Goal: Task Accomplishment & Management: Manage account settings

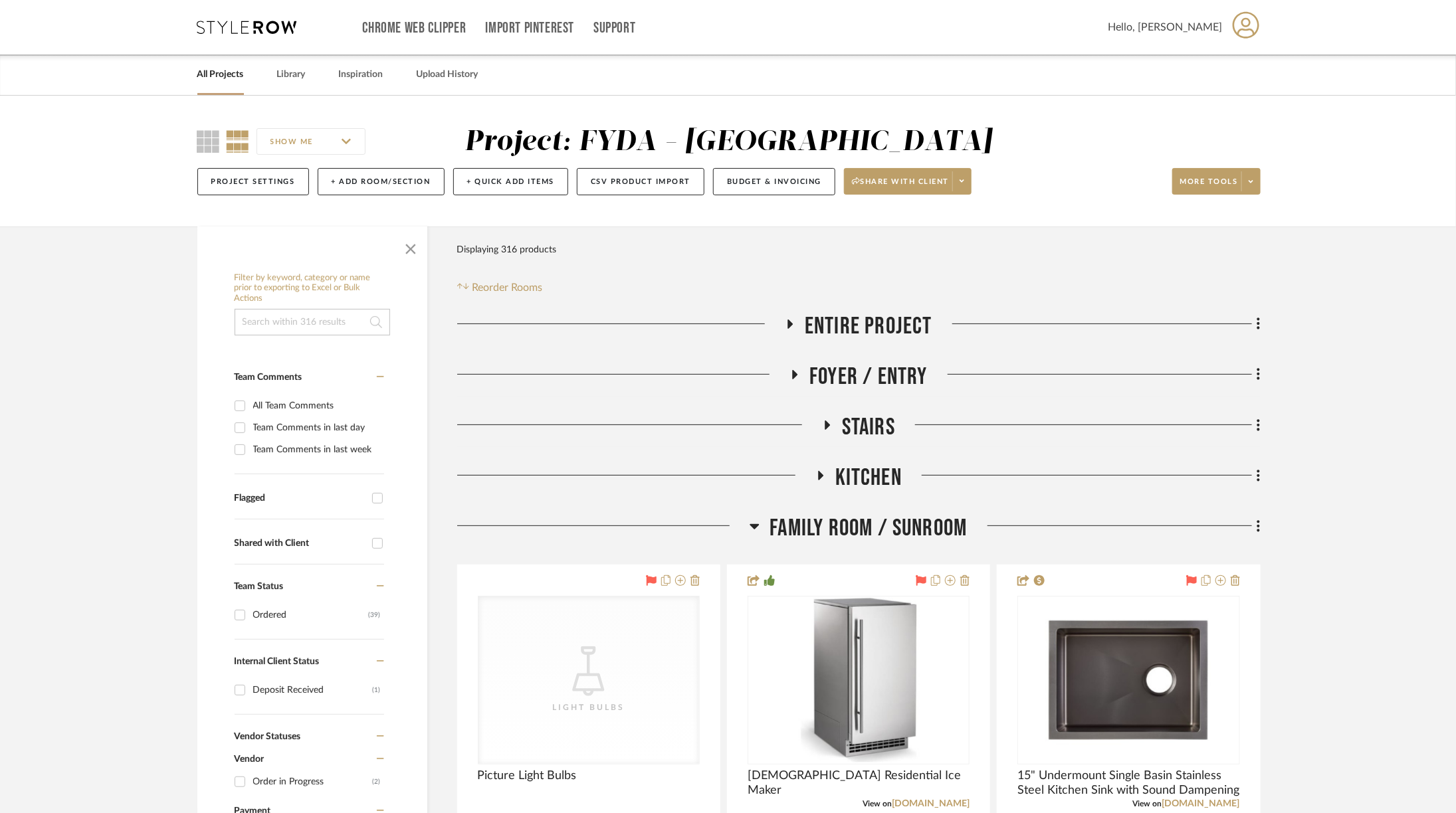
click at [880, 312] on span "Entire Project" at bounding box center [869, 326] width 127 height 29
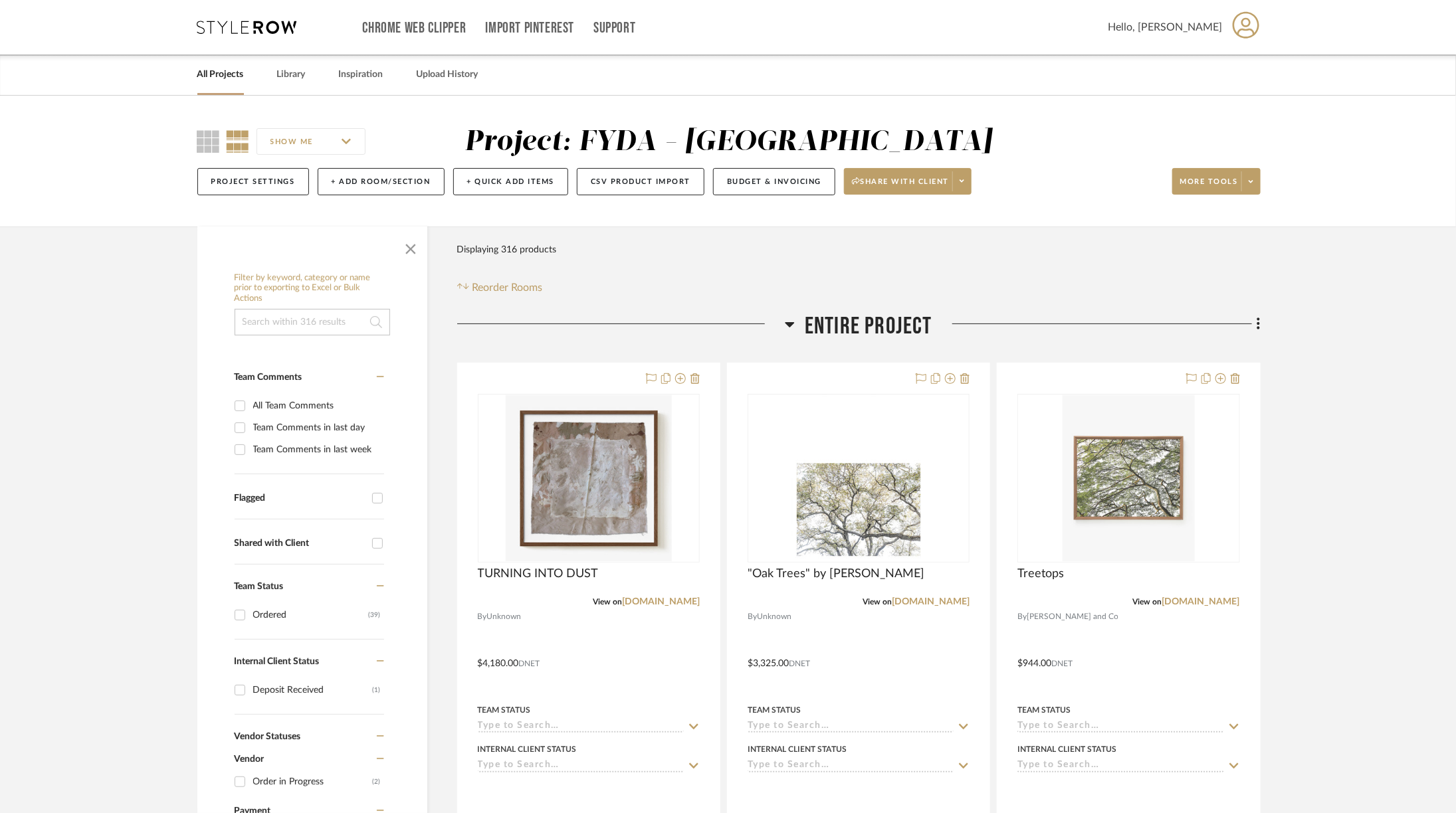
click at [880, 312] on span "Entire Project" at bounding box center [869, 326] width 127 height 29
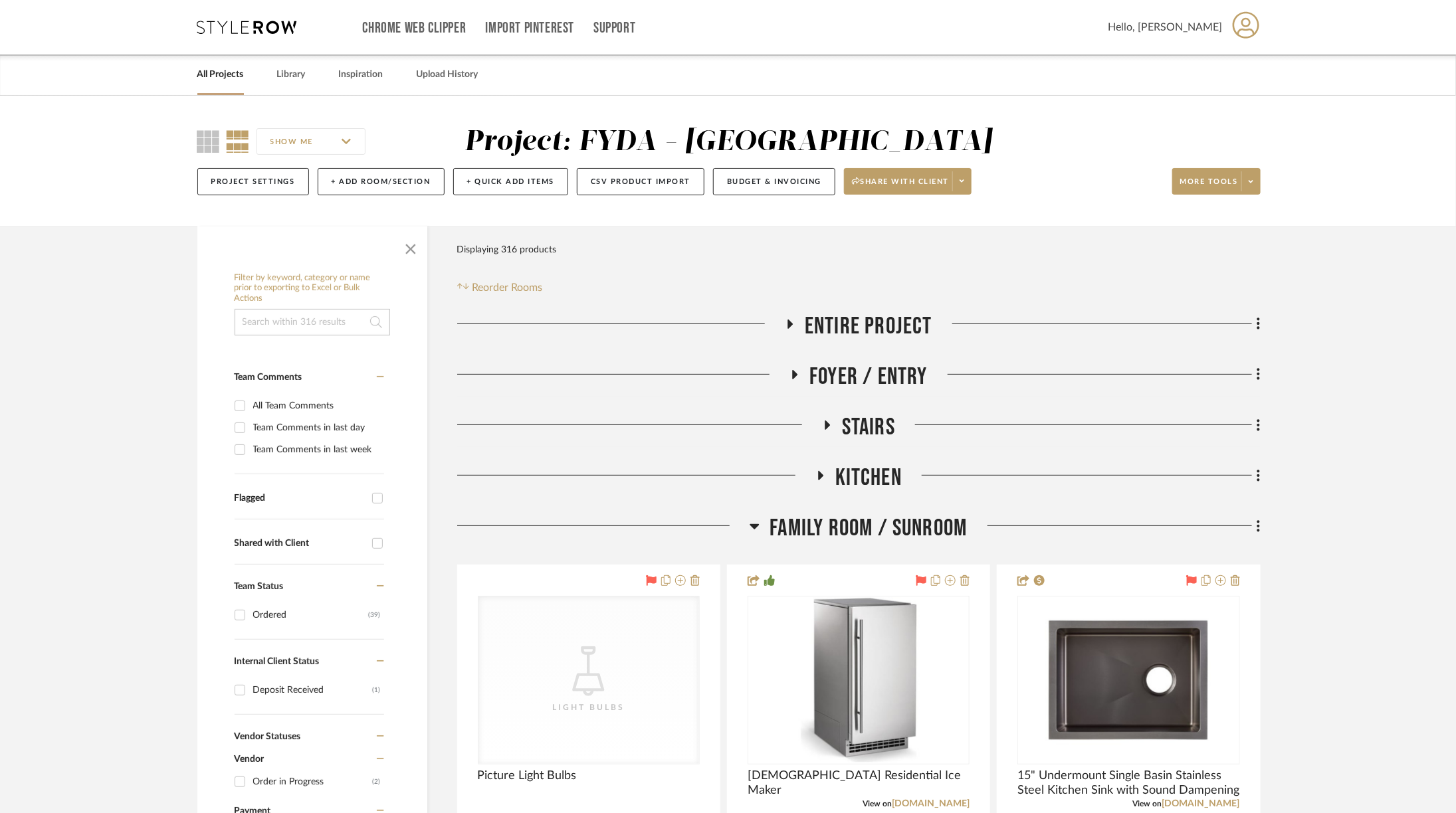
click at [886, 375] on span "Foyer / Entry" at bounding box center [869, 377] width 118 height 29
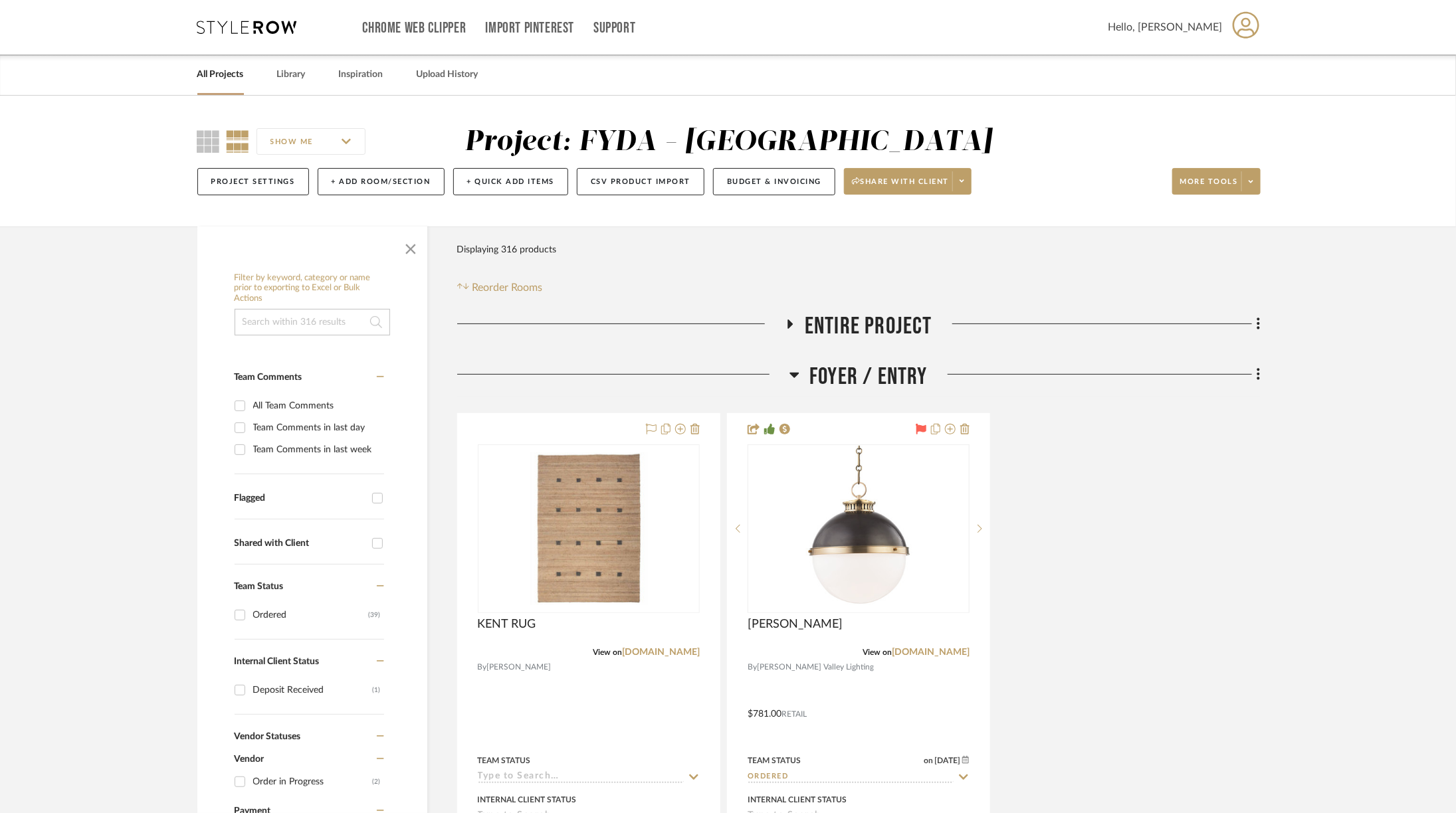
click at [886, 375] on span "Foyer / Entry" at bounding box center [869, 377] width 118 height 29
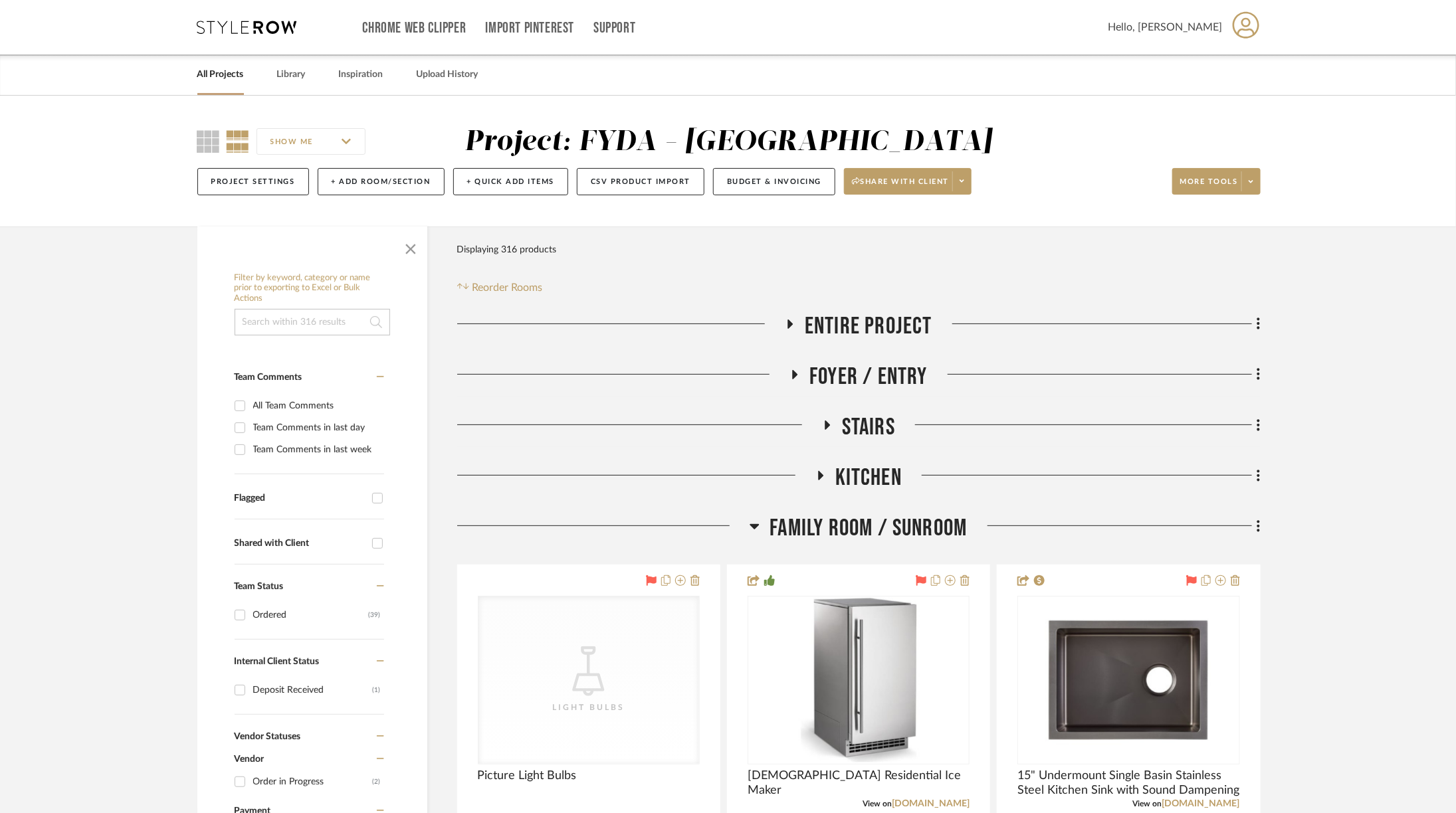
click at [879, 424] on span "Stairs" at bounding box center [869, 427] width 54 height 29
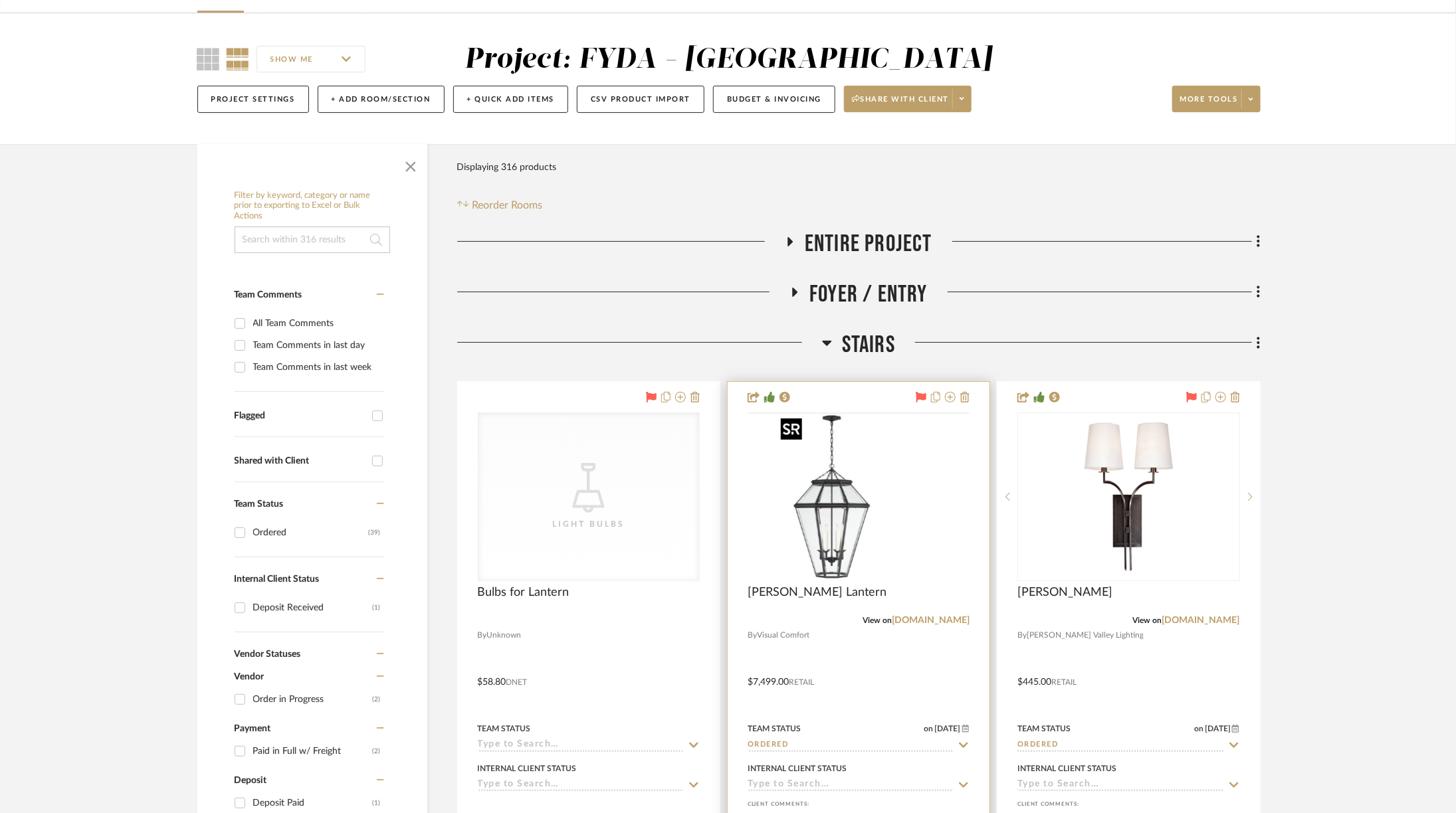
scroll to position [84, 0]
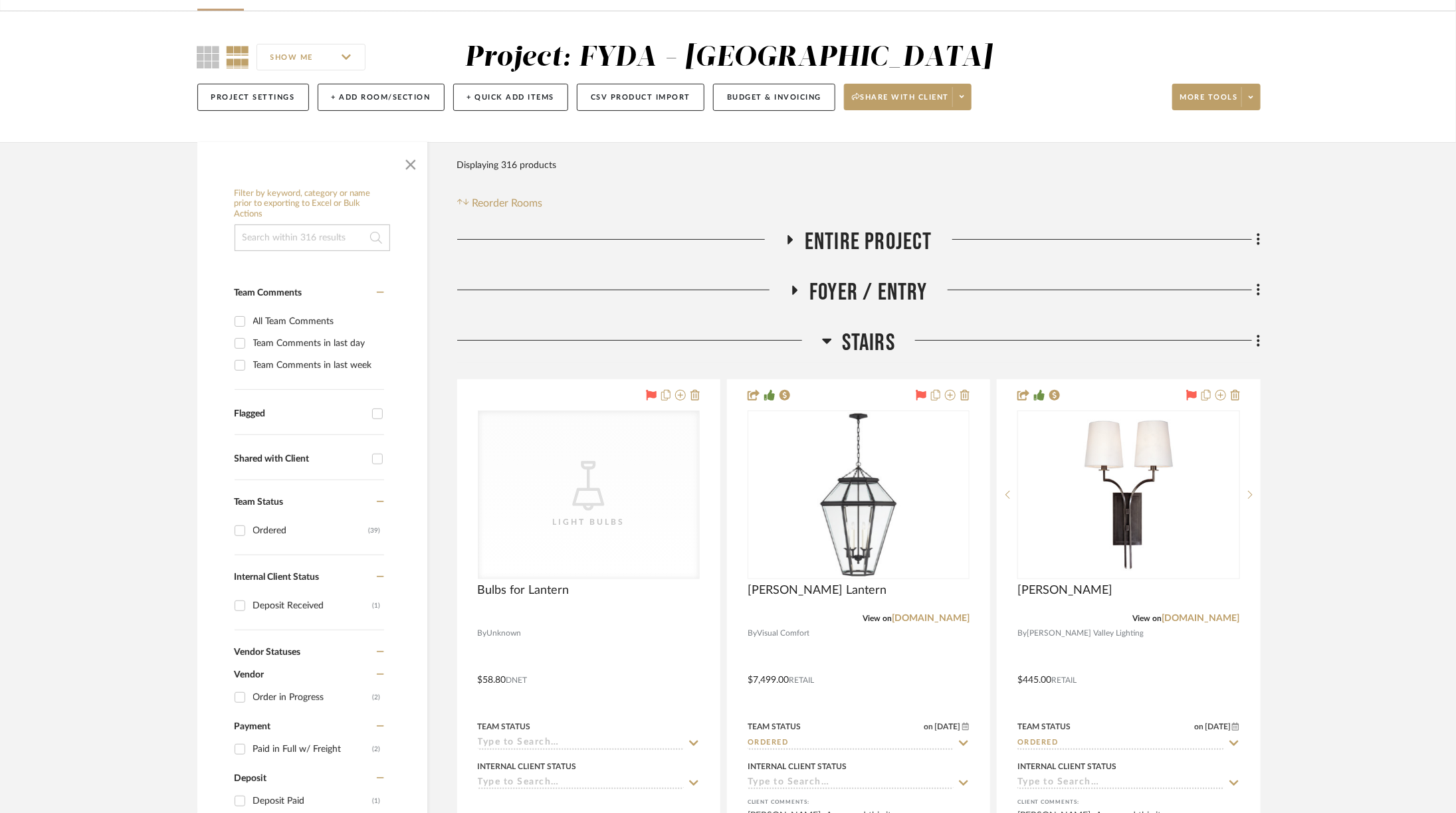
click at [861, 345] on span "Stairs" at bounding box center [869, 342] width 54 height 29
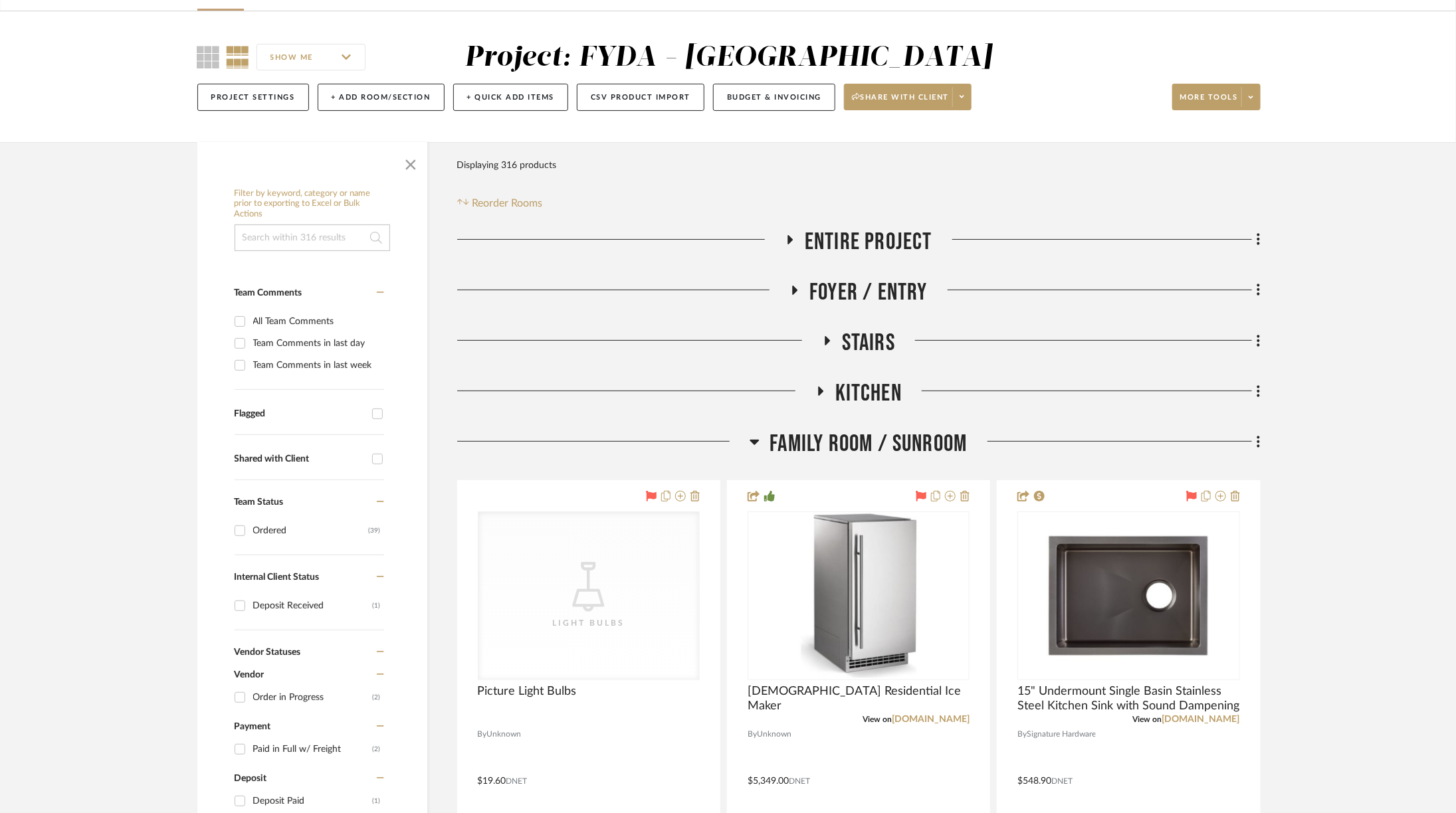
click at [872, 401] on span "Kitchen" at bounding box center [869, 393] width 66 height 29
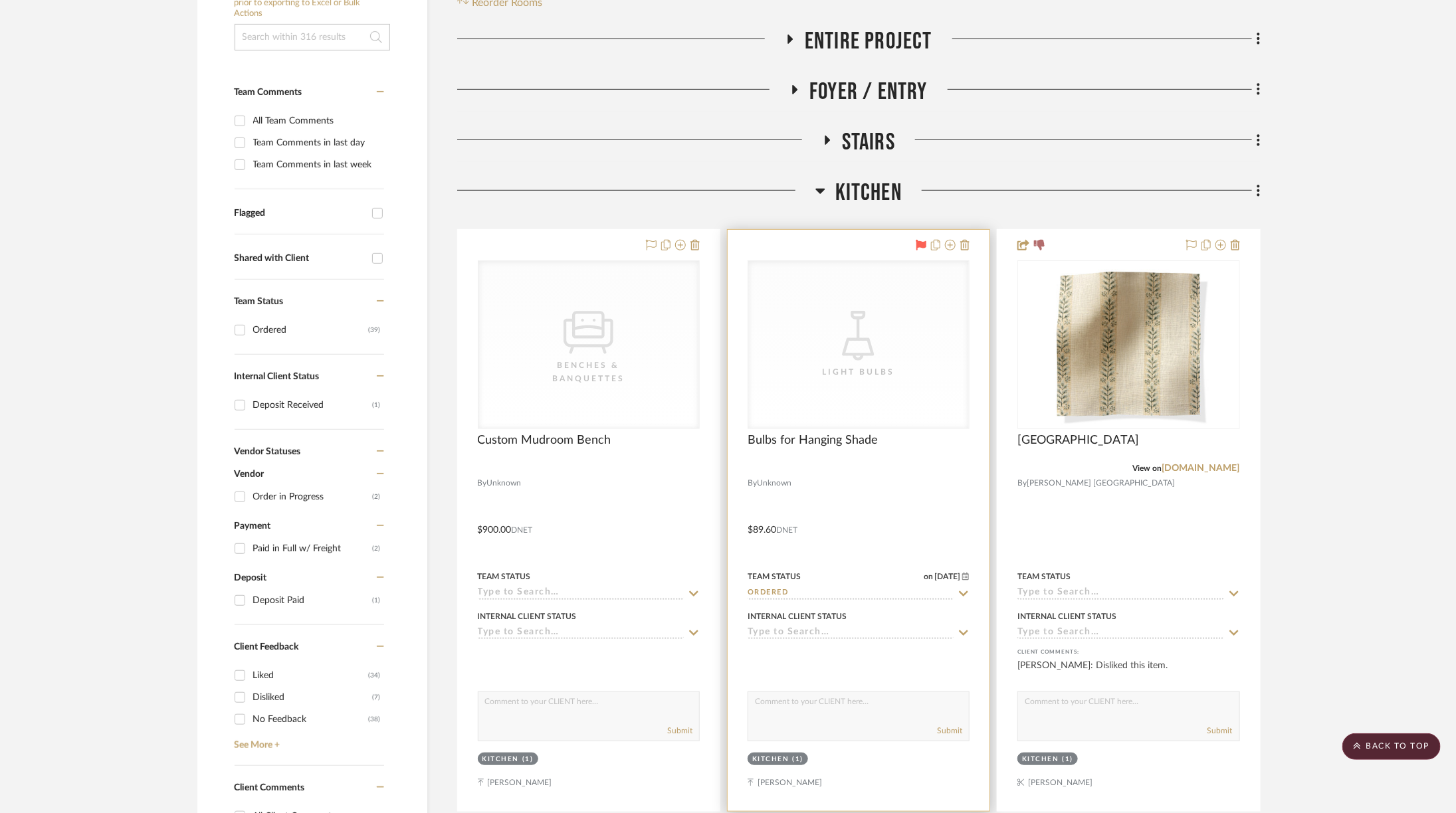
scroll to position [287, 0]
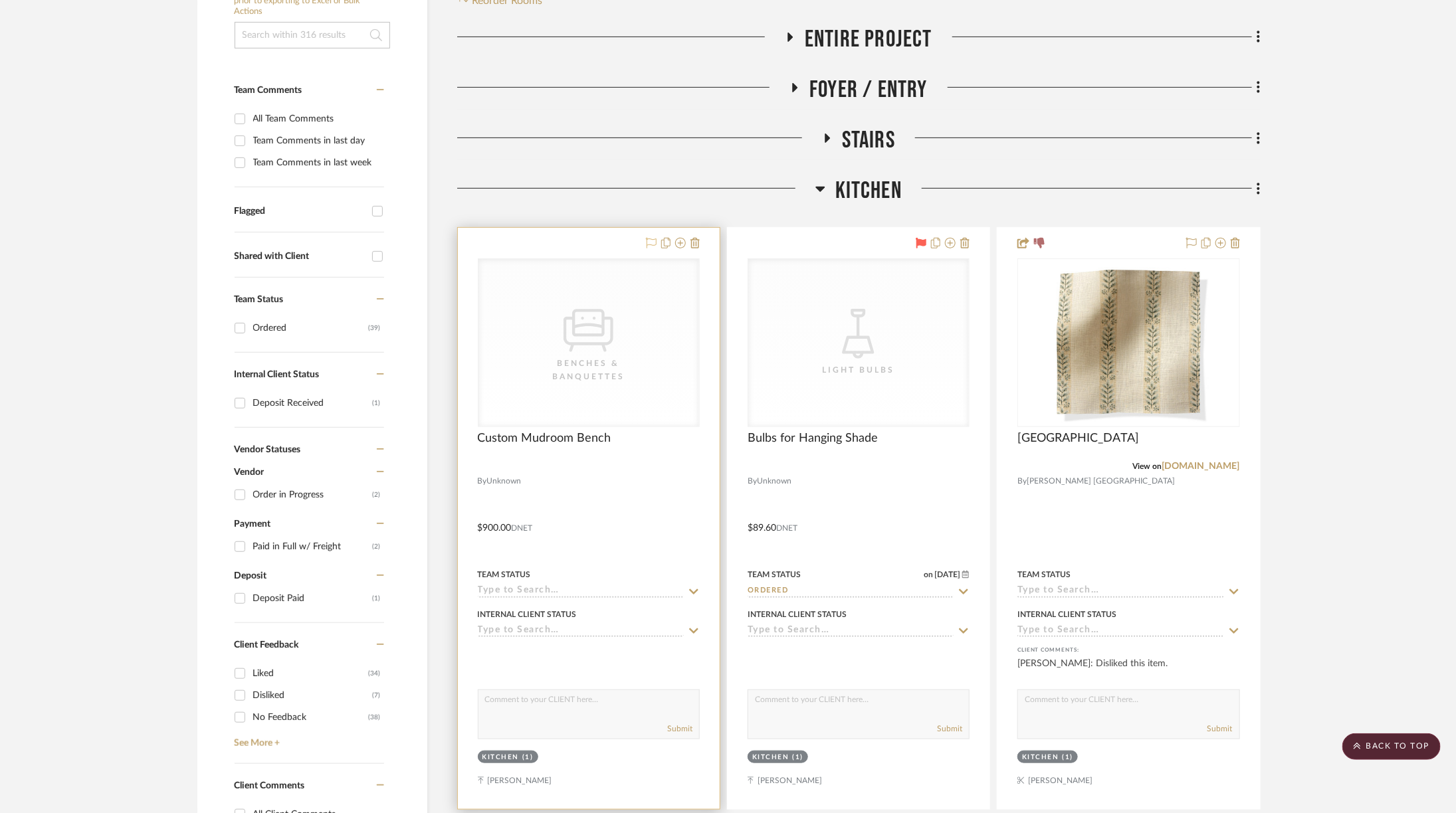
click at [653, 241] on icon at bounding box center [652, 244] width 11 height 11
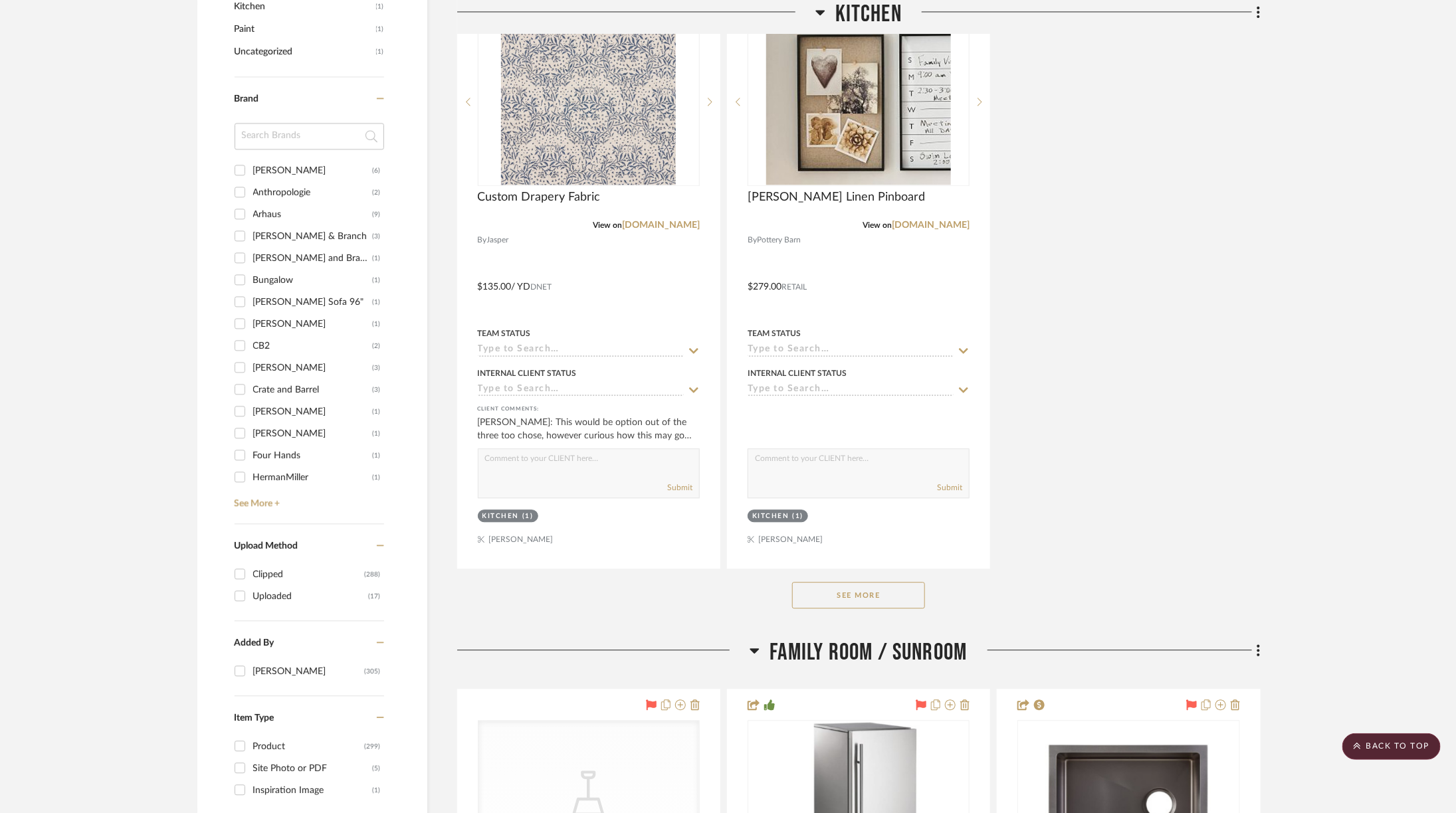
scroll to position [1728, 0]
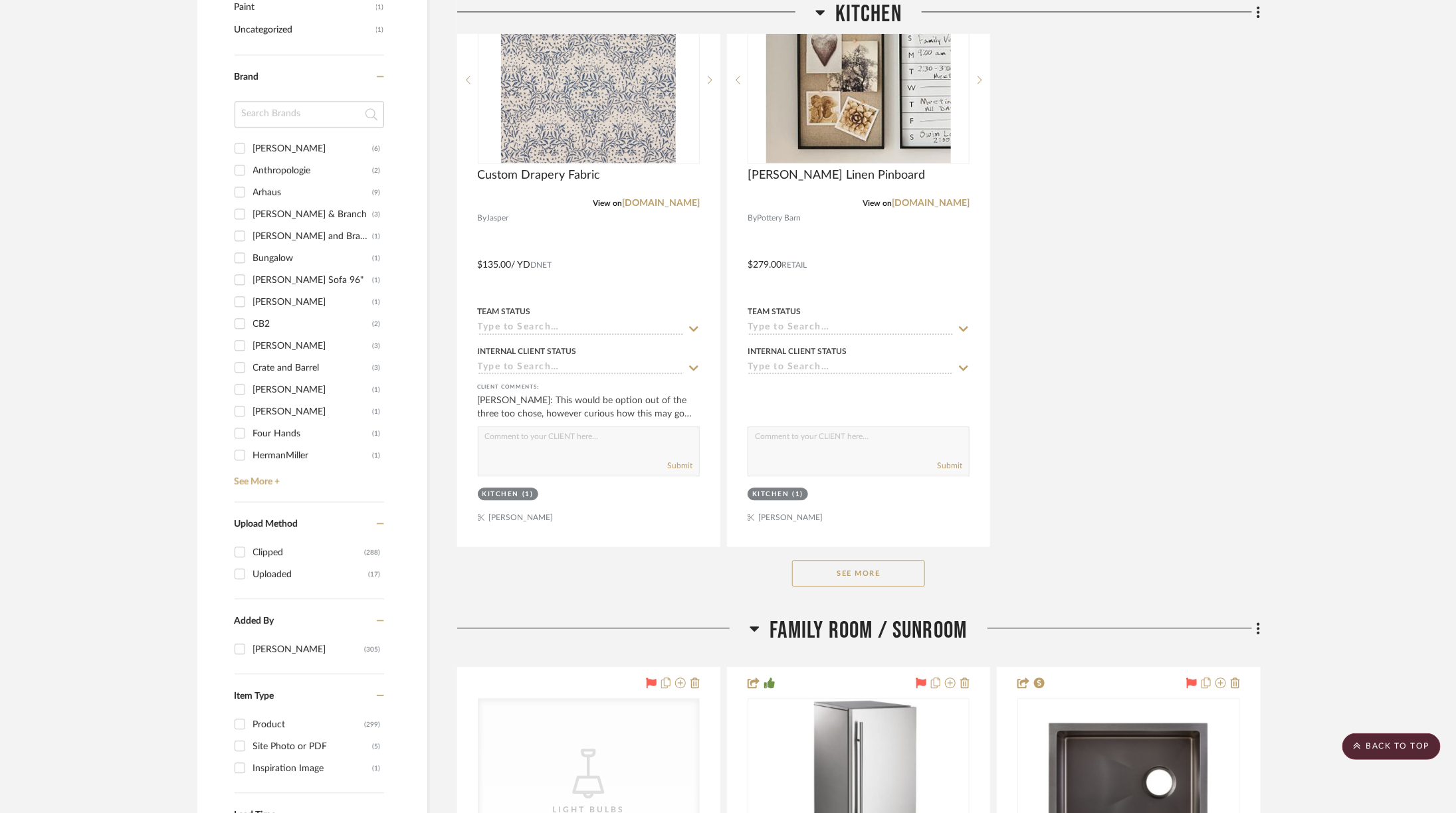
click at [899, 576] on button "See More" at bounding box center [859, 573] width 133 height 27
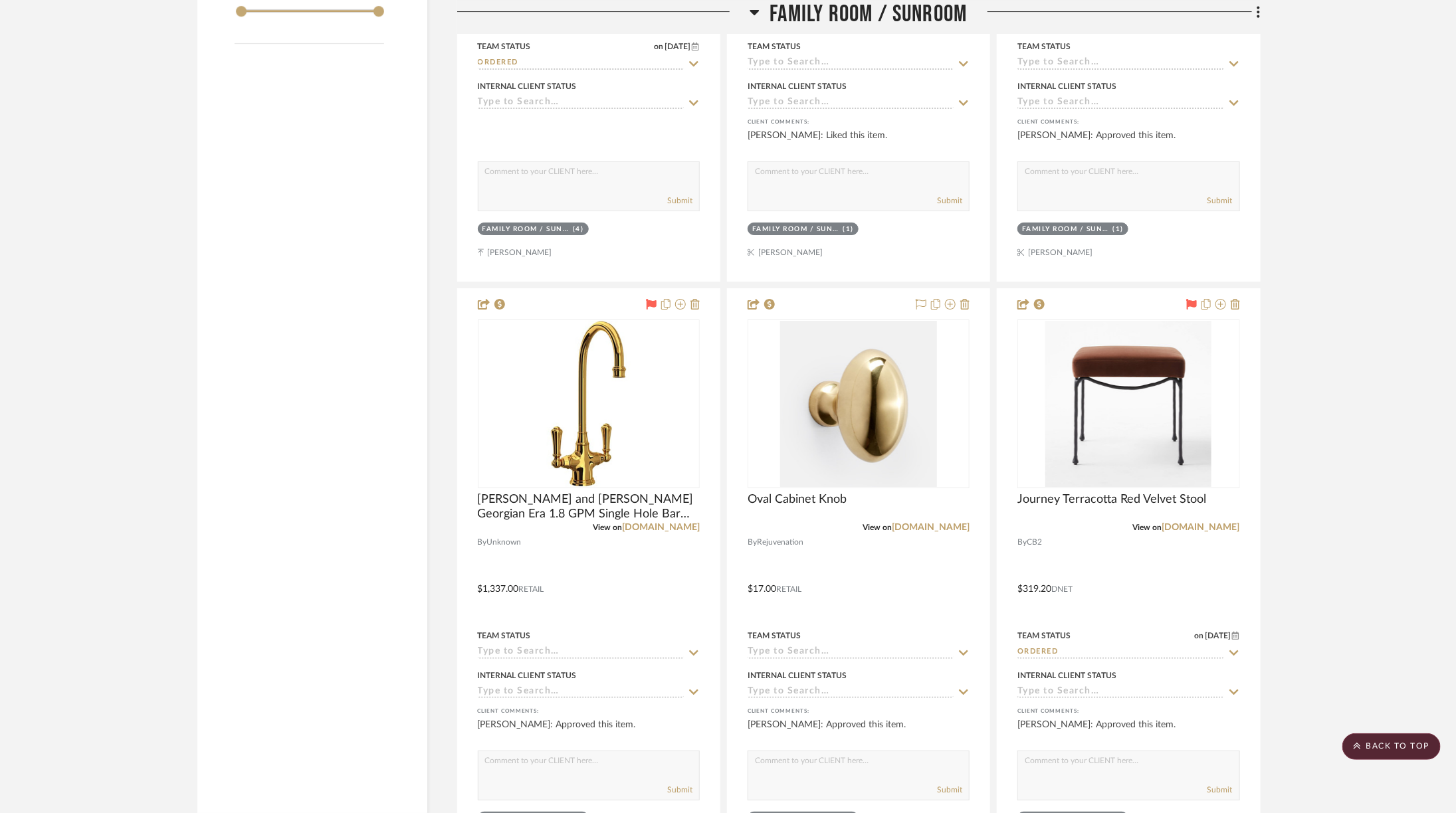
scroll to position [2749, 0]
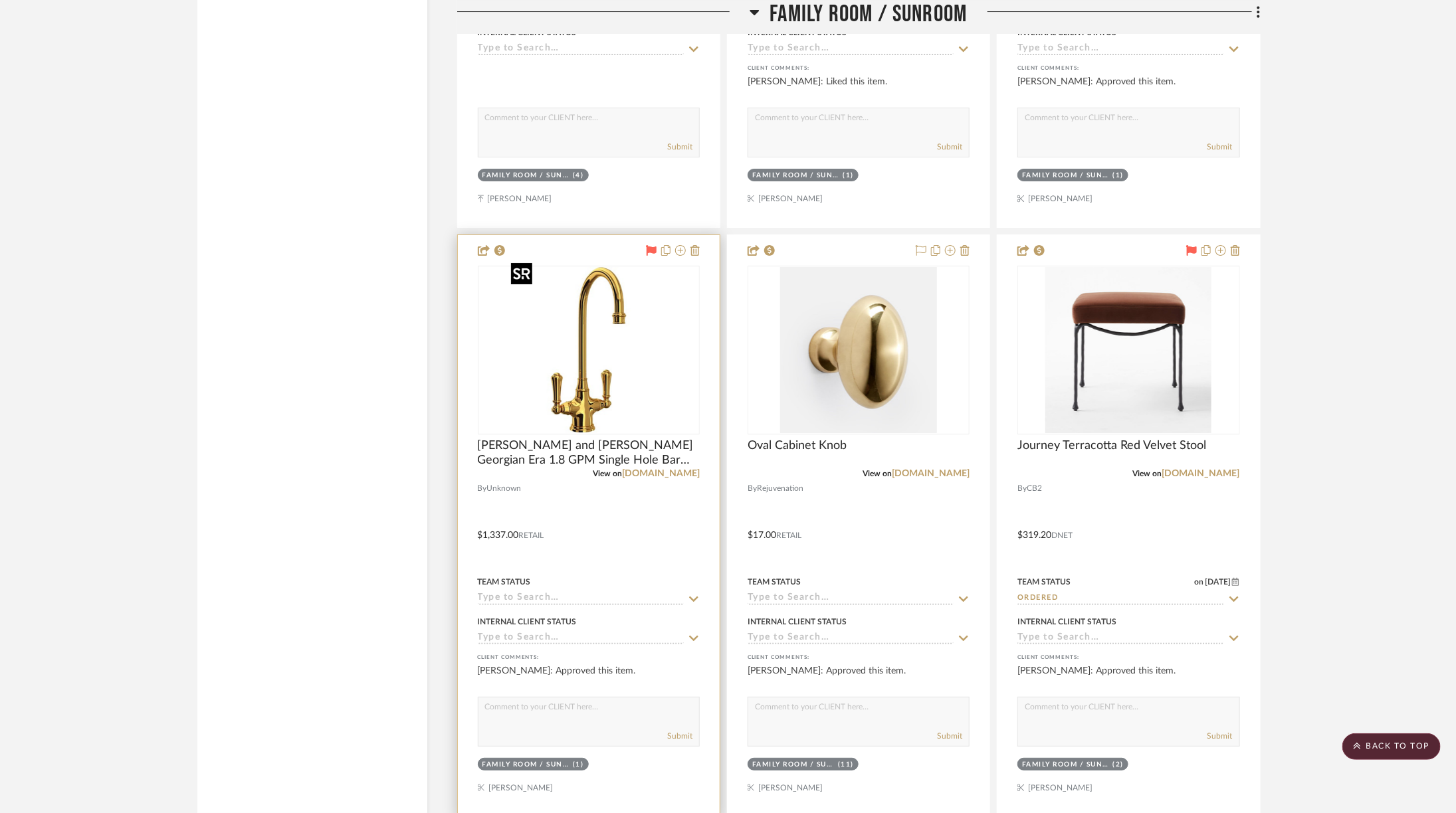
click at [552, 387] on img "0" at bounding box center [589, 350] width 166 height 166
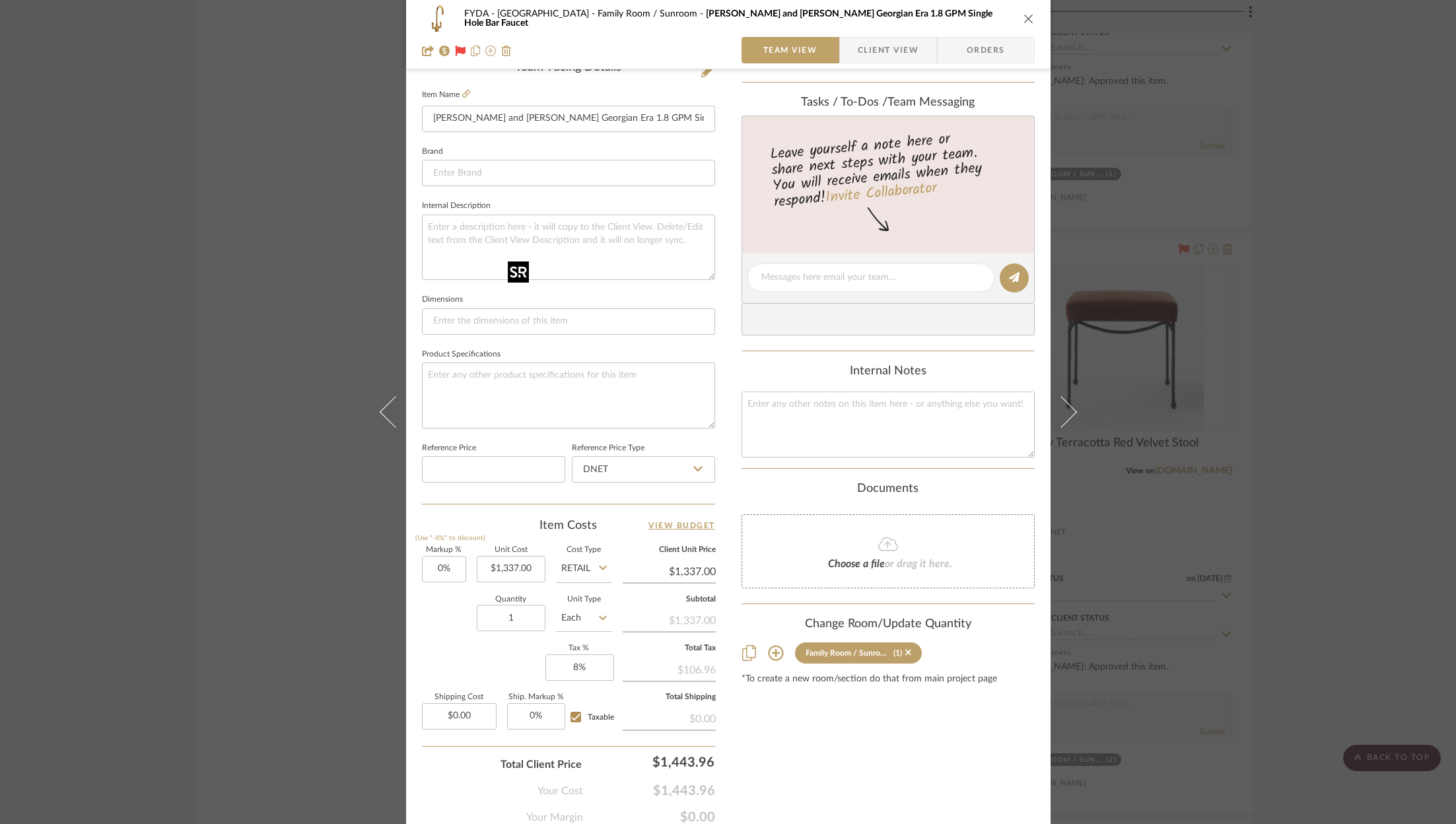
scroll to position [399, 0]
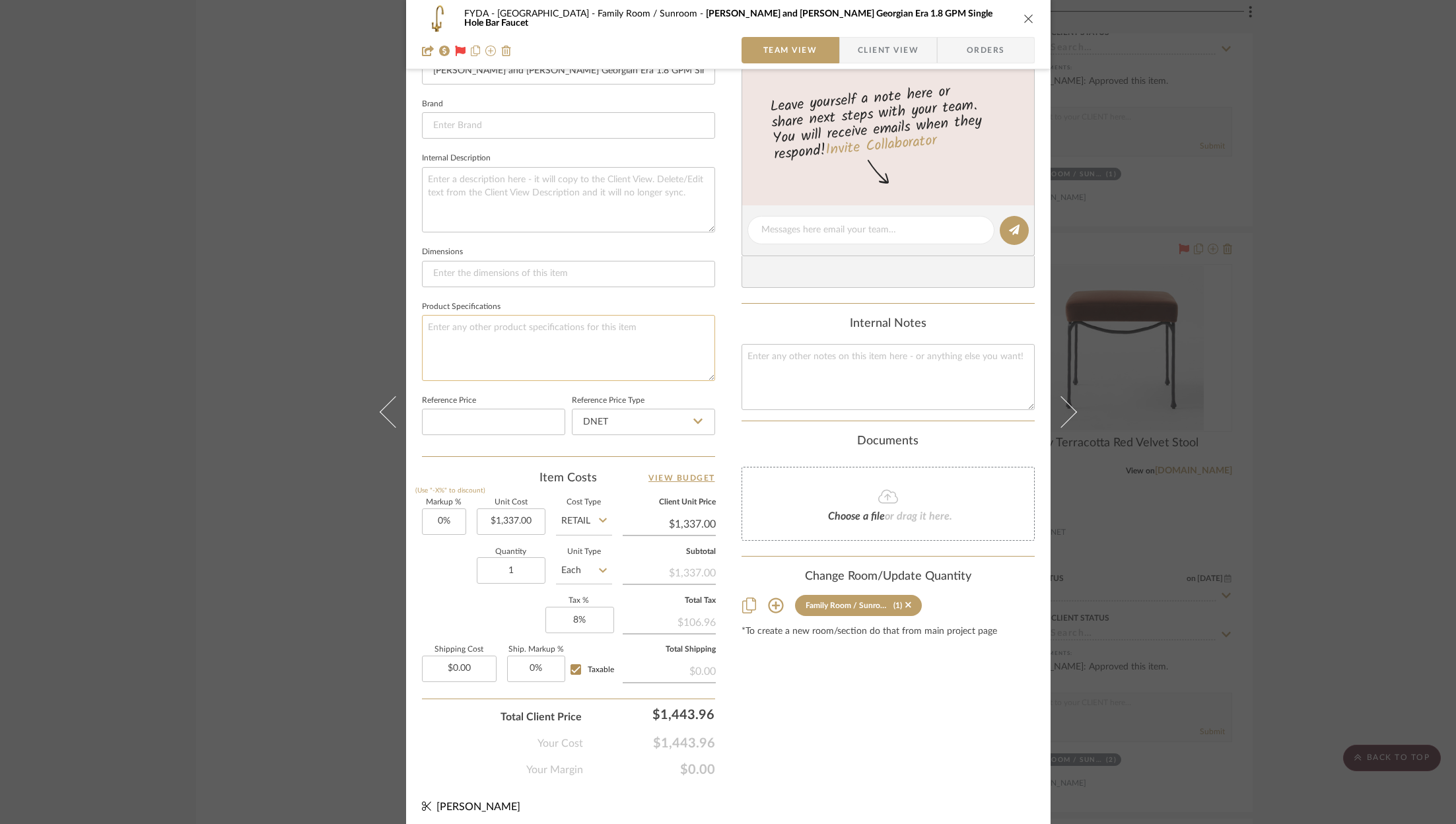
click at [545, 335] on textarea at bounding box center [569, 347] width 294 height 65
type textarea "Unlacquered brass"
click at [836, 740] on div "Content here copies to Client View - confirm visibility there. Show in Client D…" at bounding box center [888, 234] width 294 height 1087
click at [1023, 17] on icon "close" at bounding box center [1028, 18] width 11 height 11
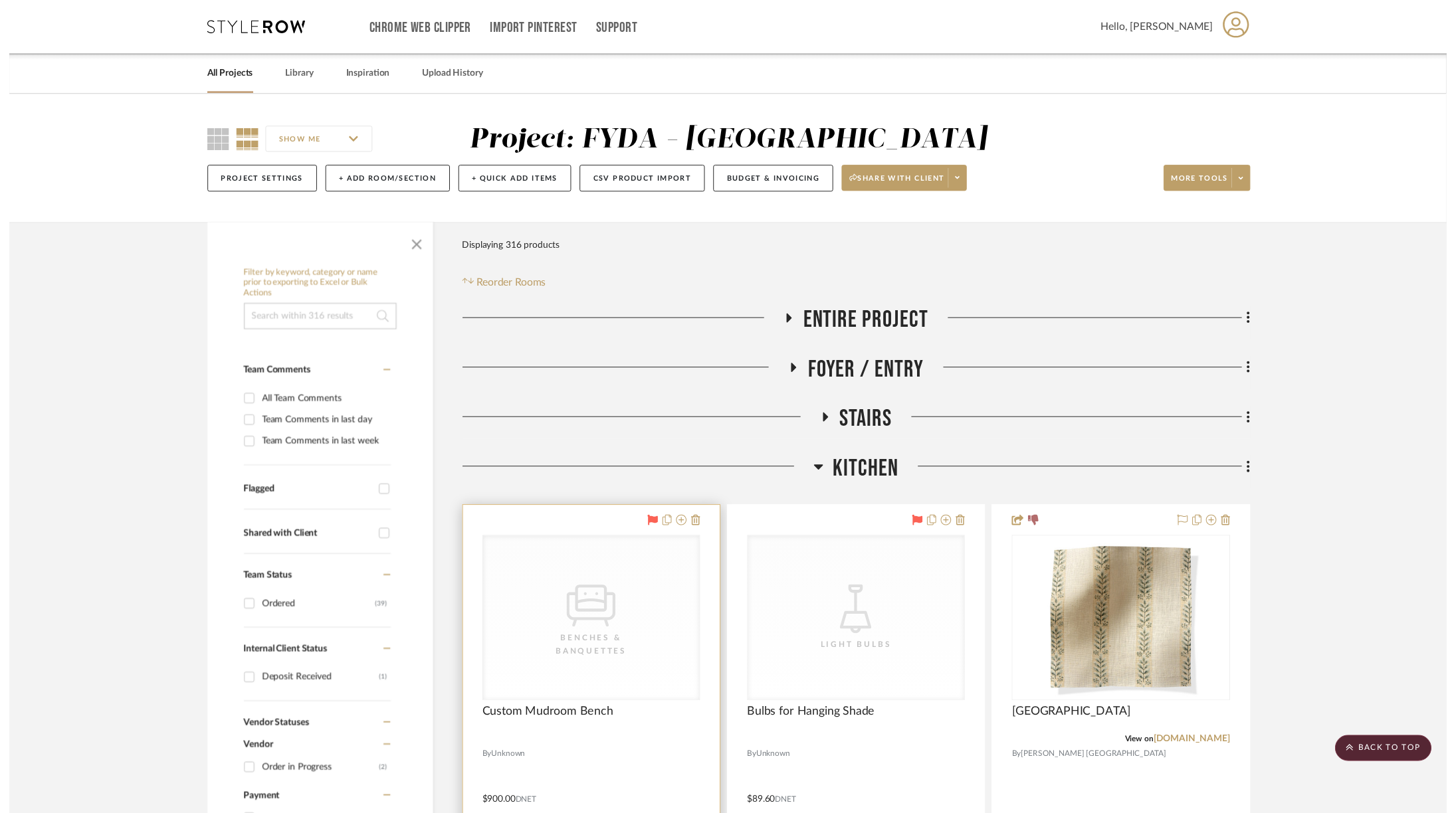
scroll to position [2749, 0]
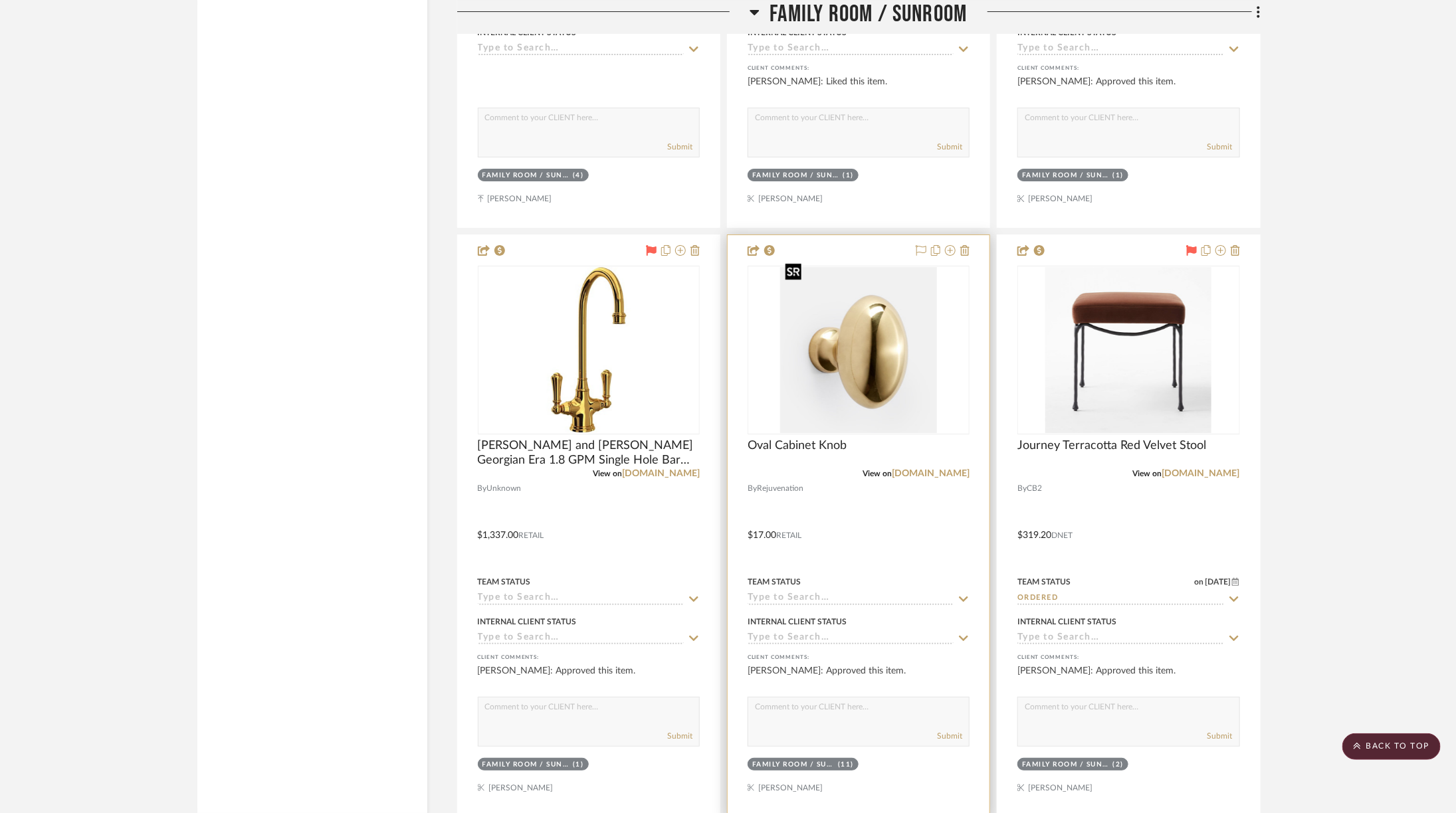
click at [878, 368] on img "0" at bounding box center [859, 350] width 157 height 166
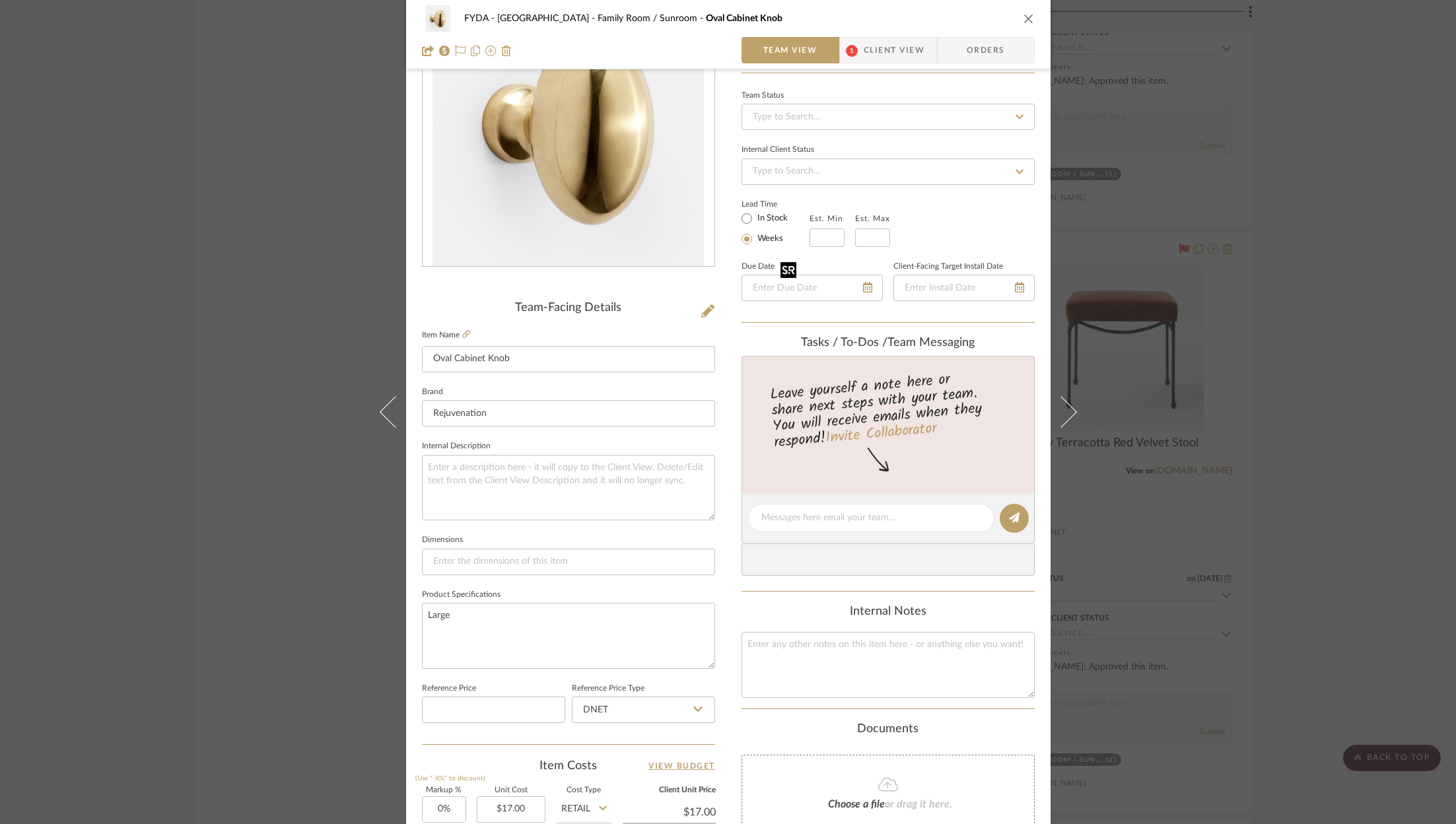
scroll to position [64, 0]
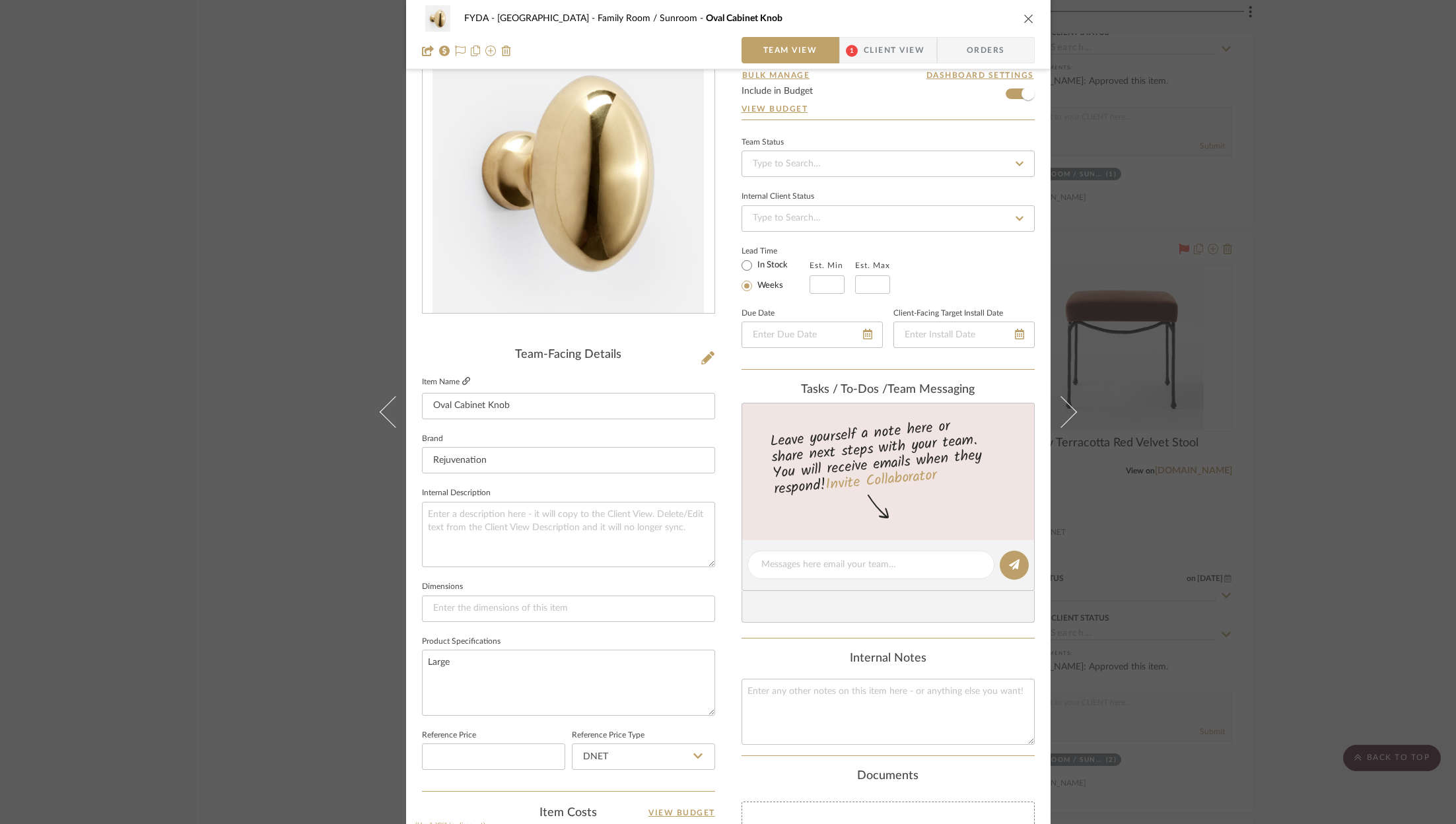
click at [462, 379] on icon at bounding box center [466, 381] width 8 height 8
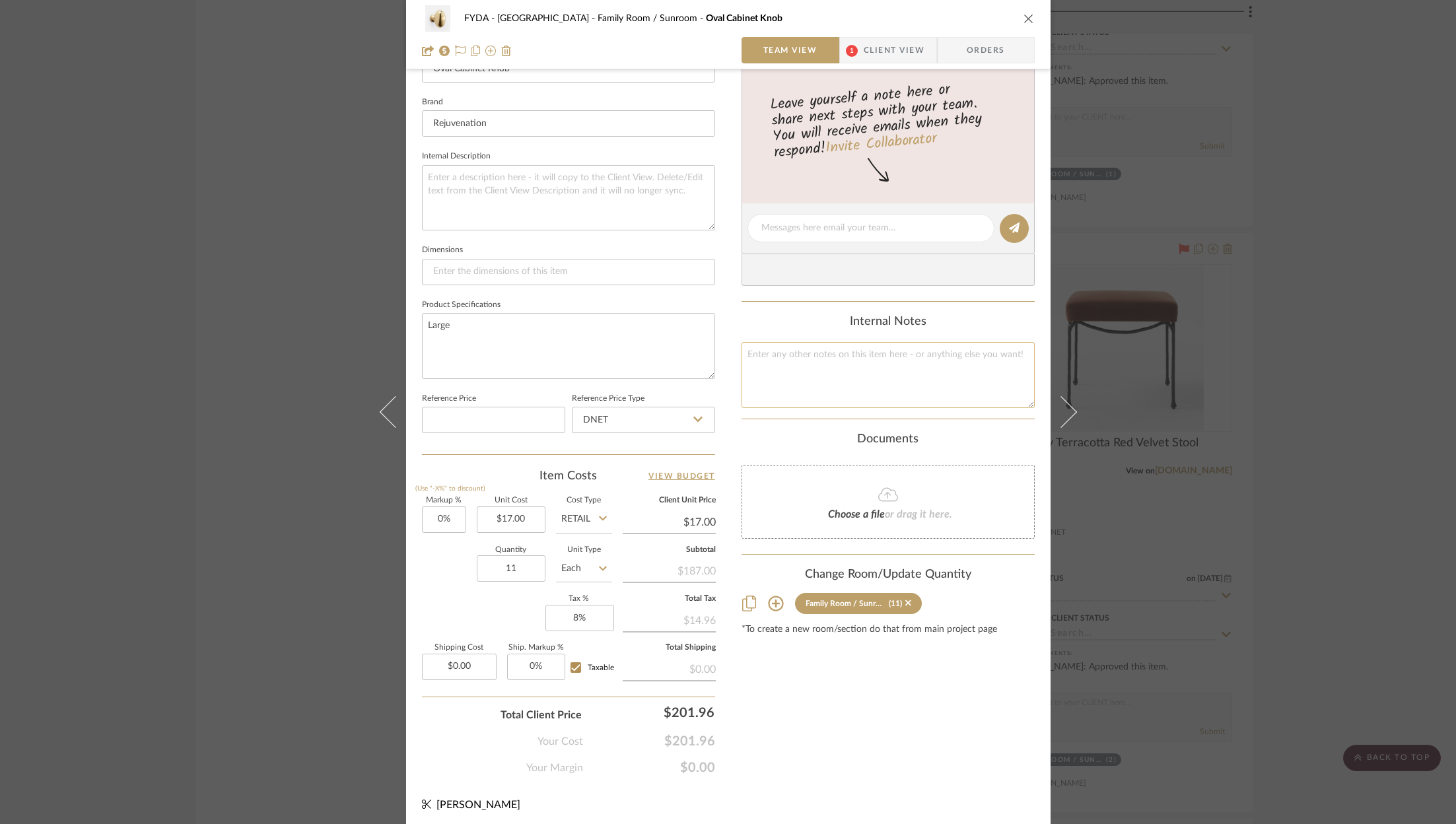
scroll to position [0, 0]
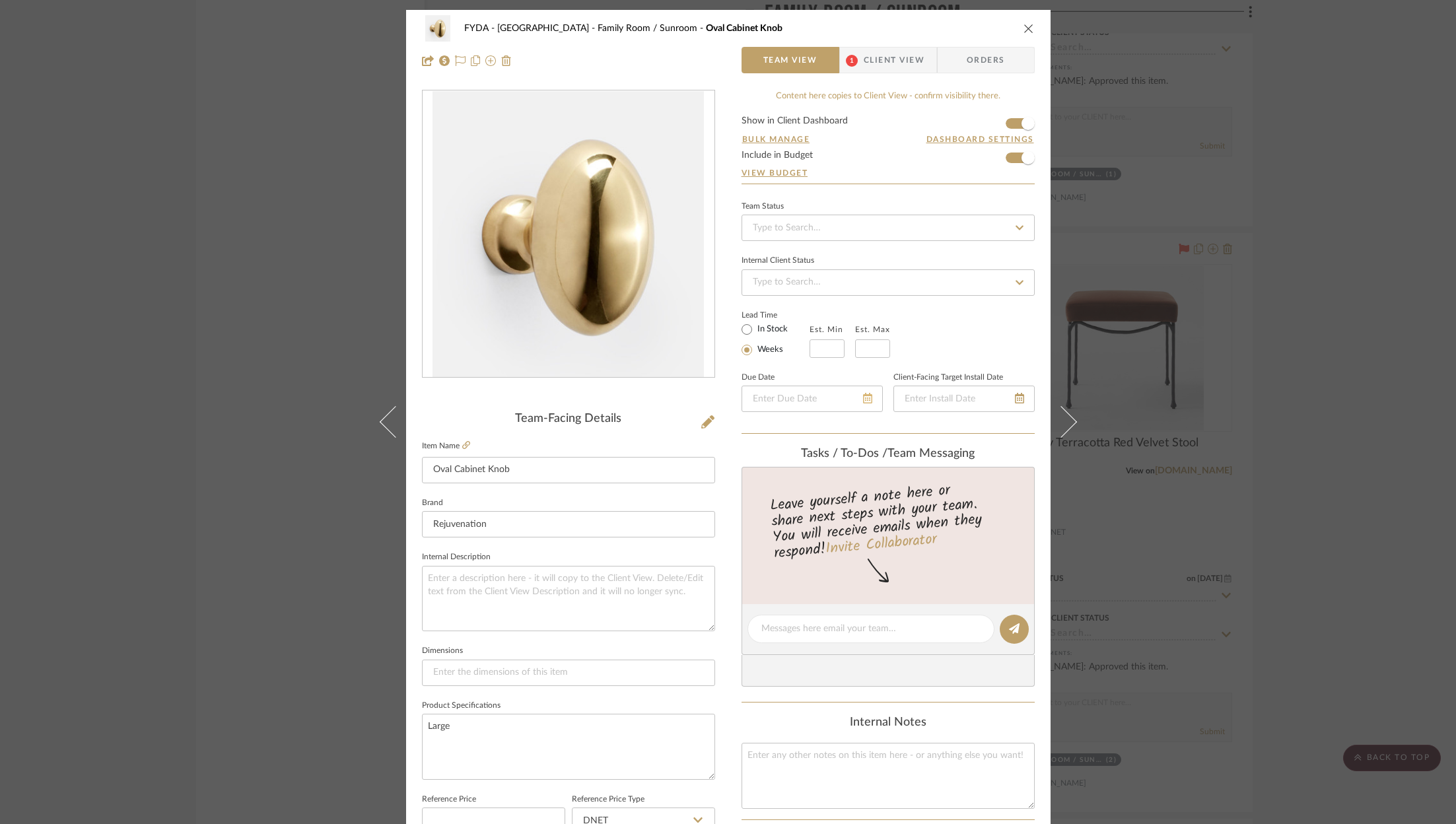
click at [864, 399] on icon at bounding box center [868, 398] width 9 height 11
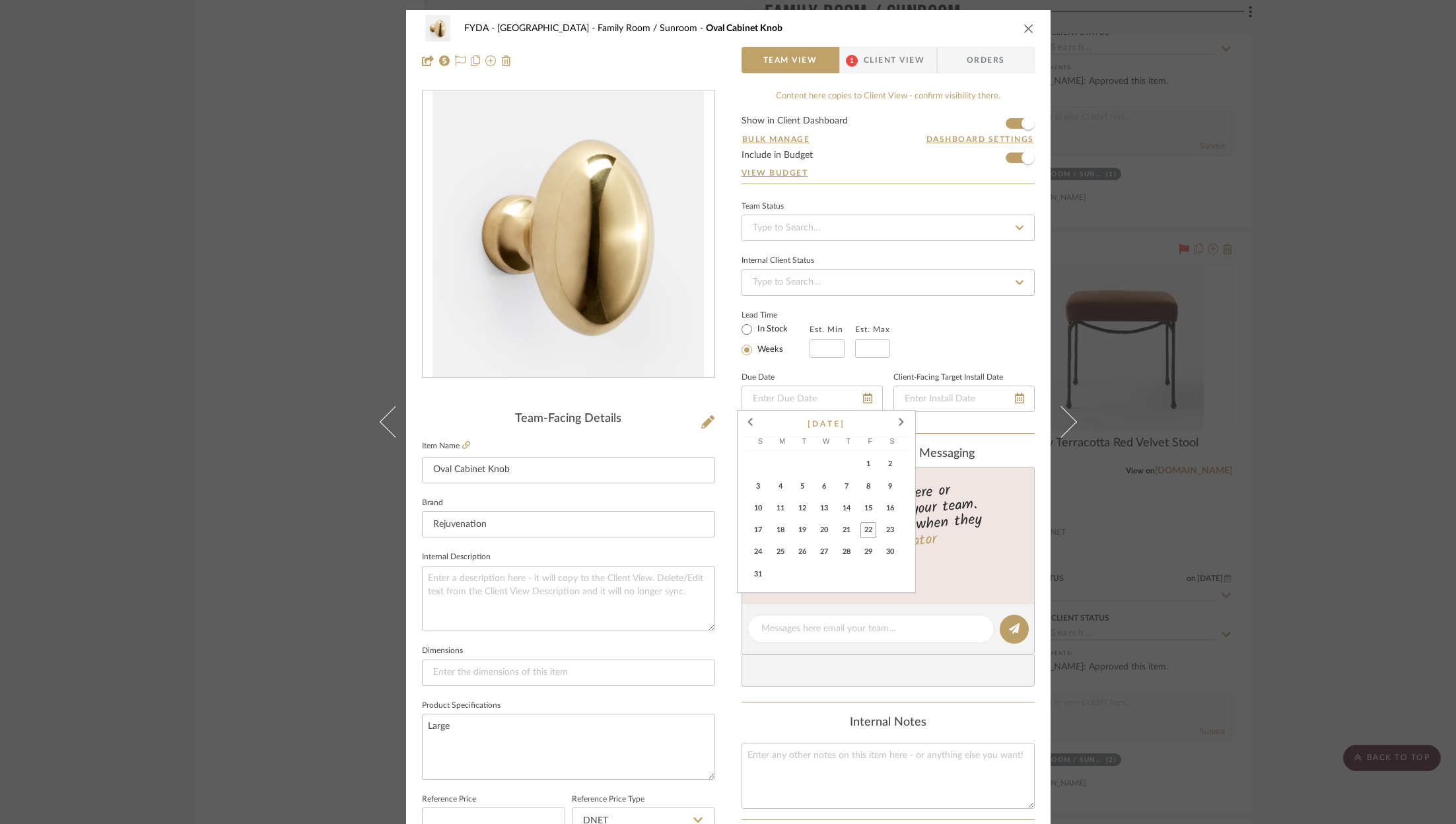
click at [872, 557] on span "29" at bounding box center [868, 551] width 16 height 16
type input "8/29/2025"
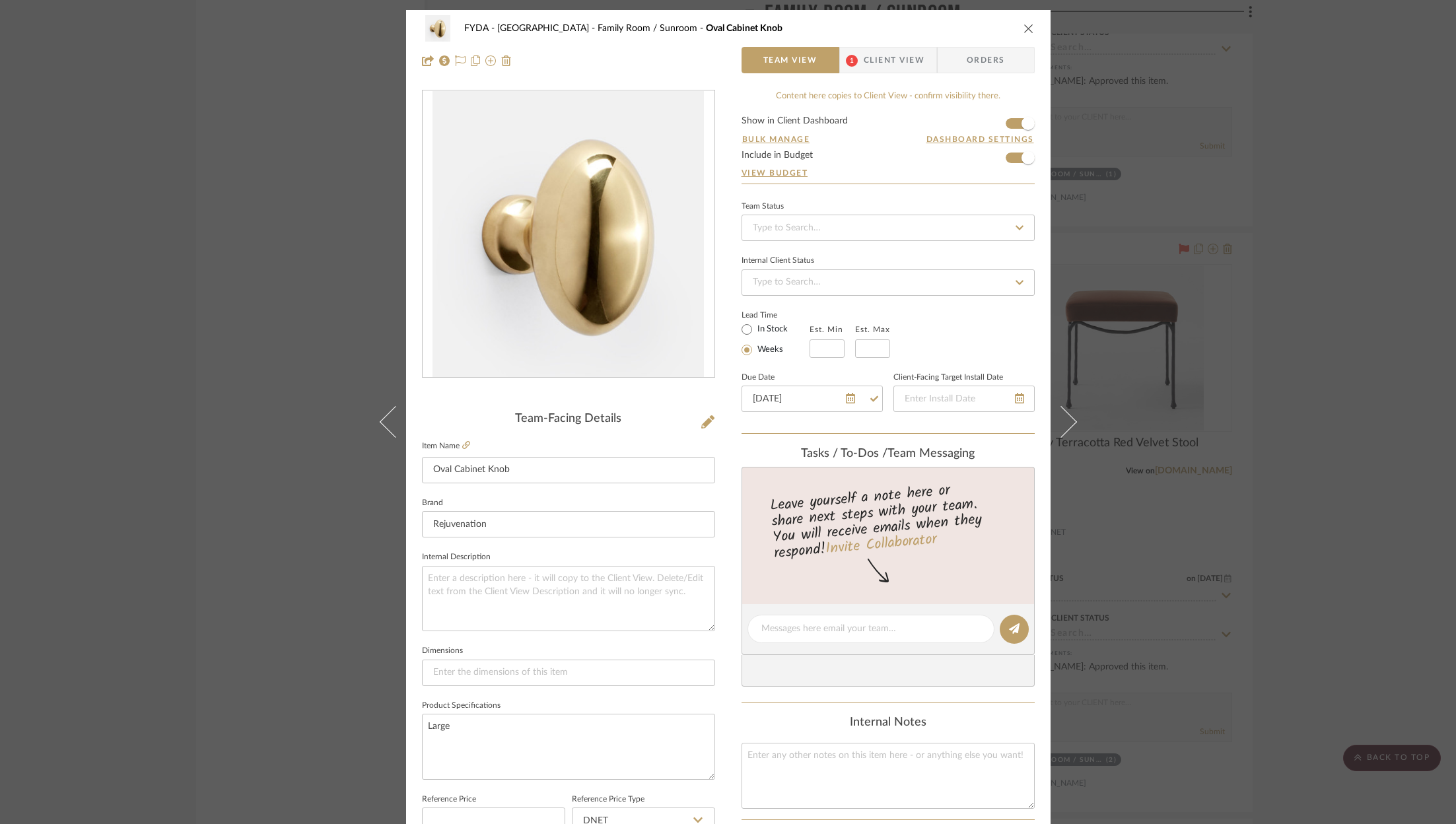
click at [977, 338] on div "Lead Time In Stock Weeks Est. Min Est. Max" at bounding box center [888, 332] width 294 height 51
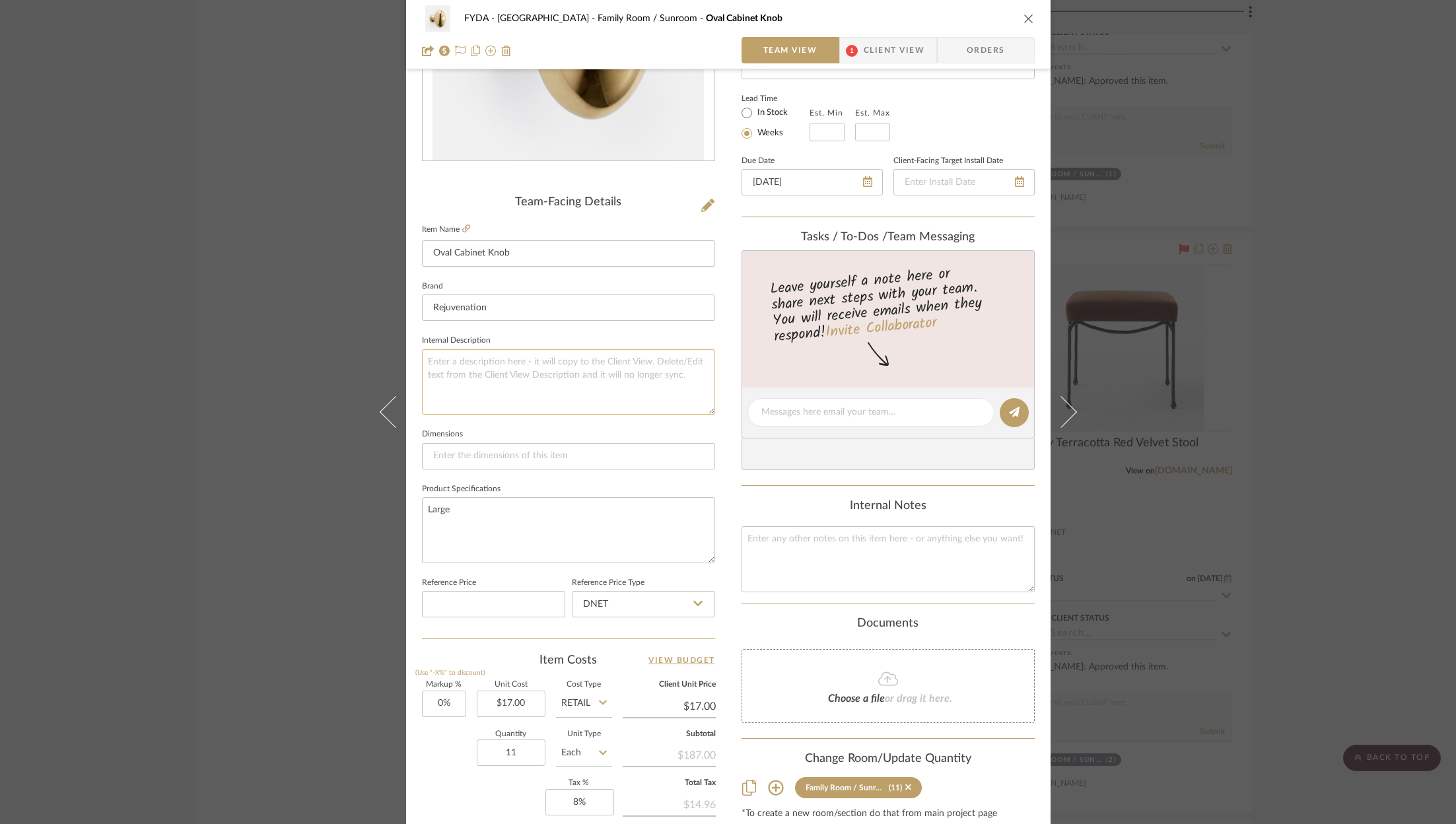
scroll to position [401, 0]
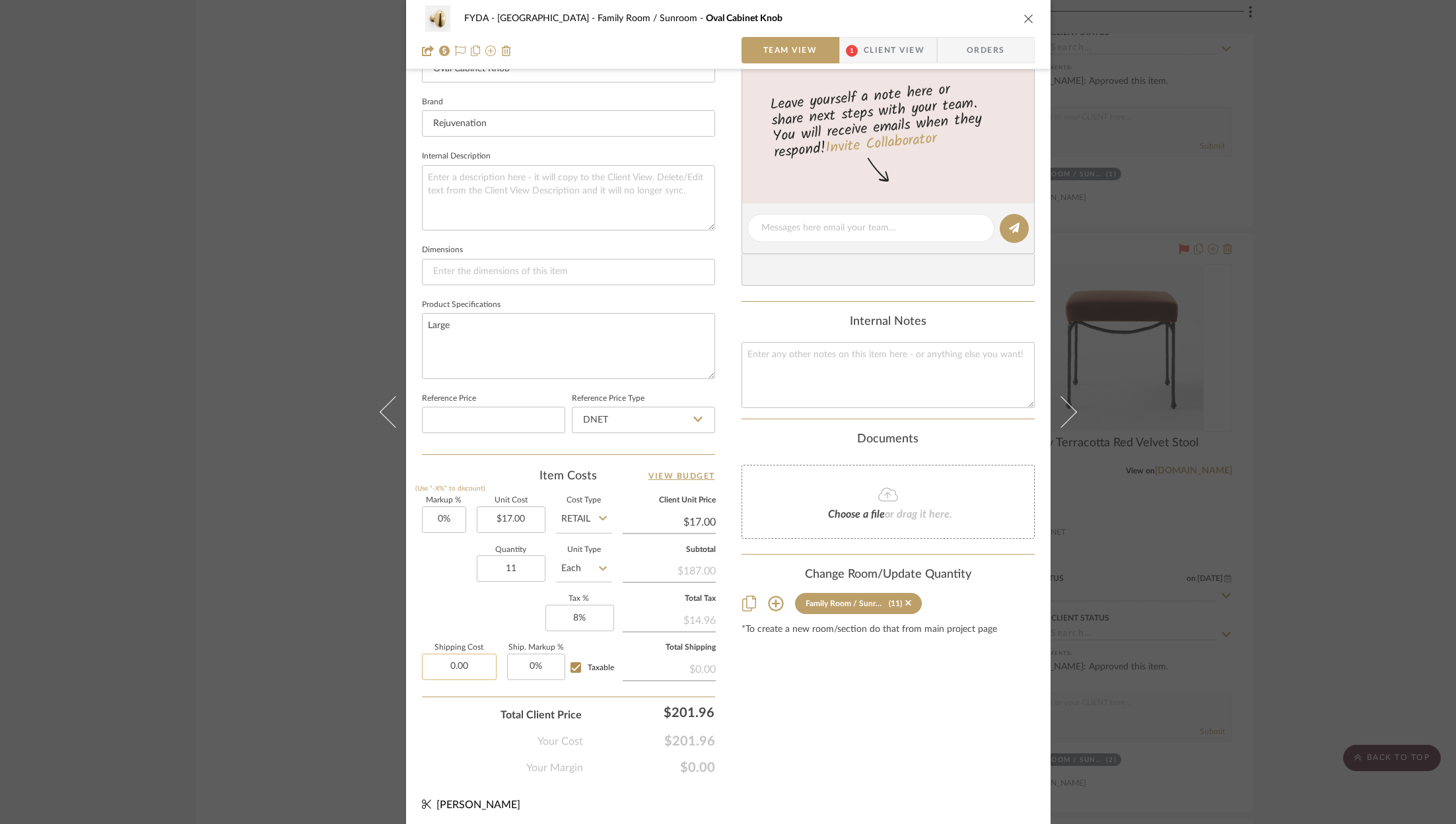
click at [462, 663] on input "0.00" at bounding box center [459, 666] width 74 height 27
type input "$24.00"
click at [939, 733] on div "Content here copies to Client View - confirm visibility there. Show in Client D…" at bounding box center [888, 232] width 294 height 1087
click at [861, 372] on textarea at bounding box center [888, 374] width 294 height 65
type textarea "17"
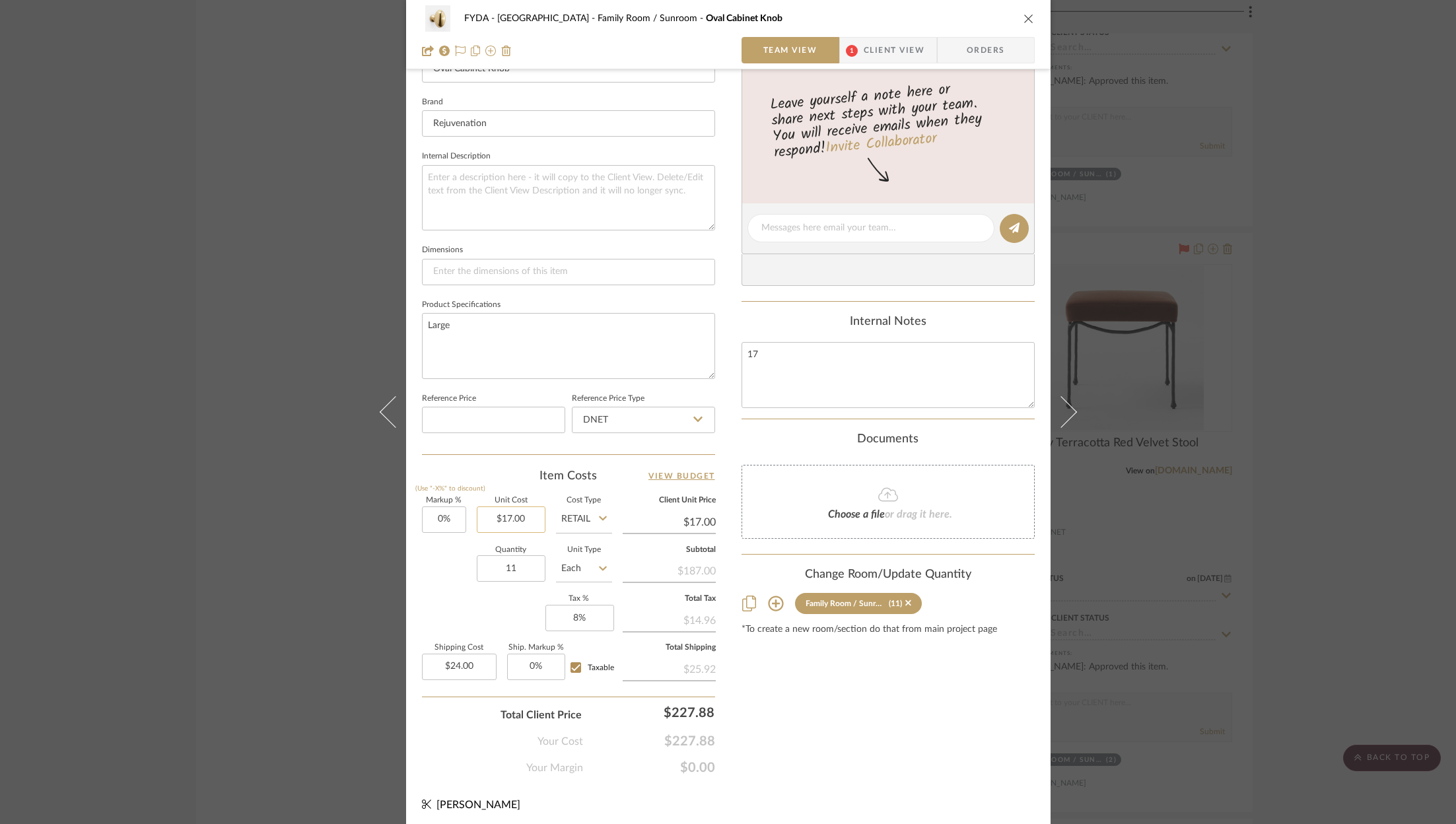
type input "17.00"
click at [517, 522] on input "17.00" at bounding box center [511, 519] width 69 height 27
type input "$13.60"
click at [868, 714] on div "Content here copies to Client View - confirm visibility there. Show in Client D…" at bounding box center [888, 232] width 294 height 1087
type input "$13.60"
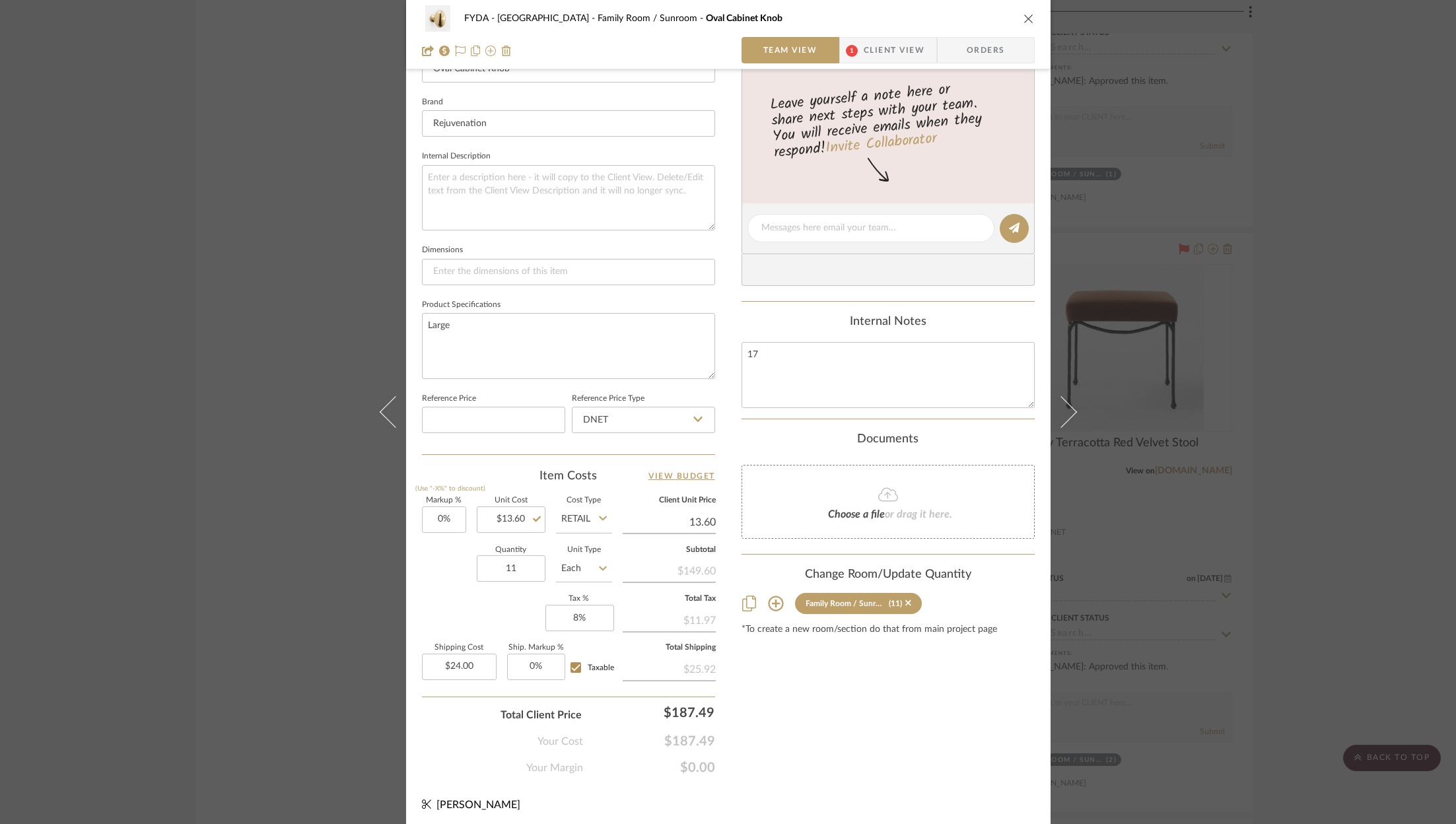
click at [699, 522] on input "13.60" at bounding box center [669, 522] width 93 height 20
type input "17"
type input "25%"
type input "$17.00"
click at [805, 719] on div "Content here copies to Client View - confirm visibility there. Show in Client D…" at bounding box center [888, 232] width 294 height 1087
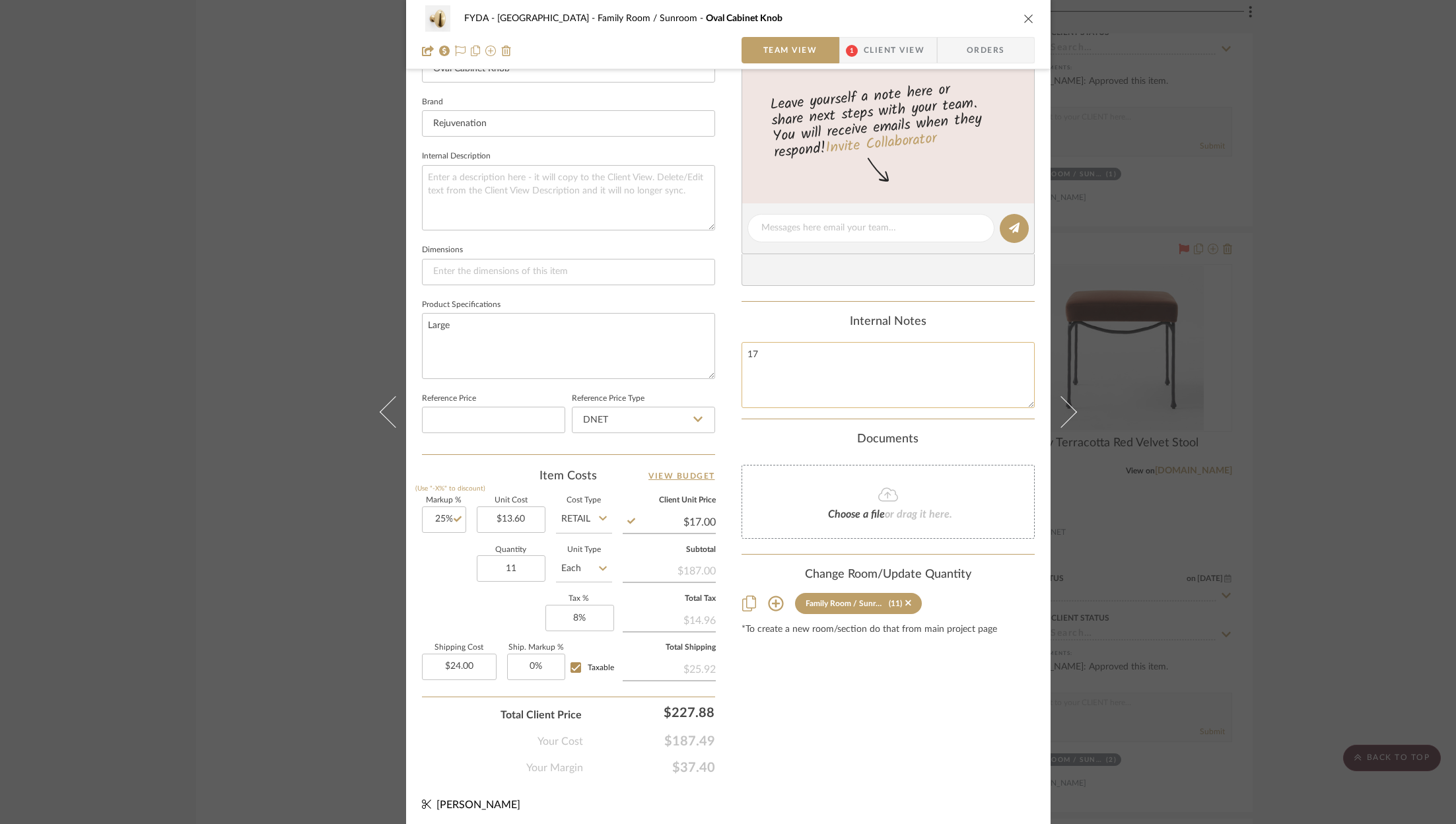
click at [790, 350] on textarea "17" at bounding box center [888, 374] width 294 height 65
click at [695, 709] on input "227.88" at bounding box center [654, 712] width 132 height 27
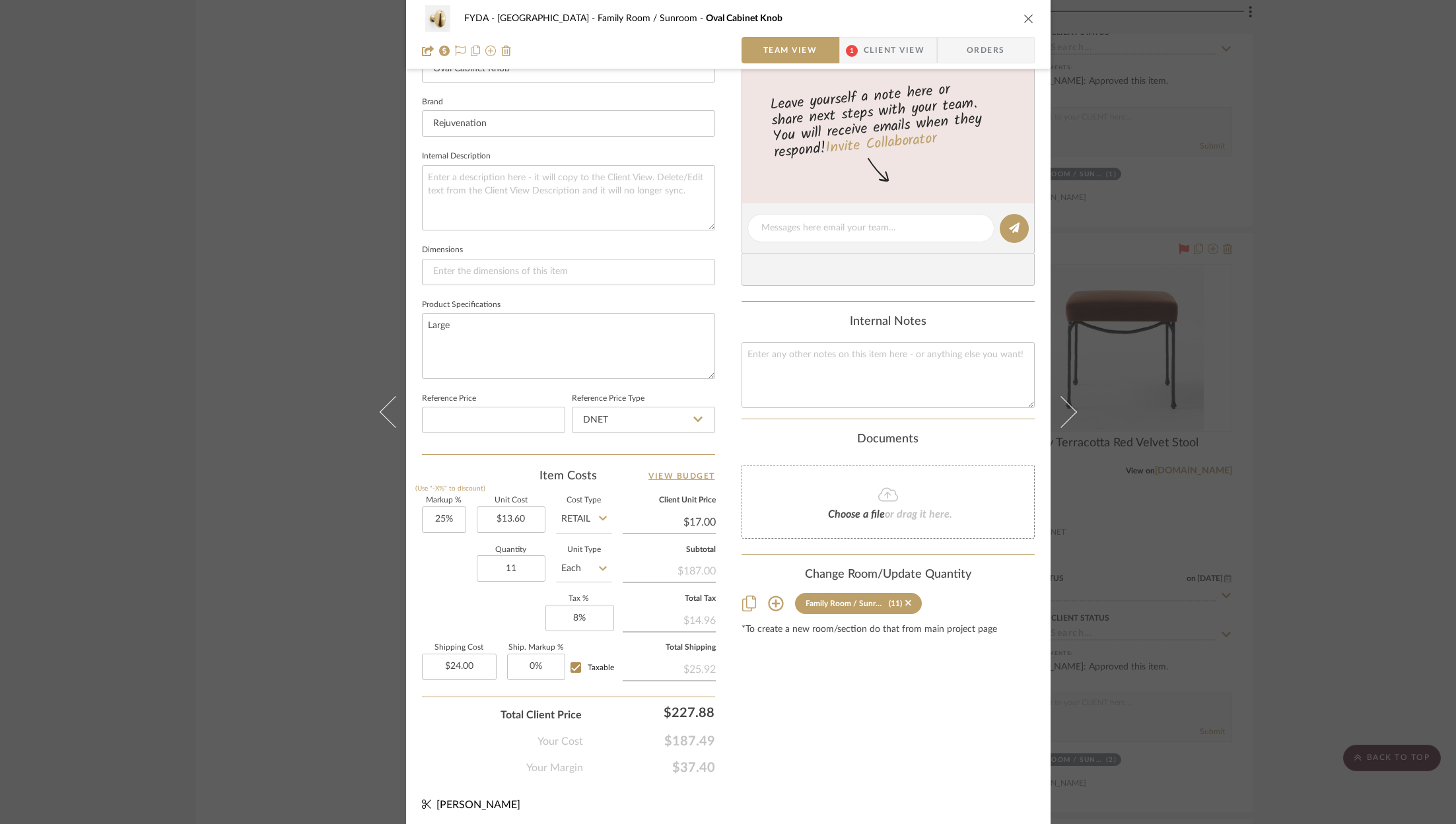
click at [685, 737] on span "$187.49" at bounding box center [649, 741] width 132 height 16
copy span "$187.49"
click at [682, 760] on span "$37.40" at bounding box center [649, 767] width 132 height 16
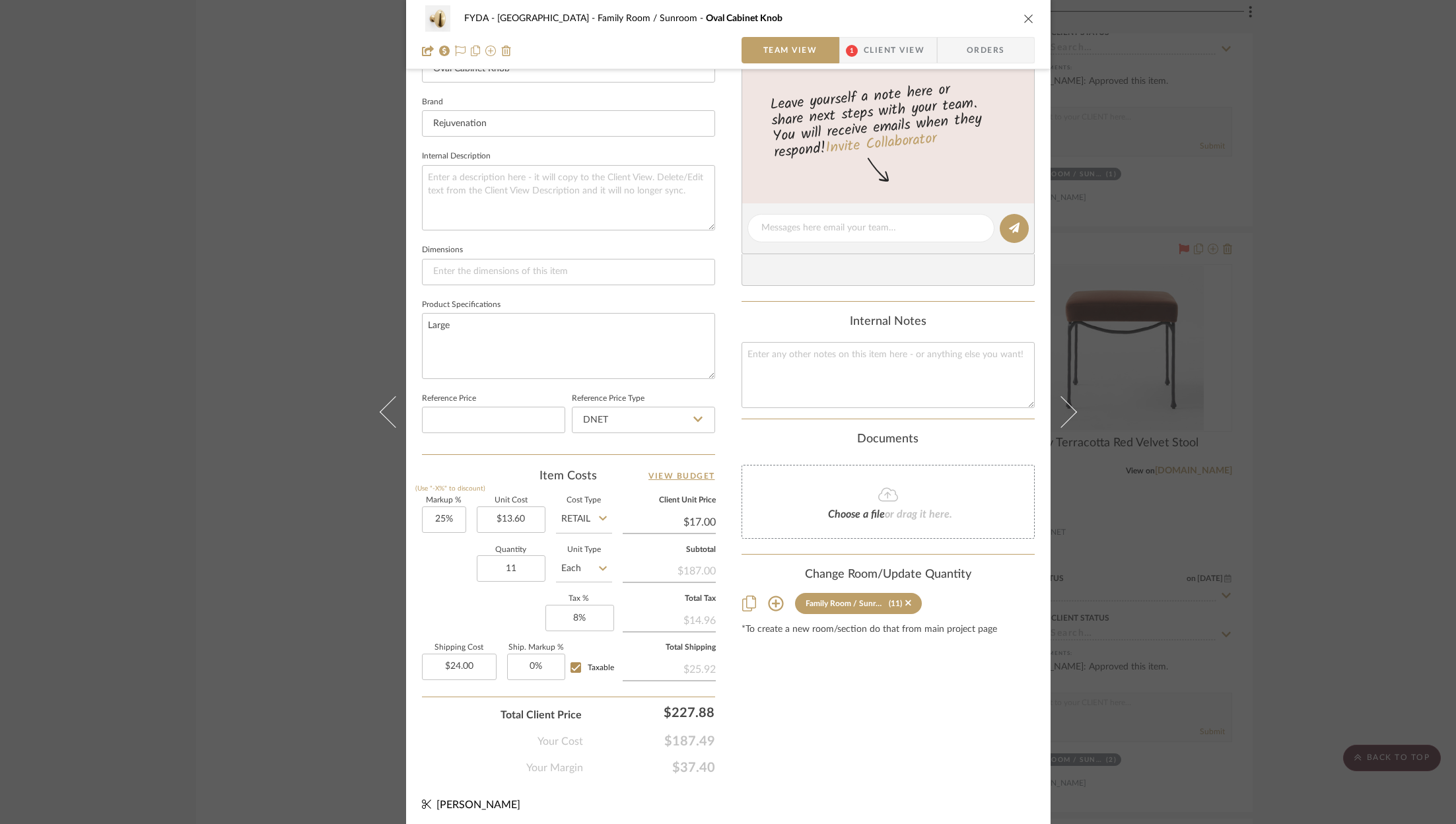
click at [682, 760] on span "$37.40" at bounding box center [649, 767] width 132 height 16
copy span "$37.40"
click at [458, 52] on icon at bounding box center [461, 51] width 11 height 11
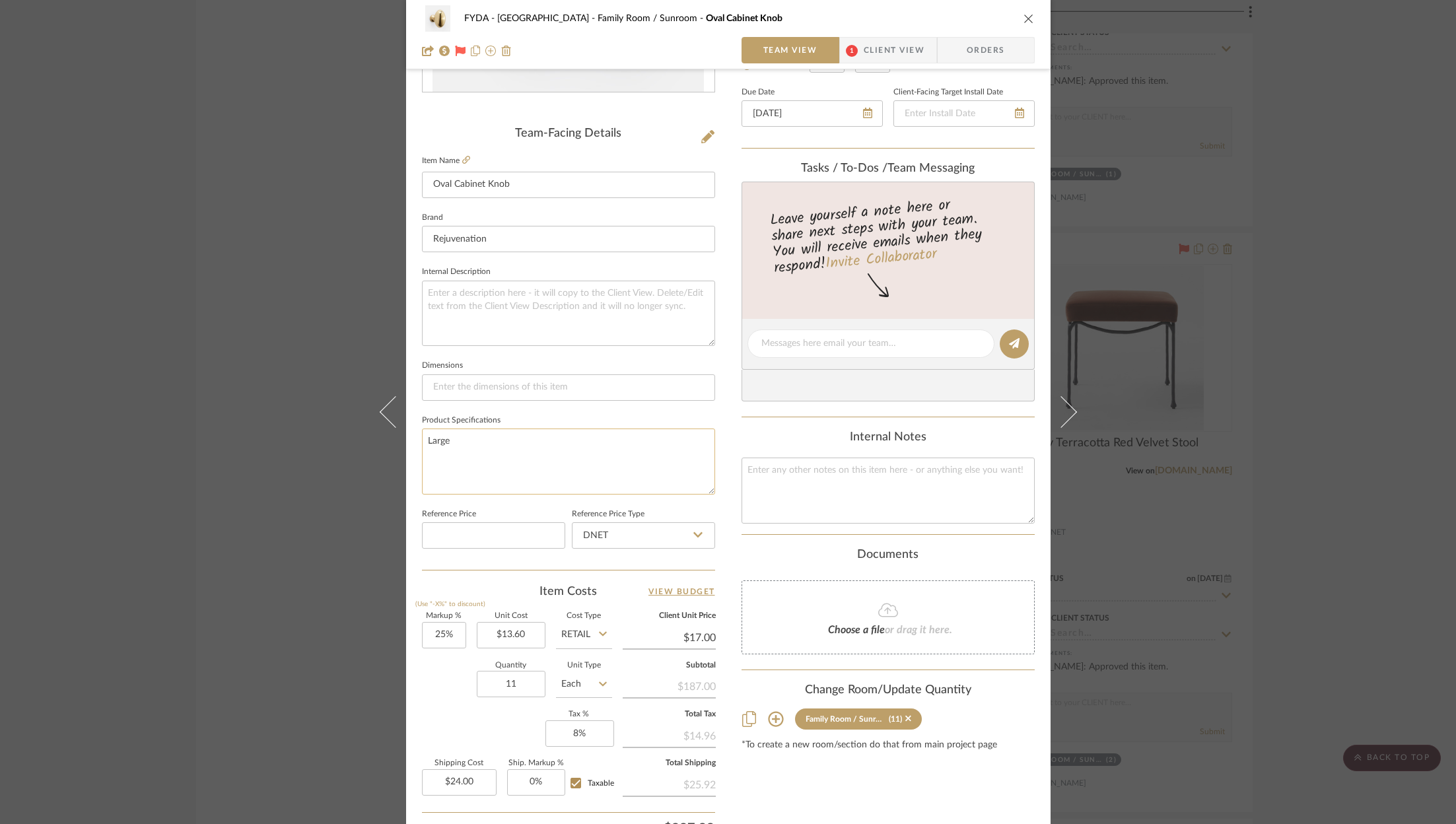
scroll to position [0, 0]
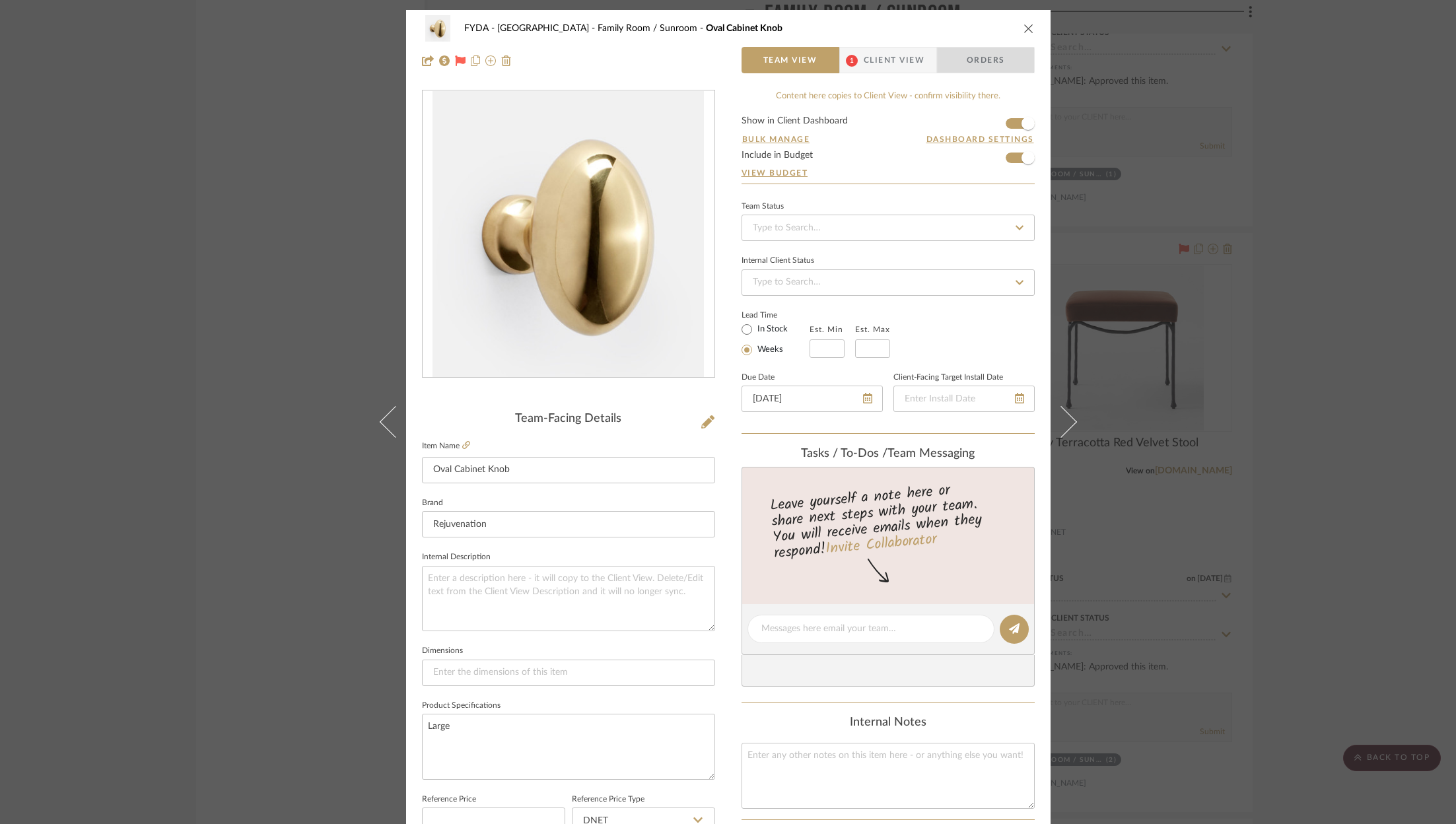
click at [987, 62] on span "Orders" at bounding box center [985, 60] width 67 height 27
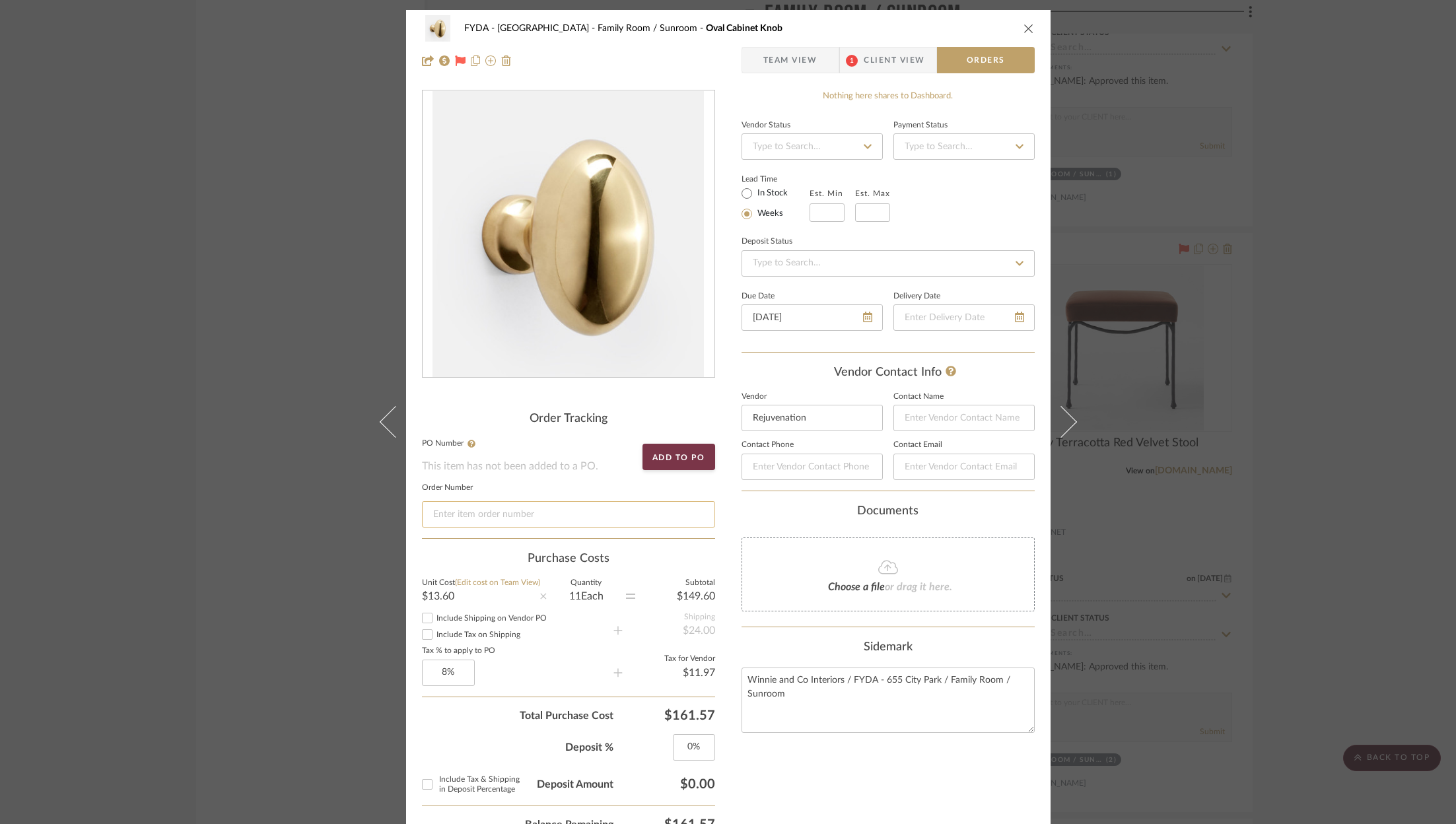
click at [522, 506] on input at bounding box center [569, 514] width 294 height 27
paste input "352342565665"
type input "352342565665"
click at [787, 59] on span "Team View" at bounding box center [790, 60] width 54 height 27
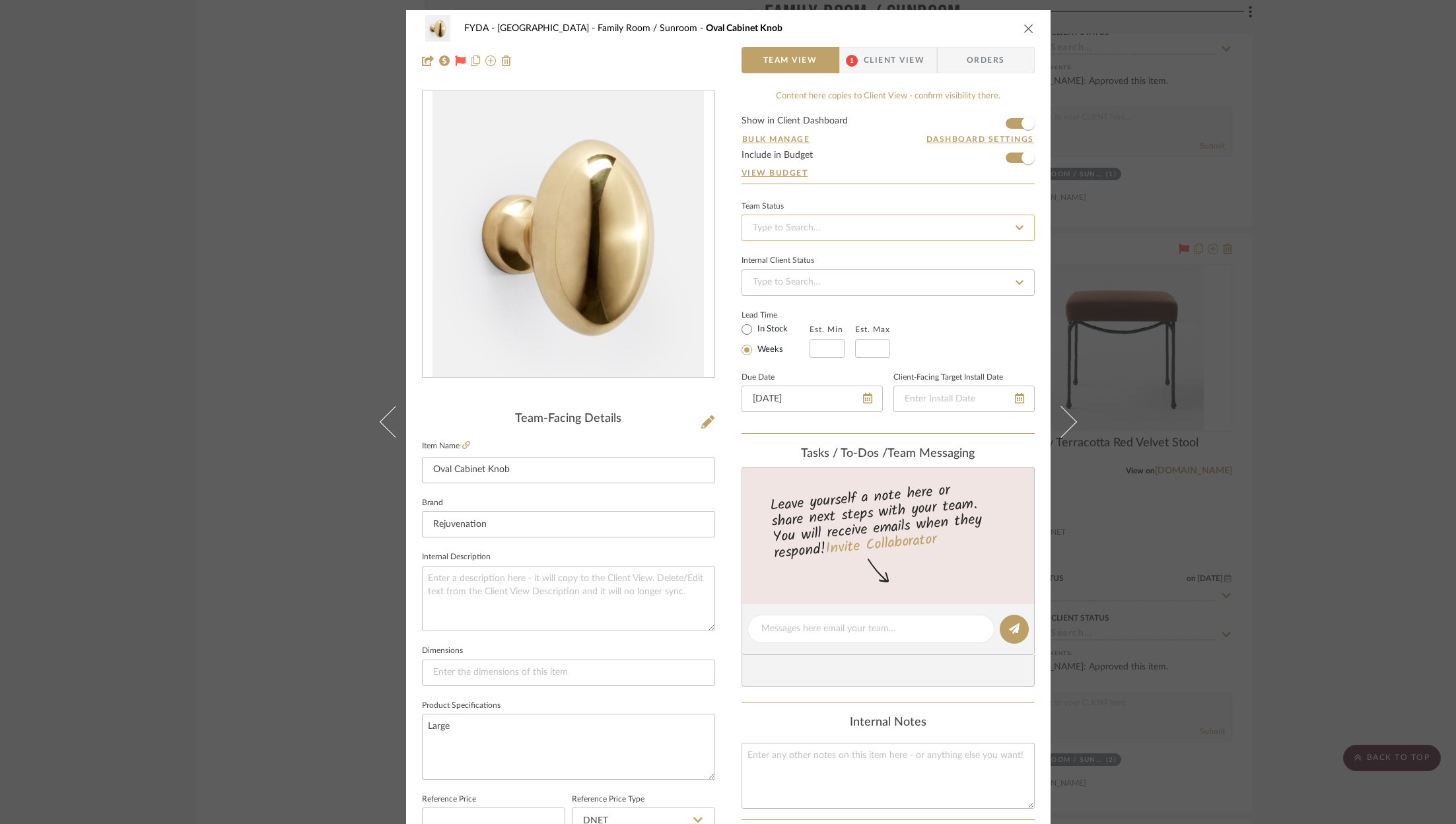
click at [817, 228] on input at bounding box center [888, 228] width 294 height 27
click at [812, 294] on div "Ordered" at bounding box center [884, 295] width 292 height 34
type input "[DATE]"
type input "Ordered"
type input "[DATE]"
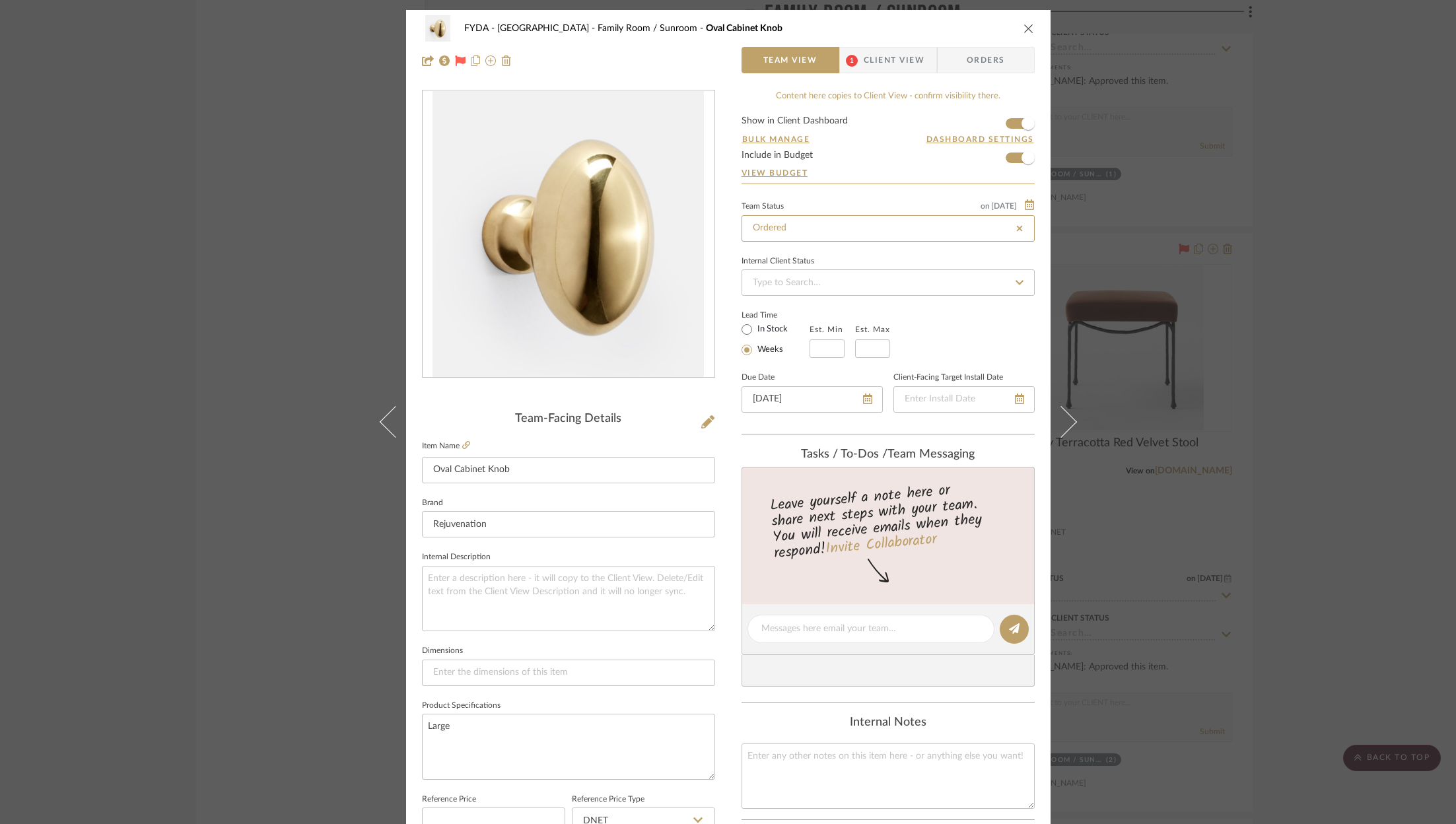
type input "Ordered"
click at [1023, 20] on div "FYDA - 655 City Park Family Room / Sunroom Oval Cabinet Knob" at bounding box center [728, 28] width 613 height 27
click at [1023, 28] on icon "close" at bounding box center [1028, 28] width 11 height 11
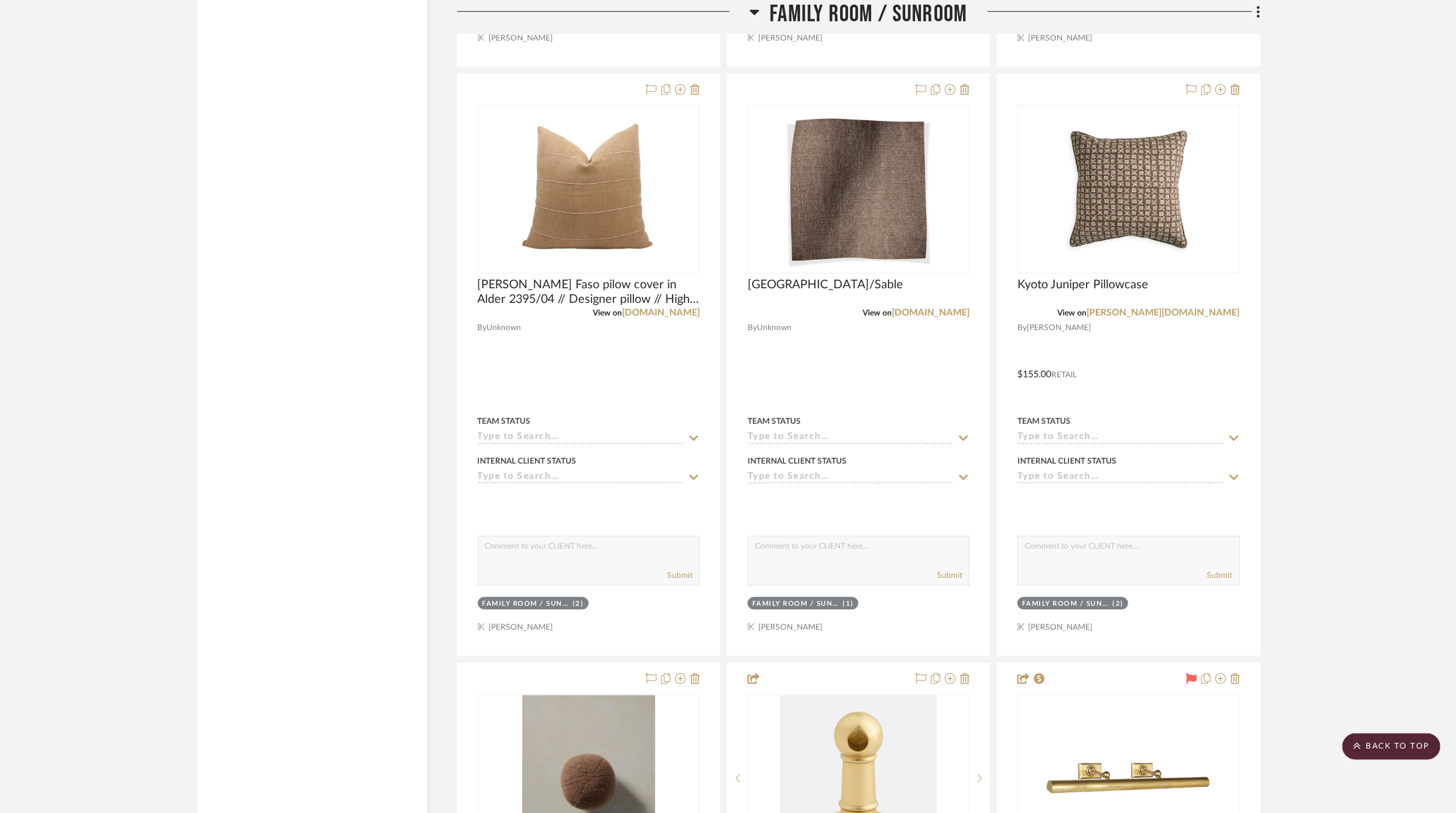
scroll to position [3497, 0]
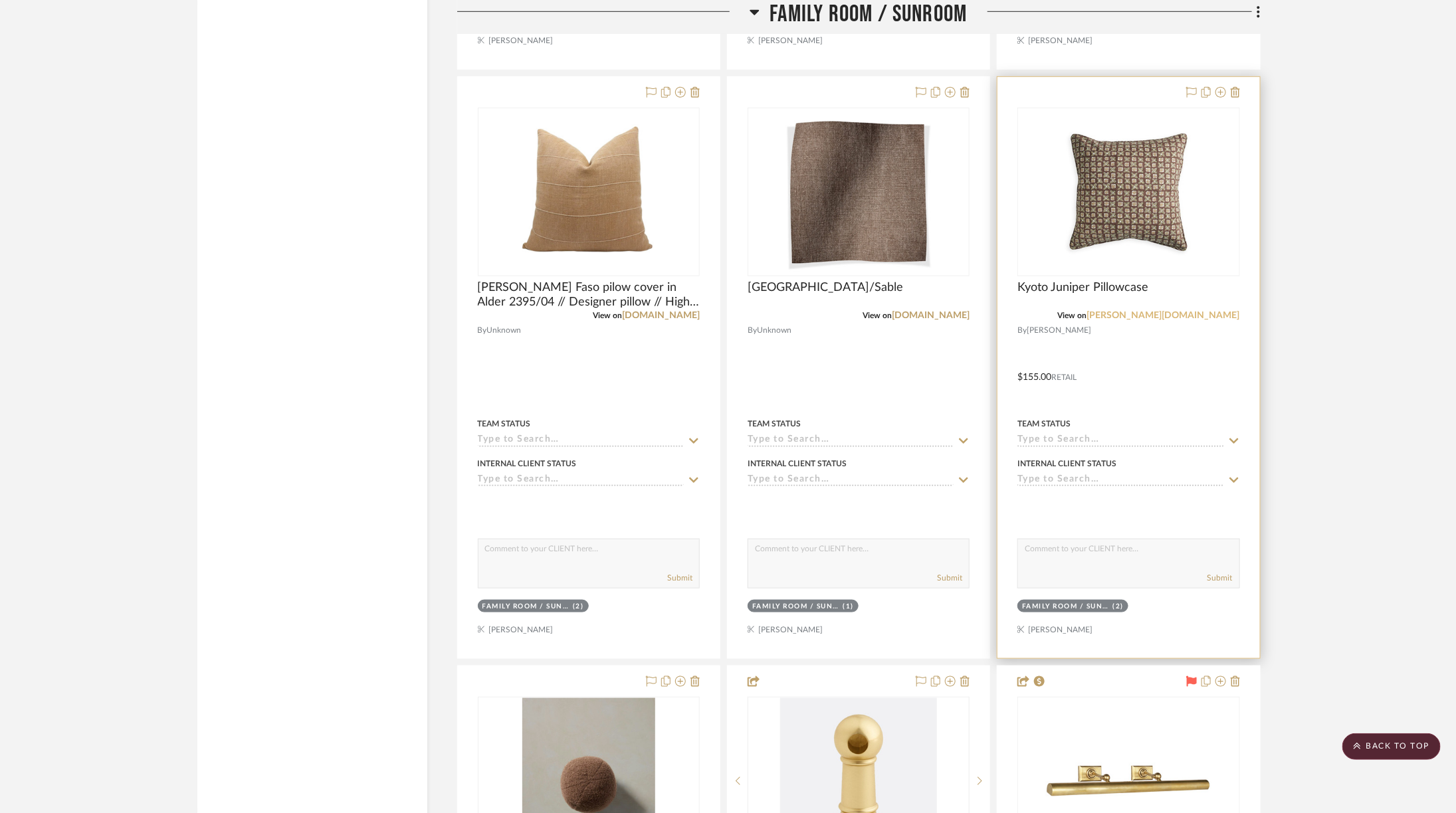
click at [1204, 311] on link "walter-g.com" at bounding box center [1163, 316] width 153 height 9
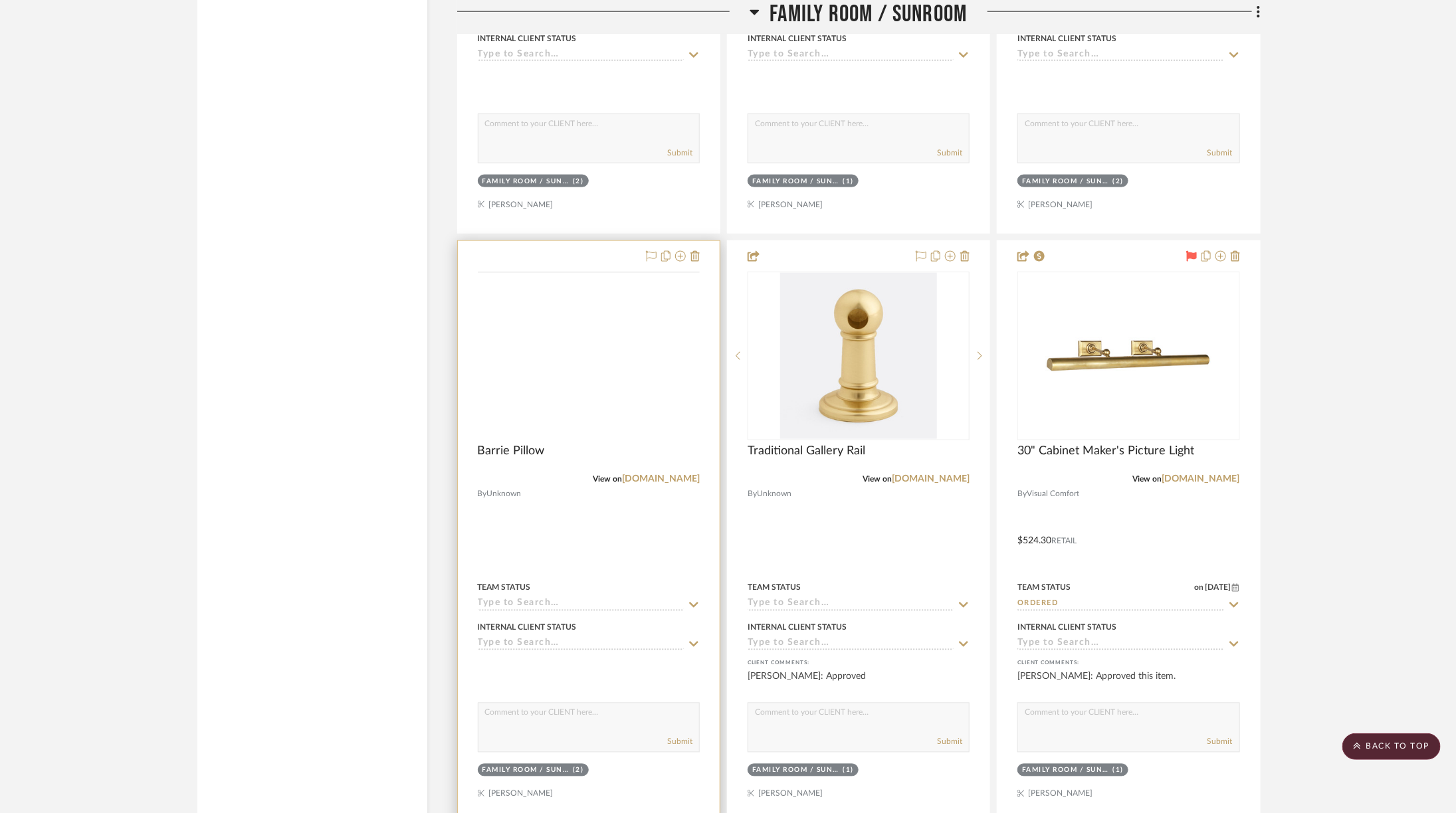
scroll to position [3928, 0]
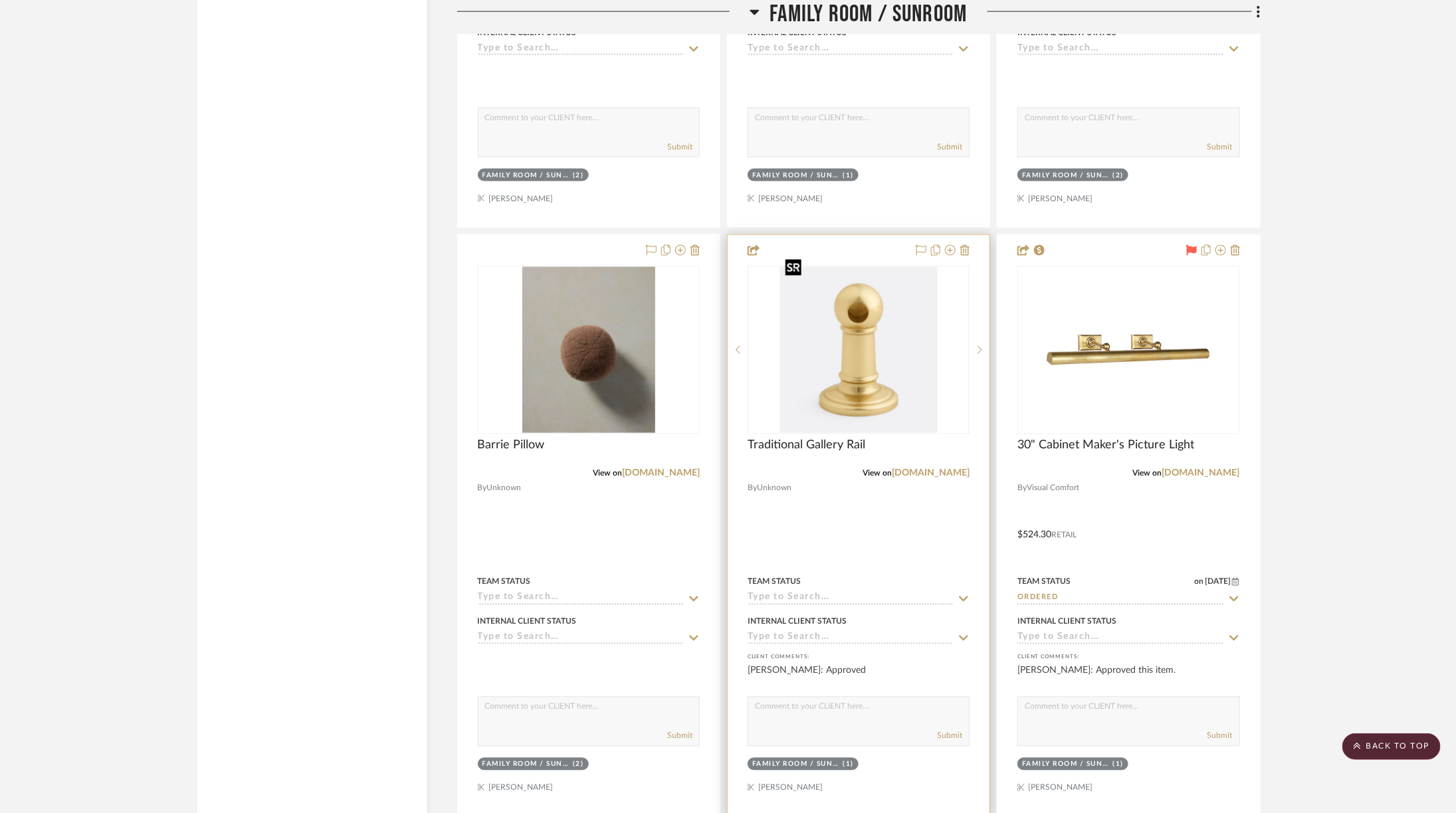
click at [0, 0] on img at bounding box center [0, 0] width 0 height 0
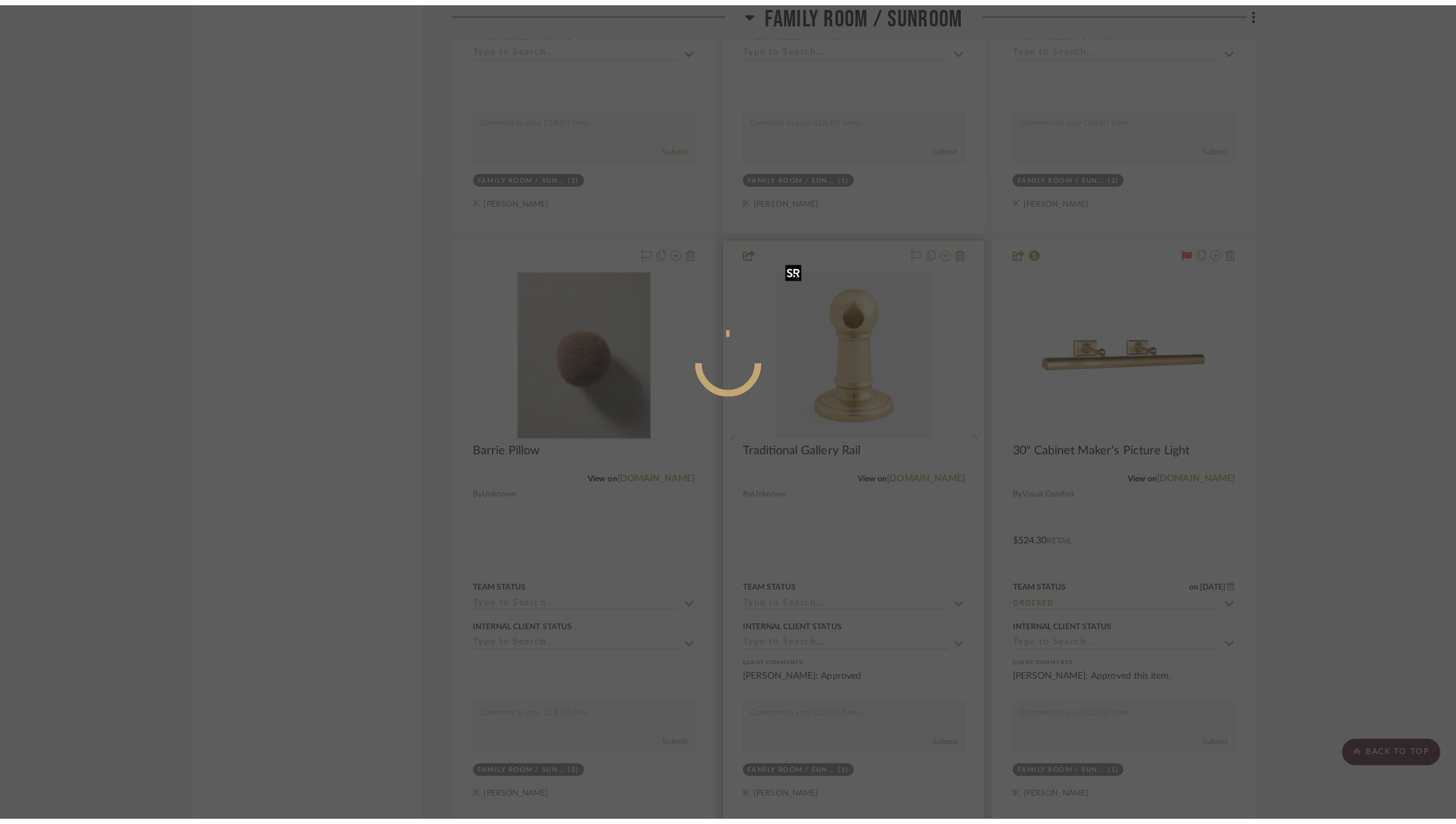
scroll to position [0, 0]
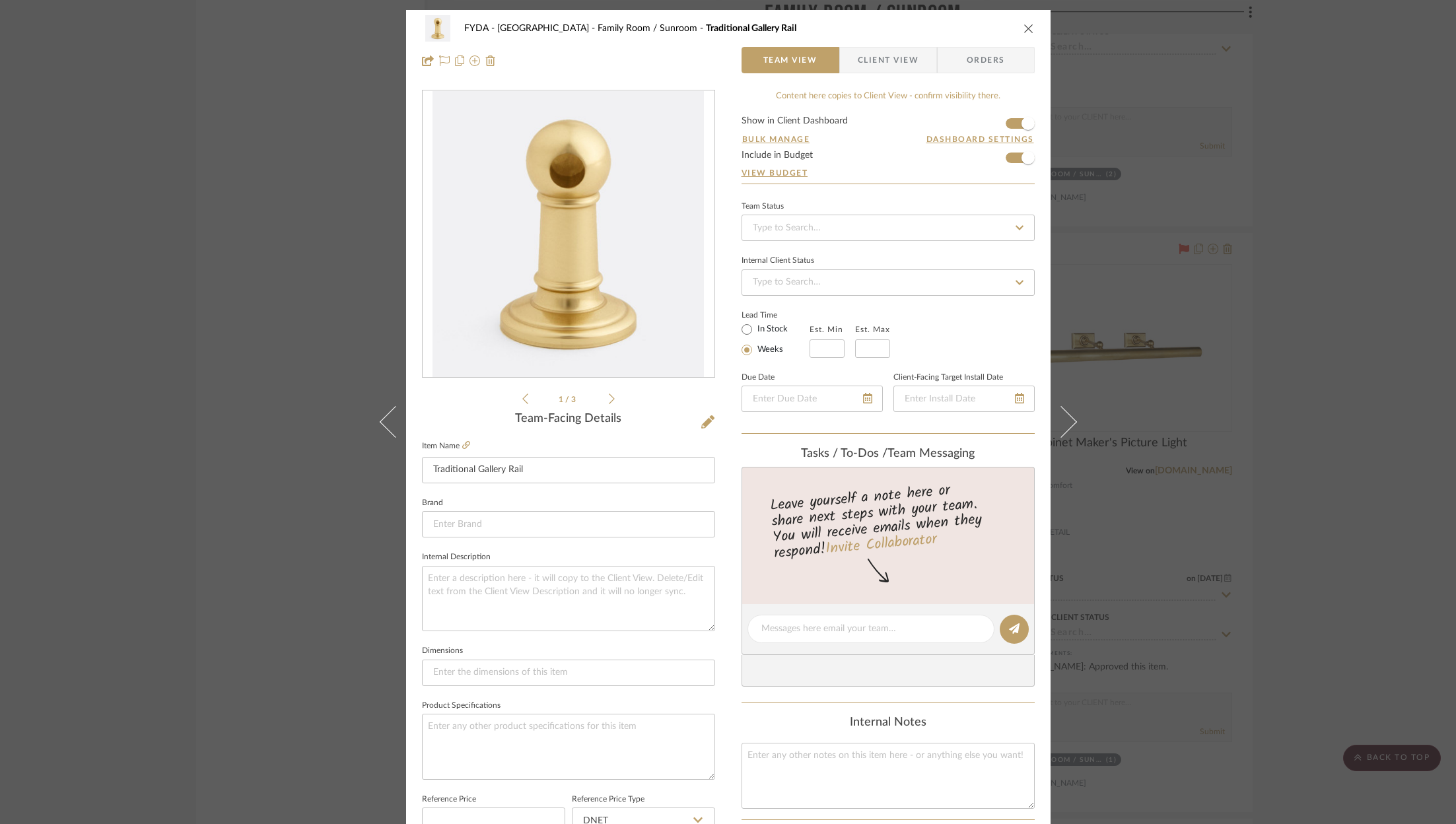
click at [1025, 25] on icon "close" at bounding box center [1028, 28] width 11 height 11
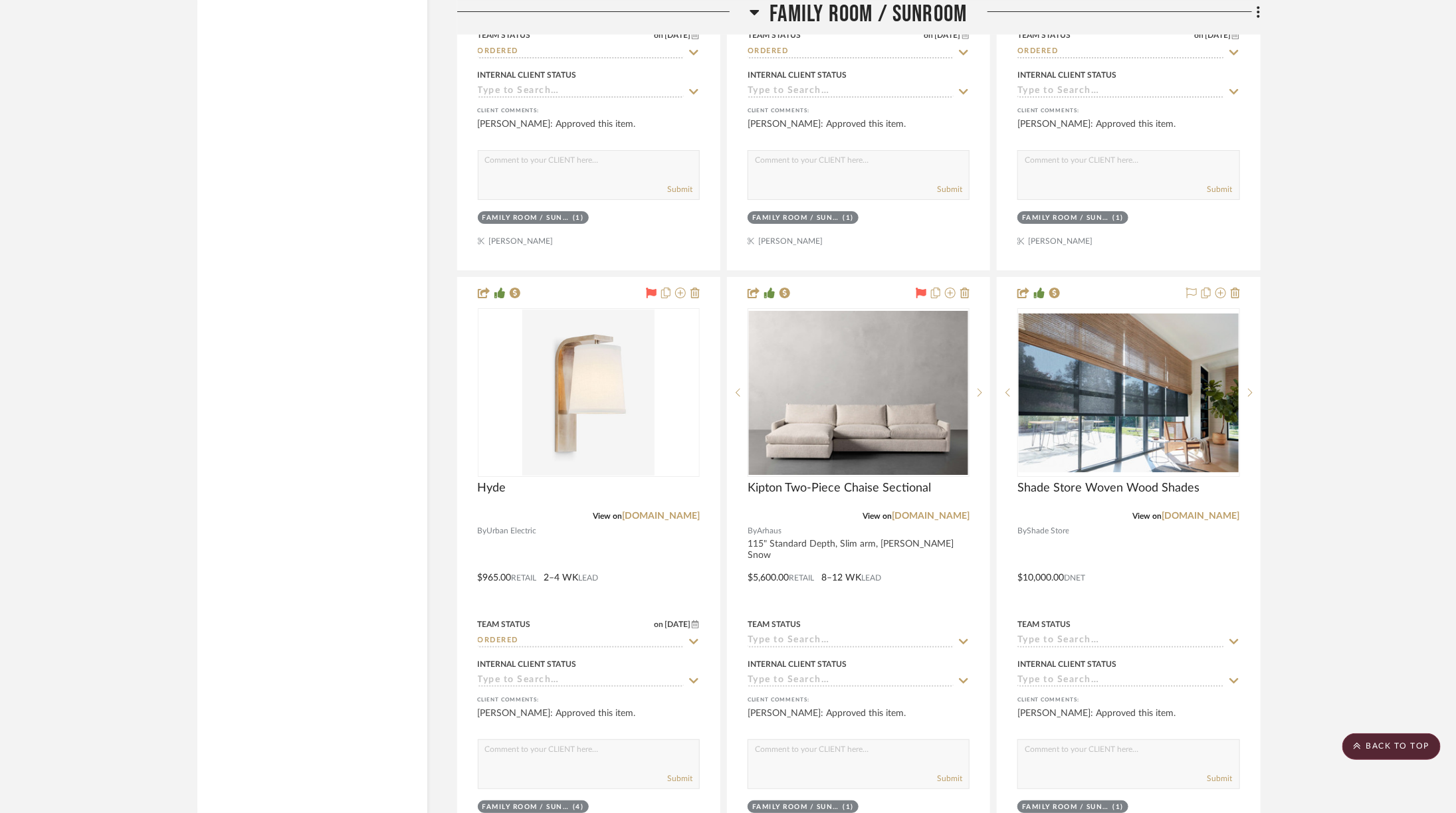
scroll to position [5617, 0]
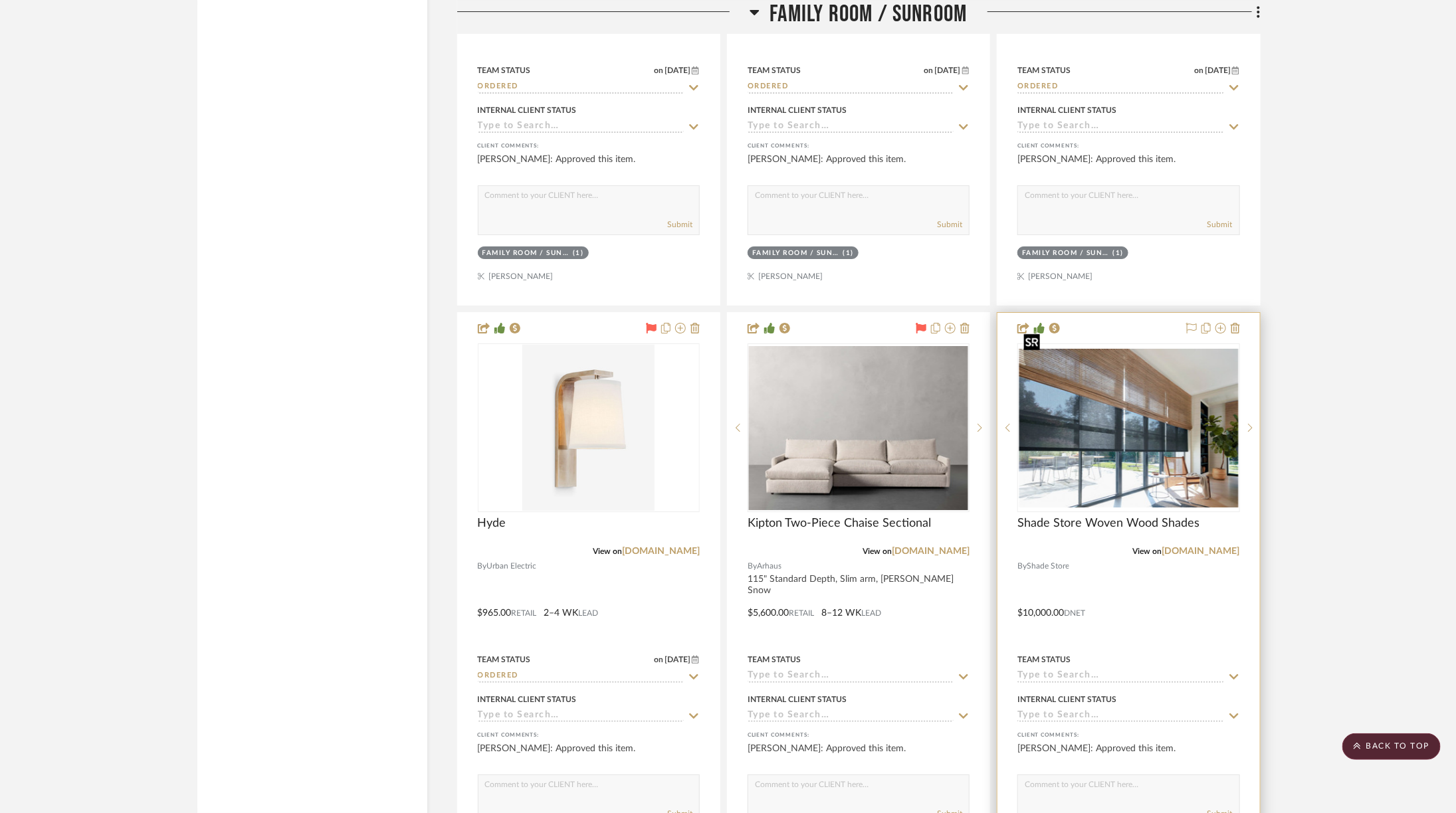
click at [0, 0] on img at bounding box center [0, 0] width 0 height 0
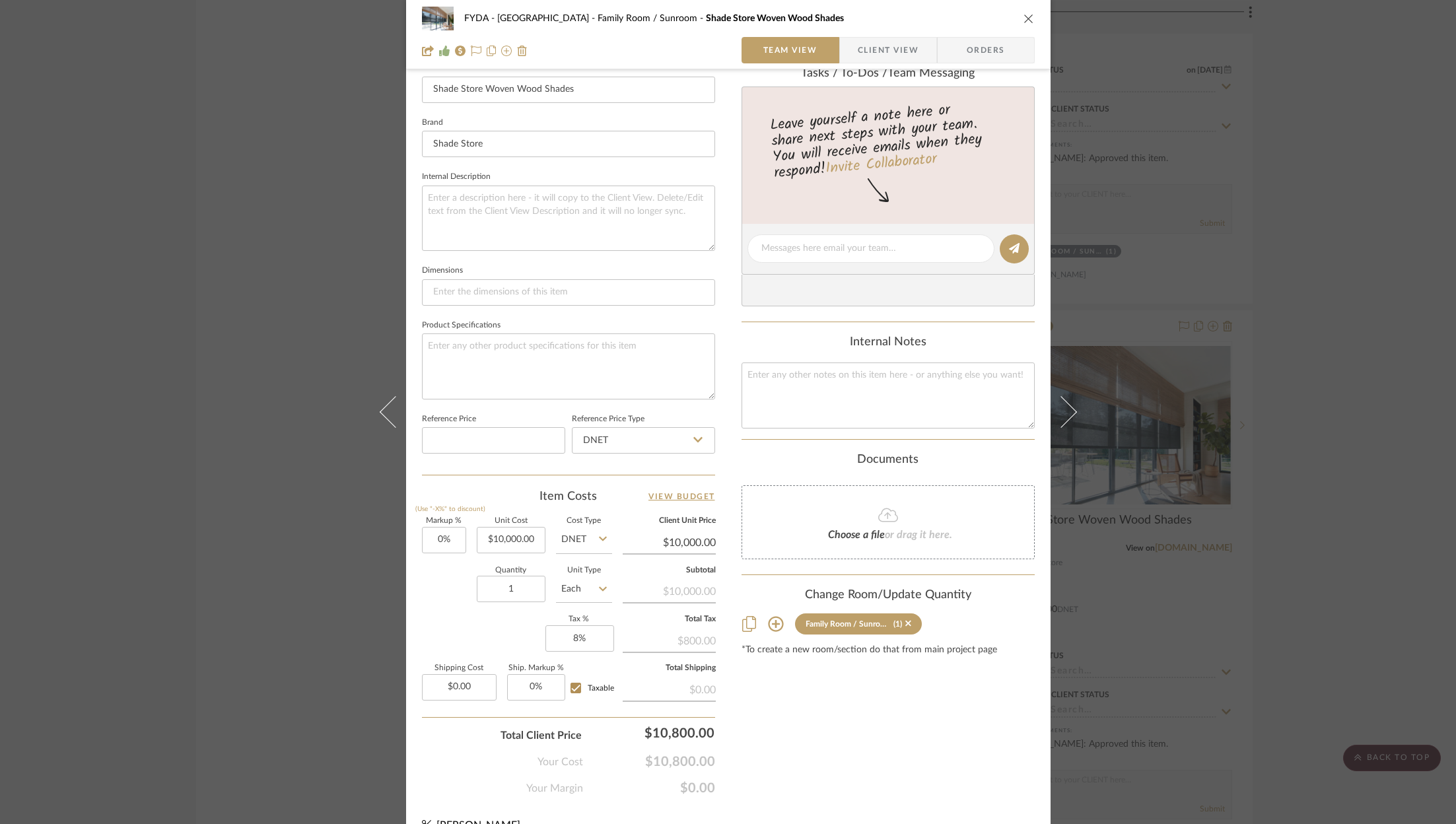
scroll to position [401, 0]
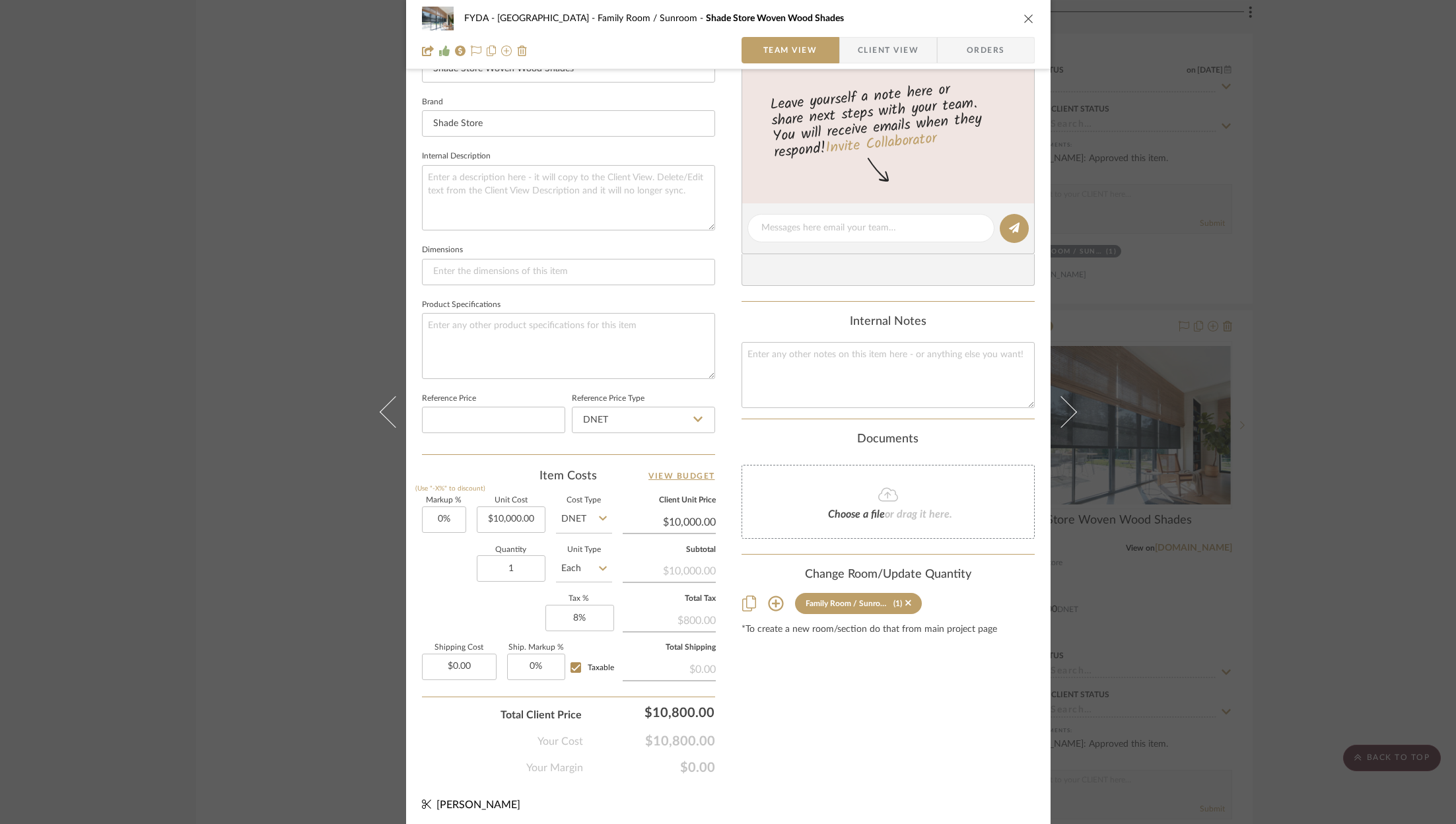
click at [1026, 16] on icon "close" at bounding box center [1028, 18] width 11 height 11
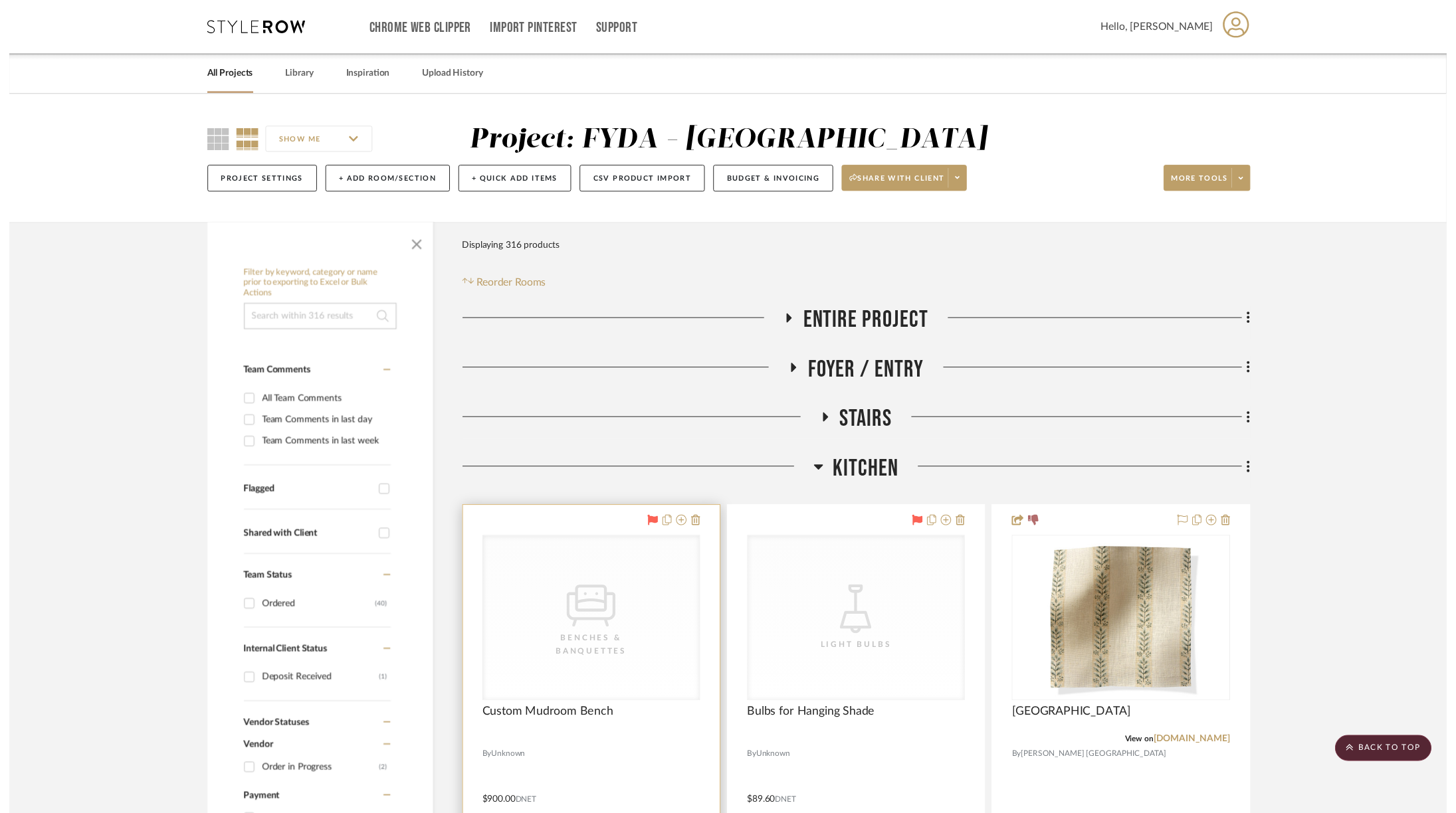
scroll to position [5617, 0]
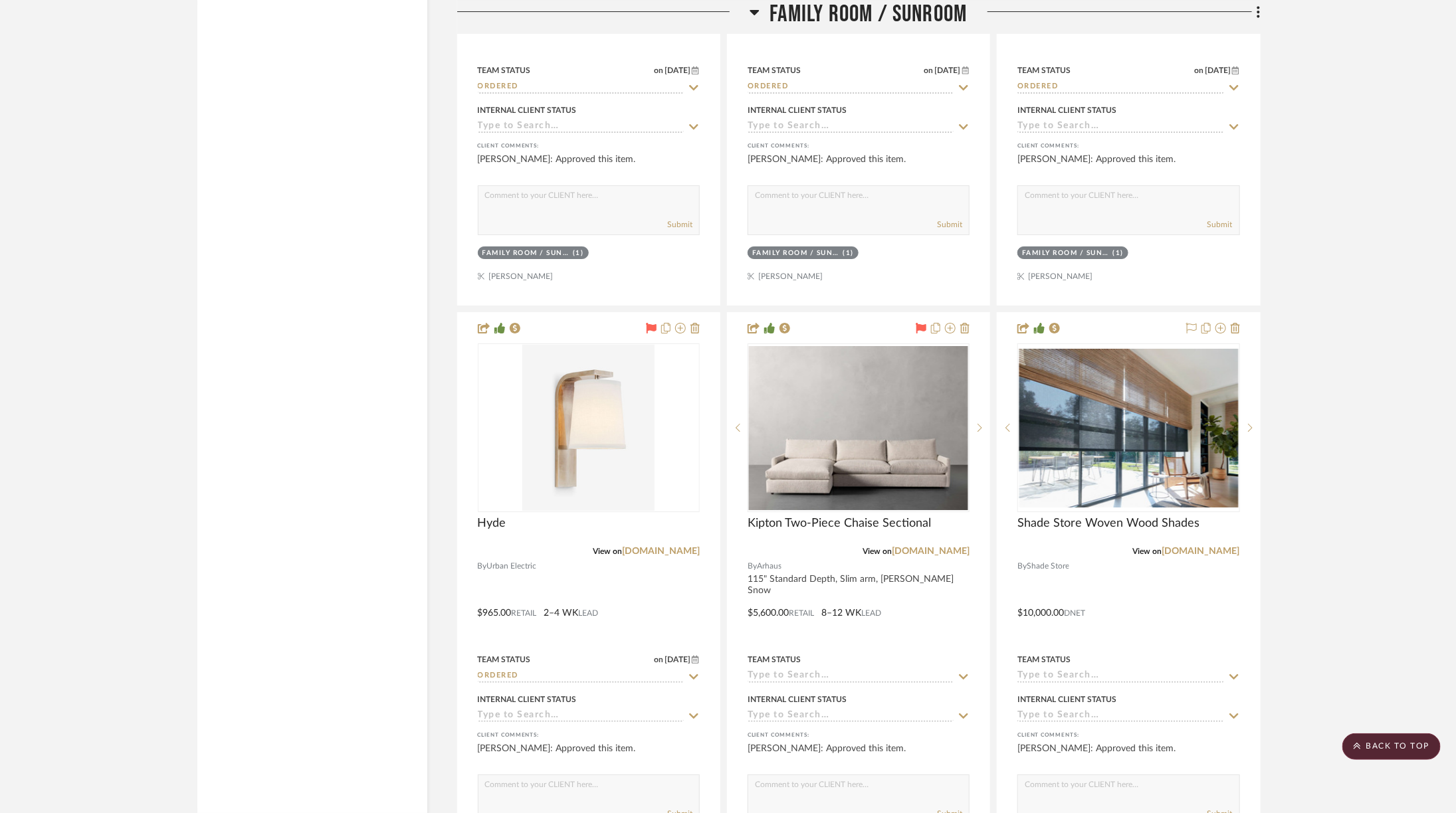
click at [951, 16] on span "Family Room / Sunroom" at bounding box center [868, 14] width 198 height 29
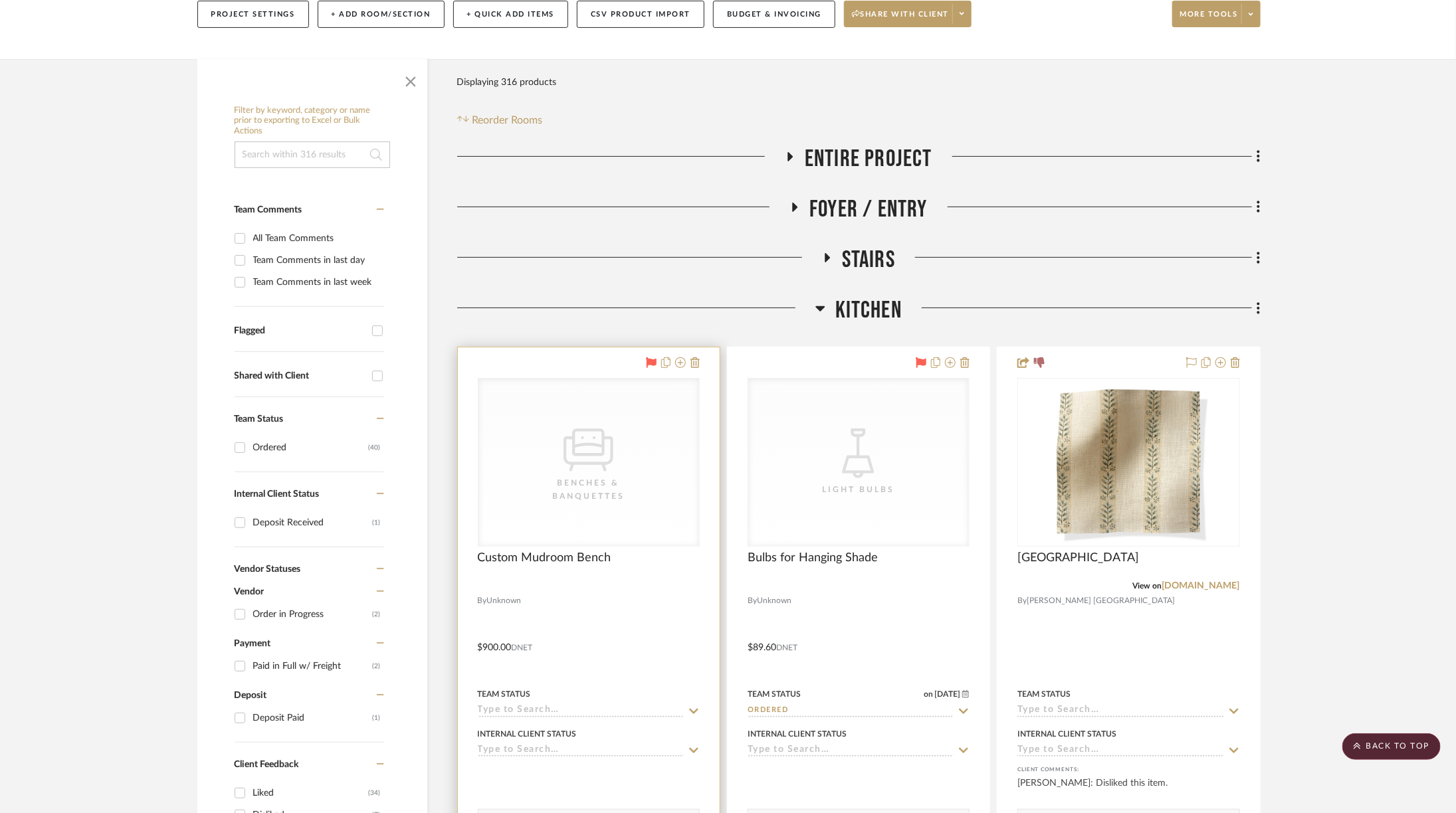
scroll to position [0, 0]
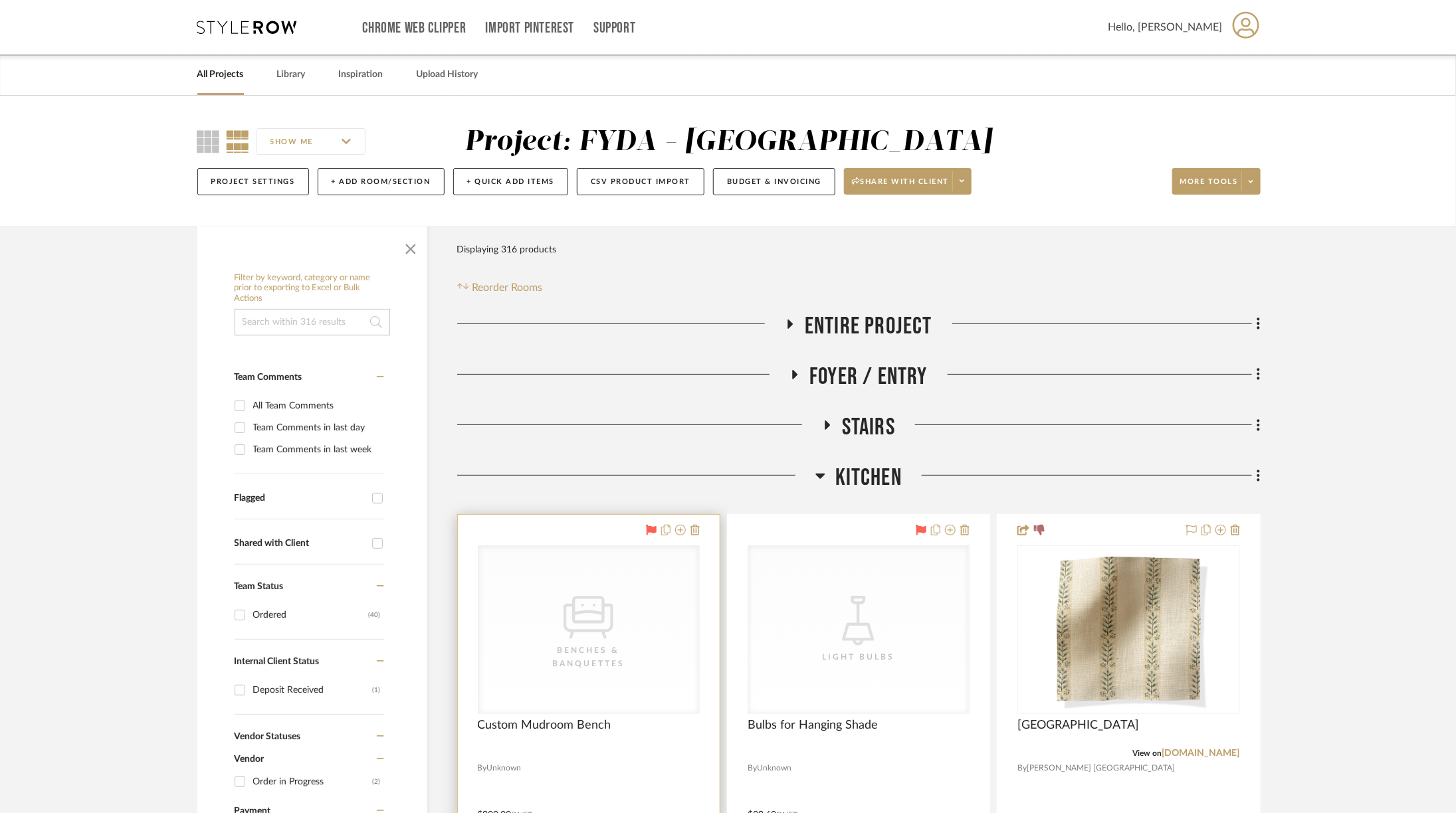
click at [846, 475] on span "Kitchen" at bounding box center [869, 477] width 66 height 29
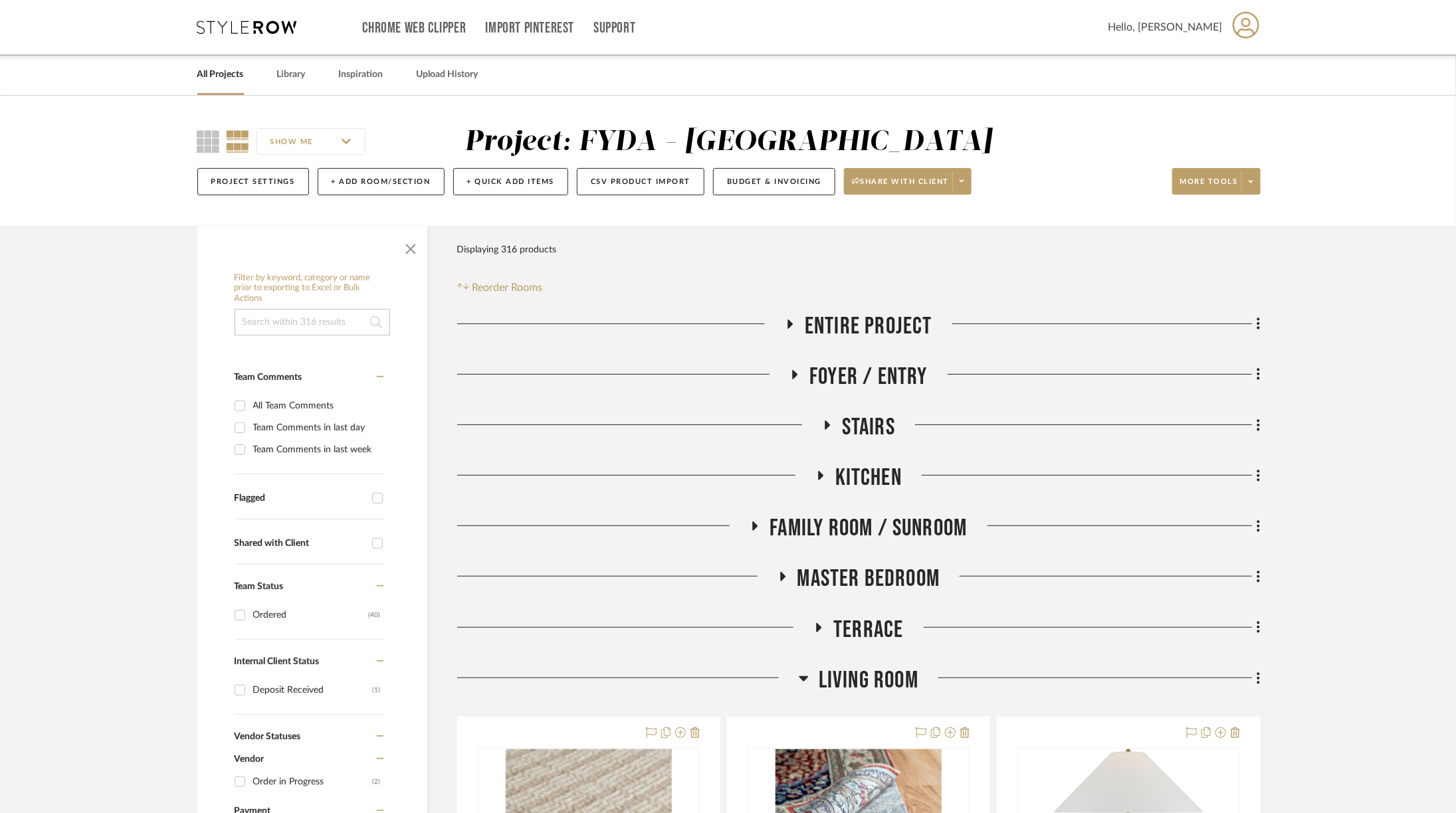
click at [846, 475] on span "Kitchen" at bounding box center [869, 477] width 66 height 29
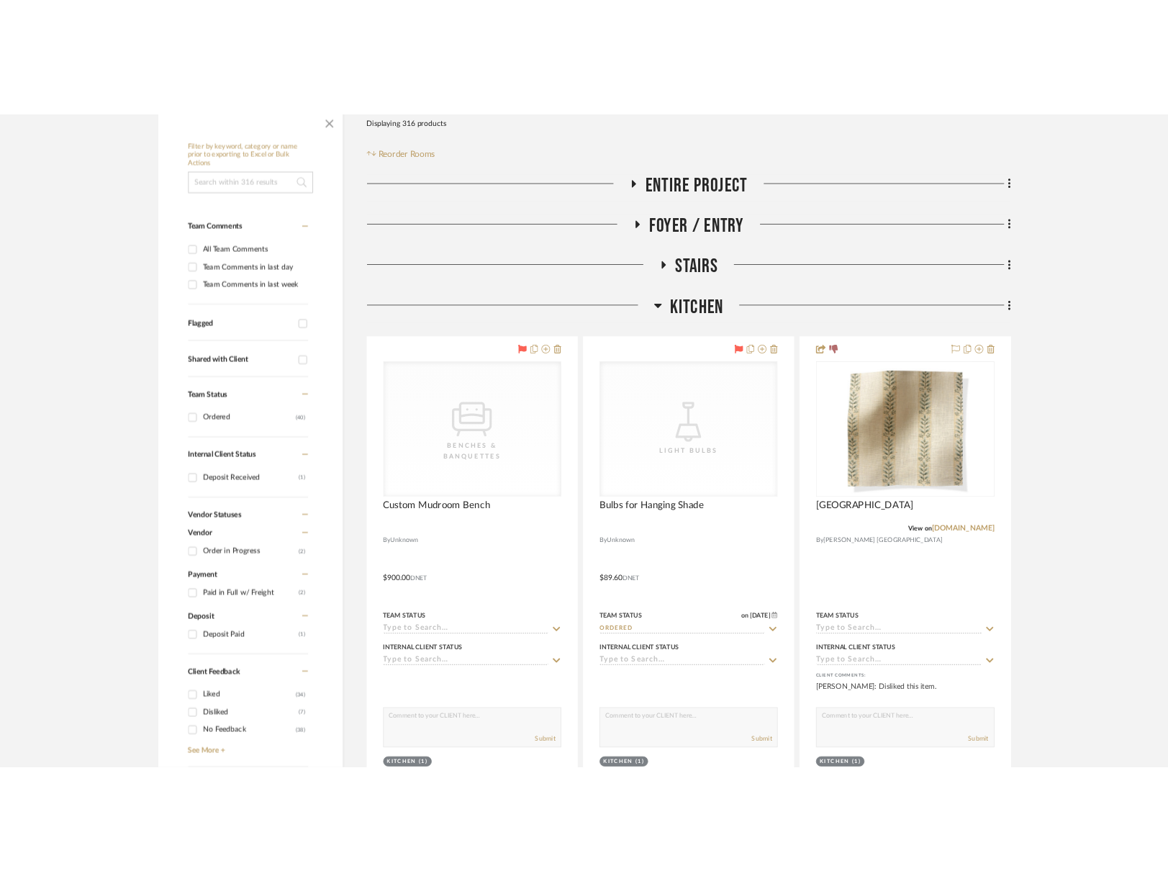
scroll to position [220, 0]
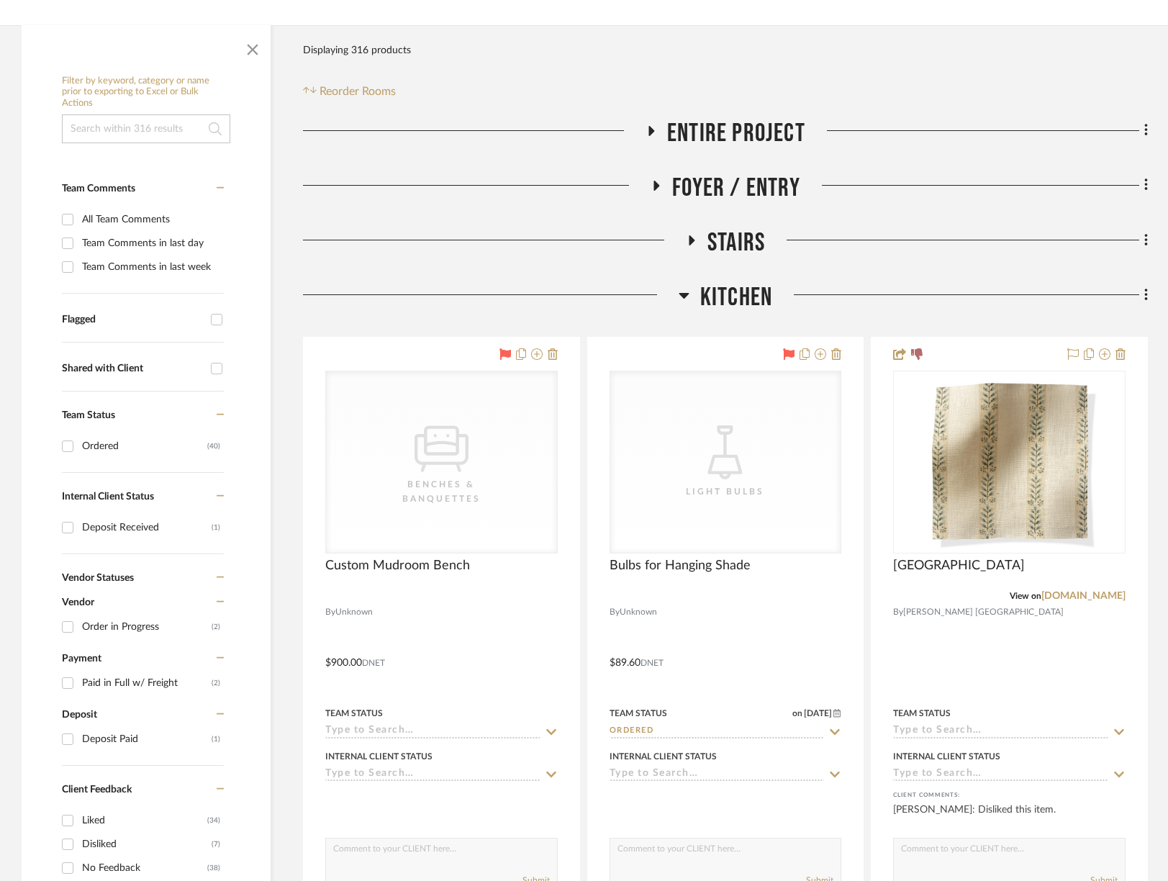
click at [704, 295] on span "Kitchen" at bounding box center [736, 297] width 72 height 31
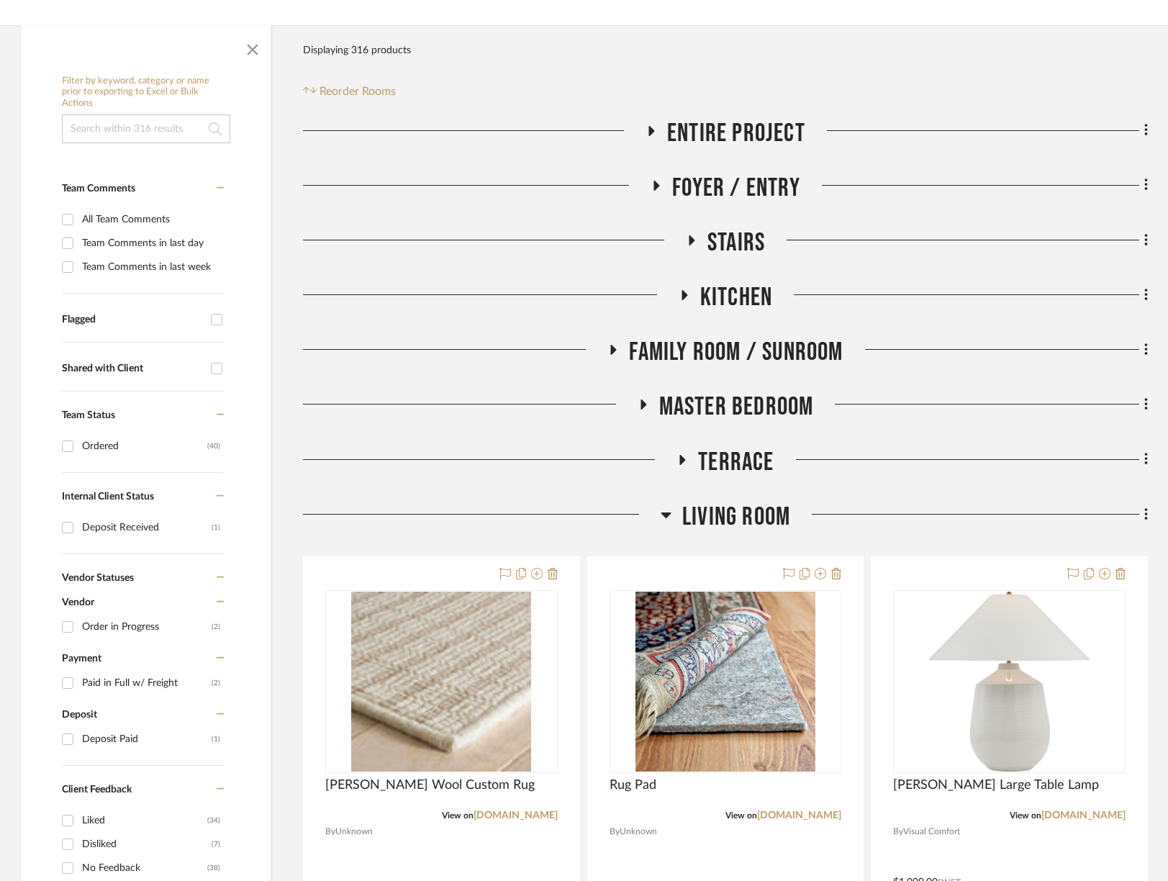
click at [695, 346] on span "Family Room / Sunroom" at bounding box center [736, 352] width 214 height 31
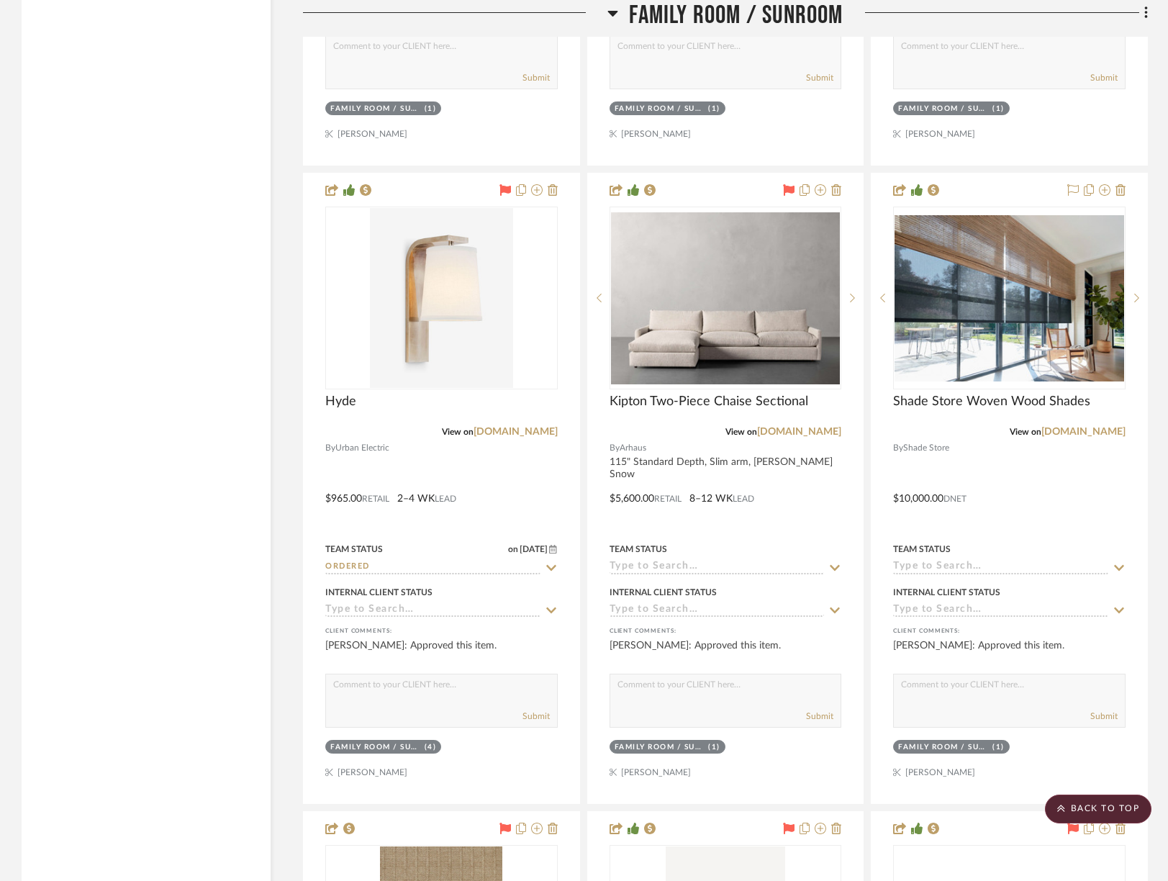
scroll to position [4422, 0]
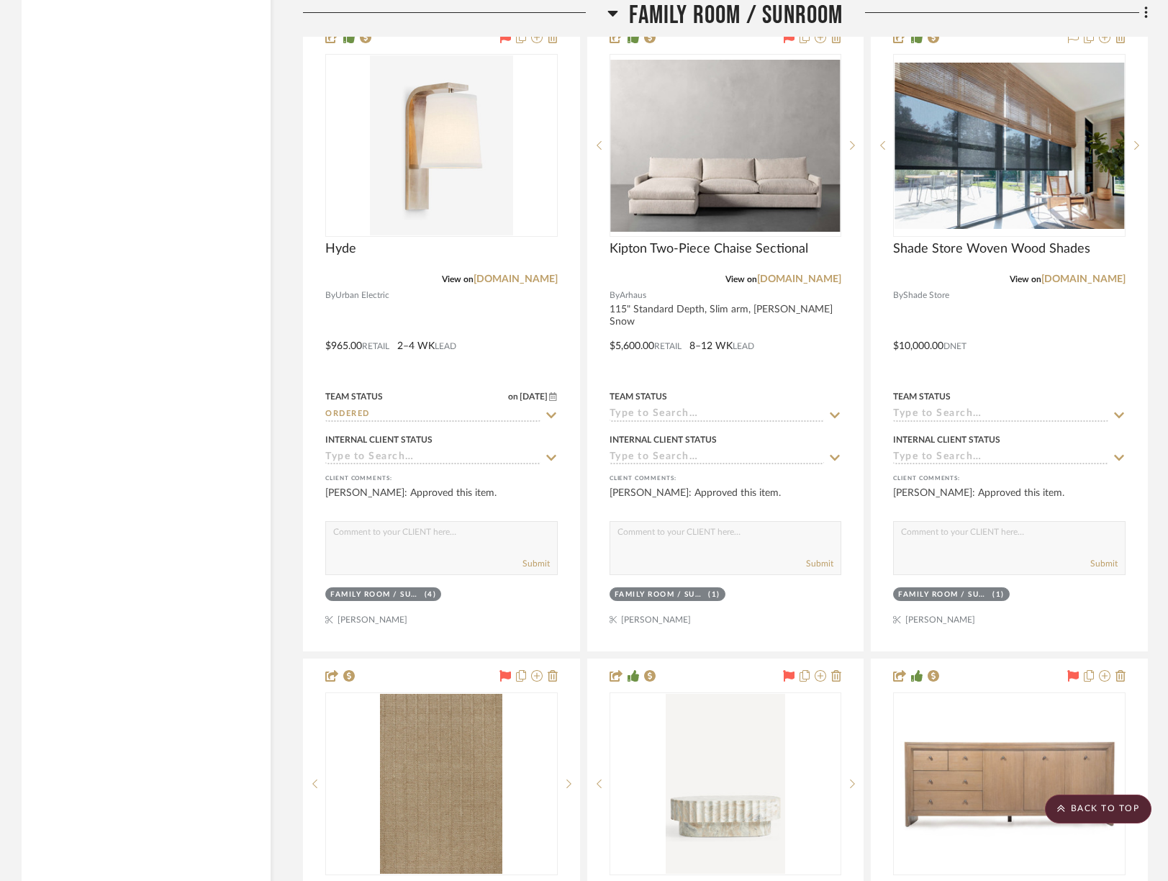
click at [773, 6] on span "Family Room / Sunroom" at bounding box center [736, 15] width 214 height 31
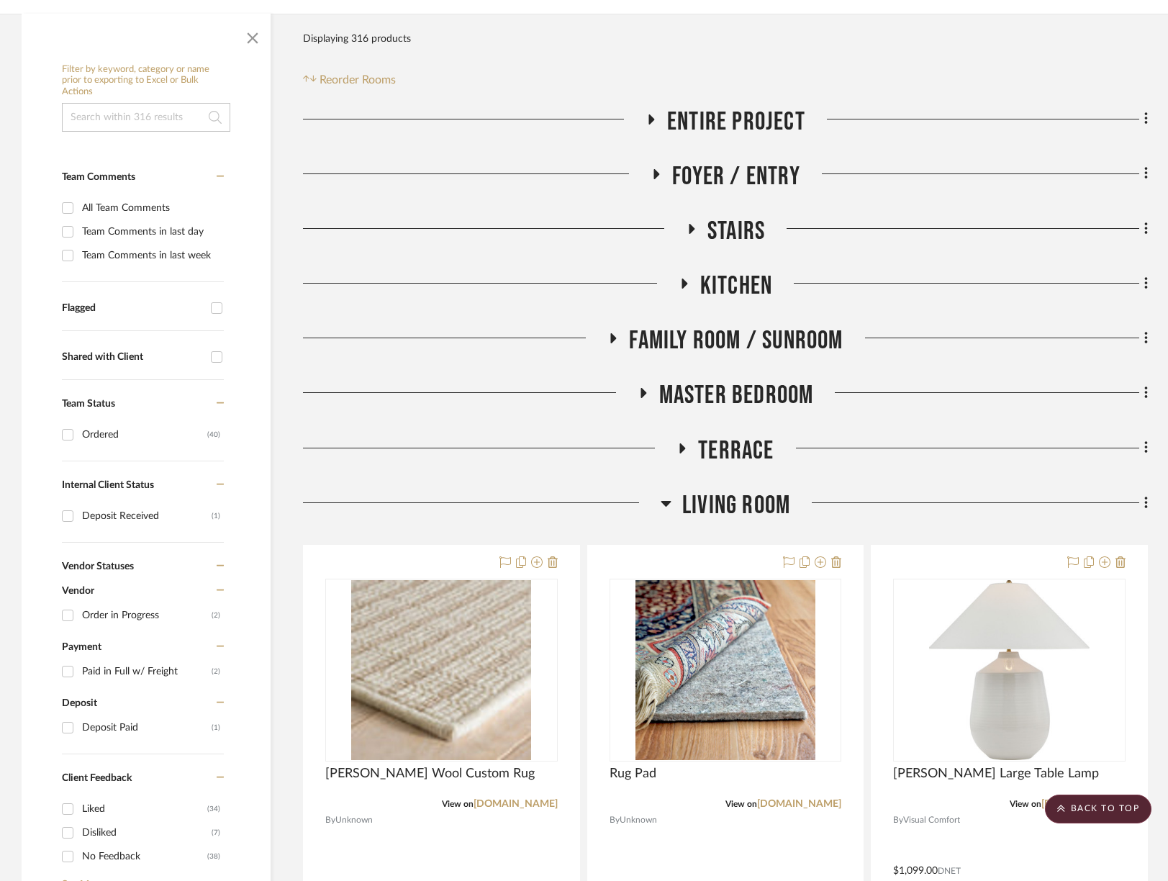
scroll to position [0, 0]
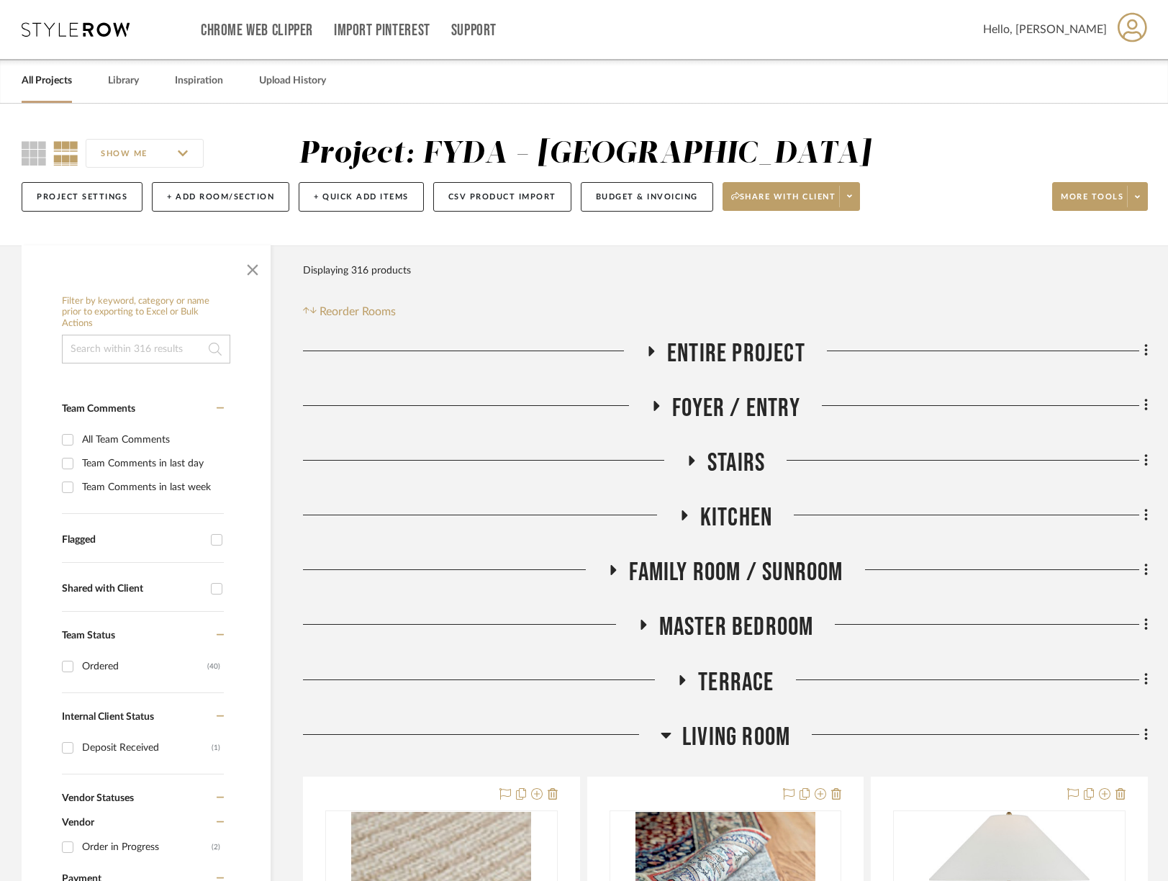
click at [760, 627] on span "Master Bedroom" at bounding box center [736, 627] width 155 height 31
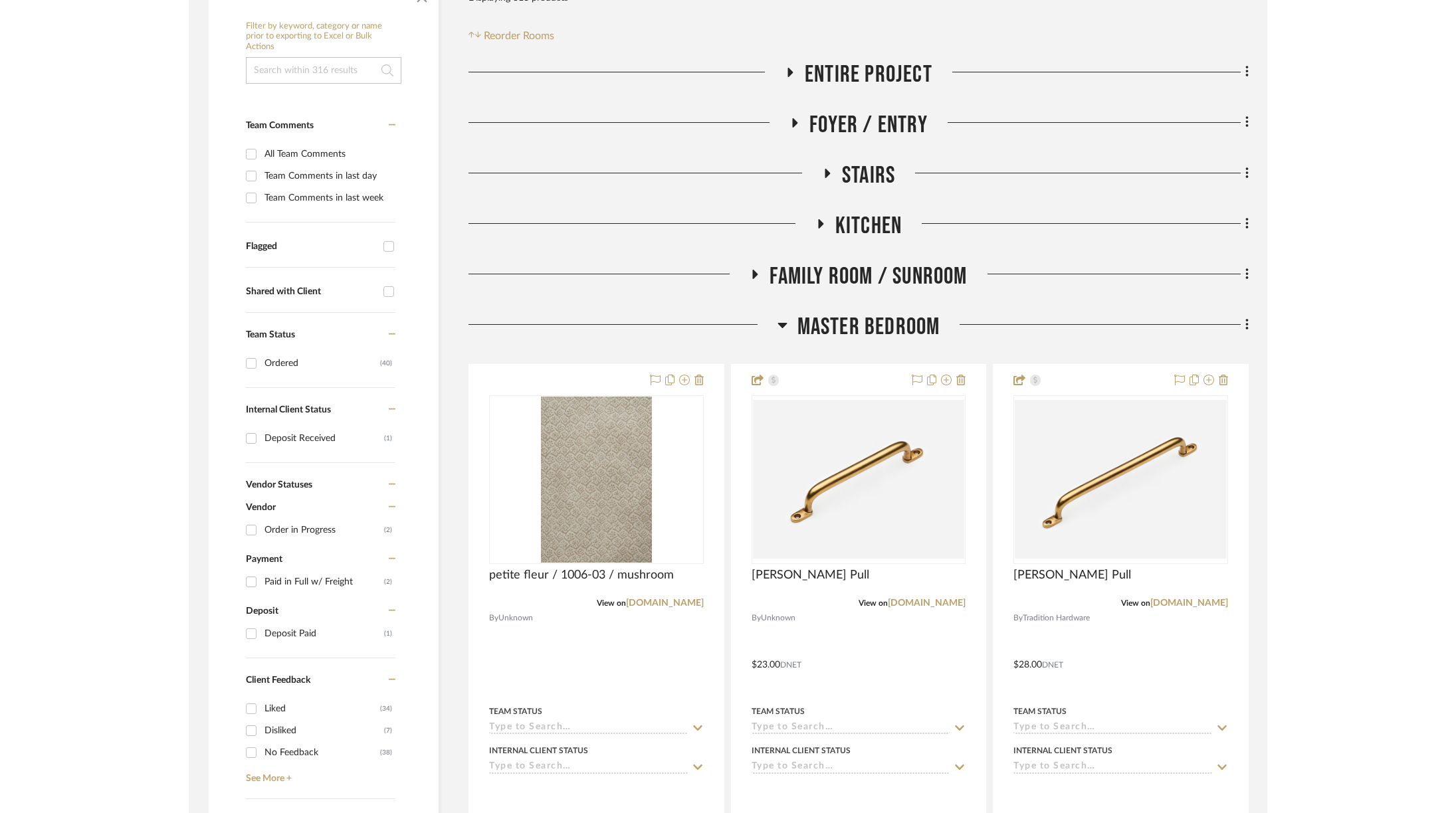
scroll to position [262, 0]
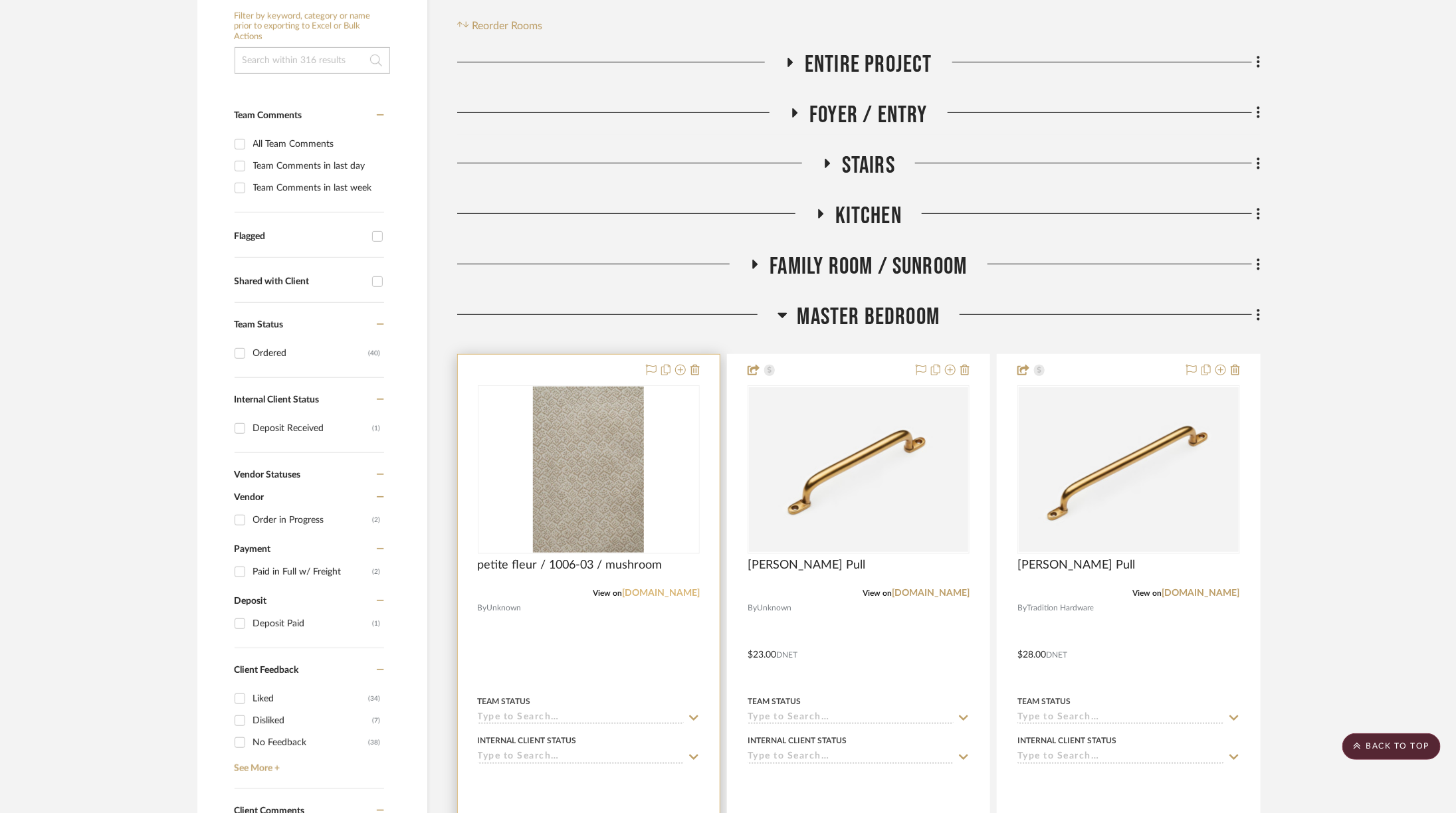
click at [660, 589] on link "[DOMAIN_NAME]" at bounding box center [661, 593] width 78 height 9
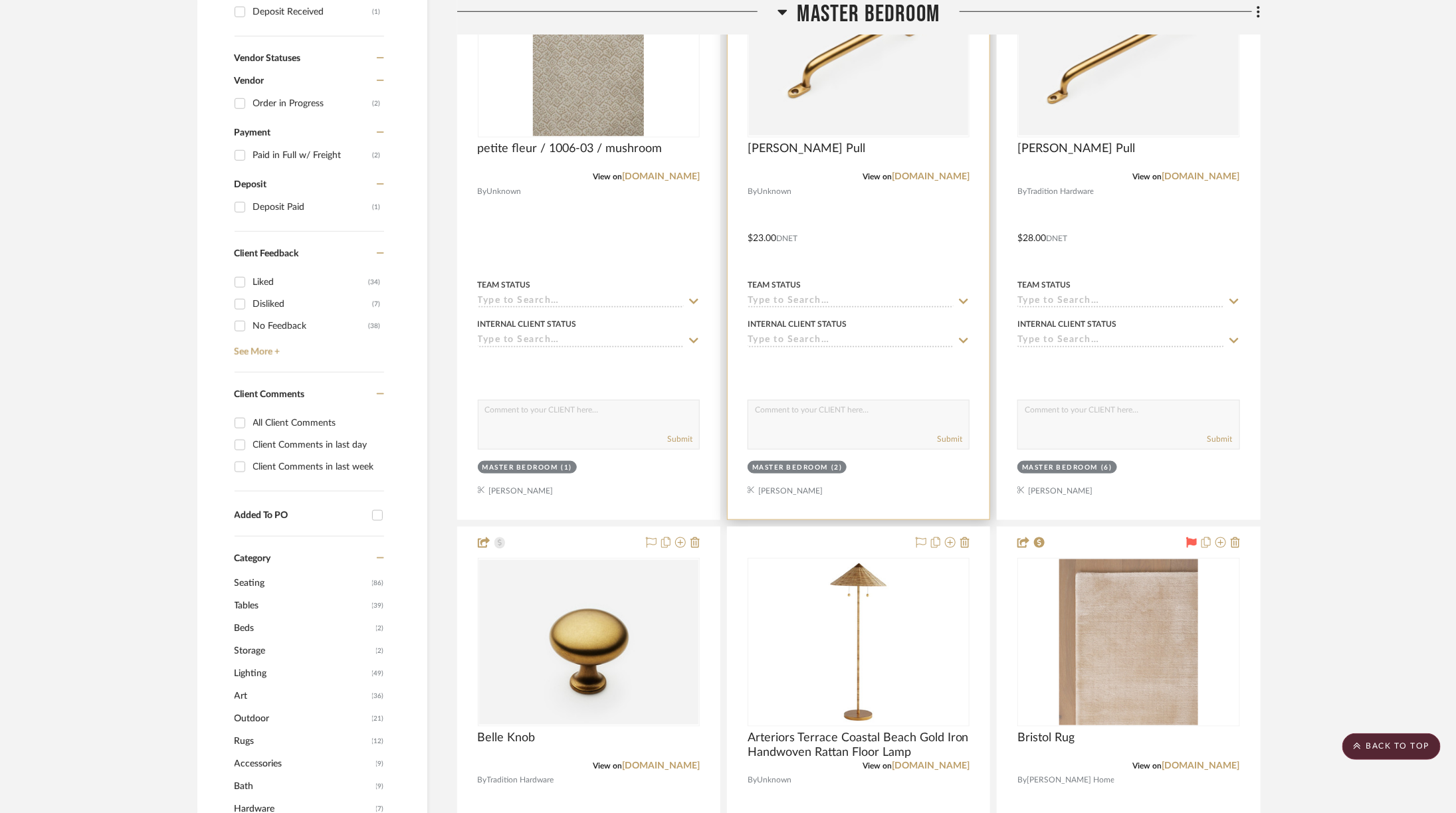
scroll to position [591, 0]
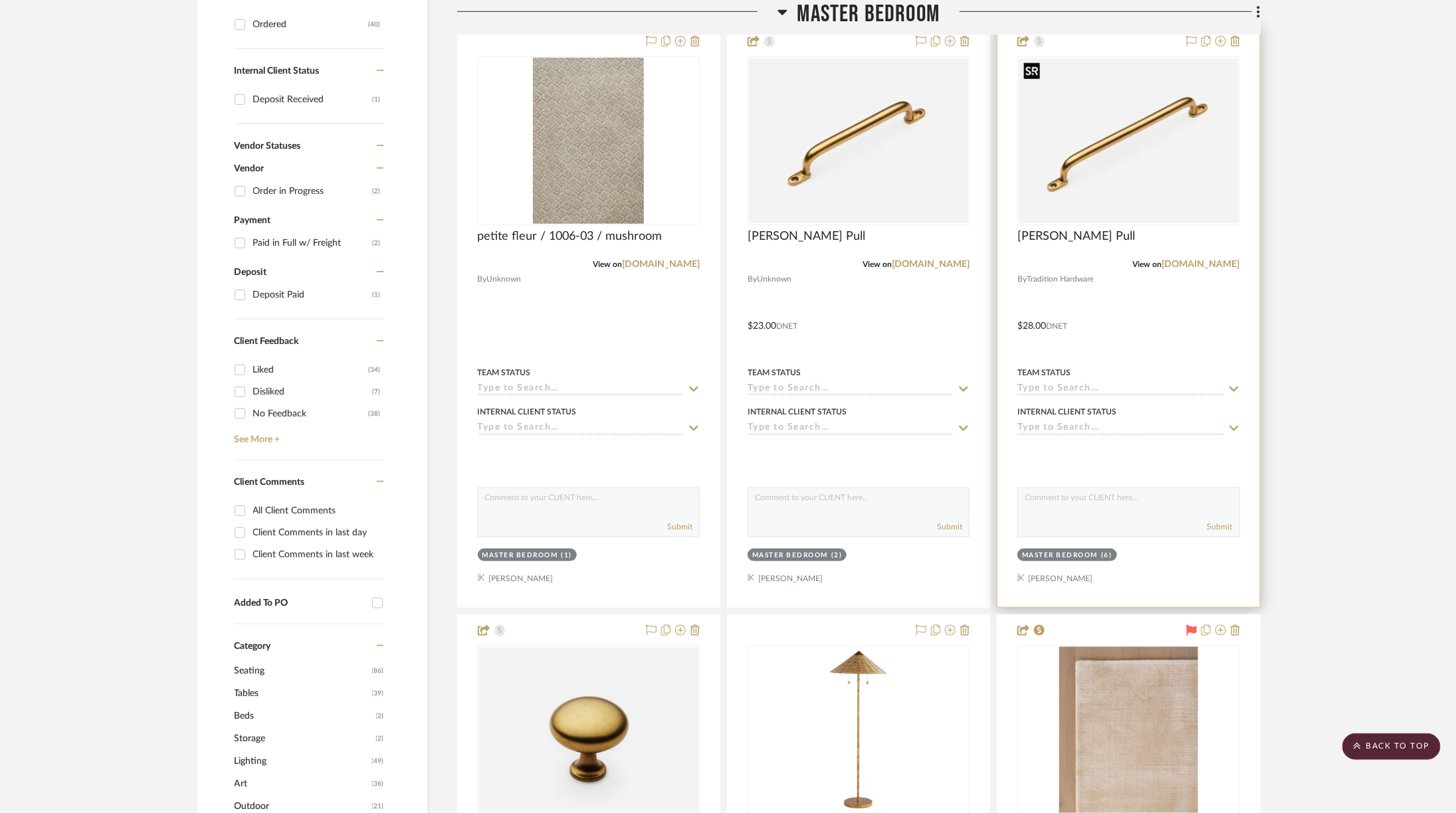
click at [1135, 175] on img "0" at bounding box center [1127, 140] width 219 height 164
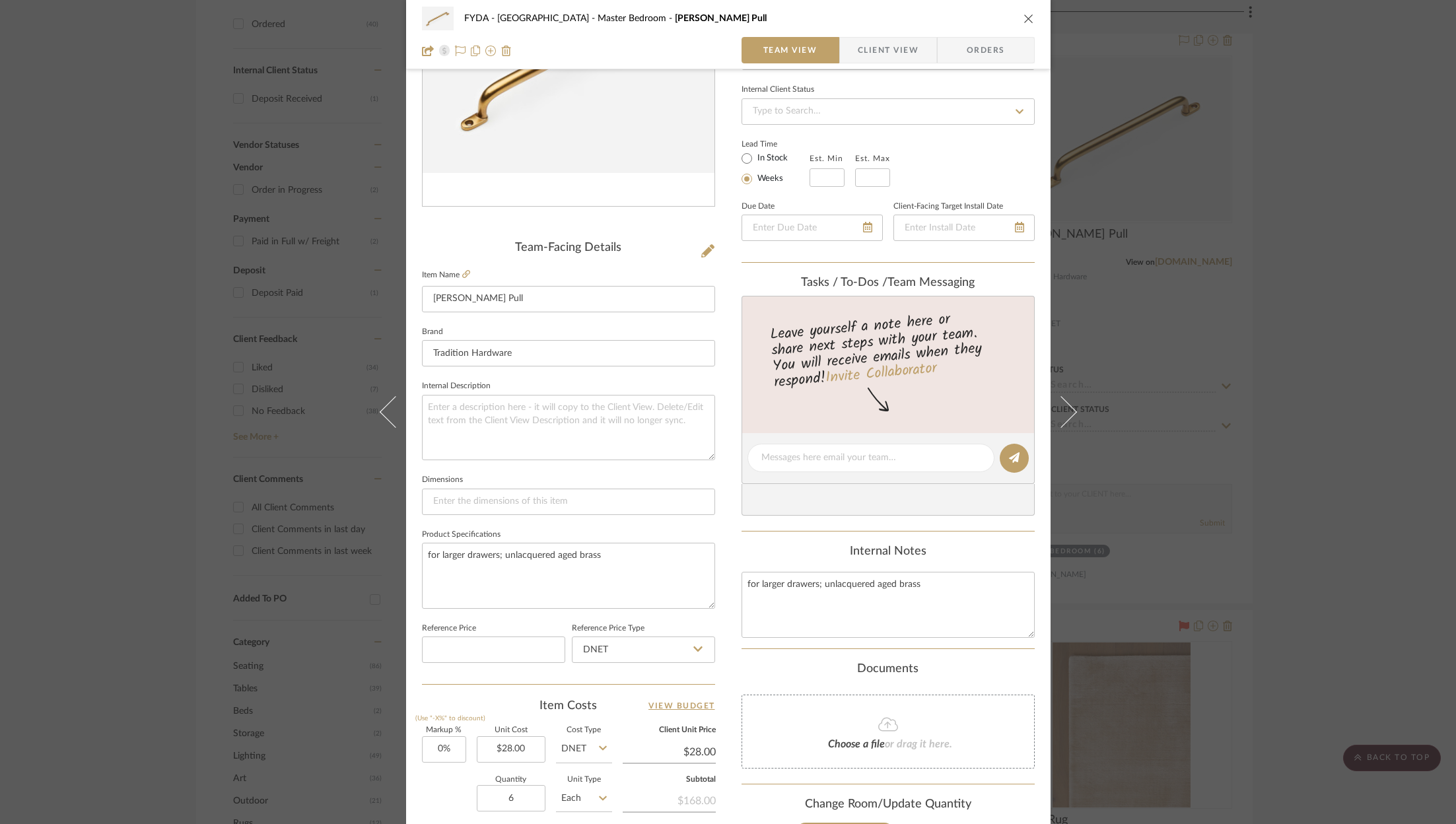
scroll to position [183, 0]
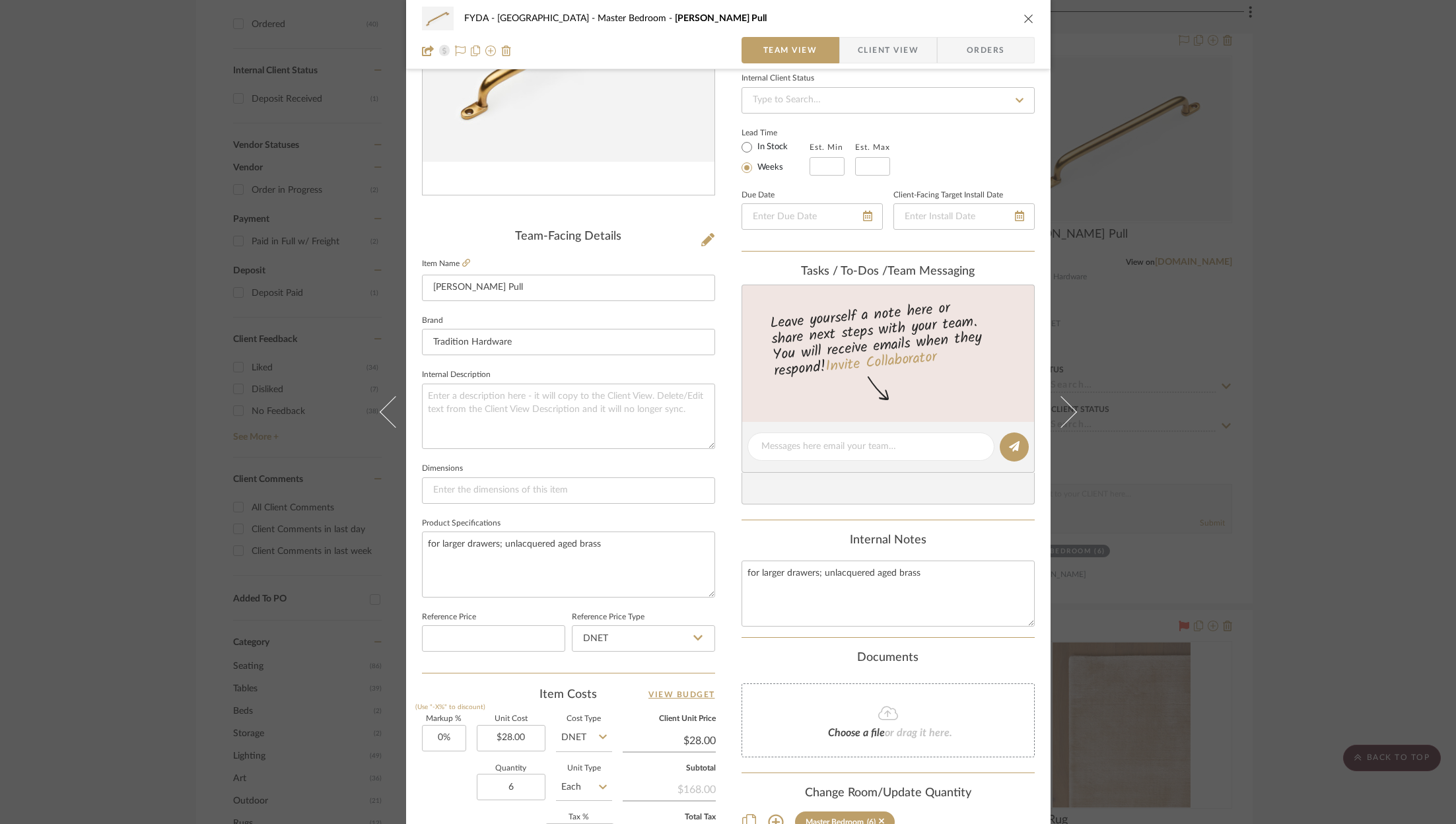
click at [1023, 17] on icon "close" at bounding box center [1028, 18] width 11 height 11
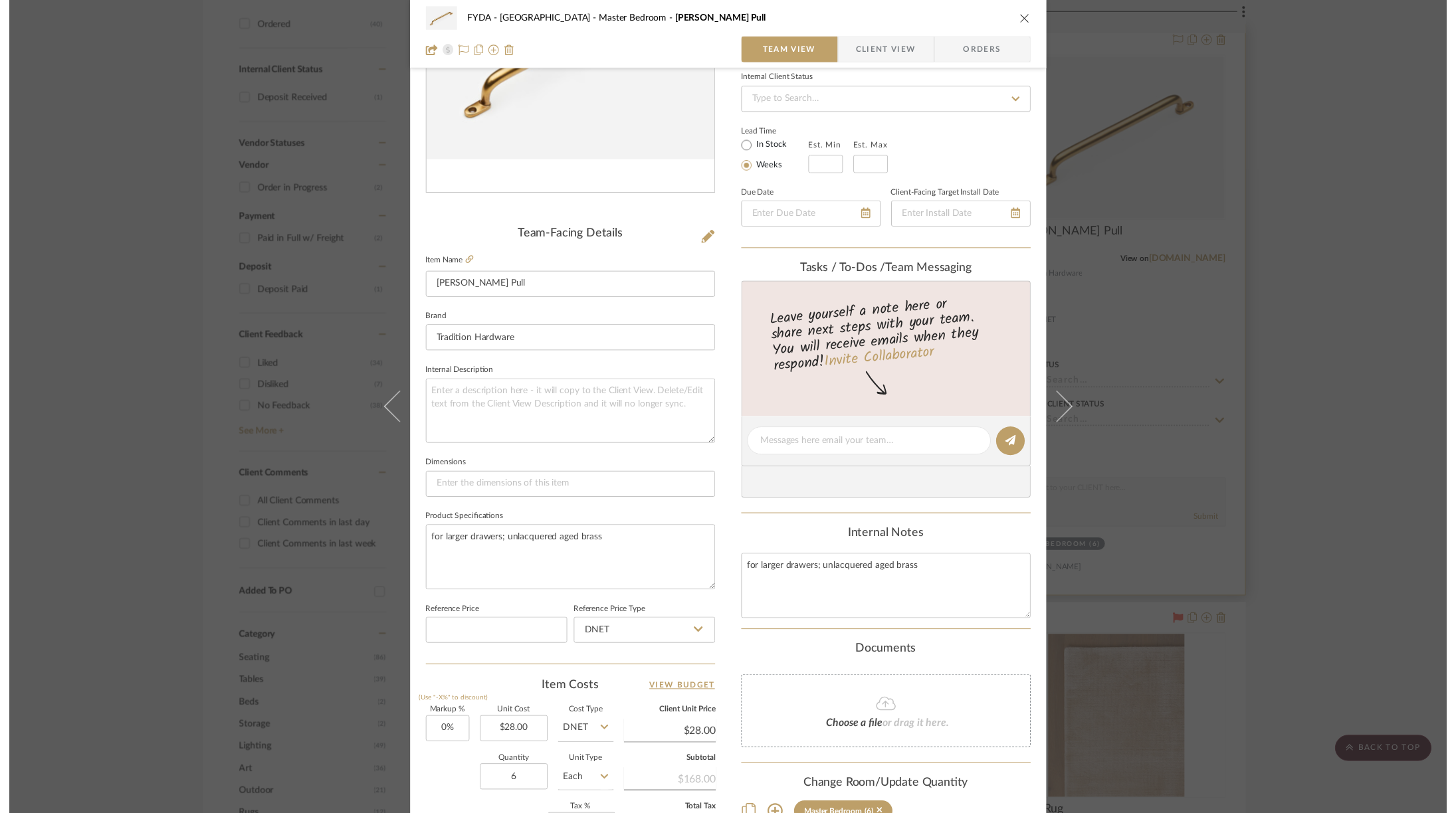
scroll to position [591, 0]
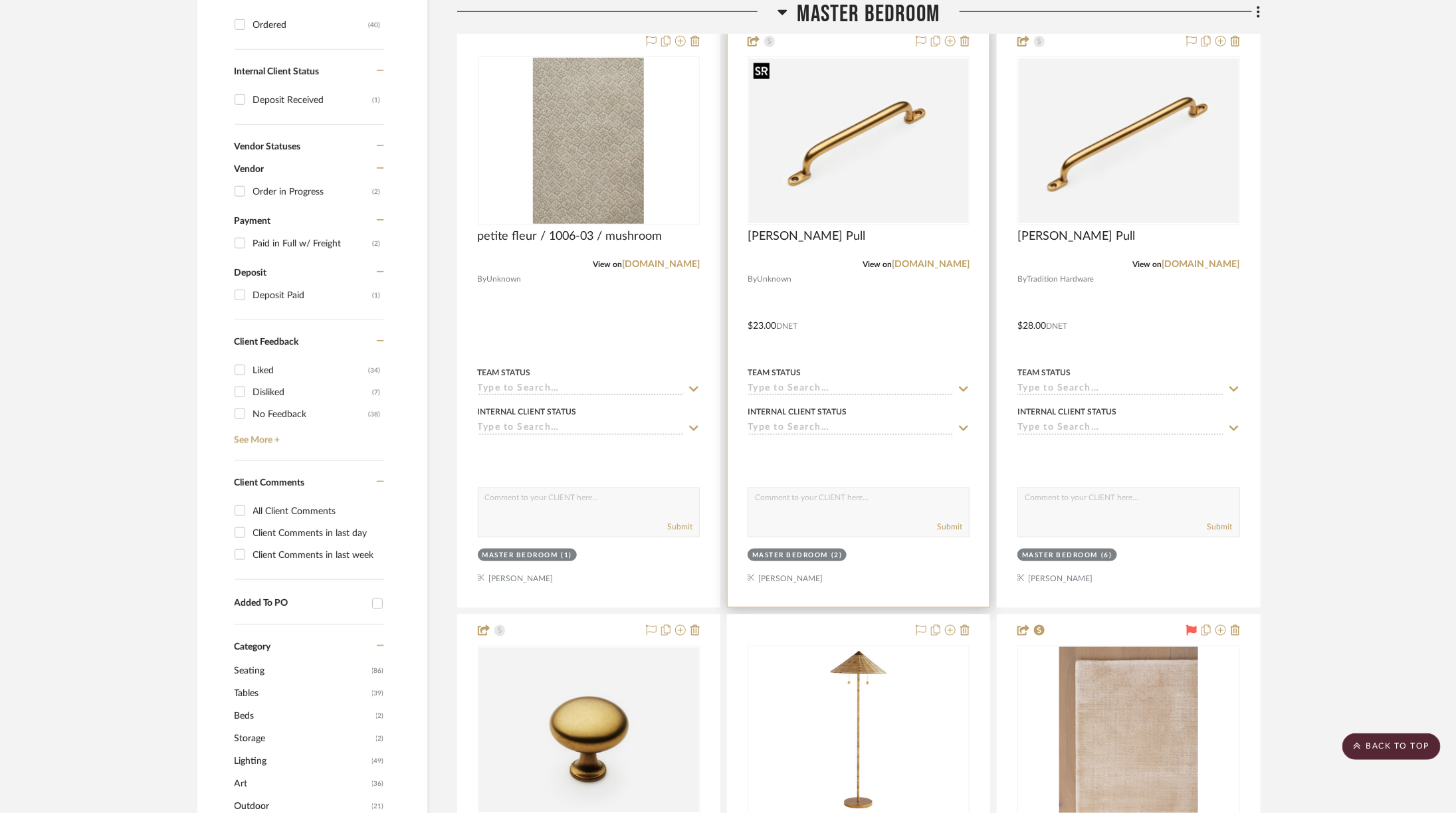
click at [929, 162] on img "0" at bounding box center [858, 140] width 219 height 164
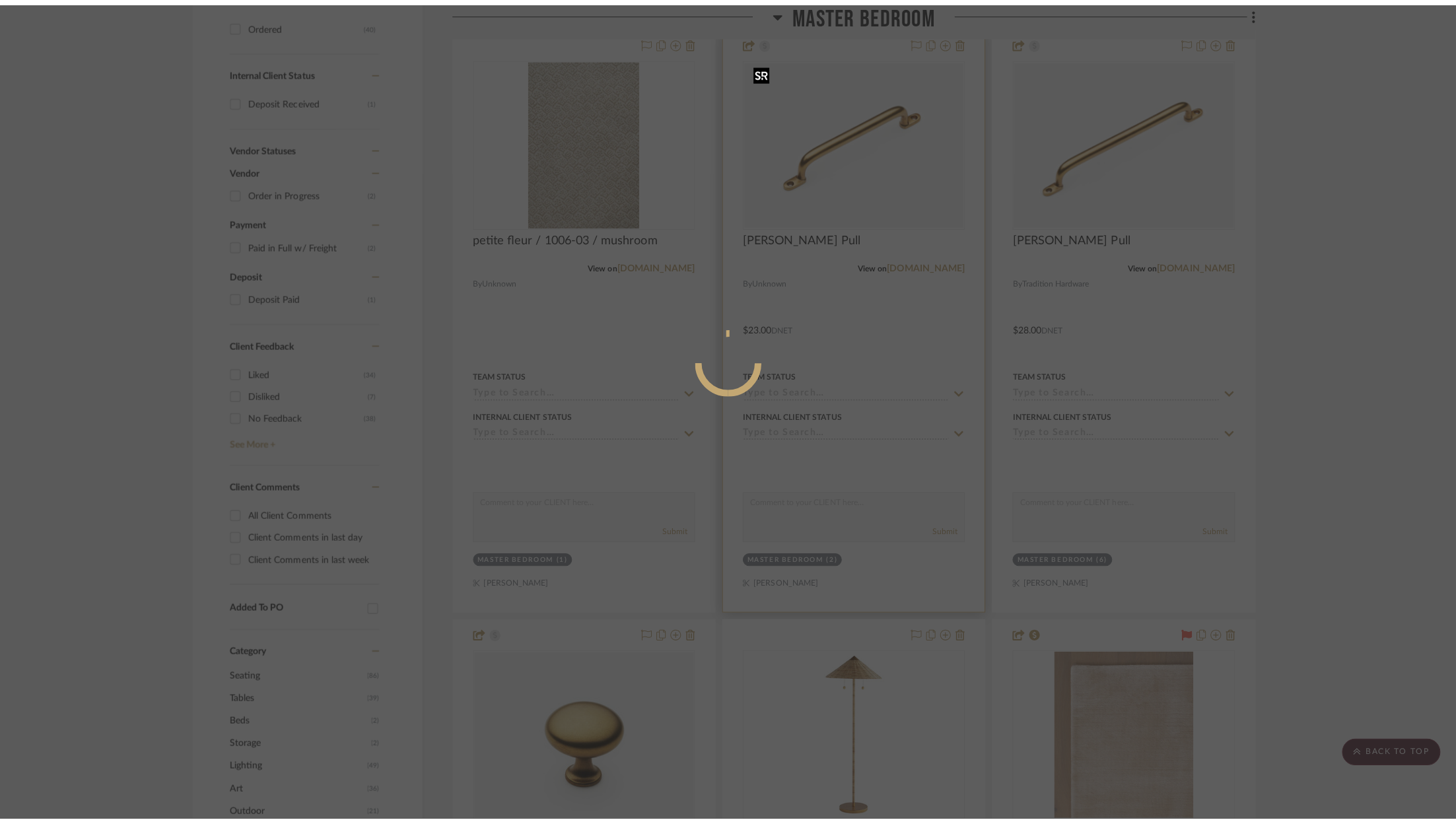
scroll to position [0, 0]
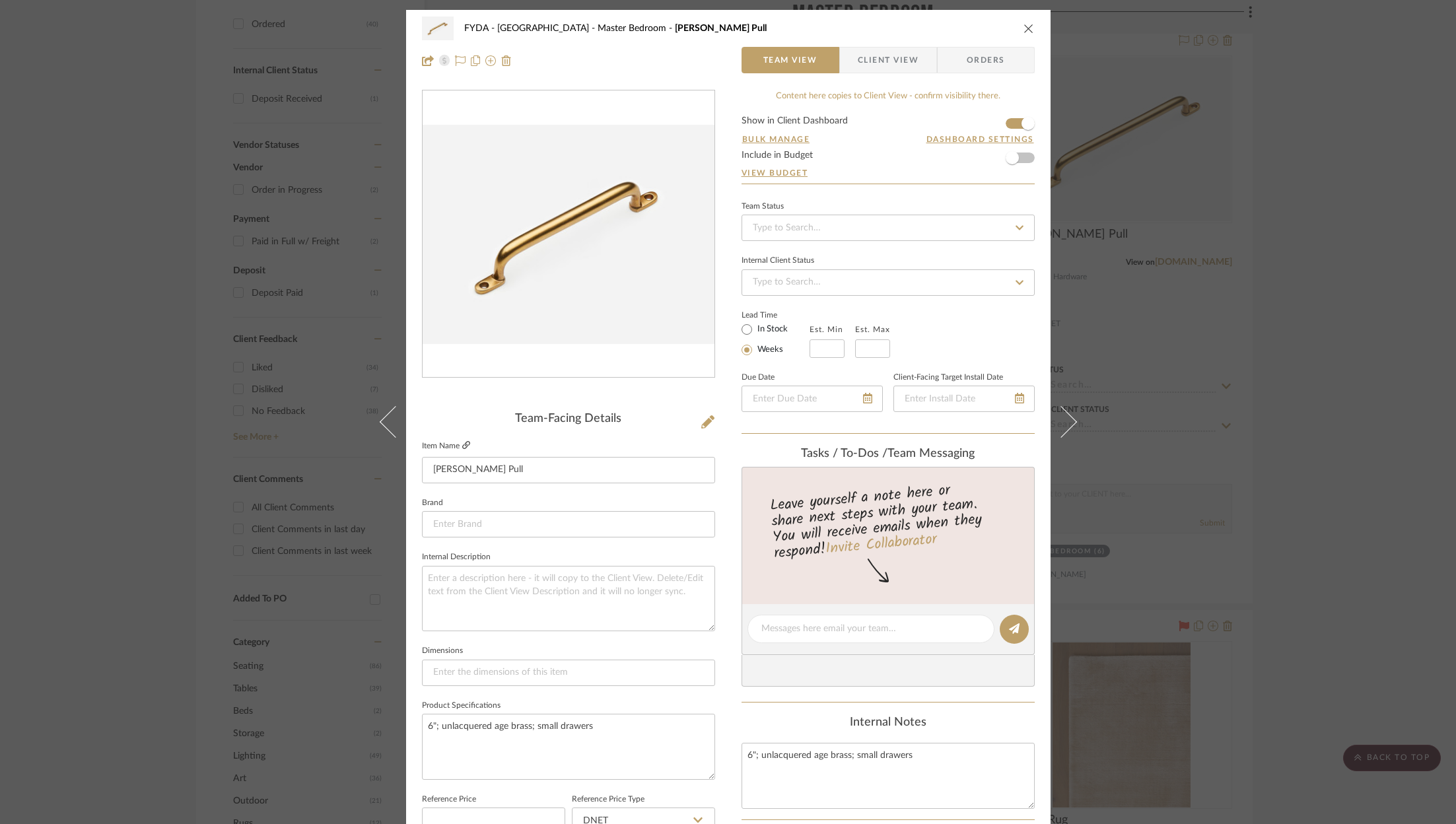
click at [462, 444] on icon at bounding box center [466, 445] width 8 height 8
click at [1023, 30] on icon "close" at bounding box center [1028, 28] width 11 height 11
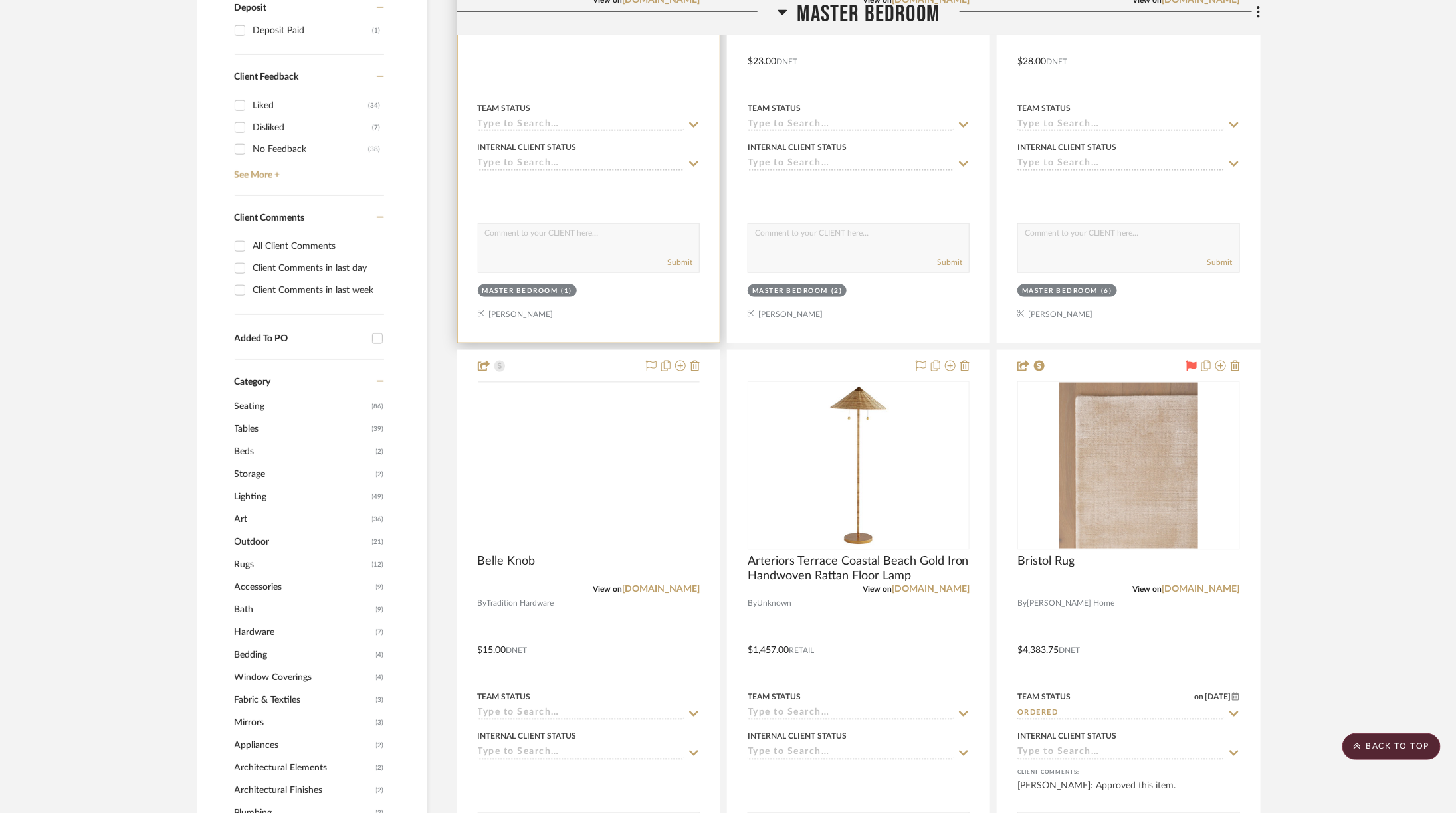
scroll to position [945, 0]
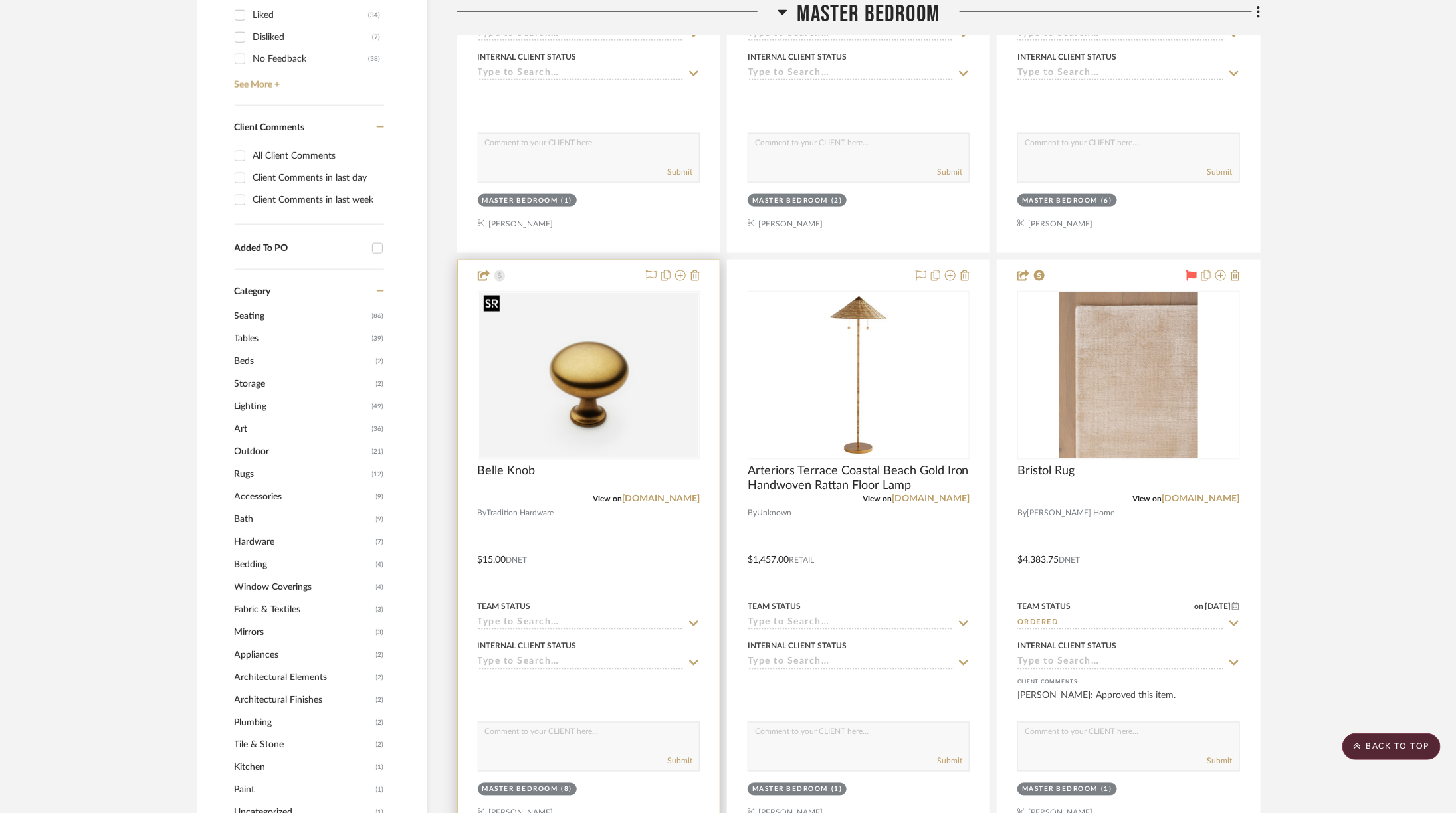
click at [530, 392] on img "0" at bounding box center [588, 375] width 219 height 164
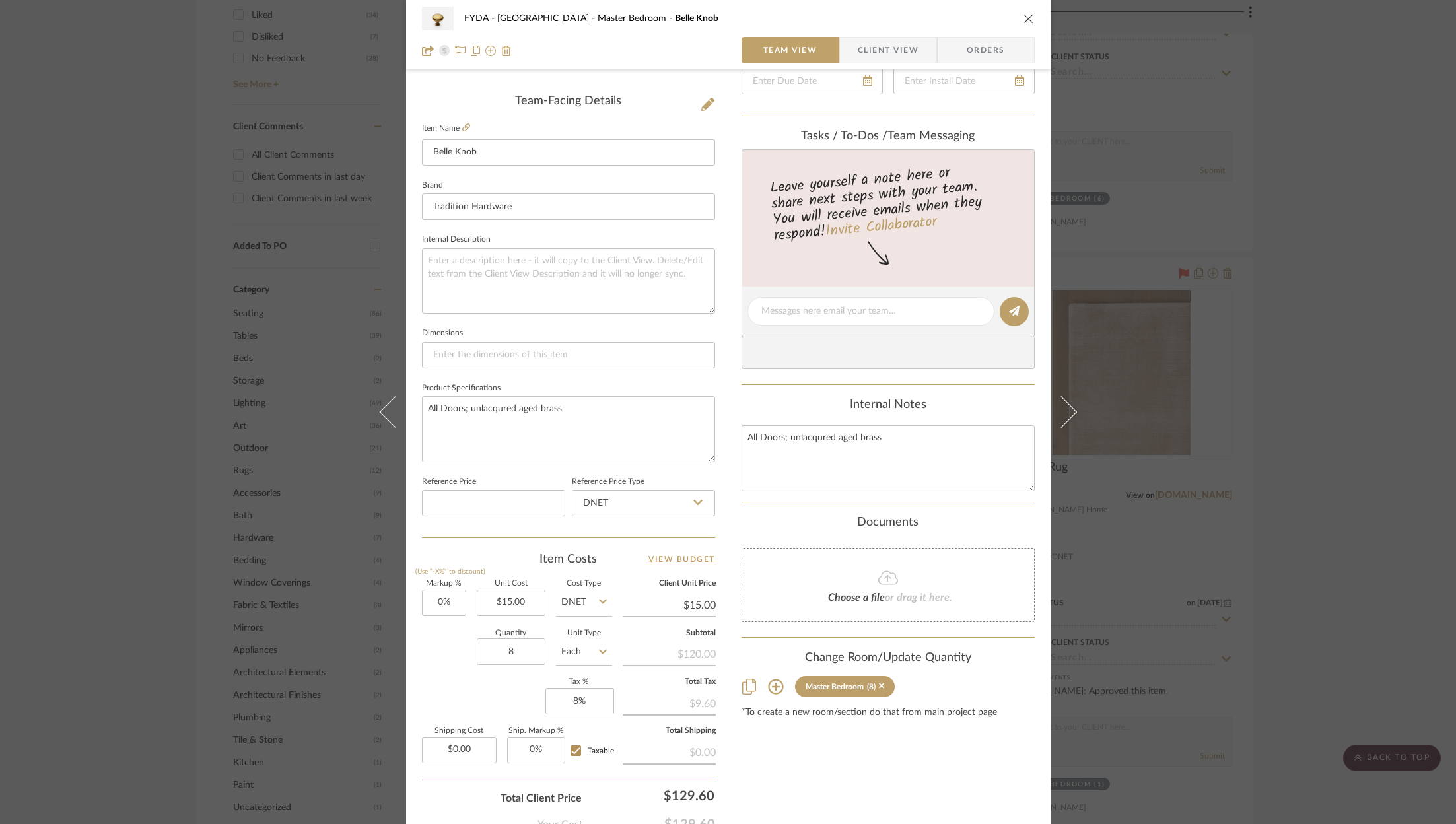
scroll to position [360, 0]
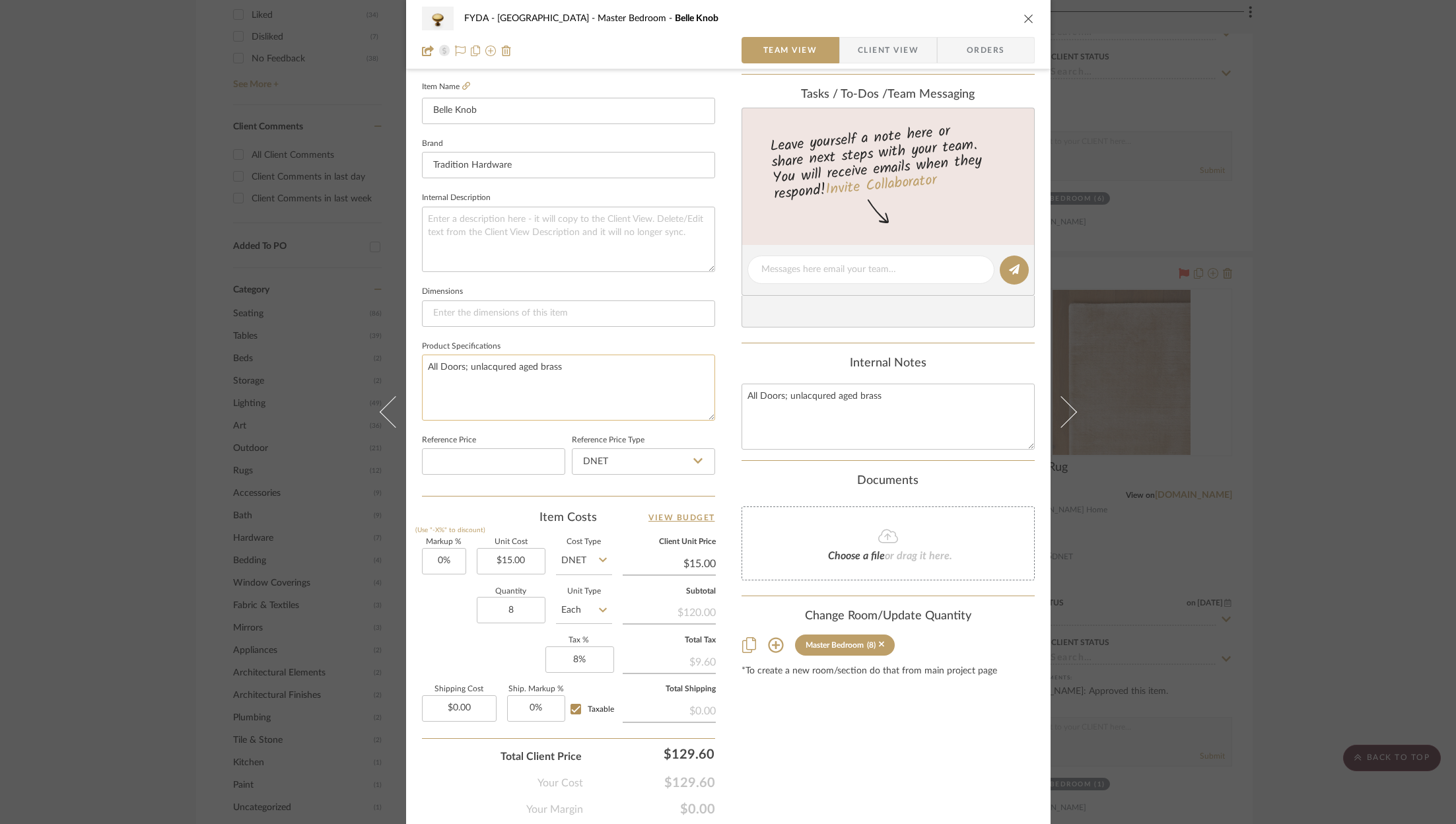
click at [478, 360] on textarea "All Doors; unlacqured aged brass" at bounding box center [569, 386] width 294 height 65
click at [482, 366] on textarea "All Doors; unlacqured aged brass" at bounding box center [569, 386] width 294 height 65
type textarea "All Doors; aged brass"
click at [503, 642] on div "Markup % (Use "-X%" to discount) 0% Unit Cost $15.00 Cost Type DNET Client Unit…" at bounding box center [569, 635] width 294 height 193
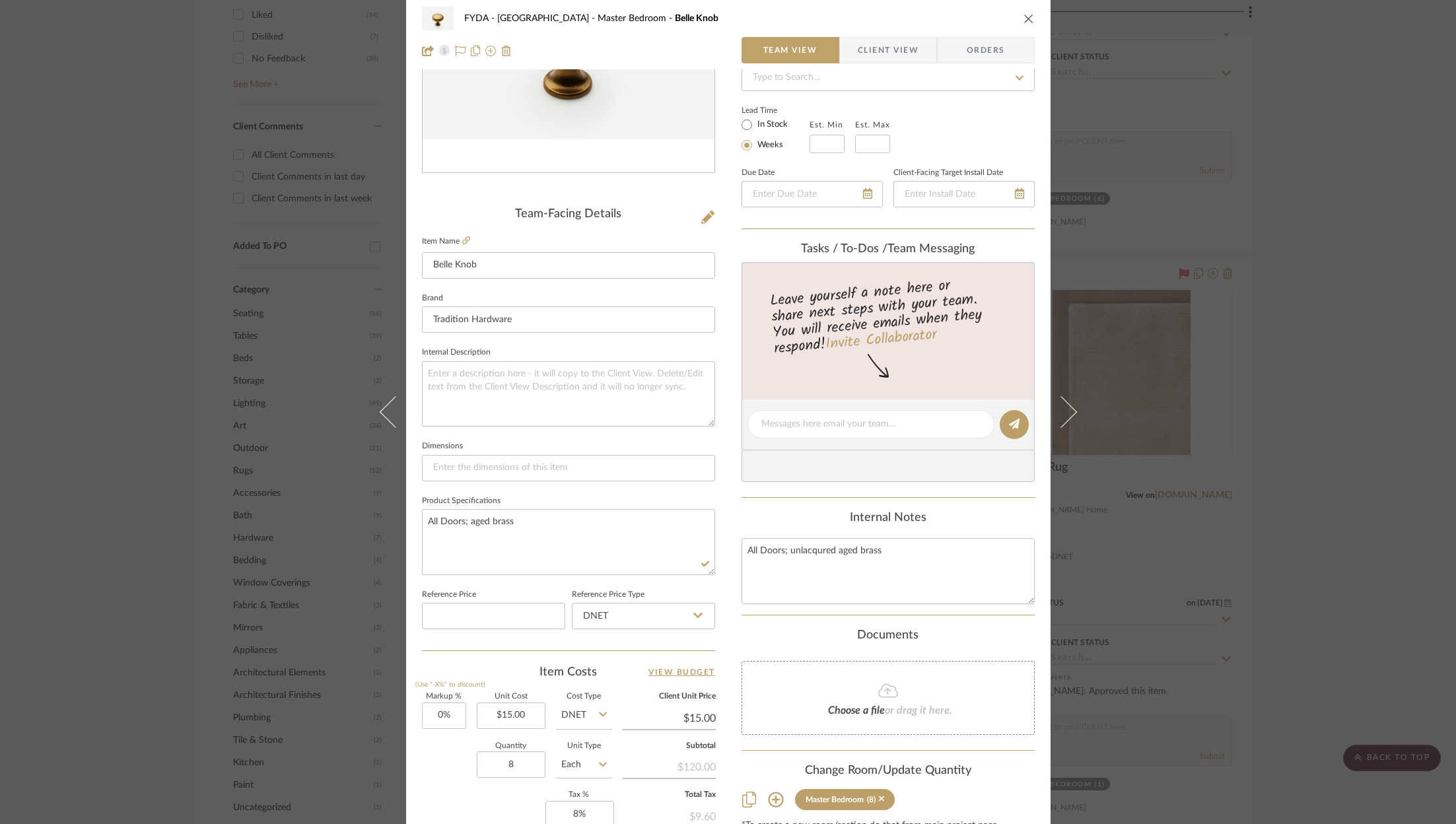
scroll to position [0, 0]
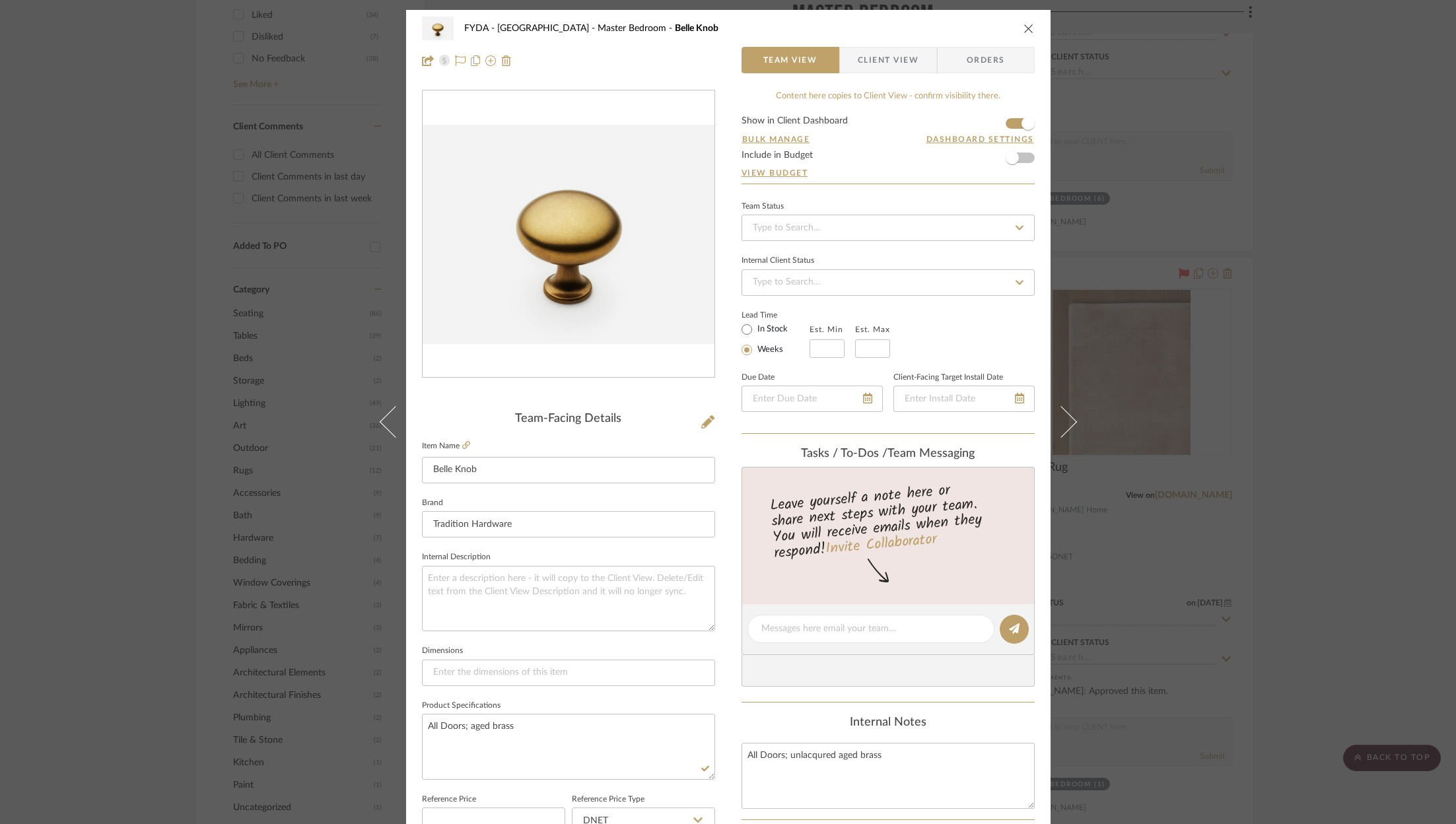
click at [461, 452] on fieldset "Item Name Belle Knob" at bounding box center [569, 460] width 294 height 46
click at [462, 449] on icon at bounding box center [466, 445] width 8 height 8
click at [1026, 27] on icon "close" at bounding box center [1028, 28] width 11 height 11
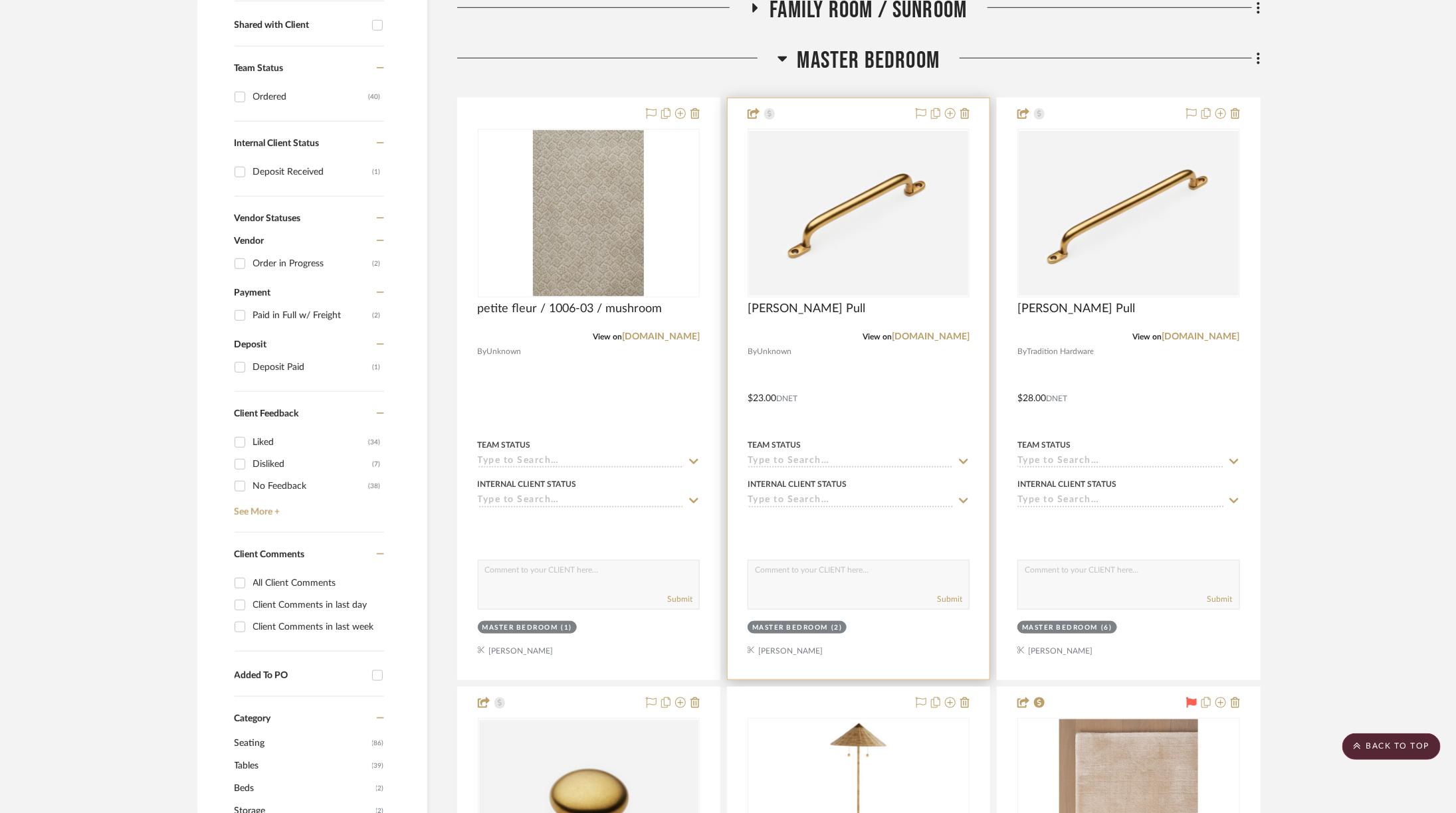
scroll to position [279, 0]
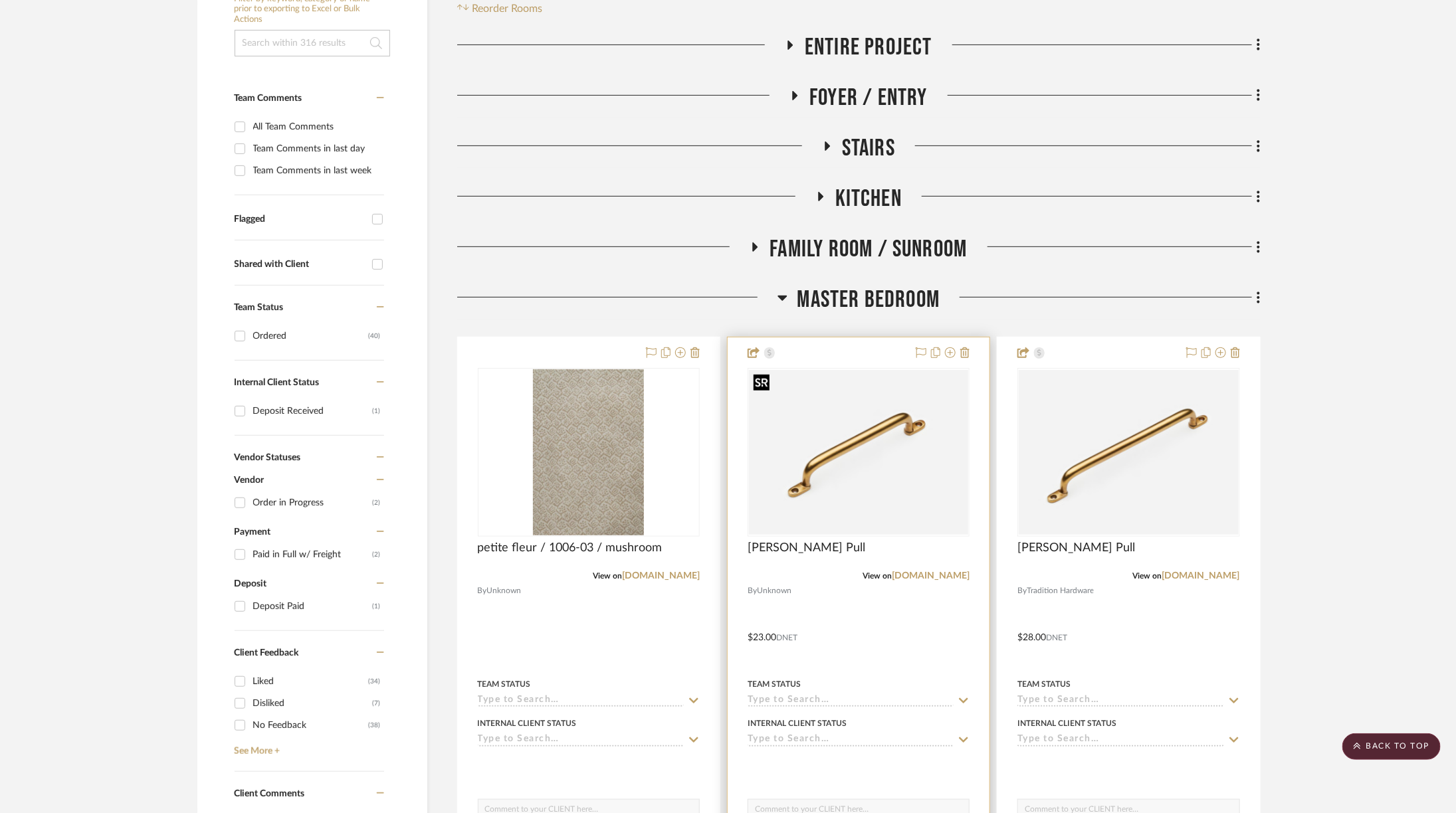
click at [864, 426] on img "0" at bounding box center [858, 452] width 219 height 164
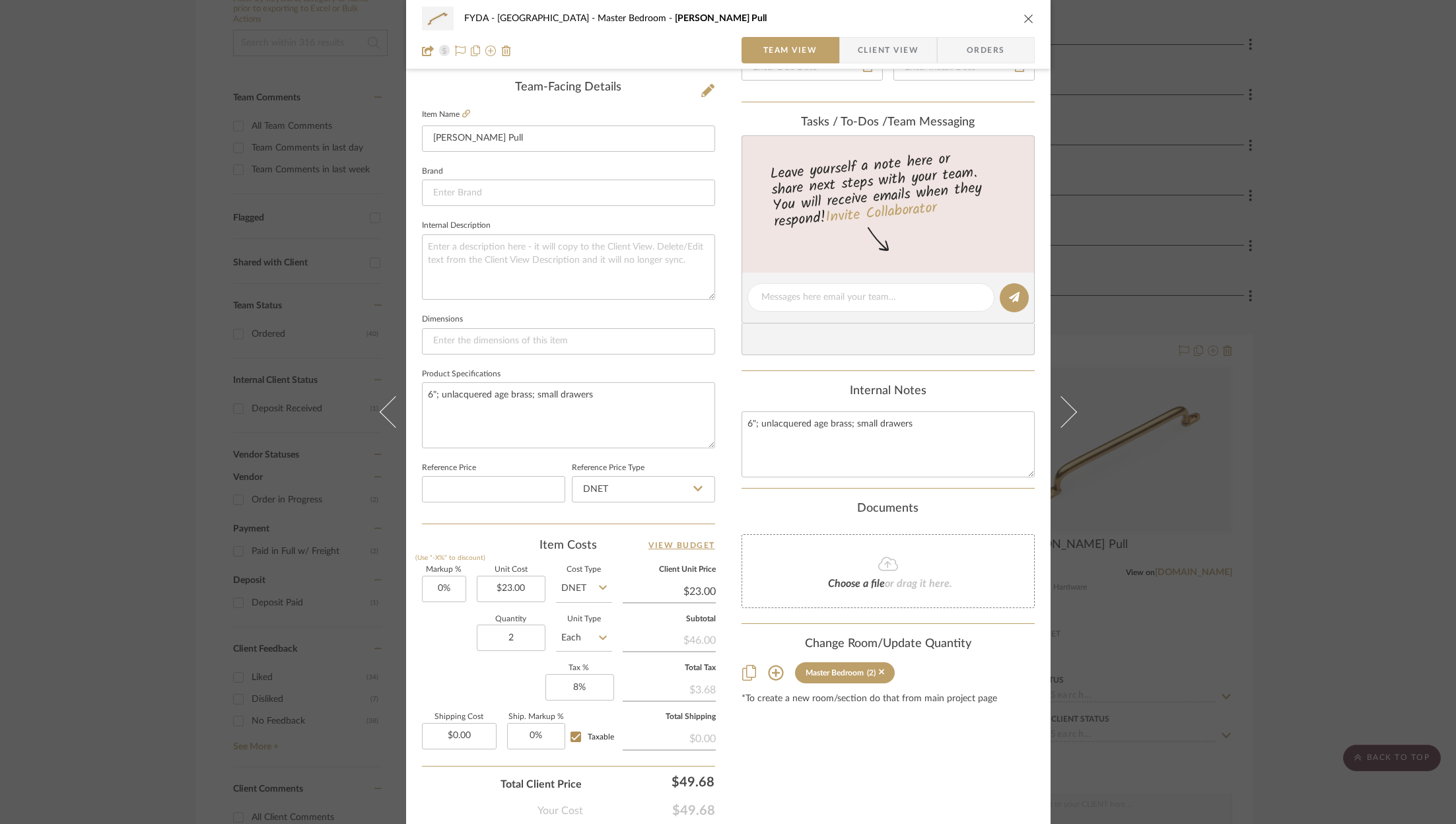
scroll to position [401, 0]
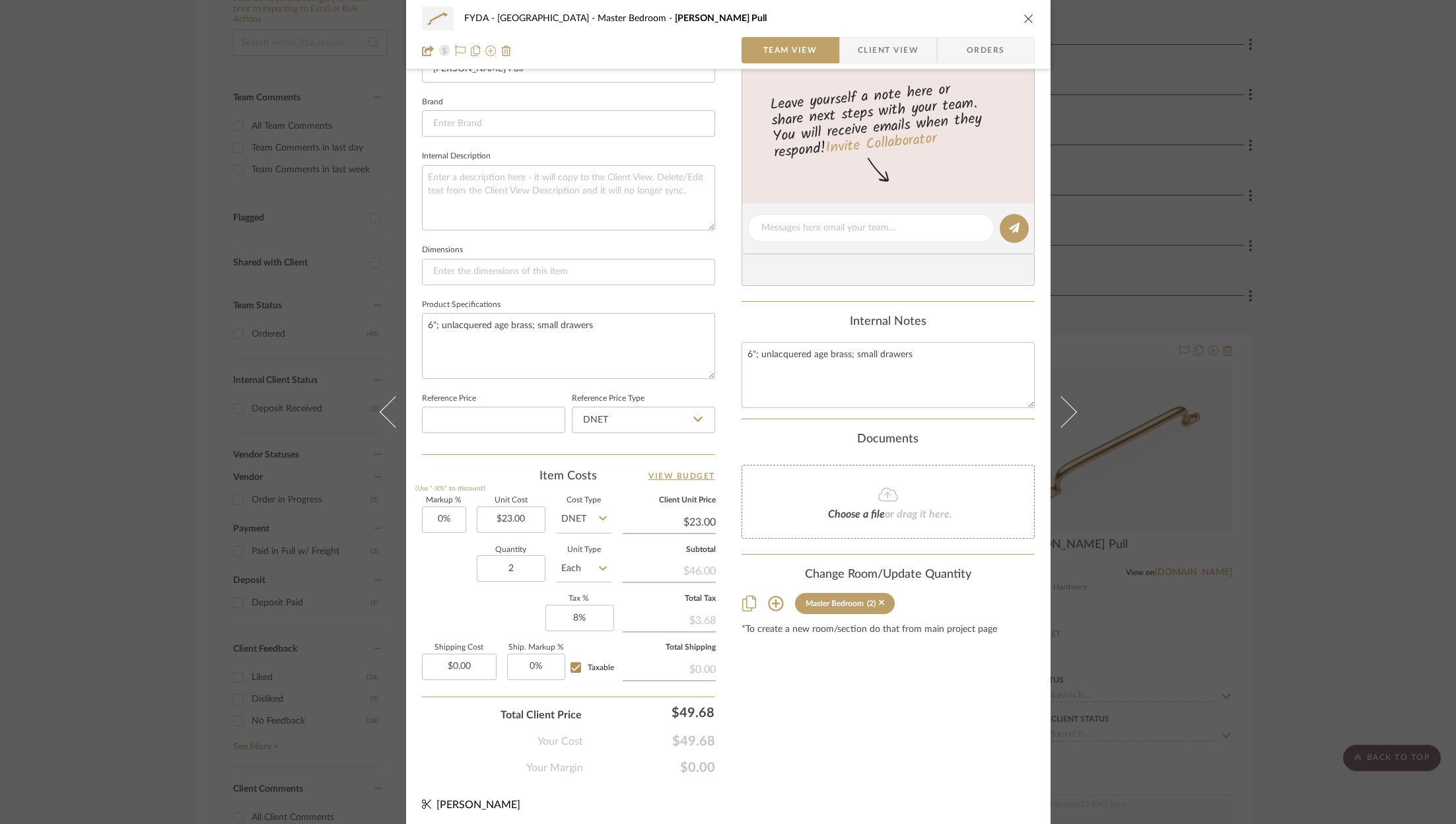
click at [1027, 20] on icon "close" at bounding box center [1028, 18] width 11 height 11
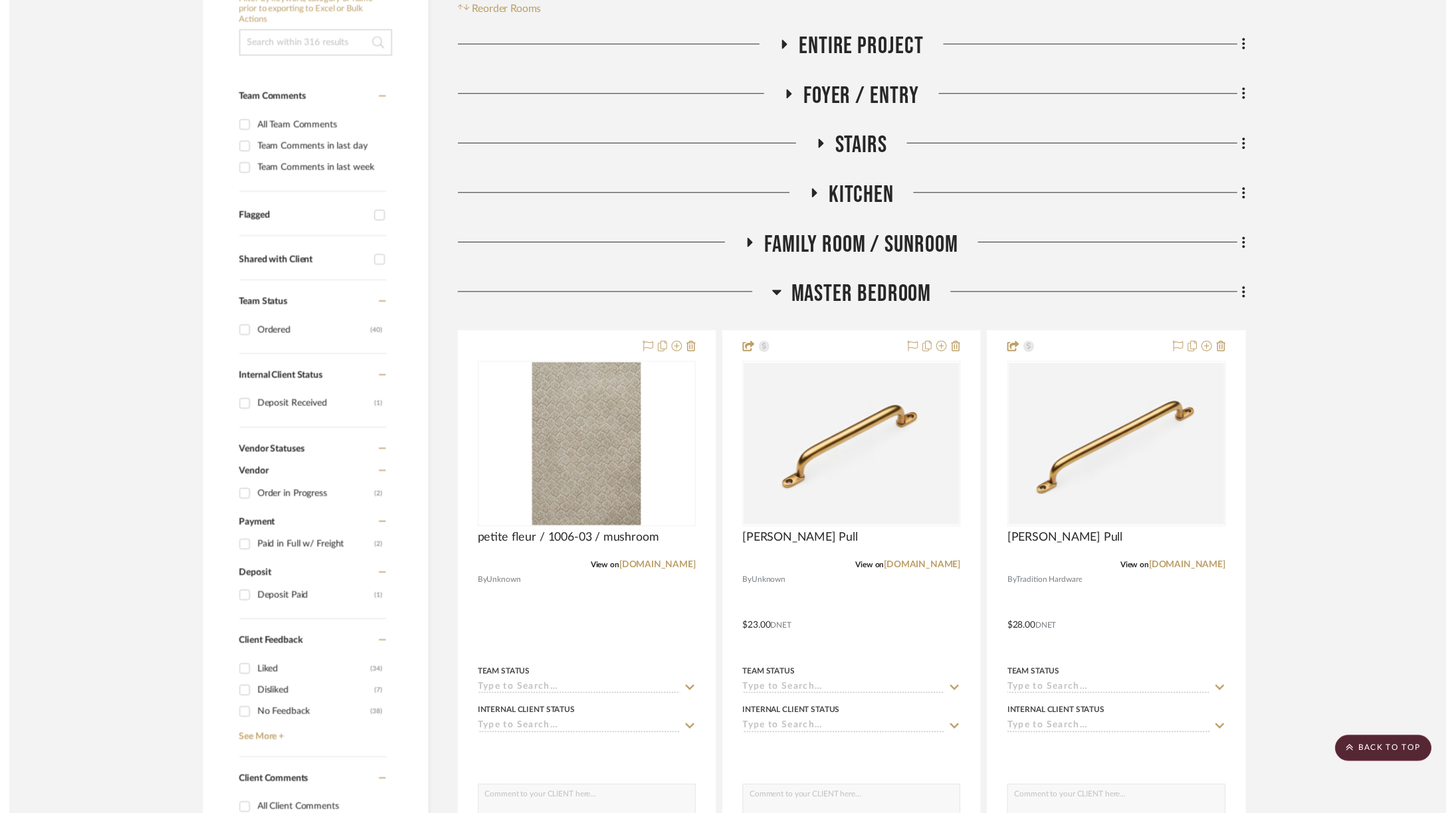
scroll to position [279, 0]
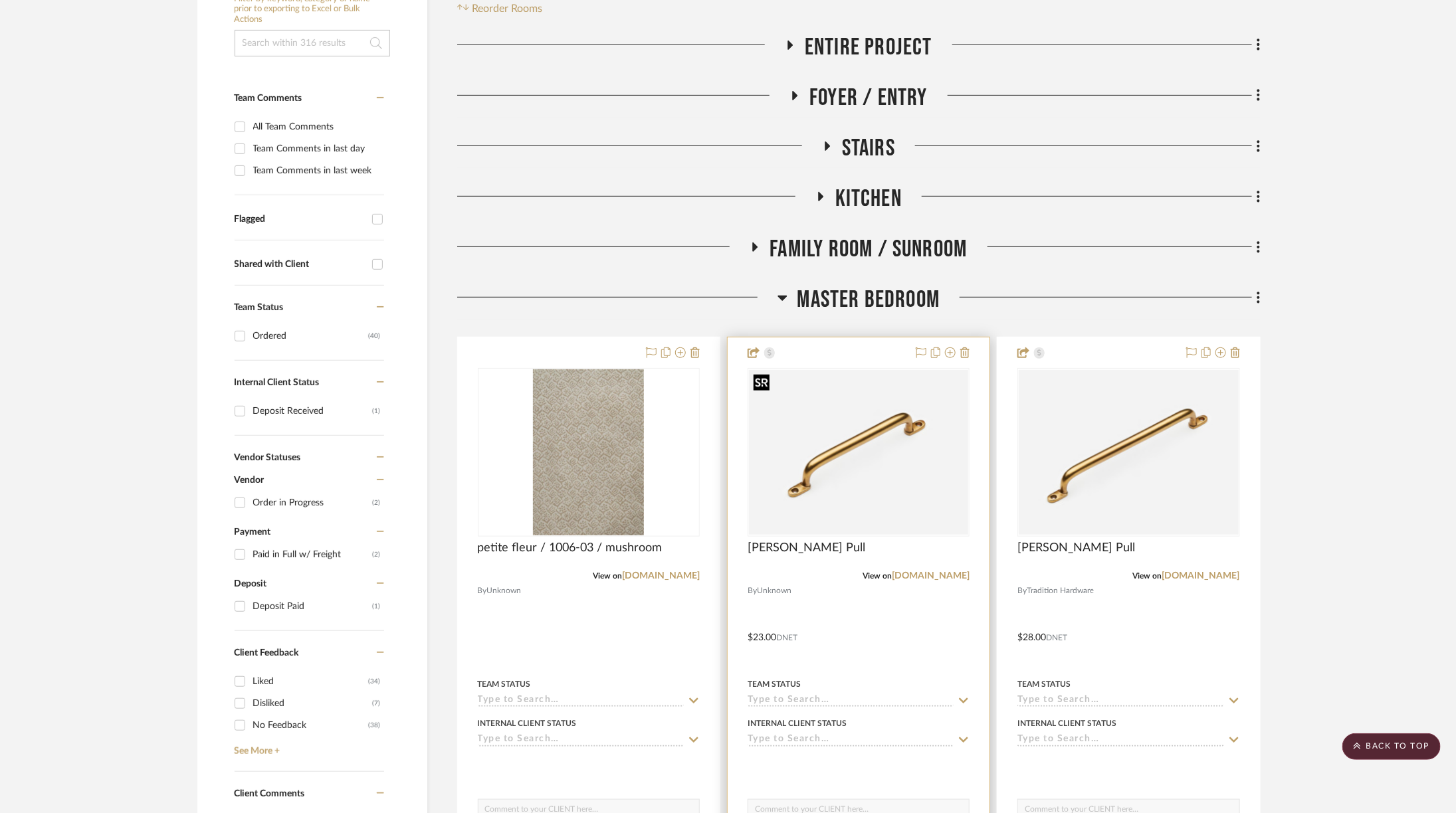
click at [854, 380] on img "0" at bounding box center [858, 452] width 219 height 164
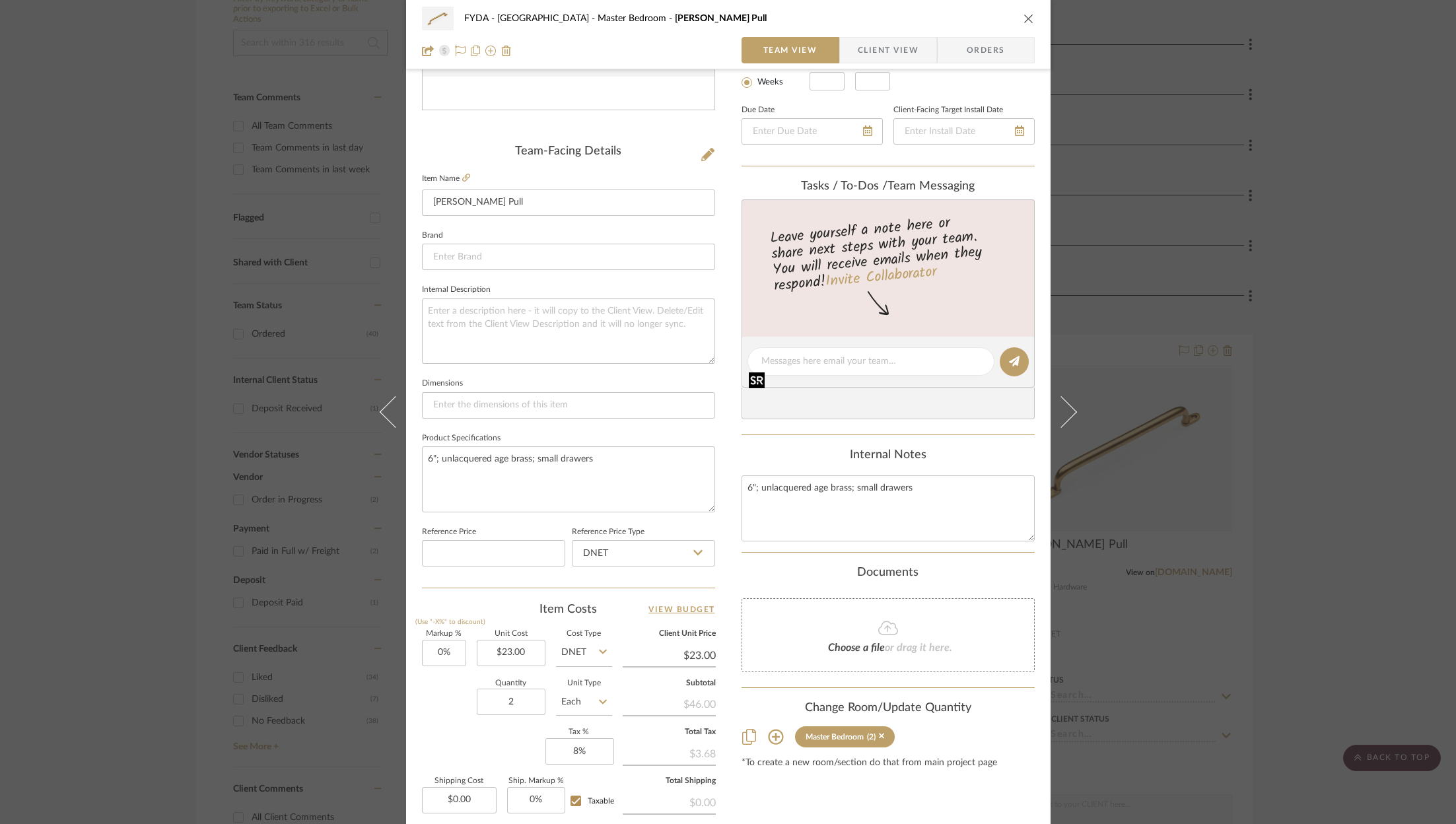
scroll to position [270, 0]
click at [466, 451] on textarea "6"; unlacquered age brass; small drawers" at bounding box center [569, 476] width 294 height 65
type textarea "6"; age brass; small drawers"
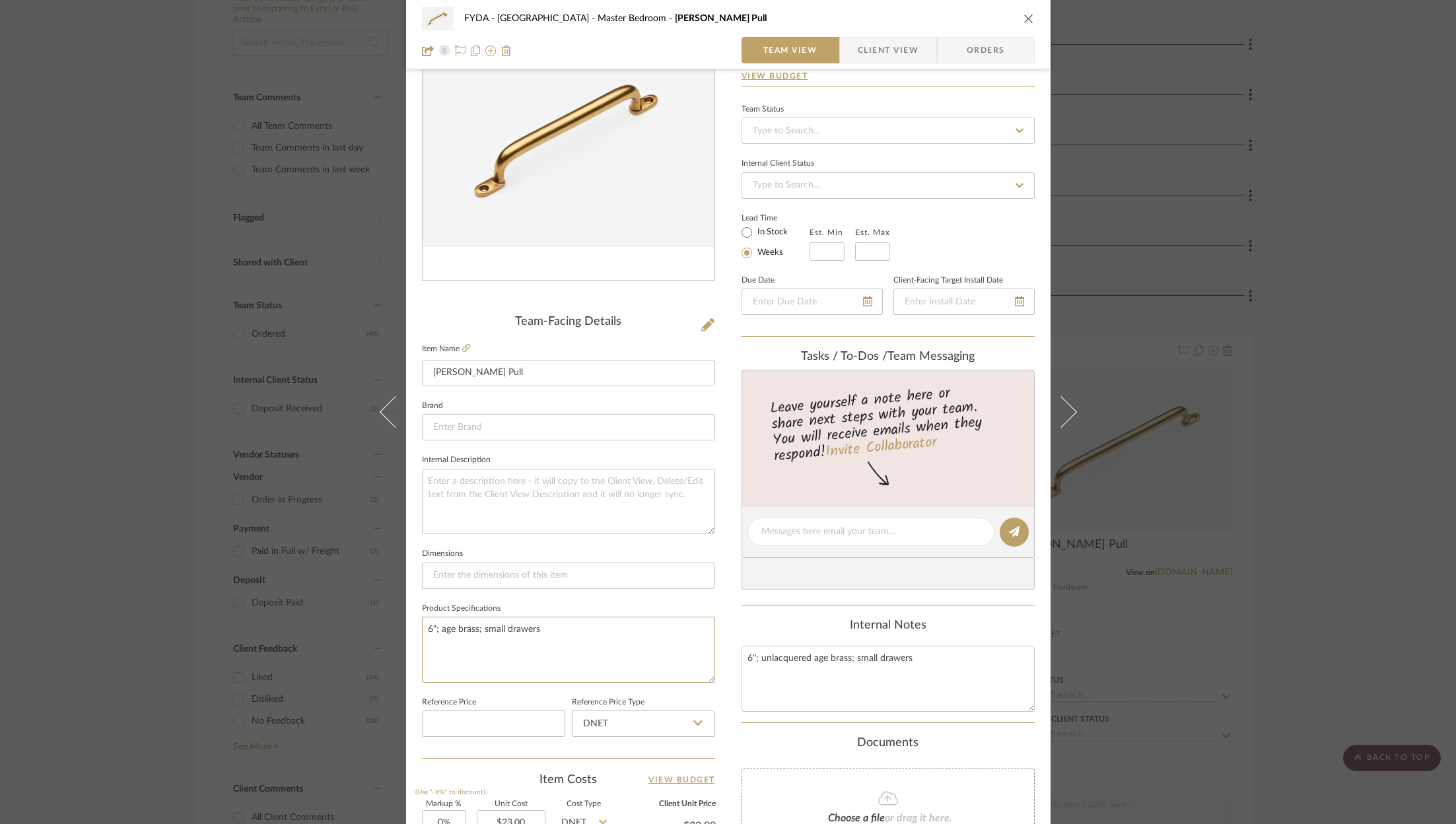
scroll to position [0, 0]
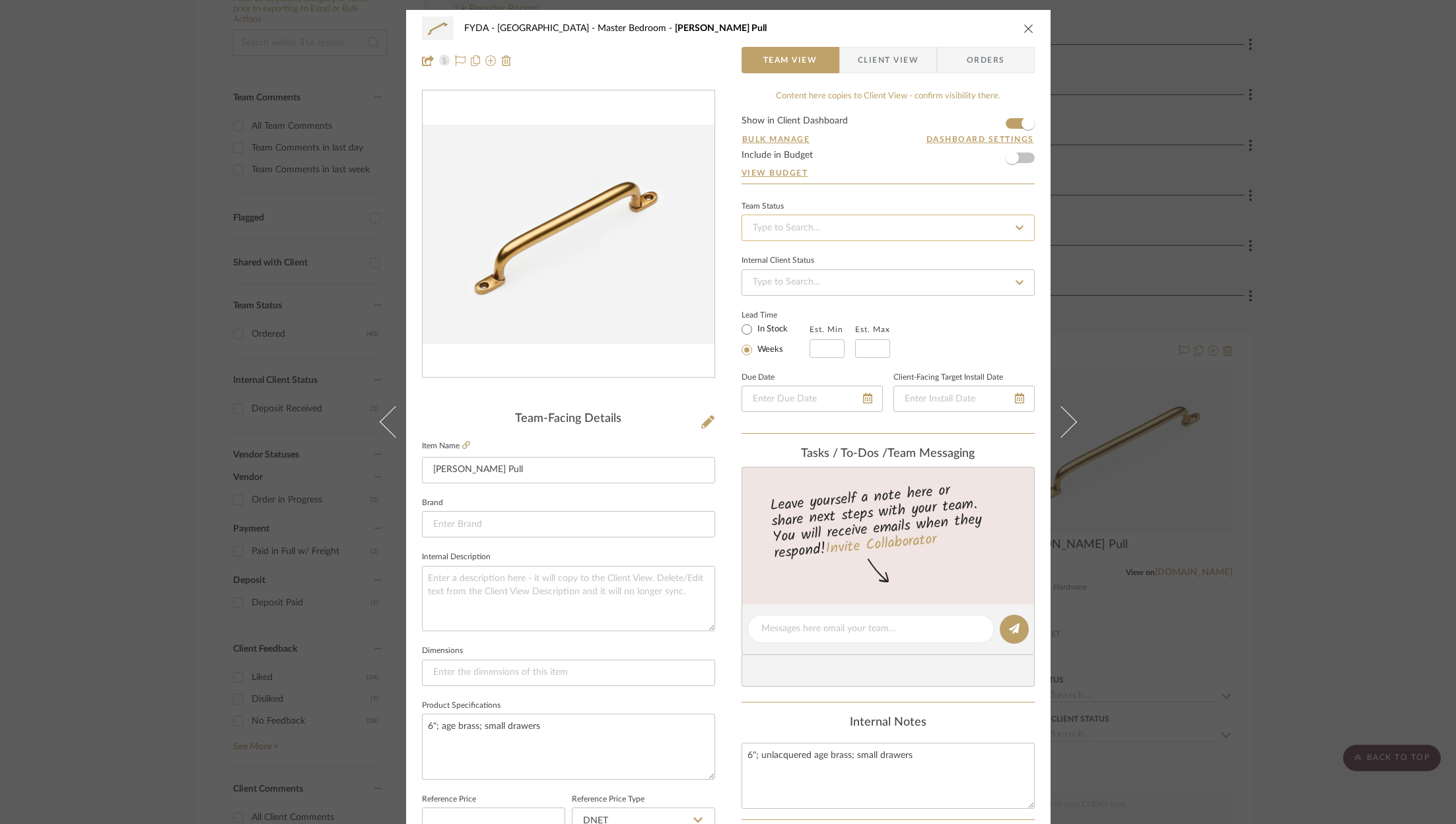
click at [839, 228] on input at bounding box center [888, 228] width 294 height 27
click at [828, 300] on div "Ordered" at bounding box center [884, 295] width 292 height 34
type input "[DATE]"
type input "Ordered"
type input "[DATE]"
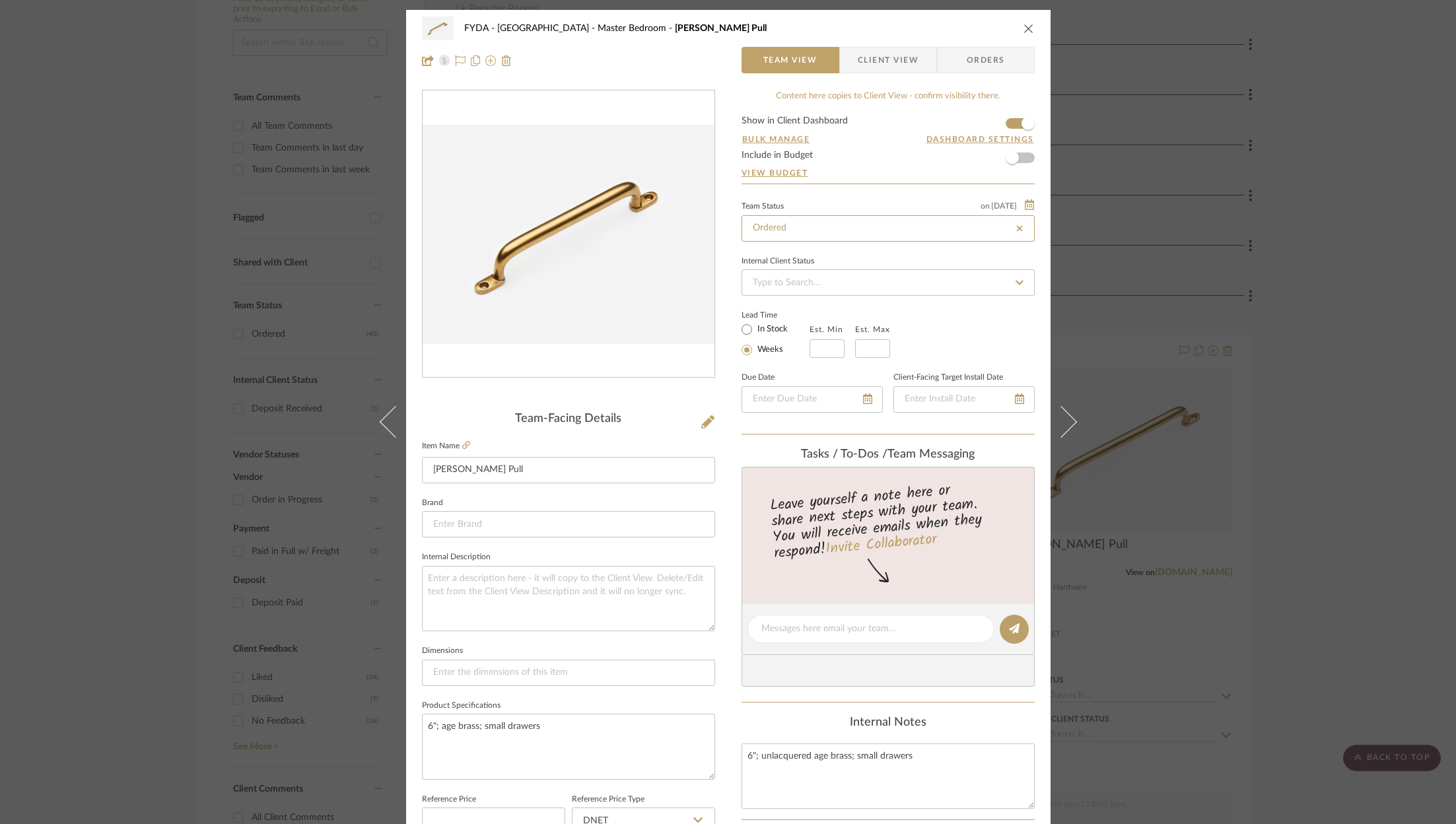
type input "Ordered"
click at [1012, 158] on span "button" at bounding box center [1012, 158] width 13 height 13
click at [1023, 23] on icon "close" at bounding box center [1028, 28] width 11 height 11
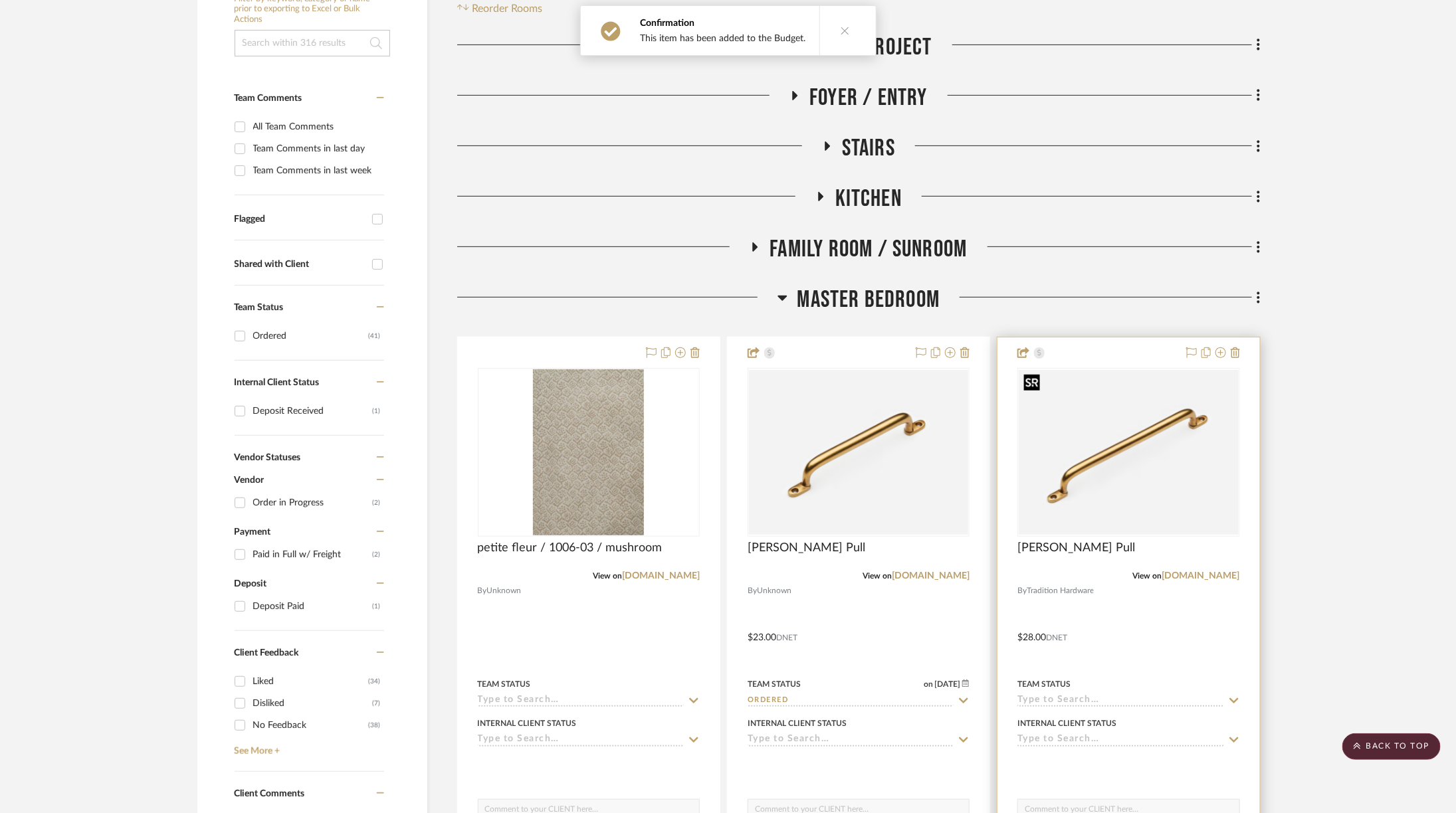
scroll to position [280, 0]
click at [1155, 477] on img "0" at bounding box center [1127, 451] width 219 height 164
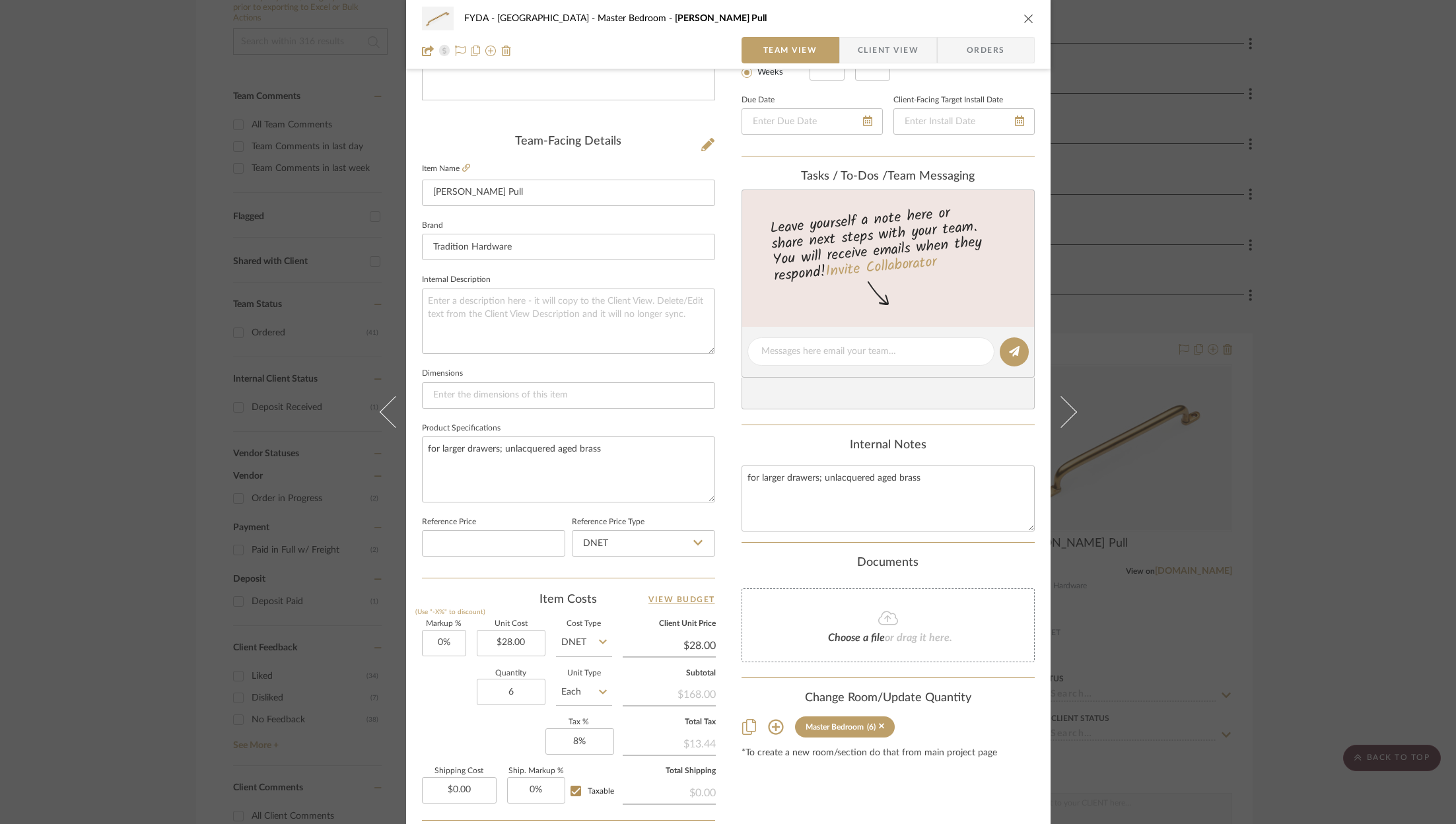
scroll to position [279, 0]
click at [519, 443] on textarea "for larger drawers; unlacquered aged brass" at bounding box center [569, 467] width 294 height 65
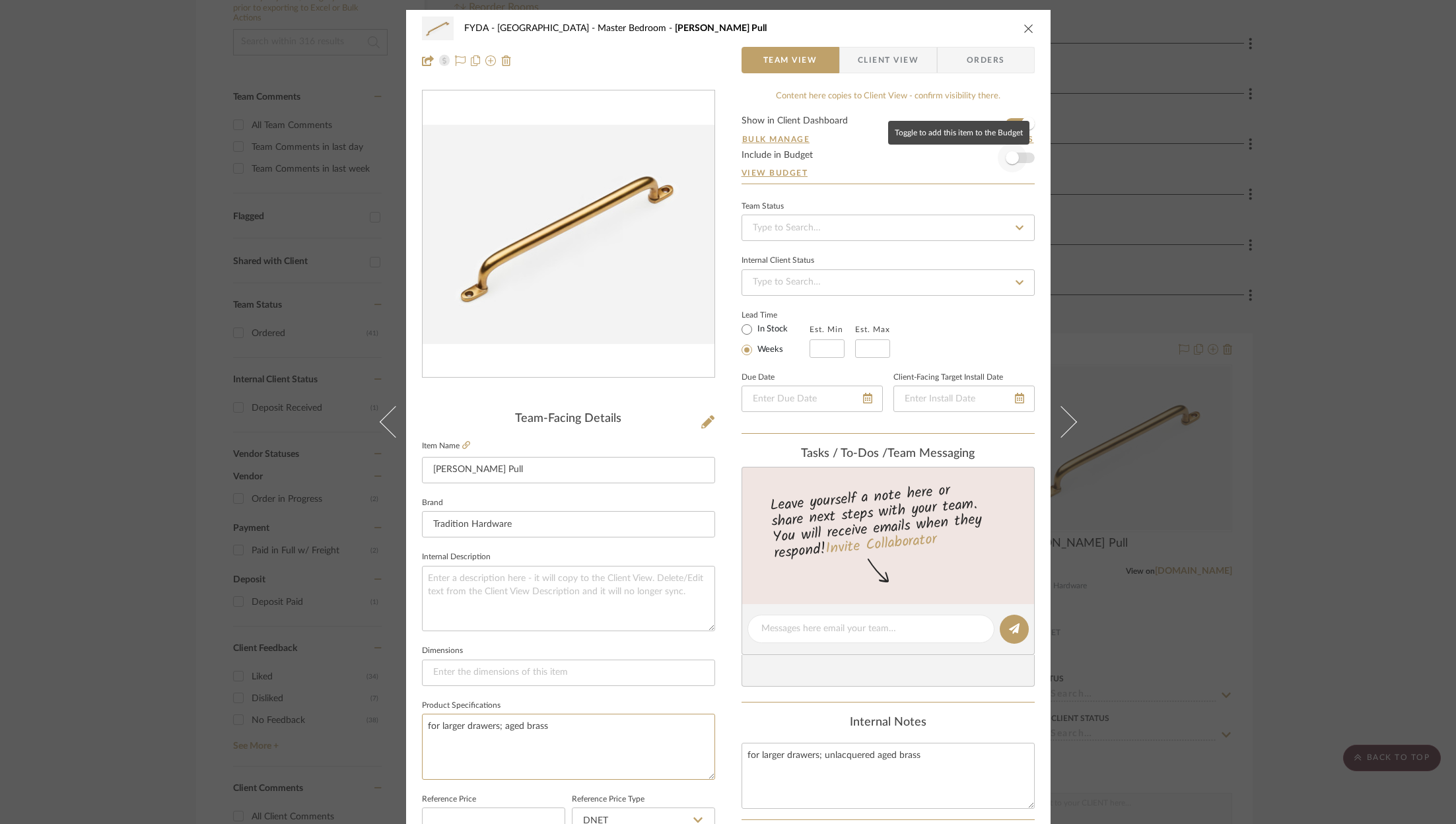
type textarea "for larger drawers; aged brass"
click at [1017, 160] on span "button" at bounding box center [1012, 158] width 29 height 29
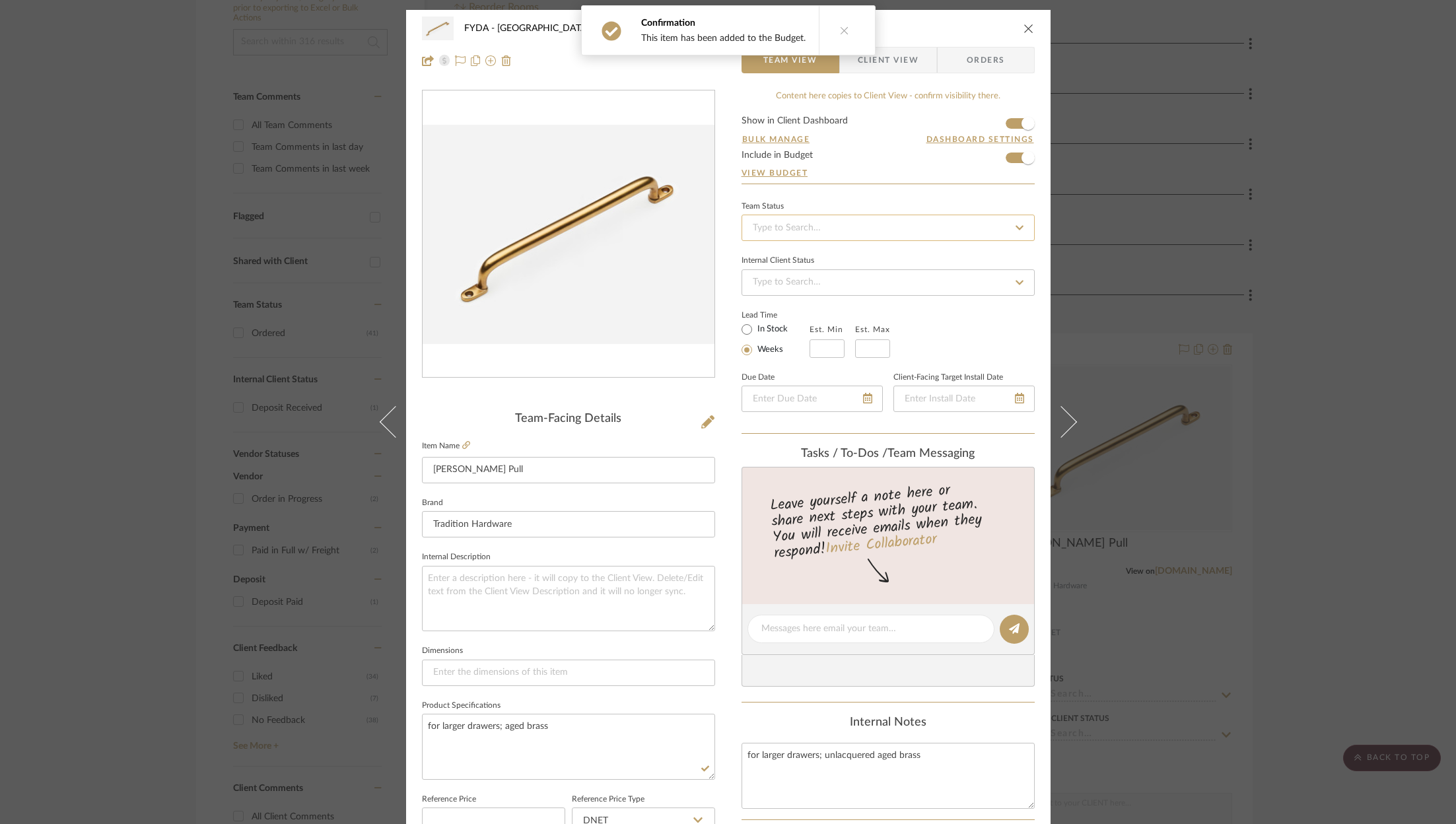
click at [910, 228] on input at bounding box center [888, 228] width 294 height 27
click at [859, 297] on div "Ordered" at bounding box center [884, 295] width 292 height 34
type input "[DATE]"
type input "Ordered"
type input "[DATE]"
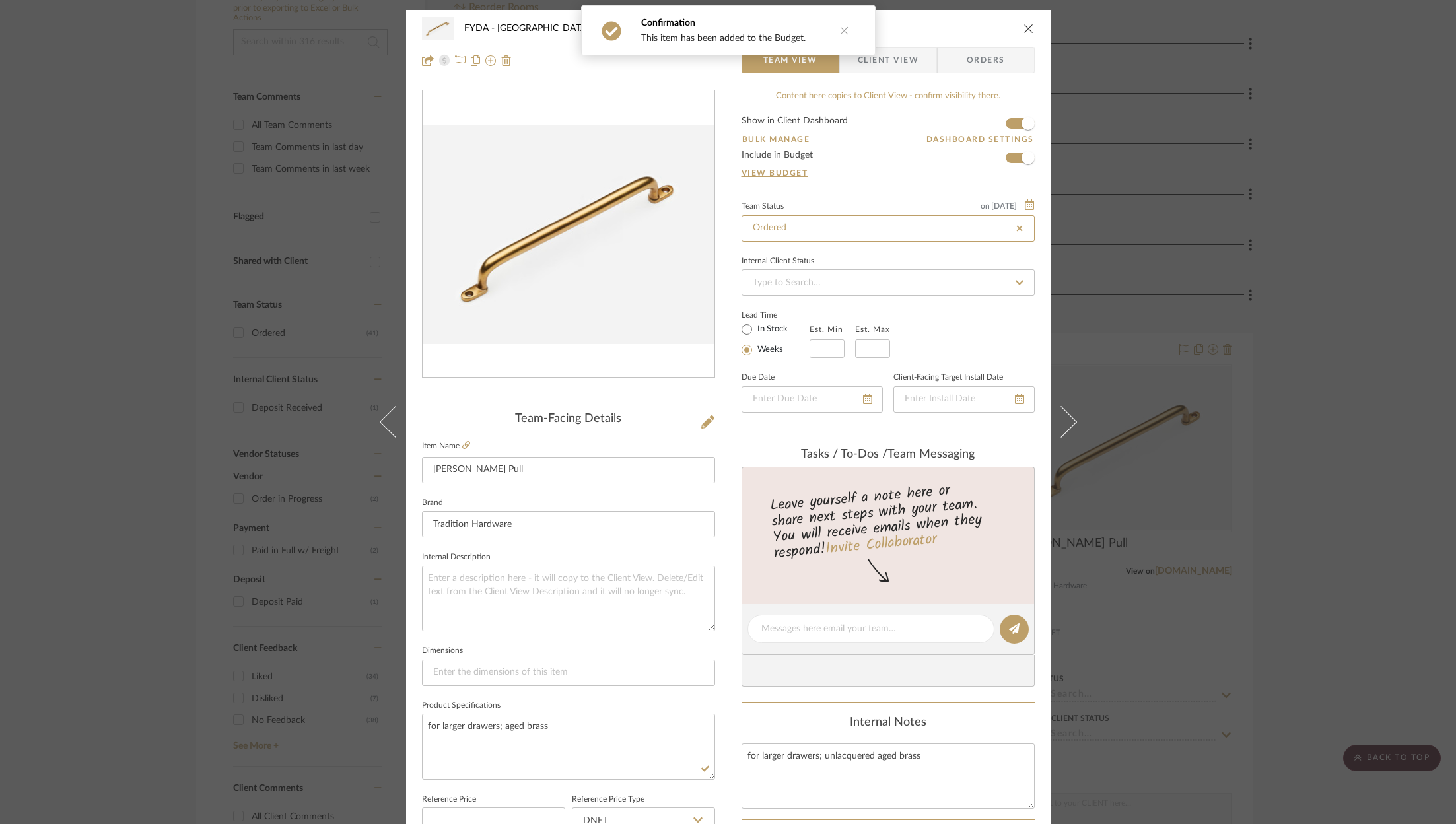
type input "Ordered"
click at [458, 60] on icon at bounding box center [461, 61] width 11 height 11
click at [1023, 29] on icon "close" at bounding box center [1028, 28] width 11 height 11
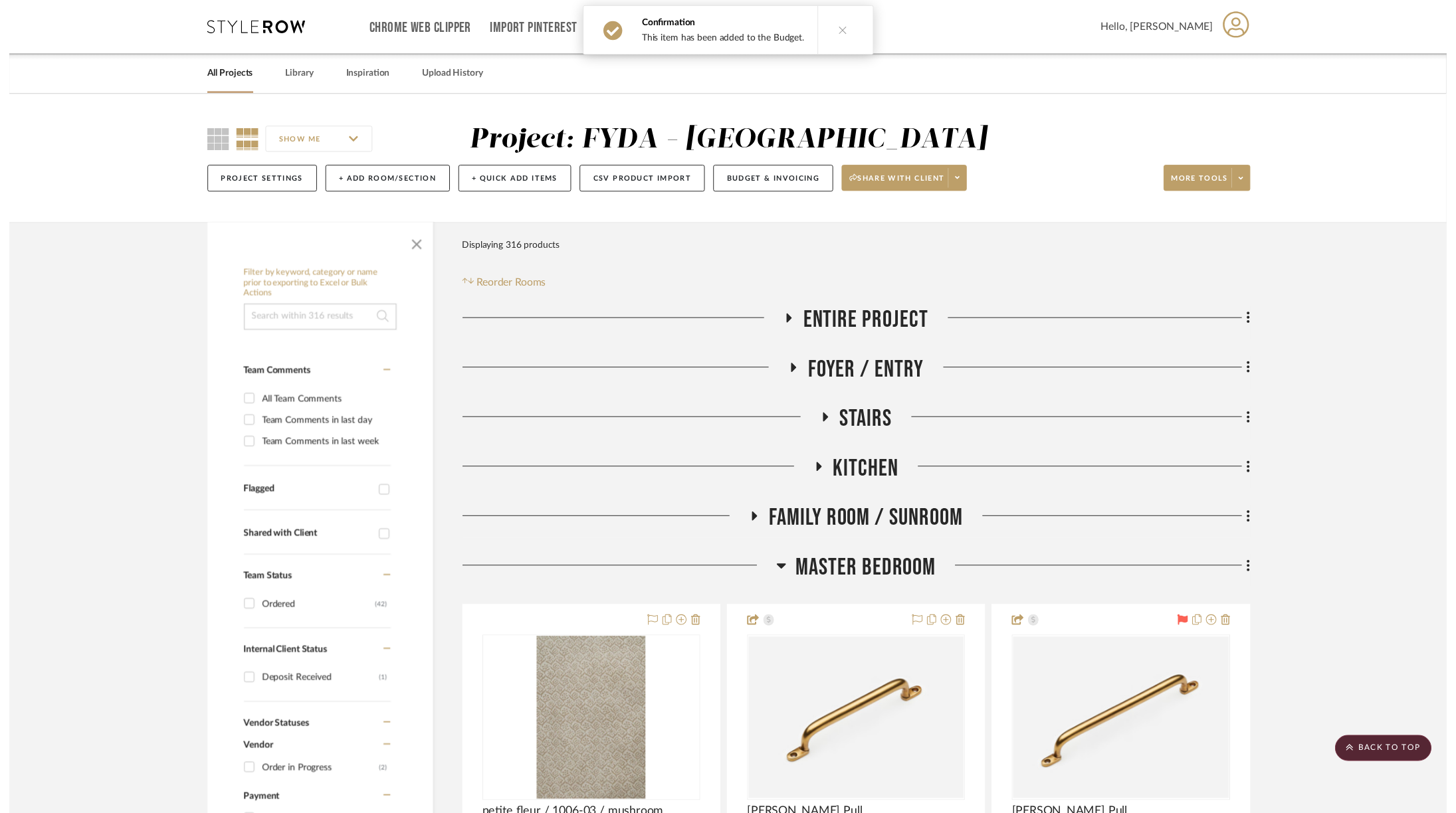
scroll to position [280, 0]
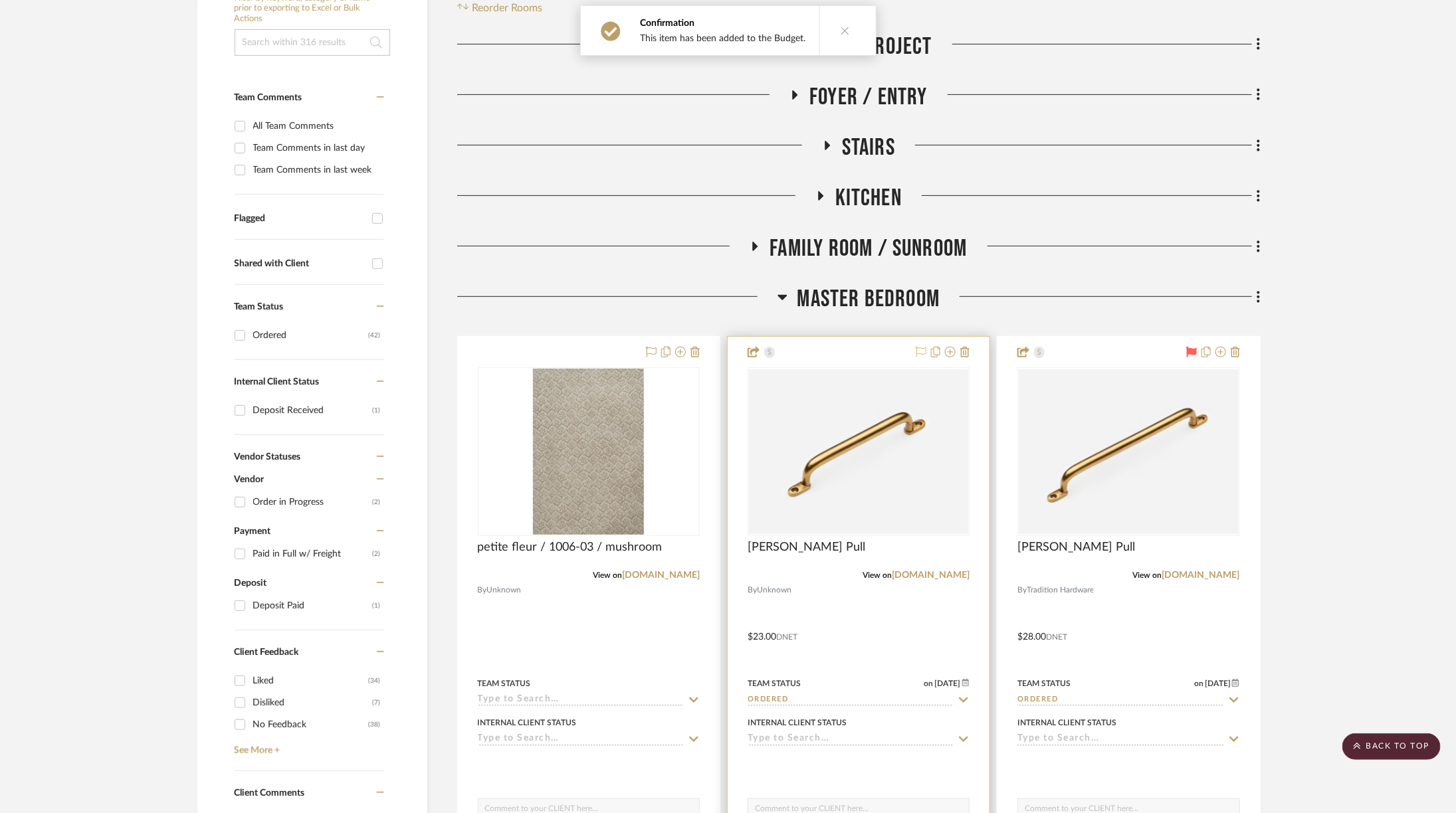
click at [919, 352] on icon at bounding box center [921, 353] width 11 height 11
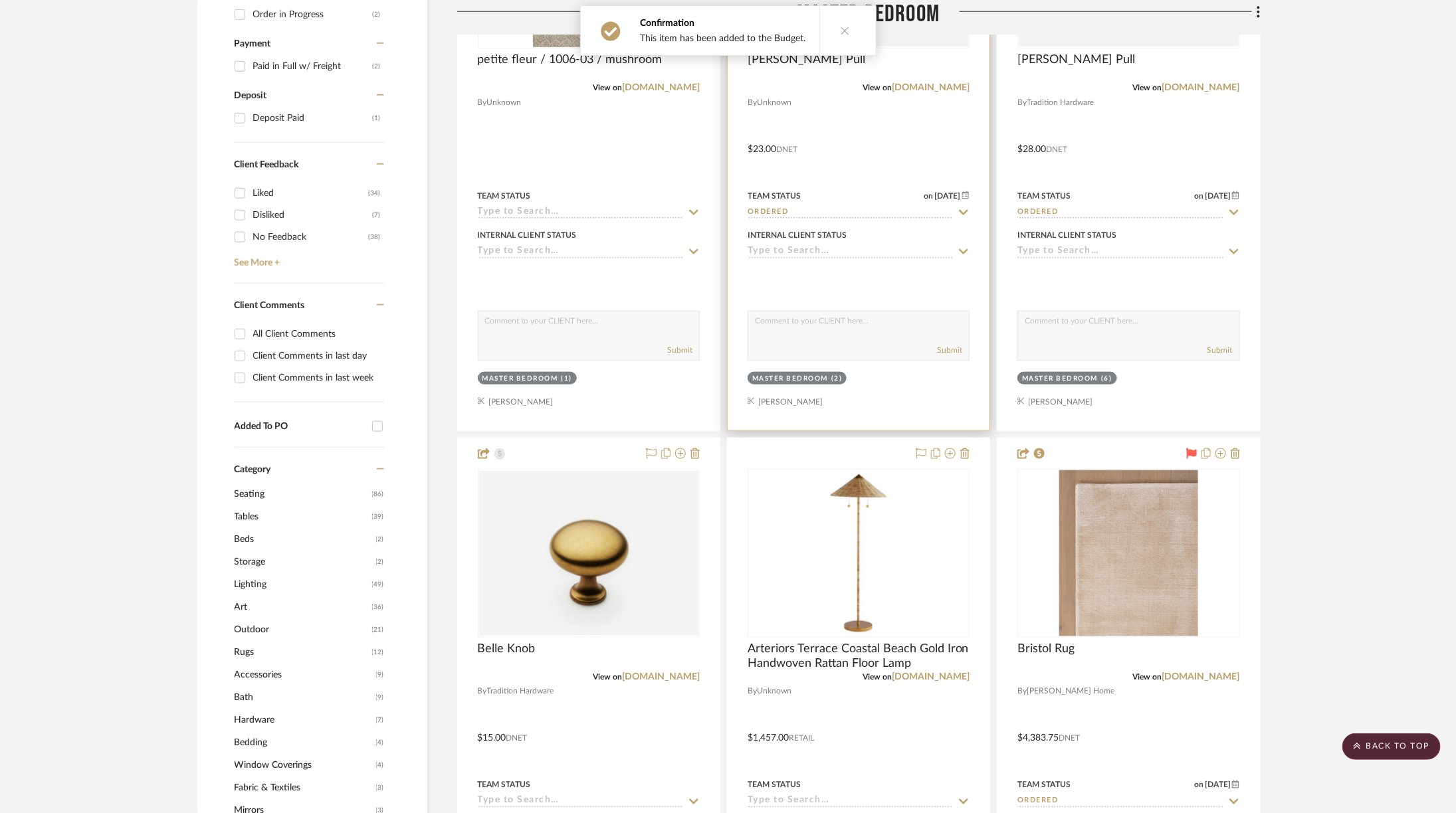
scroll to position [771, 0]
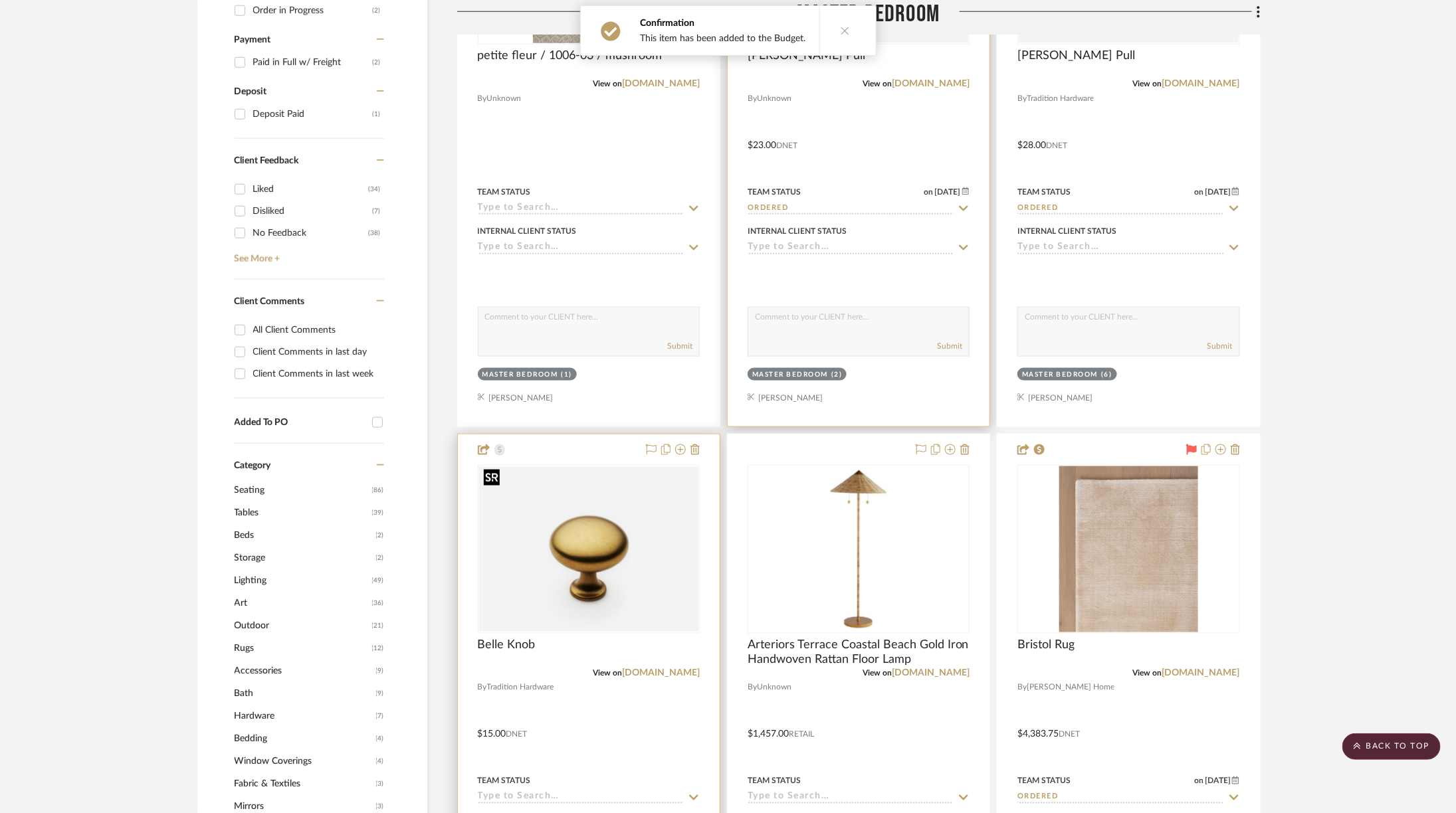
click at [604, 537] on img "0" at bounding box center [588, 549] width 219 height 164
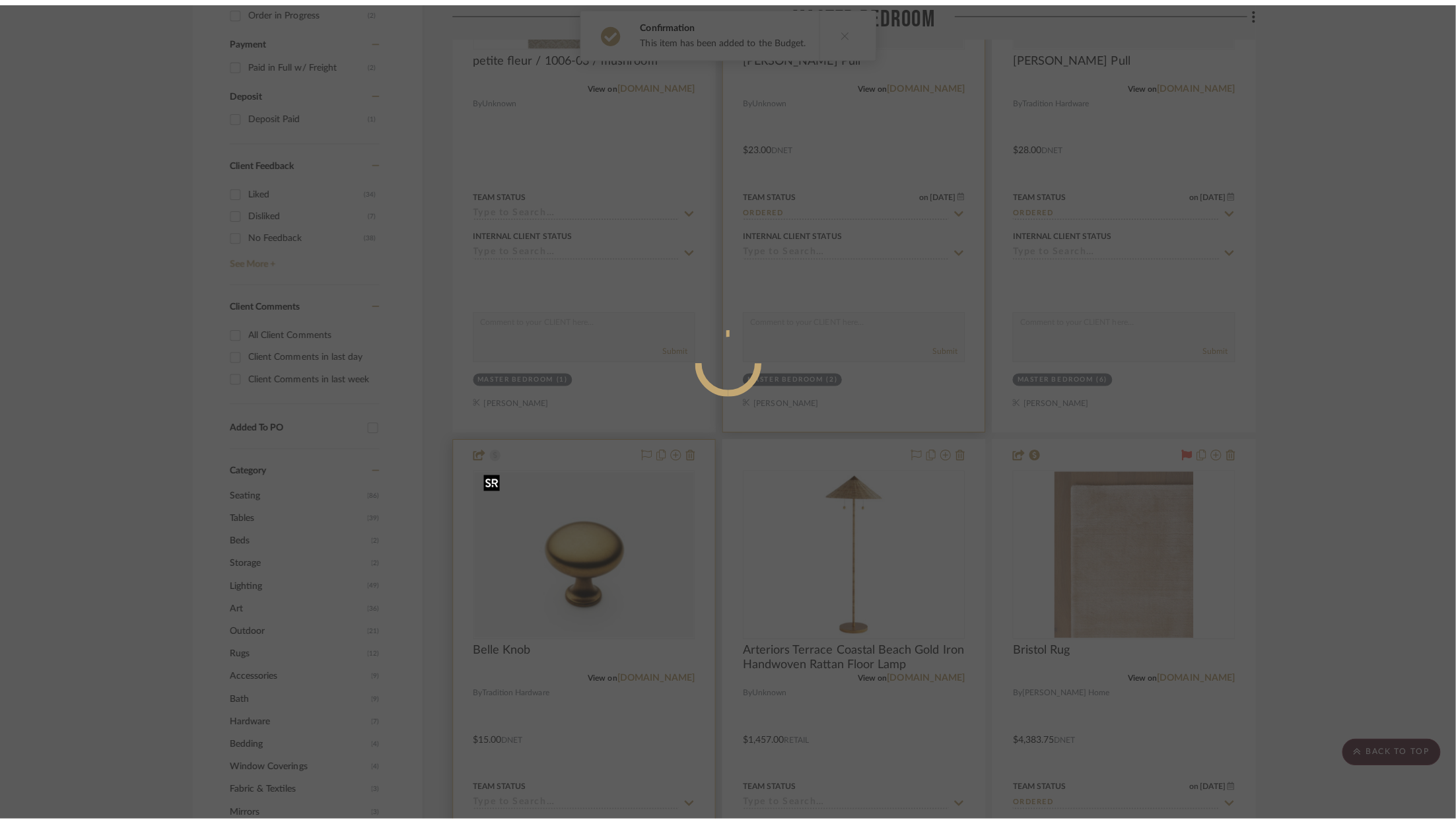
scroll to position [0, 0]
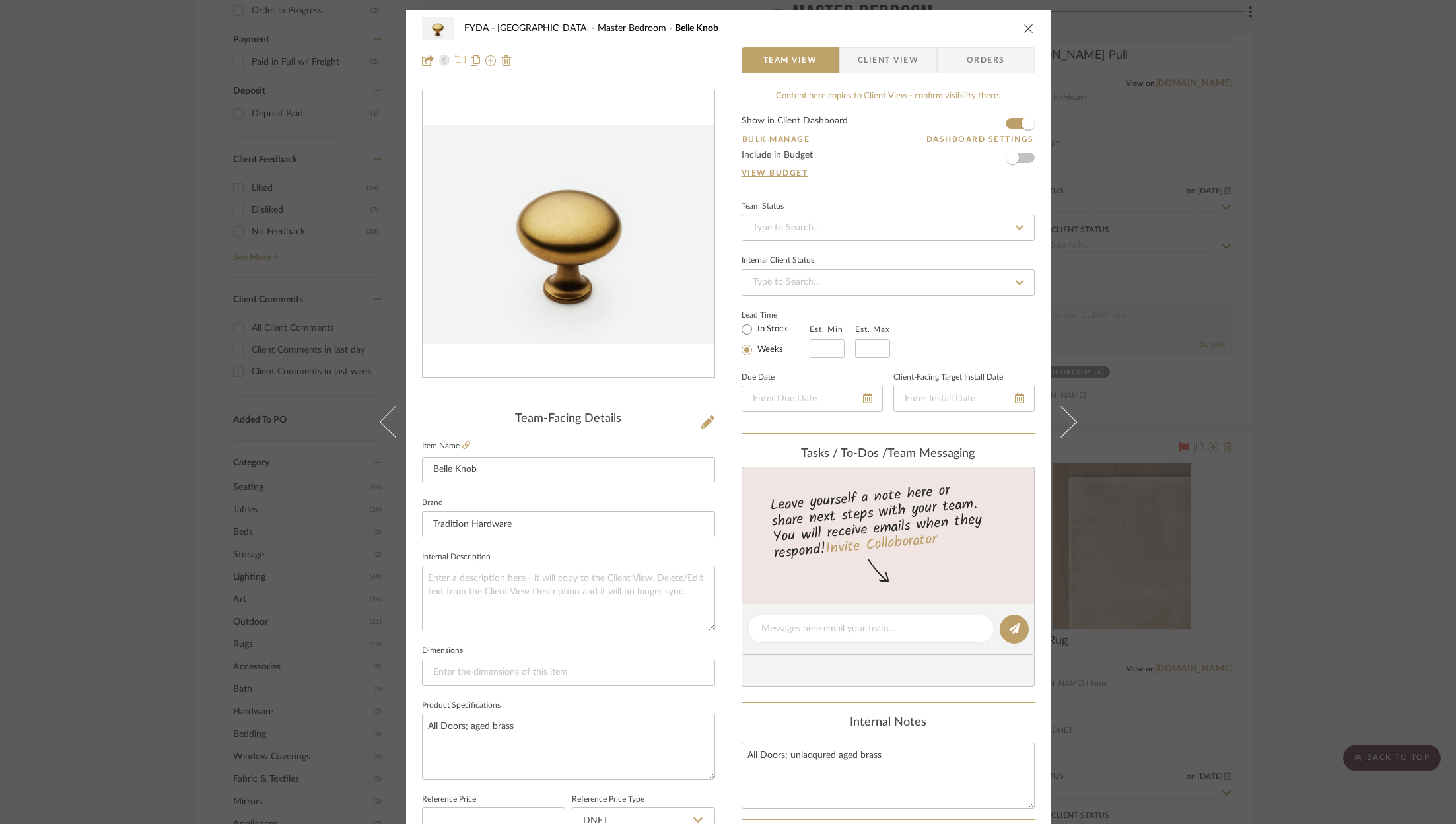
click at [455, 59] on icon at bounding box center [461, 61] width 11 height 11
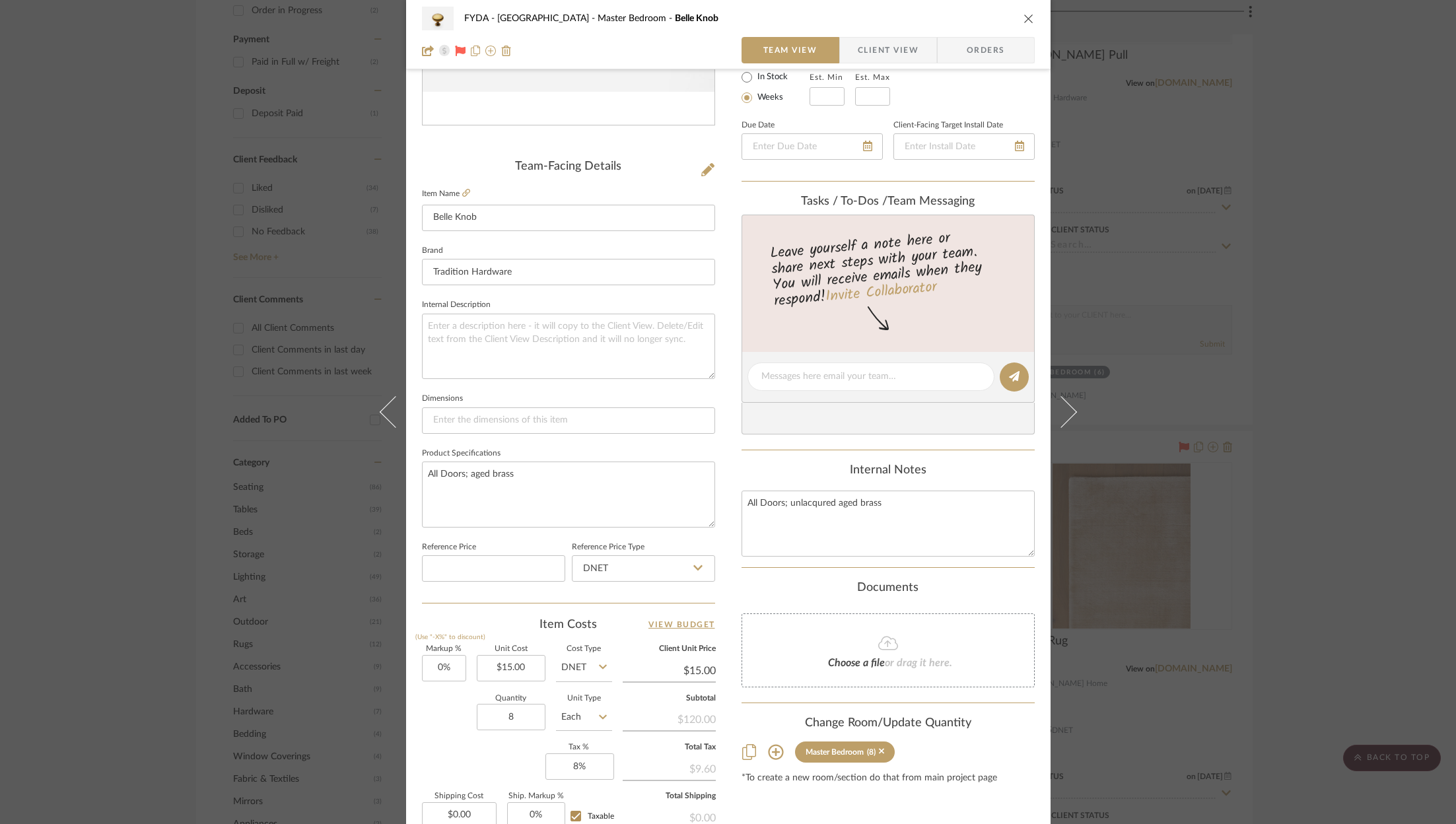
scroll to position [298, 0]
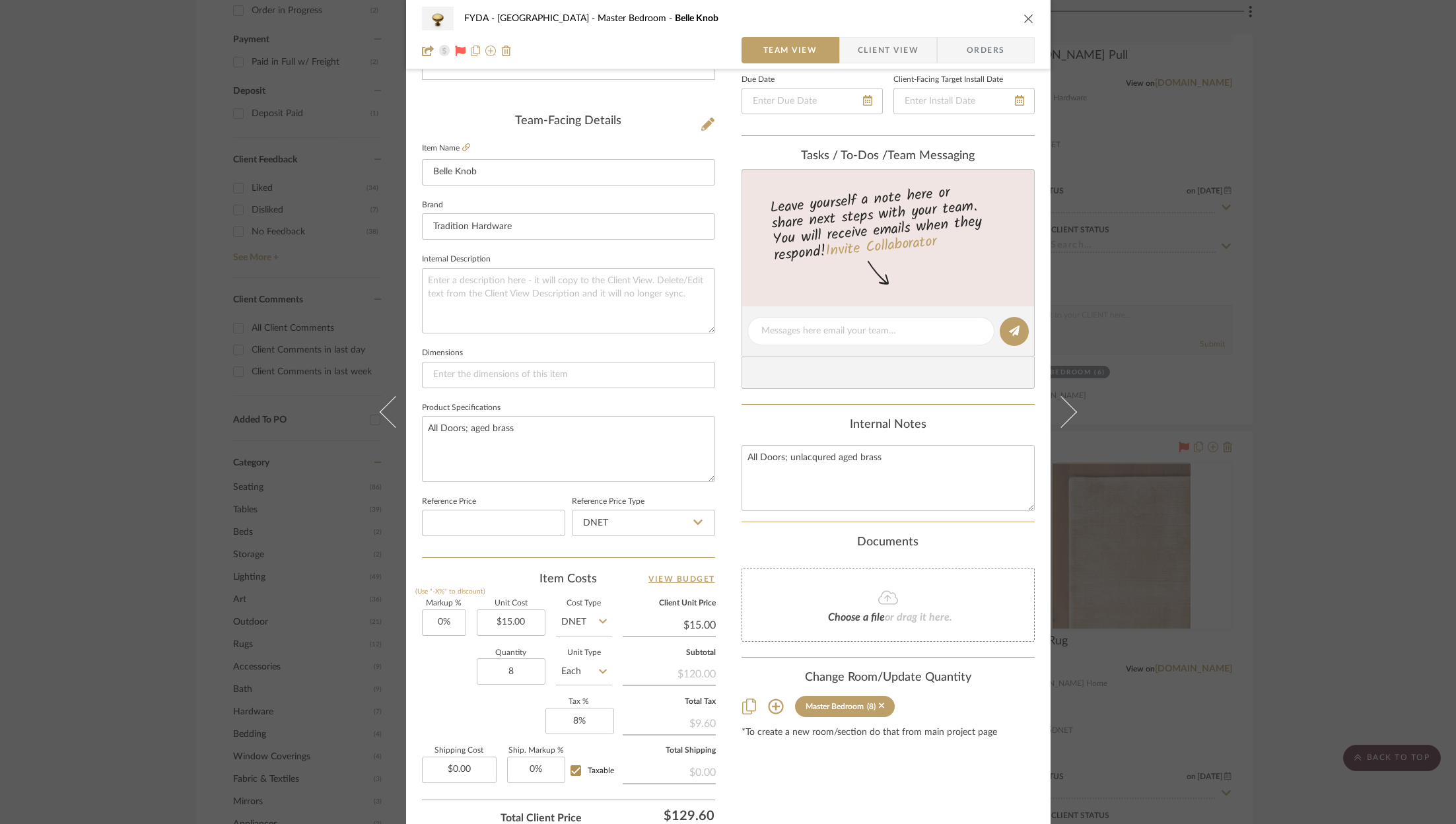
click at [1023, 16] on icon "close" at bounding box center [1028, 18] width 11 height 11
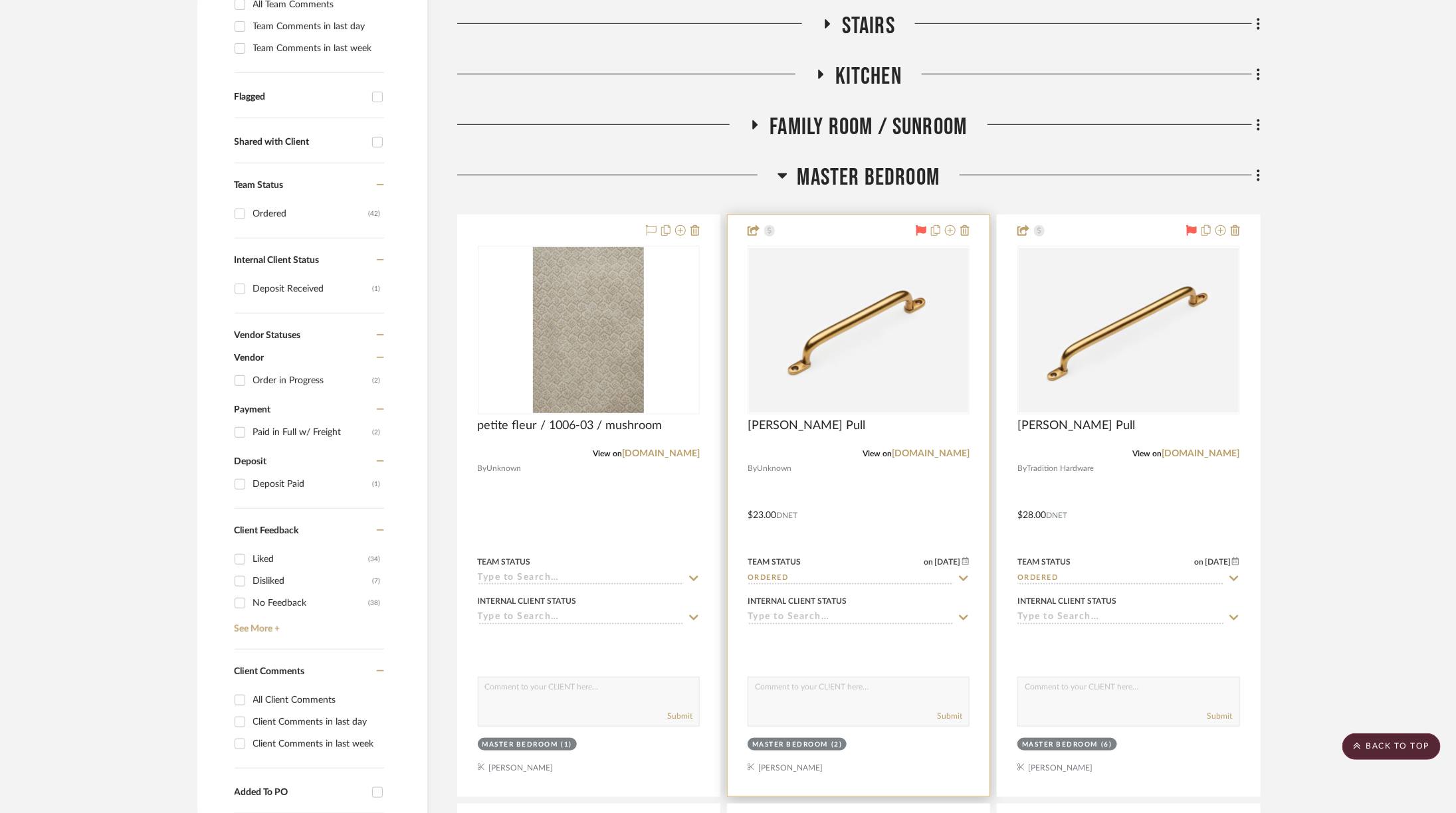
scroll to position [242, 0]
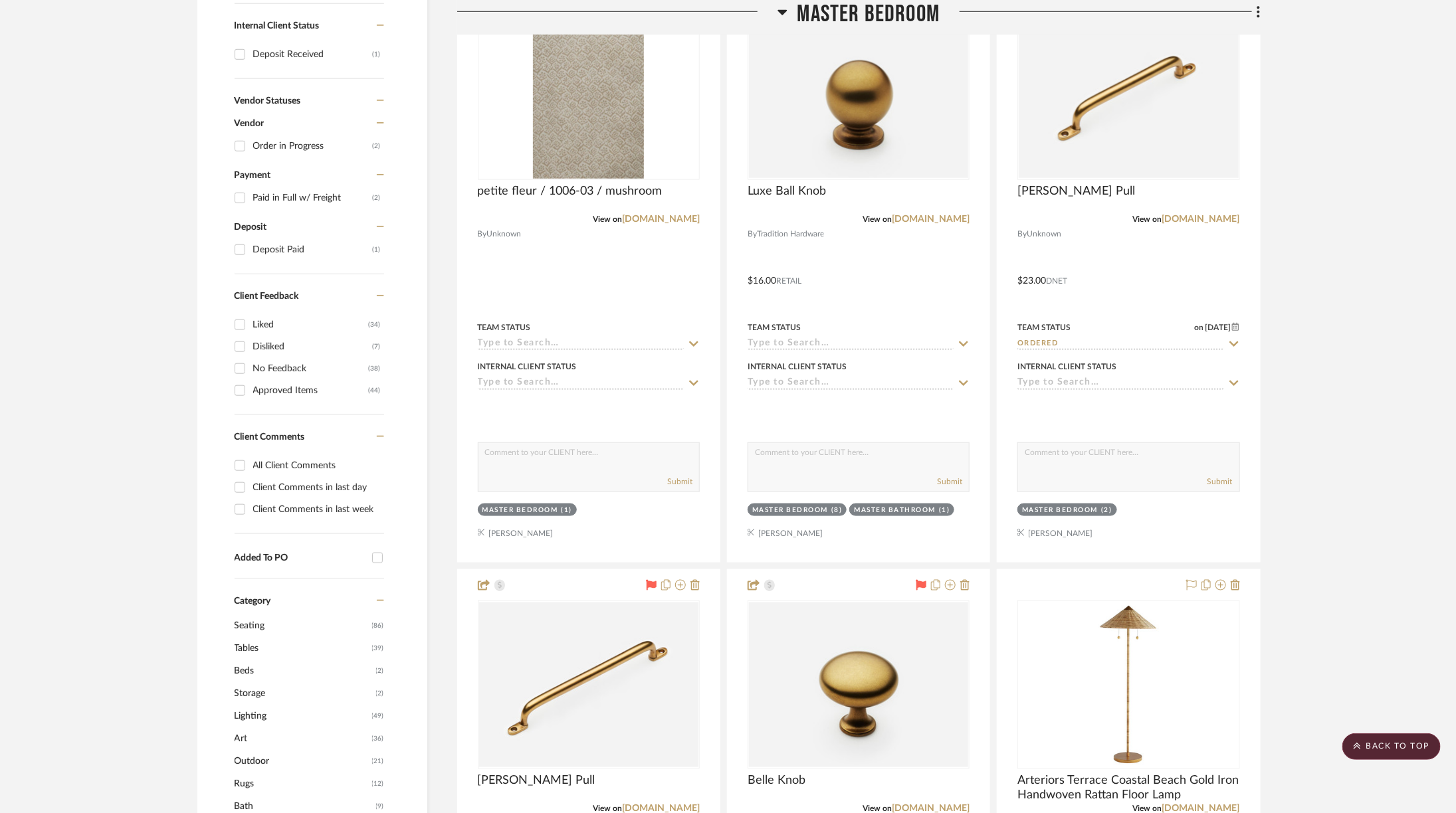
scroll to position [642, 0]
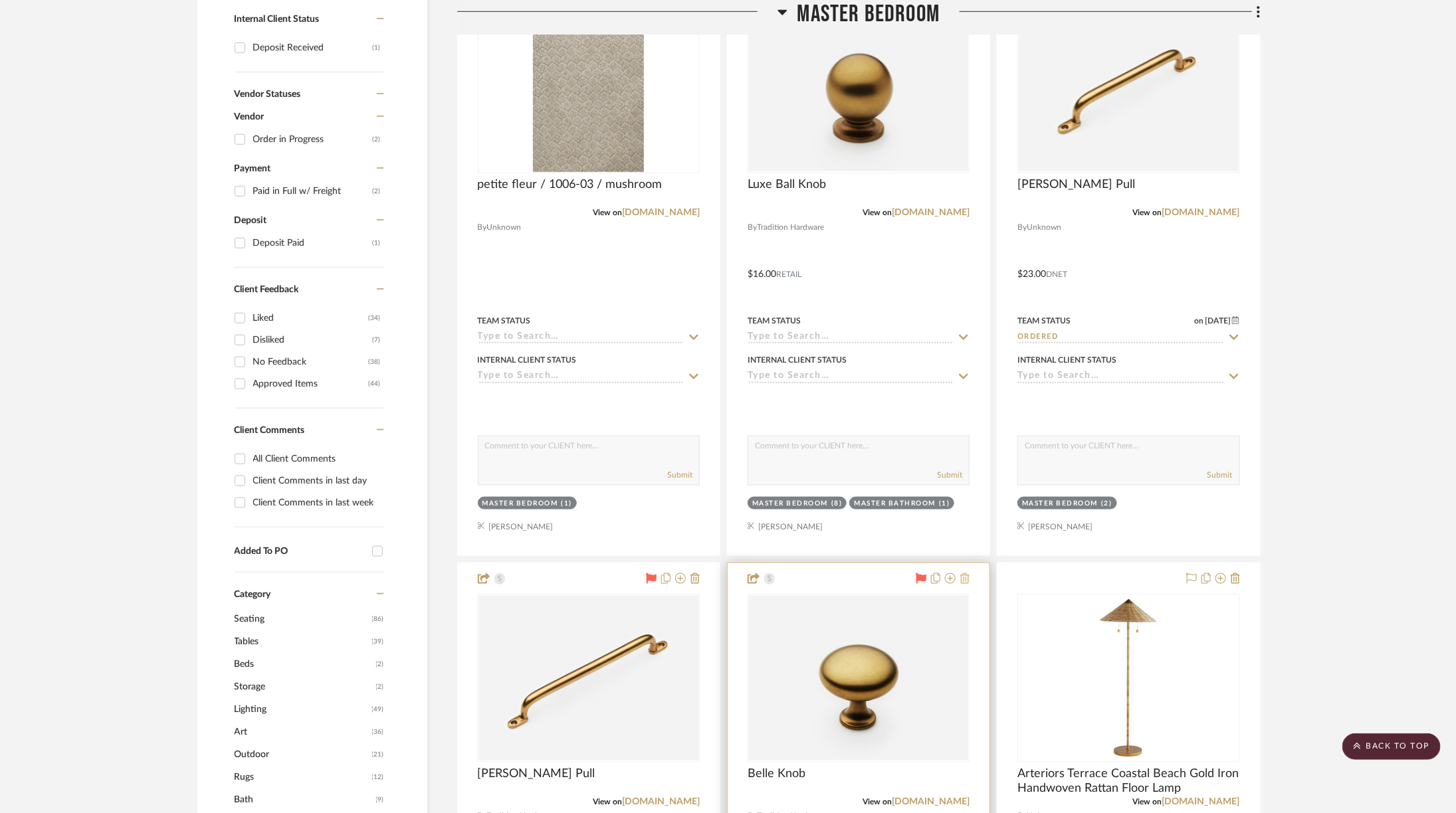
click at [966, 577] on icon at bounding box center [965, 579] width 9 height 11
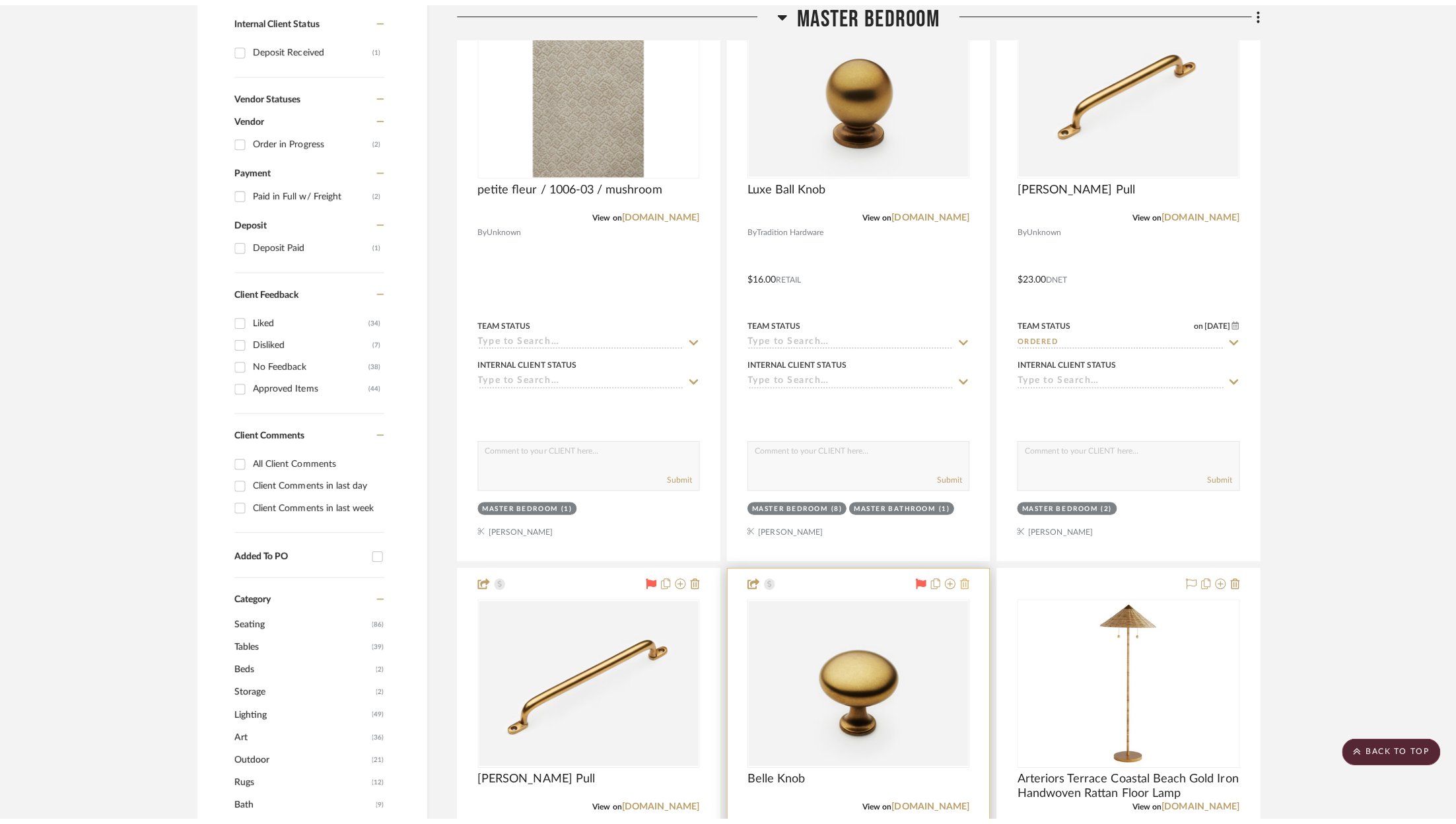
scroll to position [0, 0]
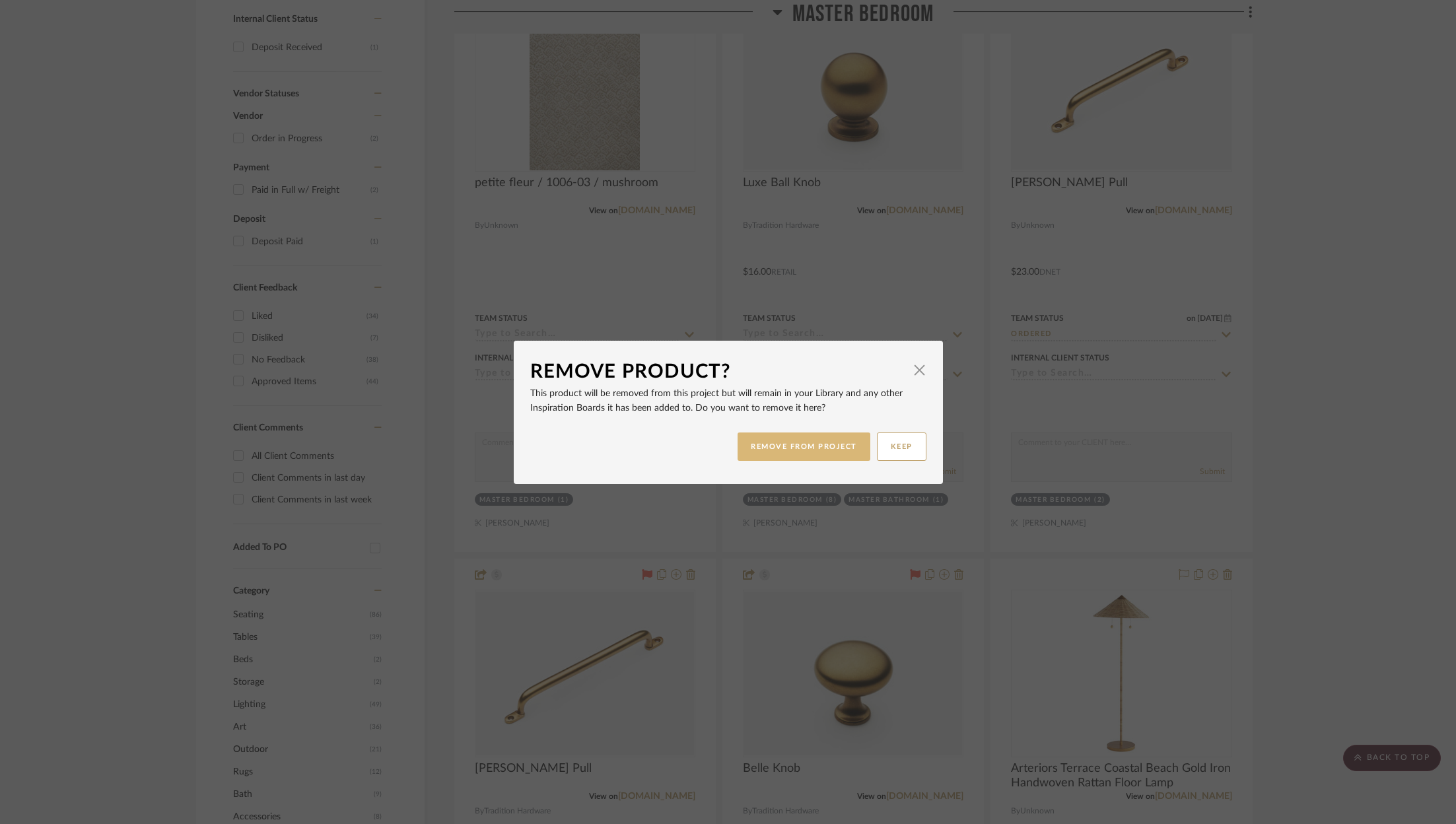
click at [802, 448] on button "REMOVE FROM PROJECT" at bounding box center [804, 446] width 133 height 28
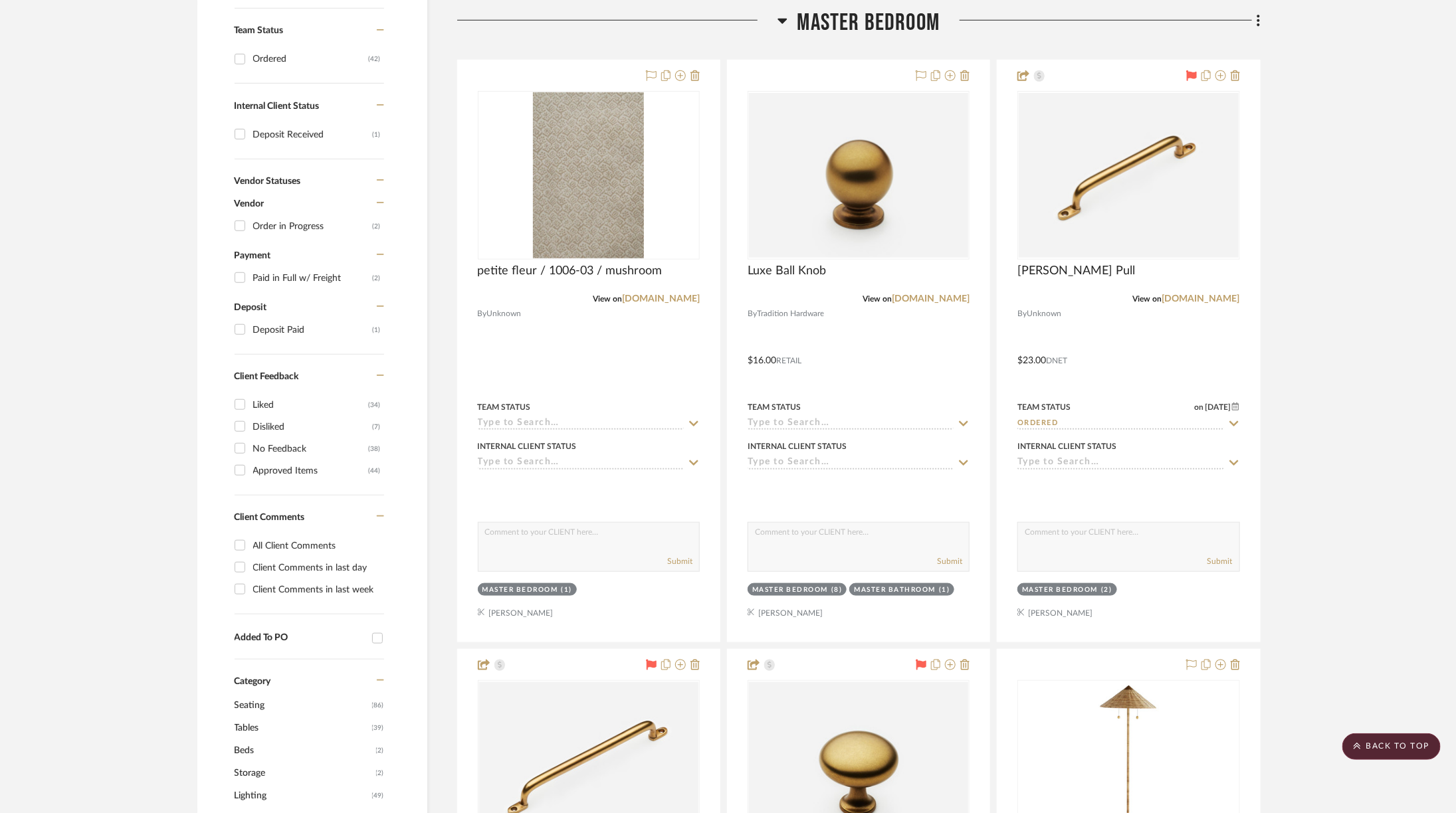
scroll to position [540, 0]
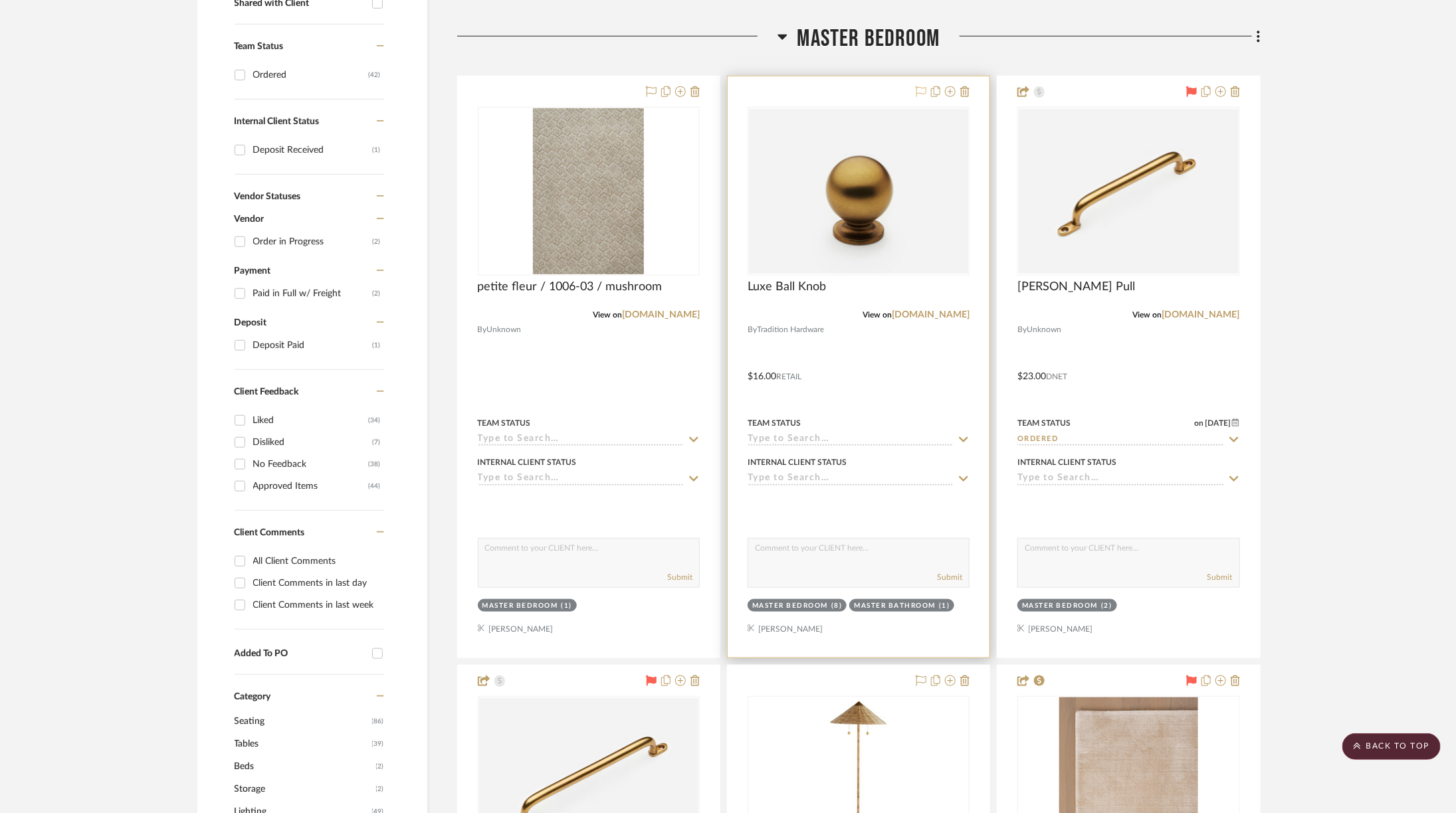
click at [919, 90] on icon at bounding box center [921, 92] width 11 height 11
click at [902, 209] on img "0" at bounding box center [858, 191] width 219 height 164
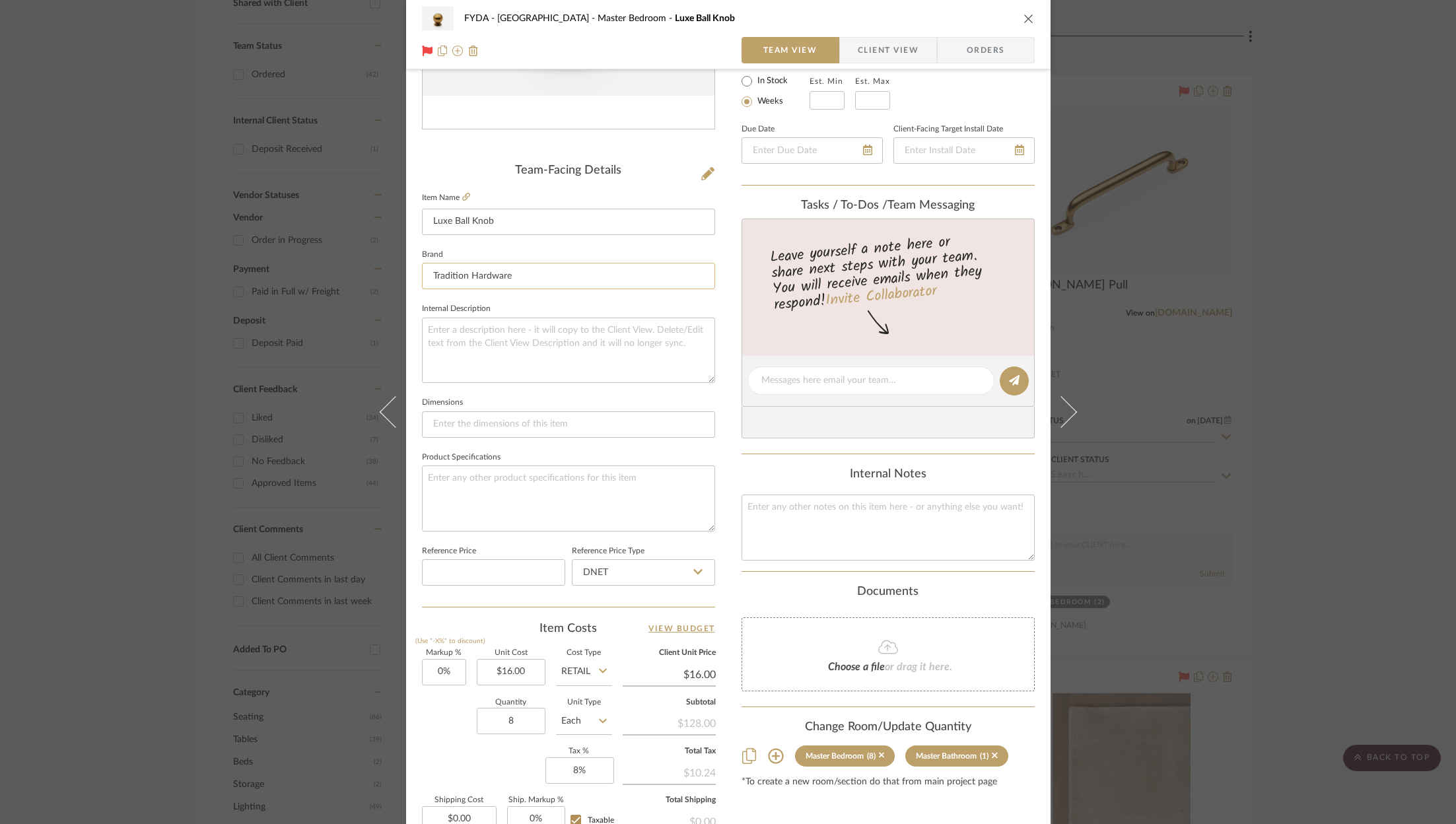
scroll to position [256, 0]
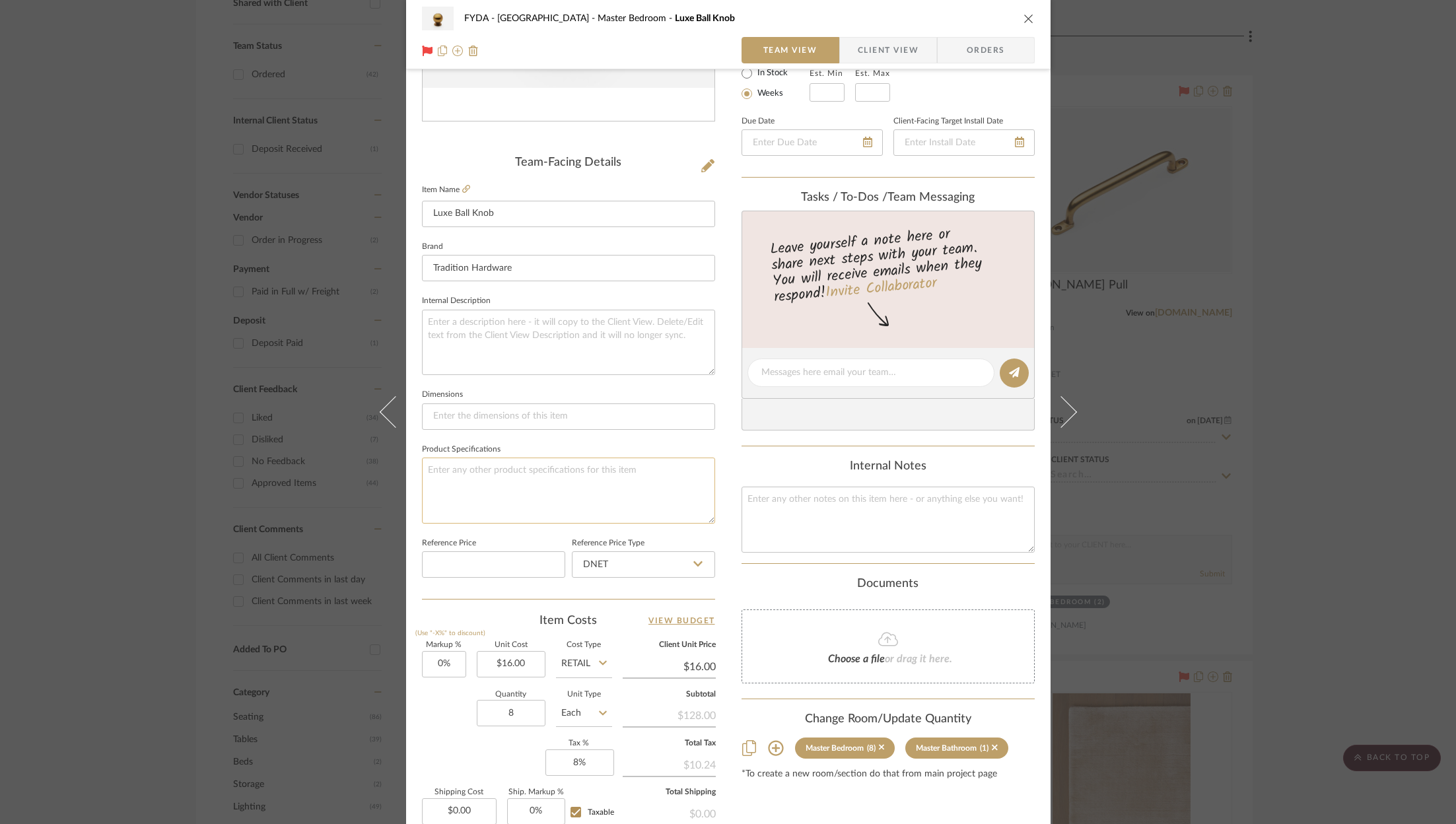
click at [546, 479] on textarea at bounding box center [569, 490] width 294 height 65
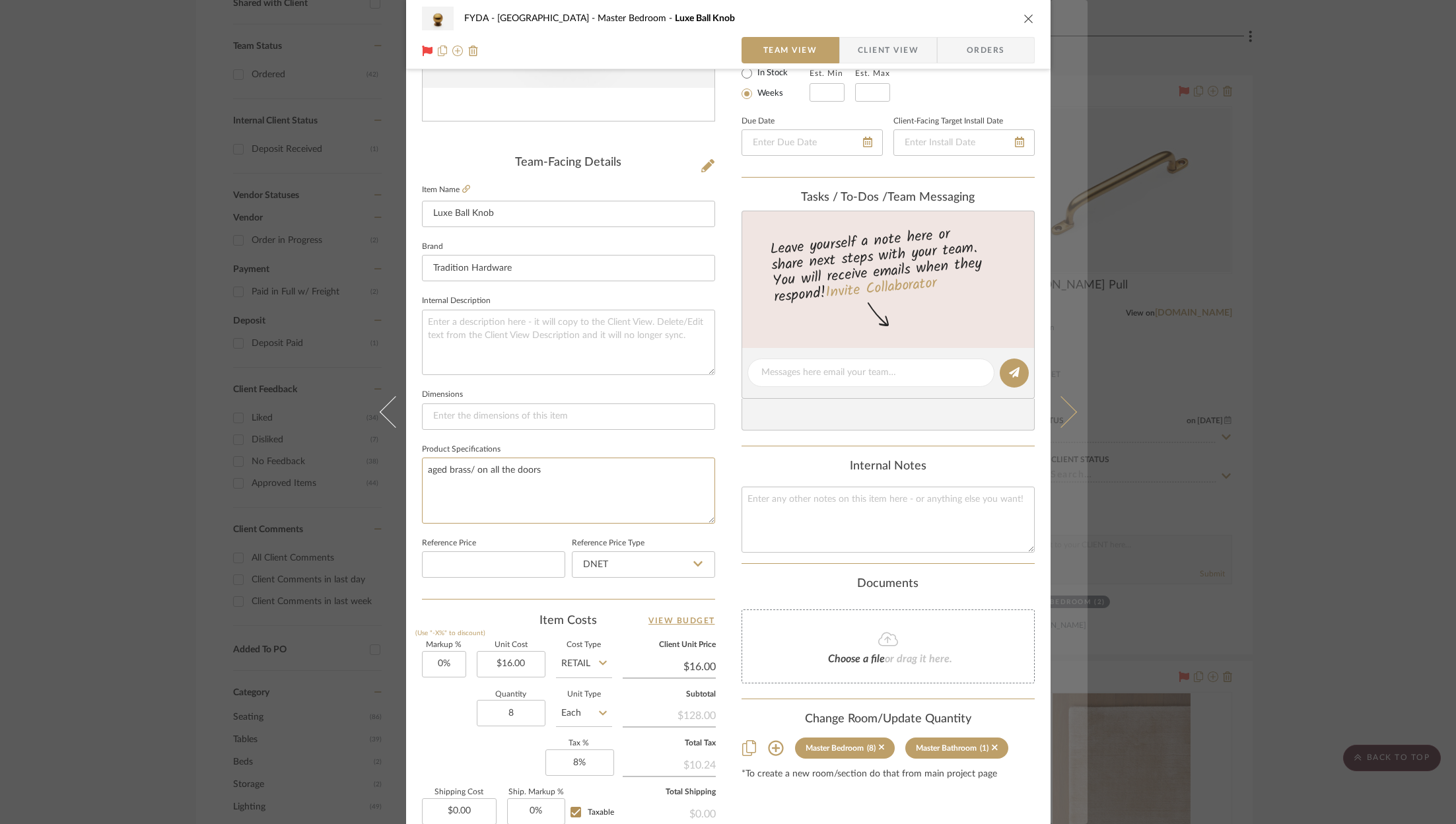
type textarea "aged brass/ on all the doors"
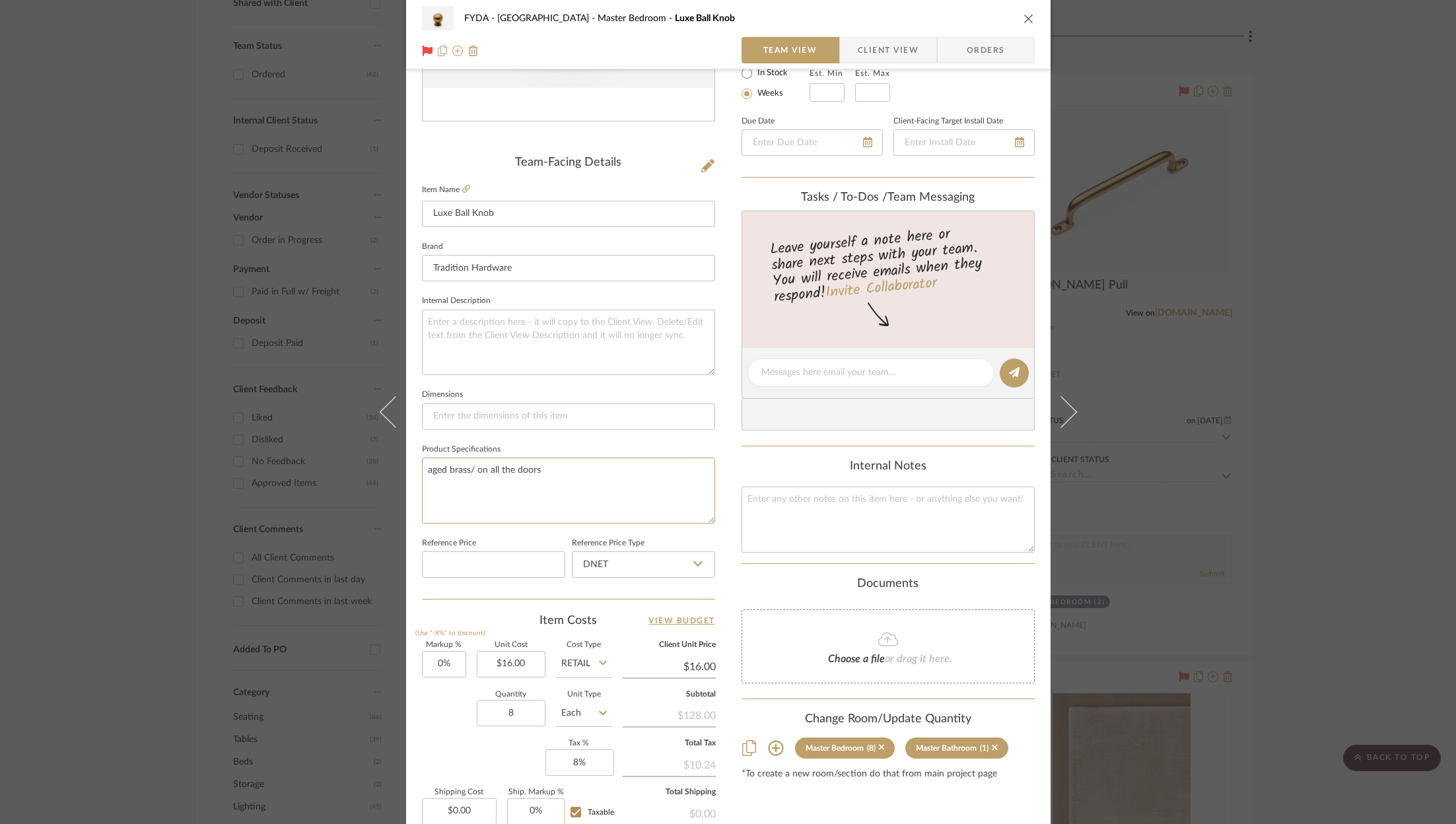
scroll to position [0, 0]
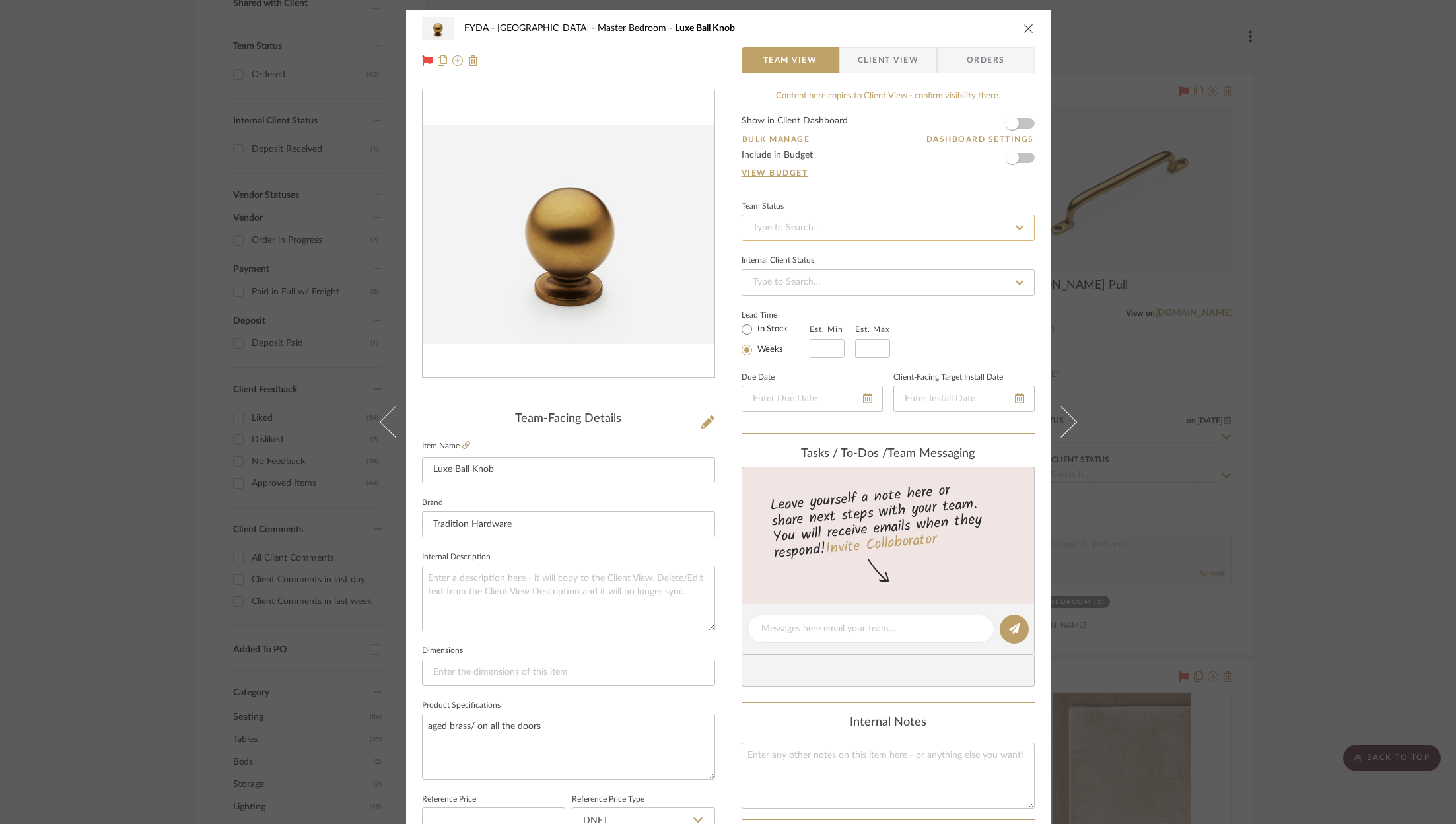
click at [925, 236] on input at bounding box center [888, 228] width 294 height 27
click at [899, 284] on div "Ordered" at bounding box center [884, 295] width 292 height 34
type input "[DATE]"
type input "Ordered"
type input "[DATE]"
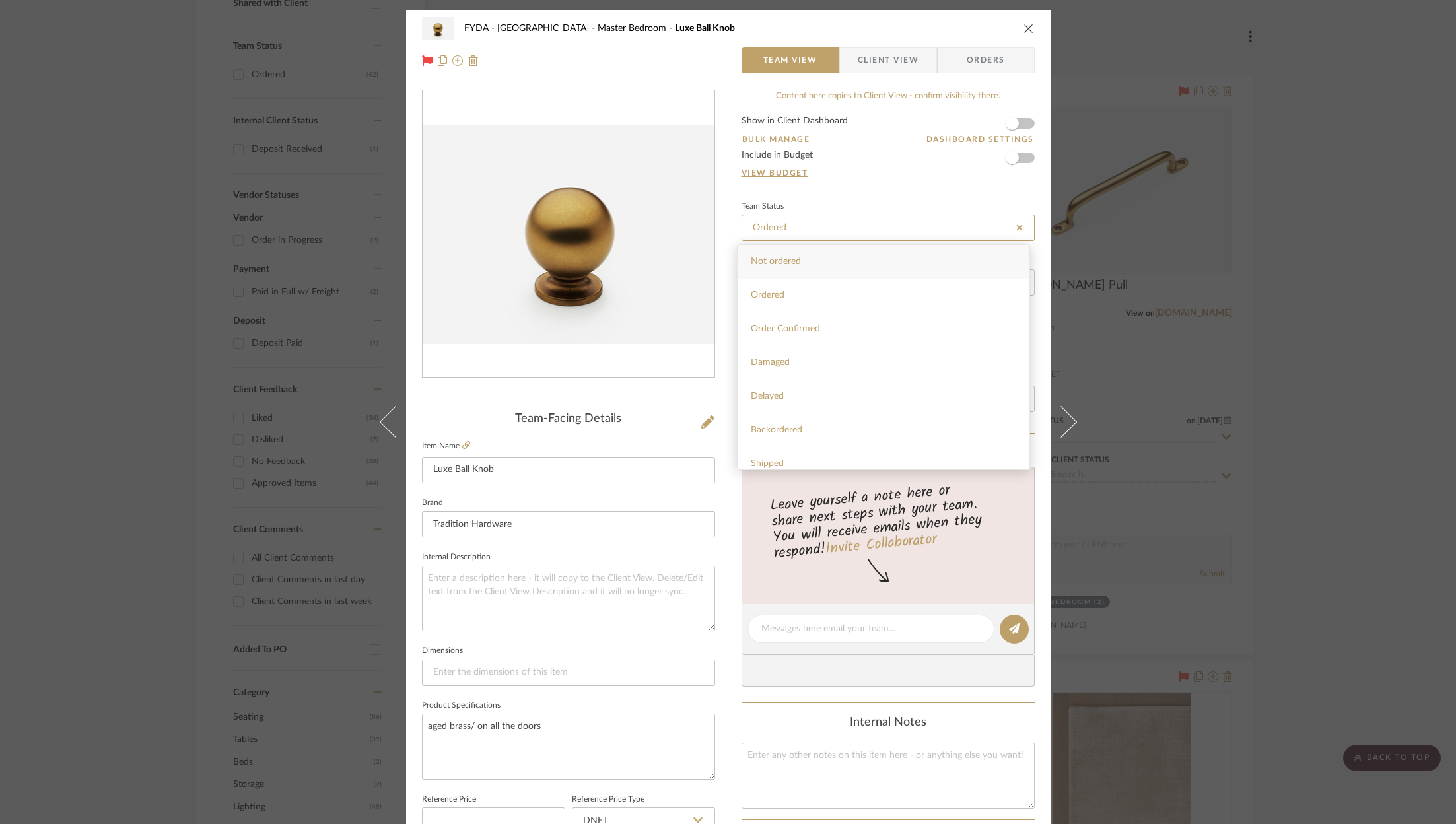
type input "Ordered"
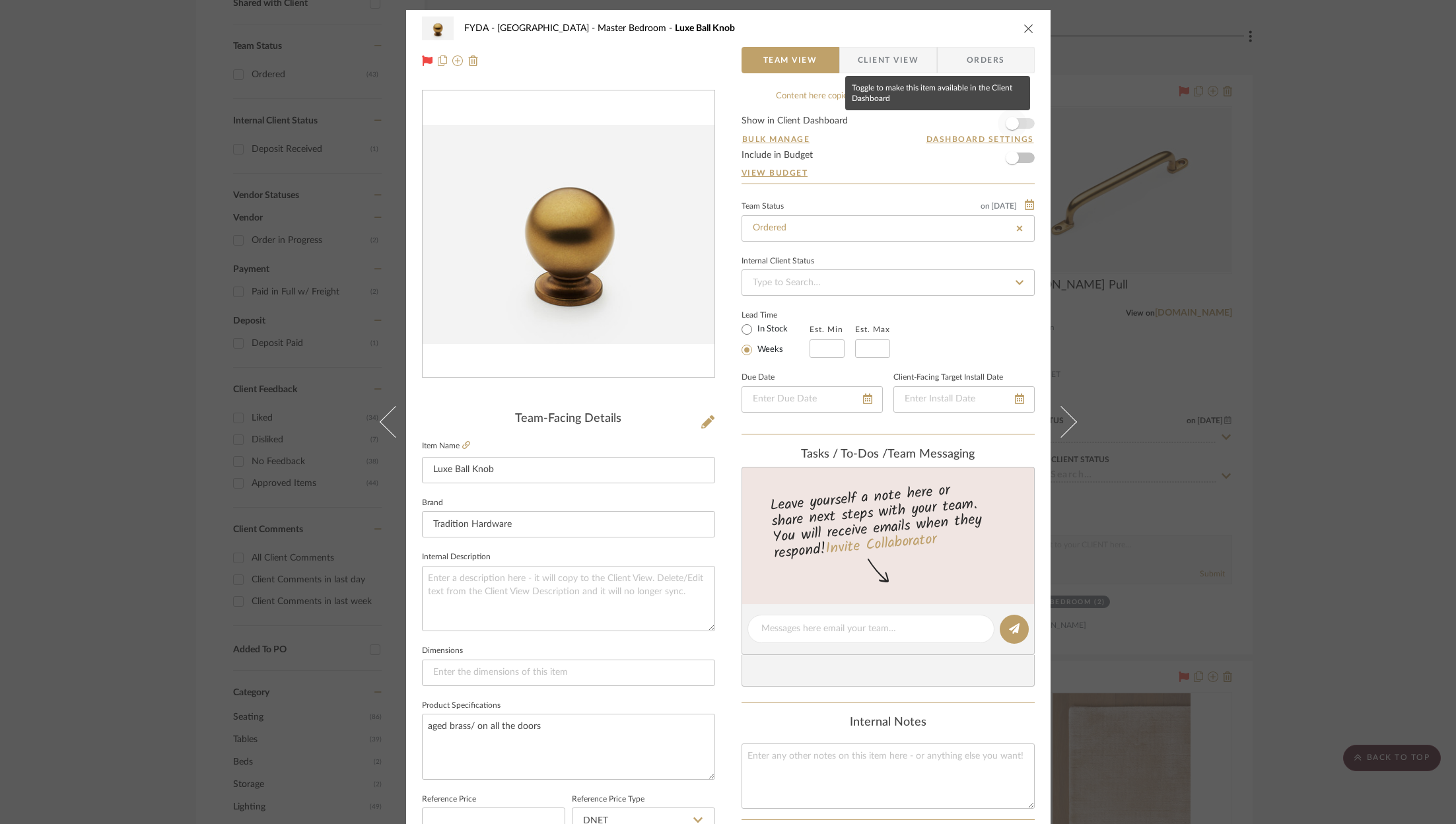
click at [1018, 123] on span "button" at bounding box center [1012, 124] width 29 height 29
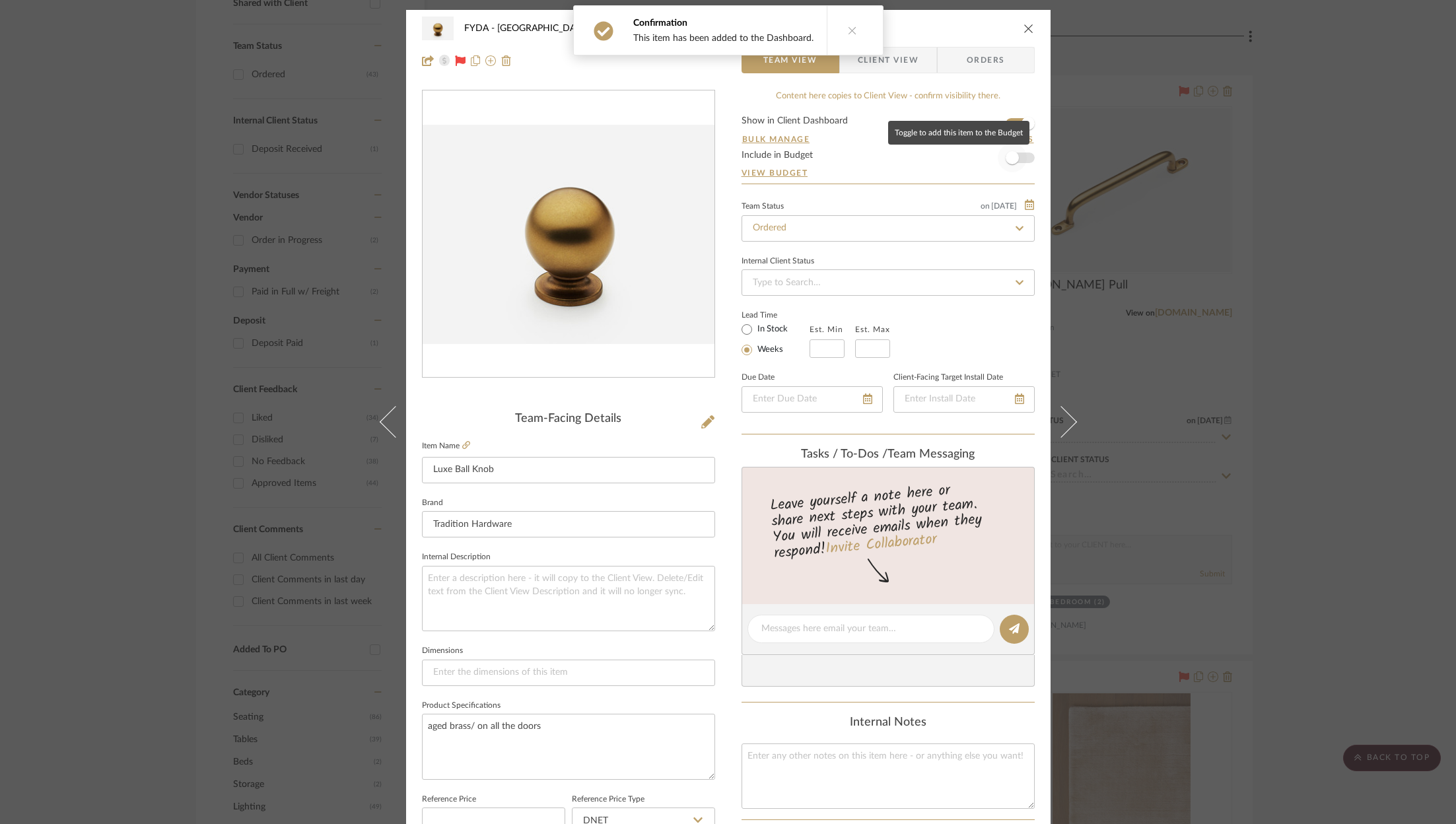
click at [1018, 150] on span "button" at bounding box center [1012, 158] width 29 height 29
click at [1024, 29] on icon "close" at bounding box center [1028, 28] width 11 height 11
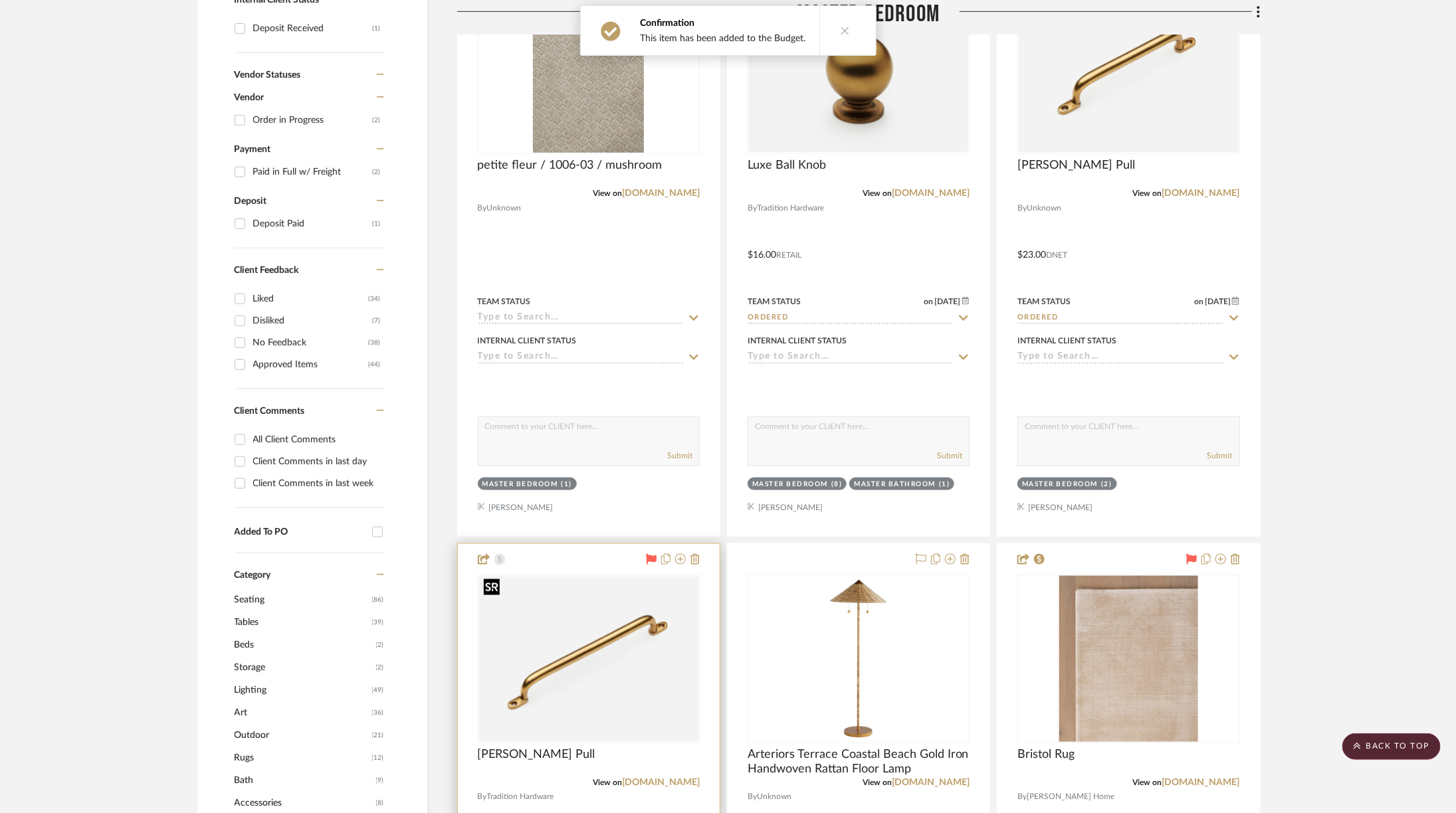
scroll to position [703, 0]
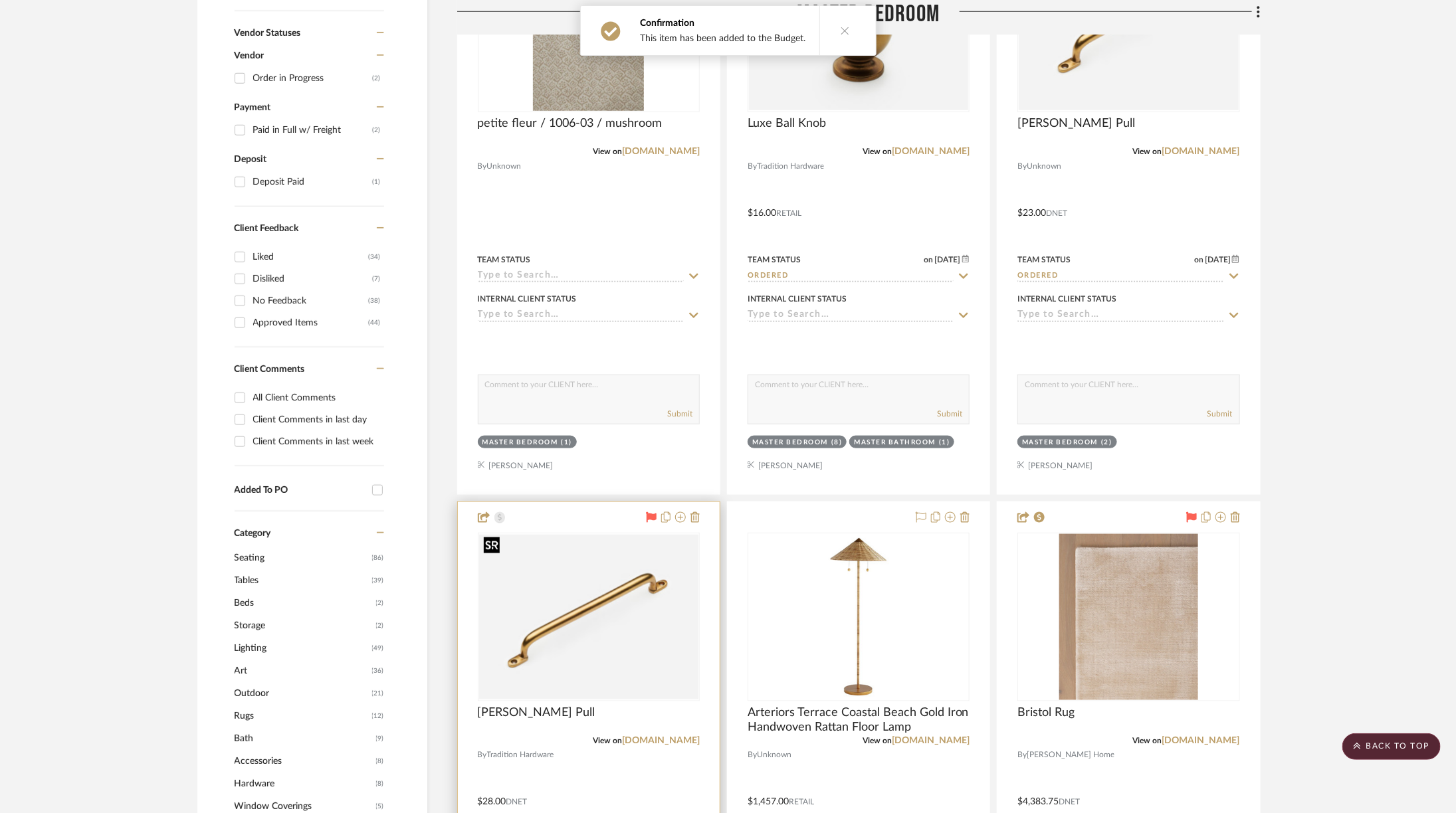
click at [602, 656] on img "0" at bounding box center [588, 616] width 219 height 164
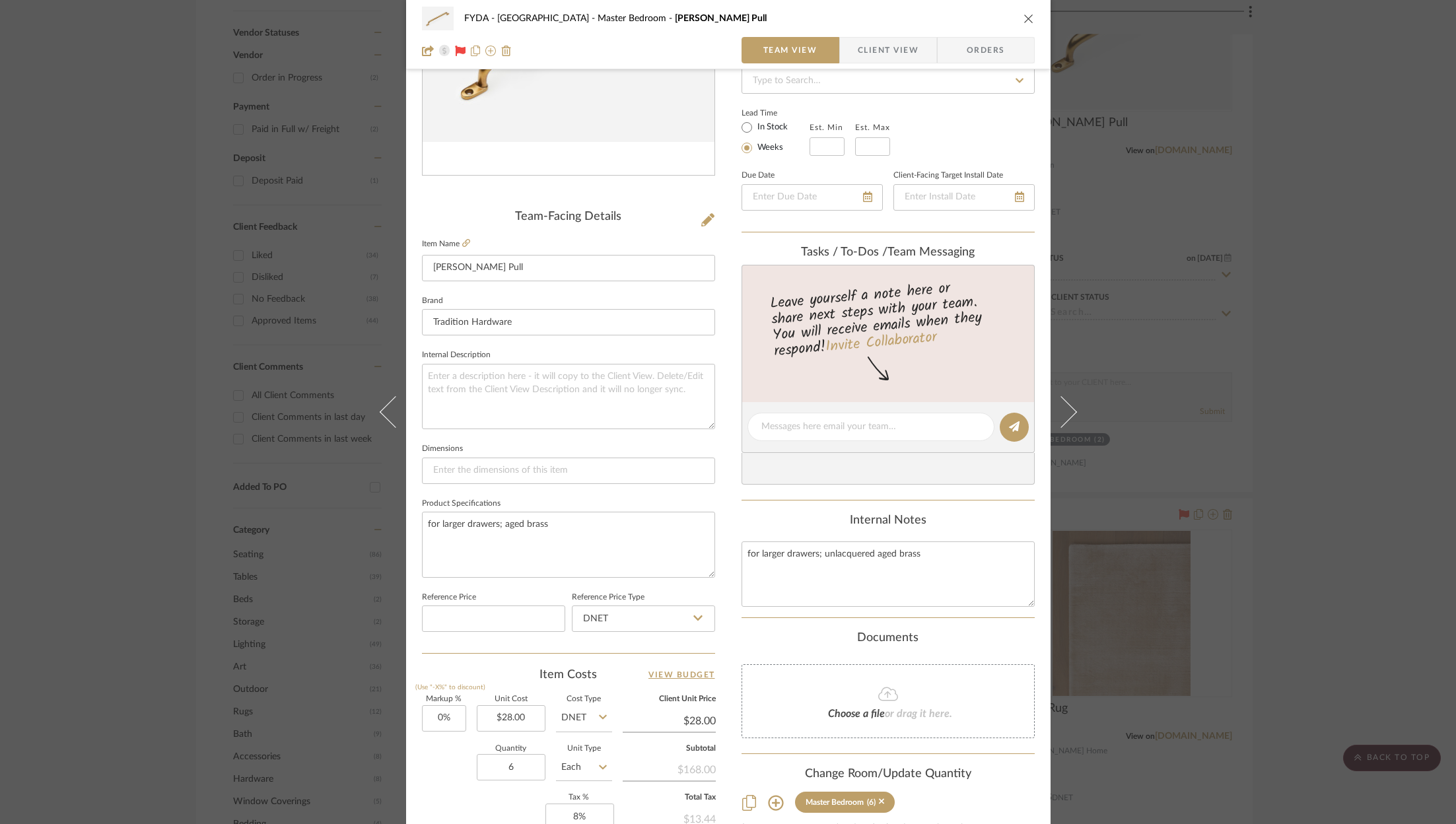
scroll to position [401, 0]
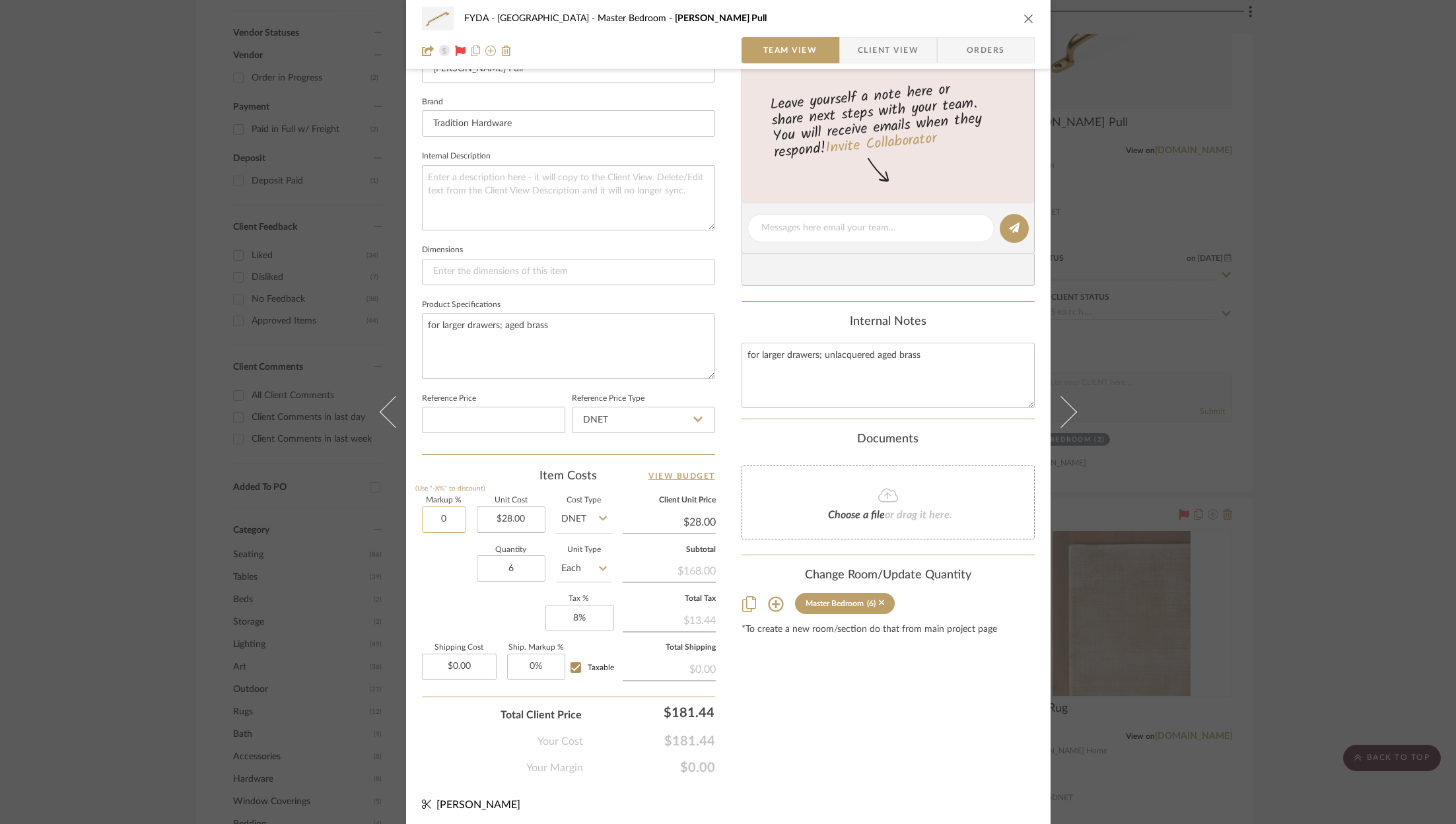
click at [437, 513] on input "0" at bounding box center [444, 519] width 44 height 27
type input "0%"
click at [521, 519] on input "28.00" at bounding box center [511, 519] width 69 height 27
type input "$22.40"
click at [454, 564] on div "Quantity 6 Unit Type Each" at bounding box center [517, 570] width 190 height 47
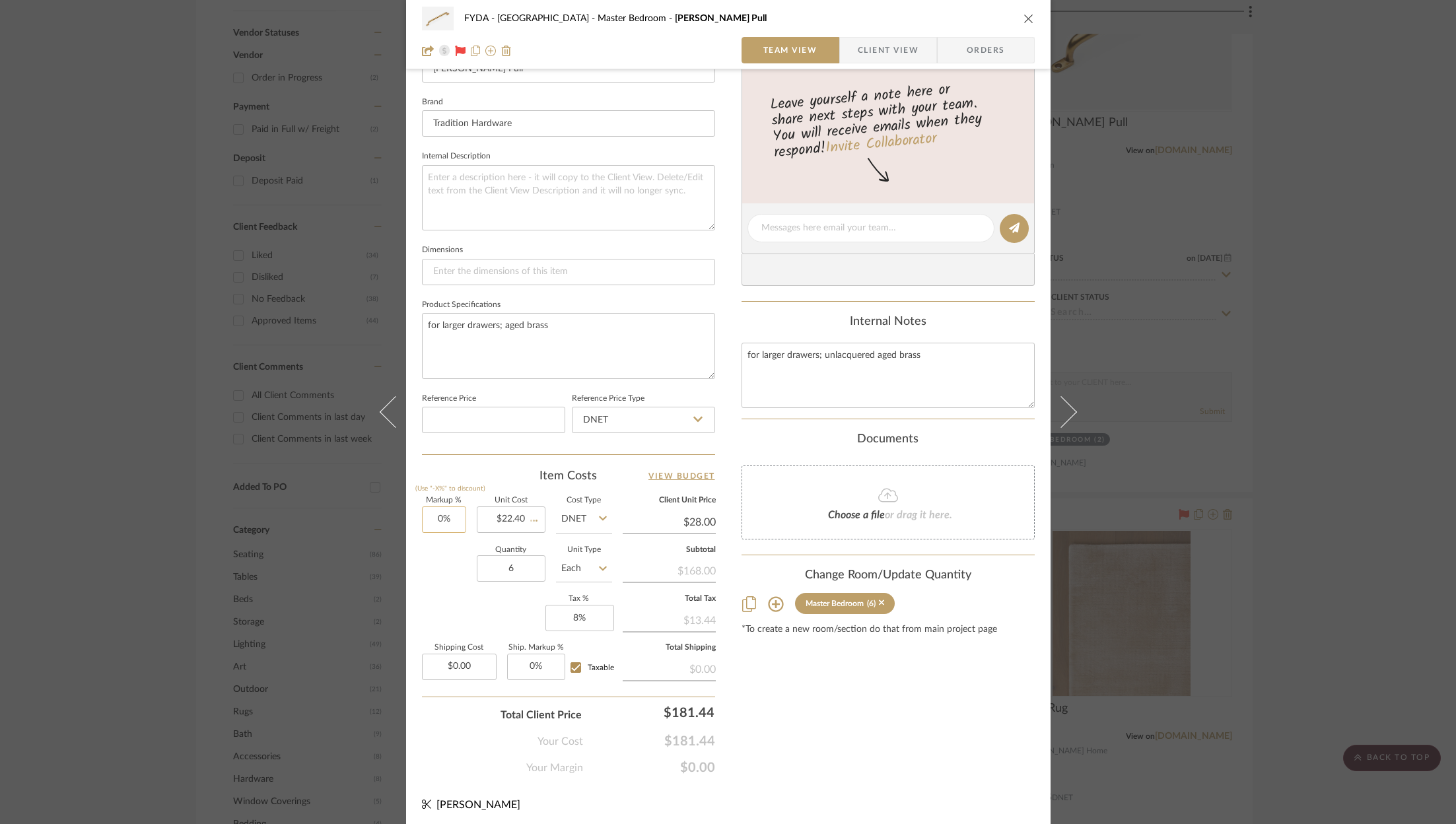
type input "$22.40"
click at [703, 520] on input "22.40" at bounding box center [669, 522] width 93 height 20
type input "28"
type input "25%"
type input "$28.00"
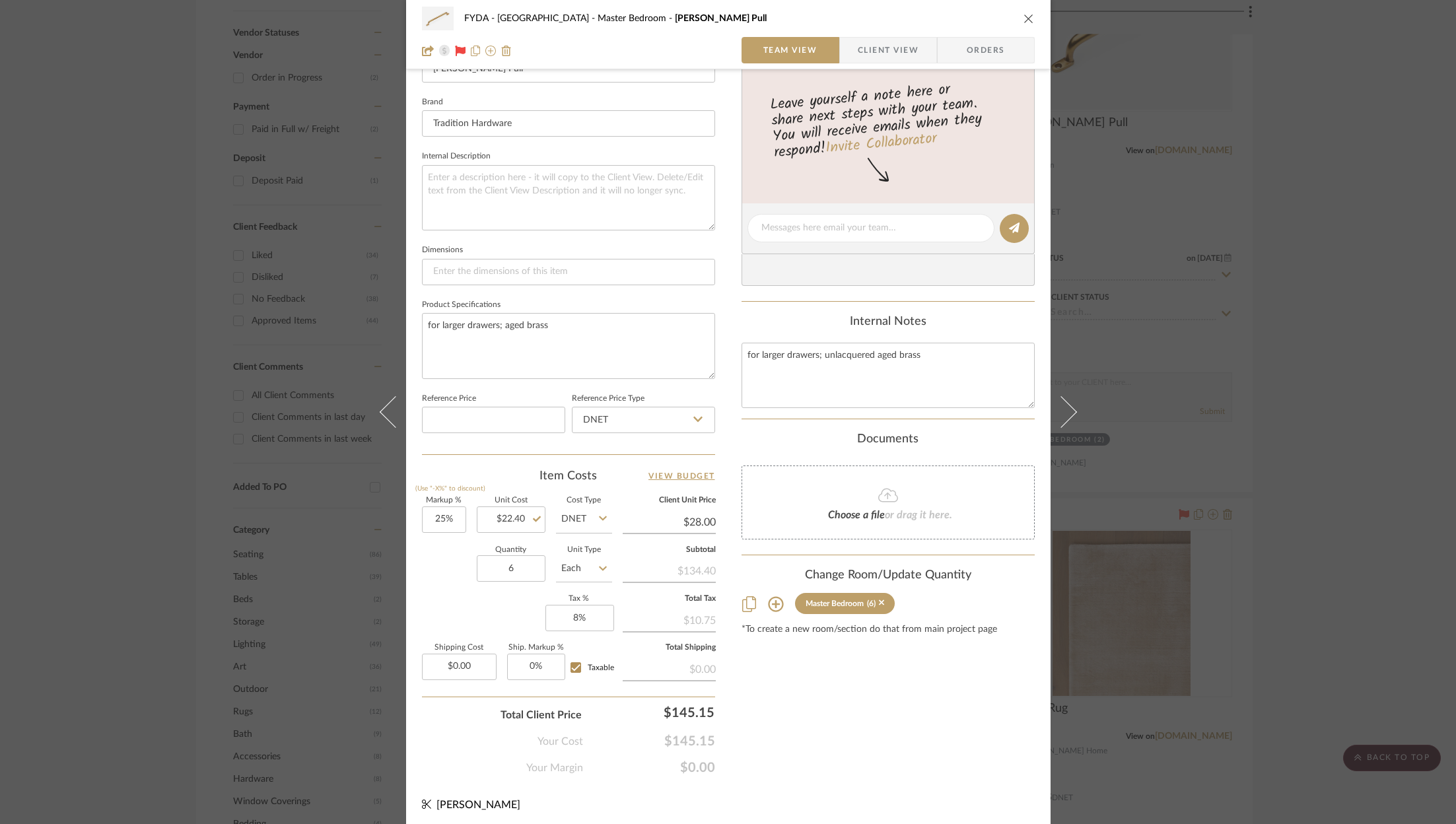
click at [865, 709] on div "Content here copies to Client View - confirm visibility there. Show in Client D…" at bounding box center [888, 232] width 294 height 1087
click at [1024, 21] on icon "close" at bounding box center [1028, 18] width 11 height 11
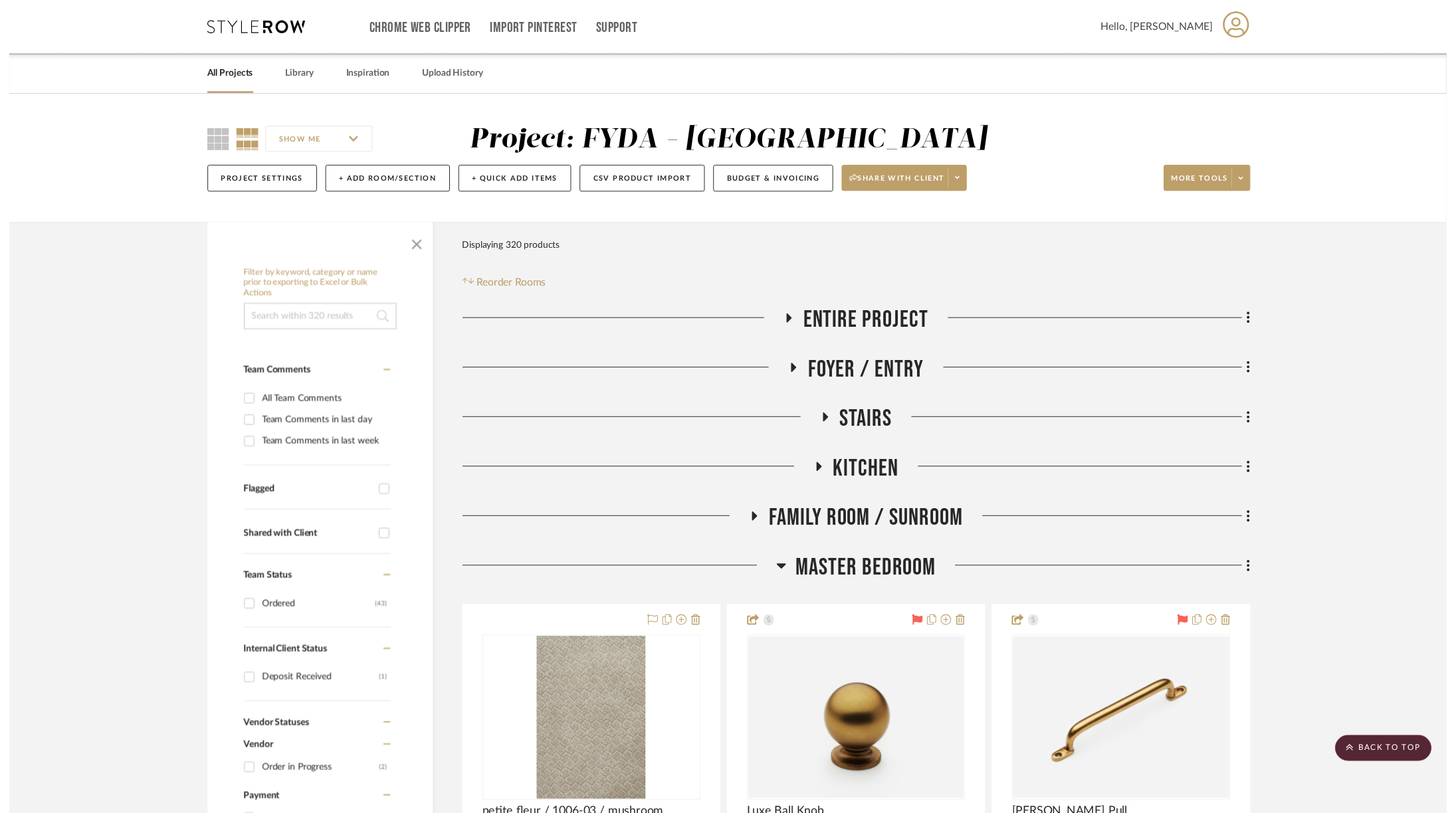
scroll to position [703, 0]
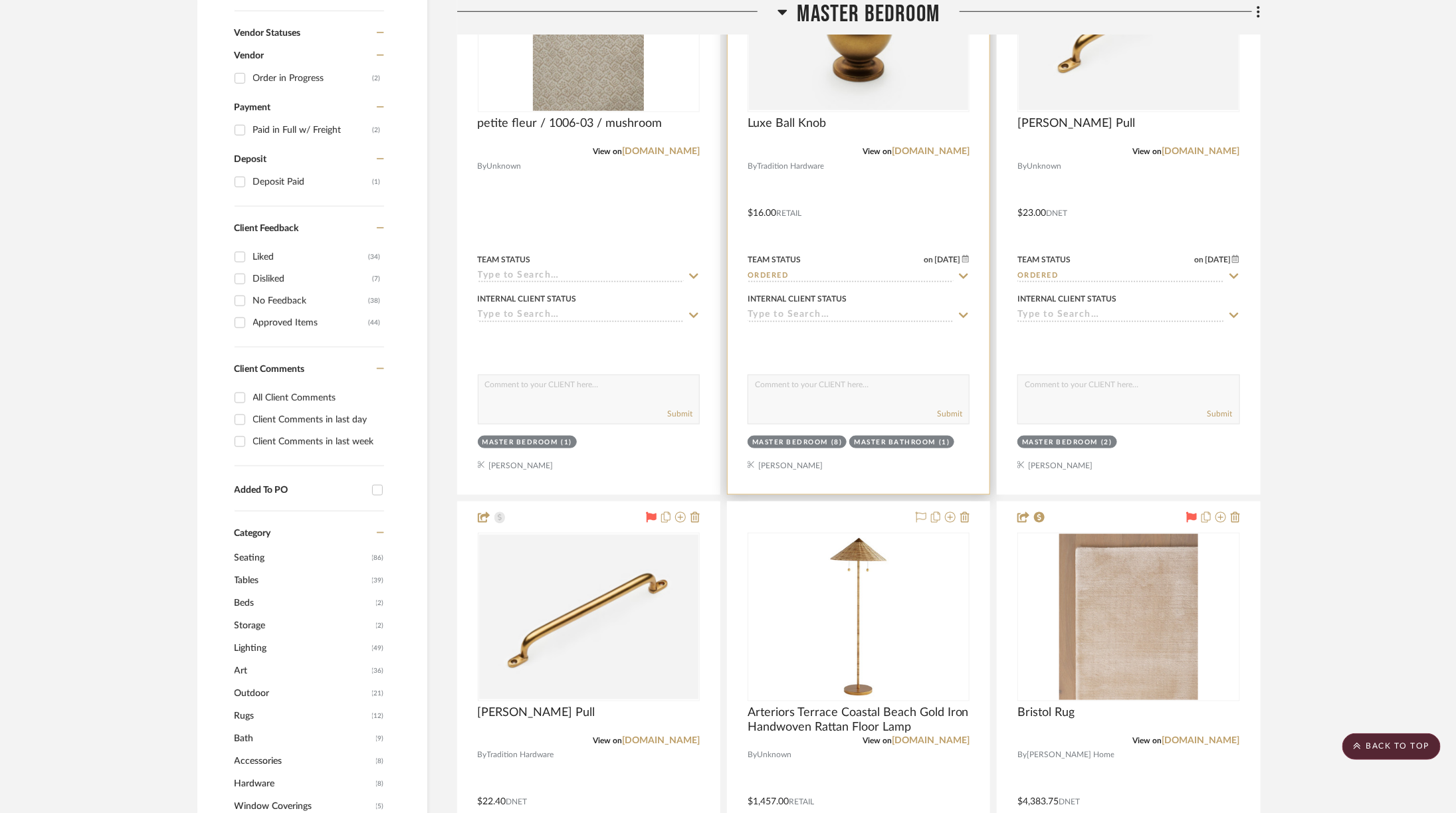
click at [857, 75] on img "0" at bounding box center [858, 28] width 219 height 164
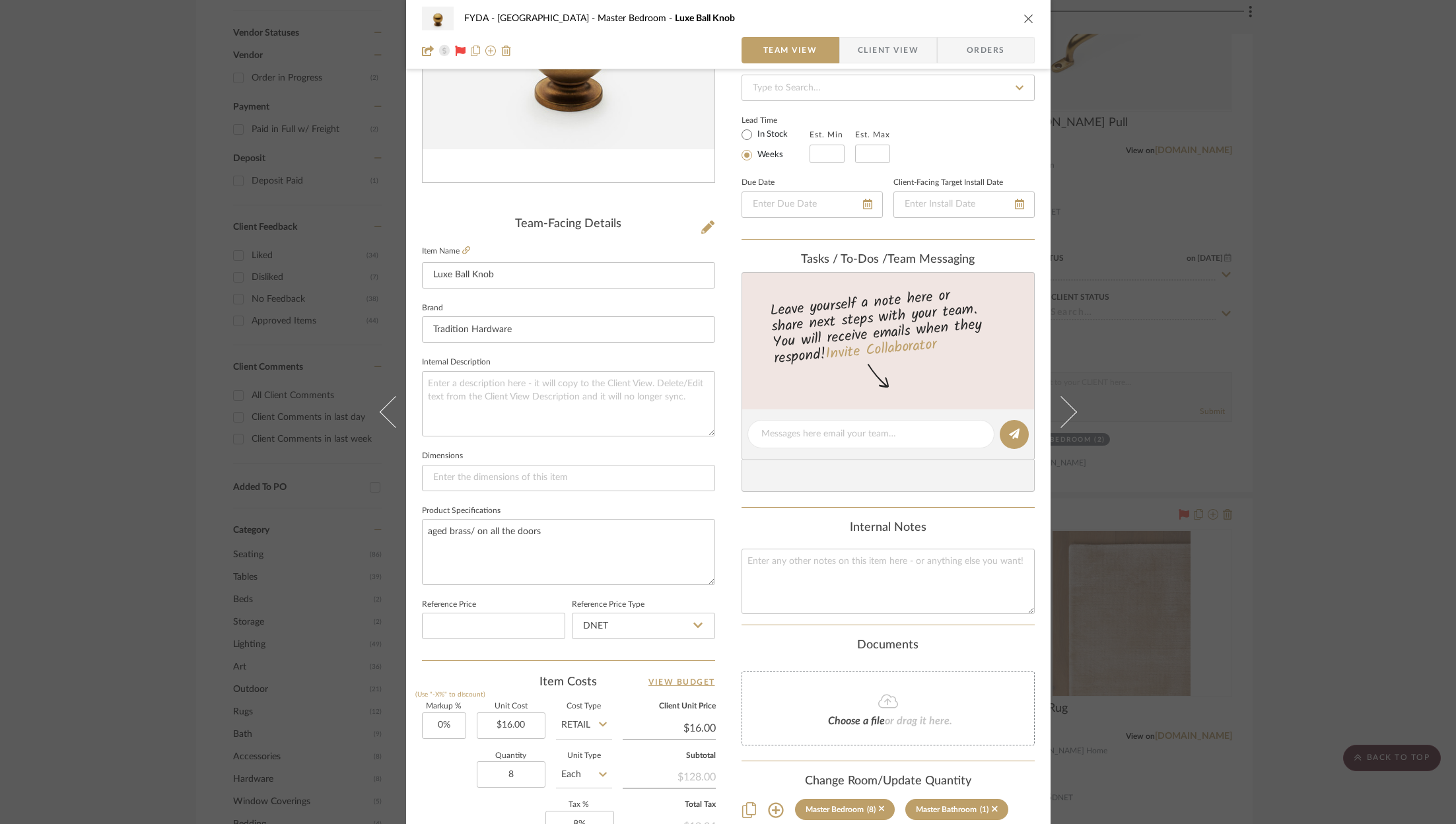
scroll to position [401, 0]
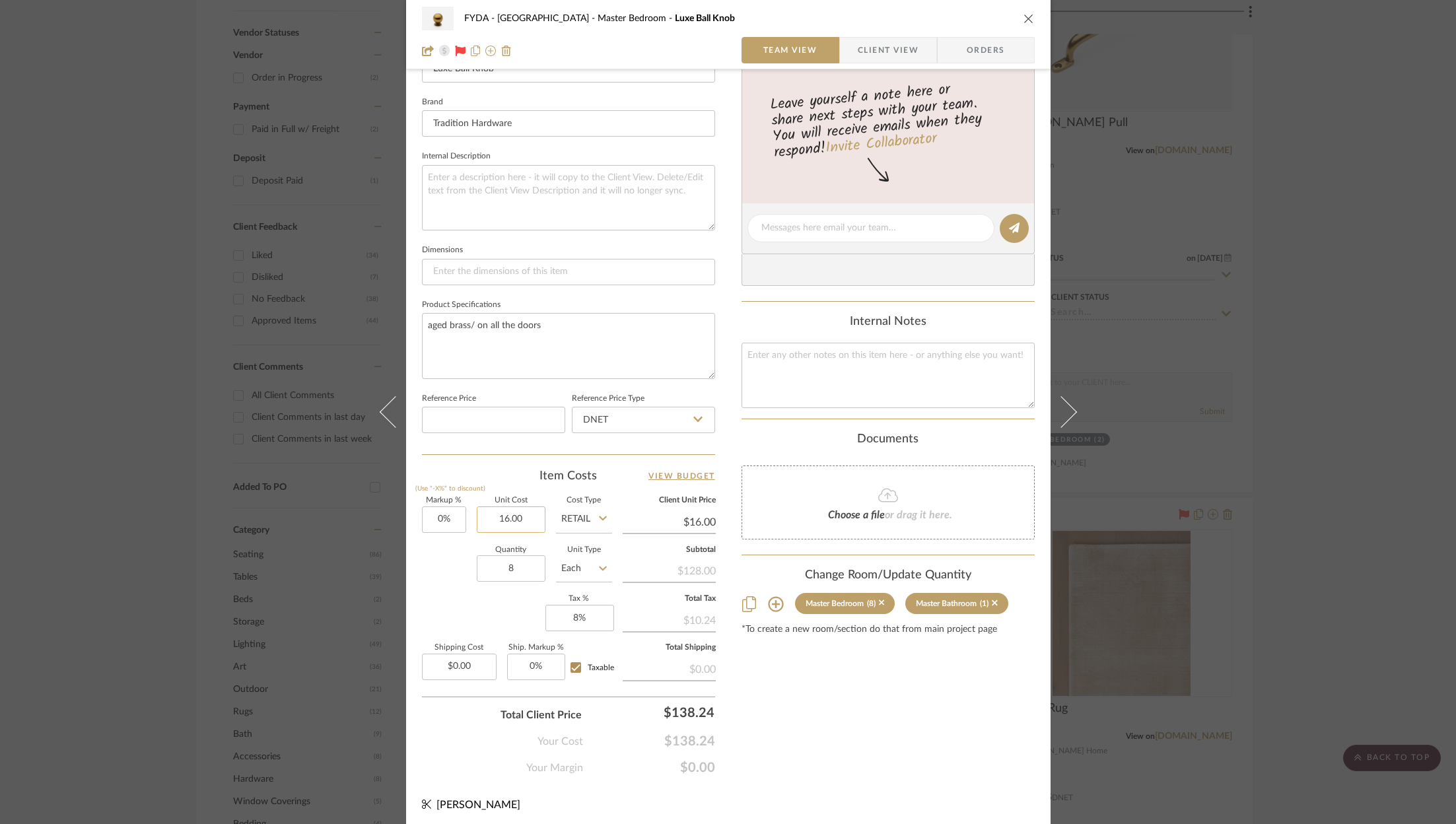
click at [498, 522] on input "16.00" at bounding box center [511, 519] width 69 height 27
type input "$12.80"
click at [599, 518] on icon at bounding box center [603, 518] width 8 height 11
click at [593, 547] on div "DNET" at bounding box center [634, 549] width 163 height 34
type input "DNET"
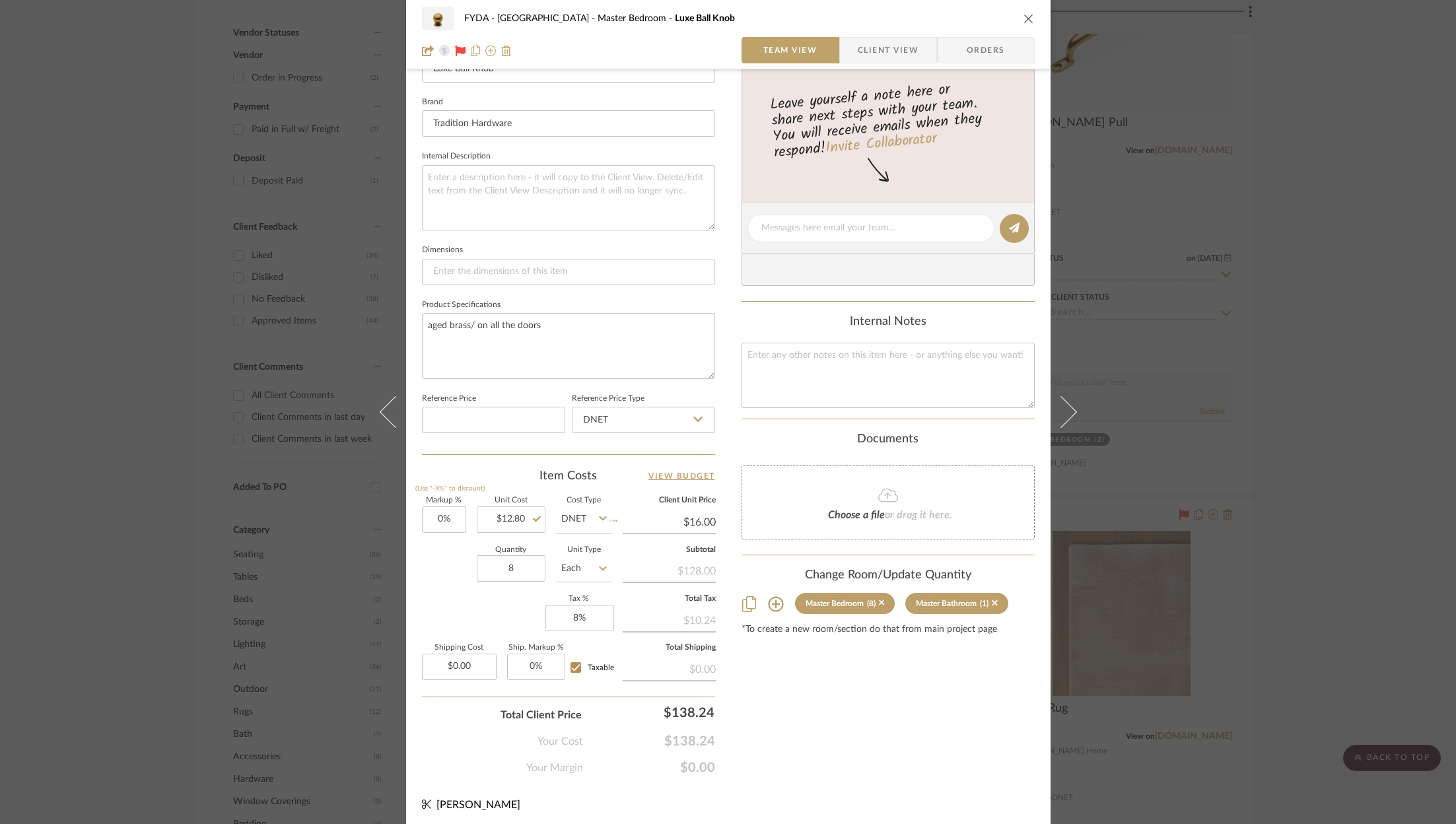
type input "$12.80"
click at [690, 512] on input "12.80" at bounding box center [669, 522] width 93 height 20
click at [693, 512] on input "12.80" at bounding box center [669, 522] width 93 height 20
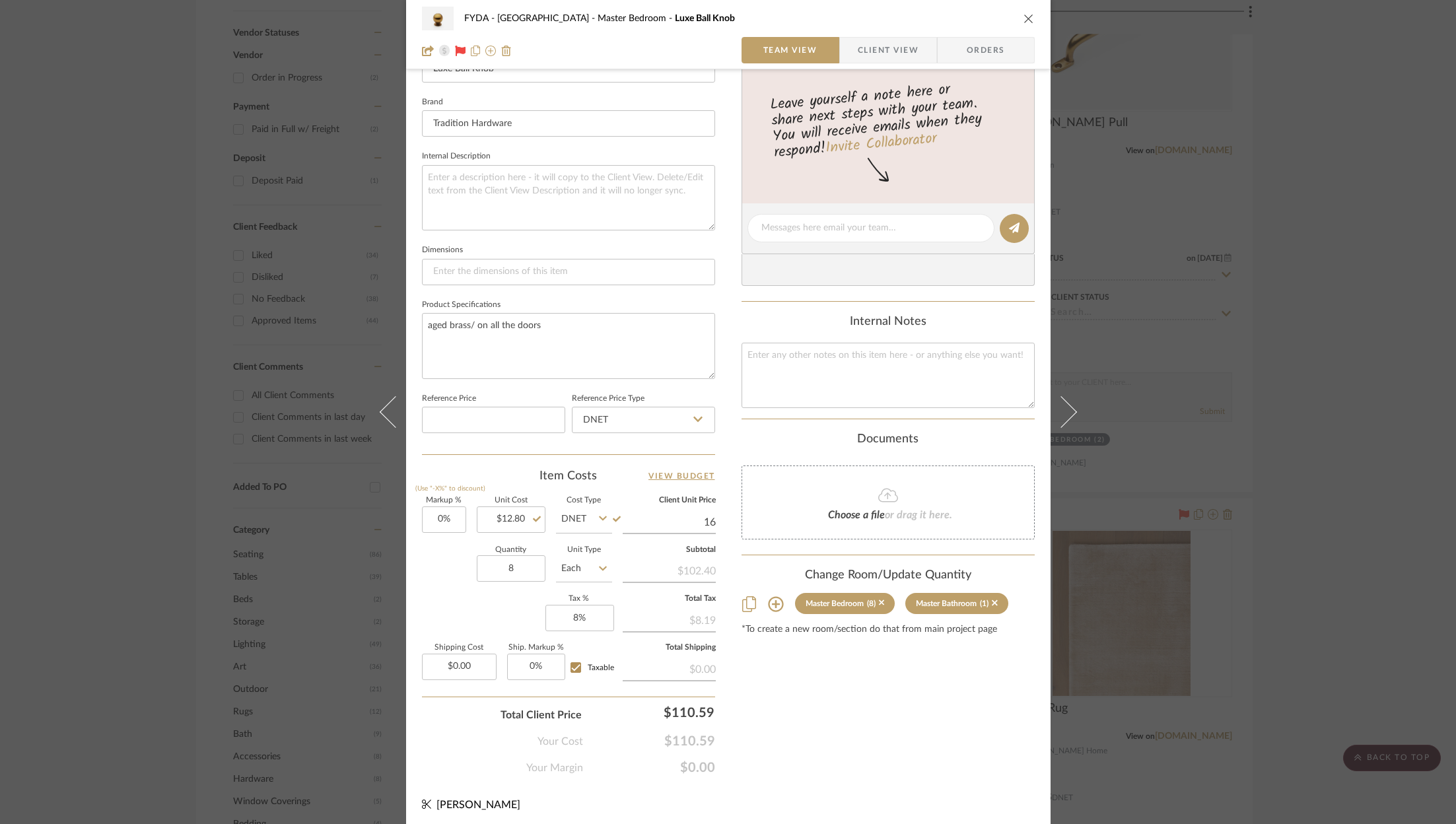
type input "16"
type input "25%"
type input "$16.00"
click at [877, 731] on div "Content here copies to Client View - confirm visibility there. Show in Client D…" at bounding box center [888, 232] width 294 height 1087
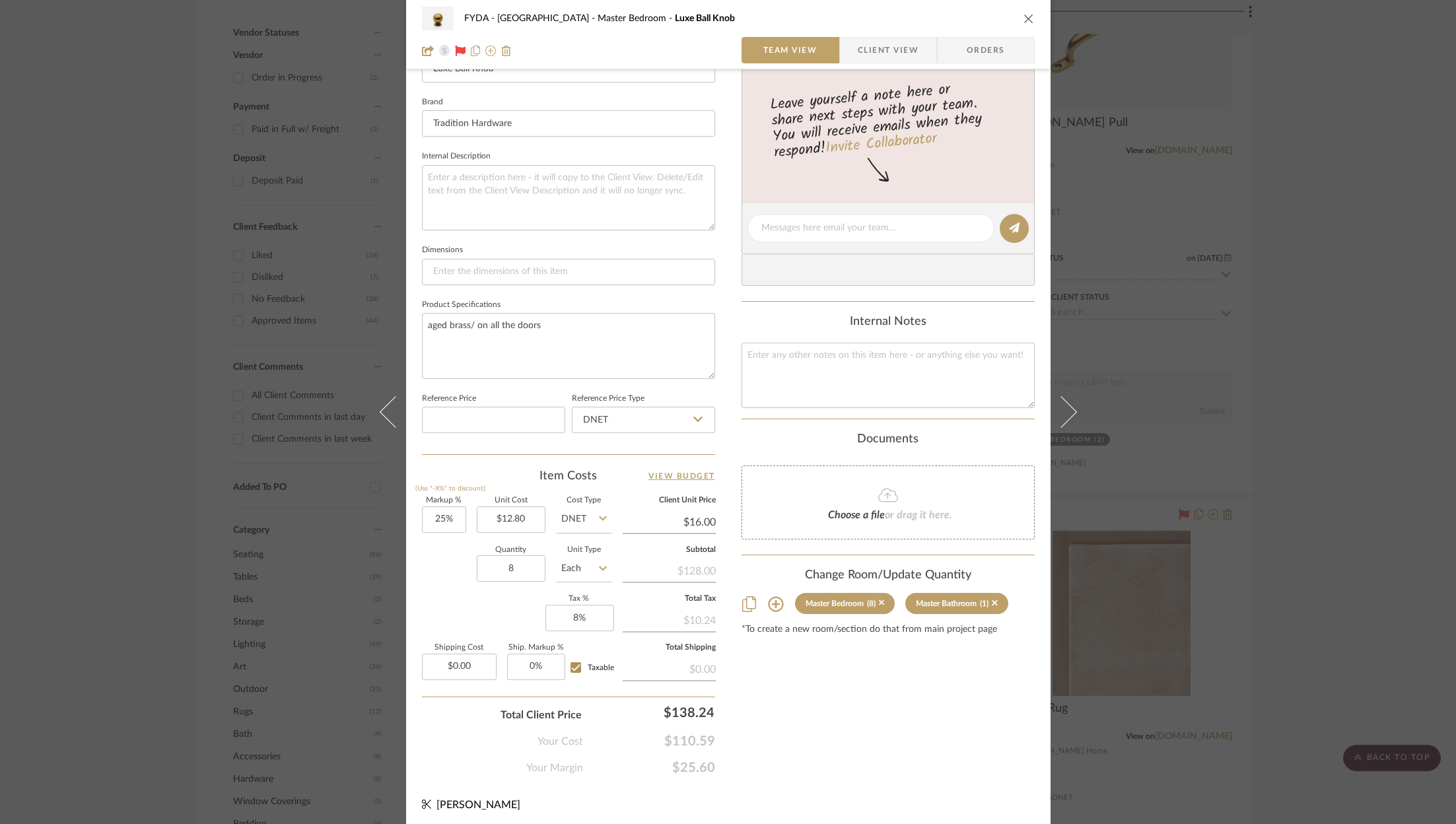
click at [1025, 17] on icon "close" at bounding box center [1028, 18] width 11 height 11
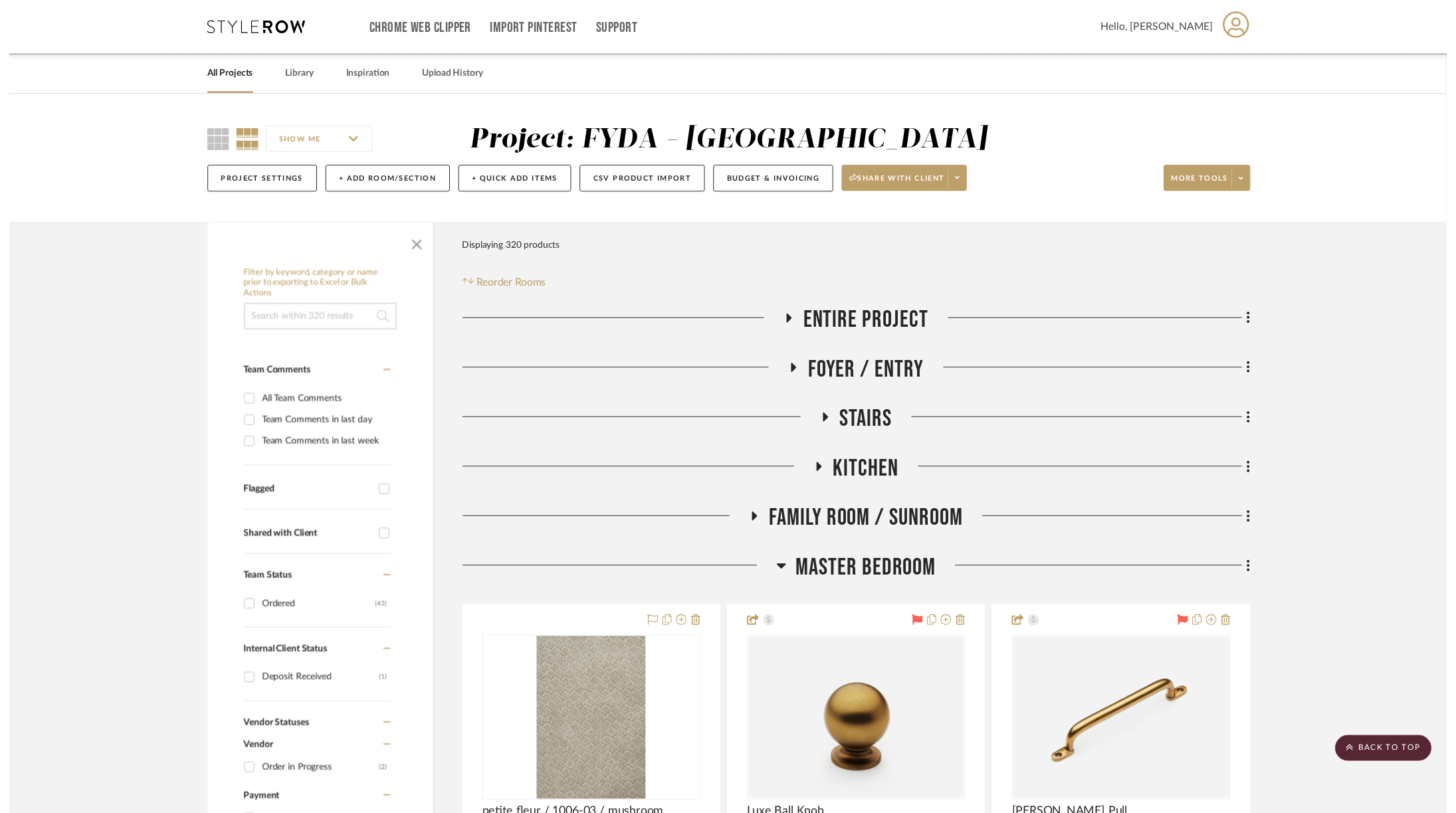
scroll to position [703, 0]
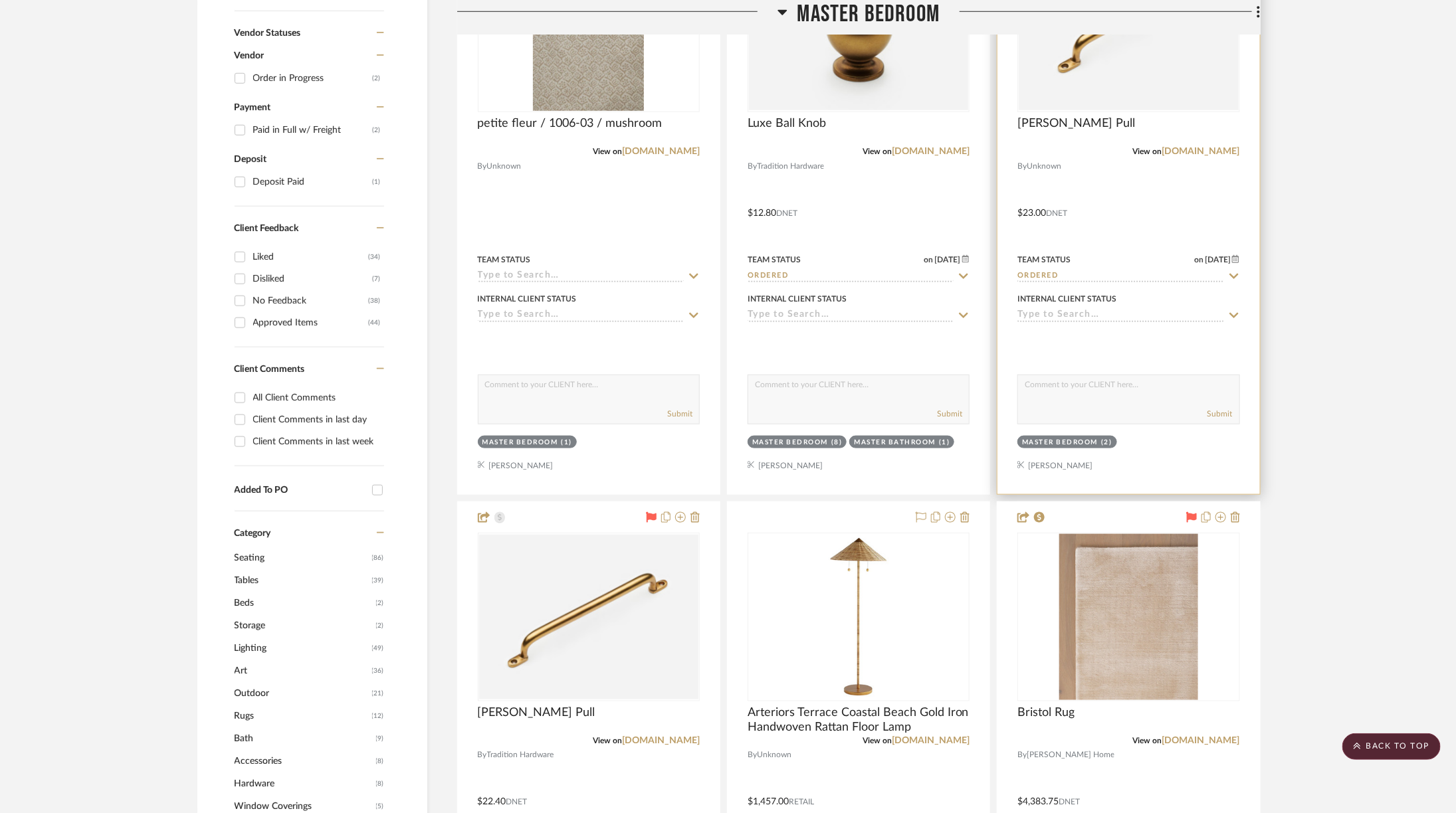
click at [1101, 65] on img "0" at bounding box center [1127, 28] width 219 height 164
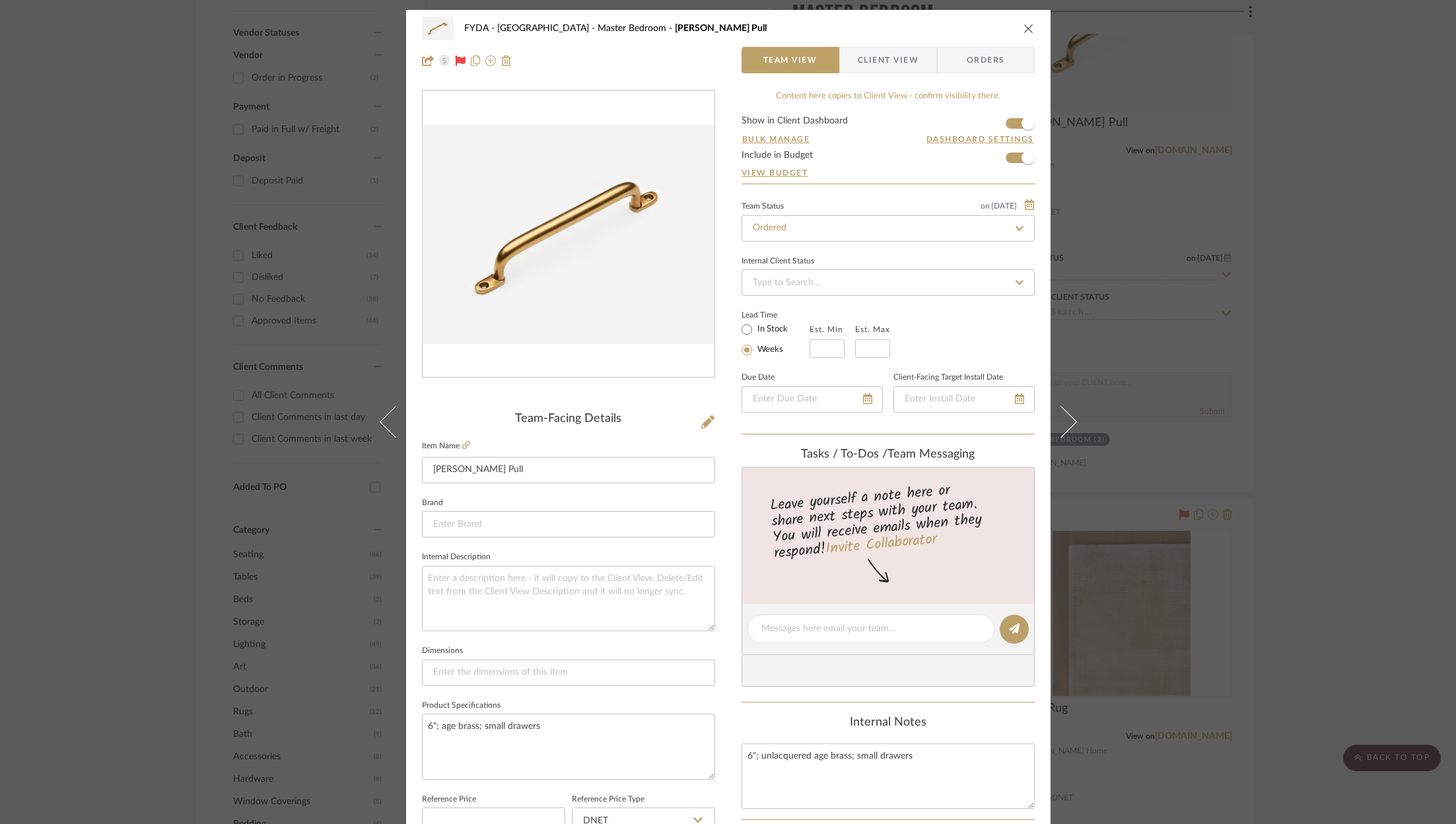
scroll to position [401, 0]
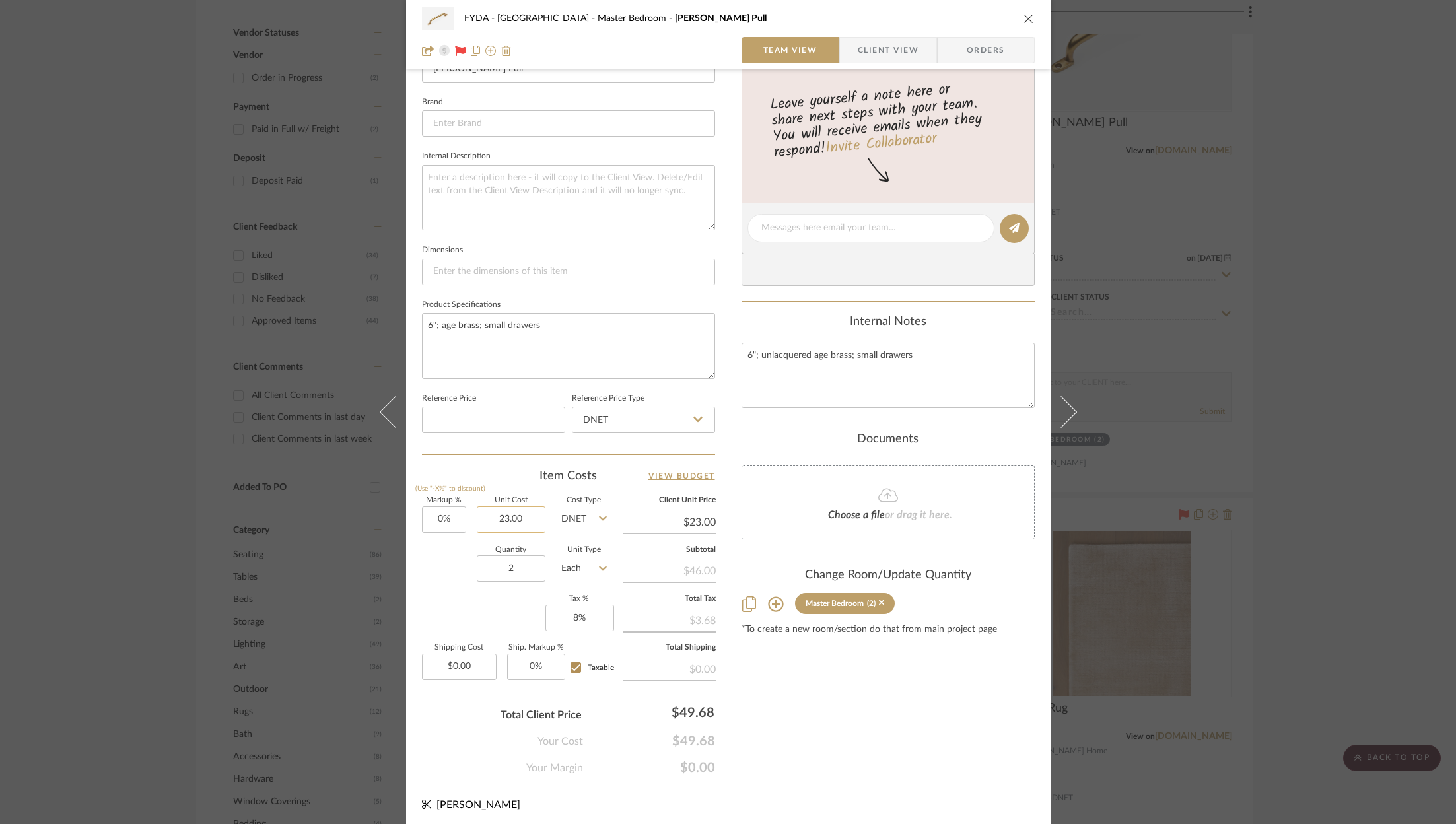
click at [517, 515] on input "23.00" at bounding box center [511, 519] width 69 height 27
type input "$18.40"
type input "23.00"
click at [680, 515] on input "23.00" at bounding box center [669, 522] width 93 height 20
click at [784, 722] on div "Content here copies to Client View - confirm visibility there. Show in Client D…" at bounding box center [888, 232] width 294 height 1087
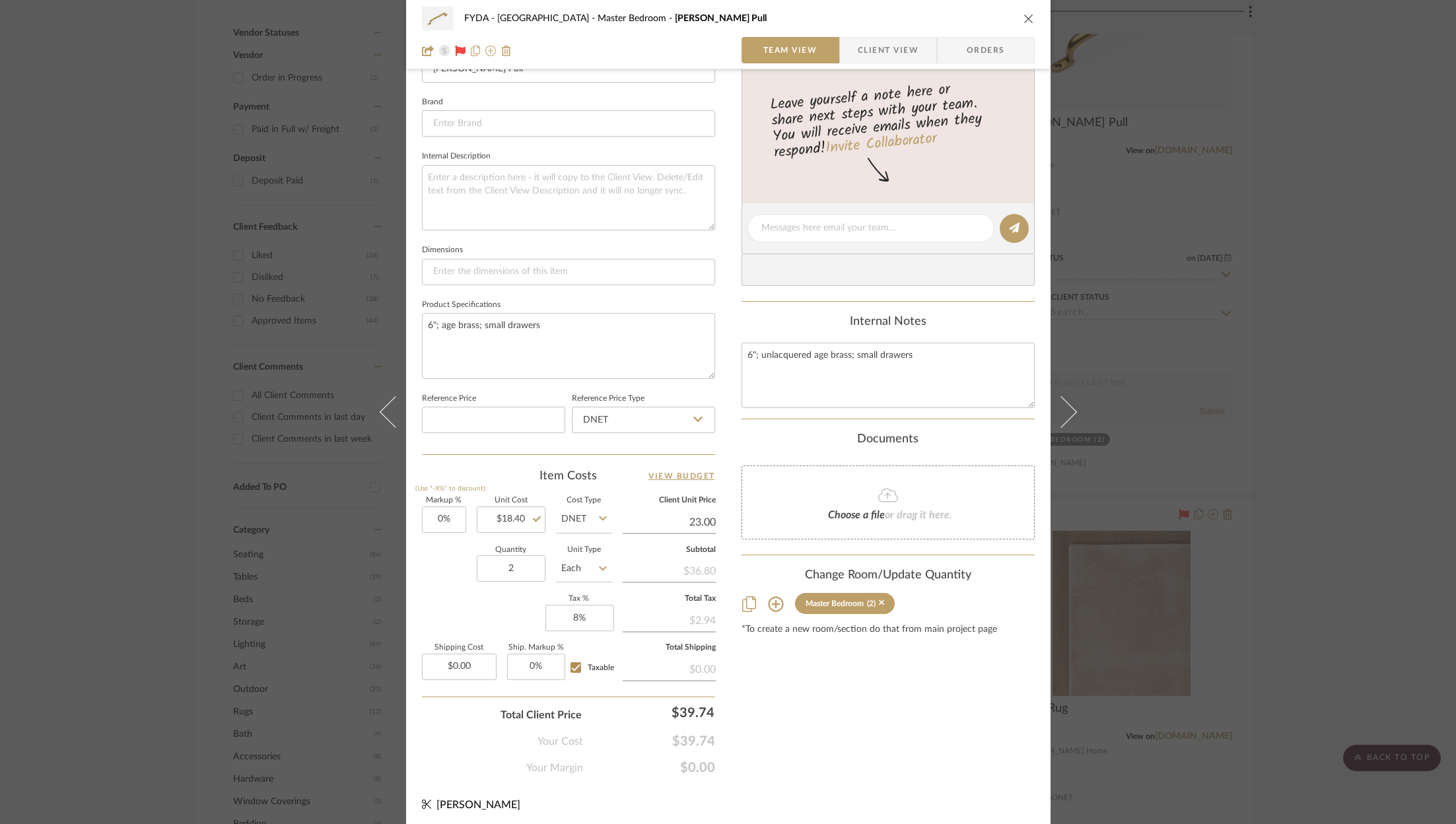
click at [695, 520] on input "23.00" at bounding box center [669, 522] width 93 height 20
type input "$23.00"
click at [821, 800] on div "FYDA - 655 City Park Master Bedroom Butler Pull Team View Client View Orders Te…" at bounding box center [728, 218] width 644 height 1219
click at [463, 602] on div "Markup % (Use "-X%" to discount) 0% Unit Cost $18.40 Cost Type DNET Client Unit…" at bounding box center [569, 594] width 294 height 193
click at [816, 366] on textarea "6"; unlacquered age brass; small drawers" at bounding box center [888, 375] width 294 height 65
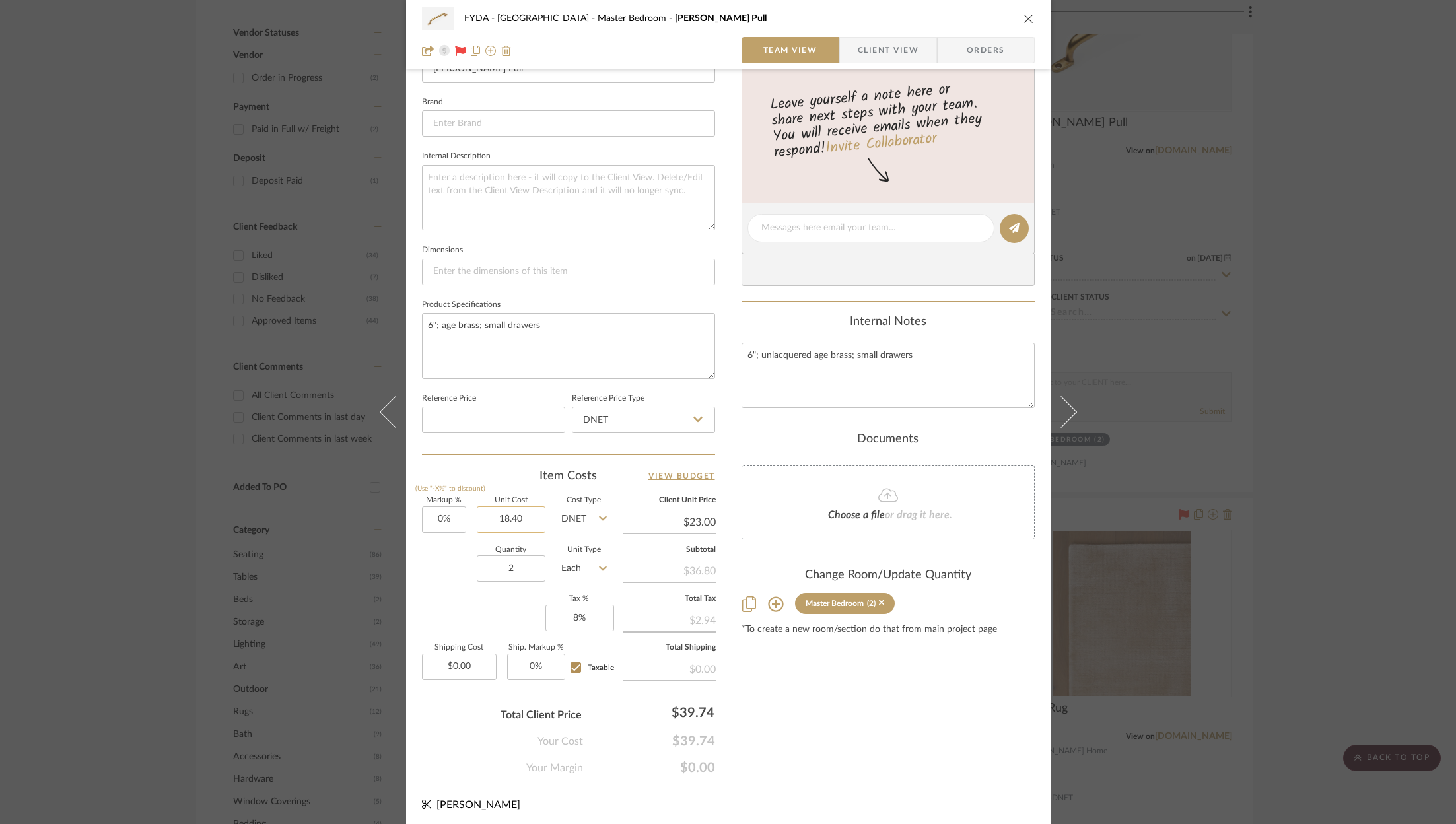
click at [510, 518] on input "18.40" at bounding box center [511, 519] width 69 height 27
type input "$18.40"
type input "23"
type input "25%"
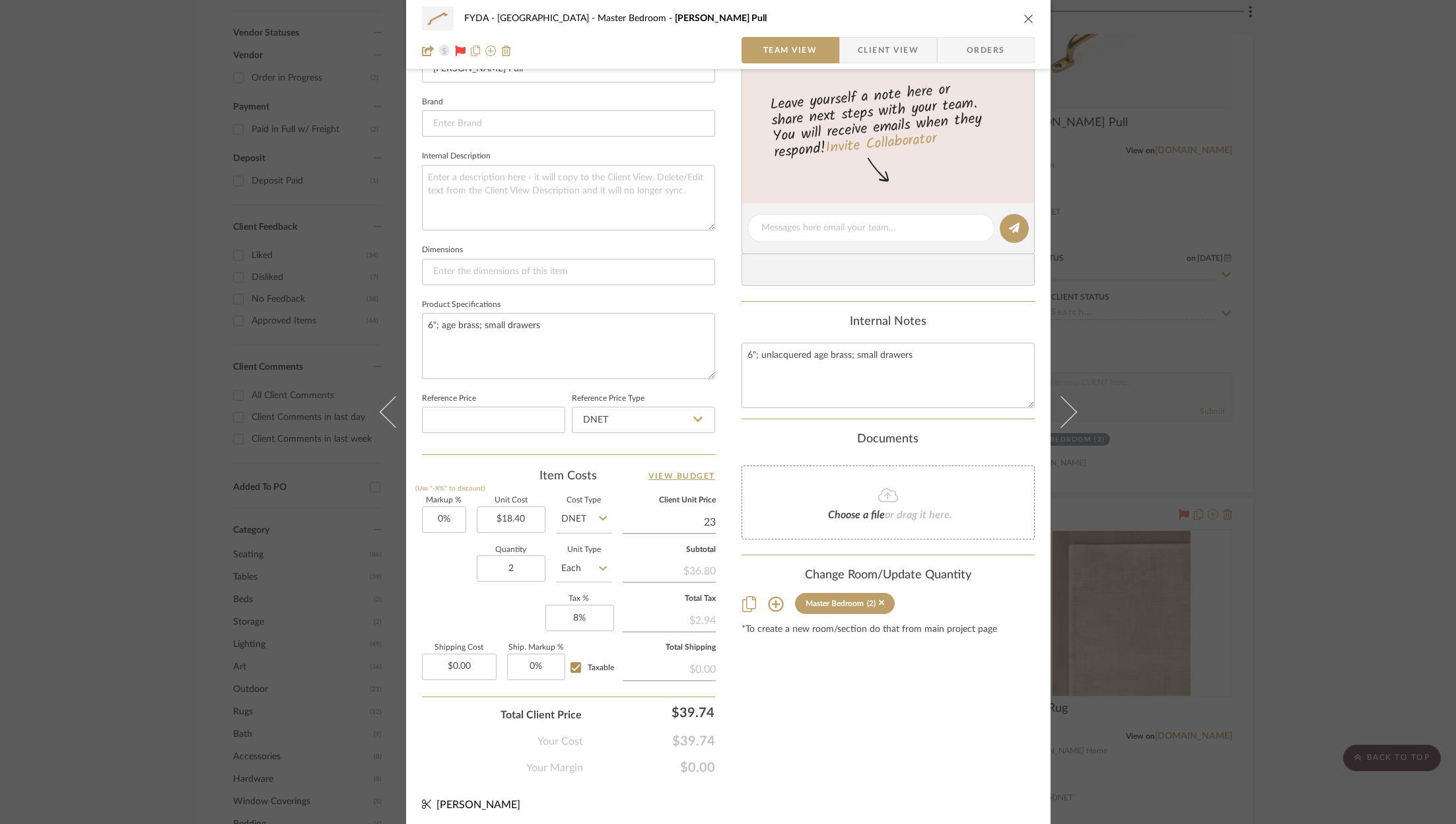
type input "$23.00"
click at [871, 700] on div "Content here copies to Client View - confirm visibility there. Show in Client D…" at bounding box center [888, 232] width 294 height 1087
click at [1026, 17] on icon "close" at bounding box center [1028, 18] width 11 height 11
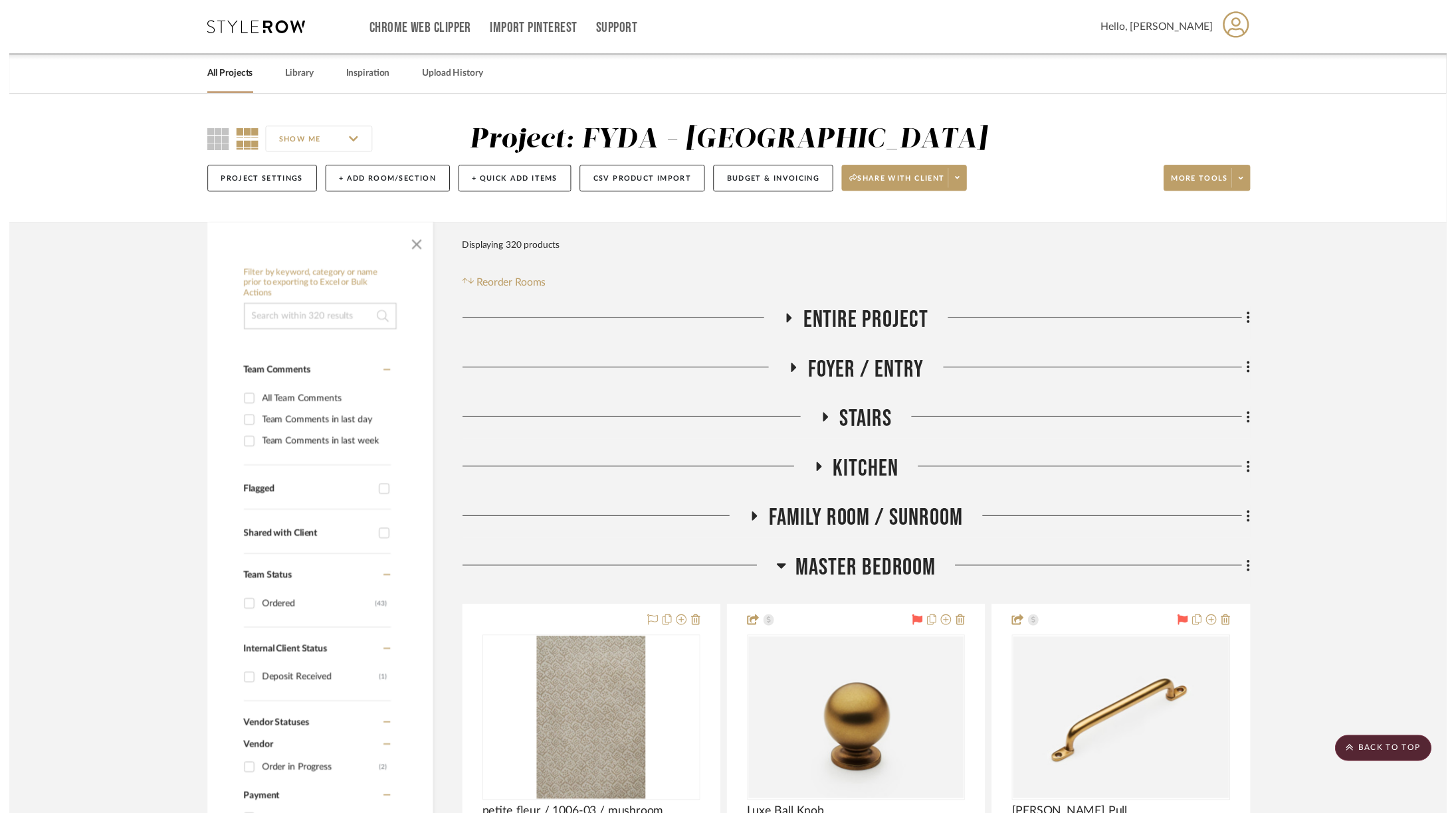
scroll to position [703, 0]
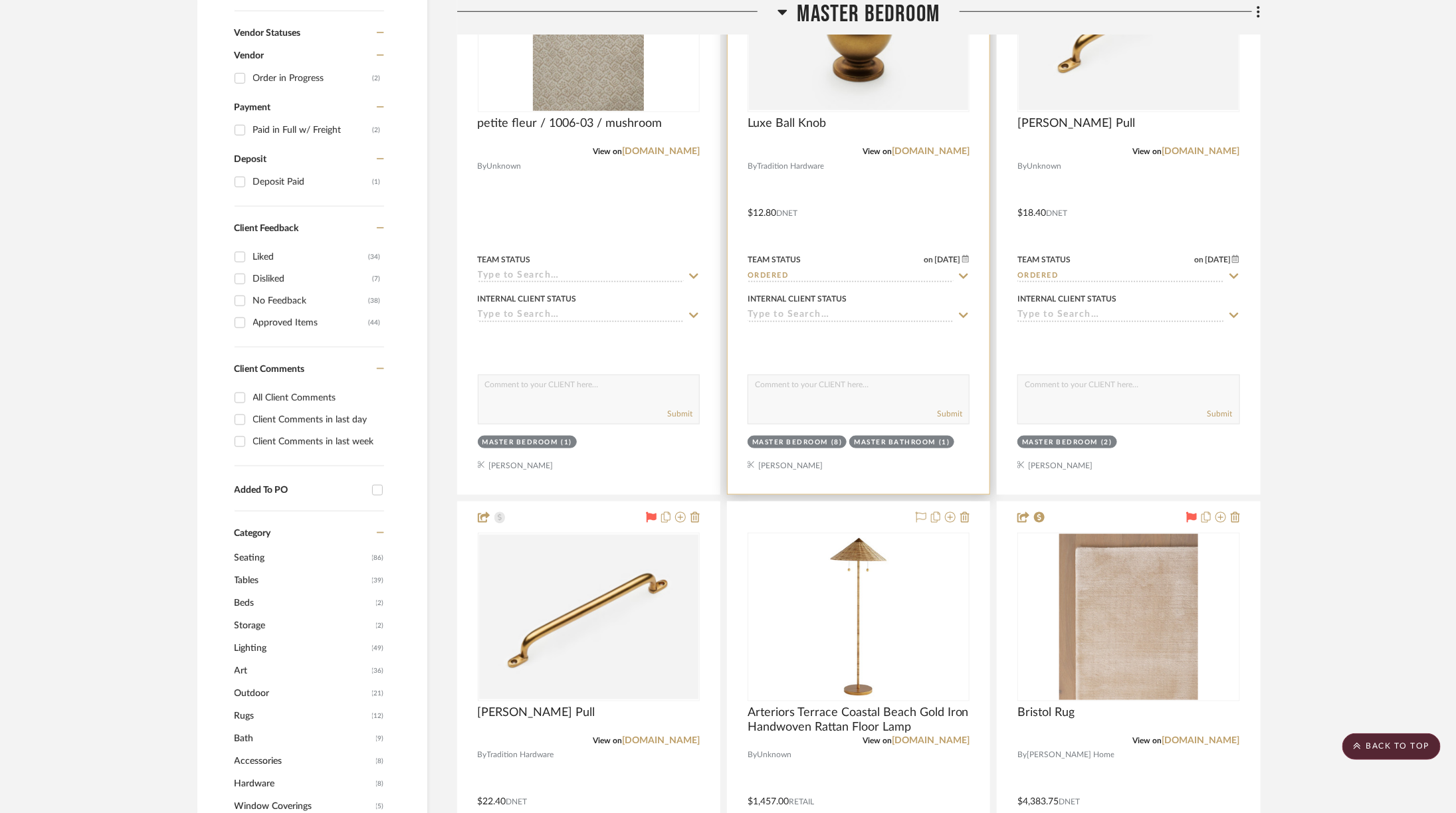
click at [836, 91] on img "0" at bounding box center [858, 28] width 219 height 164
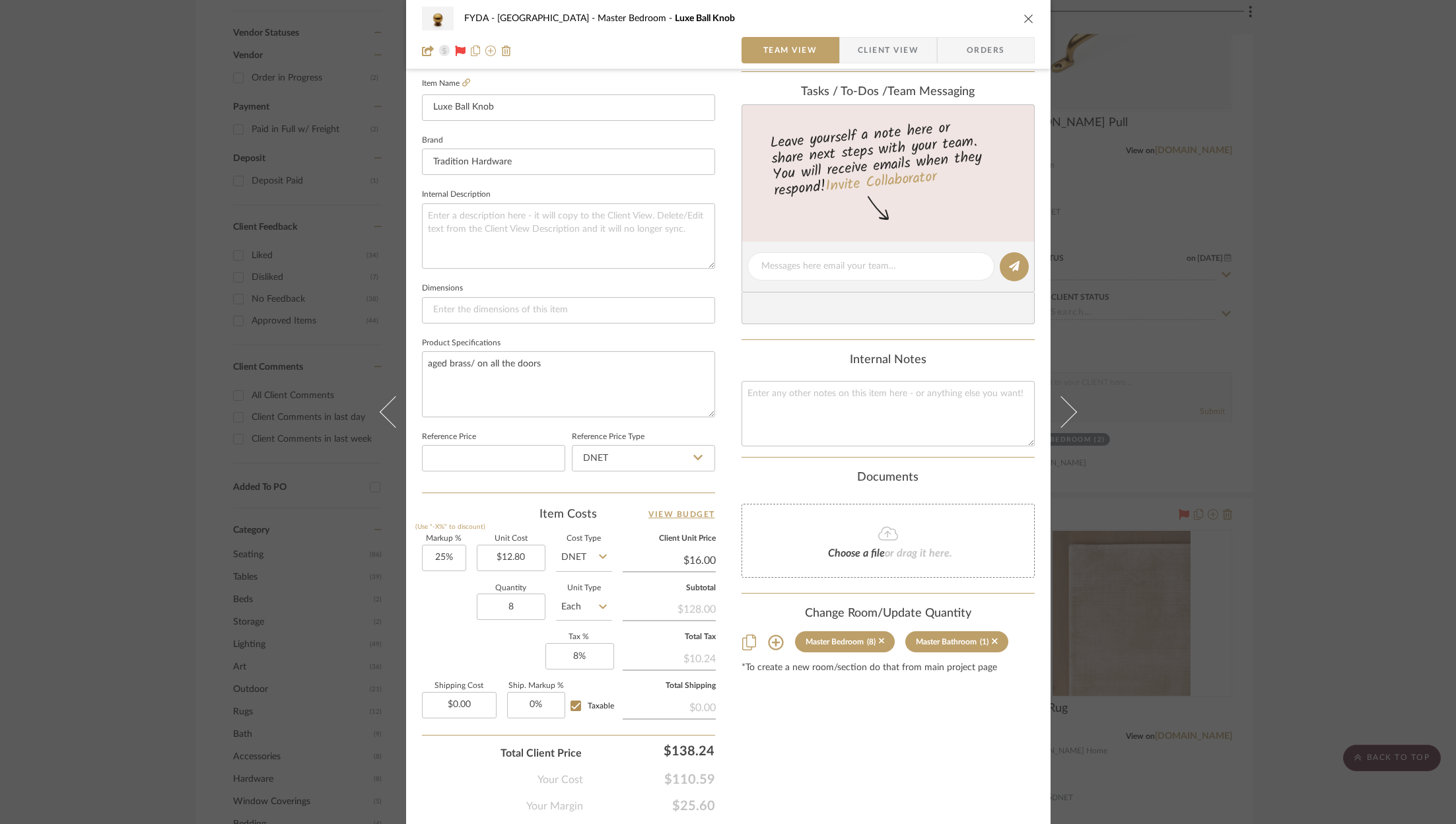
scroll to position [401, 0]
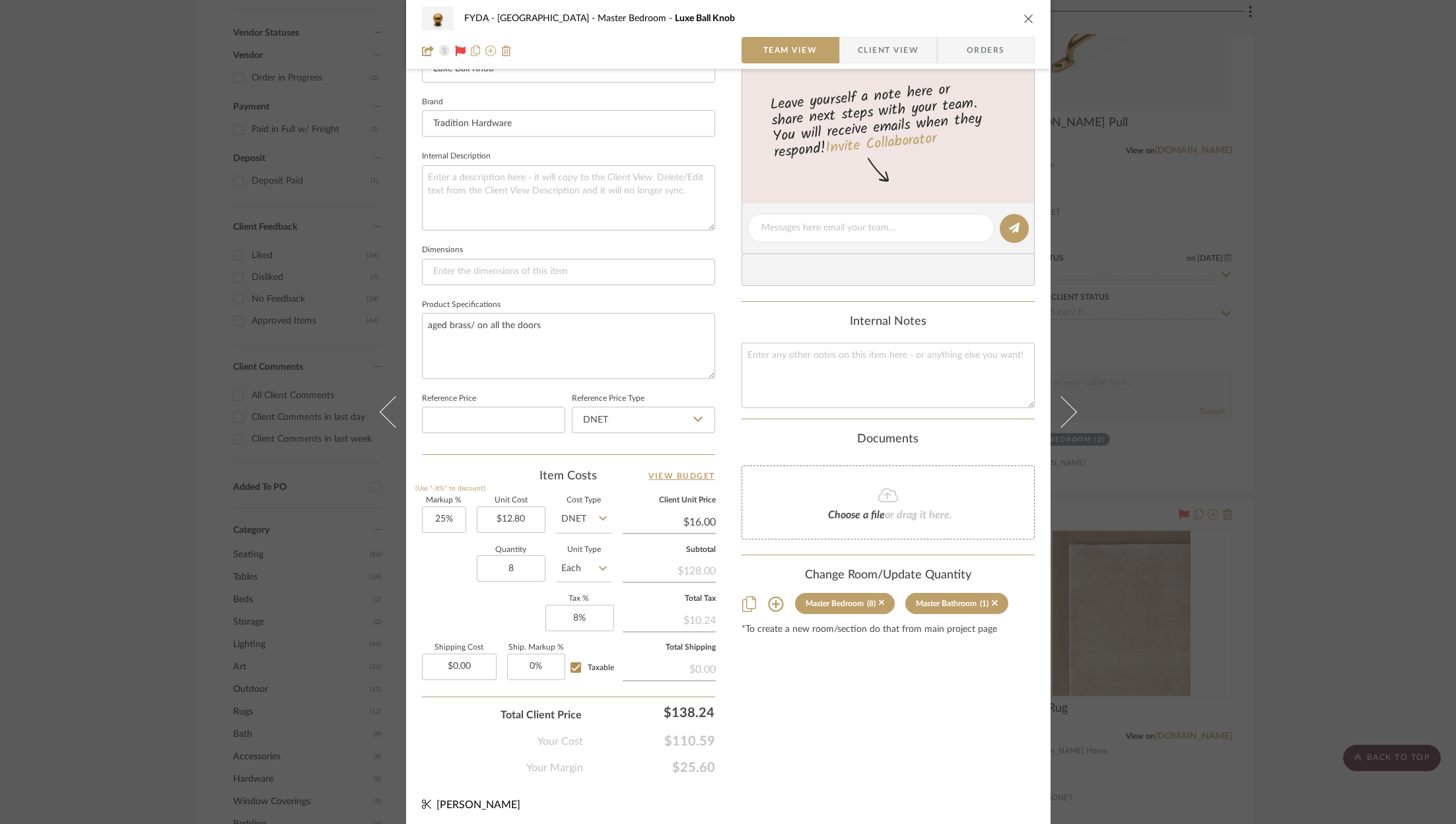
click at [1023, 17] on icon "close" at bounding box center [1028, 18] width 11 height 11
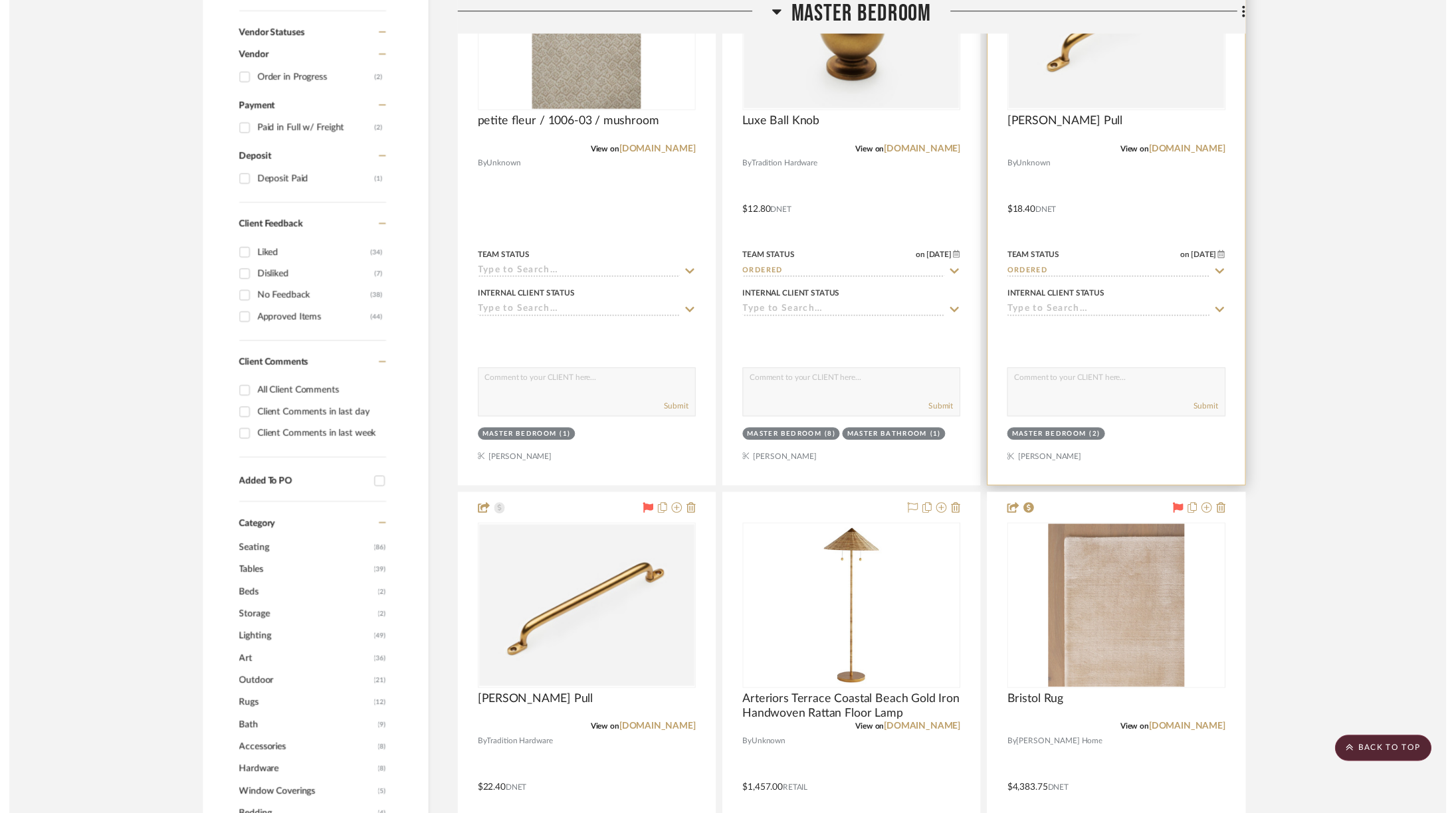
scroll to position [703, 0]
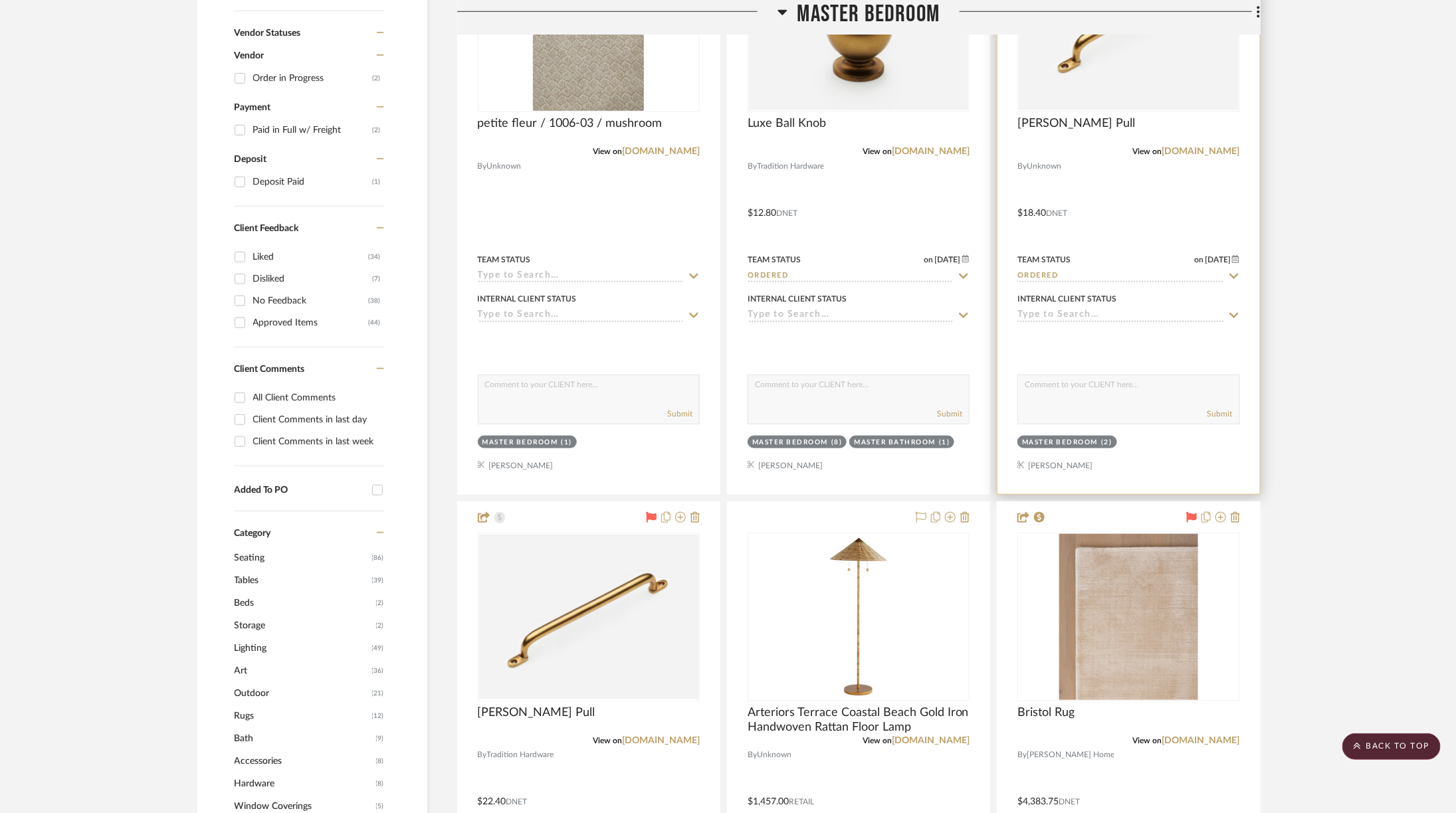
click at [1075, 53] on img "0" at bounding box center [1127, 28] width 219 height 164
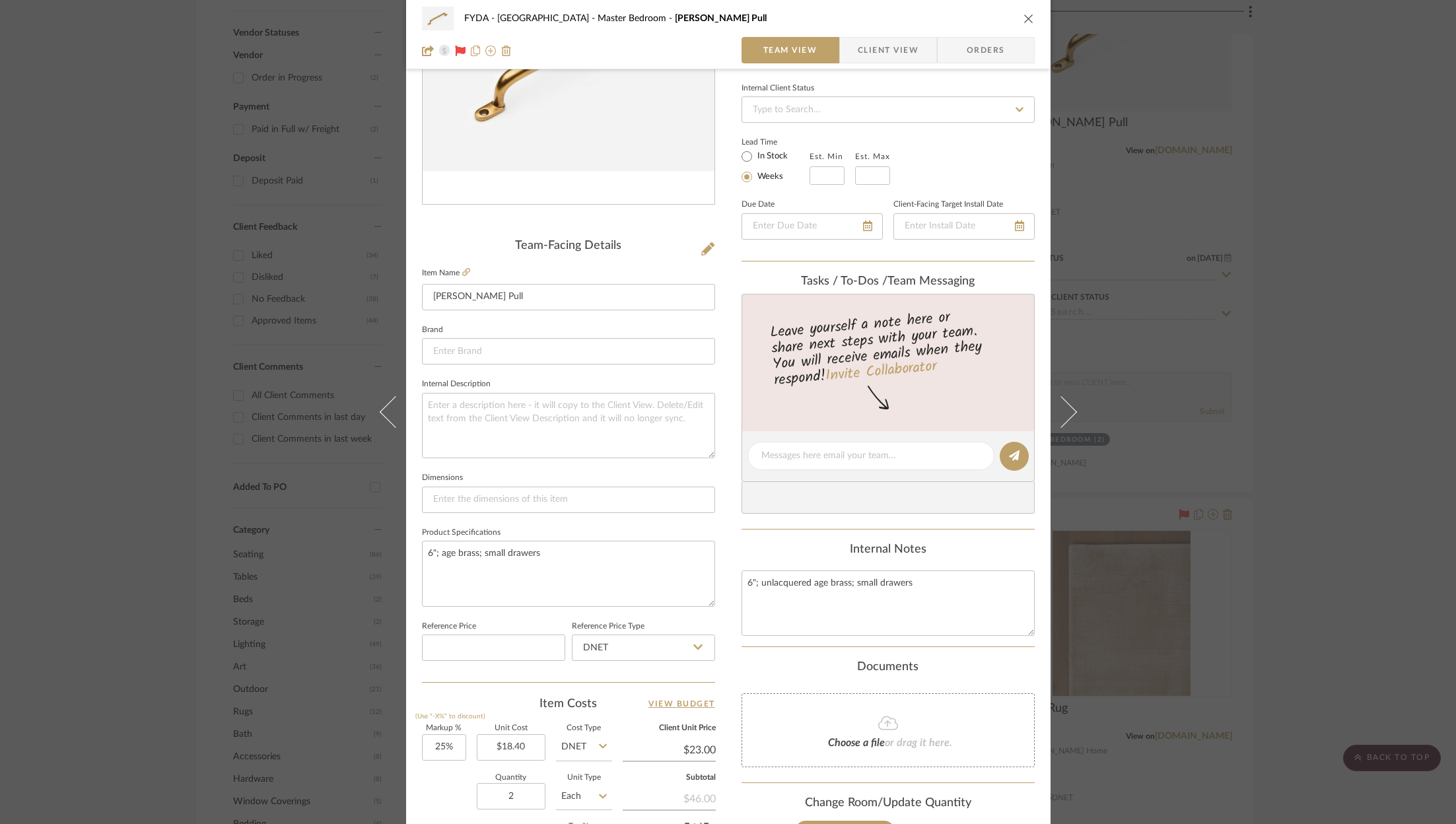
scroll to position [401, 0]
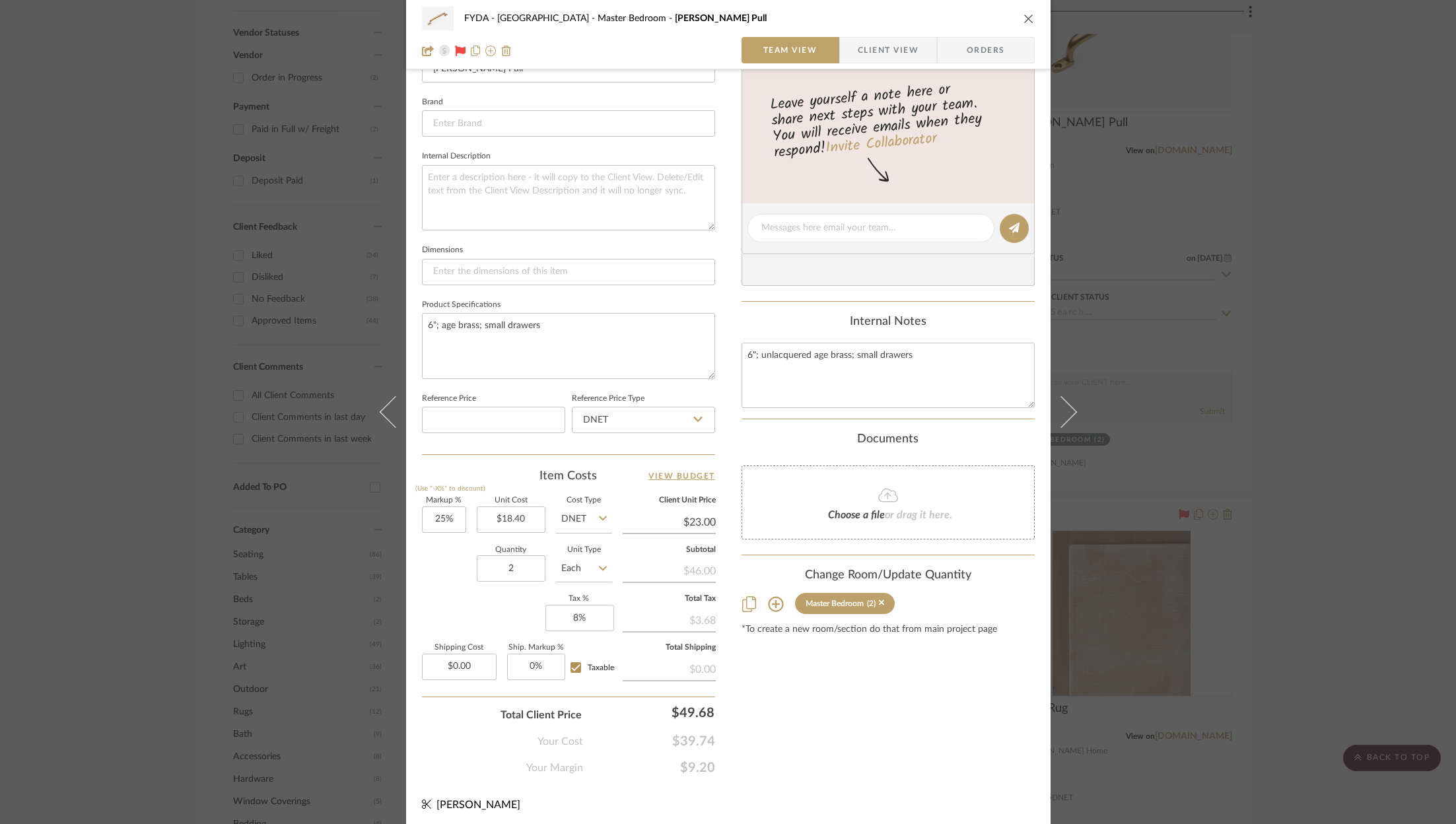
click at [1027, 15] on icon "close" at bounding box center [1028, 18] width 11 height 11
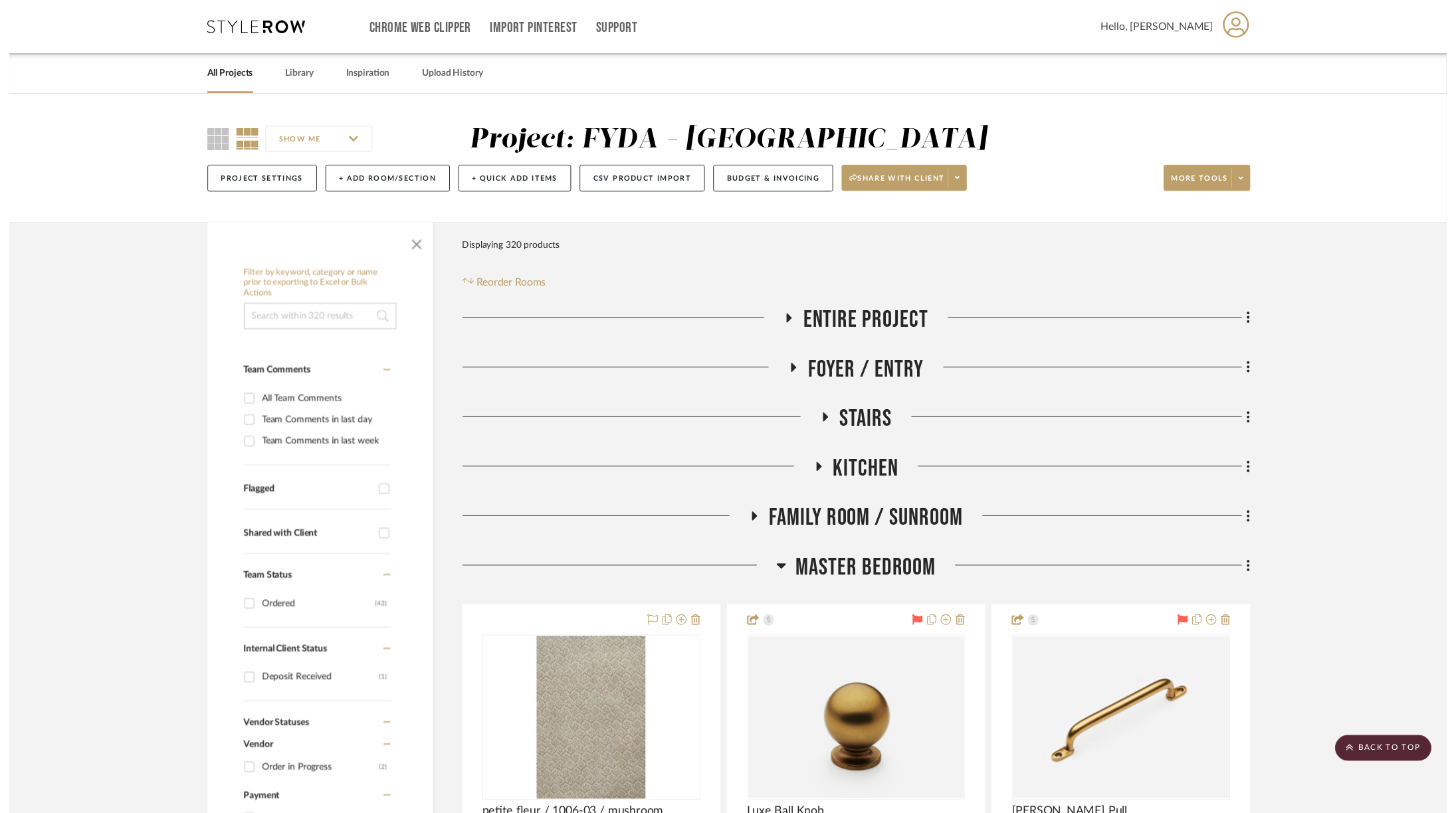
scroll to position [703, 0]
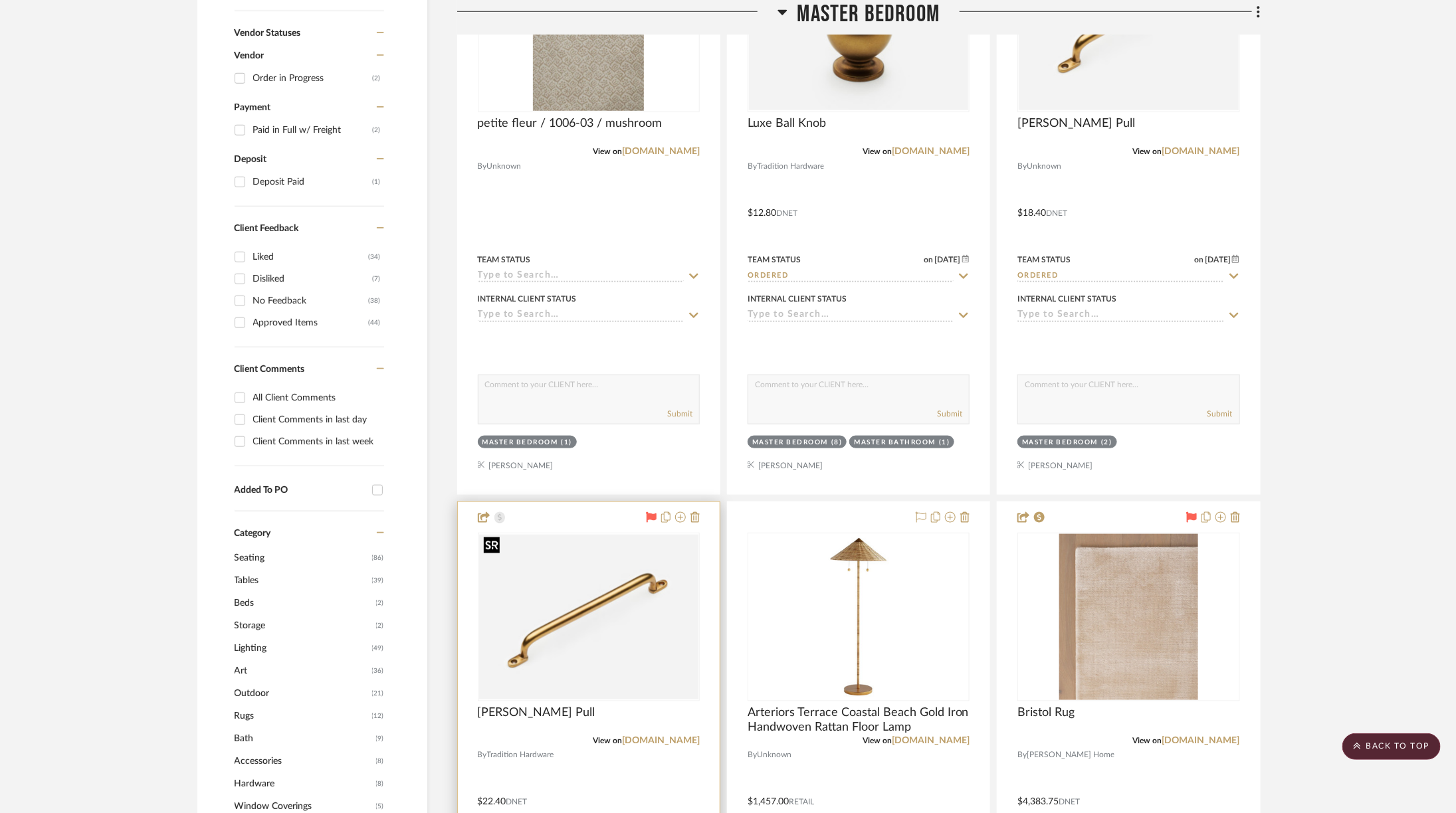
click at [584, 589] on img "0" at bounding box center [588, 616] width 219 height 164
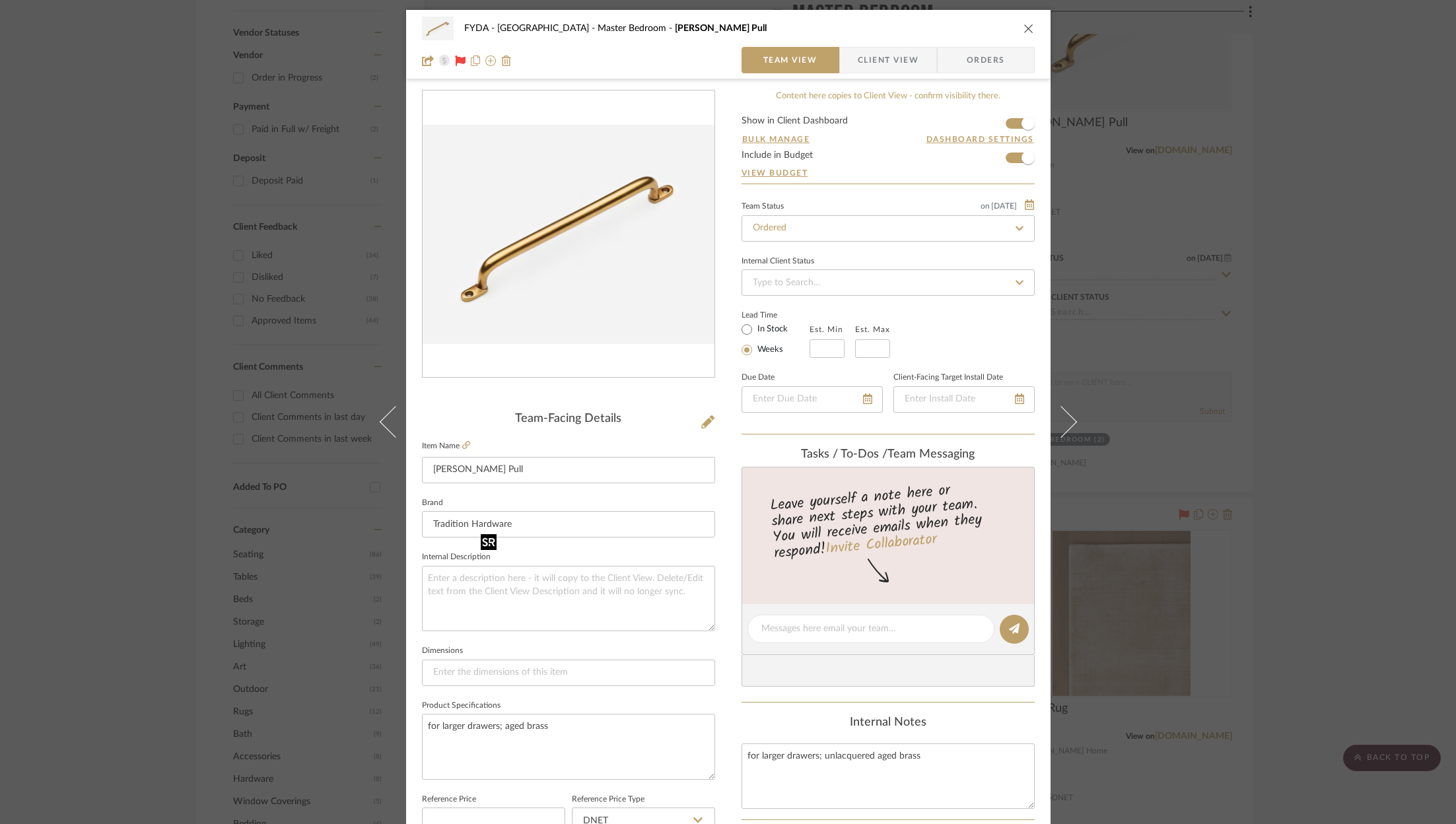
scroll to position [401, 0]
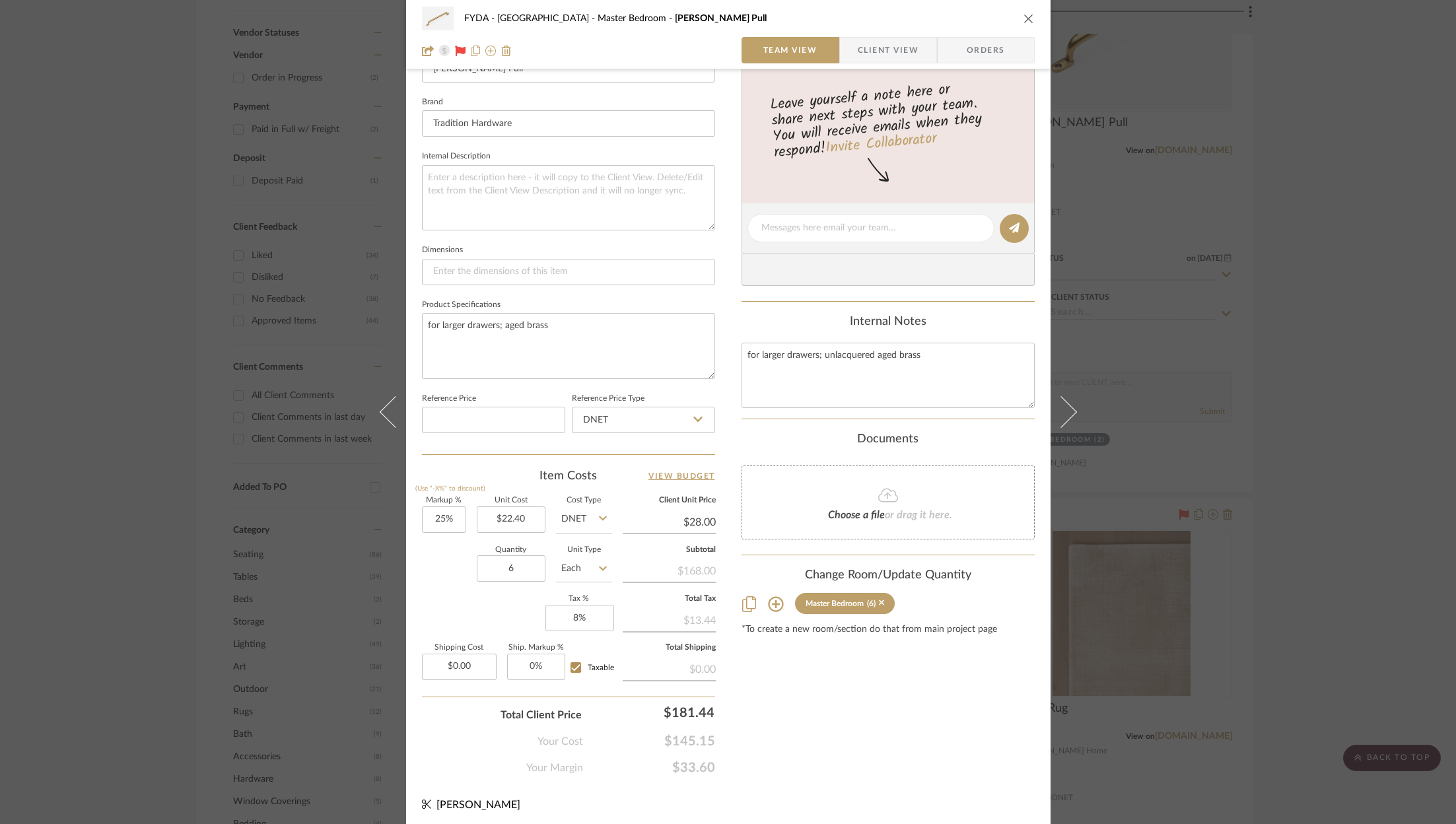
click at [1026, 17] on icon "close" at bounding box center [1028, 18] width 11 height 11
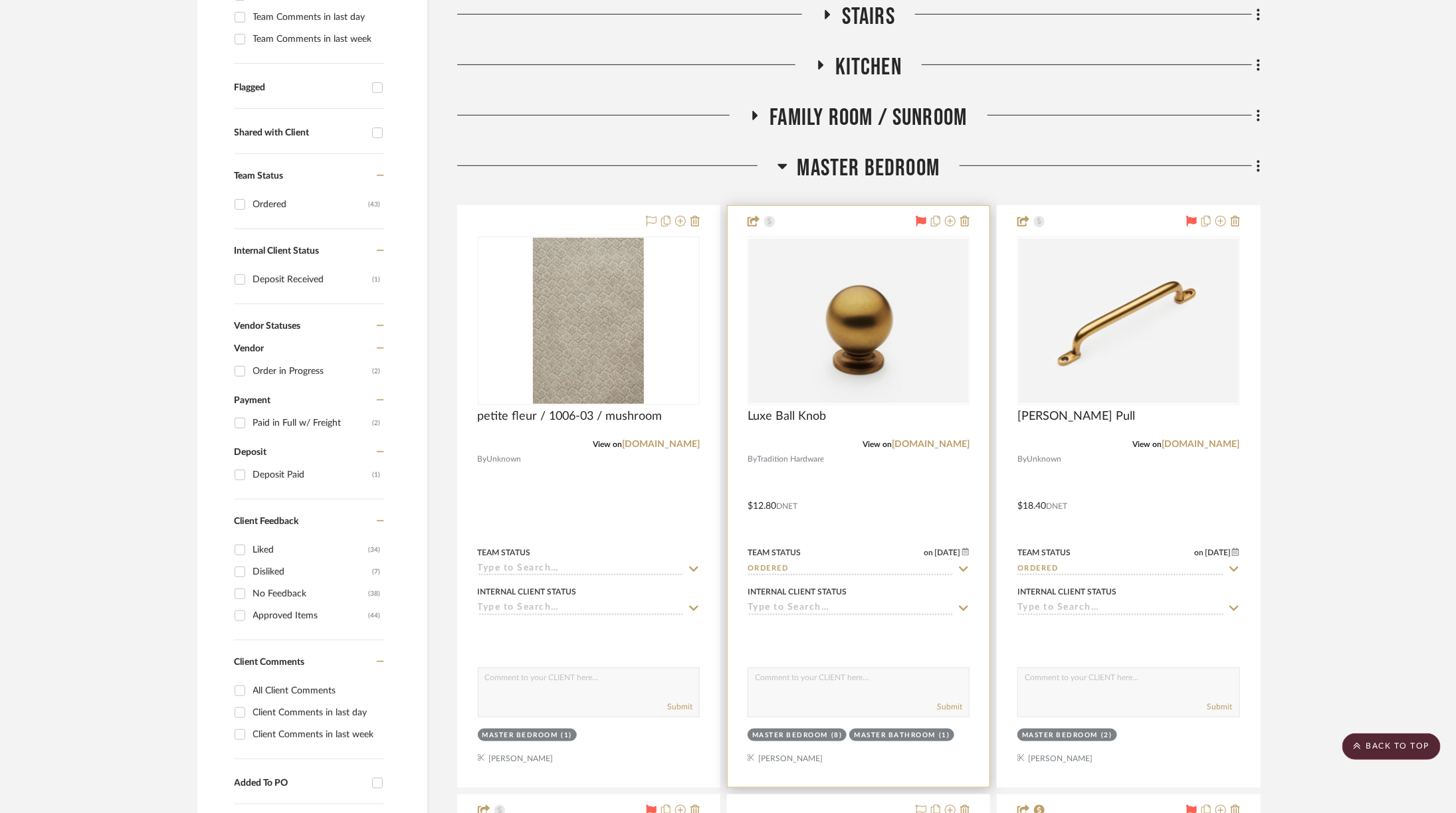
scroll to position [383, 0]
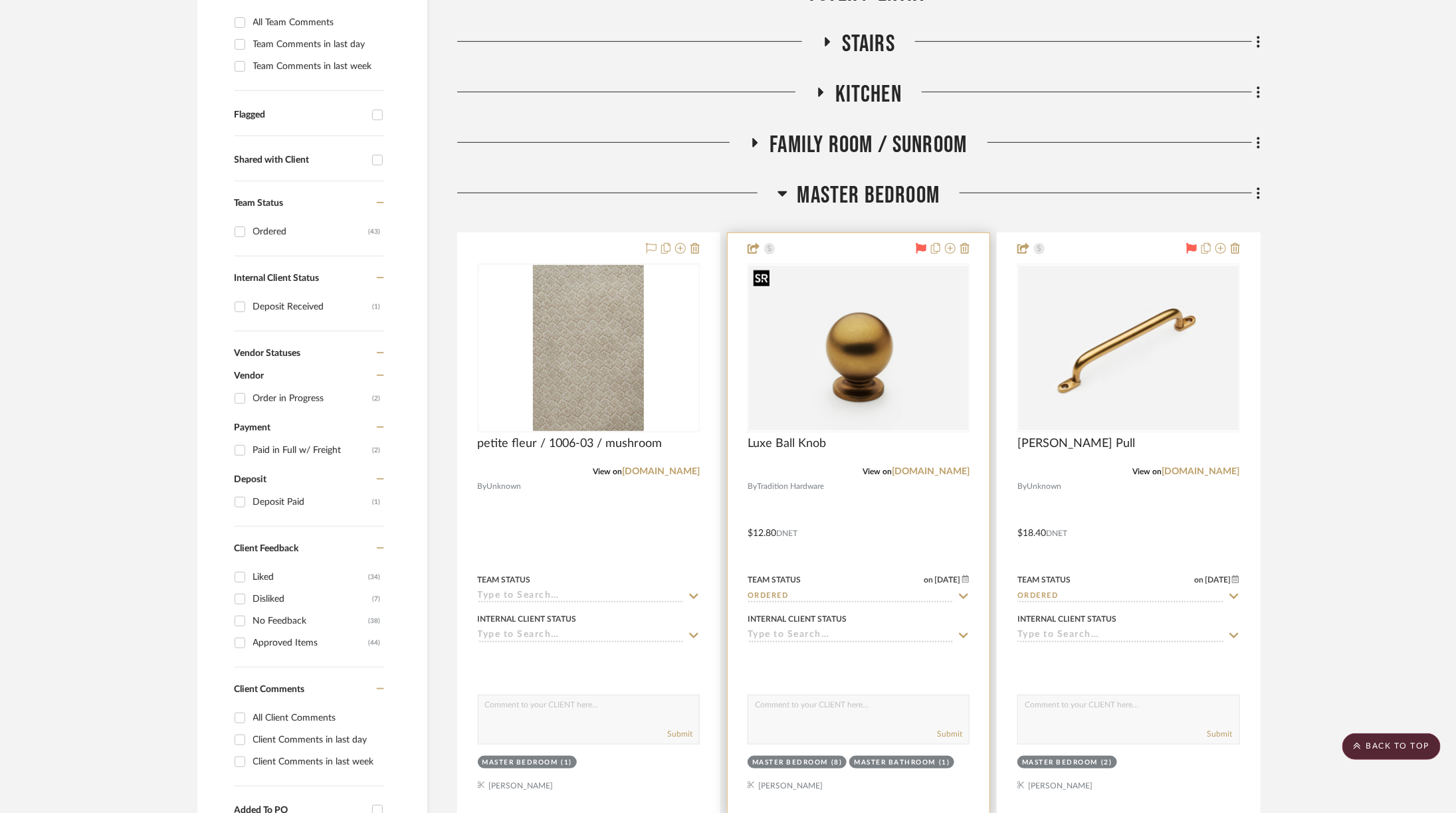
click at [893, 345] on img "0" at bounding box center [858, 348] width 219 height 164
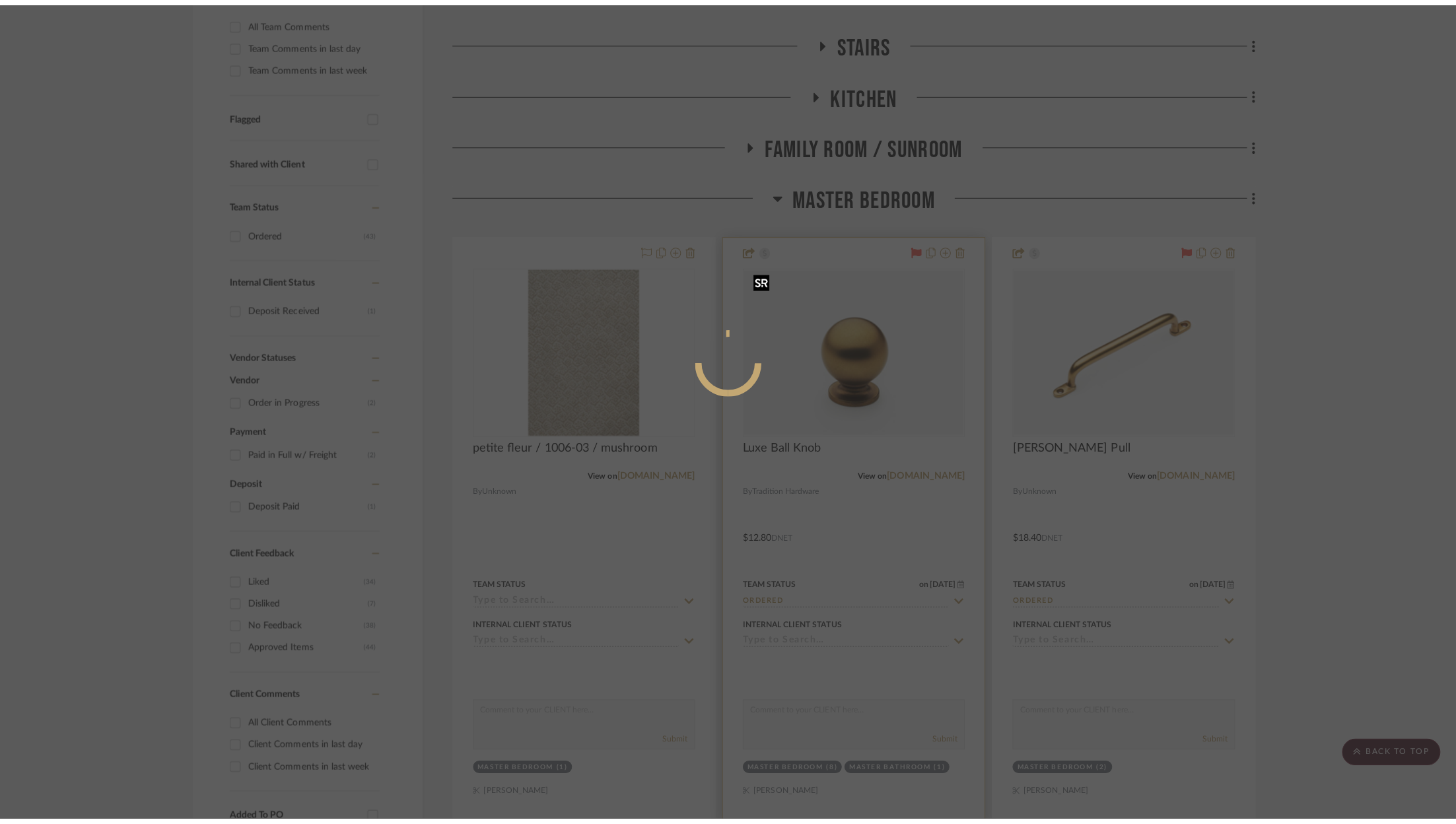
scroll to position [0, 0]
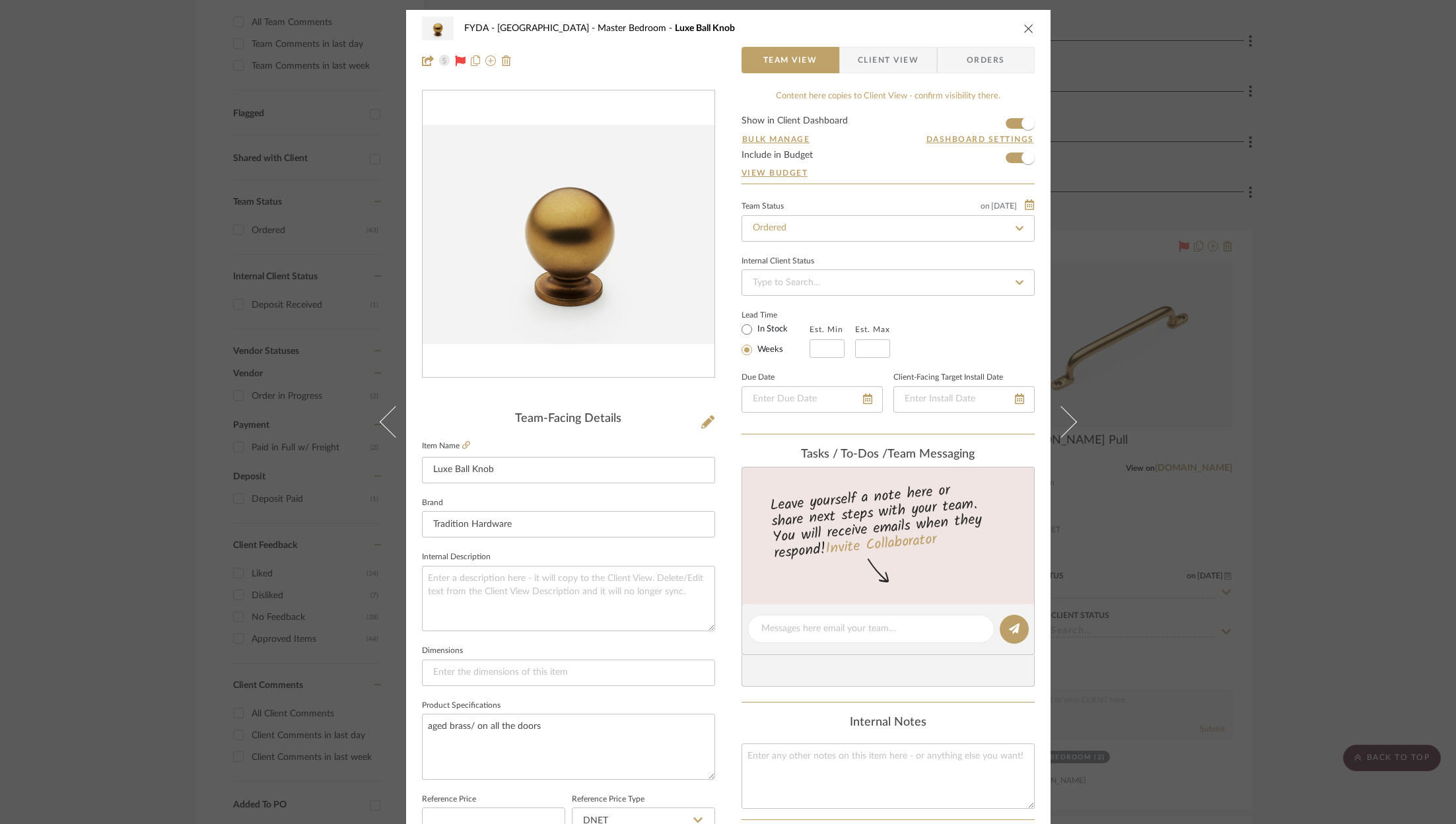
click at [1023, 29] on icon "close" at bounding box center [1028, 28] width 11 height 11
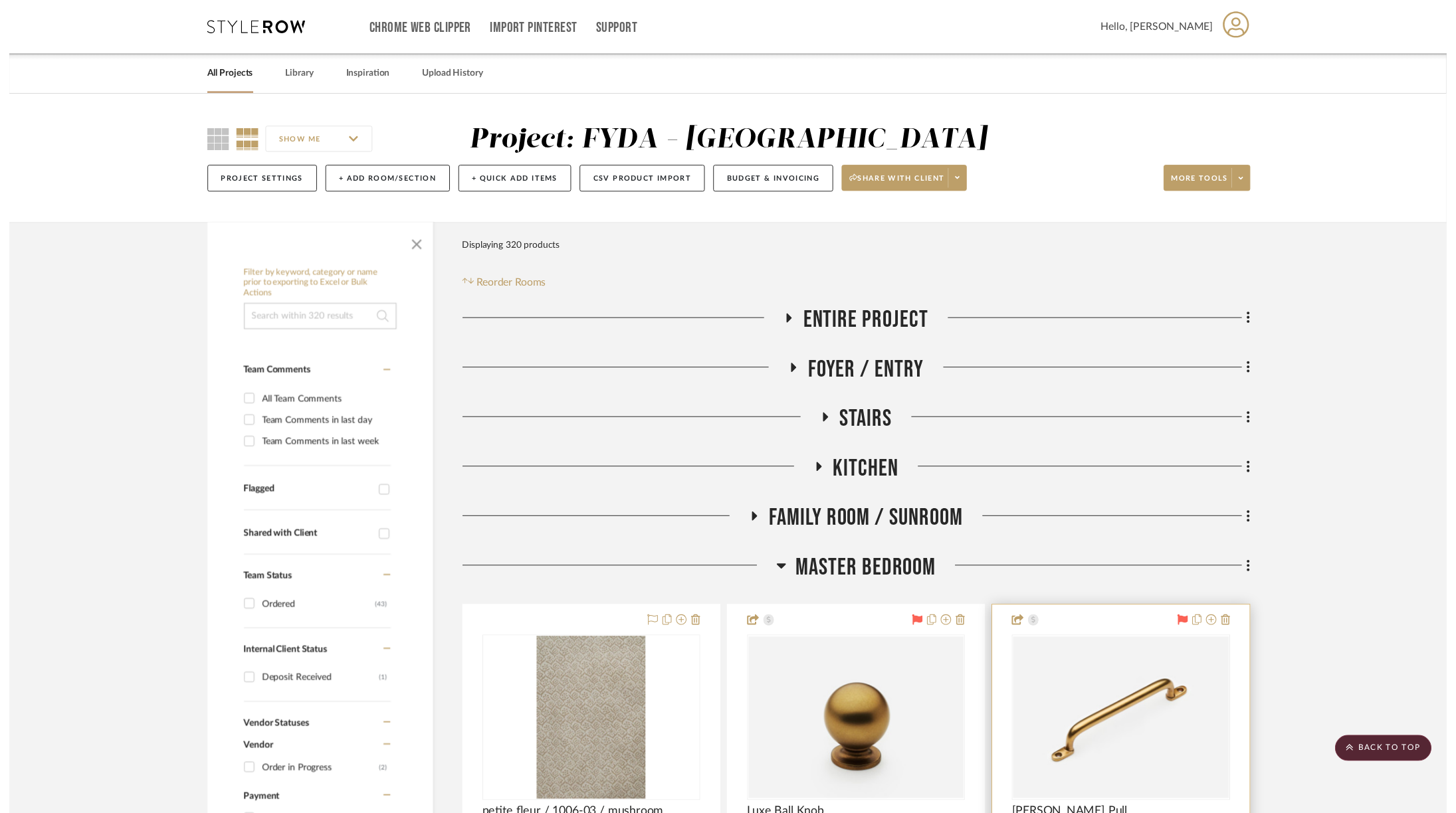
scroll to position [383, 0]
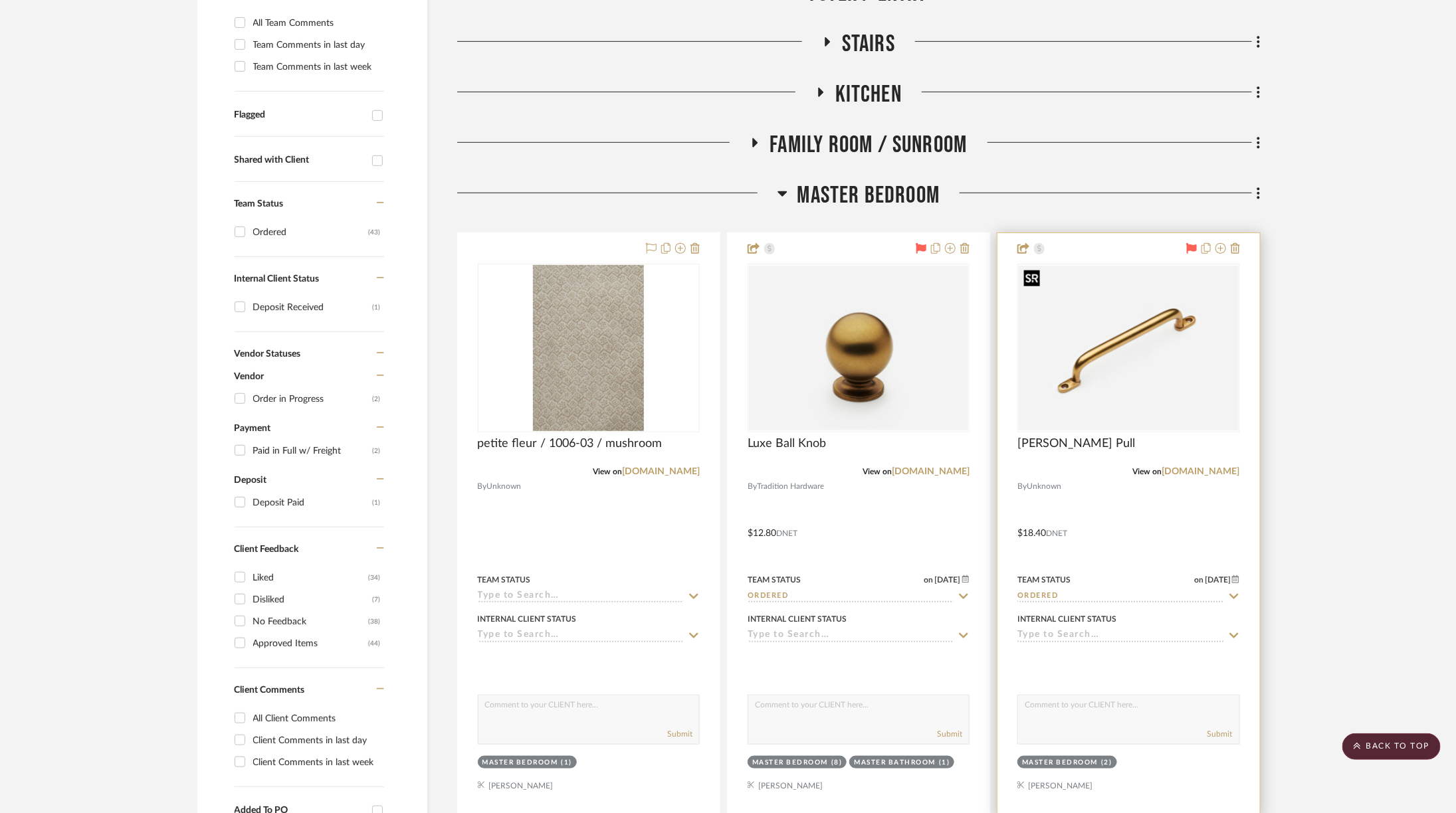
click at [1122, 352] on img "0" at bounding box center [1127, 348] width 219 height 164
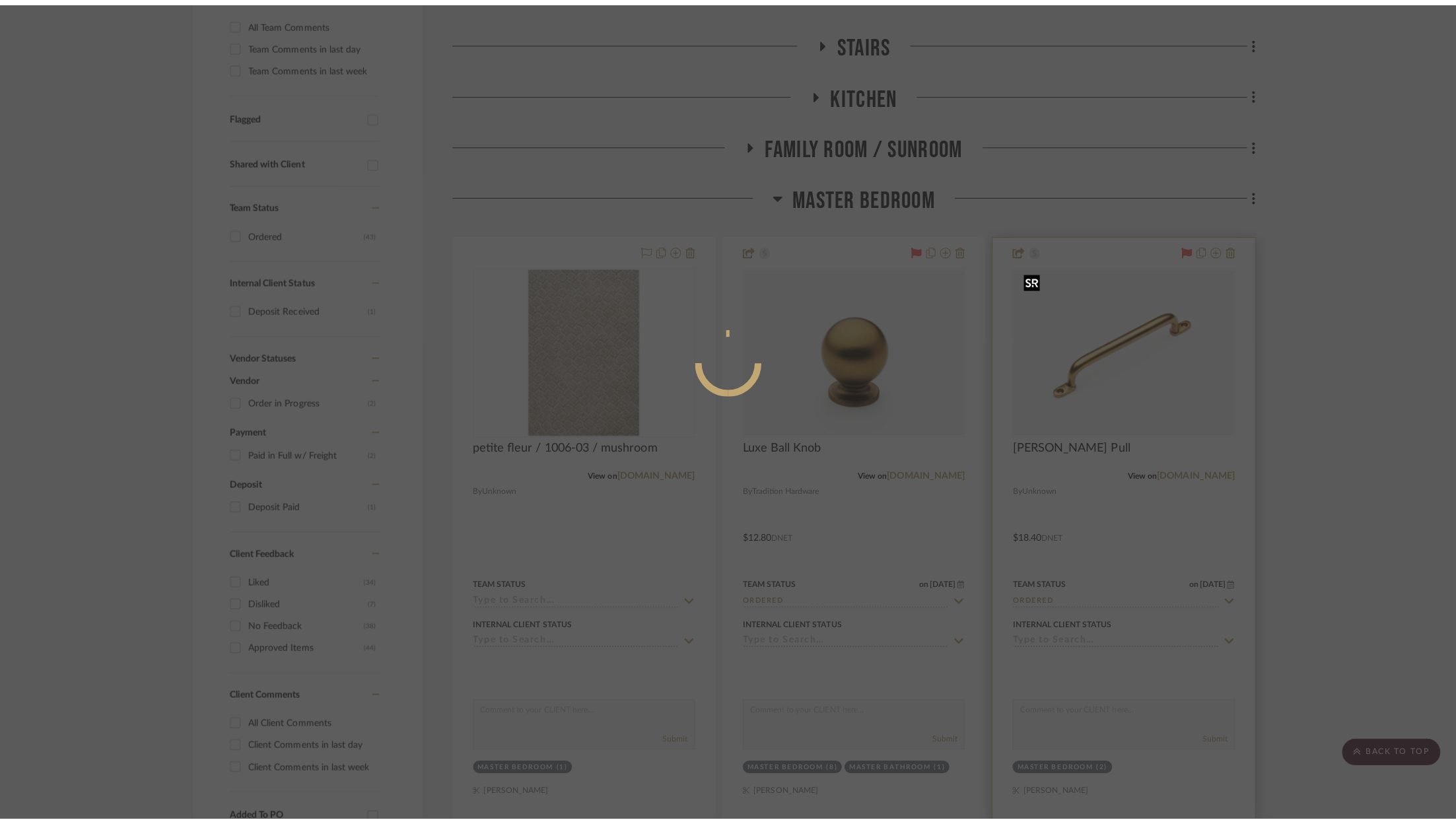
scroll to position [0, 0]
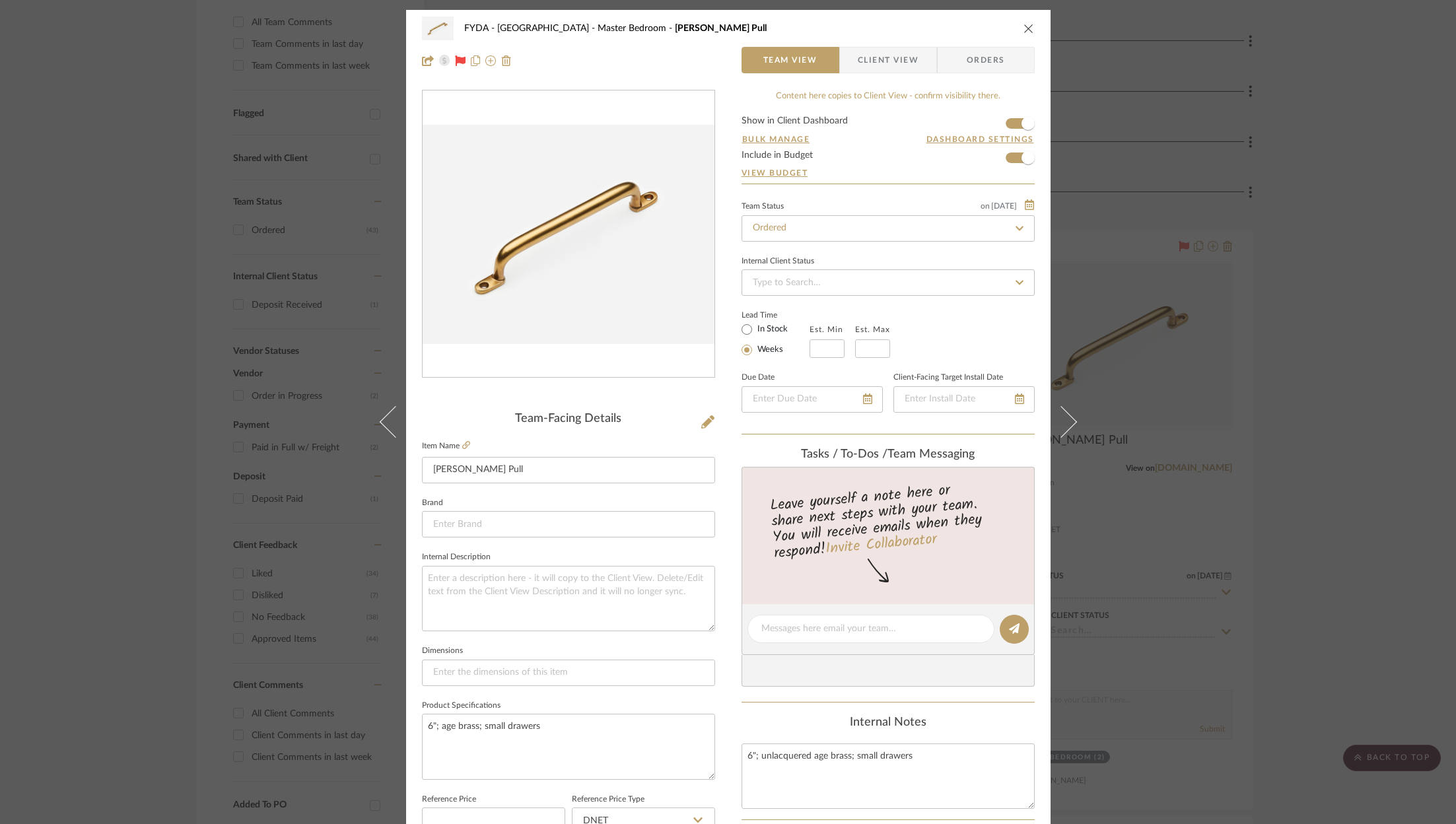
click at [1023, 26] on icon "close" at bounding box center [1028, 28] width 11 height 11
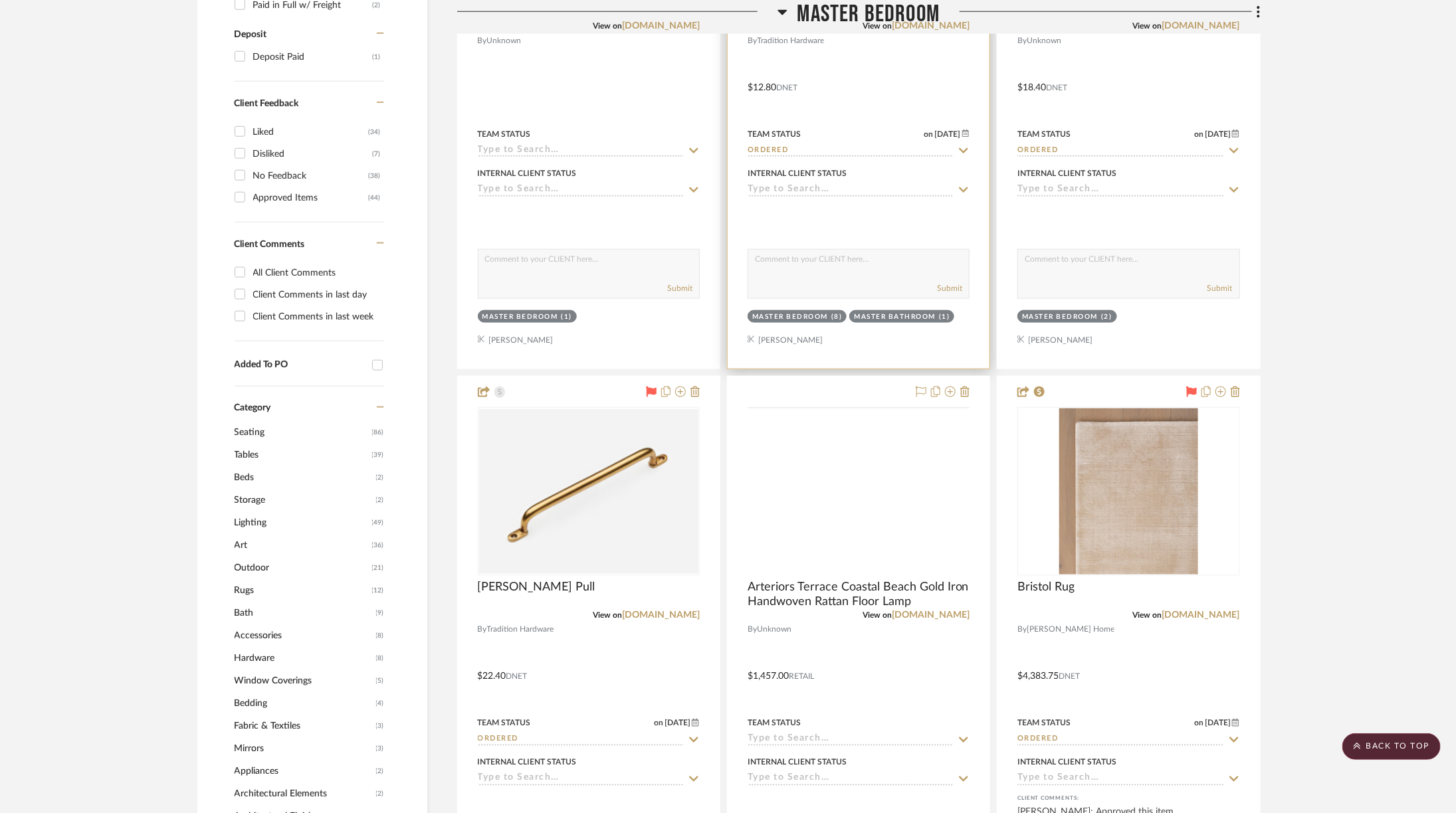
scroll to position [963, 0]
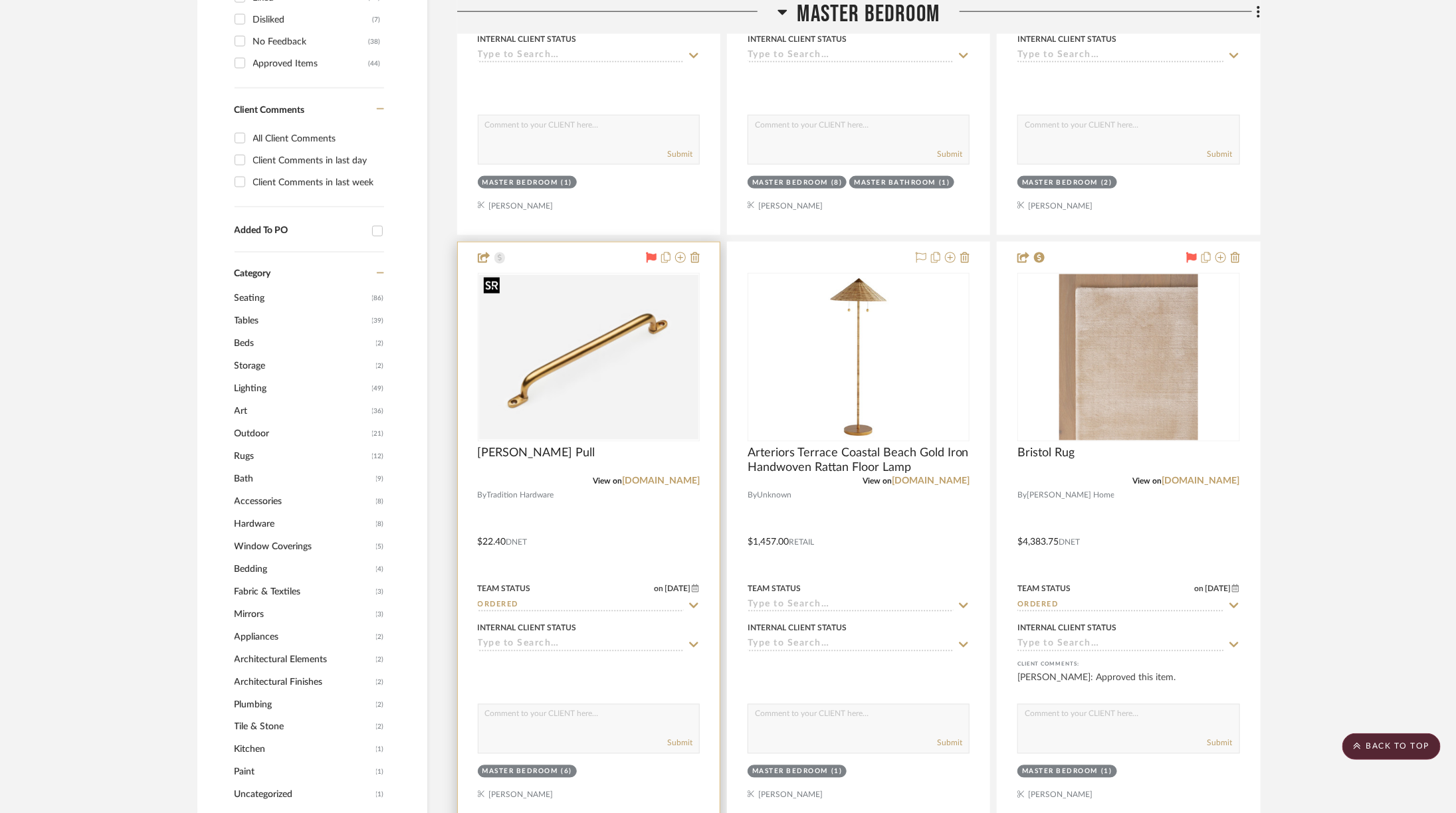
click at [634, 349] on img "0" at bounding box center [588, 357] width 219 height 164
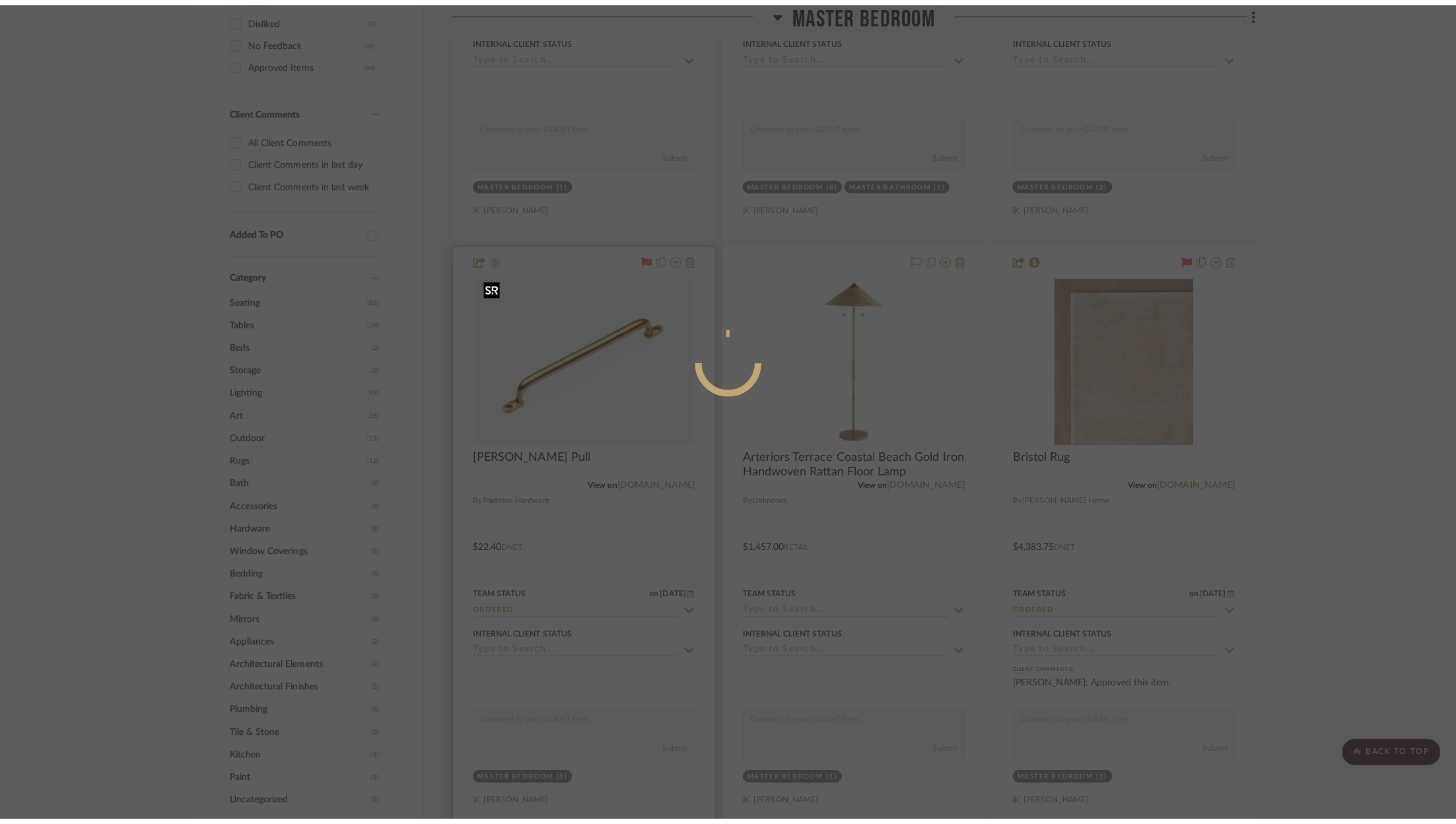
scroll to position [0, 0]
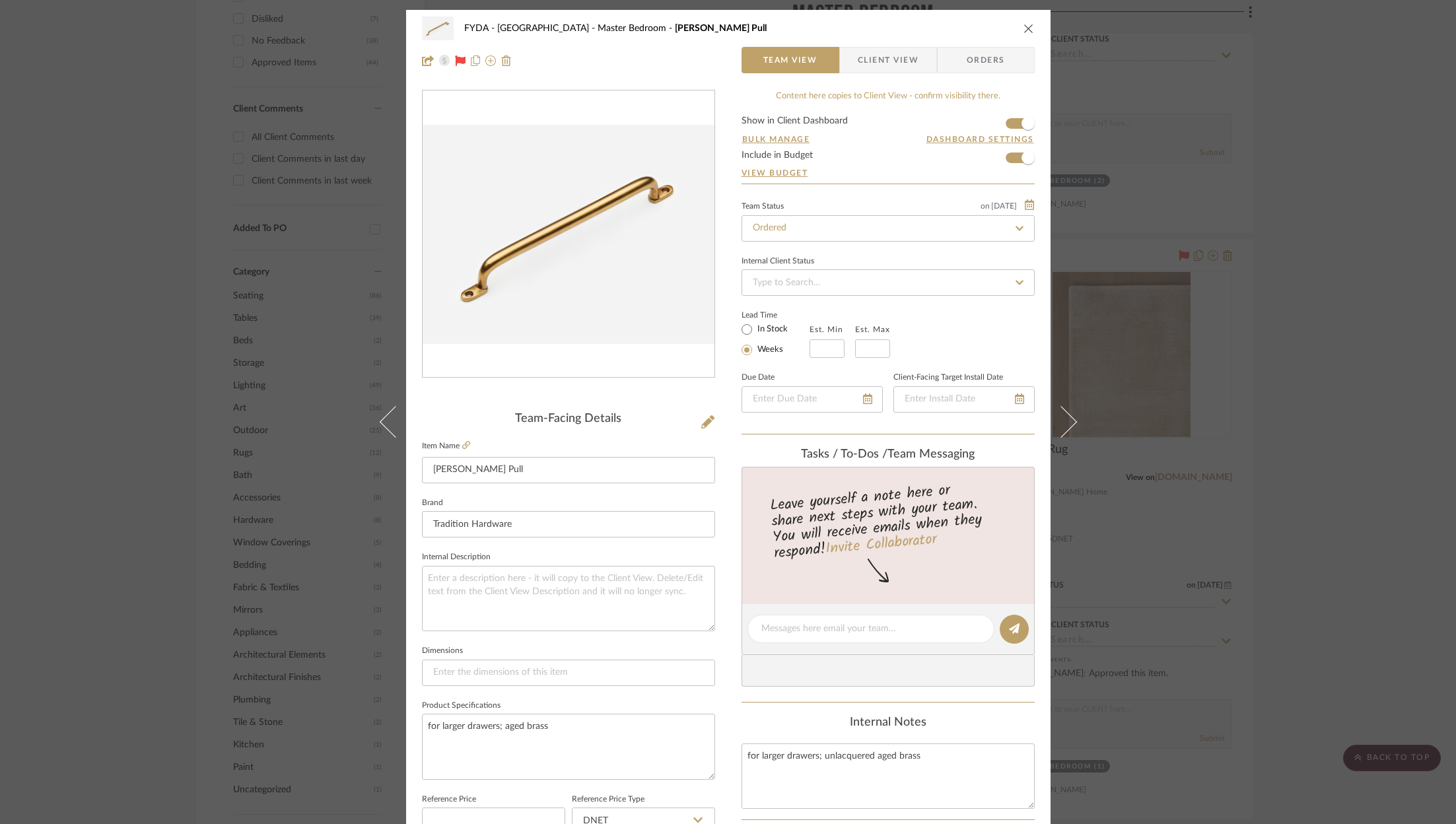
click at [1023, 25] on icon "close" at bounding box center [1028, 28] width 11 height 11
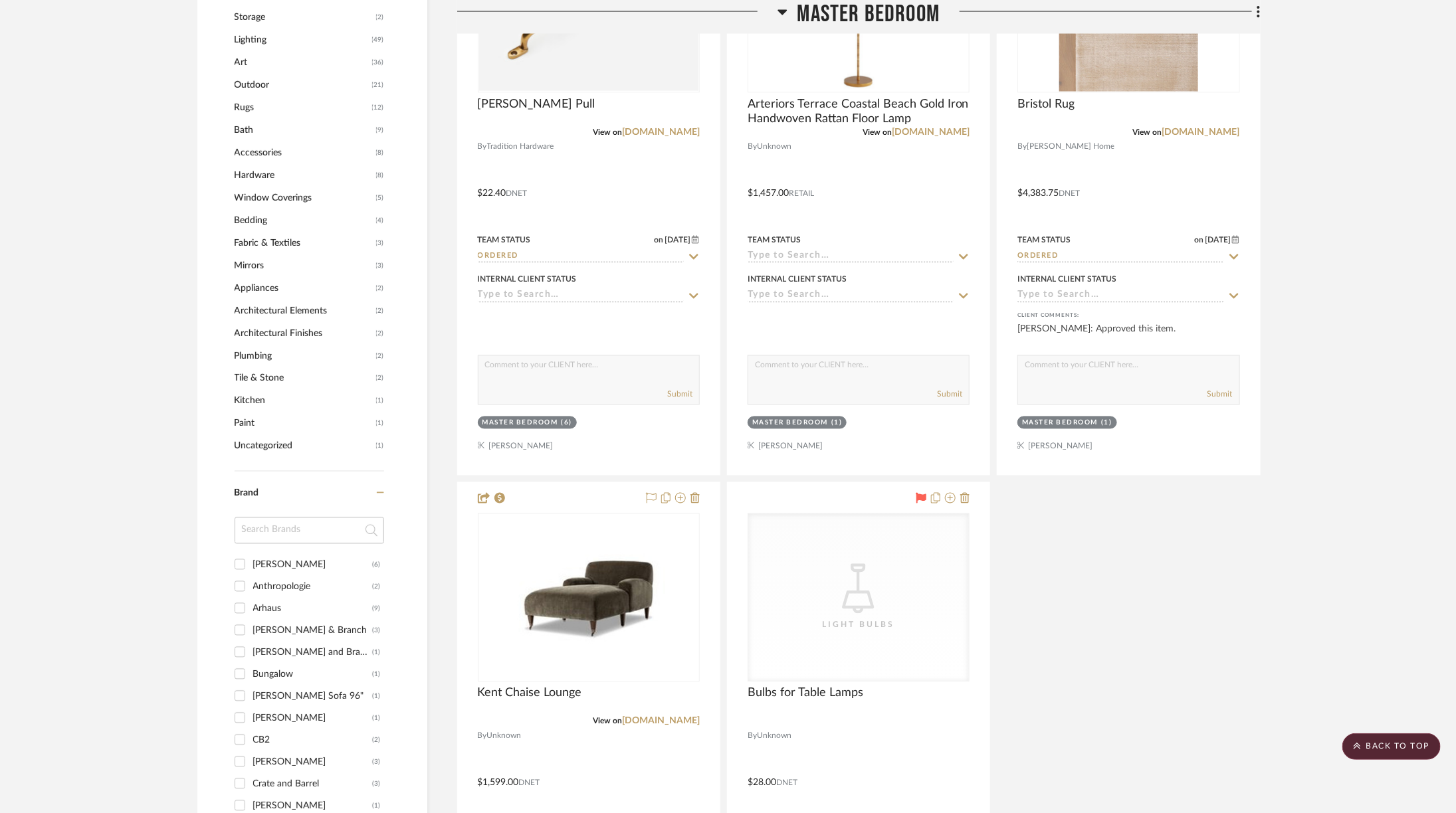
scroll to position [1516, 0]
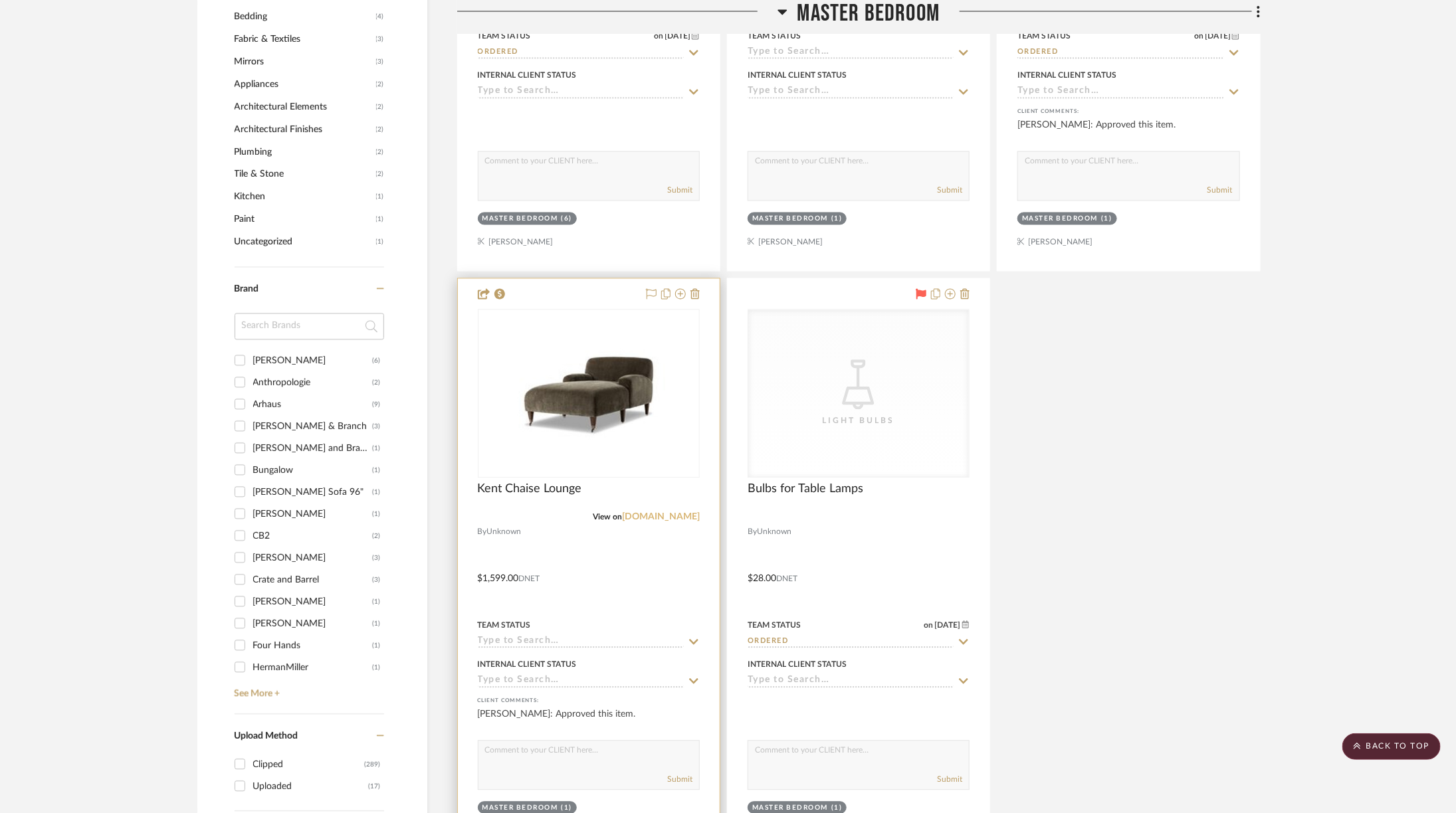
click at [668, 512] on link "[DOMAIN_NAME]" at bounding box center [661, 517] width 78 height 9
click at [0, 0] on img at bounding box center [0, 0] width 0 height 0
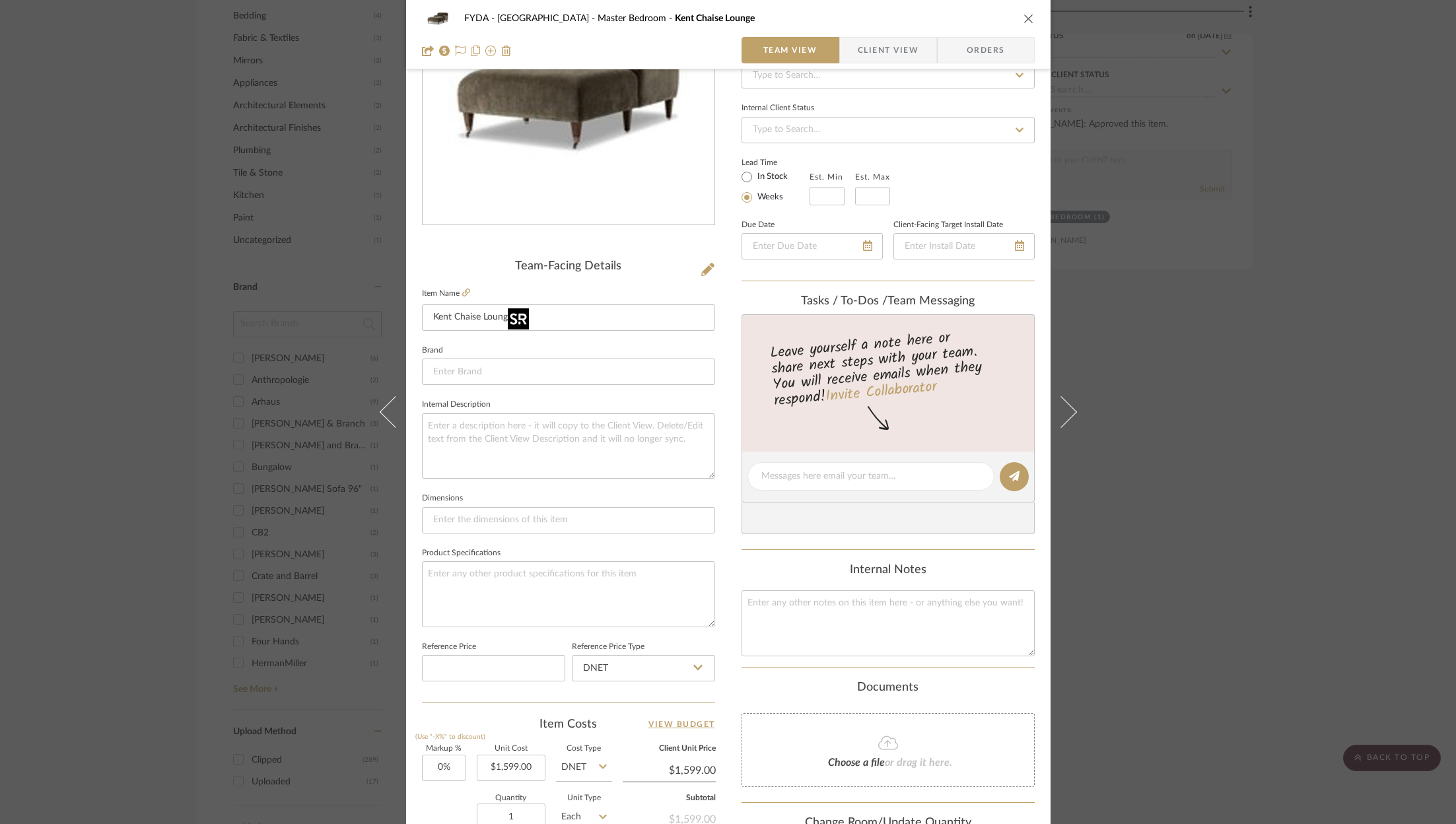
scroll to position [401, 0]
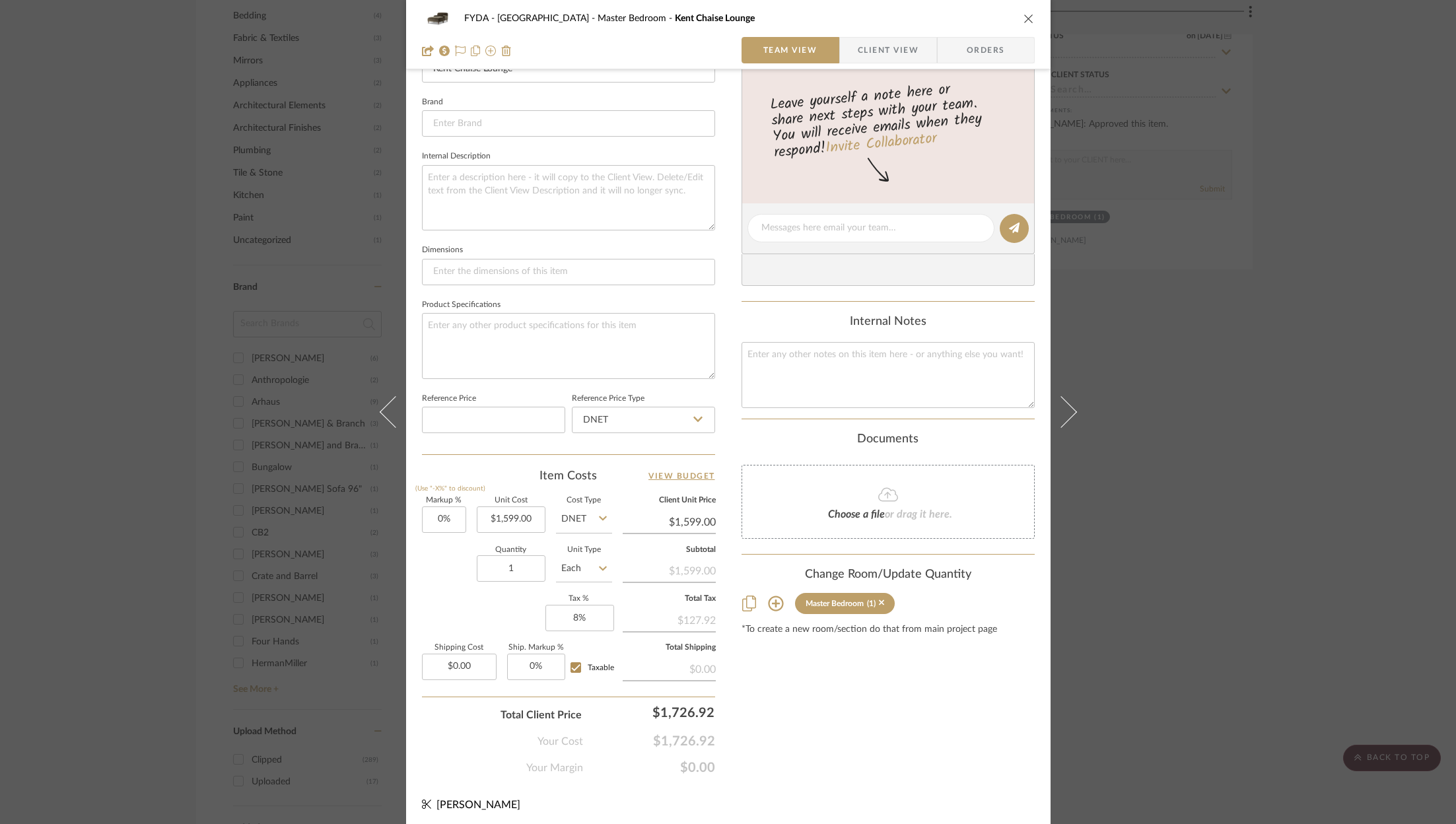
click at [818, 721] on div "Content here copies to Client View - confirm visibility there. Show in Client D…" at bounding box center [888, 232] width 294 height 1087
click at [836, 385] on textarea at bounding box center [888, 374] width 294 height 65
type textarea "1599"
type input "1599.00"
click at [503, 516] on input "1599.00" at bounding box center [511, 519] width 69 height 27
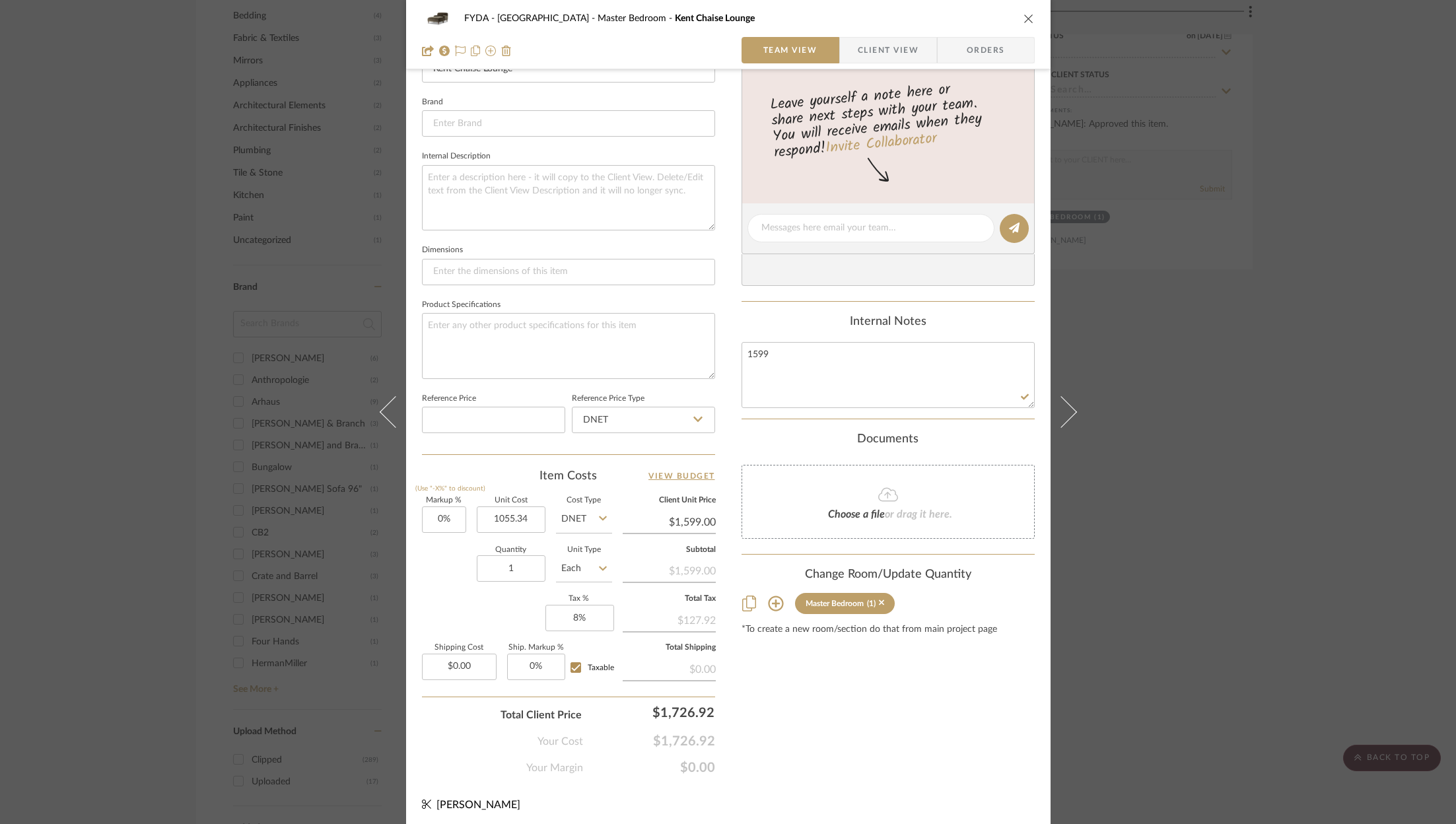
type input "$1,055.34"
click at [496, 620] on div "Markup % (Use "-X%" to discount) 0% Unit Cost $1,055.34 Cost Type DNET Client U…" at bounding box center [569, 594] width 294 height 193
type input "$1,055.34"
click at [693, 519] on input "1055.34" at bounding box center [669, 522] width 93 height 20
type input "1599"
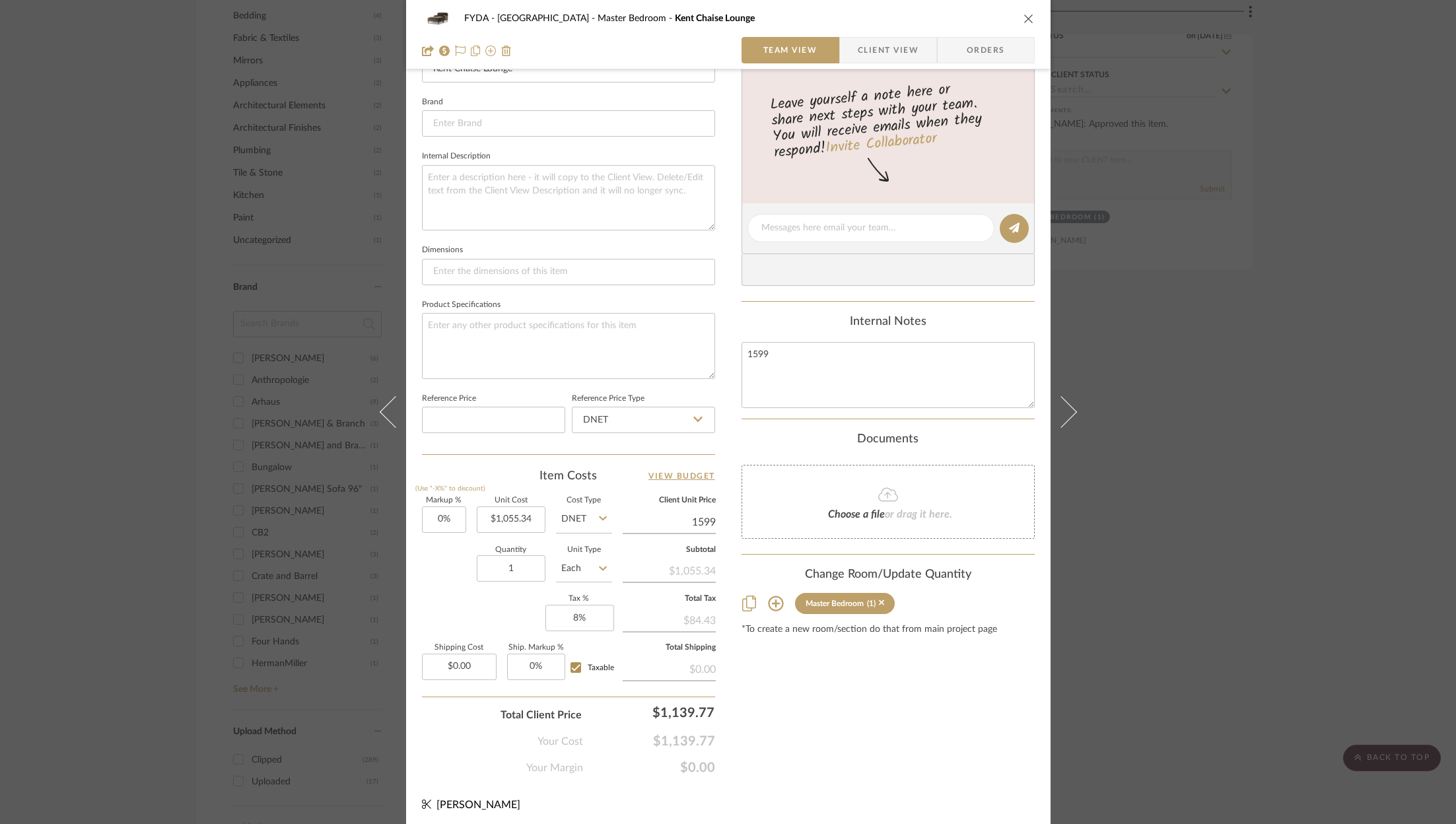
type input "51.52%"
type input "$1,599.00"
click at [870, 760] on div "Content here copies to Client View - confirm visibility there. Show in Client D…" at bounding box center [888, 232] width 294 height 1087
type input "$1,599.05"
click at [710, 521] on input "1599.05" at bounding box center [669, 522] width 93 height 20
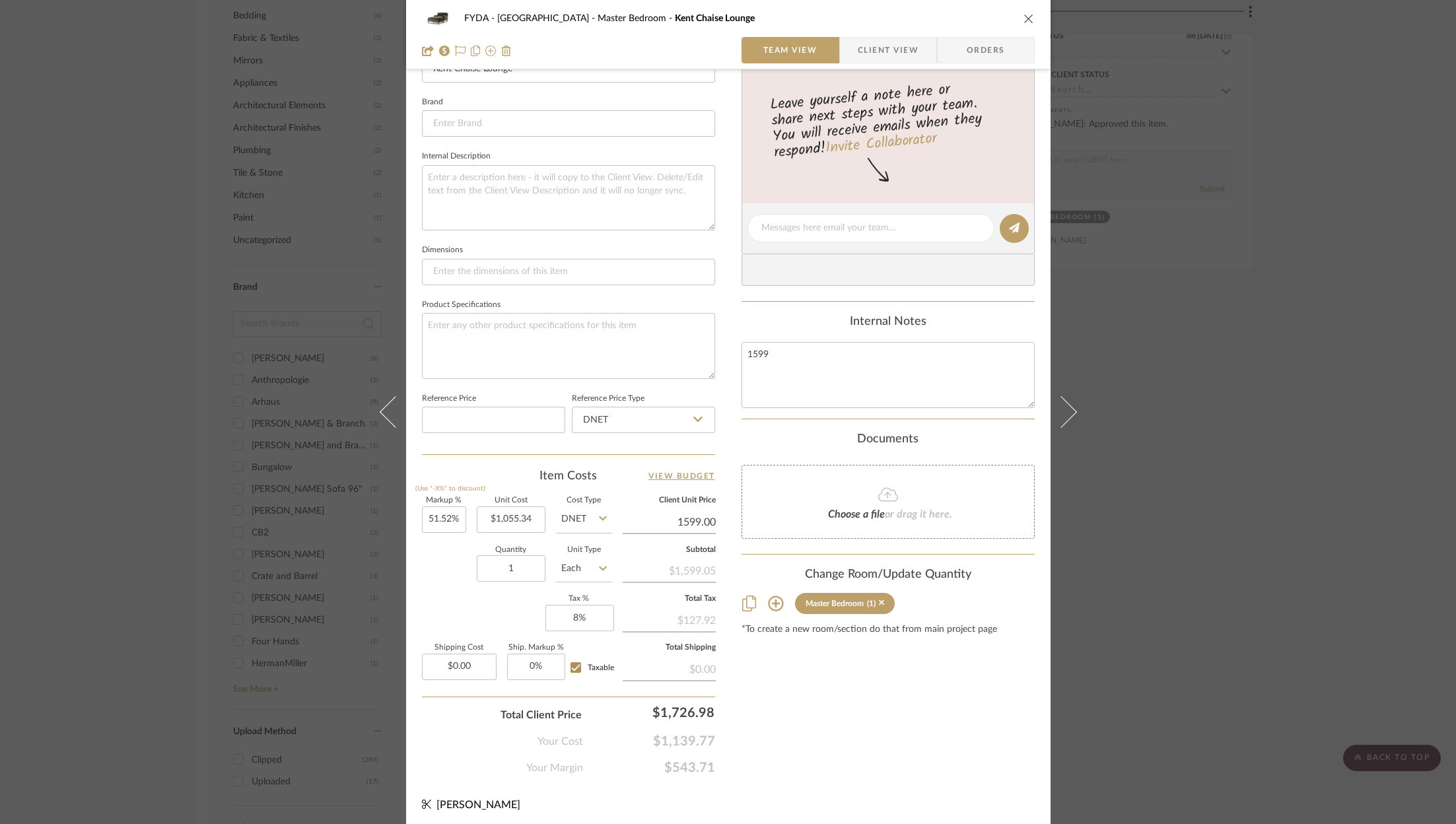
type input "$1,599.00"
click at [797, 739] on div "Content here copies to Client View - confirm visibility there. Show in Client D…" at bounding box center [888, 232] width 294 height 1087
click at [1341, 340] on div "FYDA - 655 City Park Master Bedroom Kent Chaise Lounge Team View Client View Or…" at bounding box center [728, 412] width 1456 height 824
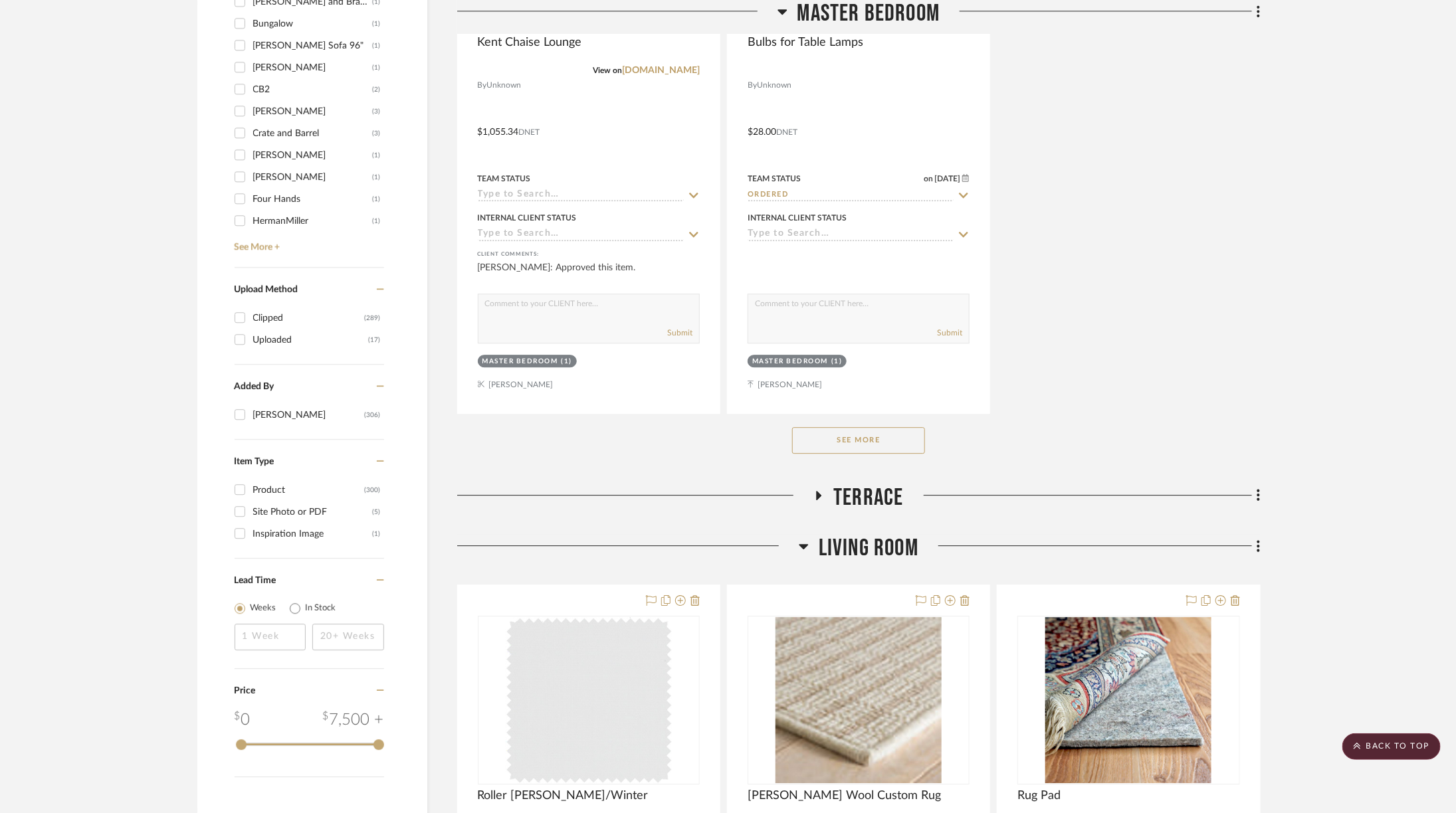
click at [863, 435] on button "See More" at bounding box center [859, 440] width 133 height 27
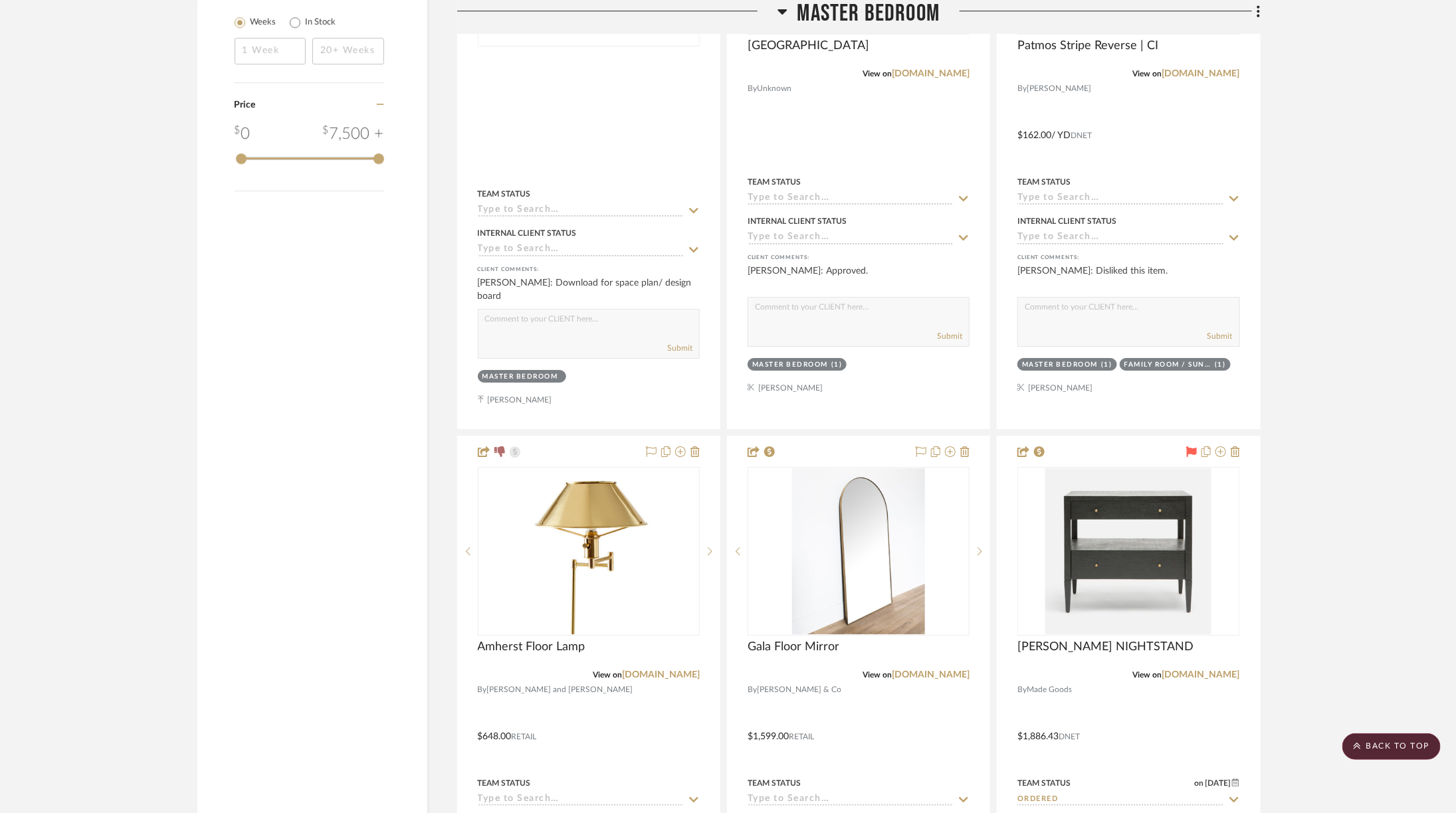
scroll to position [2650, 0]
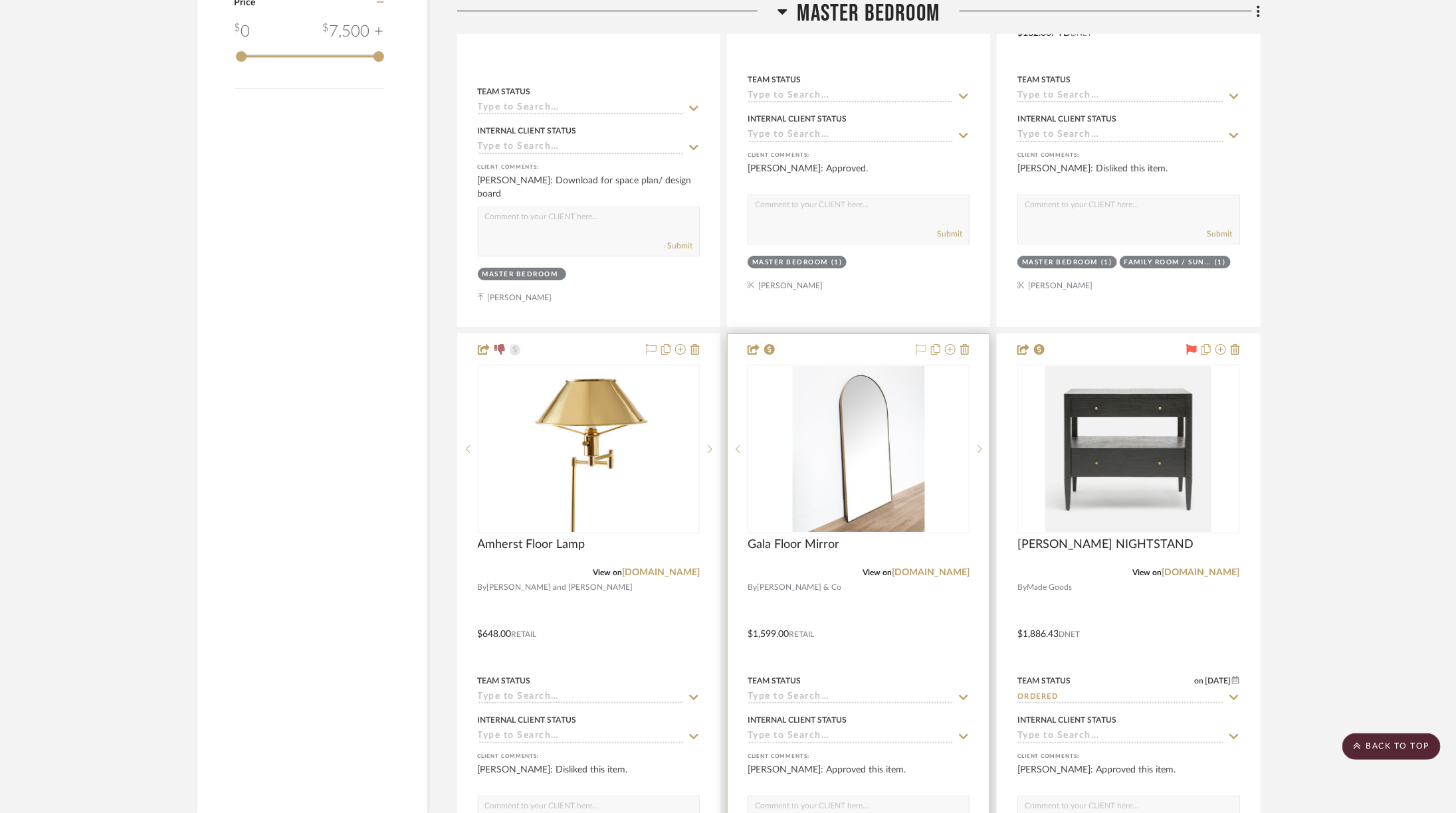
click at [923, 344] on icon at bounding box center [921, 350] width 11 height 11
click at [895, 474] on img "0" at bounding box center [858, 449] width 132 height 166
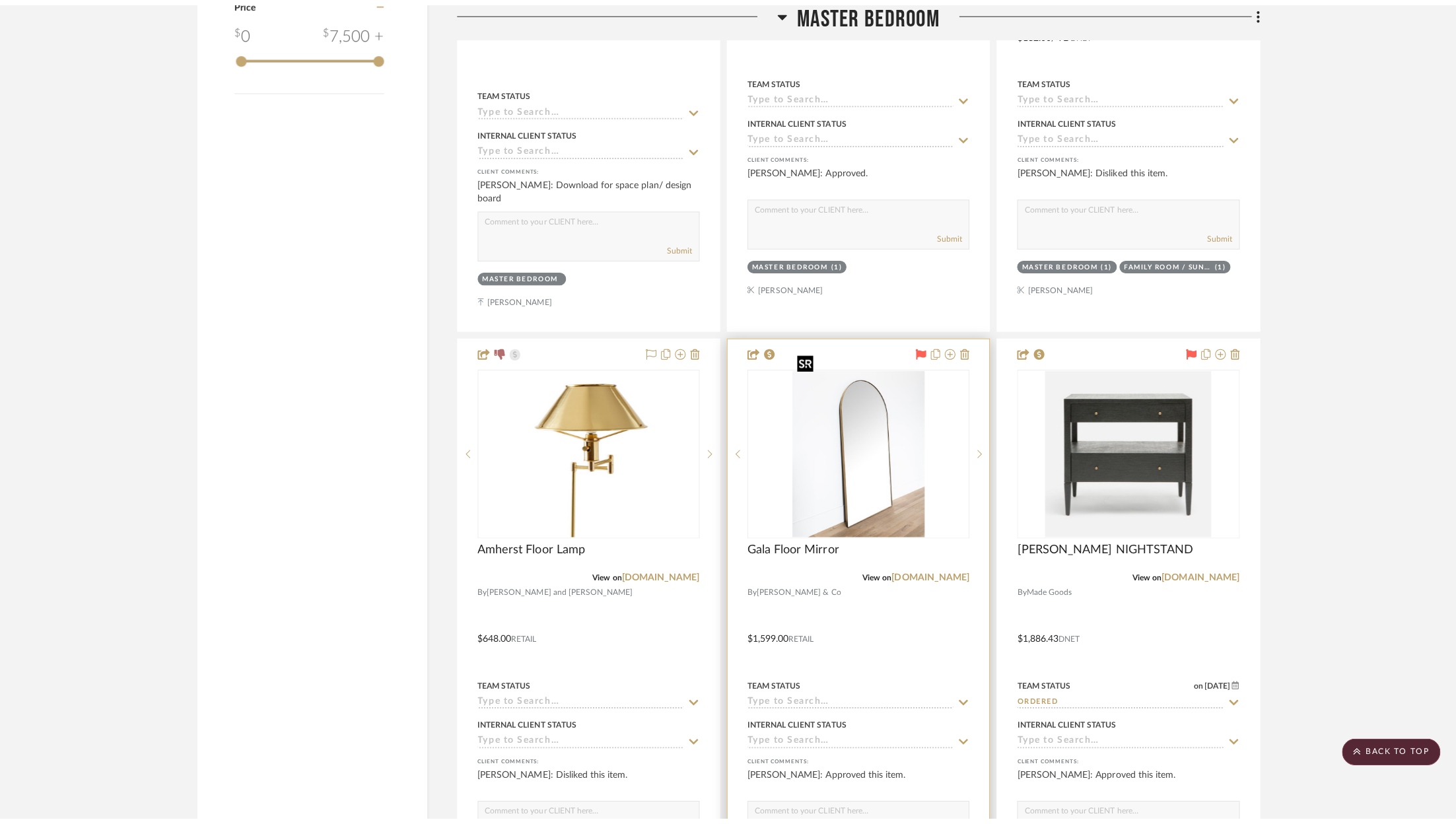
scroll to position [0, 0]
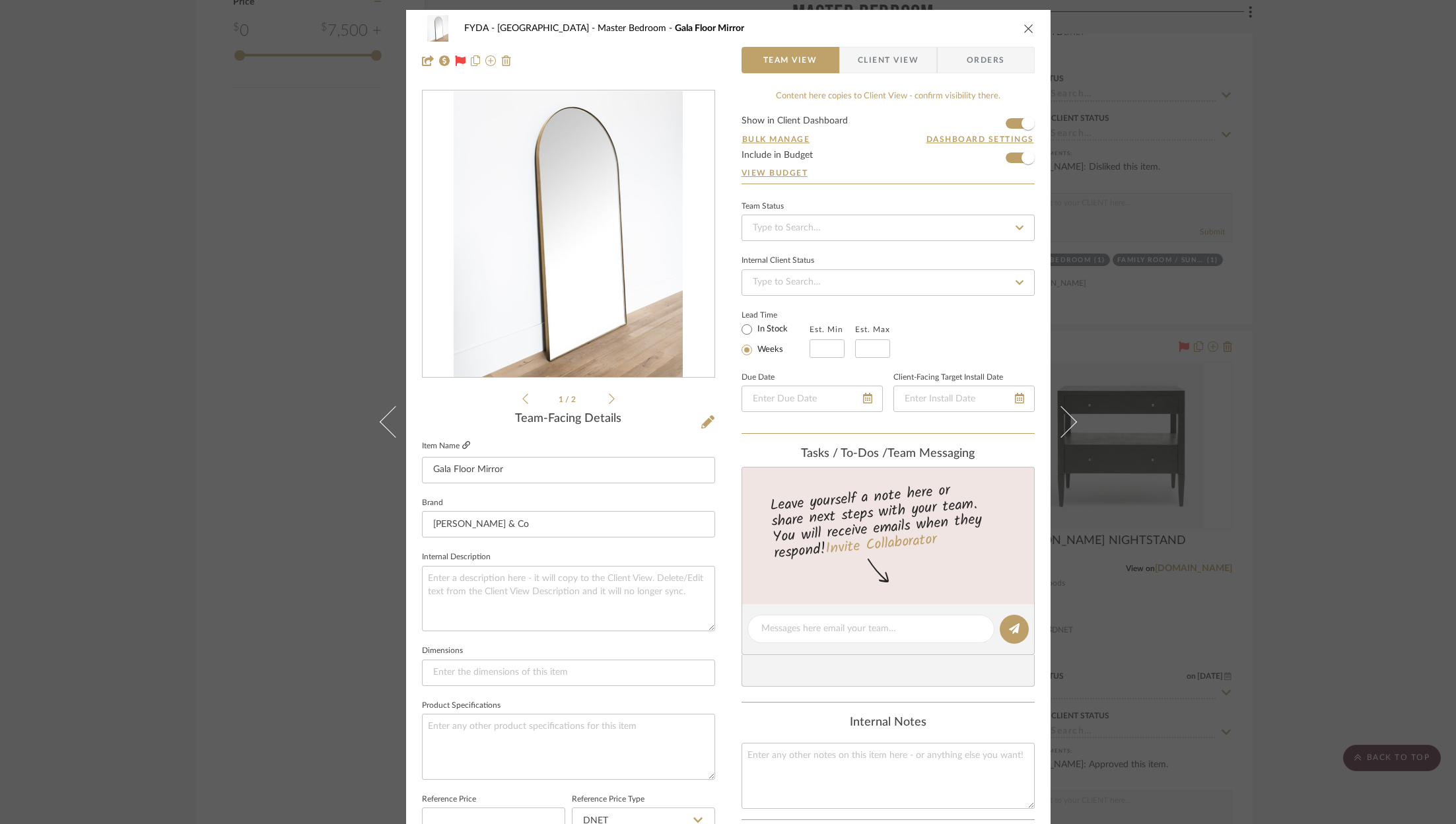
click at [462, 446] on icon at bounding box center [466, 445] width 8 height 8
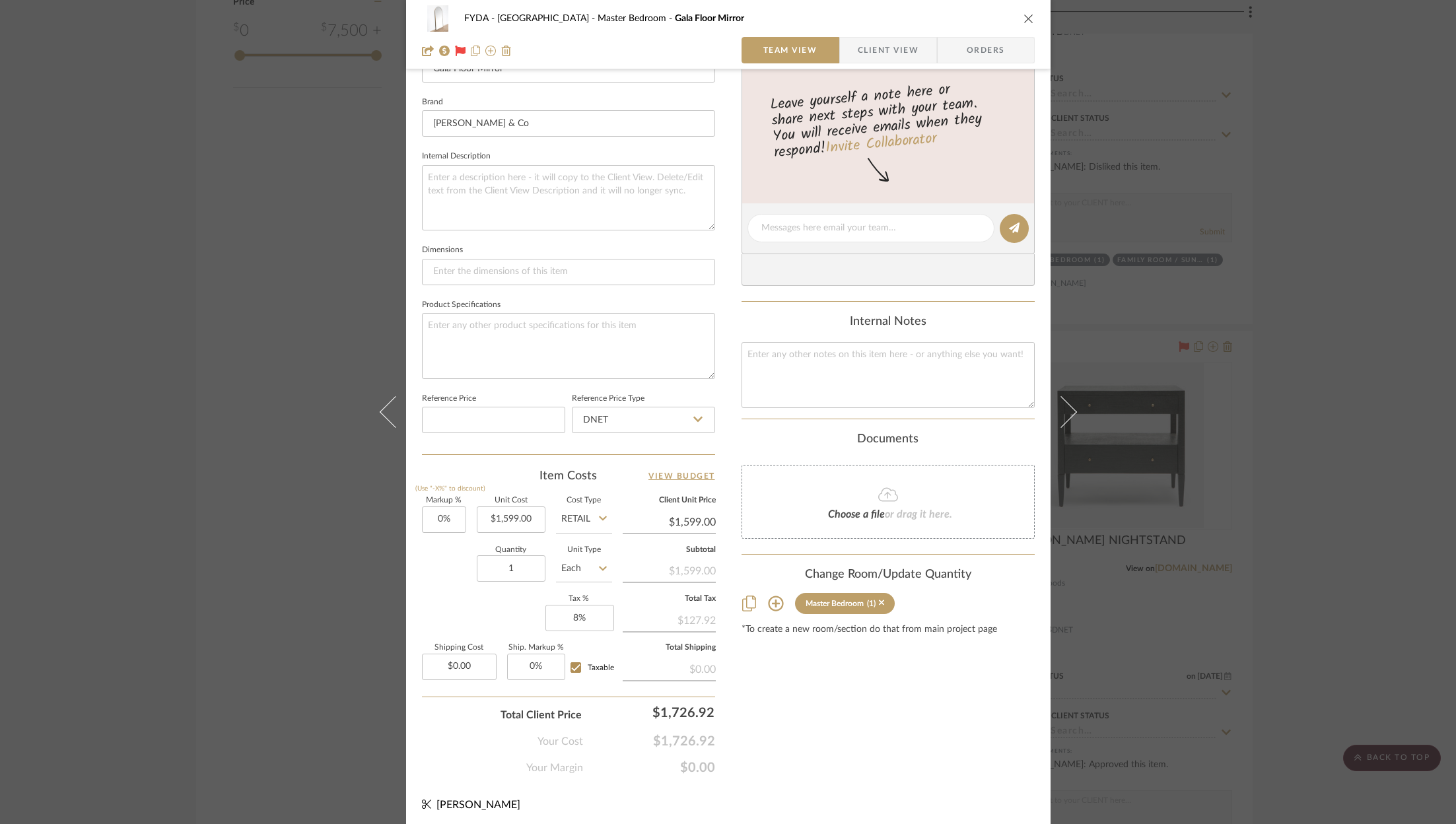
click at [472, 647] on label "Shipping Cost" at bounding box center [459, 647] width 74 height 6
click at [472, 668] on input "0.00" at bounding box center [459, 666] width 74 height 27
type input "$159.90"
click at [896, 723] on div "Content here copies to Client View - confirm visibility there. Show in Client D…" at bounding box center [888, 232] width 294 height 1087
click at [790, 368] on textarea at bounding box center [888, 374] width 294 height 65
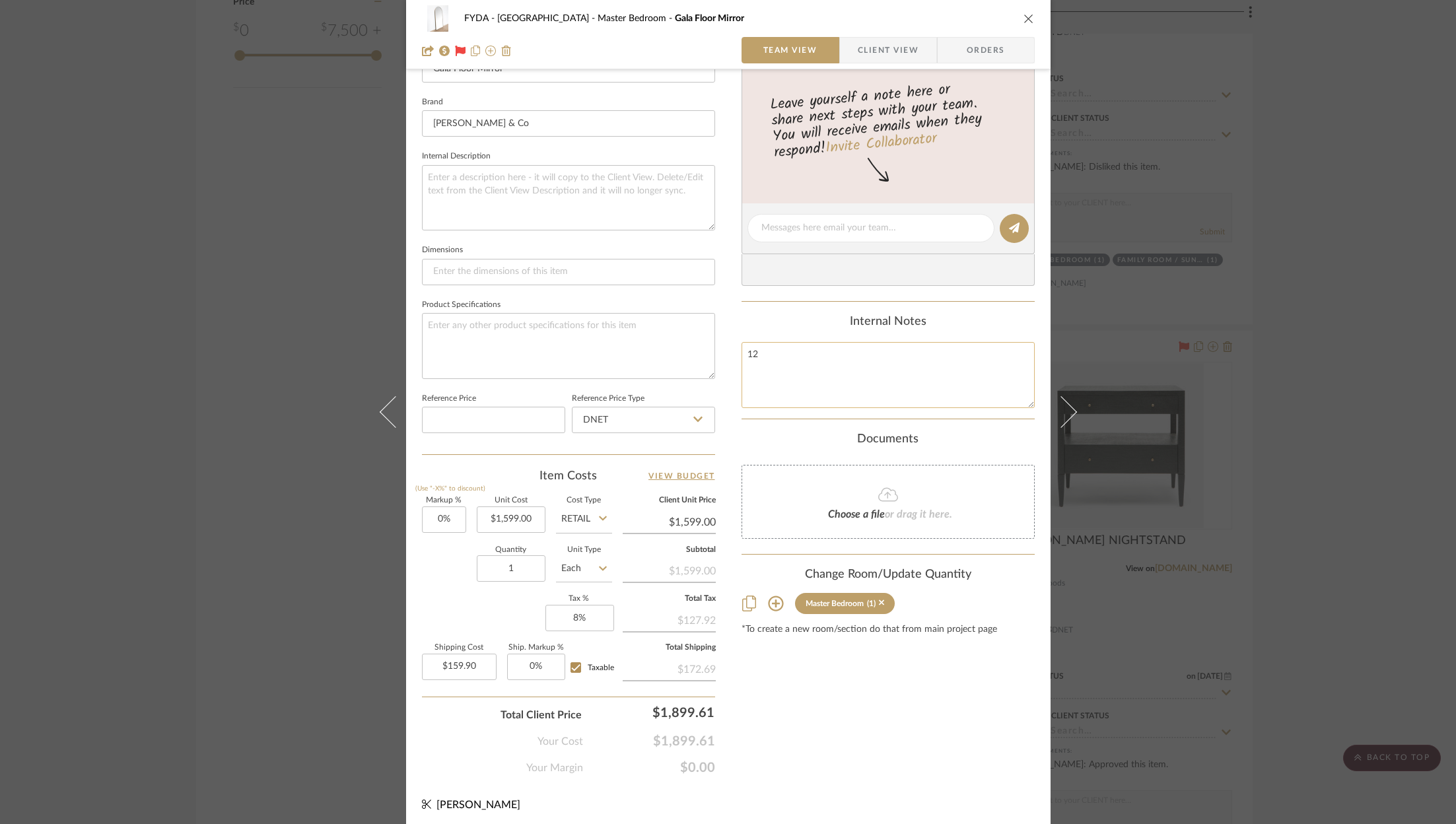
type textarea "1"
type textarea "1599"
type input "1599.00"
click at [517, 518] on input "1599.00" at bounding box center [511, 519] width 69 height 27
type input "$1,279.20"
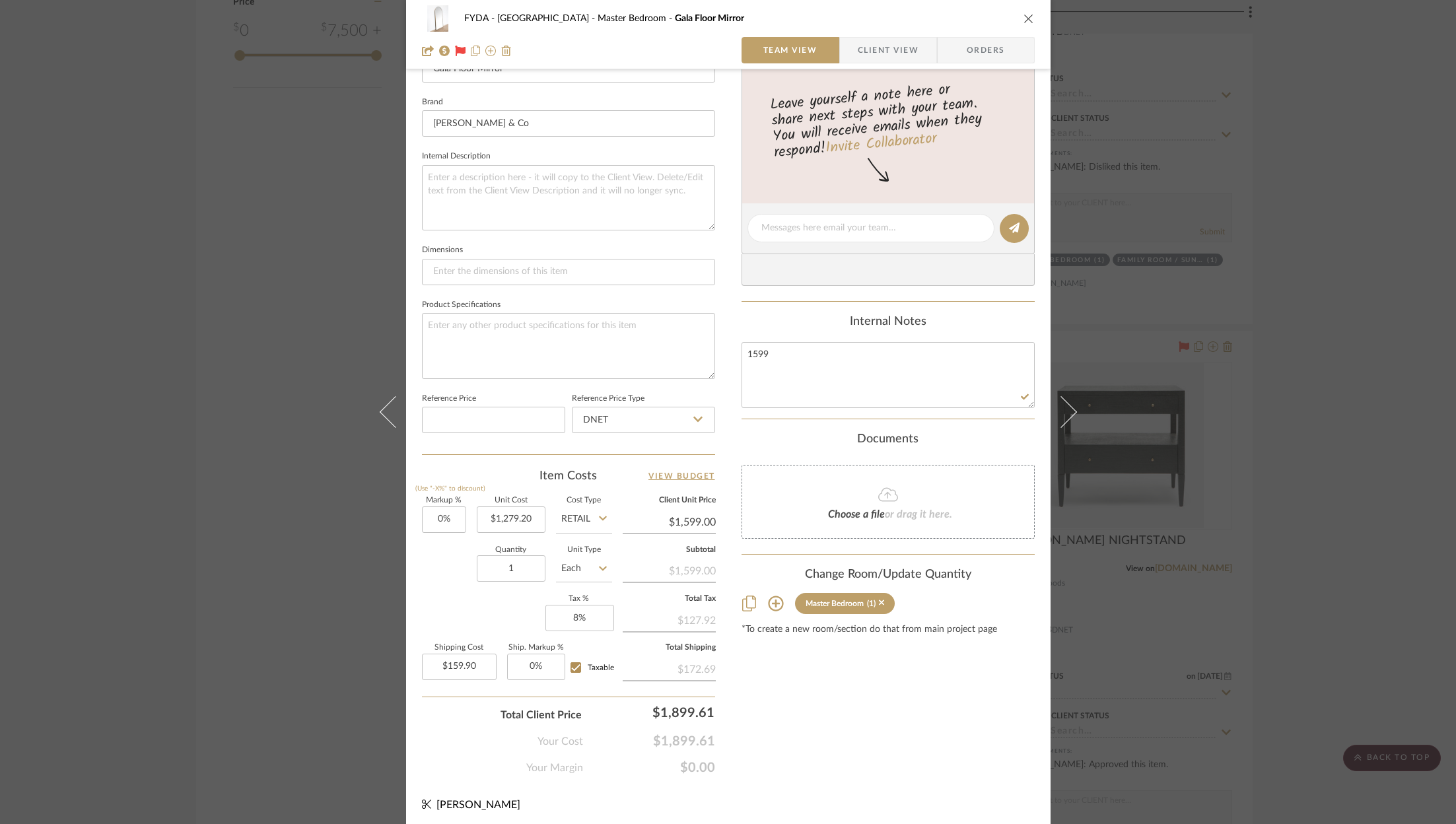
click at [913, 736] on div "Content here copies to Client View - confirm visibility there. Show in Client D…" at bounding box center [888, 232] width 294 height 1087
type input "$1,279.20"
click at [599, 519] on icon at bounding box center [603, 518] width 8 height 11
click at [586, 541] on div "DNET" at bounding box center [634, 549] width 163 height 34
type input "DNET"
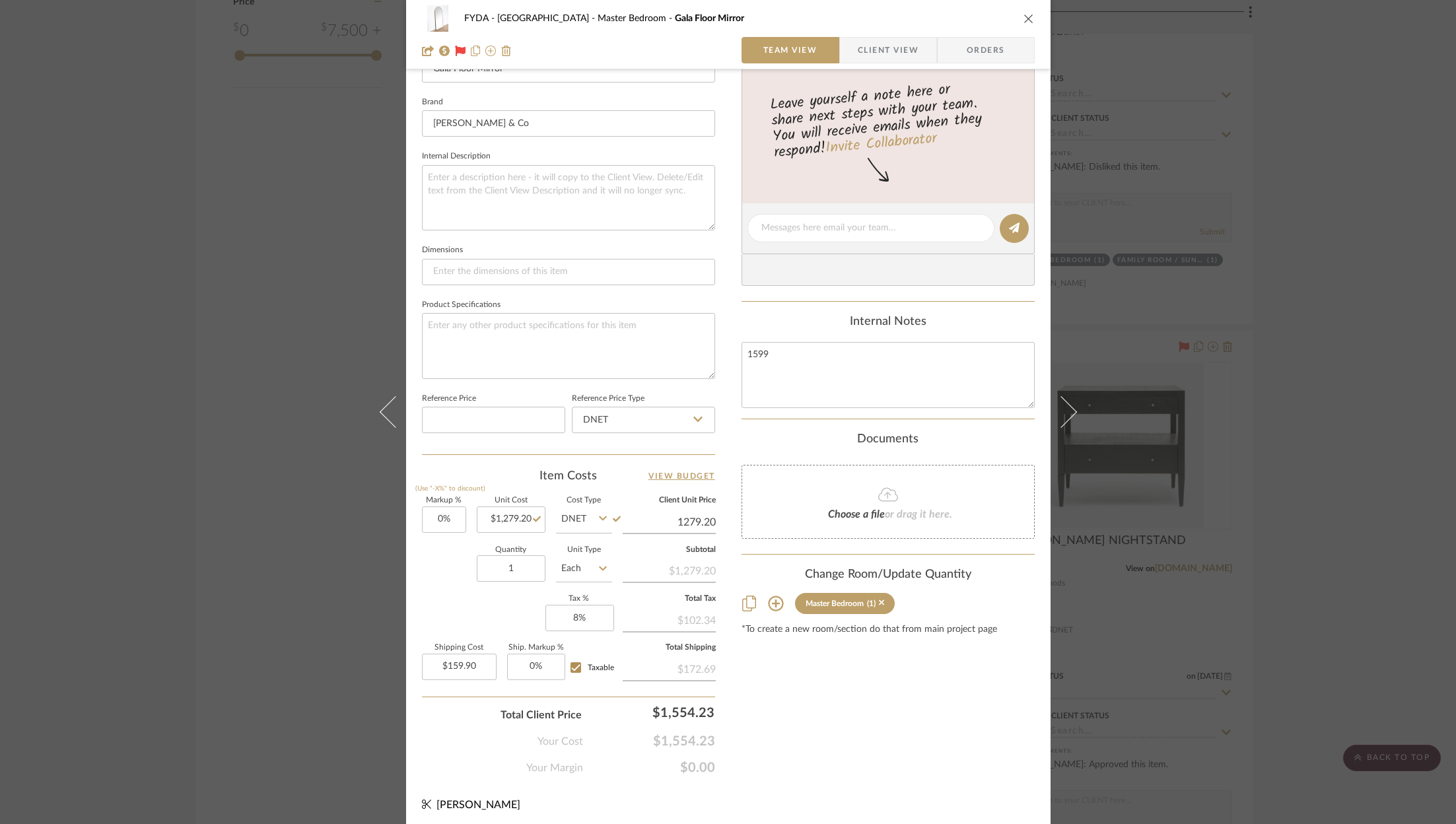
click at [695, 519] on input "1279.20" at bounding box center [669, 522] width 93 height 20
type input "1599"
type input "25%"
type input "$1,599.00"
click at [904, 706] on div "Content here copies to Client View - confirm visibility there. Show in Client D…" at bounding box center [888, 232] width 294 height 1087
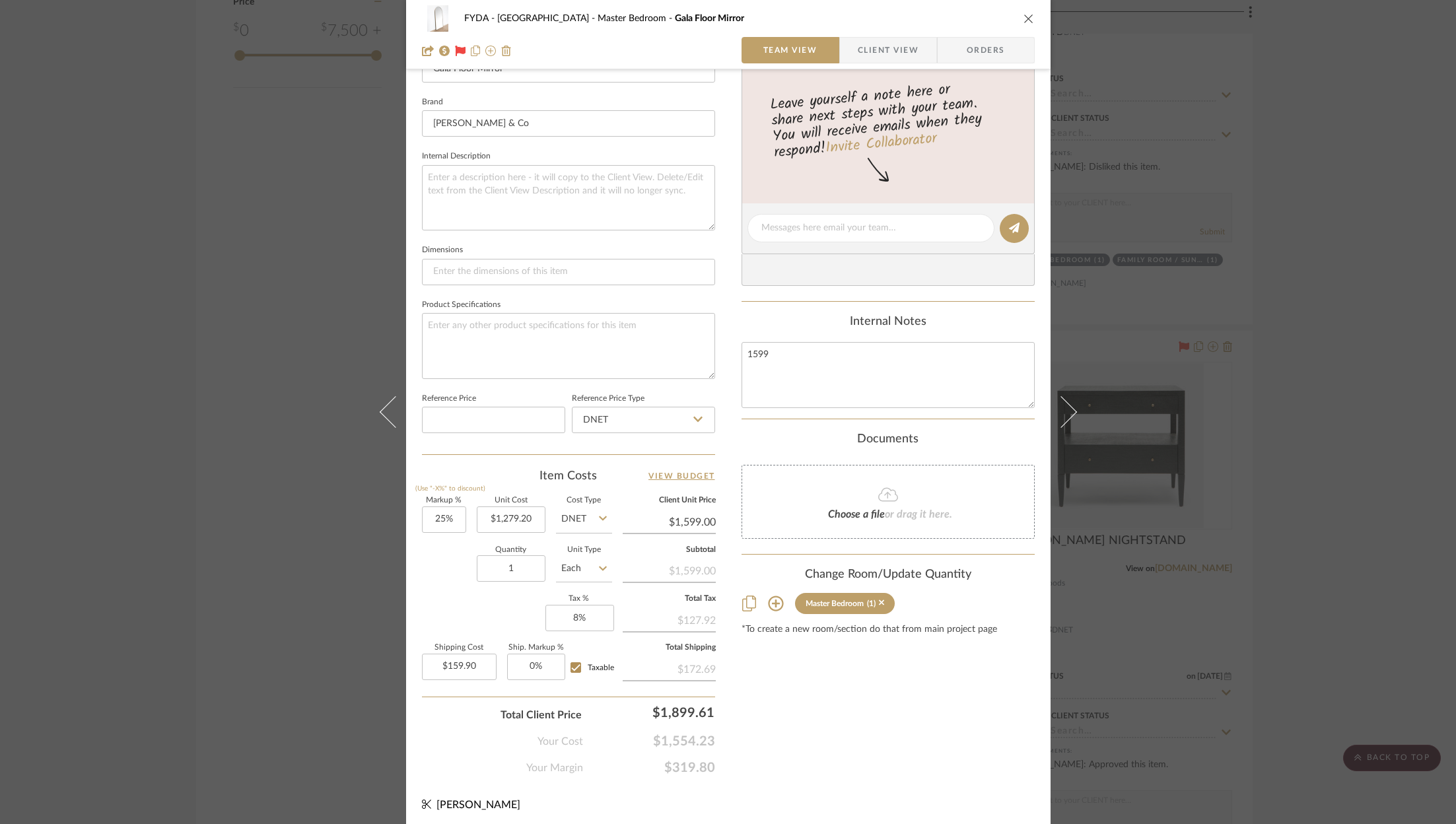
scroll to position [0, 0]
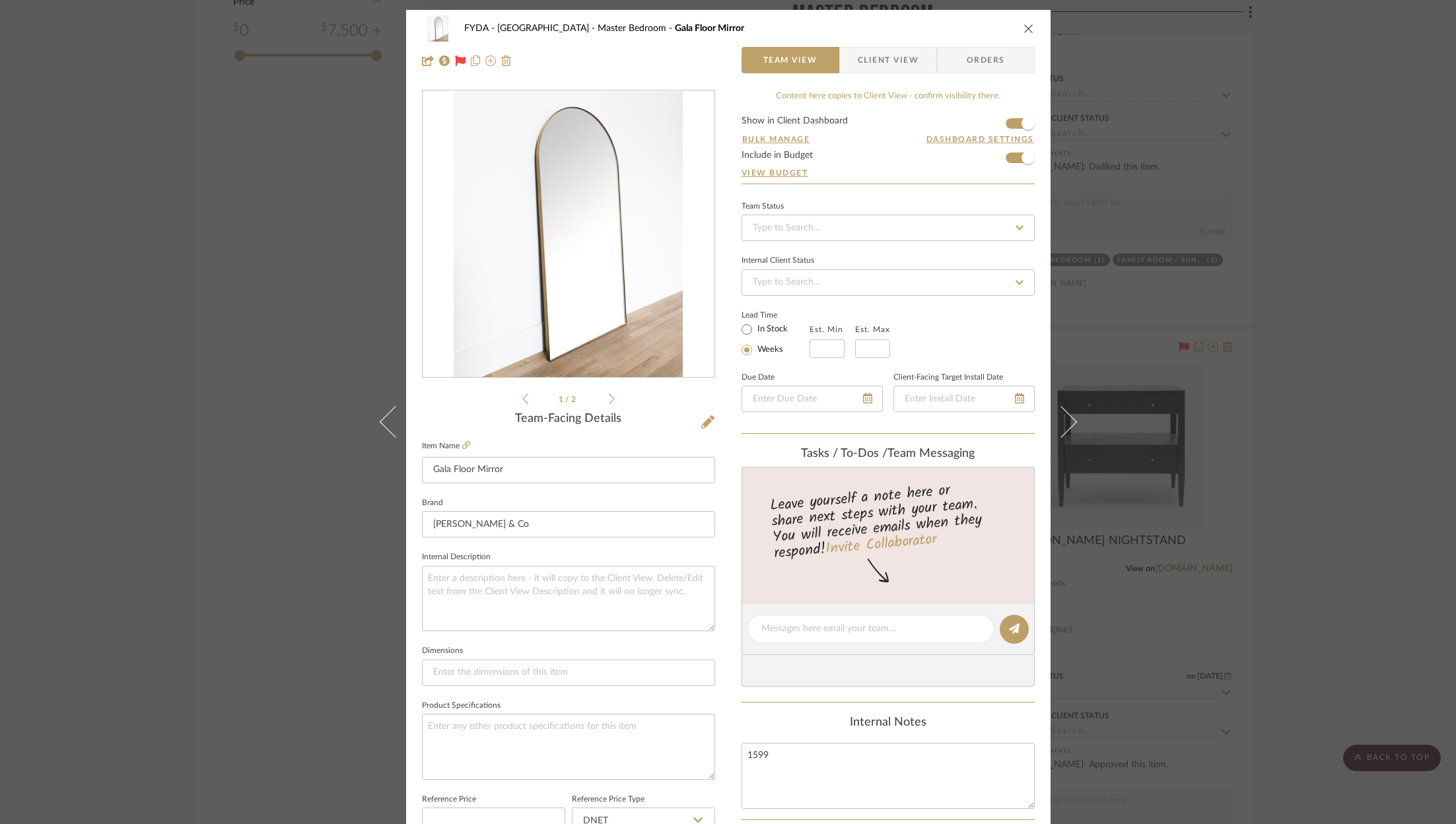
click at [978, 55] on span "Orders" at bounding box center [985, 60] width 67 height 27
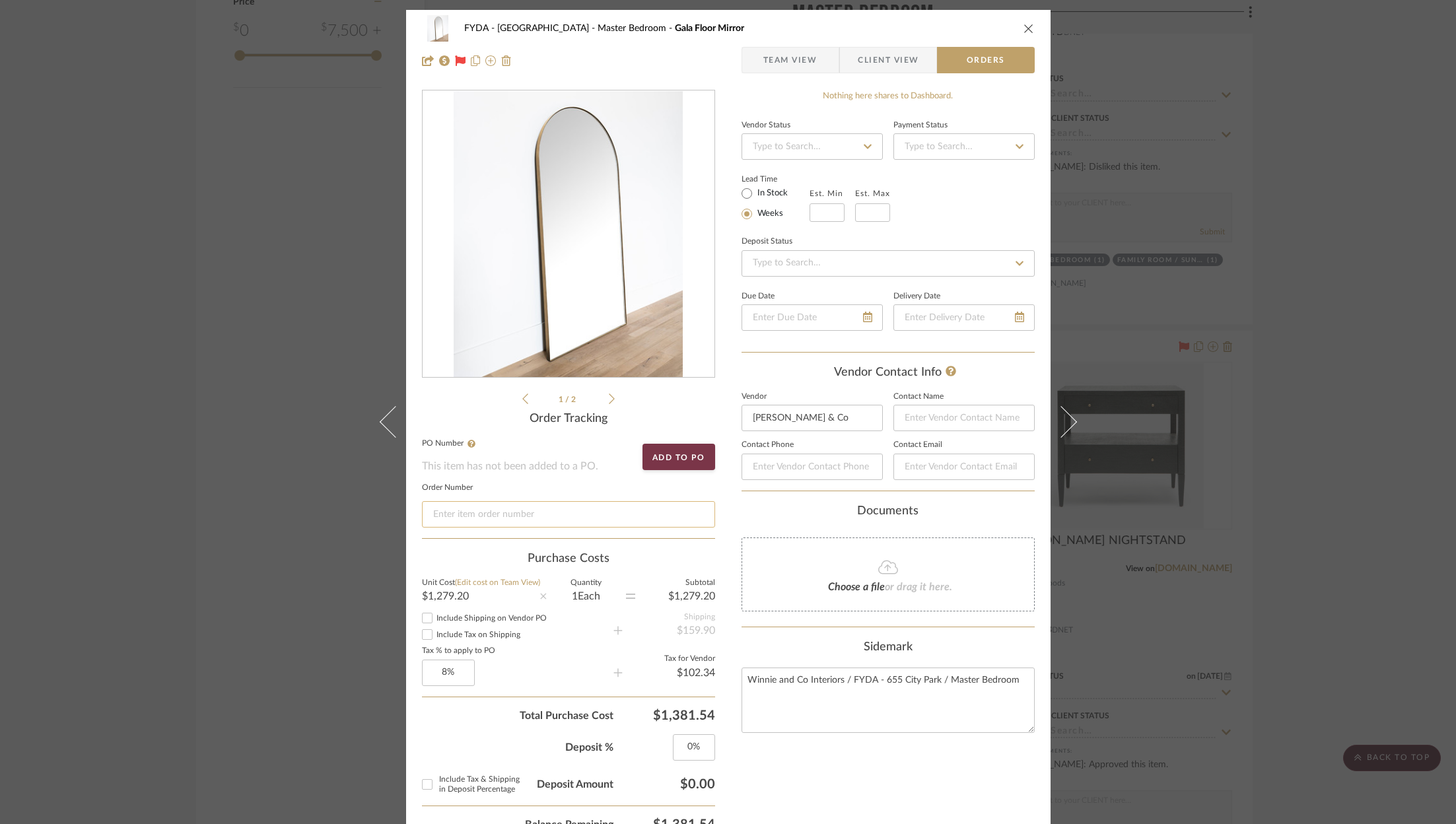
click at [506, 510] on input at bounding box center [569, 514] width 294 height 27
paste input "4KUPY5LH3"
click at [437, 518] on input "x 4KUPY5LH3" at bounding box center [569, 514] width 294 height 27
type input "4KUPY5LH3"
click at [793, 70] on span "Team View" at bounding box center [790, 60] width 54 height 27
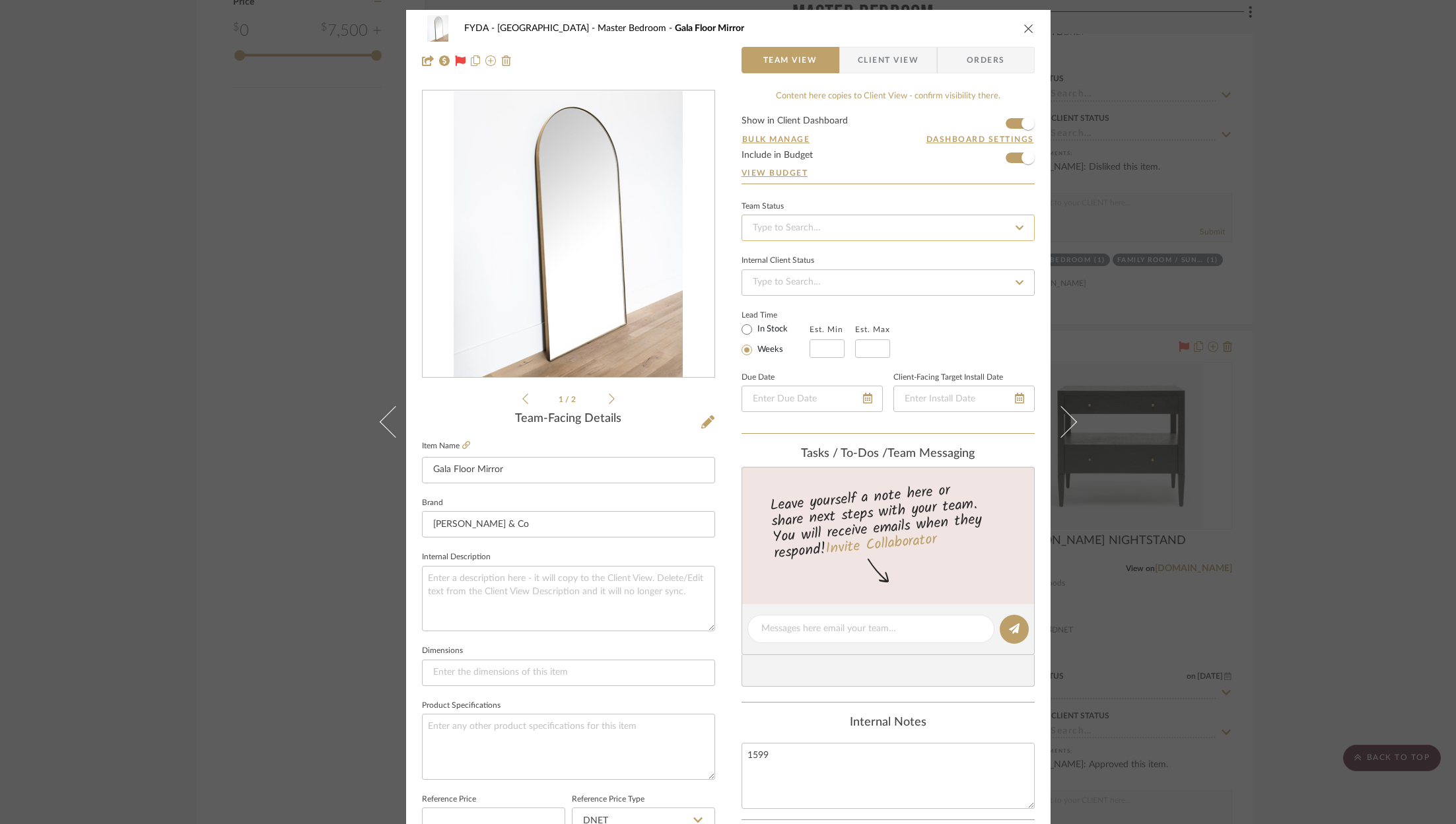
click at [854, 229] on input at bounding box center [888, 228] width 294 height 27
click at [839, 305] on div "Ordered" at bounding box center [884, 295] width 292 height 34
type input "[DATE]"
type input "Ordered"
type input "[DATE]"
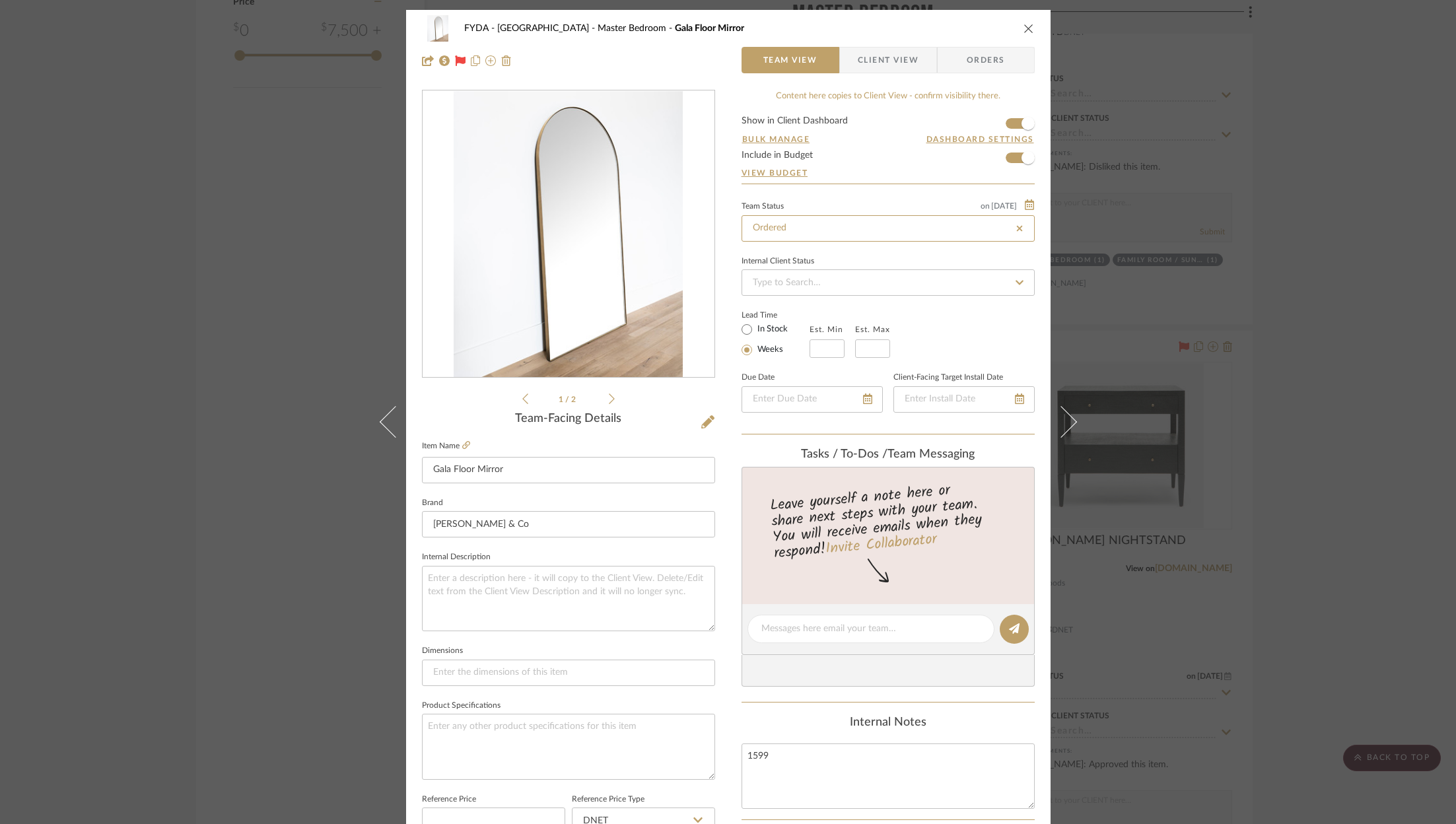
type input "Ordered"
click at [894, 62] on span "Client View" at bounding box center [888, 60] width 61 height 27
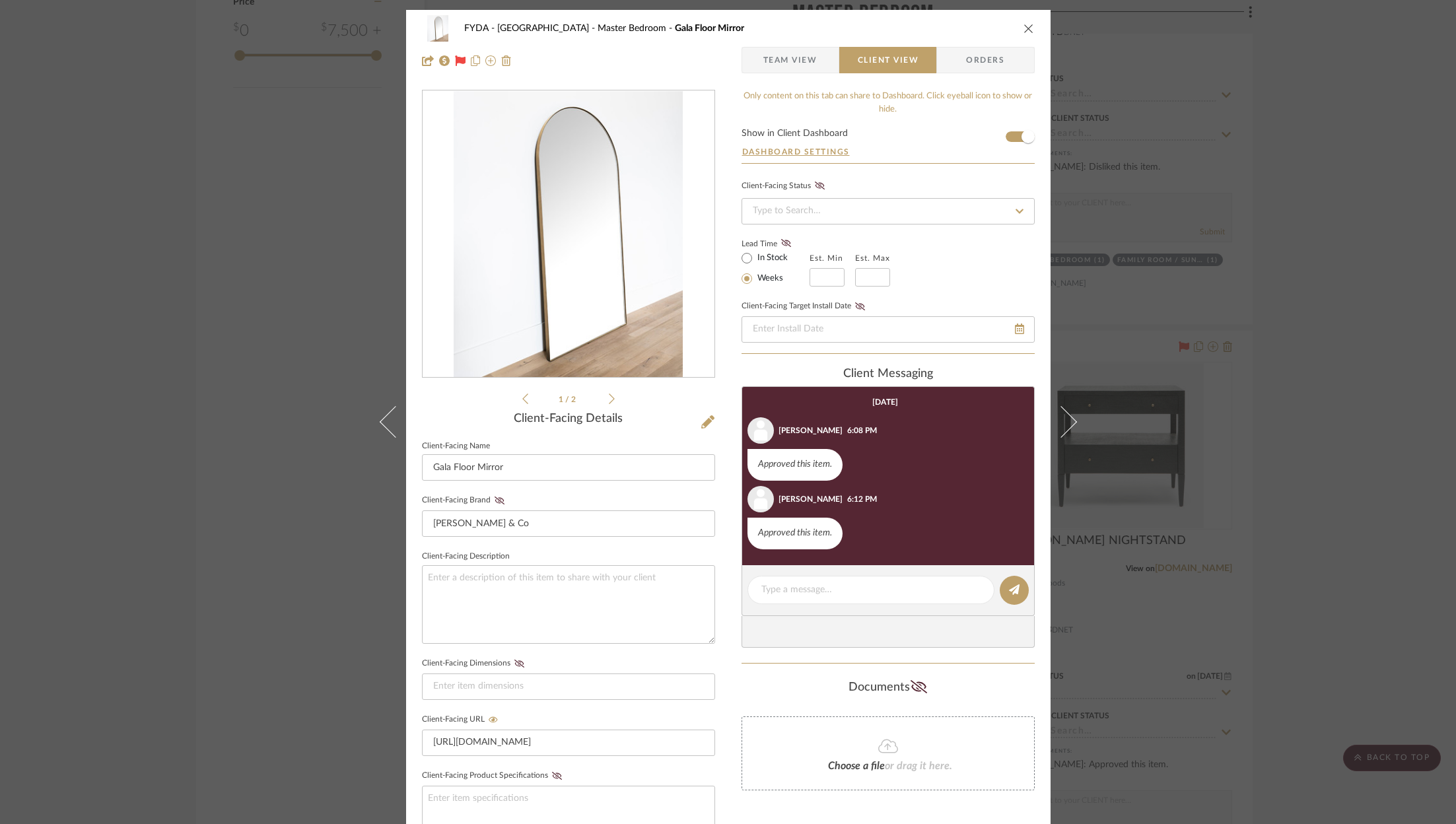
click at [788, 46] on div "FYDA - 655 City Park Master Bedroom Gala Floor Mirror Team View Client View Ord…" at bounding box center [728, 45] width 644 height 70
click at [788, 65] on span "Team View" at bounding box center [790, 60] width 54 height 27
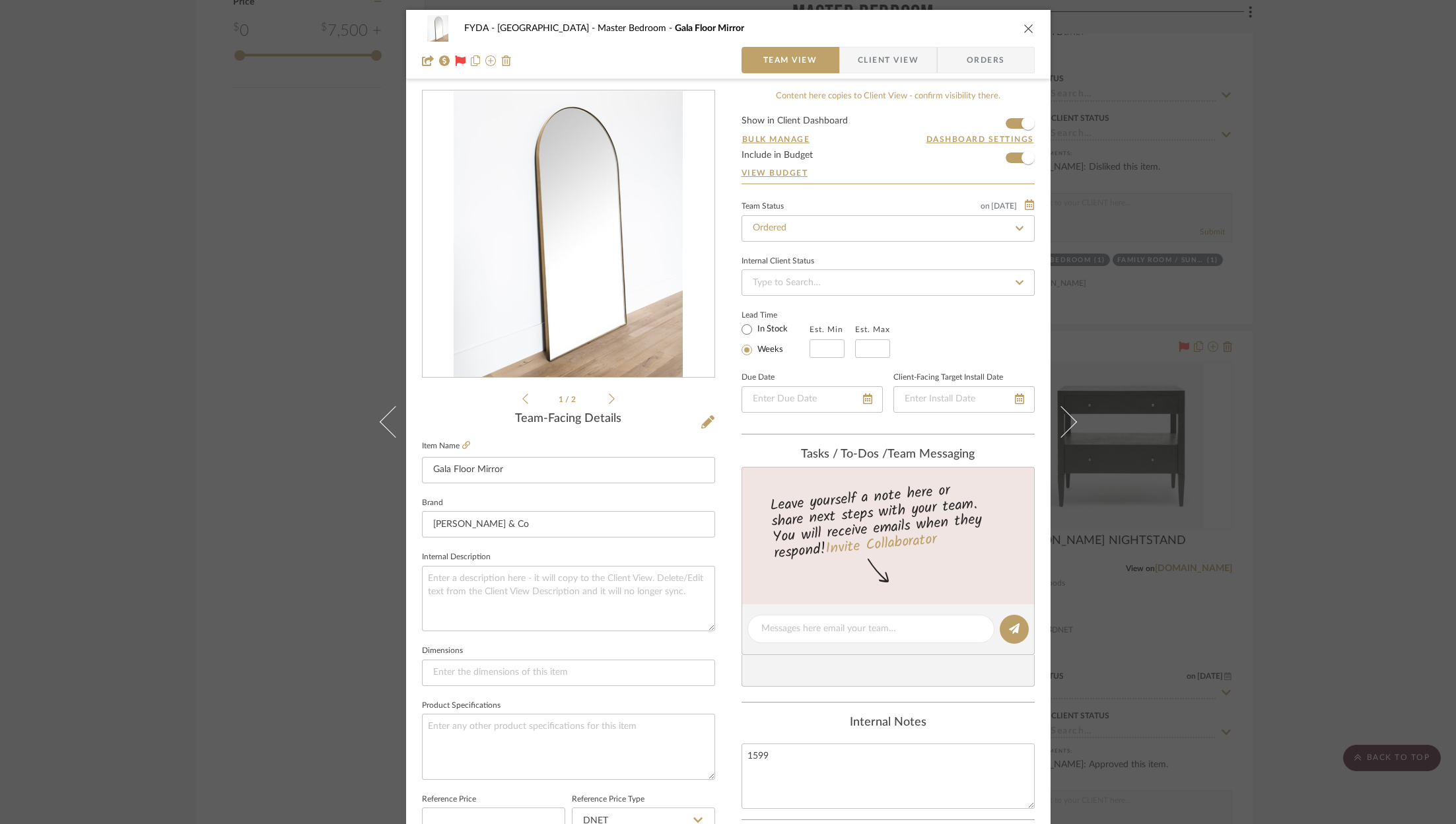
scroll to position [401, 0]
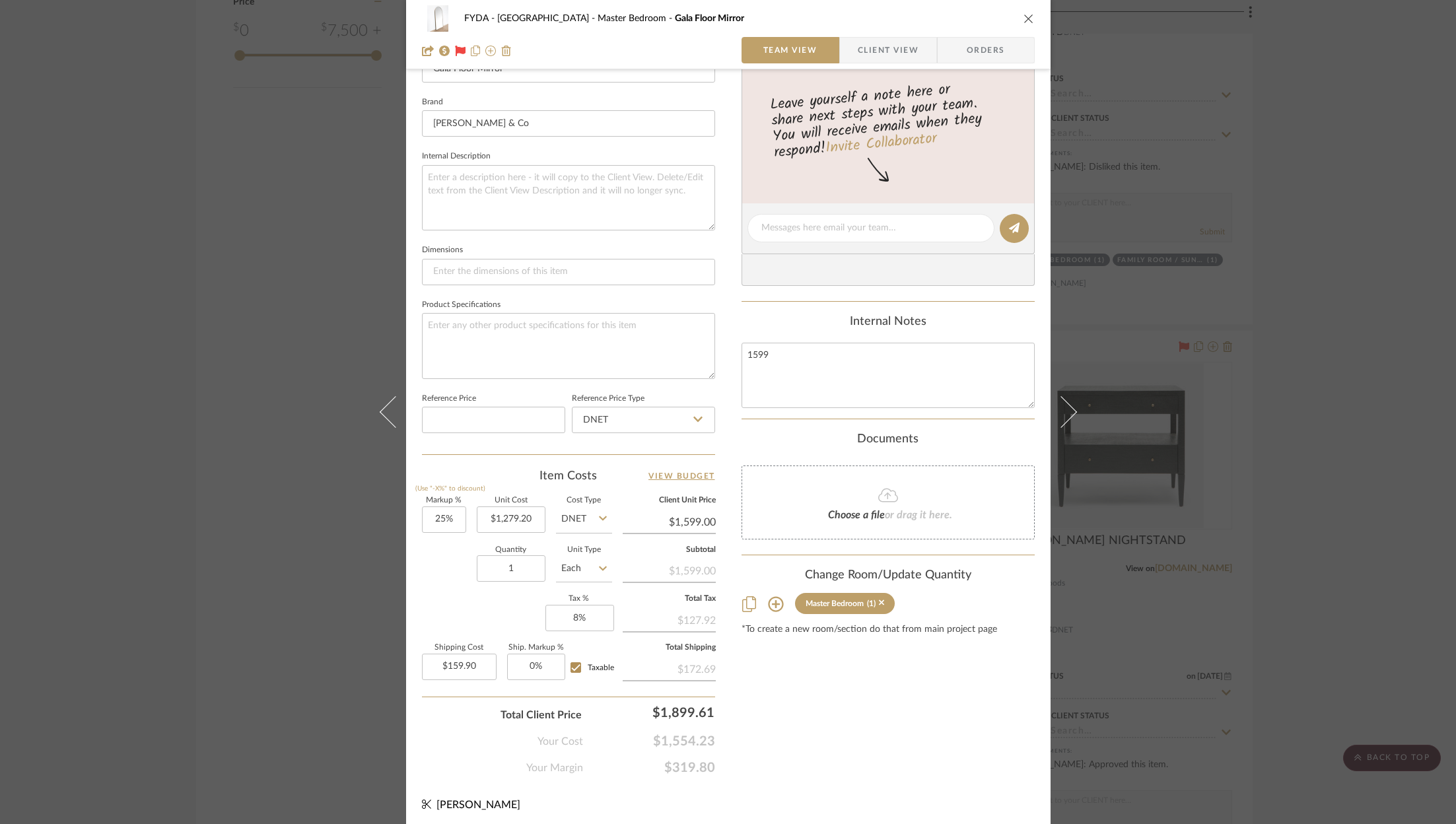
click at [684, 763] on span "$319.80" at bounding box center [649, 767] width 132 height 16
copy span "$319.80"
click at [692, 740] on span "$1,554.23" at bounding box center [649, 741] width 132 height 16
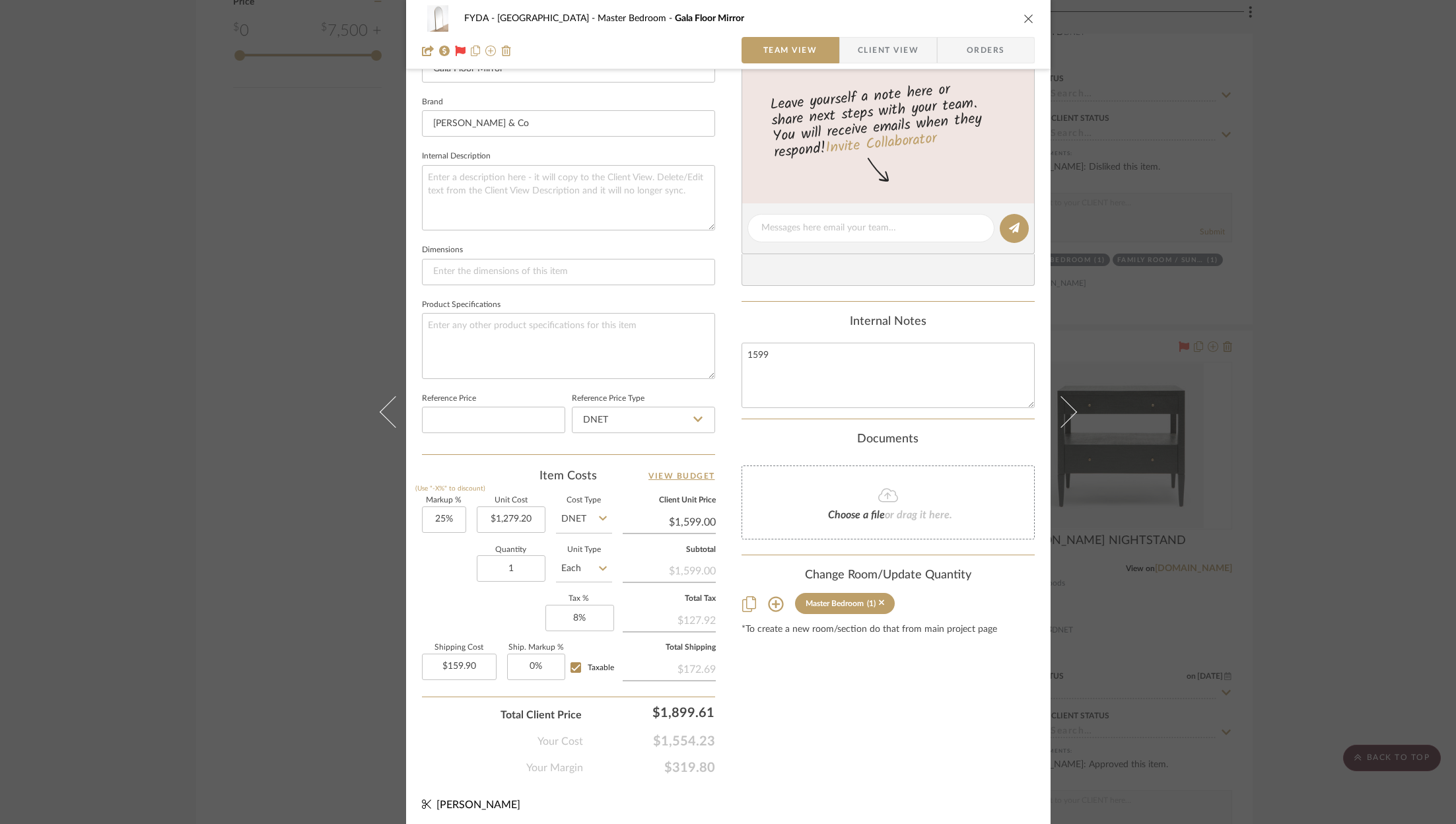
click at [692, 740] on span "$1,554.23" at bounding box center [649, 741] width 132 height 16
copy span "$1,554.23"
click at [670, 709] on input "1899.61" at bounding box center [654, 712] width 132 height 27
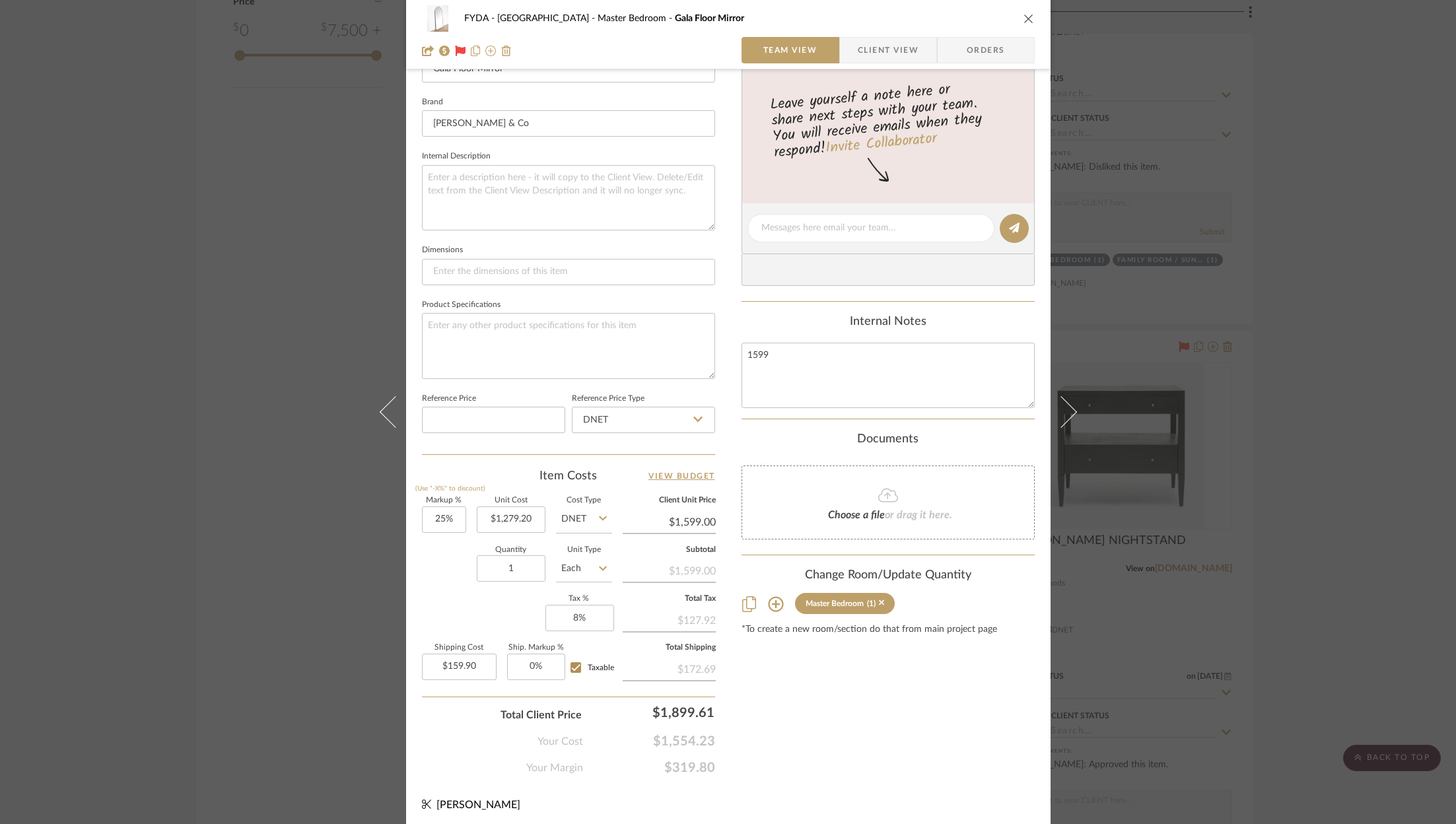
scroll to position [0, 0]
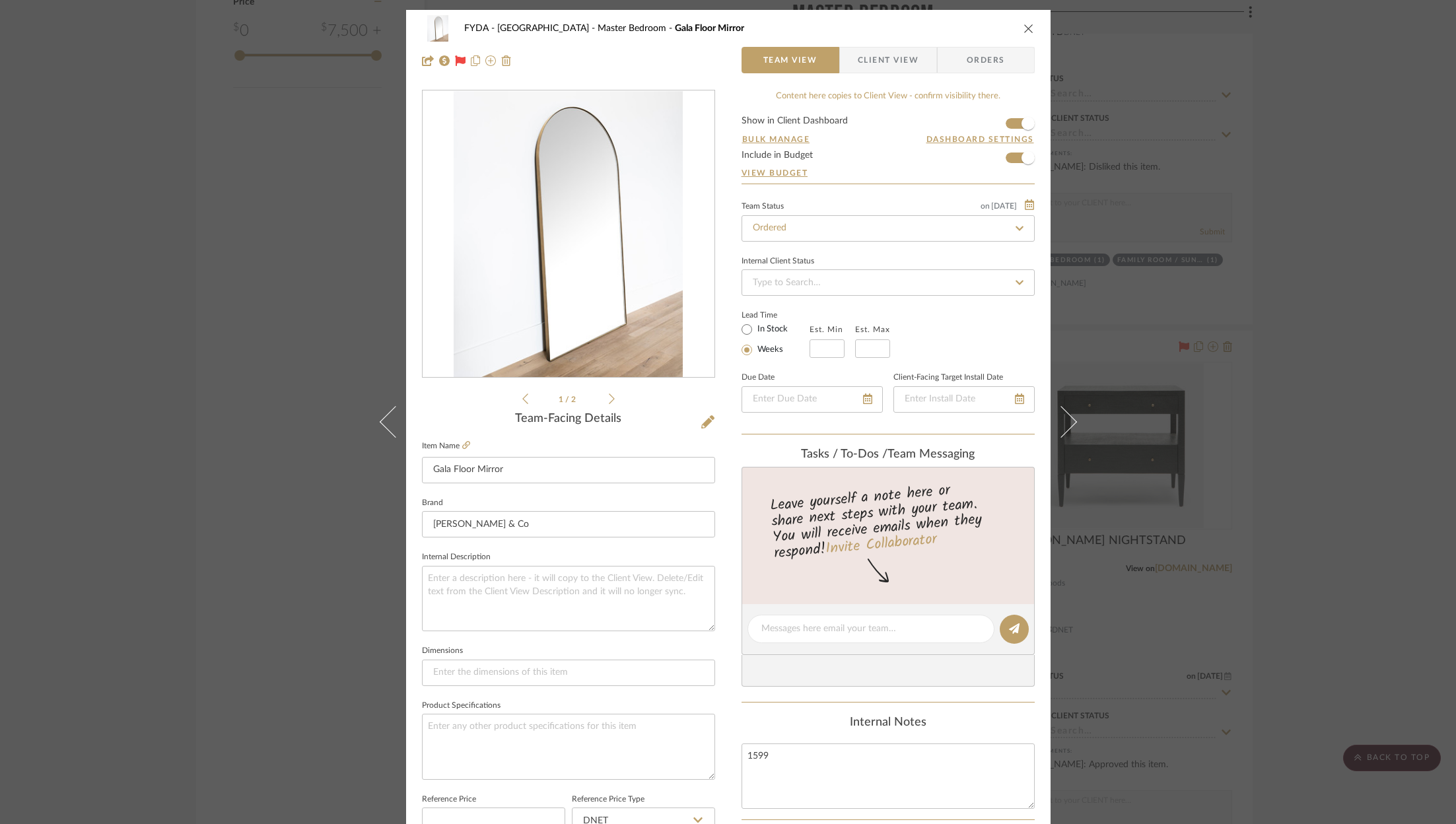
click at [1024, 28] on icon "close" at bounding box center [1028, 28] width 11 height 11
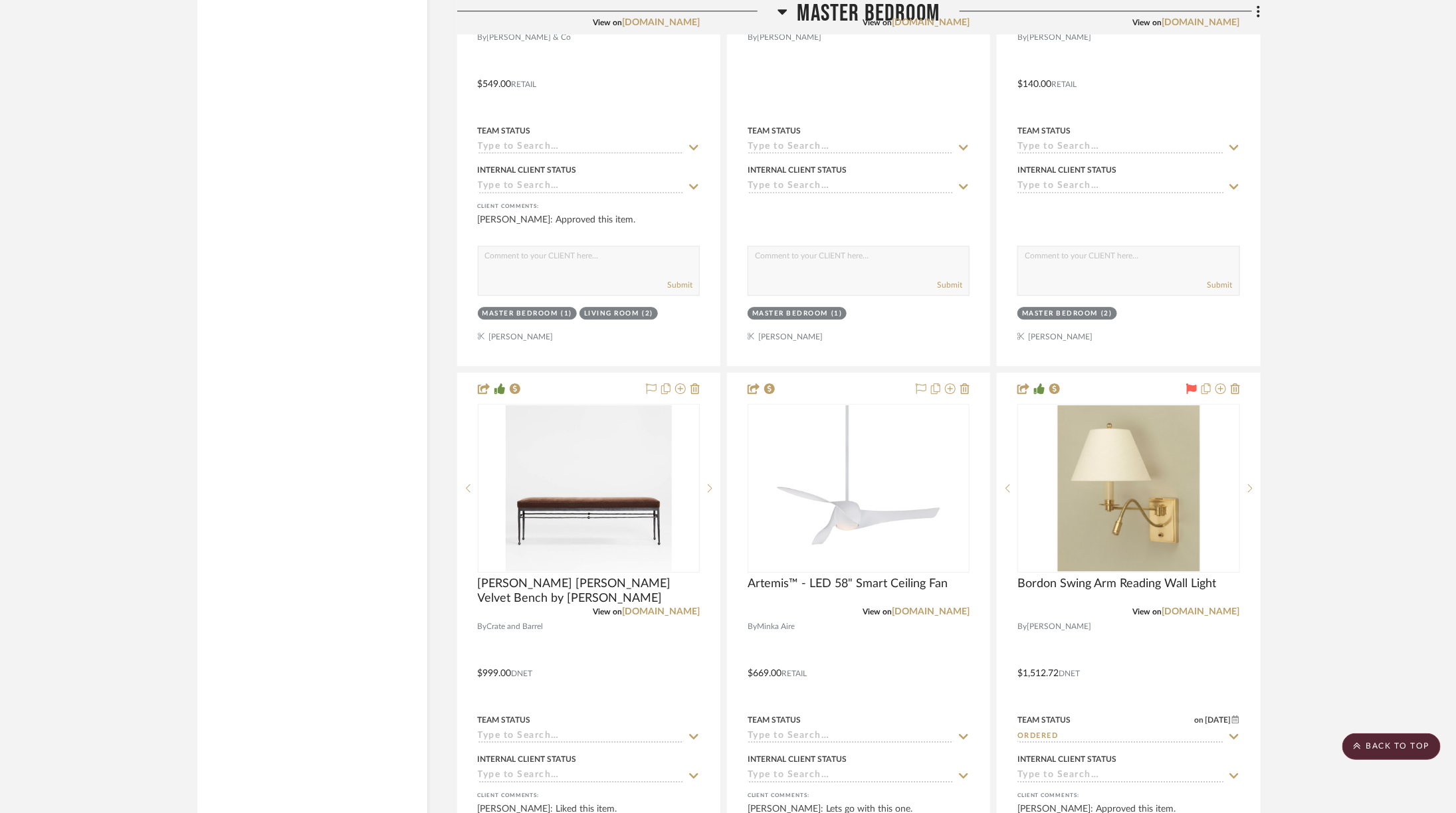
scroll to position [5023, 0]
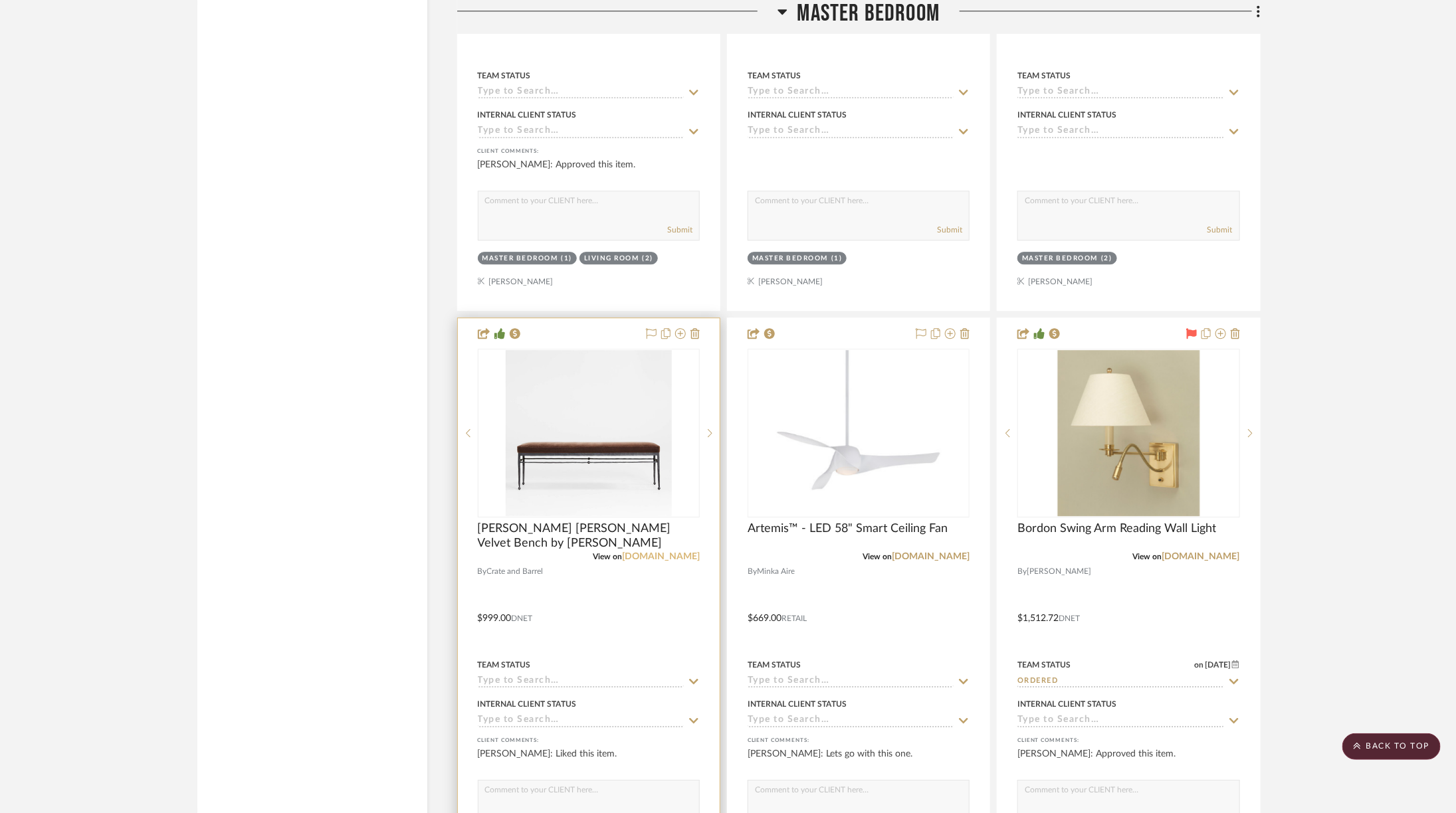
click at [665, 552] on link "[DOMAIN_NAME]" at bounding box center [661, 556] width 78 height 9
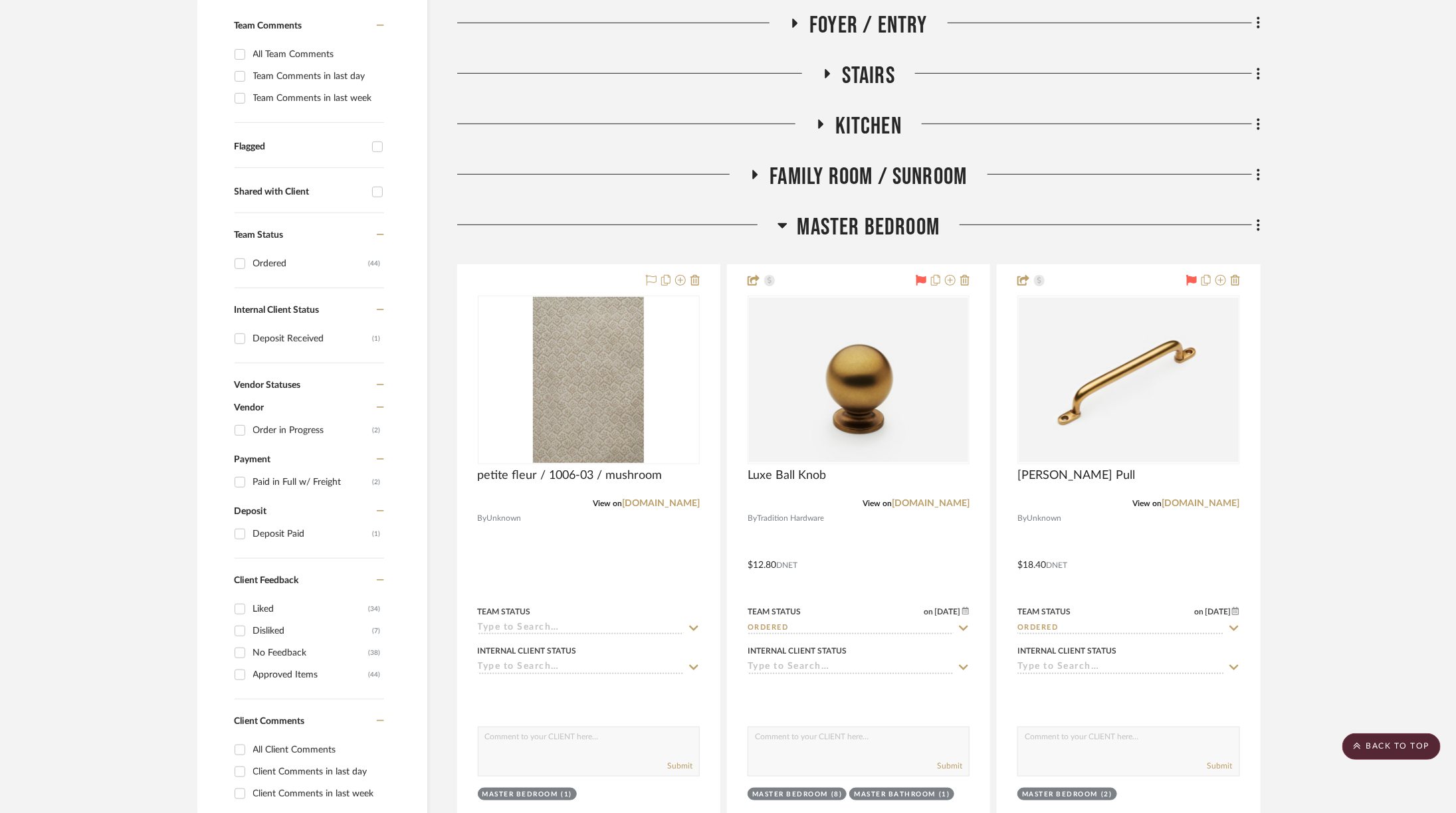
scroll to position [249, 0]
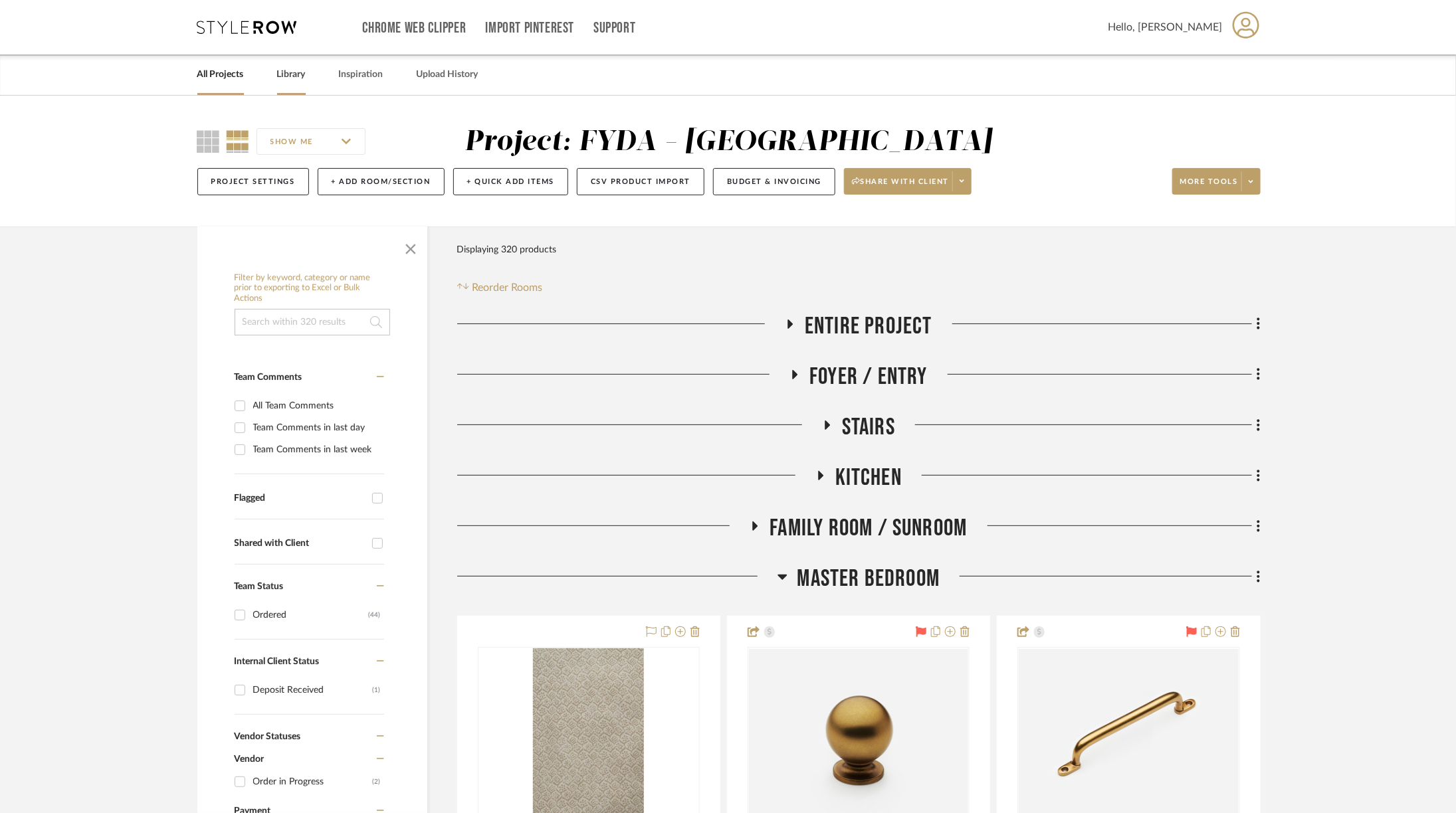
click at [295, 75] on link "Library" at bounding box center [291, 74] width 29 height 18
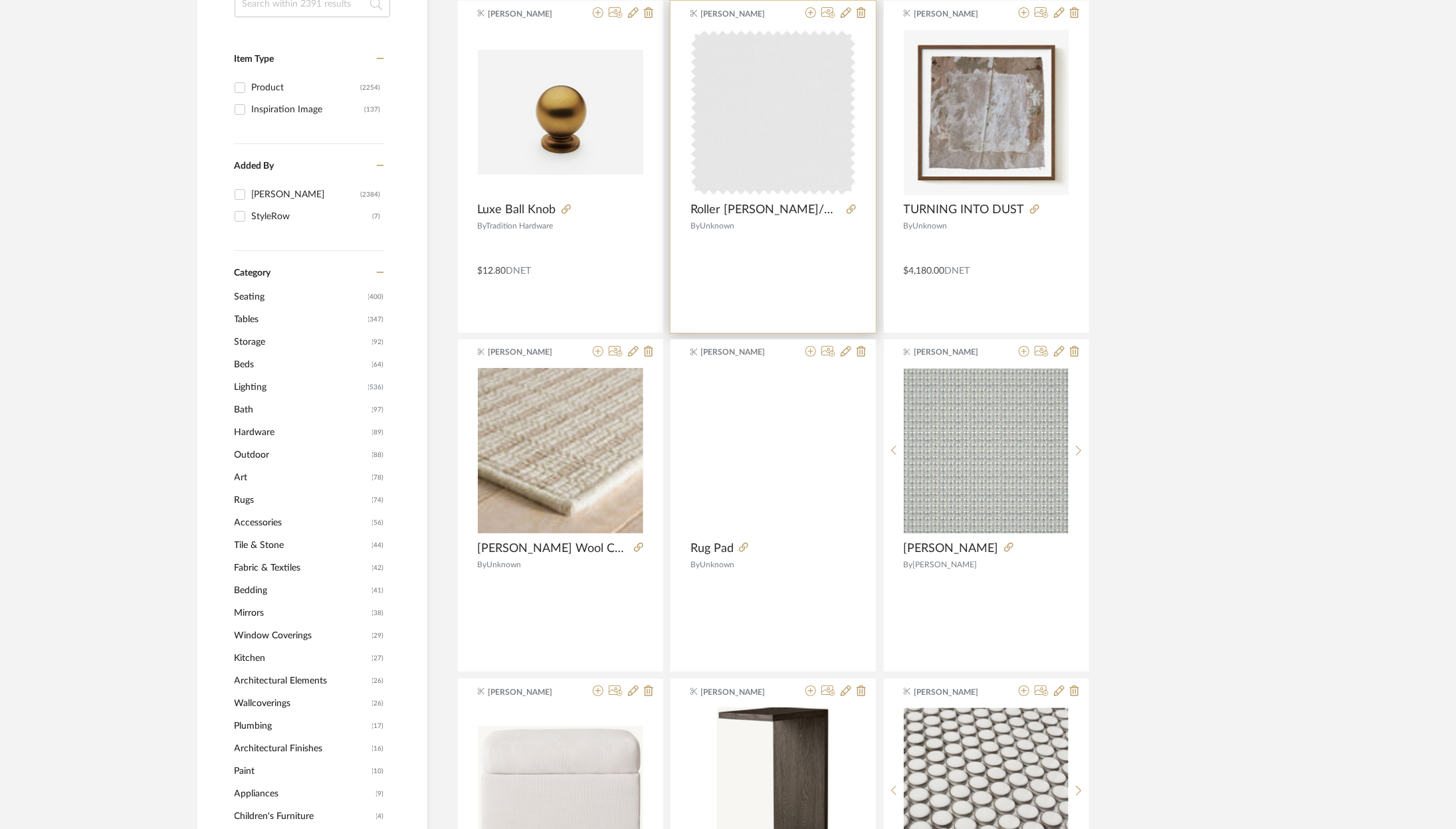
scroll to position [255, 0]
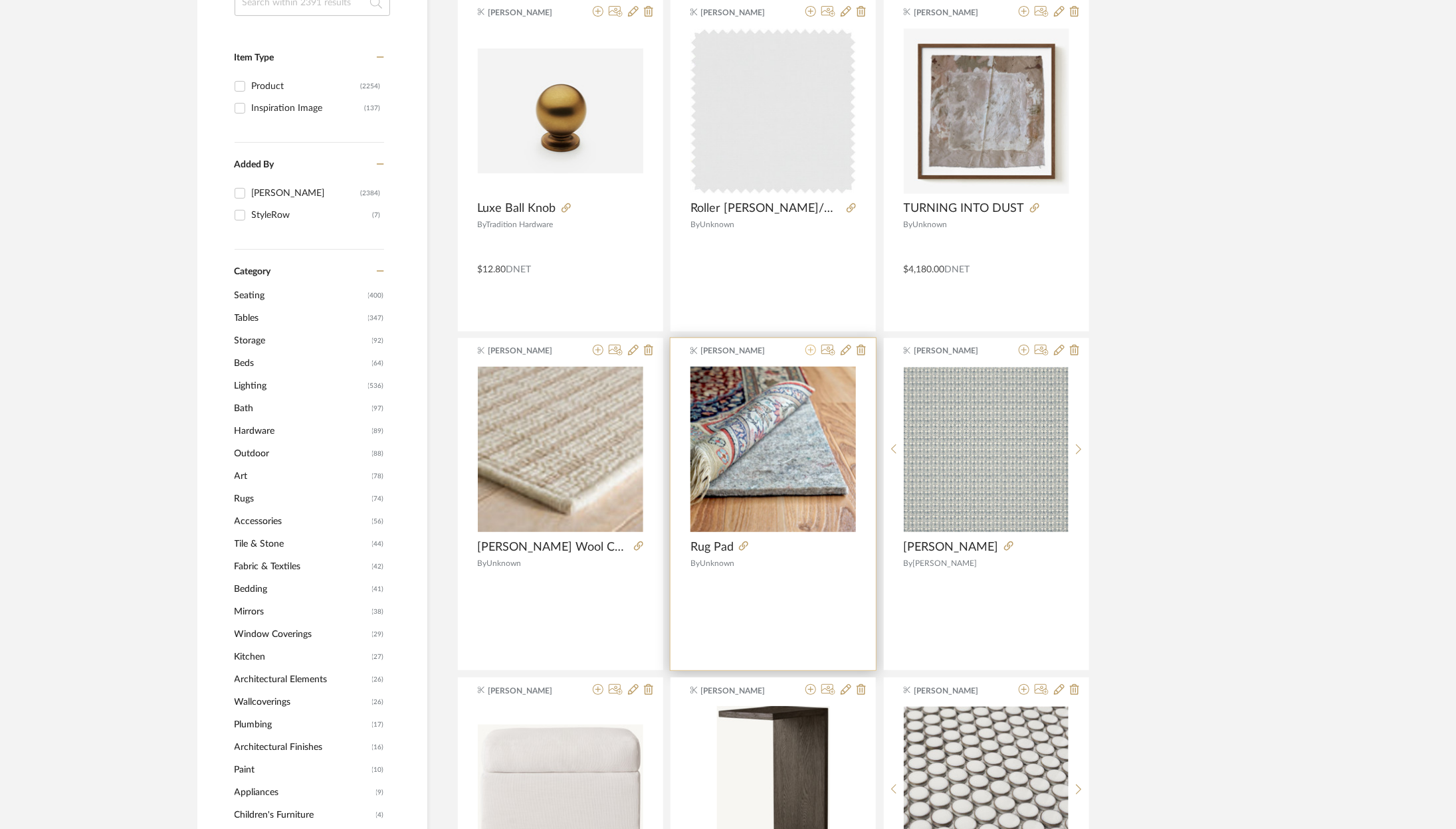
click at [810, 354] on icon at bounding box center [811, 351] width 11 height 11
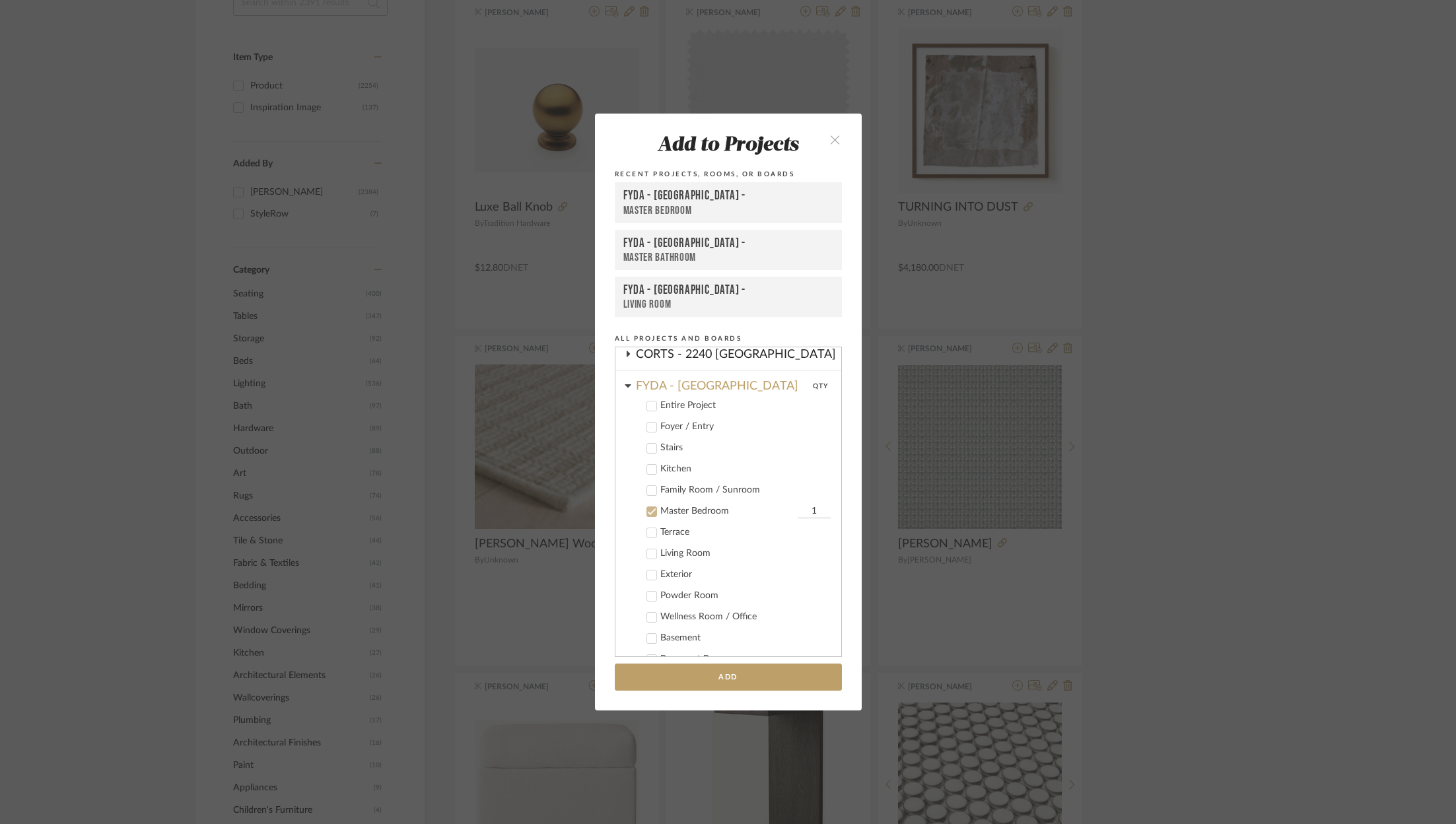
scroll to position [43, 0]
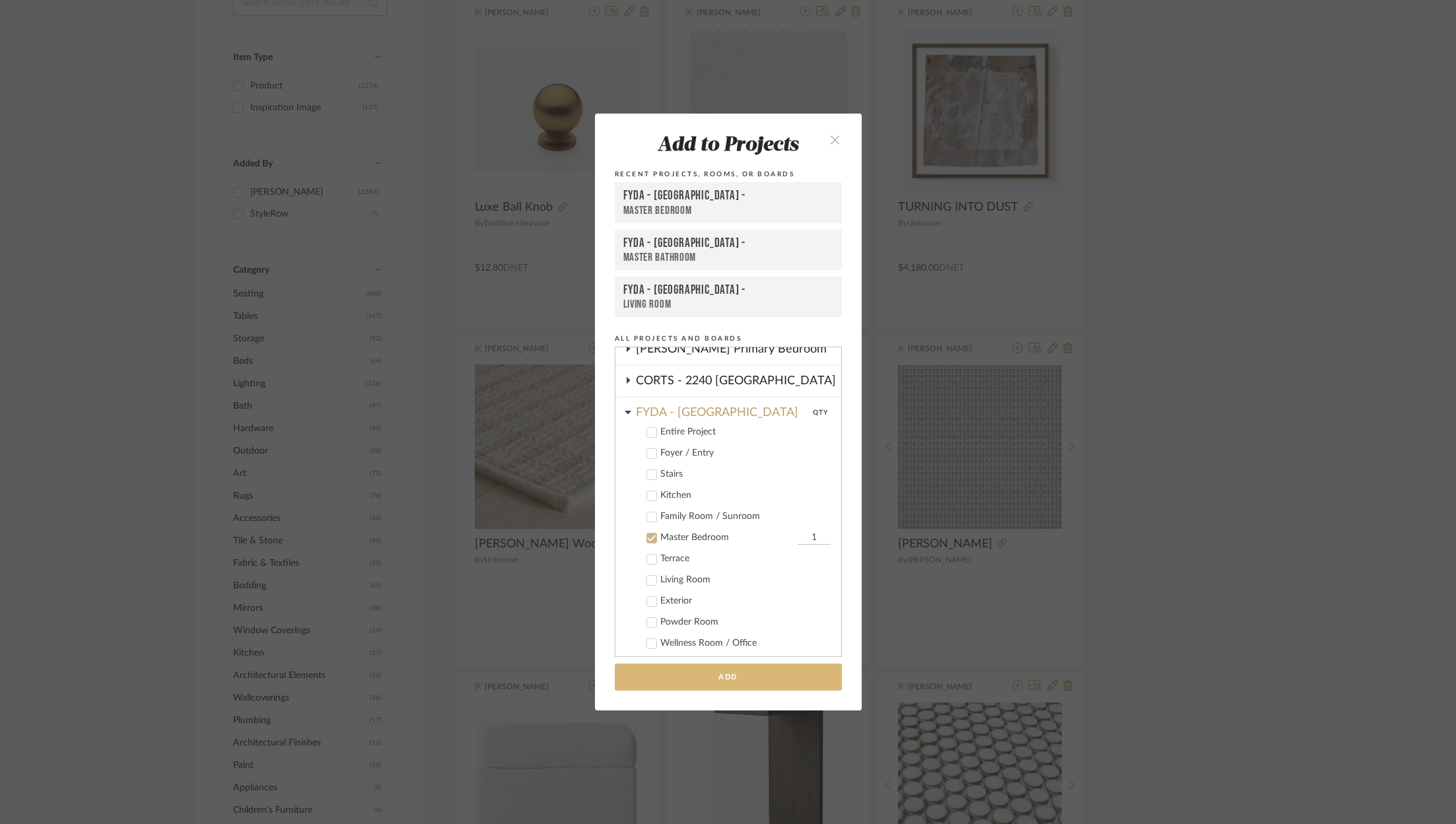
click at [751, 679] on button "Add" at bounding box center [728, 677] width 228 height 28
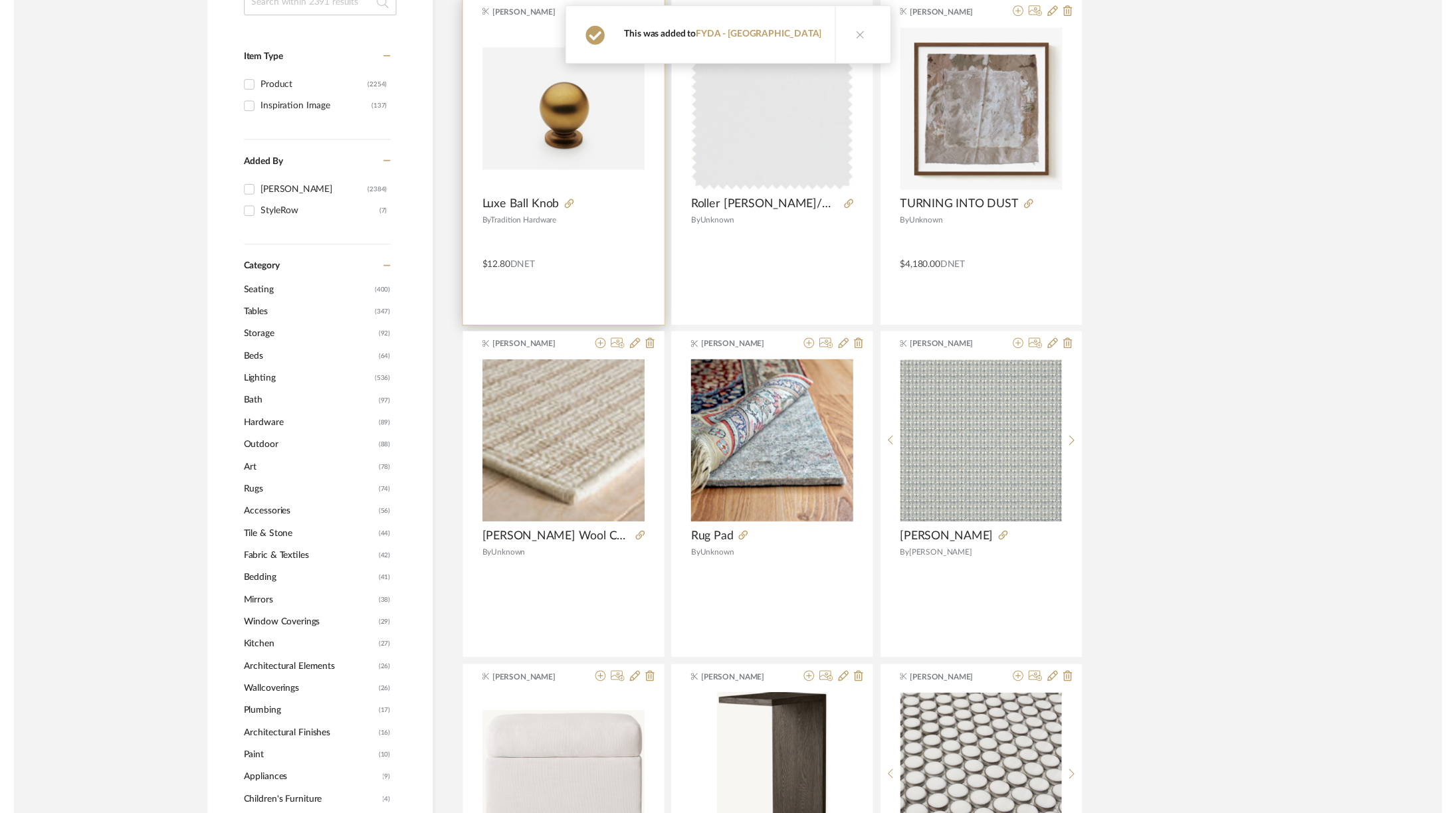
scroll to position [0, 0]
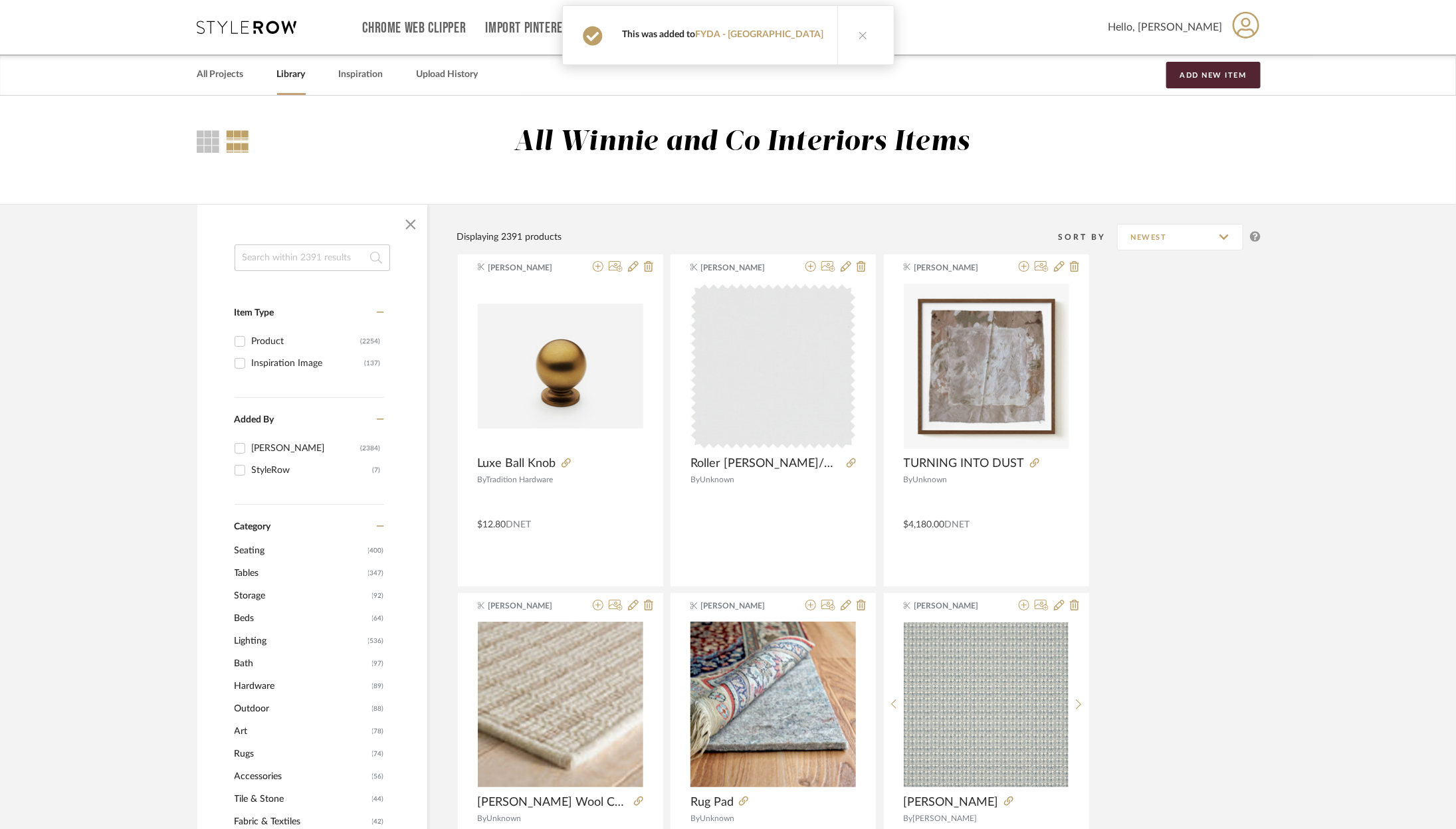
click at [242, 22] on icon at bounding box center [247, 27] width 100 height 13
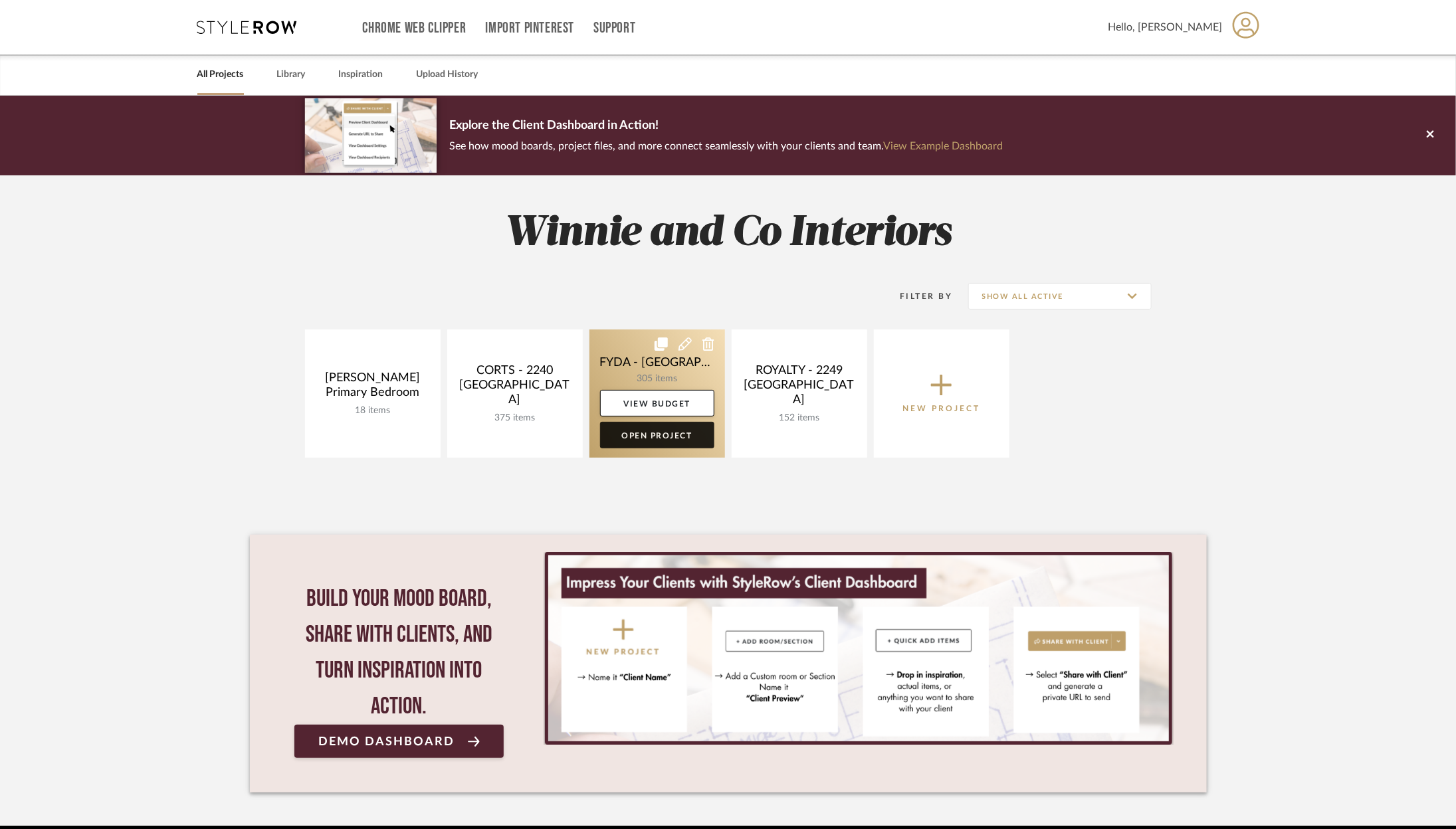
click at [635, 447] on link "Open Project" at bounding box center [657, 435] width 114 height 27
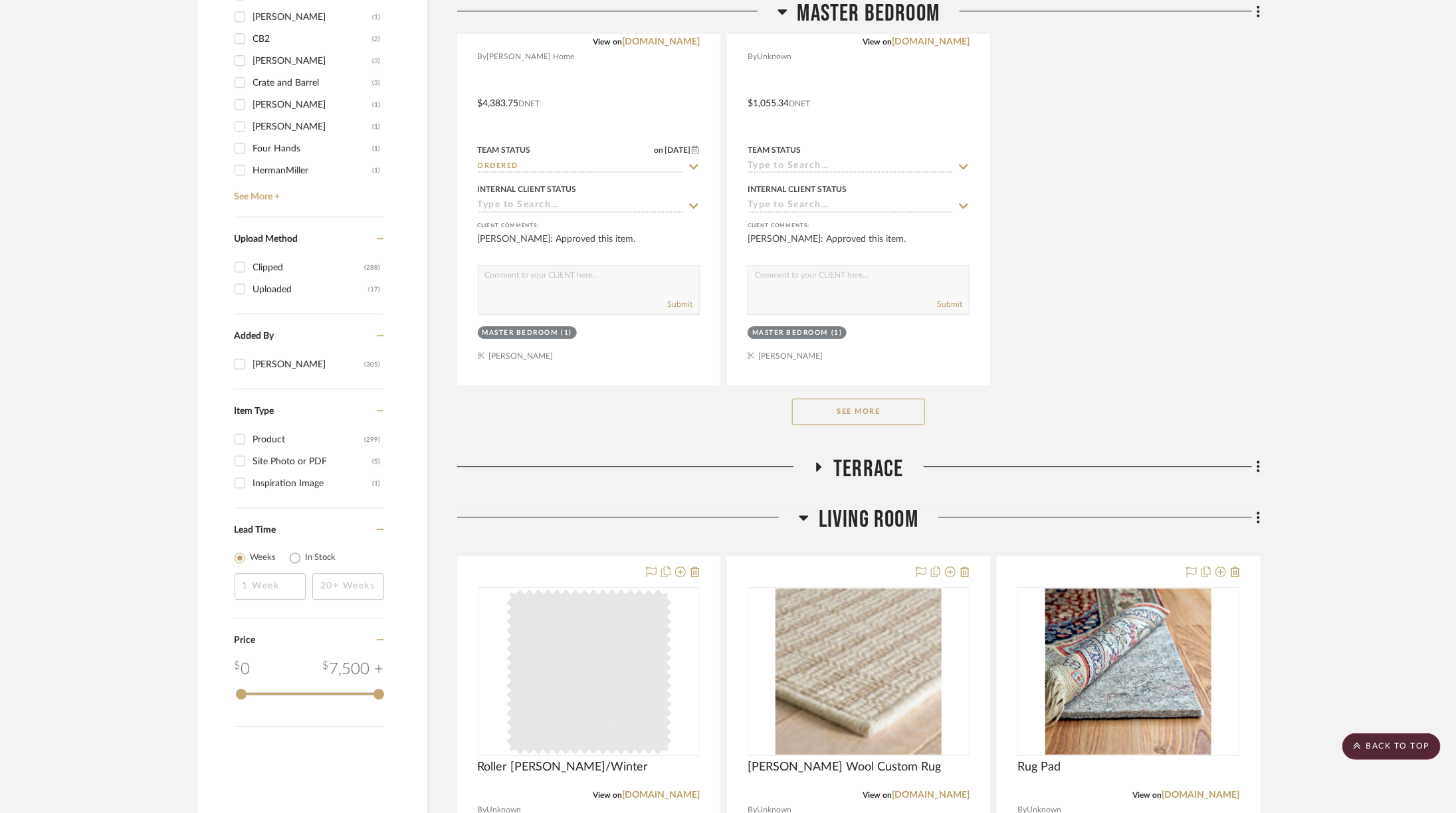
scroll to position [1799, 0]
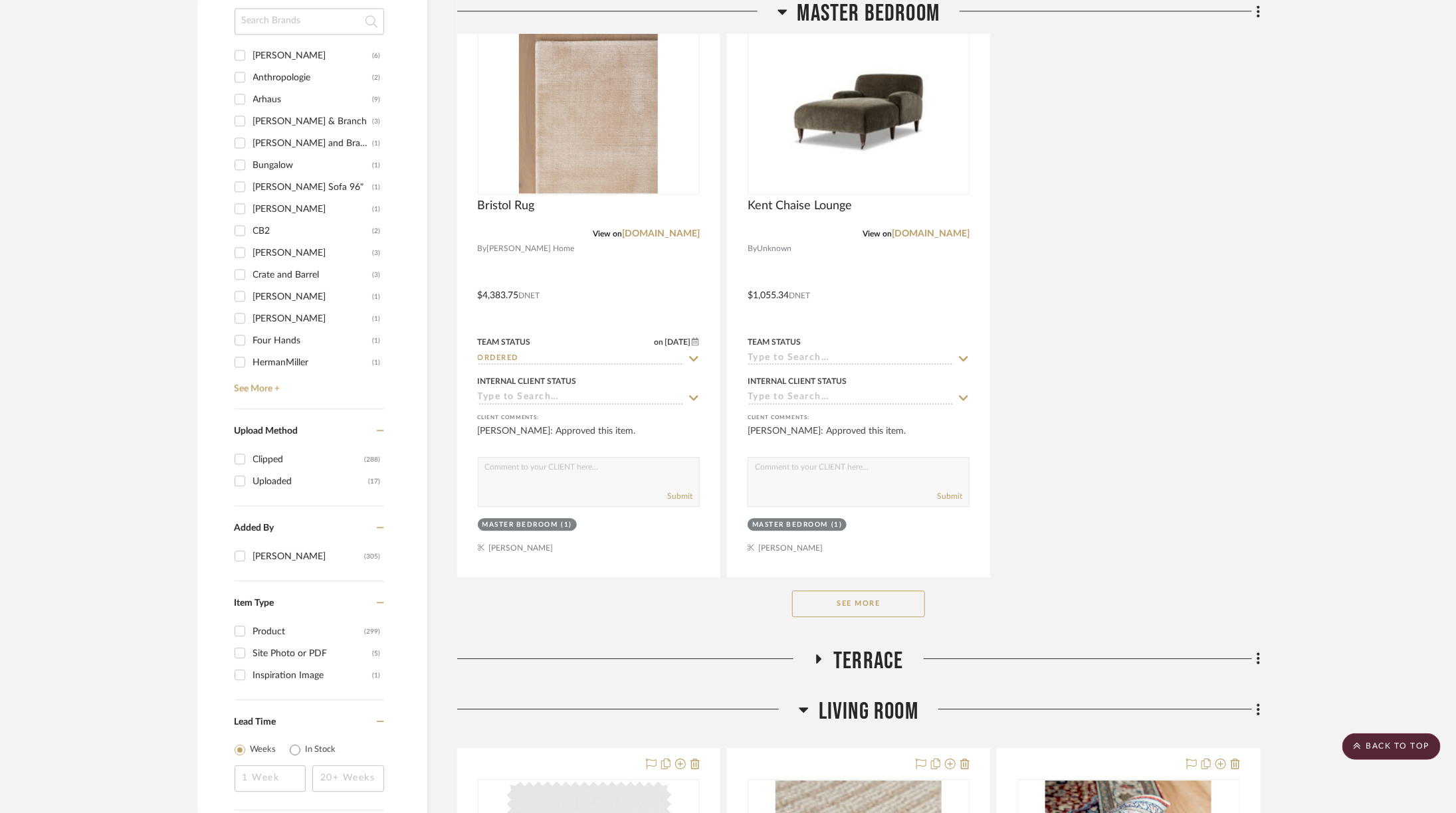
click at [836, 17] on span "Master Bedroom" at bounding box center [869, 14] width 143 height 29
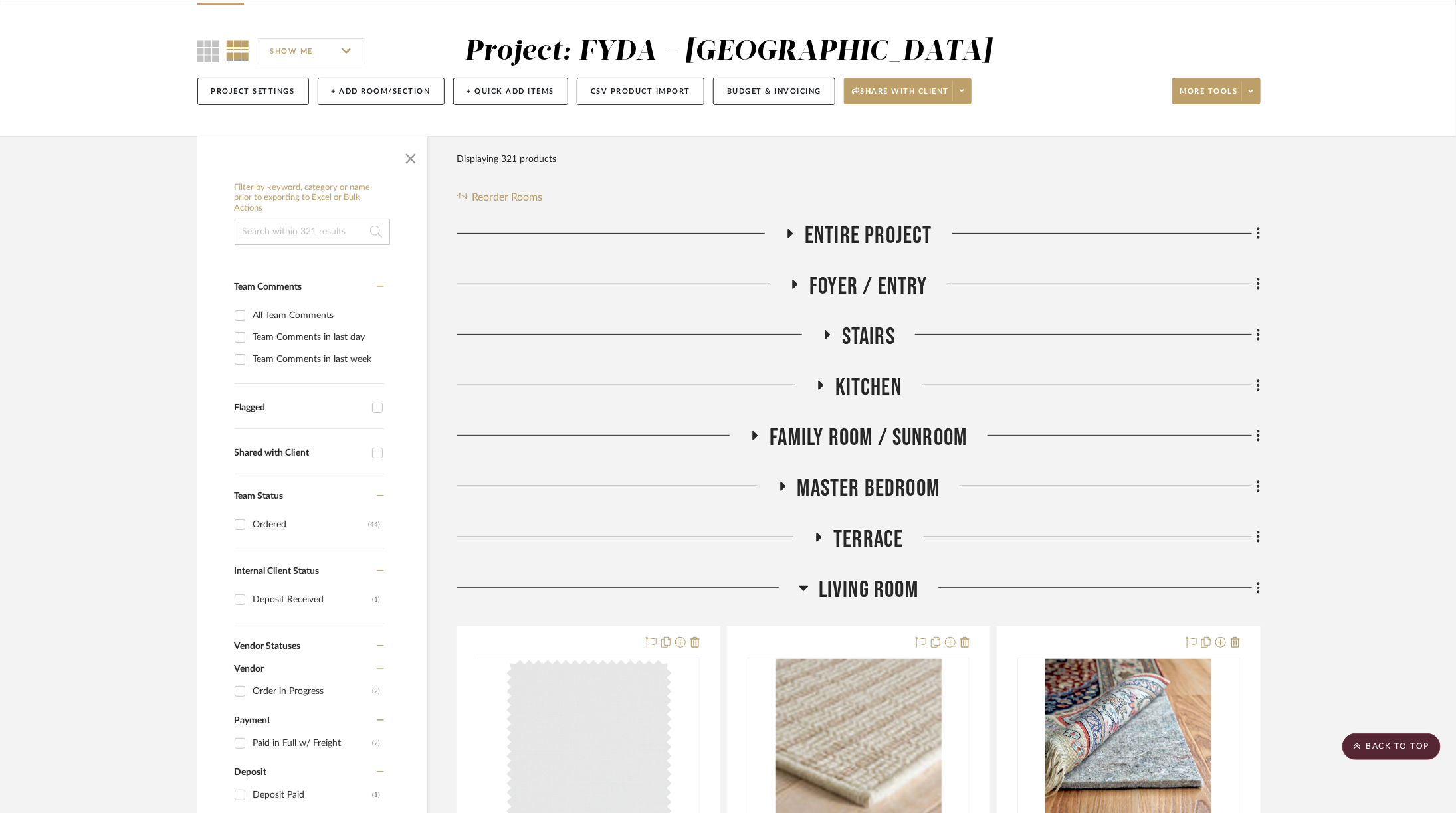
scroll to position [0, 0]
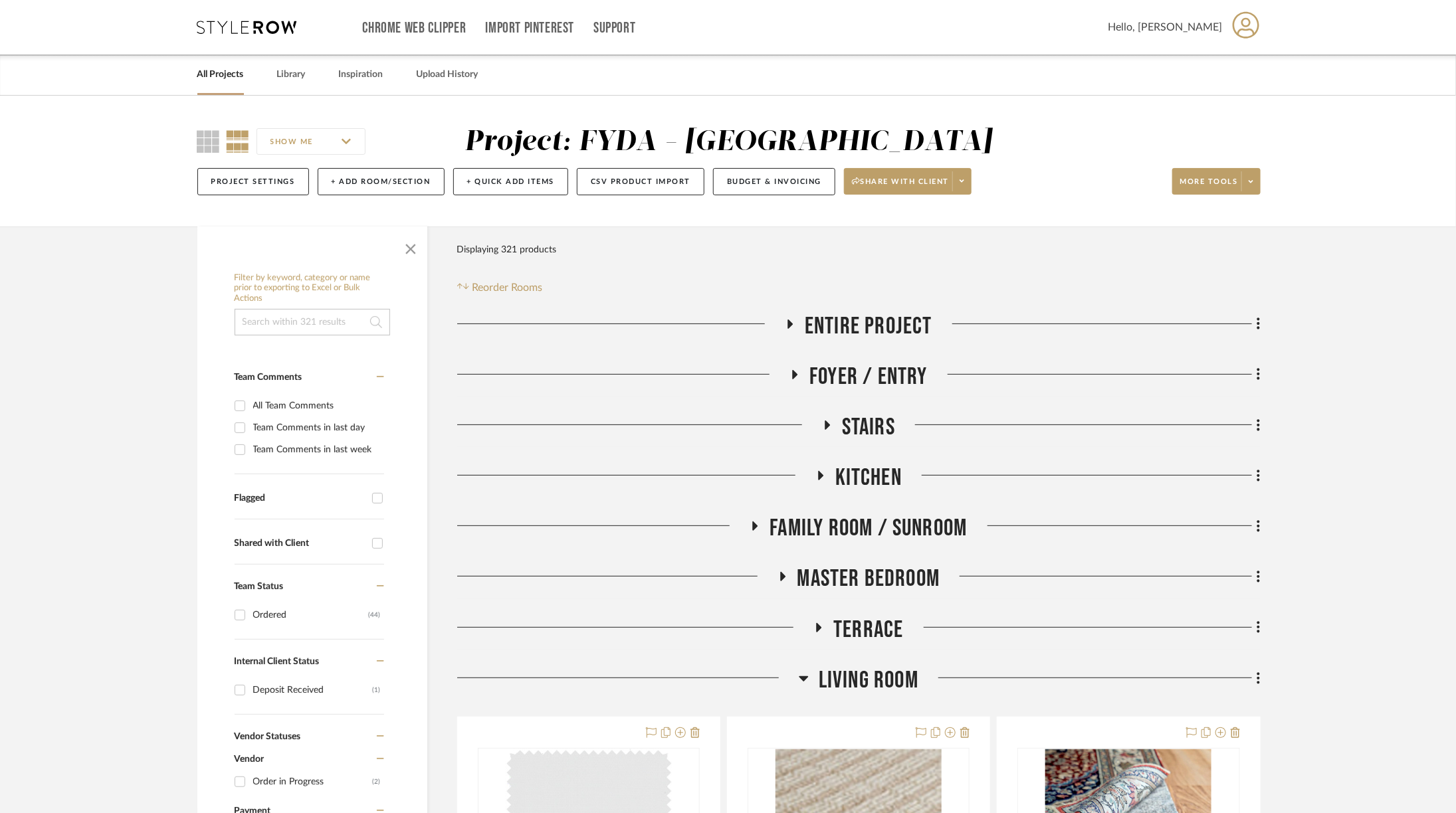
click at [882, 624] on span "Terrace" at bounding box center [868, 629] width 70 height 29
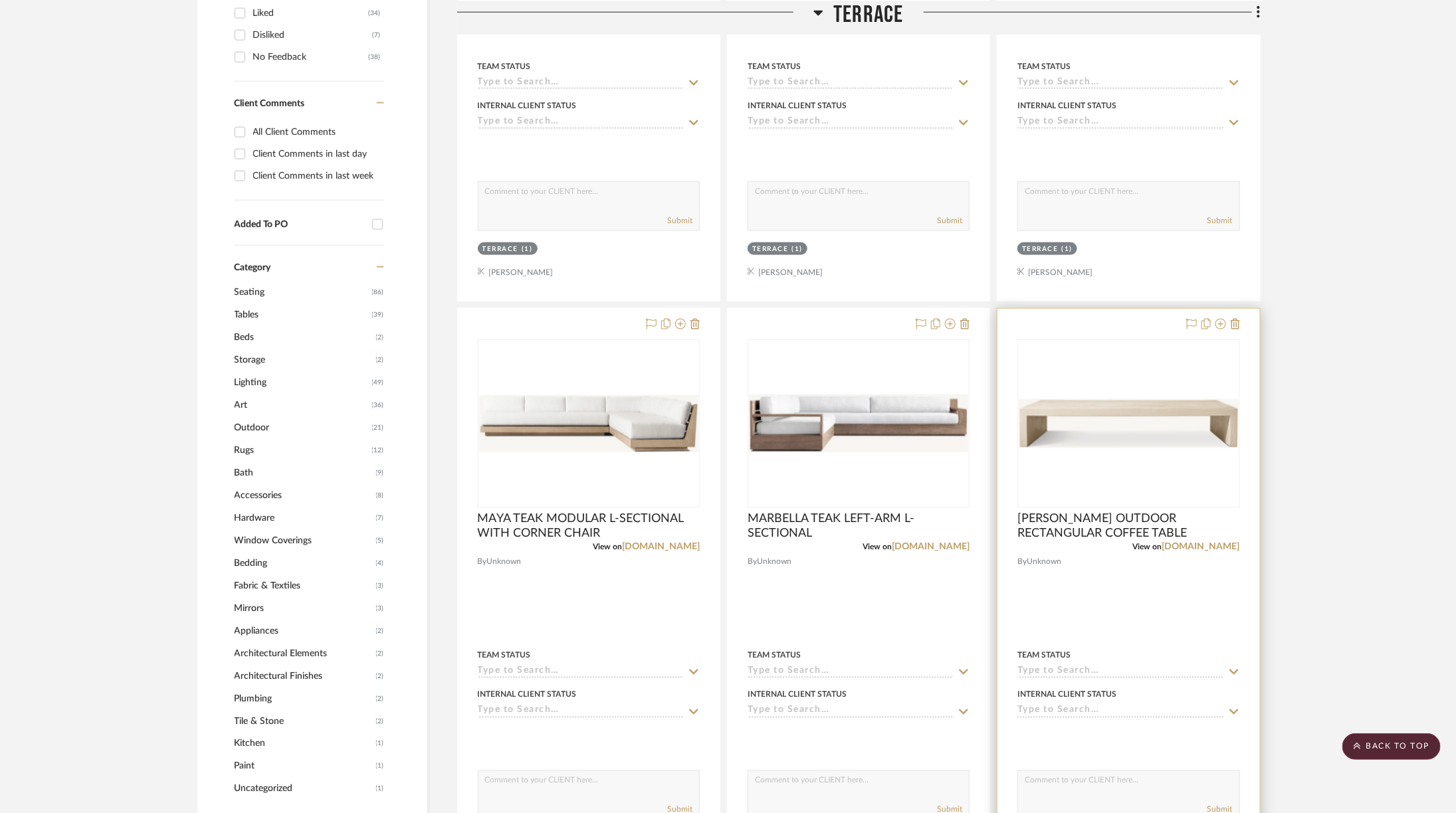
scroll to position [955, 0]
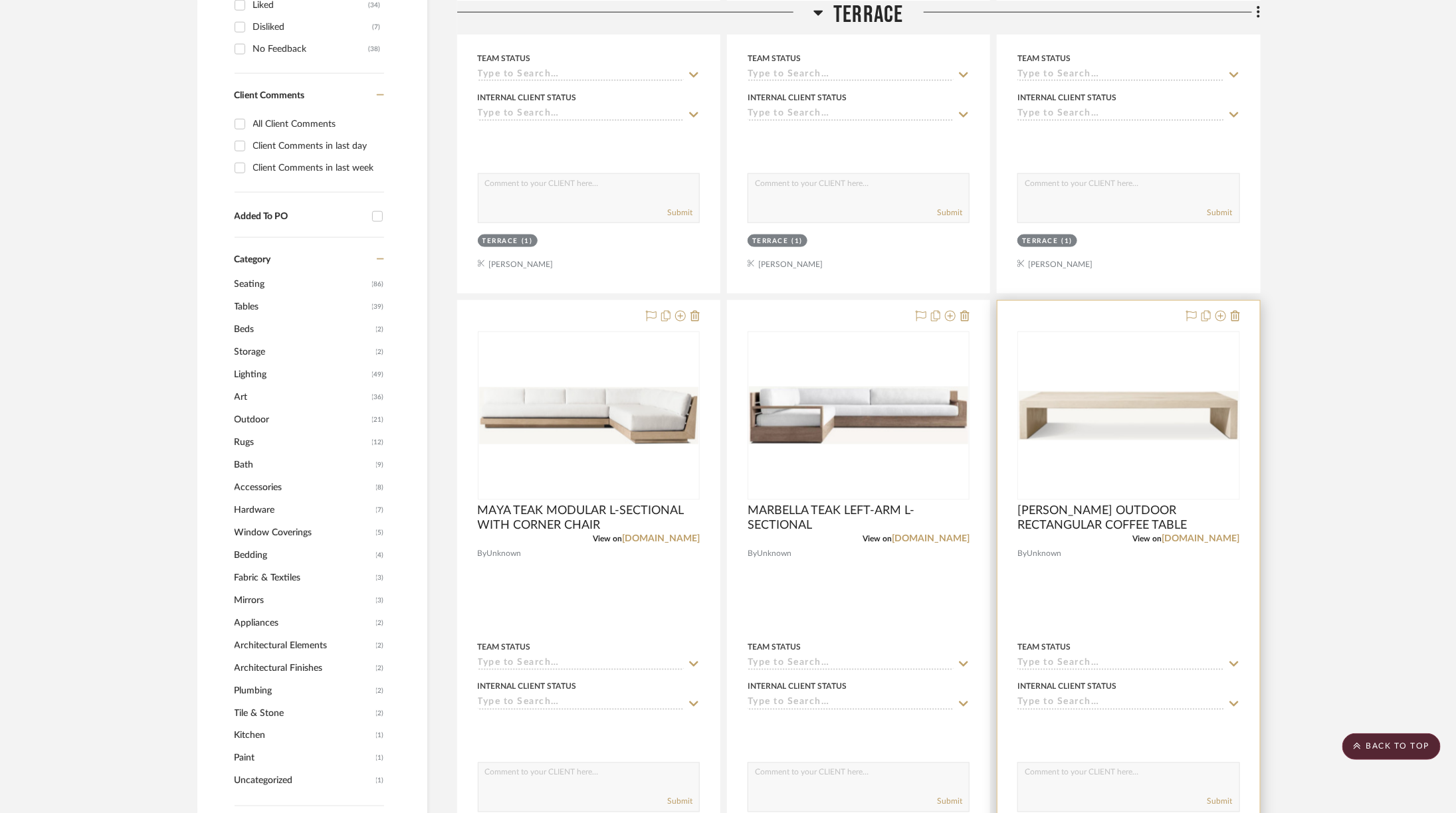
click at [1129, 418] on img "0" at bounding box center [1127, 416] width 219 height 50
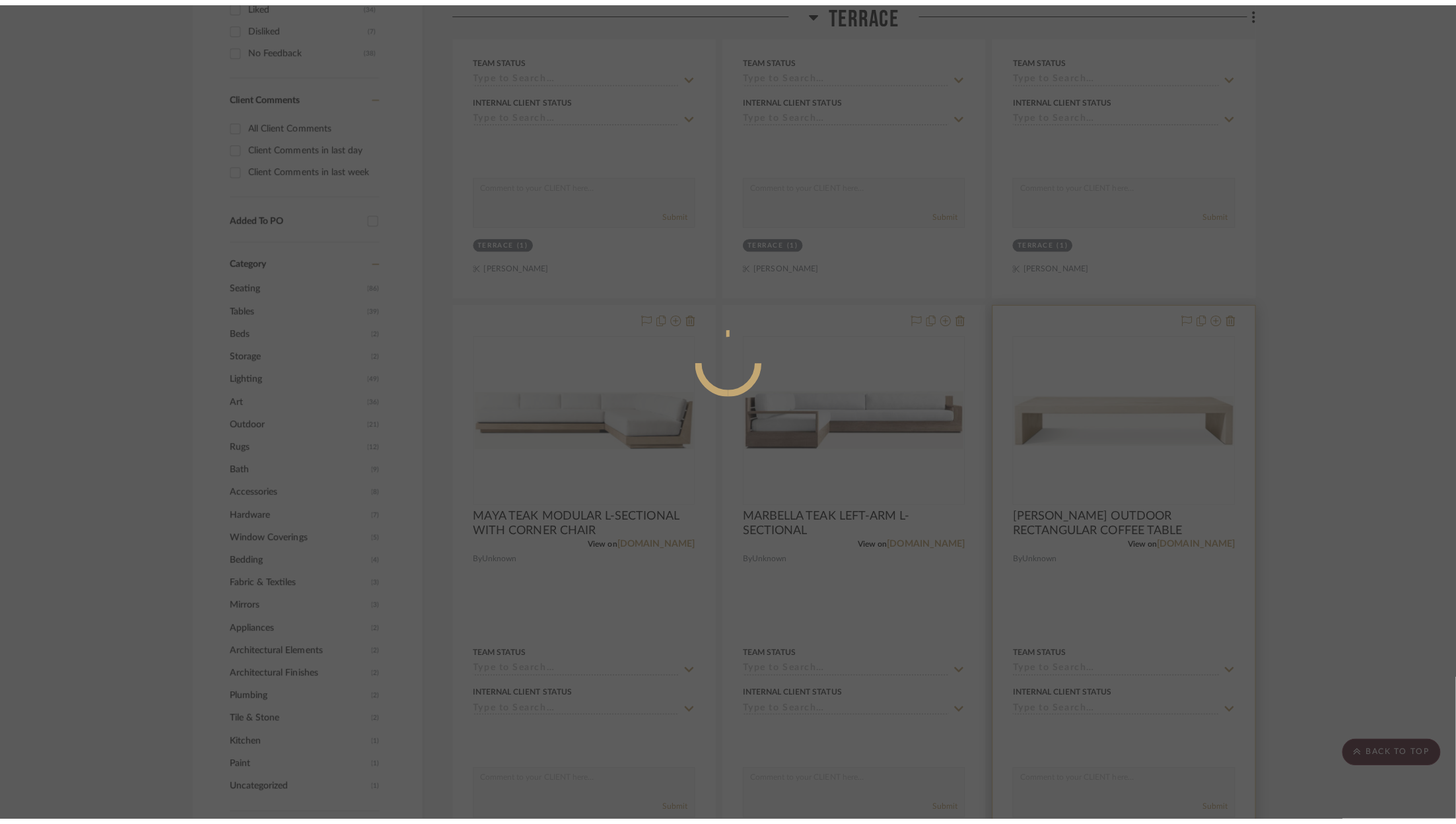
scroll to position [0, 0]
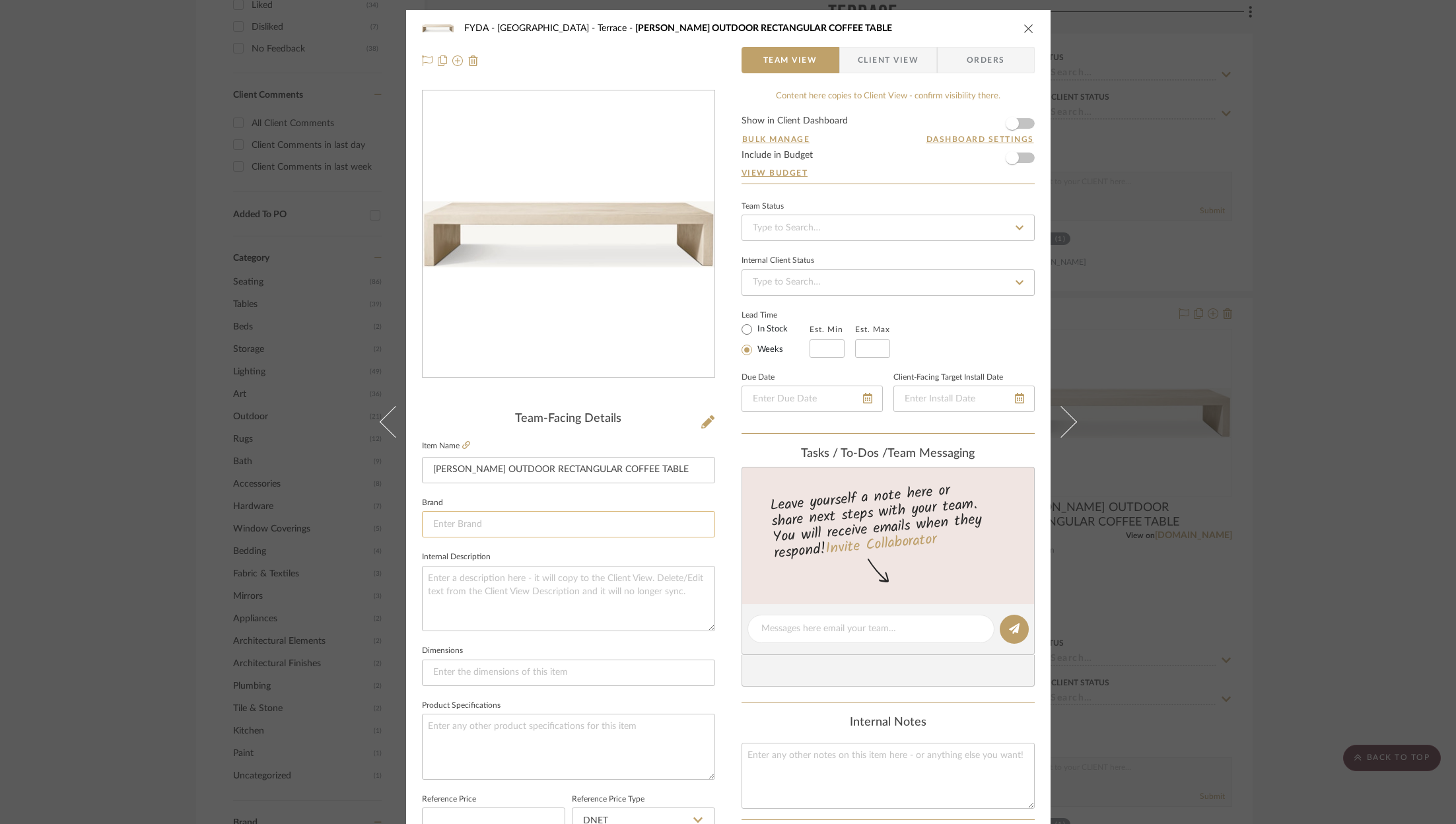
click at [543, 517] on input at bounding box center [569, 524] width 294 height 27
click at [513, 557] on span "Restoration Hardware" at bounding box center [569, 558] width 253 height 11
type input "Restoration Hardware"
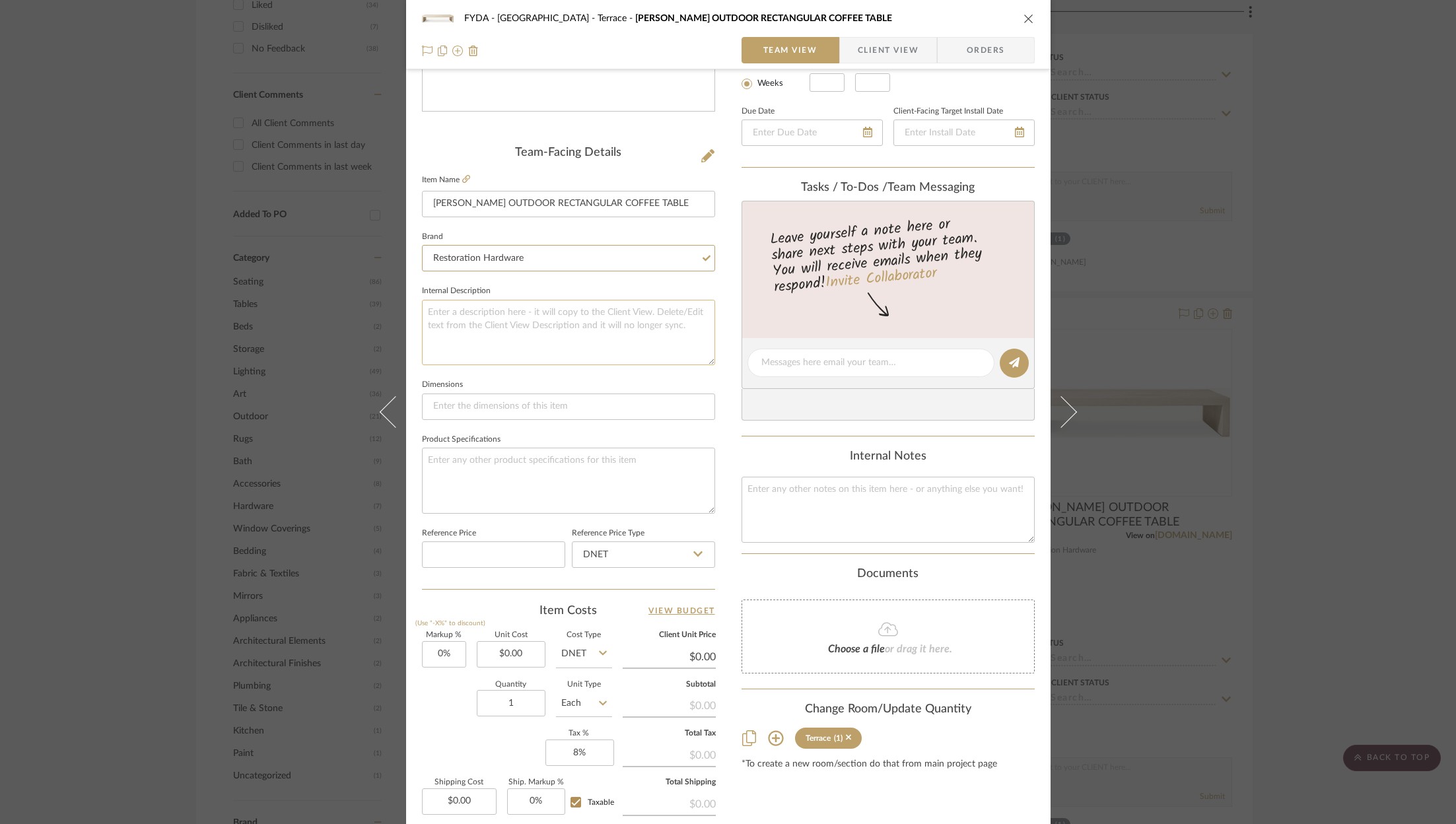
scroll to position [317, 0]
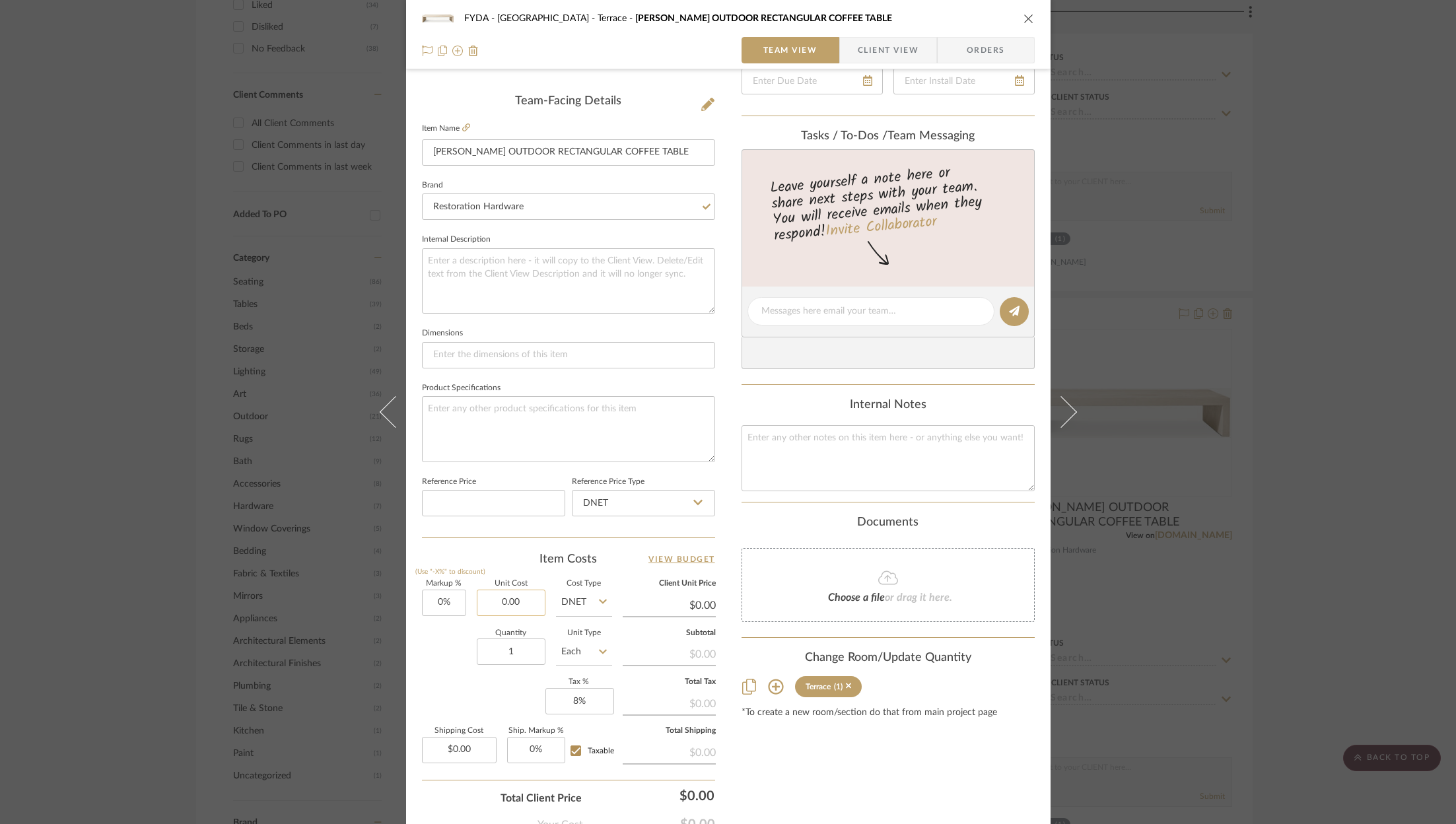
click at [517, 607] on input "0.00" at bounding box center [511, 603] width 69 height 27
type input "$1,429.00"
click at [843, 730] on div "Content here copies to Client View - confirm visibility there. Show in Client D…" at bounding box center [888, 316] width 294 height 1087
type input "$1,429.00"
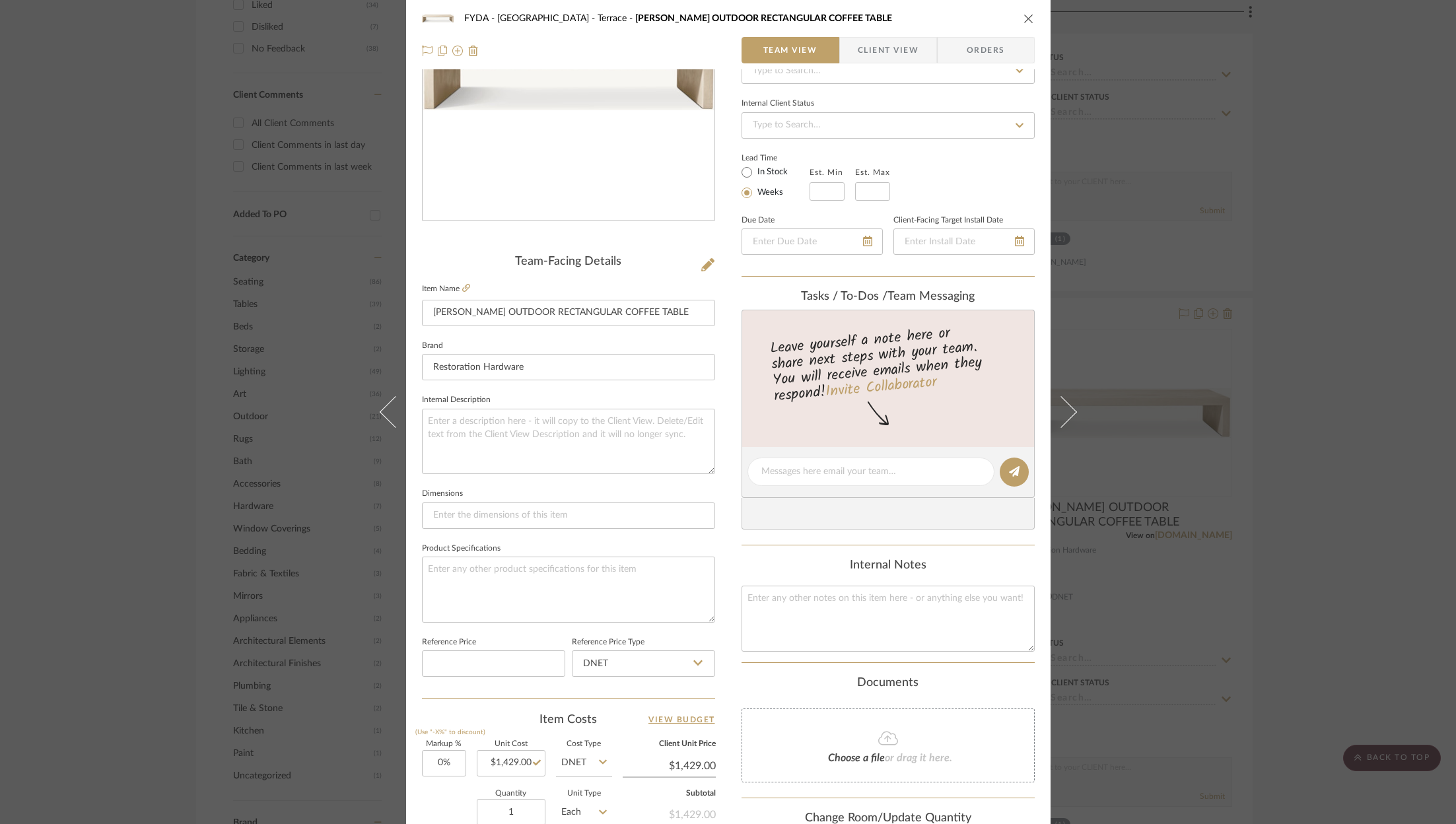
scroll to position [0, 0]
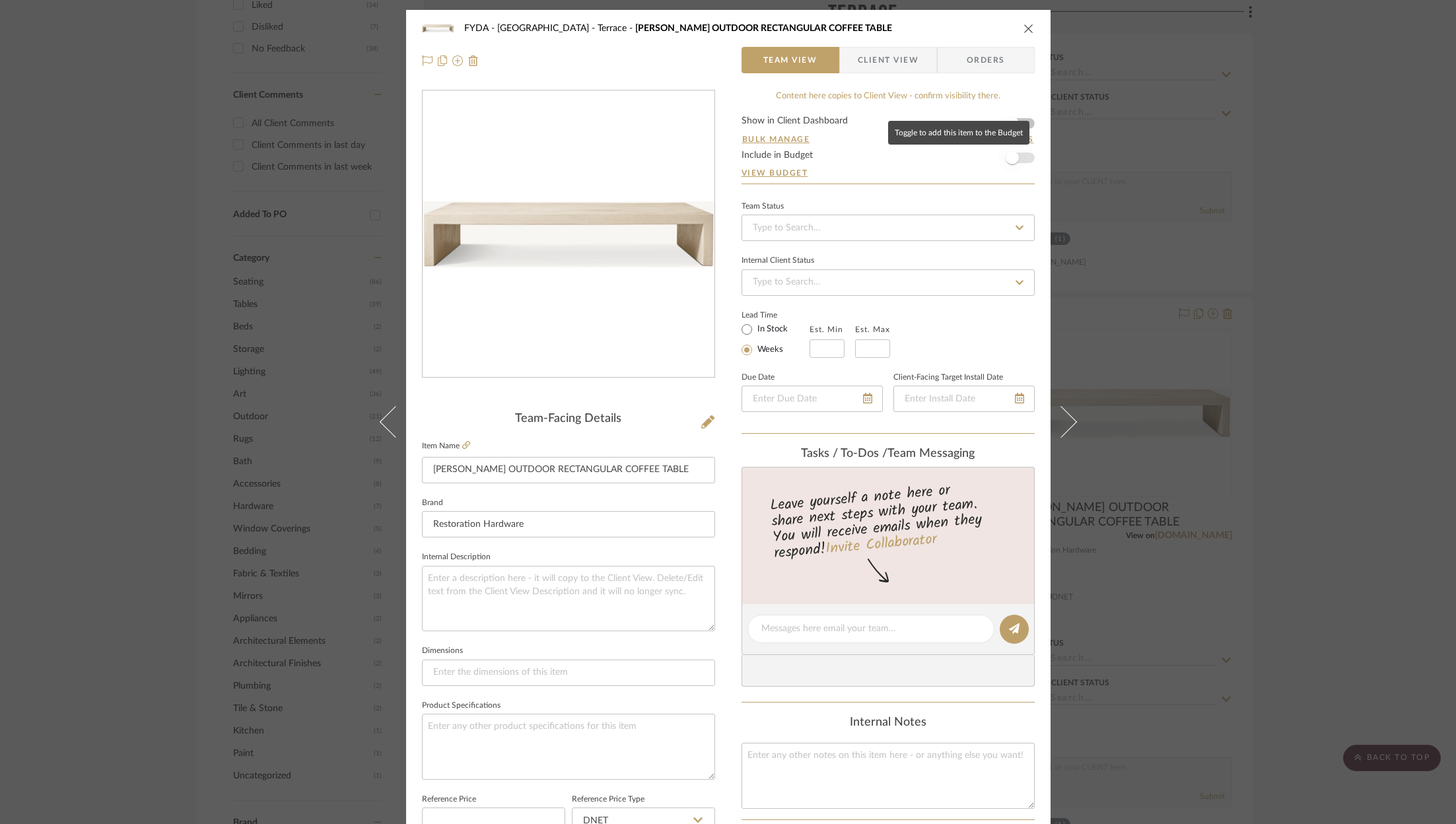
click at [1018, 156] on span "button" at bounding box center [1012, 158] width 29 height 29
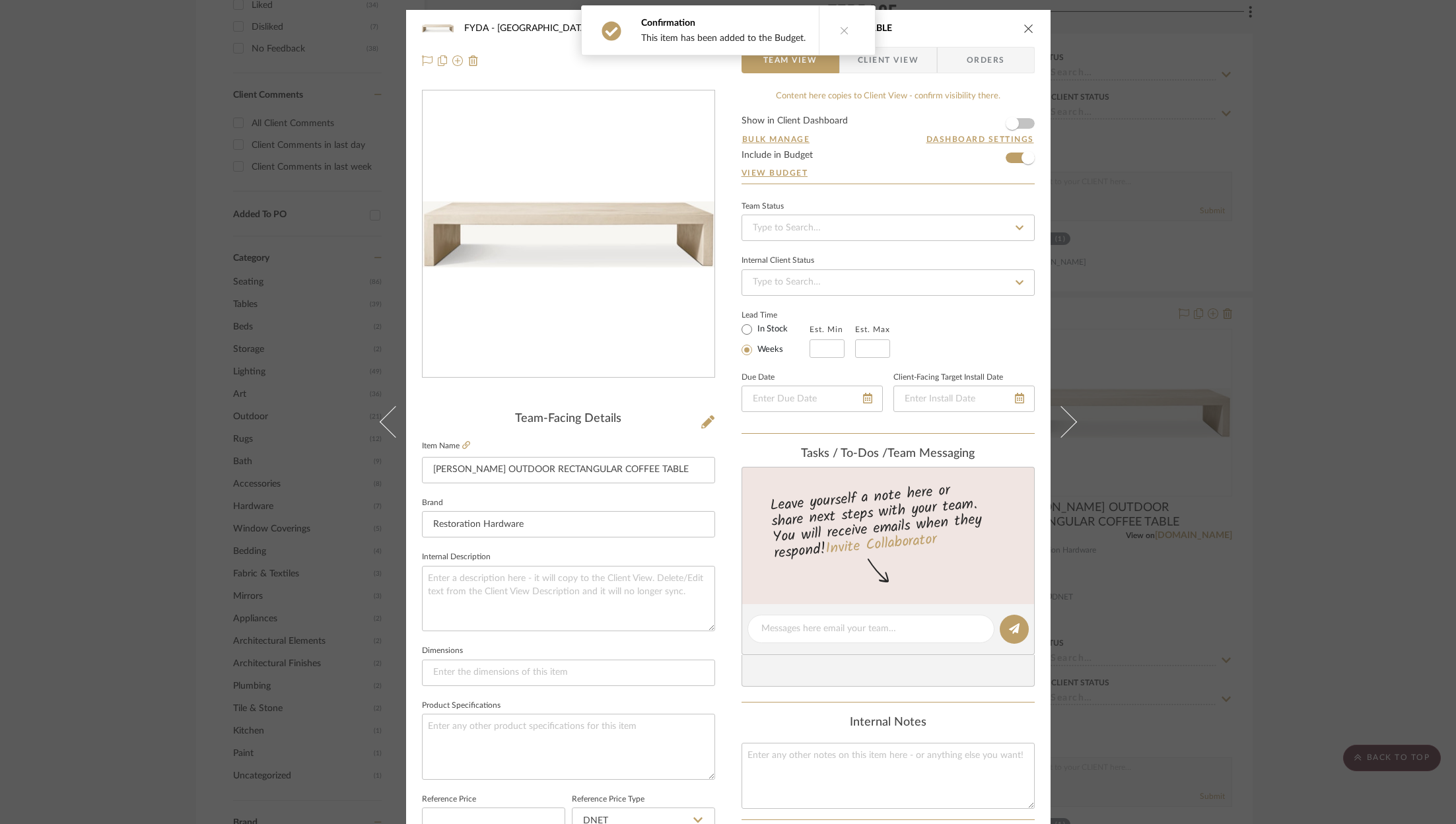
click at [1025, 32] on icon "close" at bounding box center [1028, 28] width 11 height 11
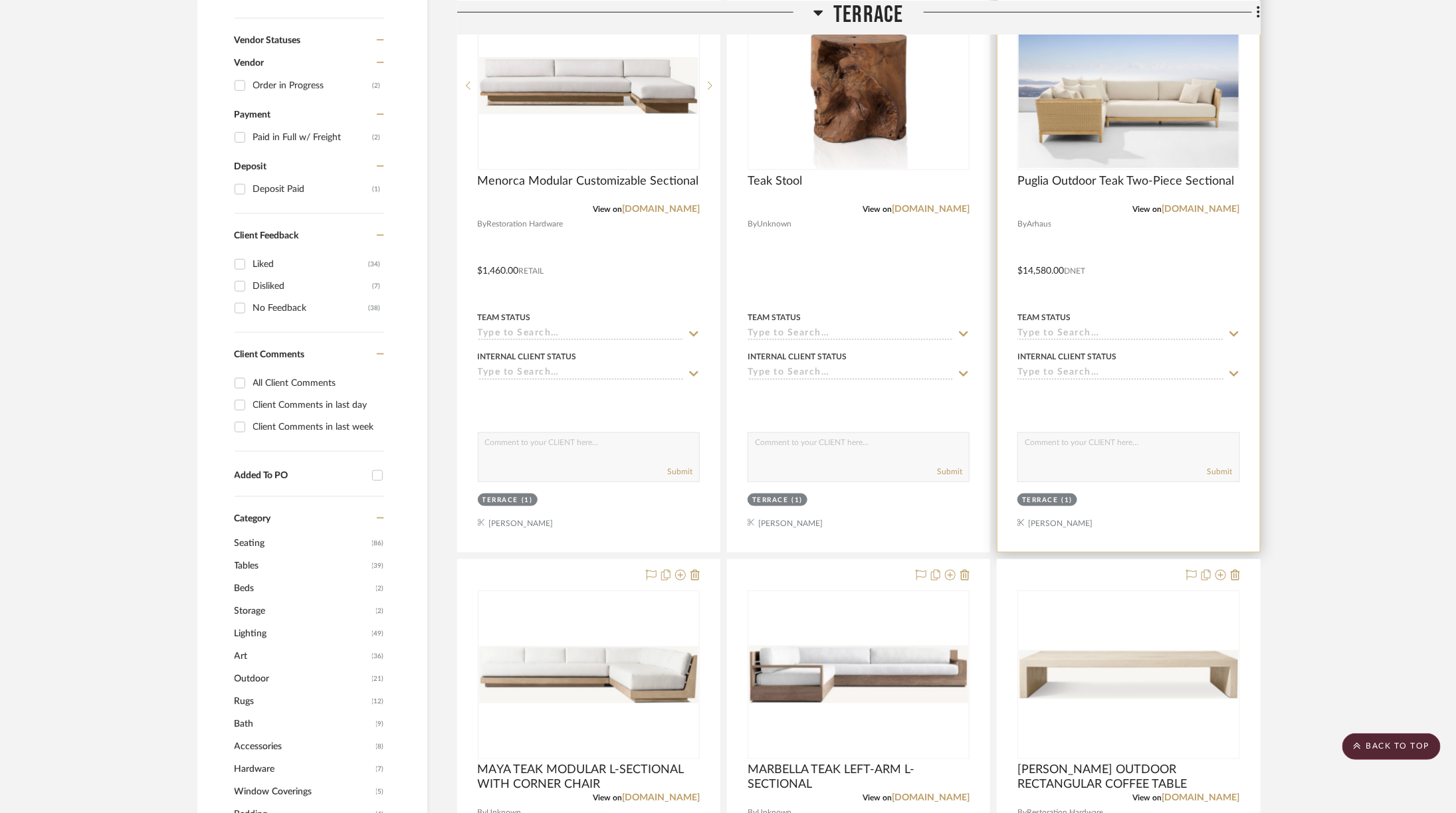
scroll to position [698, 0]
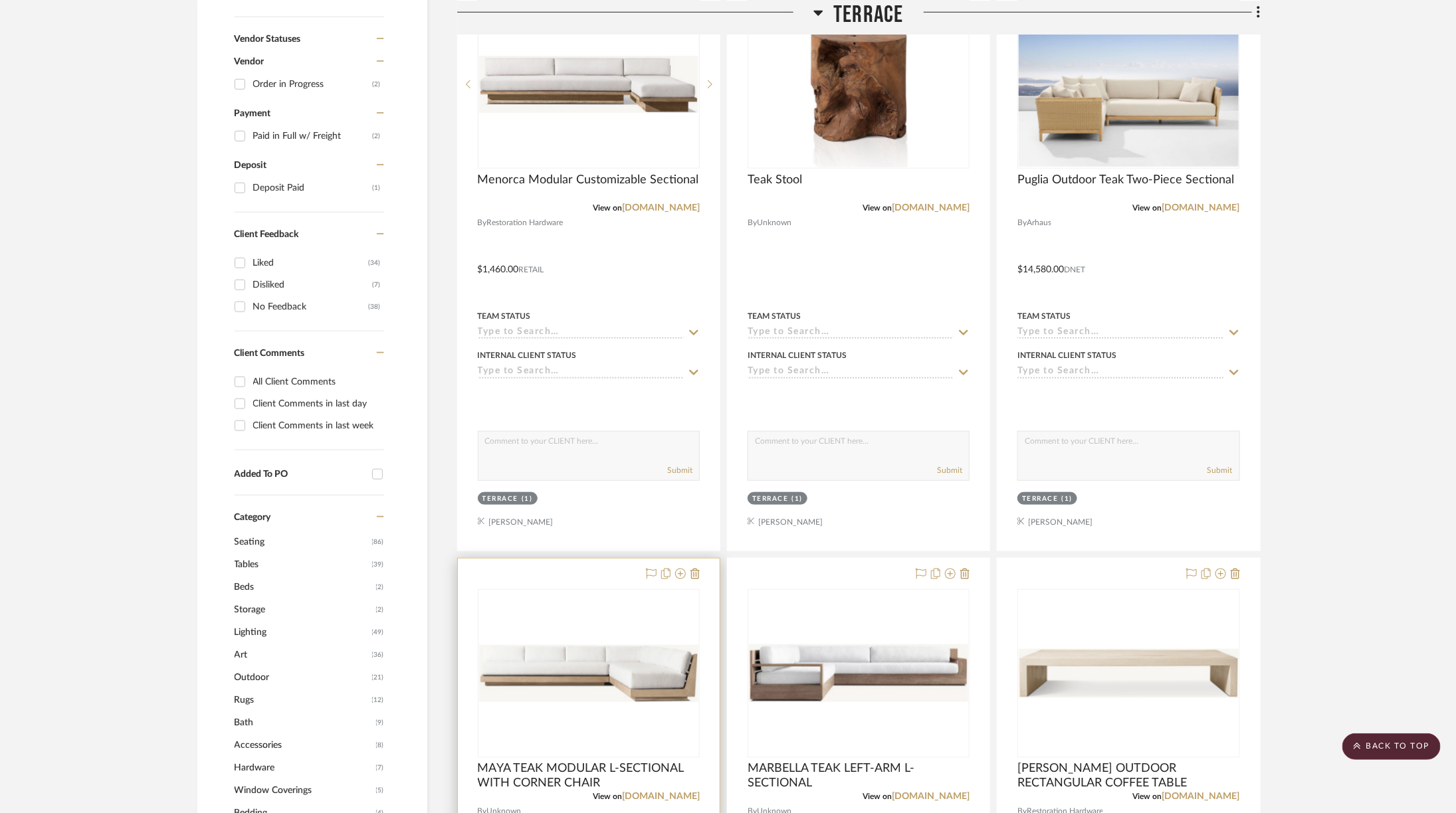
click at [570, 624] on div "0" at bounding box center [588, 673] width 221 height 167
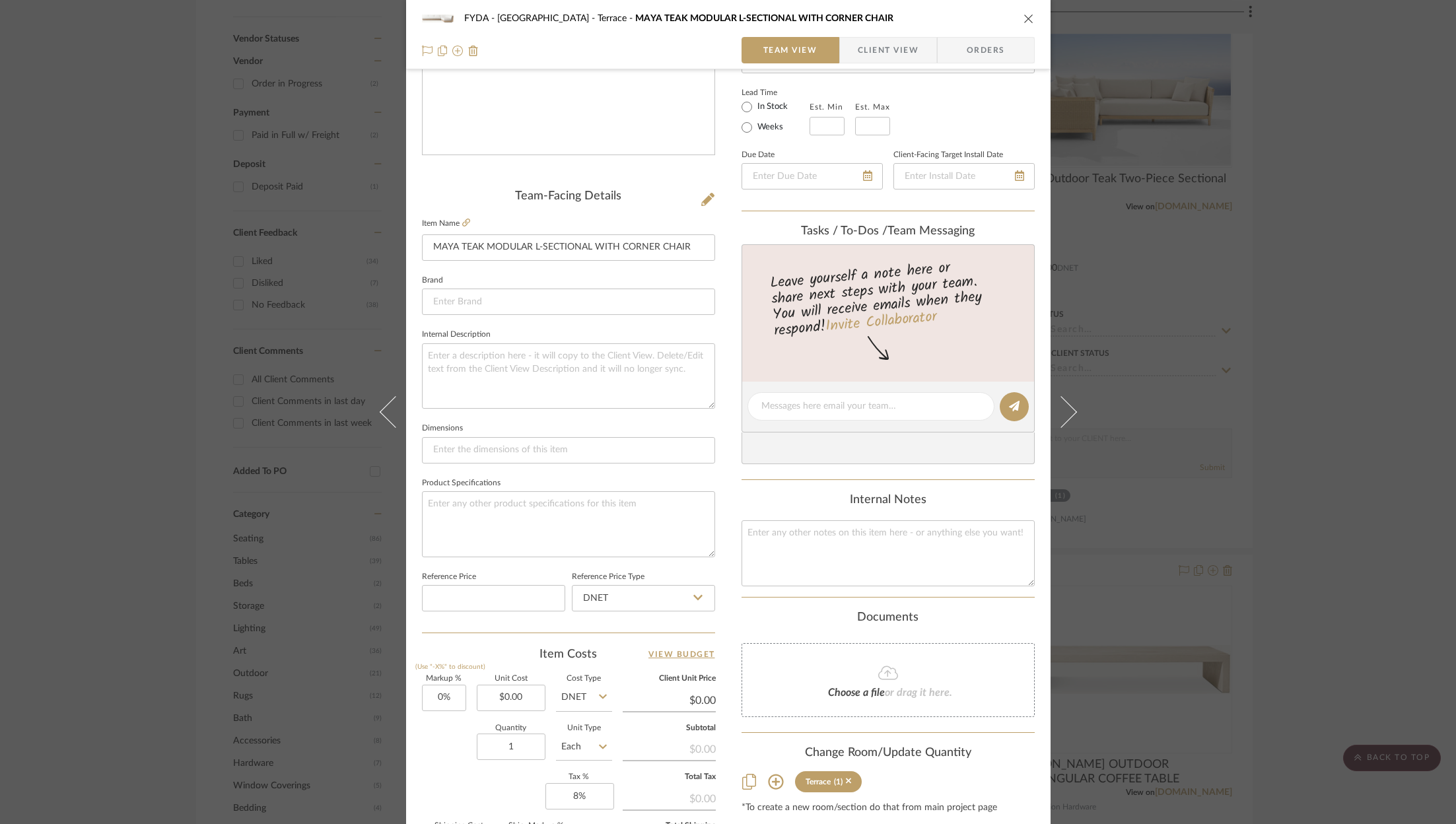
scroll to position [224, 0]
click at [511, 690] on input "0.00" at bounding box center [511, 696] width 69 height 27
type input "$12,250.00"
click at [483, 807] on div "Markup % (Use "-X%" to discount) 0% Unit Cost $12,250.00 Cost Type DNET Client …" at bounding box center [569, 771] width 294 height 193
type input "$12,250.00"
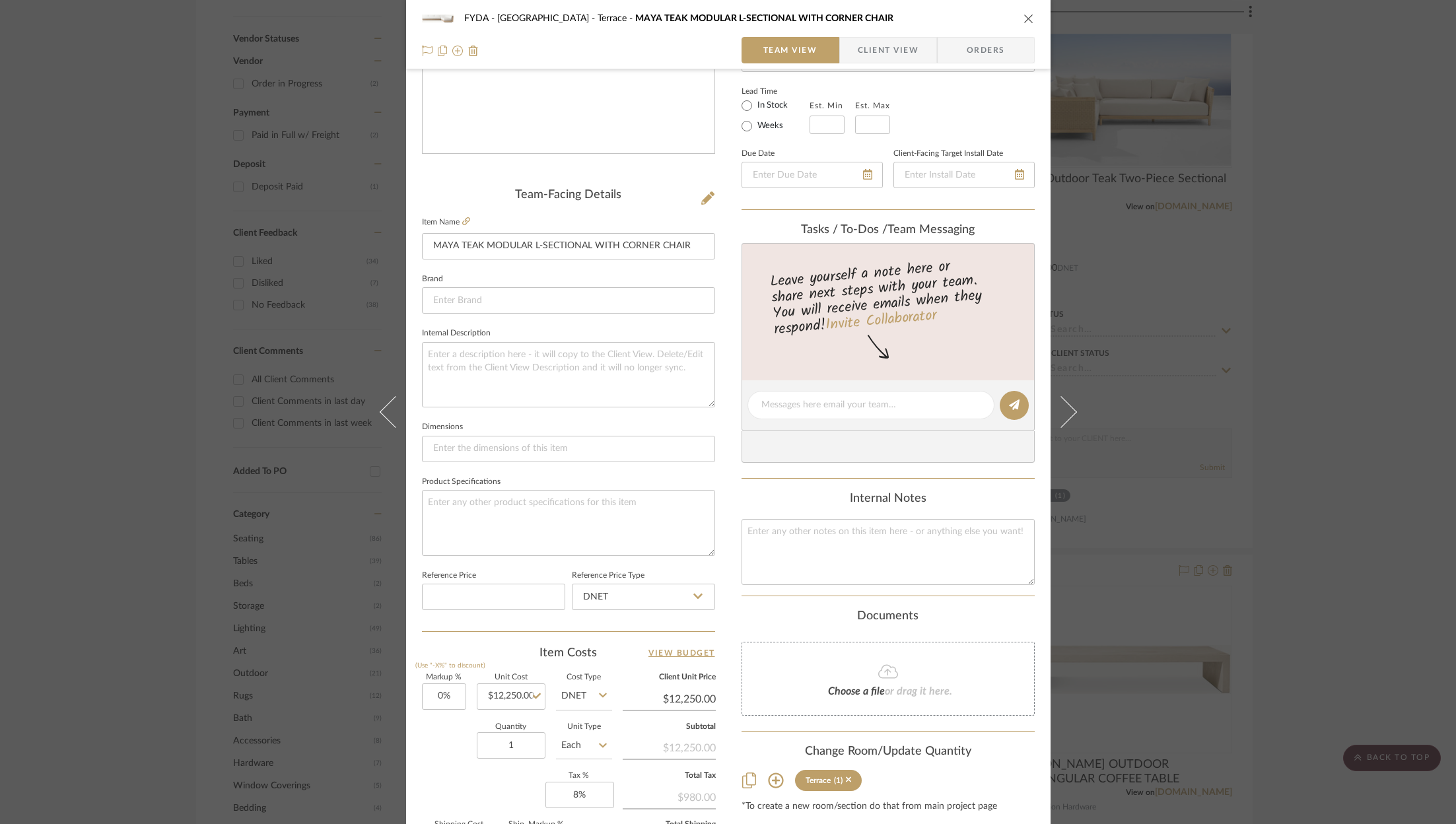
click at [1028, 17] on icon "close" at bounding box center [1028, 18] width 11 height 11
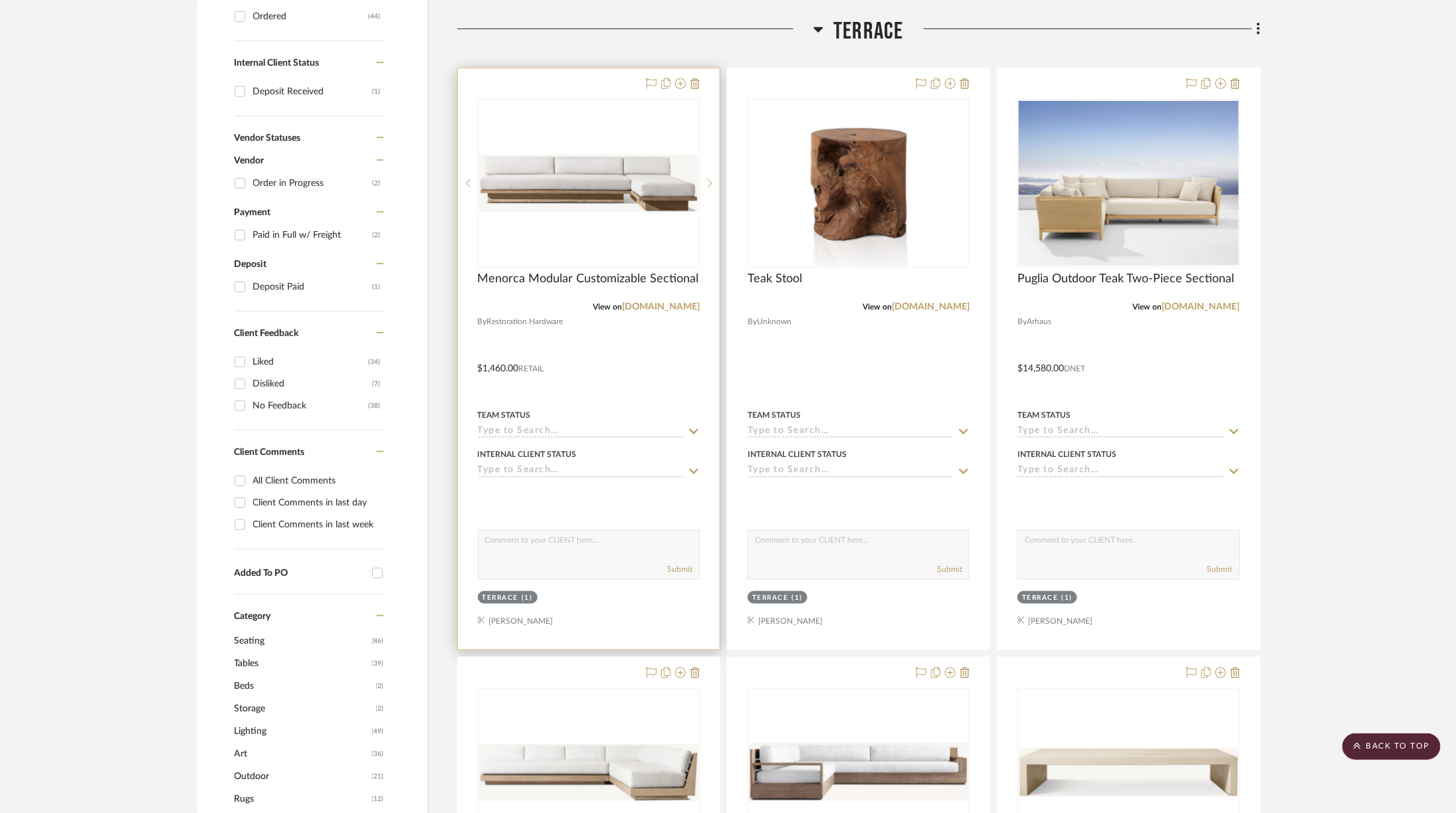
scroll to position [601, 0]
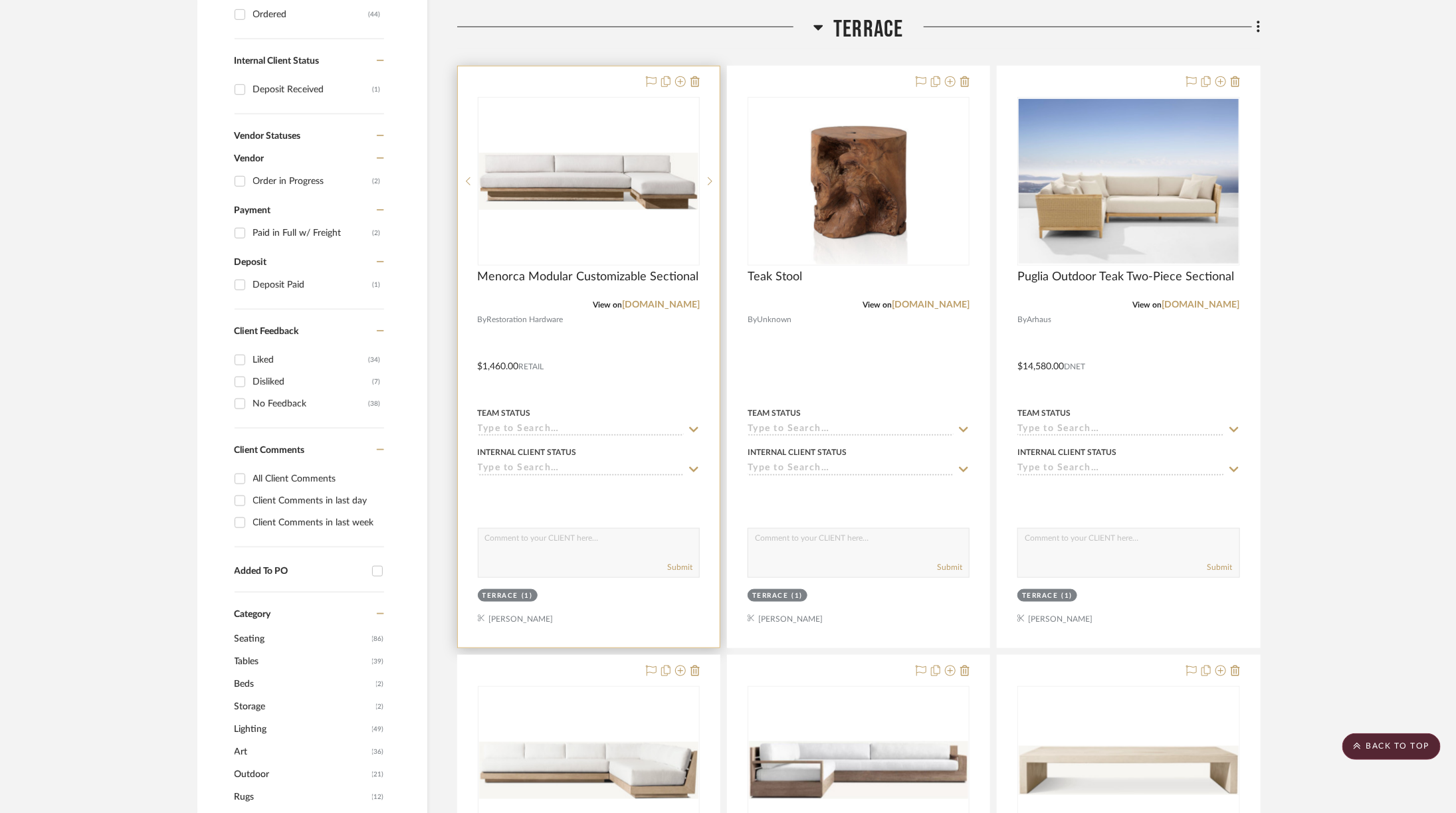
click at [656, 210] on div "0" at bounding box center [588, 181] width 221 height 167
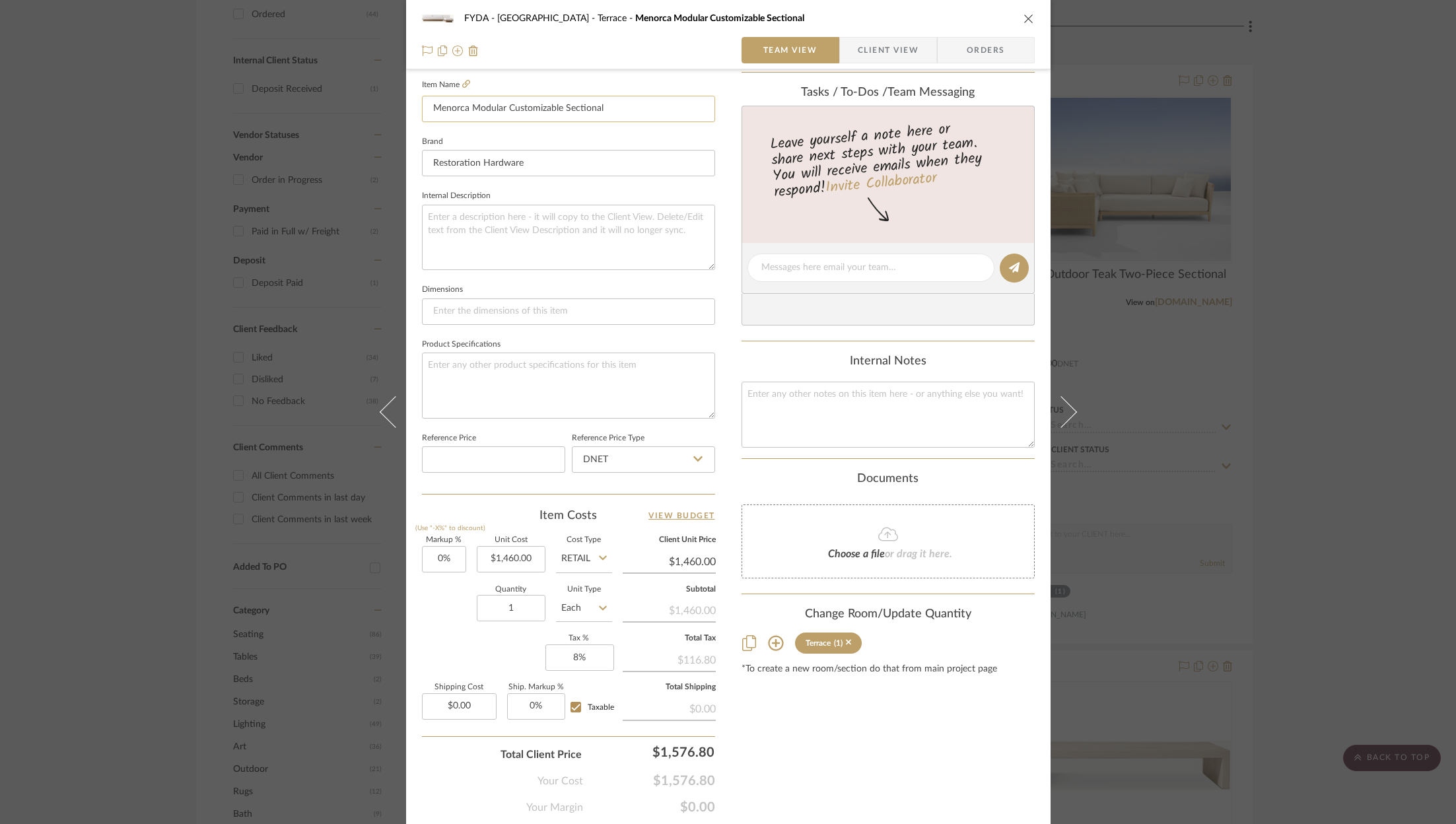
scroll to position [395, 0]
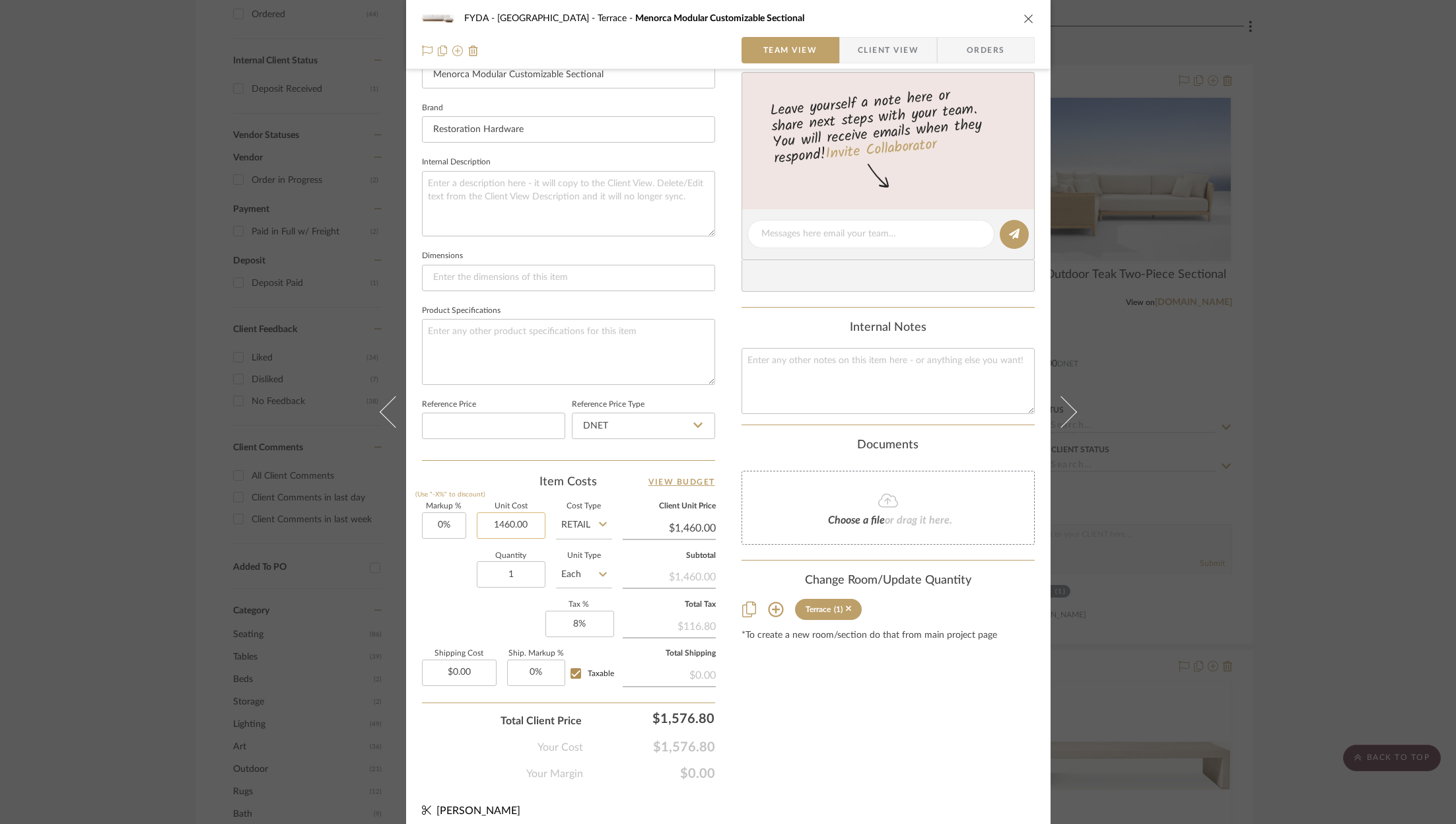
click at [515, 519] on input "1460.00" at bounding box center [511, 525] width 69 height 27
type input "$11,322.00"
click at [468, 619] on div "Markup % (Use "-X%" to discount) 0% Unit Cost $11,322.00 Cost Type Retail Clien…" at bounding box center [569, 599] width 294 height 193
type input "$11,322.00"
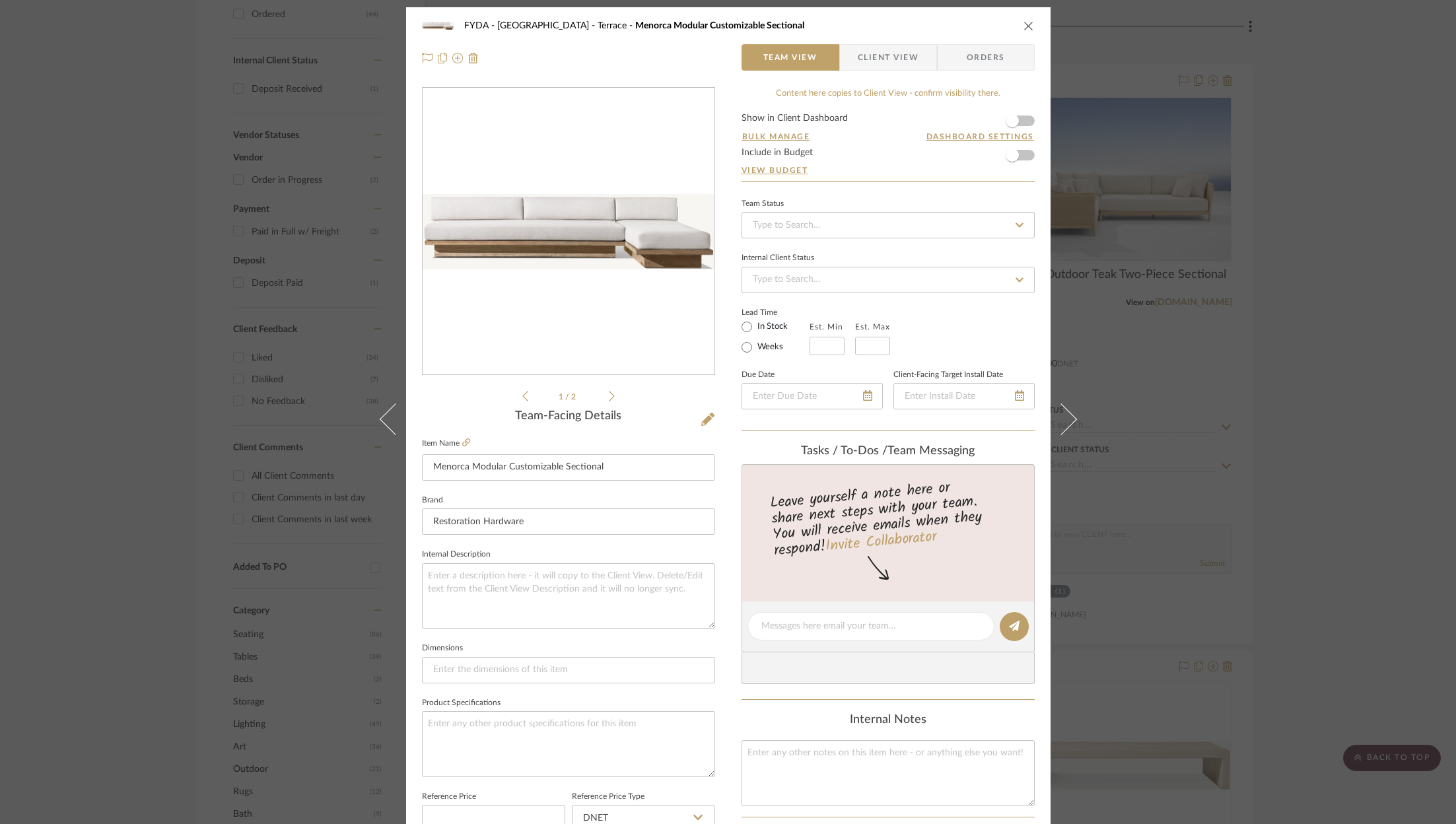
scroll to position [0, 0]
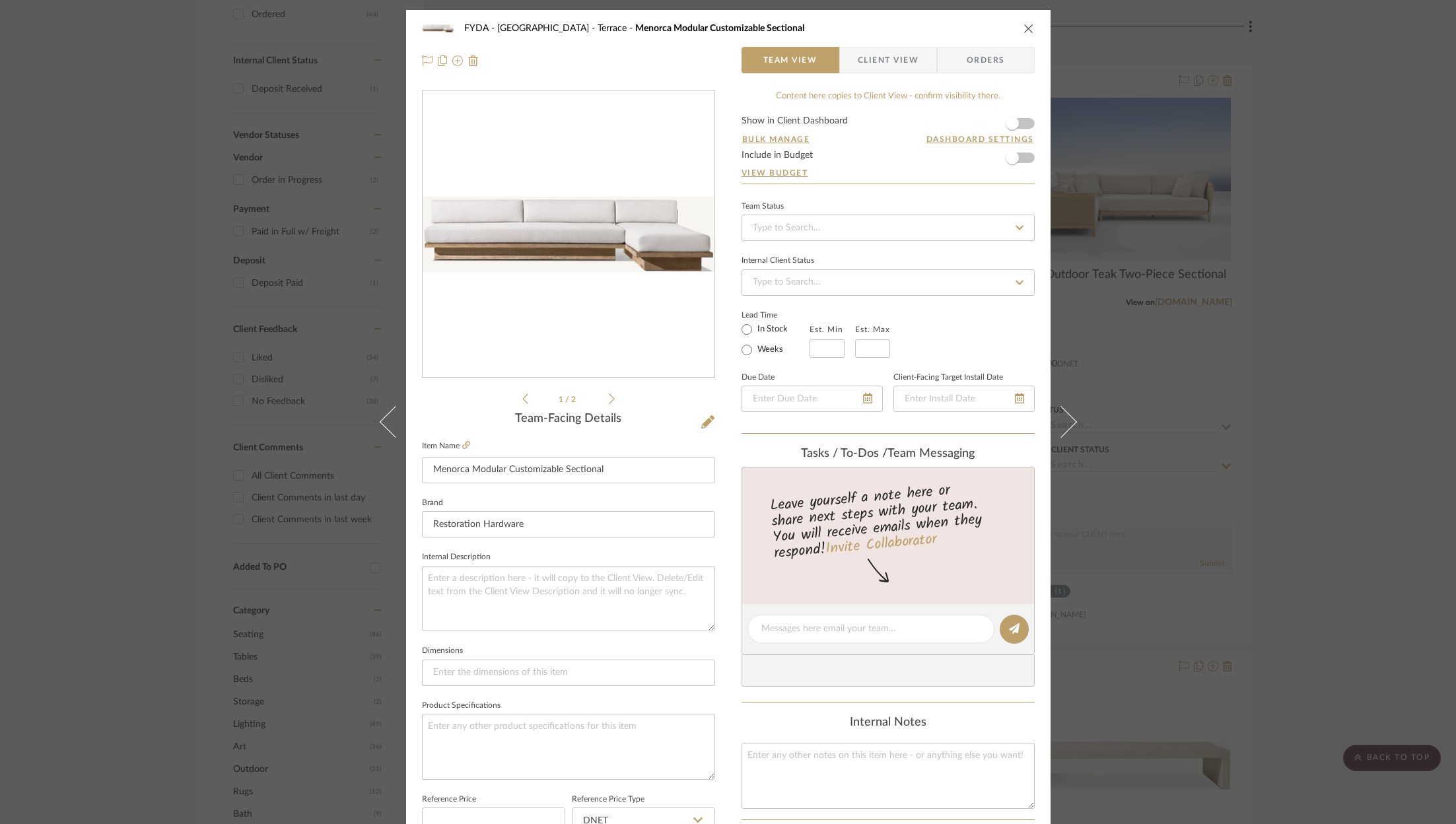
click at [1028, 23] on icon "close" at bounding box center [1028, 28] width 11 height 11
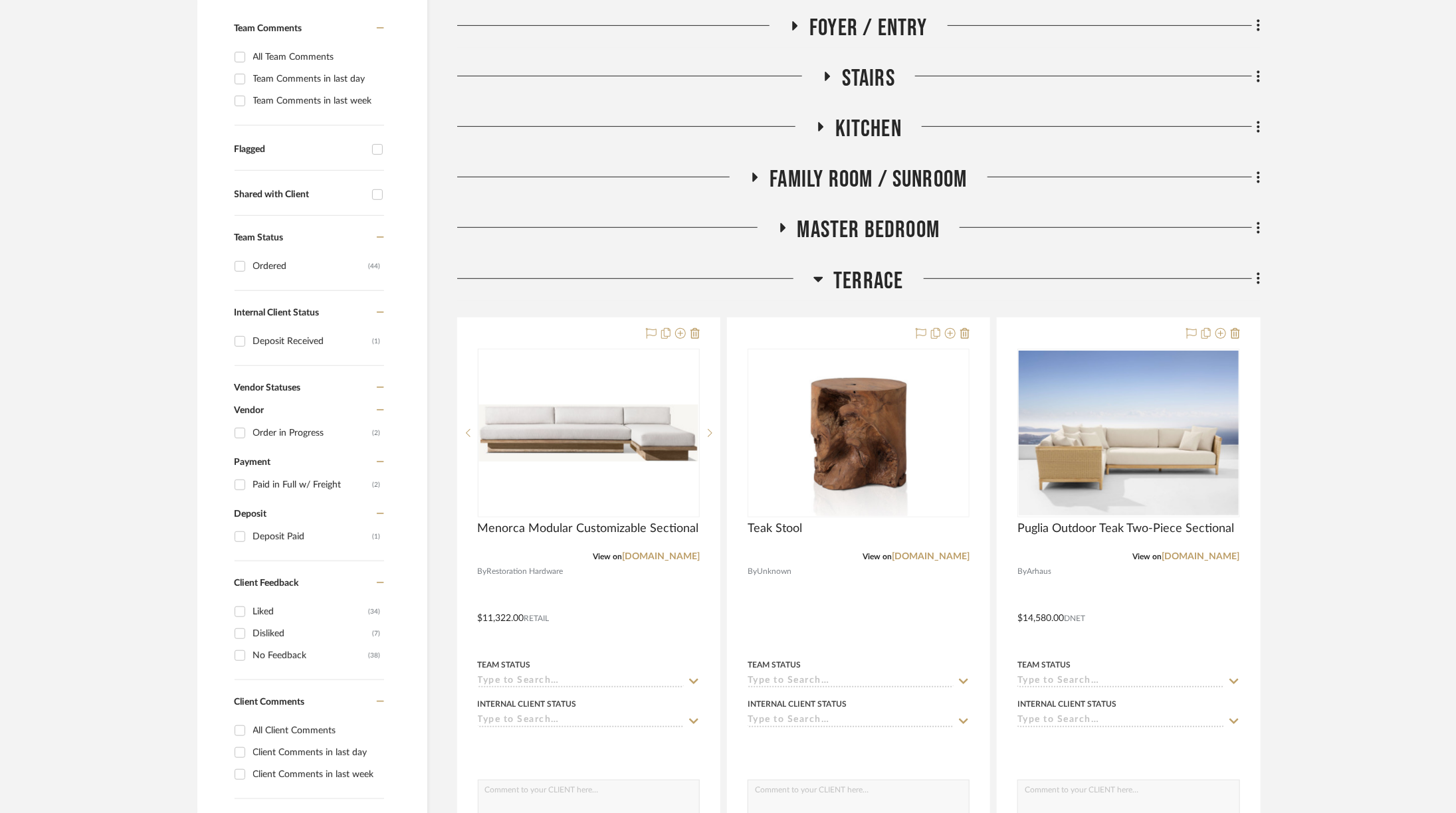
scroll to position [350, 0]
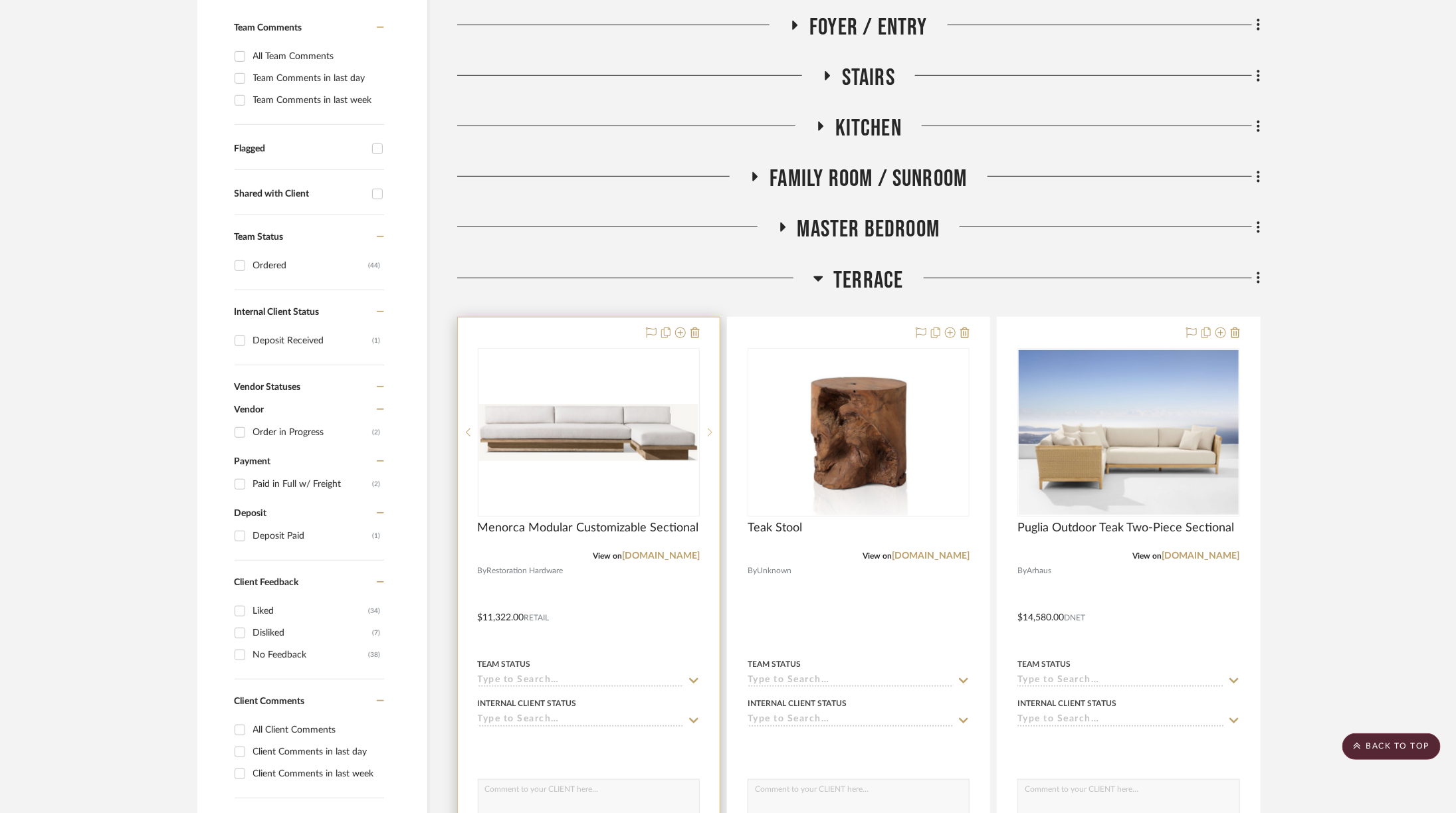
click at [717, 427] on sr-next-btn at bounding box center [710, 432] width 20 height 9
click at [717, 428] on sr-next-btn at bounding box center [710, 432] width 20 height 9
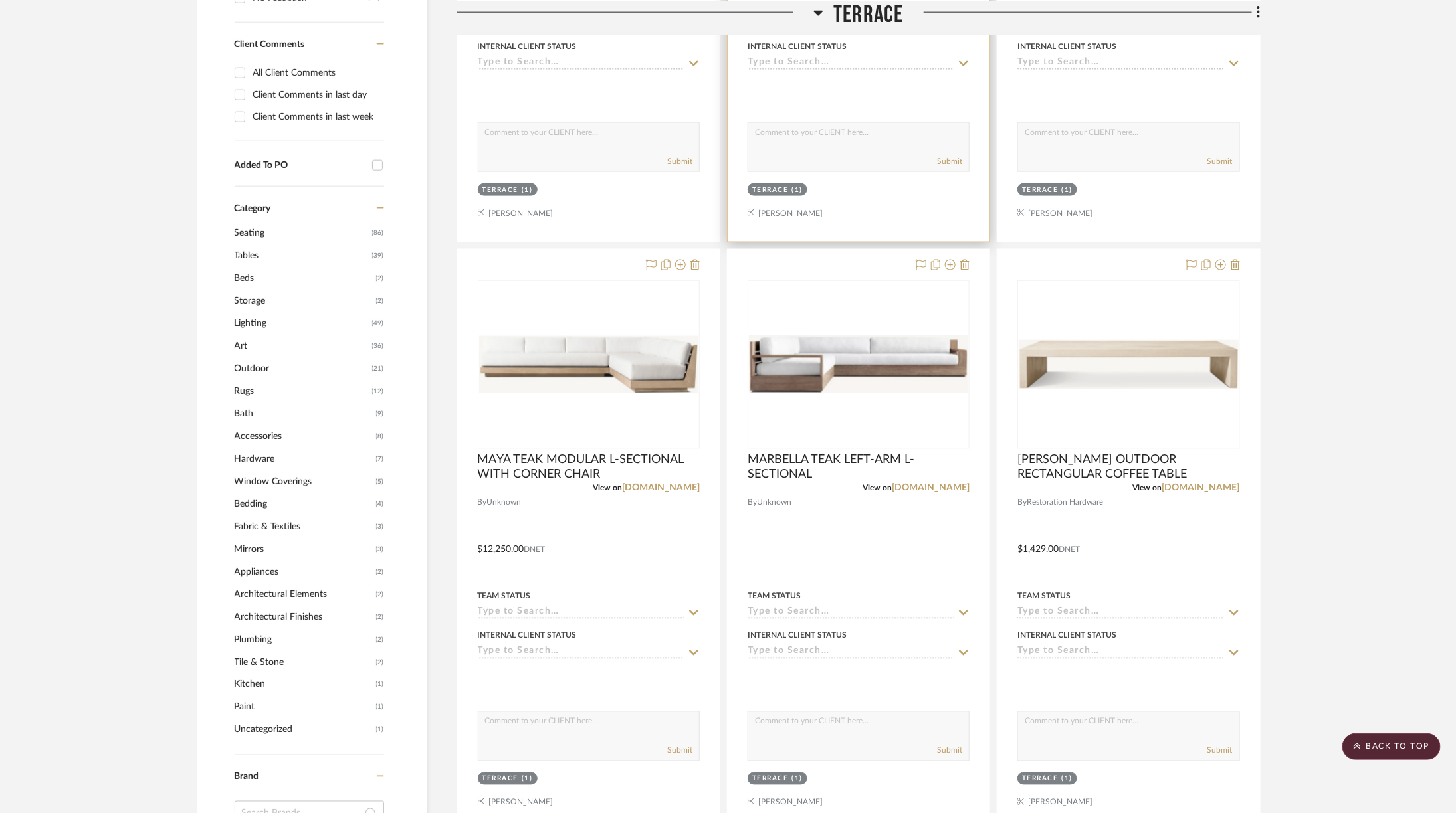
scroll to position [1007, 0]
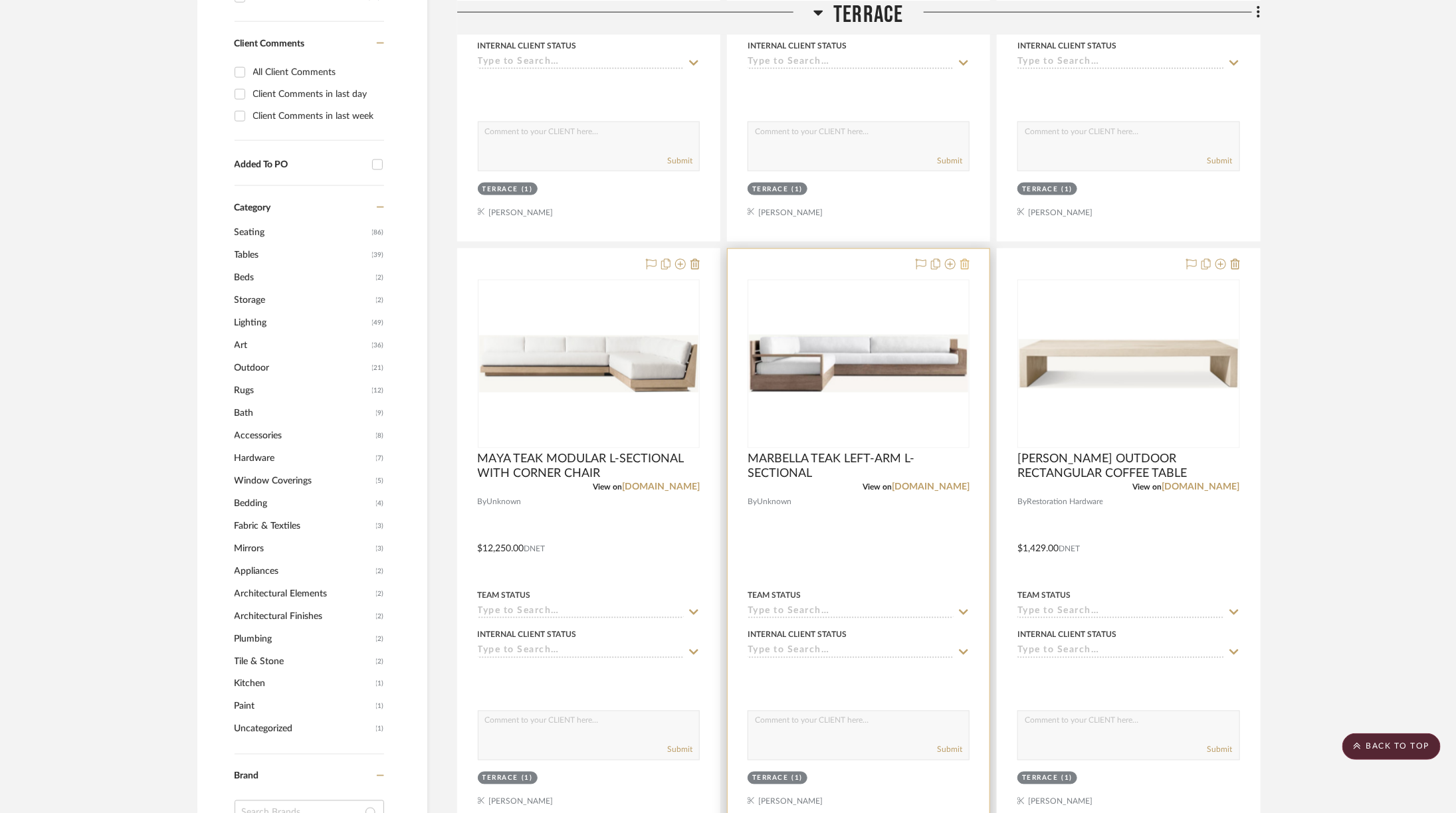
click at [964, 259] on icon at bounding box center [965, 265] width 9 height 11
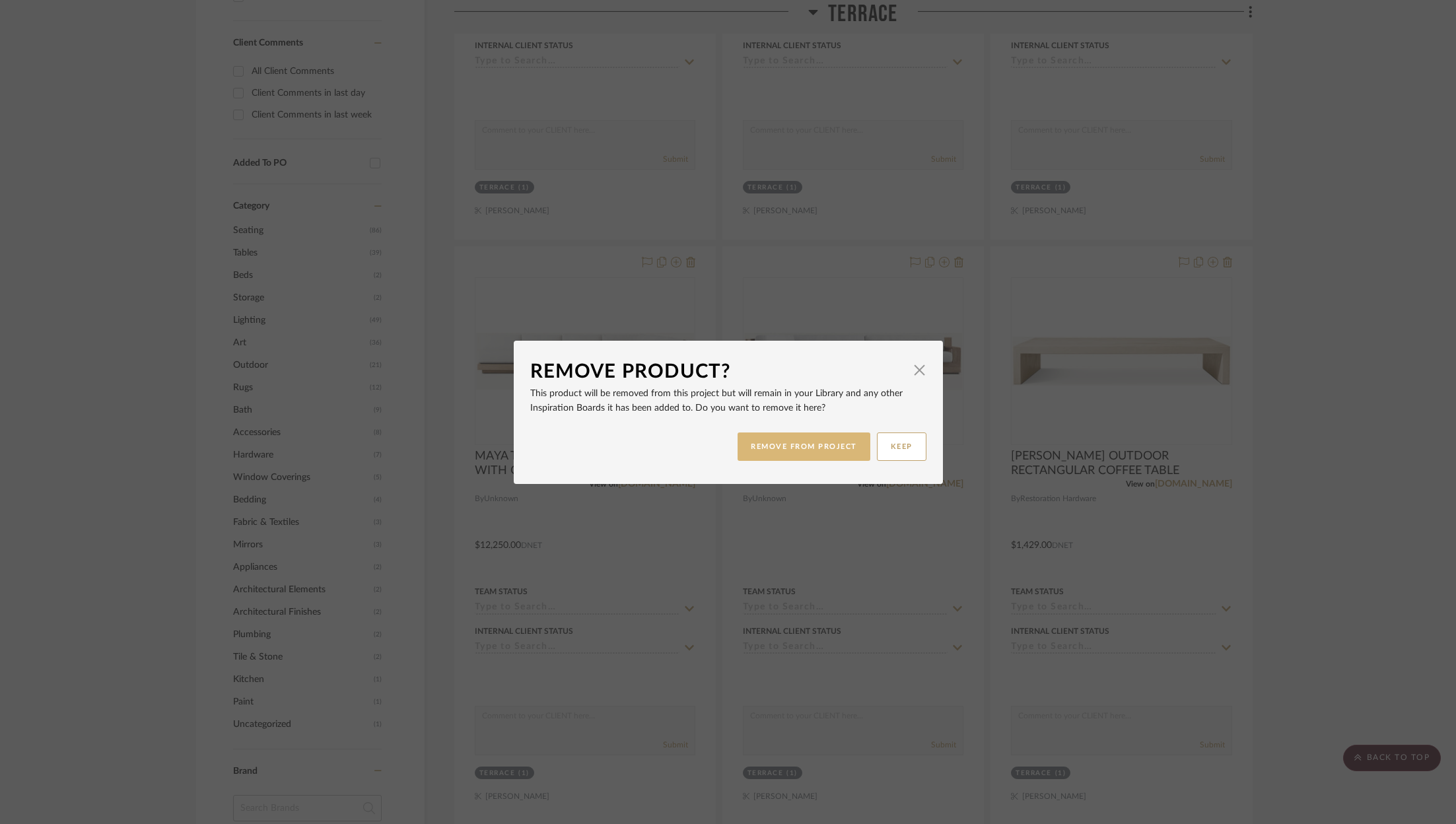
click at [793, 451] on button "REMOVE FROM PROJECT" at bounding box center [804, 446] width 133 height 28
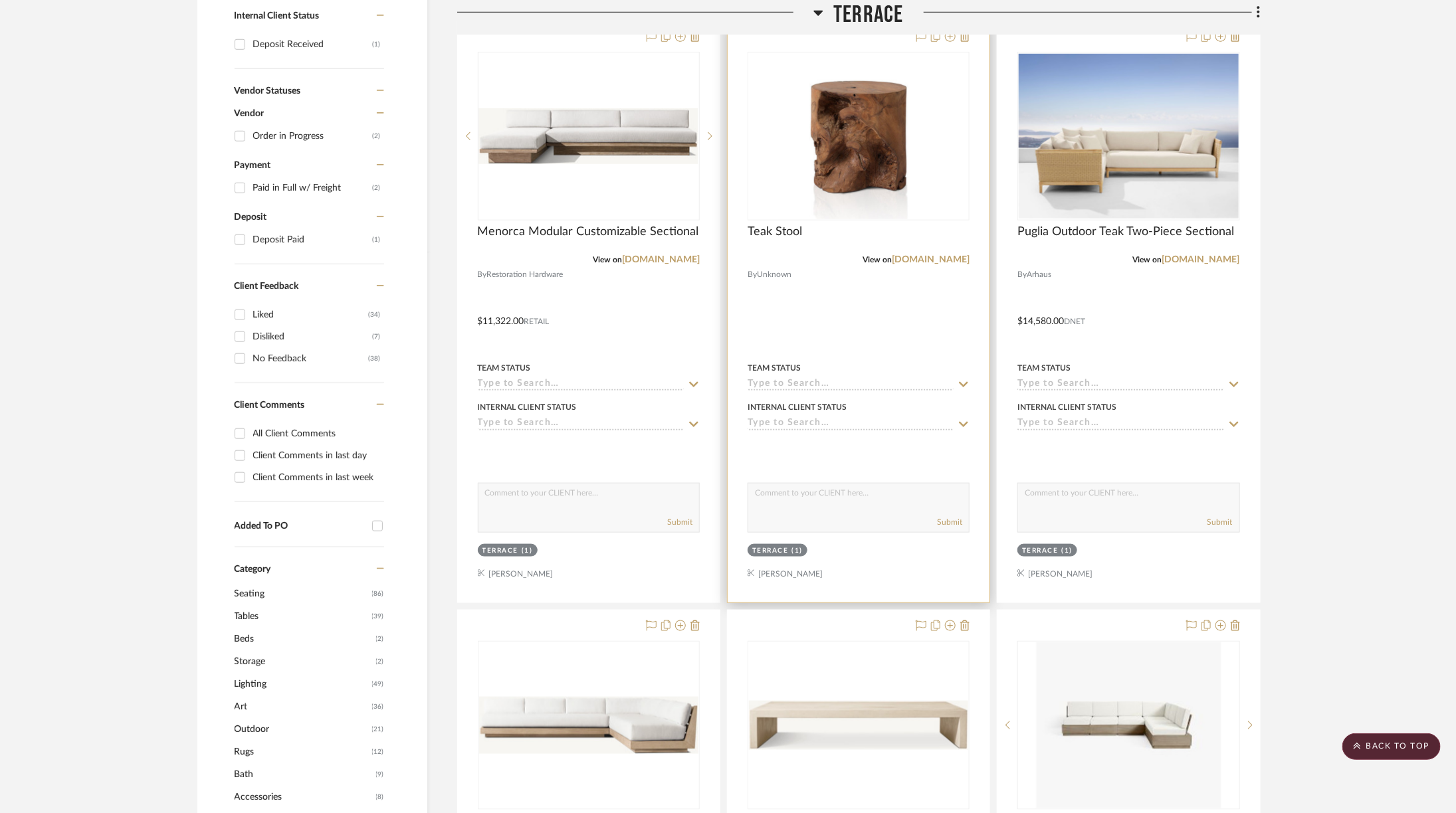
scroll to position [763, 0]
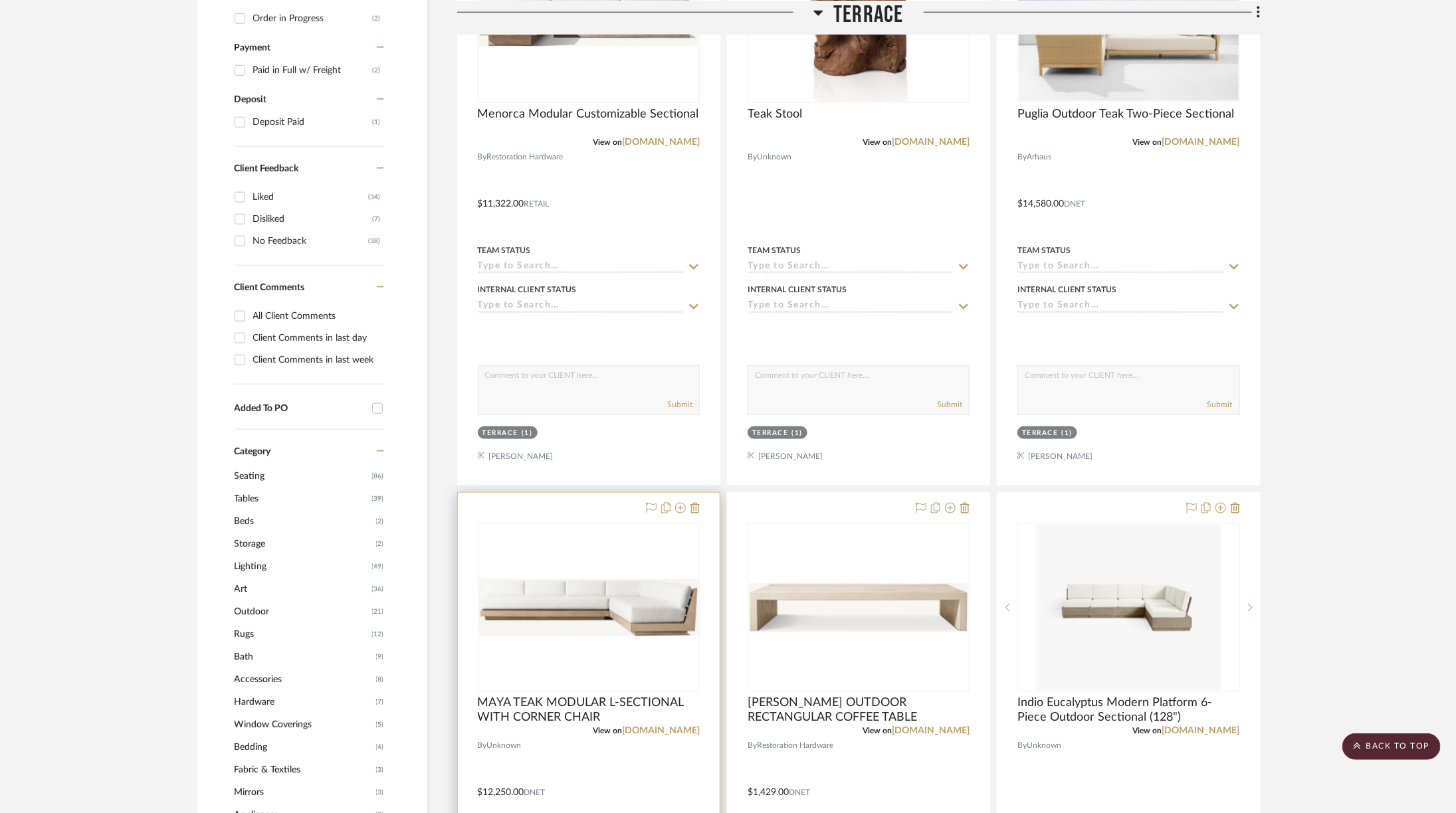
click at [674, 555] on div "0" at bounding box center [588, 607] width 221 height 167
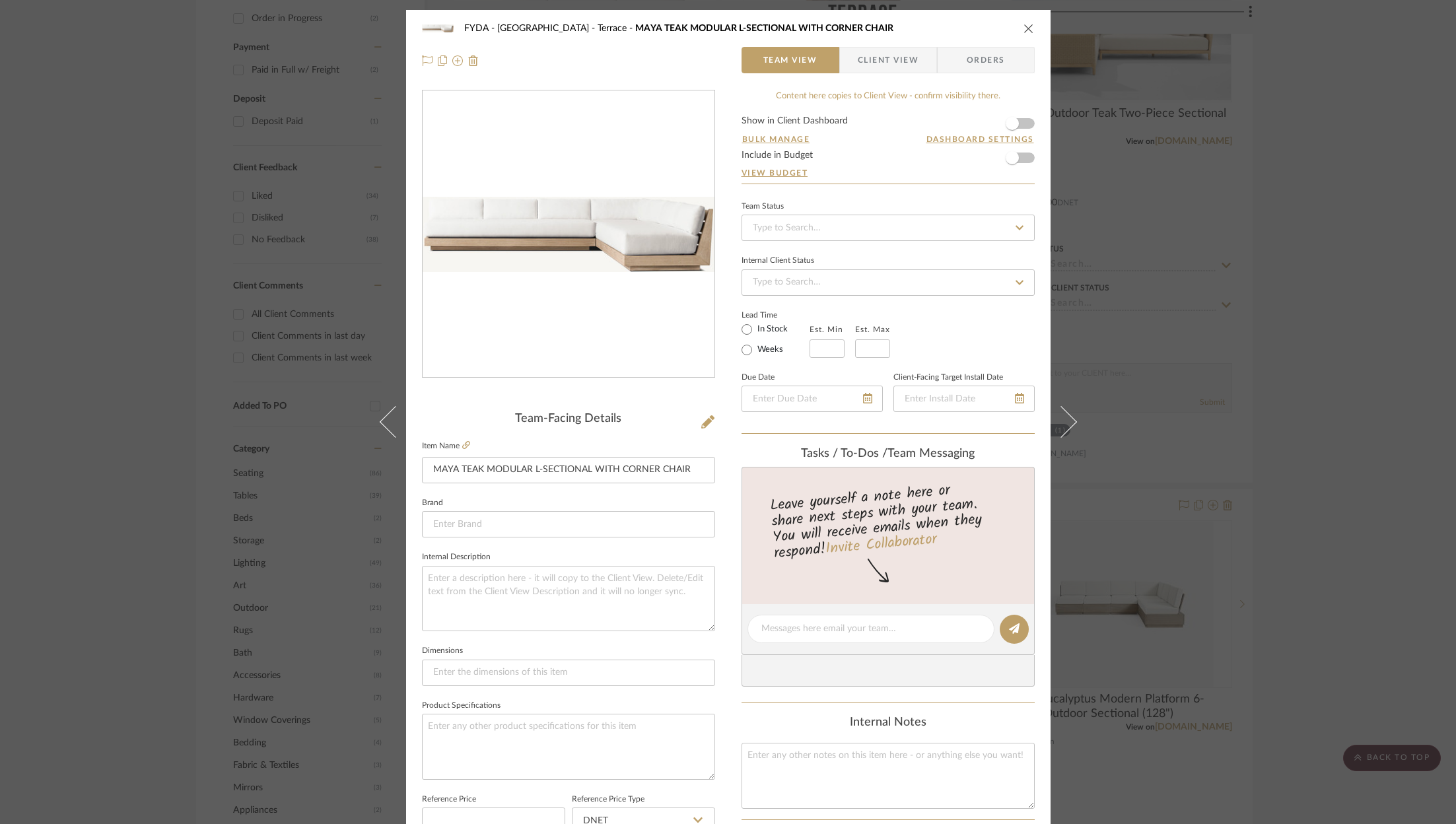
scroll to position [130, 0]
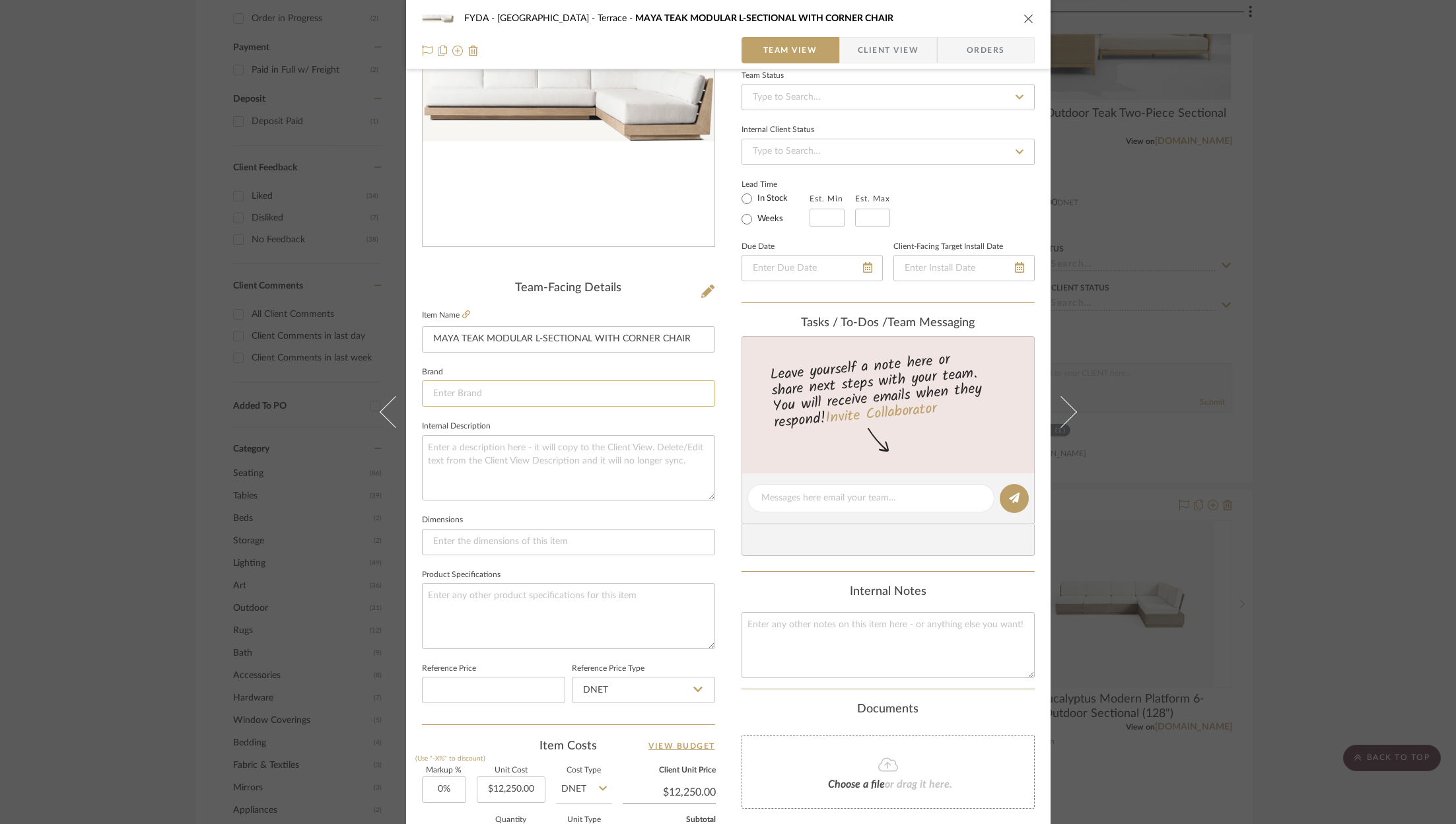
click at [572, 379] on fieldset "Brand" at bounding box center [569, 385] width 294 height 44
click at [560, 395] on input at bounding box center [569, 394] width 294 height 27
type input "Restoration Hardware"
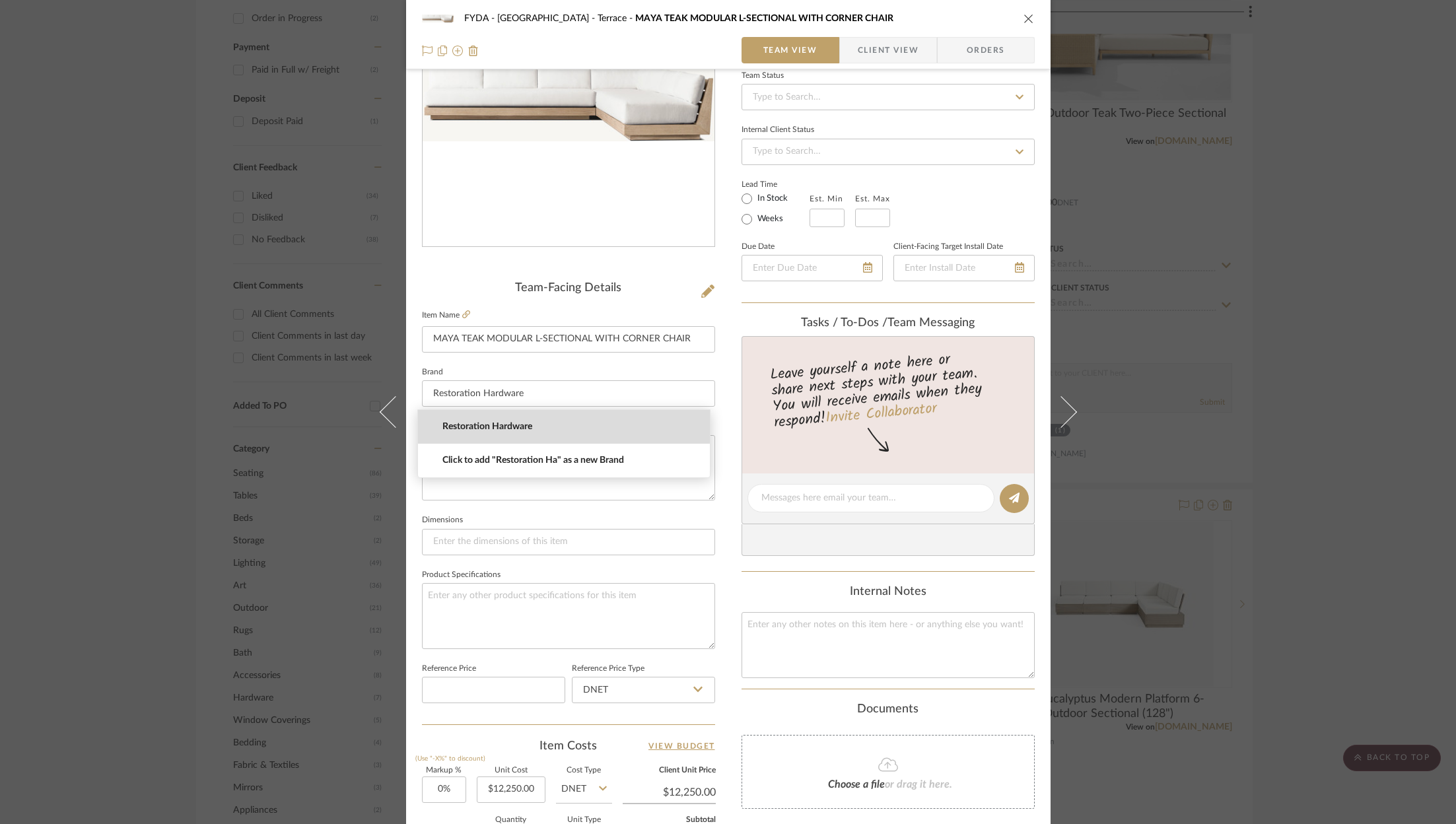
click at [557, 428] on span "Restoration Hardware" at bounding box center [569, 427] width 253 height 11
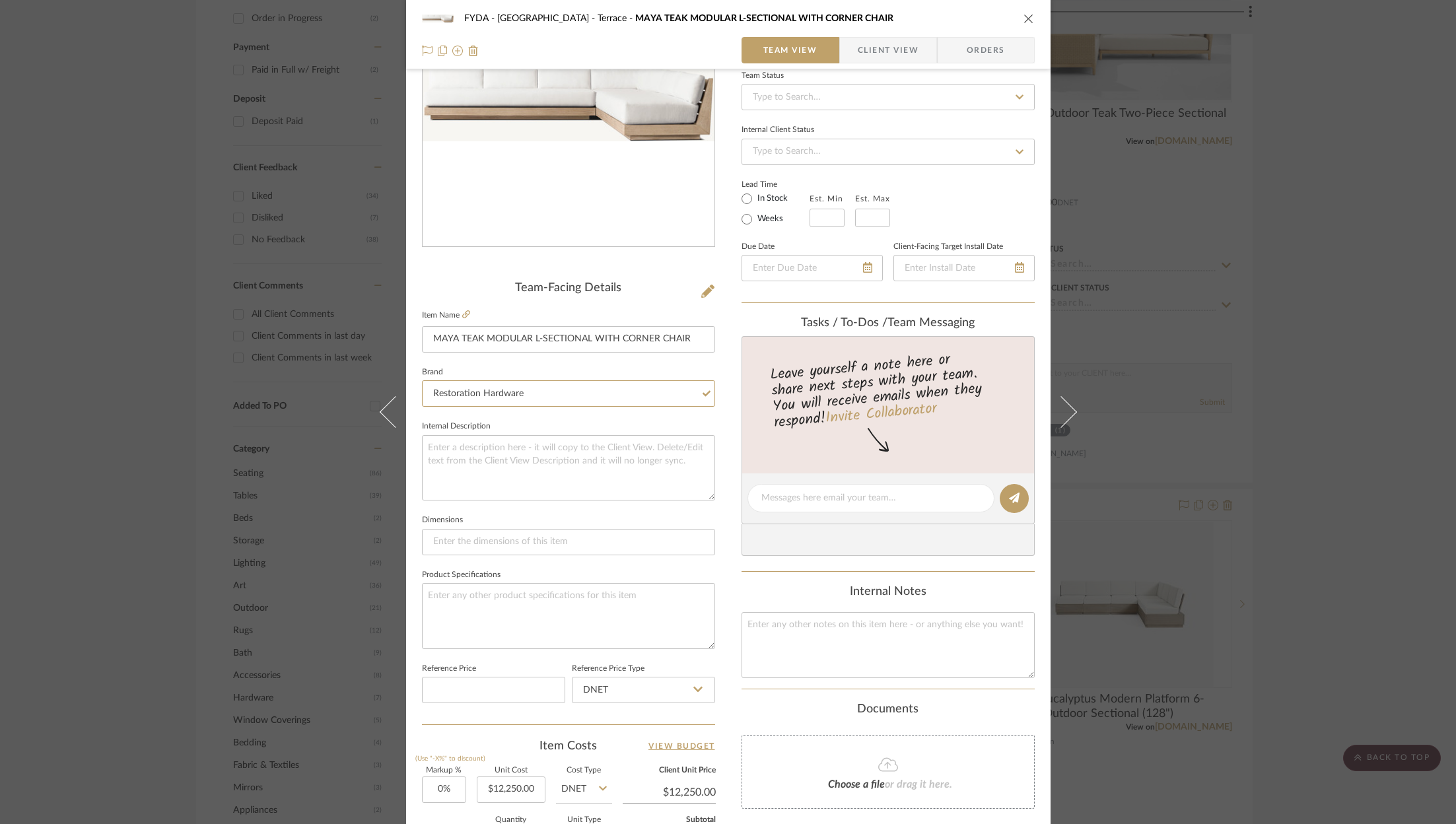
scroll to position [0, 0]
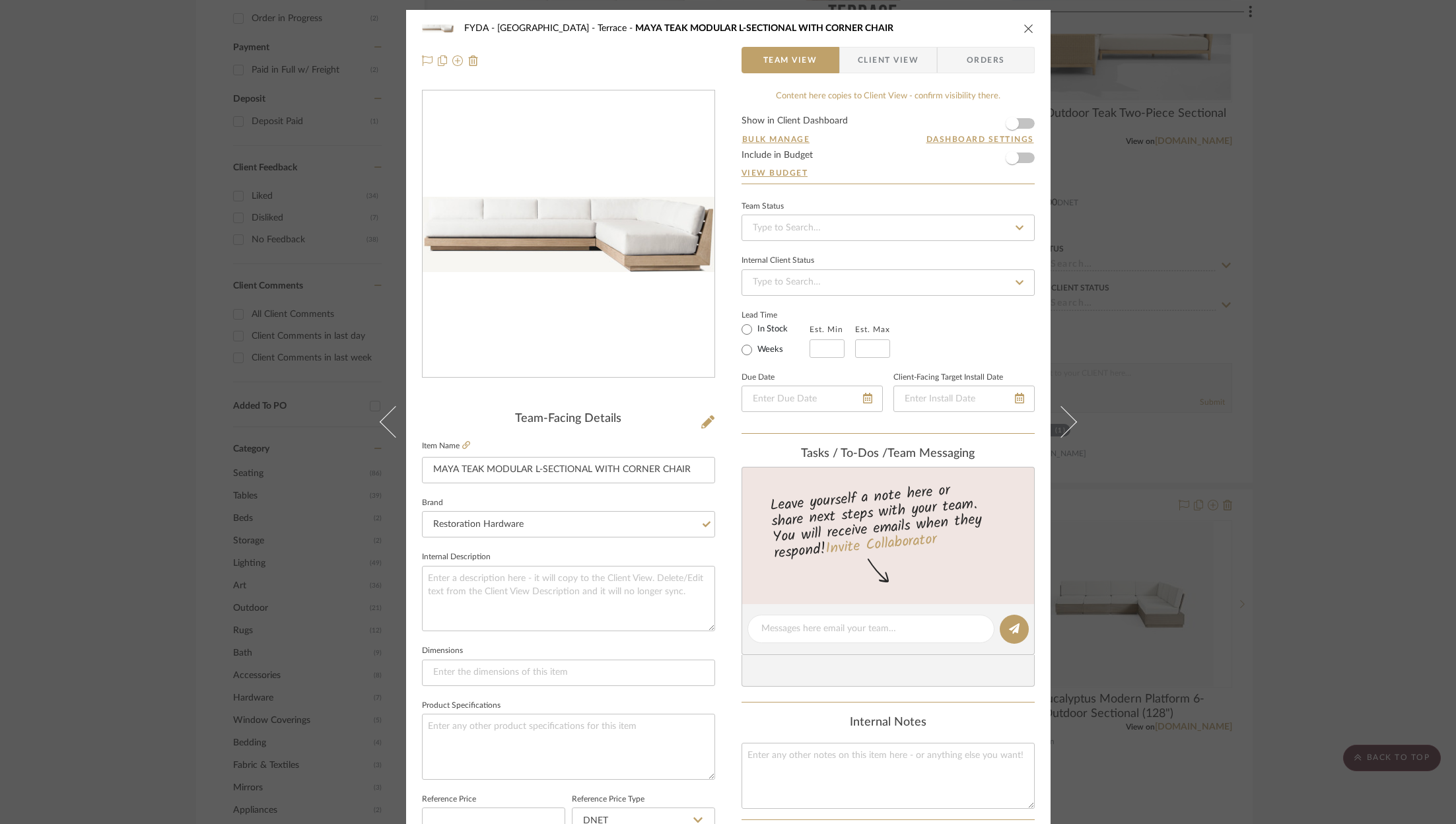
click at [1023, 27] on icon "close" at bounding box center [1028, 28] width 11 height 11
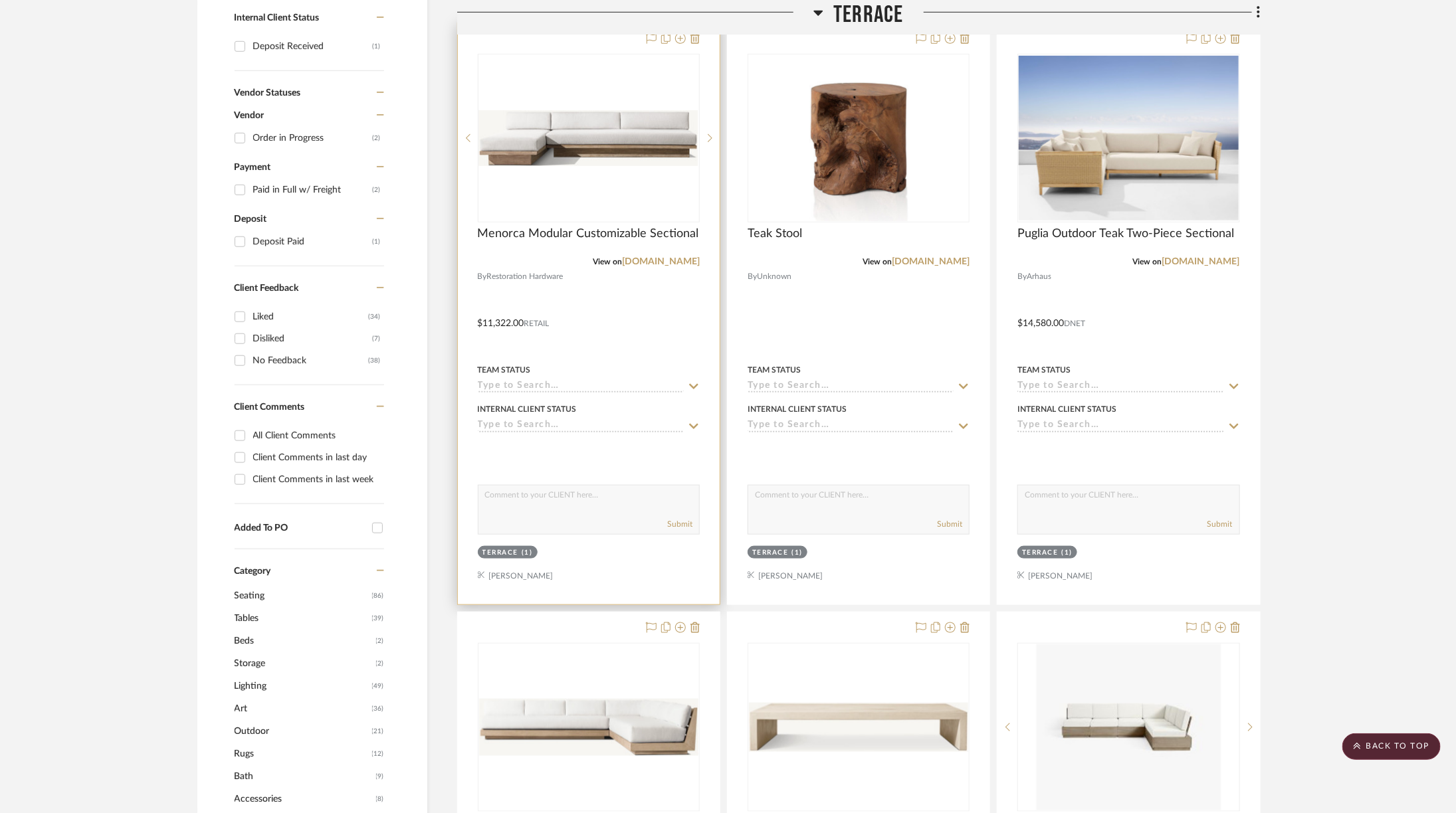
scroll to position [646, 0]
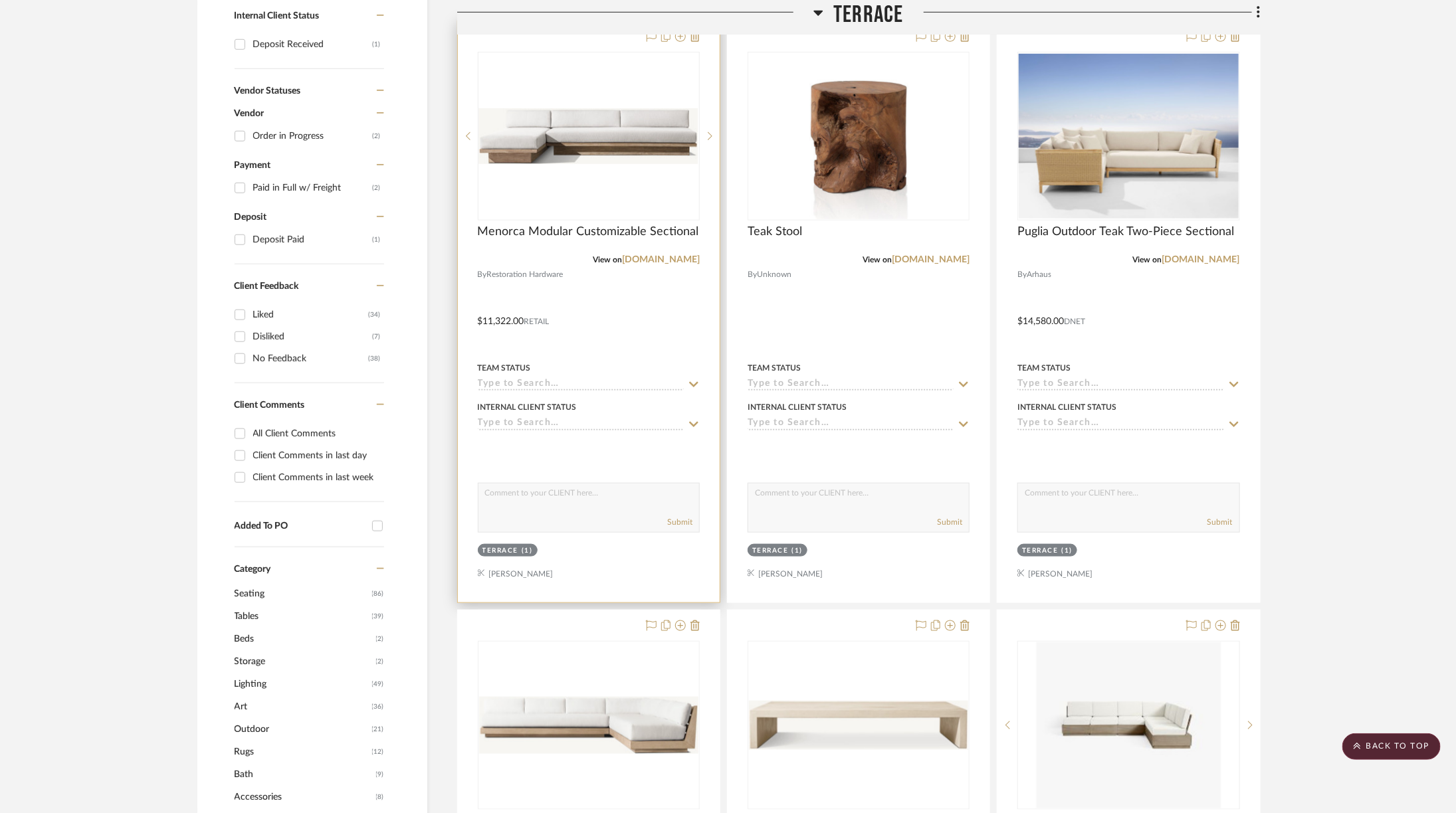
click at [647, 159] on img "1" at bounding box center [588, 136] width 219 height 55
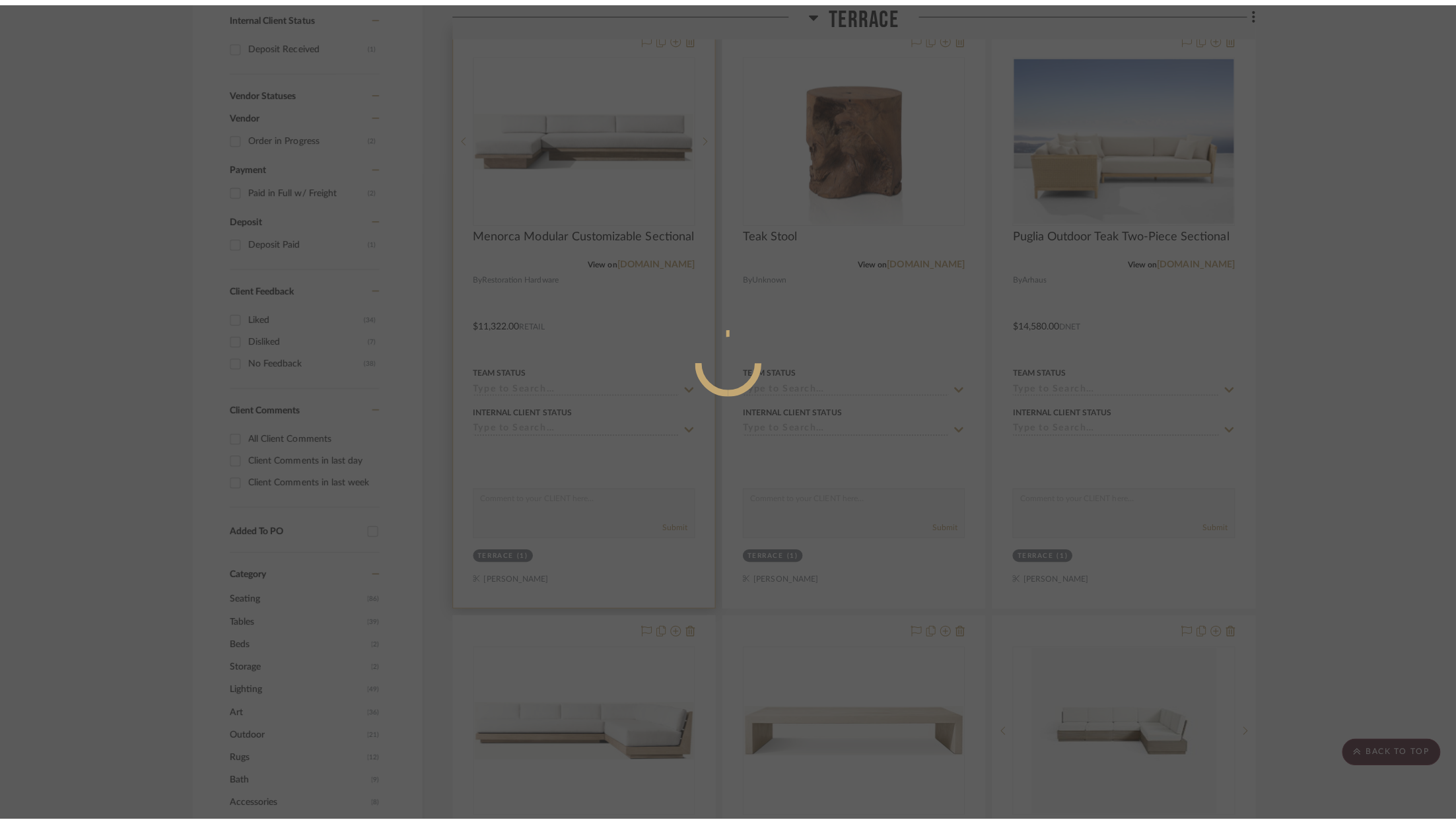
scroll to position [0, 0]
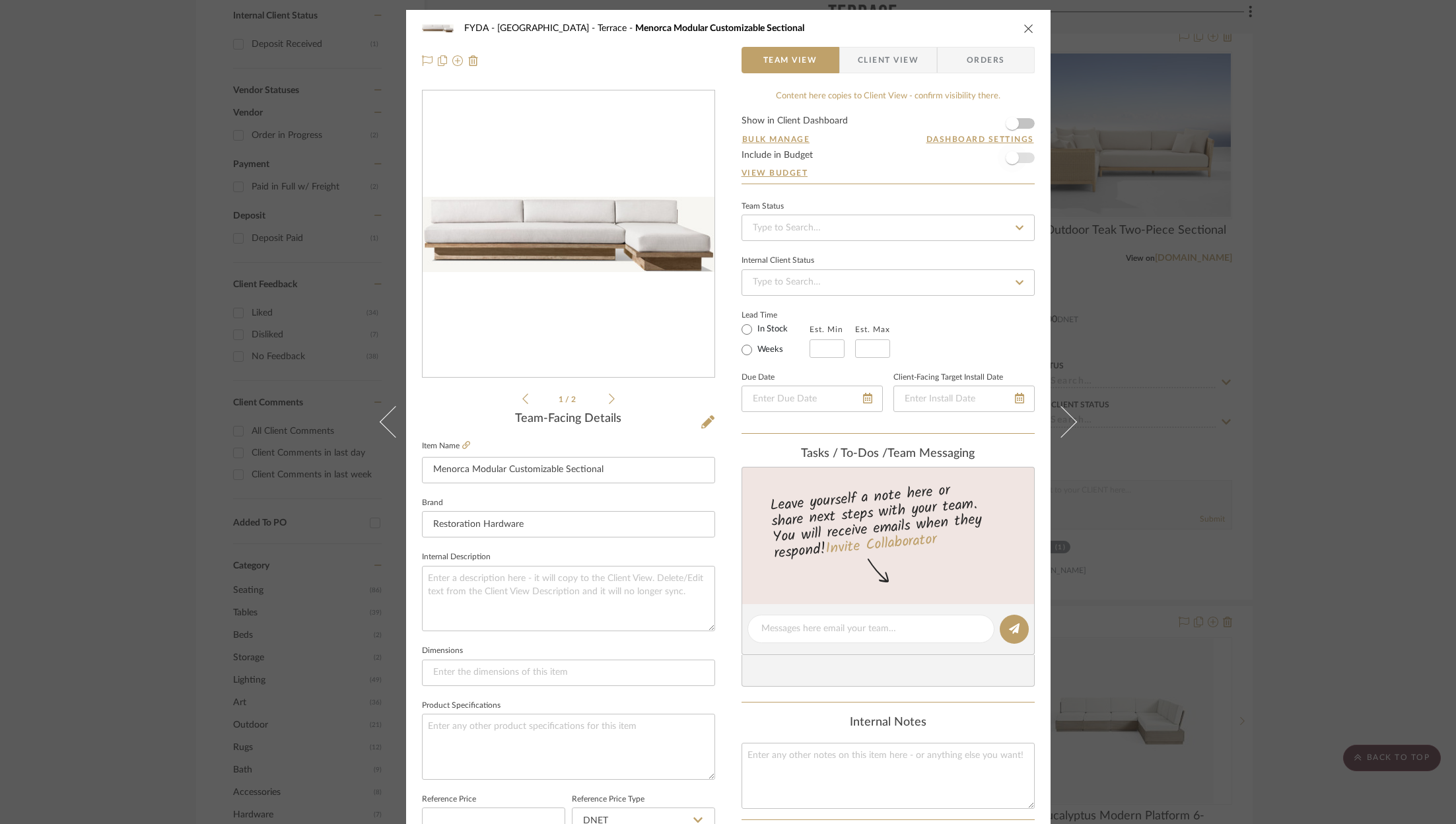
click at [1015, 150] on span "button" at bounding box center [1012, 158] width 29 height 29
click at [1023, 28] on icon "close" at bounding box center [1028, 28] width 11 height 11
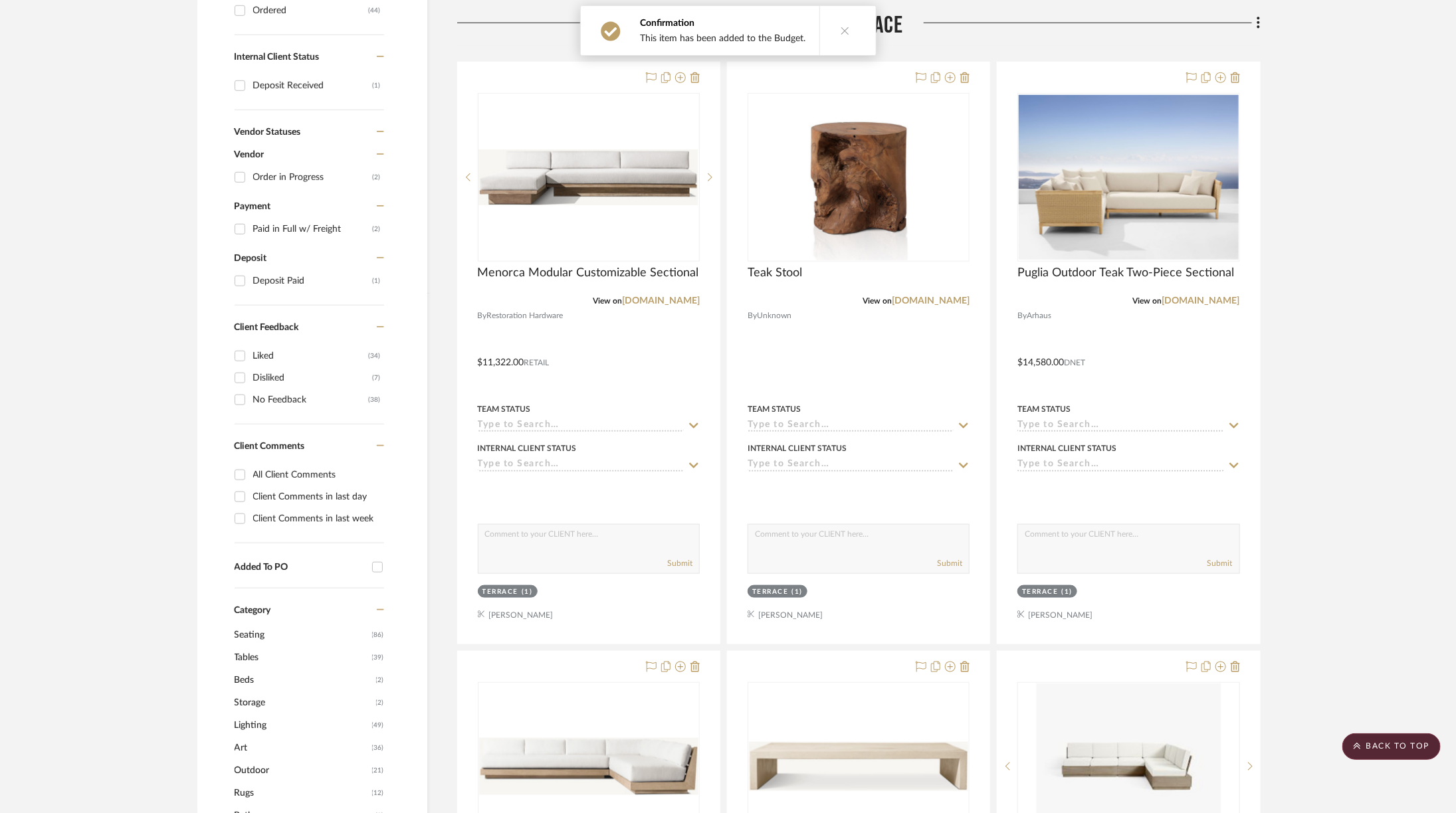
scroll to position [512, 0]
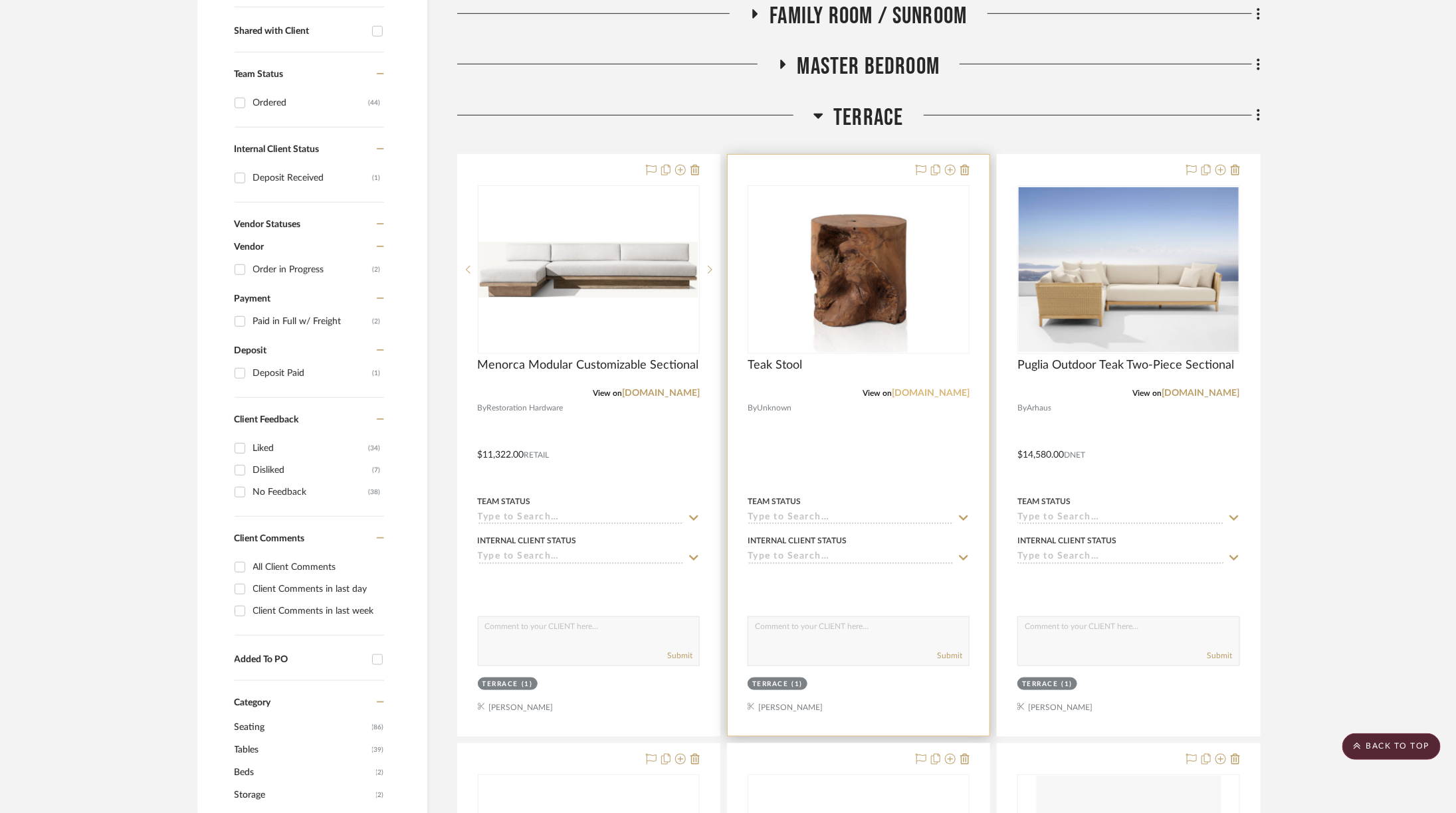
click at [945, 389] on link "[DOMAIN_NAME]" at bounding box center [931, 393] width 78 height 9
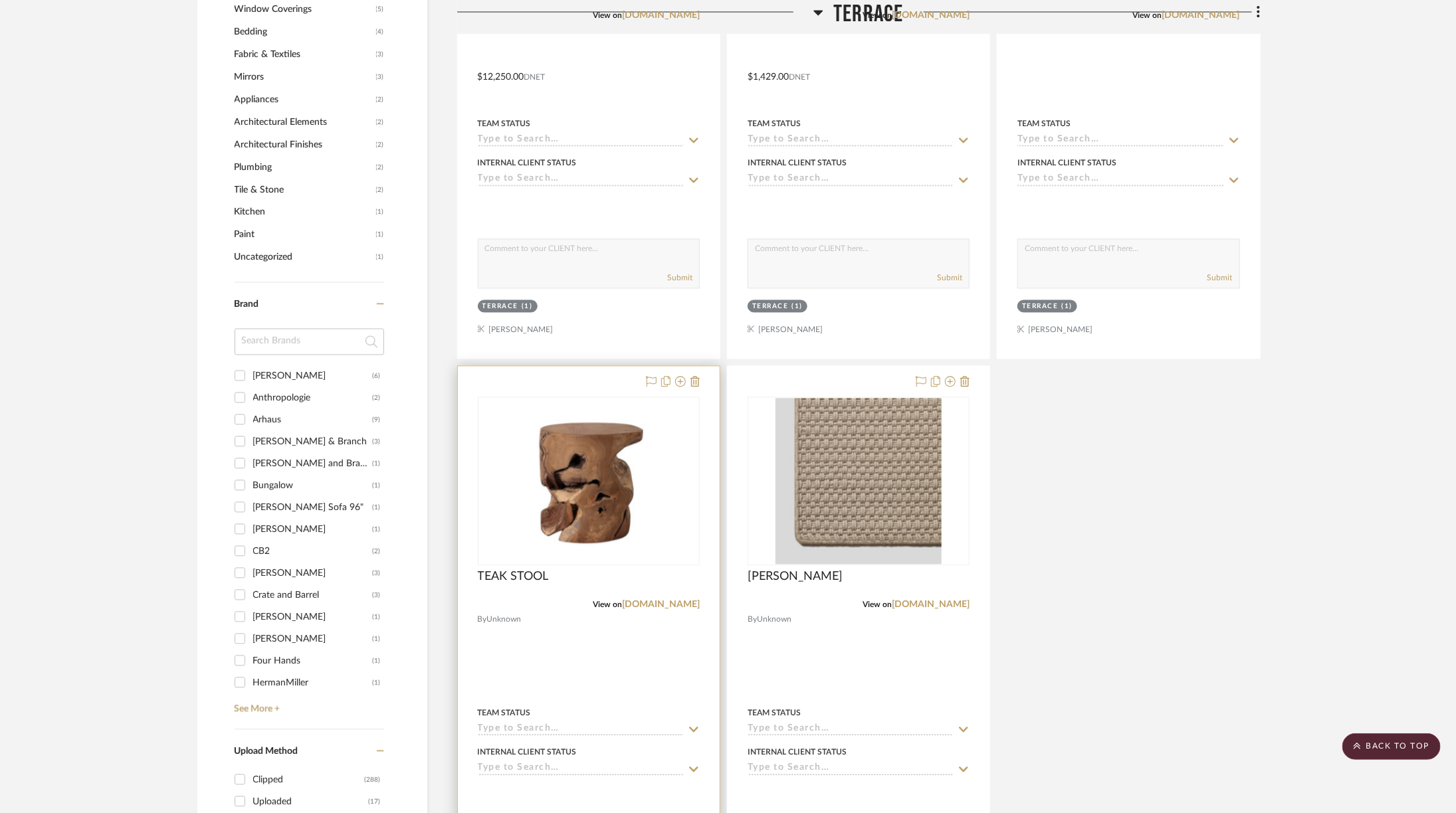
scroll to position [1484, 0]
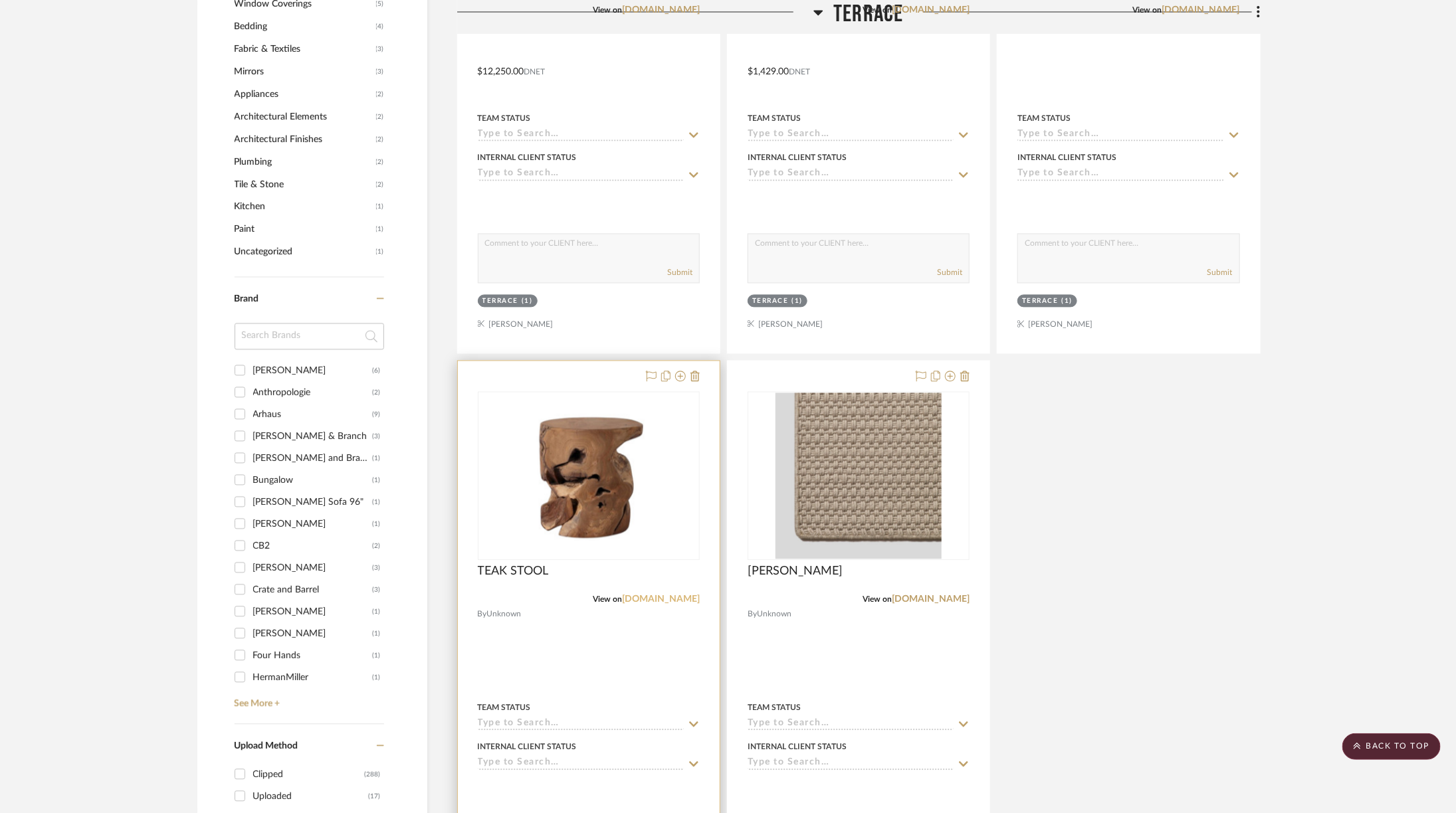
click at [643, 594] on link "[DOMAIN_NAME]" at bounding box center [661, 599] width 78 height 9
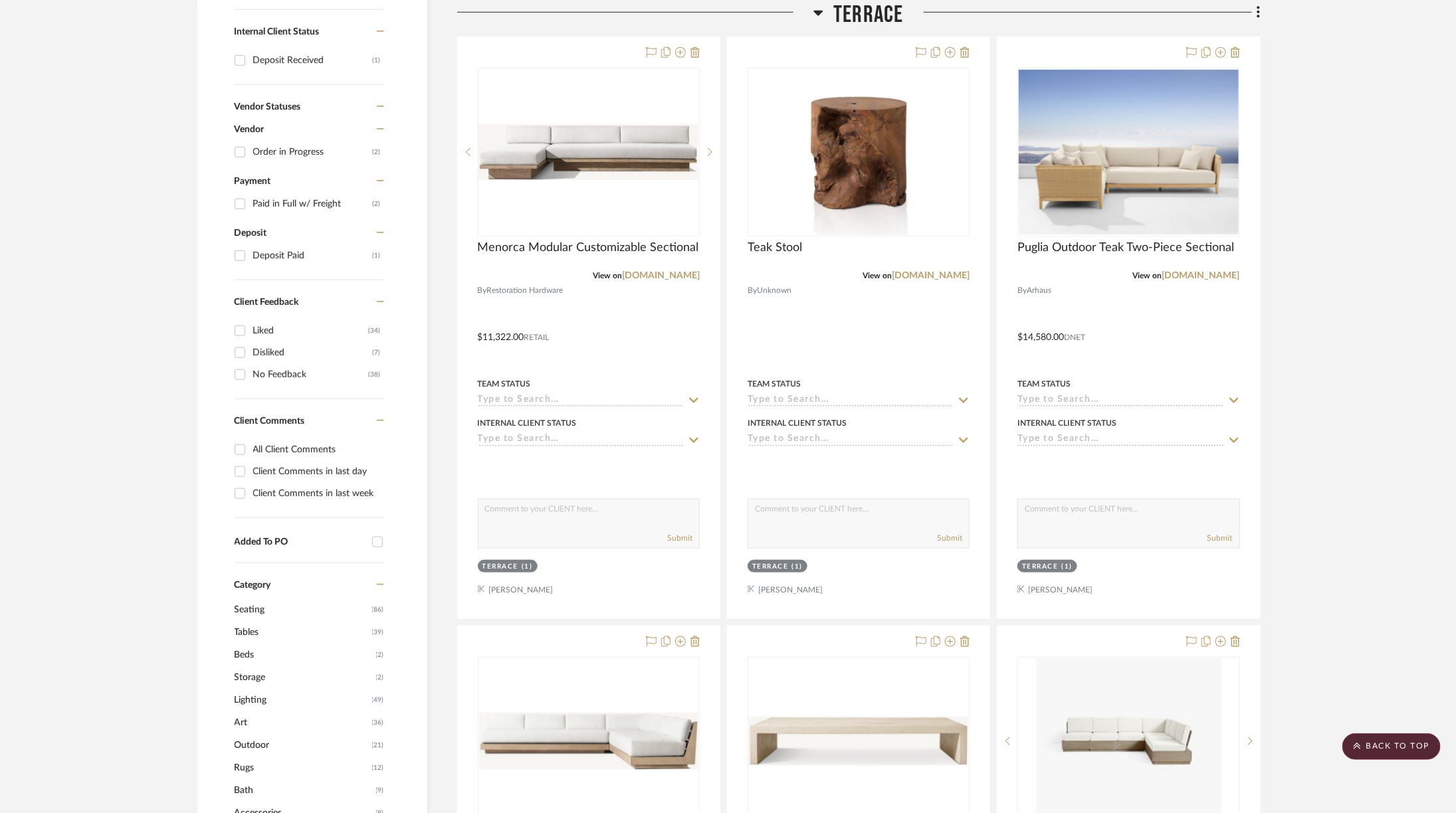
scroll to position [626, 0]
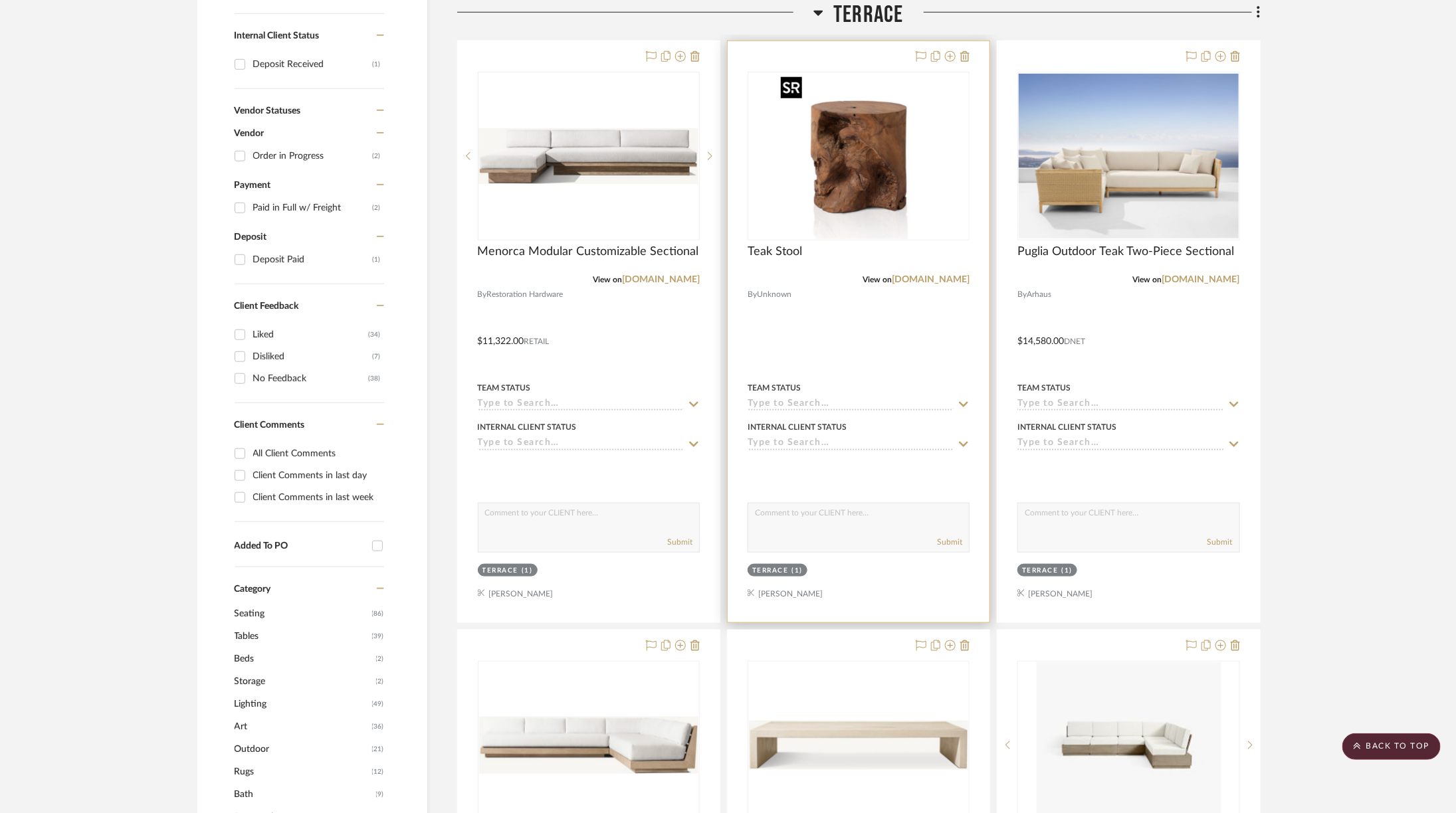
click at [884, 185] on img "0" at bounding box center [859, 156] width 166 height 166
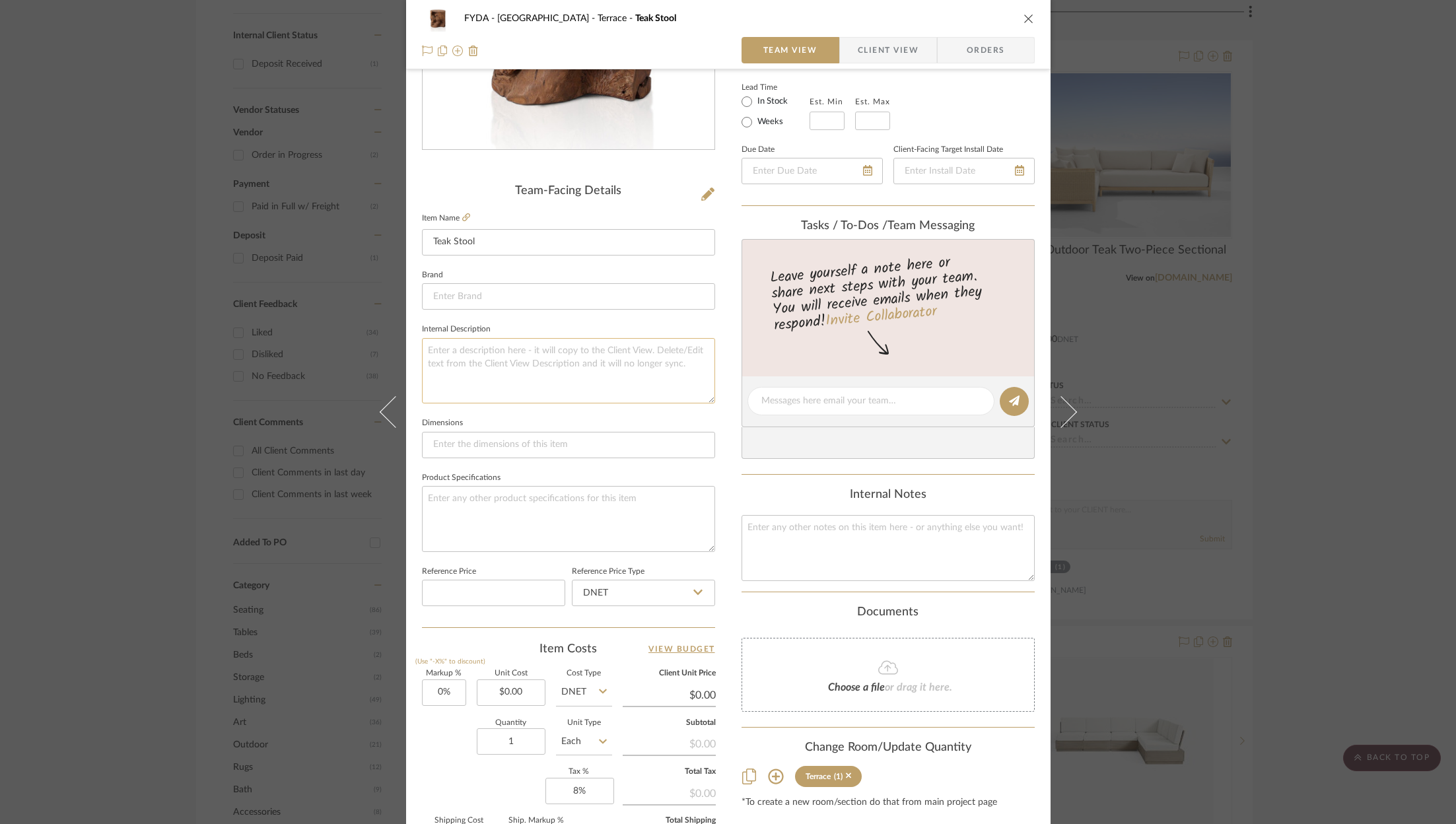
scroll to position [291, 0]
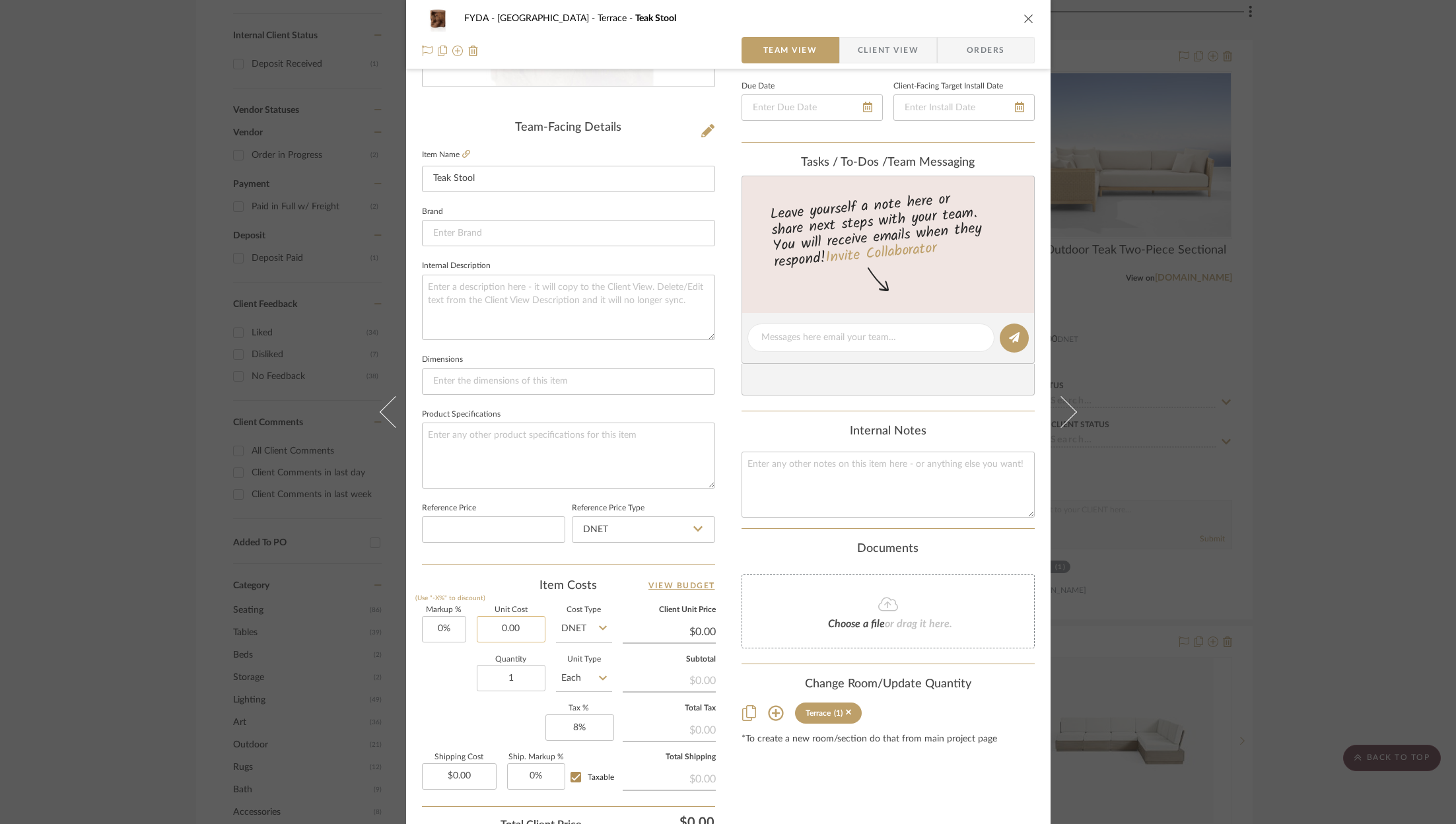
click at [510, 626] on input "0.00" at bounding box center [511, 629] width 69 height 27
type input "$375.00"
click at [506, 714] on div "Markup % (Use "-X%" to discount) 0% Unit Cost $375.00 Cost Type DNET Client Uni…" at bounding box center [569, 703] width 294 height 193
type input "$375.00"
click at [526, 620] on input "375.00" at bounding box center [511, 629] width 69 height 27
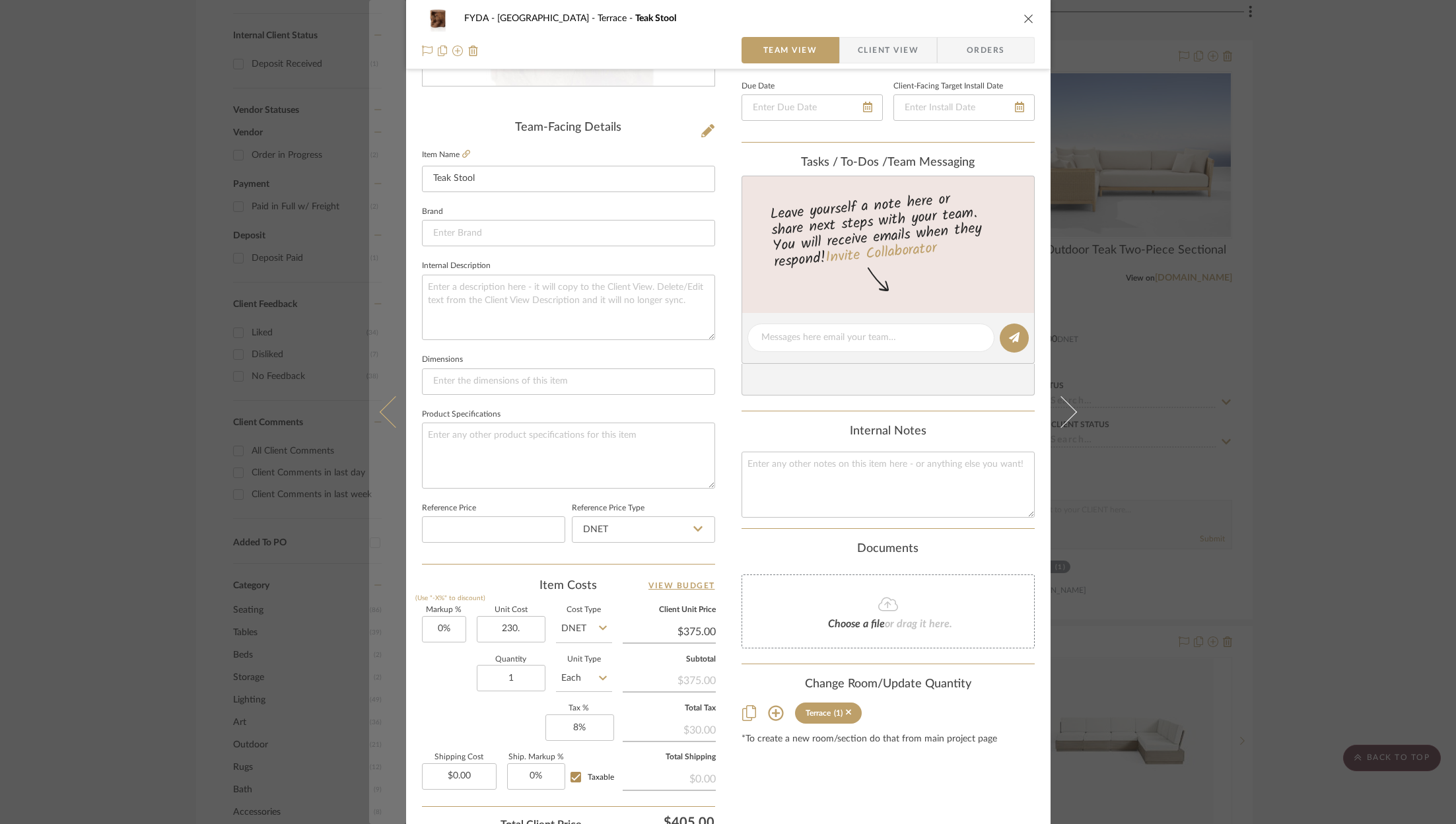
type input "$230.00"
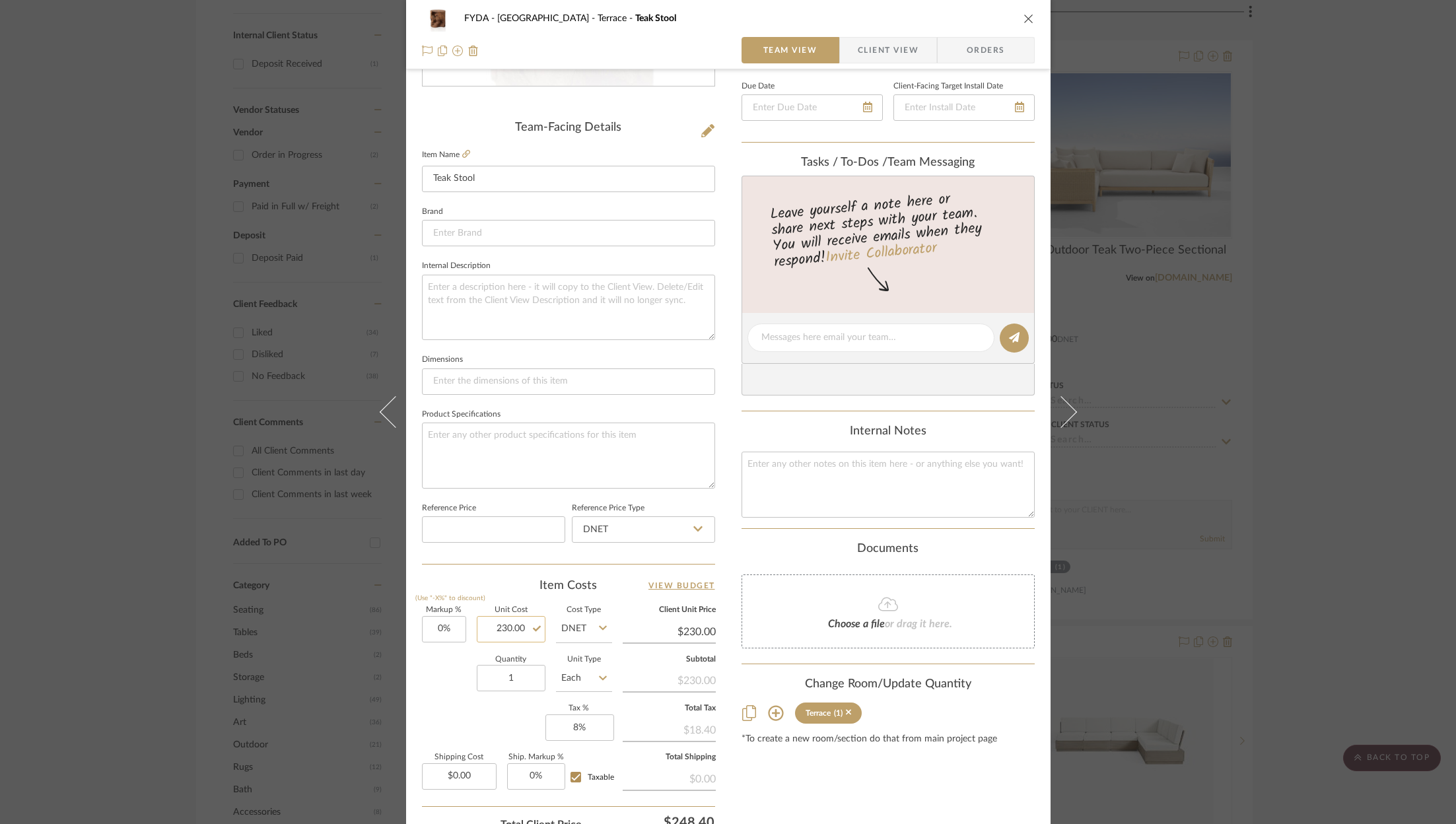
click at [506, 623] on input "230.00" at bounding box center [511, 629] width 69 height 27
click at [524, 623] on input "230.00" at bounding box center [511, 629] width 69 height 27
type input "$230.34"
click at [513, 706] on div "Markup % (Use "-X%" to discount) 0% Unit Cost $230.34 Cost Type DNET Client Uni…" at bounding box center [569, 703] width 294 height 193
type input "$230.34"
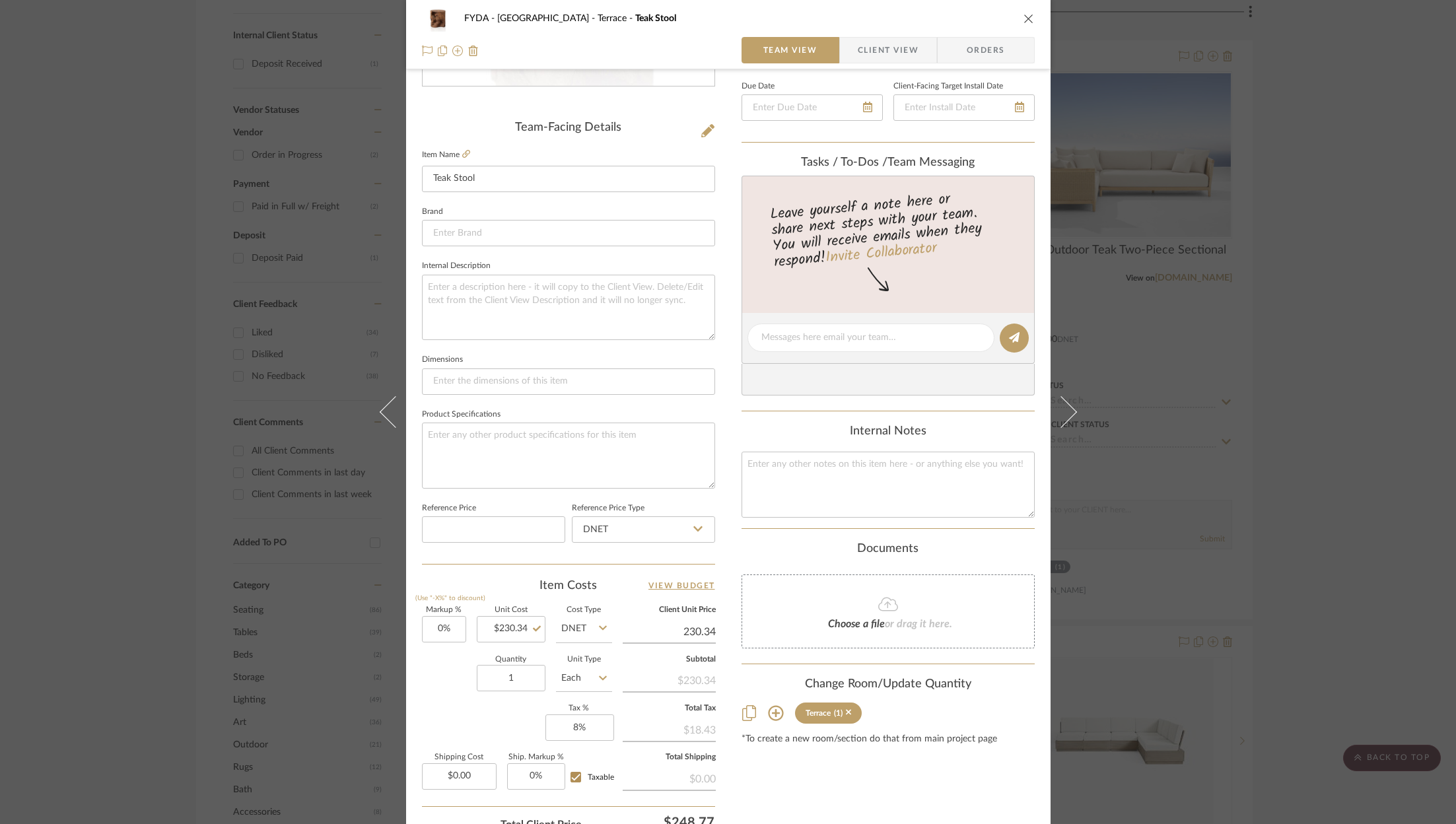
click at [689, 623] on input "230.34" at bounding box center [669, 632] width 93 height 20
type input "350"
type input "51.95%"
type input "$350.00"
click at [798, 801] on div "Content here copies to Client View - confirm visibility there. Show in Client D…" at bounding box center [888, 341] width 294 height 1087
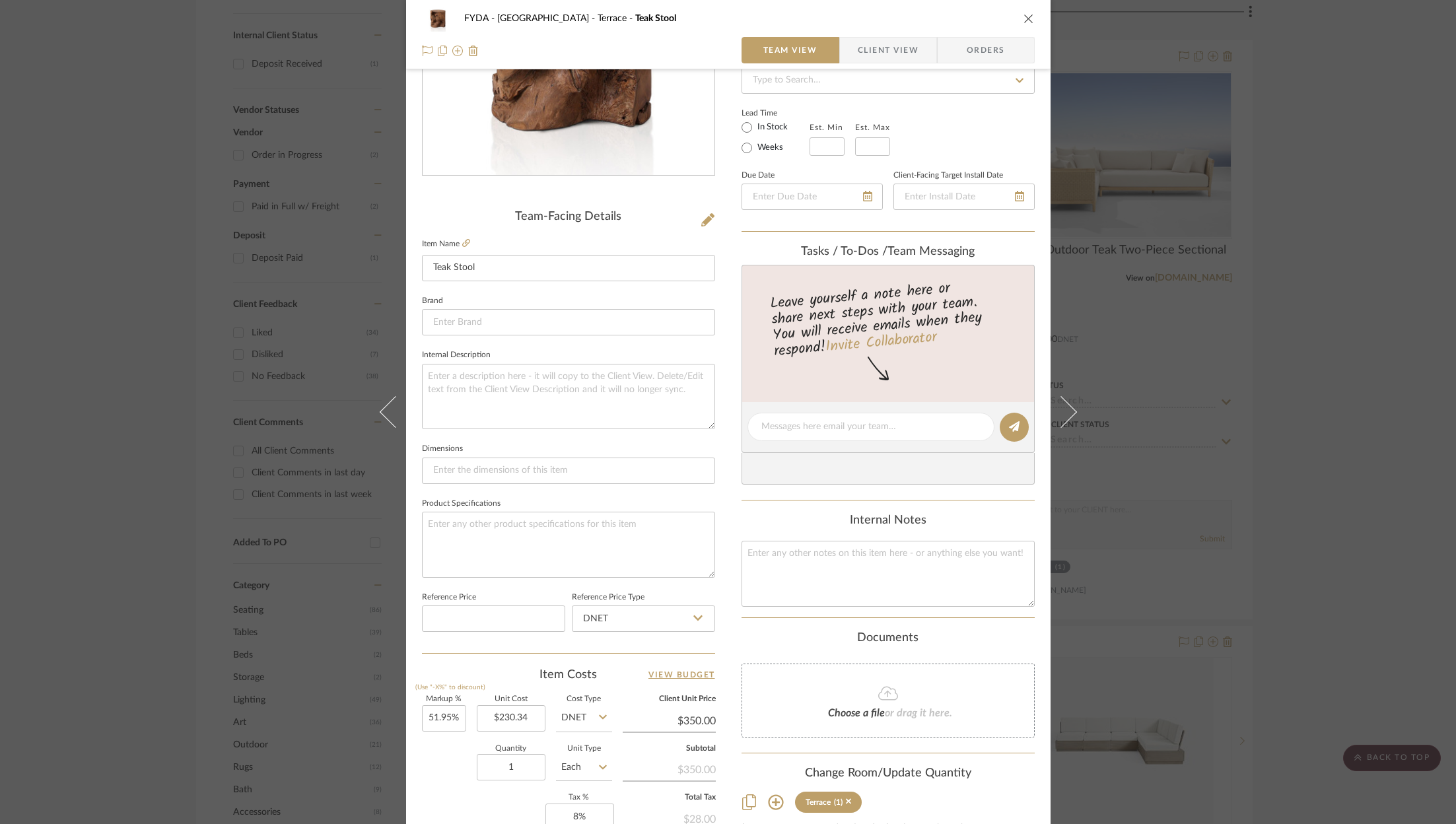
scroll to position [0, 0]
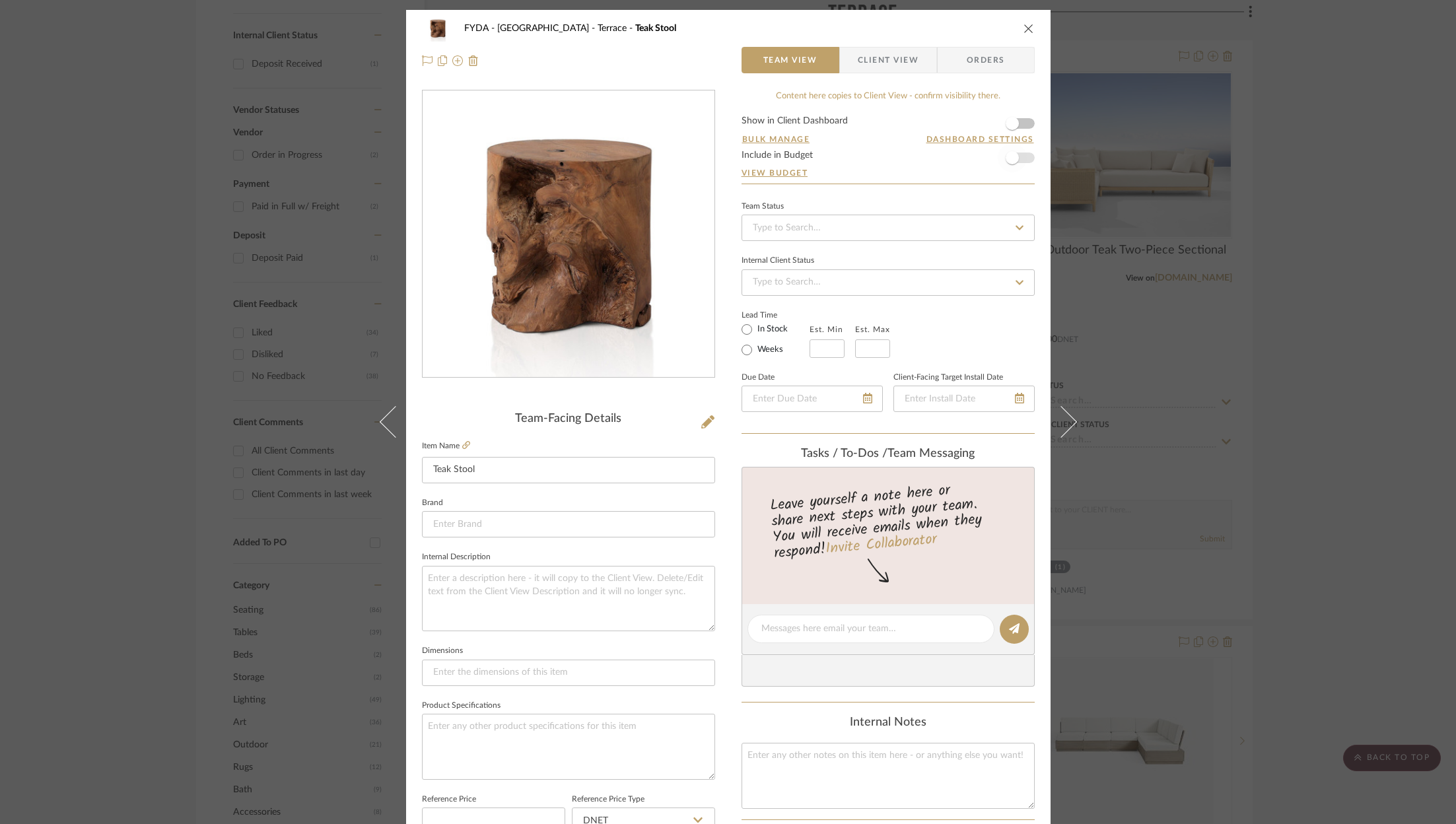
click at [1021, 156] on span "button" at bounding box center [1012, 158] width 29 height 29
click at [596, 528] on input at bounding box center [569, 524] width 294 height 27
type input "Four Hands"
click at [599, 548] on mat-option "Four Hands" at bounding box center [564, 557] width 292 height 34
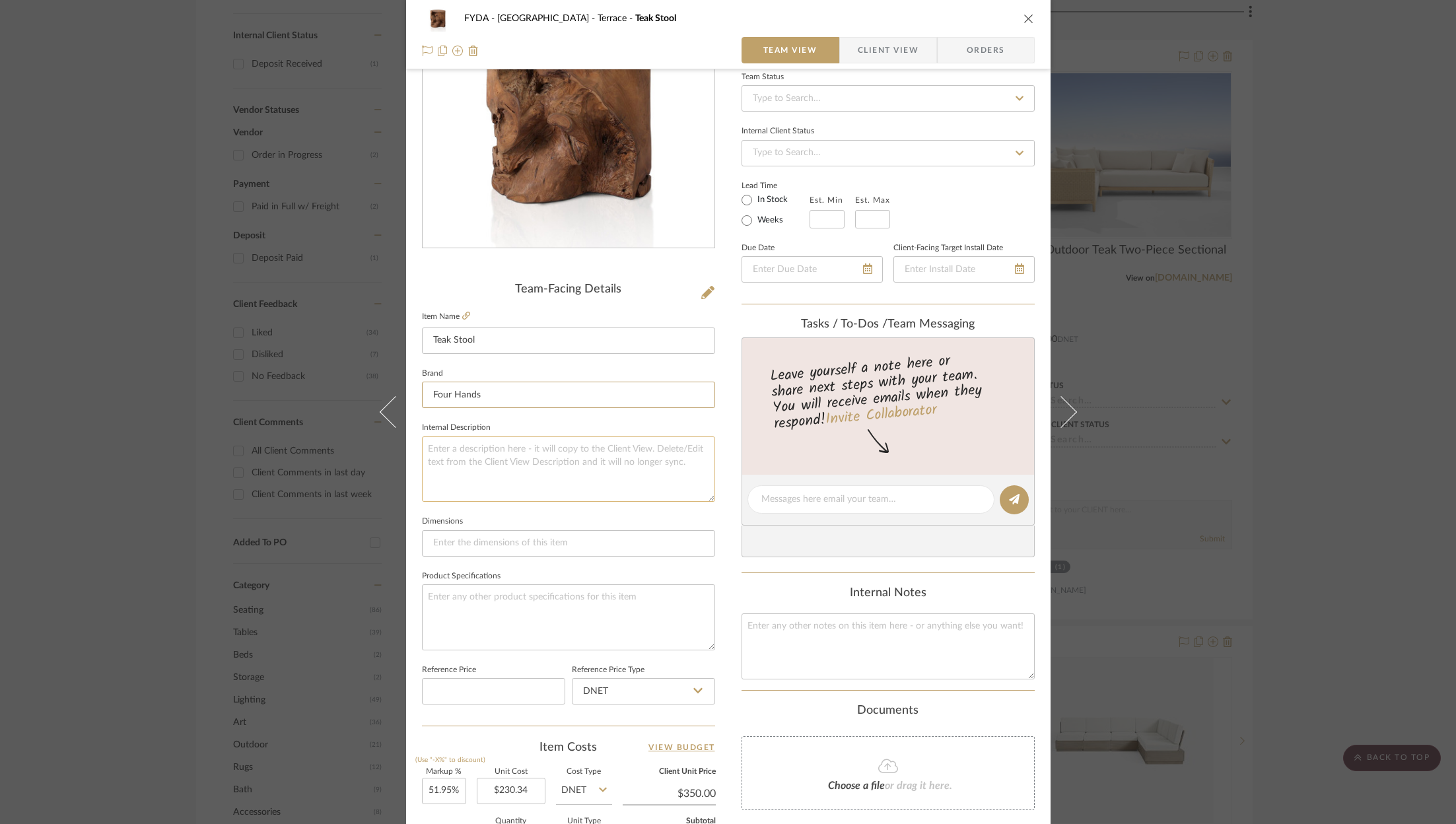
scroll to position [366, 0]
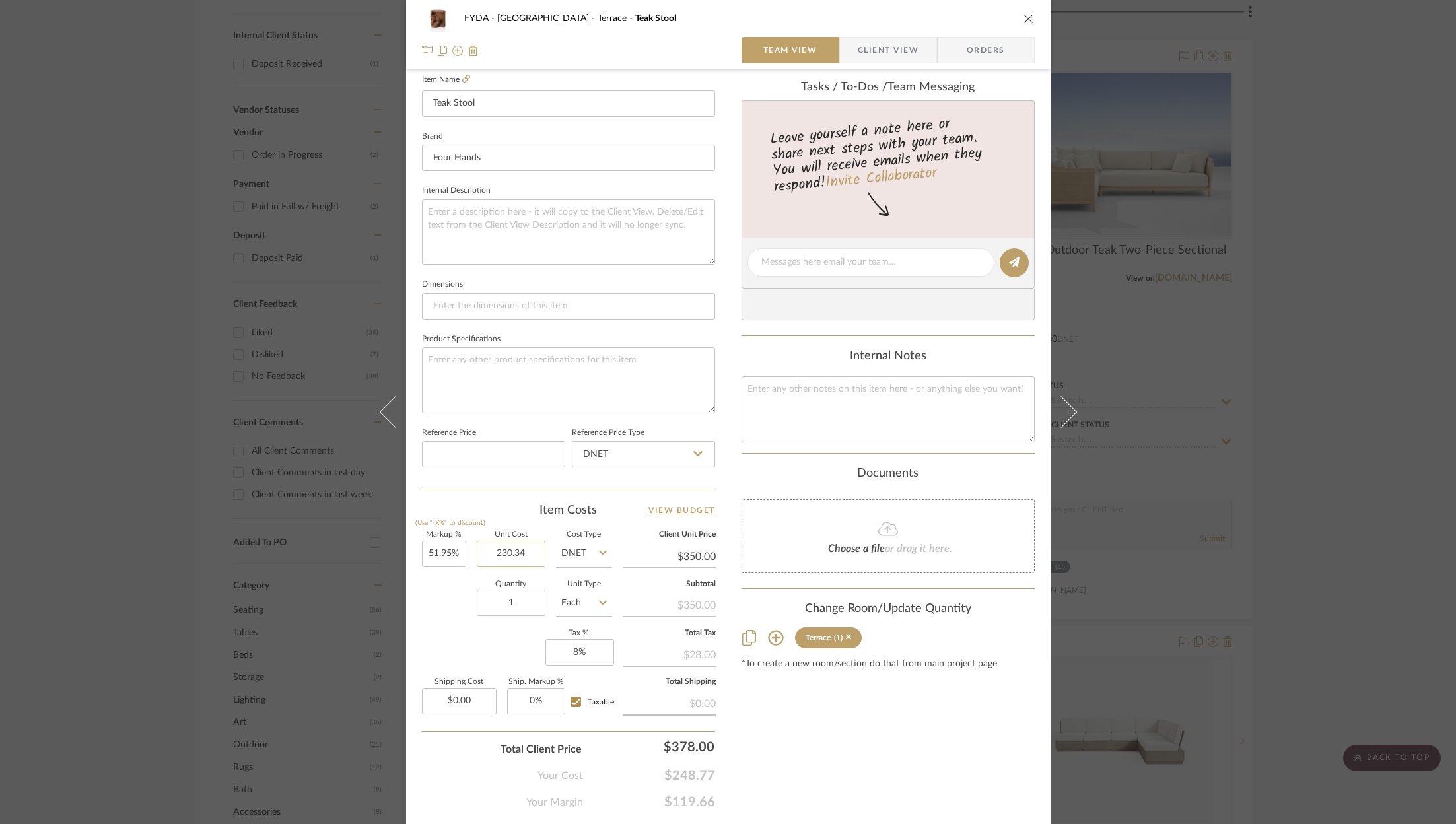
click at [527, 557] on input "230.34" at bounding box center [511, 553] width 69 height 27
type input "$230.34"
click at [698, 559] on input "350.00" at bounding box center [669, 557] width 93 height 20
type input "349"
type input "51.52%"
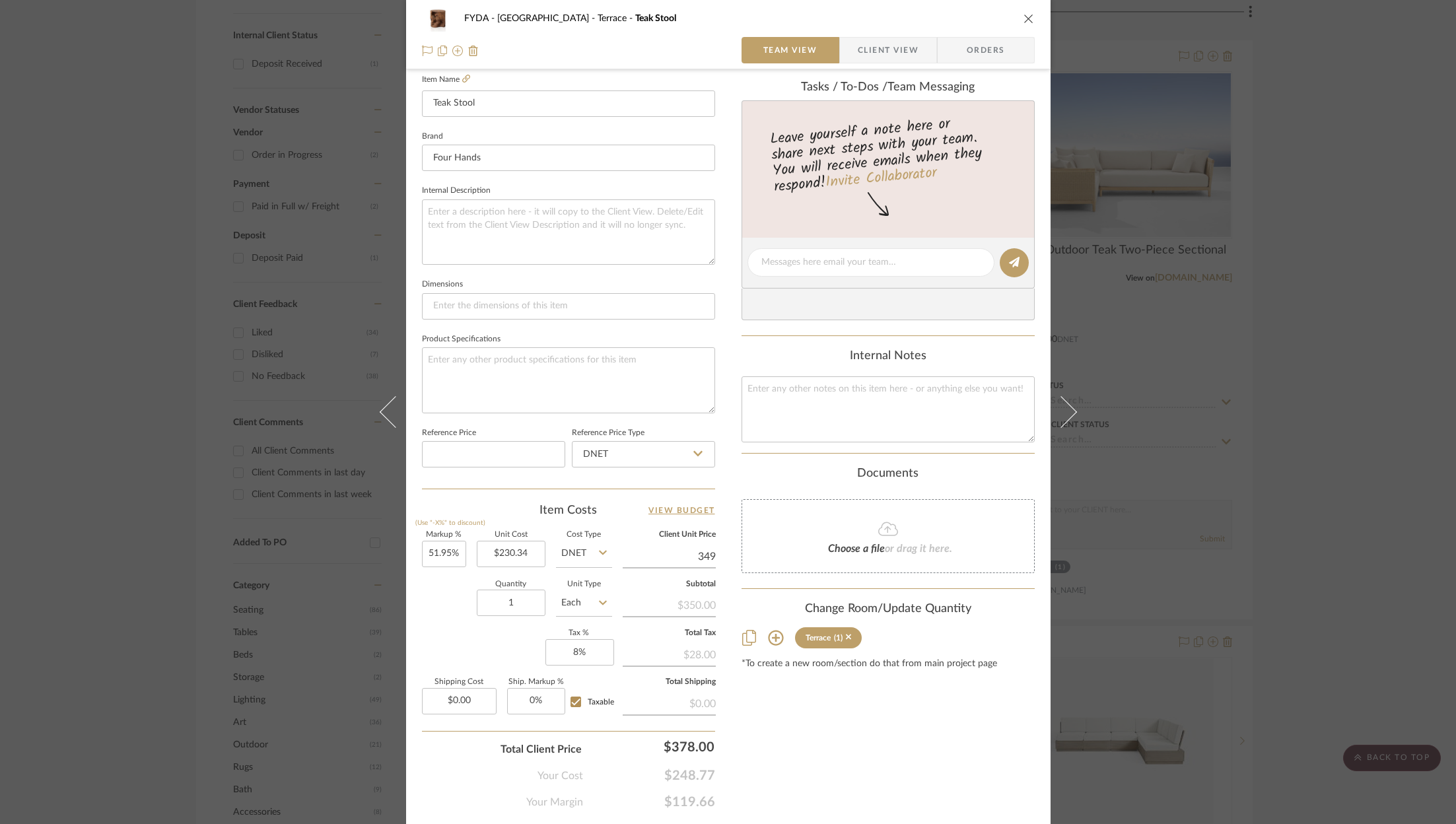
type input "$349.00"
click at [485, 642] on div "Markup % (Use "-X%" to discount) 51.52% Unit Cost $230.34 Cost Type DNET Client…" at bounding box center [569, 628] width 294 height 193
type input "$349.01"
click at [710, 552] on div "FYDA - 655 City Park Terrace Teak Stool Team View Client View Orders Team-Facin…" at bounding box center [728, 252] width 644 height 1219
click at [702, 552] on input "349.01" at bounding box center [669, 557] width 93 height 20
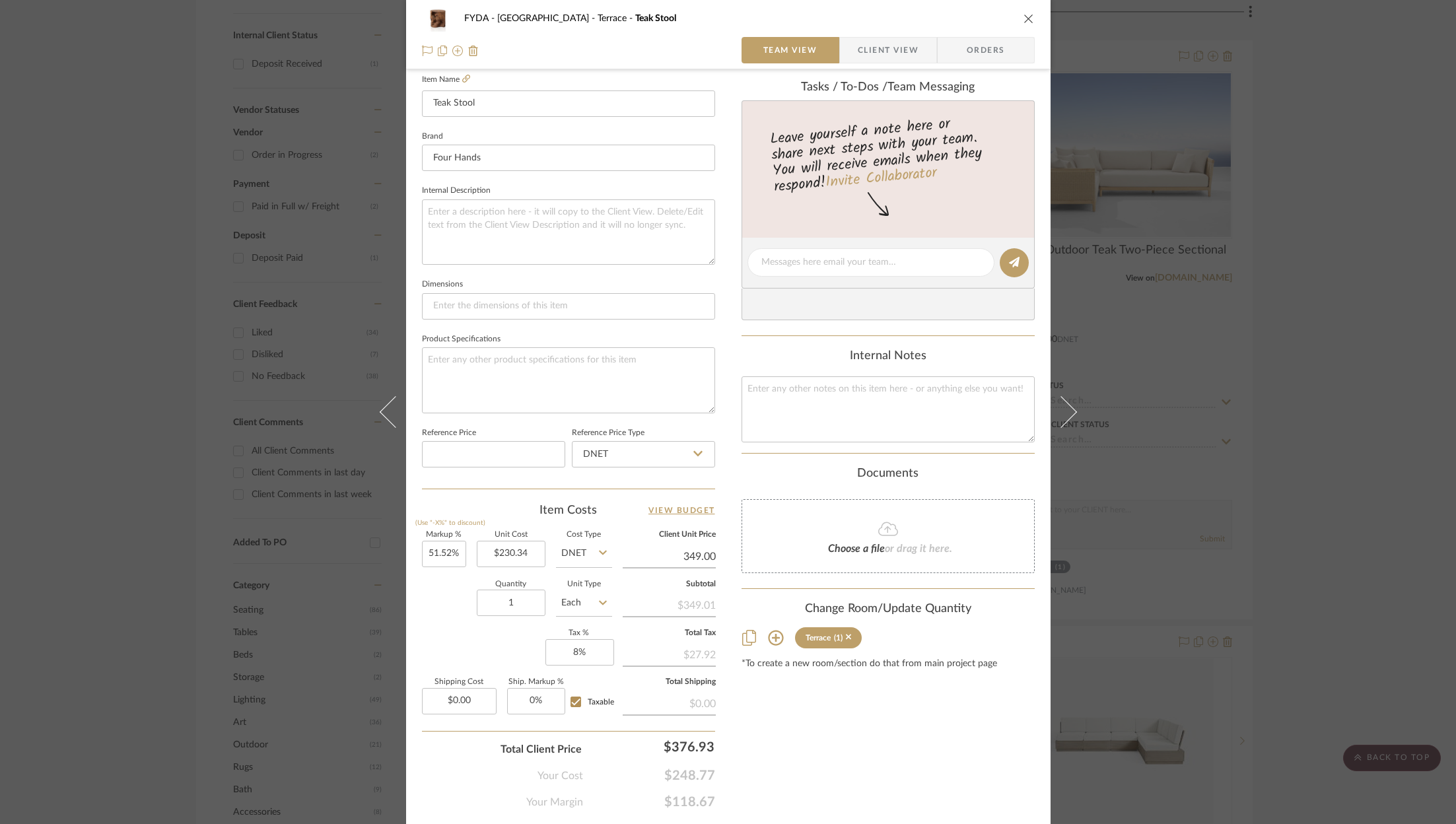
type input "$349.00"
click at [883, 718] on div "Content here copies to Client View - confirm visibility there. Show in Client D…" at bounding box center [888, 266] width 294 height 1087
click at [1023, 20] on icon "close" at bounding box center [1028, 18] width 11 height 11
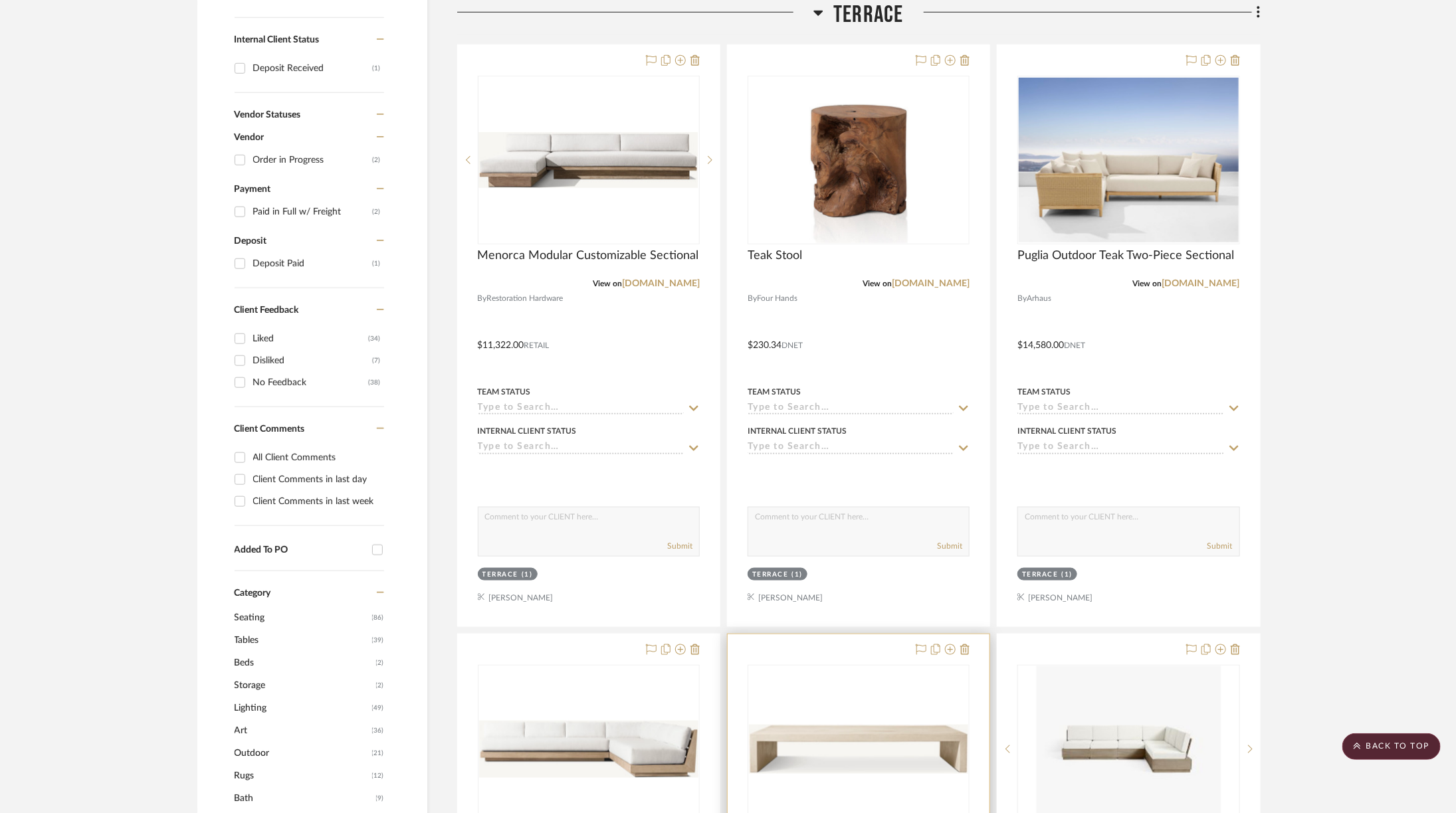
scroll to position [551, 0]
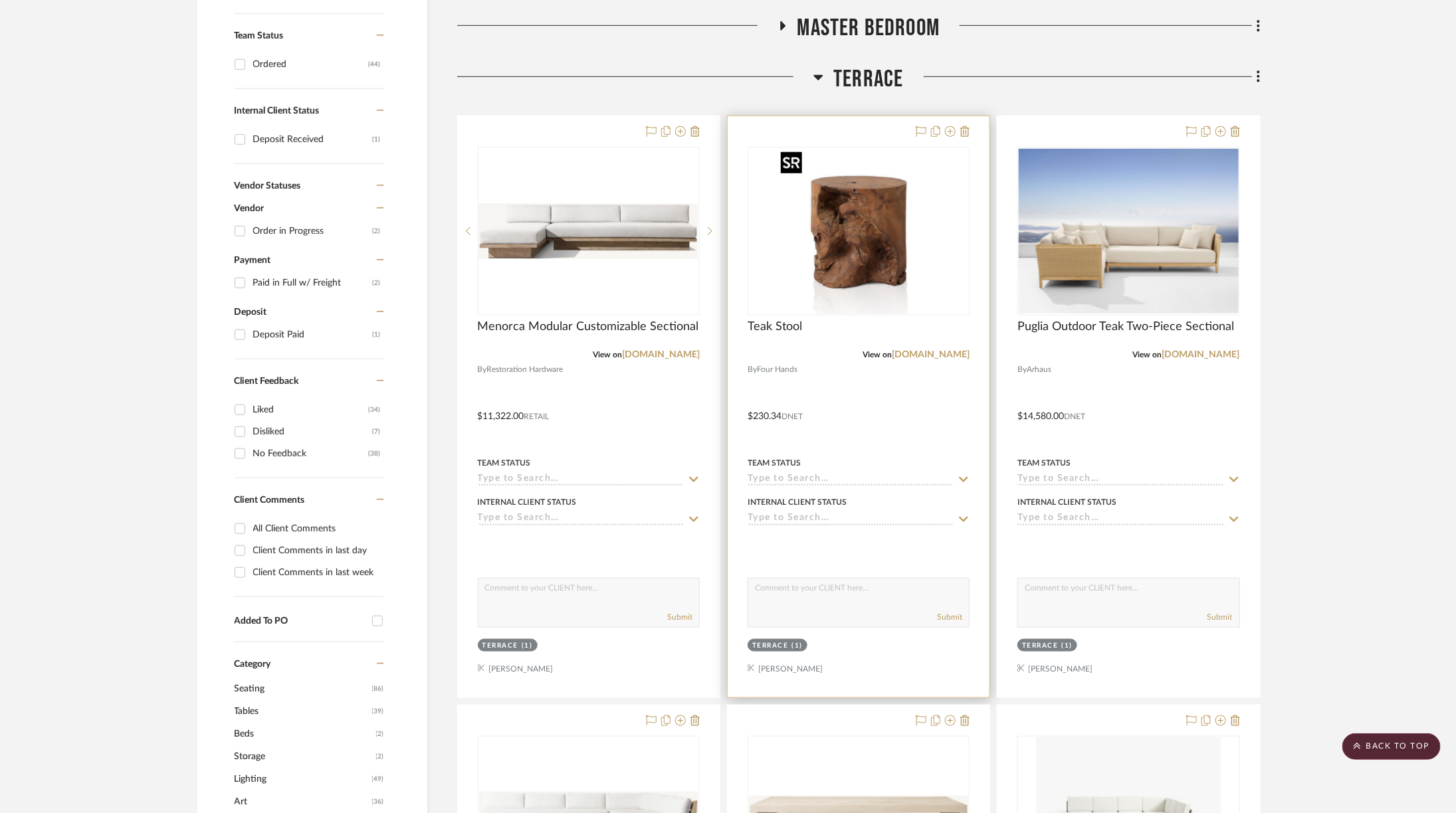
click at [911, 207] on img "0" at bounding box center [859, 231] width 166 height 166
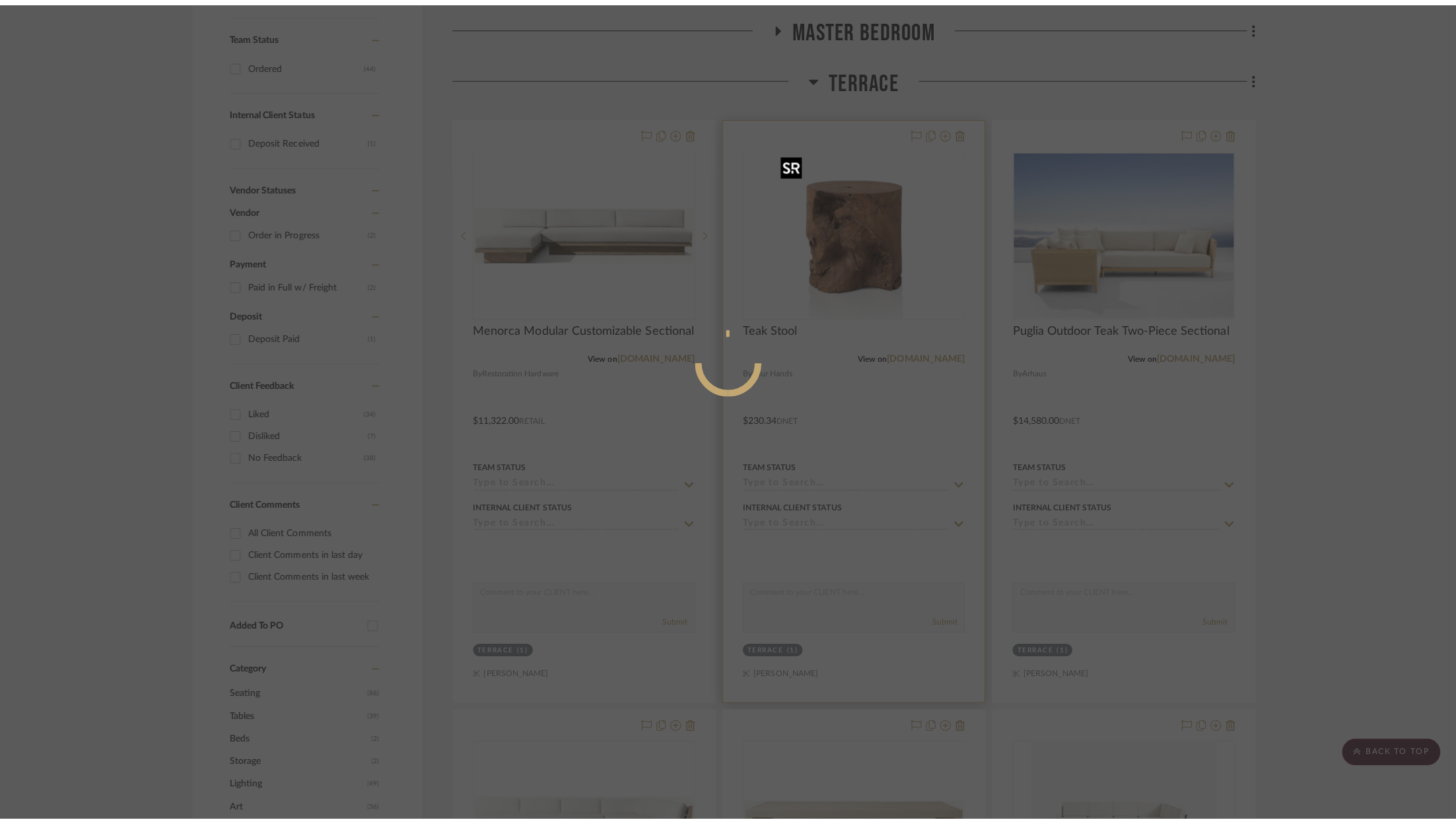
scroll to position [0, 0]
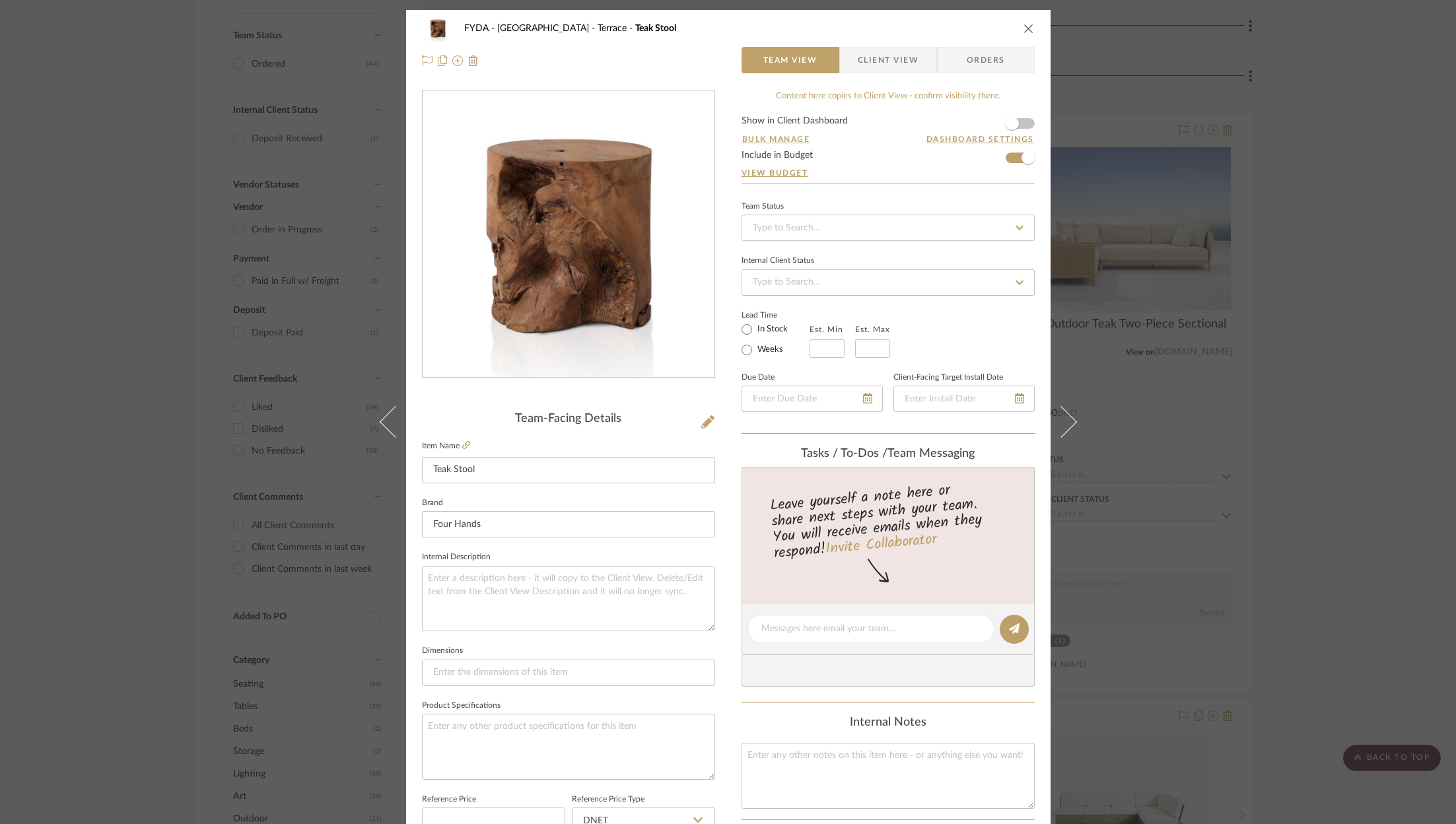
click at [1026, 23] on icon "close" at bounding box center [1028, 28] width 11 height 11
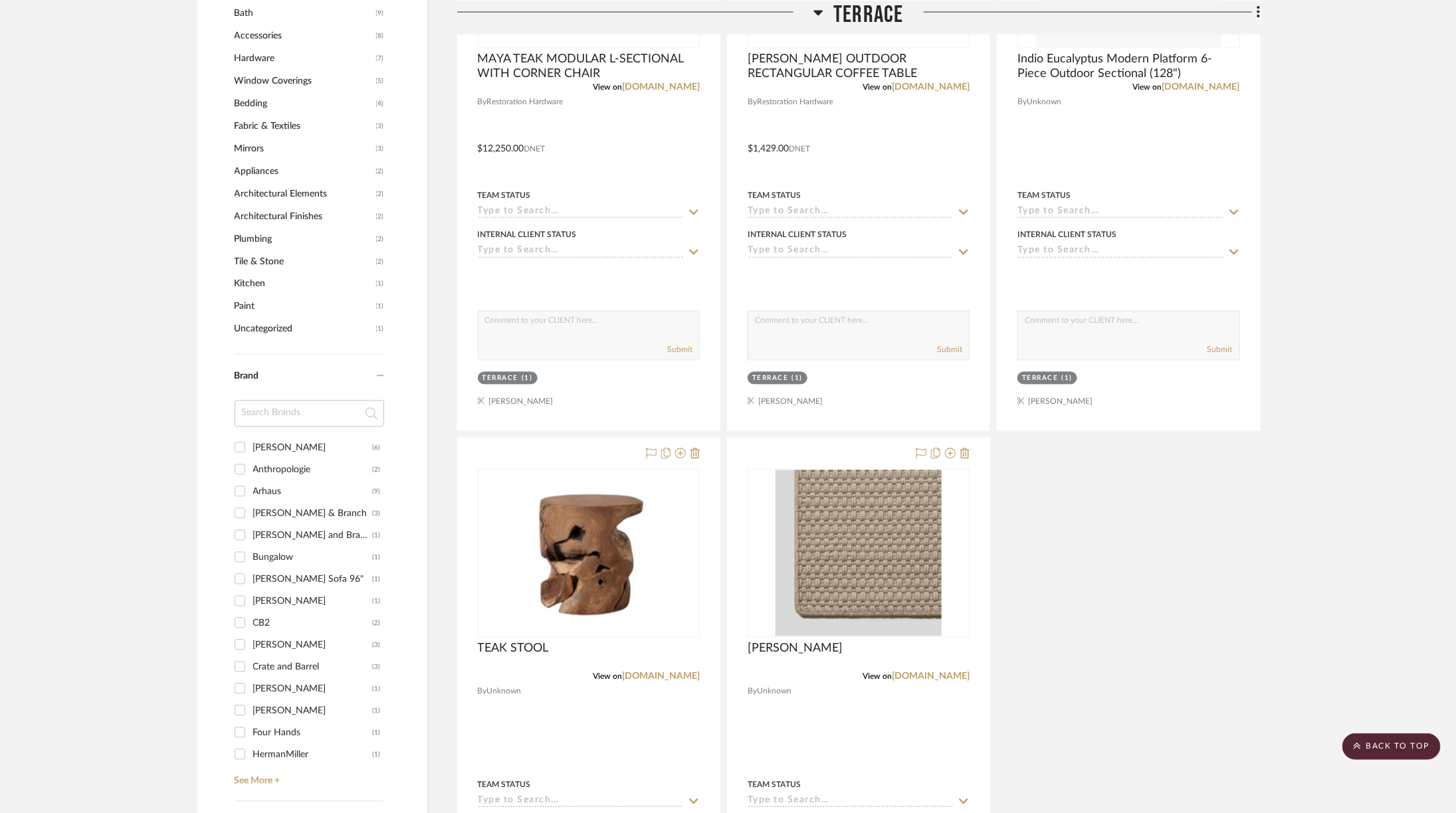
scroll to position [1413, 0]
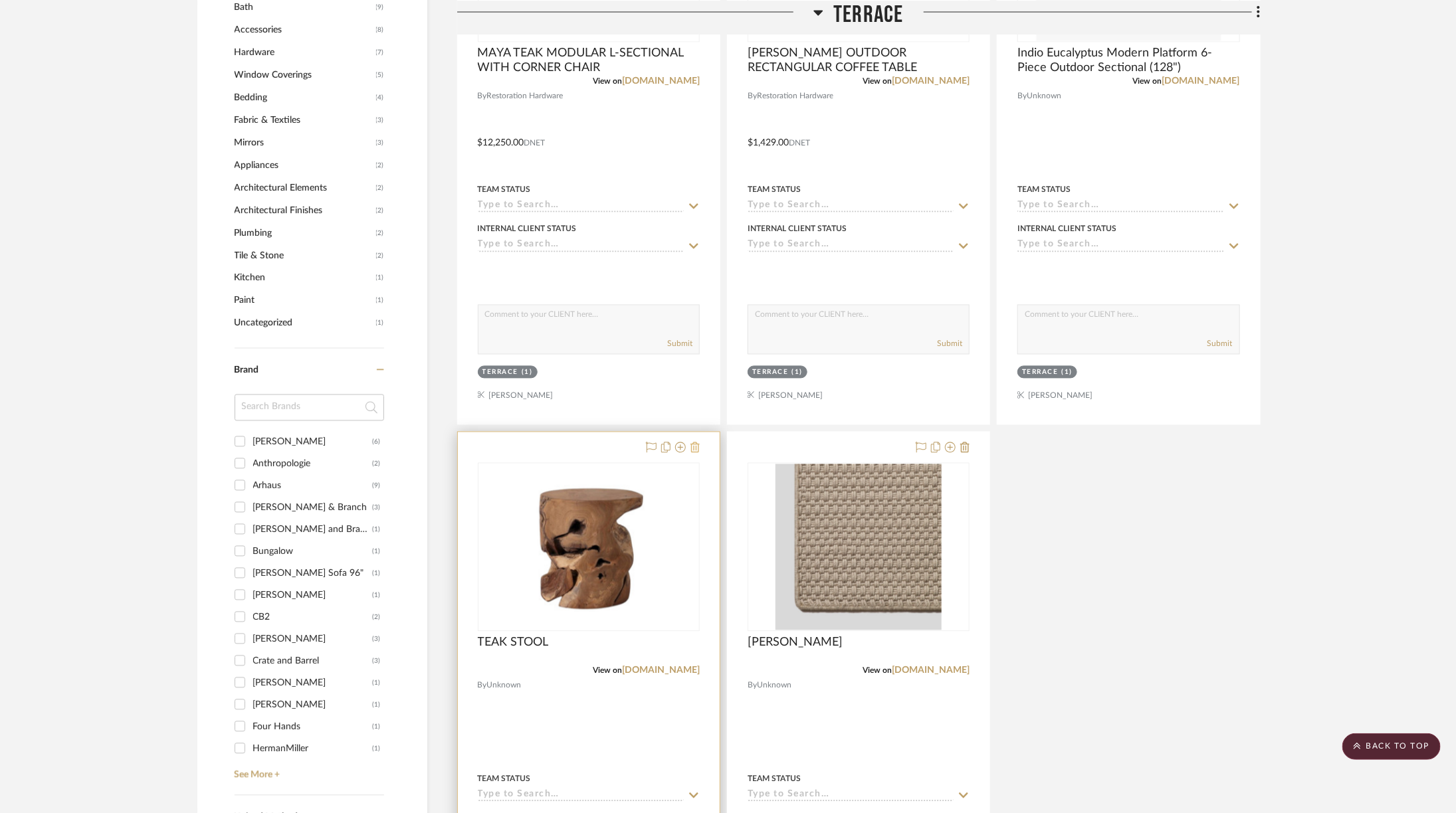
click at [696, 448] on fa-icon at bounding box center [695, 448] width 9 height 11
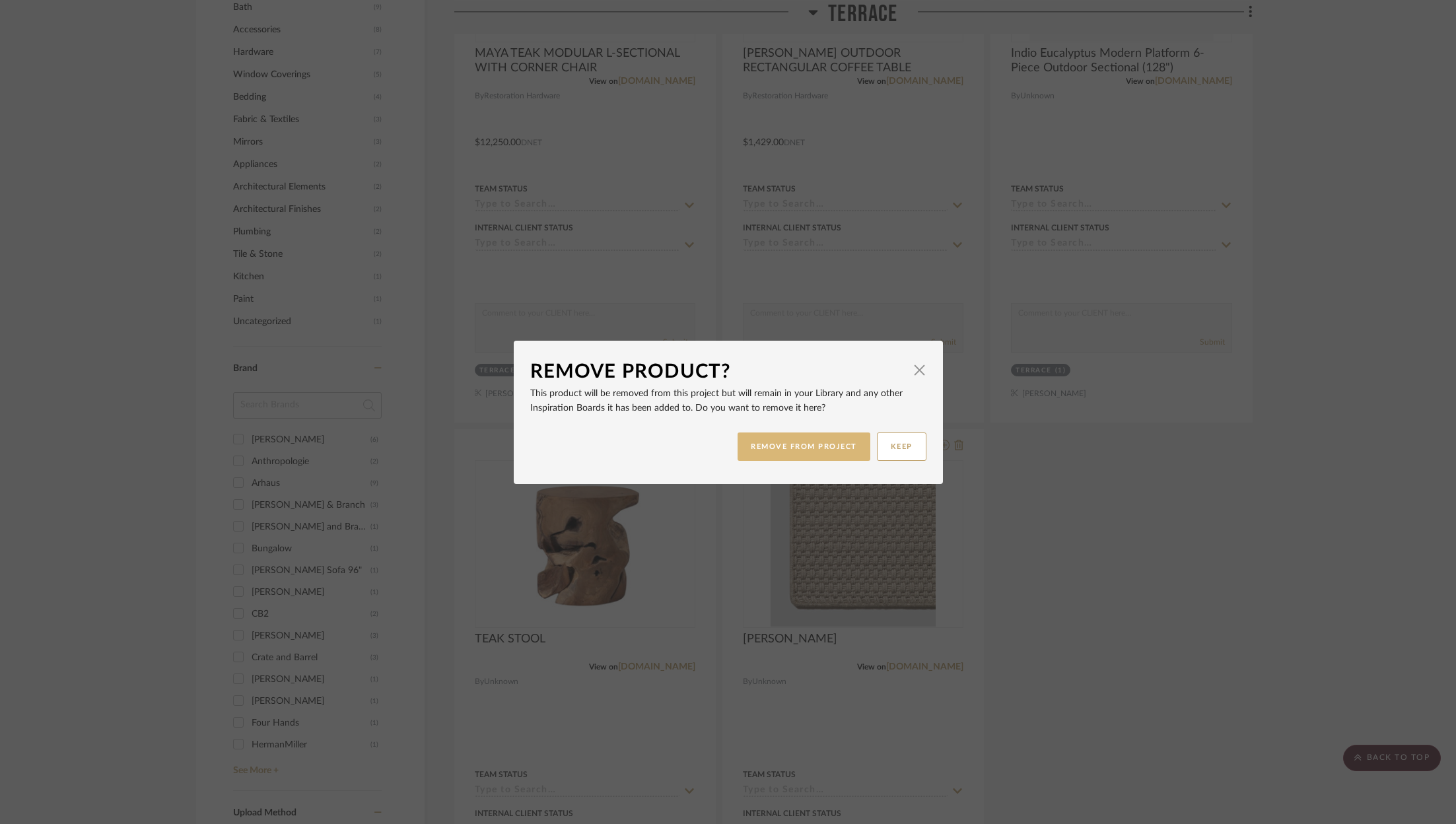
click at [773, 446] on button "REMOVE FROM PROJECT" at bounding box center [804, 446] width 133 height 28
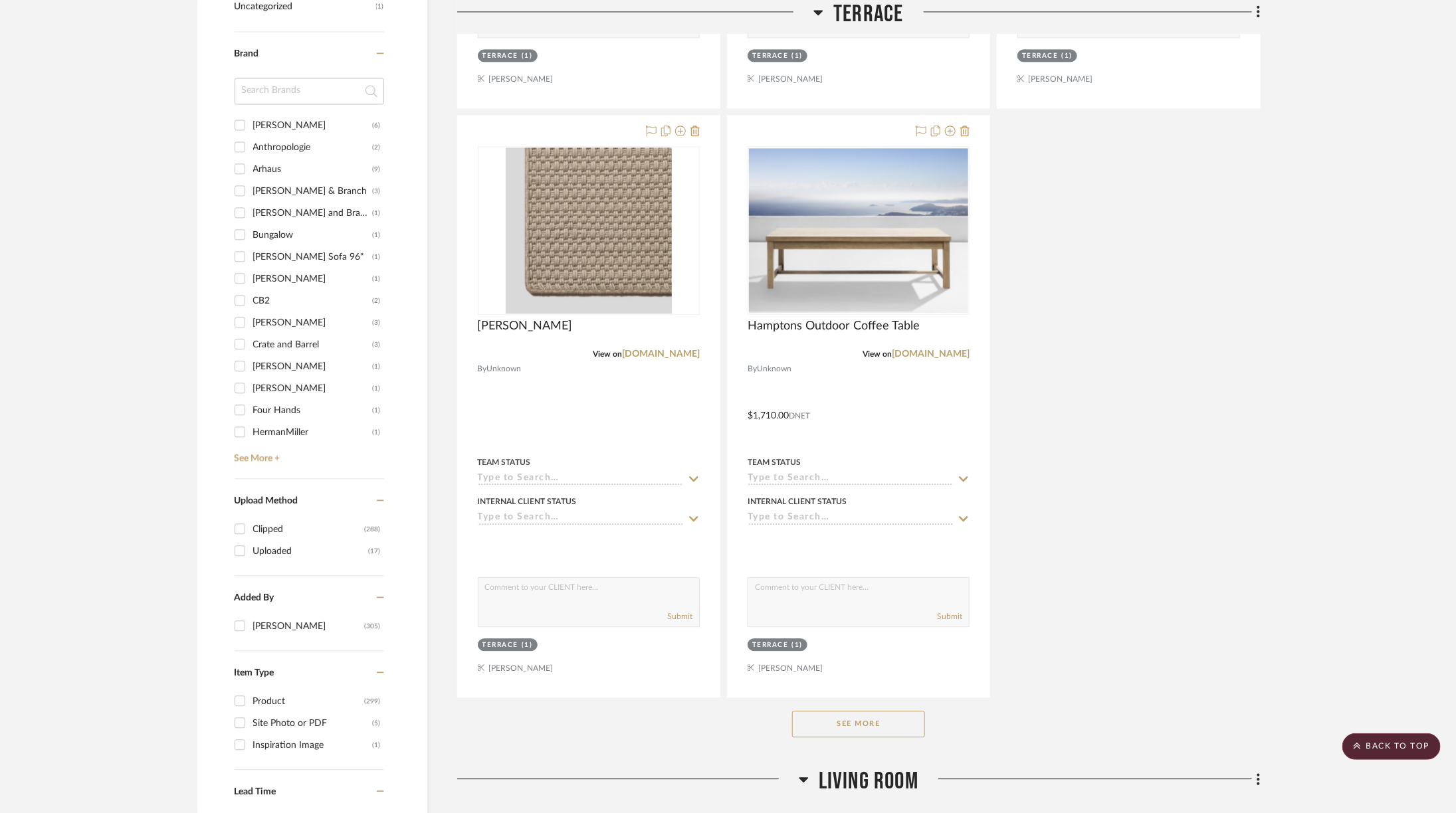
scroll to position [1779, 0]
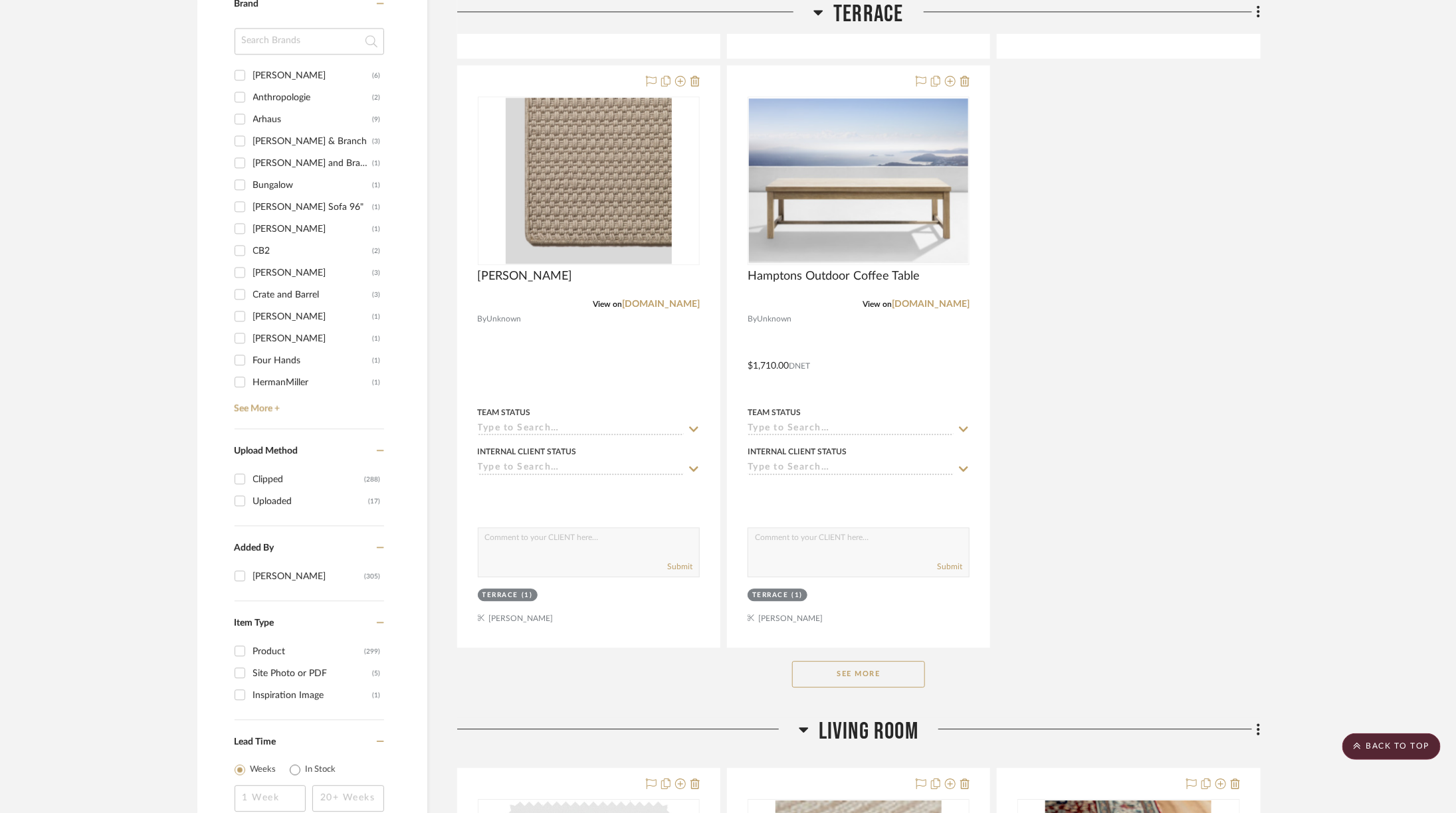
click at [864, 669] on button "See More" at bounding box center [859, 674] width 133 height 27
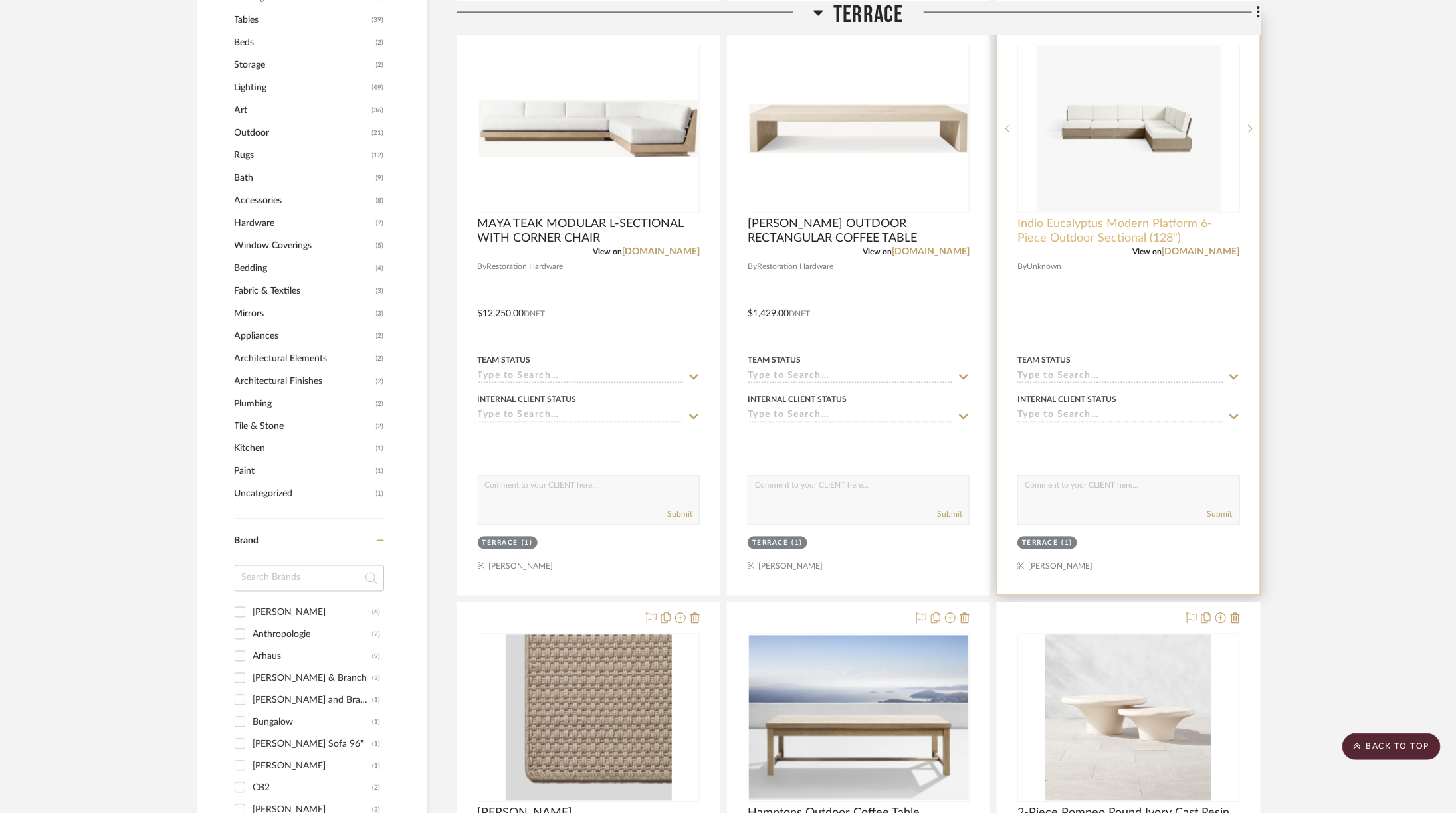
scroll to position [1008, 0]
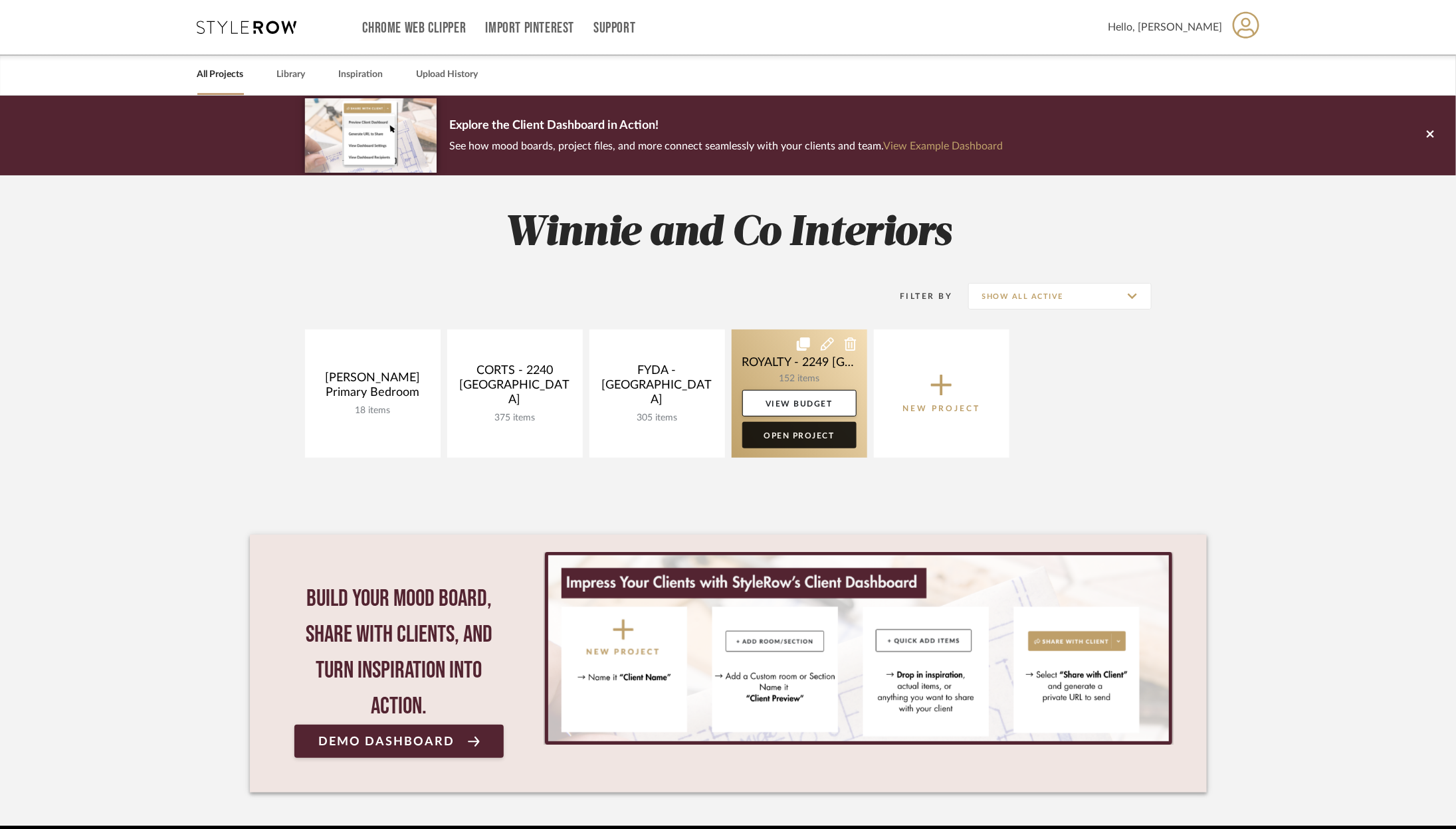
click at [792, 441] on link "Open Project" at bounding box center [800, 435] width 114 height 27
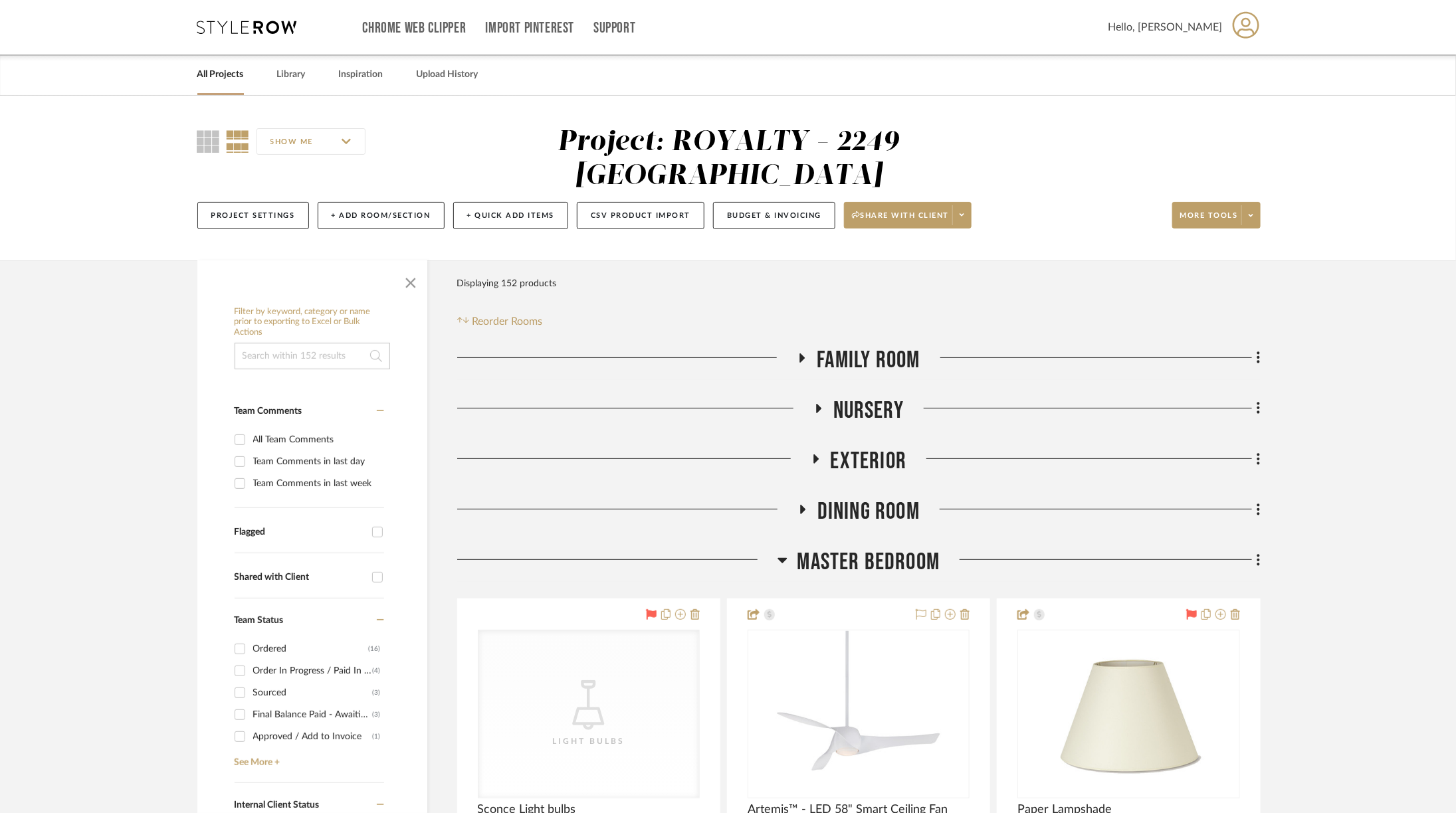
click at [814, 548] on span "Master Bedroom" at bounding box center [869, 562] width 143 height 29
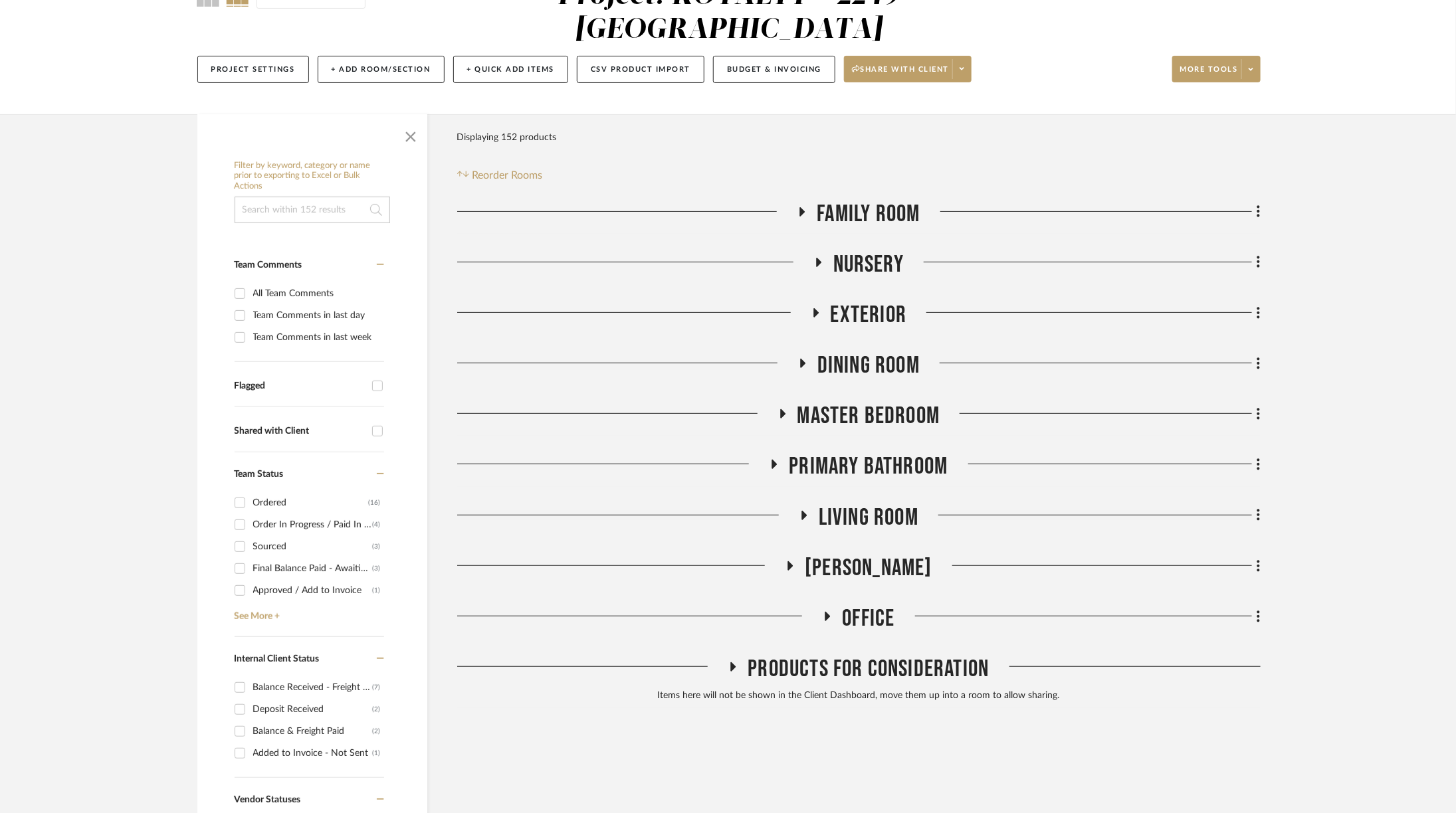
click at [871, 604] on span "Office" at bounding box center [868, 618] width 53 height 29
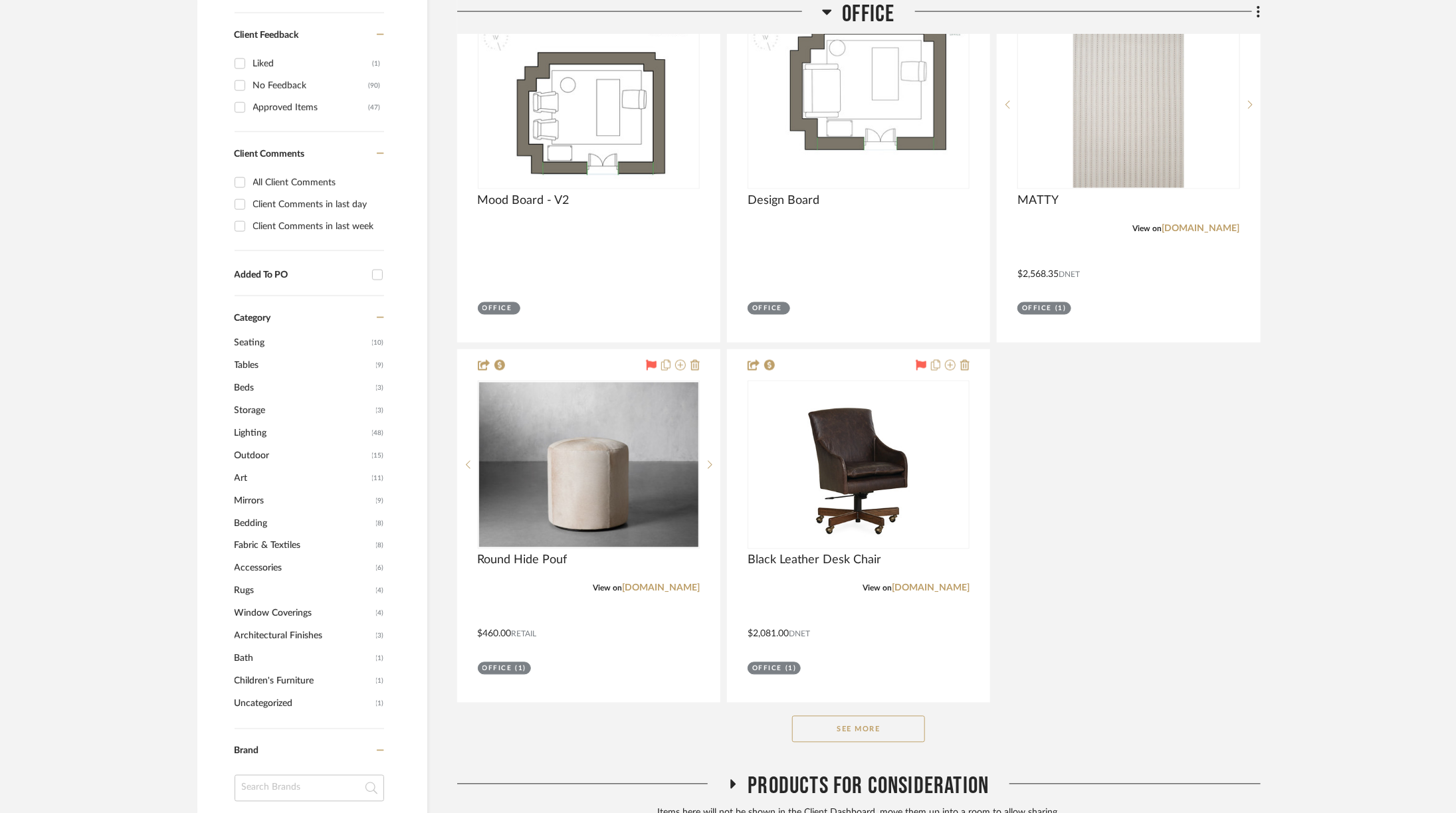
scroll to position [1503, 0]
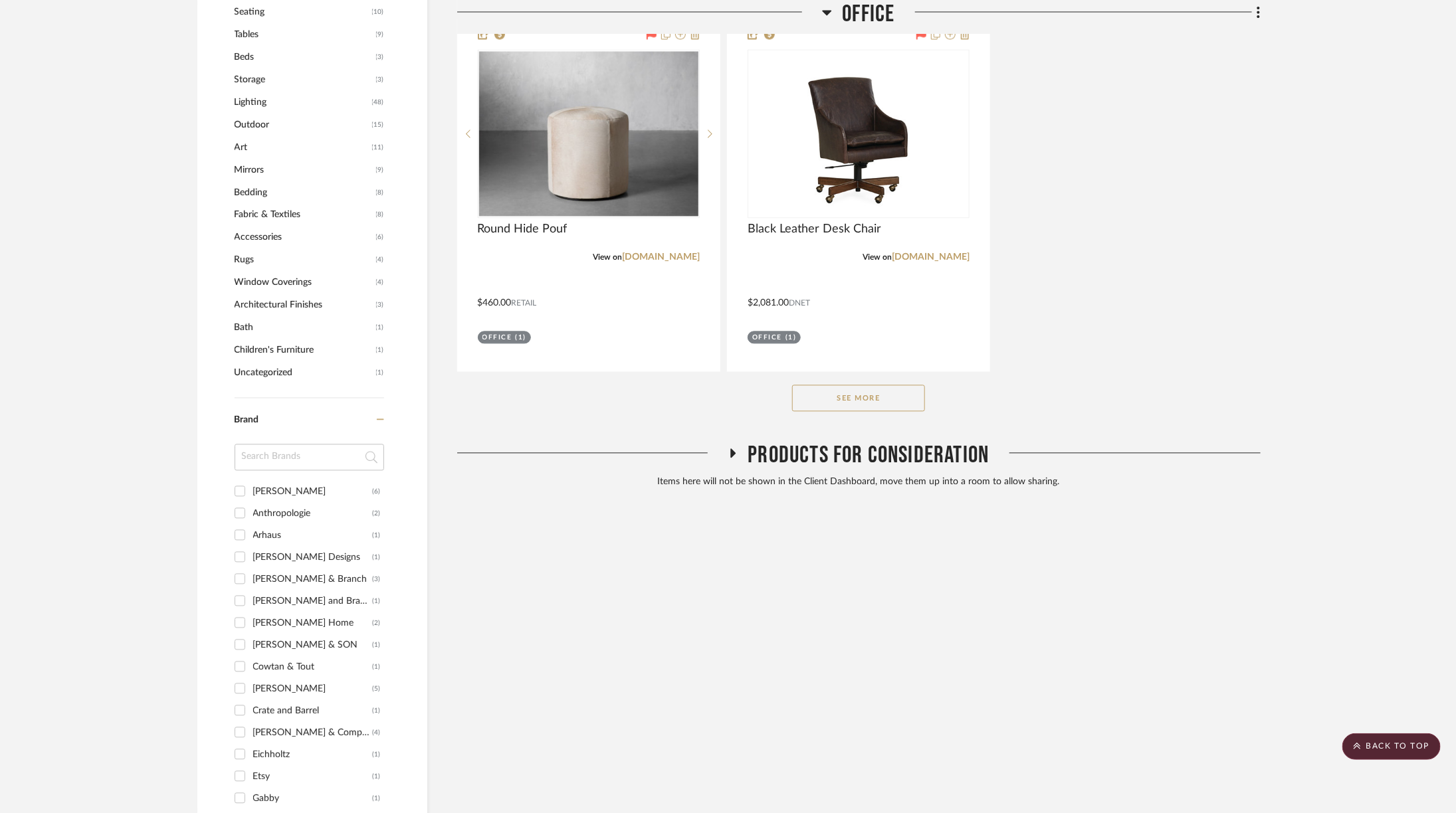
click at [861, 385] on button "See More" at bounding box center [859, 398] width 133 height 27
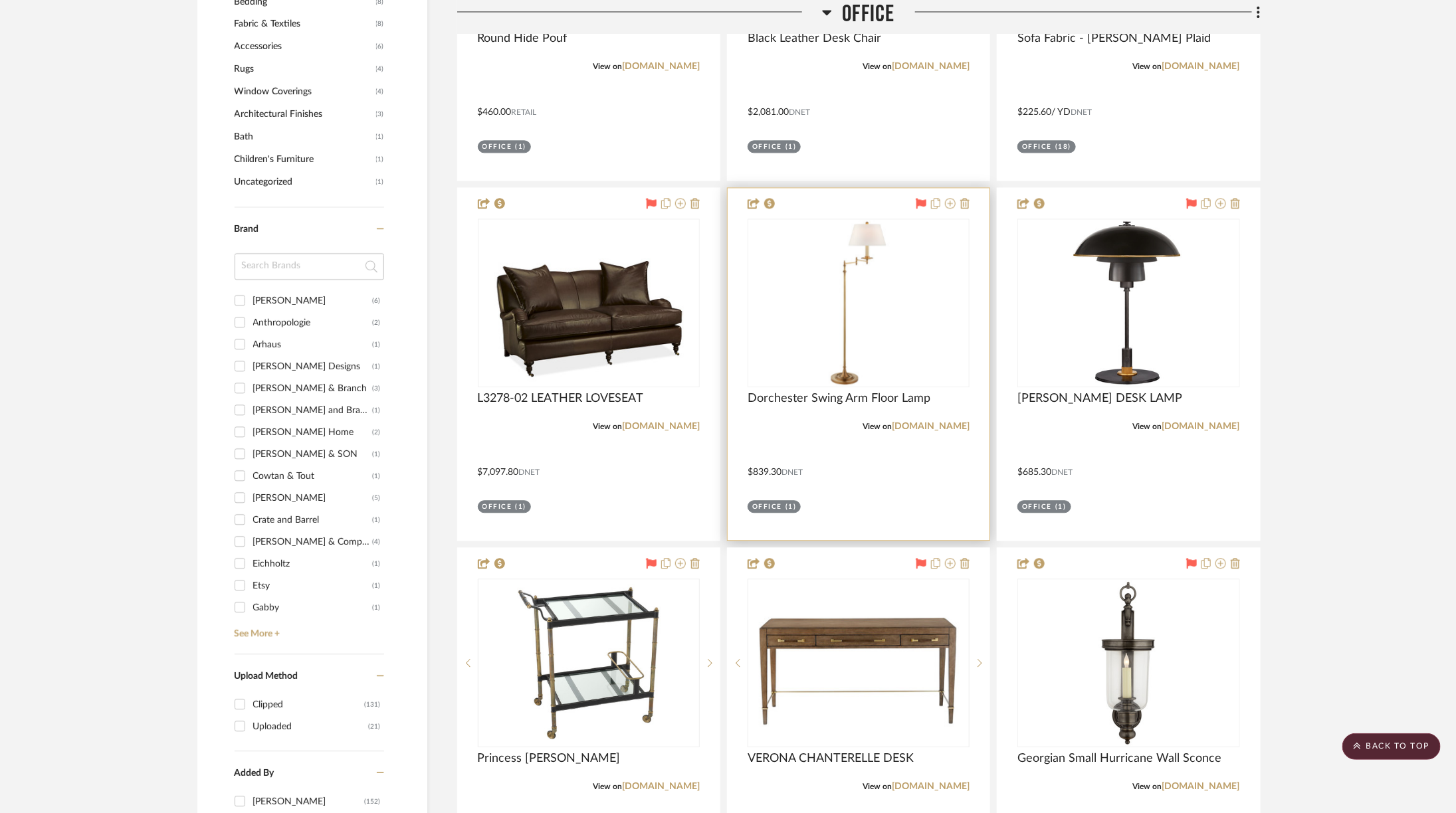
scroll to position [1770, 0]
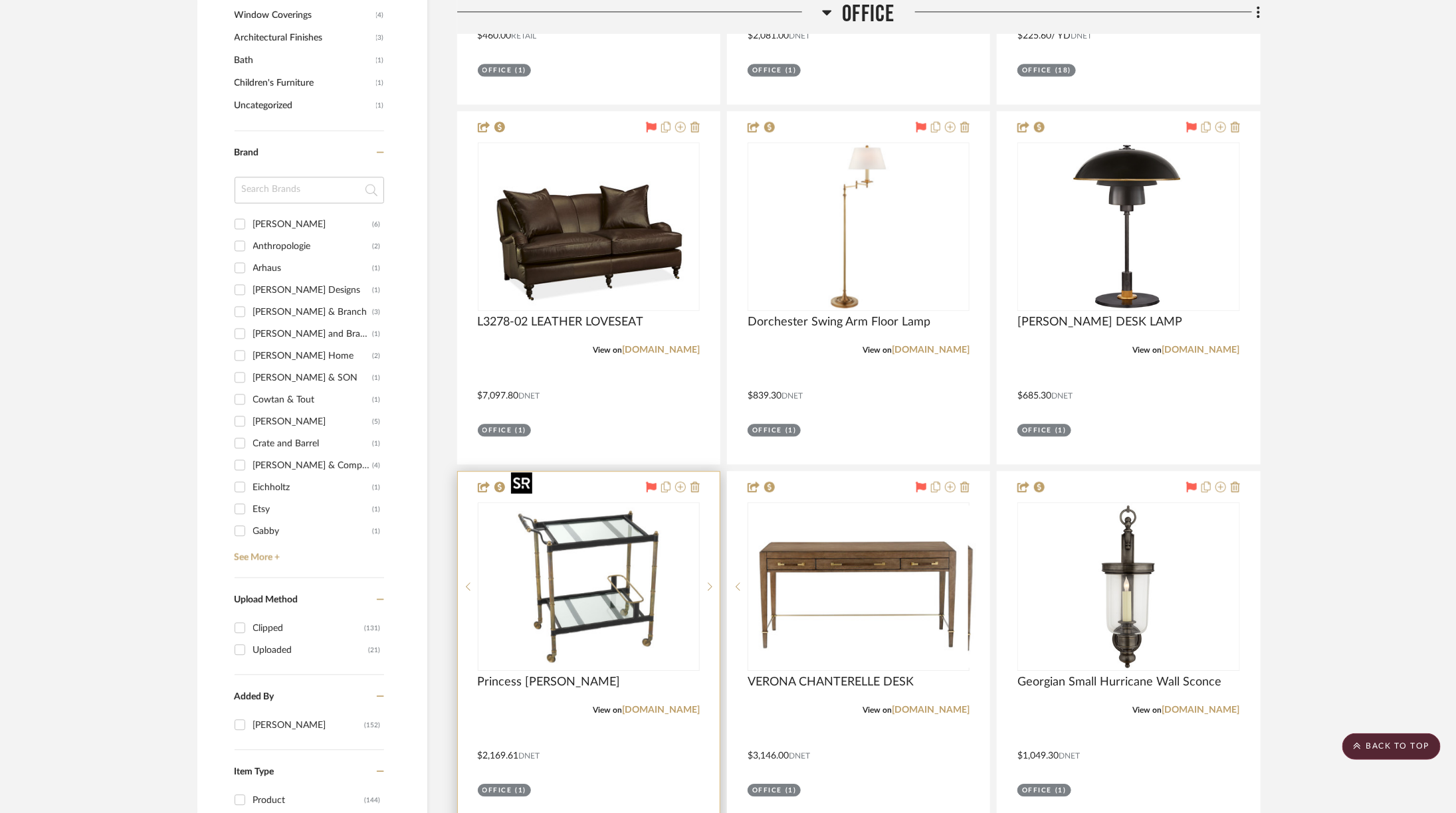
click at [0, 0] on img at bounding box center [0, 0] width 0 height 0
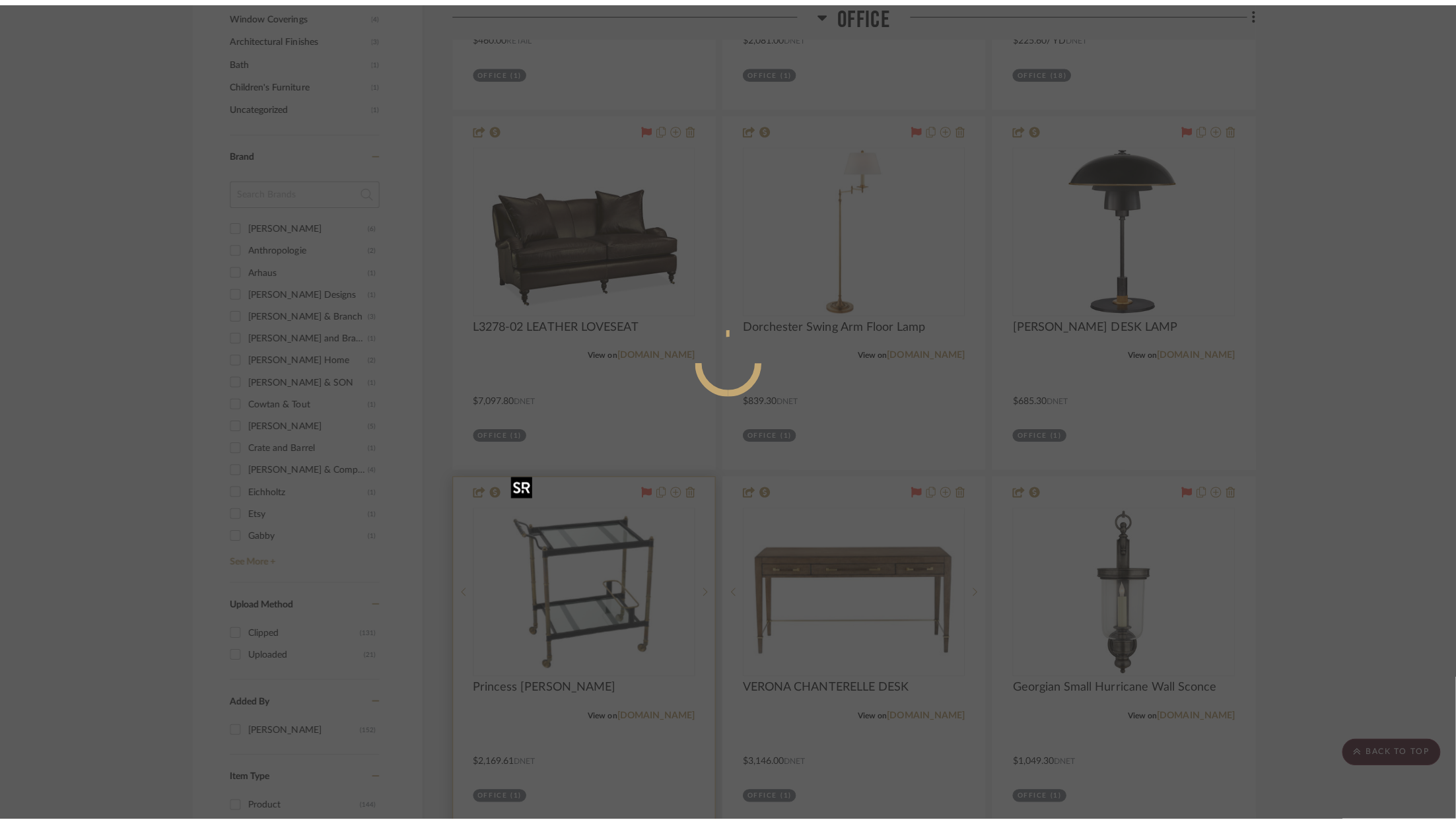
scroll to position [0, 0]
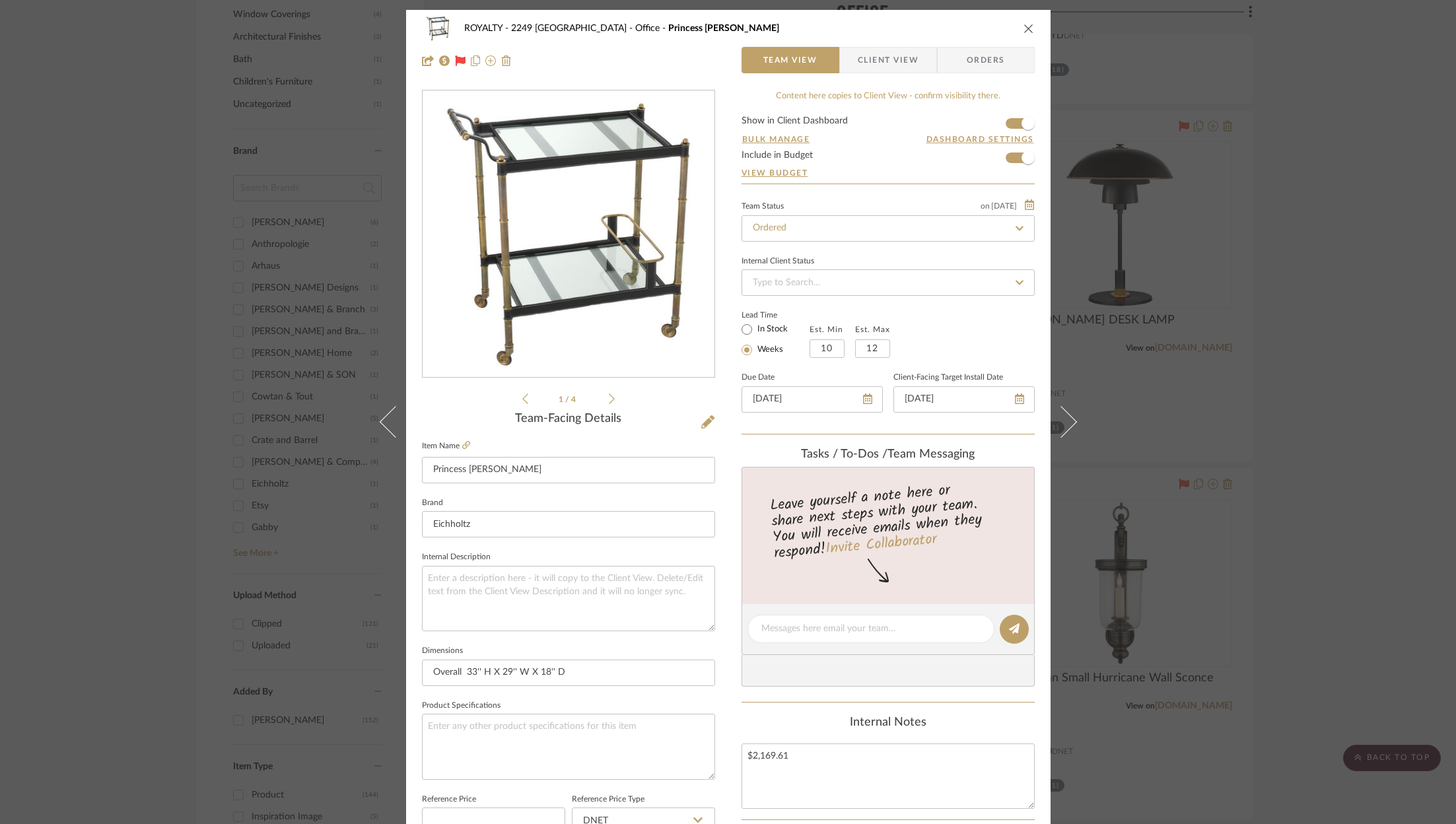
click at [892, 64] on span "Client View" at bounding box center [888, 60] width 61 height 27
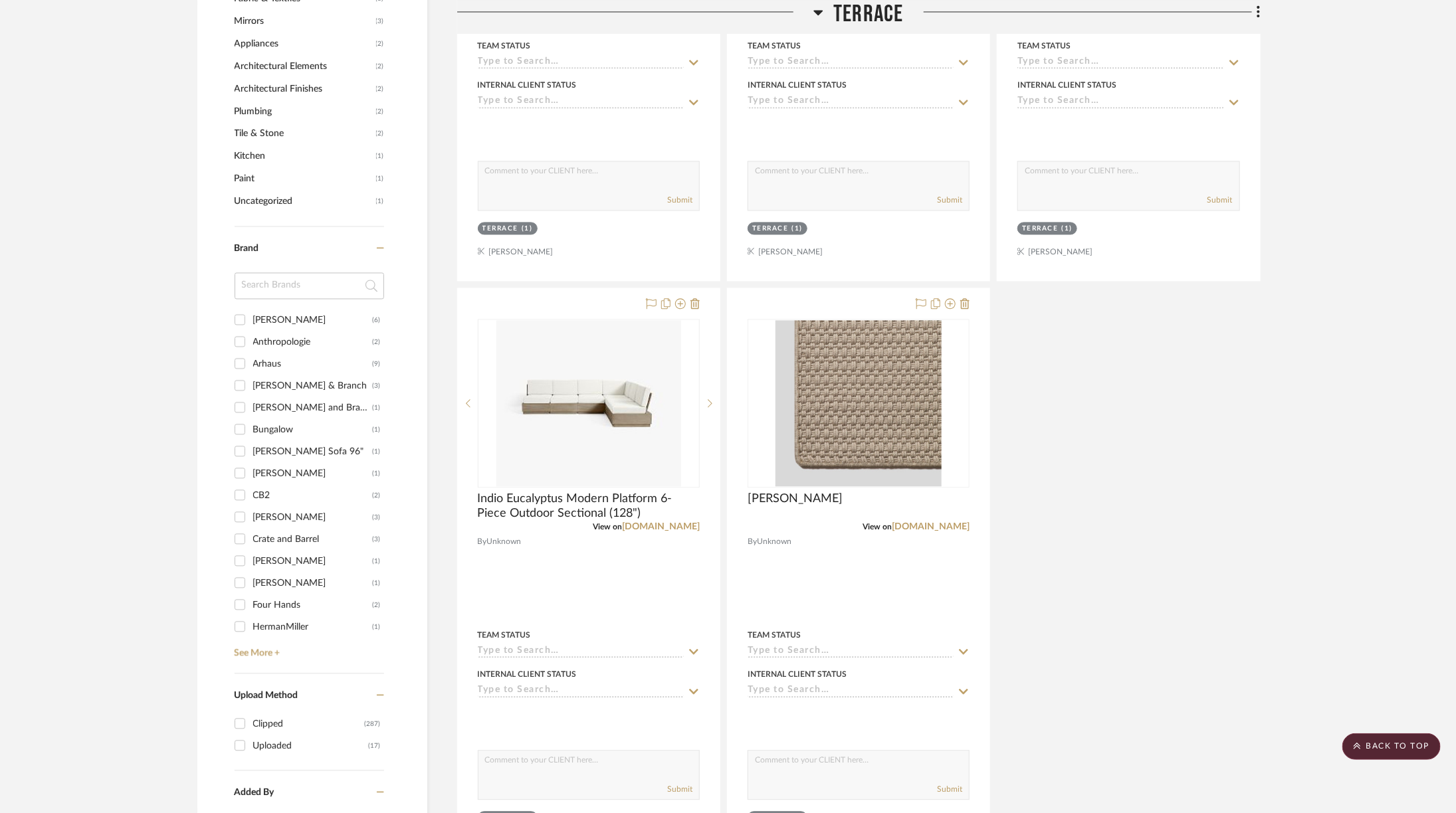
scroll to position [1567, 0]
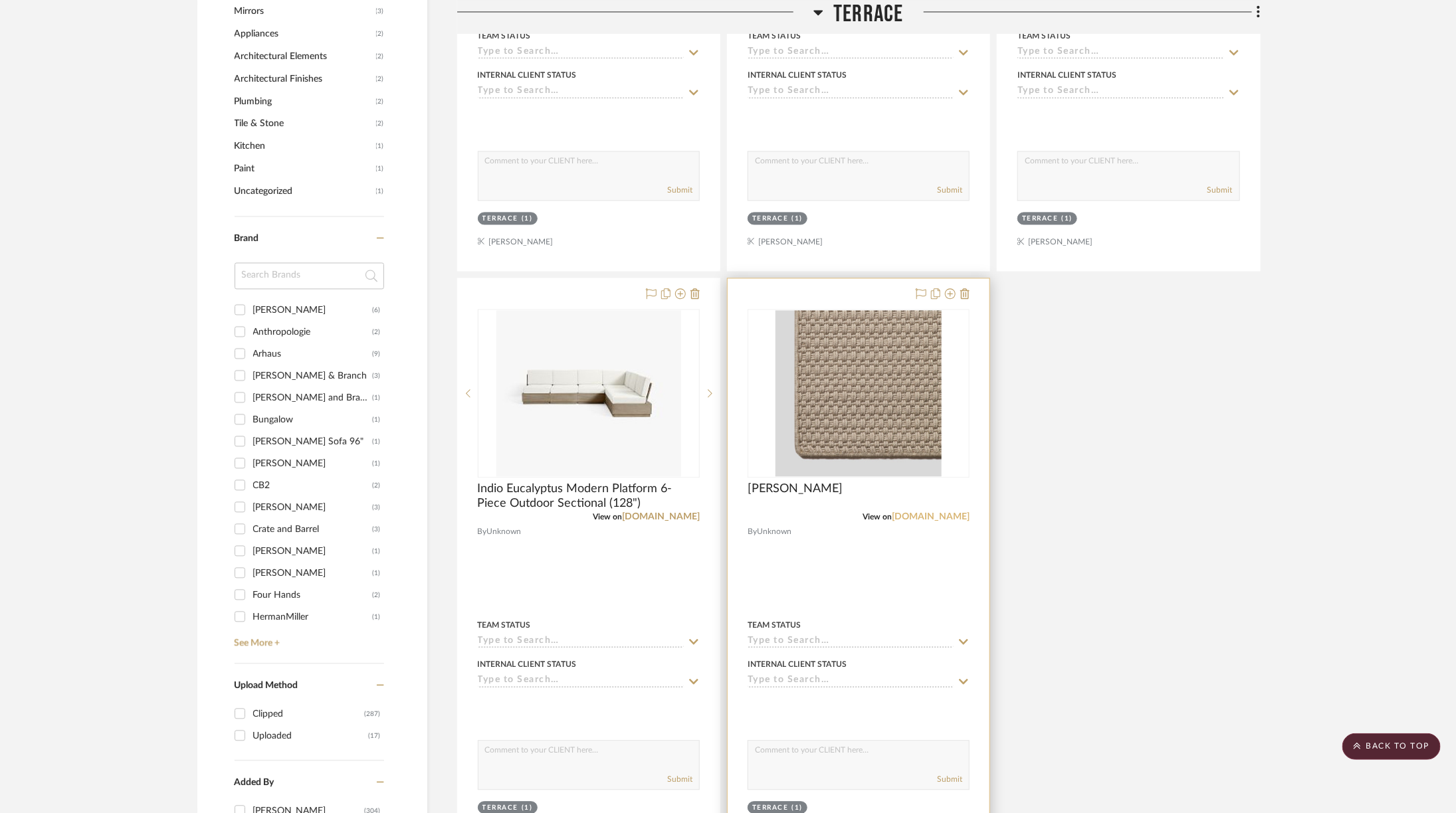
click at [941, 512] on link "[DOMAIN_NAME]" at bounding box center [931, 517] width 78 height 9
click at [923, 514] on link "[DOMAIN_NAME]" at bounding box center [931, 517] width 78 height 9
click at [837, 402] on img "0" at bounding box center [859, 393] width 166 height 166
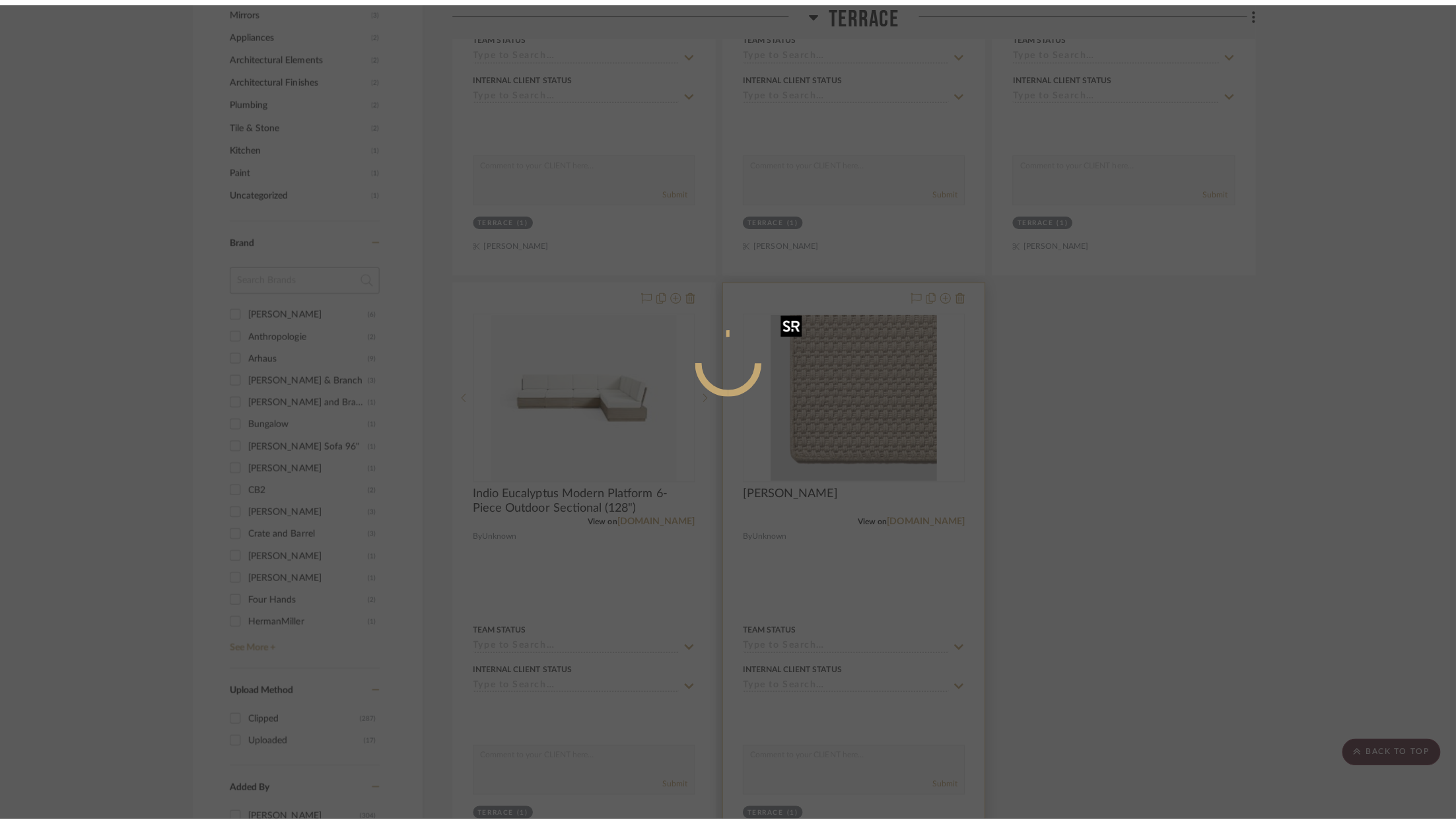
scroll to position [0, 0]
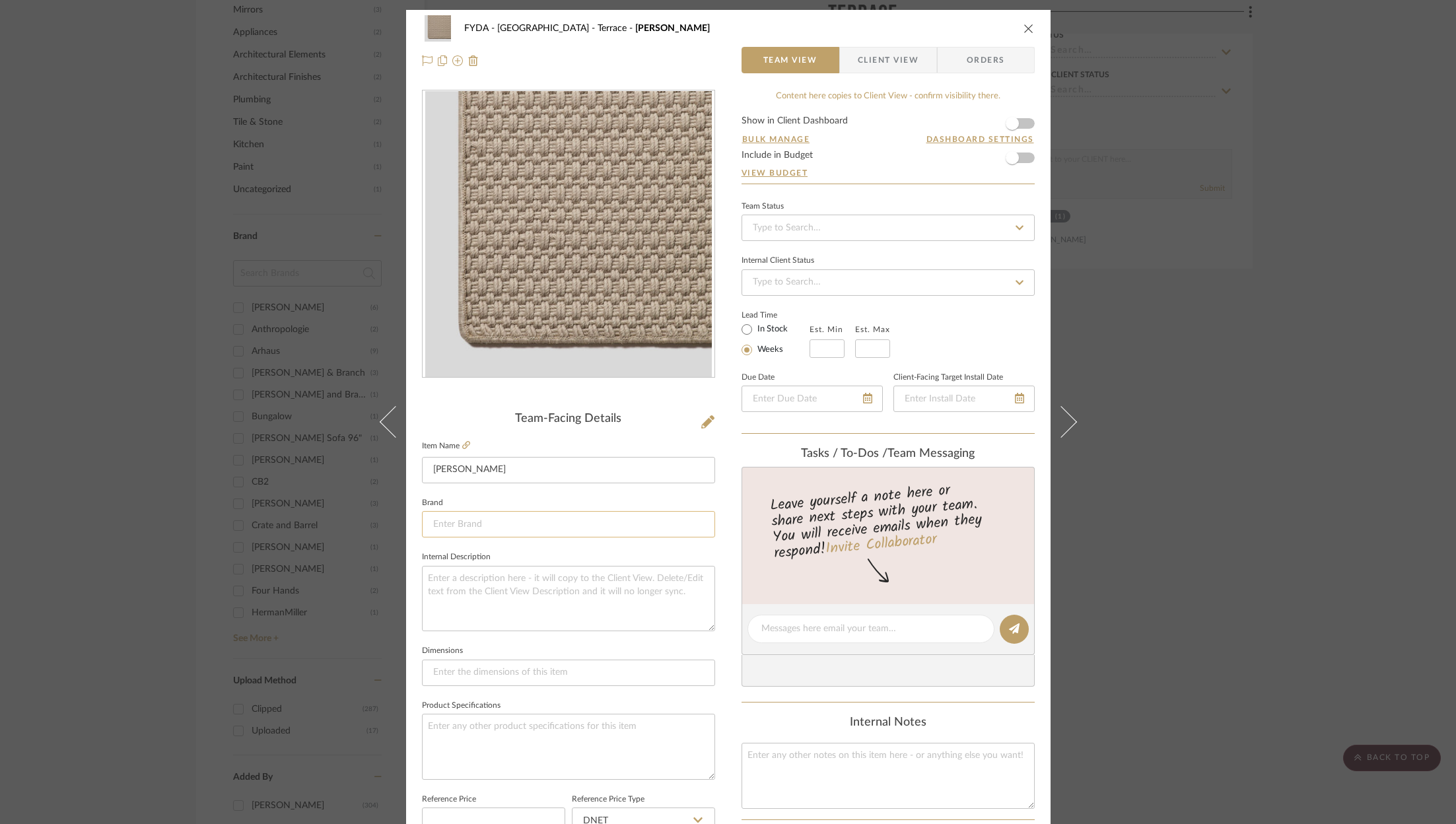
click at [483, 517] on input at bounding box center [569, 524] width 294 height 27
type input "r"
type input "[PERSON_NAME]"
click at [517, 560] on span "[PERSON_NAME]" at bounding box center [569, 558] width 253 height 11
click at [483, 672] on input at bounding box center [569, 673] width 294 height 27
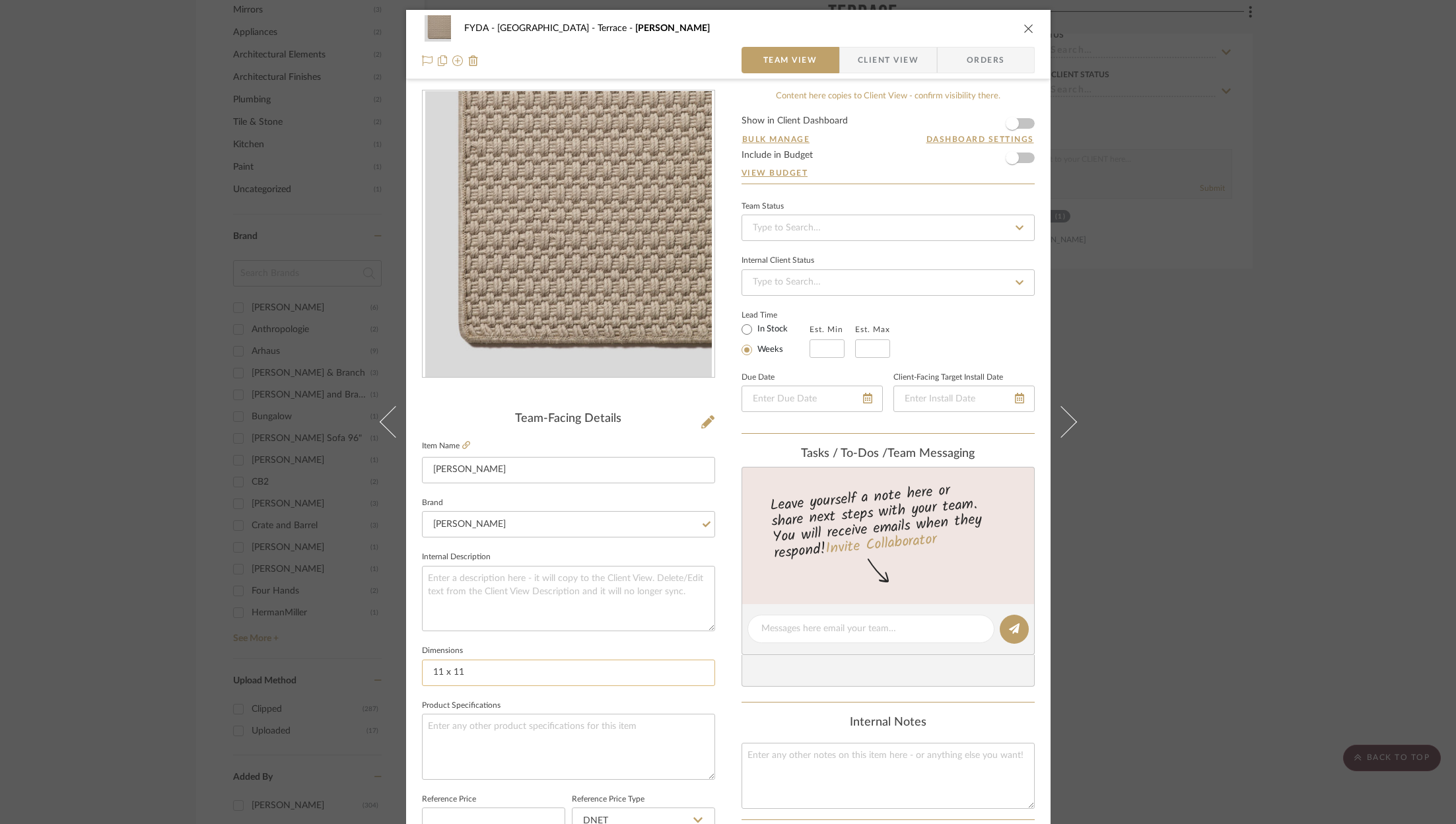
scroll to position [173, 0]
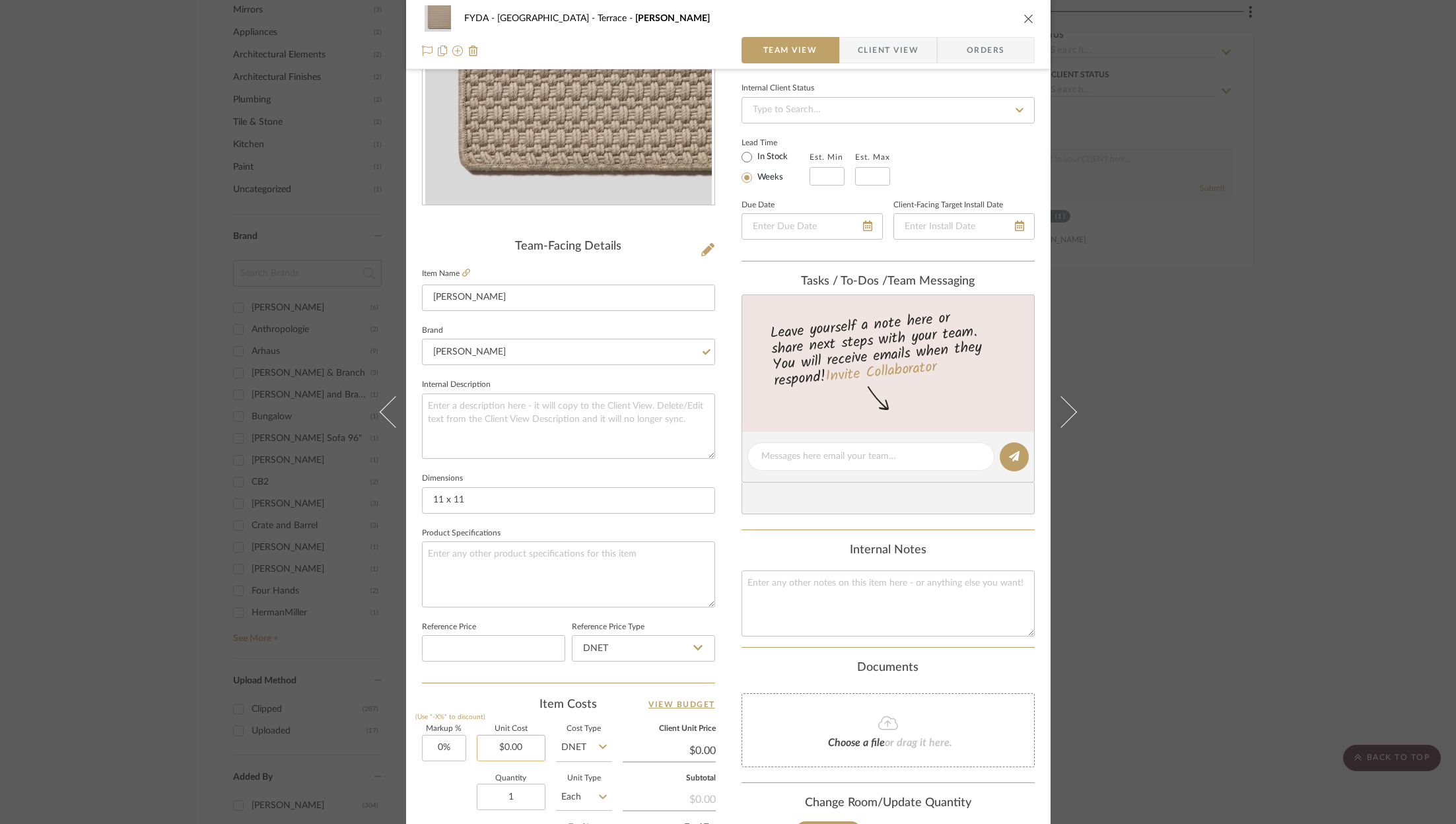
type input "11 x 11"
type input "0.00"
click at [522, 744] on input "0.00" at bounding box center [511, 748] width 69 height 27
type input "$3,028.00"
click at [439, 781] on div "Quantity 1 Unit Type Each" at bounding box center [517, 798] width 190 height 47
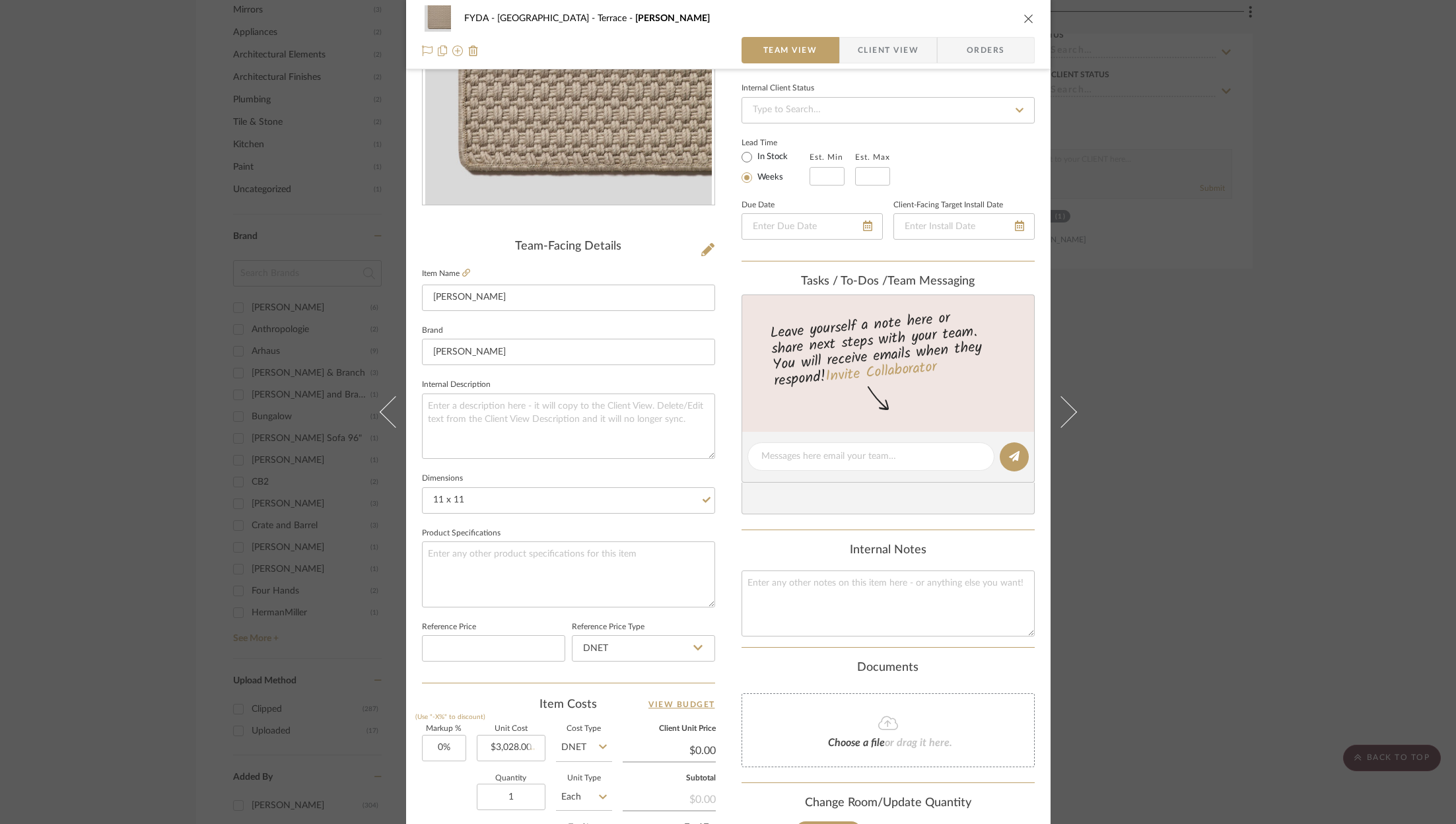
type input "$3,028.00"
click at [534, 748] on input "3028.00" at bounding box center [511, 748] width 69 height 27
type input "$3,025.00"
click at [447, 802] on div "Quantity 1 Unit Type Each" at bounding box center [517, 798] width 190 height 47
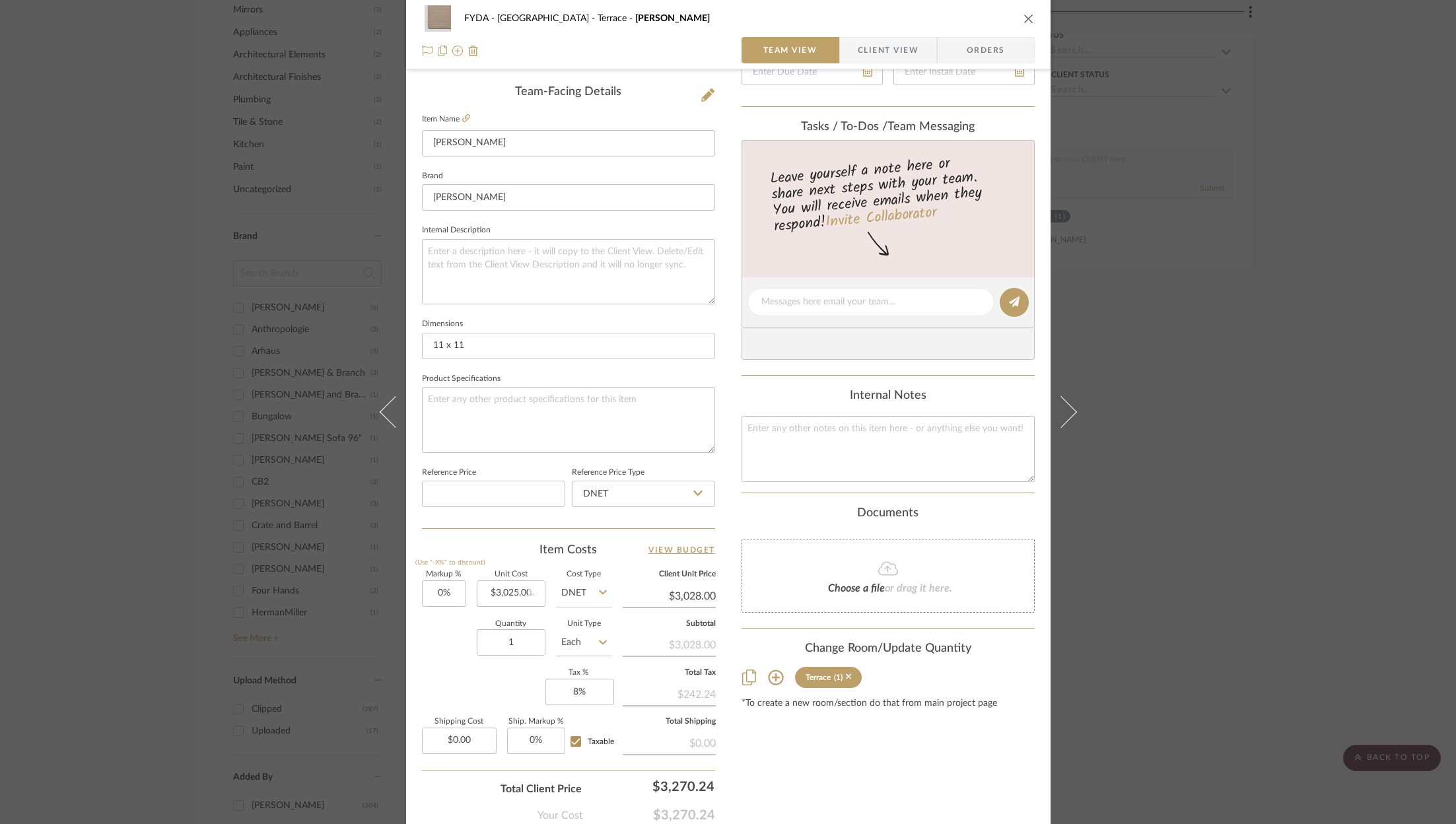
type input "$3,025.00"
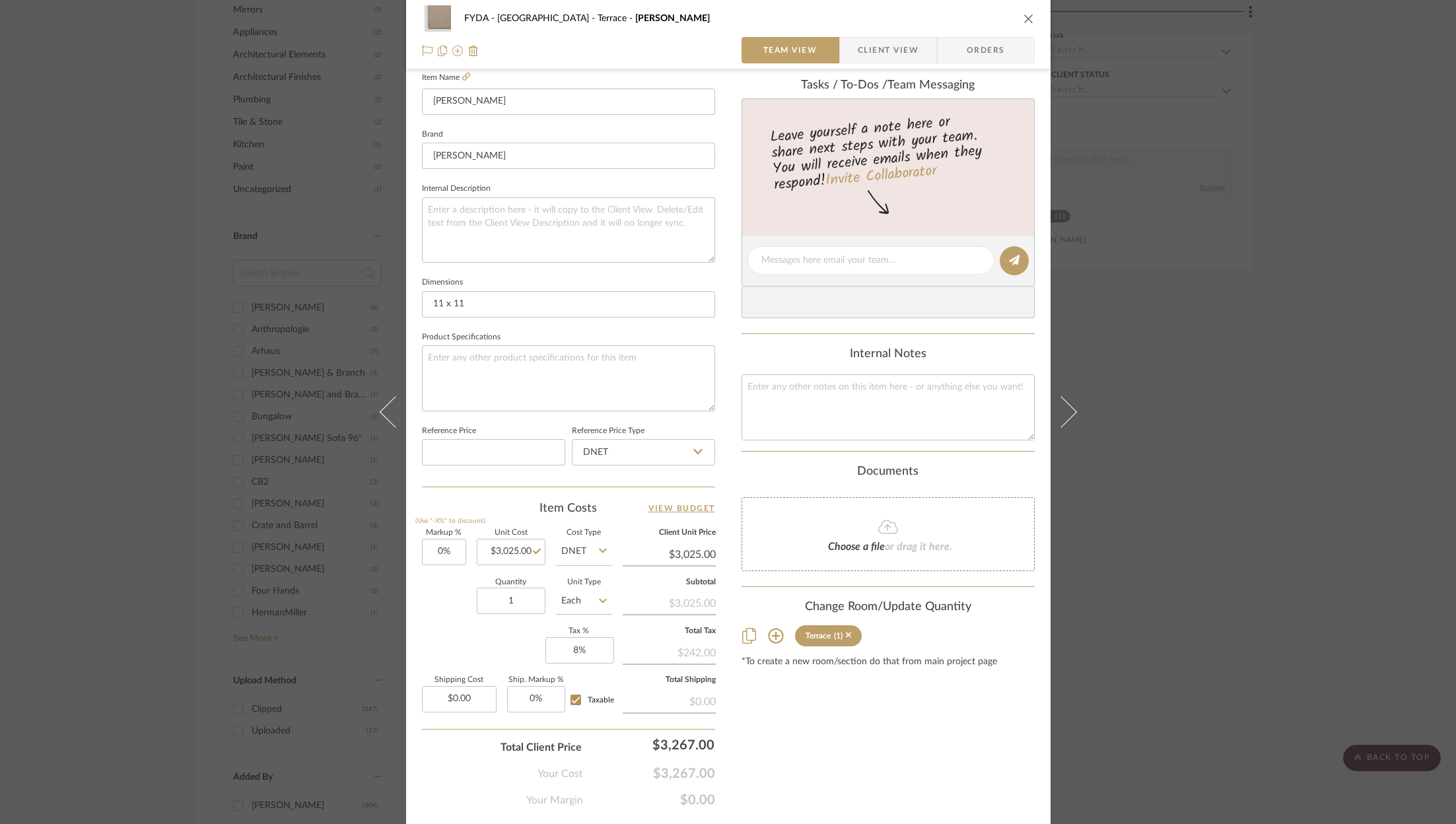
scroll to position [397, 0]
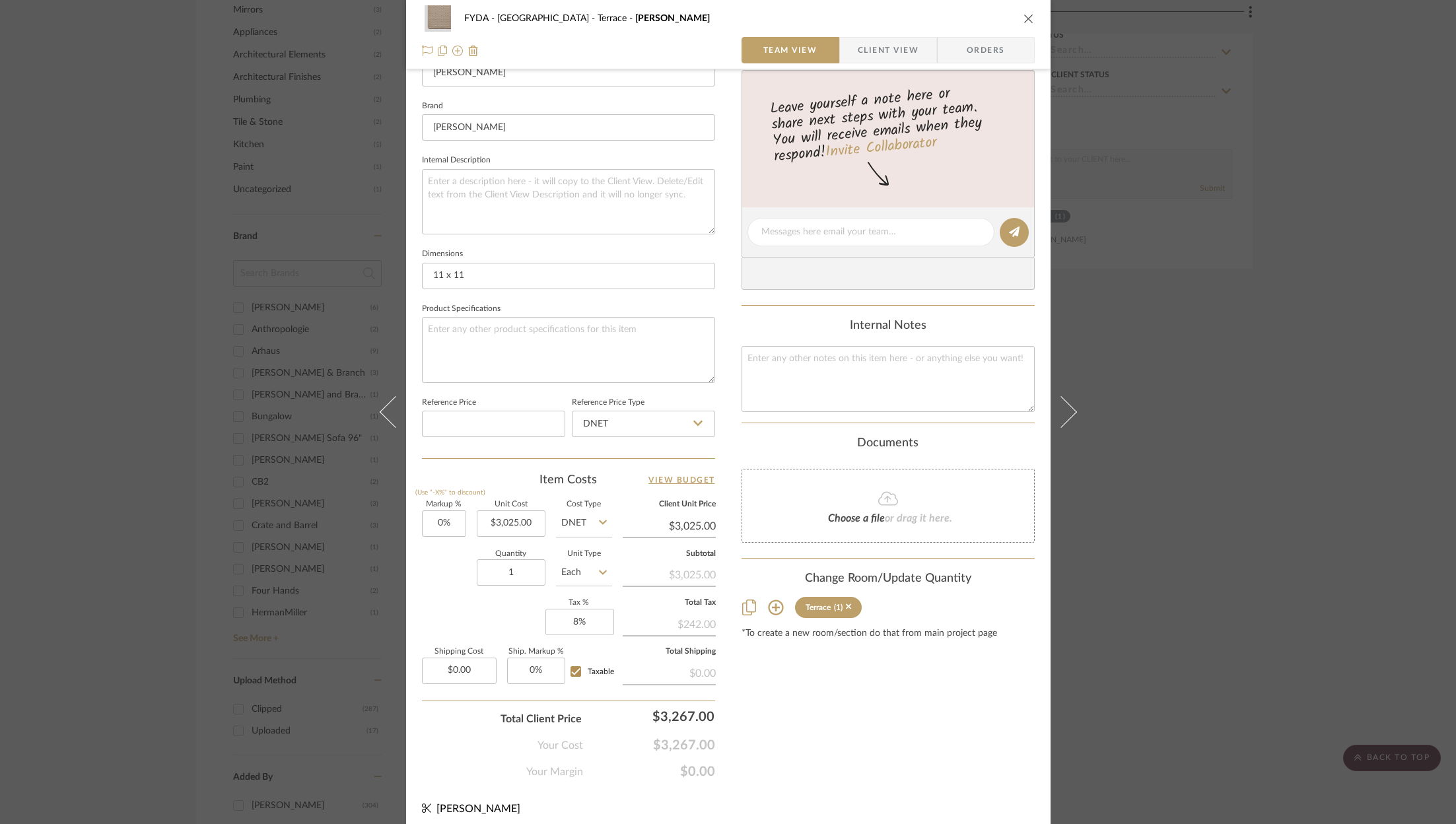
click at [1325, 296] on div "FYDA - [GEOGRAPHIC_DATA] [PERSON_NAME] Team View Client View Orders Team-Facing…" at bounding box center [728, 412] width 1456 height 824
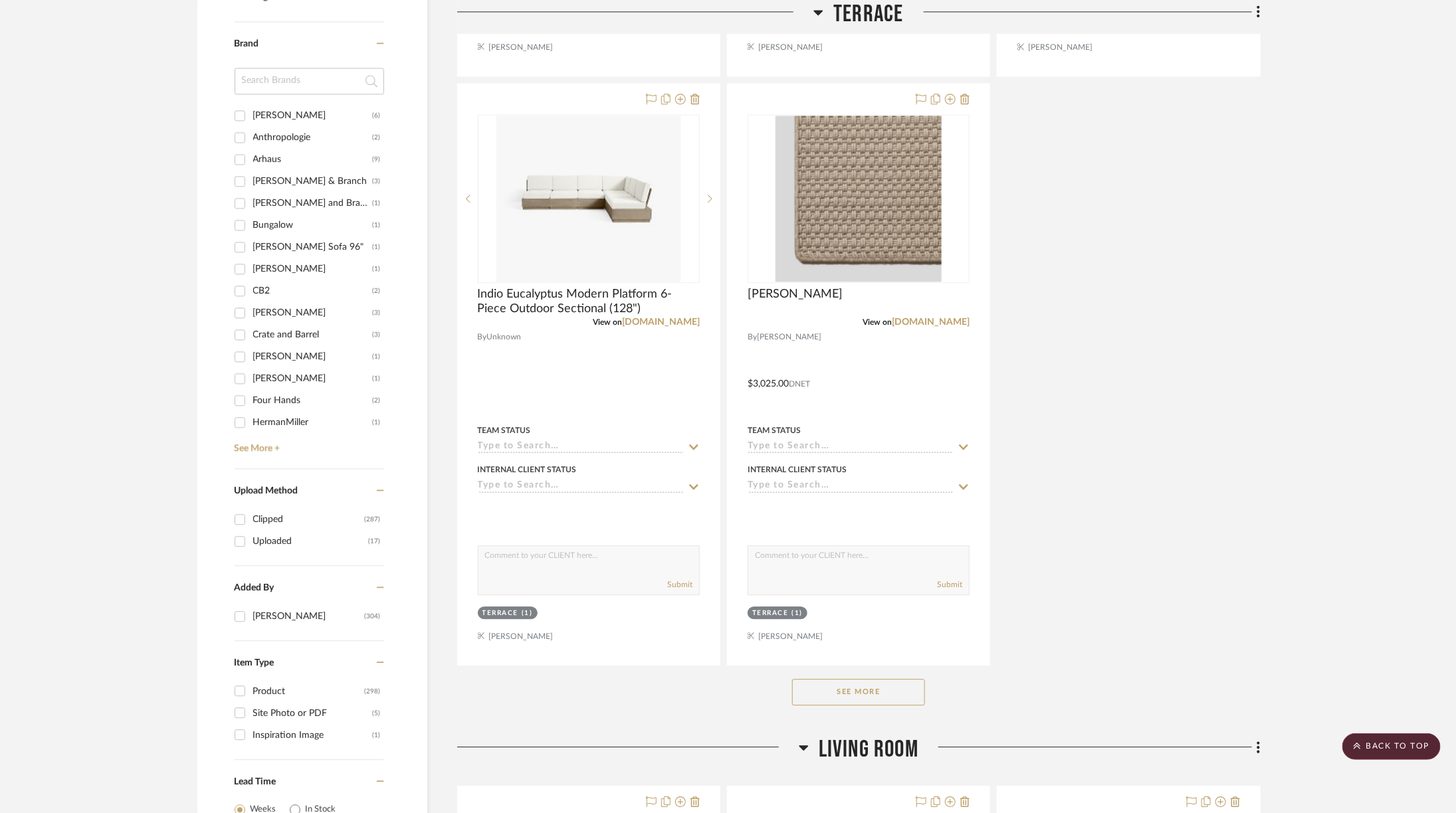
scroll to position [1774, 0]
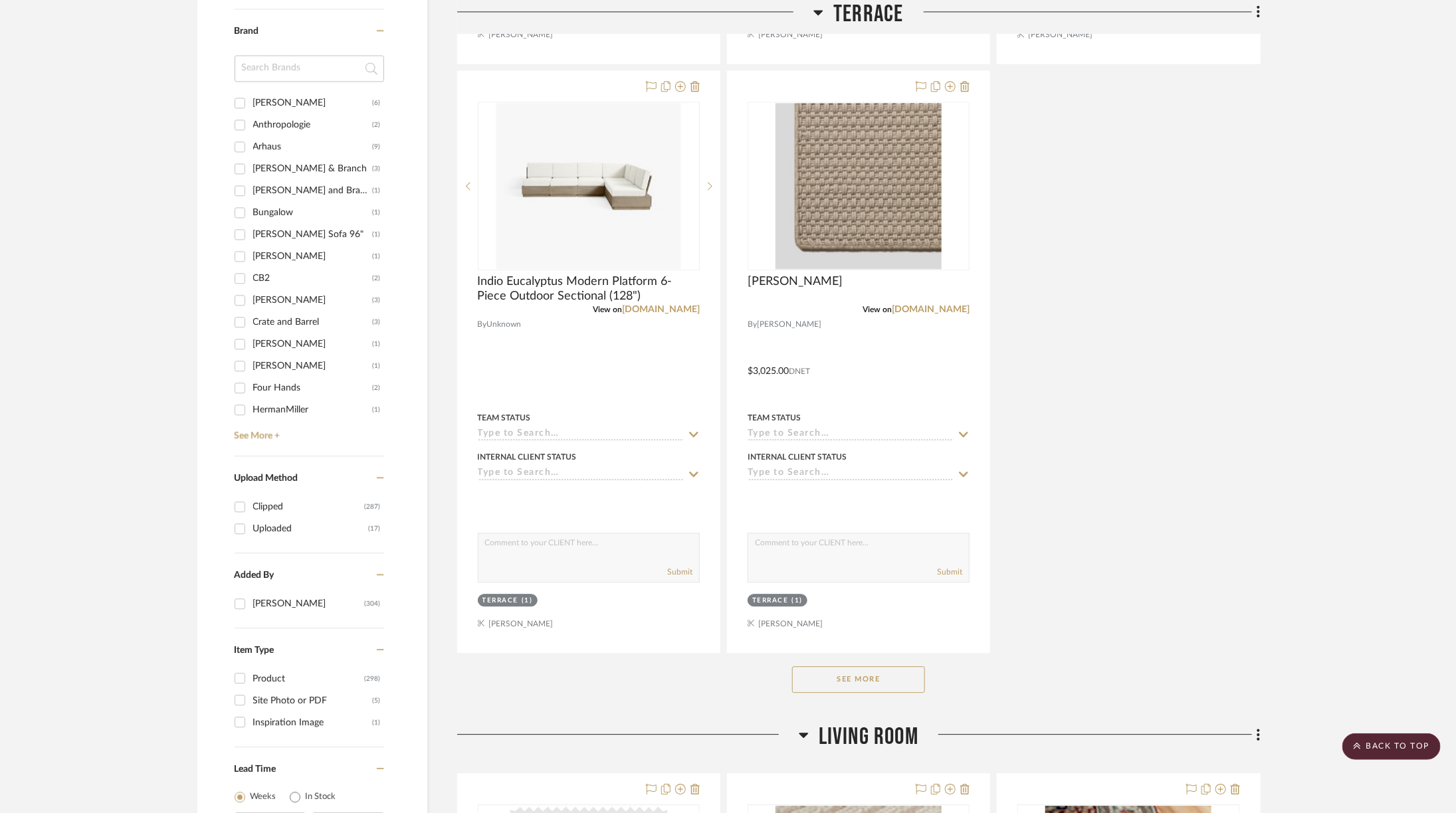
click at [878, 681] on button "See More" at bounding box center [859, 679] width 133 height 27
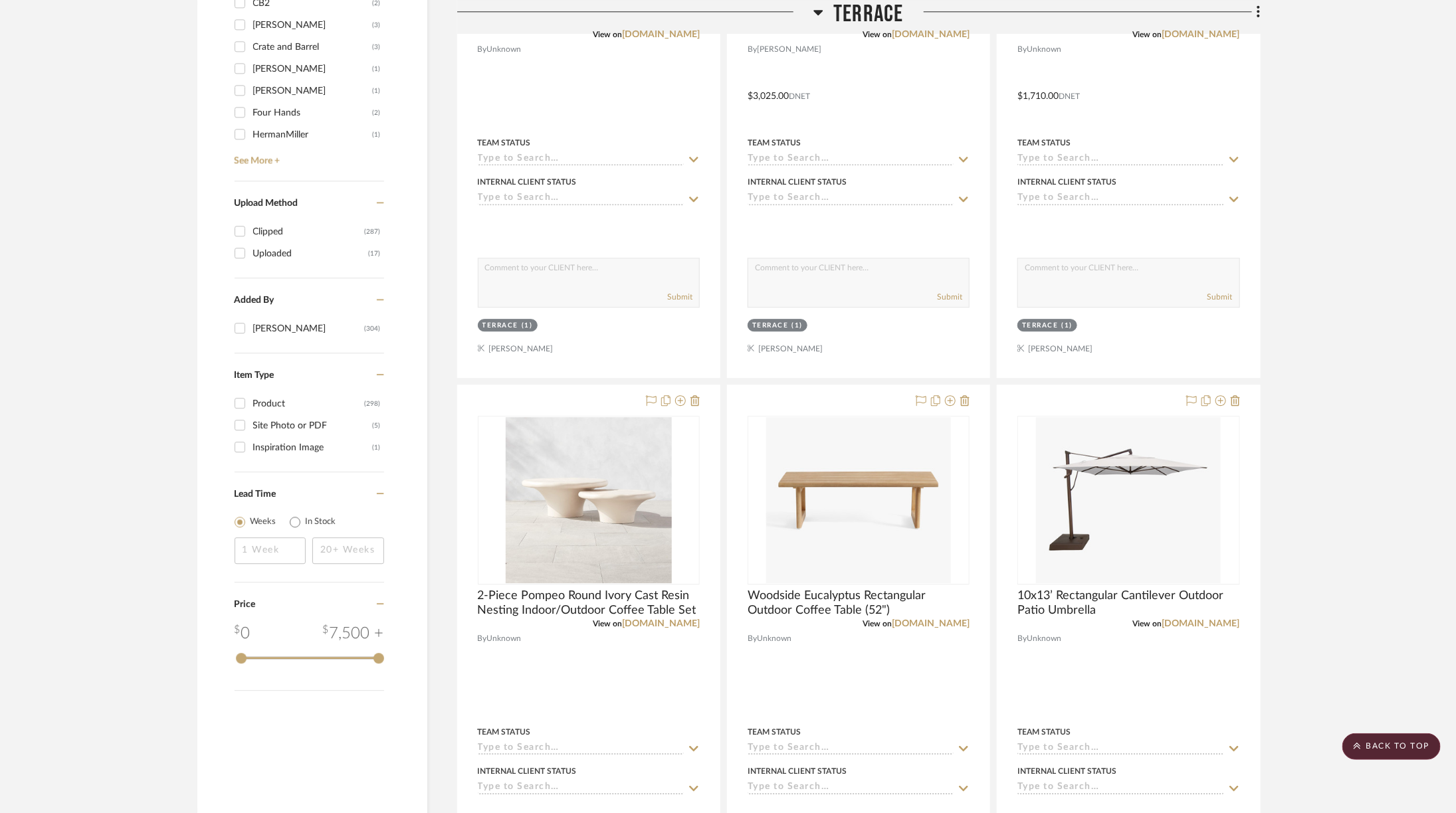
scroll to position [2052, 0]
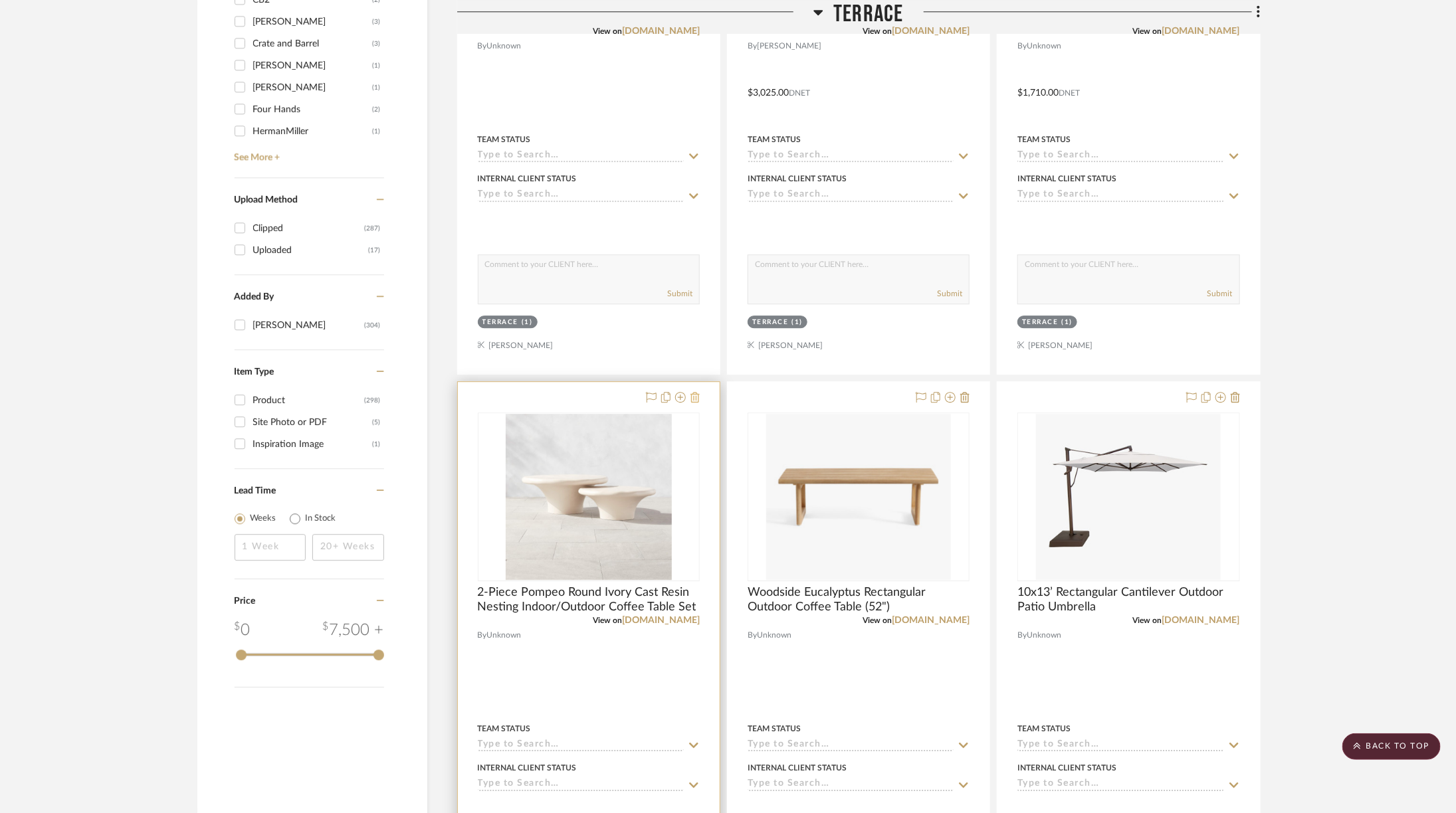
click at [698, 392] on icon at bounding box center [695, 398] width 9 height 11
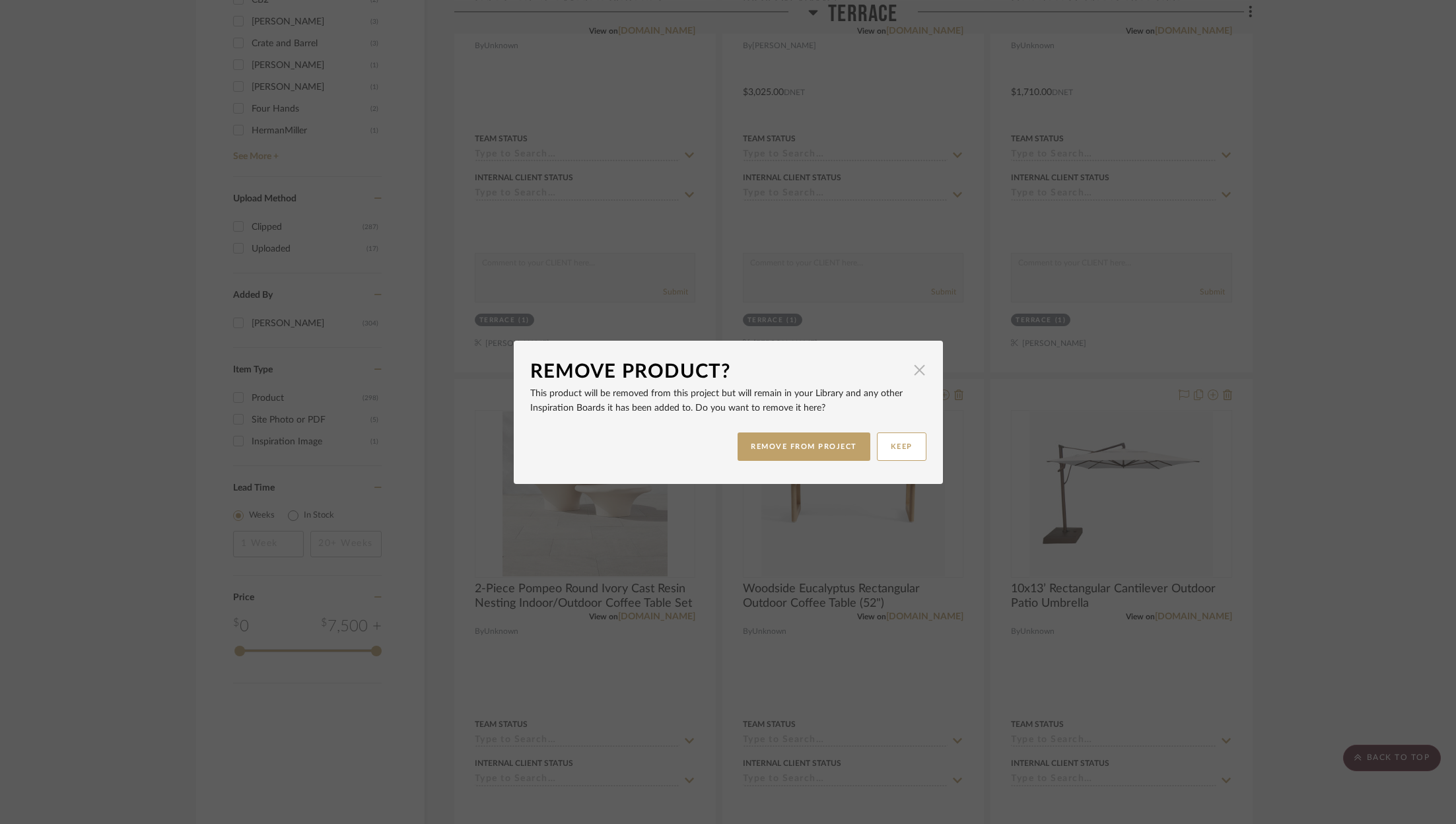
click at [917, 372] on span "button" at bounding box center [919, 370] width 27 height 27
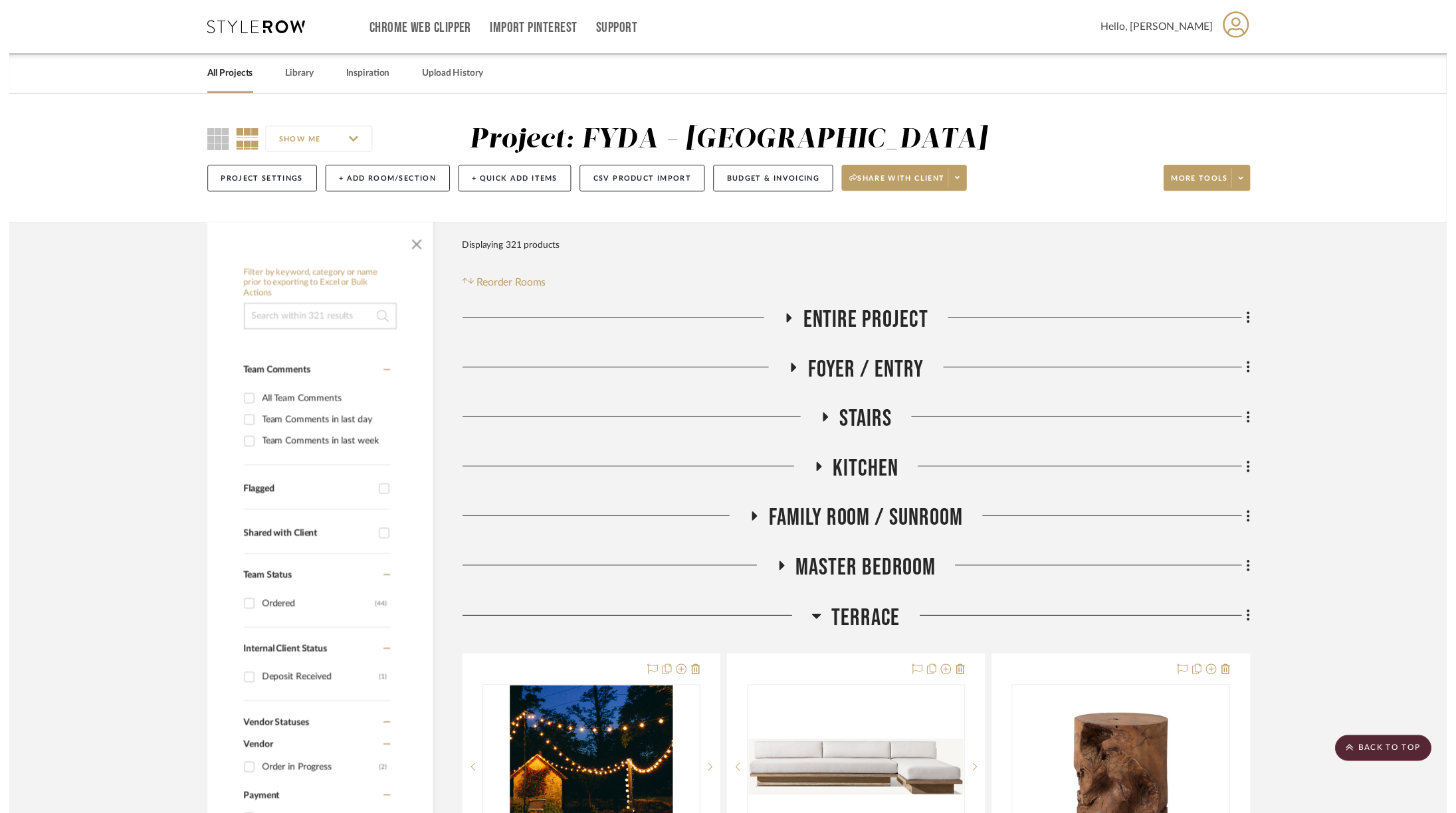
scroll to position [2052, 0]
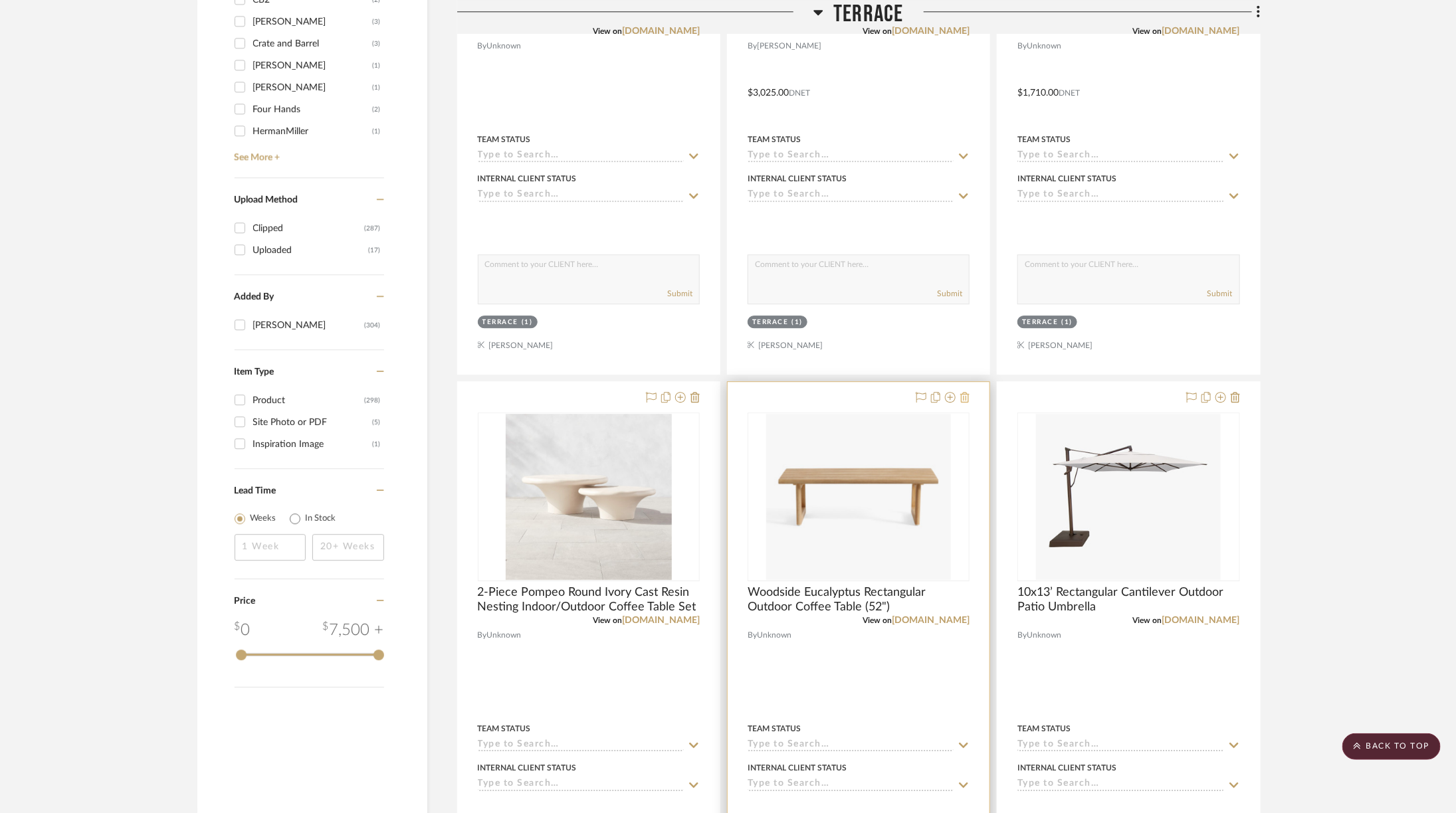
click at [961, 392] on icon at bounding box center [965, 398] width 9 height 11
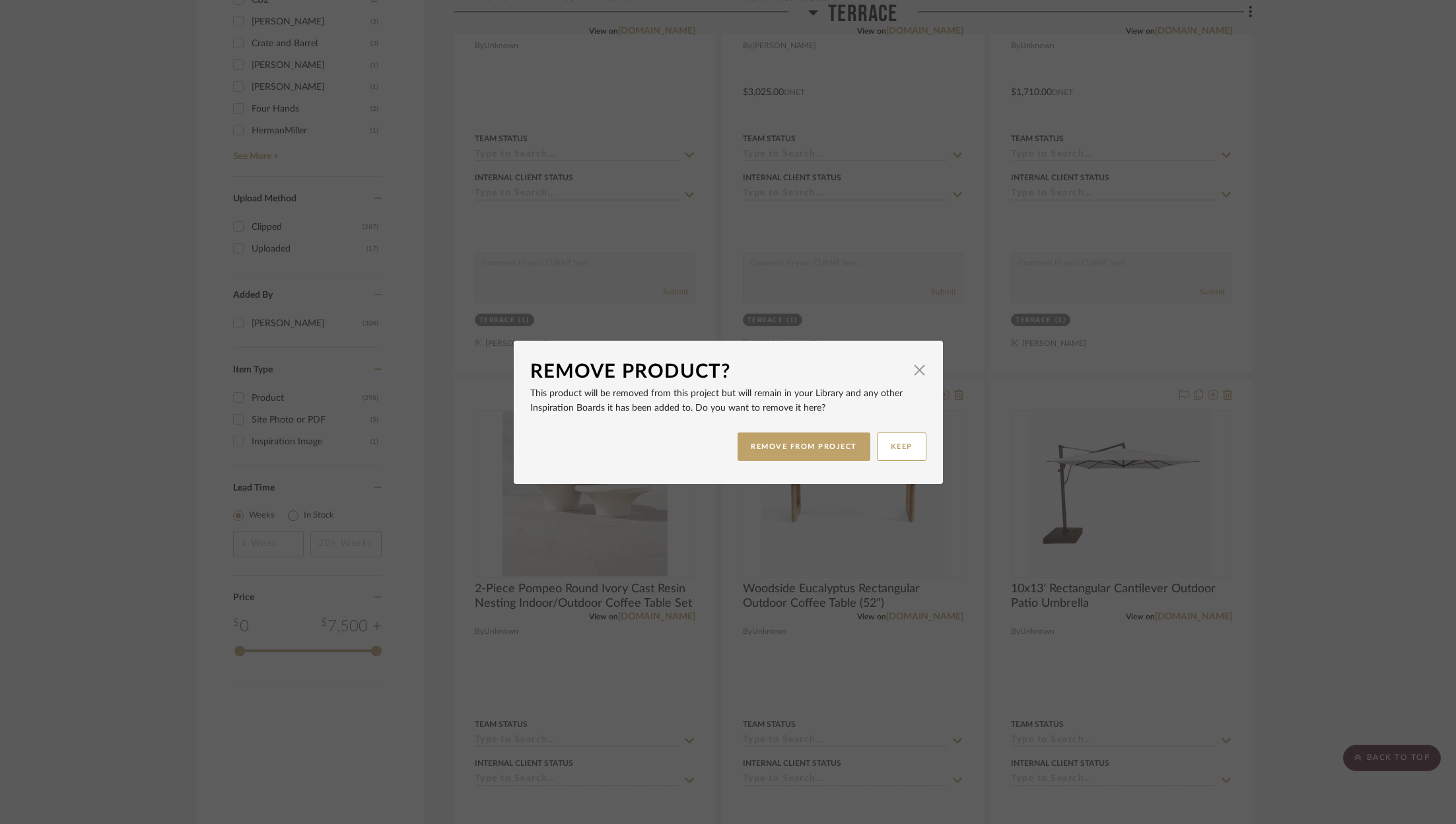
click at [792, 461] on div "REMOVE FROM PROJECT KEEP" at bounding box center [728, 446] width 396 height 41
click at [793, 454] on button "REMOVE FROM PROJECT" at bounding box center [804, 446] width 133 height 28
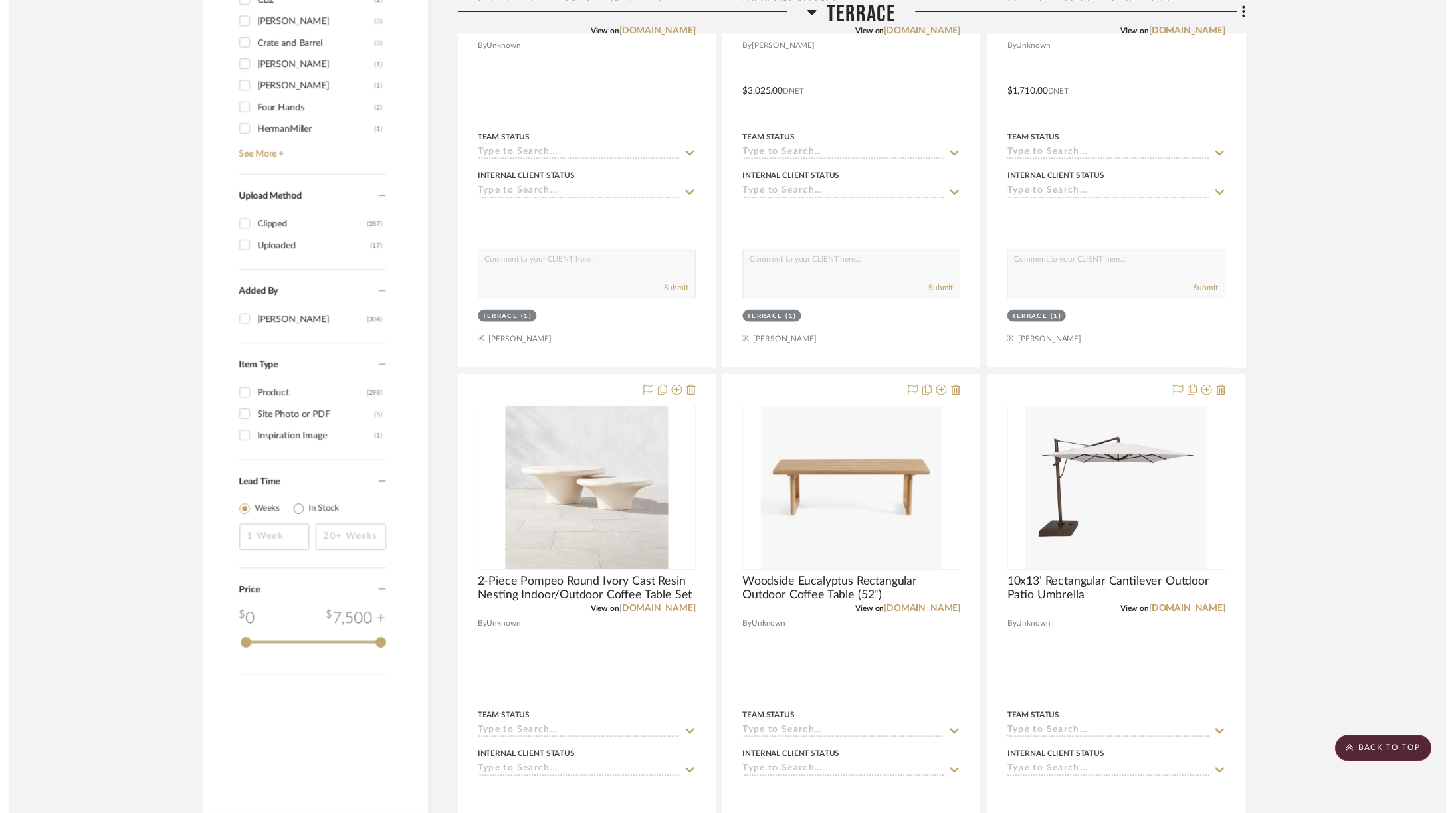
scroll to position [2052, 0]
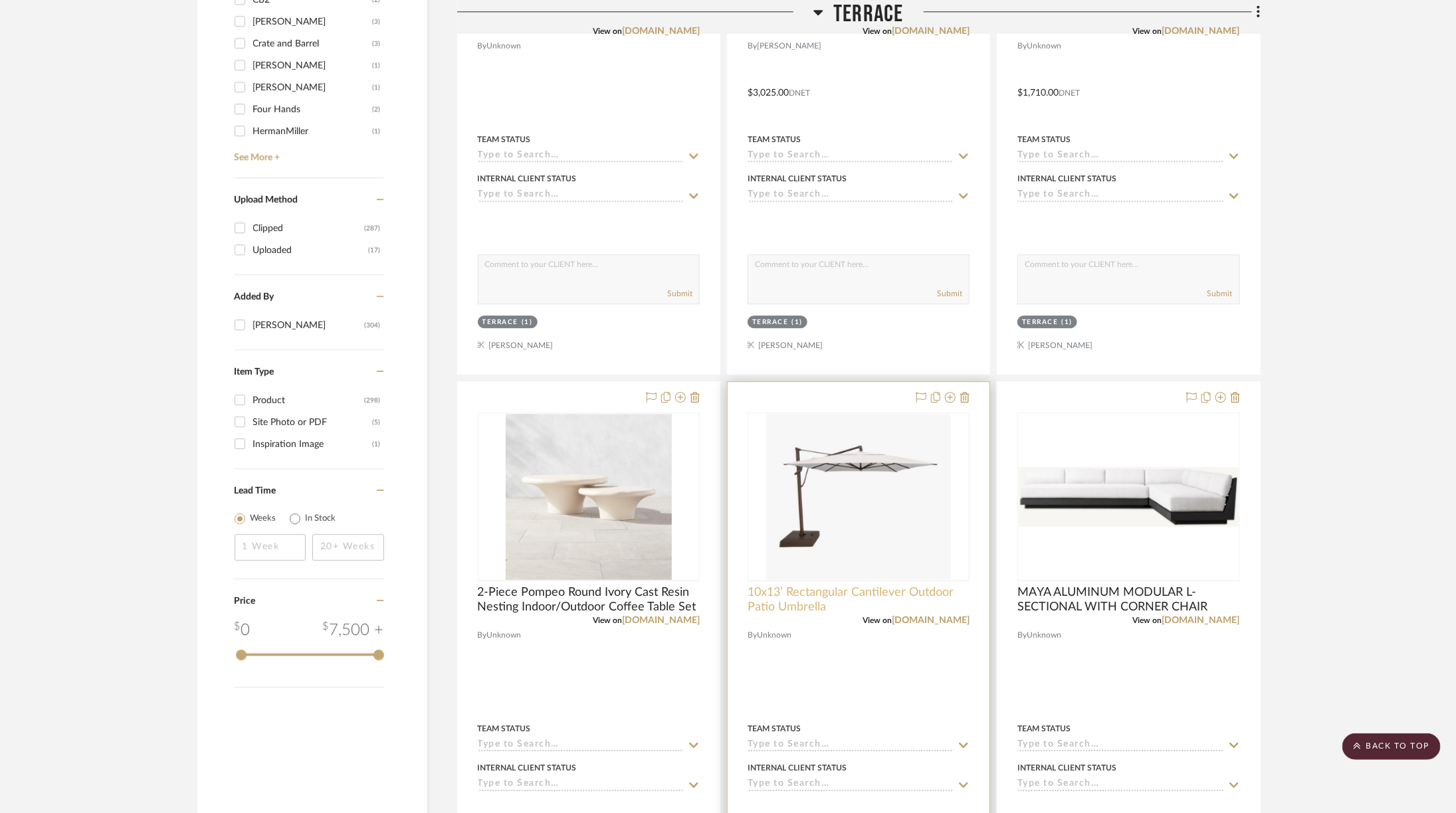
click at [907, 585] on span "10x13’ Rectangular Cantilever Outdoor Patio Umbrella" at bounding box center [859, 600] width 222 height 30
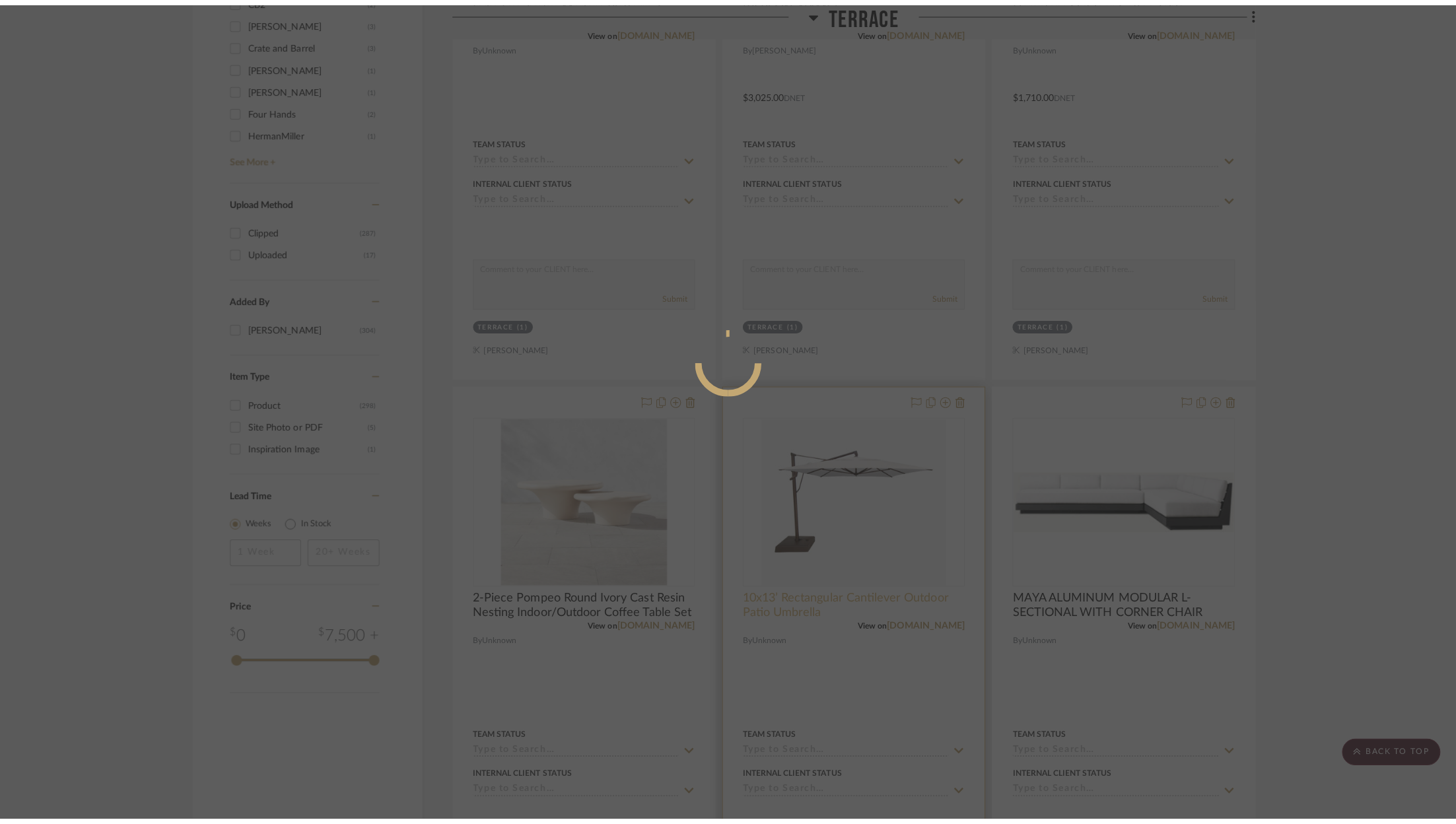
scroll to position [0, 0]
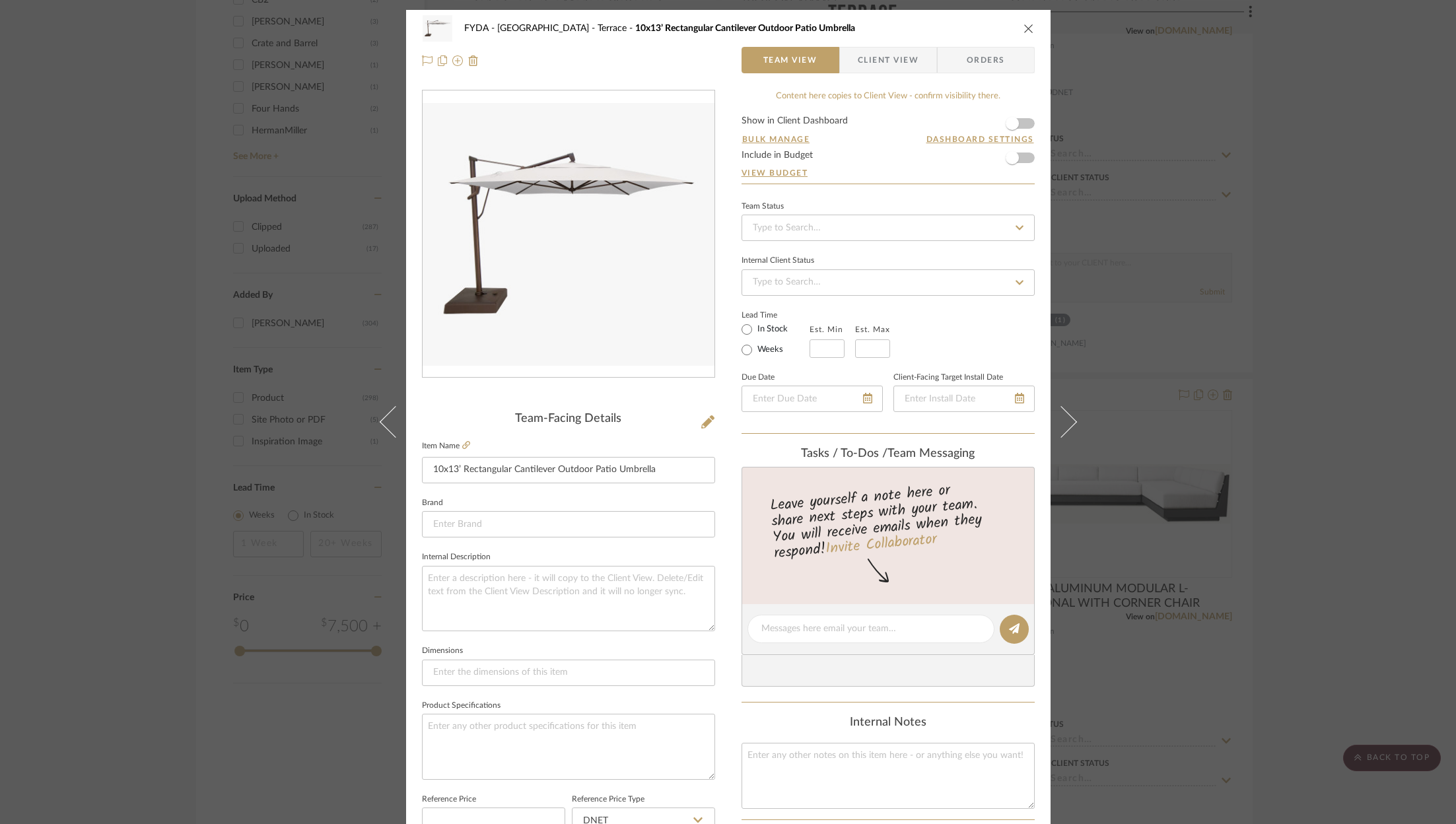
click at [1236, 292] on div "FYDA - [GEOGRAPHIC_DATA] 10x13’ Rectangular Cantilever Outdoor Patio Umbrella T…" at bounding box center [728, 412] width 1456 height 824
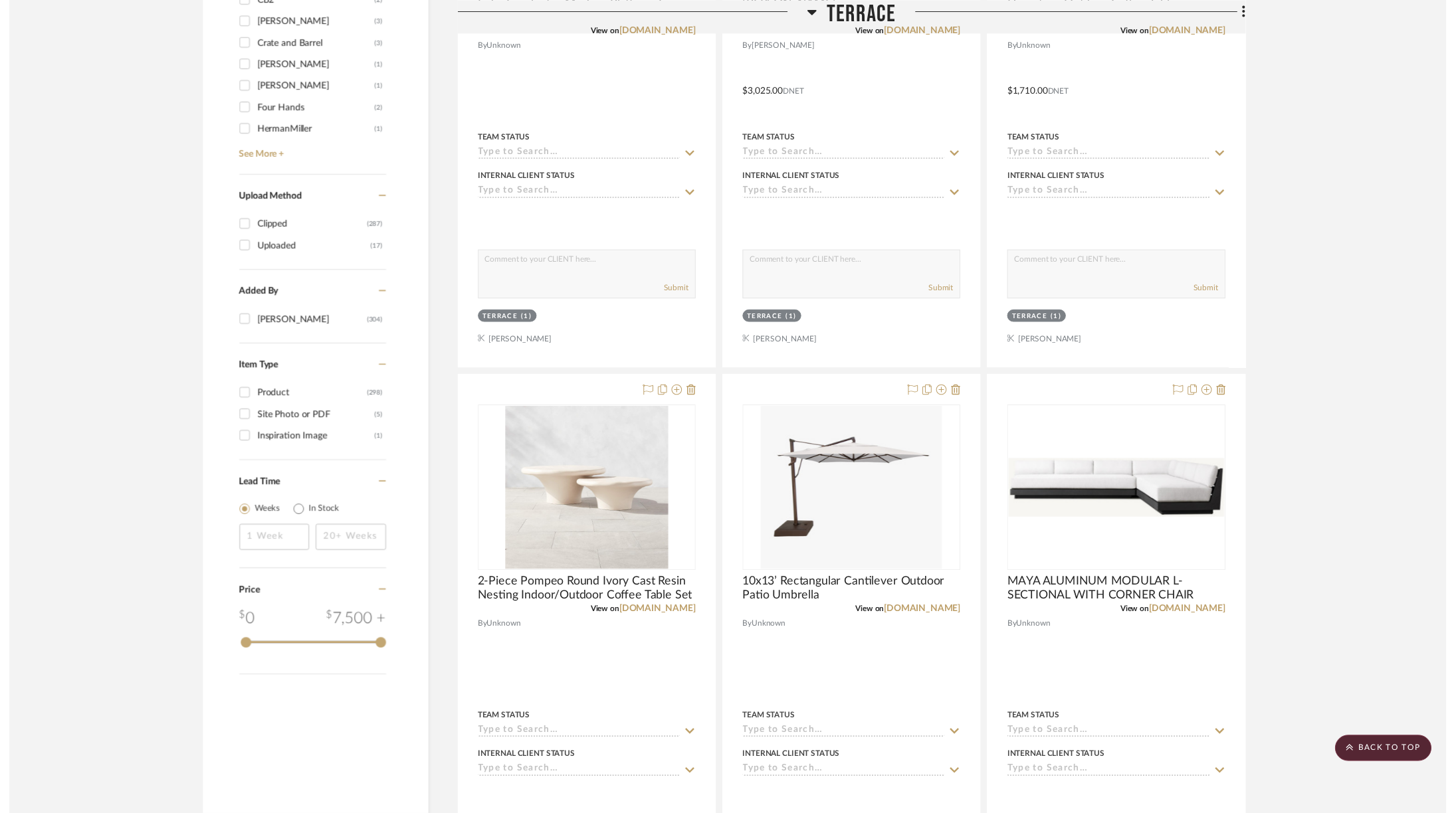
scroll to position [2052, 0]
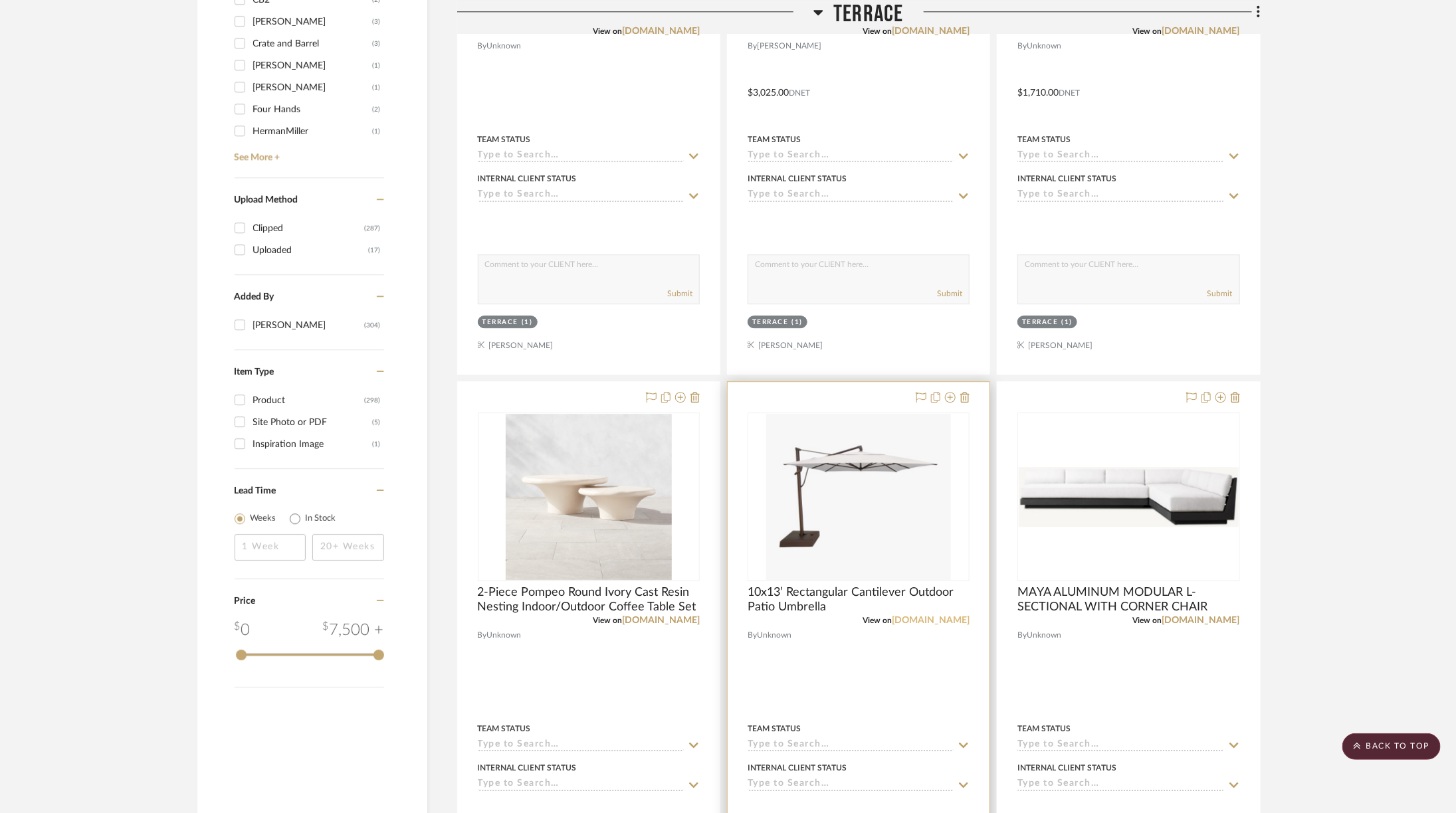
click at [940, 616] on link "[DOMAIN_NAME]" at bounding box center [931, 620] width 78 height 9
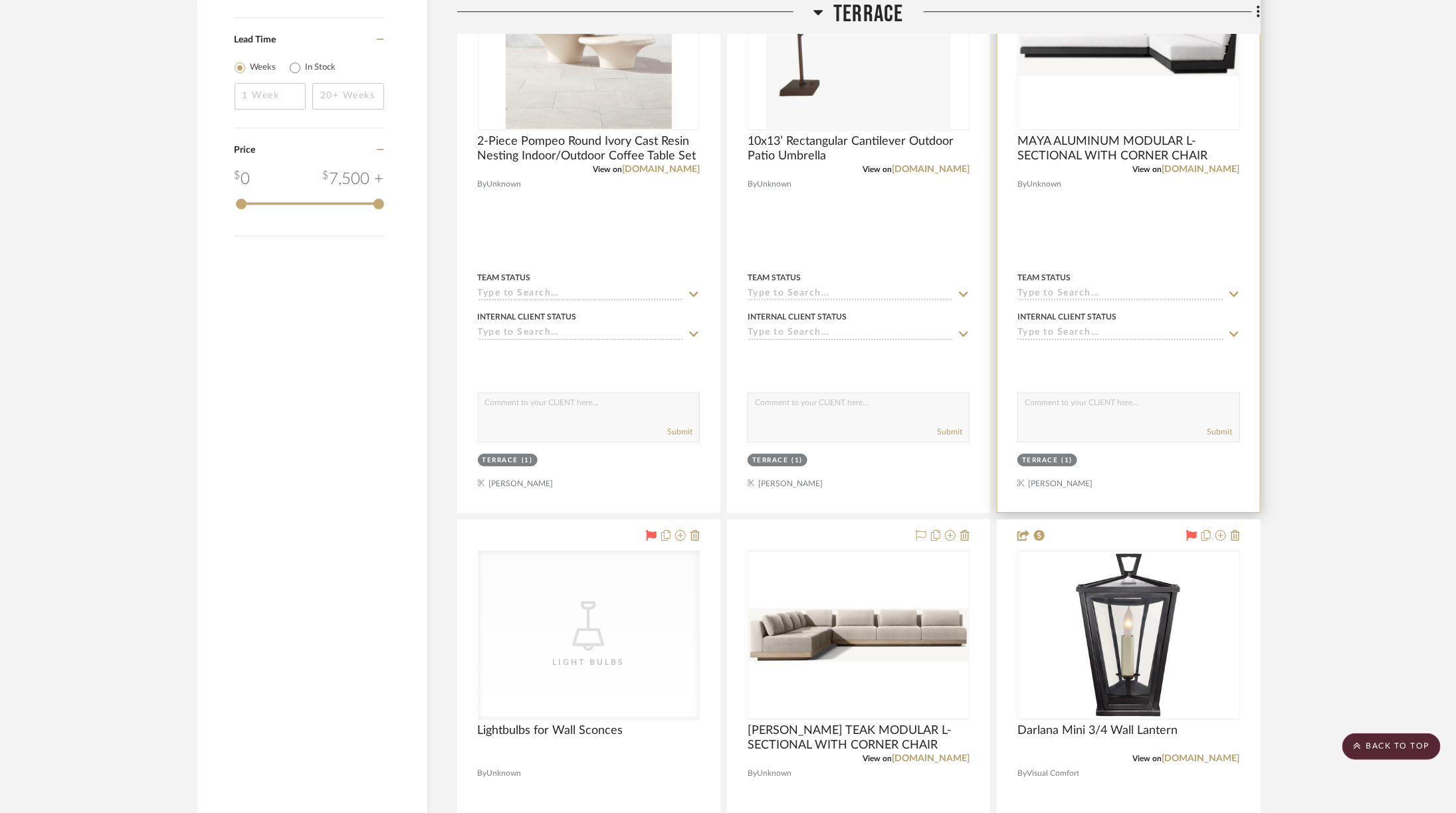
scroll to position [2588, 0]
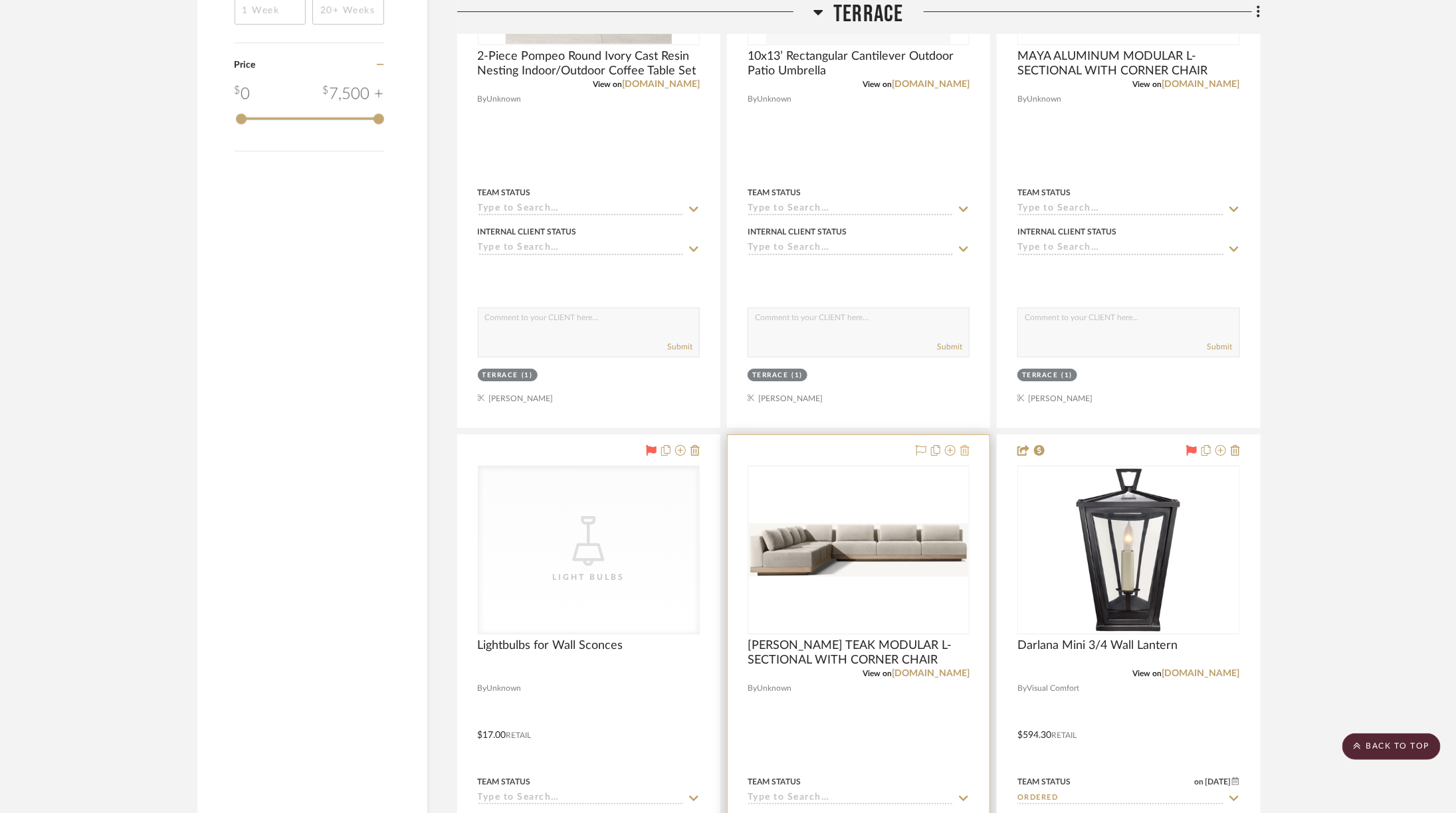
click at [967, 445] on icon at bounding box center [965, 450] width 9 height 11
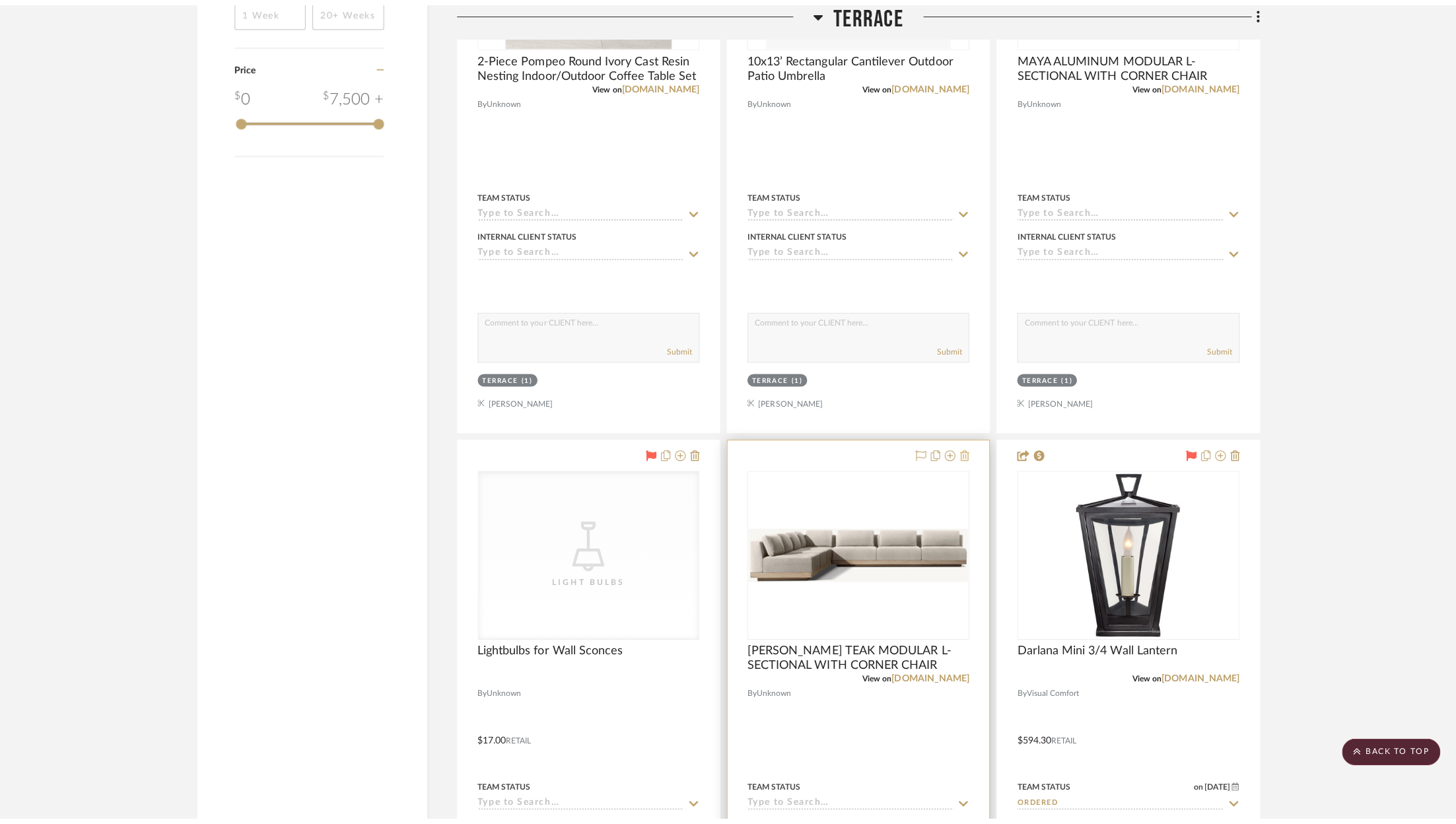
scroll to position [0, 0]
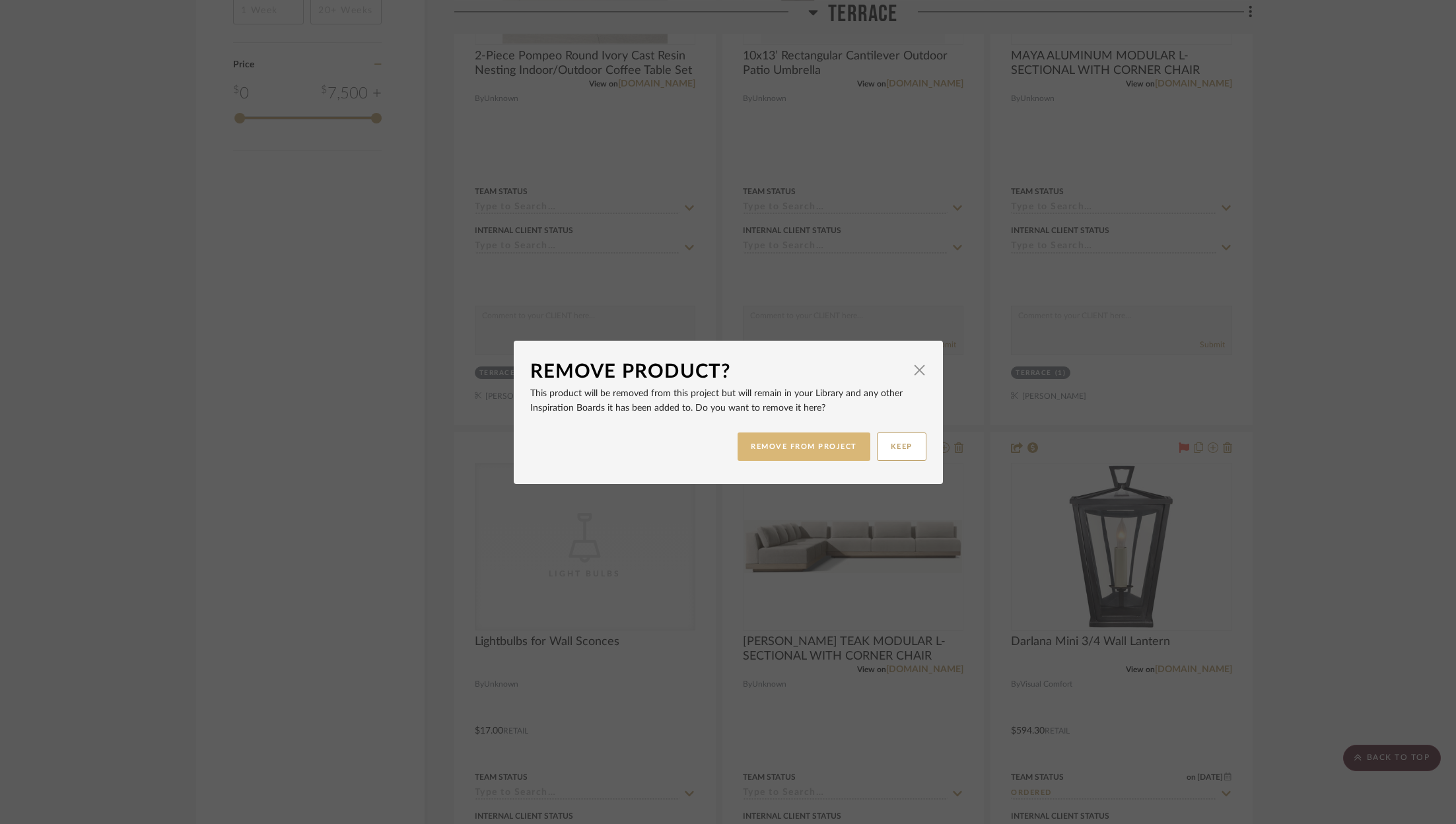
click at [817, 439] on button "REMOVE FROM PROJECT" at bounding box center [804, 446] width 133 height 28
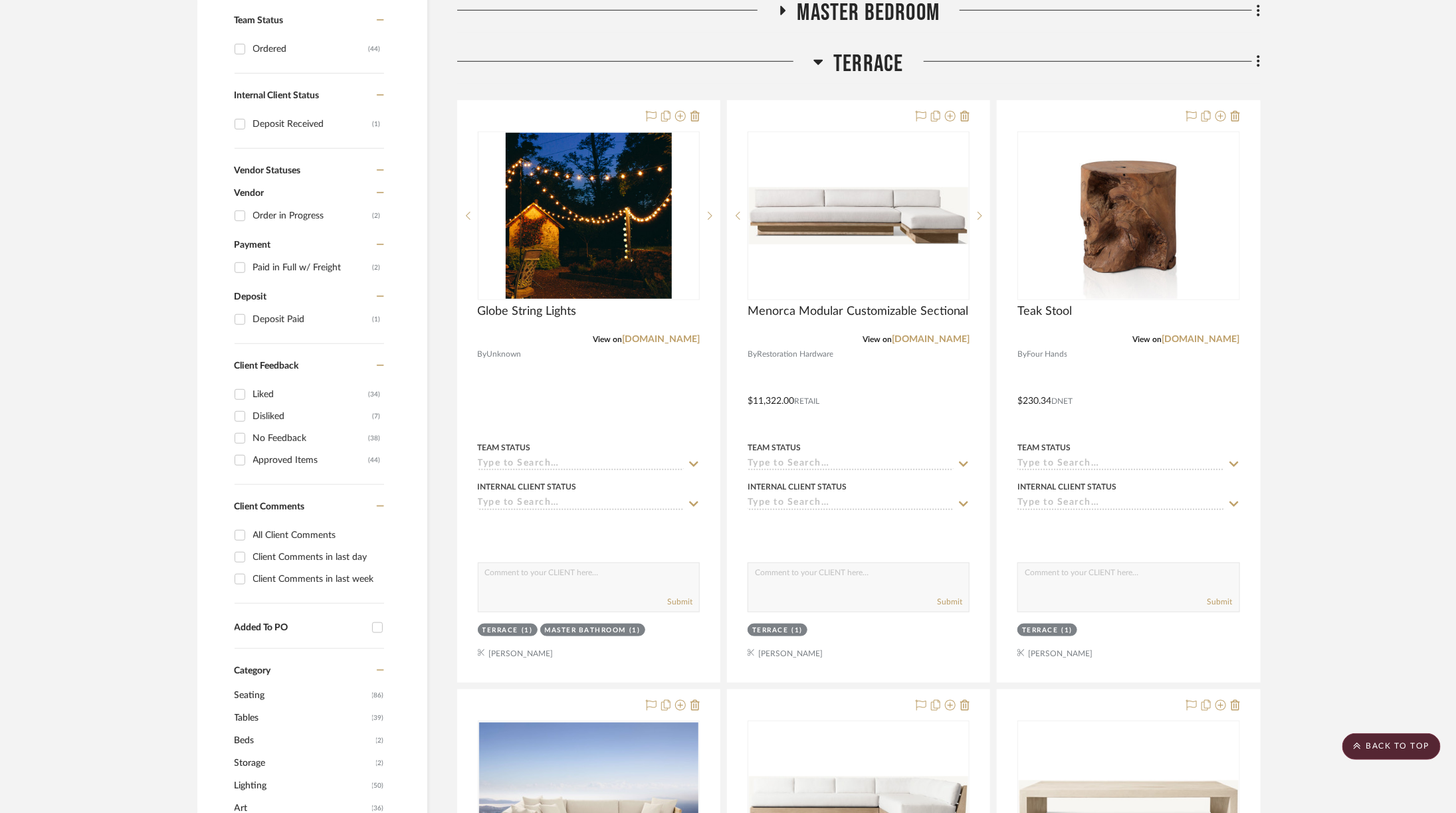
scroll to position [486, 0]
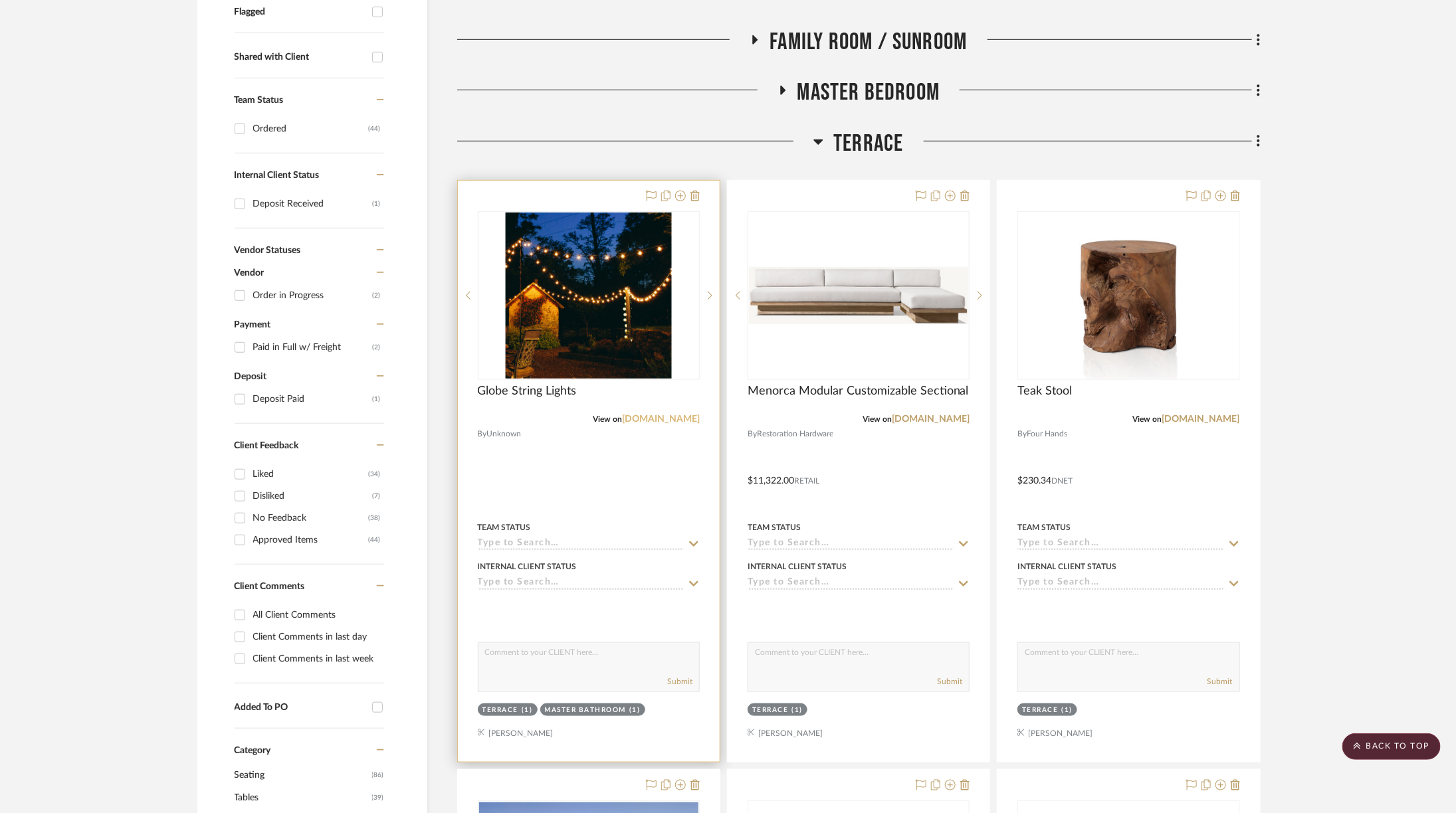
click at [678, 419] on link "[DOMAIN_NAME]" at bounding box center [661, 419] width 78 height 9
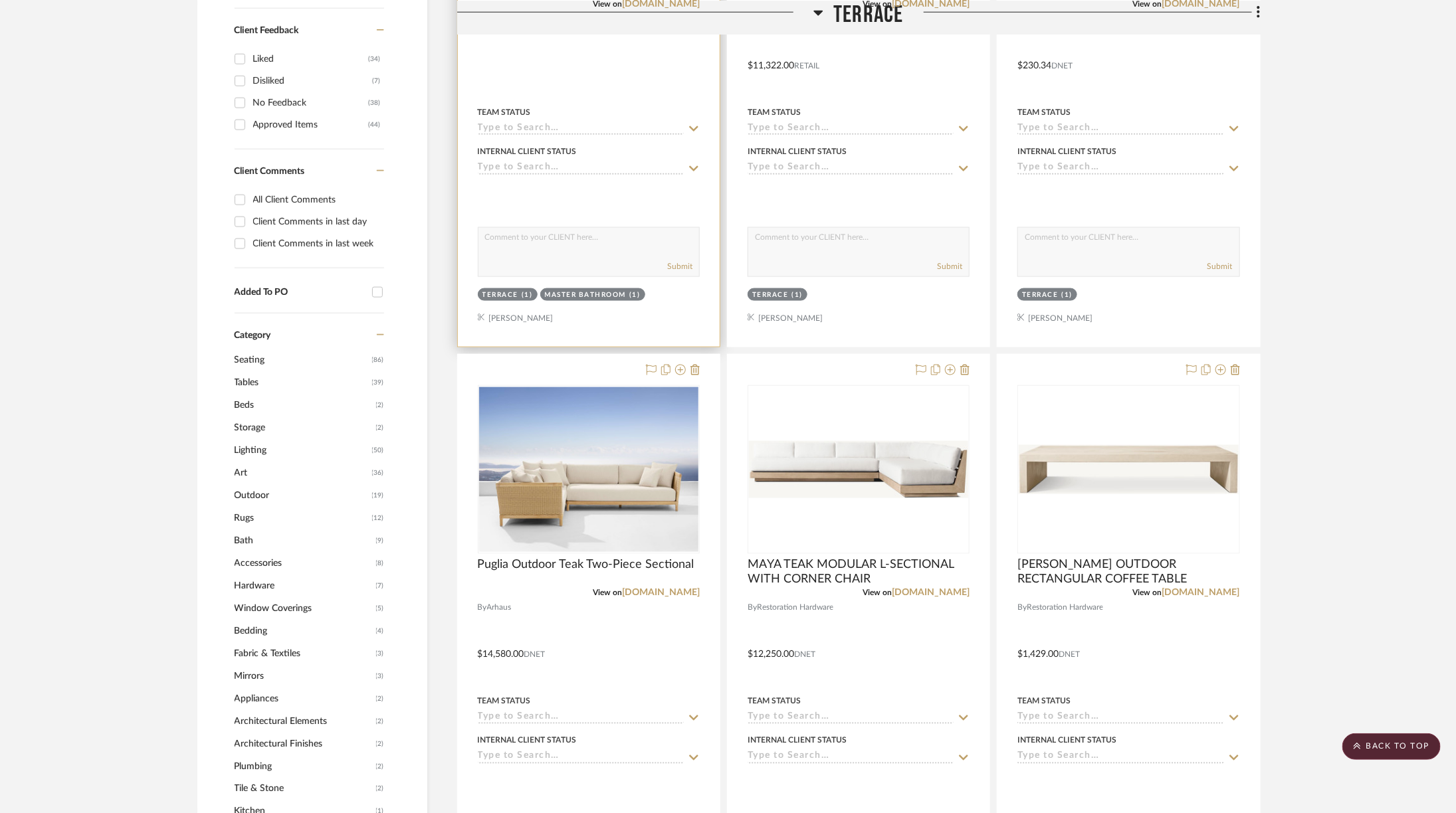
scroll to position [563, 0]
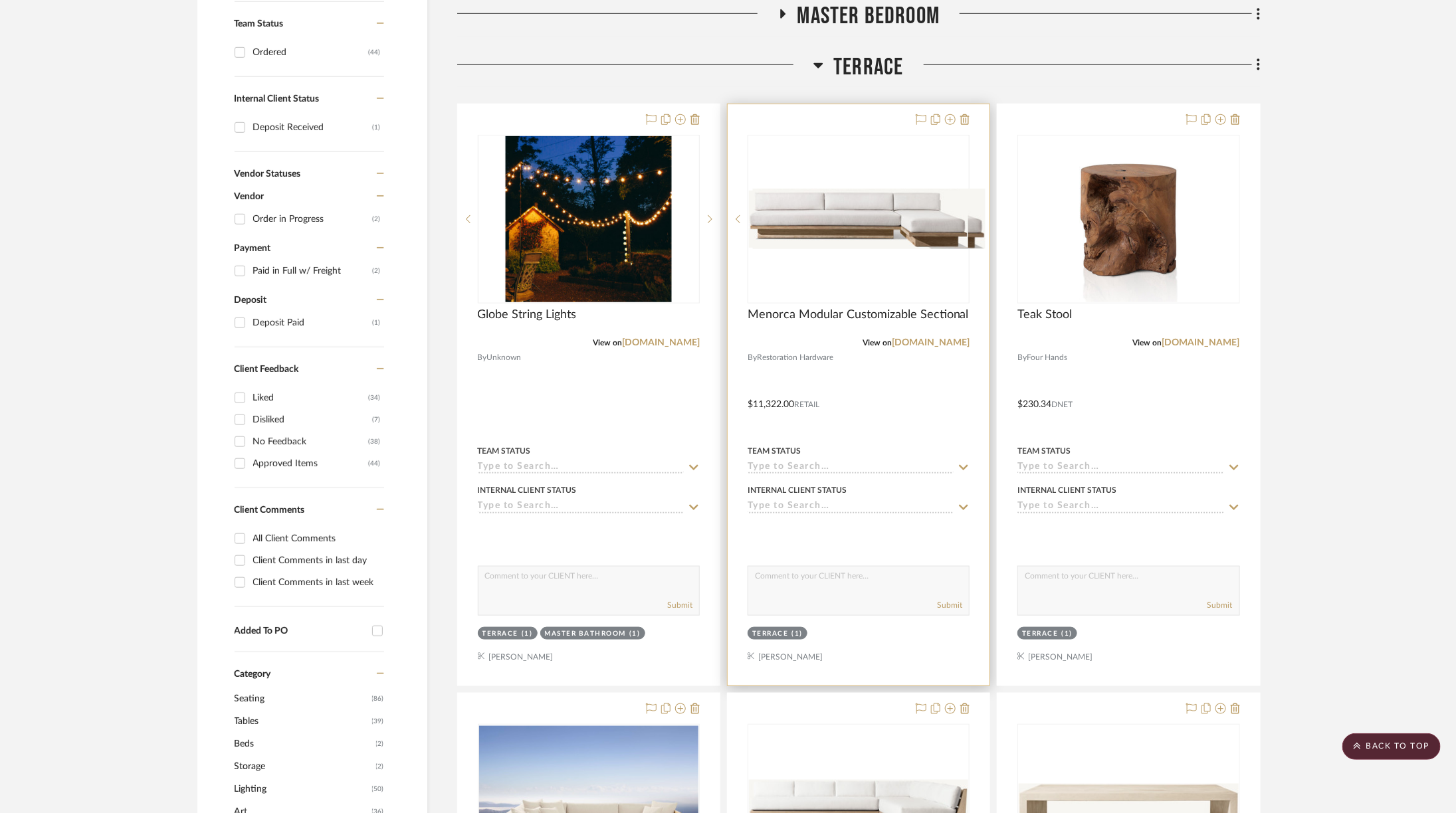
click at [873, 206] on img at bounding box center [858, 220] width 219 height 57
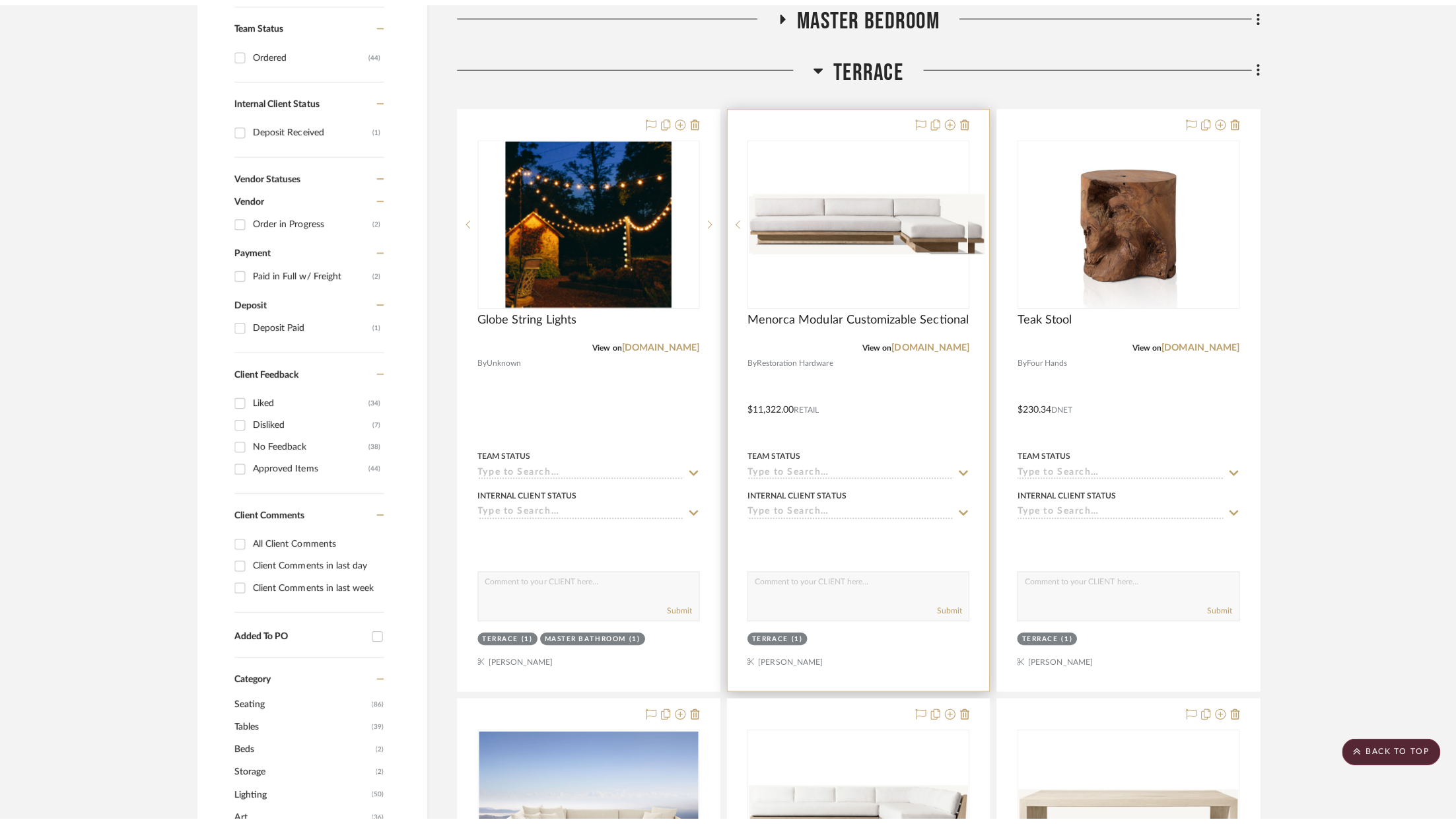
scroll to position [0, 0]
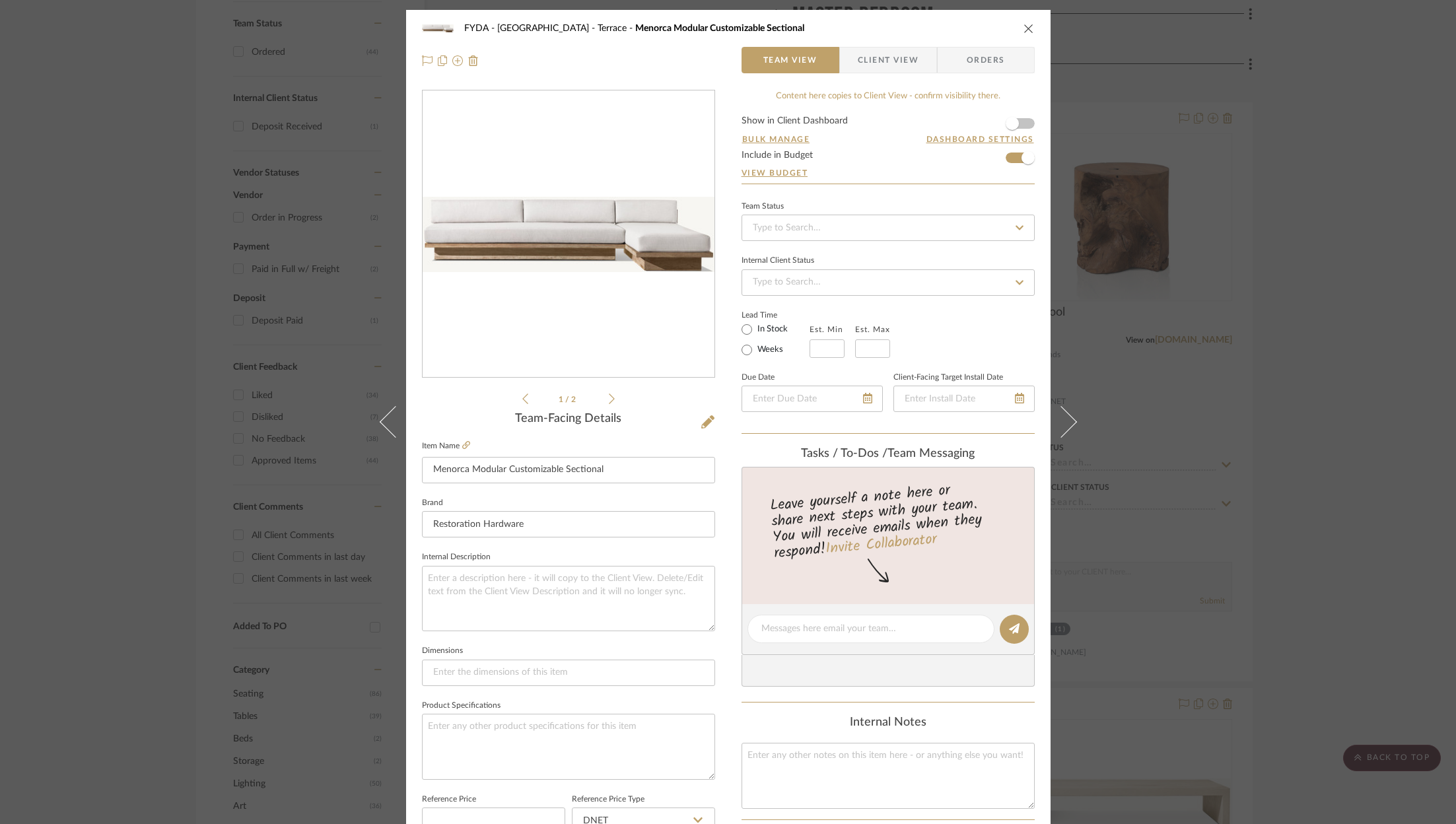
click at [1017, 25] on div "FYDA - [GEOGRAPHIC_DATA] Menorca Modular Customizable Sectional" at bounding box center [728, 28] width 613 height 27
click at [1023, 21] on div "FYDA - [GEOGRAPHIC_DATA] Menorca Modular Customizable Sectional" at bounding box center [728, 28] width 613 height 27
click at [1023, 28] on icon "close" at bounding box center [1028, 28] width 11 height 11
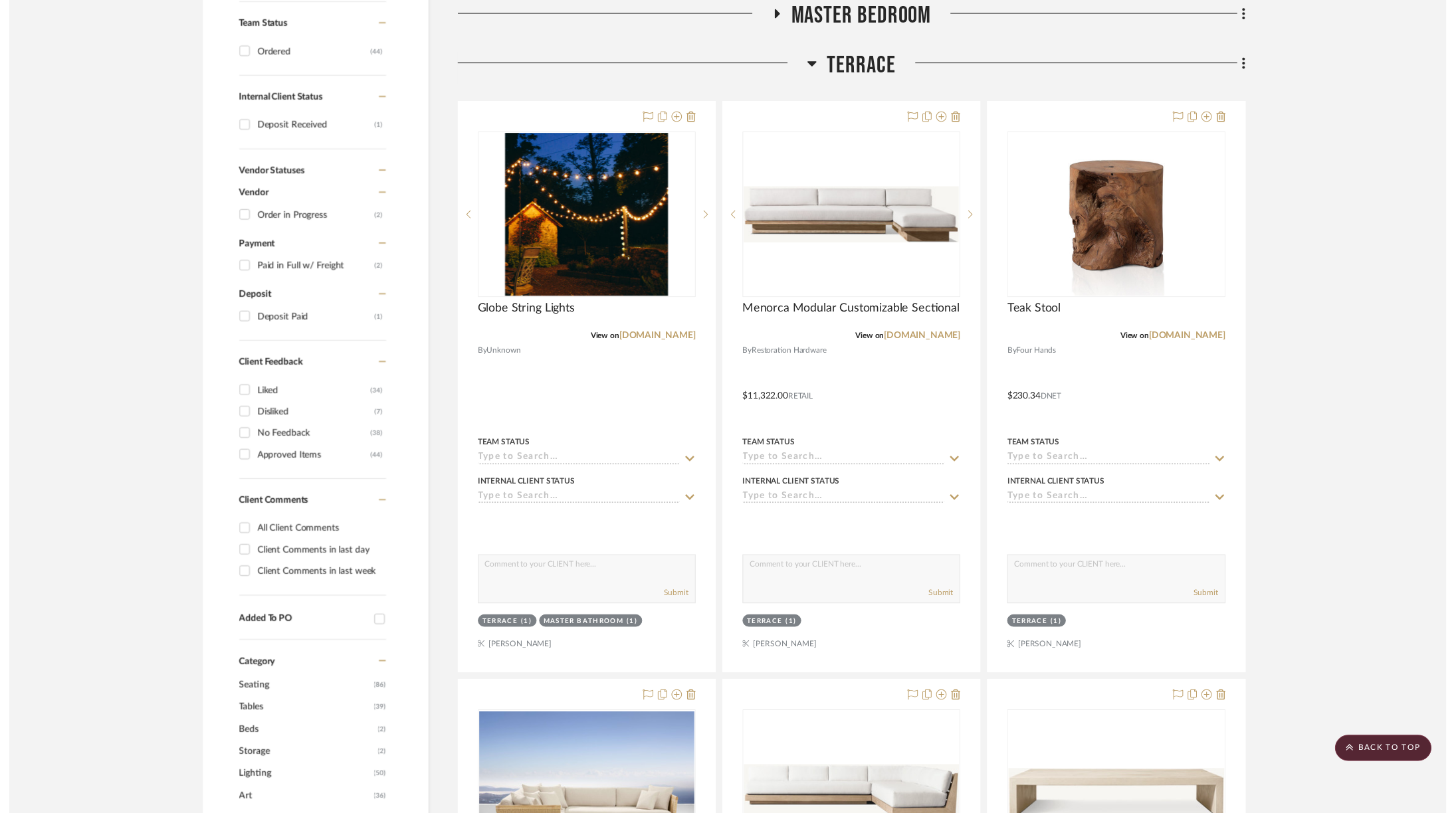
scroll to position [563, 0]
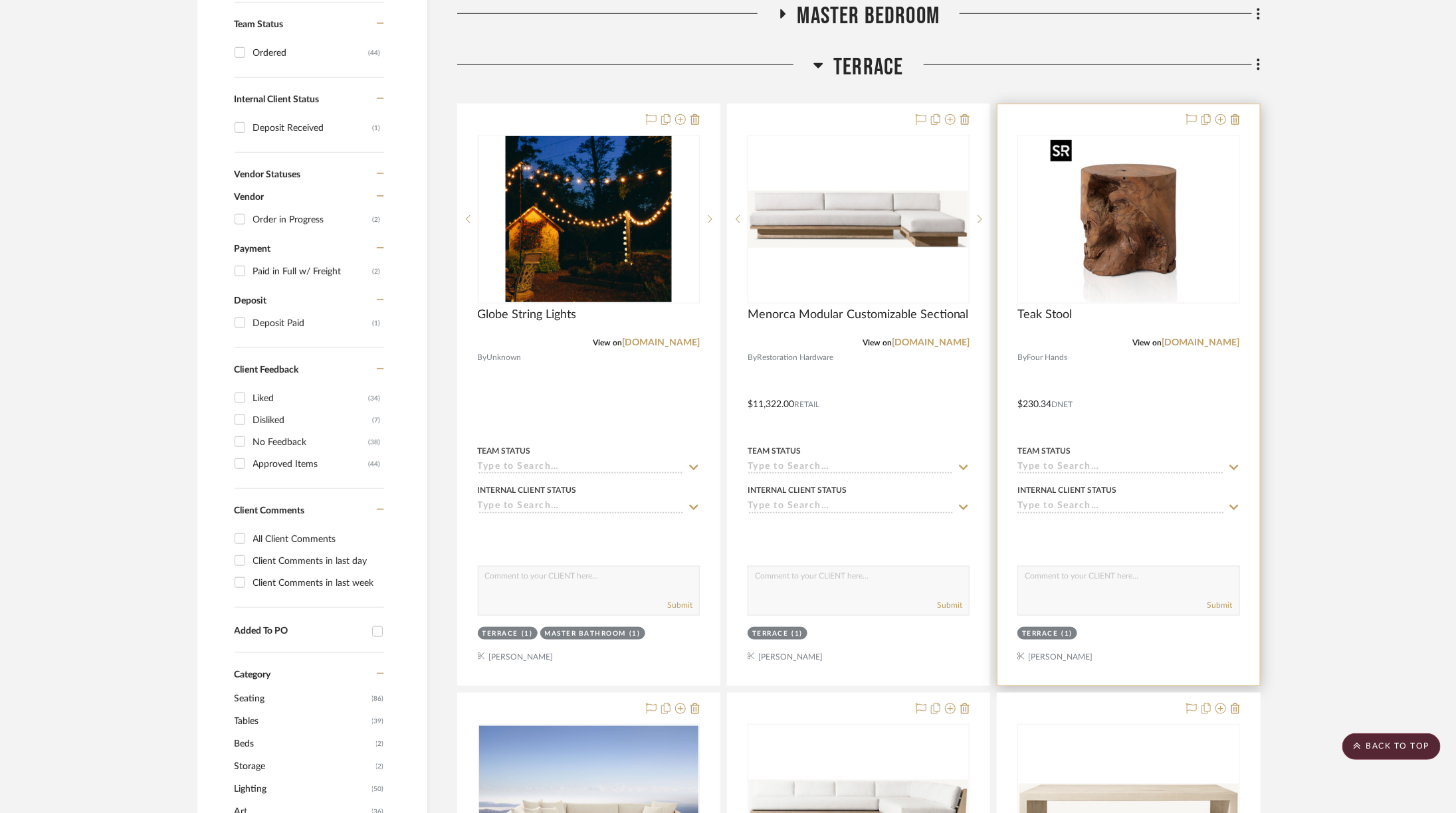
click at [1144, 246] on img at bounding box center [1128, 220] width 166 height 166
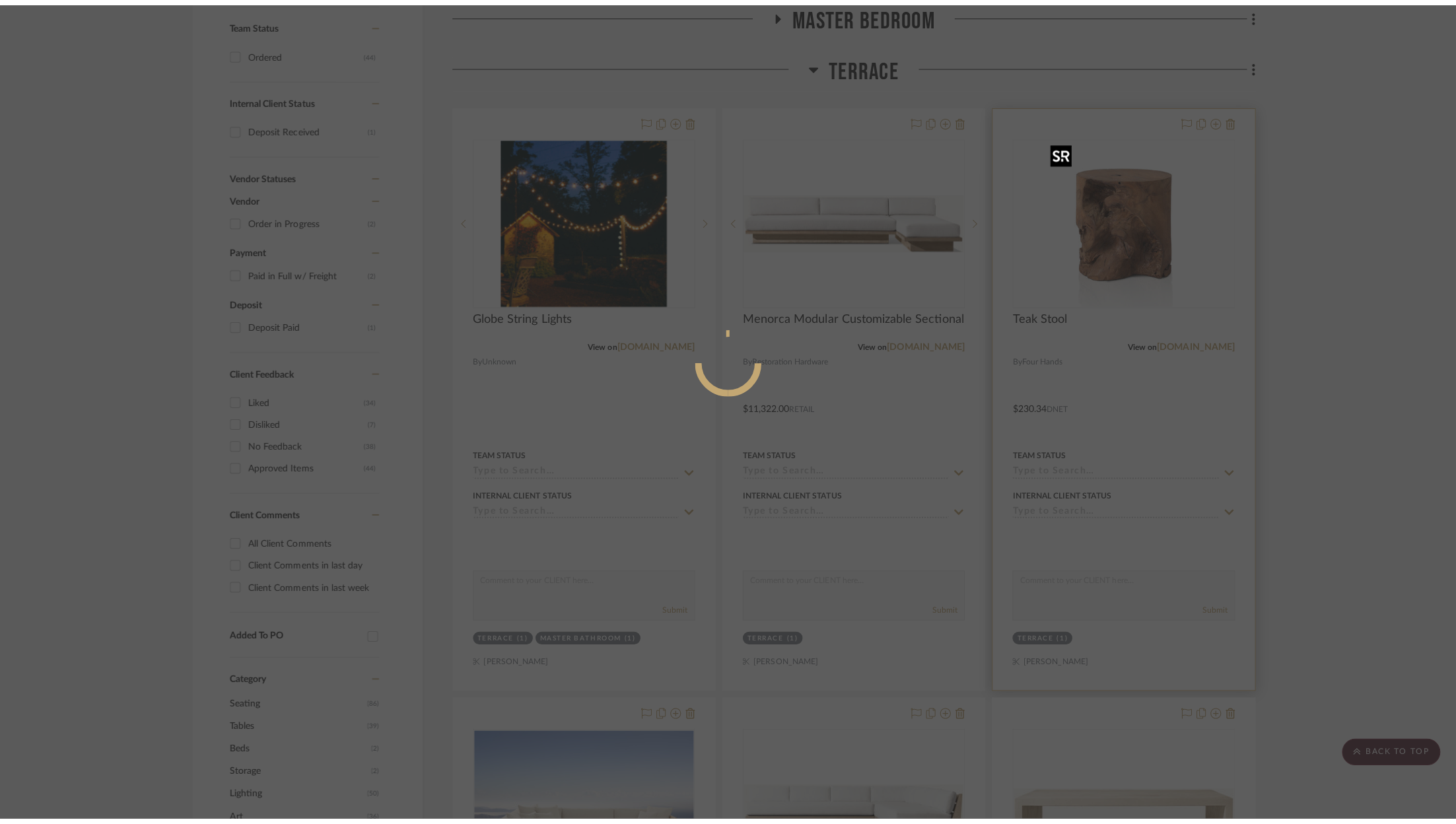
scroll to position [0, 0]
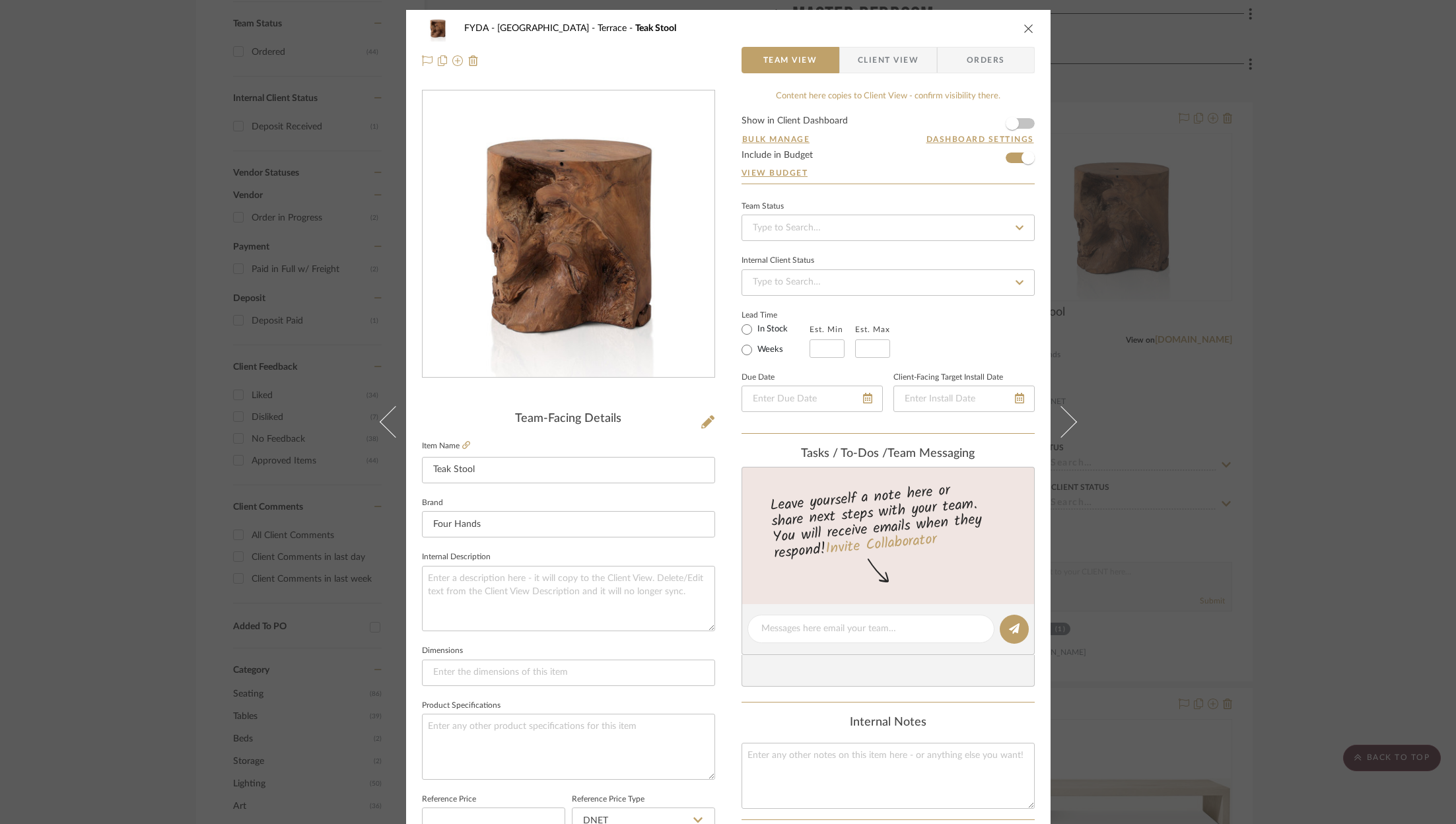
click at [1026, 25] on icon "close" at bounding box center [1028, 28] width 11 height 11
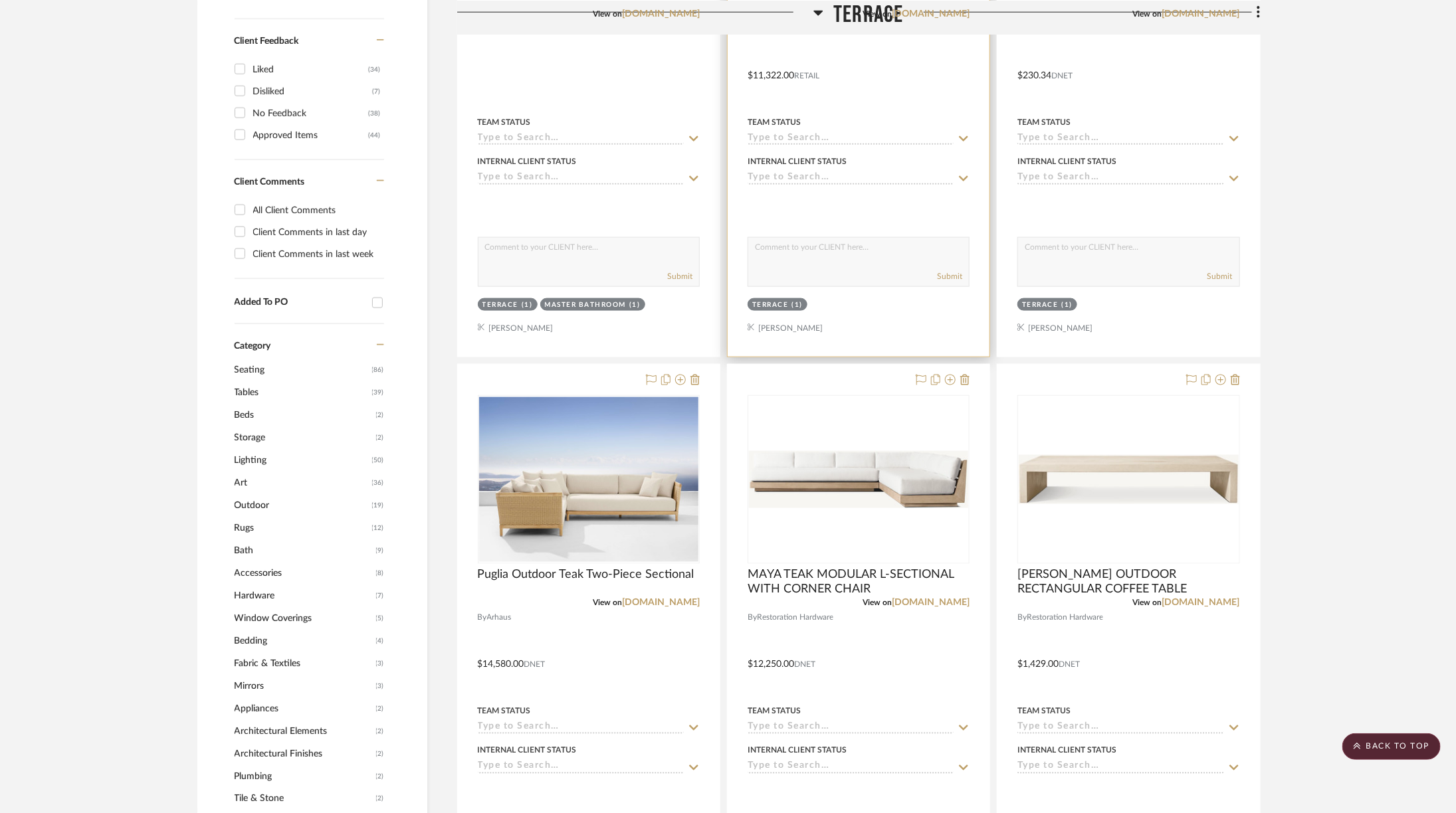
scroll to position [933, 0]
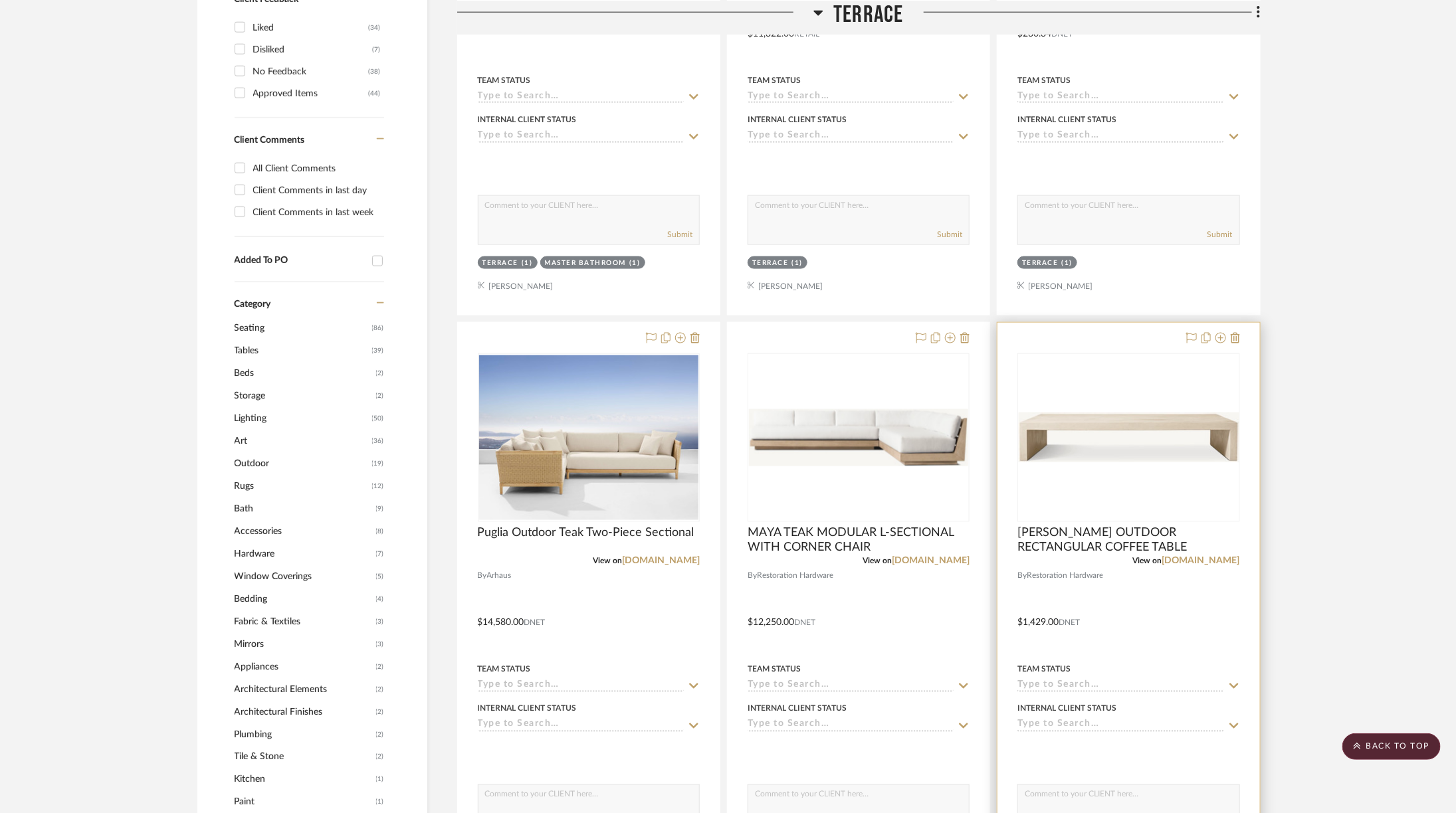
click at [1102, 415] on img at bounding box center [1127, 438] width 219 height 50
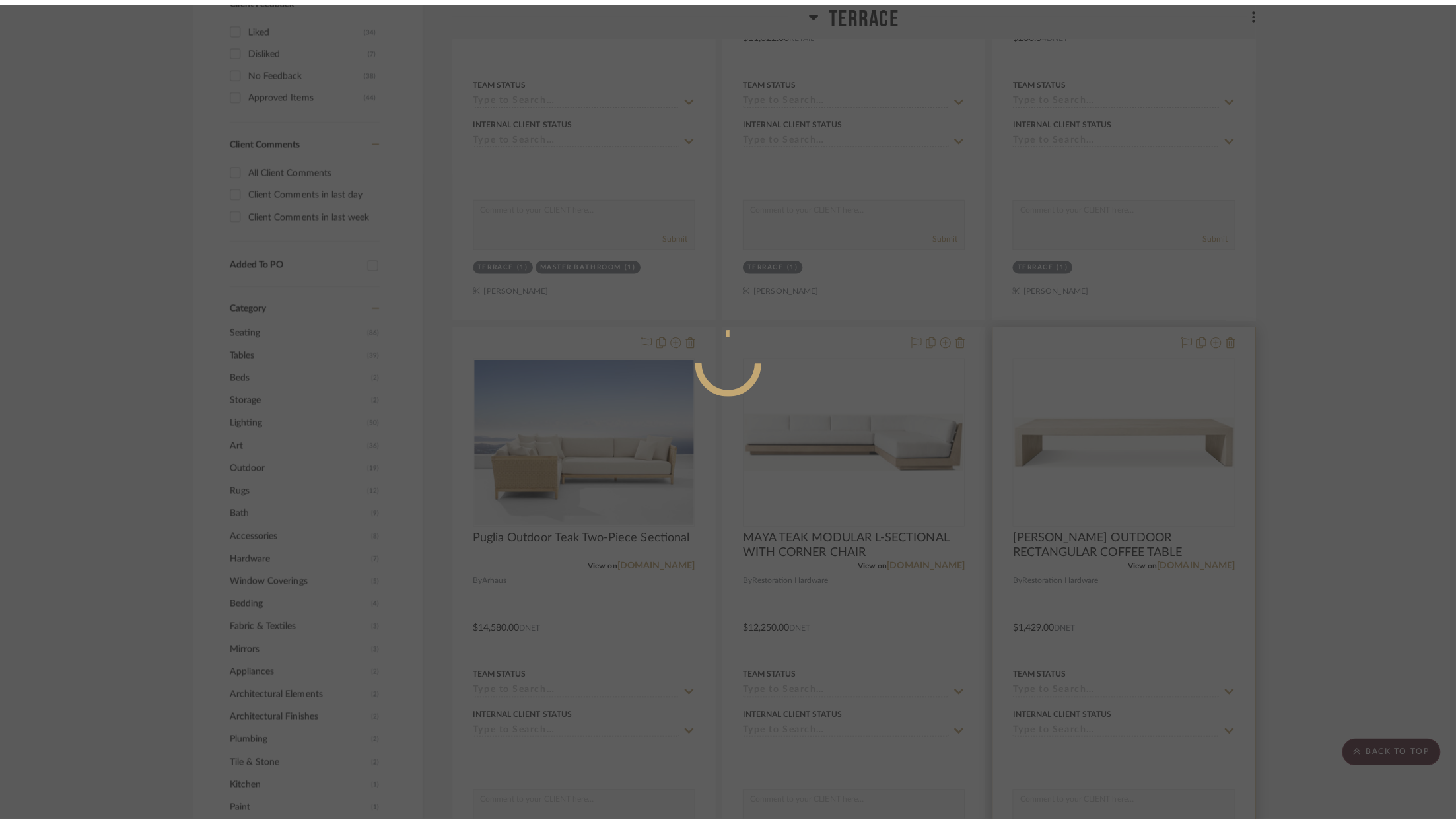
scroll to position [0, 0]
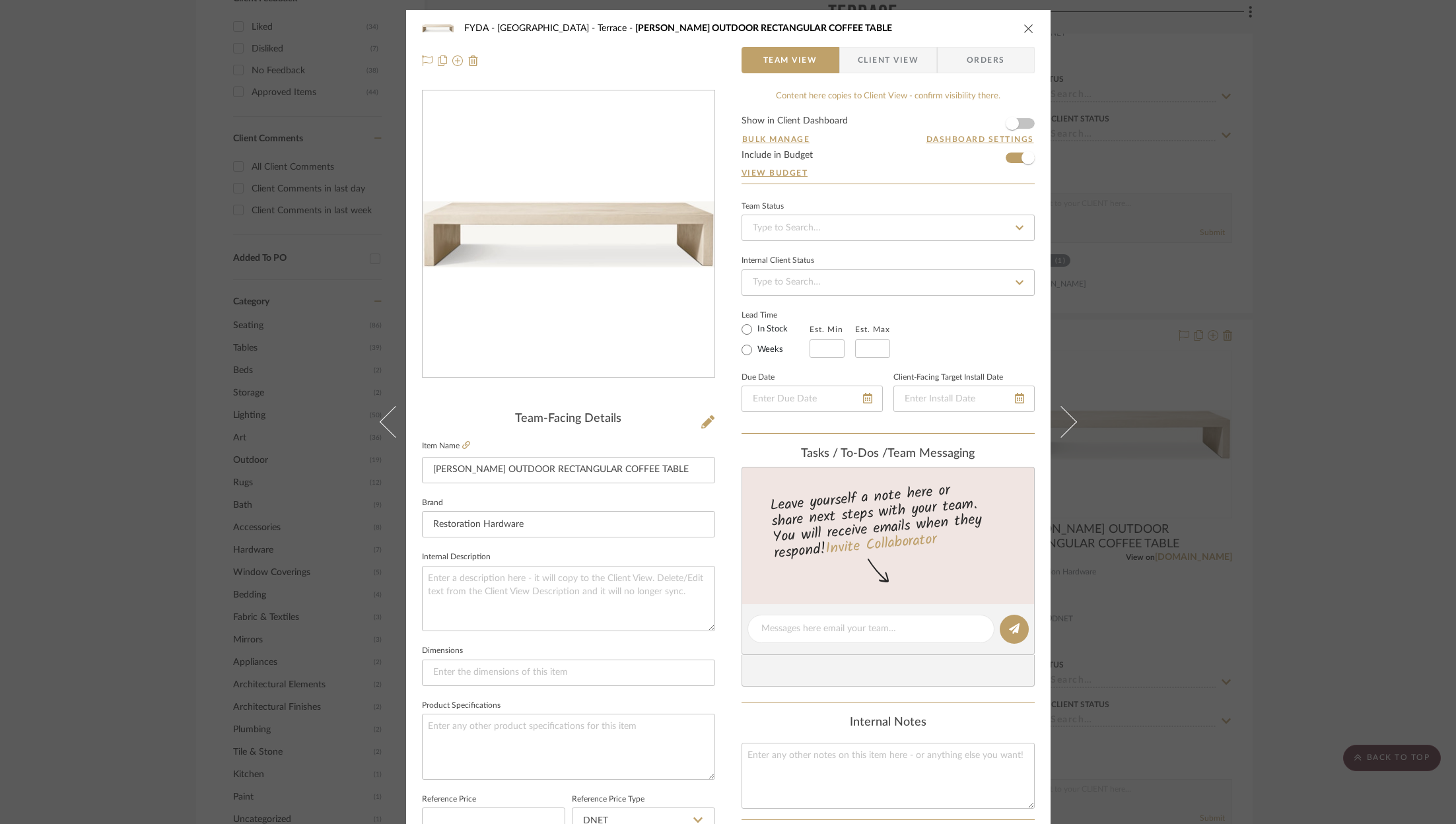
click at [1023, 29] on icon "close" at bounding box center [1028, 28] width 11 height 11
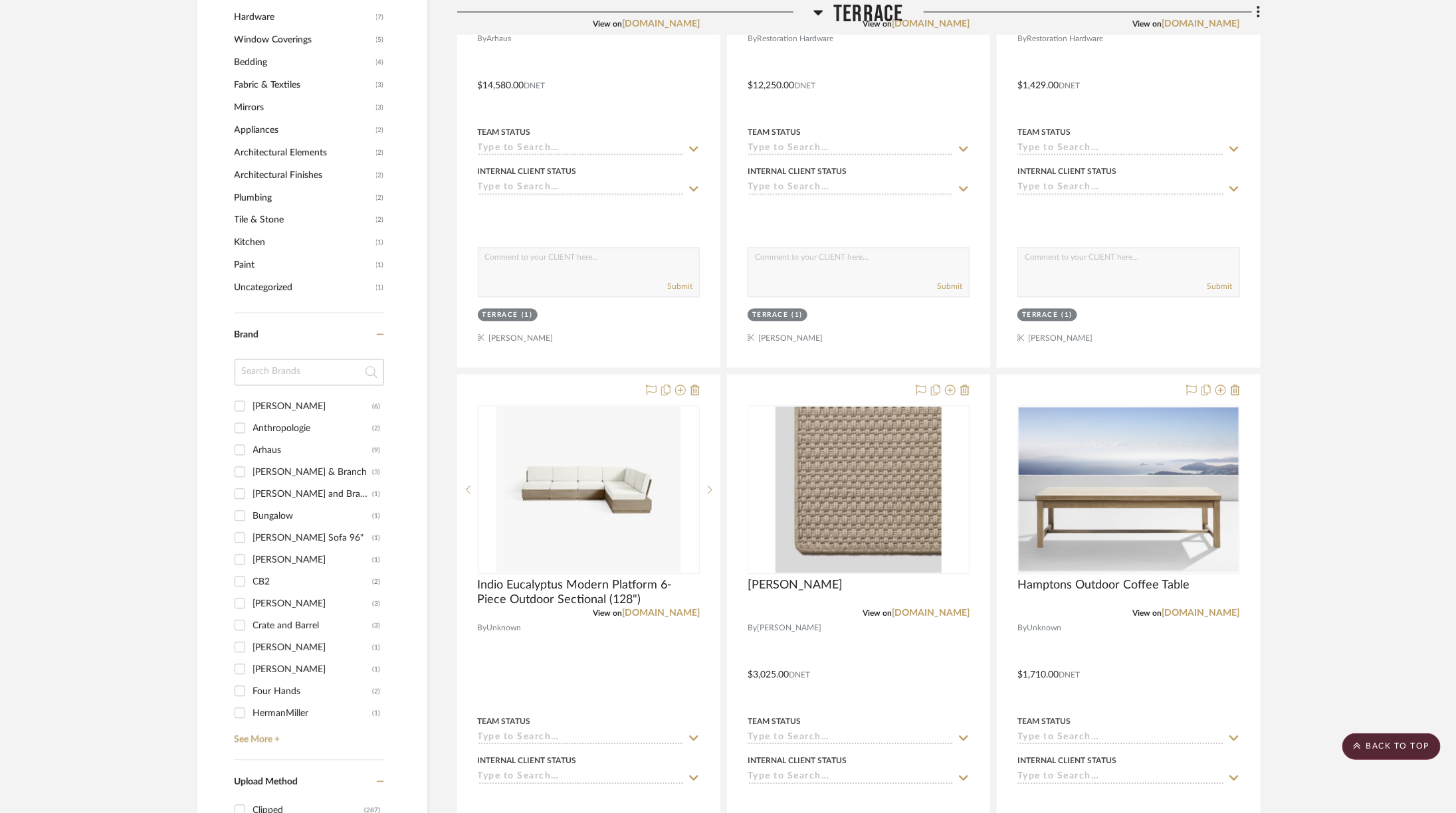
scroll to position [1564, 0]
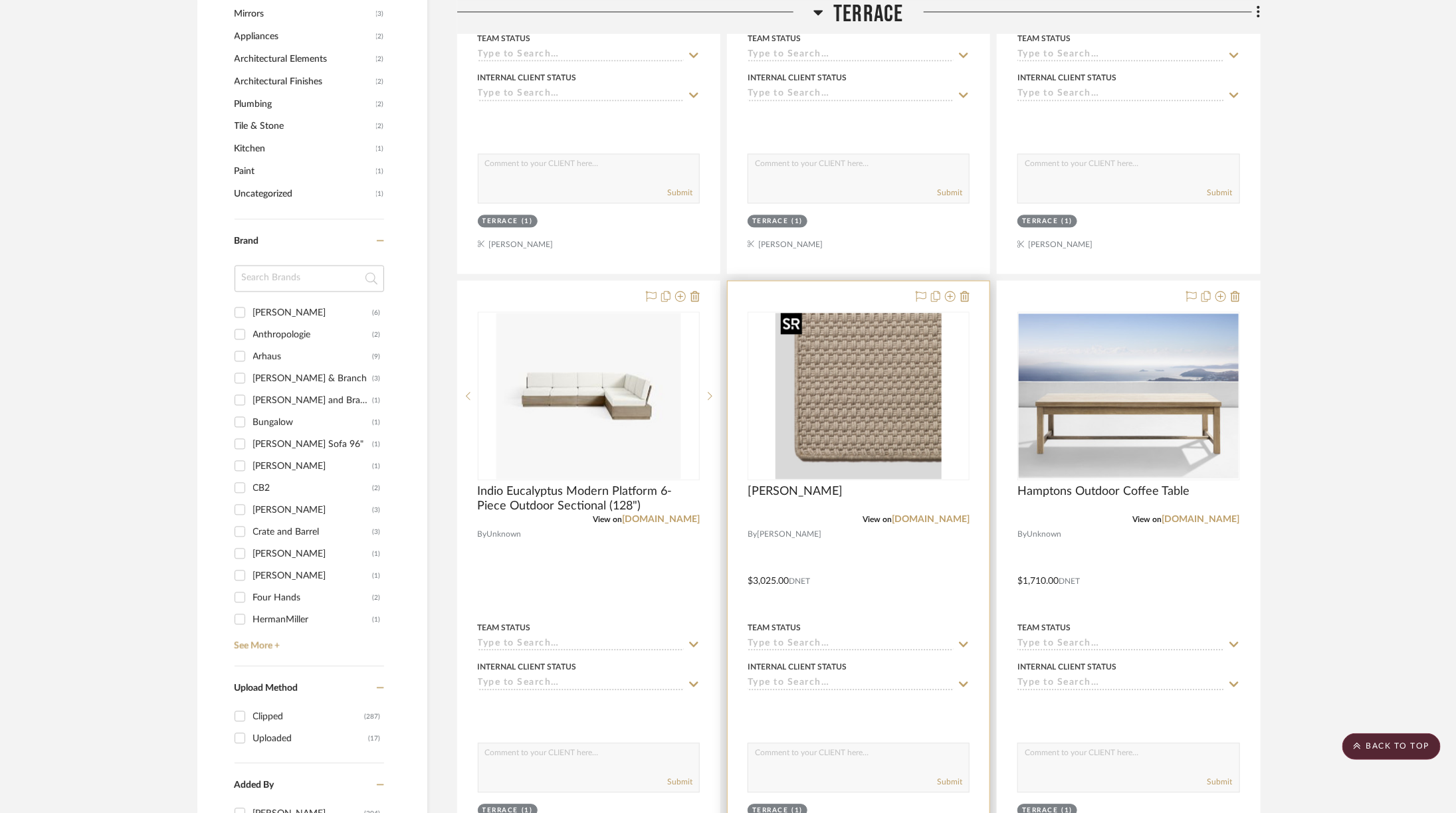
click at [856, 352] on img "0" at bounding box center [859, 396] width 166 height 166
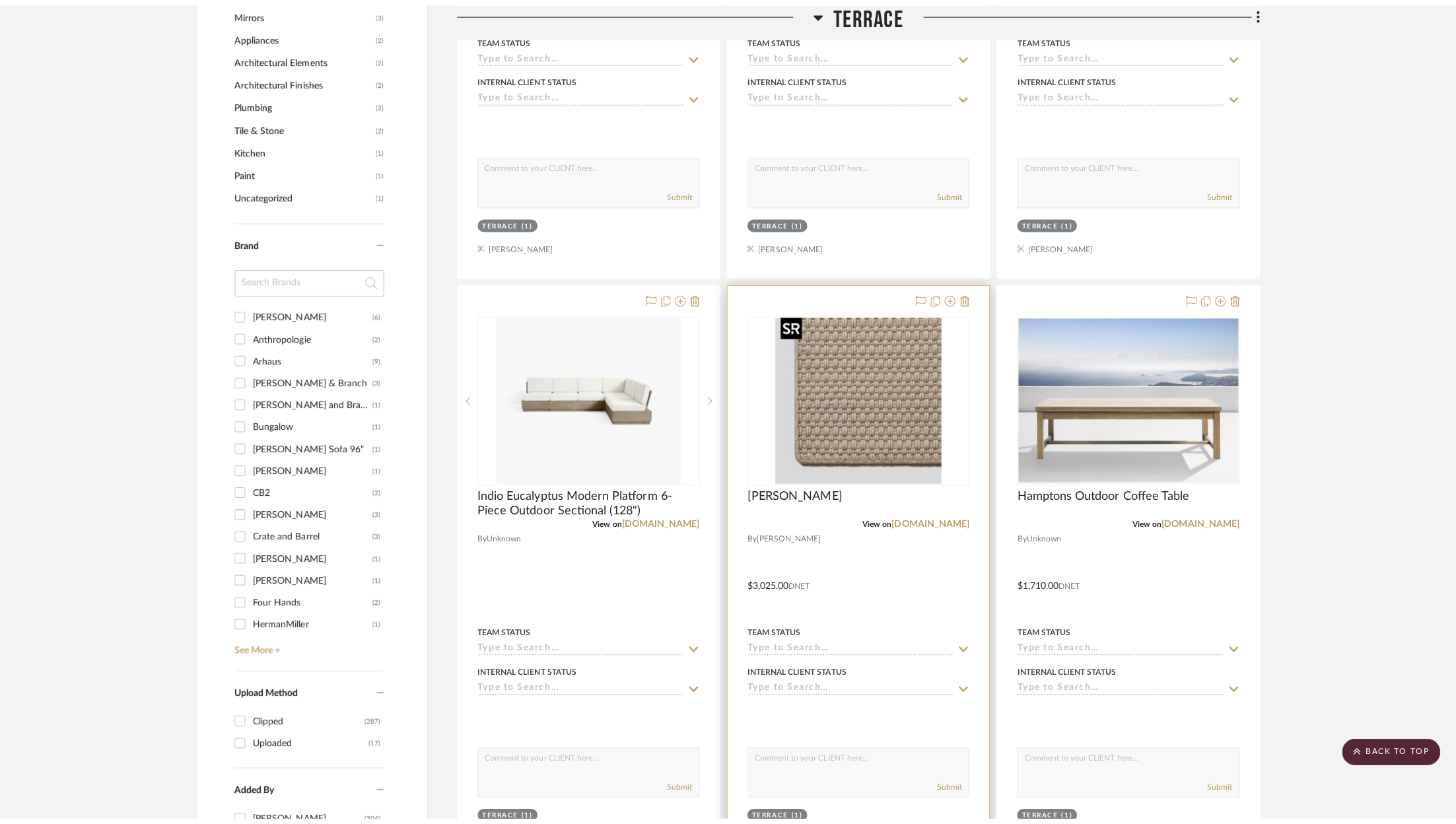
scroll to position [0, 0]
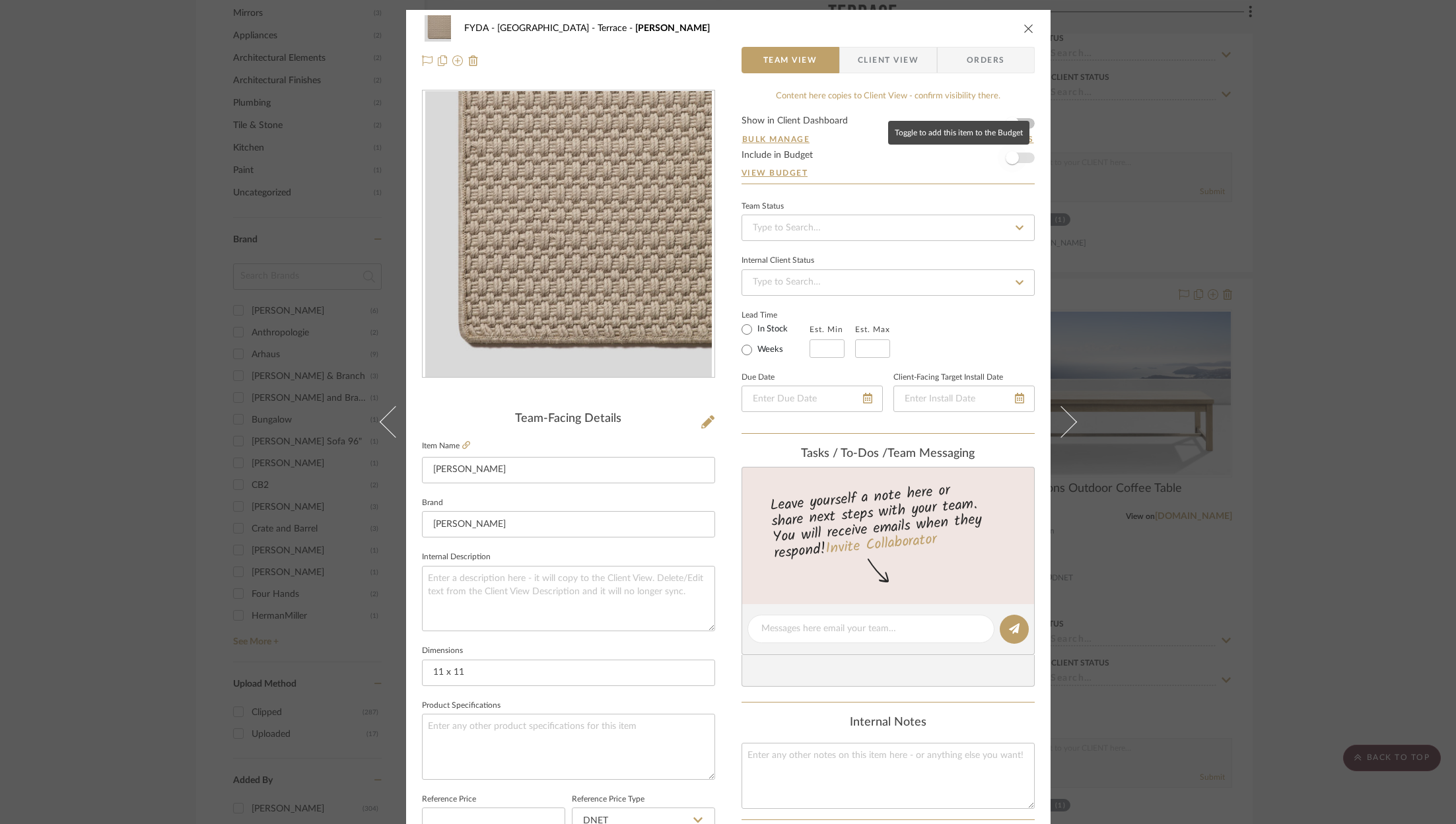
click at [1017, 160] on span "button" at bounding box center [1012, 158] width 29 height 29
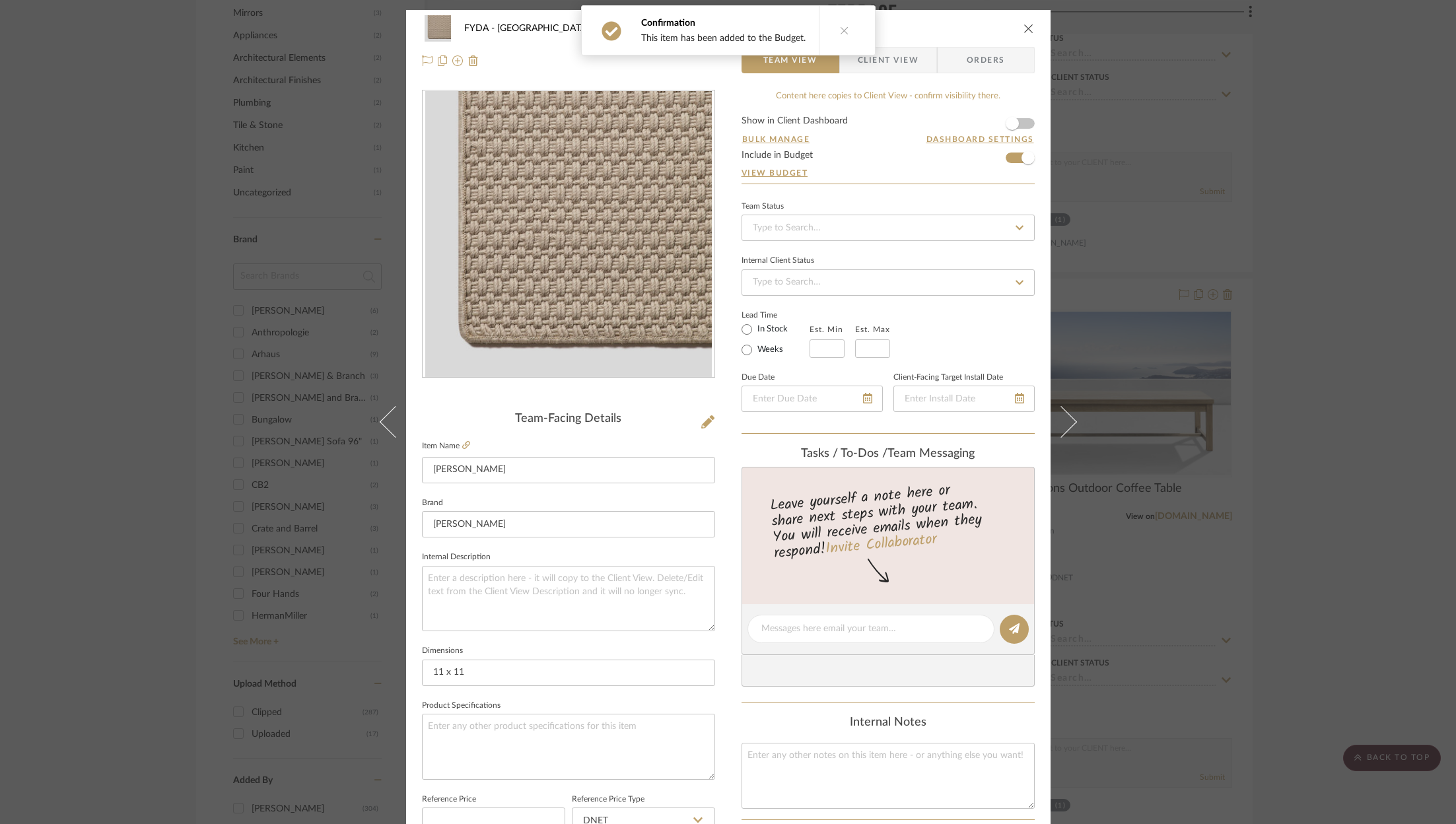
click at [1026, 32] on icon "close" at bounding box center [1028, 28] width 11 height 11
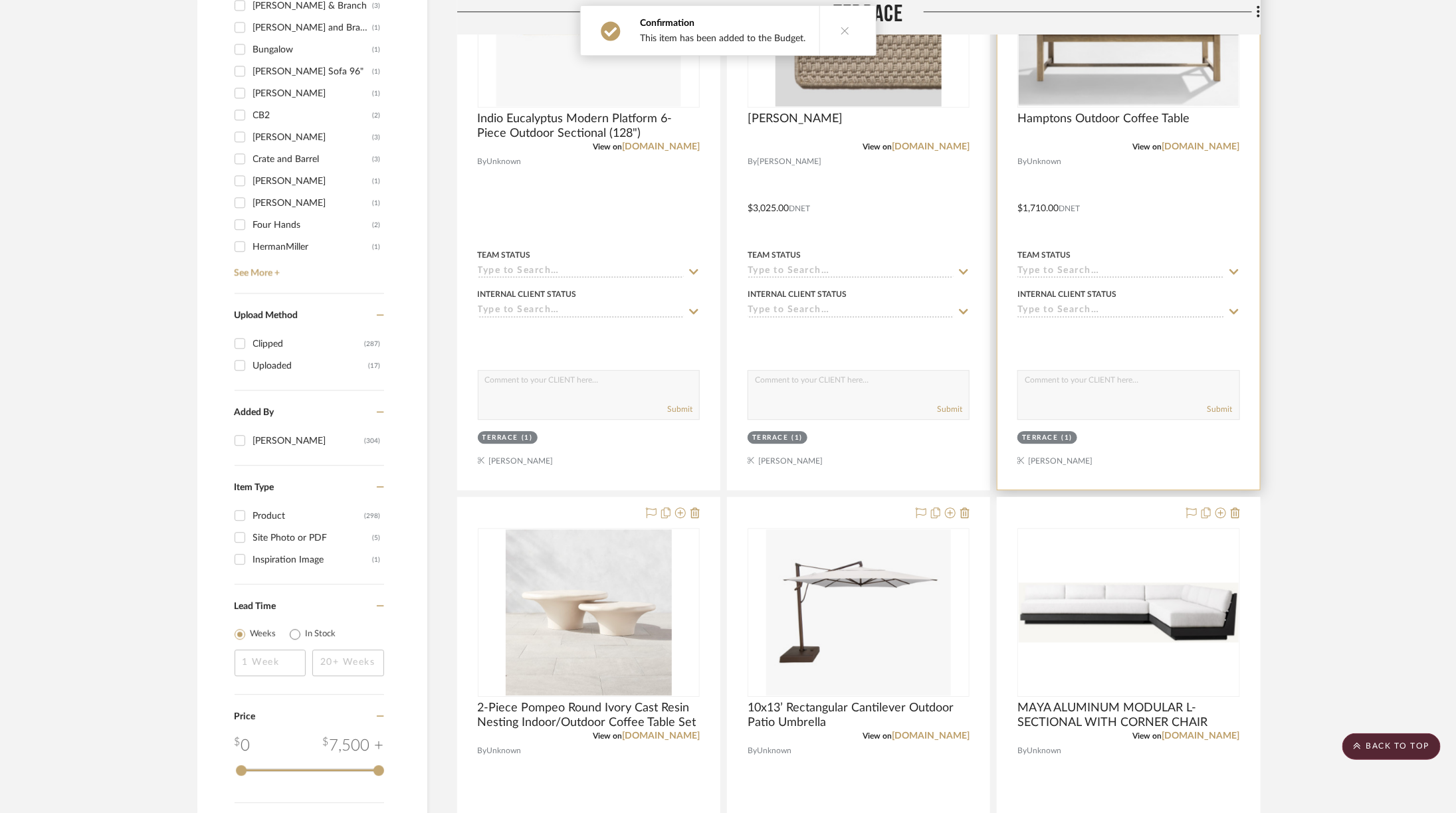
scroll to position [1999, 0]
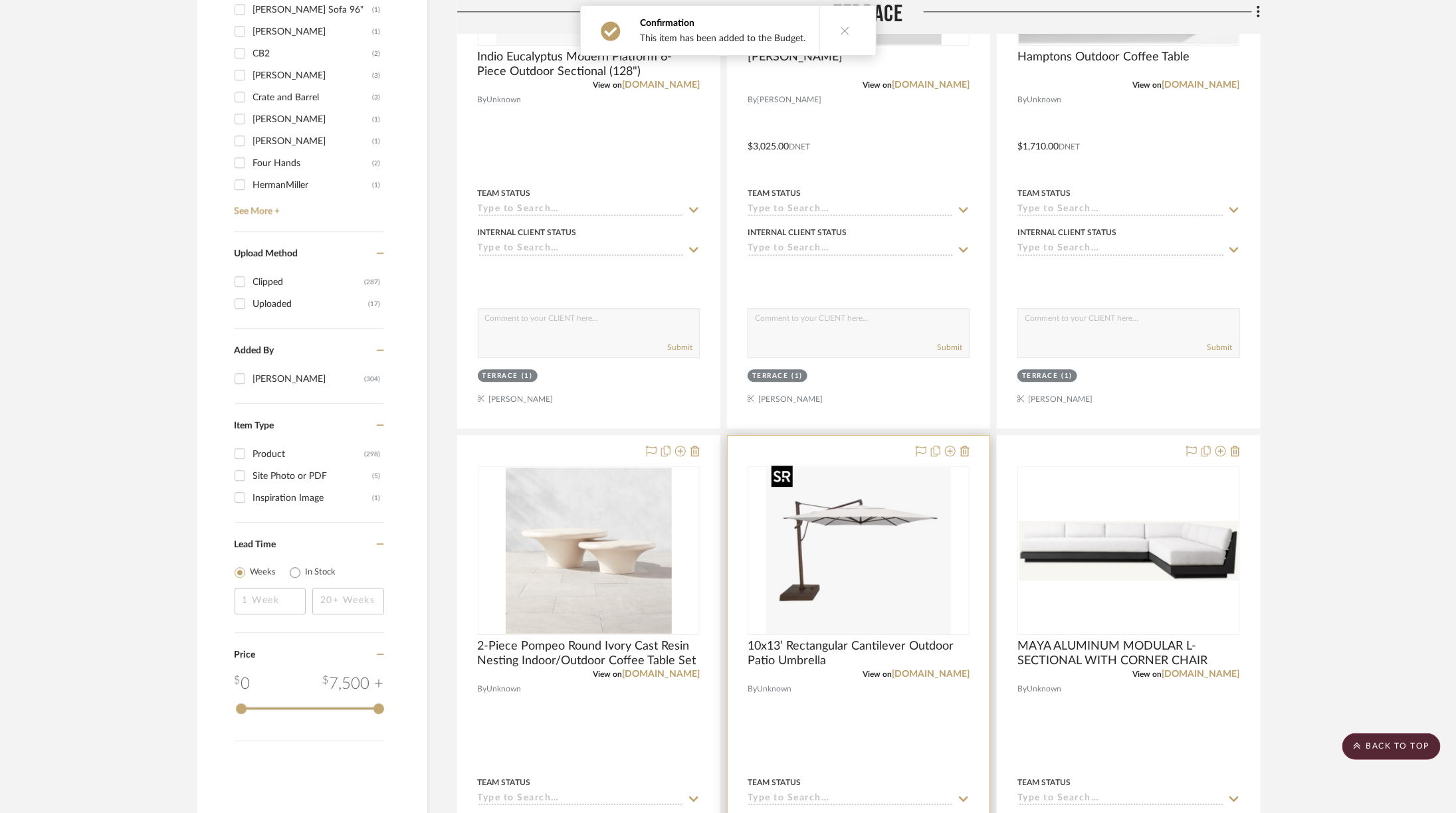
click at [909, 532] on img "0" at bounding box center [859, 551] width 185 height 166
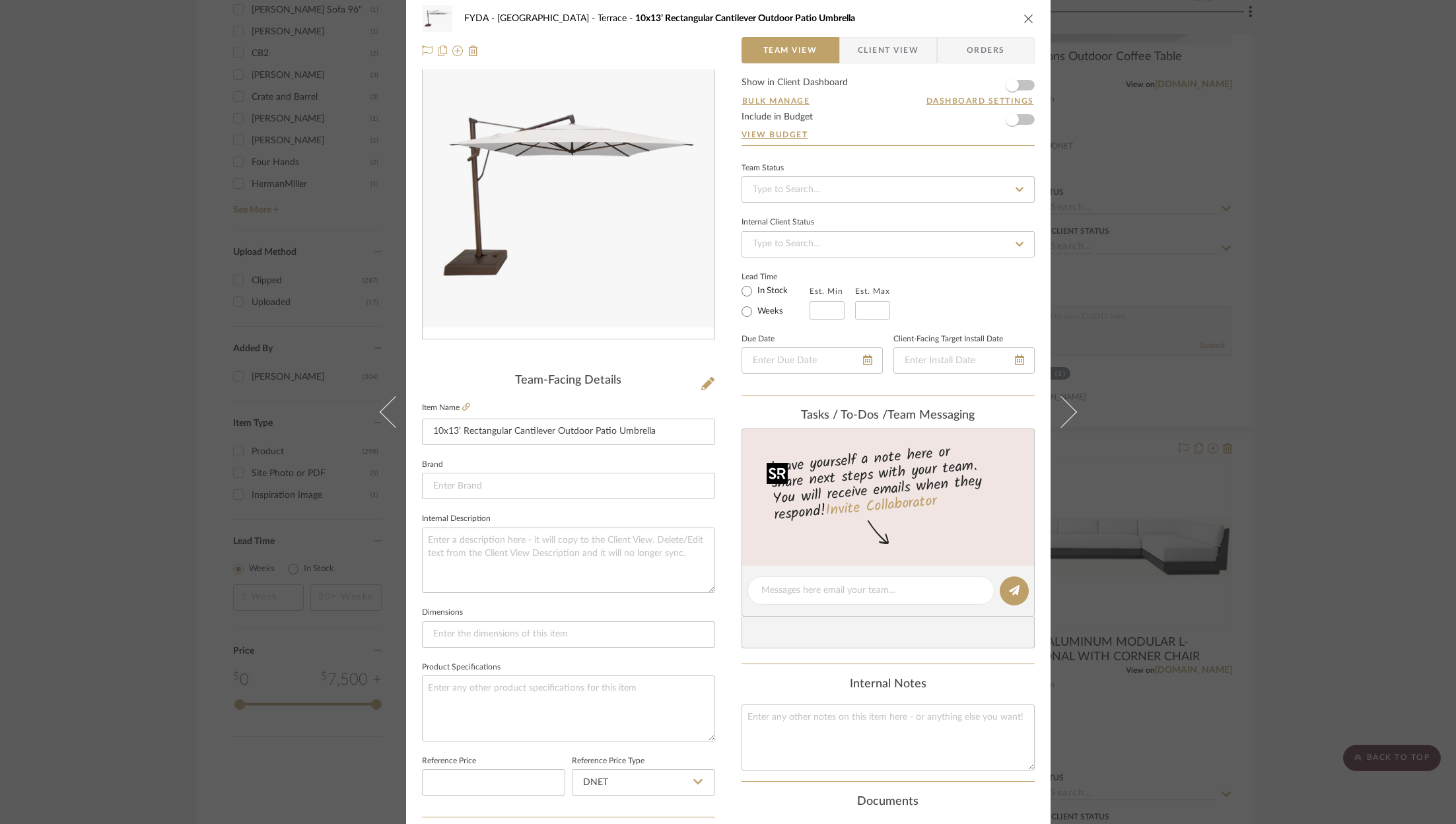
scroll to position [0, 0]
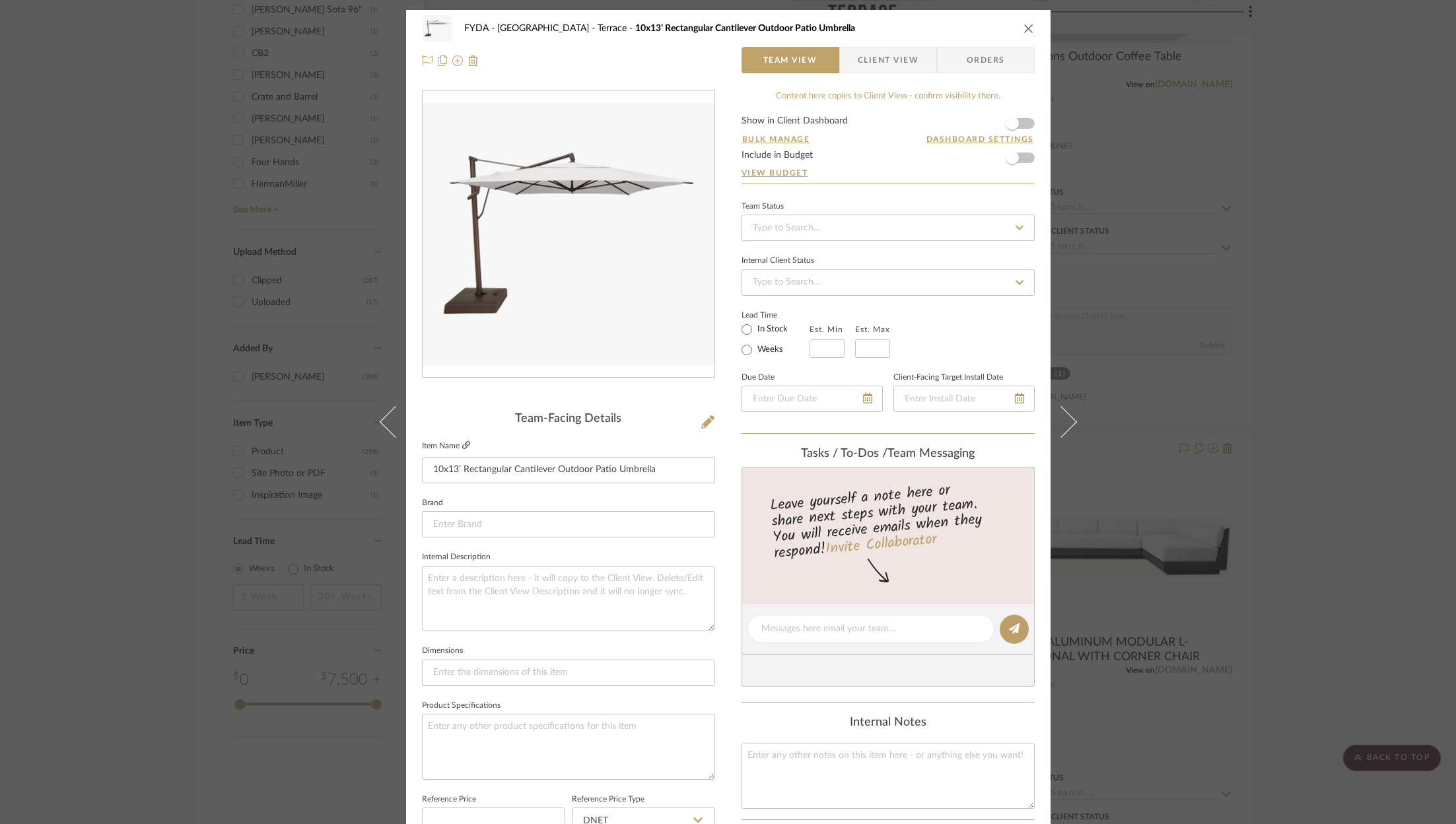
click at [464, 441] on icon at bounding box center [466, 445] width 8 height 8
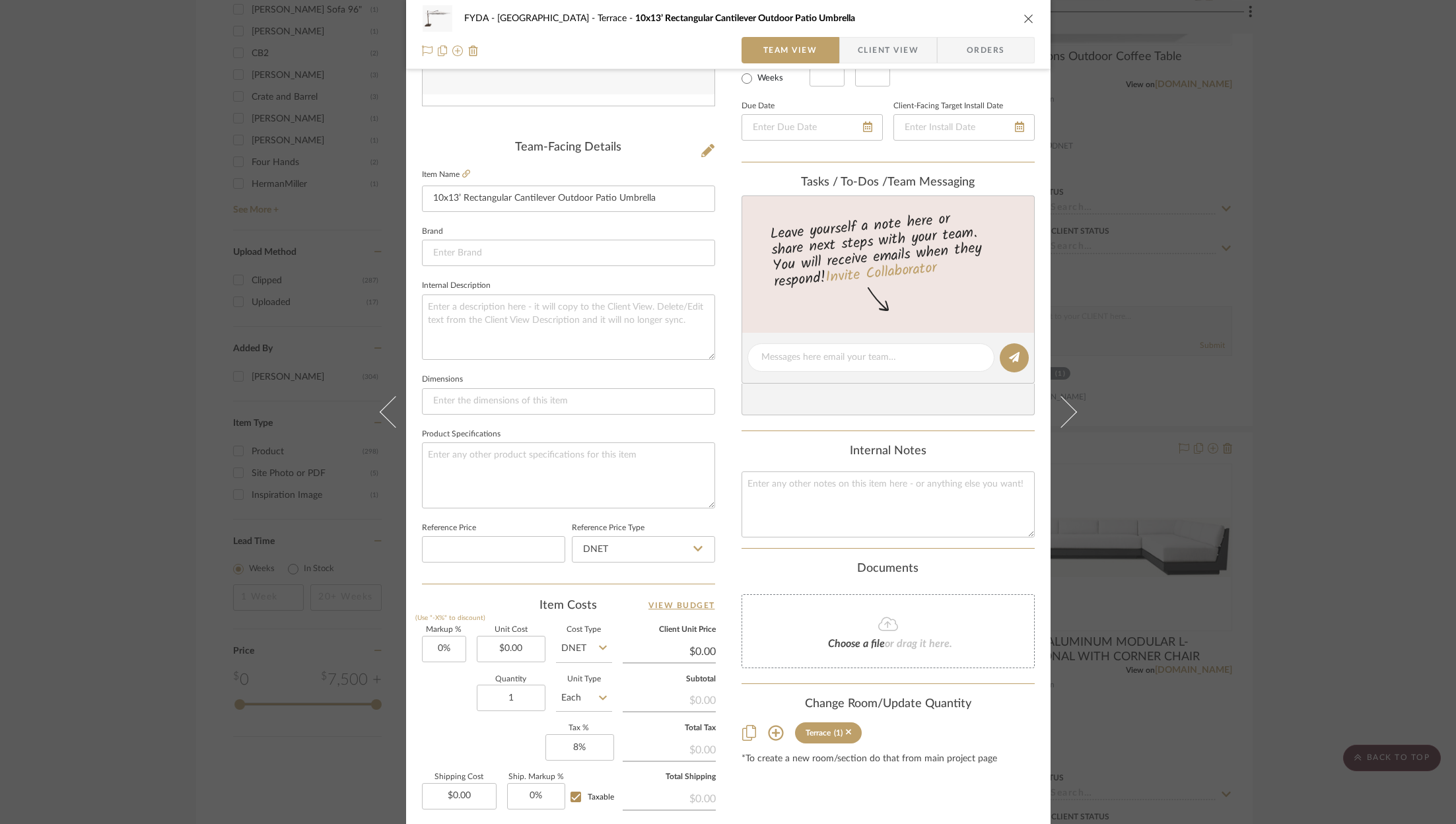
scroll to position [373, 0]
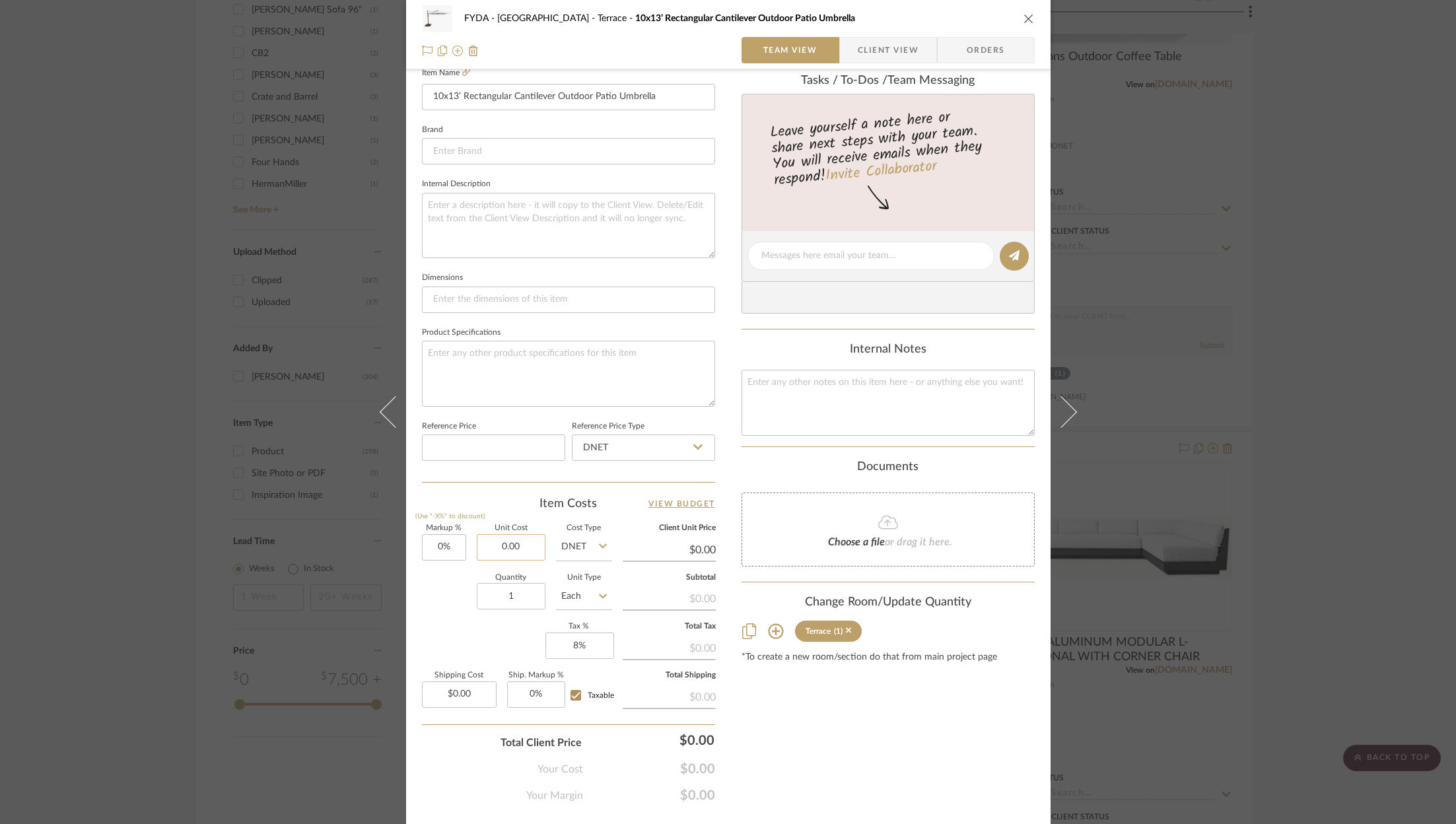
click at [528, 538] on input "0.00" at bounding box center [511, 547] width 69 height 27
click at [516, 539] on input "0.00" at bounding box center [511, 547] width 69 height 27
type input "$3,699.00"
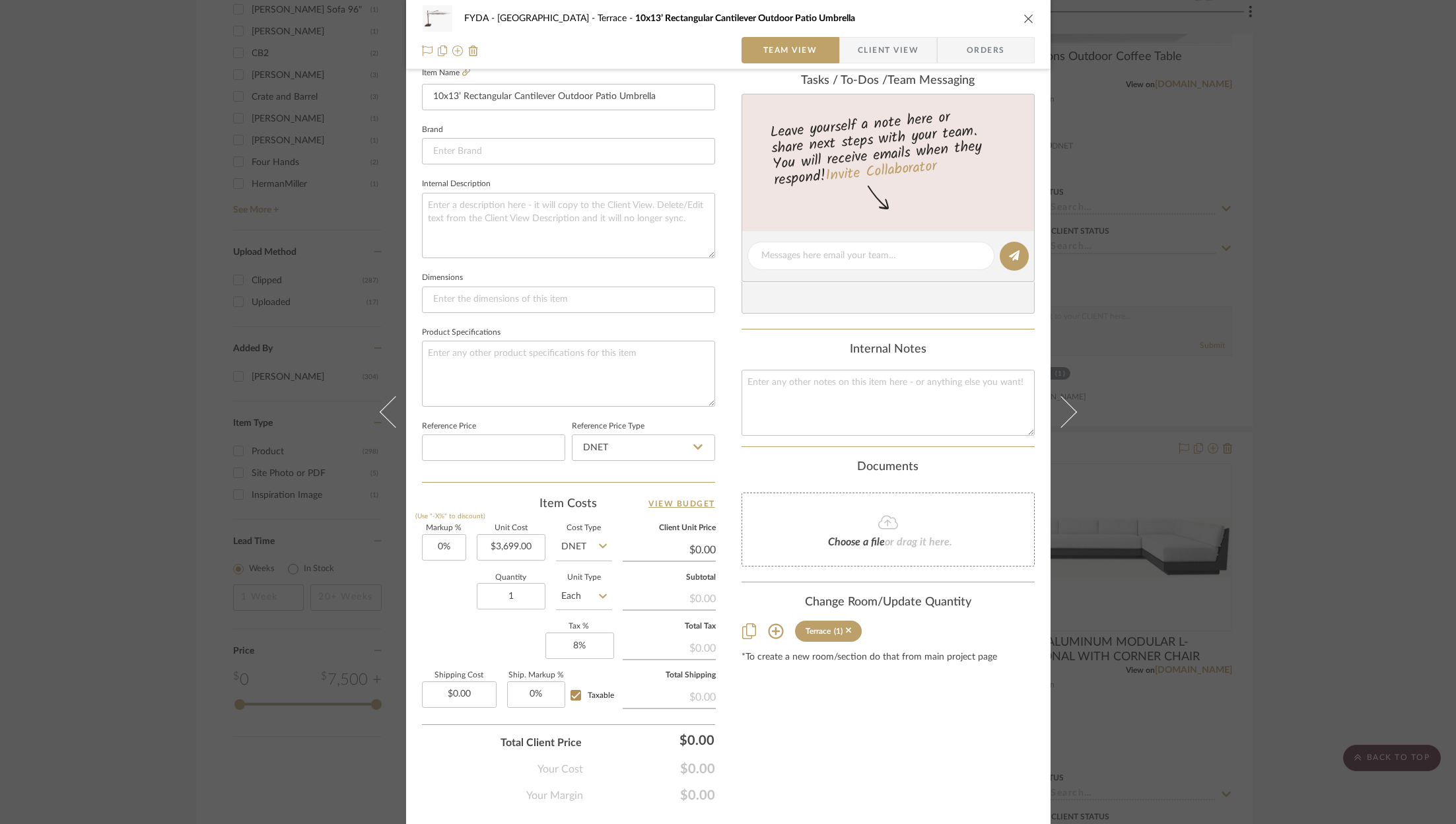
click at [495, 633] on div "Markup % (Use "-X%" to discount) 0% Unit Cost $3,699.00 Cost Type DNET Client U…" at bounding box center [569, 621] width 294 height 193
type input "$3,699.00"
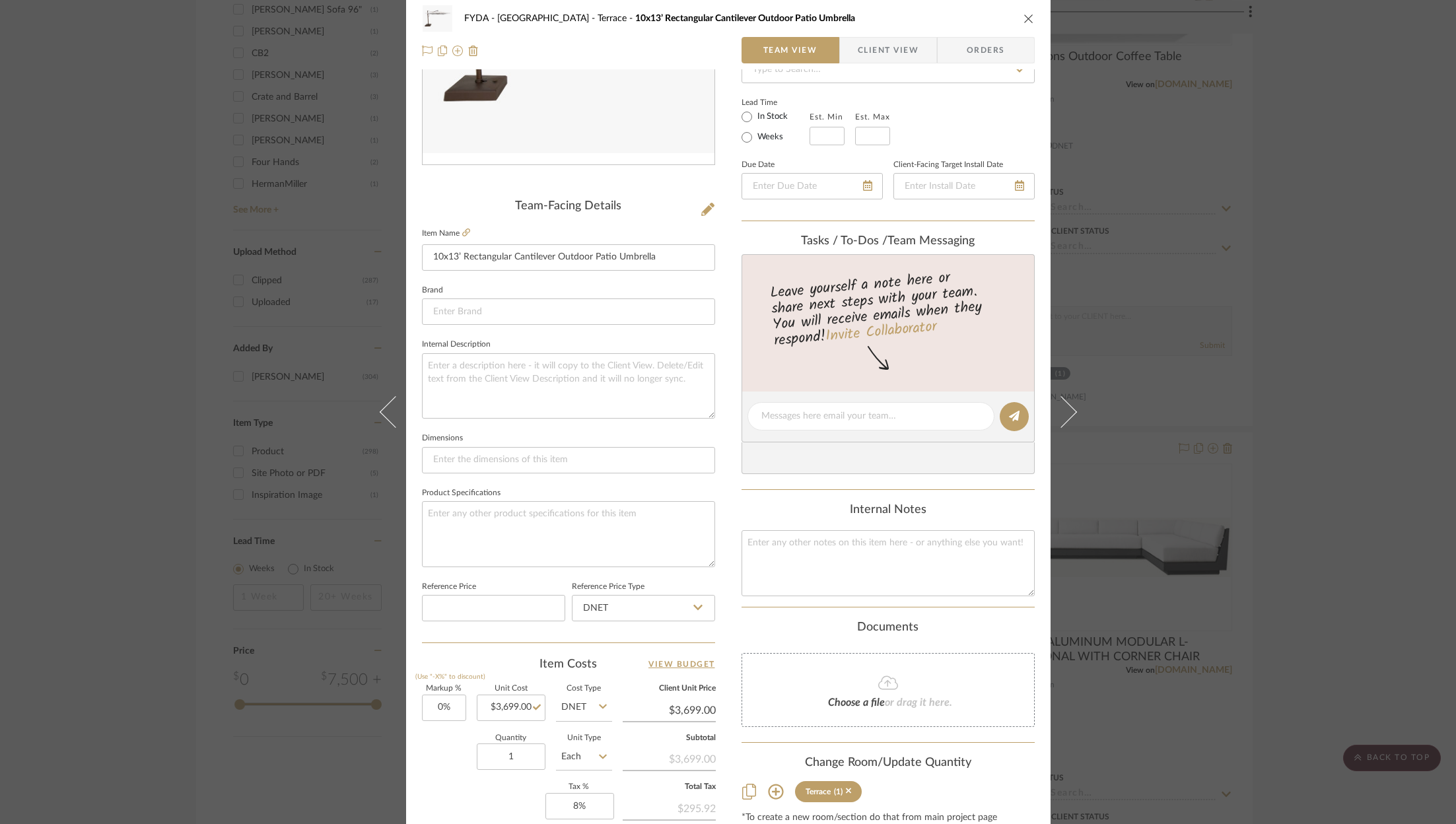
scroll to position [0, 0]
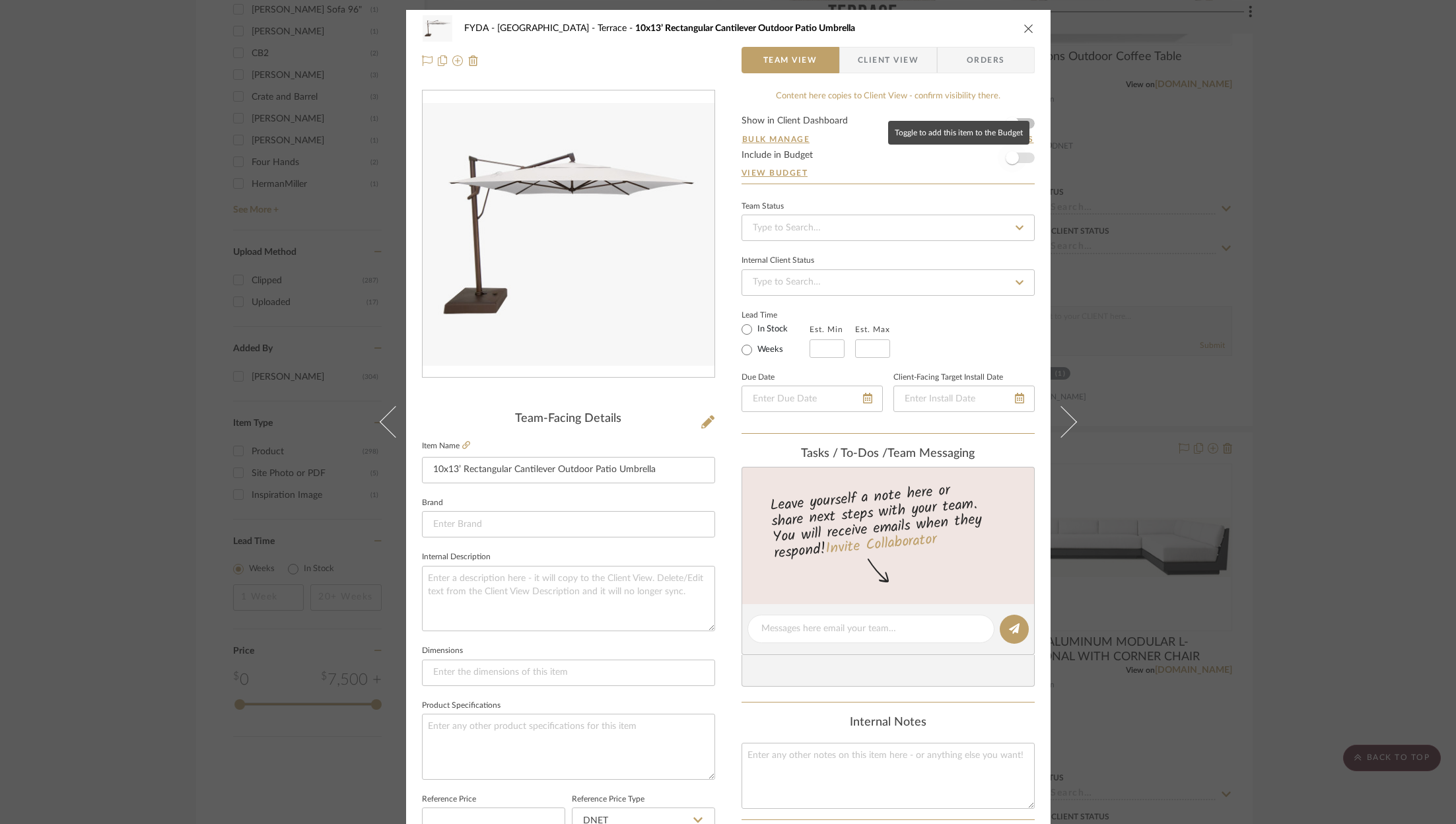
click at [1018, 156] on span "button" at bounding box center [1012, 158] width 29 height 29
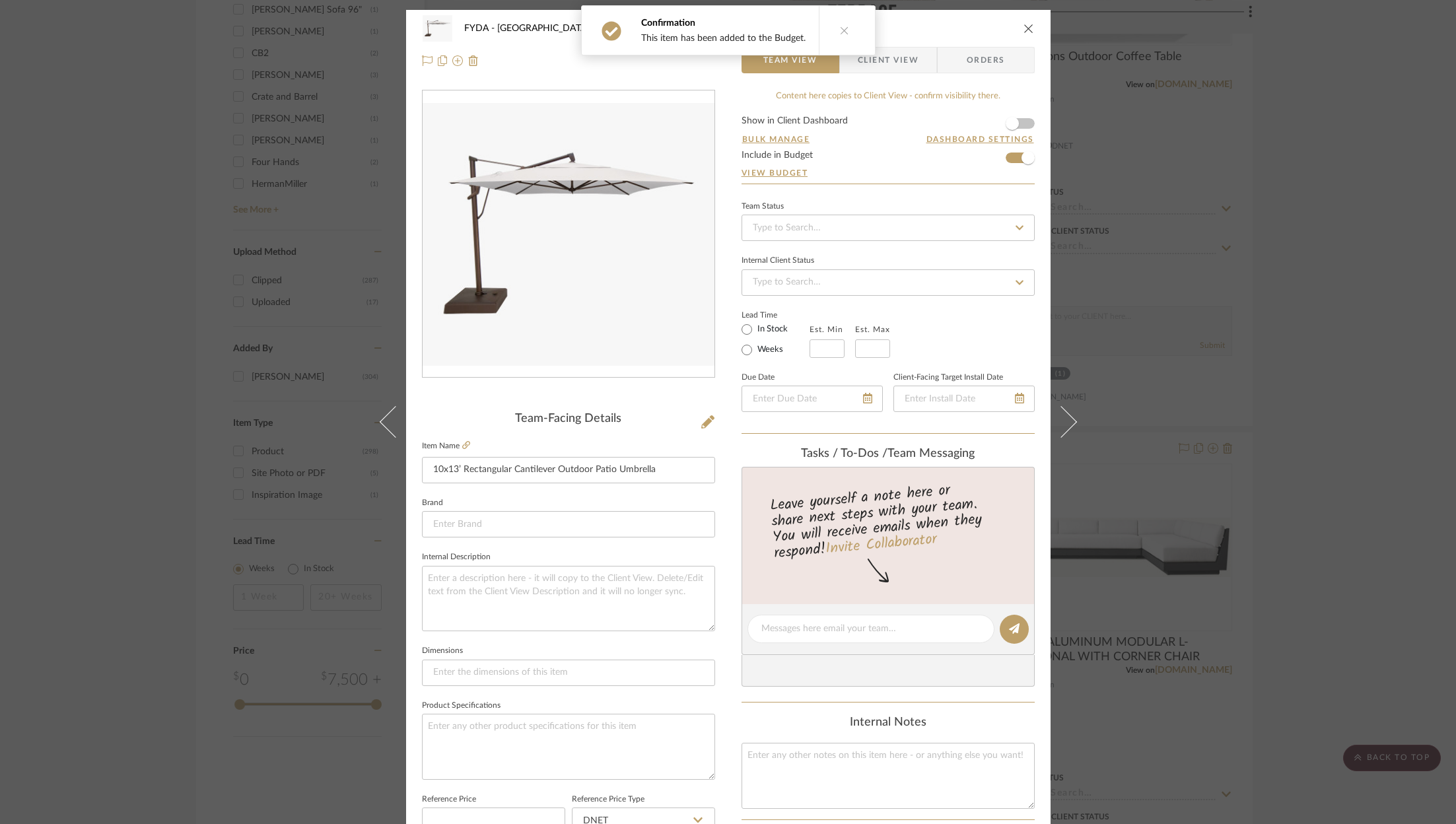
click at [1017, 22] on div "FYDA - [STREET_ADDRESS] 10x13’ Rectangular Cantilever Outdoor Patio Umbrella" at bounding box center [728, 28] width 613 height 27
click at [462, 448] on icon at bounding box center [466, 445] width 8 height 8
click at [1305, 270] on div "FYDA - [GEOGRAPHIC_DATA] 10x13’ Rectangular Cantilever Outdoor Patio Umbrella T…" at bounding box center [728, 412] width 1456 height 824
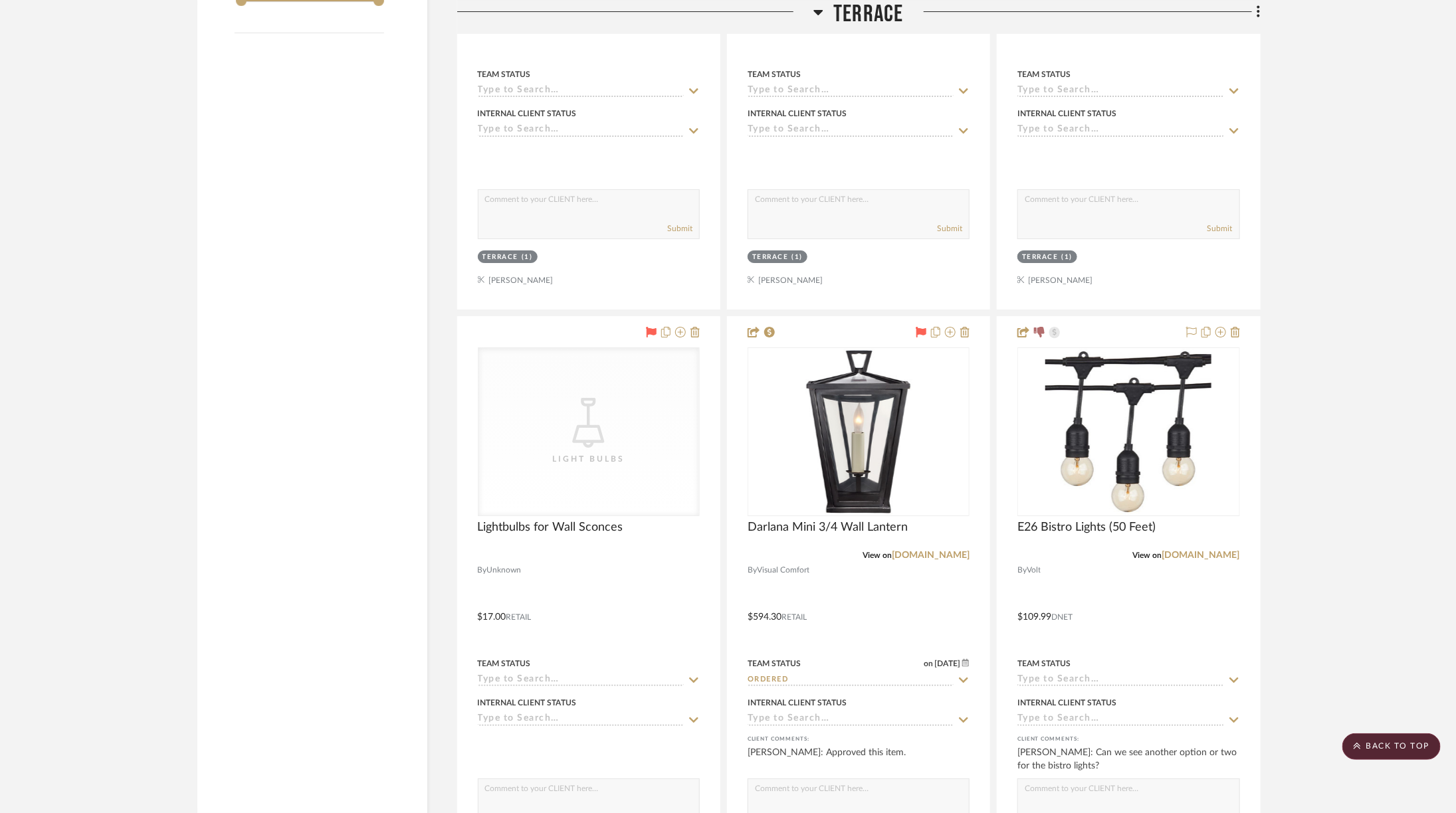
scroll to position [2742, 0]
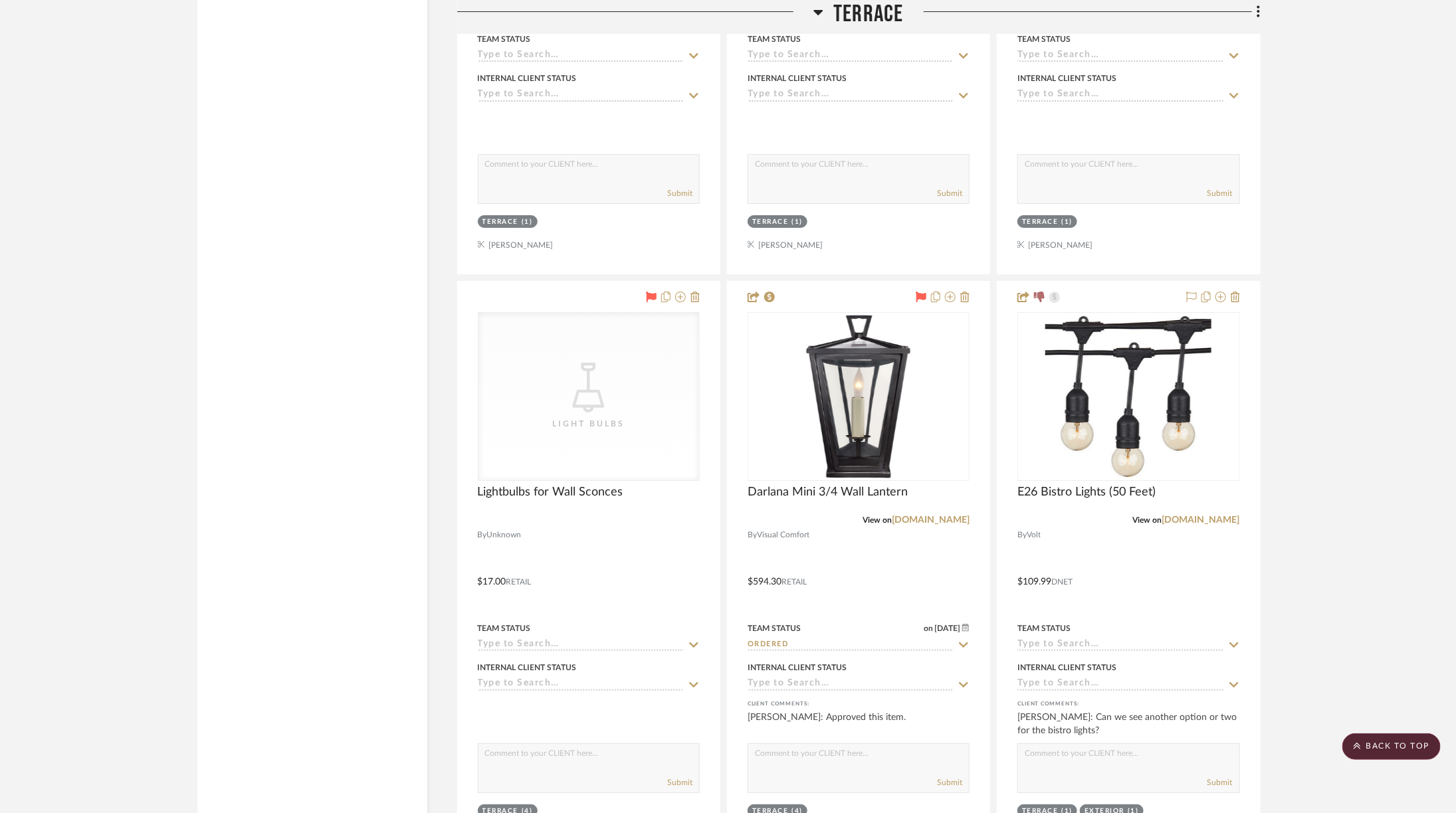
click at [854, 8] on span "Terrace" at bounding box center [868, 14] width 70 height 29
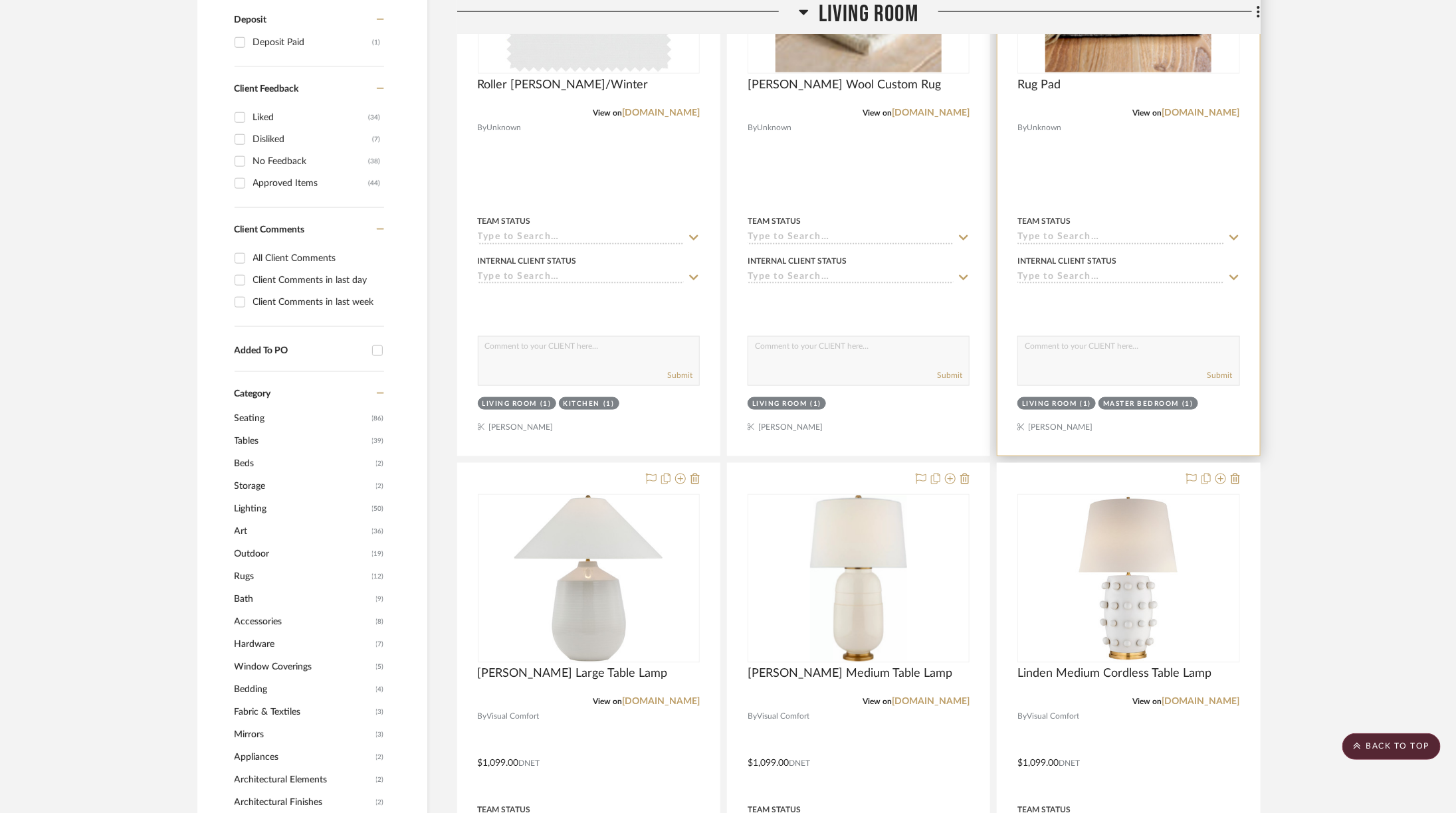
scroll to position [1006, 0]
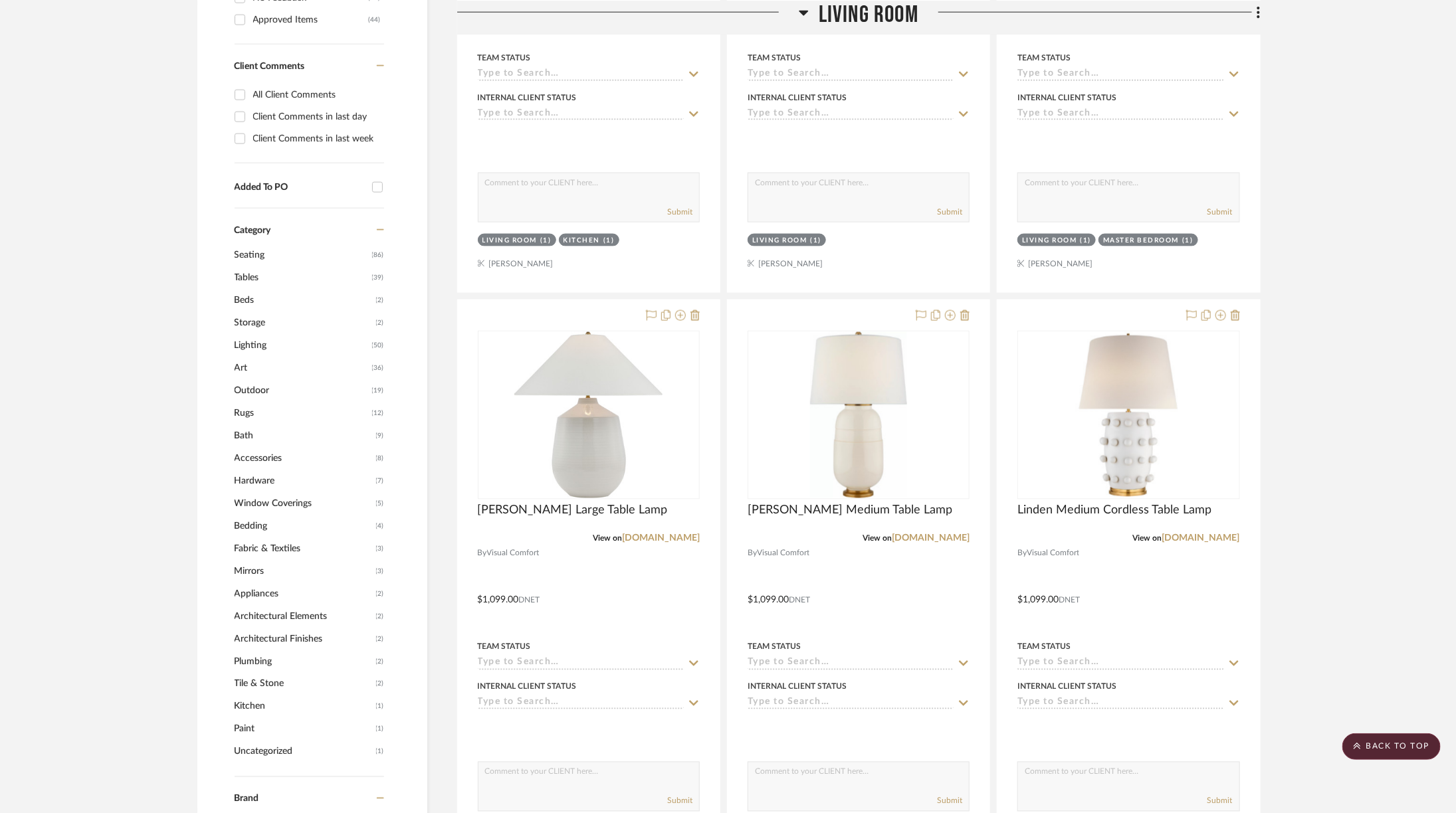
click at [848, 19] on span "Living Room" at bounding box center [869, 14] width 100 height 29
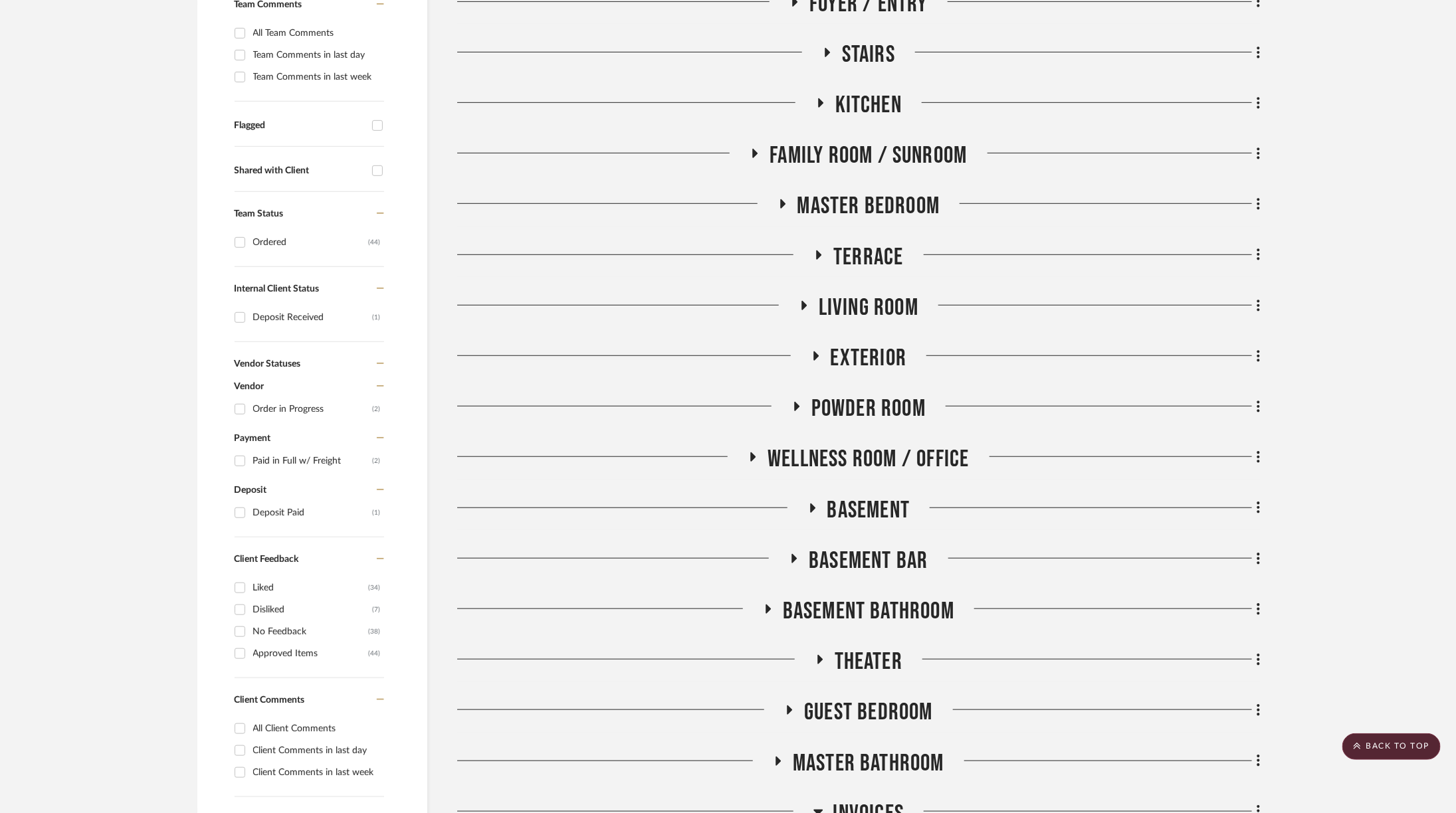
scroll to position [155, 0]
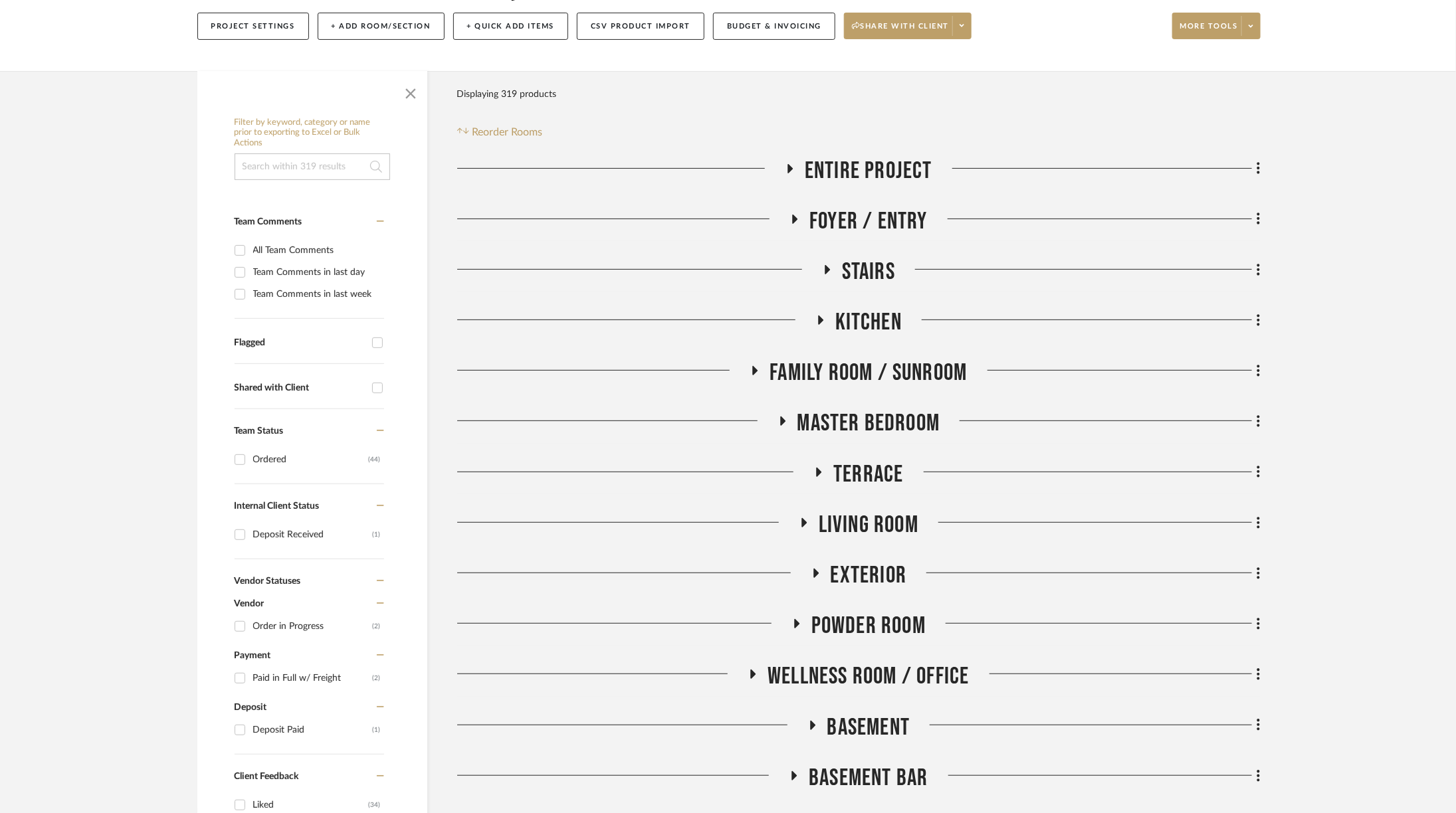
click at [896, 414] on span "Master Bedroom" at bounding box center [869, 423] width 143 height 29
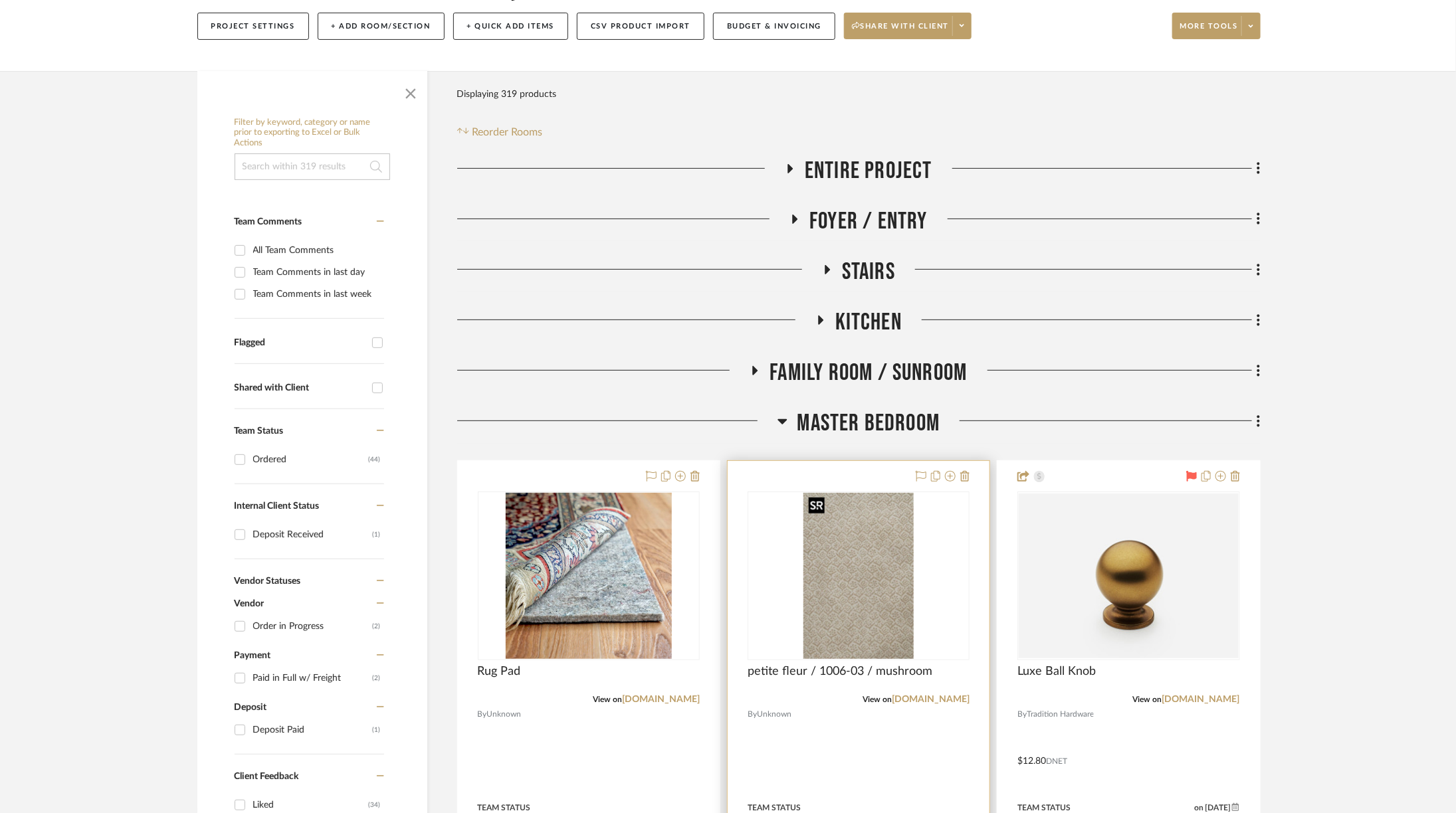
click at [882, 615] on img "0" at bounding box center [858, 576] width 110 height 166
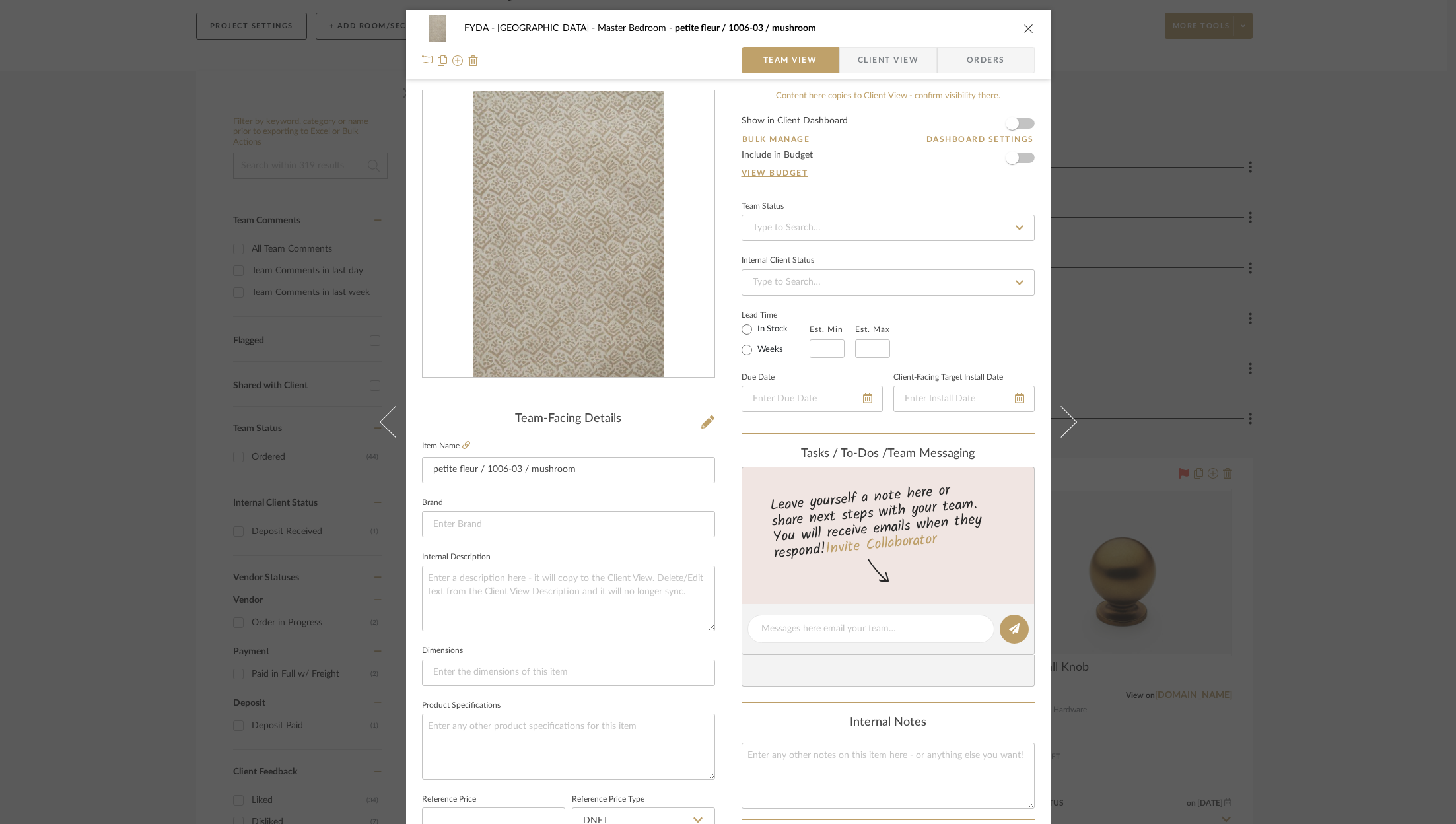
scroll to position [401, 0]
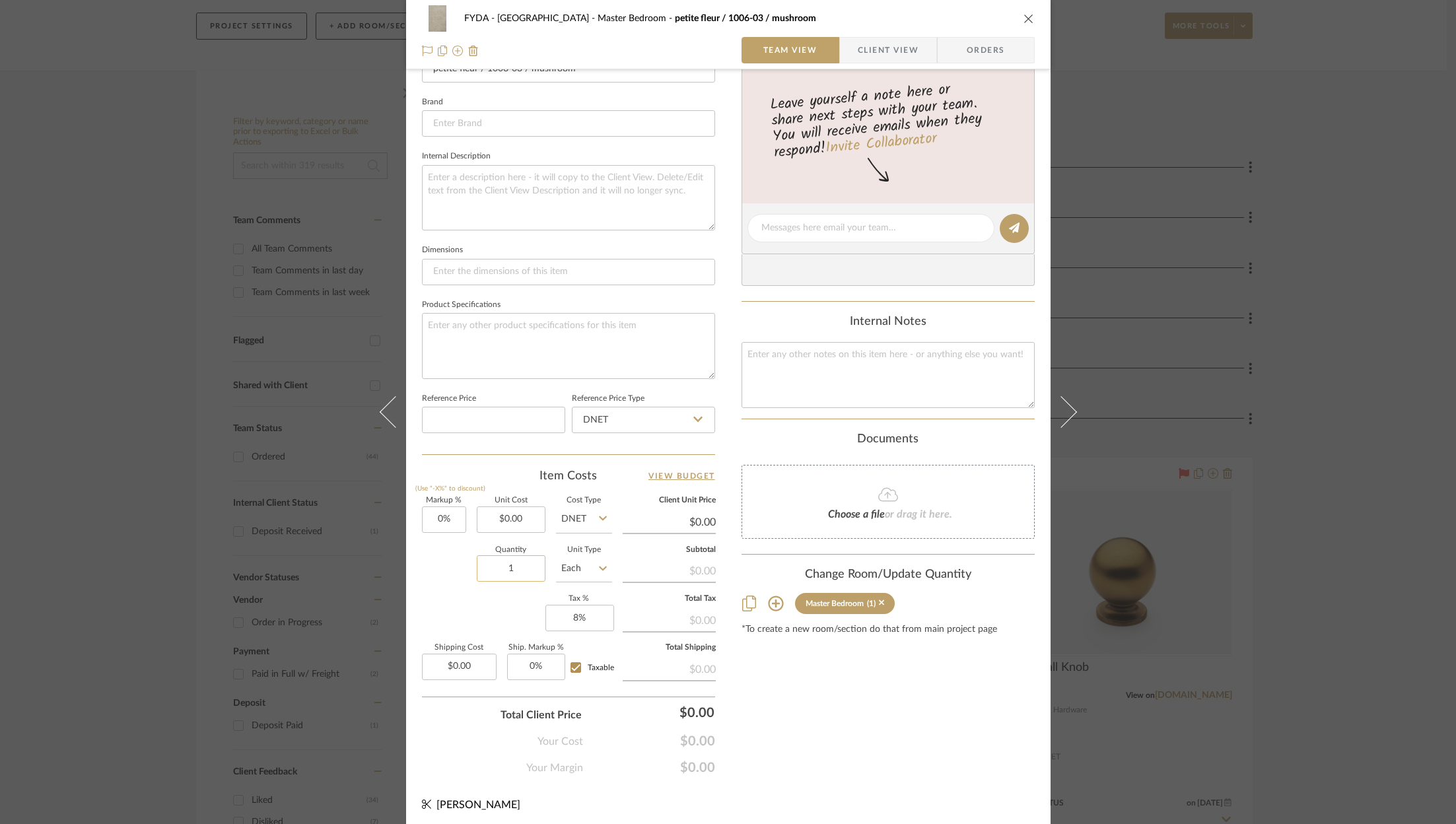
click at [525, 563] on input "1" at bounding box center [511, 568] width 69 height 27
type input "42"
click at [515, 606] on div "Markup % (Use "-X%" to discount) 0% Unit Cost $0.00 Cost Type DNET Client Unit …" at bounding box center [569, 594] width 294 height 193
click at [185, 116] on div "FYDA - 655 City Park Master Bedroom petite fleur / 1006-03 / mushroom Team View…" at bounding box center [728, 412] width 1456 height 824
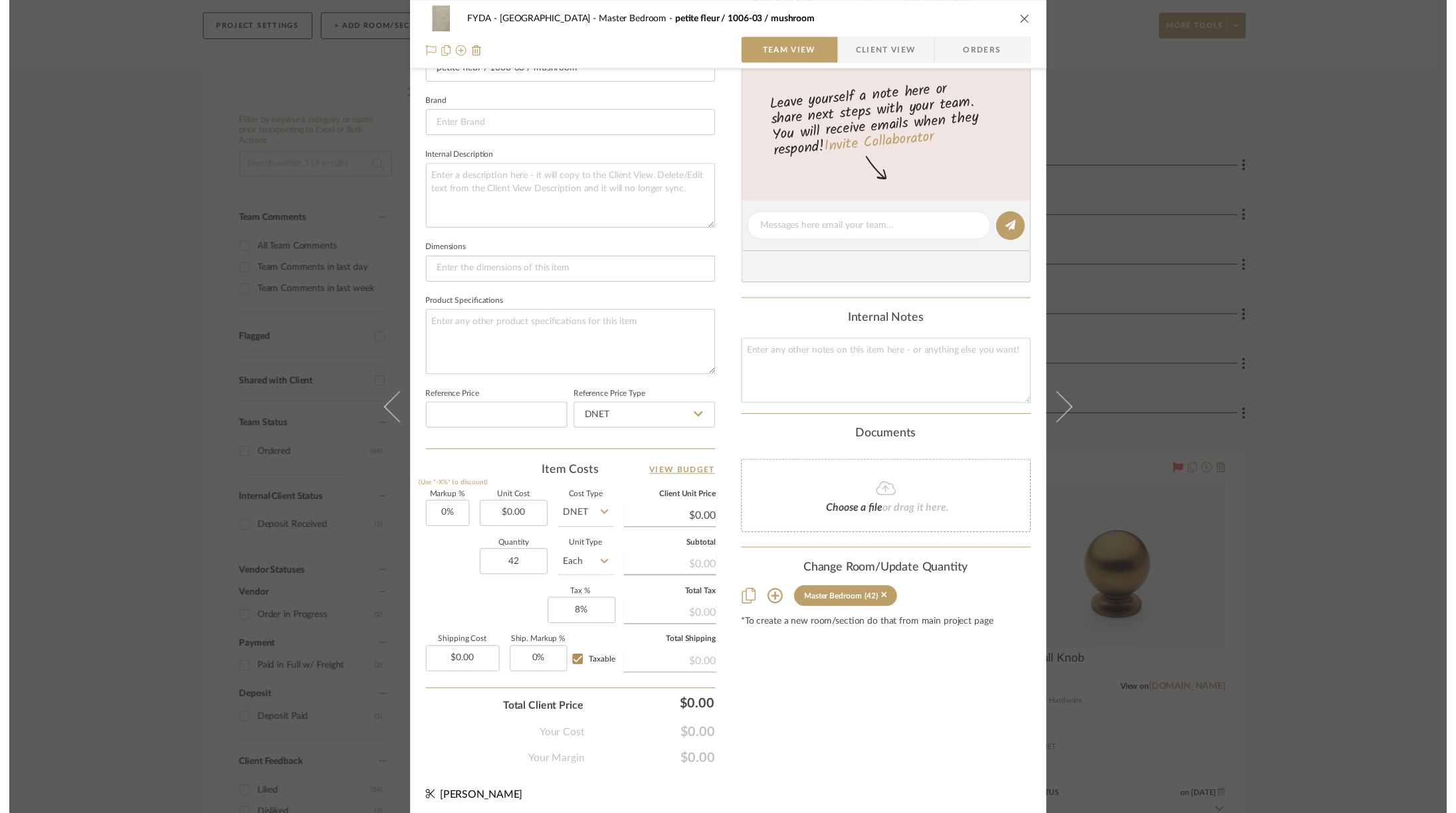
scroll to position [155, 0]
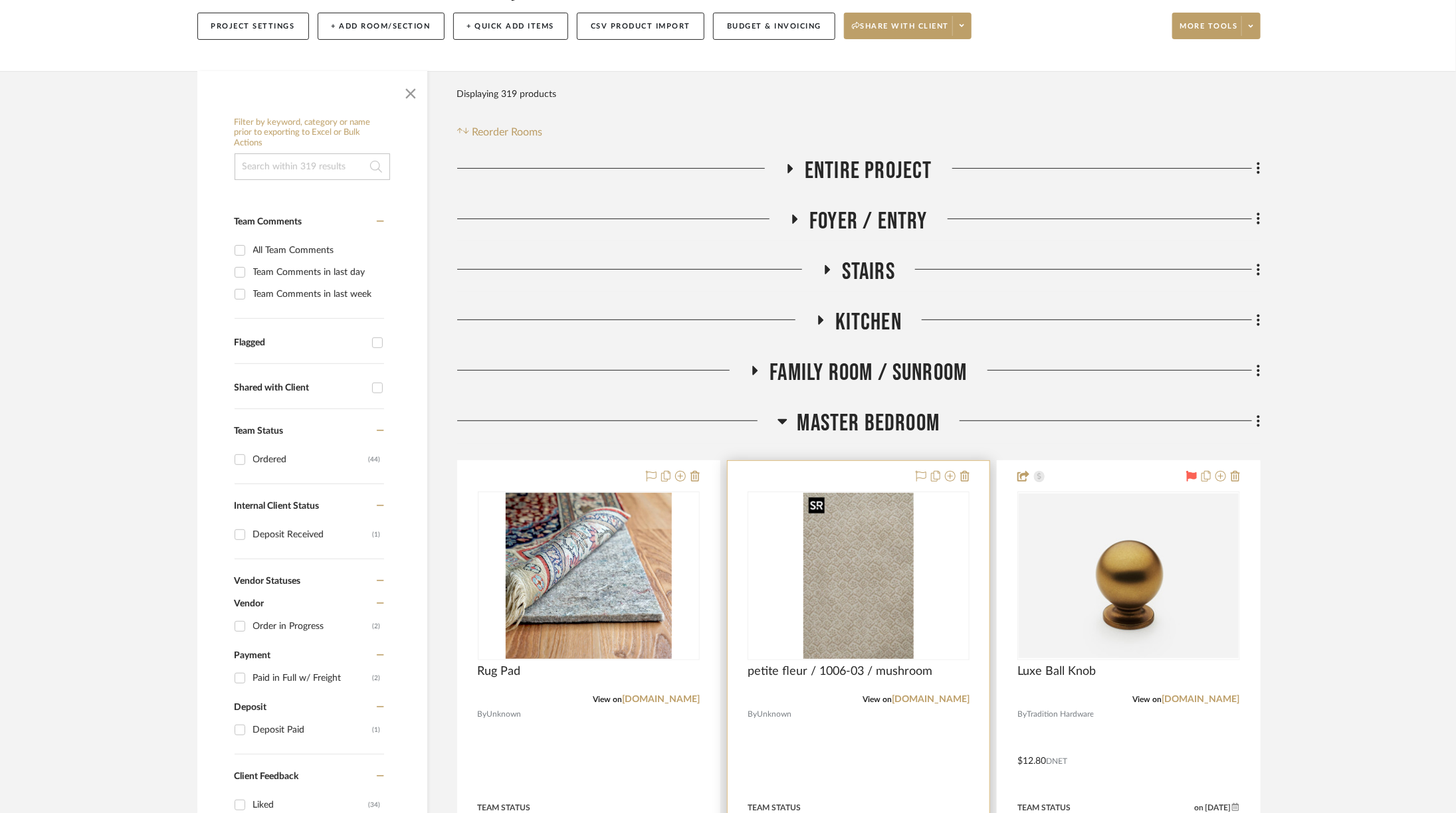
click at [853, 573] on img "0" at bounding box center [858, 576] width 110 height 166
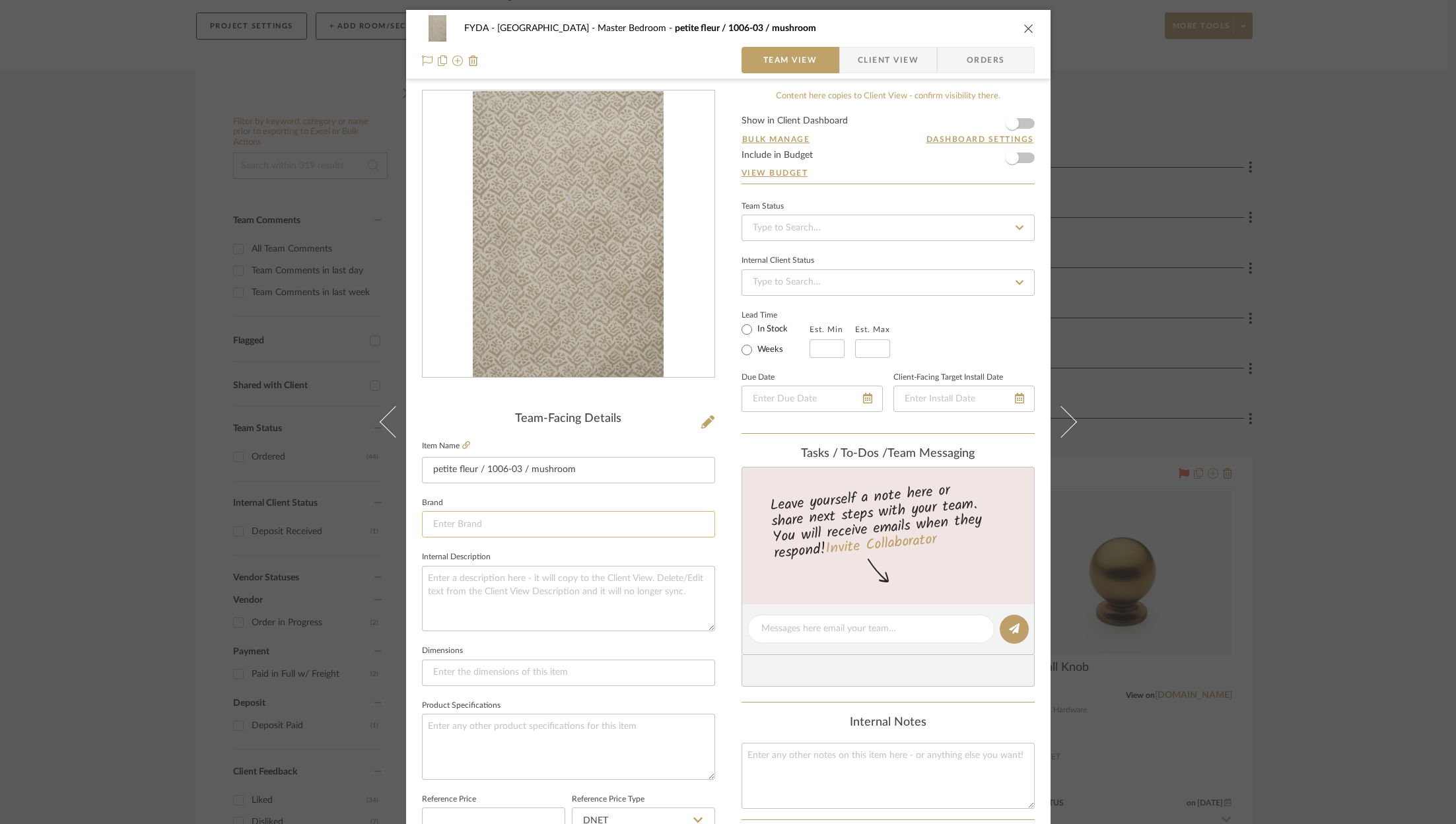
scroll to position [401, 0]
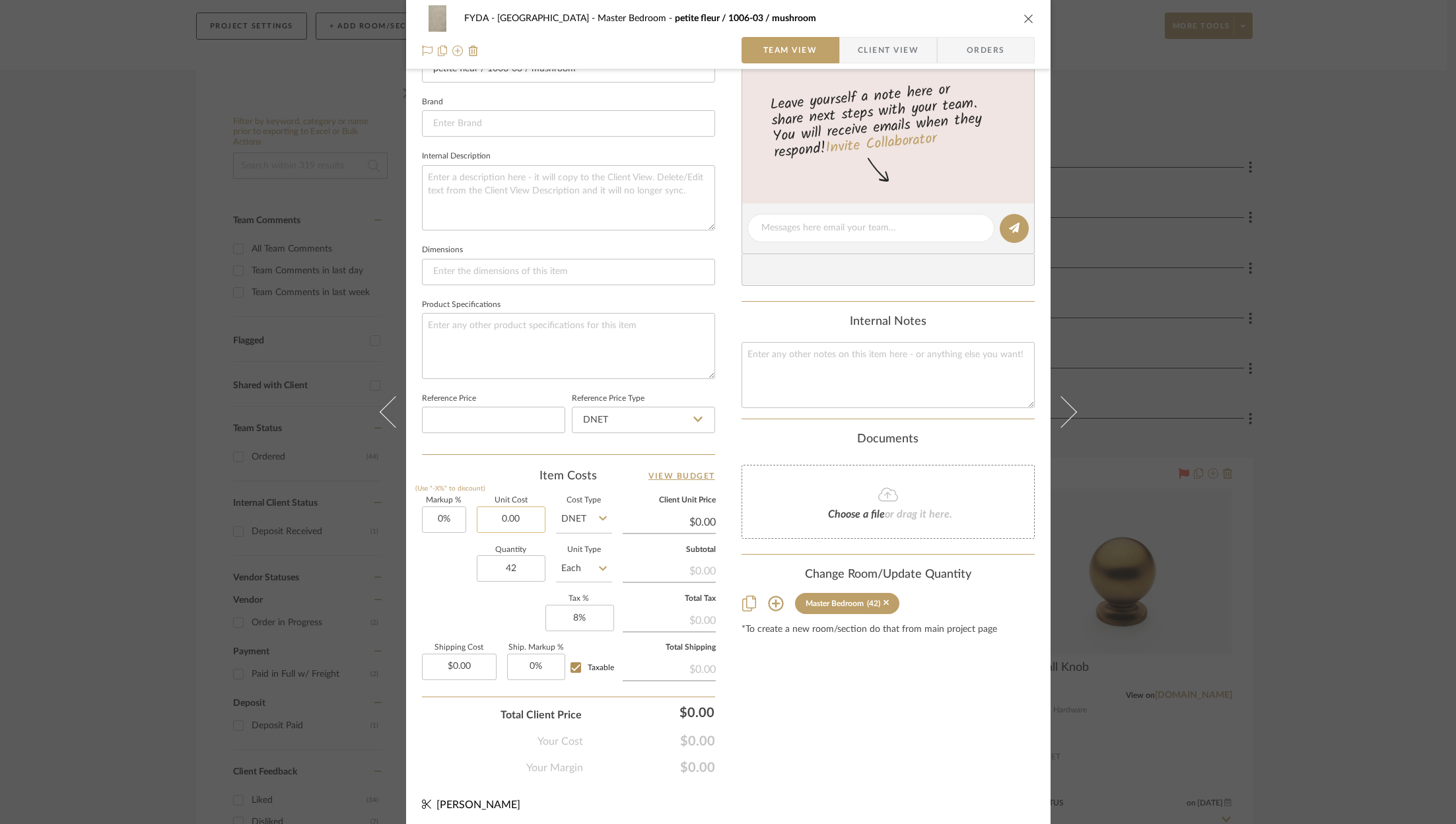
click at [507, 522] on input "0.00" at bounding box center [511, 519] width 69 height 27
type input "$121.00"
click at [494, 610] on div "Markup % (Use "-X%" to discount) 0% Unit Cost $121.00 Cost Type DNET Client Uni…" at bounding box center [569, 594] width 294 height 193
type input "$121.00"
click at [583, 555] on input "Each" at bounding box center [584, 568] width 56 height 27
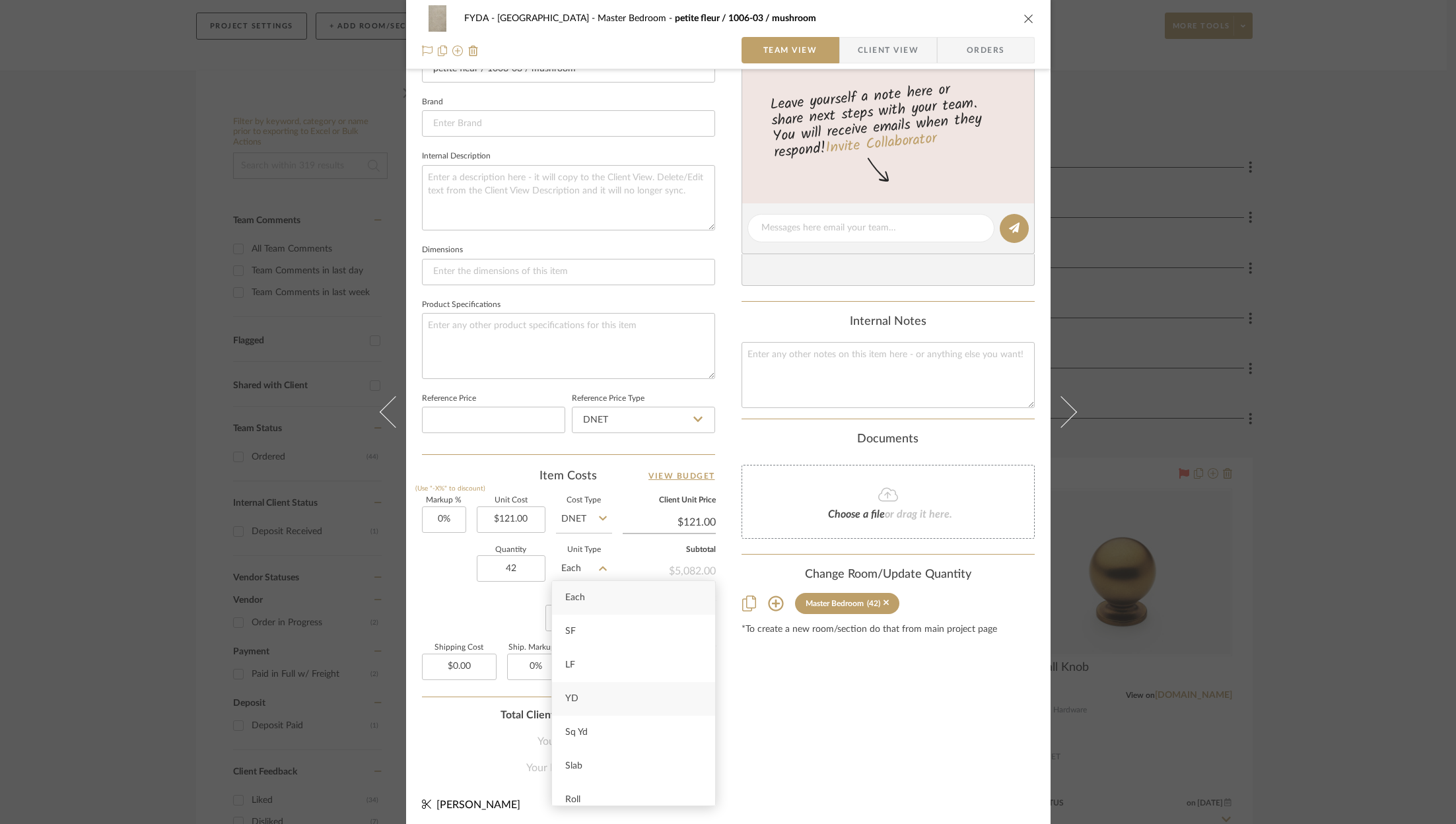
click at [584, 692] on div "YD" at bounding box center [634, 698] width 163 height 34
type input "YD"
click at [824, 732] on div "Content here copies to Client View - confirm visibility there. Show in Client D…" at bounding box center [888, 232] width 294 height 1087
click at [447, 509] on input "0" at bounding box center [444, 519] width 44 height 27
type input "20%"
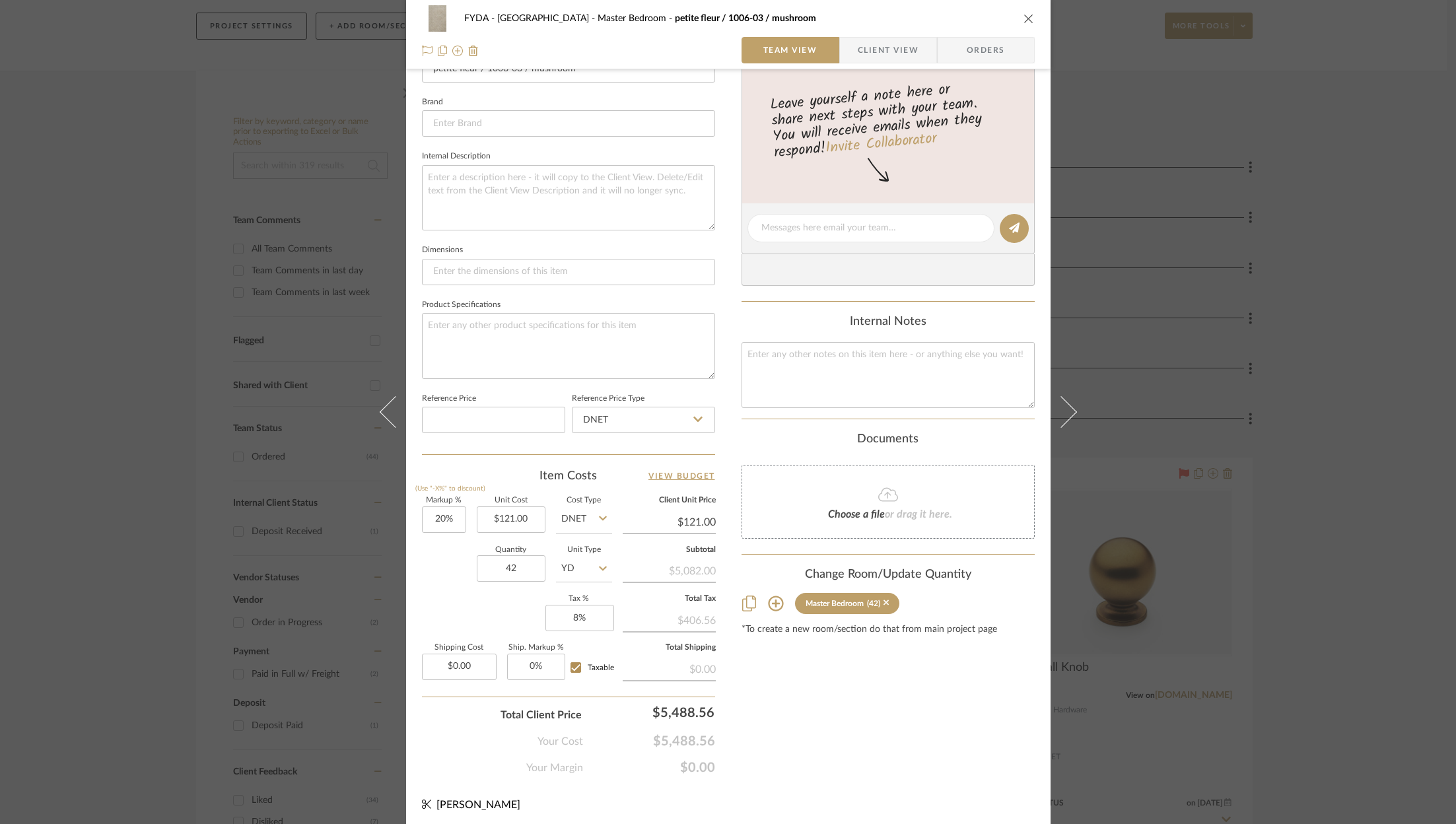
click at [806, 753] on div "Content here copies to Client View - confirm visibility there. Show in Client D…" at bounding box center [888, 232] width 294 height 1087
type input "$145.20"
click at [446, 511] on input "20" at bounding box center [444, 519] width 44 height 27
type input "25%"
click at [828, 664] on div "Content here copies to Client View - confirm visibility there. Show in Client D…" at bounding box center [888, 232] width 294 height 1087
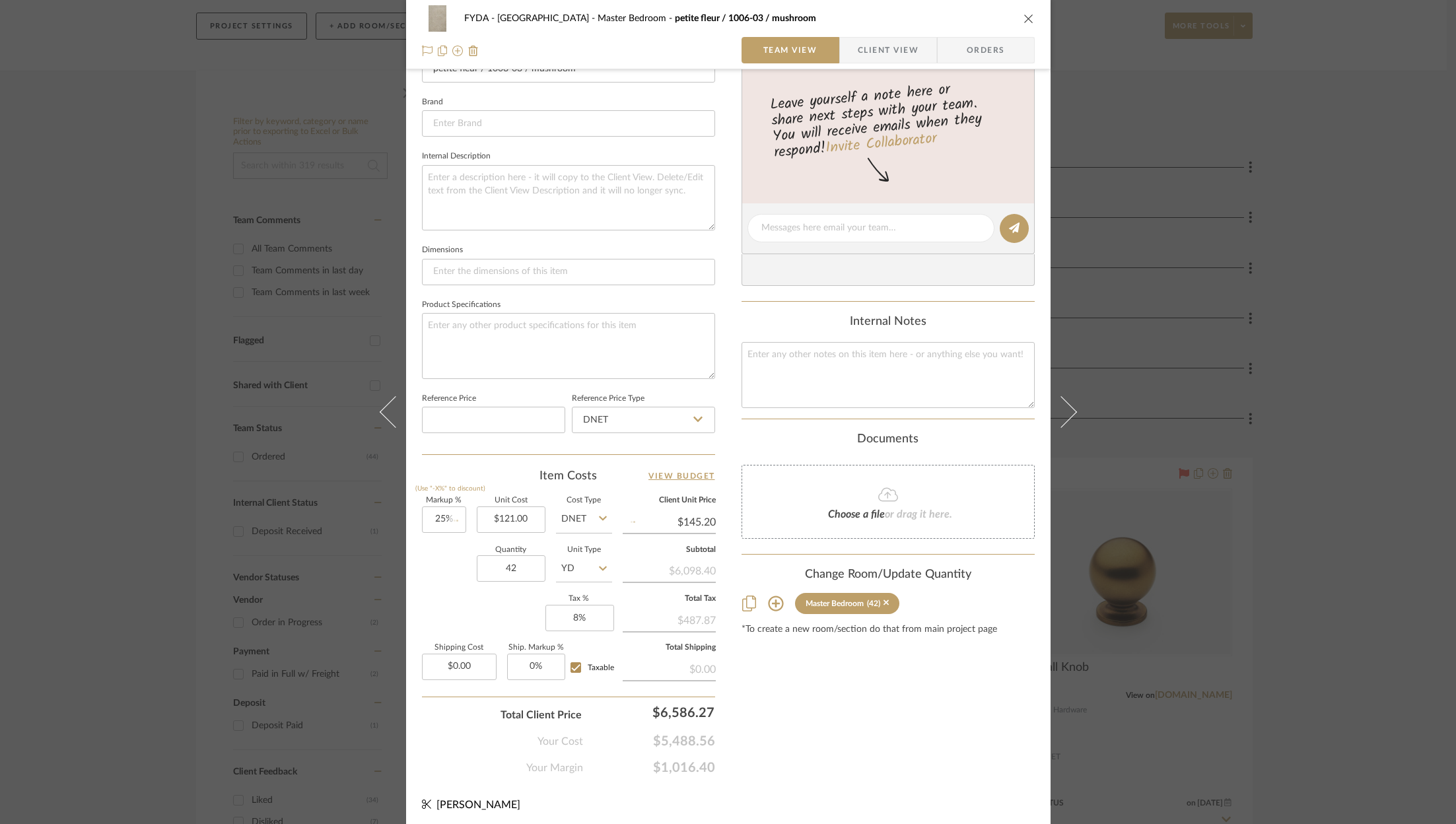
type input "$151.25"
click at [844, 387] on textarea at bounding box center [888, 374] width 294 height 65
type textarea "Estimate labor and materials $4068 (not included in below)."
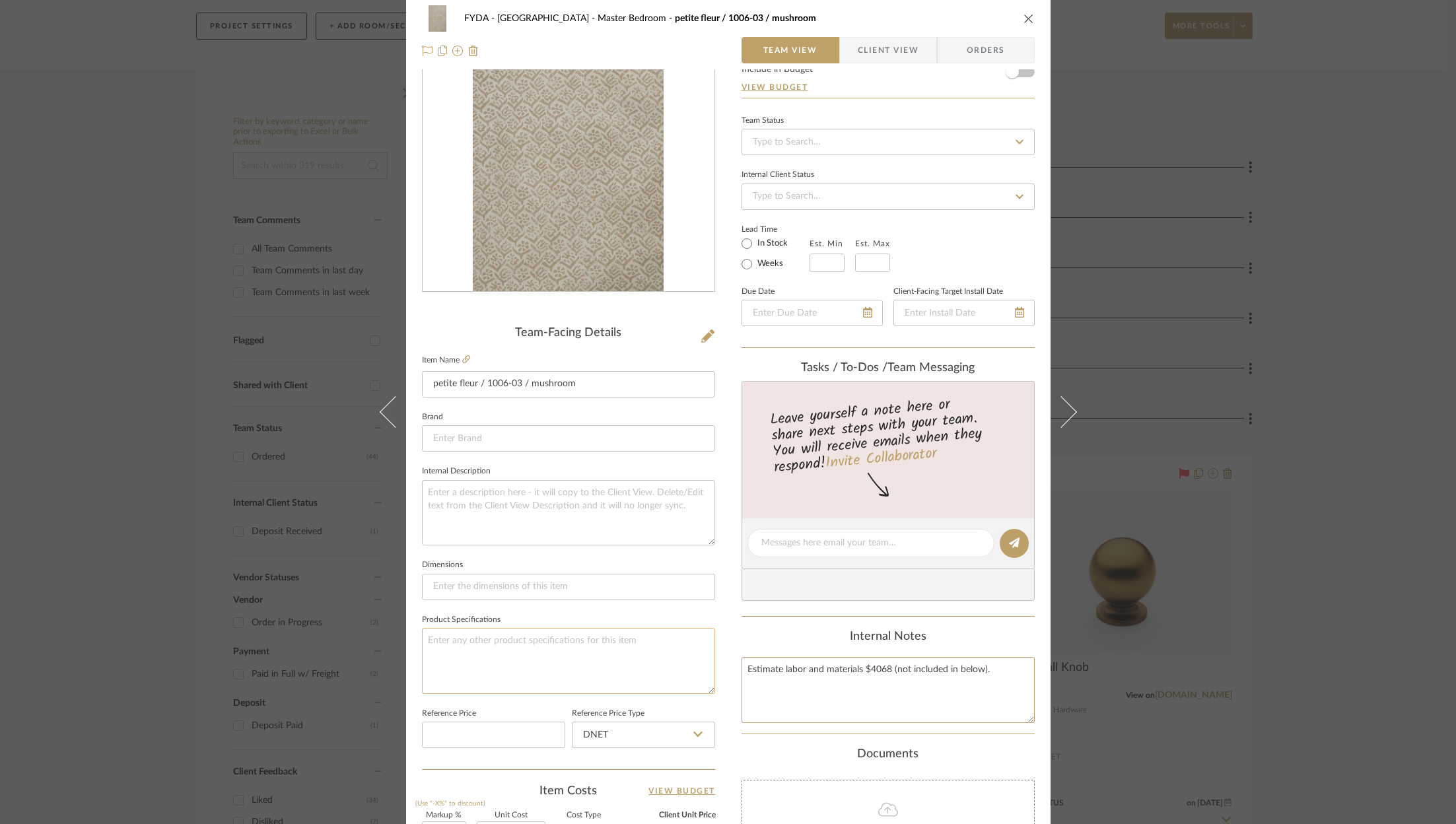
scroll to position [0, 0]
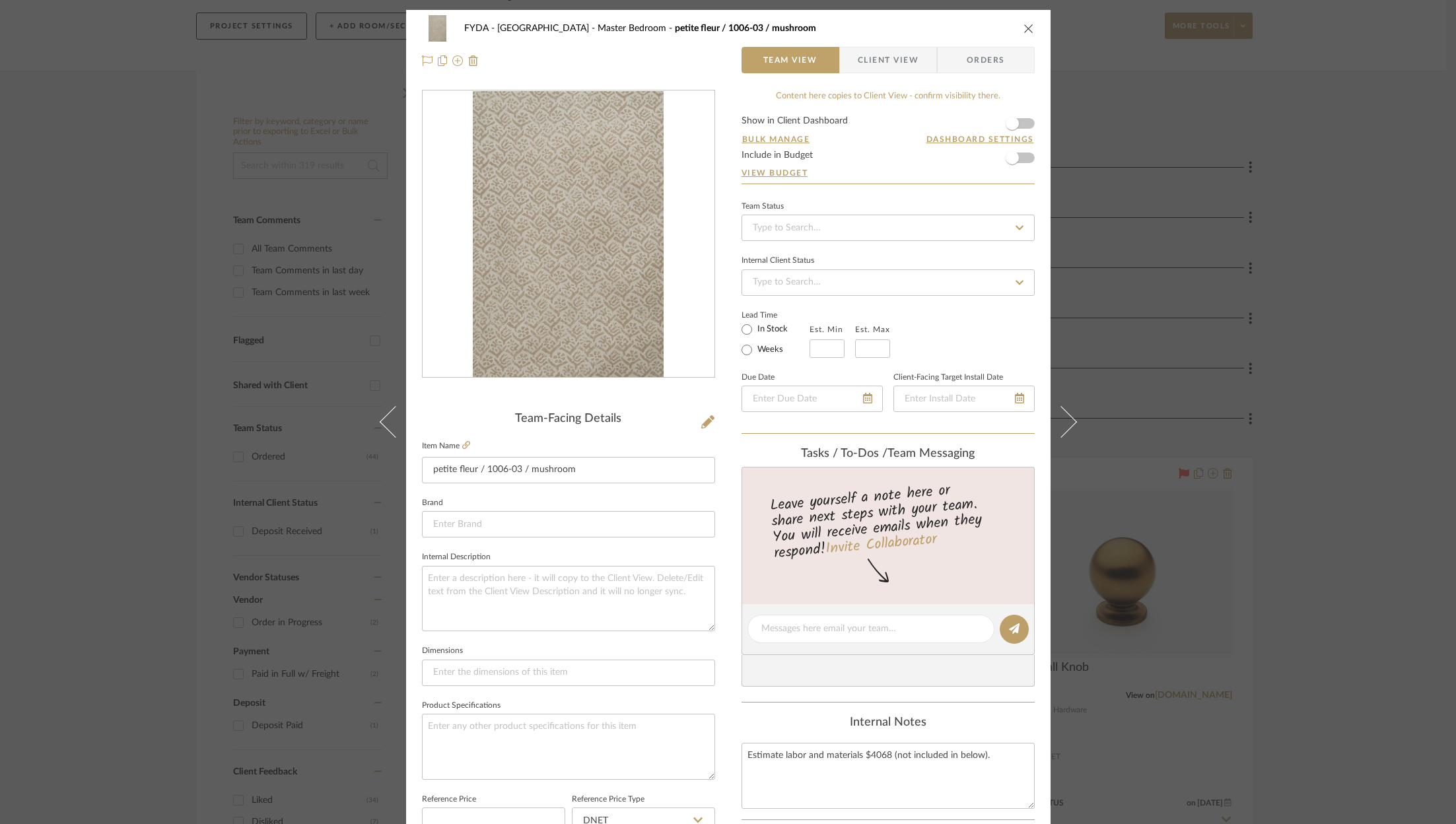
click at [1028, 154] on form "Show in Client Dashboard Bulk Manage Dashboard Settings Include in Budget View …" at bounding box center [888, 150] width 294 height 67
click at [1022, 158] on form "Show in Client Dashboard Bulk Manage Dashboard Settings Include in Budget View …" at bounding box center [888, 150] width 294 height 67
click at [1018, 158] on span "button" at bounding box center [1012, 158] width 29 height 29
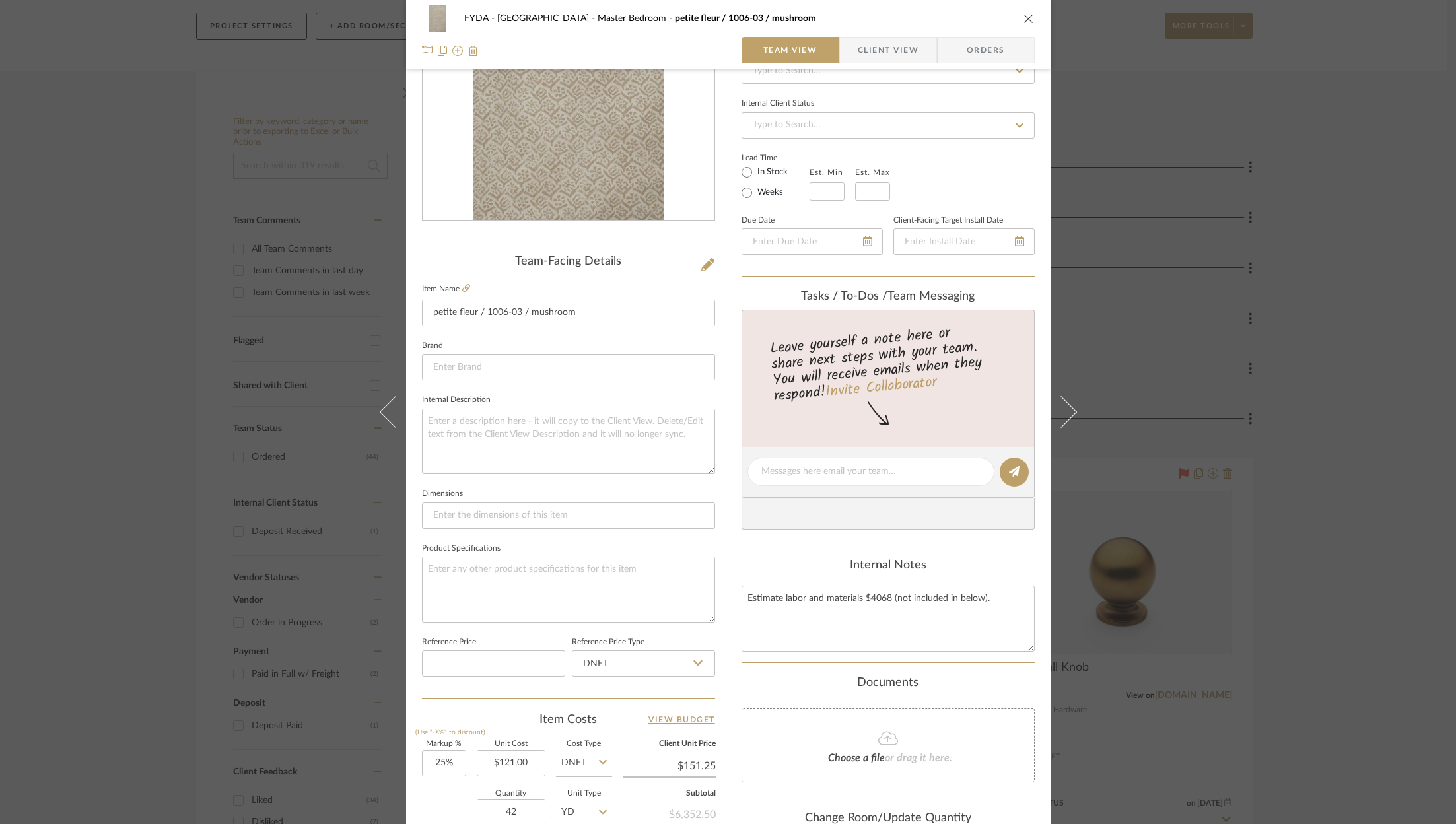
scroll to position [401, 0]
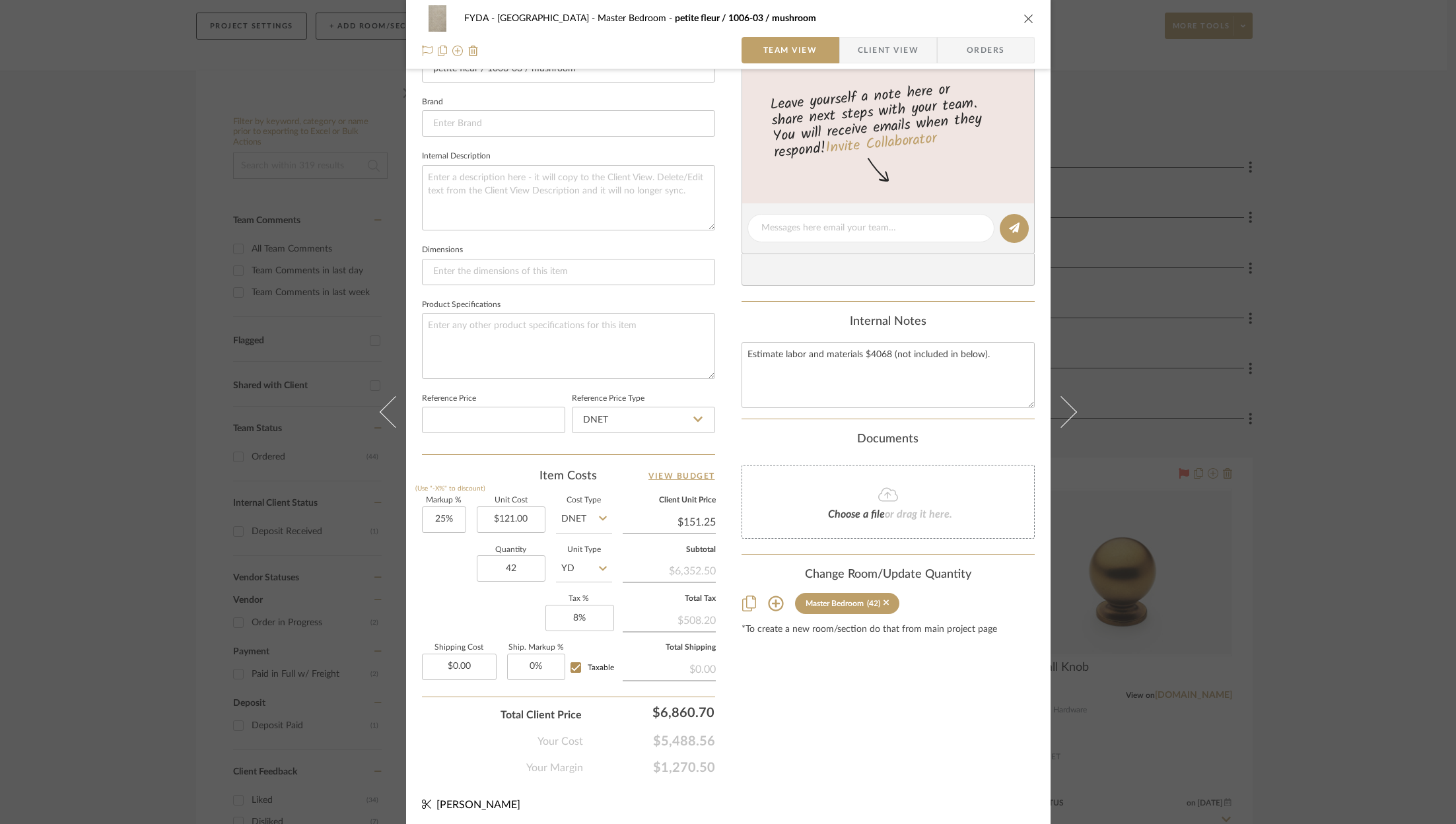
click at [785, 646] on div "Content here copies to Client View - confirm visibility there. Show in Client D…" at bounding box center [888, 232] width 294 height 1087
click at [422, 55] on icon at bounding box center [428, 51] width 11 height 11
click at [1028, 19] on icon "close" at bounding box center [1028, 18] width 11 height 11
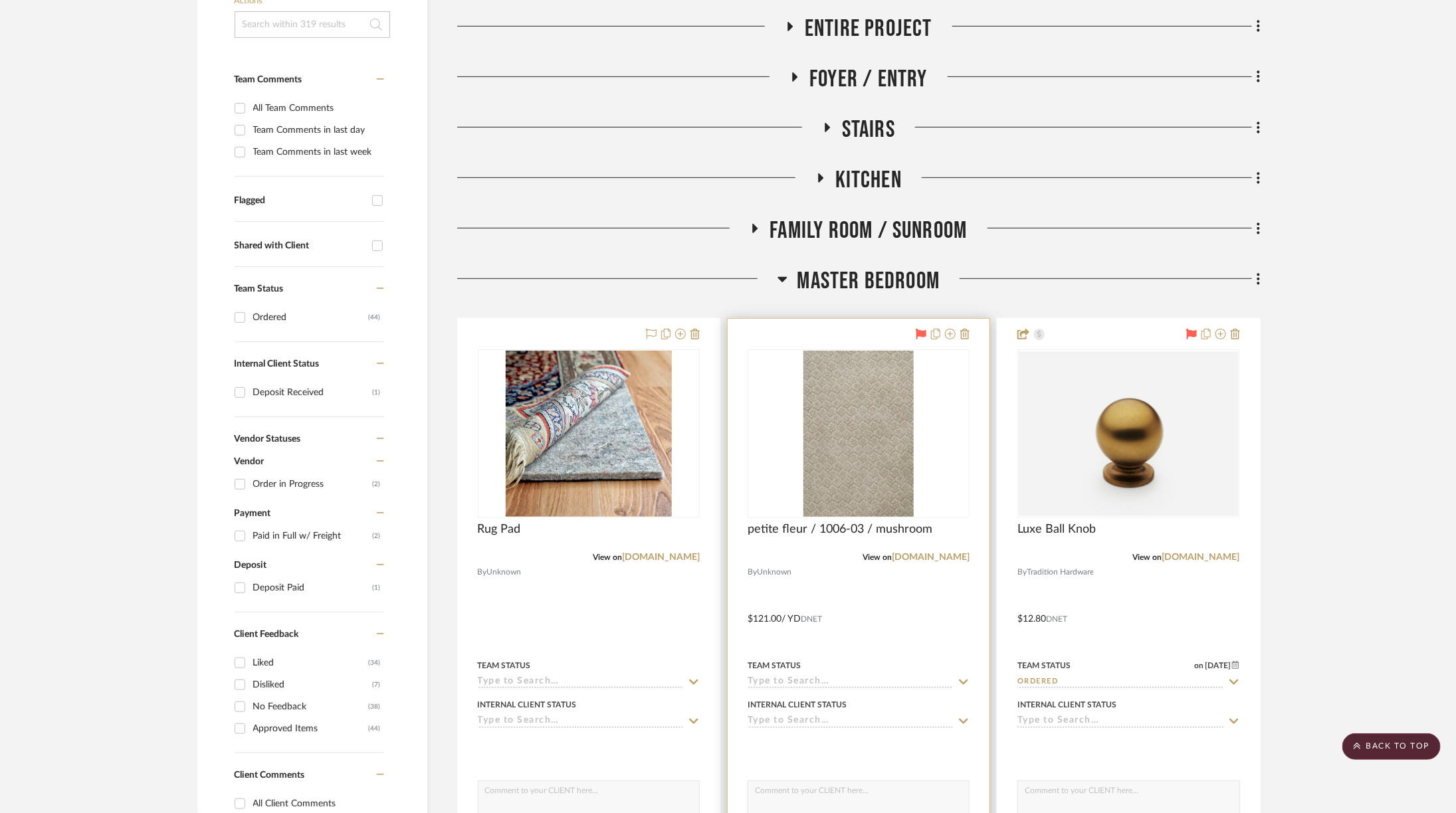
scroll to position [326, 0]
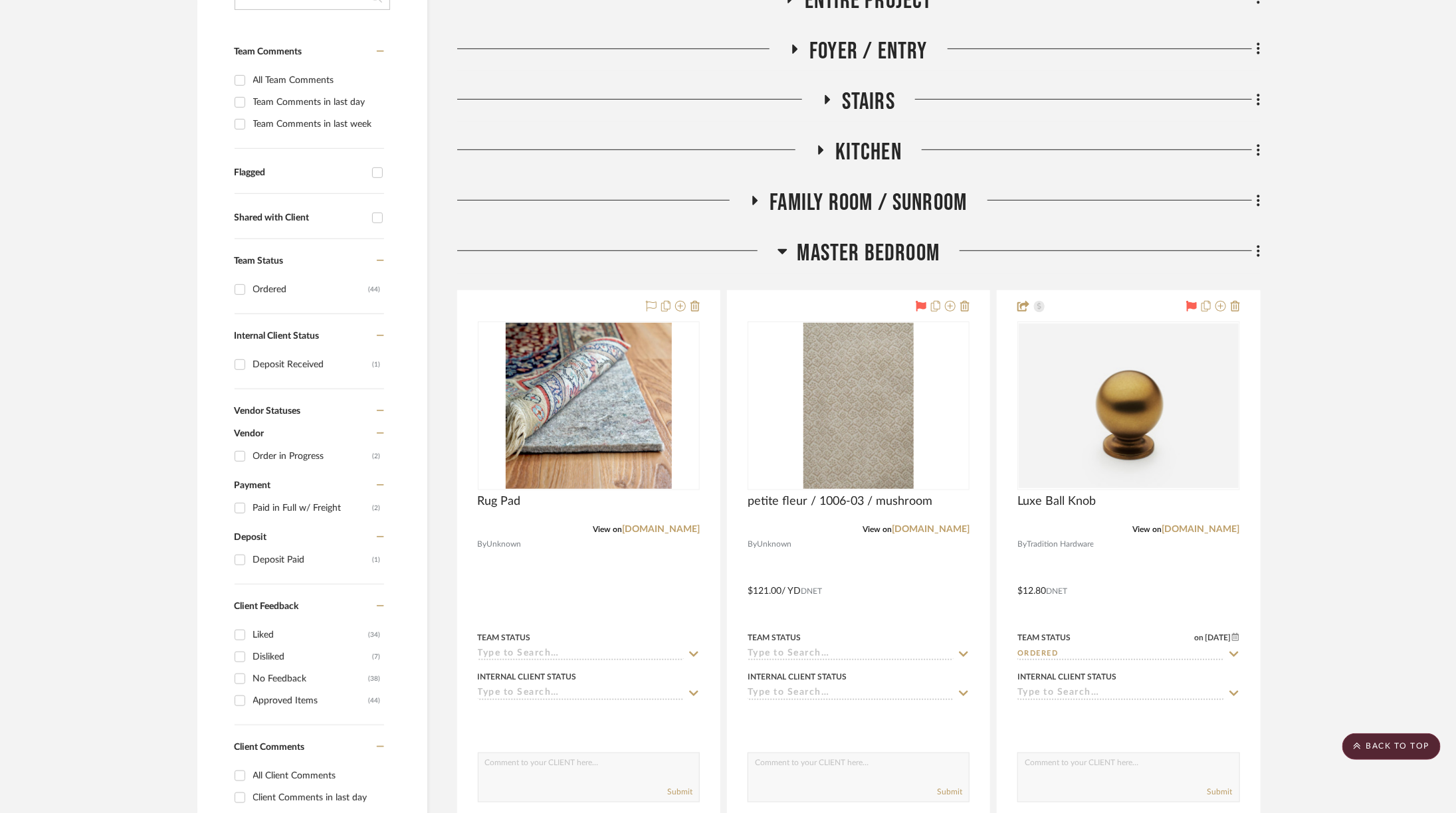
click at [906, 247] on span "Master Bedroom" at bounding box center [869, 253] width 143 height 29
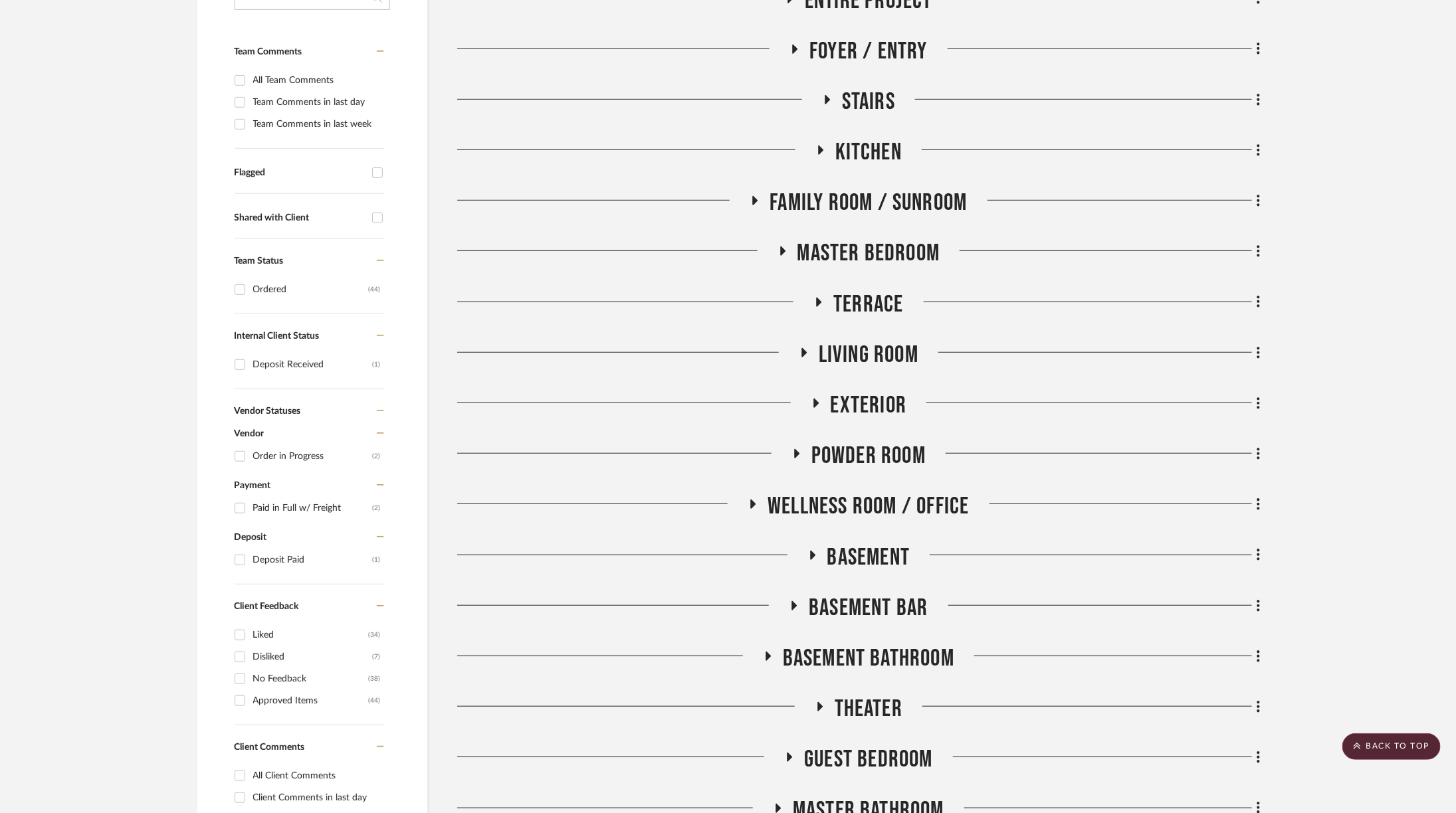
click at [864, 361] on span "Living Room" at bounding box center [869, 354] width 100 height 29
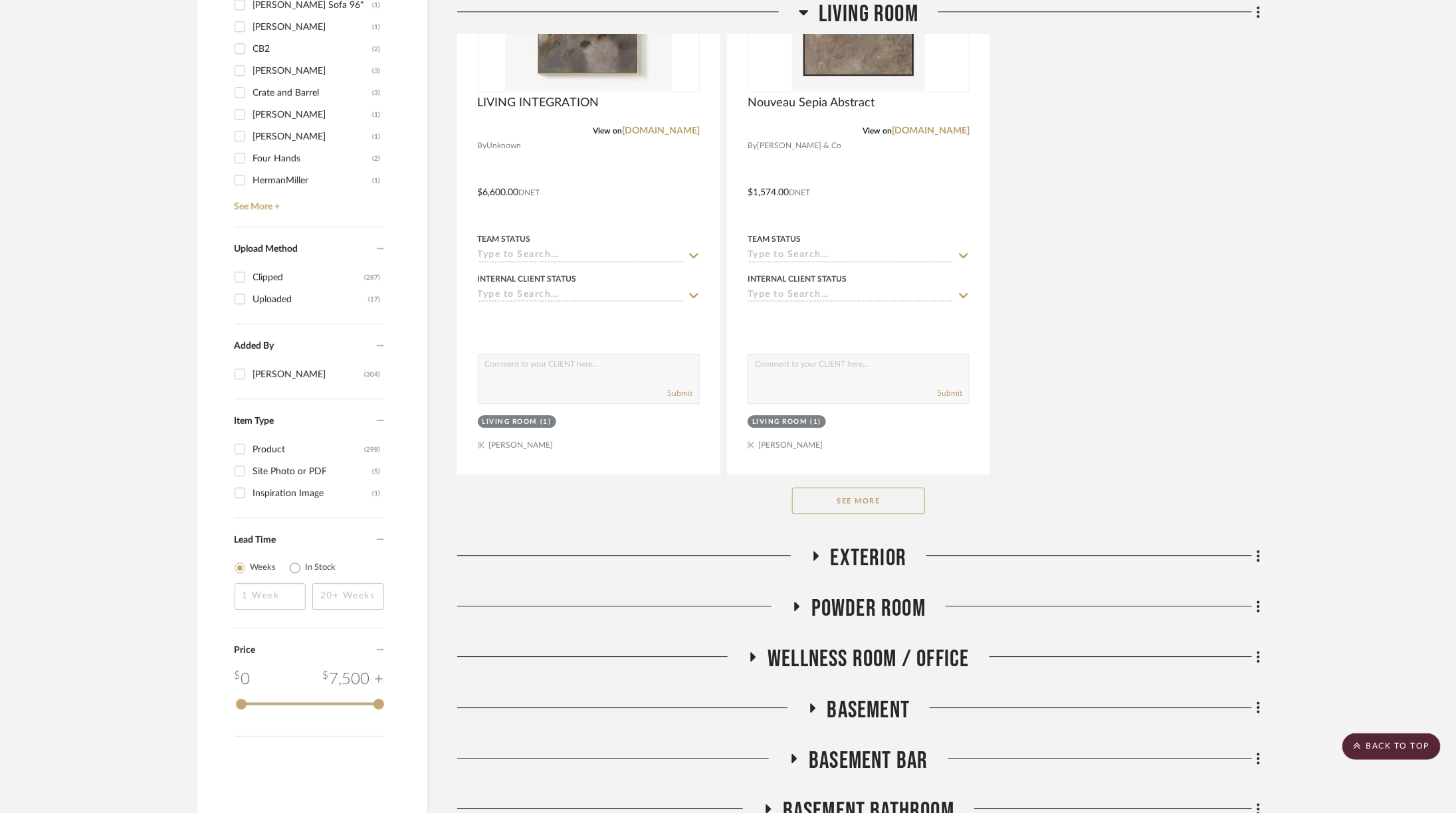
scroll to position [2006, 0]
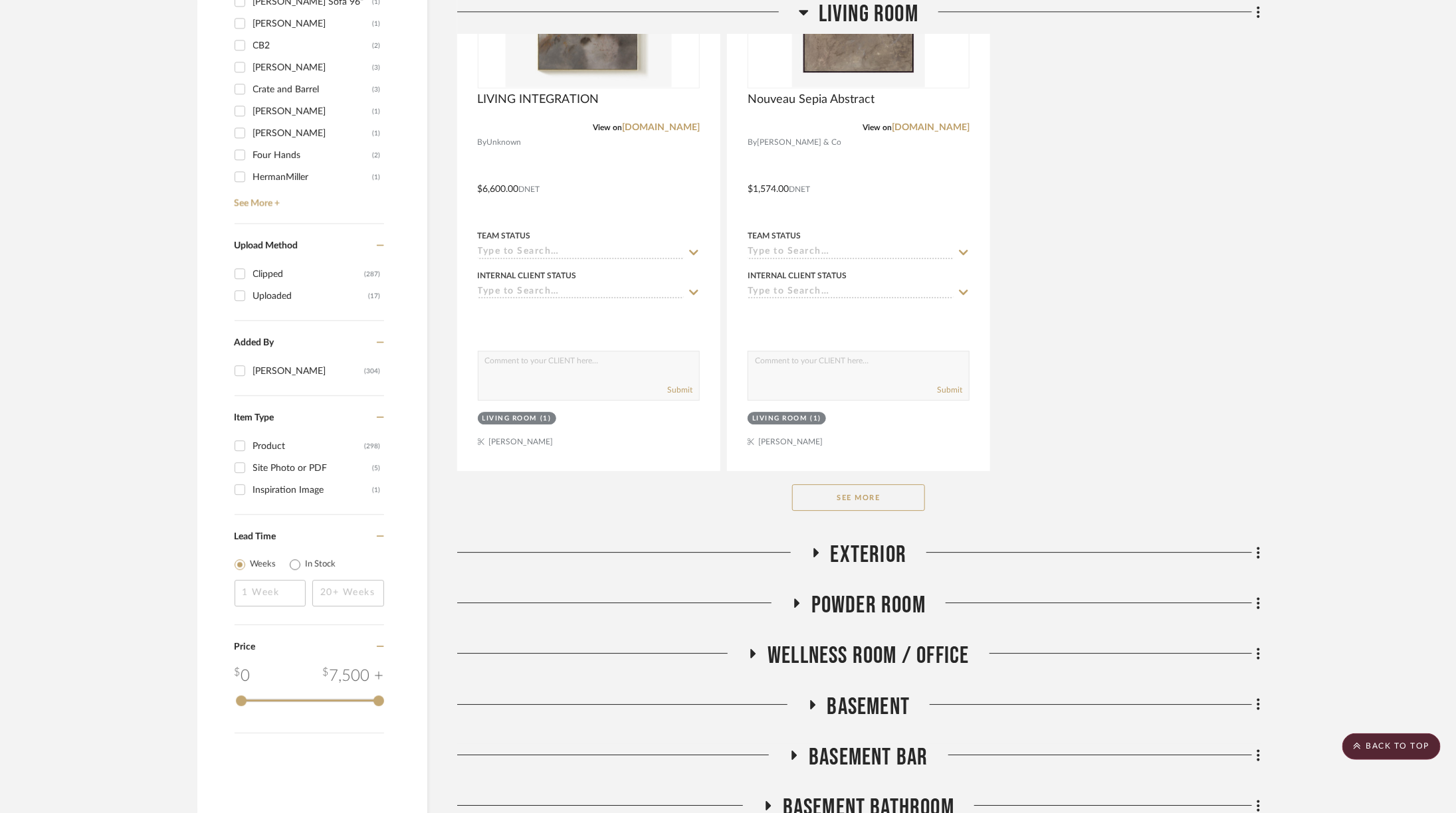
click at [882, 504] on button "See More" at bounding box center [859, 497] width 133 height 27
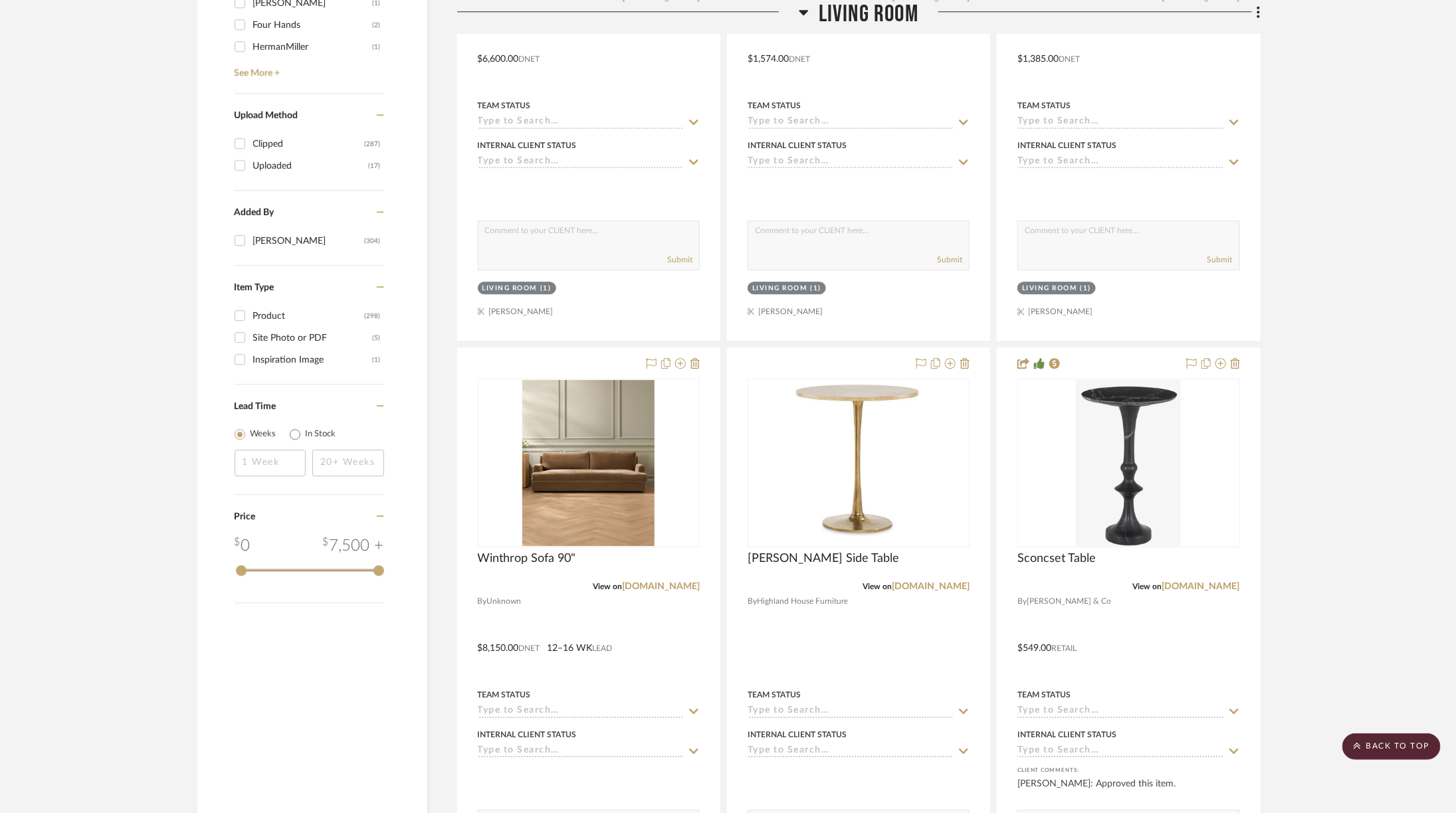
scroll to position [2143, 0]
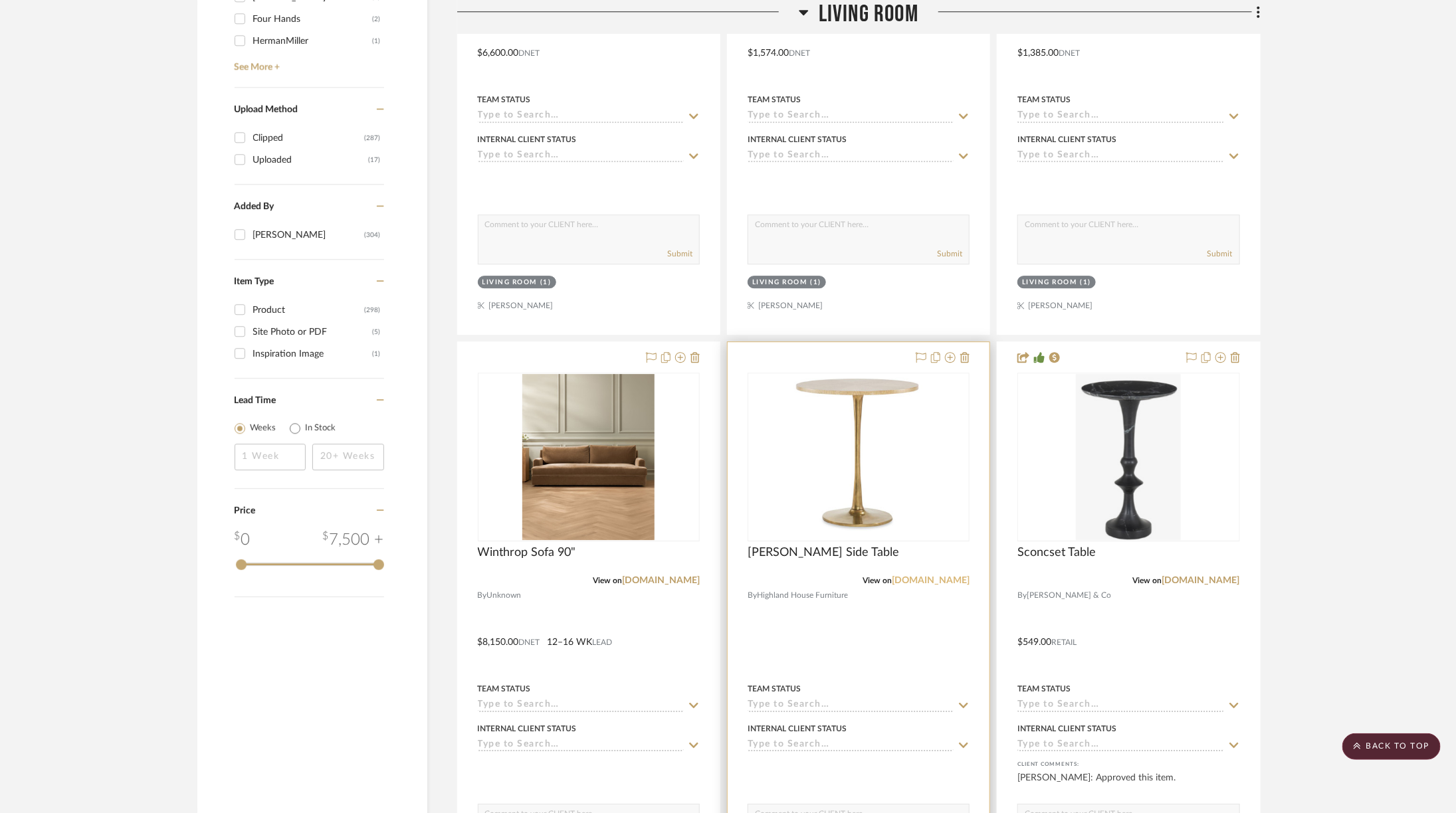
click at [916, 576] on link "[DOMAIN_NAME]" at bounding box center [931, 580] width 78 height 9
click at [908, 576] on link "[DOMAIN_NAME]" at bounding box center [931, 580] width 78 height 9
click at [966, 352] on icon at bounding box center [965, 357] width 9 height 11
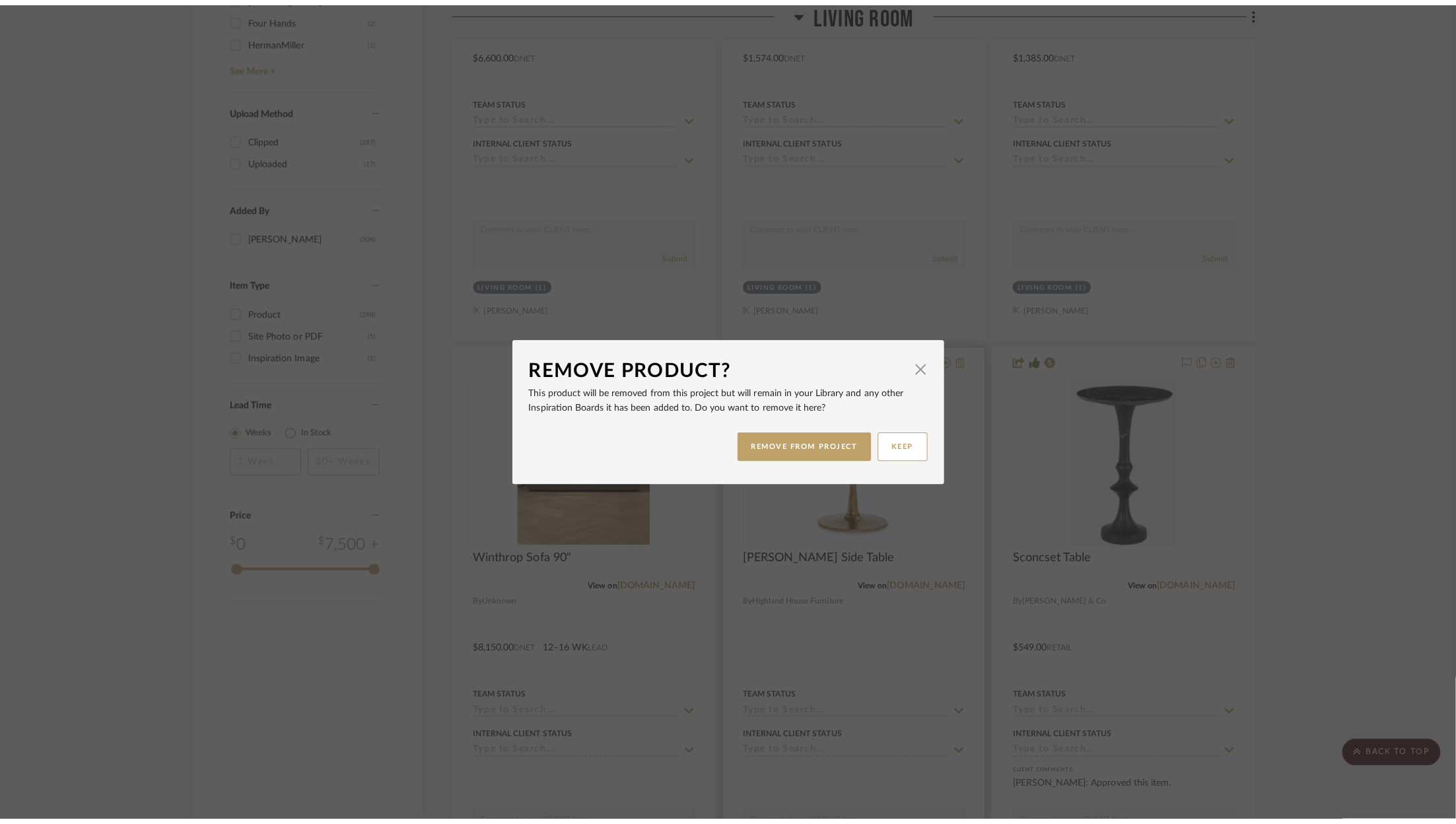
scroll to position [0, 0]
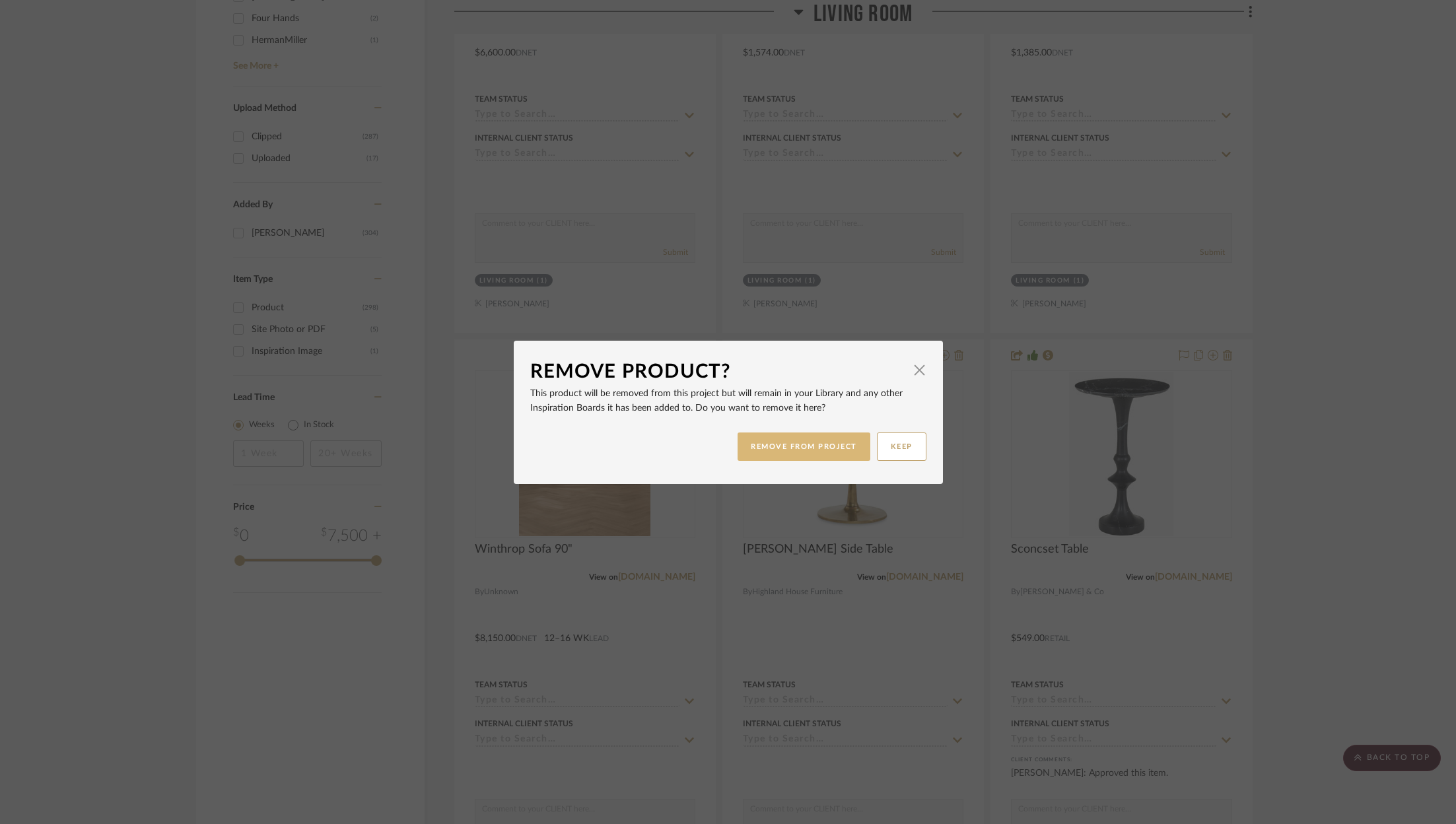
click at [797, 448] on button "REMOVE FROM PROJECT" at bounding box center [804, 446] width 133 height 28
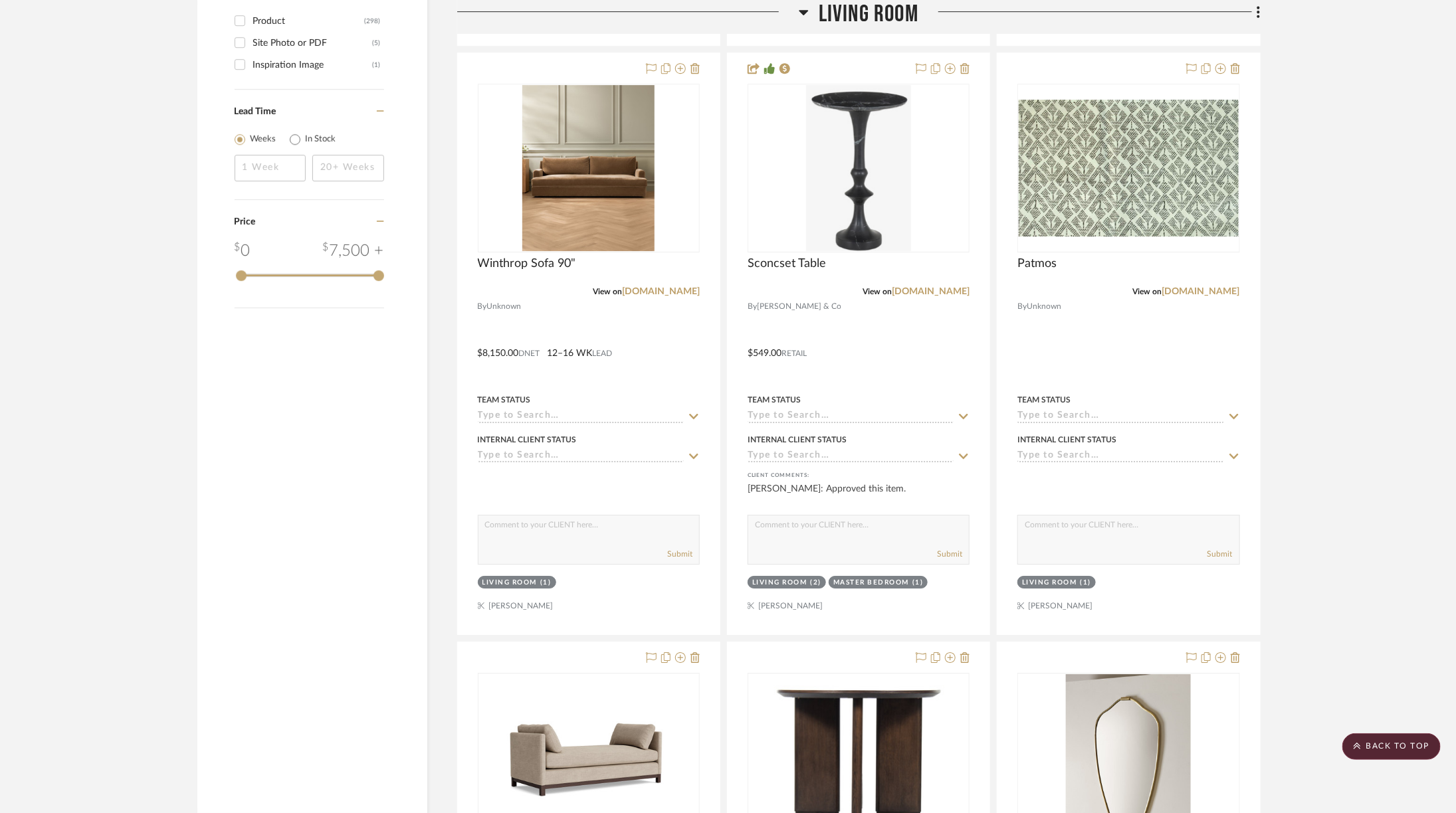
scroll to position [2430, 0]
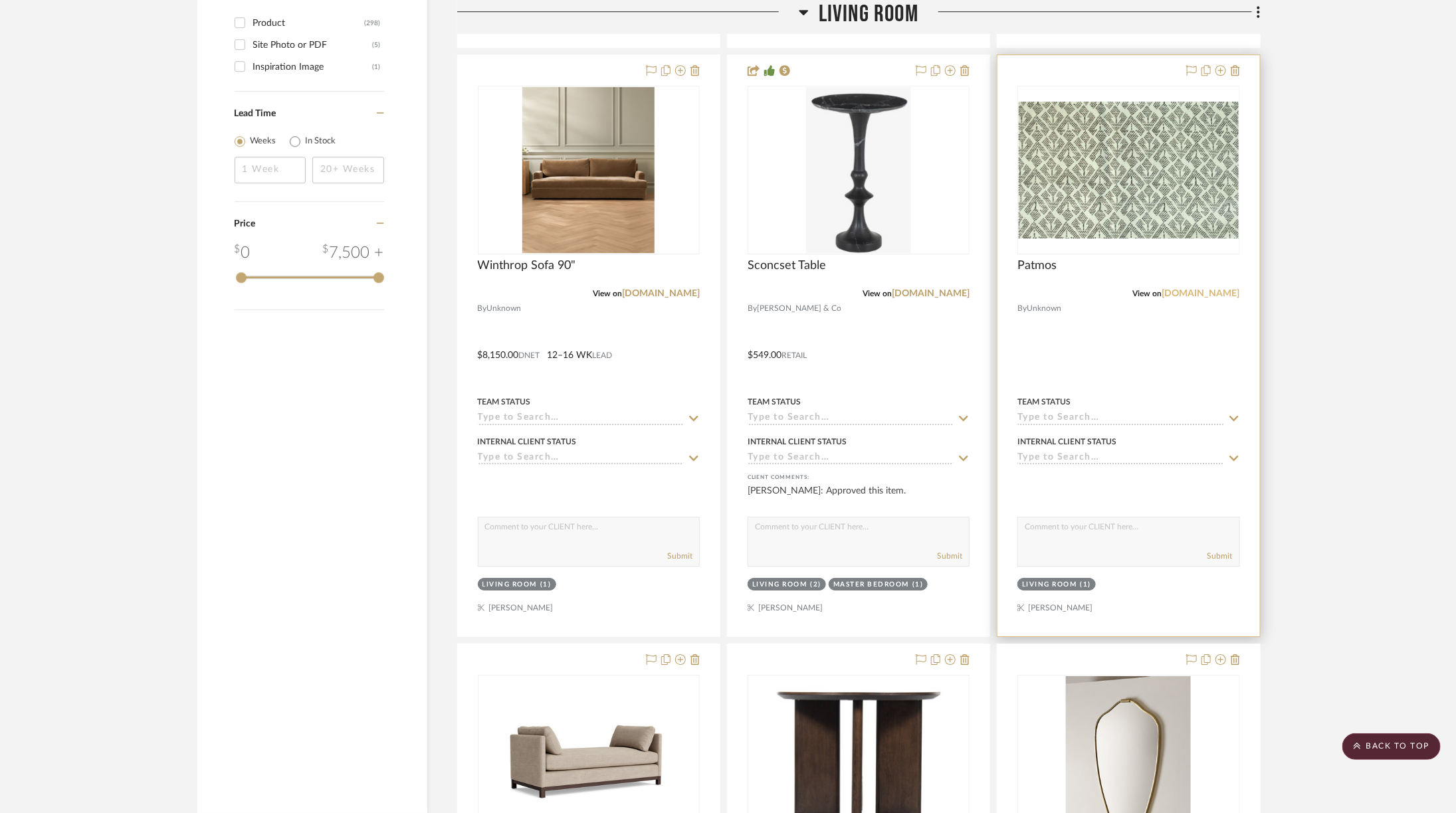
click at [1209, 289] on link "[DOMAIN_NAME]" at bounding box center [1201, 293] width 78 height 9
click at [1113, 178] on img at bounding box center [1127, 170] width 219 height 137
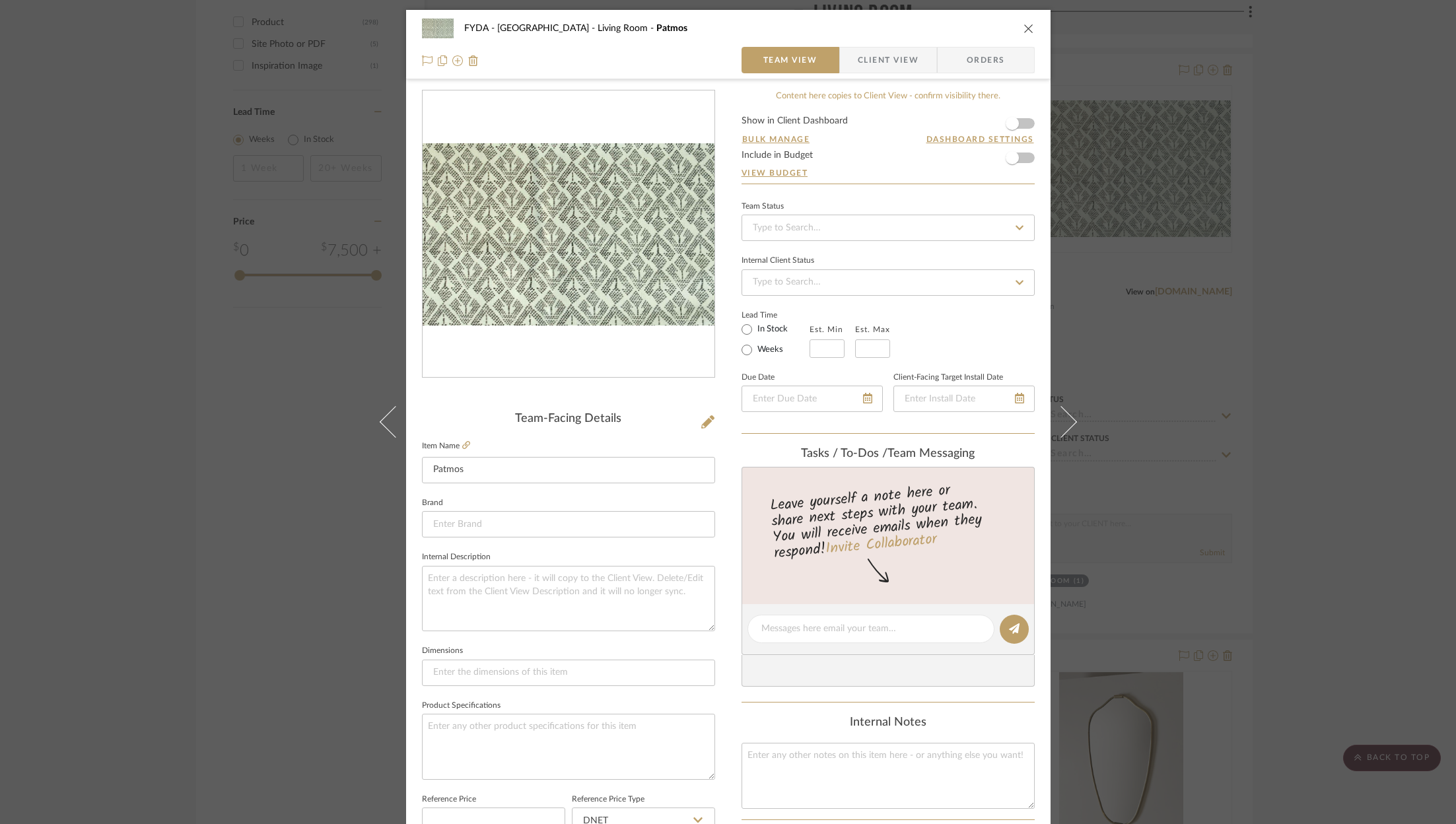
scroll to position [401, 0]
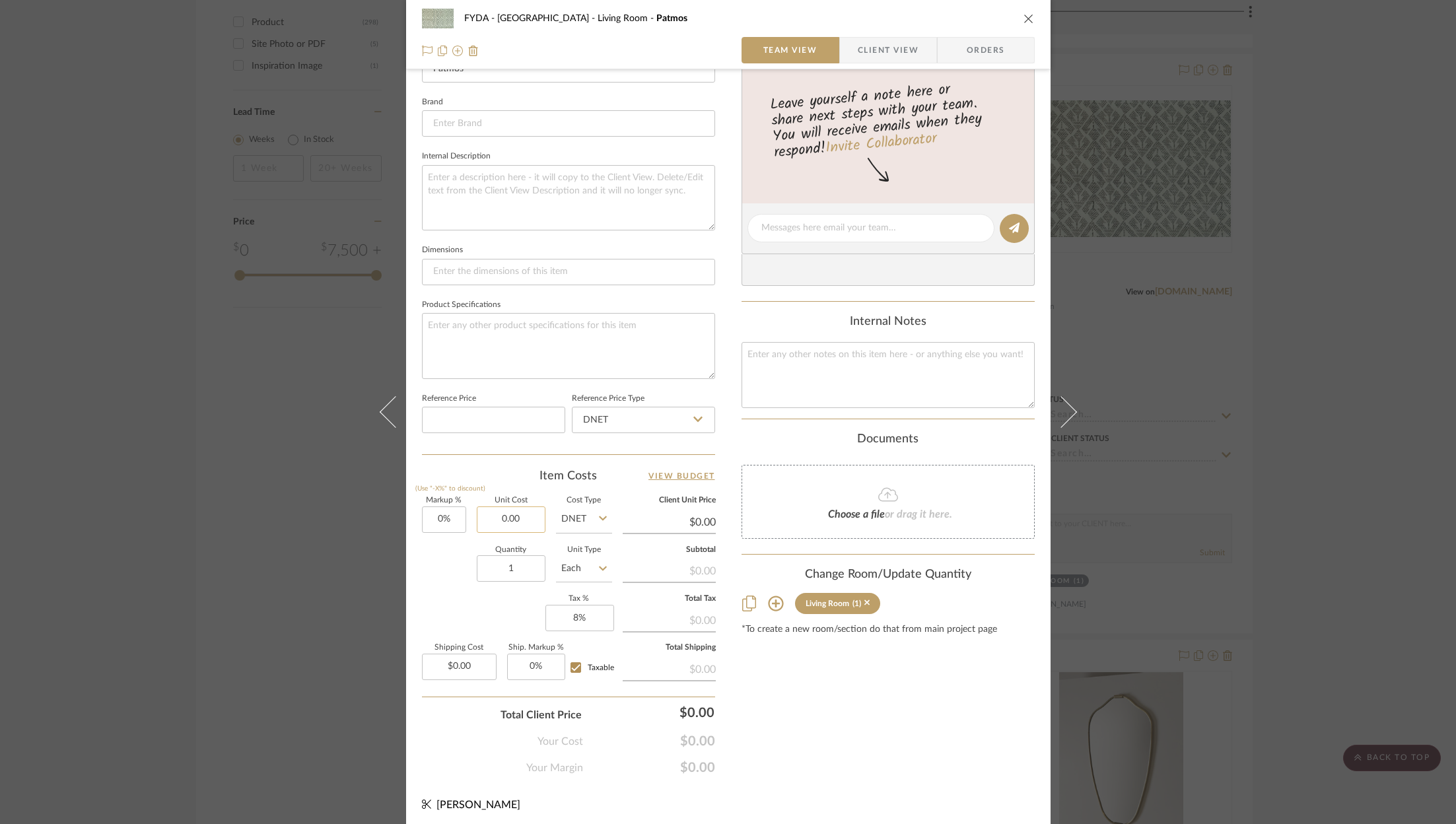
click at [510, 507] on input "0.00" at bounding box center [511, 519] width 69 height 27
type input "$162.00"
click at [492, 612] on div "Markup % (Use "-X%" to discount) 0% Unit Cost $162.00 Cost Type DNET Client Uni…" at bounding box center [569, 594] width 294 height 193
type input "$162.00"
click at [591, 566] on input "Each" at bounding box center [584, 568] width 56 height 27
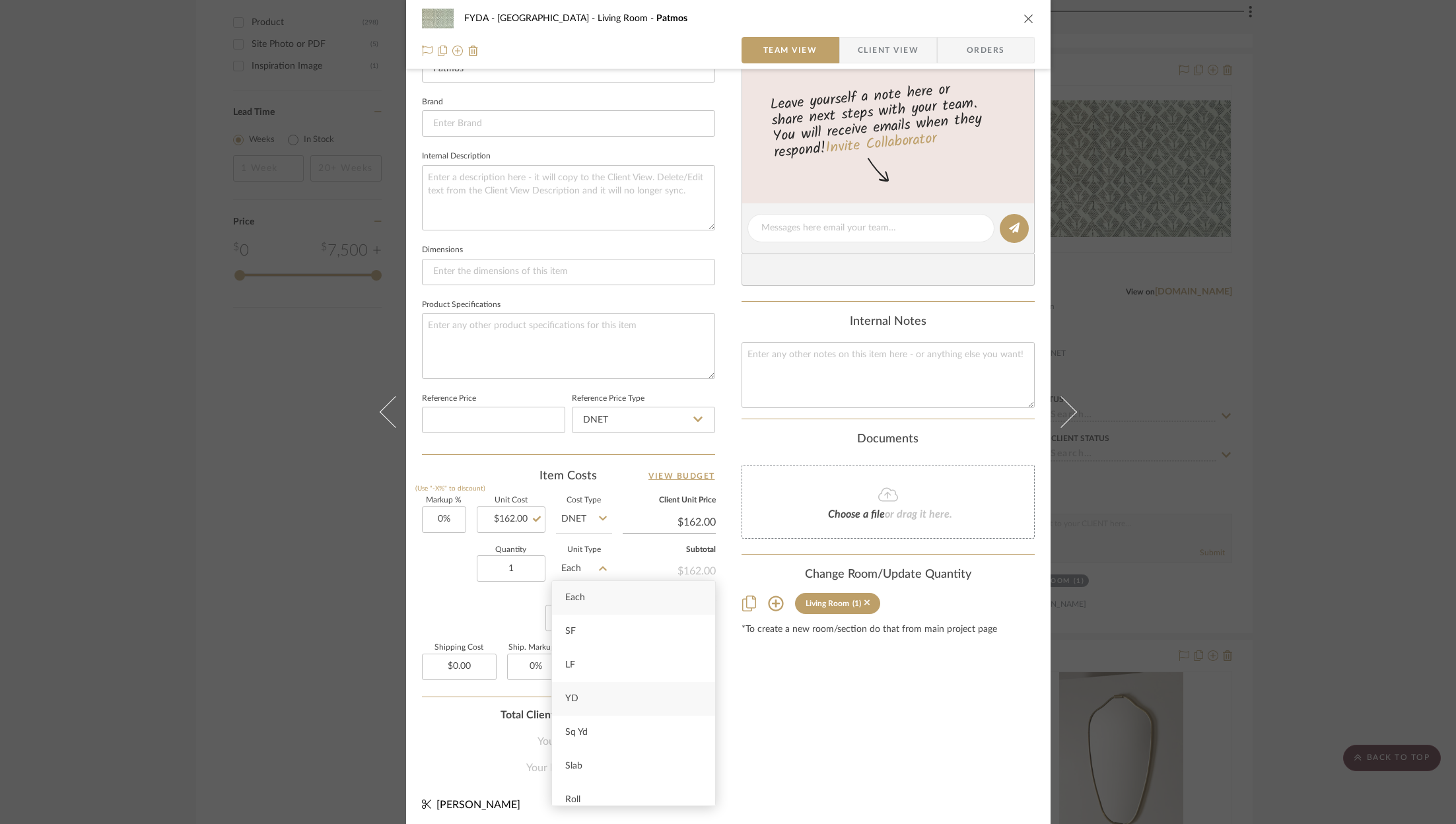
click at [594, 694] on div "YD" at bounding box center [634, 698] width 163 height 34
type input "YD"
click at [852, 727] on div "Content here copies to Client View - confirm visibility there. Show in Client D…" at bounding box center [888, 232] width 294 height 1087
click at [1028, 13] on icon "close" at bounding box center [1028, 18] width 11 height 11
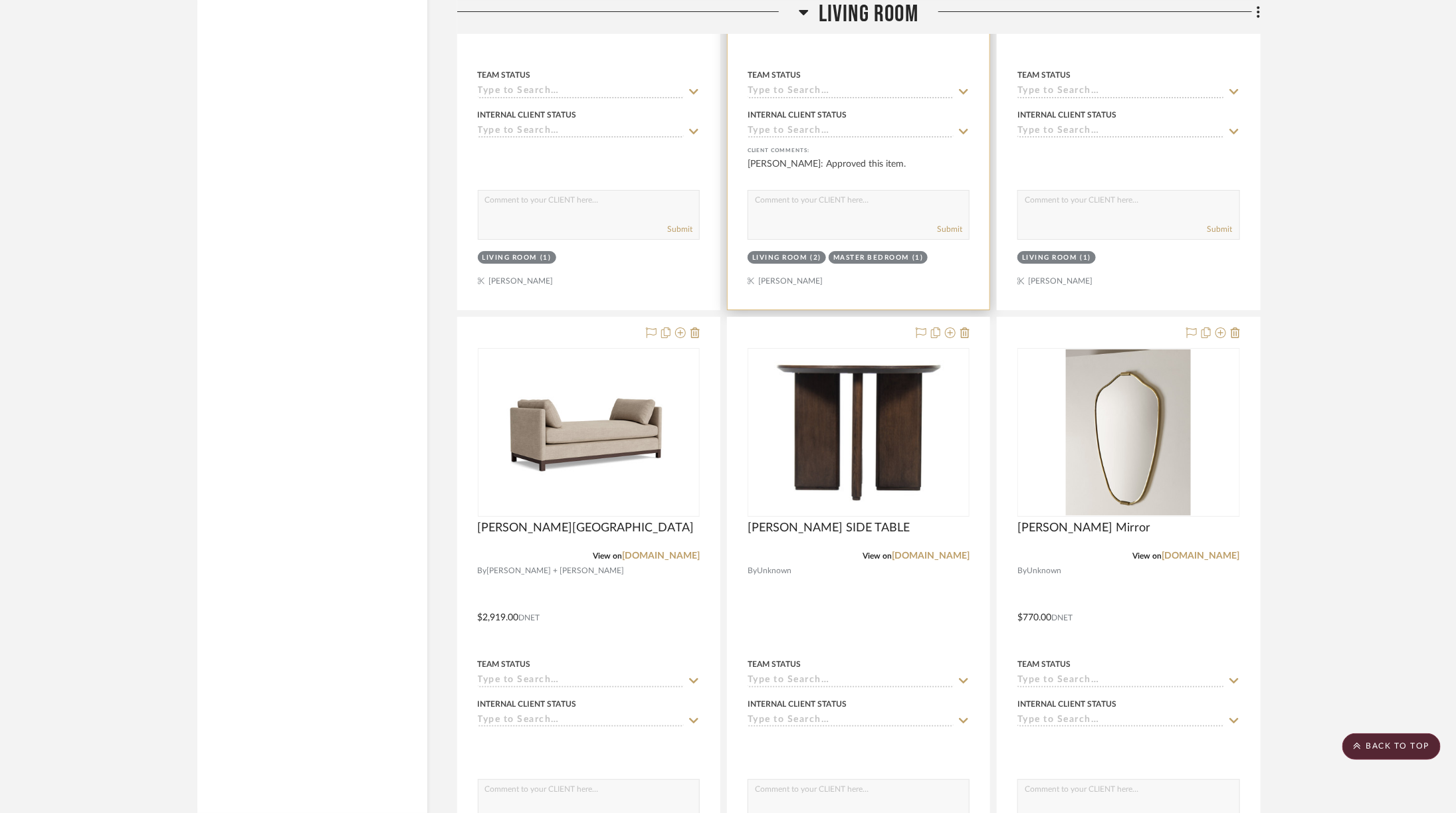
scroll to position [2759, 0]
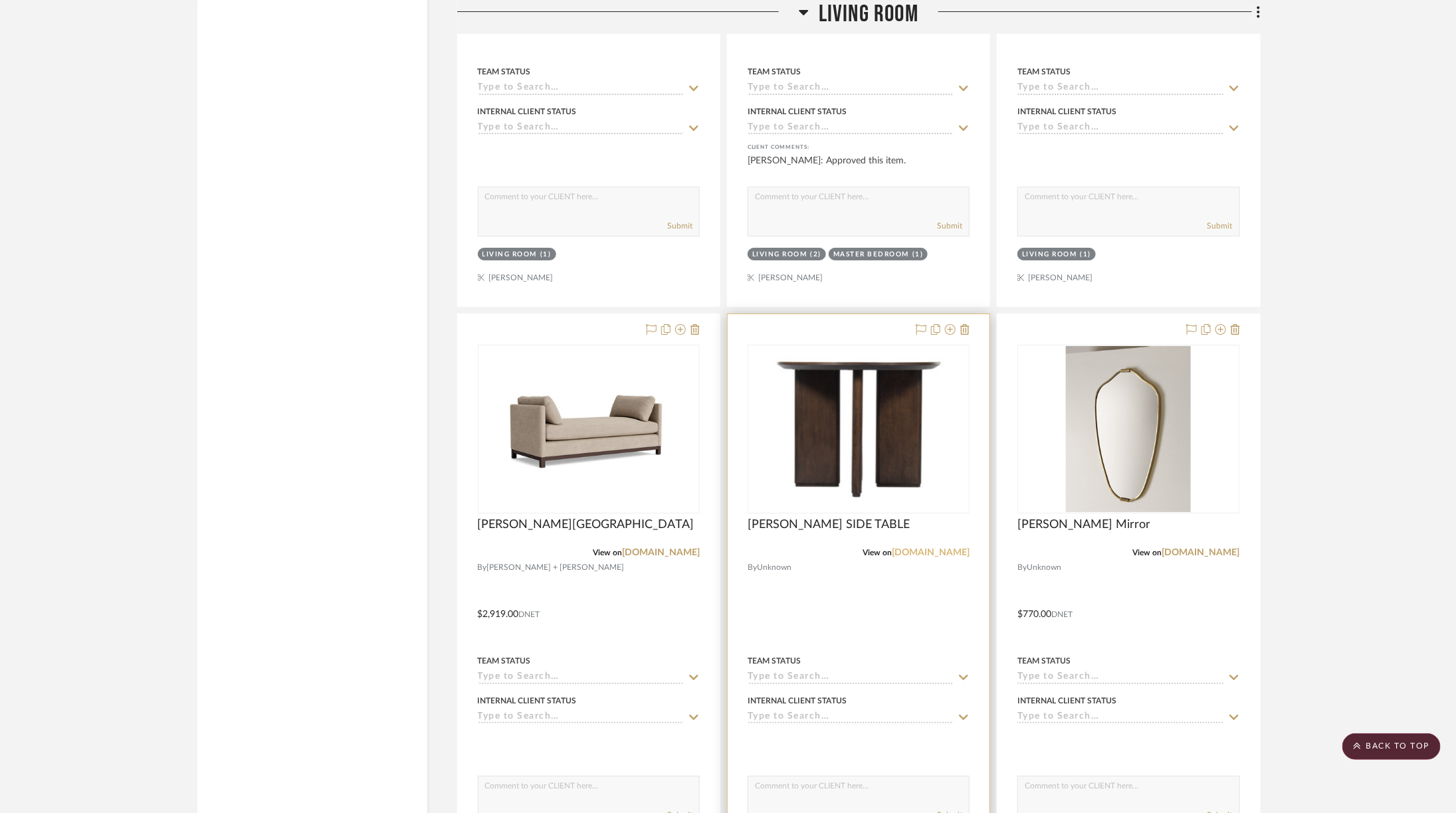
click at [918, 548] on link "[DOMAIN_NAME]" at bounding box center [931, 553] width 78 height 9
click at [842, 437] on img "0" at bounding box center [858, 428] width 219 height 153
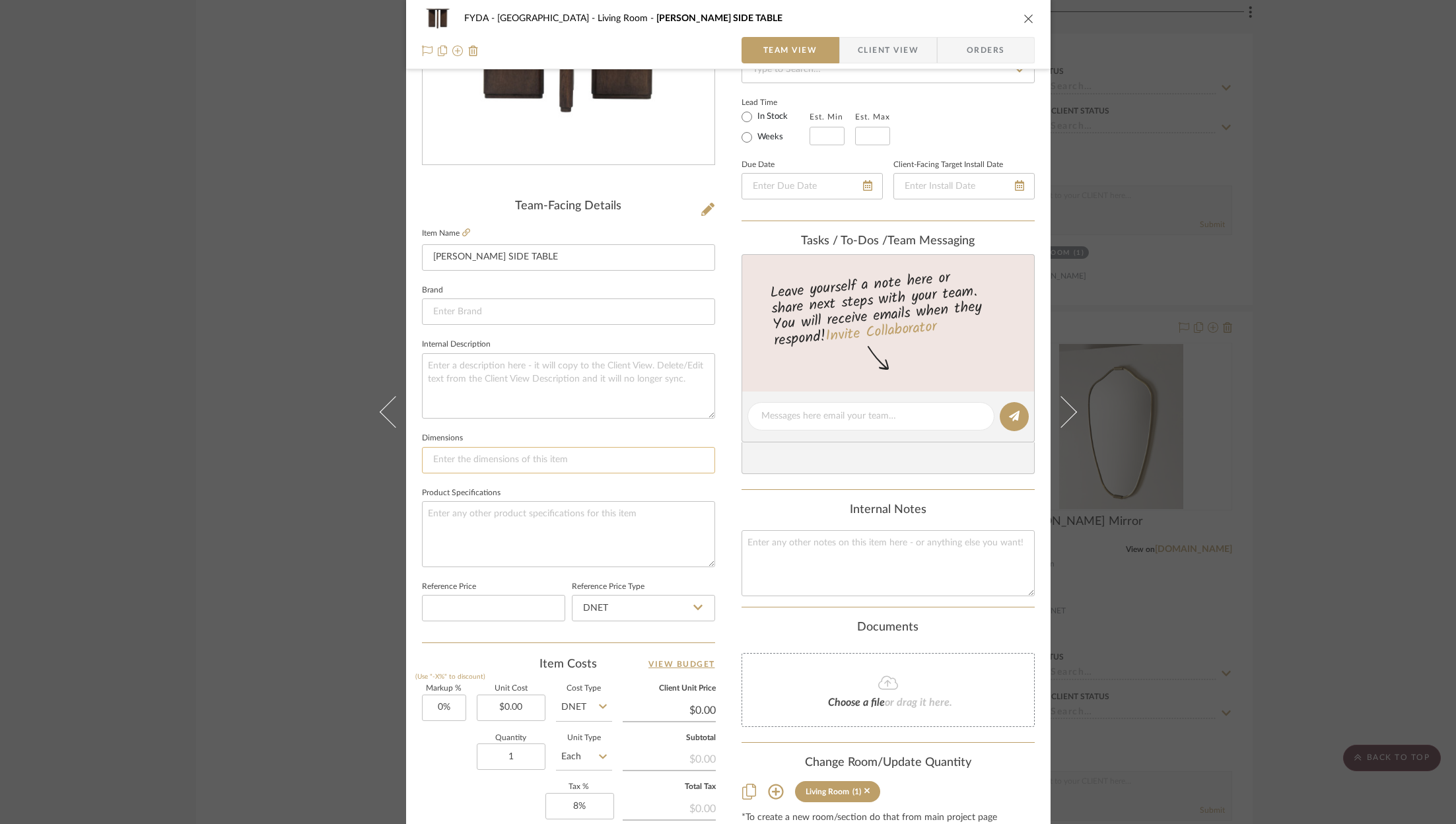
scroll to position [236, 0]
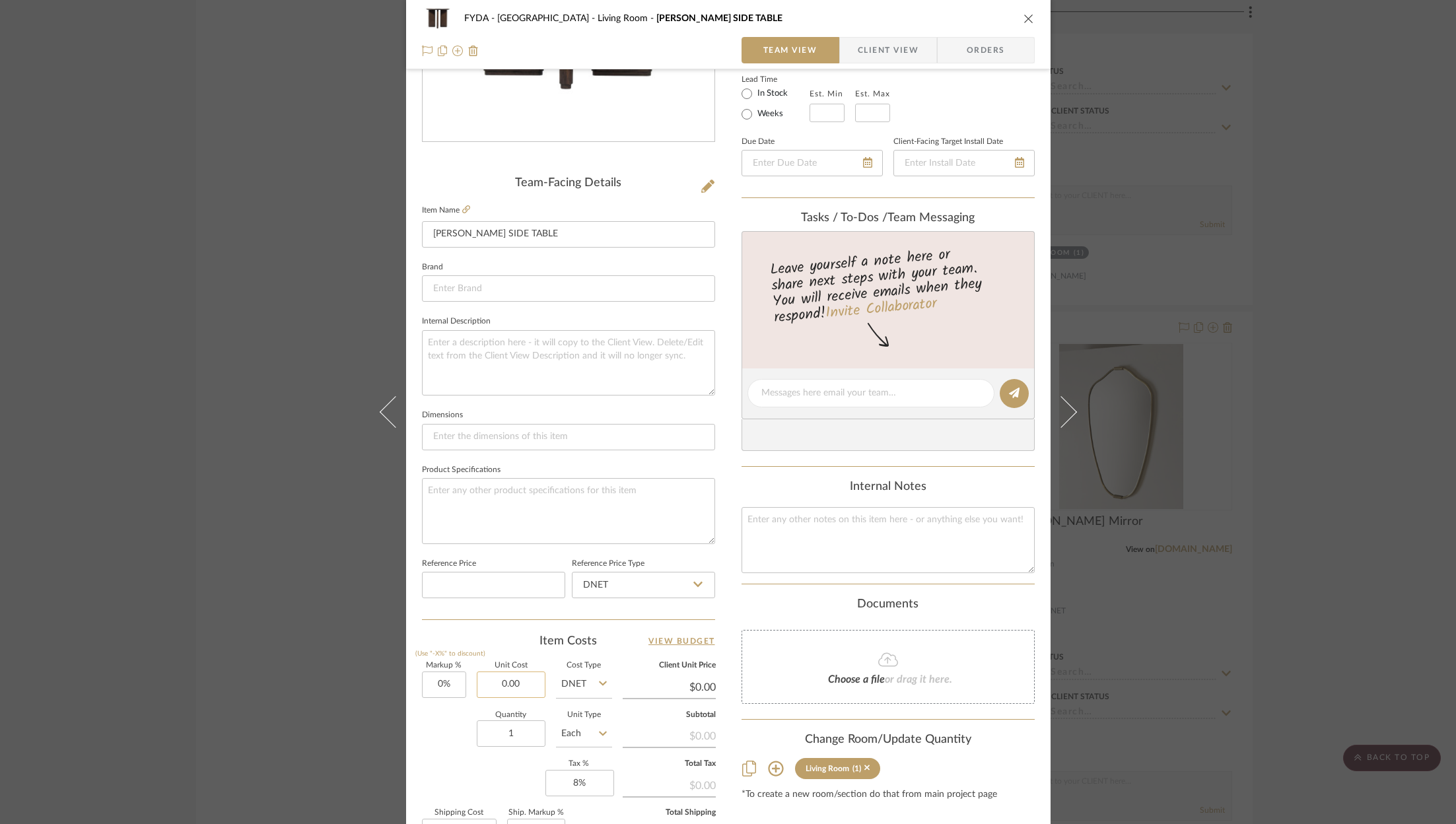
click at [529, 680] on input "0.00" at bounding box center [511, 685] width 69 height 27
type input "$2,080.00"
click at [528, 778] on div "Markup % (Use "-X%" to discount) 0% Unit Cost $2,080.00 Cost Type DNET Client U…" at bounding box center [569, 759] width 294 height 193
type input "$2,080.00"
click at [585, 685] on input "DNET" at bounding box center [584, 685] width 56 height 27
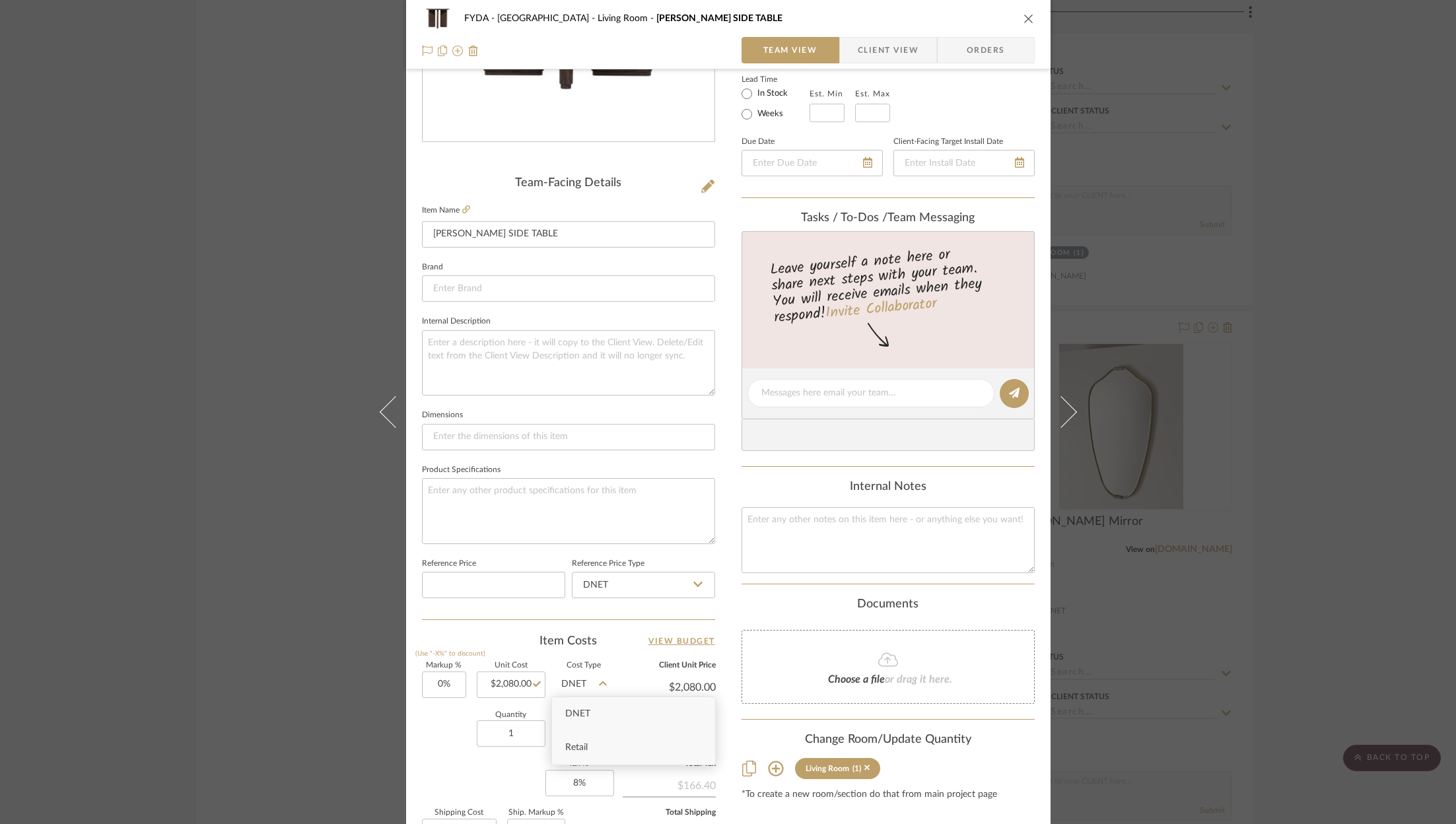
click at [590, 751] on div "Retail" at bounding box center [634, 748] width 163 height 34
type input "Retail"
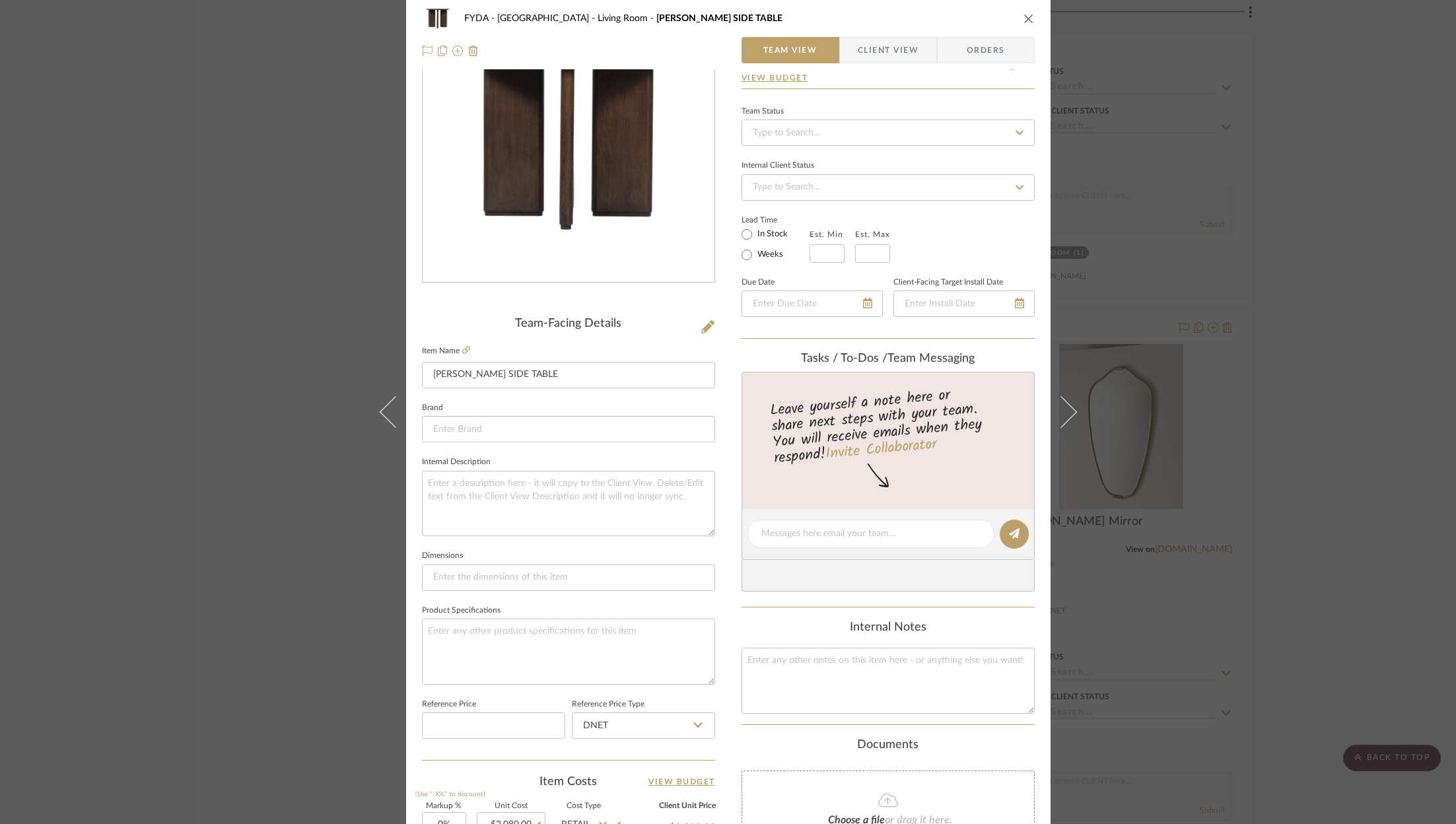
scroll to position [0, 0]
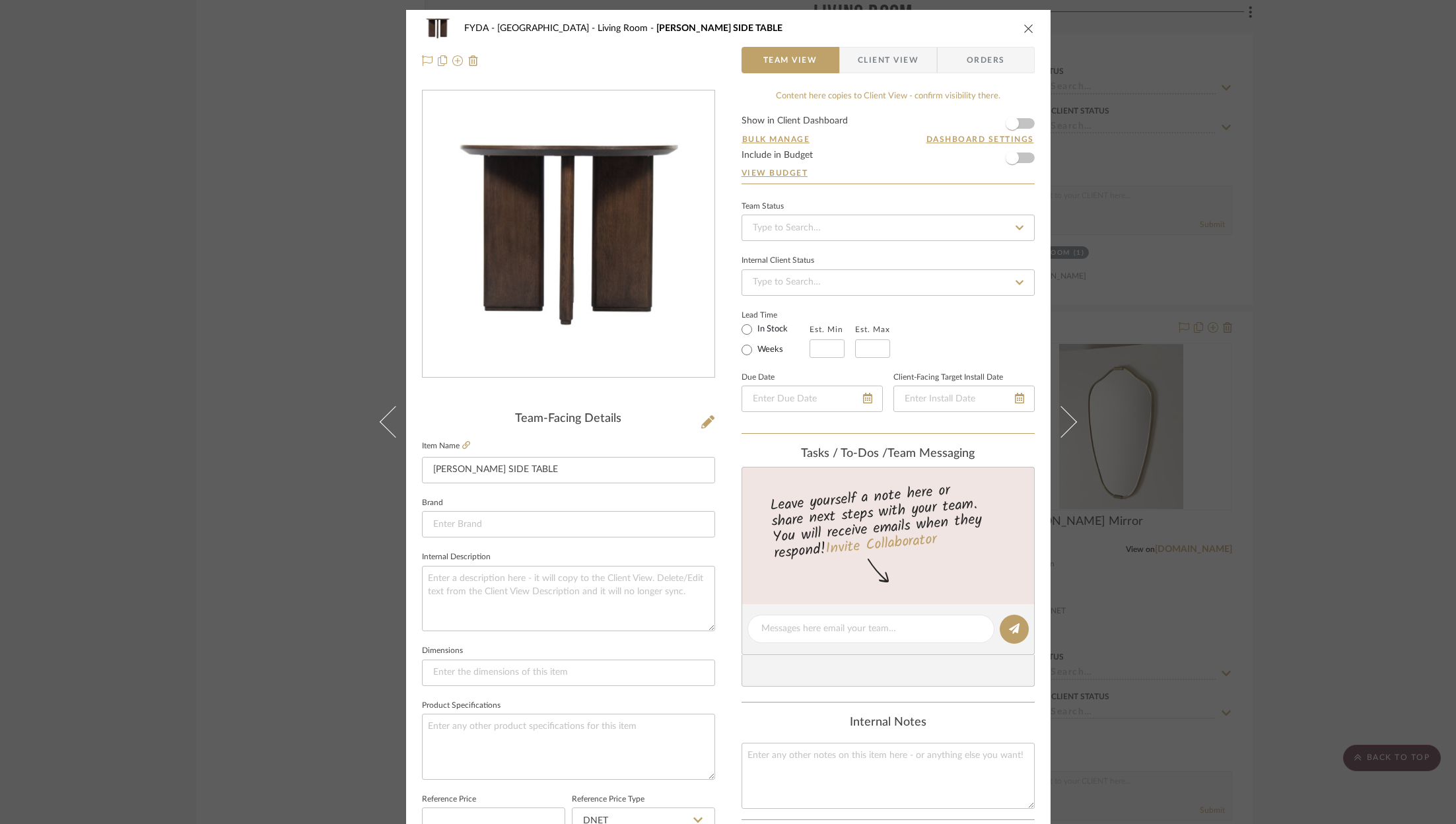
click at [1022, 159] on form "Show in Client Dashboard Bulk Manage Dashboard Settings Include in Budget View …" at bounding box center [888, 150] width 294 height 67
click at [1023, 161] on form "Show in Client Dashboard Bulk Manage Dashboard Settings Include in Budget View …" at bounding box center [888, 150] width 294 height 67
click at [1017, 161] on span "button" at bounding box center [1012, 158] width 29 height 29
click at [1023, 23] on icon "close" at bounding box center [1028, 28] width 11 height 11
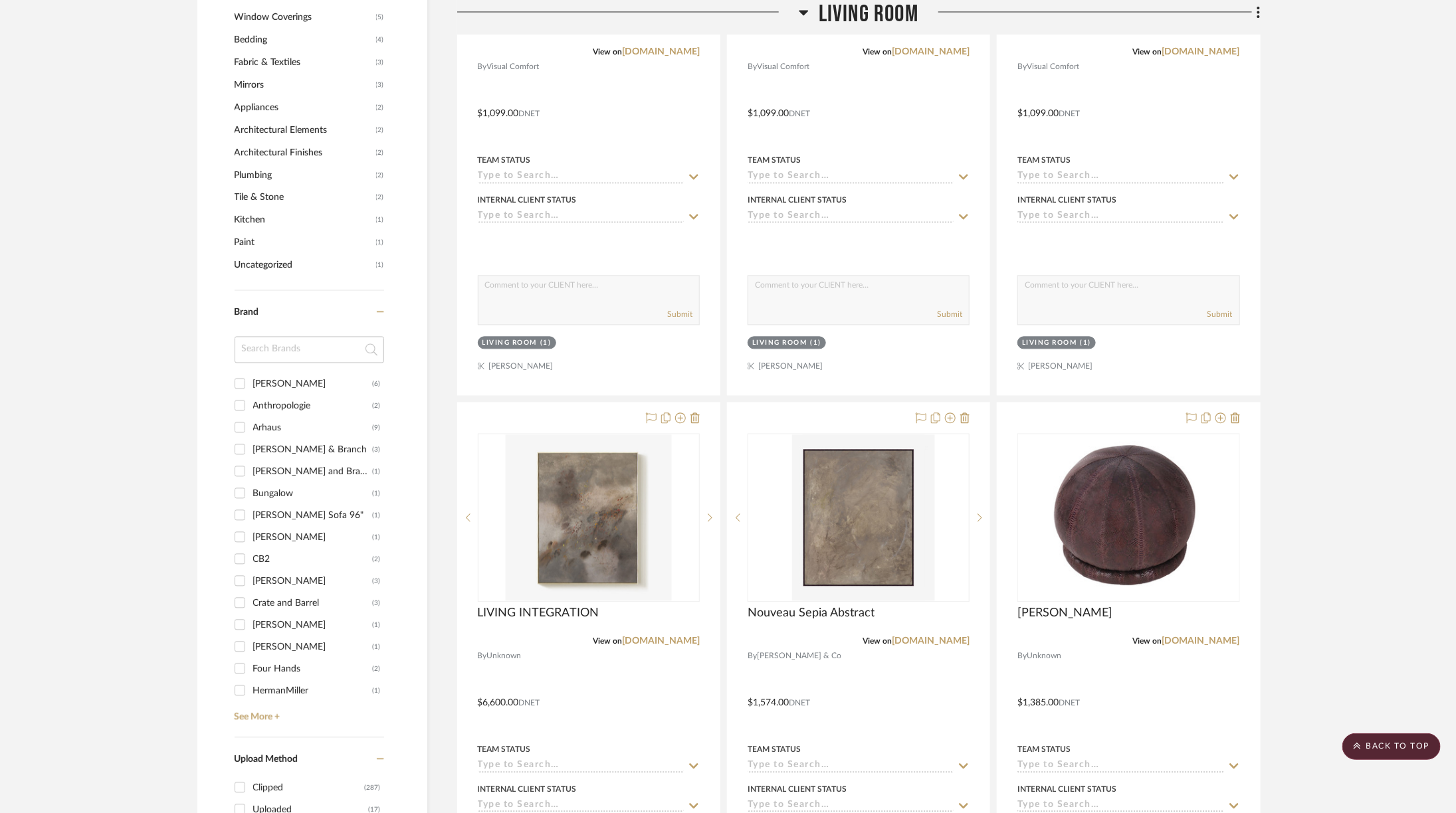
scroll to position [1531, 0]
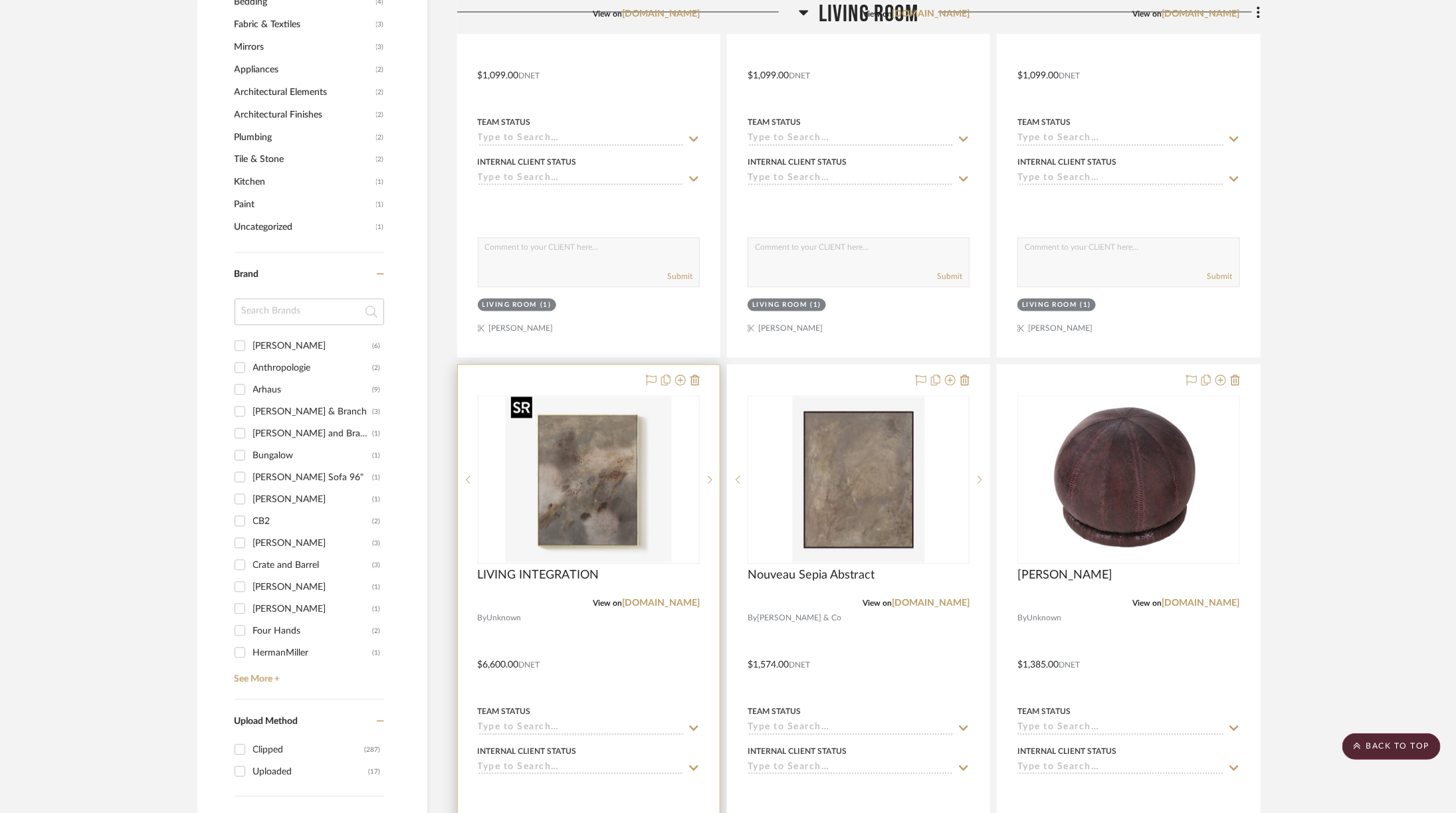
click at [585, 460] on img "0" at bounding box center [589, 480] width 166 height 166
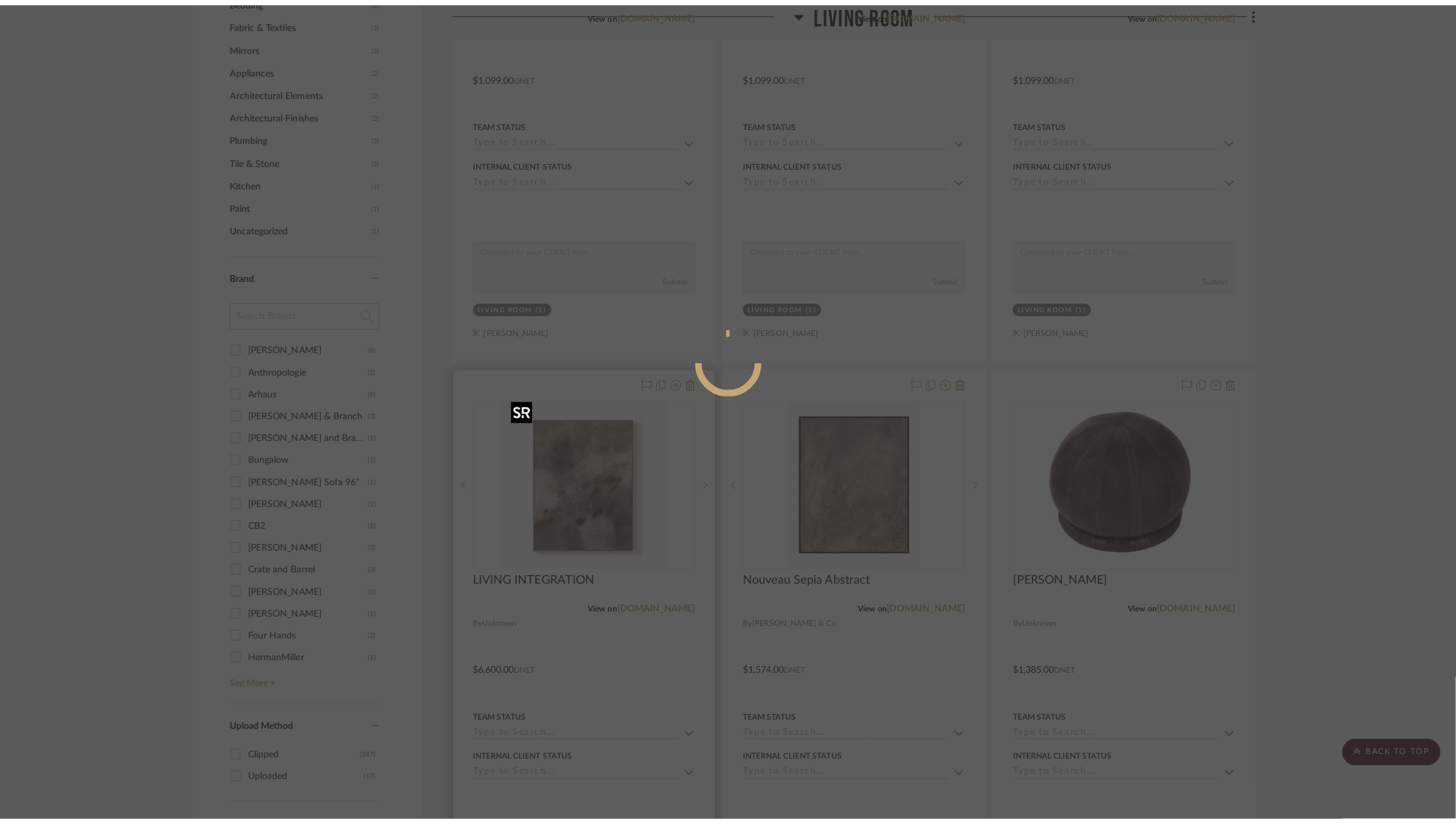
scroll to position [0, 0]
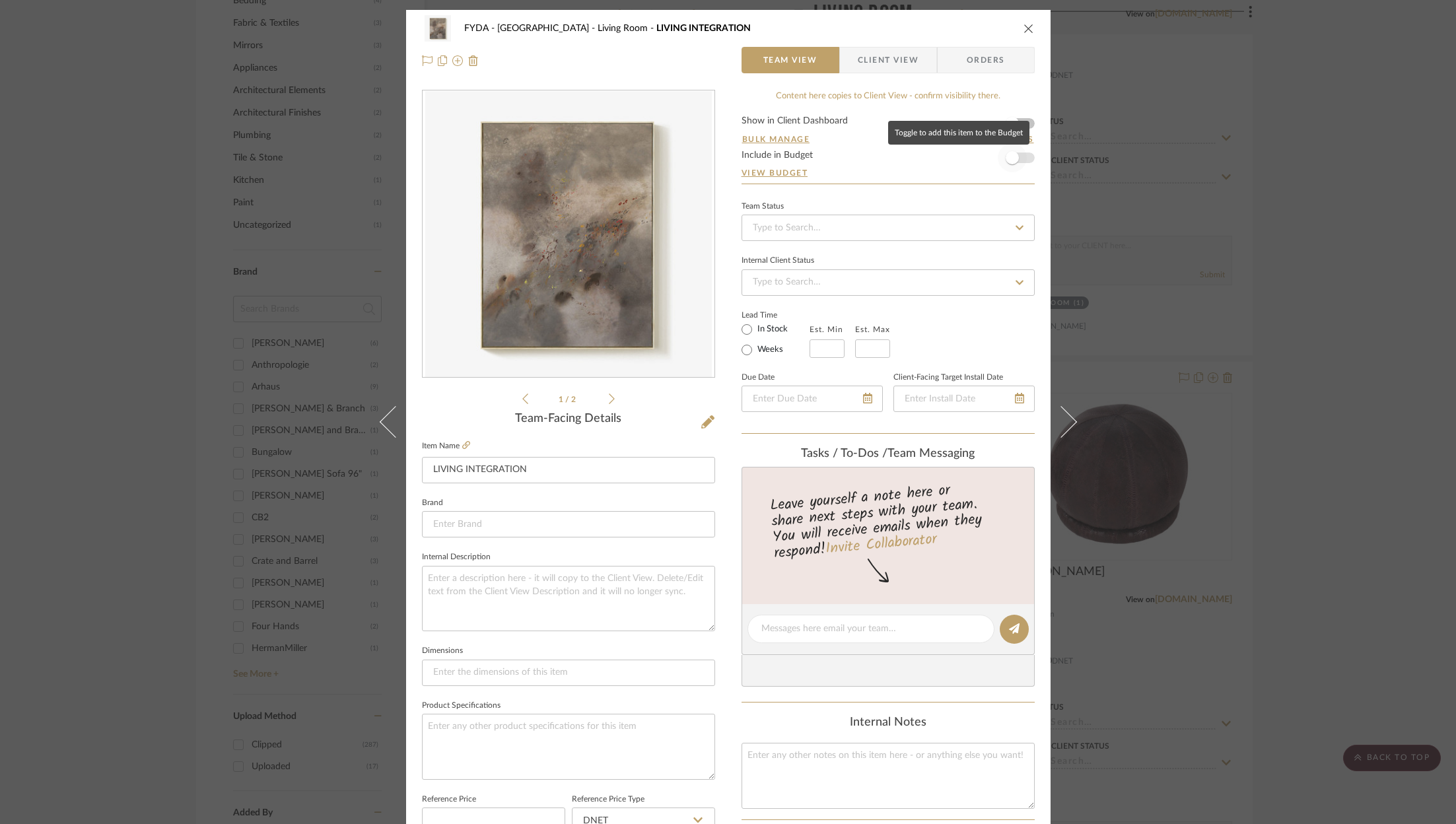
click at [1020, 159] on span "button" at bounding box center [1012, 158] width 29 height 29
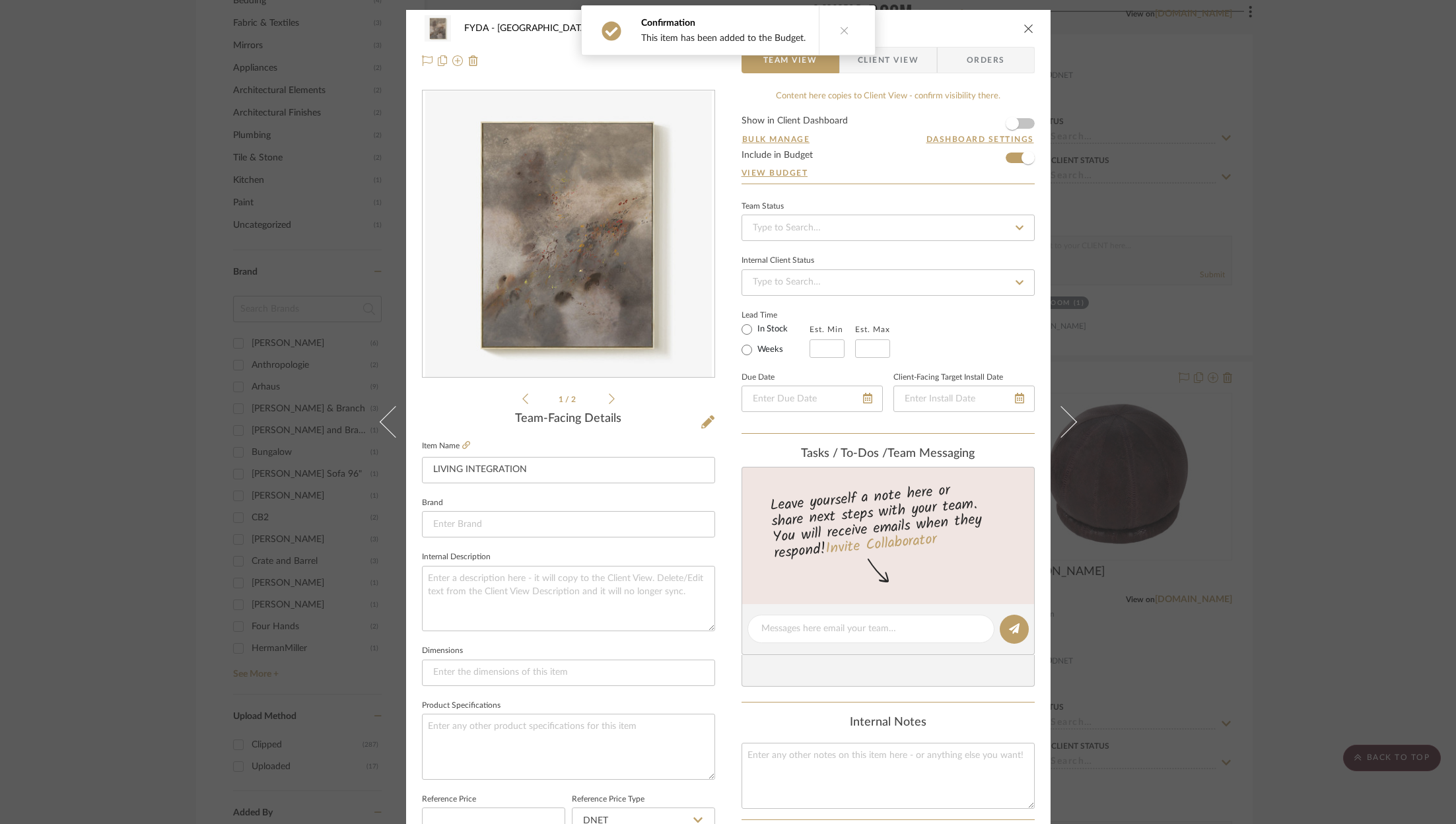
click at [1028, 28] on icon "close" at bounding box center [1028, 28] width 11 height 11
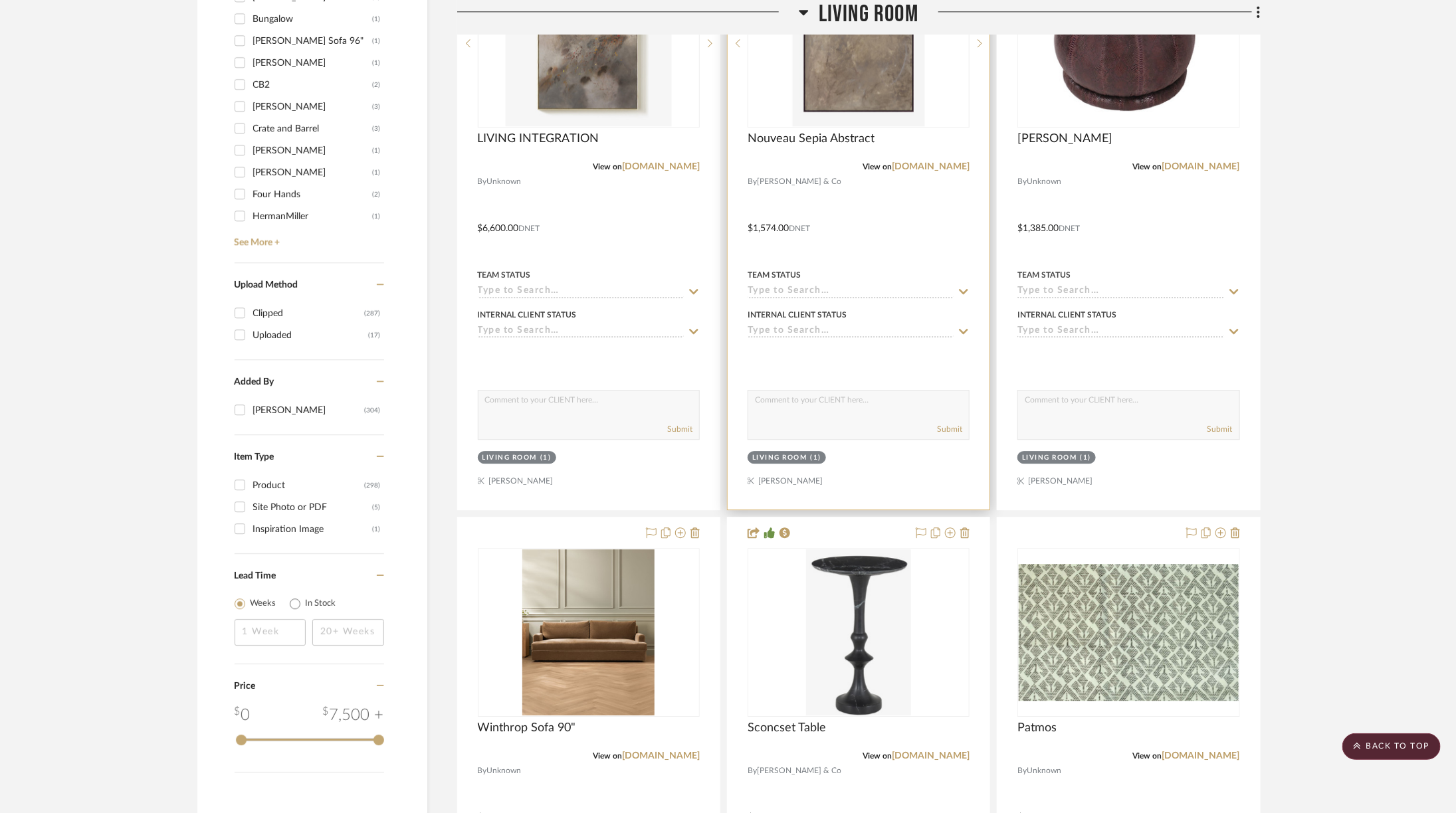
scroll to position [2141, 0]
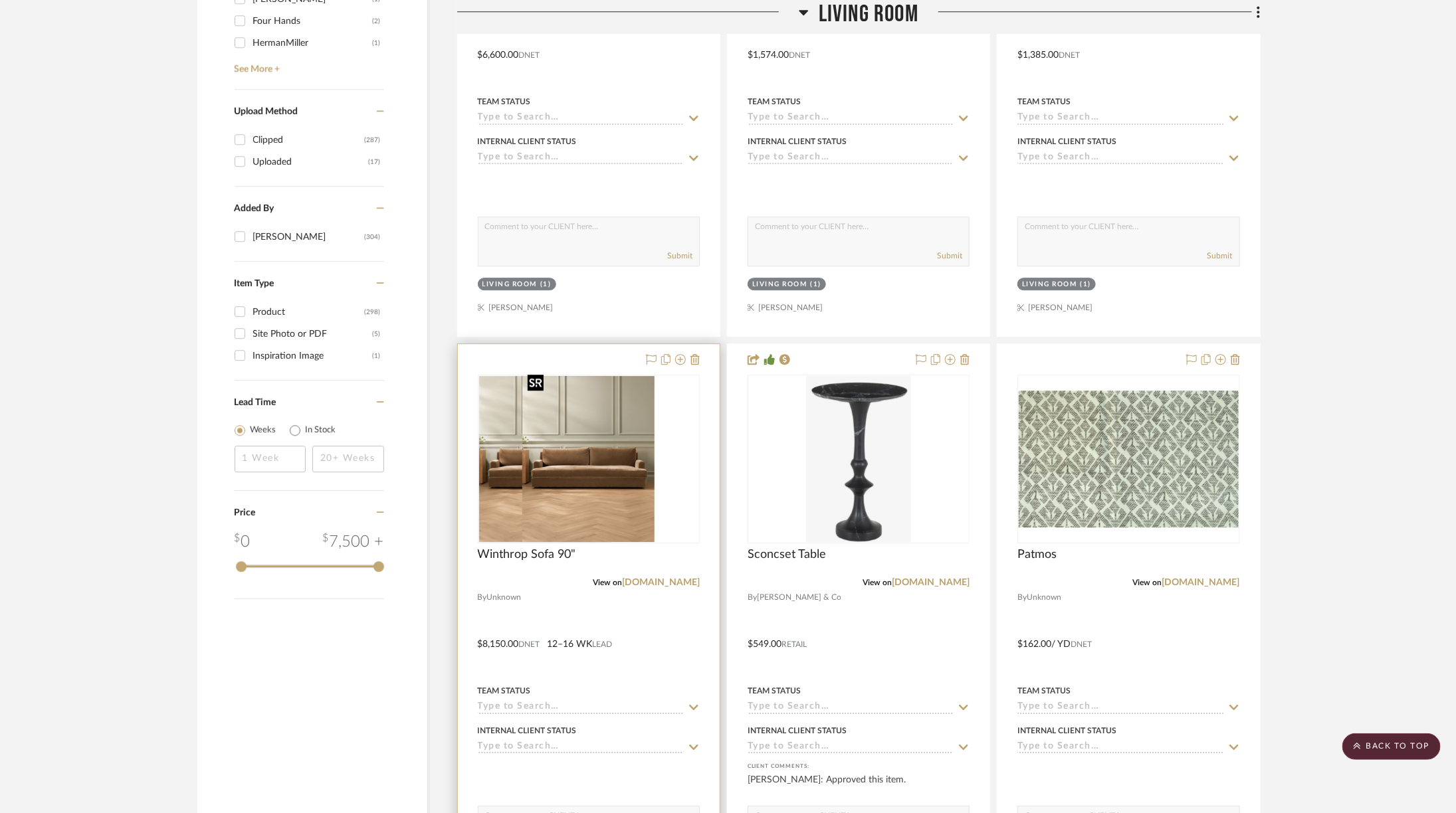
click at [601, 437] on img at bounding box center [588, 459] width 132 height 166
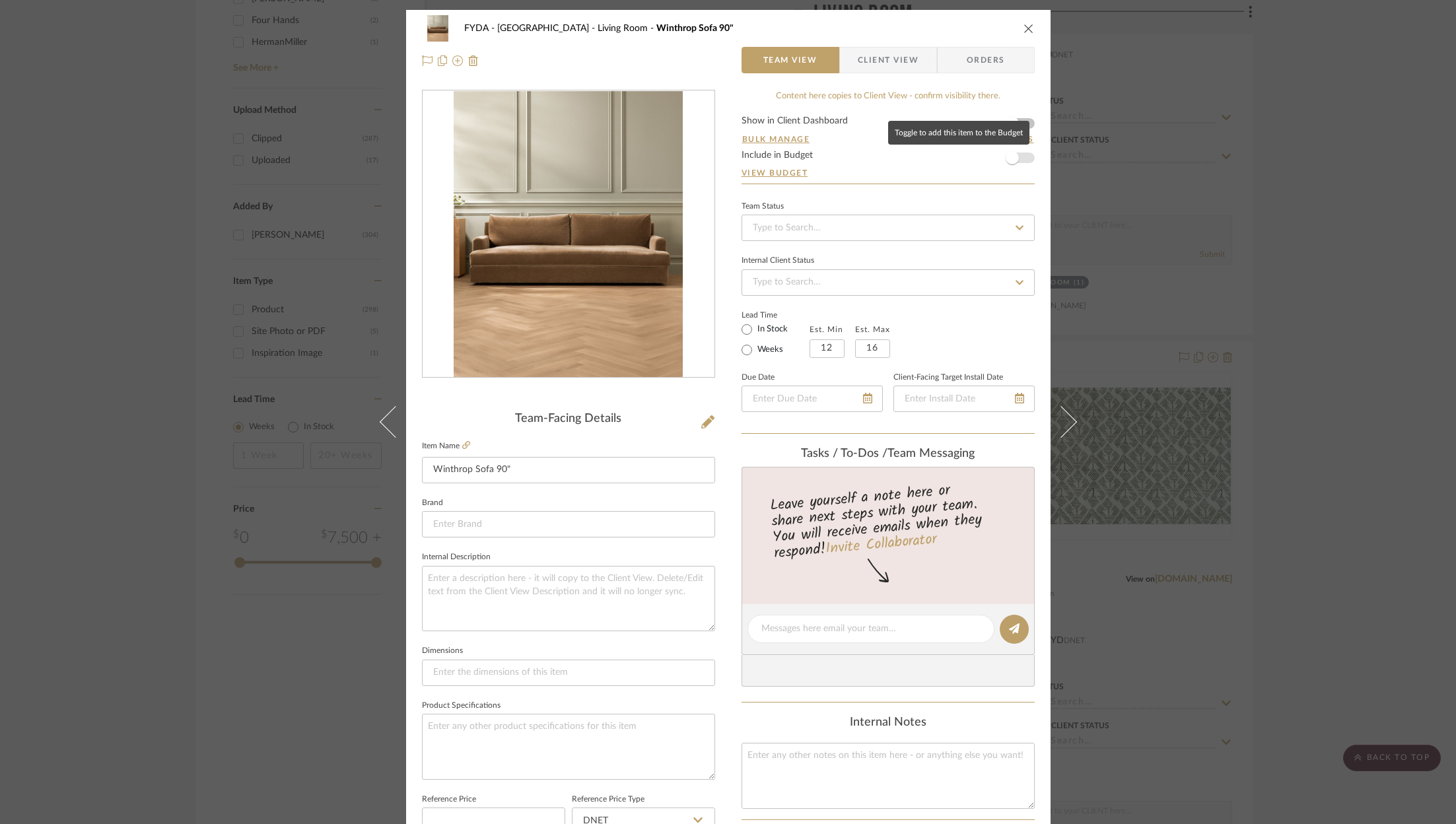
click at [1021, 161] on form "Show in Client Dashboard Bulk Manage Dashboard Settings Include in Budget View …" at bounding box center [888, 150] width 294 height 67
click at [1020, 161] on span "button" at bounding box center [1012, 158] width 29 height 29
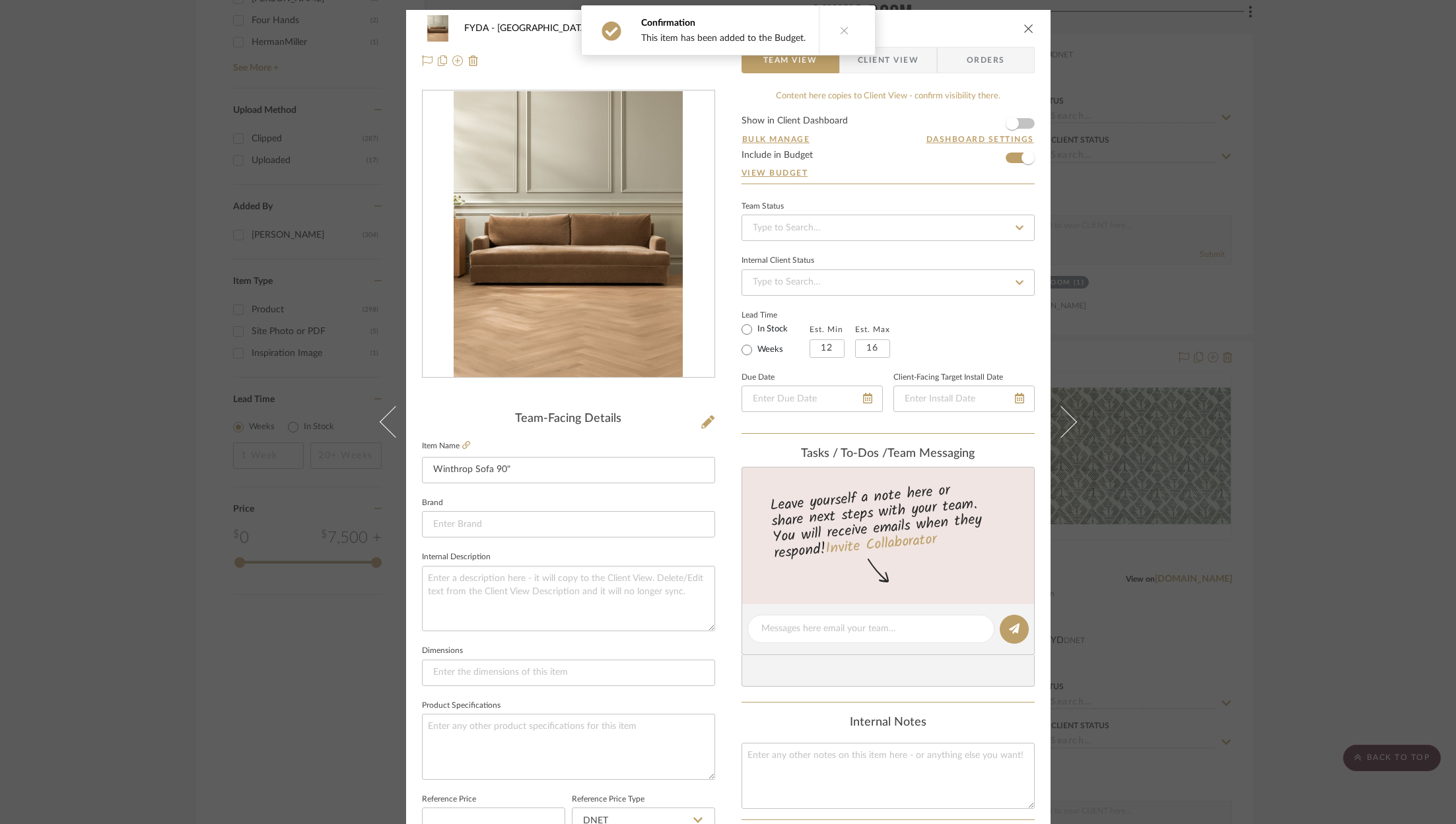
click at [1023, 28] on icon "close" at bounding box center [1028, 28] width 11 height 11
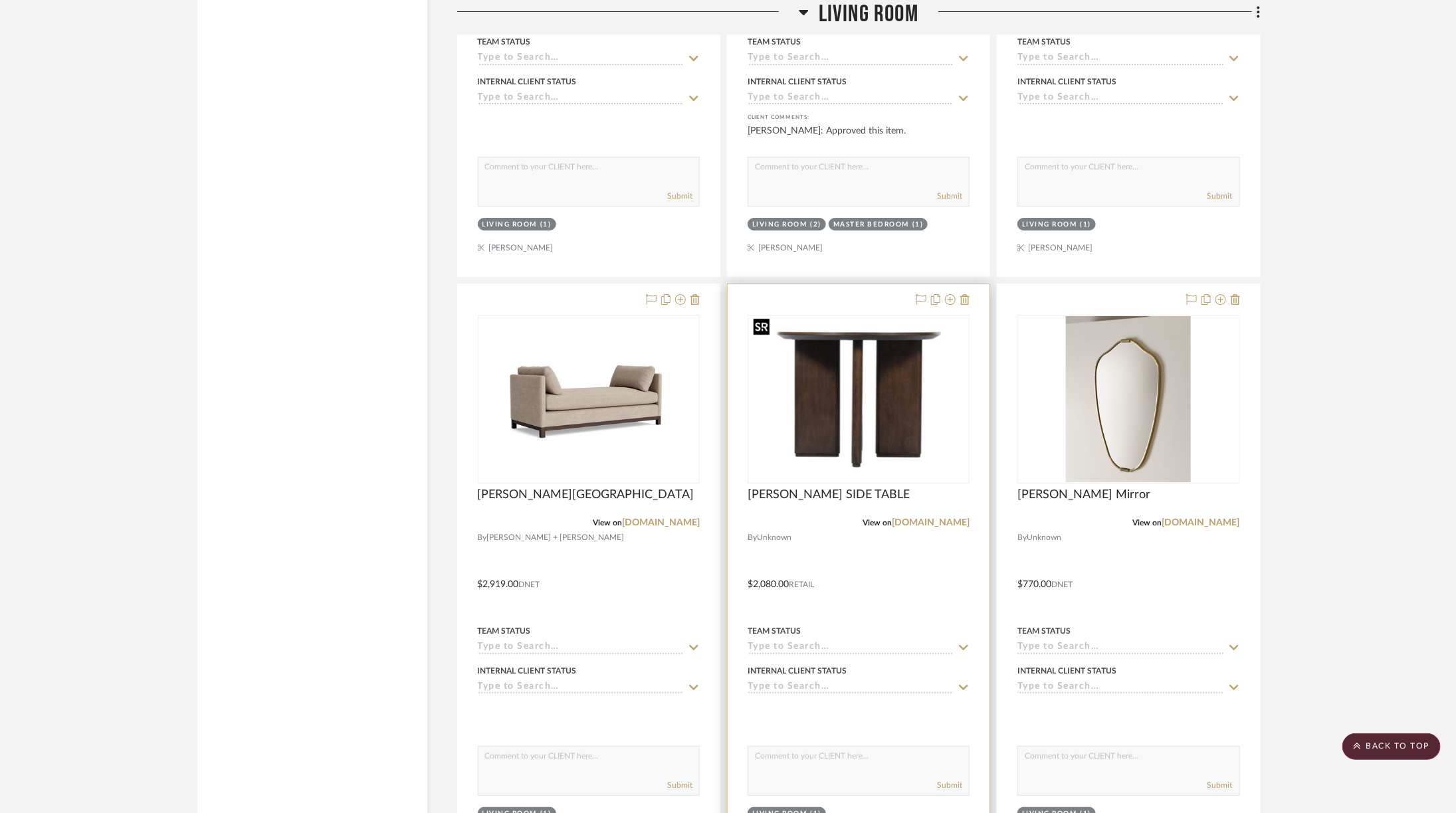
scroll to position [2796, 0]
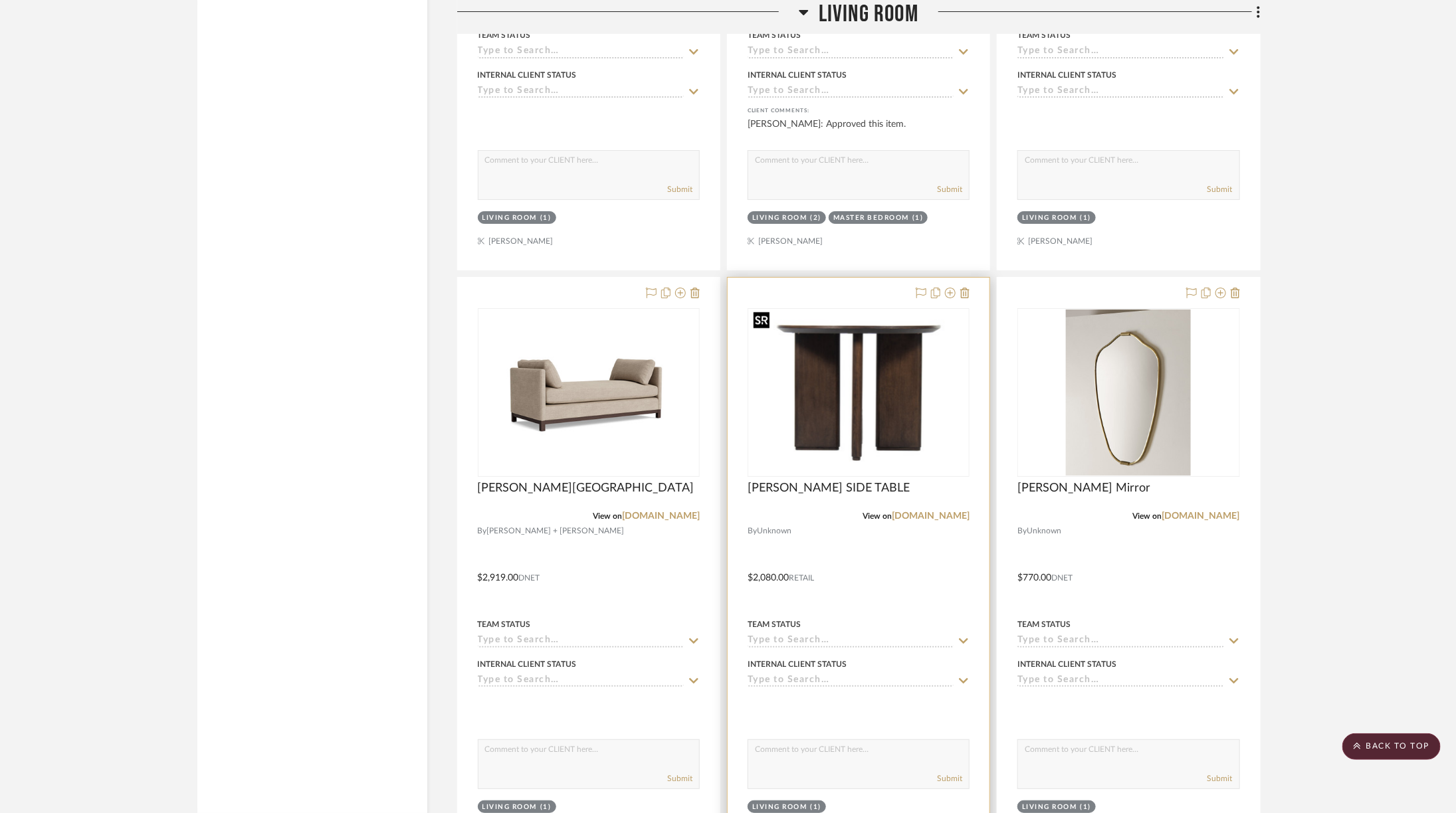
click at [875, 420] on img "0" at bounding box center [858, 392] width 219 height 153
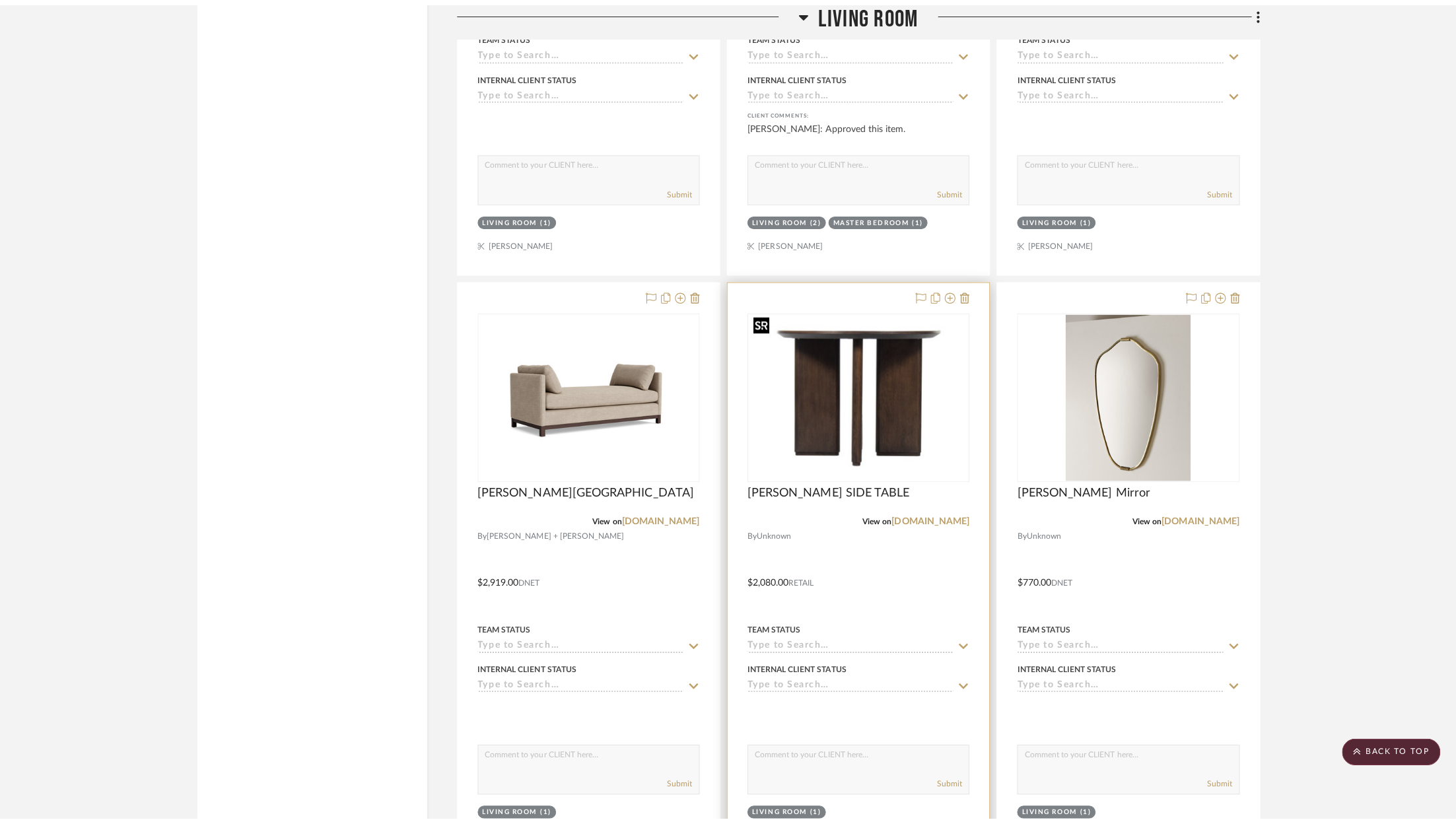
scroll to position [0, 0]
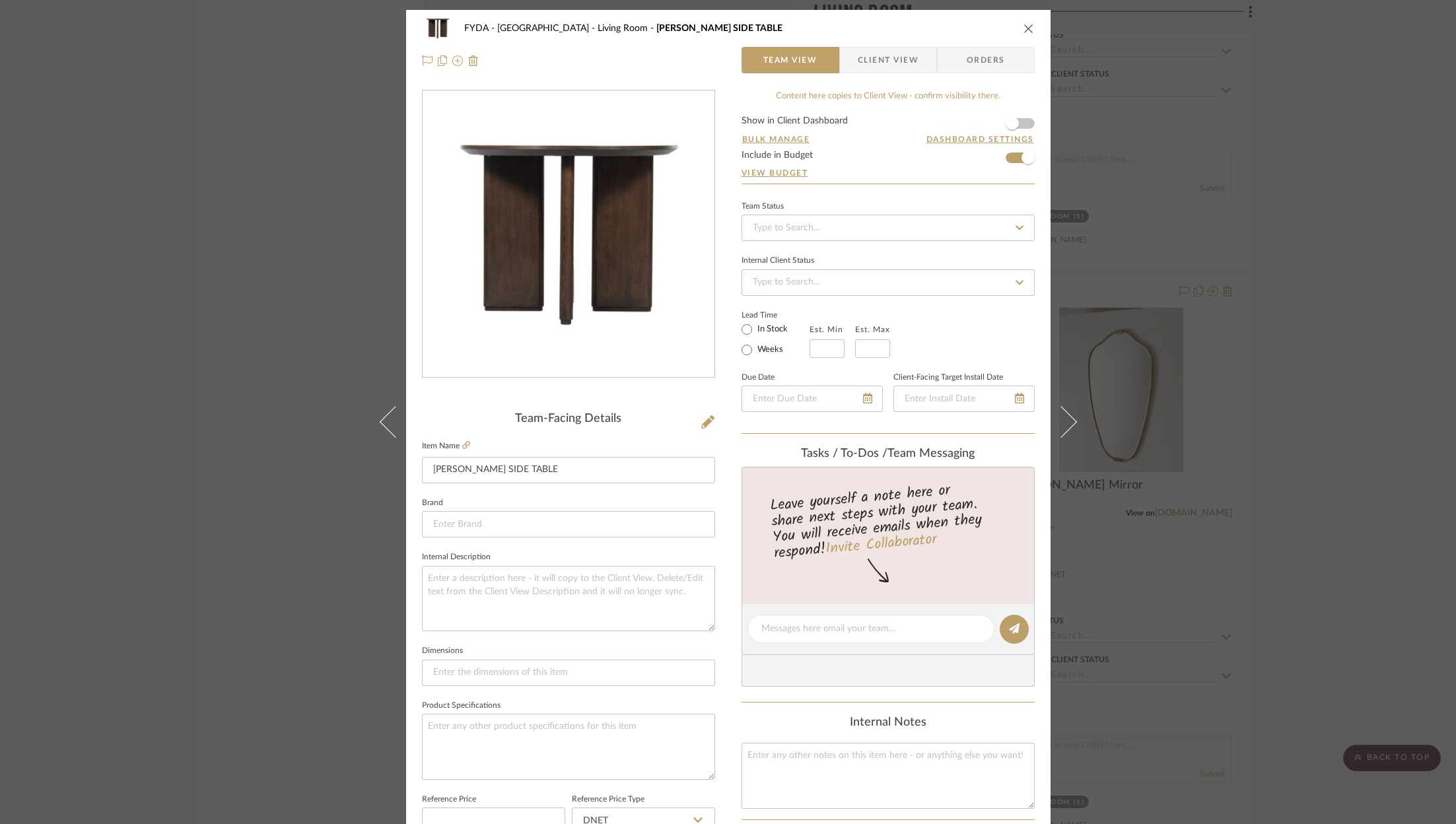
click at [1026, 26] on icon "close" at bounding box center [1028, 28] width 11 height 11
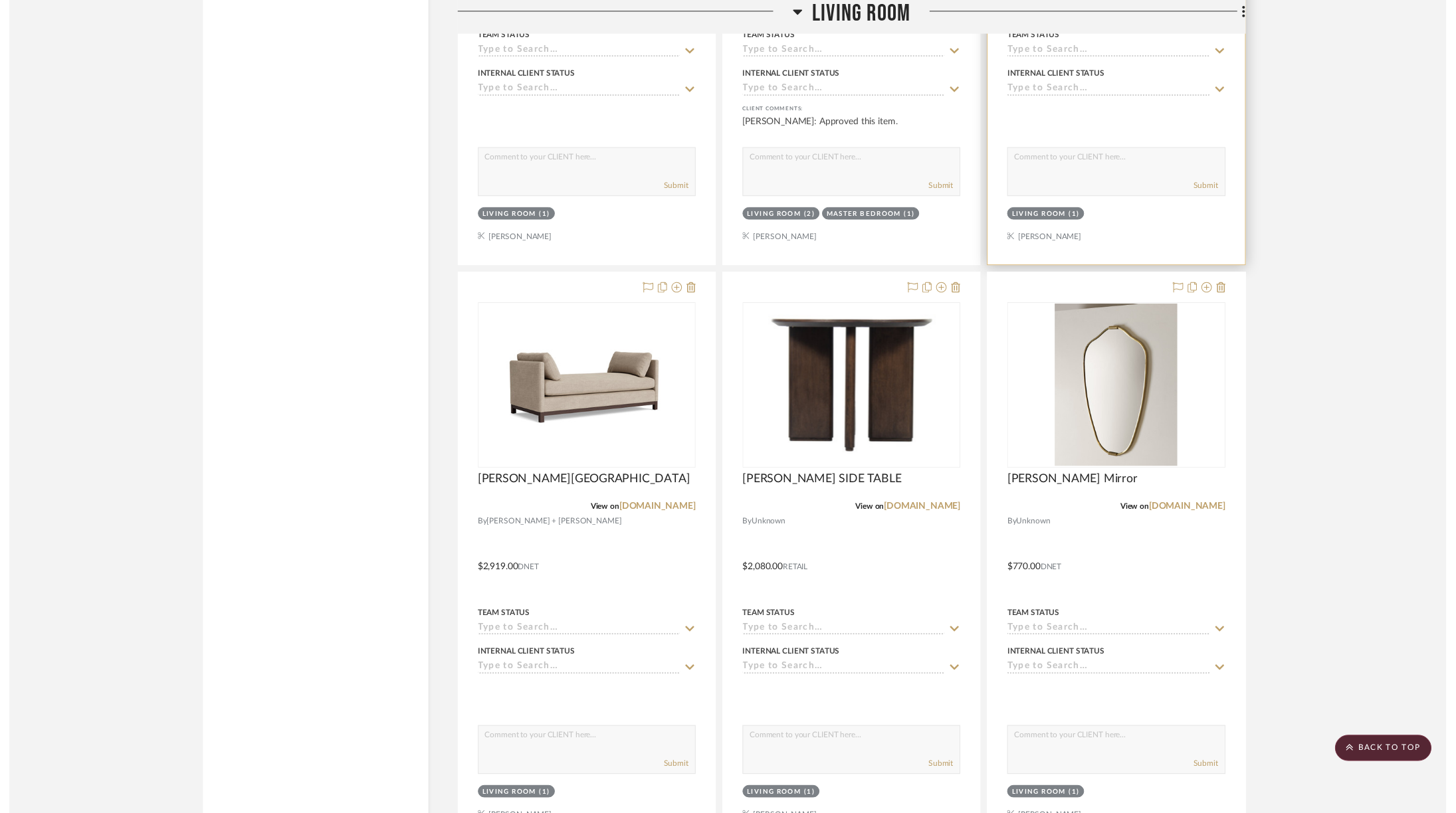
scroll to position [2796, 0]
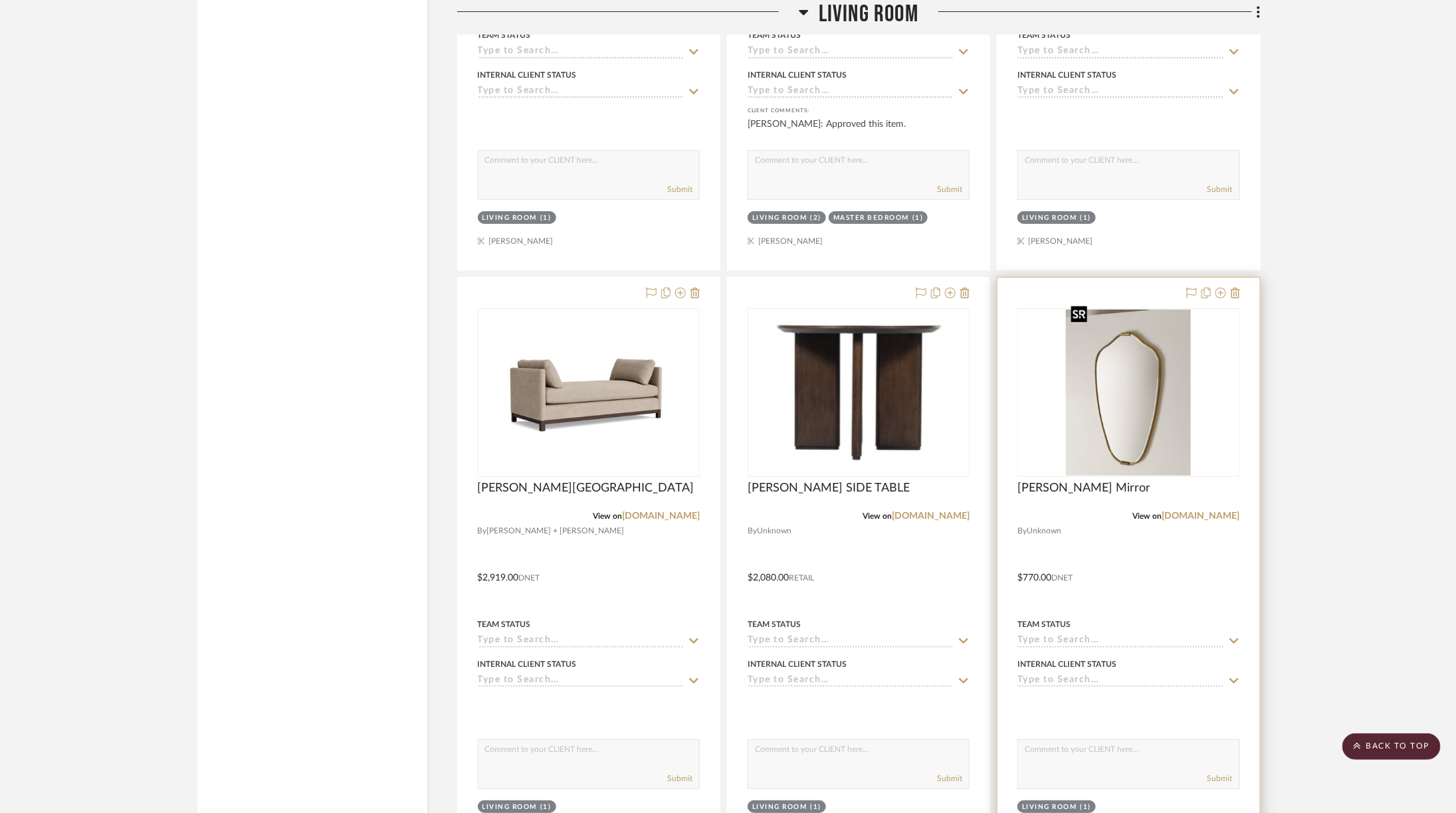
click at [1103, 356] on img "0" at bounding box center [1127, 392] width 125 height 166
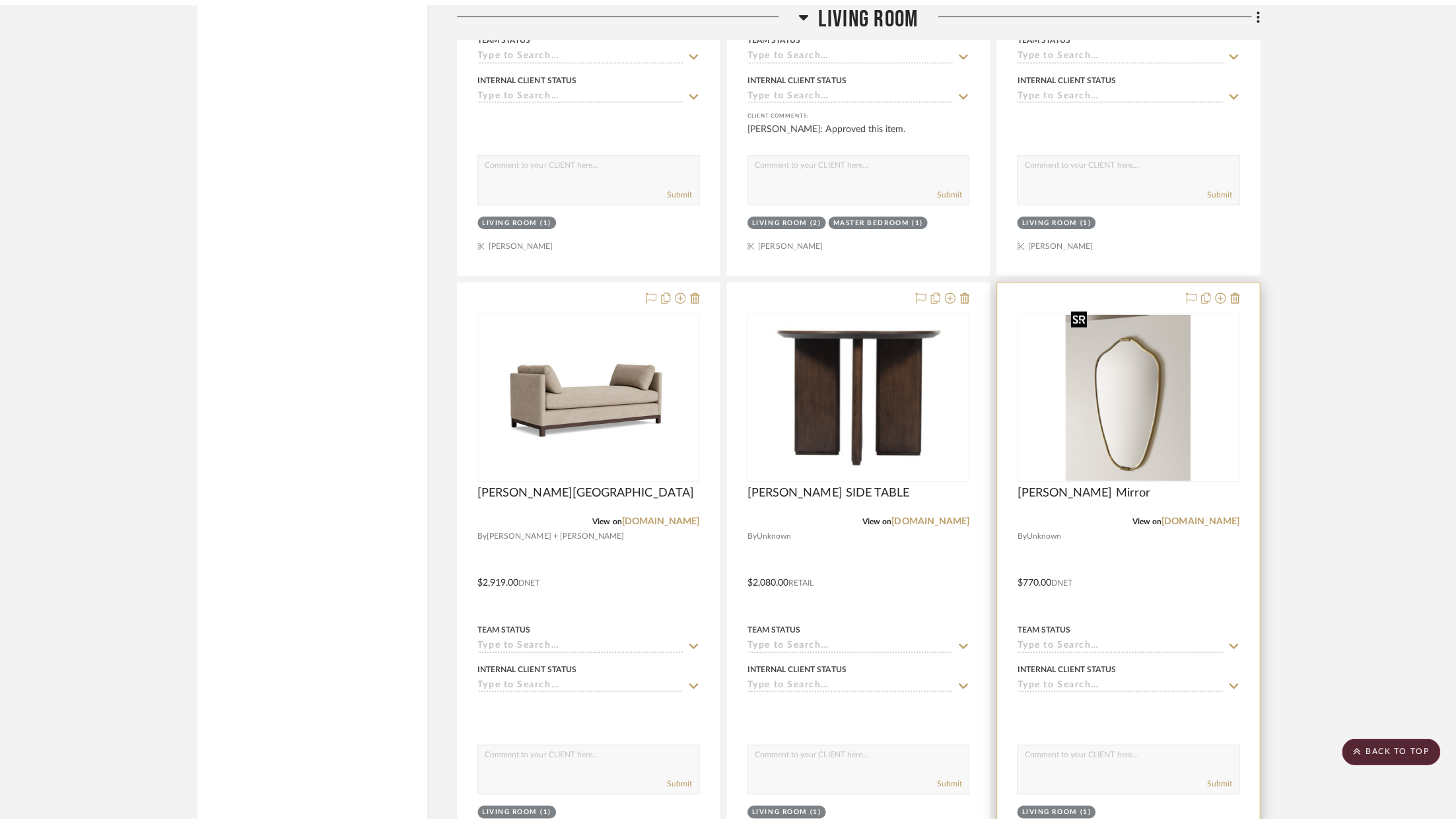
scroll to position [0, 0]
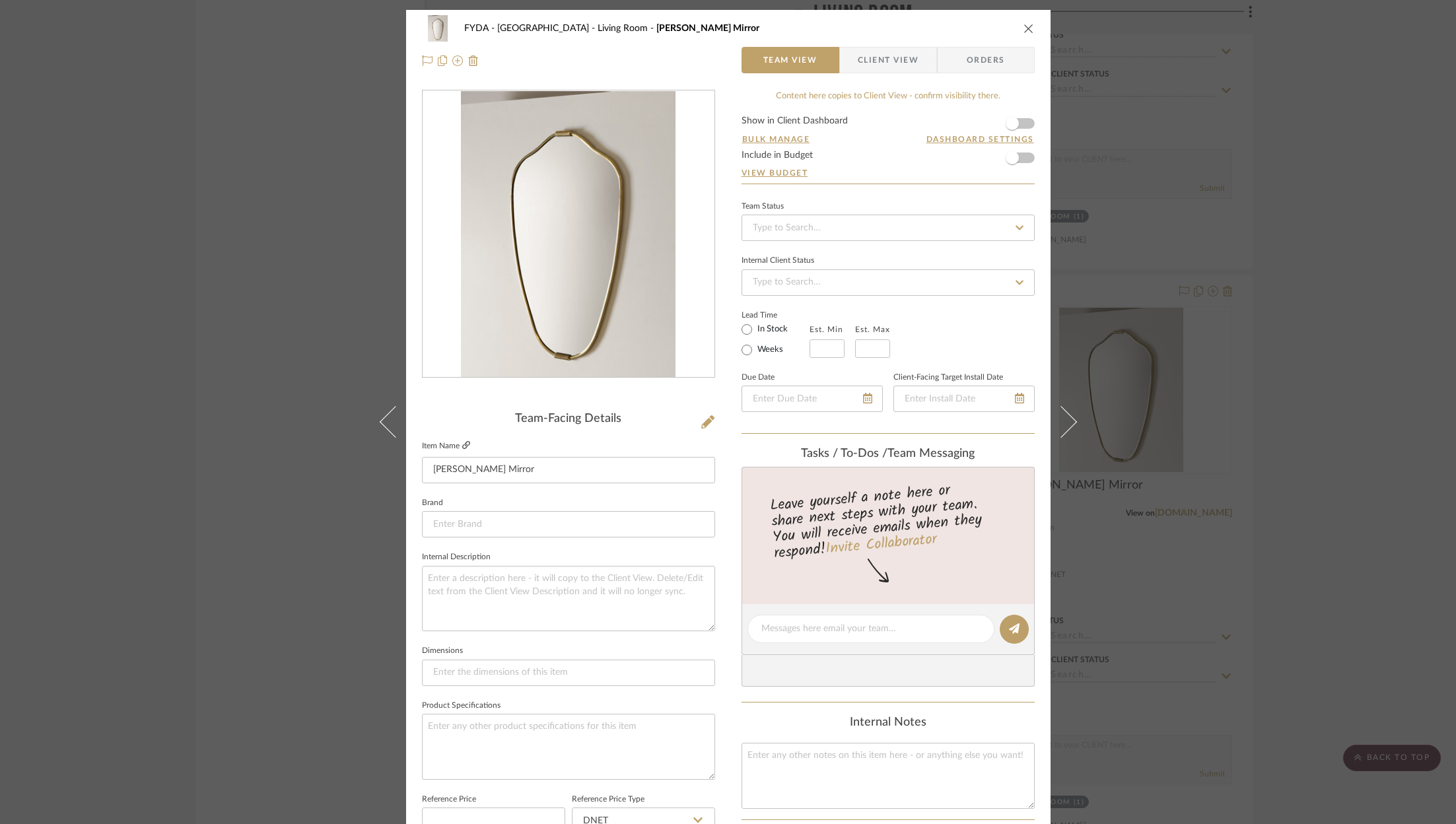
click at [462, 441] on icon at bounding box center [466, 445] width 8 height 8
click at [1014, 157] on span "button" at bounding box center [1012, 158] width 29 height 29
click at [1023, 26] on icon "close" at bounding box center [1028, 28] width 11 height 11
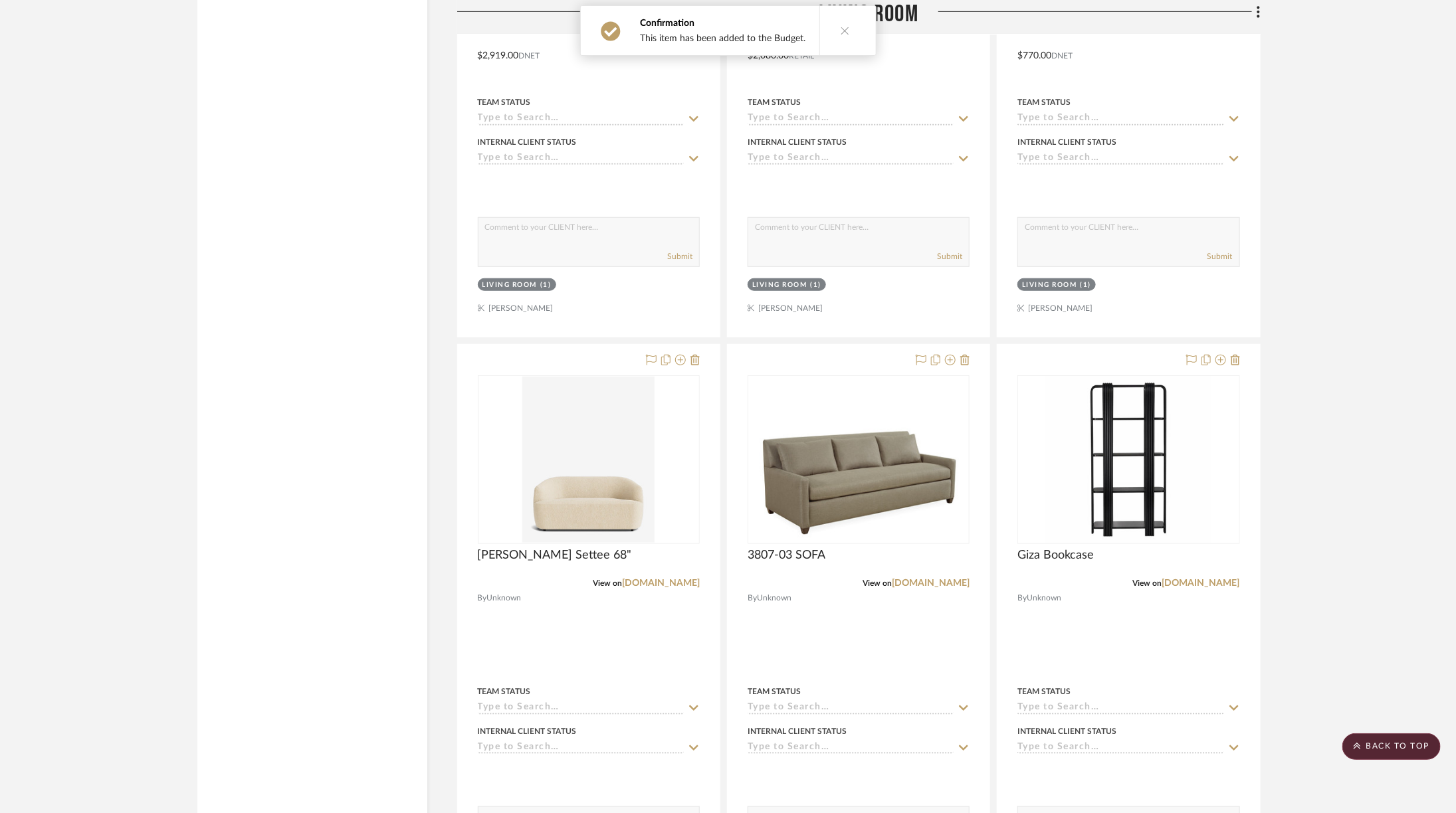
scroll to position [3321, 0]
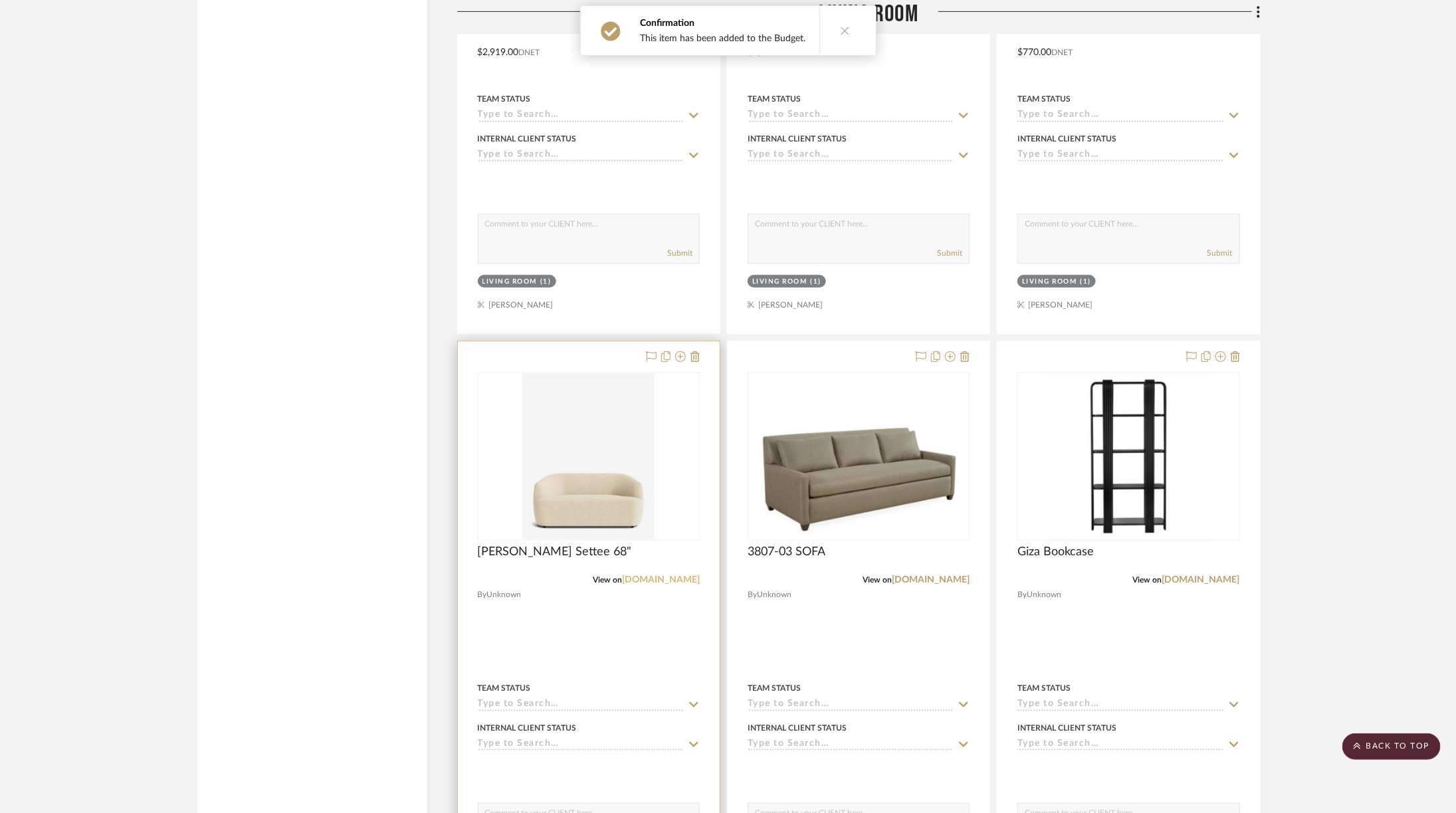
click at [670, 575] on link "[DOMAIN_NAME]" at bounding box center [661, 580] width 78 height 9
click at [621, 455] on img "0" at bounding box center [588, 456] width 132 height 166
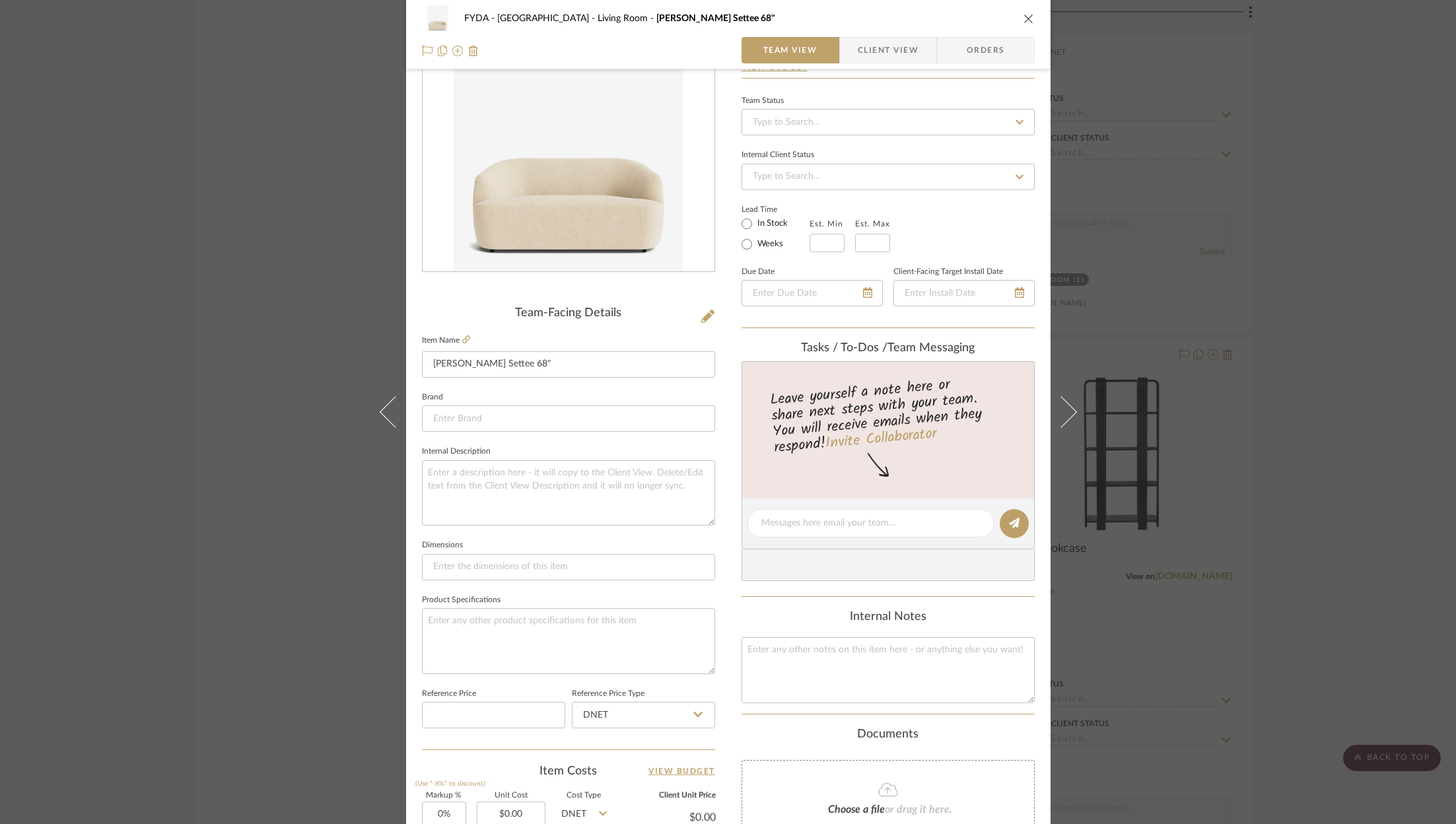
scroll to position [155, 0]
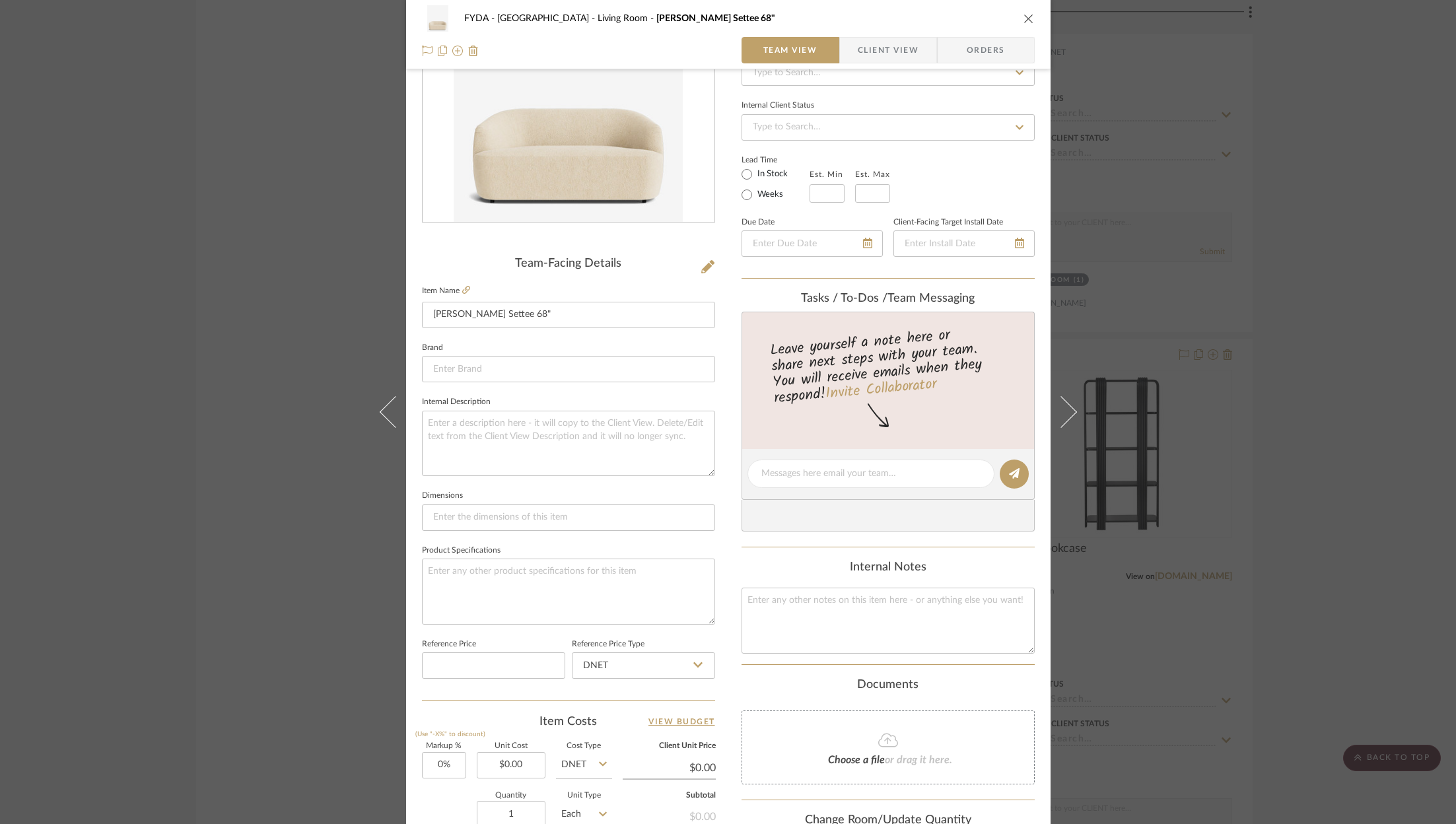
click at [517, 745] on label "Unit Cost" at bounding box center [511, 746] width 69 height 6
click at [512, 752] on input "0.00" at bounding box center [511, 765] width 69 height 27
click at [607, 364] on input at bounding box center [569, 369] width 294 height 27
click at [594, 431] on span "McGee & Co" at bounding box center [569, 436] width 253 height 11
click at [912, 130] on input at bounding box center [888, 128] width 294 height 27
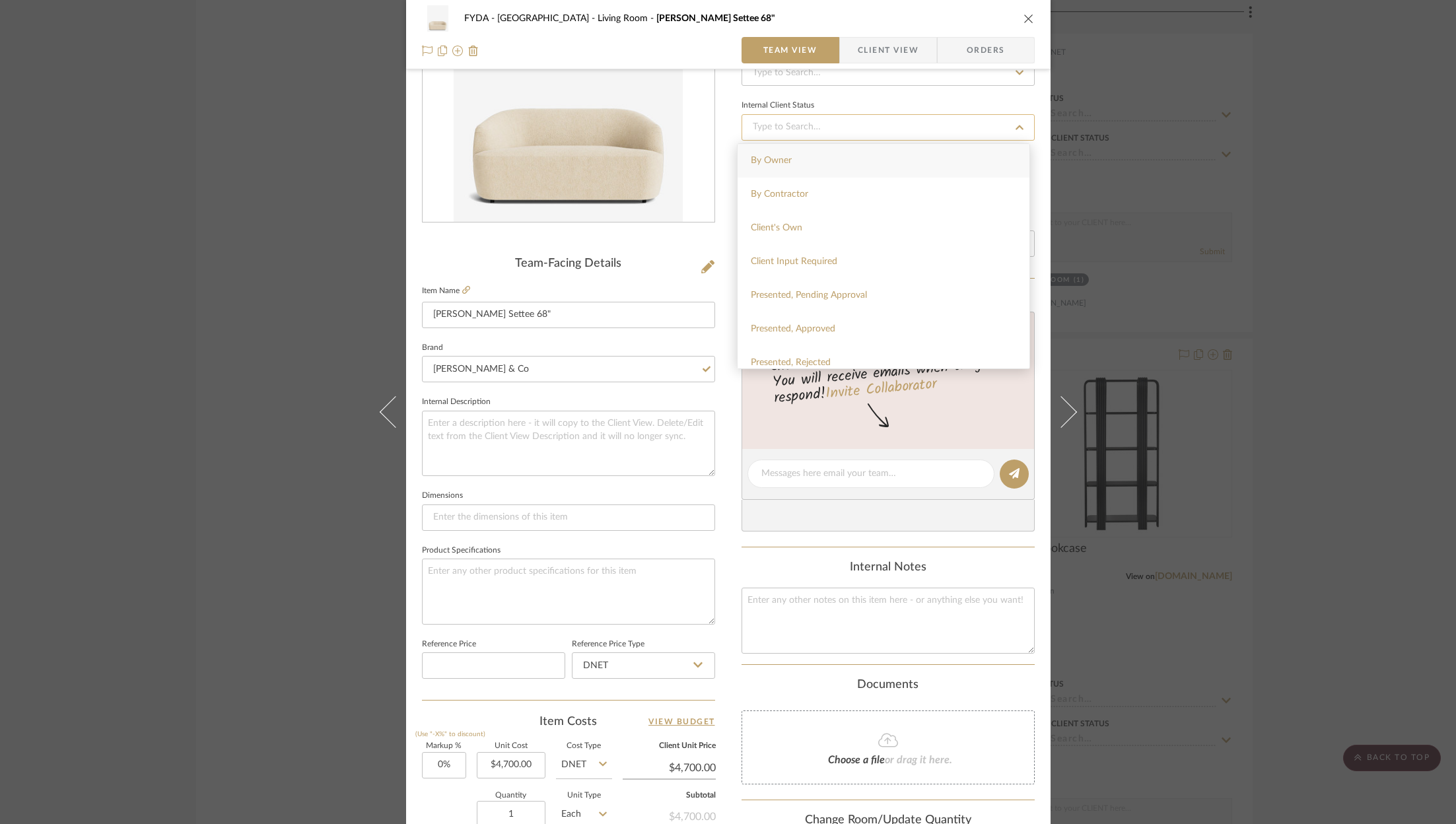
click at [919, 125] on input at bounding box center [888, 128] width 294 height 27
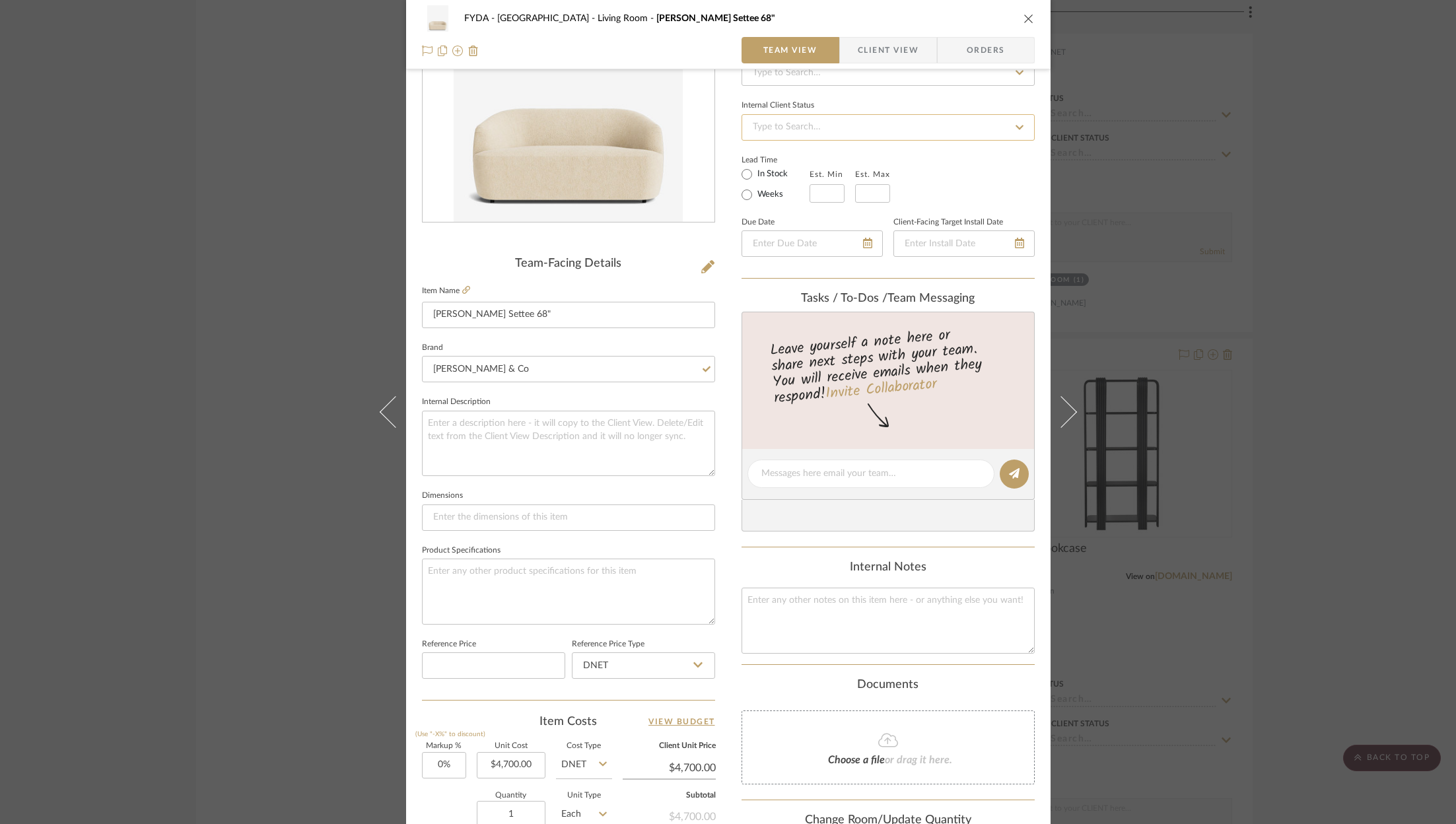
scroll to position [22, 0]
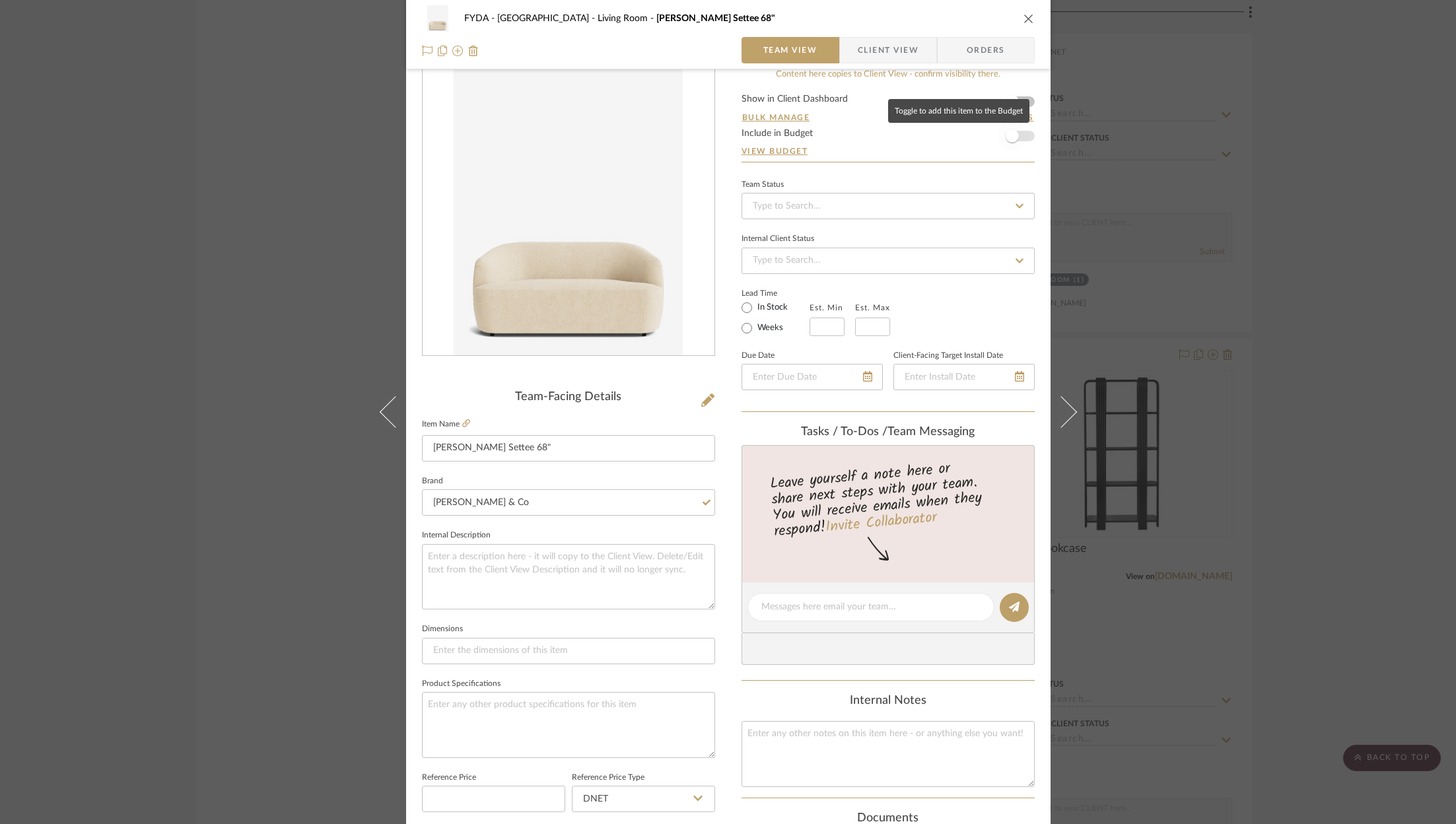
click at [1018, 129] on span "button" at bounding box center [1012, 136] width 29 height 29
click at [1023, 21] on icon "close" at bounding box center [1028, 18] width 11 height 11
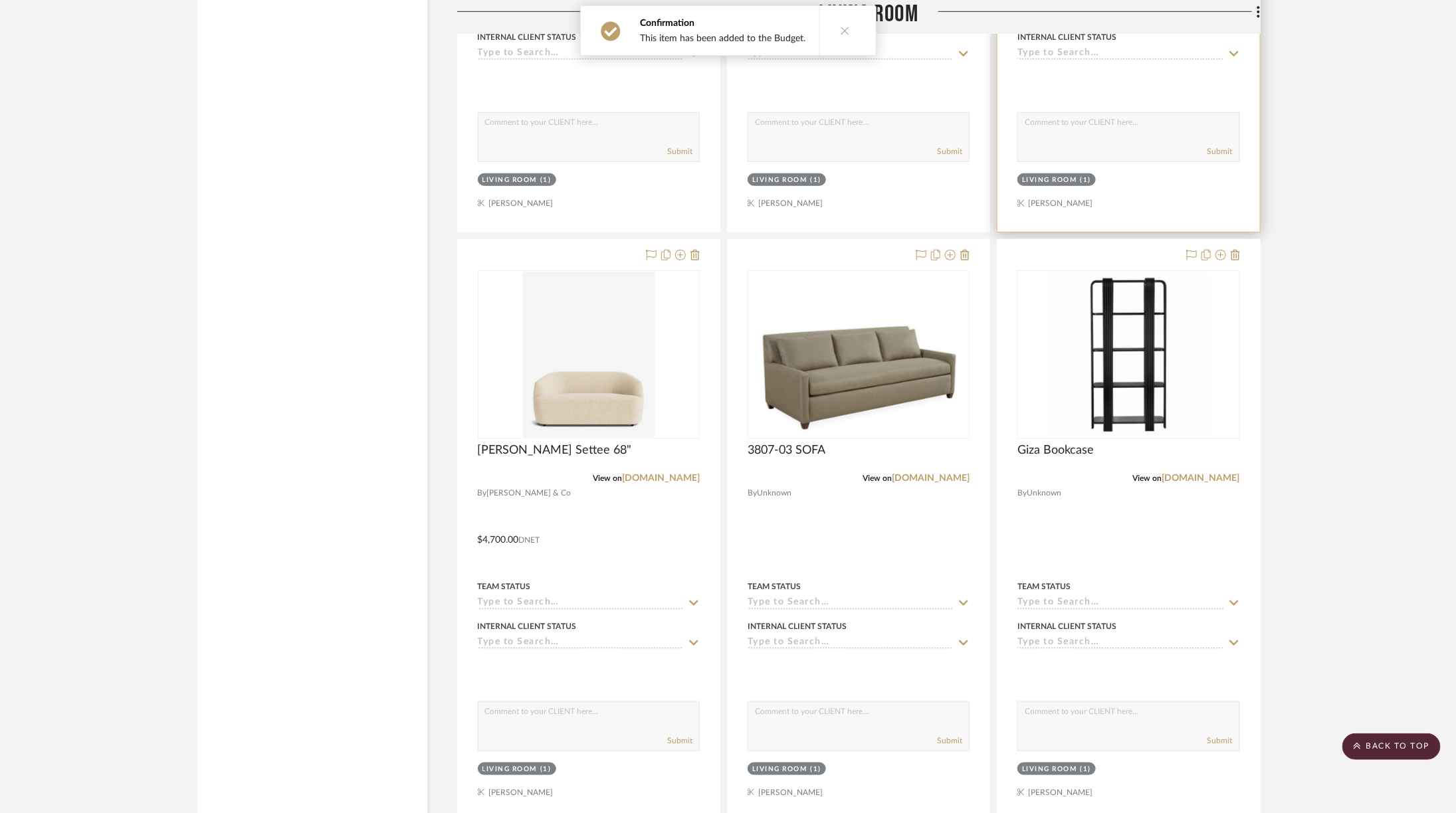
scroll to position [3434, 0]
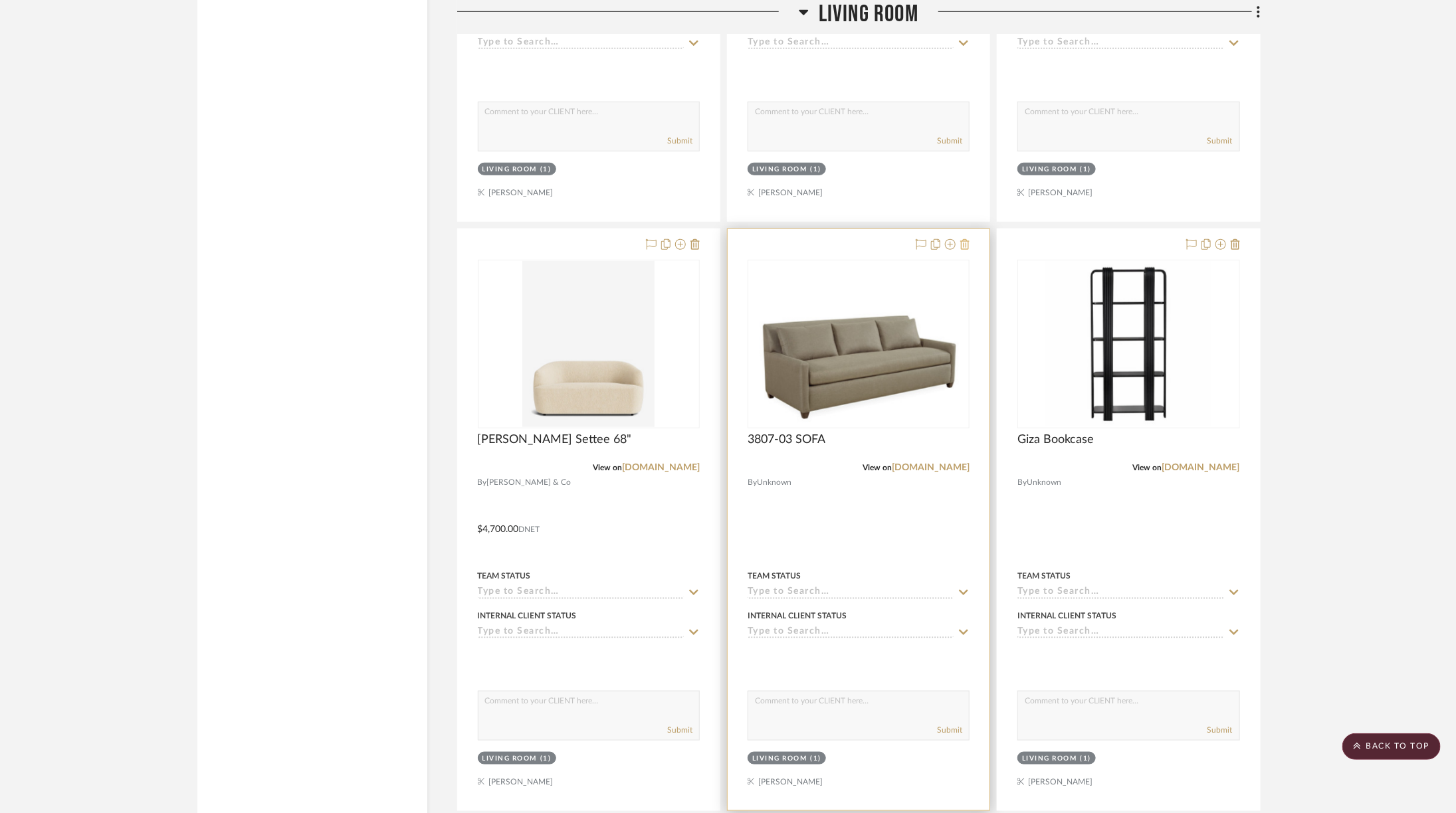
click at [966, 239] on icon at bounding box center [965, 245] width 9 height 11
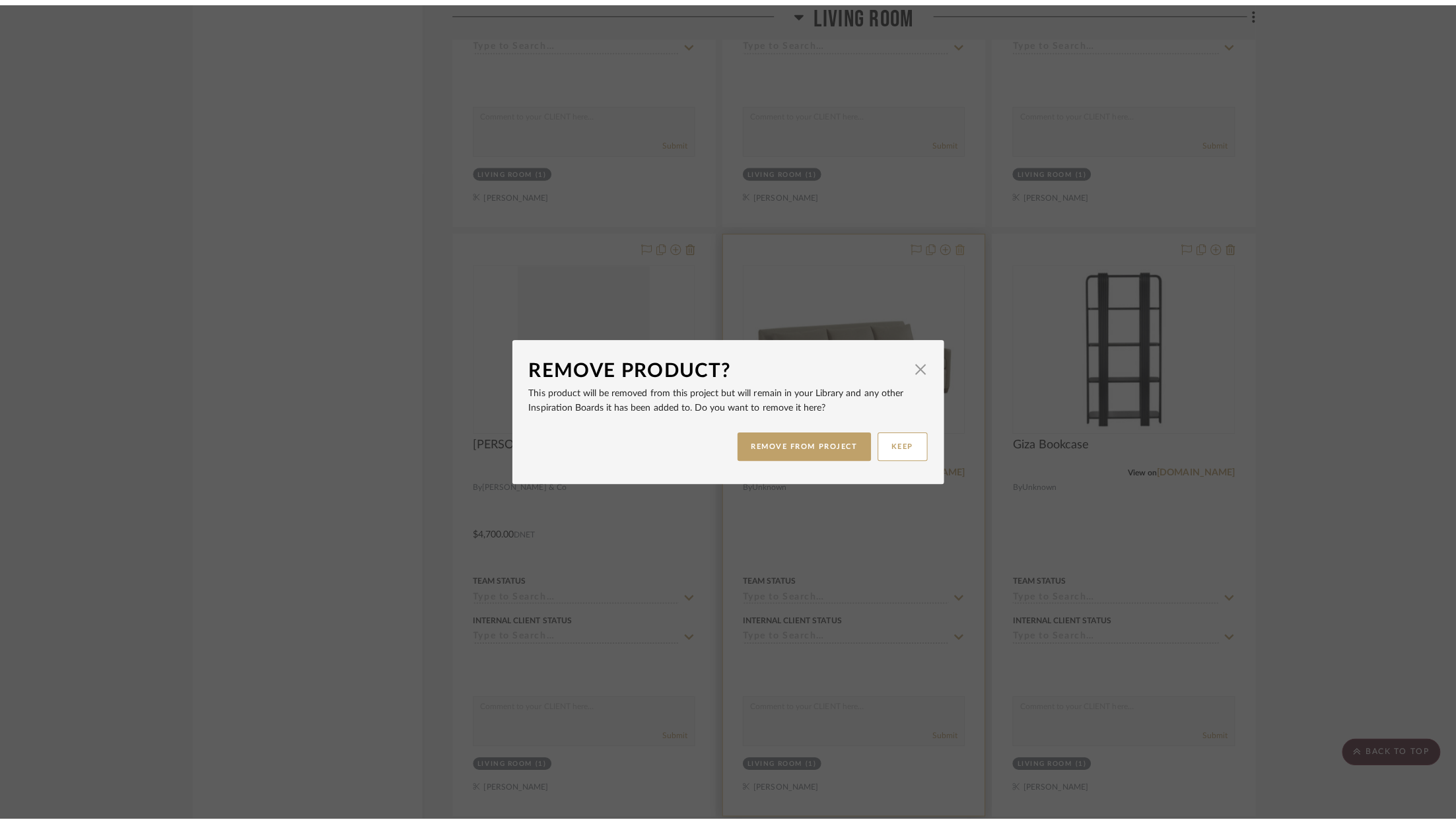
scroll to position [0, 0]
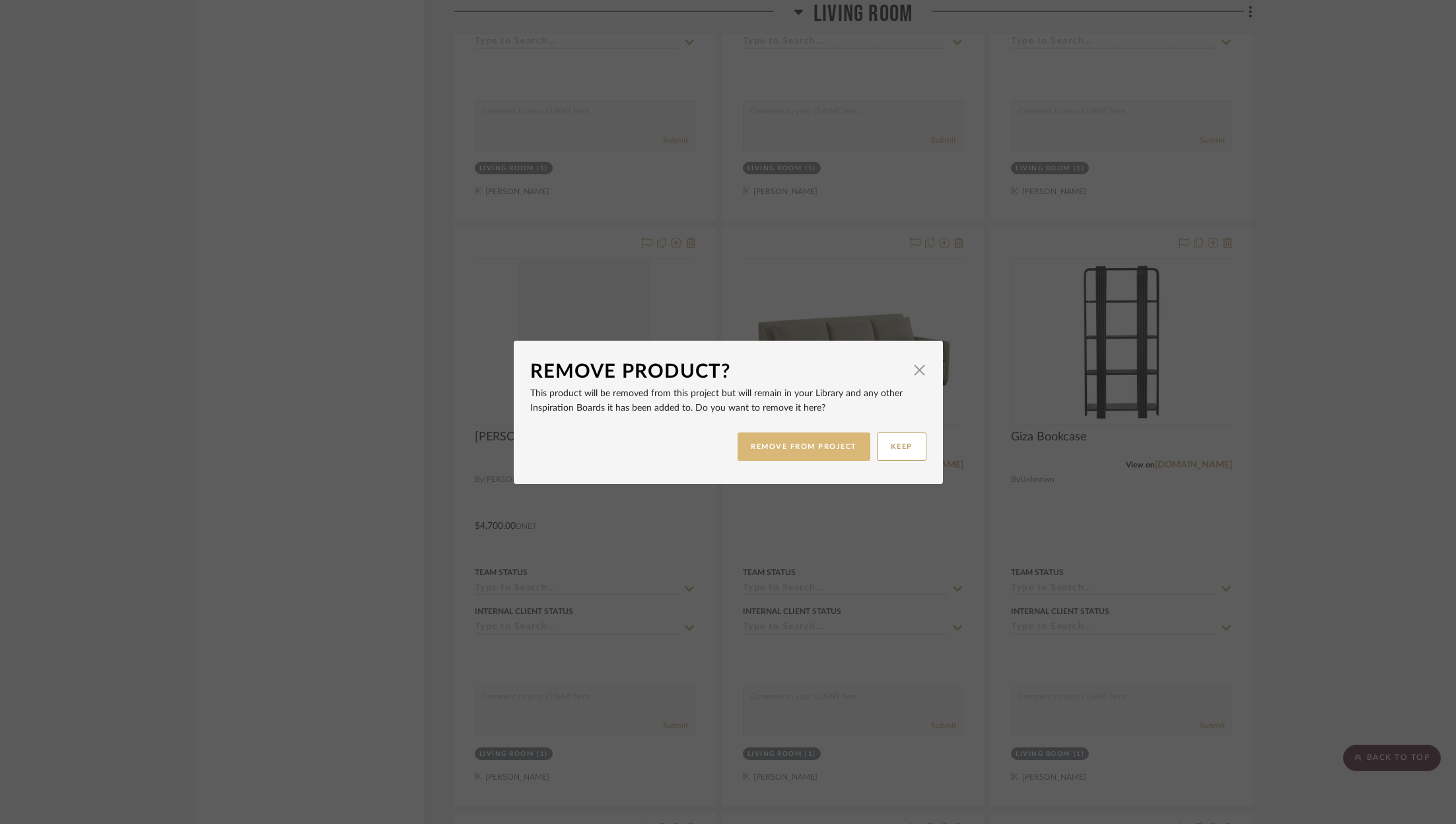
click at [789, 450] on button "REMOVE FROM PROJECT" at bounding box center [804, 446] width 133 height 28
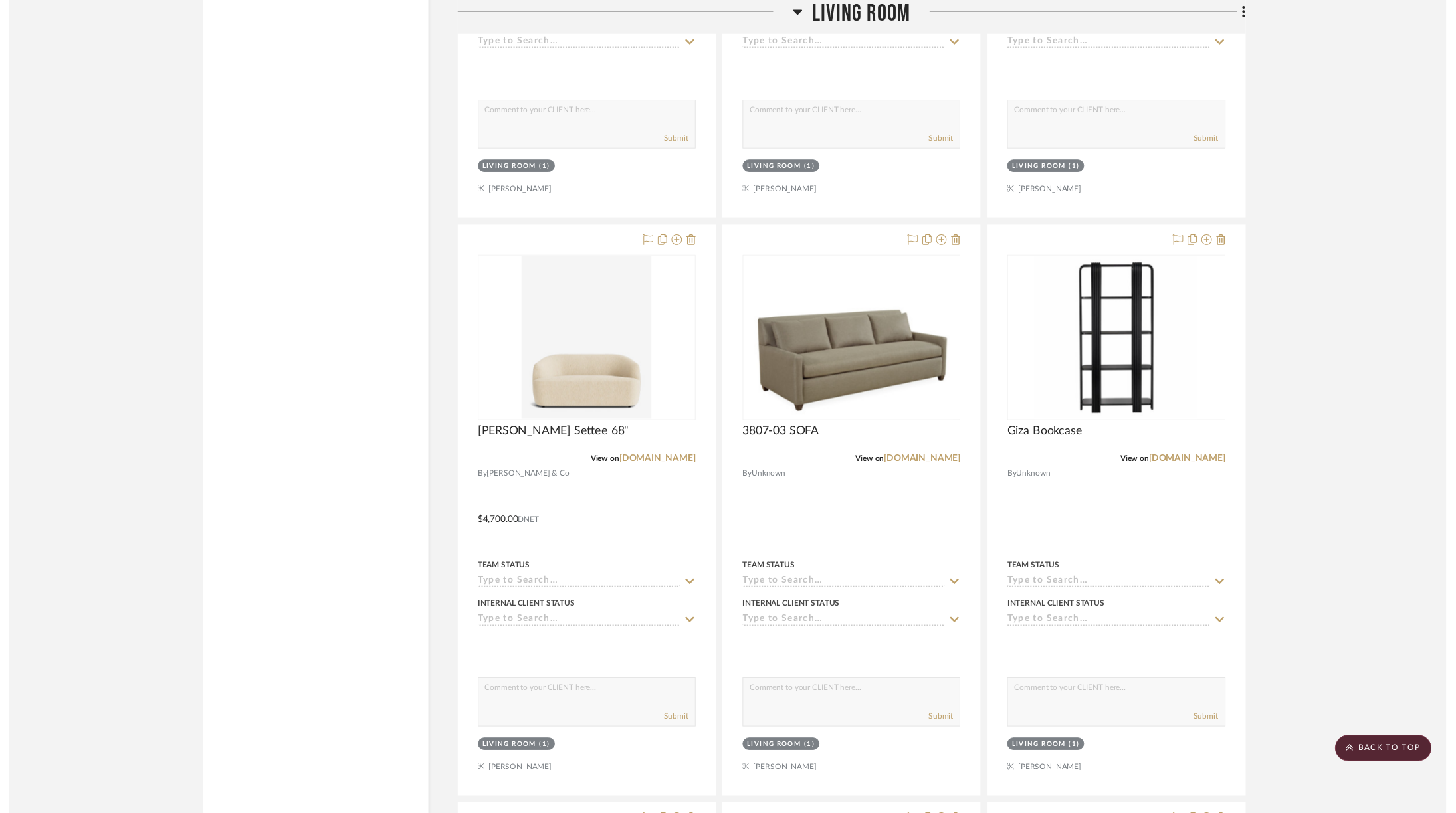
scroll to position [3434, 0]
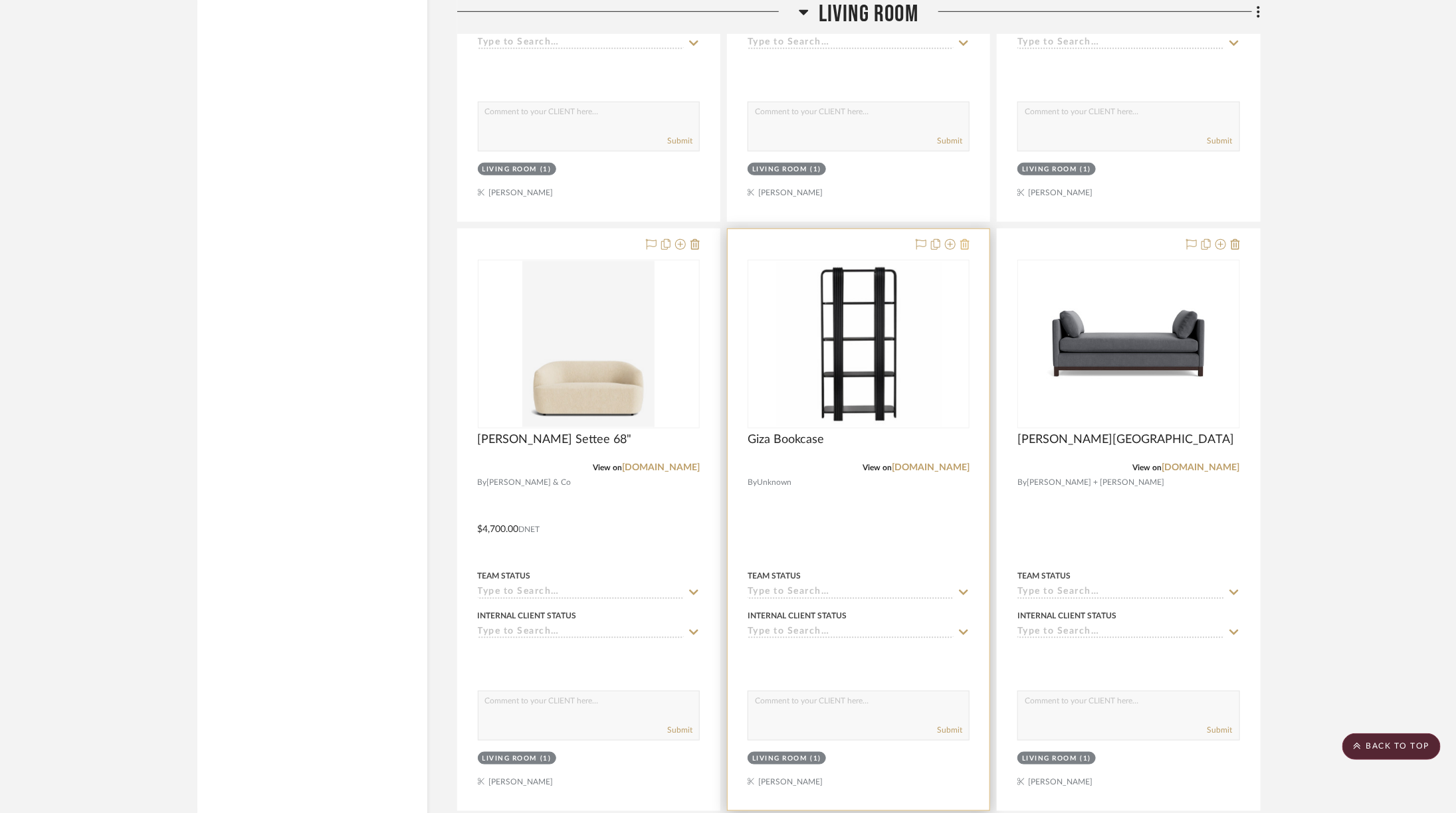
click at [964, 239] on icon at bounding box center [965, 245] width 9 height 11
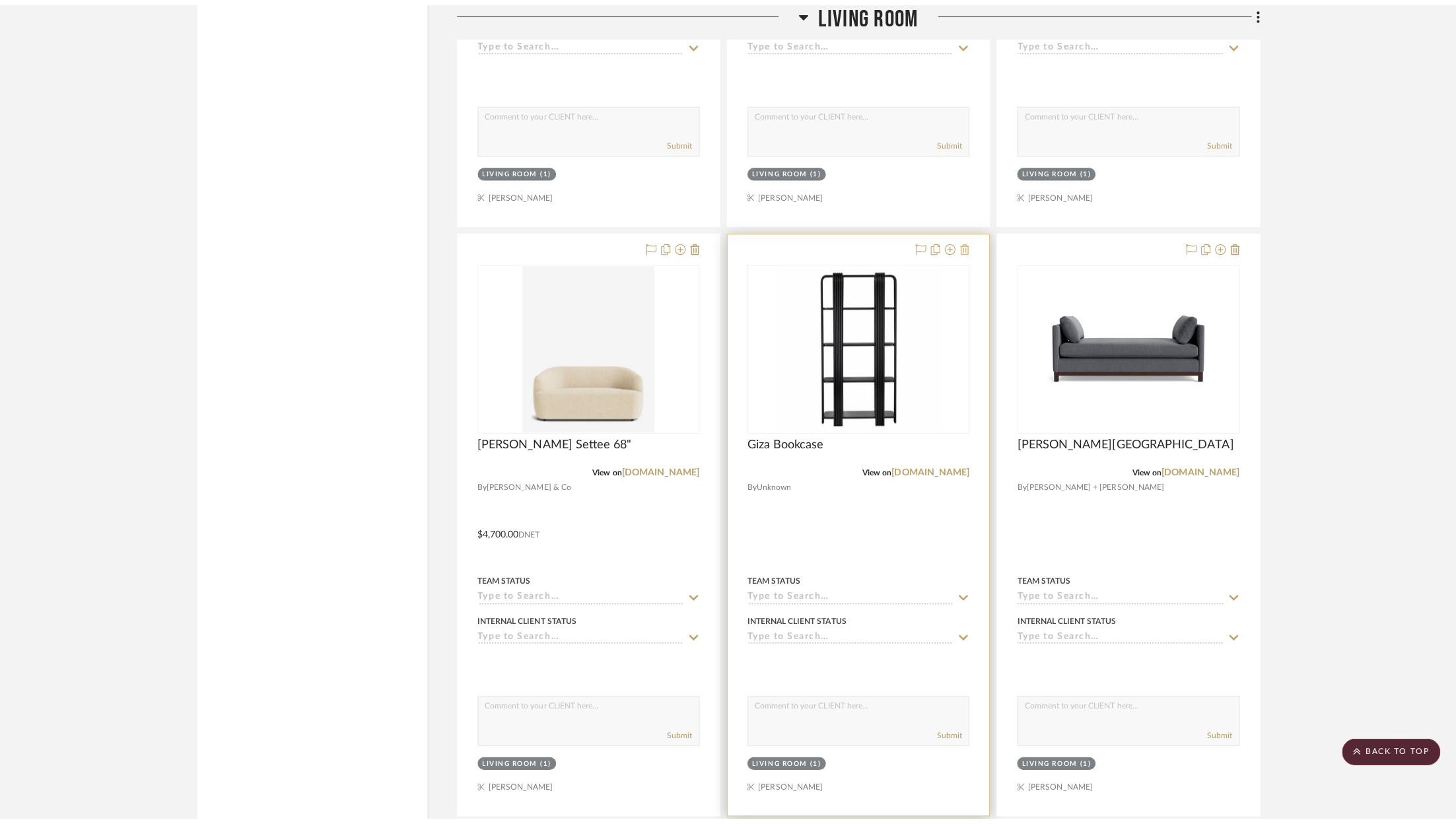
scroll to position [0, 0]
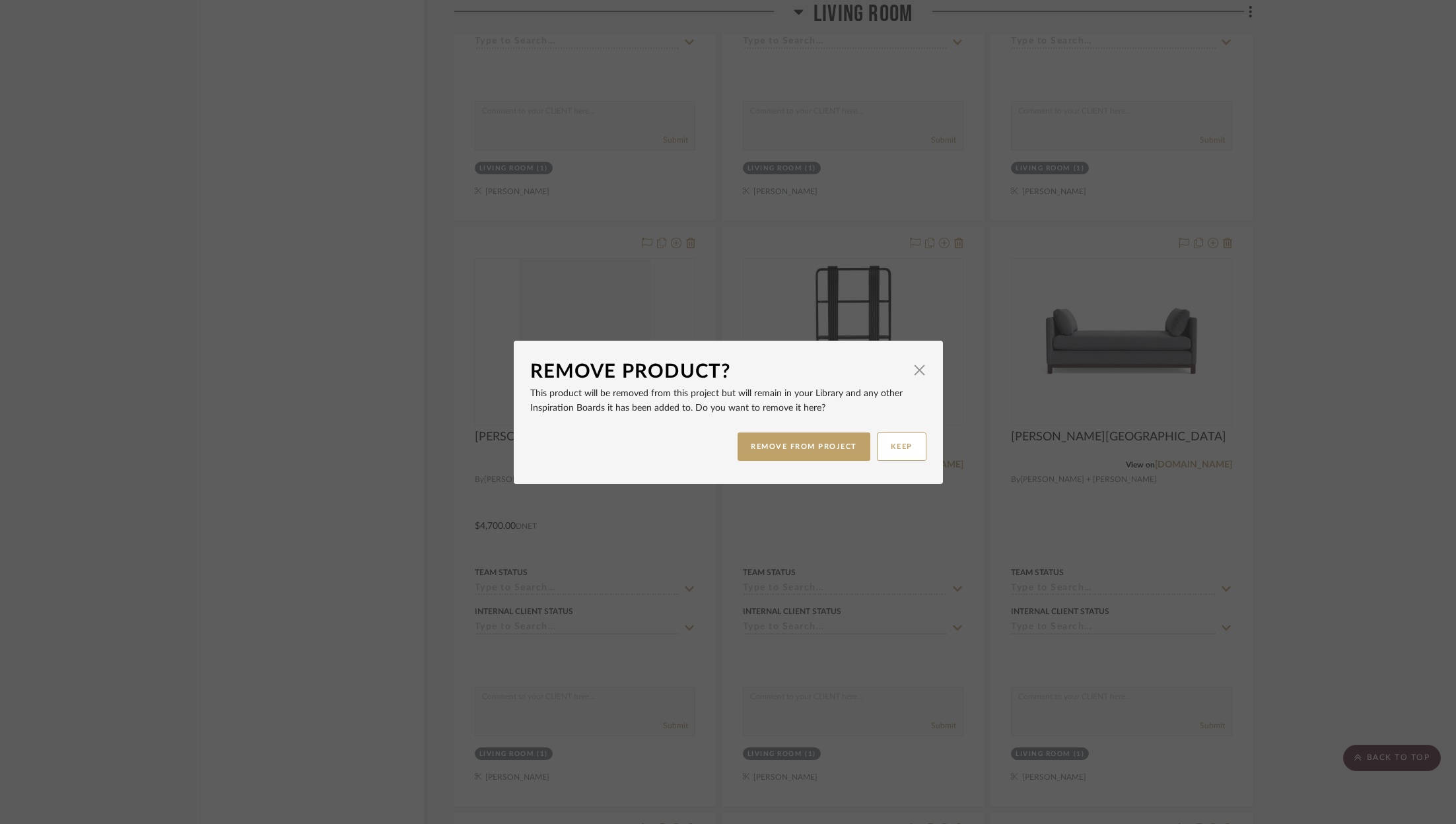
click at [923, 366] on dialog-content "Remove Product? × This product will be removed from this project but will remai…" at bounding box center [728, 412] width 429 height 143
click at [916, 383] on span "button" at bounding box center [919, 370] width 27 height 27
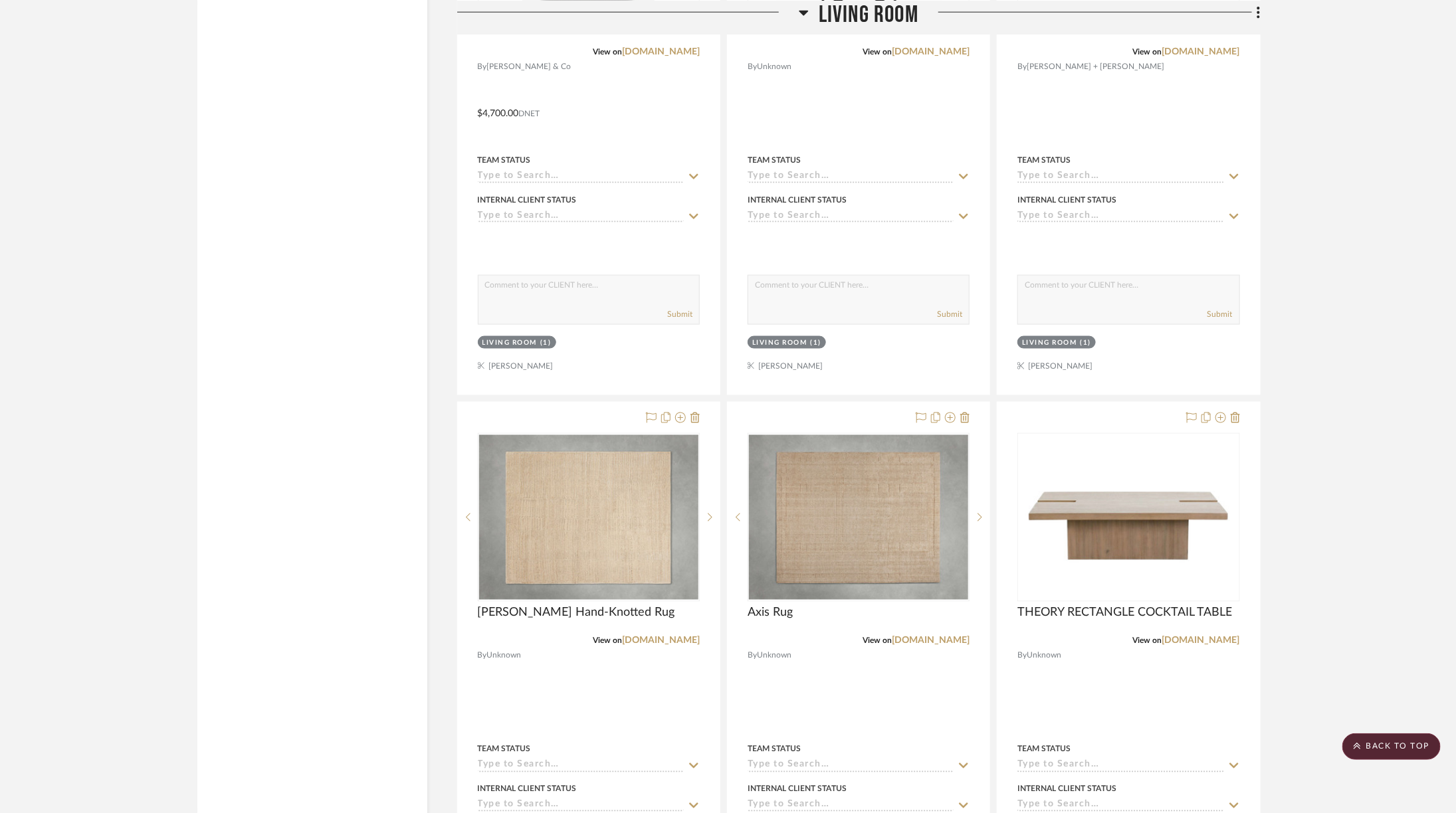
scroll to position [3850, 0]
click at [639, 518] on img "0" at bounding box center [588, 517] width 219 height 164
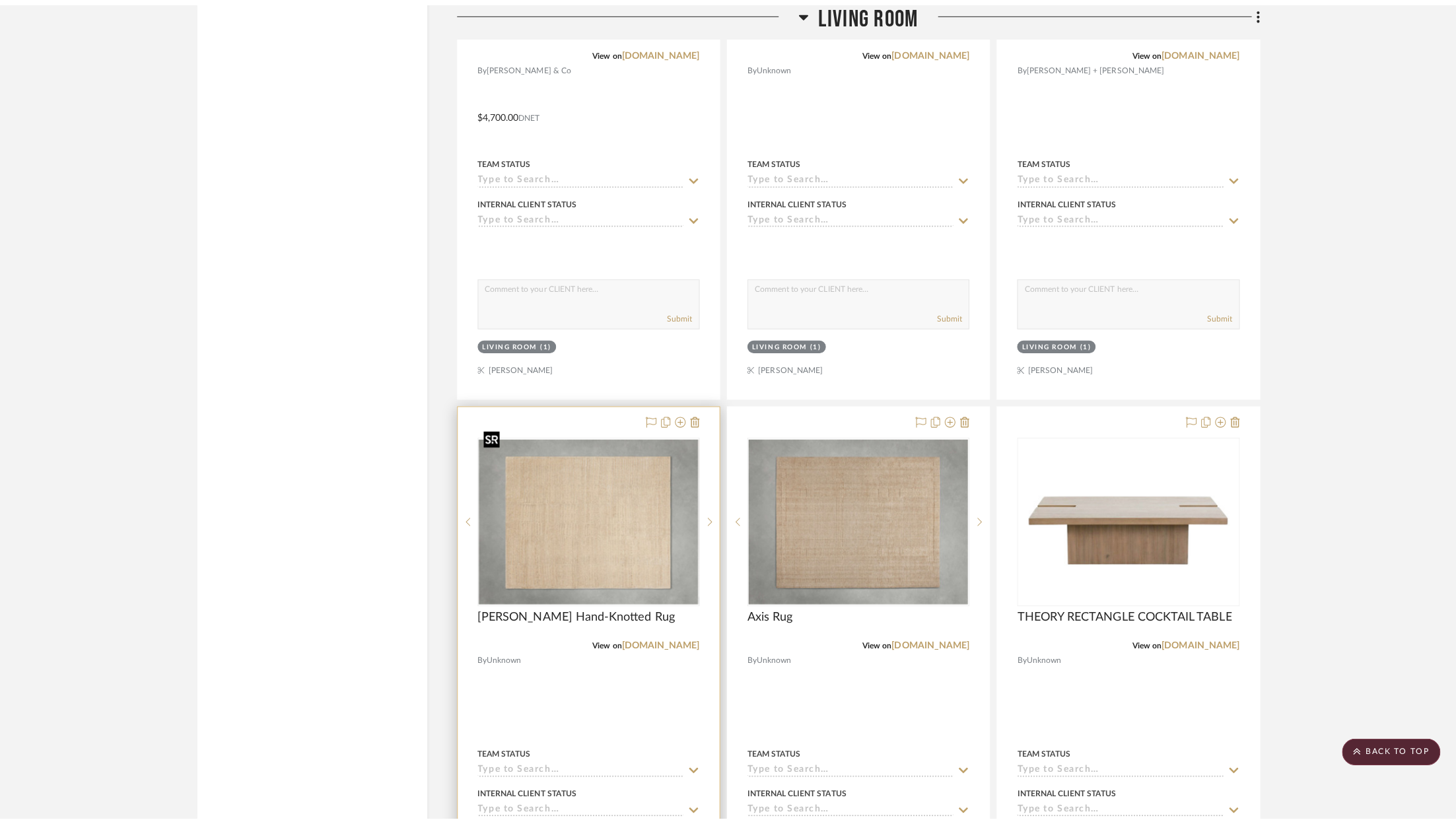
scroll to position [0, 0]
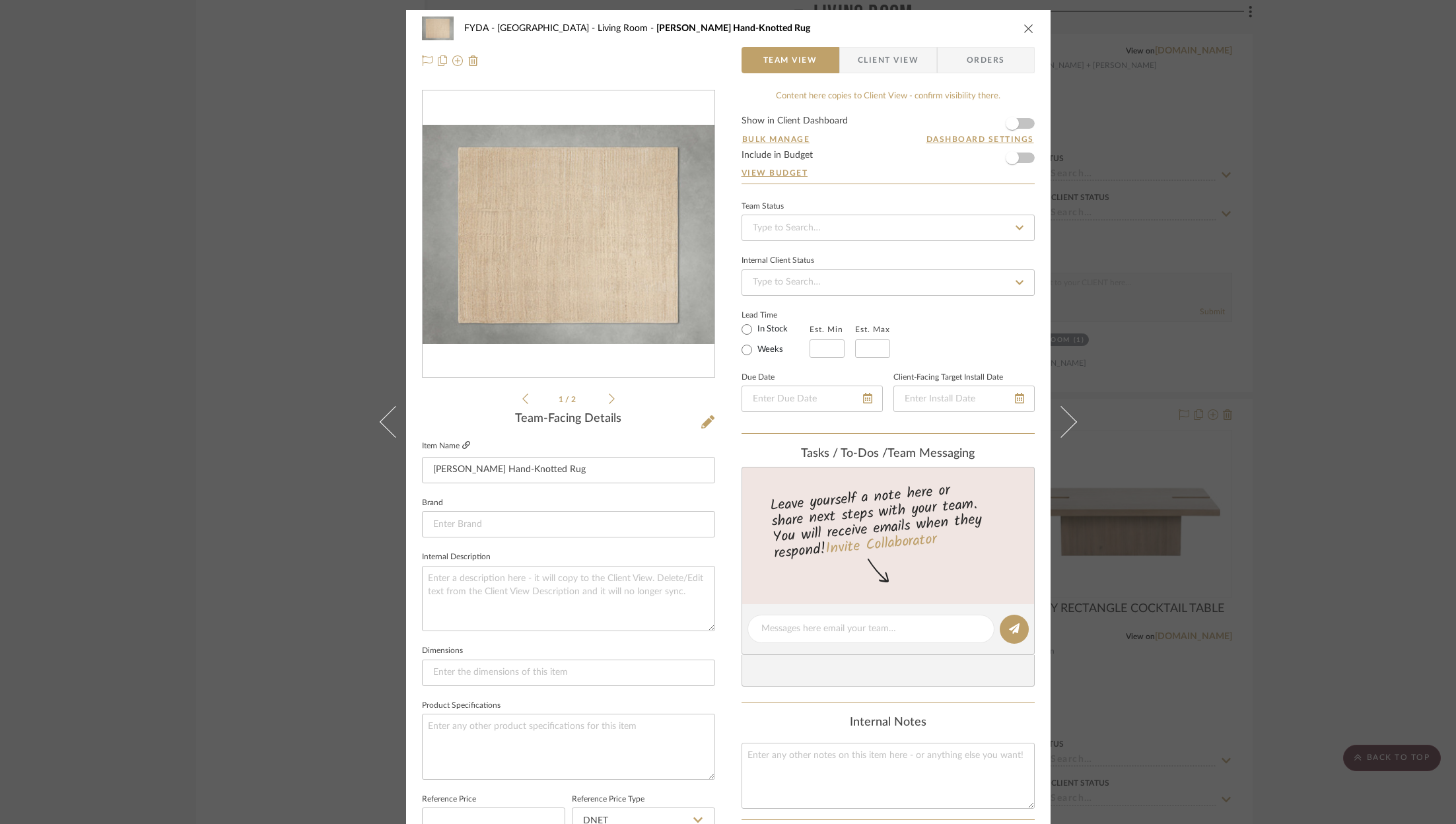
click at [462, 443] on icon at bounding box center [466, 445] width 8 height 8
click at [1023, 28] on icon "close" at bounding box center [1028, 28] width 11 height 11
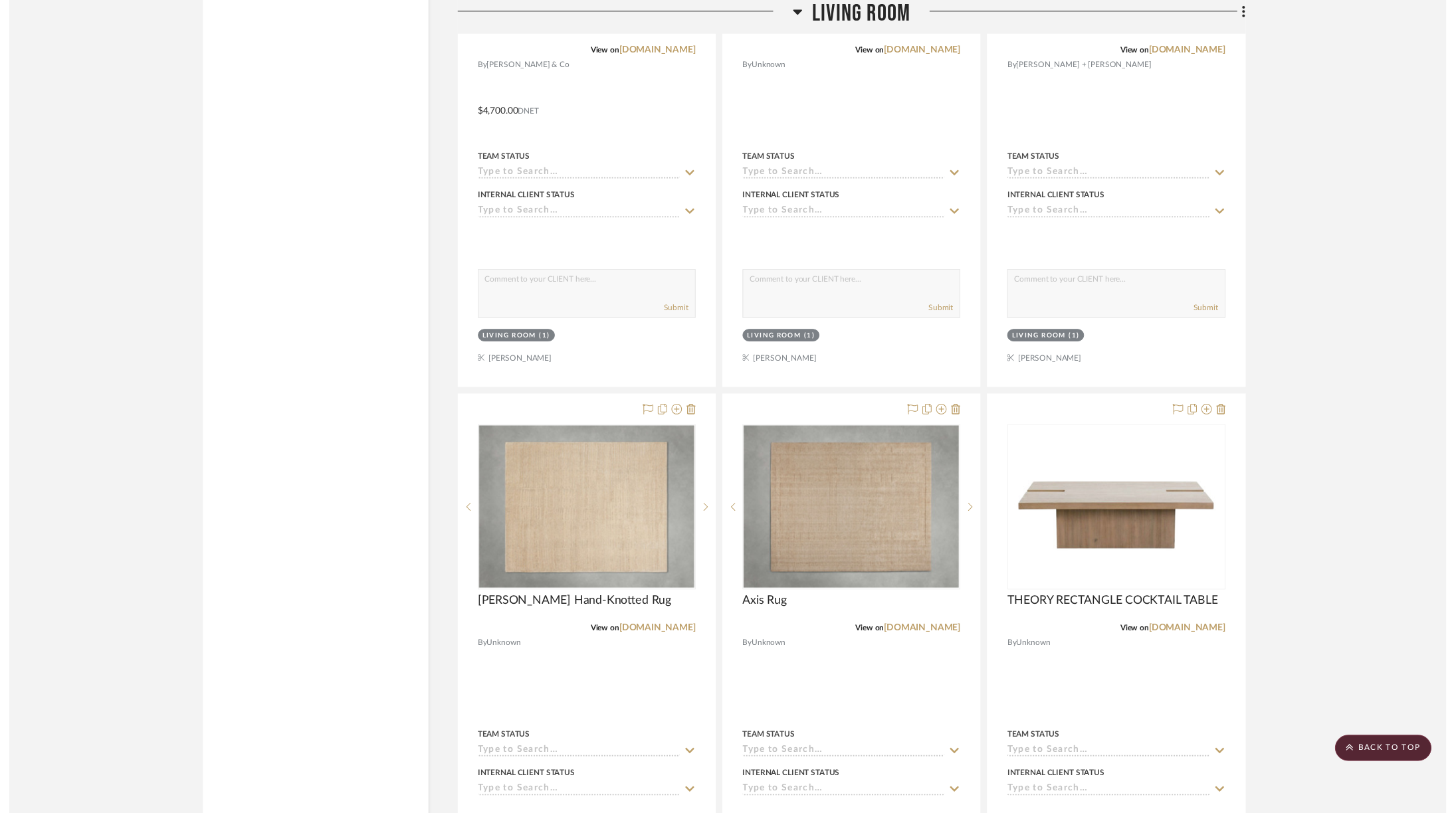
scroll to position [3850, 0]
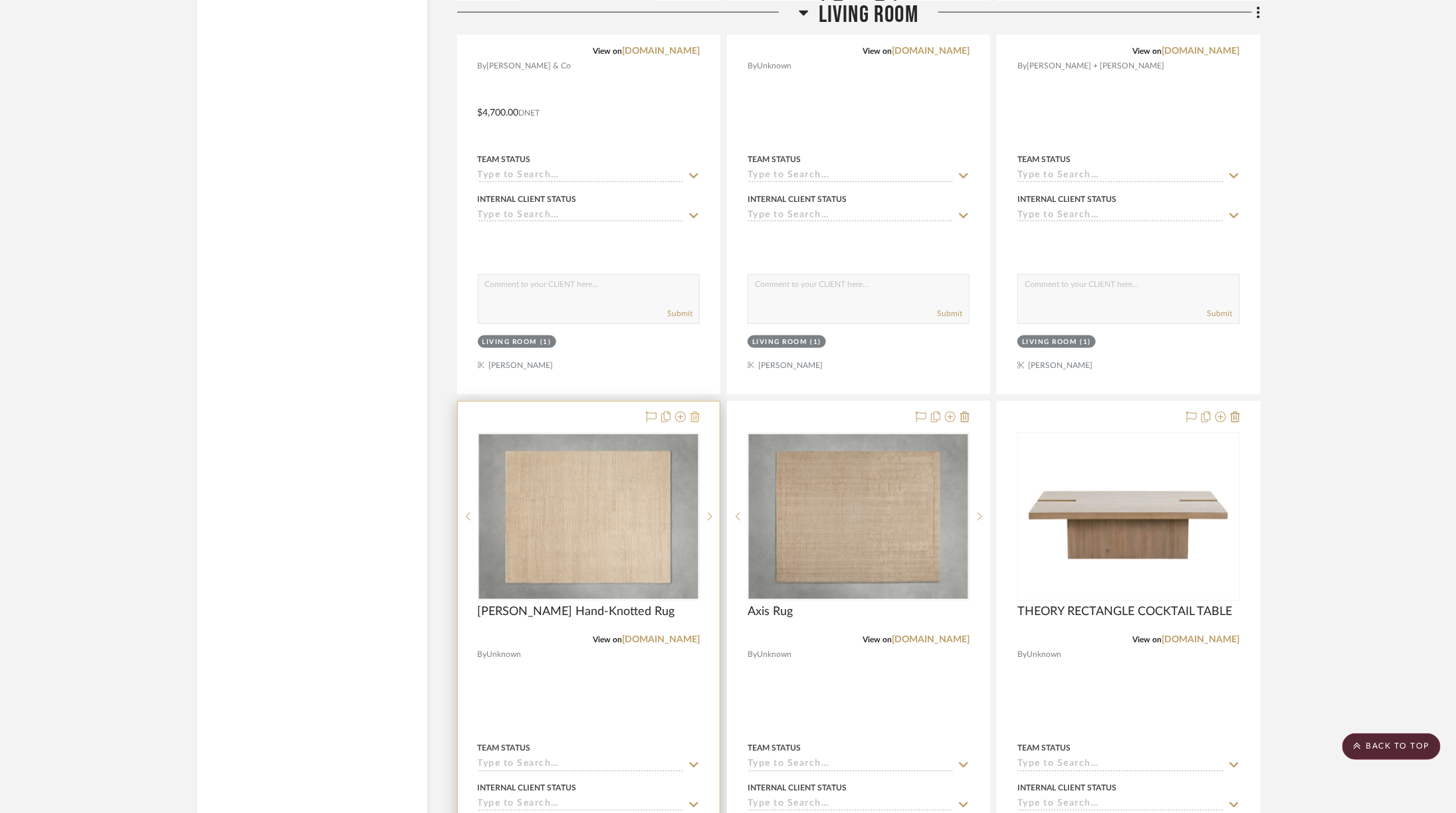
click at [699, 412] on icon at bounding box center [695, 417] width 9 height 11
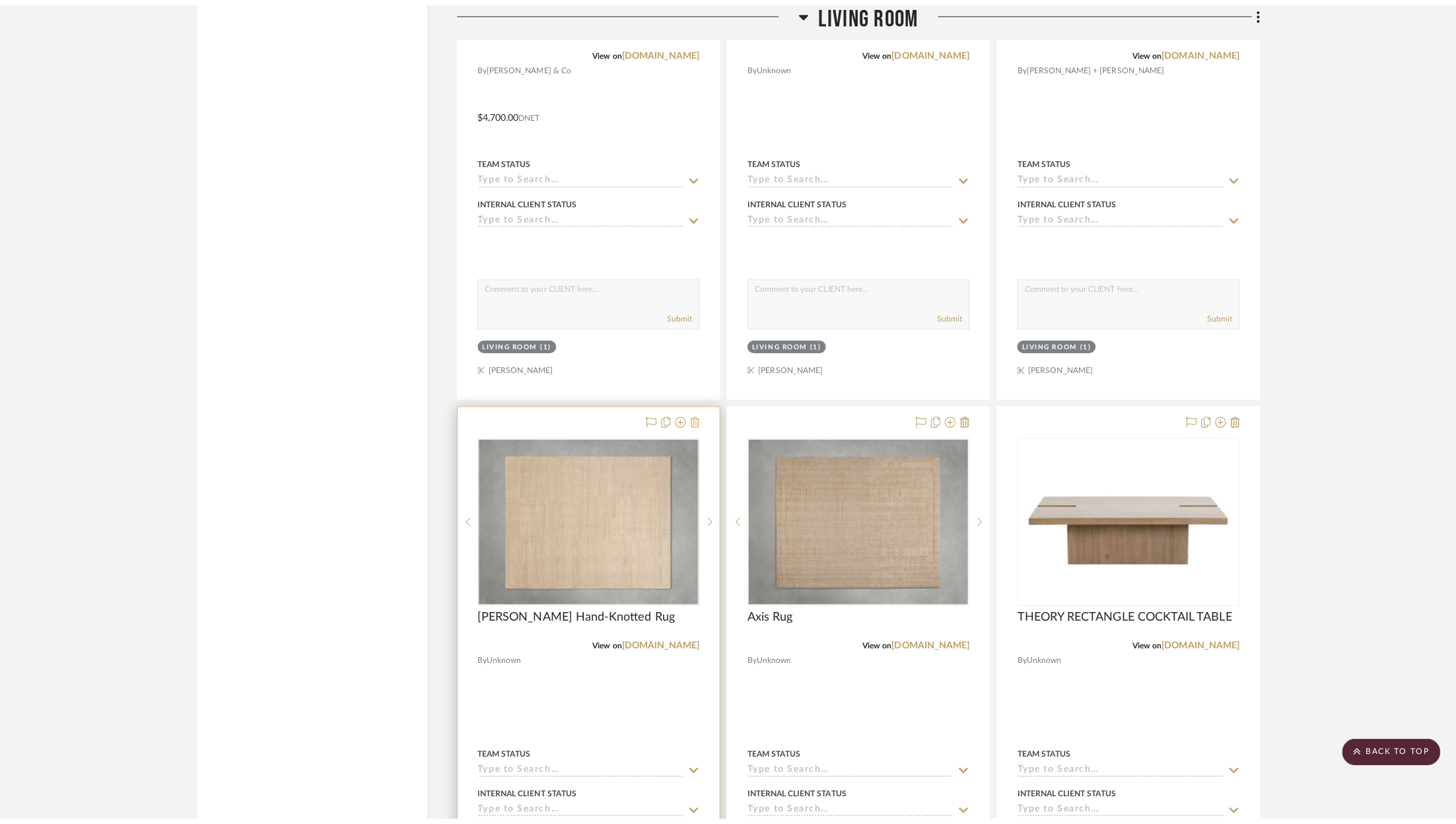
scroll to position [0, 0]
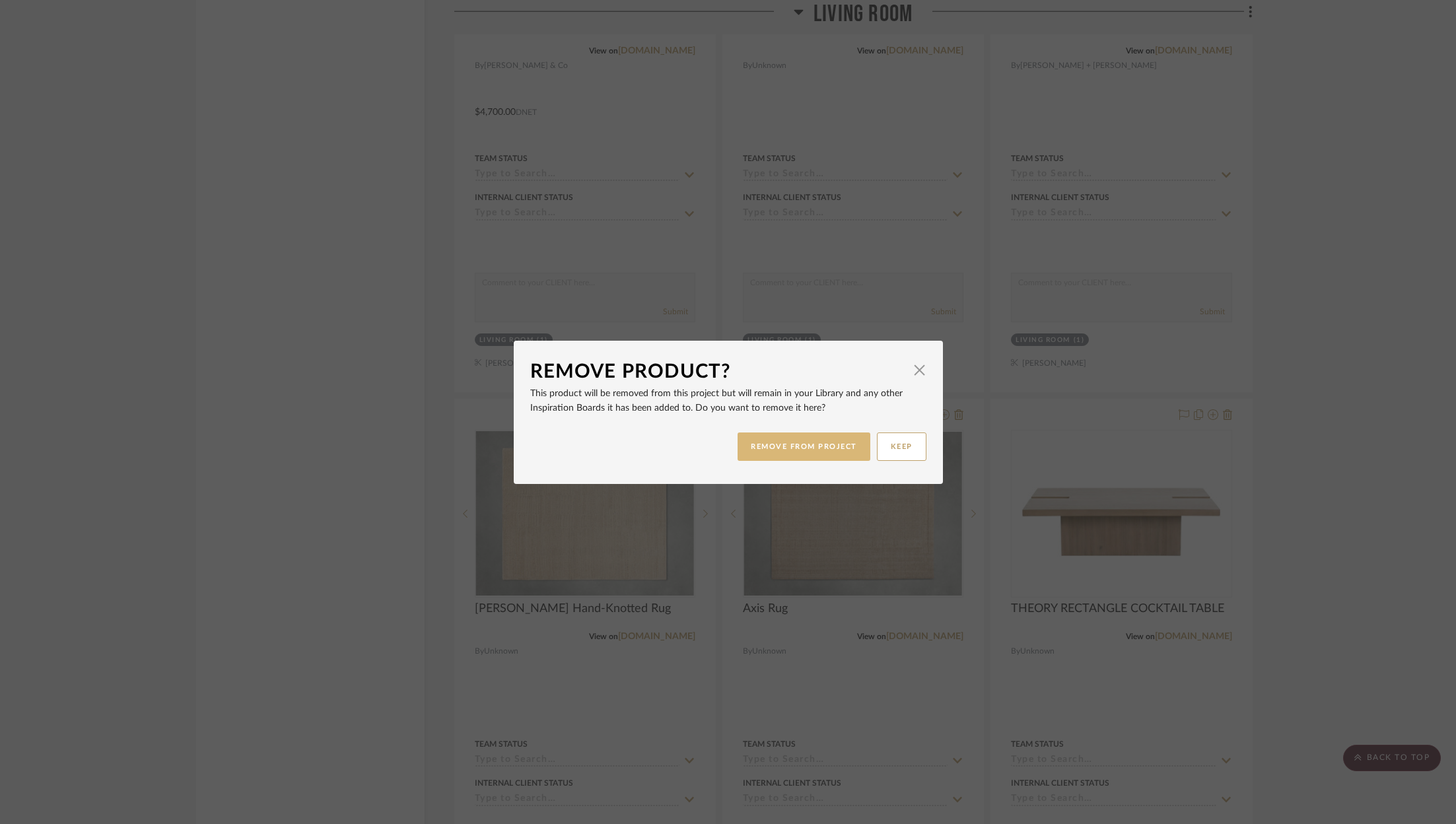
click at [828, 448] on button "REMOVE FROM PROJECT" at bounding box center [804, 446] width 133 height 28
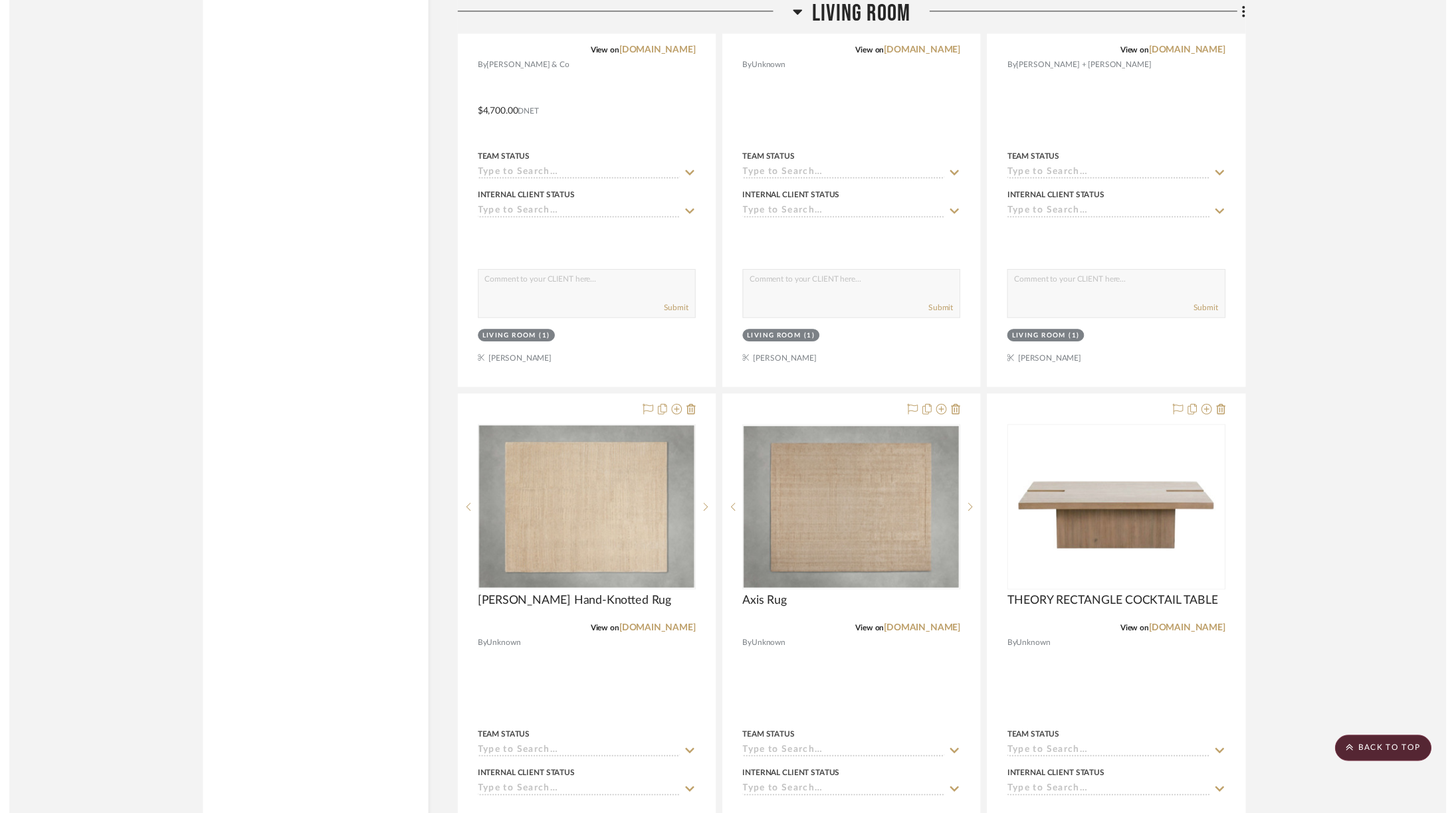
scroll to position [3850, 0]
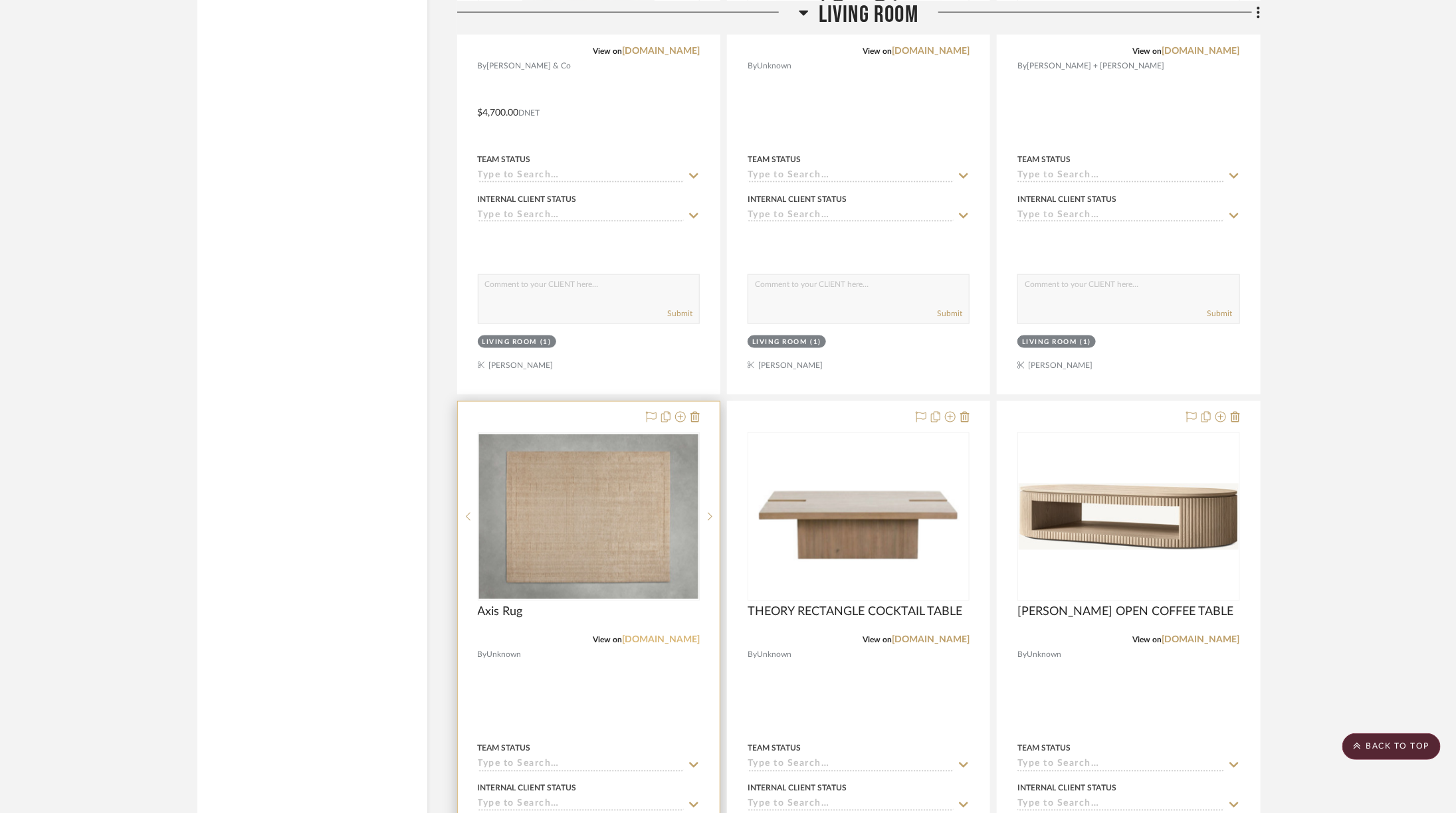
click at [668, 636] on link "[DOMAIN_NAME]" at bounding box center [661, 640] width 78 height 9
click at [581, 553] on img "0" at bounding box center [588, 517] width 219 height 164
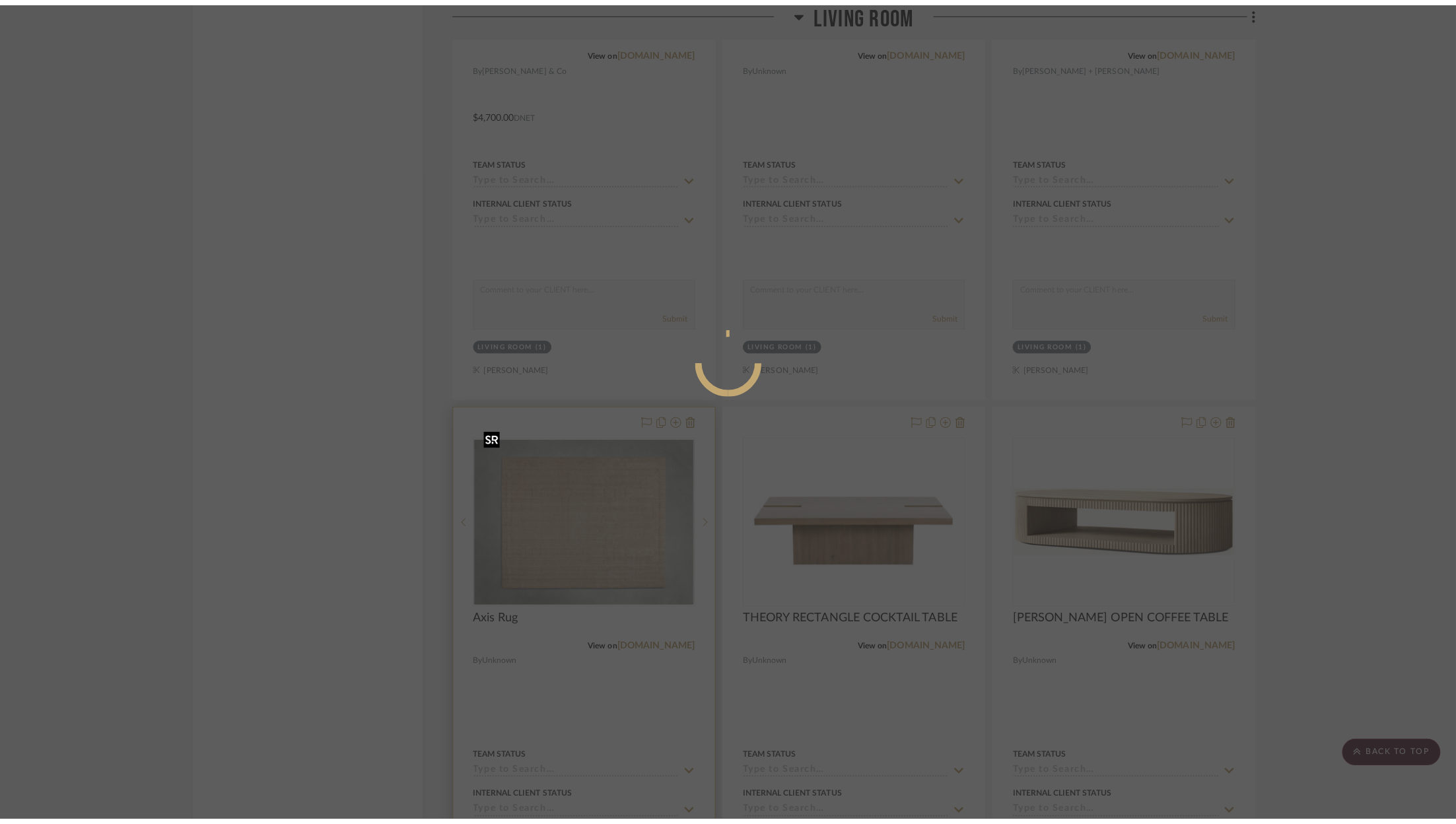
scroll to position [0, 0]
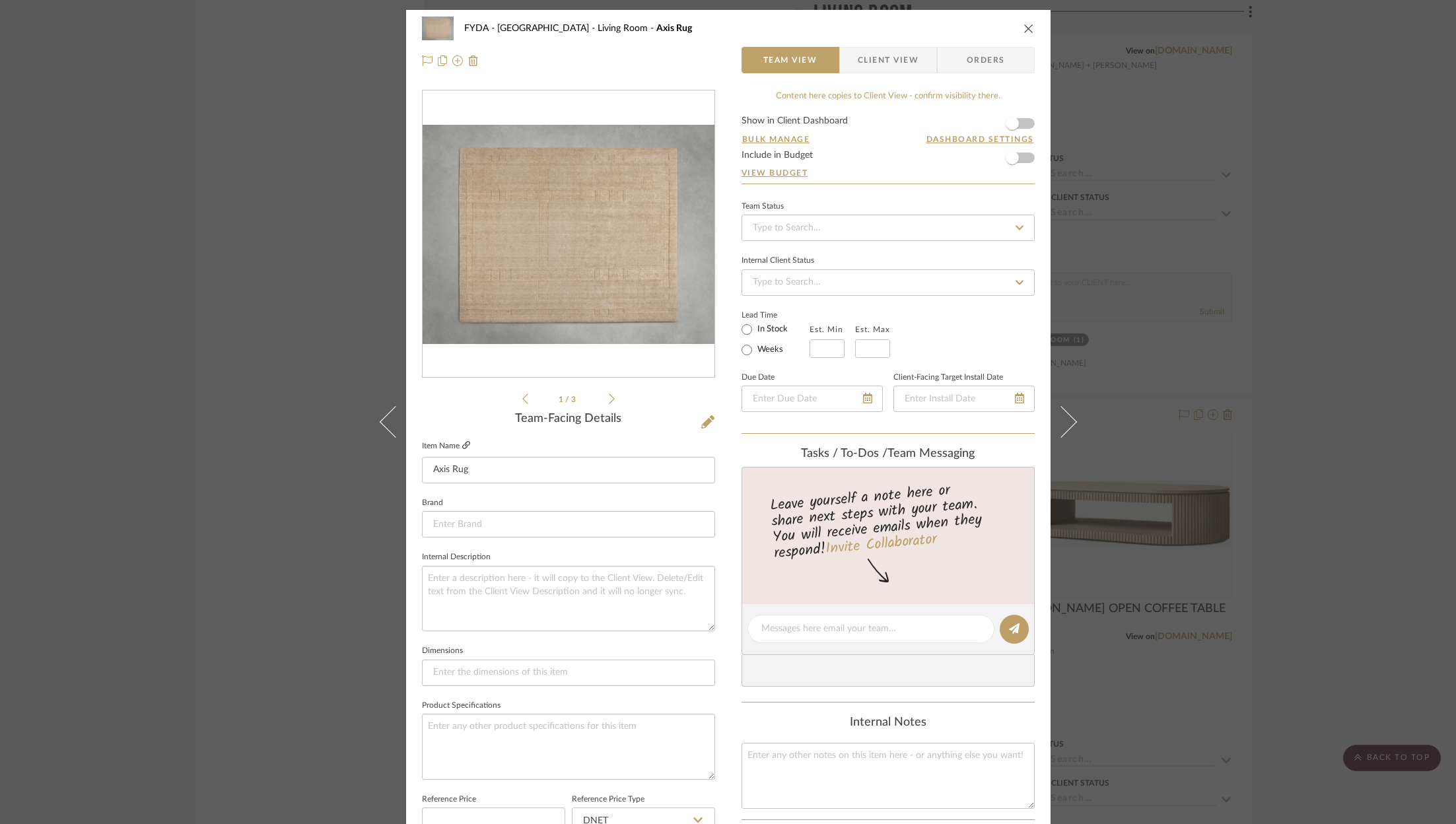
click at [462, 447] on icon at bounding box center [466, 445] width 8 height 8
click at [503, 513] on input at bounding box center [569, 524] width 294 height 27
click at [582, 563] on mat-option "Arhaus" at bounding box center [564, 557] width 292 height 34
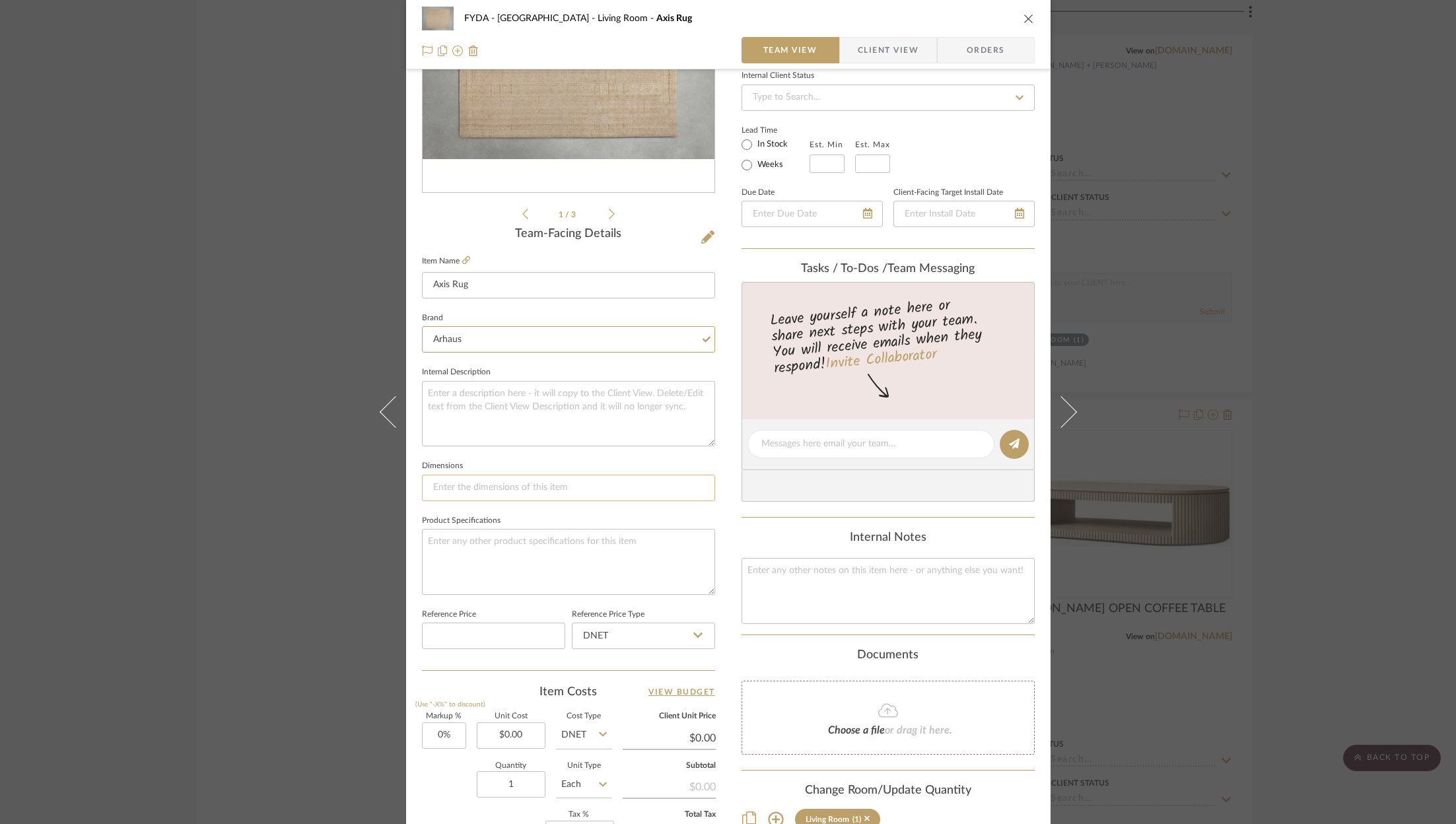
scroll to position [225, 0]
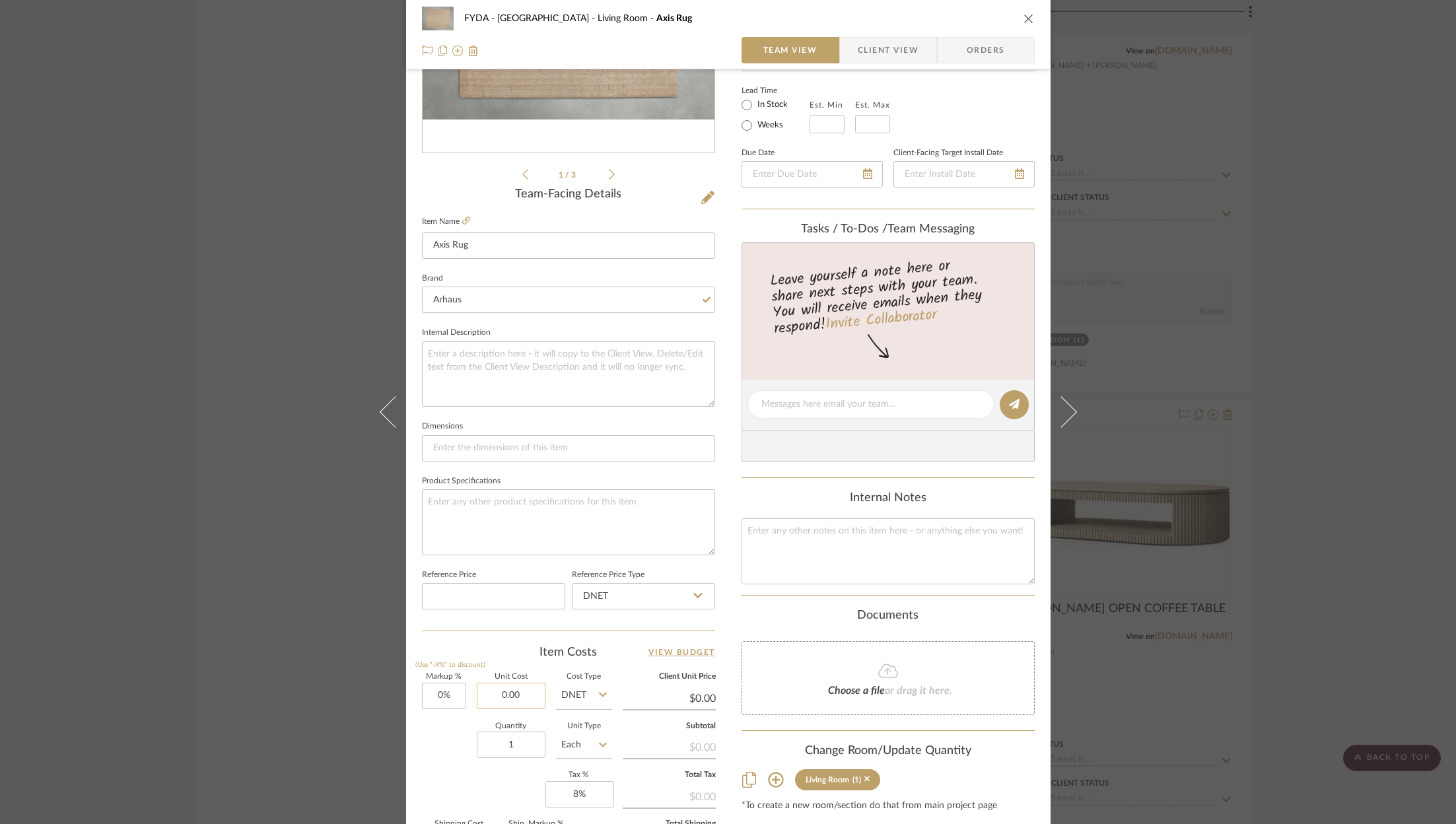
click at [514, 692] on input "0.00" at bounding box center [511, 696] width 69 height 27
click at [505, 776] on div "Markup % (Use "-X%" to discount) 0% Unit Cost $6,800.00 Cost Type DNET Client U…" at bounding box center [569, 770] width 294 height 193
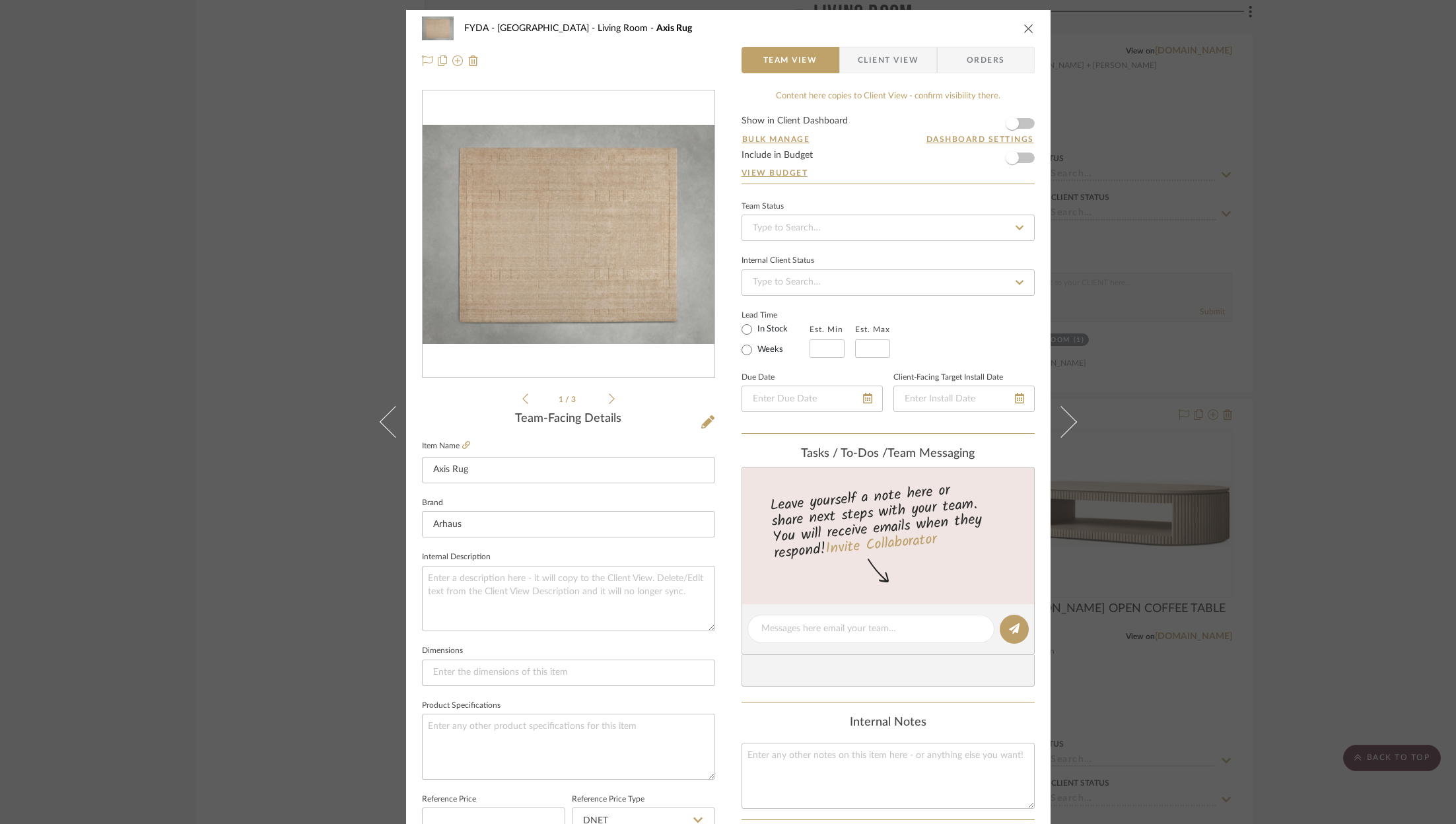
click at [1028, 154] on form "Show in Client Dashboard Bulk Manage Dashboard Settings Include in Budget View …" at bounding box center [888, 150] width 294 height 67
click at [1020, 157] on span "button" at bounding box center [1012, 158] width 29 height 29
click at [1023, 28] on icon "close" at bounding box center [1028, 28] width 11 height 11
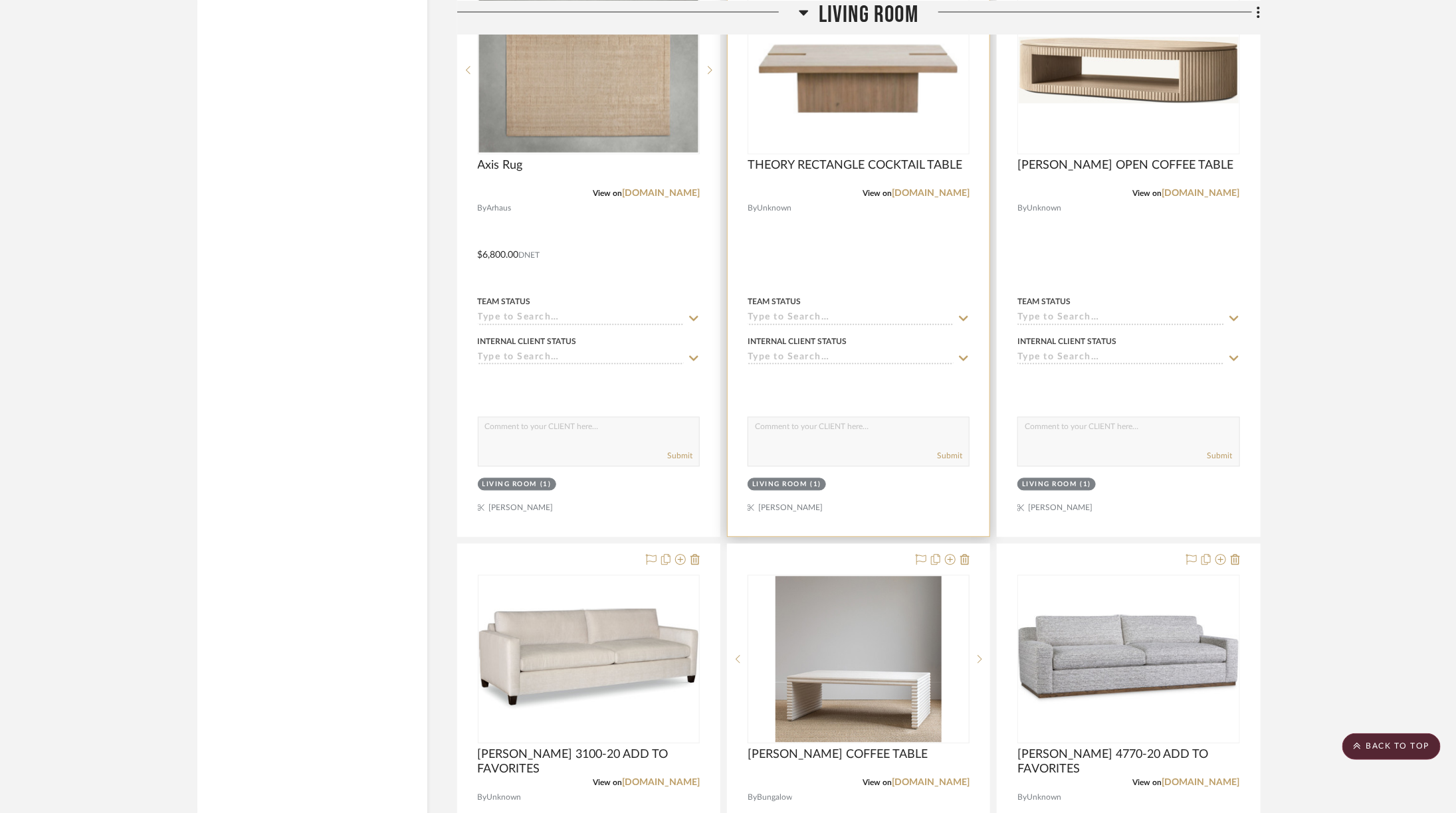
scroll to position [4288, 0]
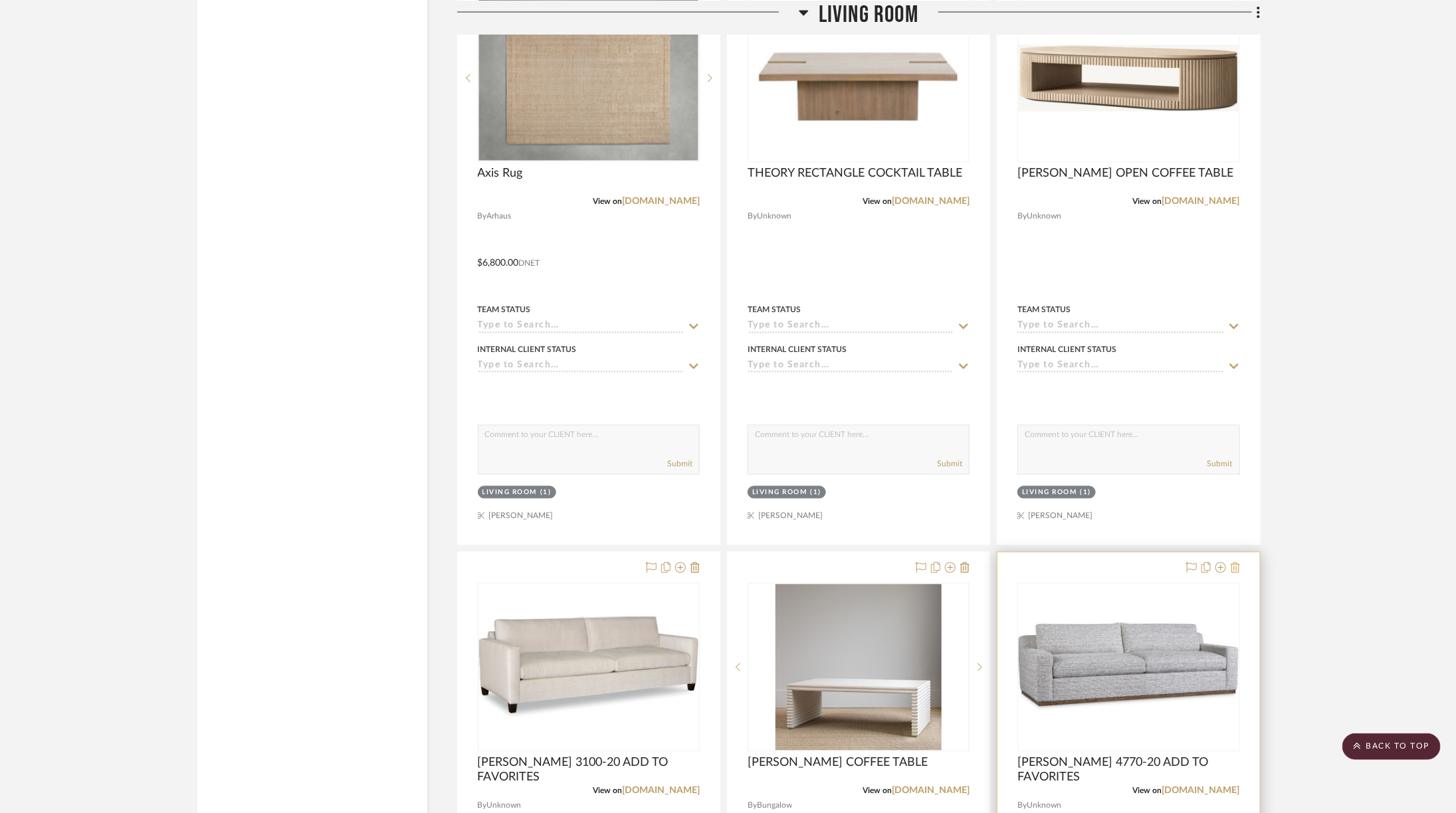
click at [1235, 563] on icon at bounding box center [1235, 568] width 9 height 11
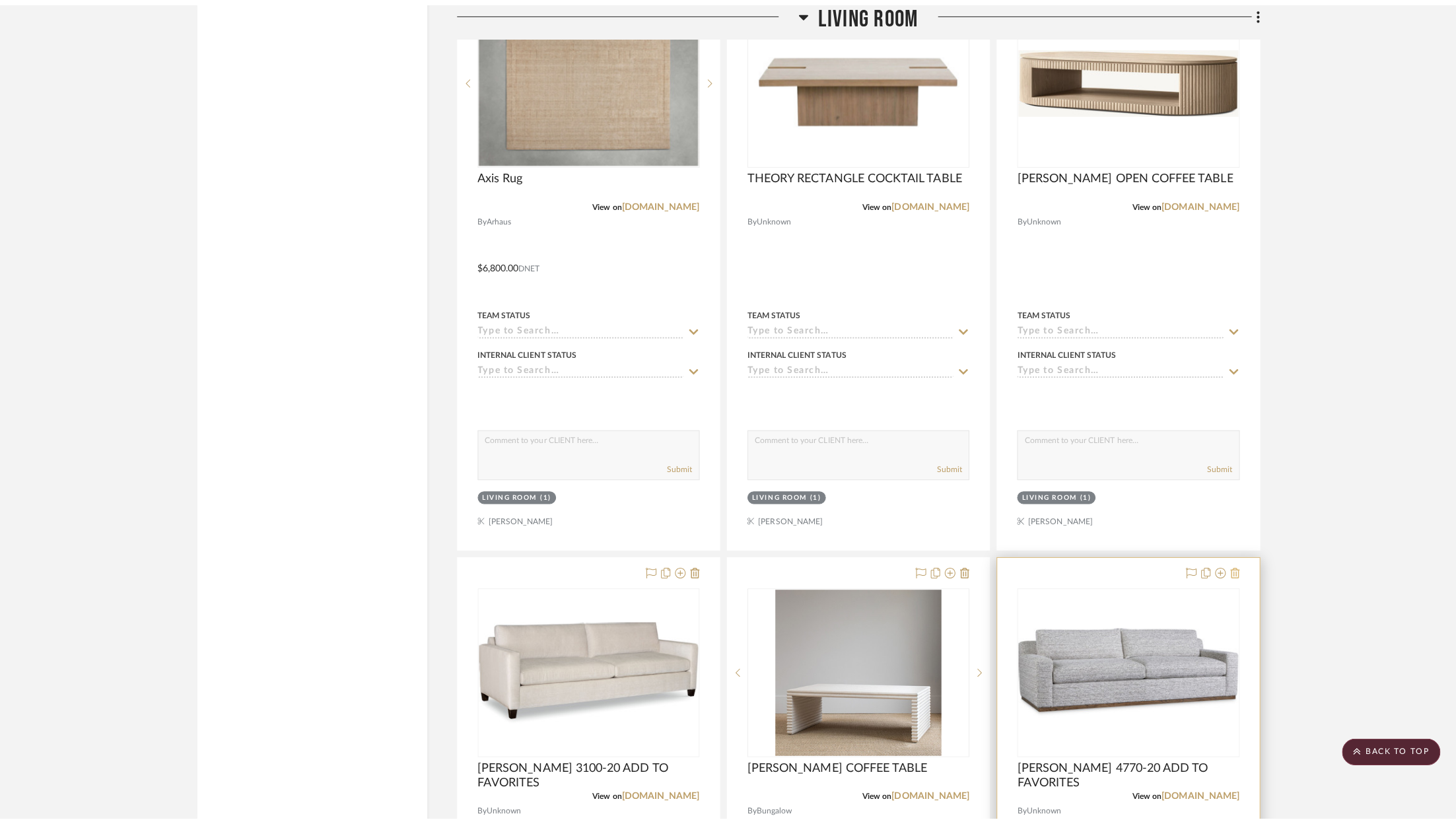
scroll to position [0, 0]
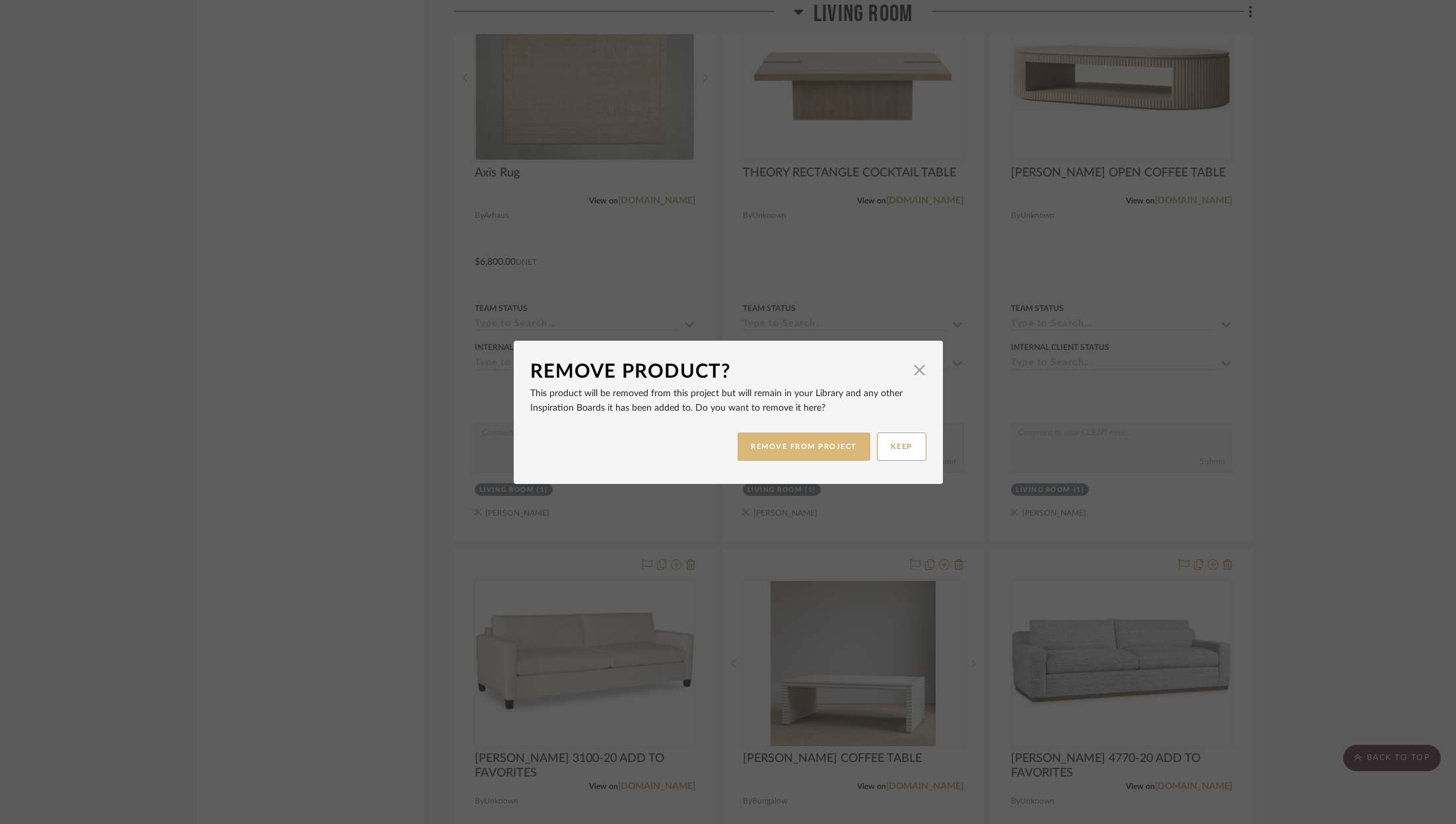
click at [845, 447] on button "REMOVE FROM PROJECT" at bounding box center [804, 446] width 133 height 28
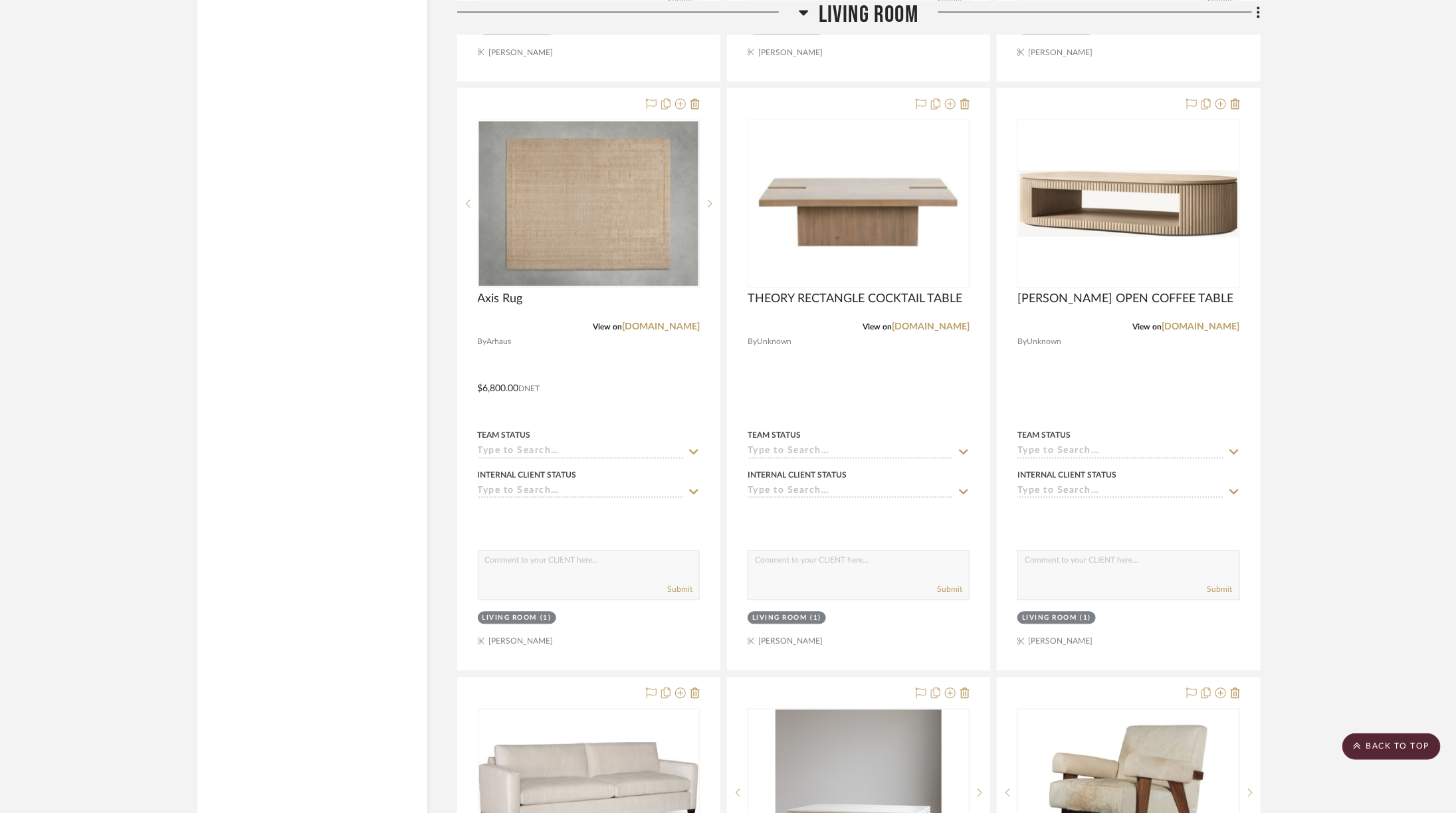
scroll to position [4129, 0]
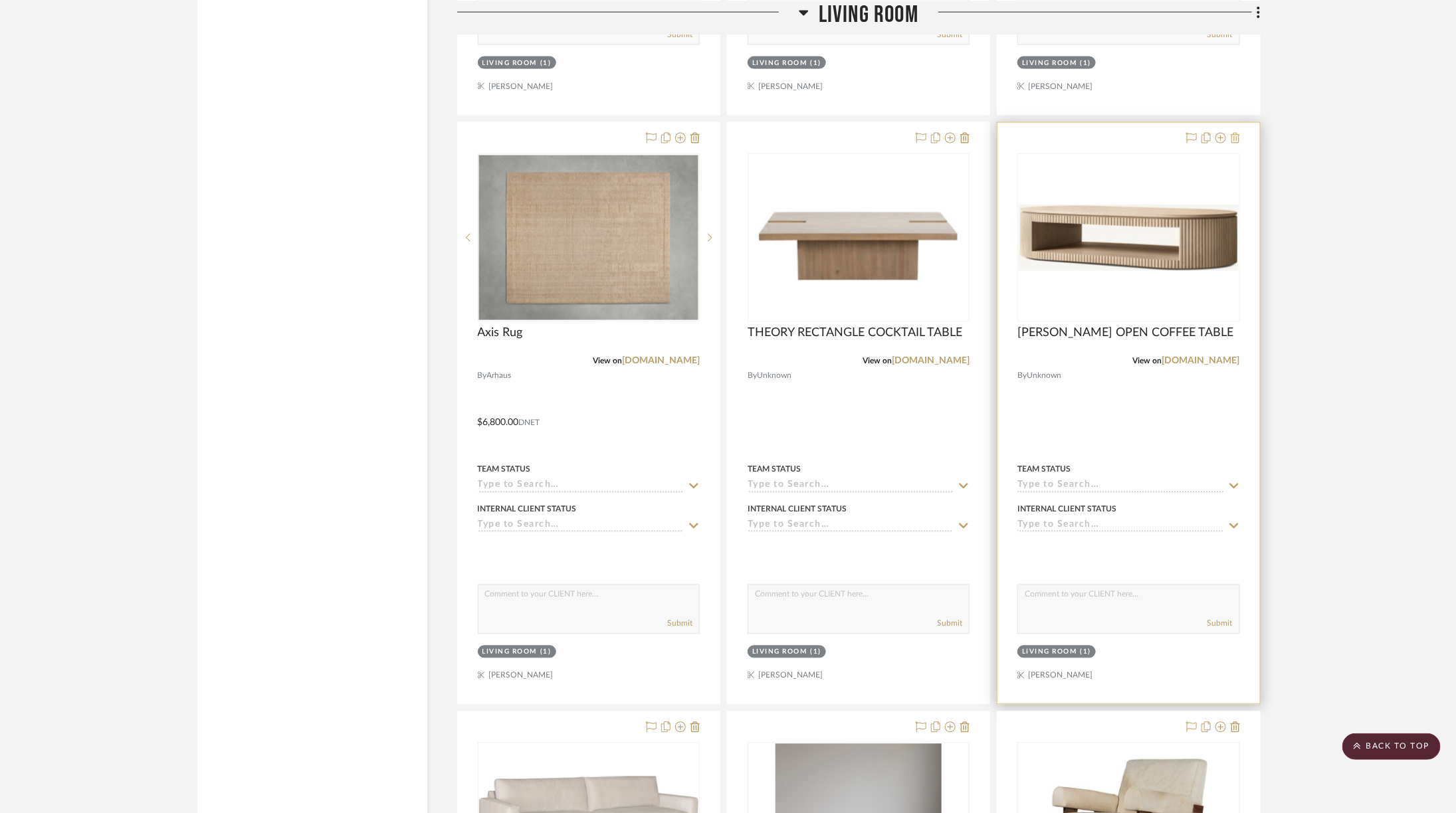
click at [1238, 133] on icon at bounding box center [1235, 138] width 9 height 11
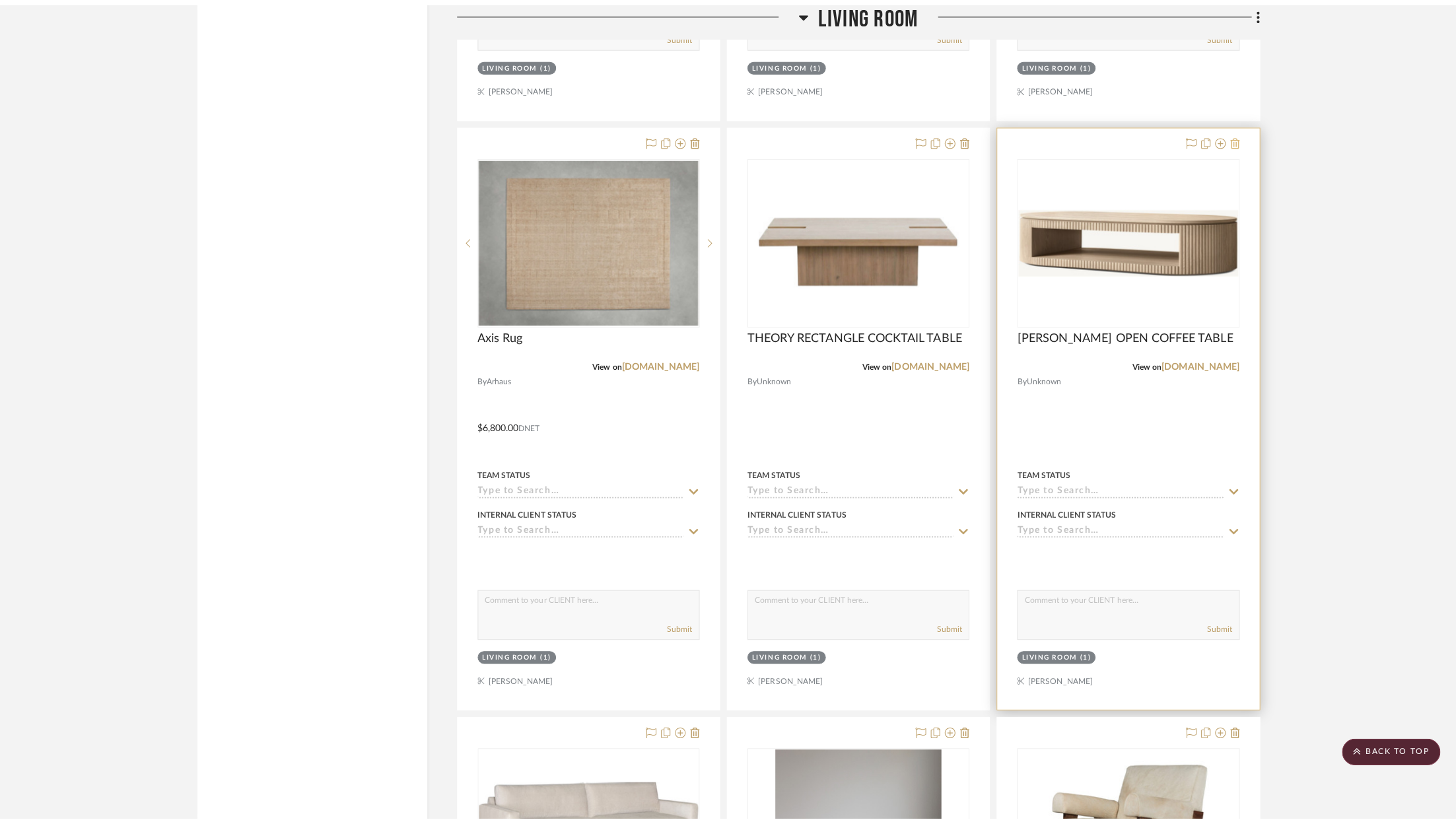
scroll to position [0, 0]
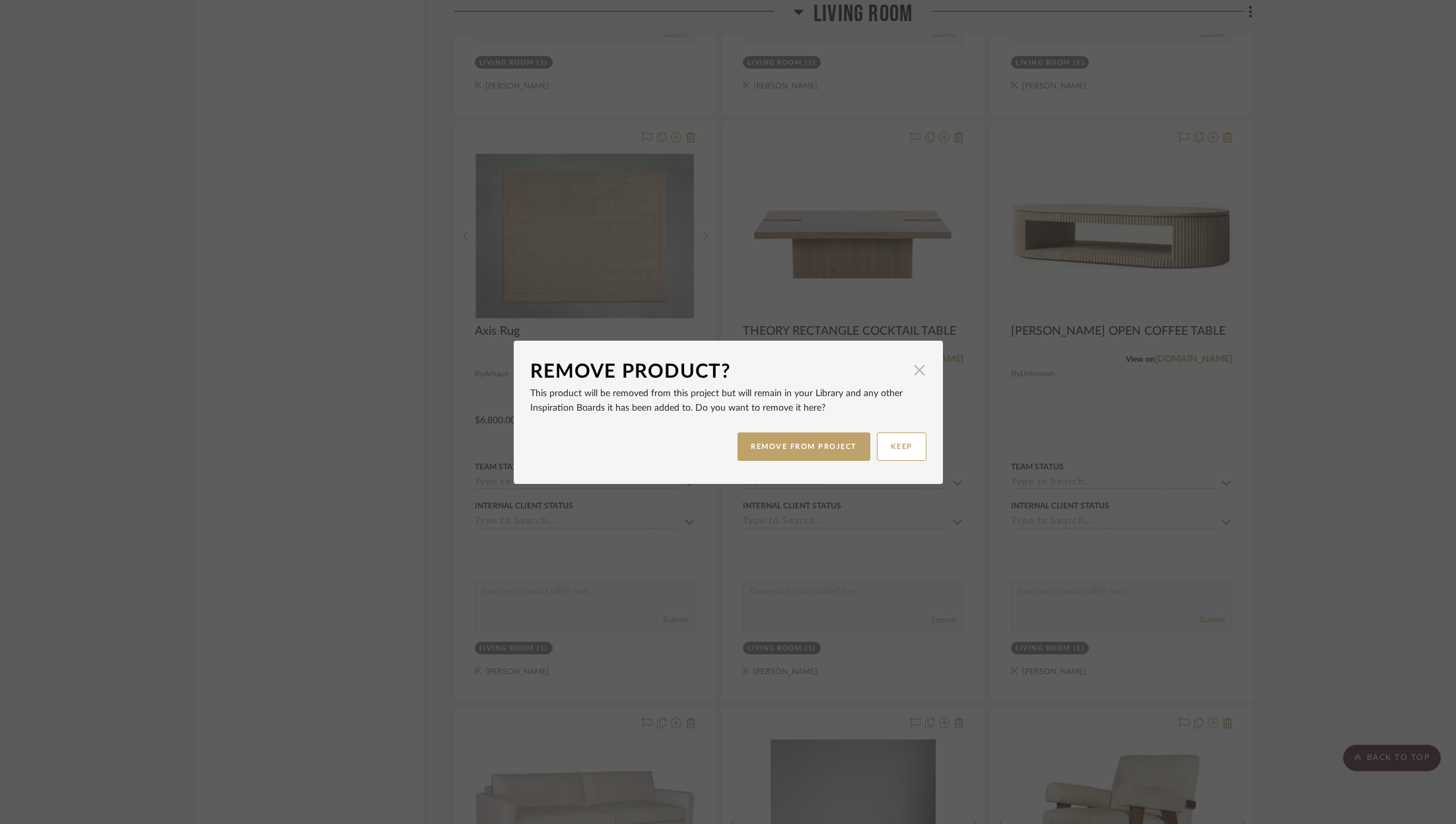
click at [915, 371] on span "button" at bounding box center [919, 370] width 27 height 27
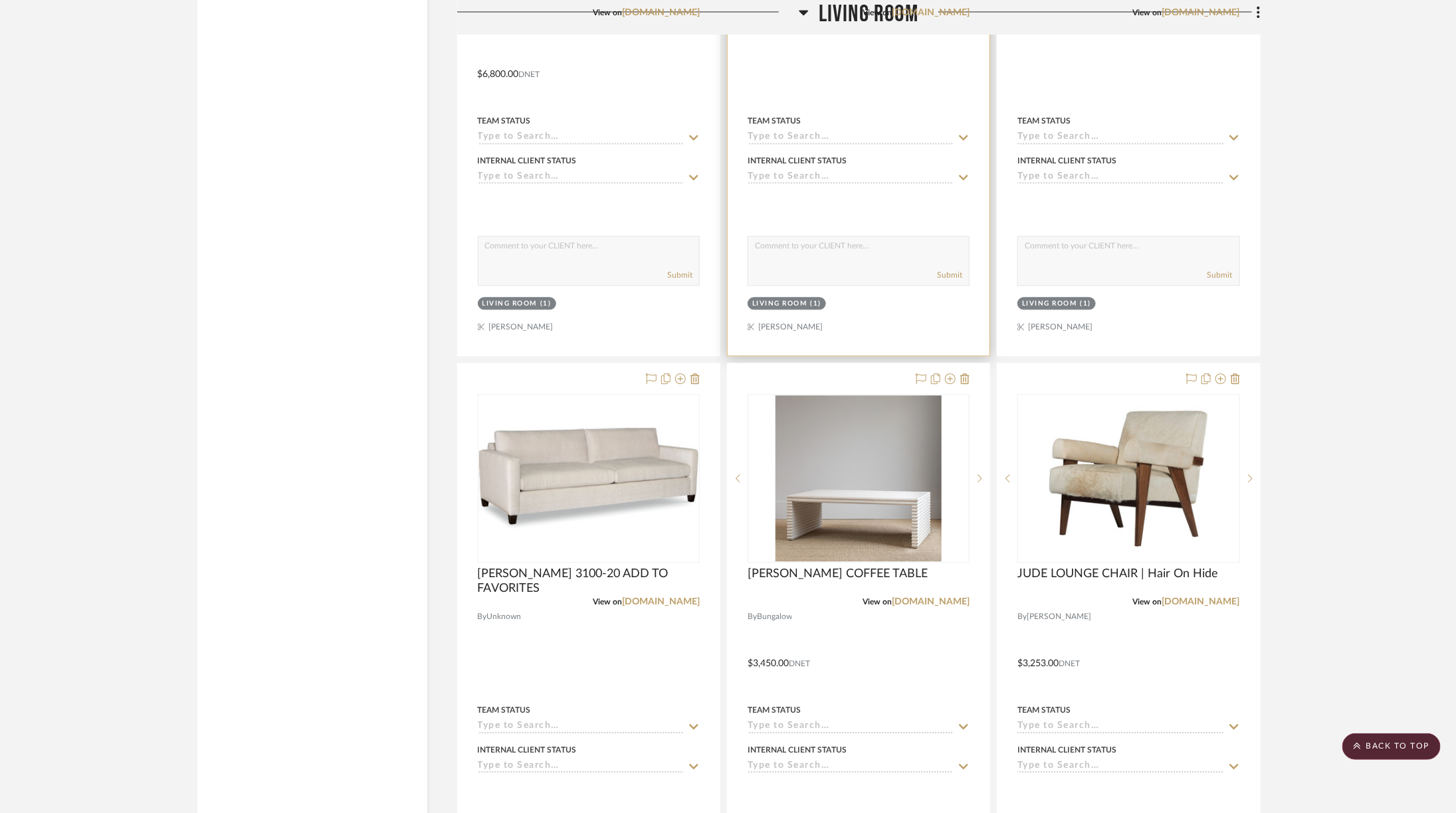
scroll to position [4507, 0]
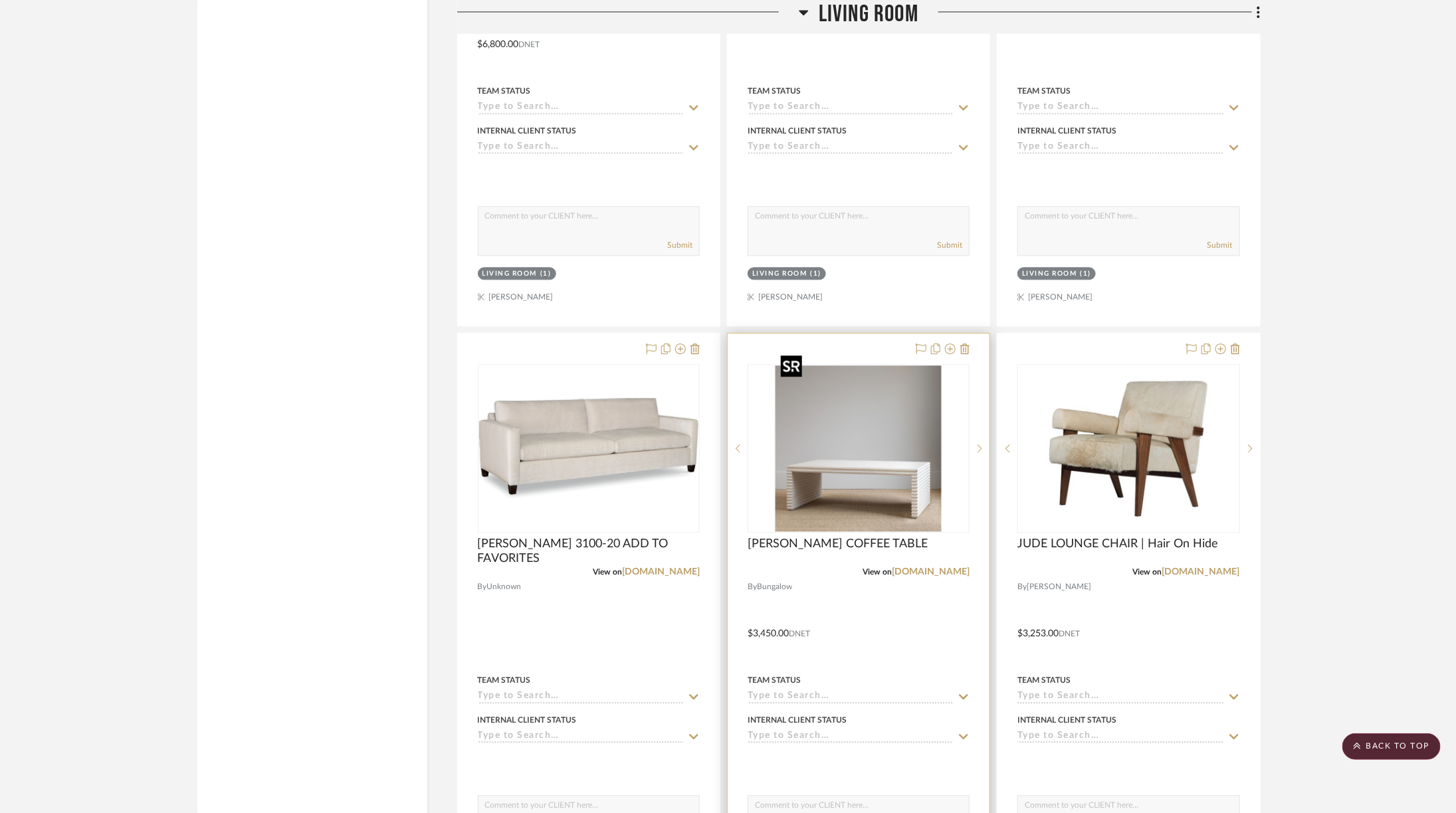
click at [895, 432] on img "0" at bounding box center [859, 448] width 166 height 166
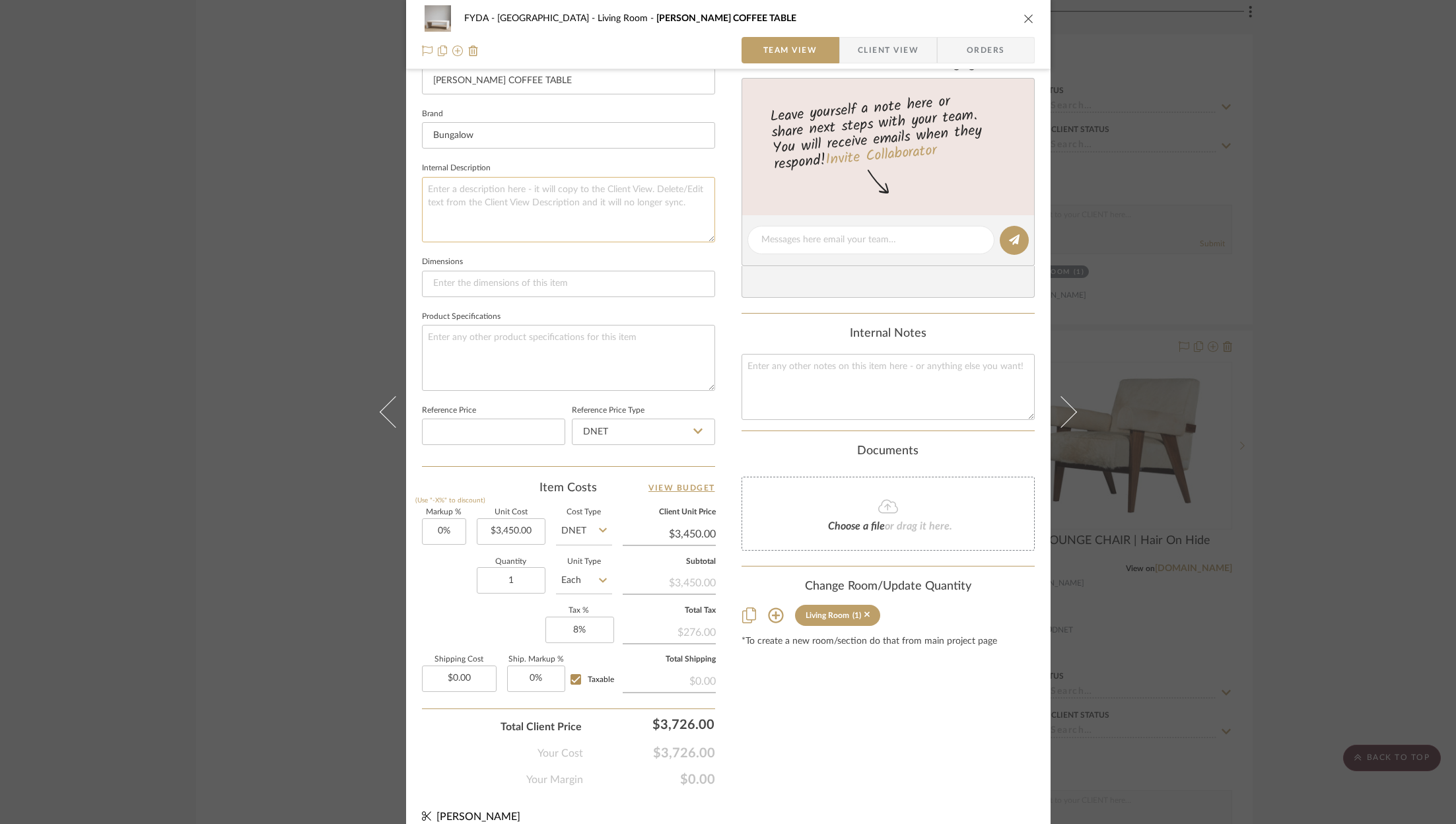
scroll to position [401, 0]
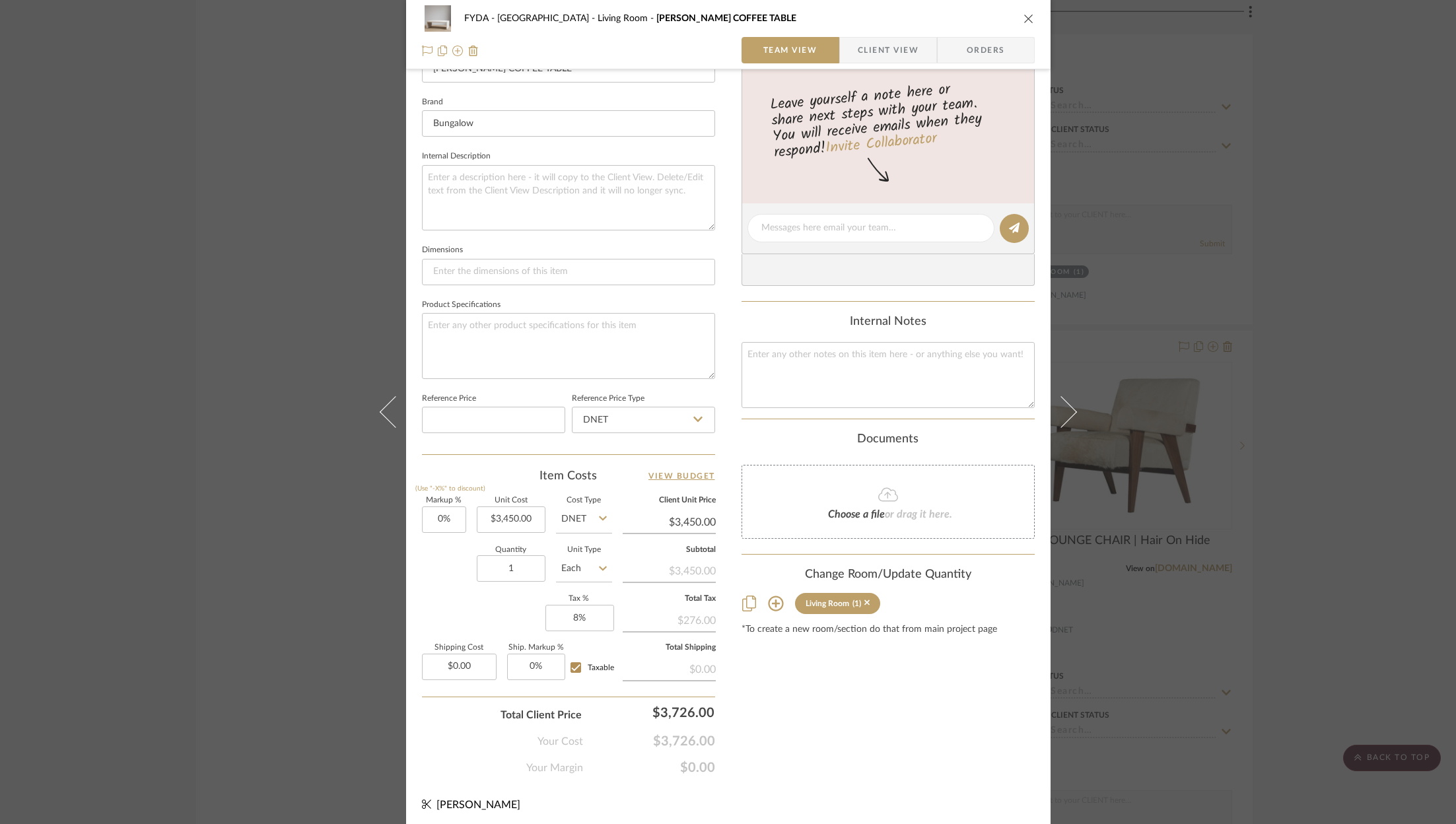
click at [1017, 22] on div "FYDA - 655 City Park Living Room BEAUCHAMP COFFEE TABLE" at bounding box center [728, 18] width 613 height 27
click at [1023, 17] on icon "close" at bounding box center [1028, 18] width 11 height 11
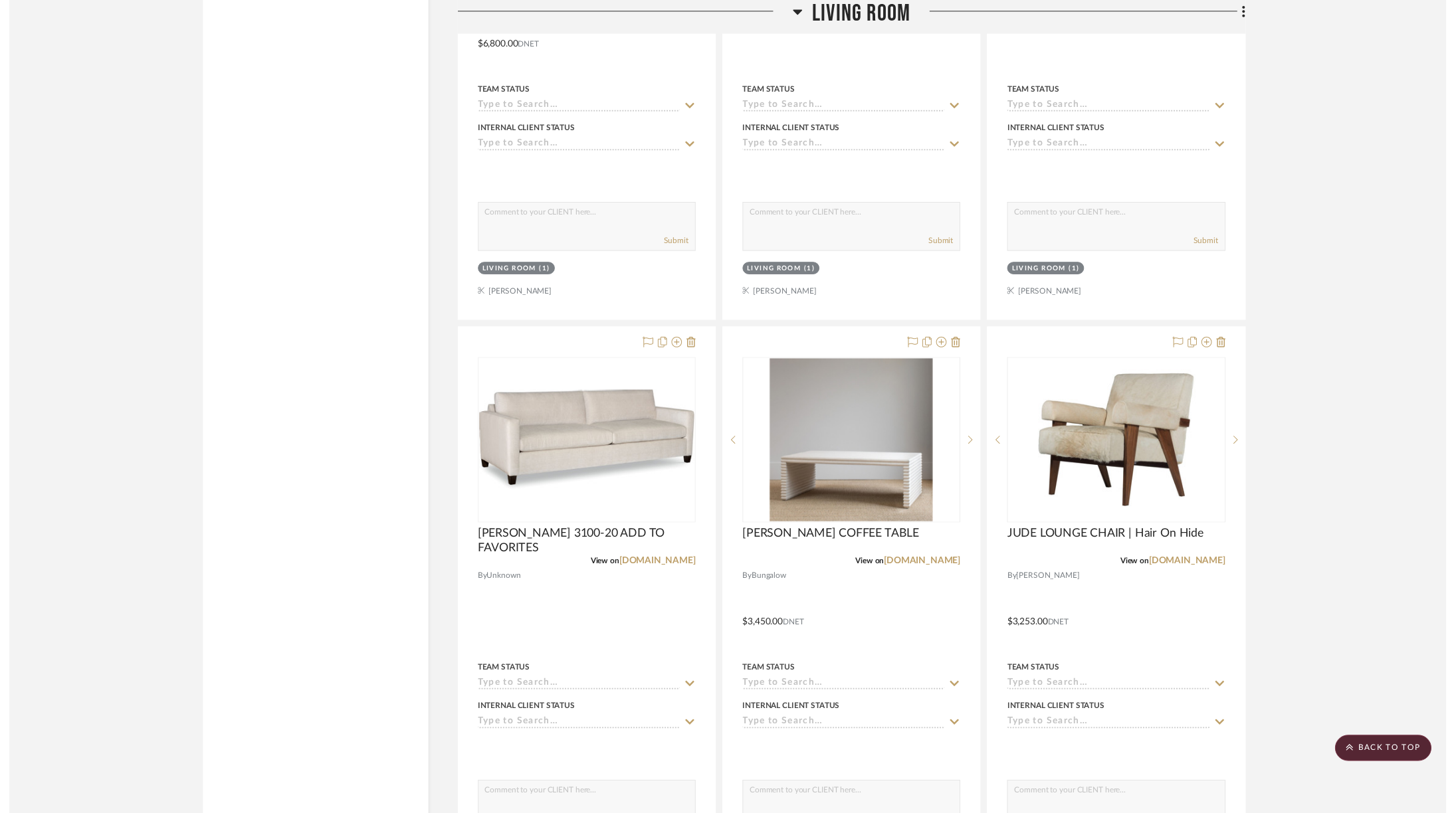
scroll to position [4507, 0]
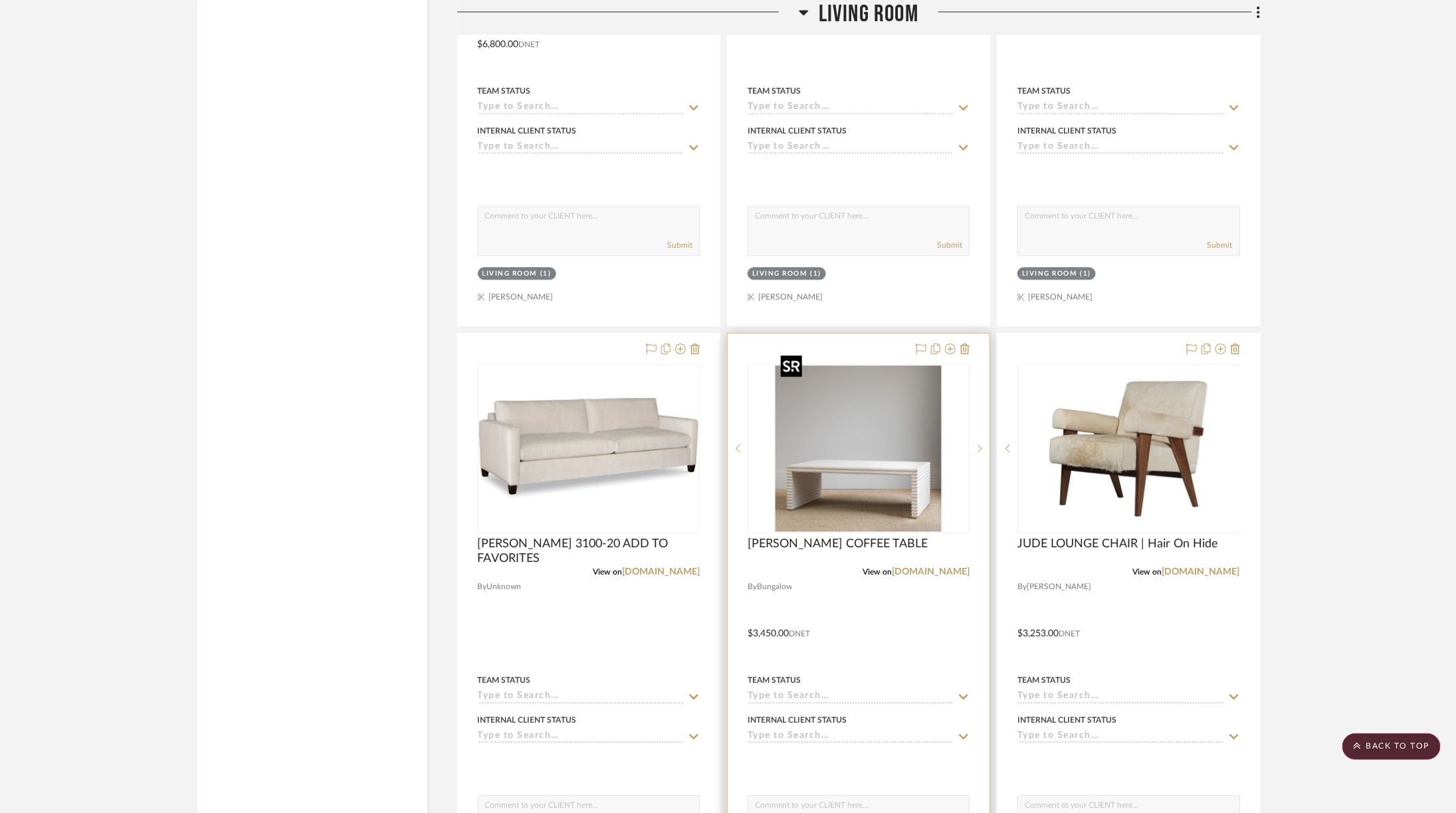
click at [911, 427] on img "0" at bounding box center [859, 448] width 166 height 166
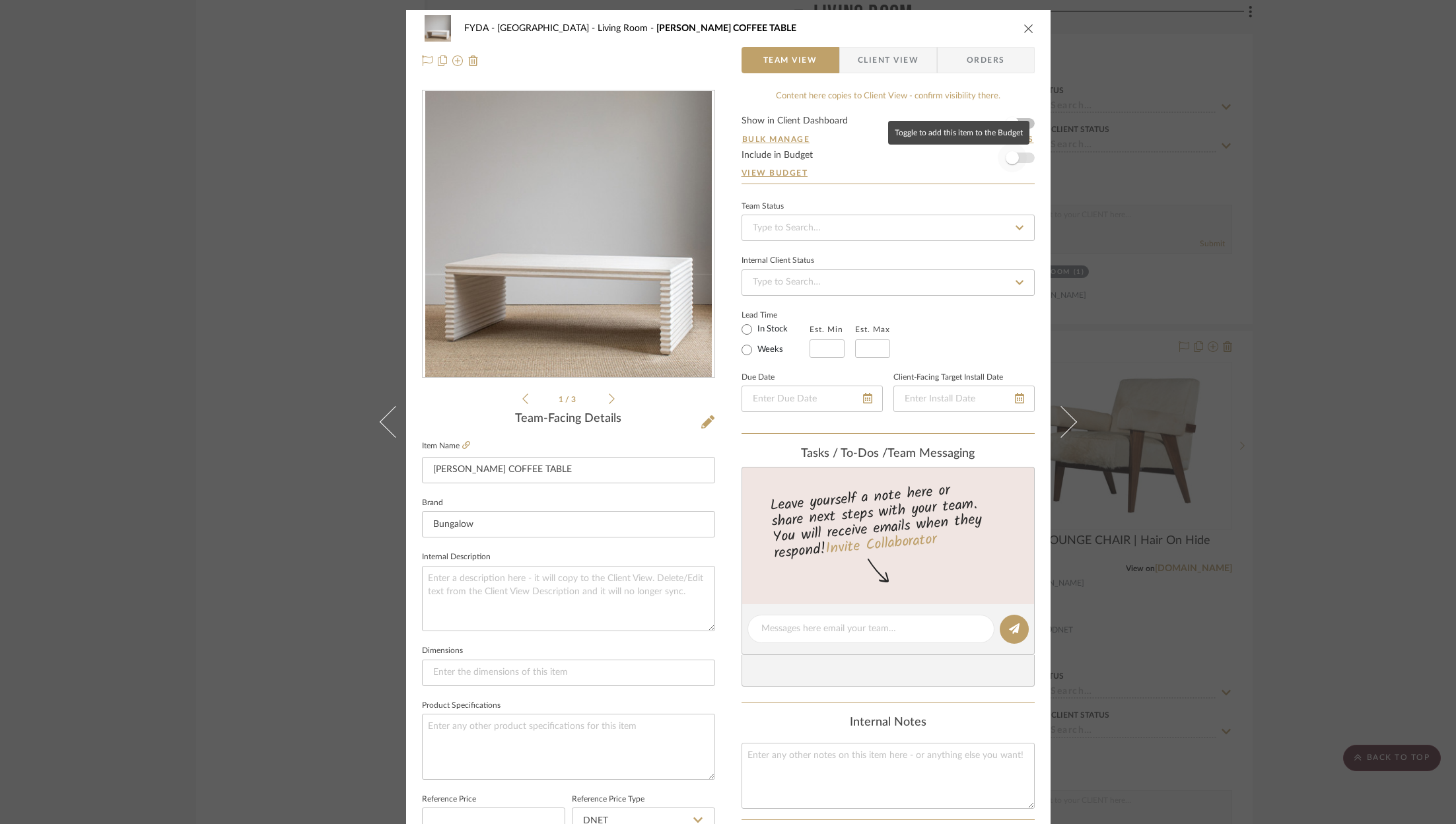
click at [1020, 157] on span "button" at bounding box center [1012, 158] width 29 height 29
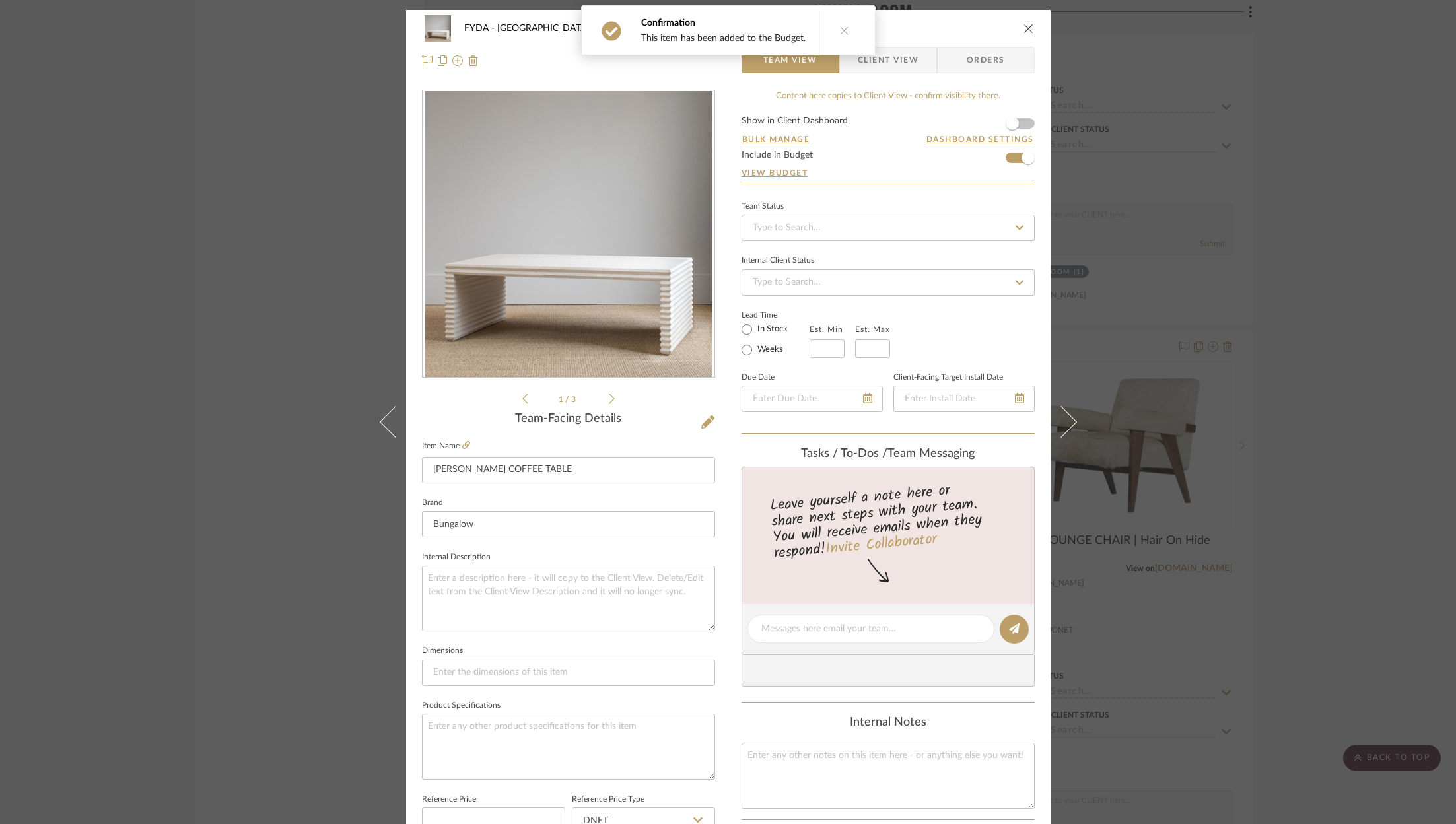
click at [1023, 32] on icon "close" at bounding box center [1028, 28] width 11 height 11
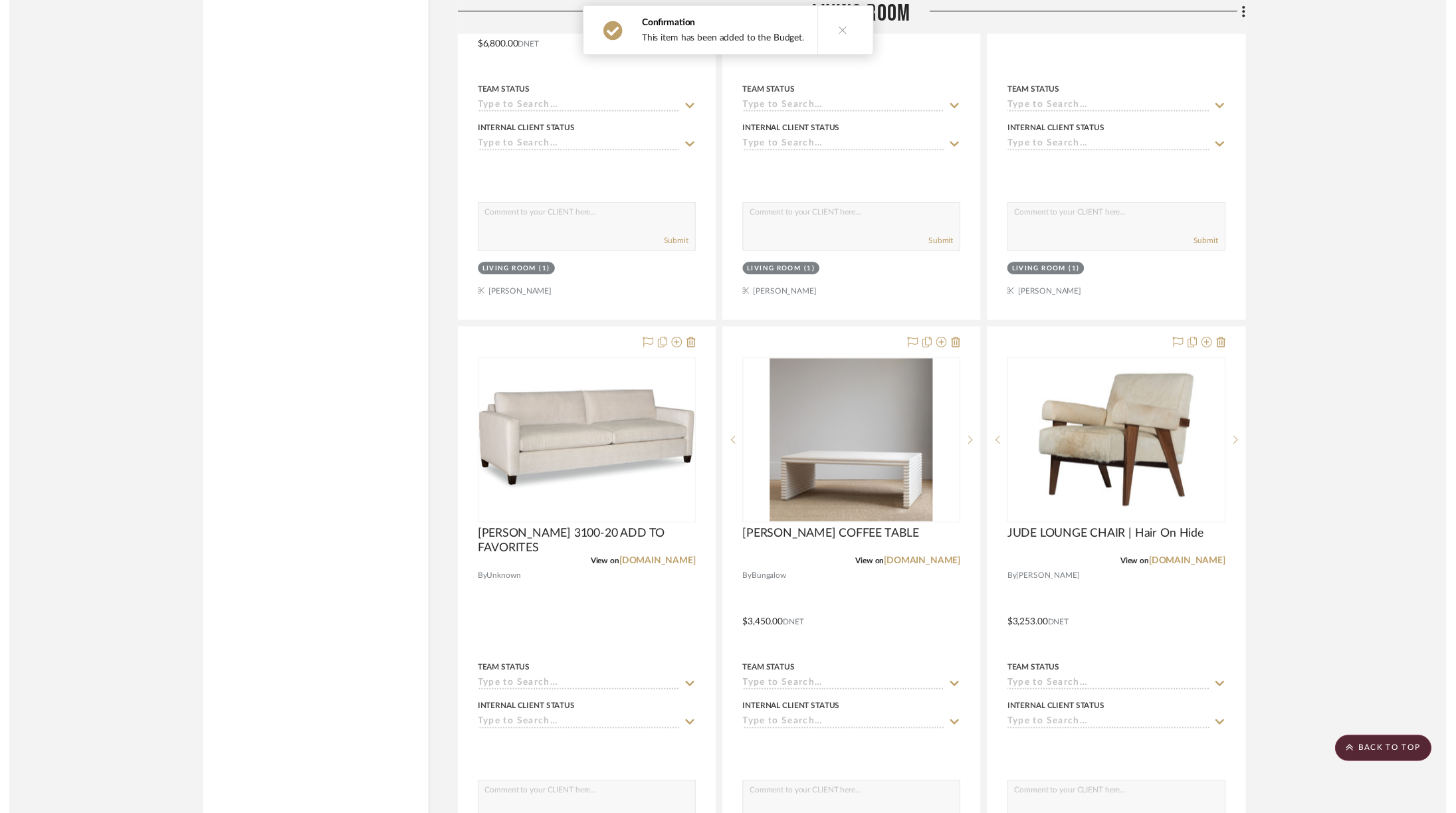
scroll to position [4507, 0]
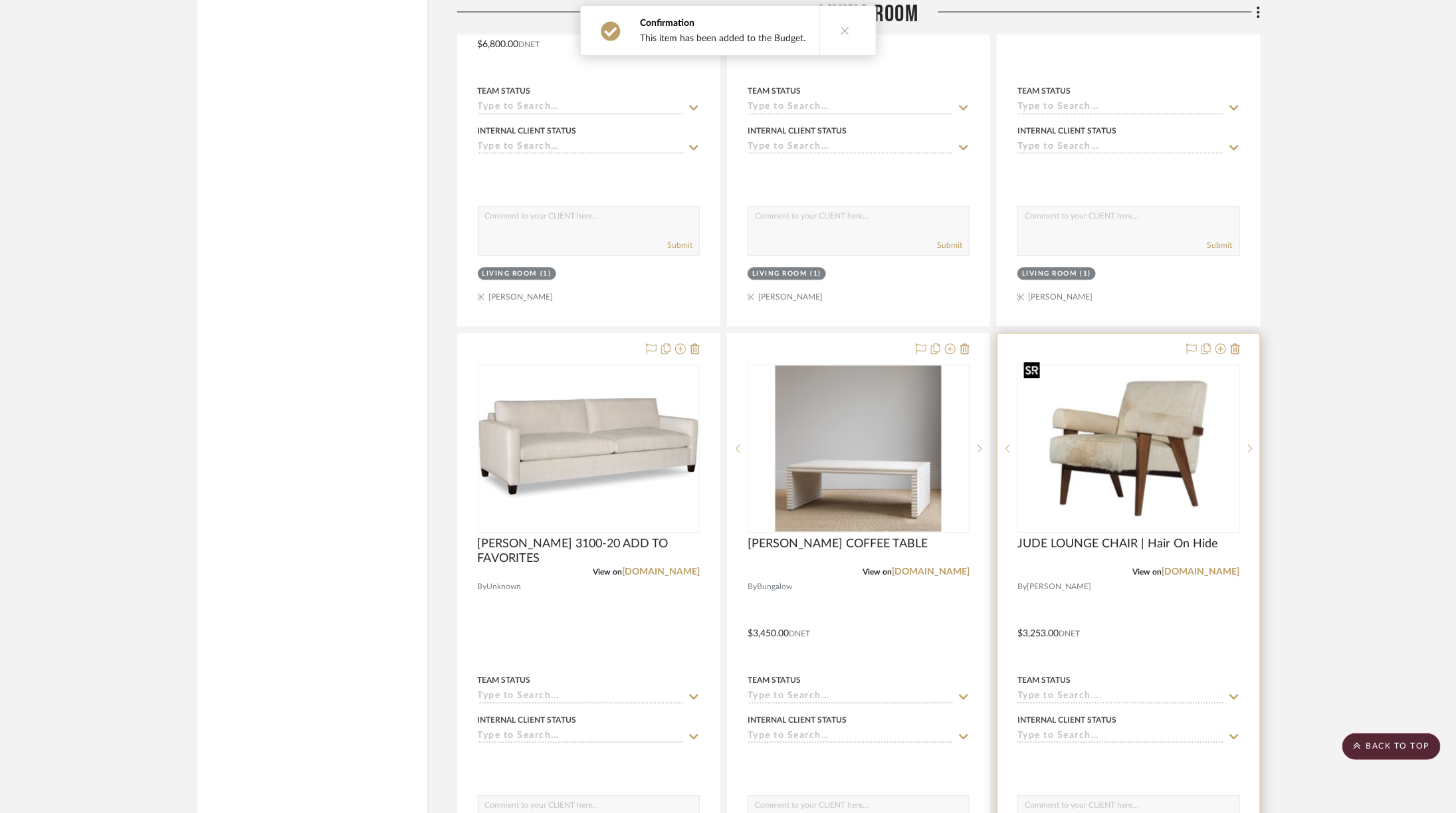
click at [1134, 438] on img "0" at bounding box center [1127, 448] width 219 height 153
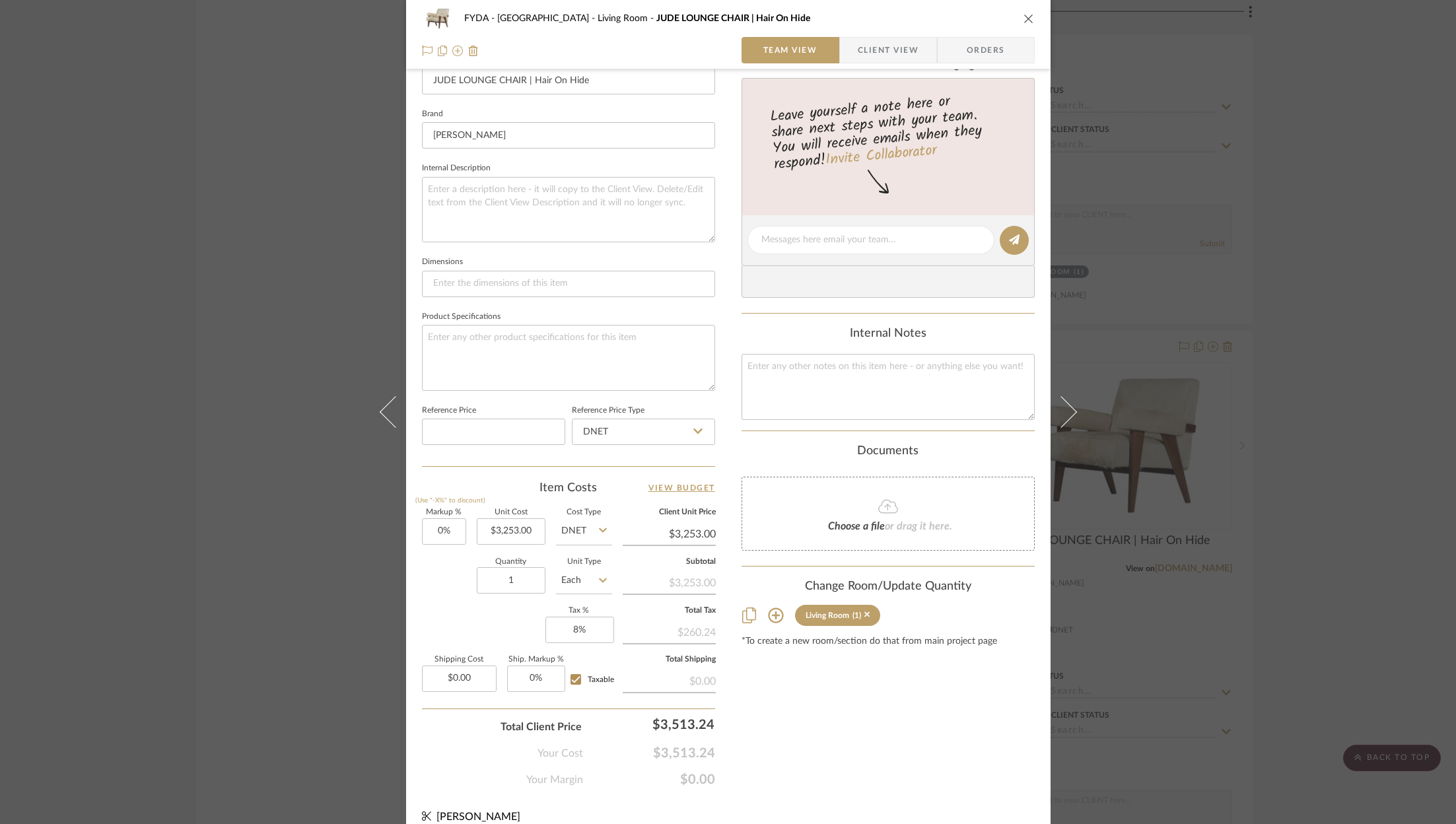
scroll to position [401, 0]
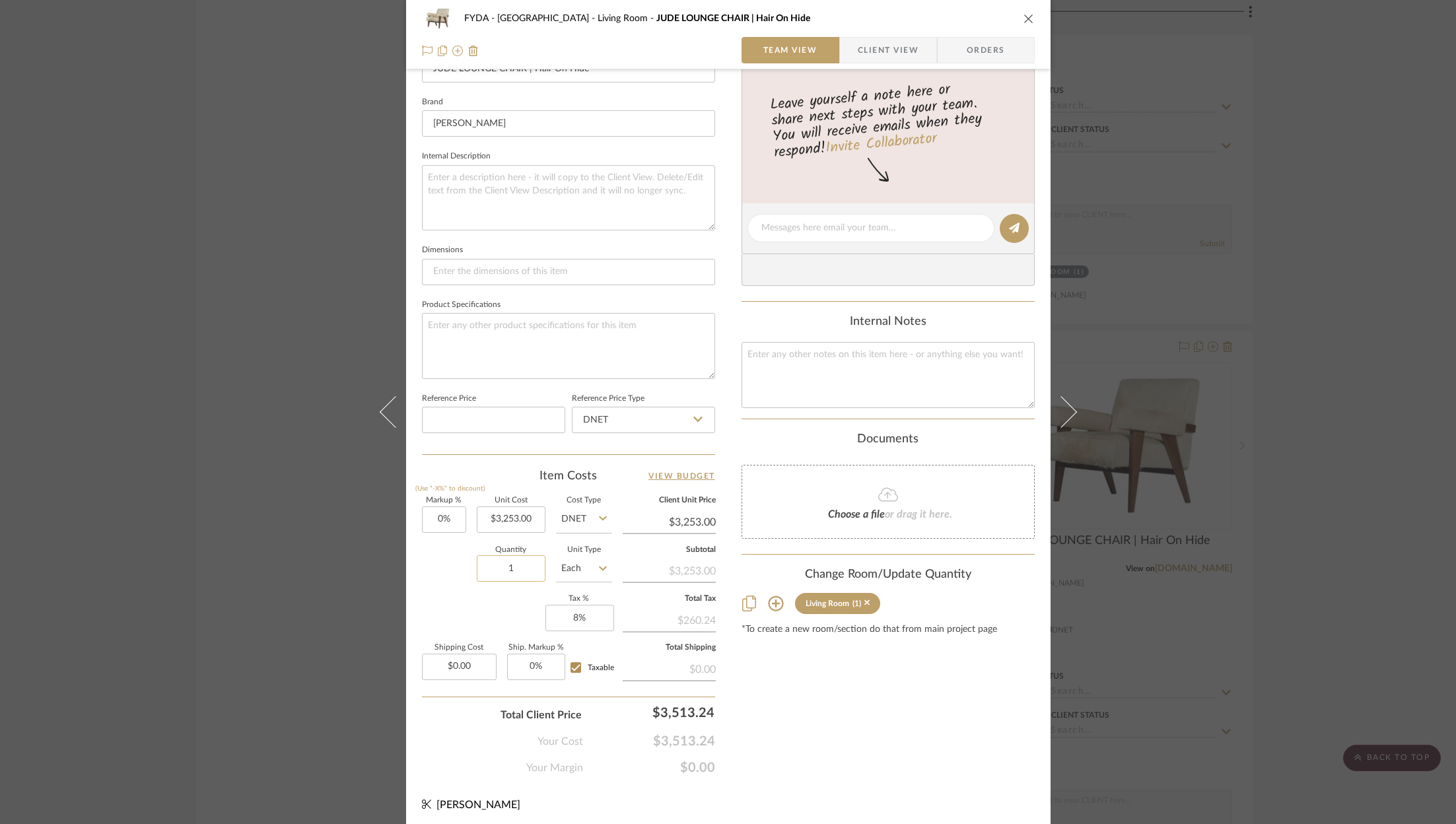
click at [522, 572] on input "1" at bounding box center [511, 568] width 69 height 27
click at [510, 597] on div "Markup % (Use "-X%" to discount) 0% Unit Cost $3,253.00 Cost Type DNET Client U…" at bounding box center [569, 594] width 294 height 193
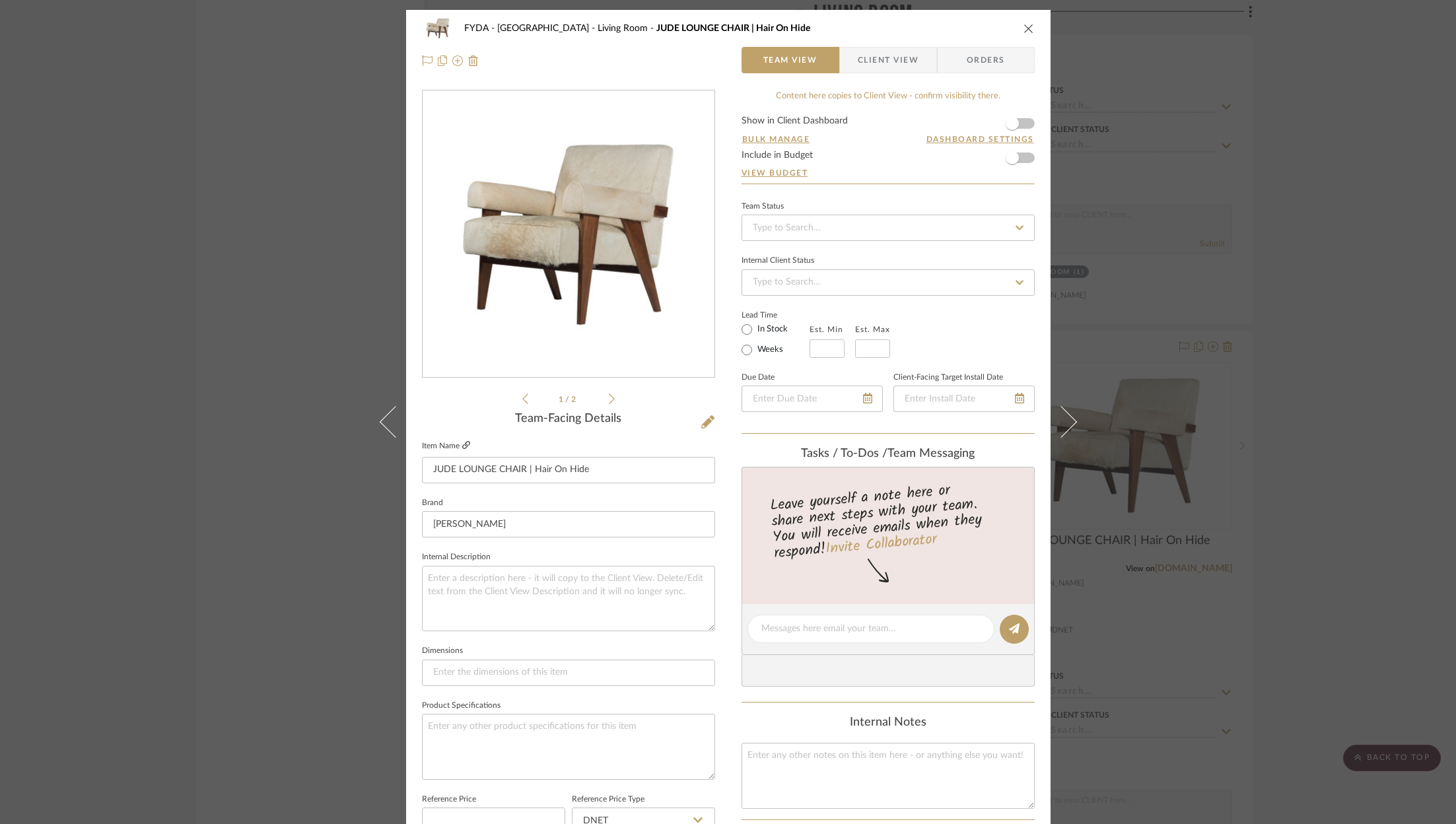
click at [464, 444] on icon at bounding box center [466, 445] width 8 height 8
click at [1026, 159] on form "Show in Client Dashboard Bulk Manage Dashboard Settings Include in Budget View …" at bounding box center [888, 150] width 294 height 67
click at [1017, 160] on span "button" at bounding box center [1012, 158] width 29 height 29
click at [1023, 24] on icon "close" at bounding box center [1028, 28] width 11 height 11
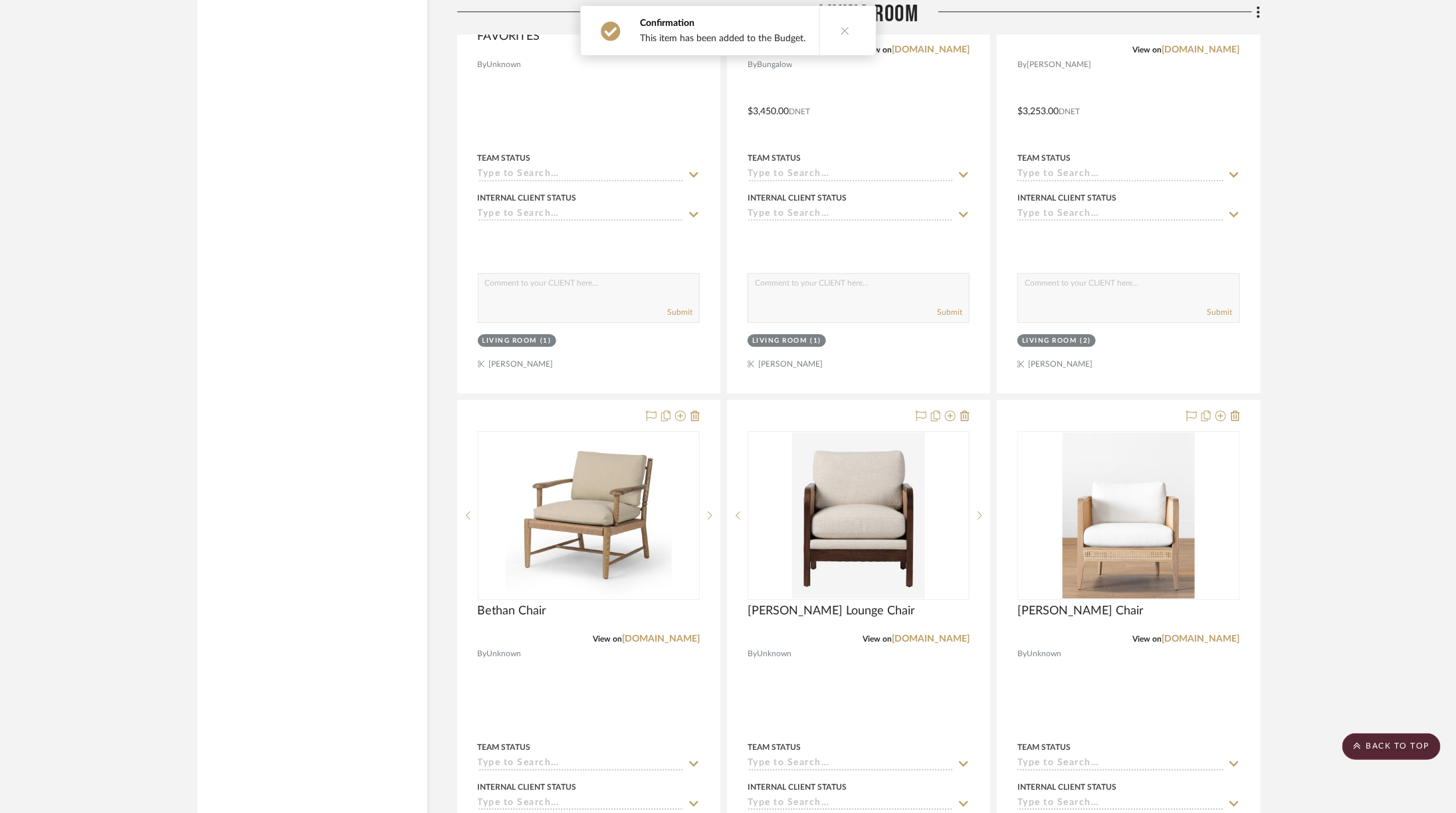
scroll to position [5045, 0]
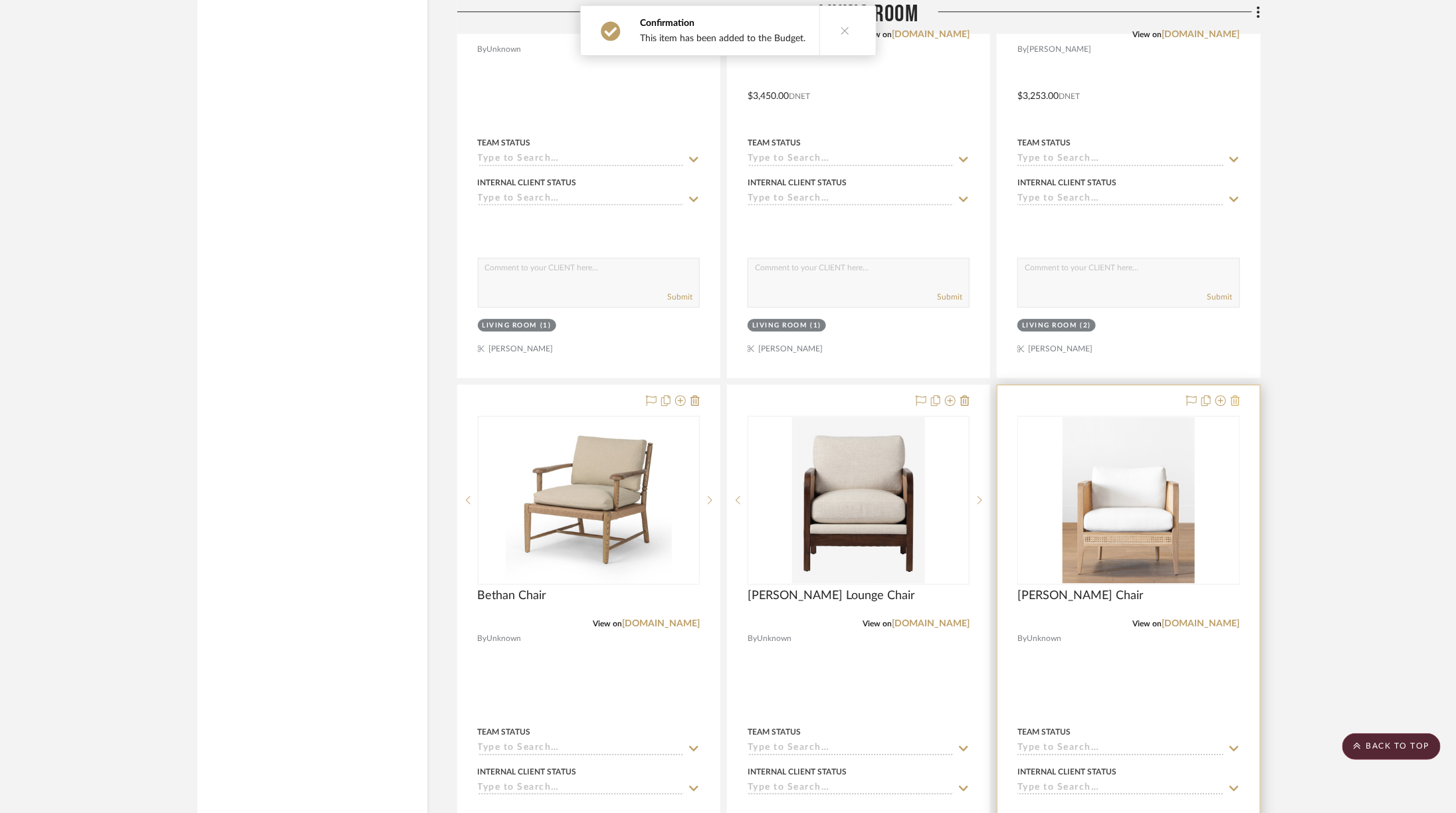
click at [1234, 395] on icon at bounding box center [1235, 401] width 9 height 11
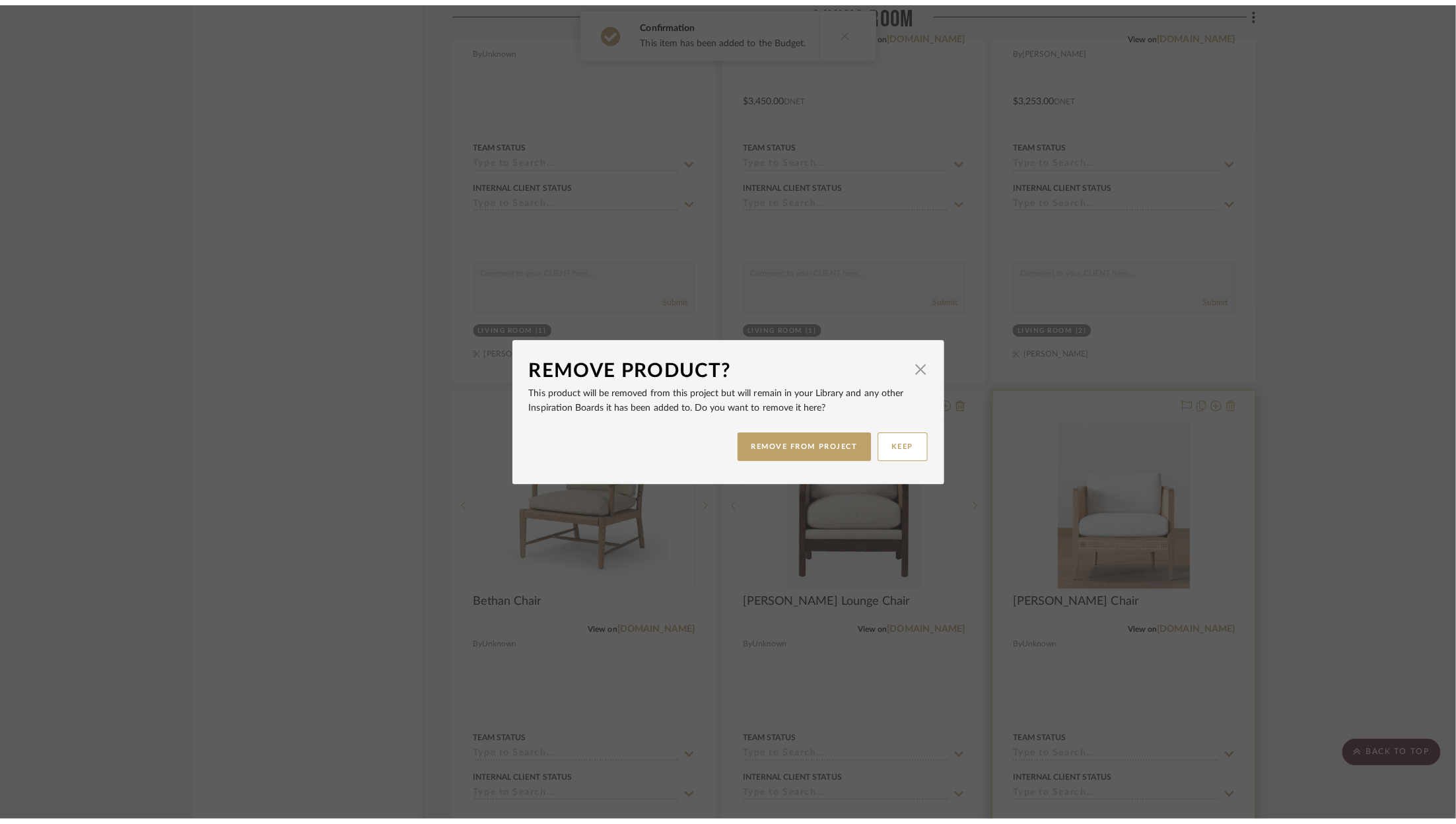
scroll to position [0, 0]
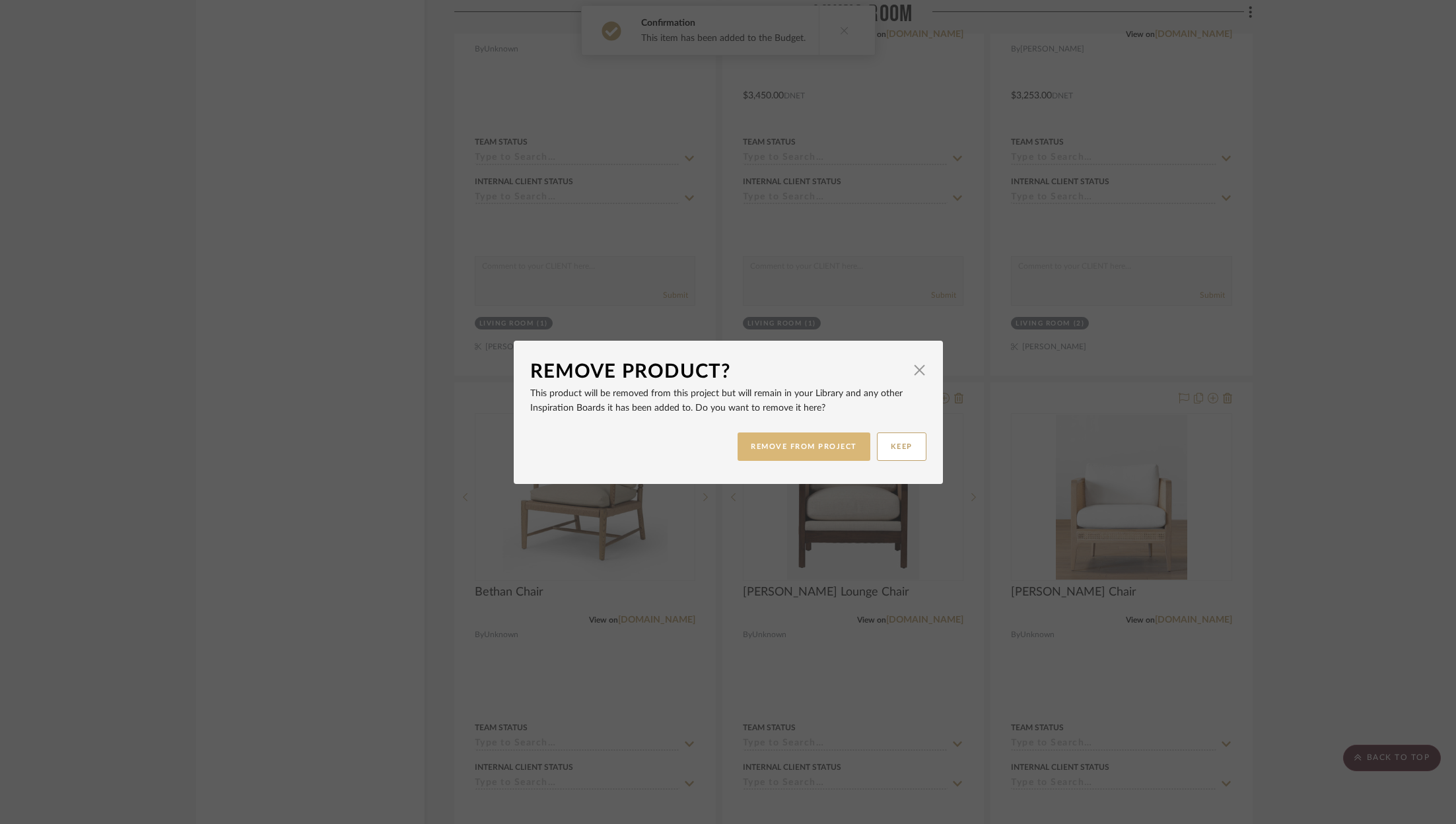
click at [780, 450] on button "REMOVE FROM PROJECT" at bounding box center [804, 446] width 133 height 28
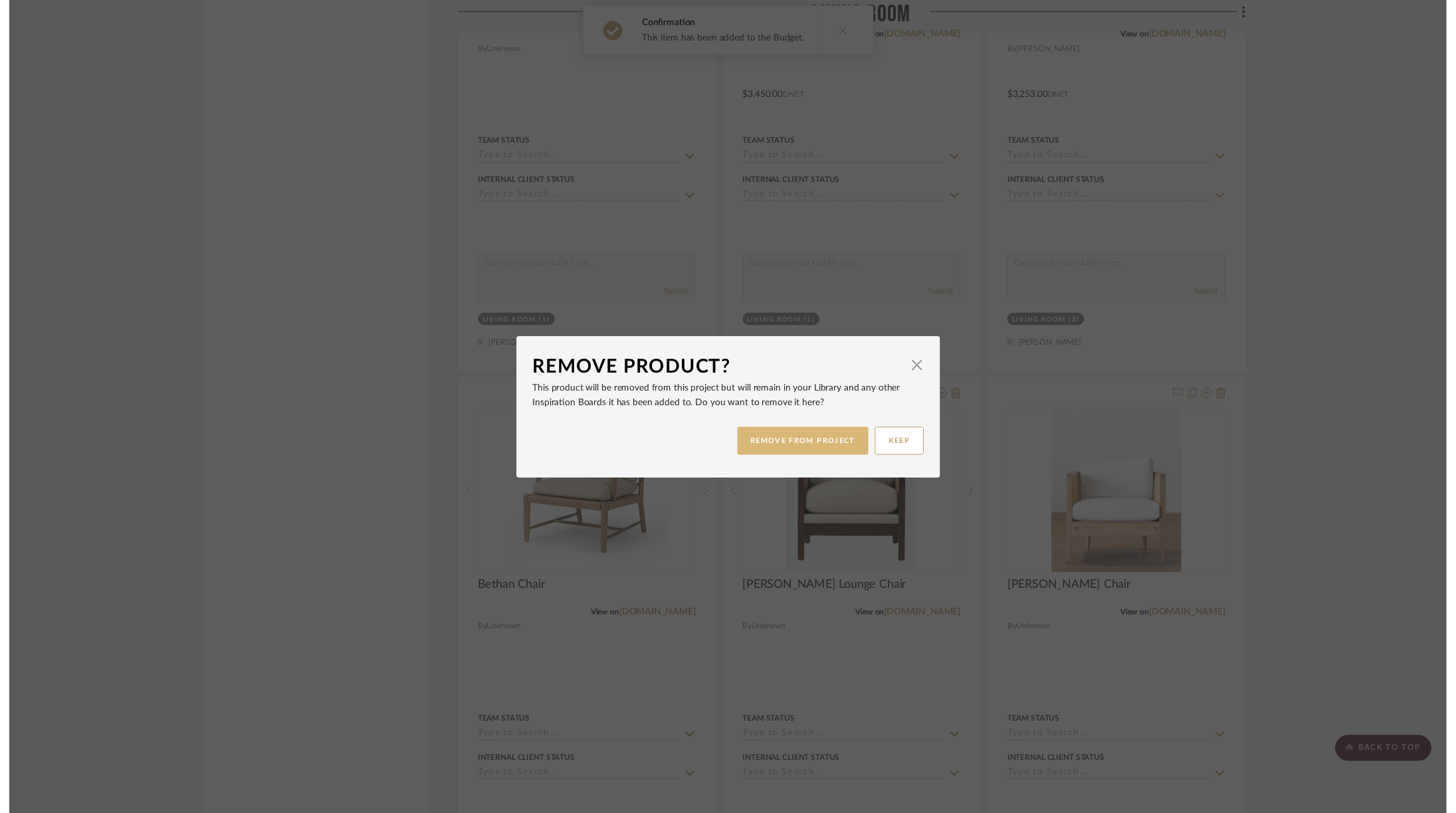
scroll to position [5045, 0]
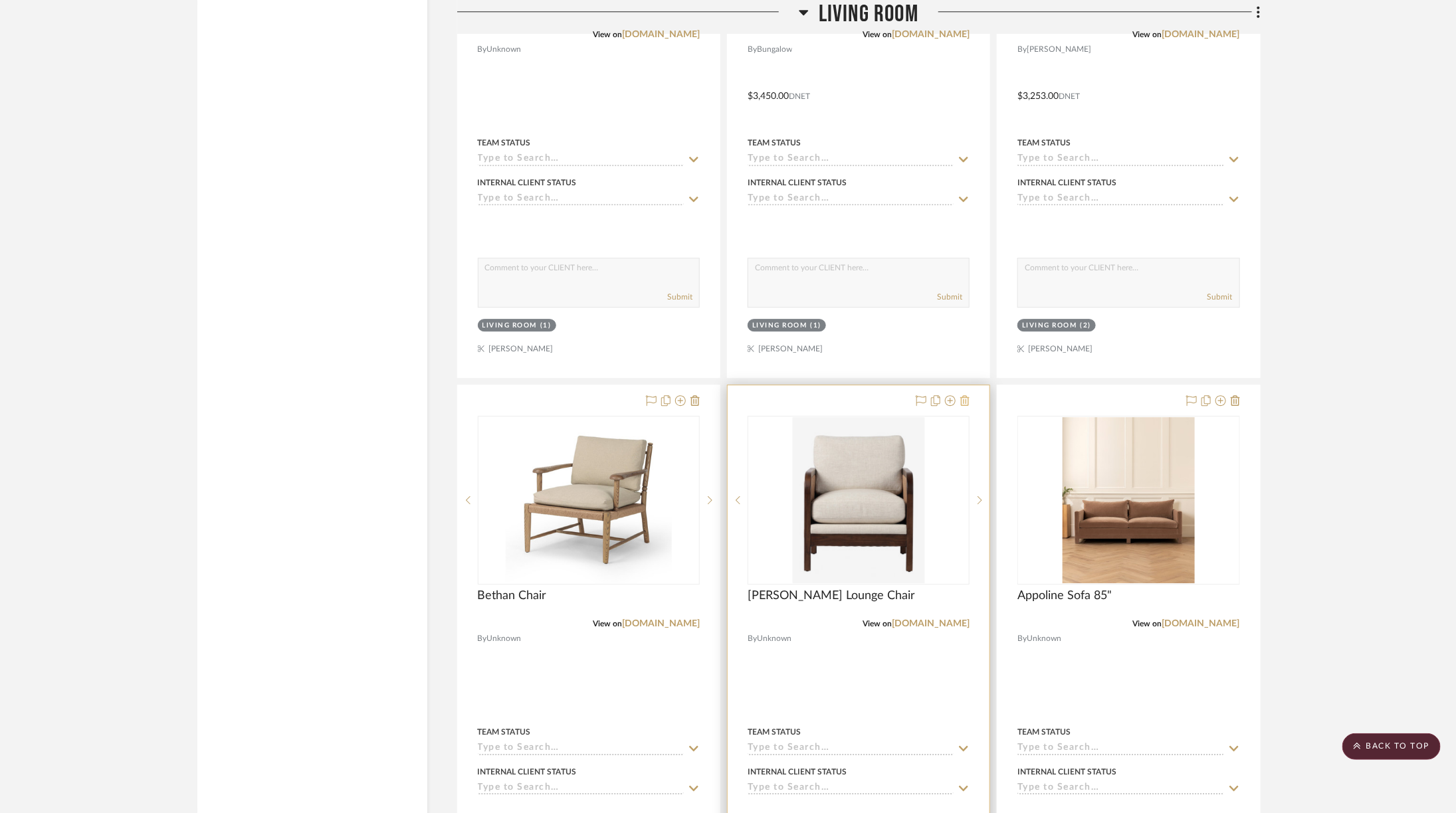
click at [966, 395] on icon at bounding box center [965, 401] width 9 height 11
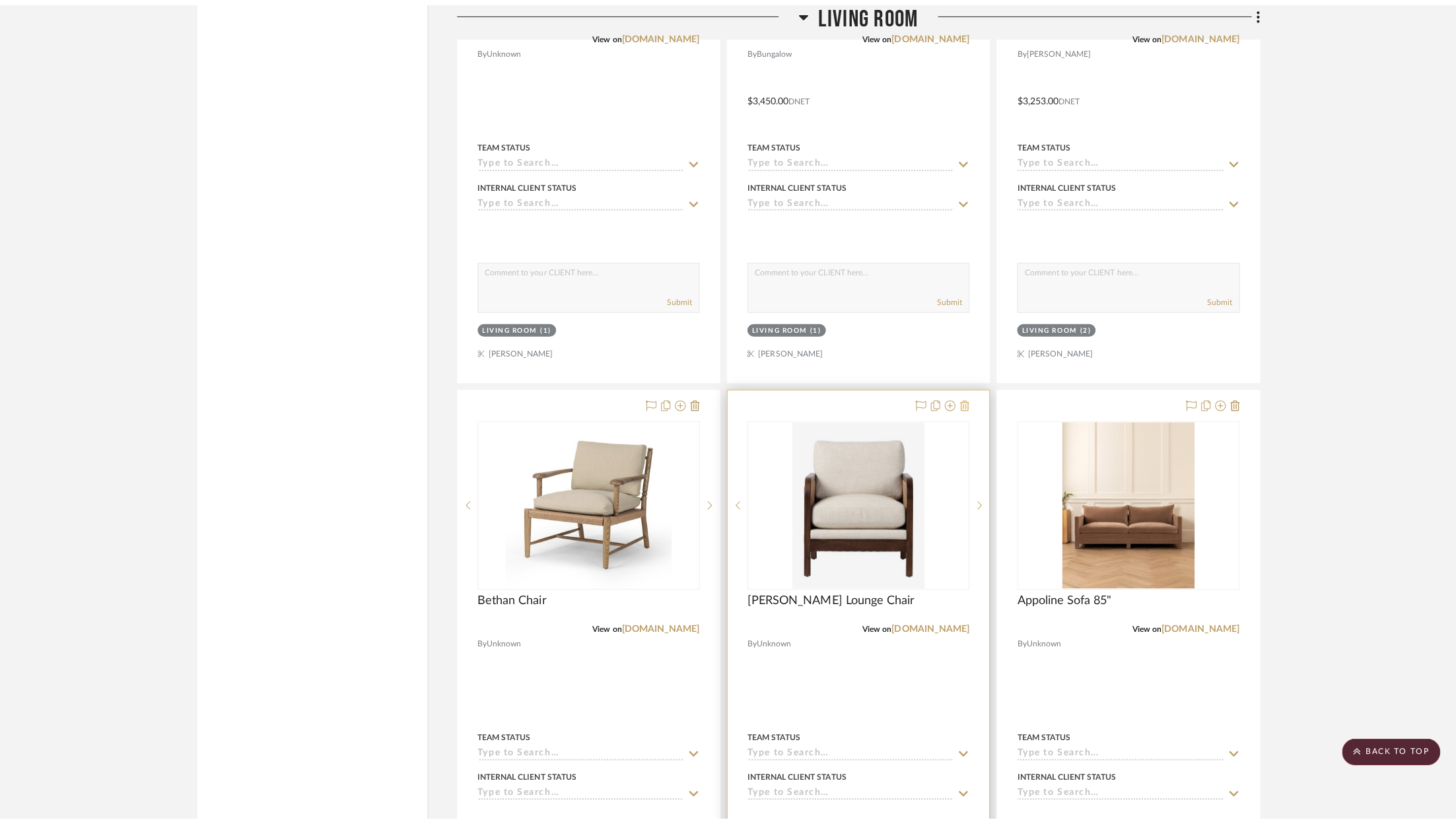
scroll to position [0, 0]
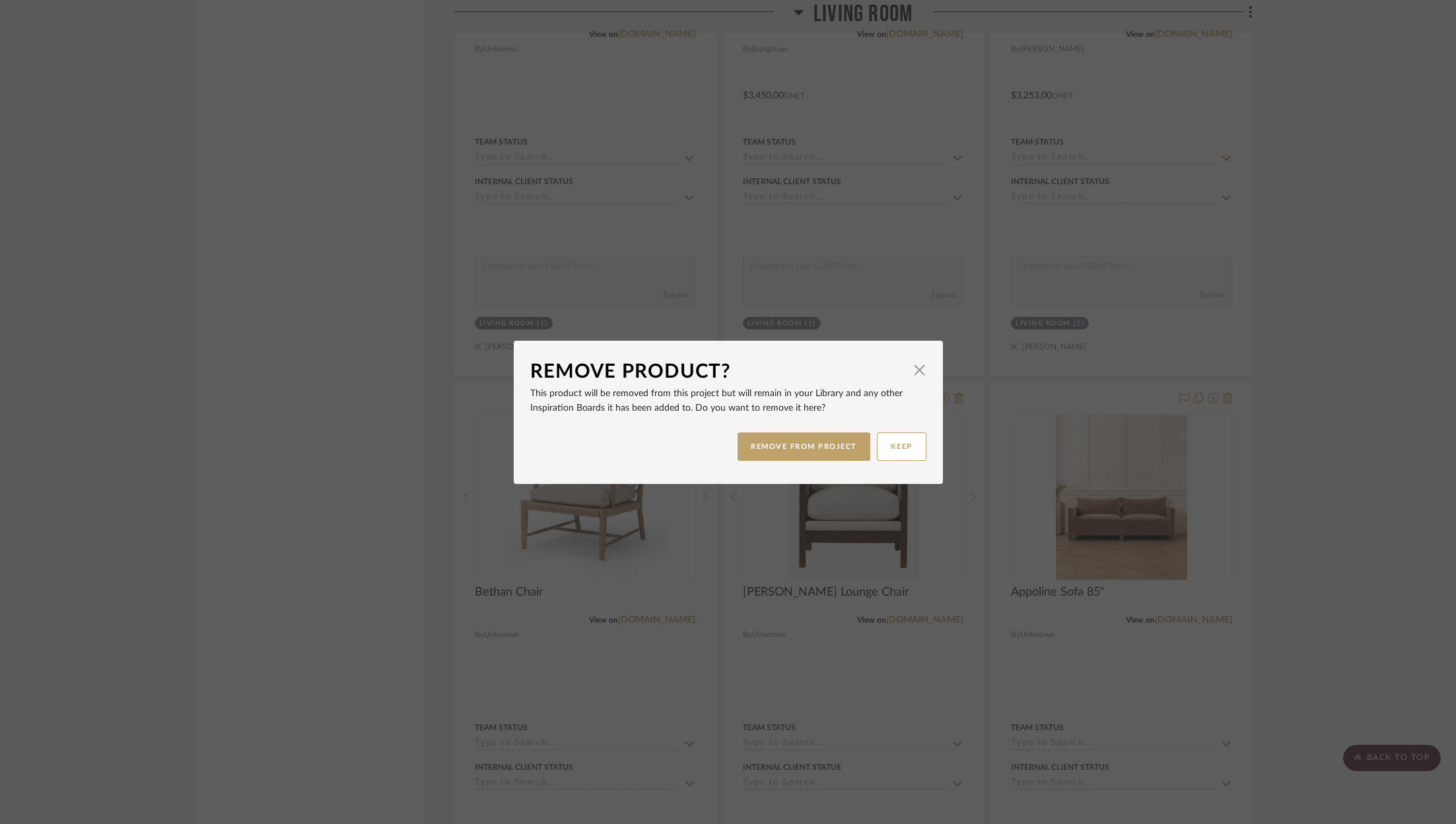
click at [819, 469] on dialog-content "Remove Product? × This product will be removed from this project but will remai…" at bounding box center [728, 412] width 429 height 143
click at [819, 458] on button "REMOVE FROM PROJECT" at bounding box center [804, 446] width 133 height 28
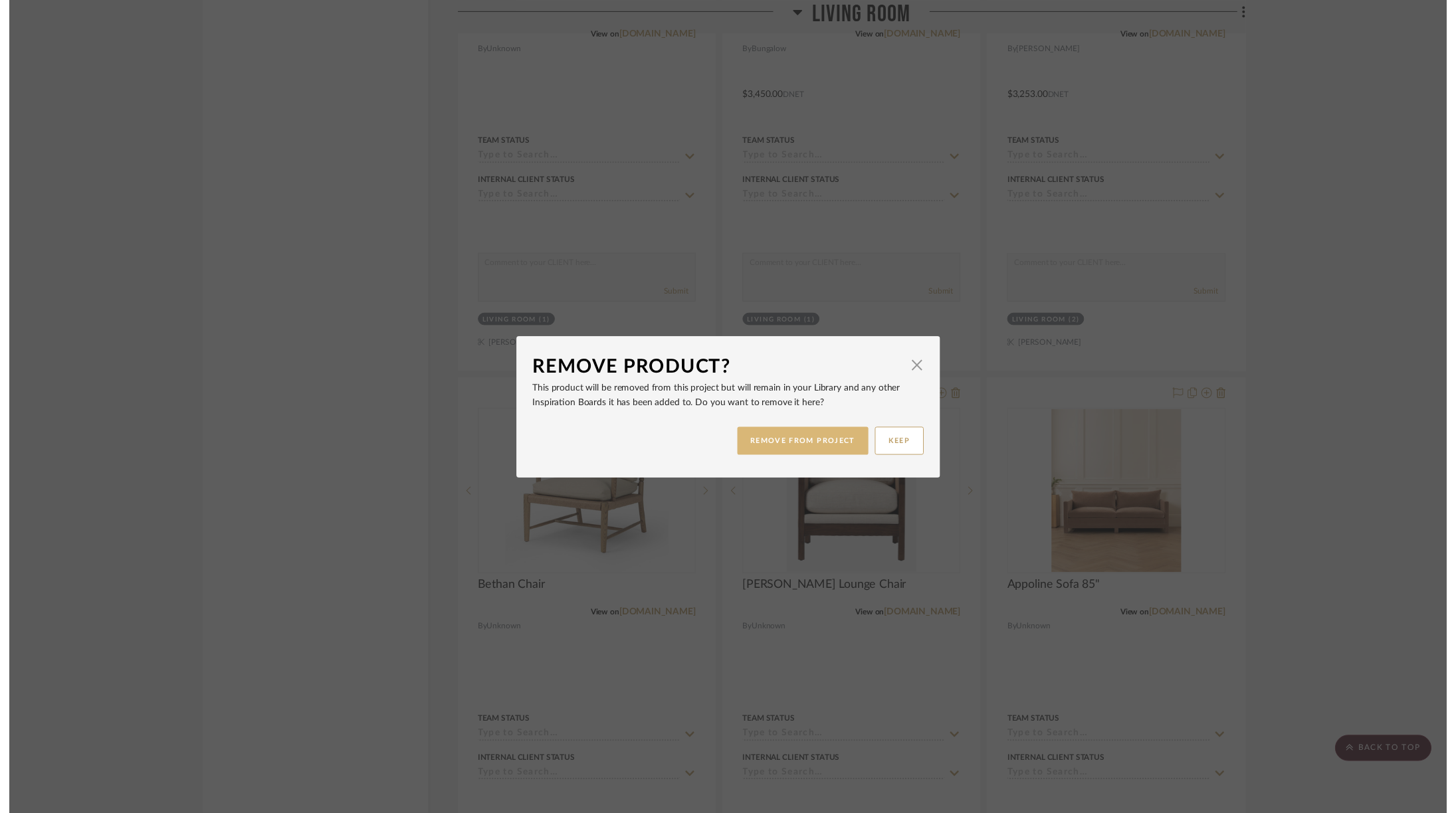
scroll to position [5045, 0]
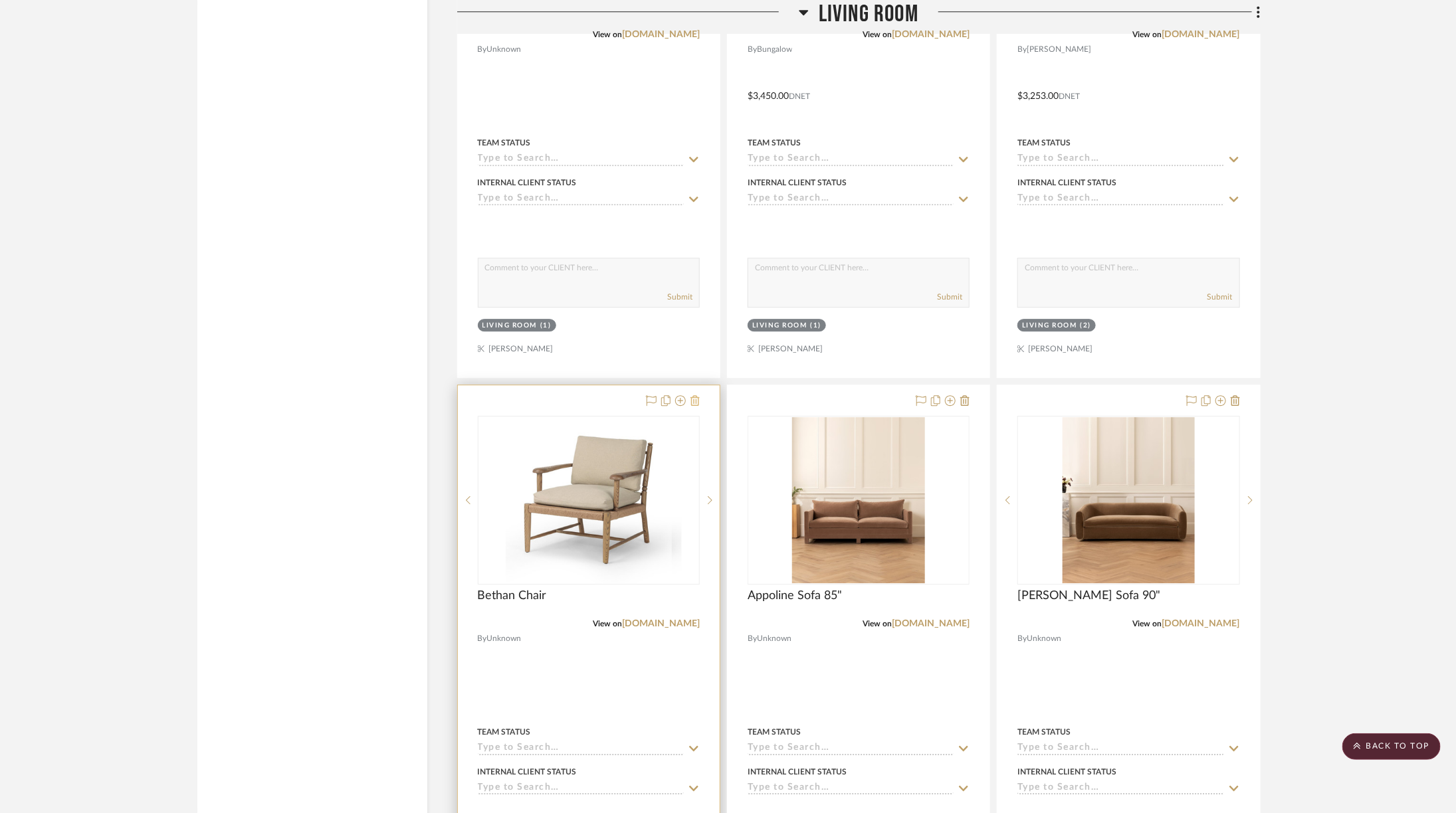
click at [696, 395] on icon at bounding box center [695, 401] width 9 height 11
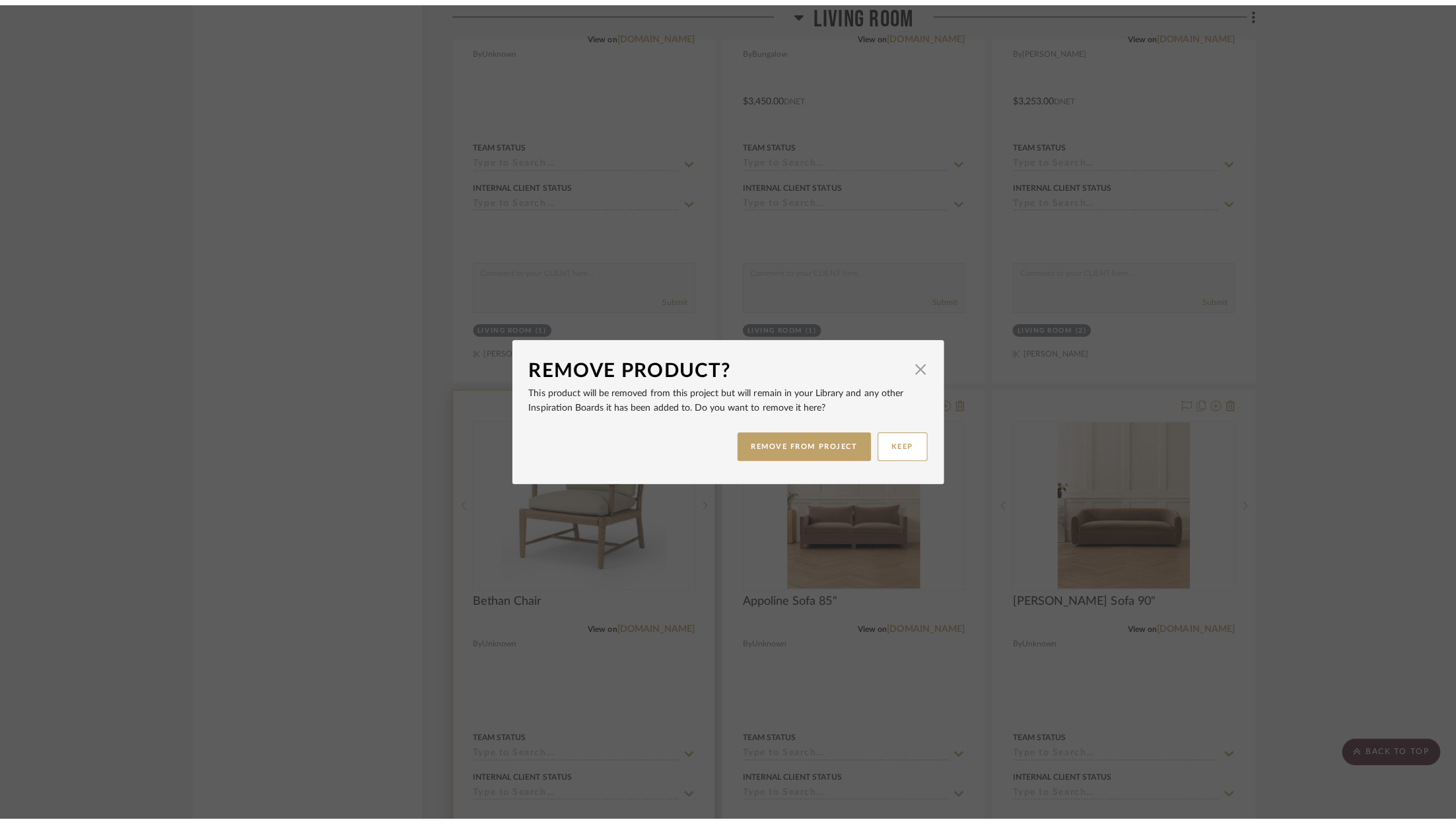
scroll to position [0, 0]
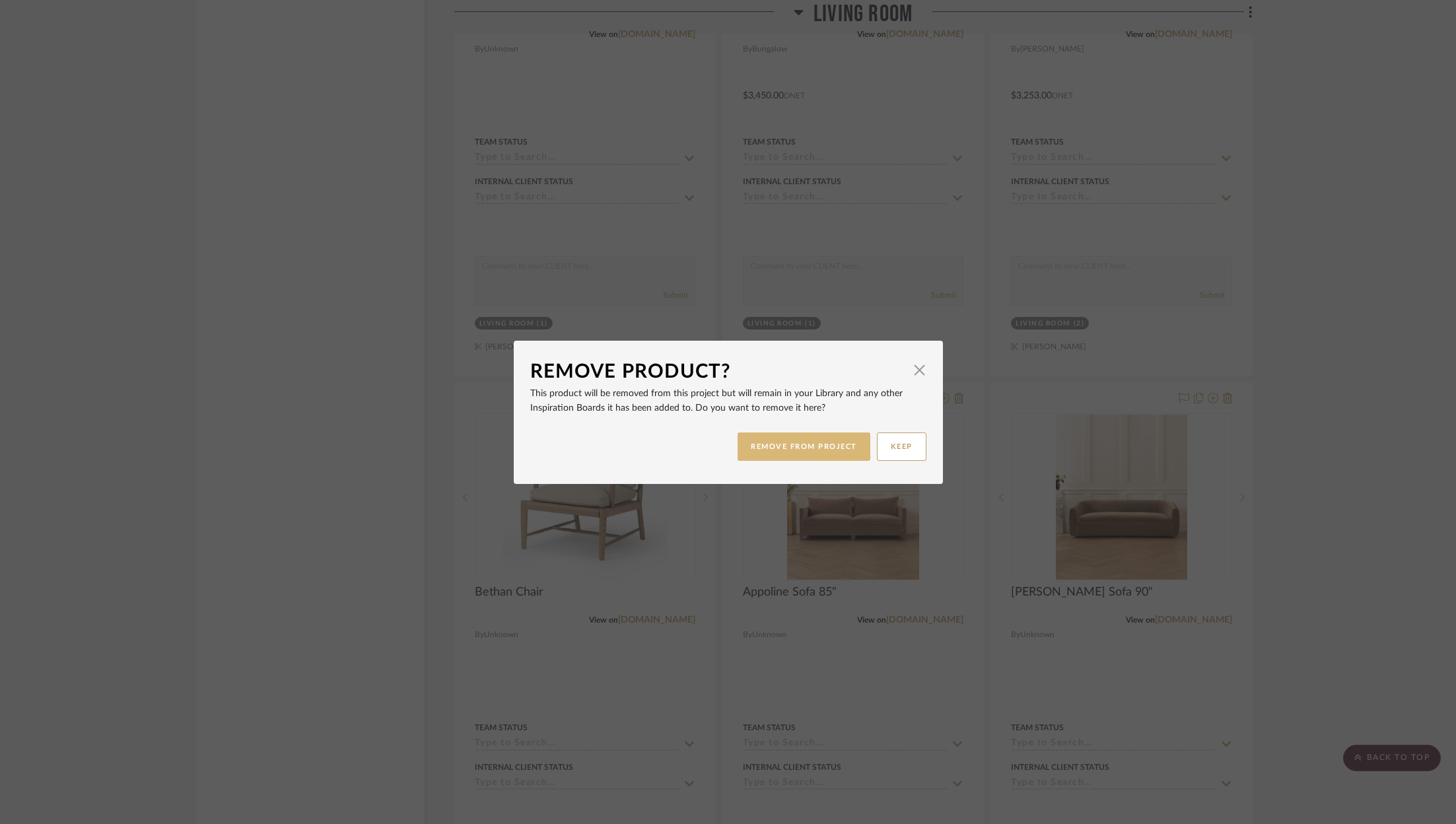
click at [770, 449] on button "REMOVE FROM PROJECT" at bounding box center [804, 446] width 133 height 28
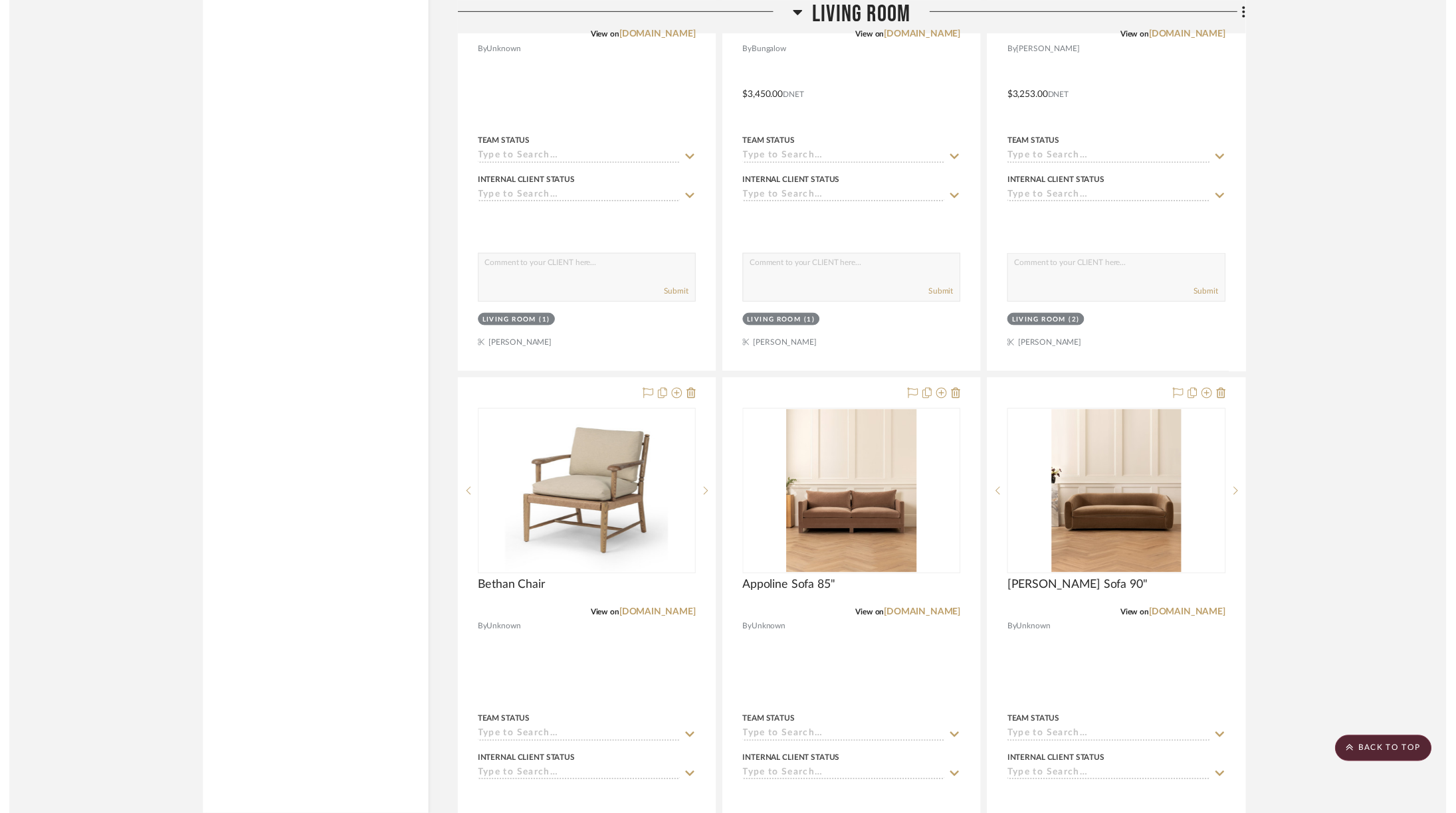
scroll to position [5045, 0]
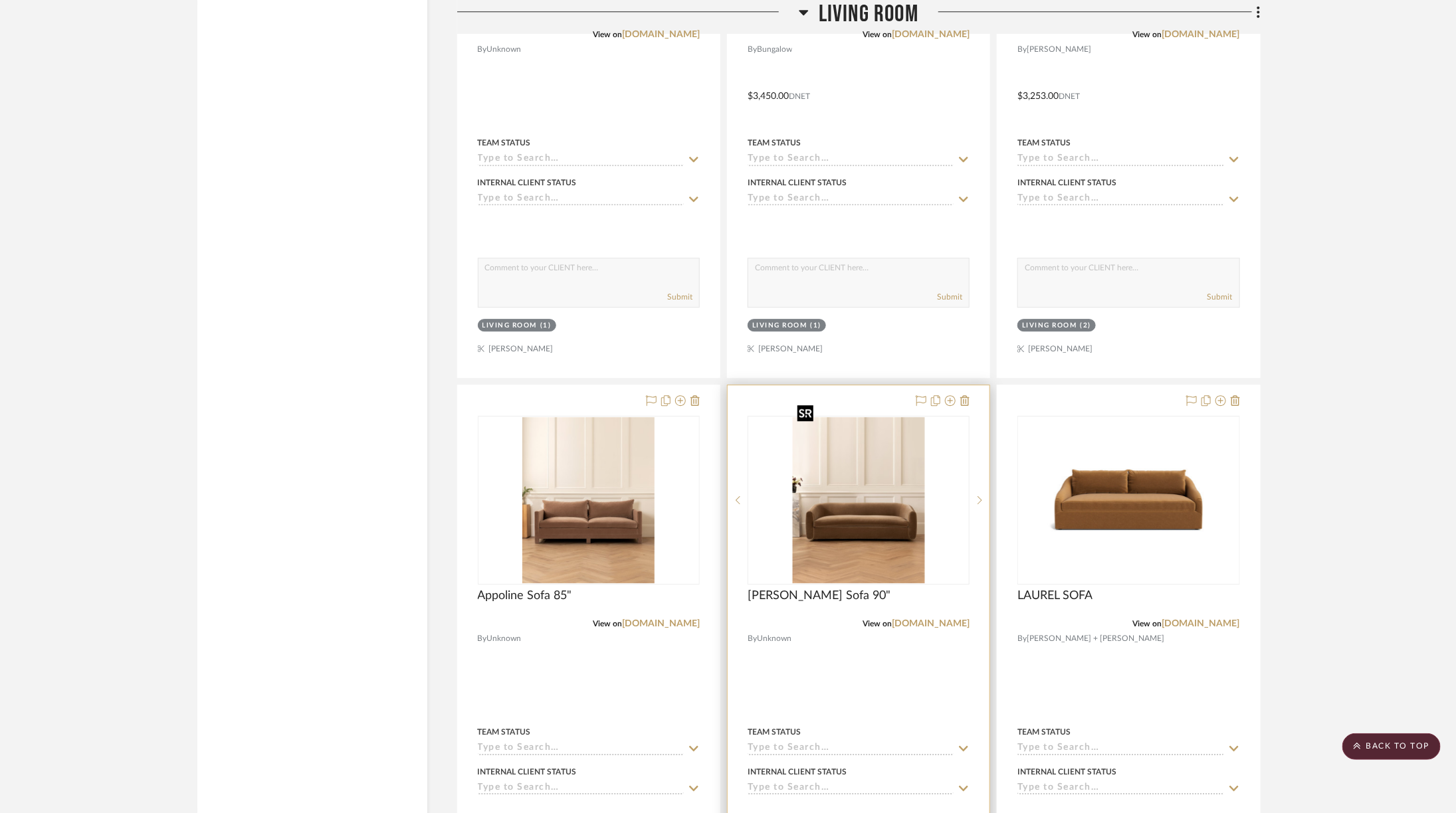
click at [908, 511] on img "0" at bounding box center [858, 500] width 132 height 166
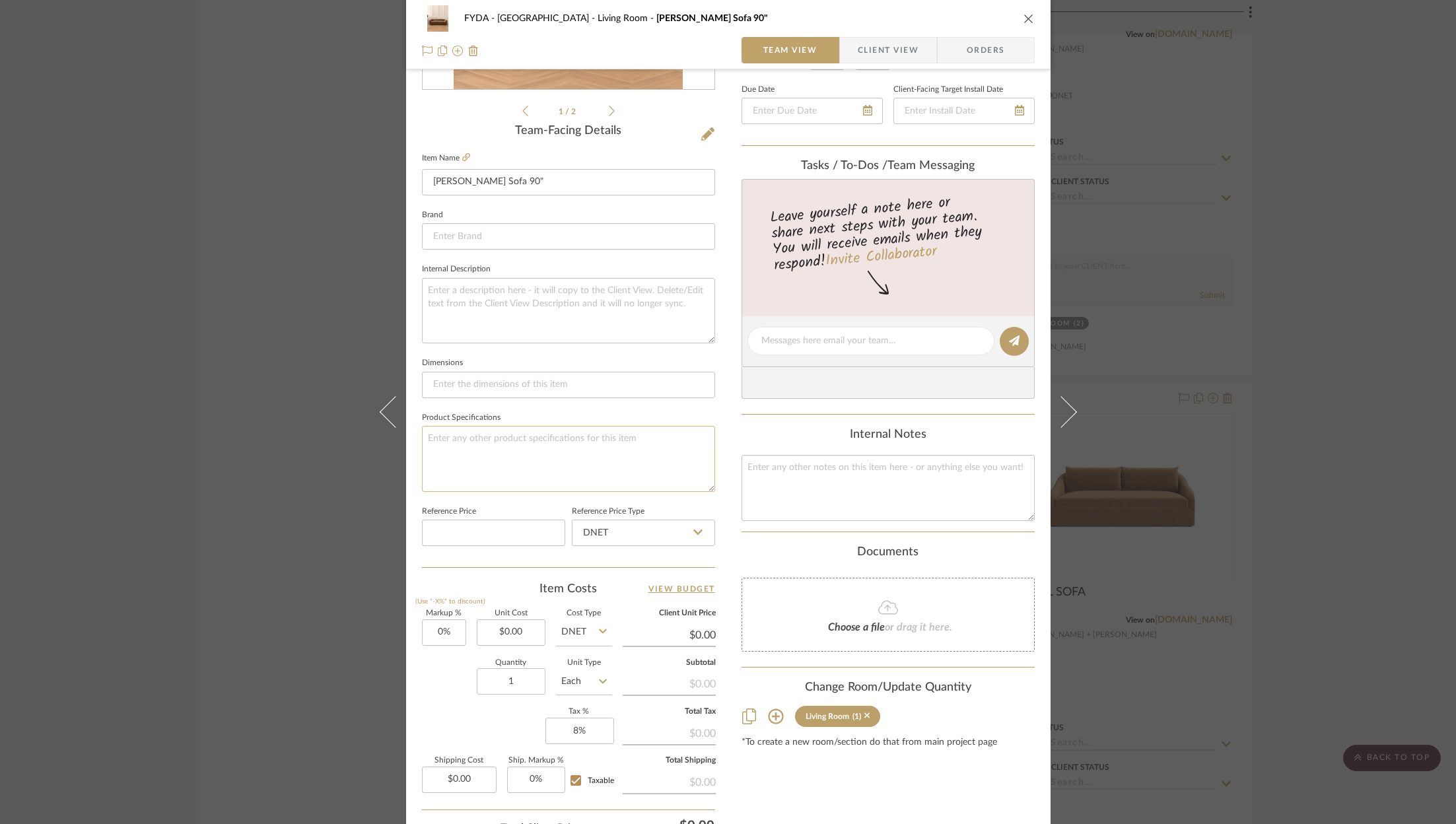
scroll to position [137, 0]
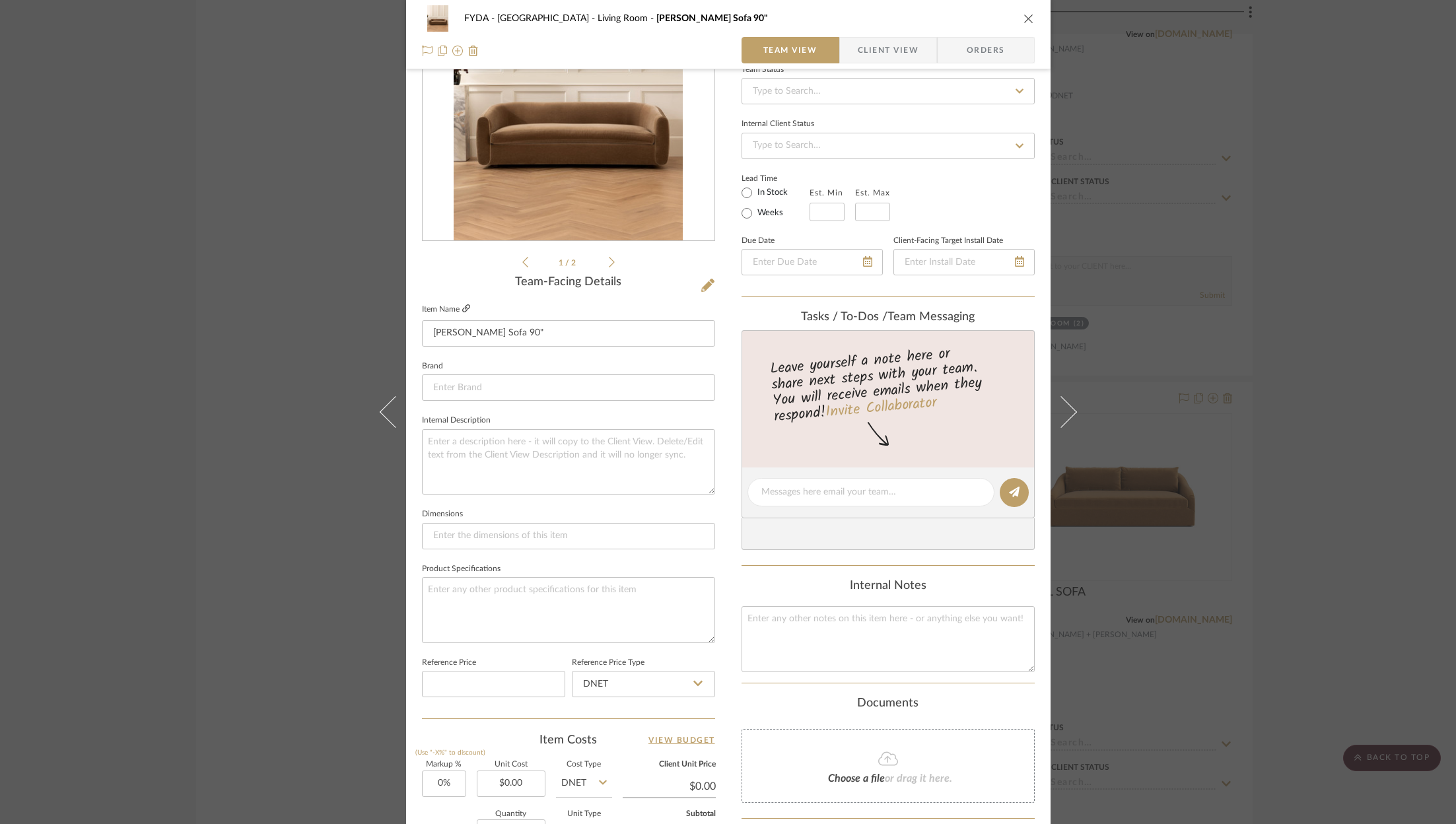
click at [462, 309] on icon at bounding box center [466, 308] width 8 height 8
click at [511, 779] on input "0.00" at bounding box center [511, 784] width 69 height 27
click at [518, 710] on div "Team-Facing Details Item Name Wexler Sofa 90" Brand Internal Description Dimens…" at bounding box center [569, 496] width 294 height 443
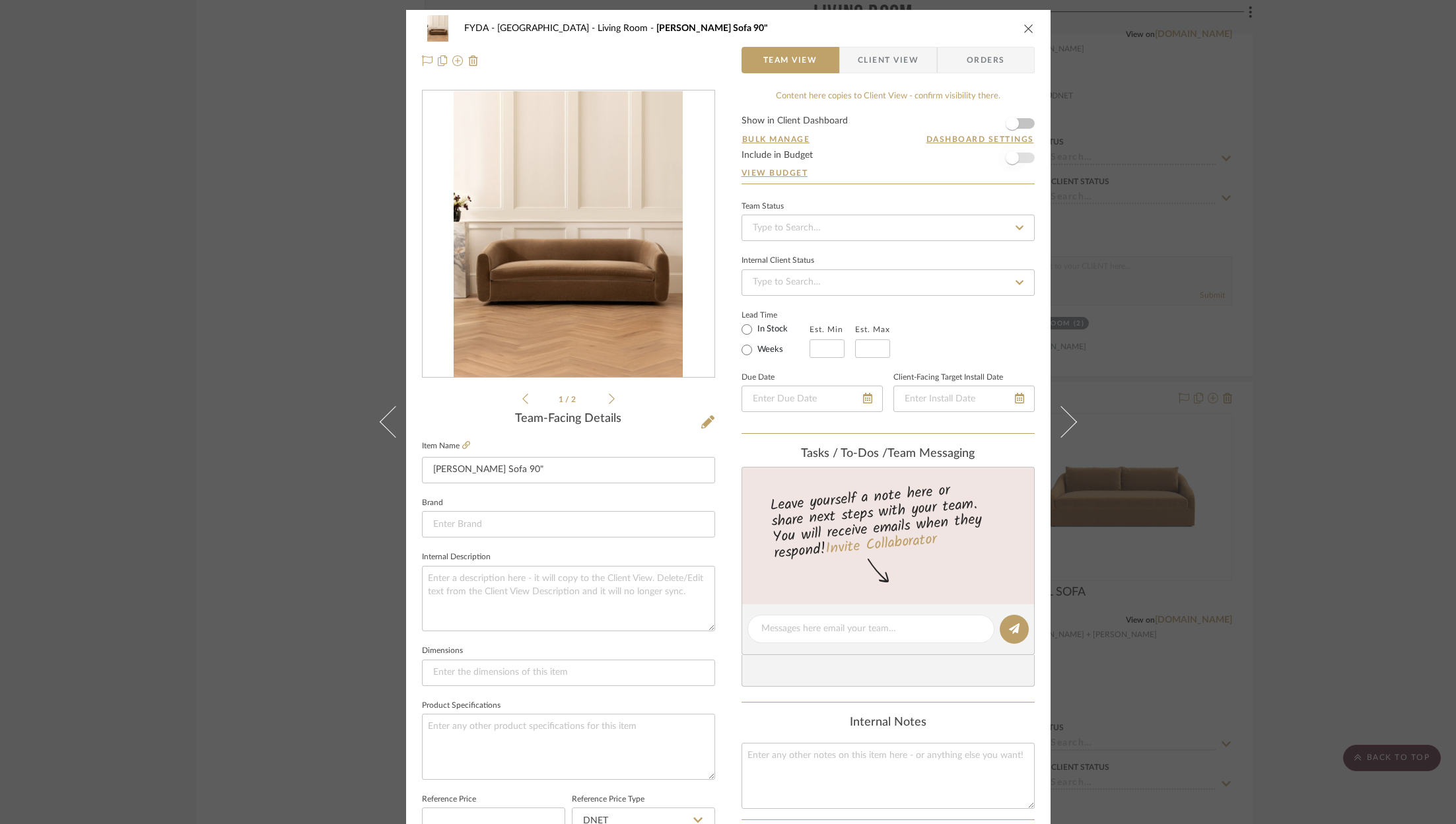
click at [1021, 158] on span "button" at bounding box center [1012, 158] width 29 height 29
click at [1024, 25] on icon "close" at bounding box center [1028, 28] width 11 height 11
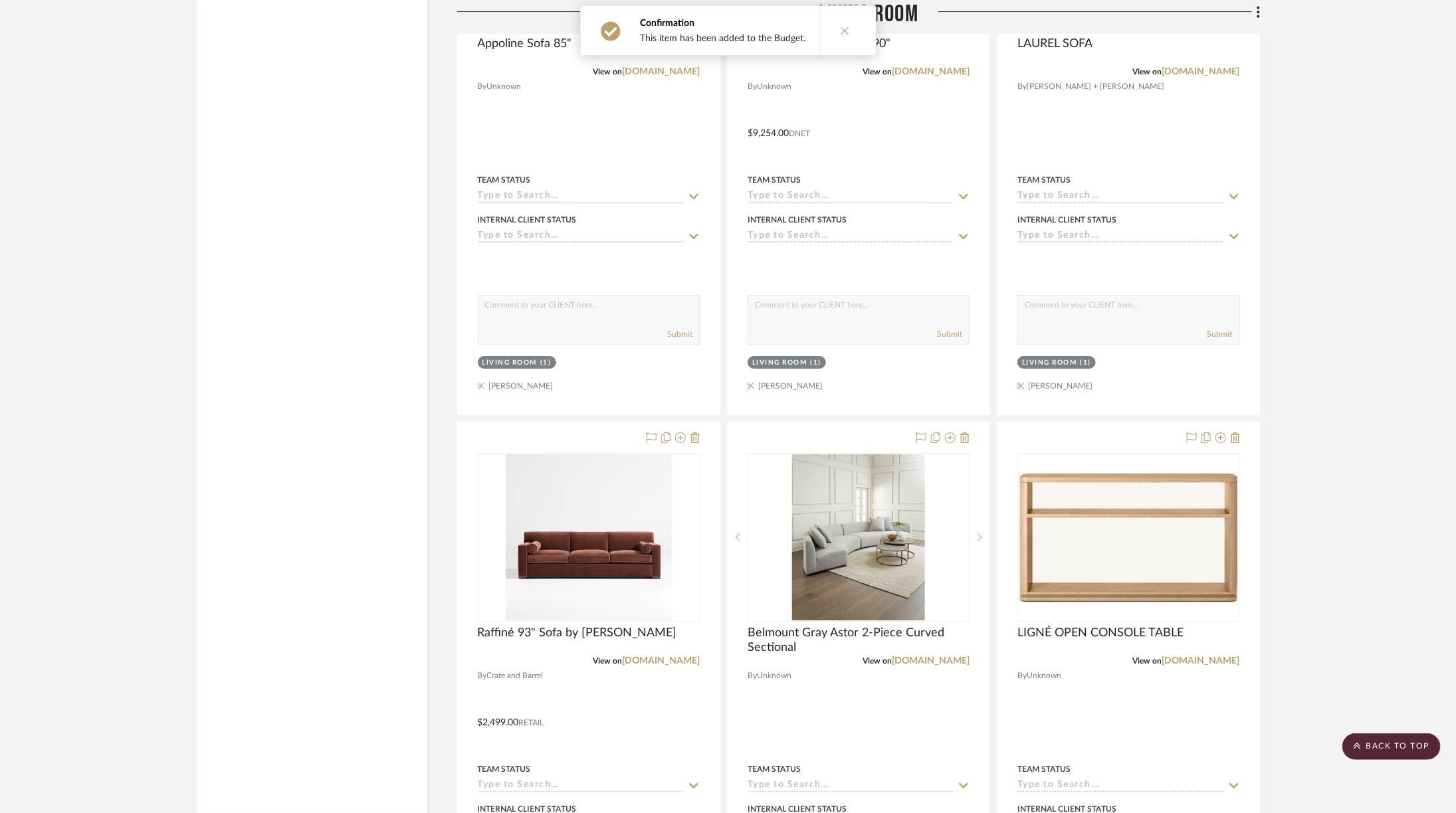
scroll to position [5751, 0]
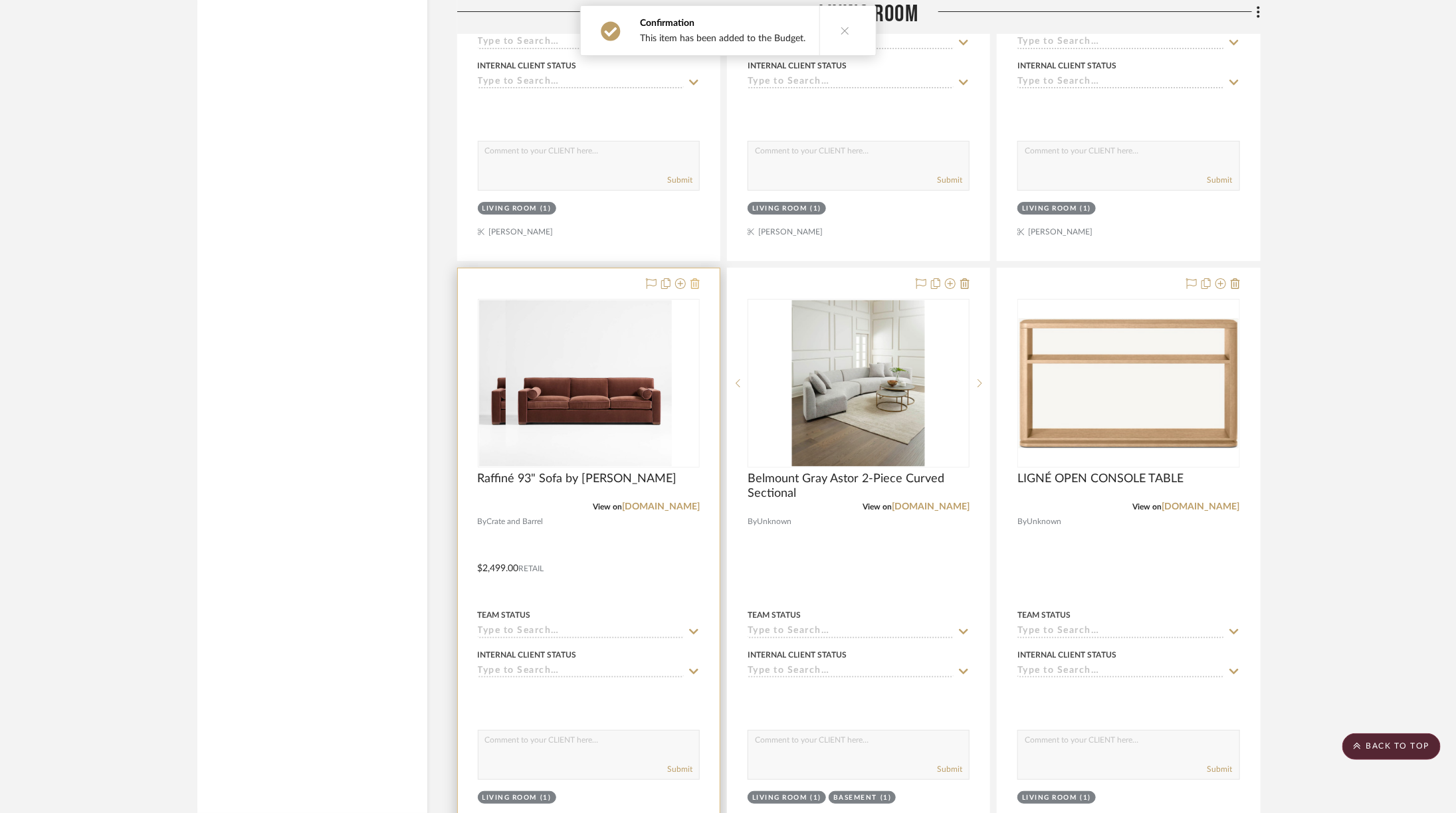
click at [696, 279] on icon at bounding box center [695, 284] width 9 height 11
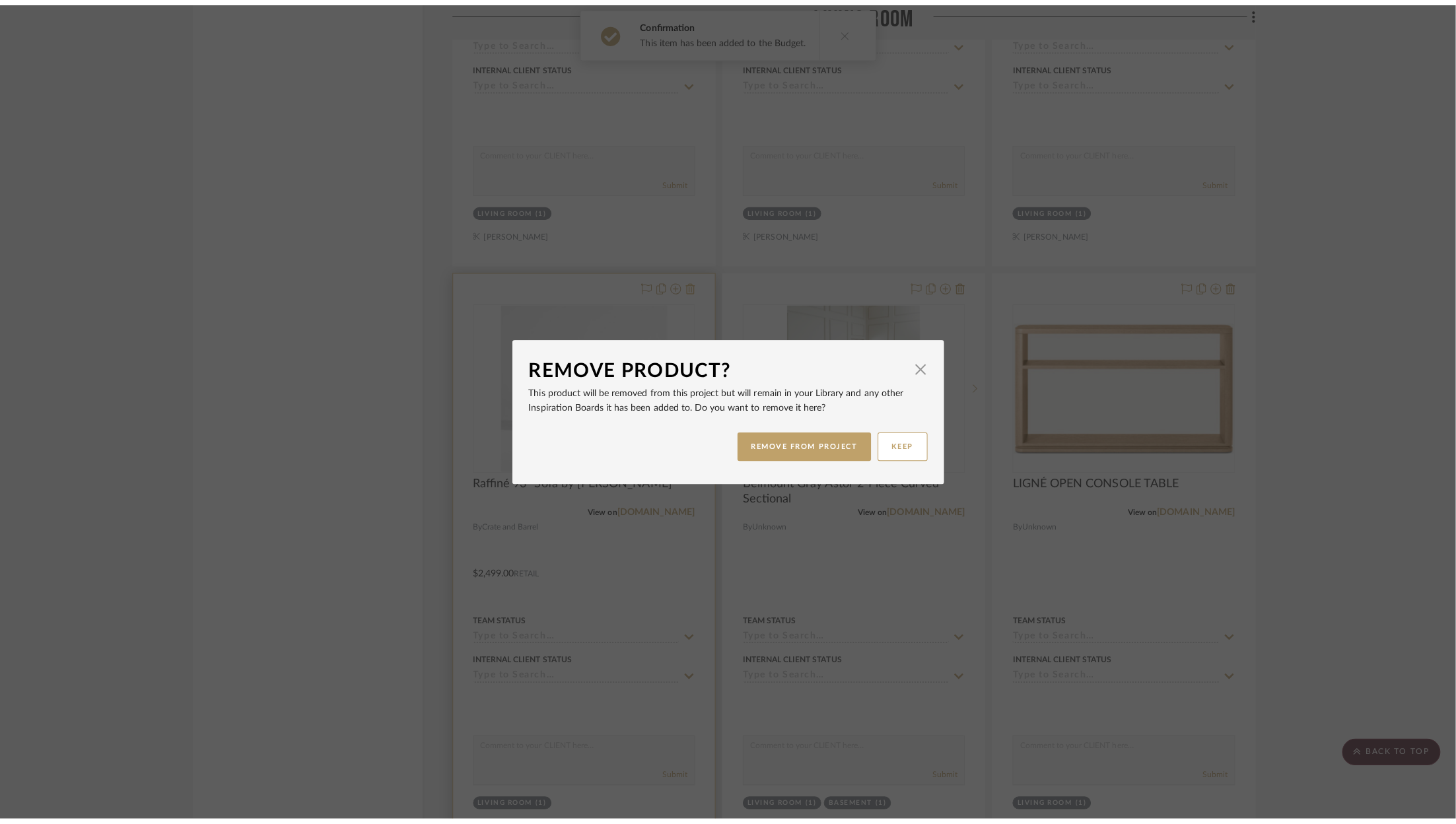
scroll to position [0, 0]
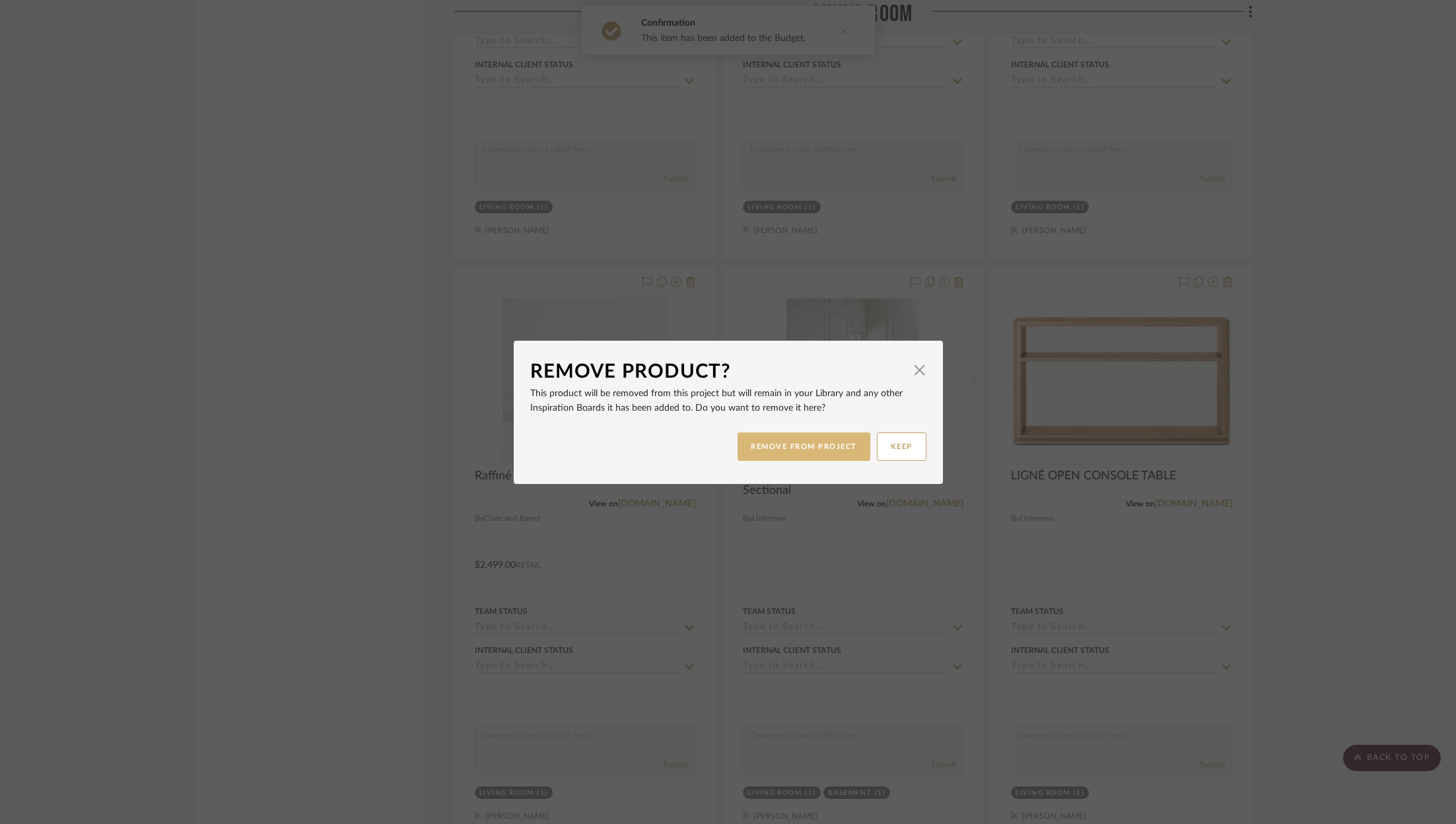
click at [777, 447] on button "REMOVE FROM PROJECT" at bounding box center [804, 446] width 133 height 28
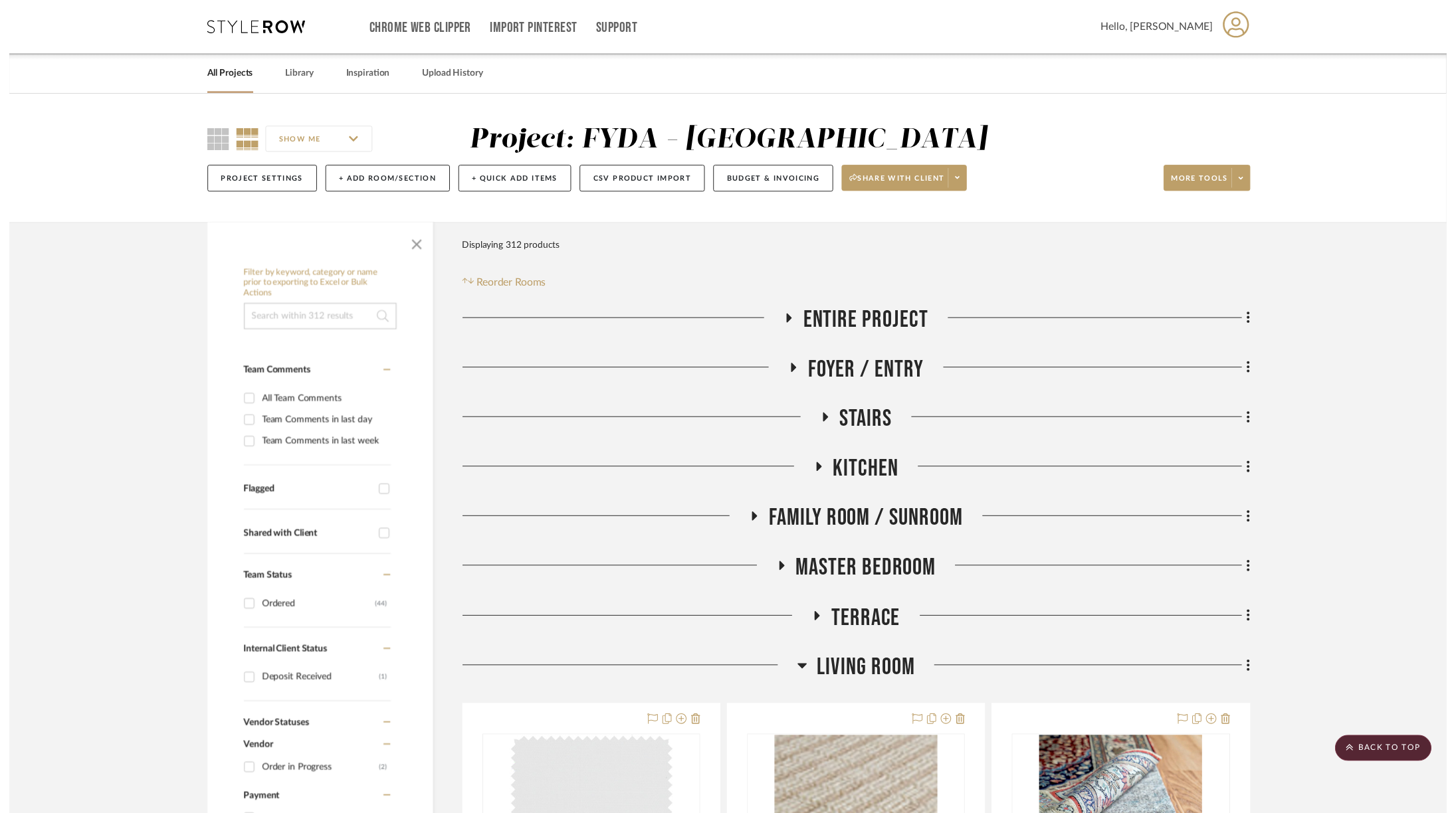
scroll to position [5751, 0]
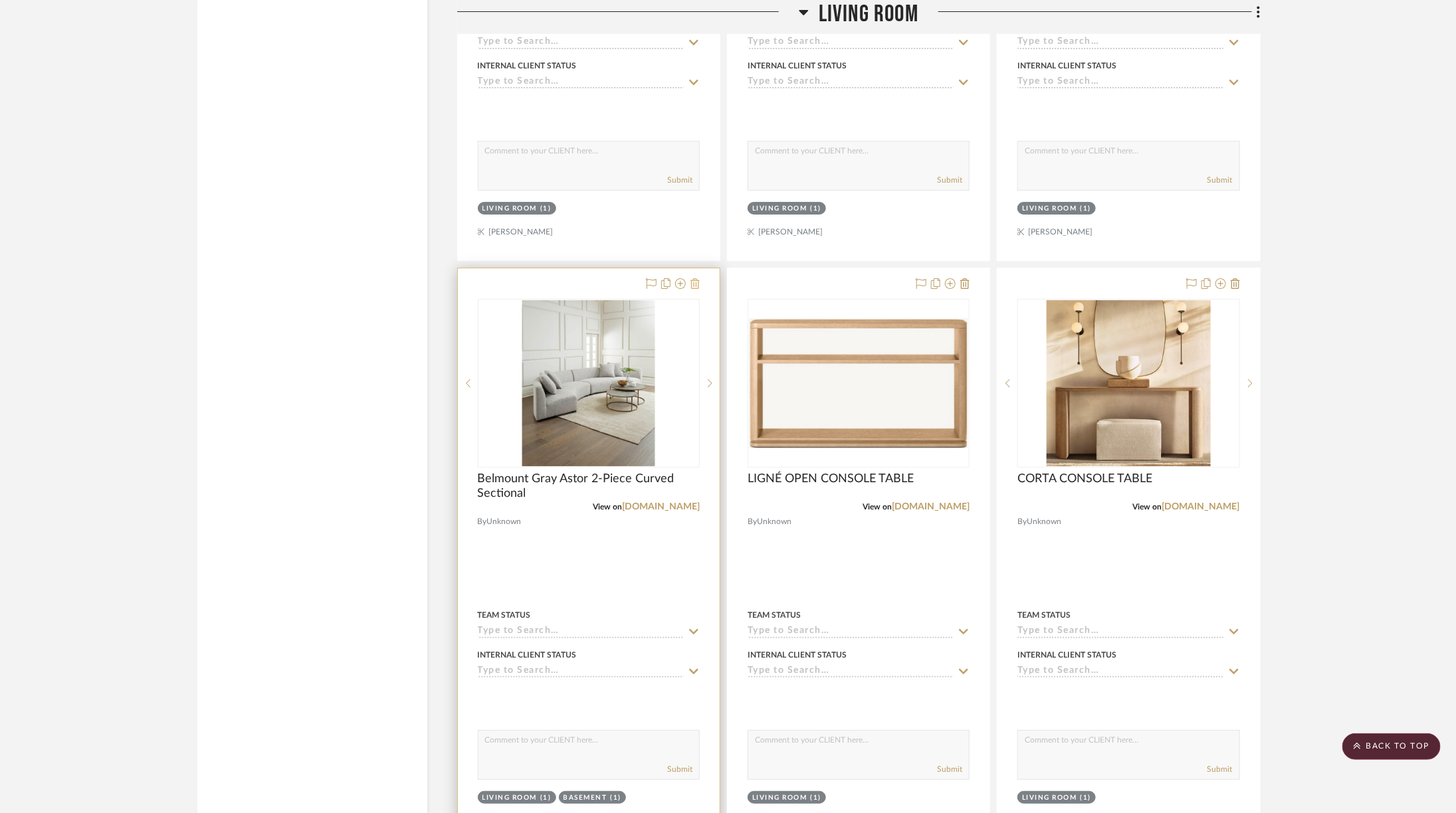
click at [696, 279] on icon at bounding box center [695, 284] width 9 height 11
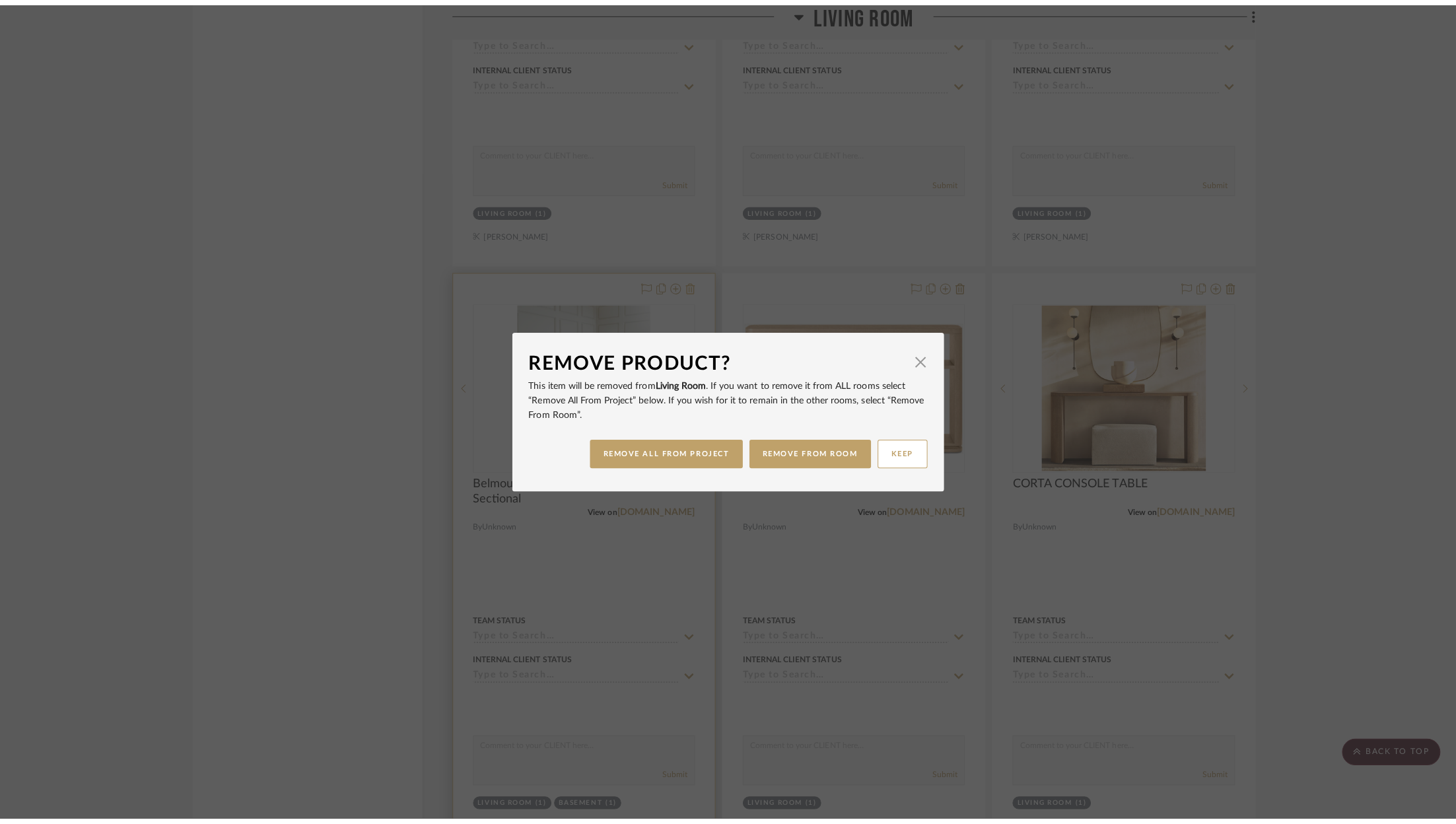
scroll to position [0, 0]
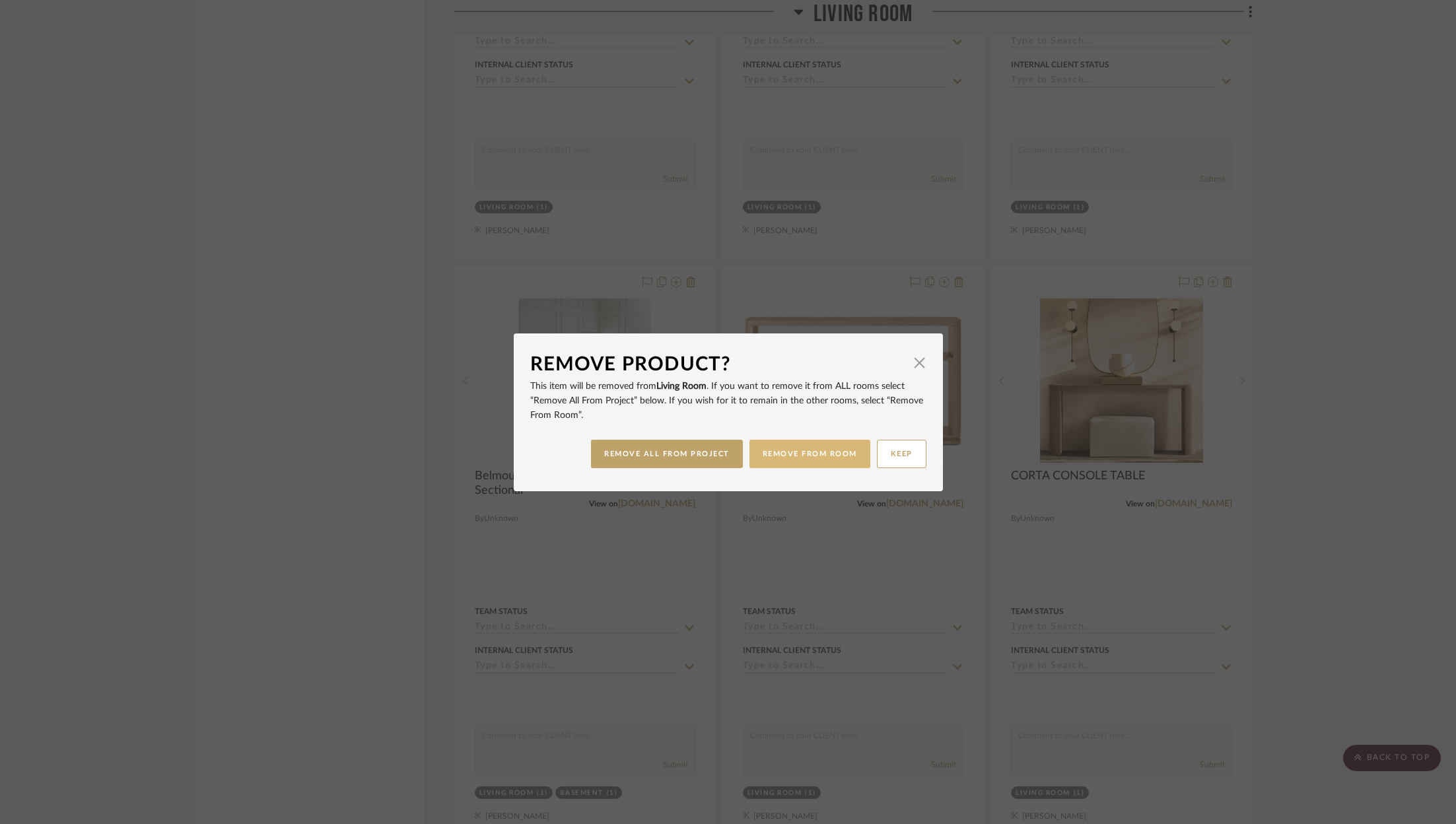
click at [784, 456] on button "REMOVE FROM ROOM" at bounding box center [810, 453] width 121 height 28
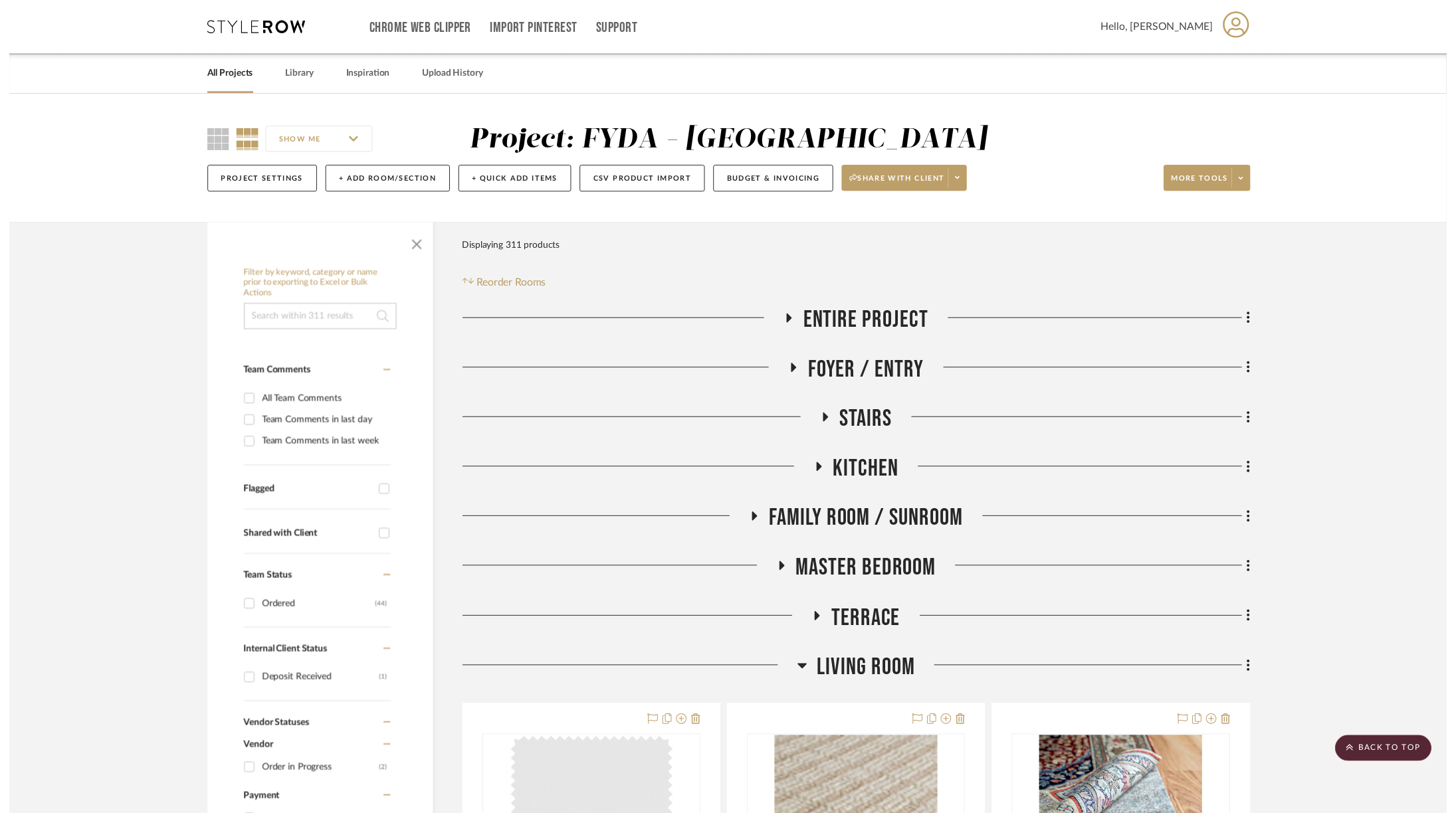
scroll to position [5751, 0]
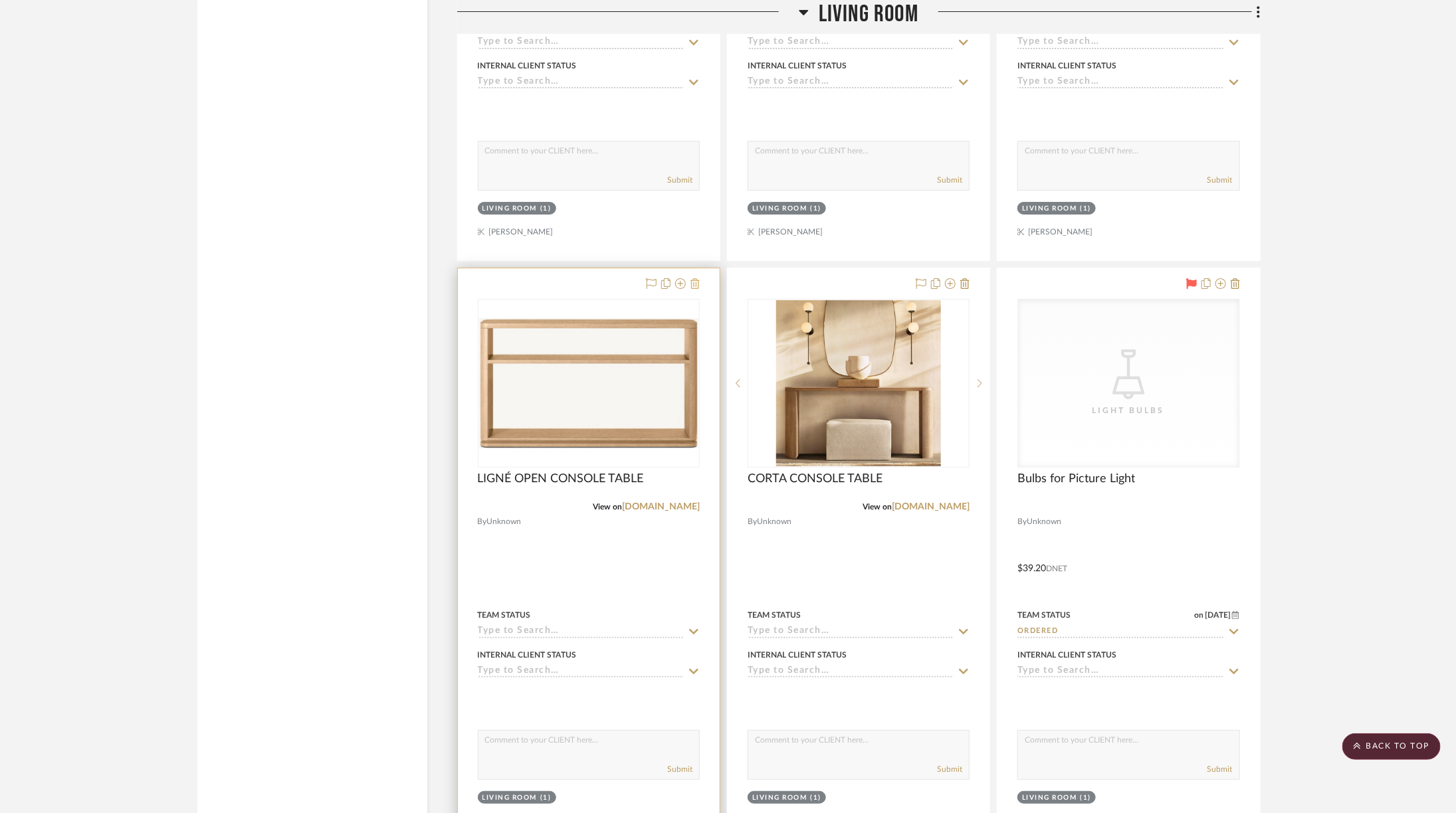
click at [698, 279] on icon at bounding box center [695, 284] width 9 height 11
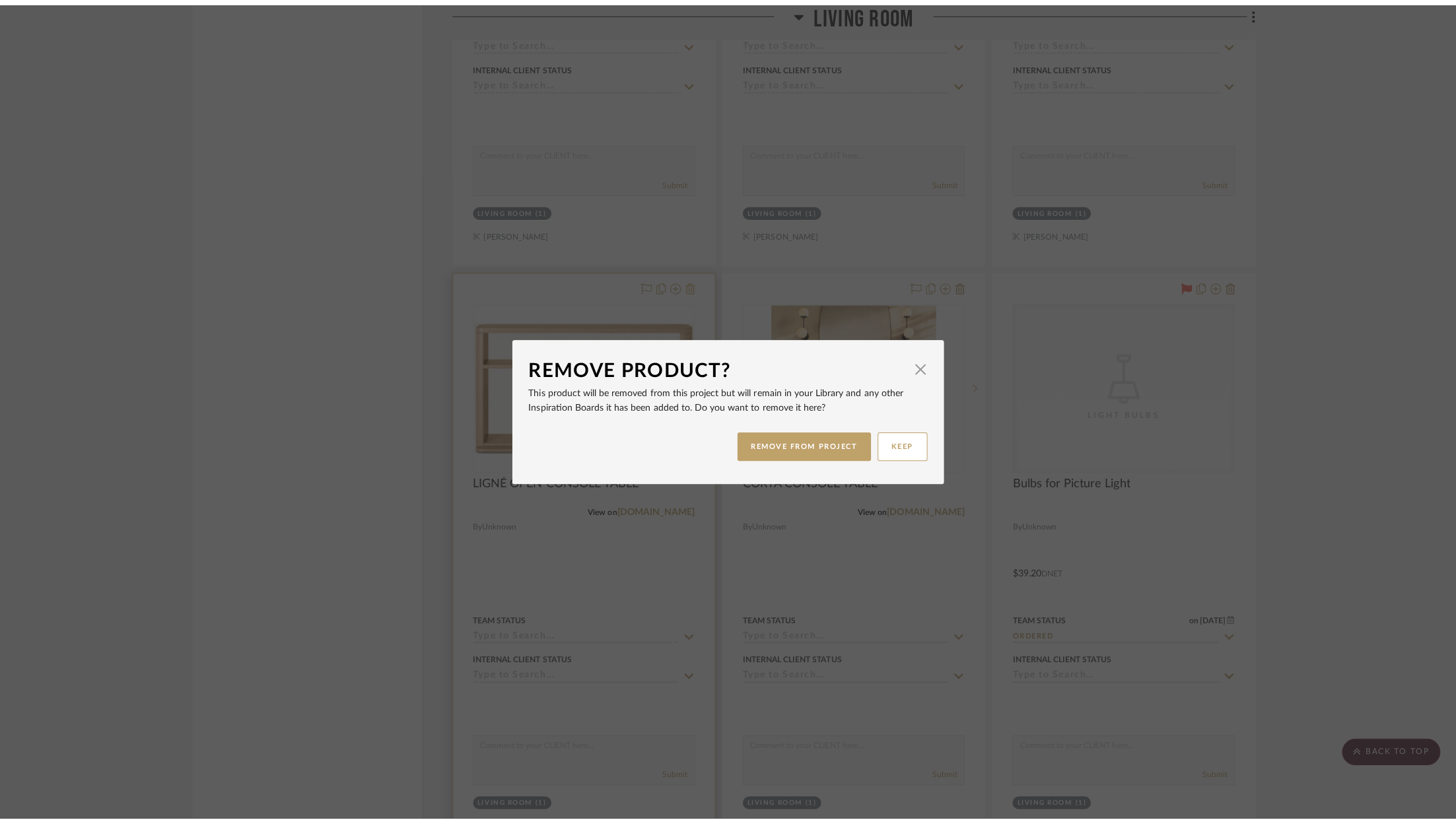
scroll to position [0, 0]
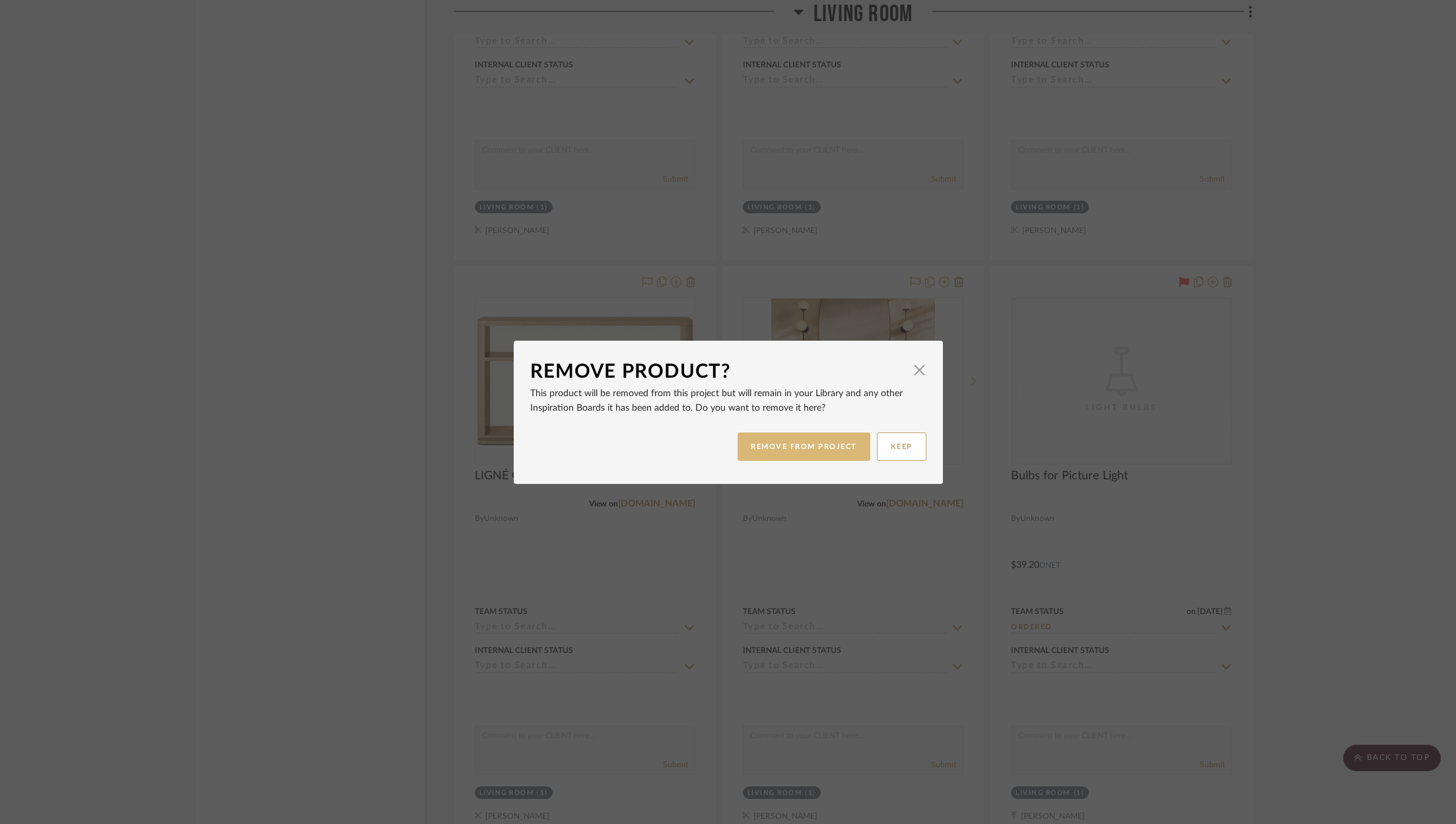
click at [810, 440] on button "REMOVE FROM PROJECT" at bounding box center [804, 446] width 133 height 28
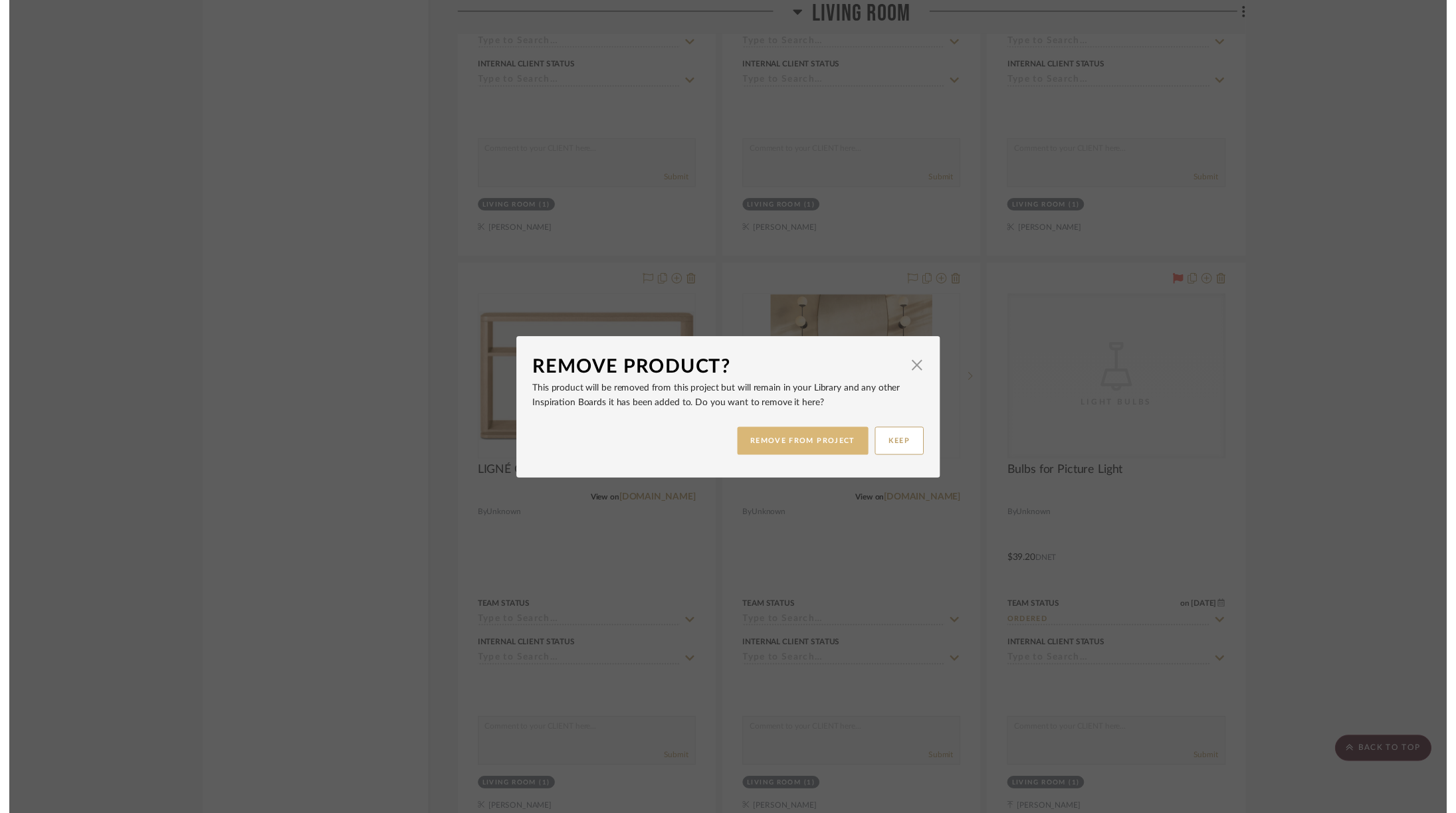
scroll to position [5751, 0]
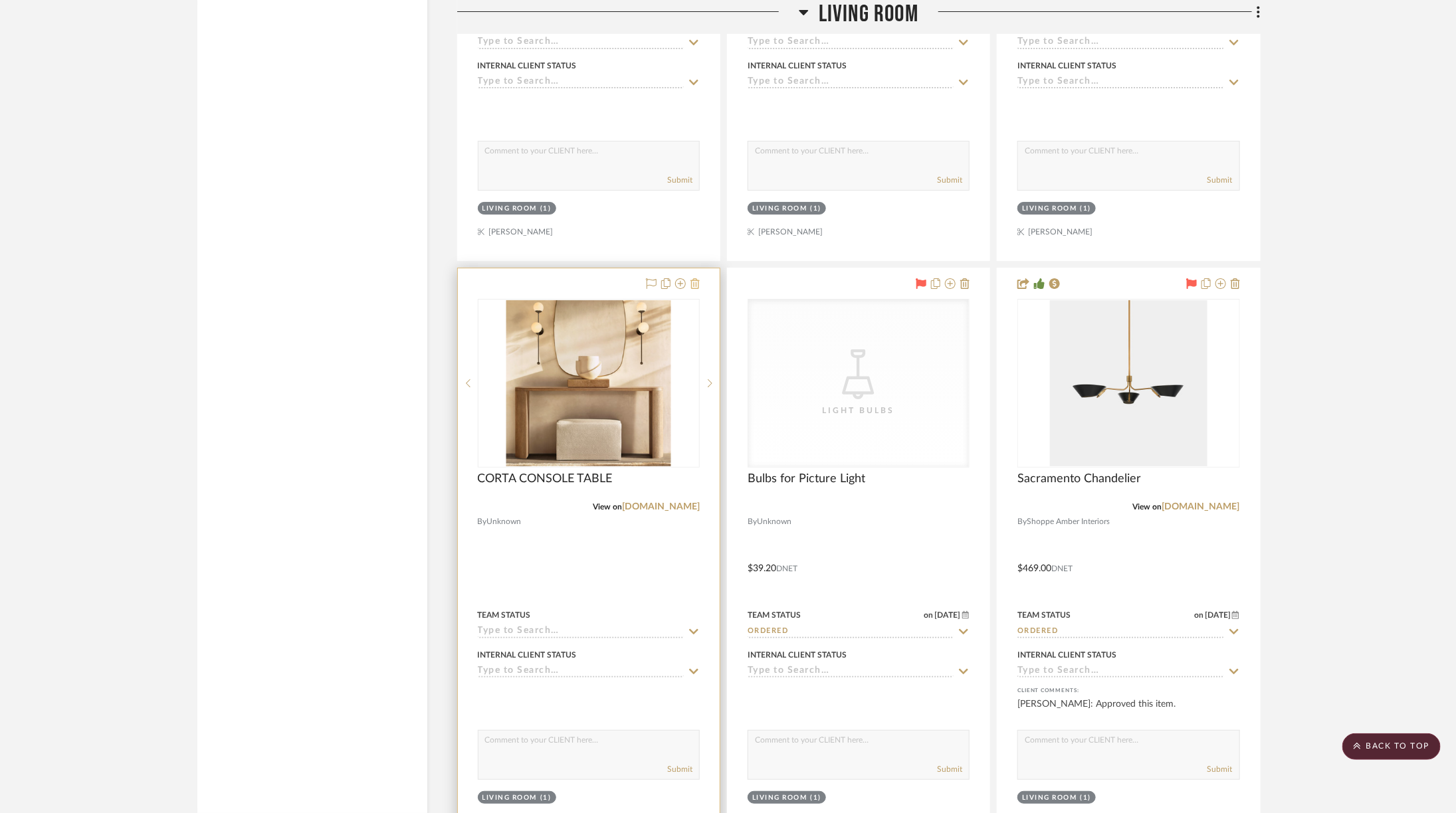
click at [700, 279] on icon at bounding box center [695, 284] width 9 height 11
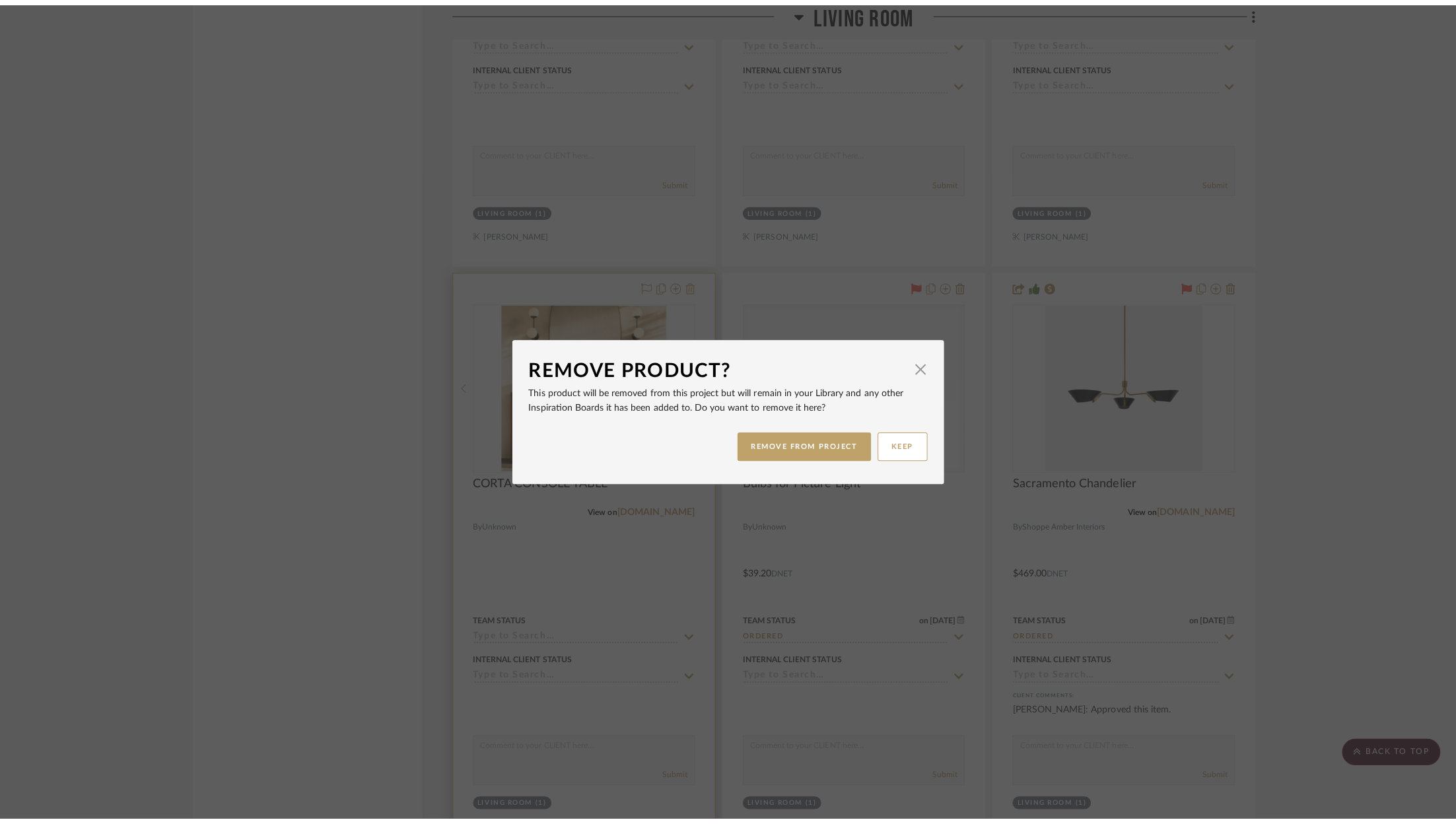
scroll to position [0, 0]
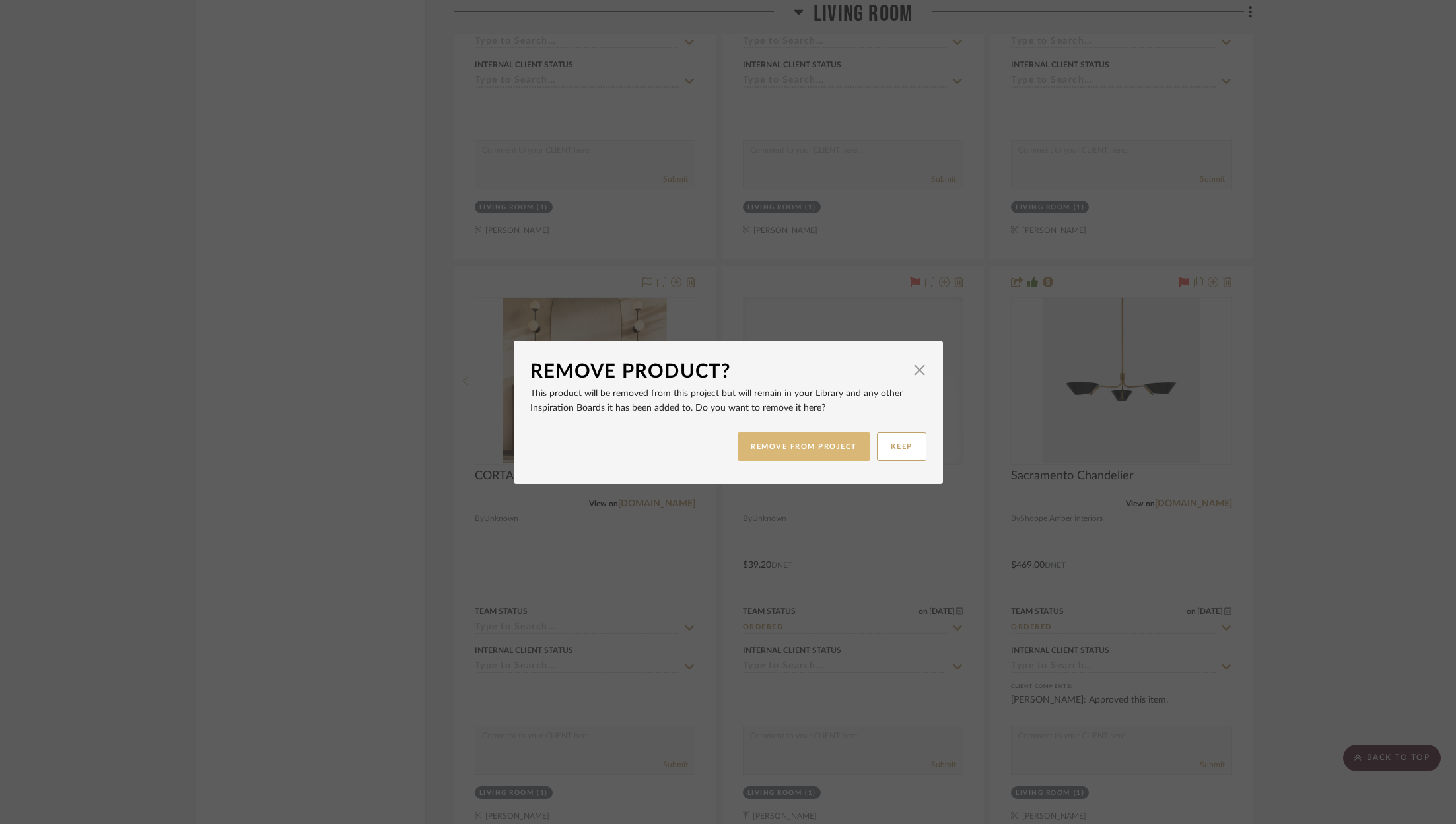
click at [788, 452] on button "REMOVE FROM PROJECT" at bounding box center [804, 446] width 133 height 28
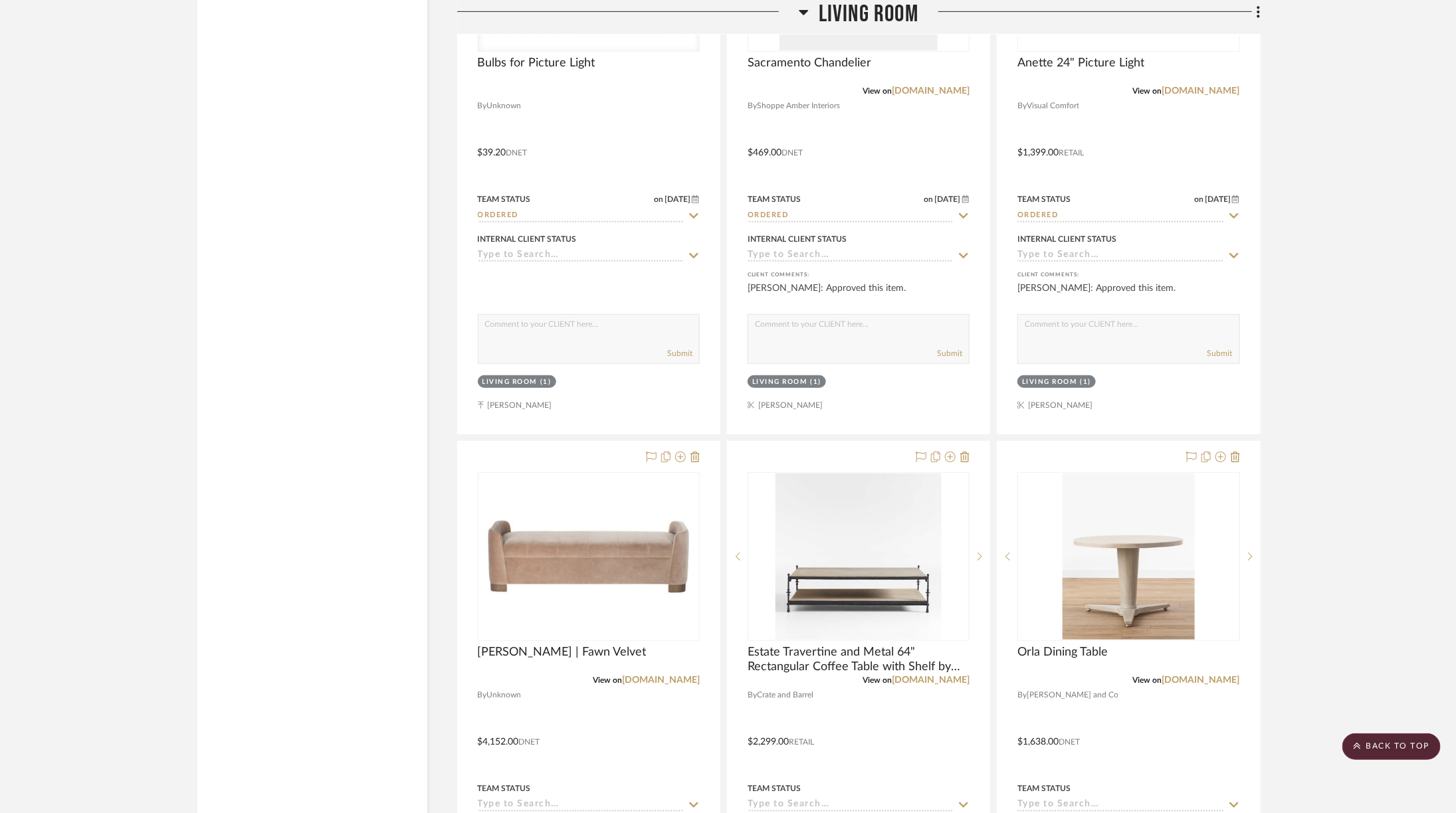
scroll to position [6185, 0]
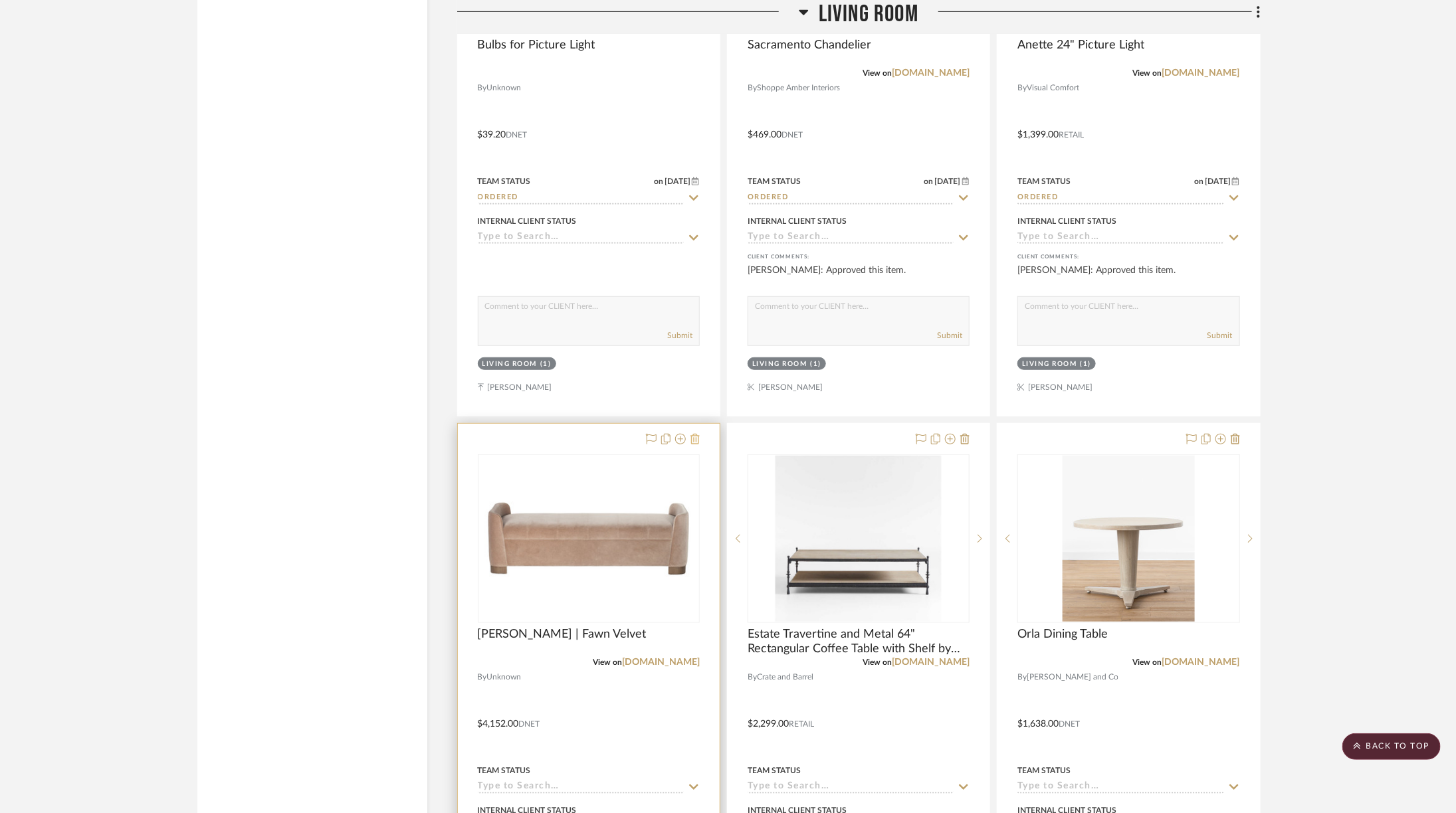
click at [698, 434] on icon at bounding box center [695, 439] width 9 height 11
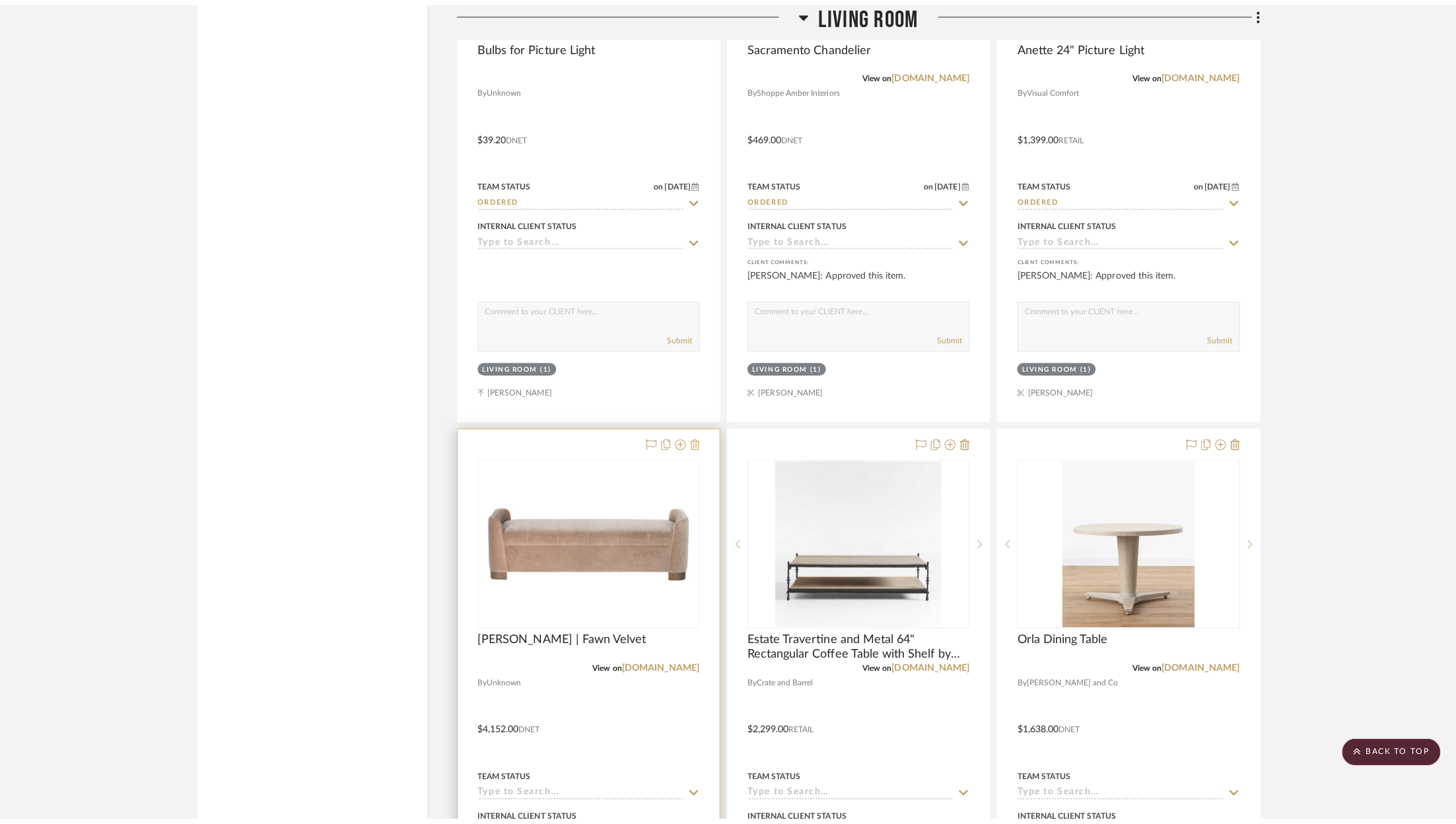
scroll to position [0, 0]
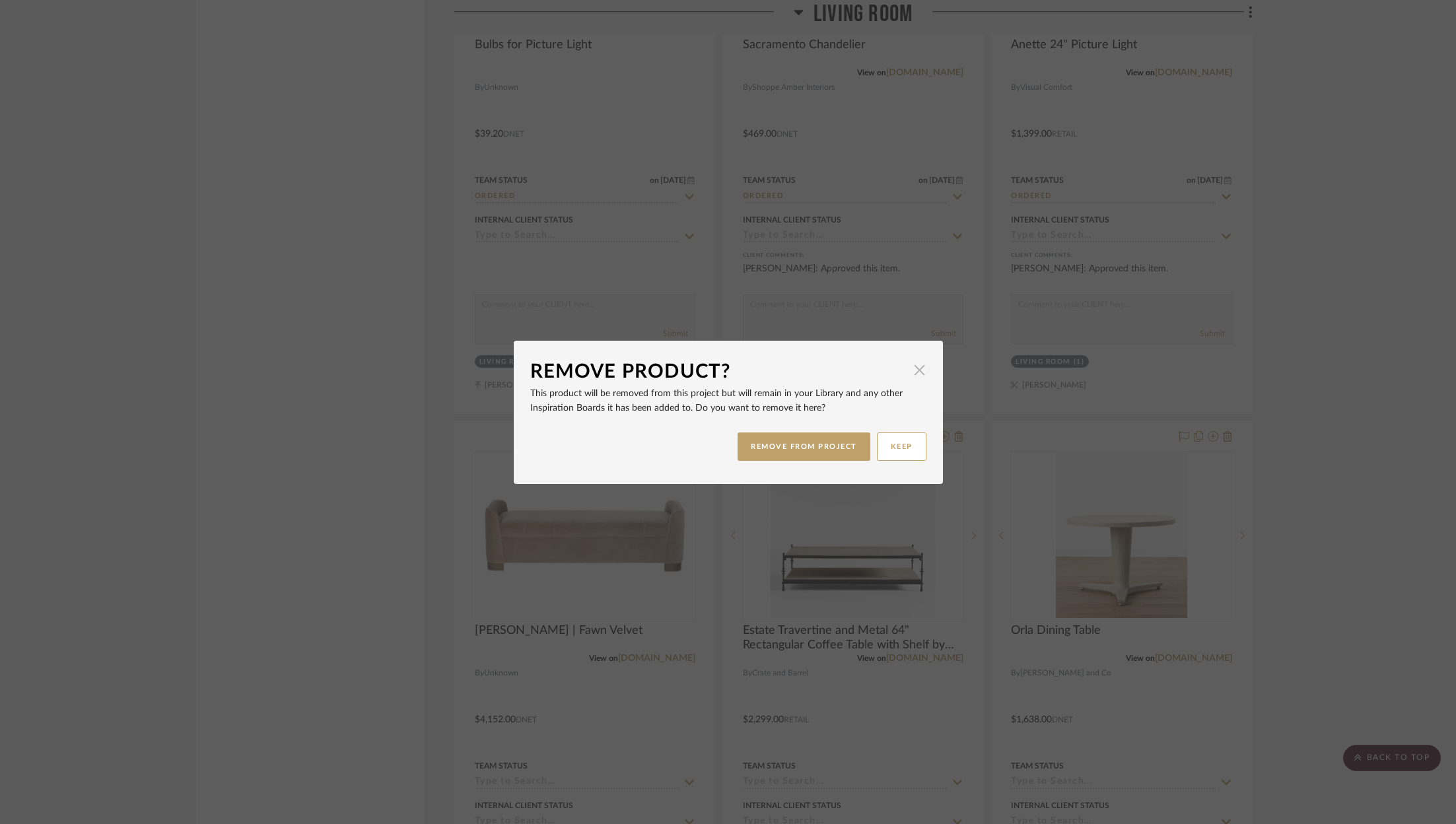
click at [908, 373] on span "button" at bounding box center [919, 370] width 27 height 27
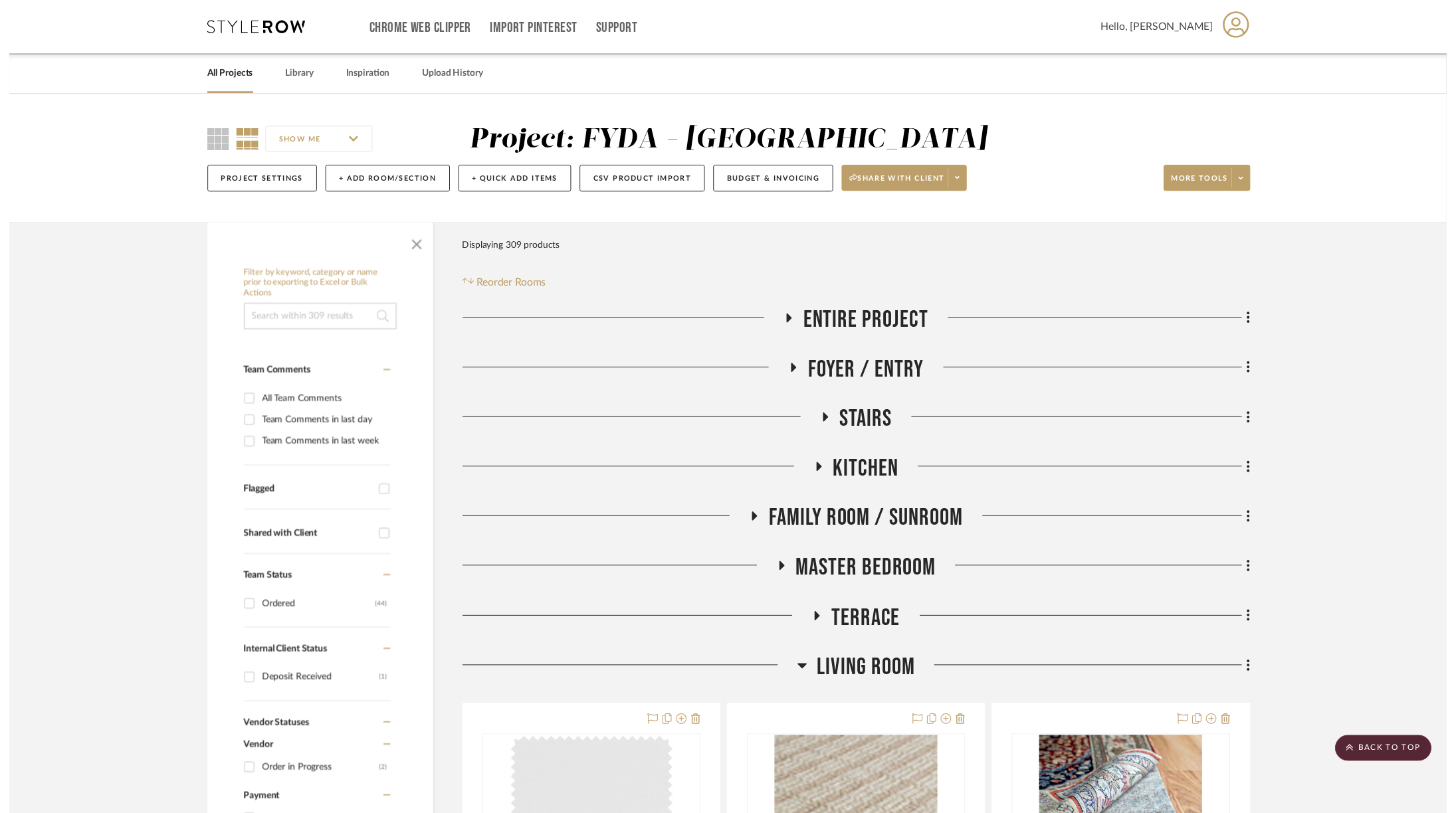
scroll to position [6185, 0]
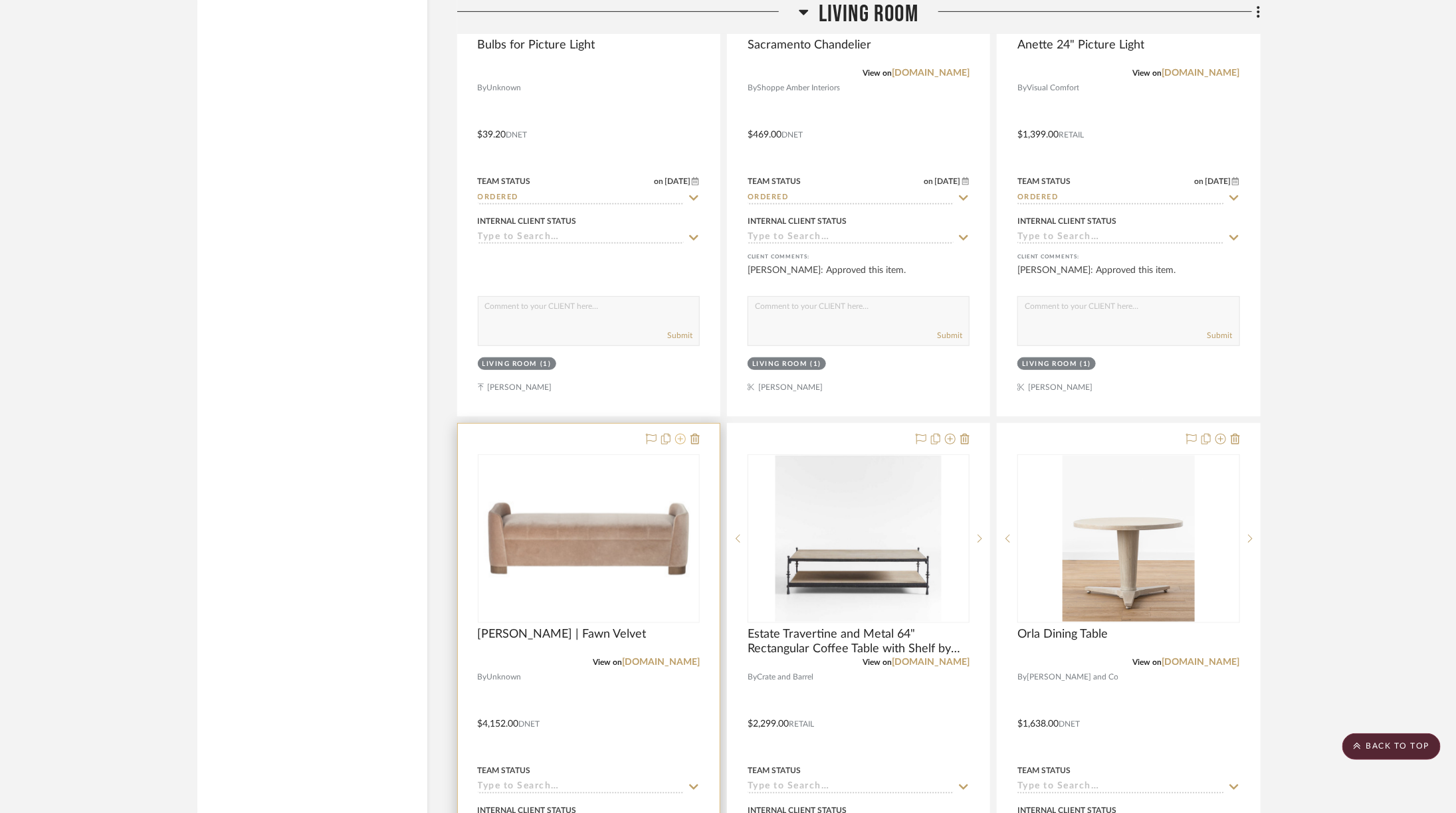
click at [682, 434] on icon at bounding box center [680, 439] width 11 height 11
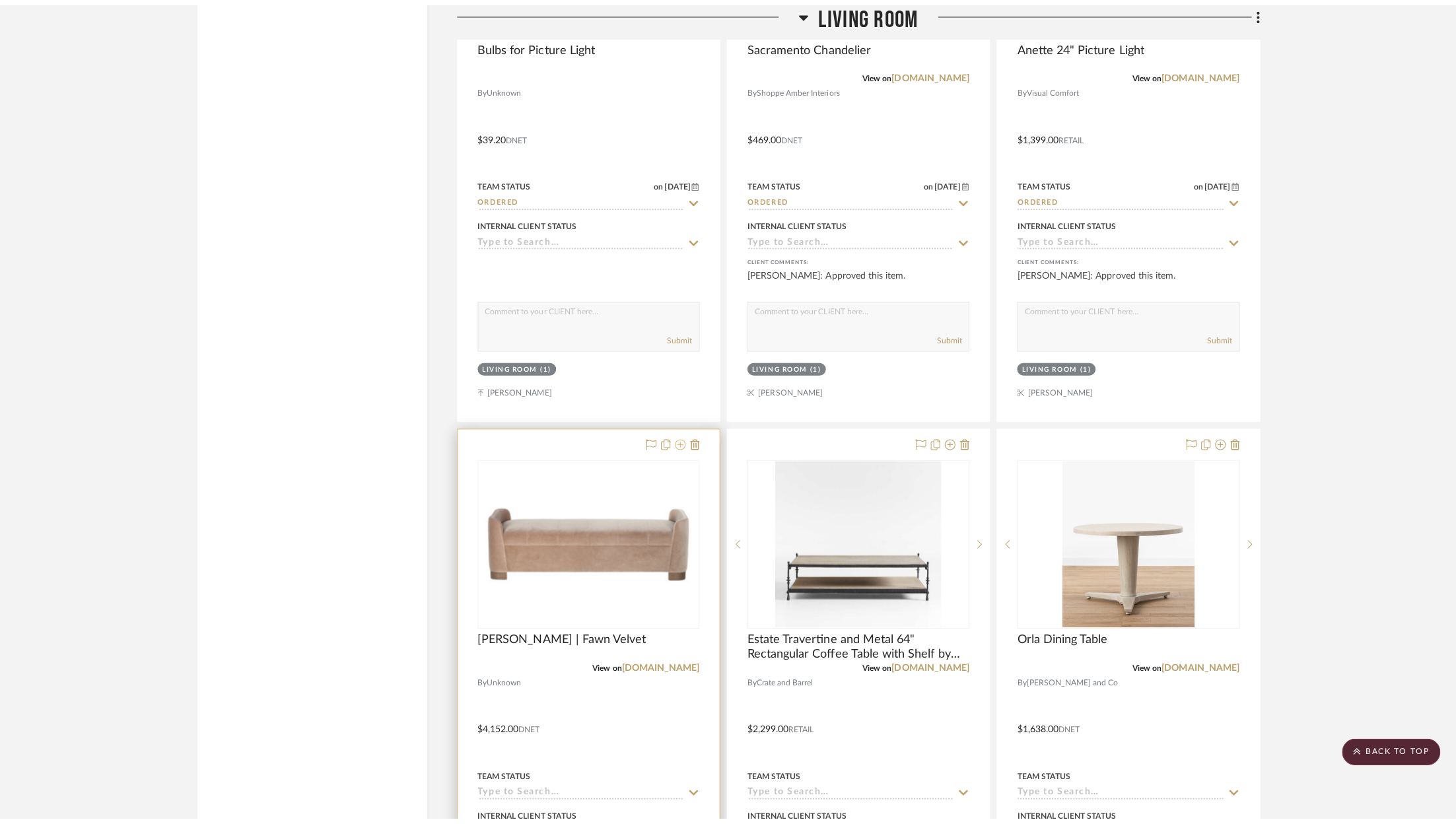
scroll to position [0, 0]
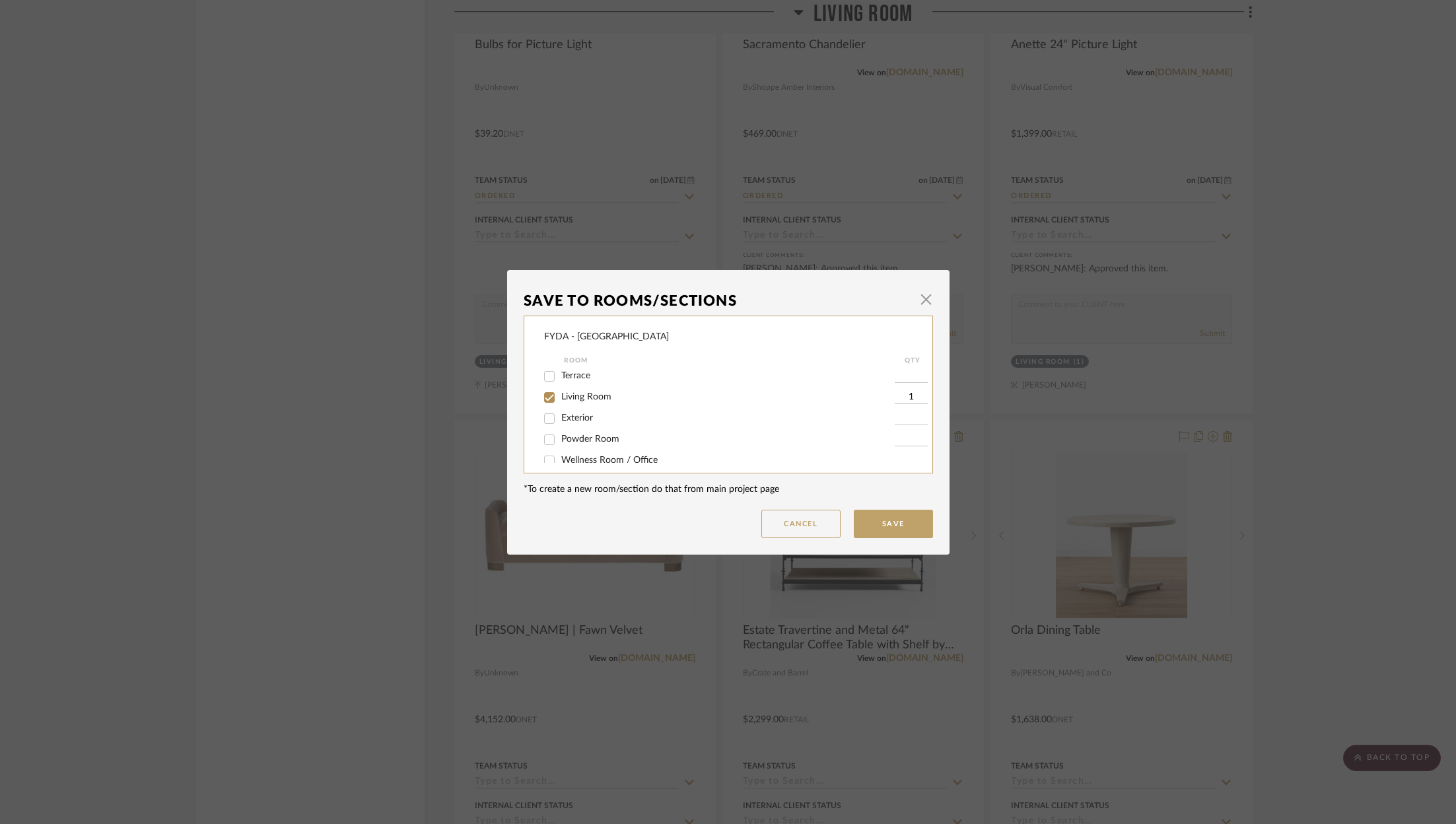
click at [592, 402] on span "Living Room" at bounding box center [586, 396] width 50 height 9
click at [560, 402] on input "Living Room" at bounding box center [549, 397] width 21 height 21
click at [575, 395] on span "Basement" at bounding box center [582, 391] width 40 height 9
click at [560, 395] on input "Basement" at bounding box center [549, 391] width 21 height 21
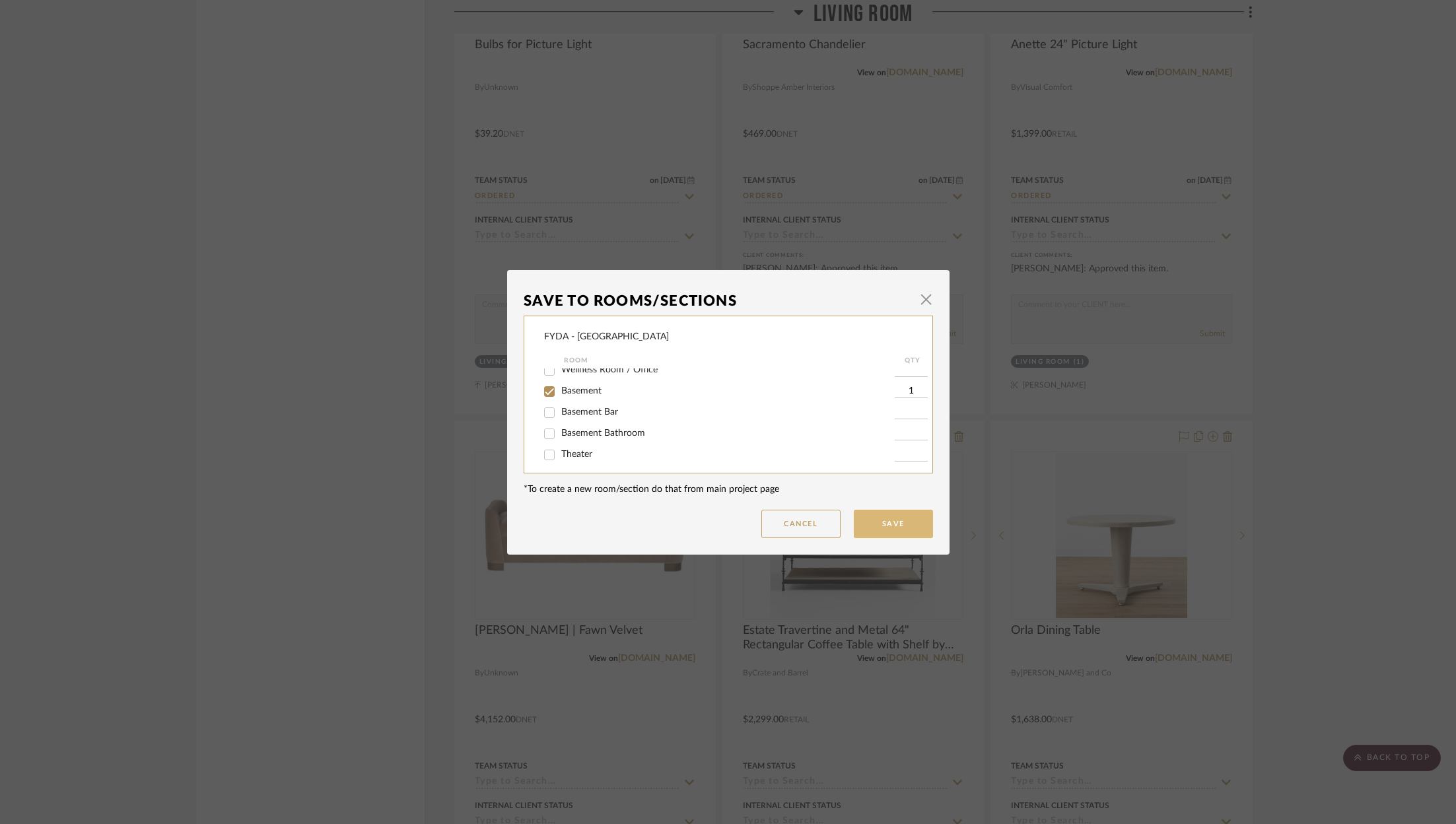
click at [879, 532] on button "Save" at bounding box center [894, 524] width 79 height 28
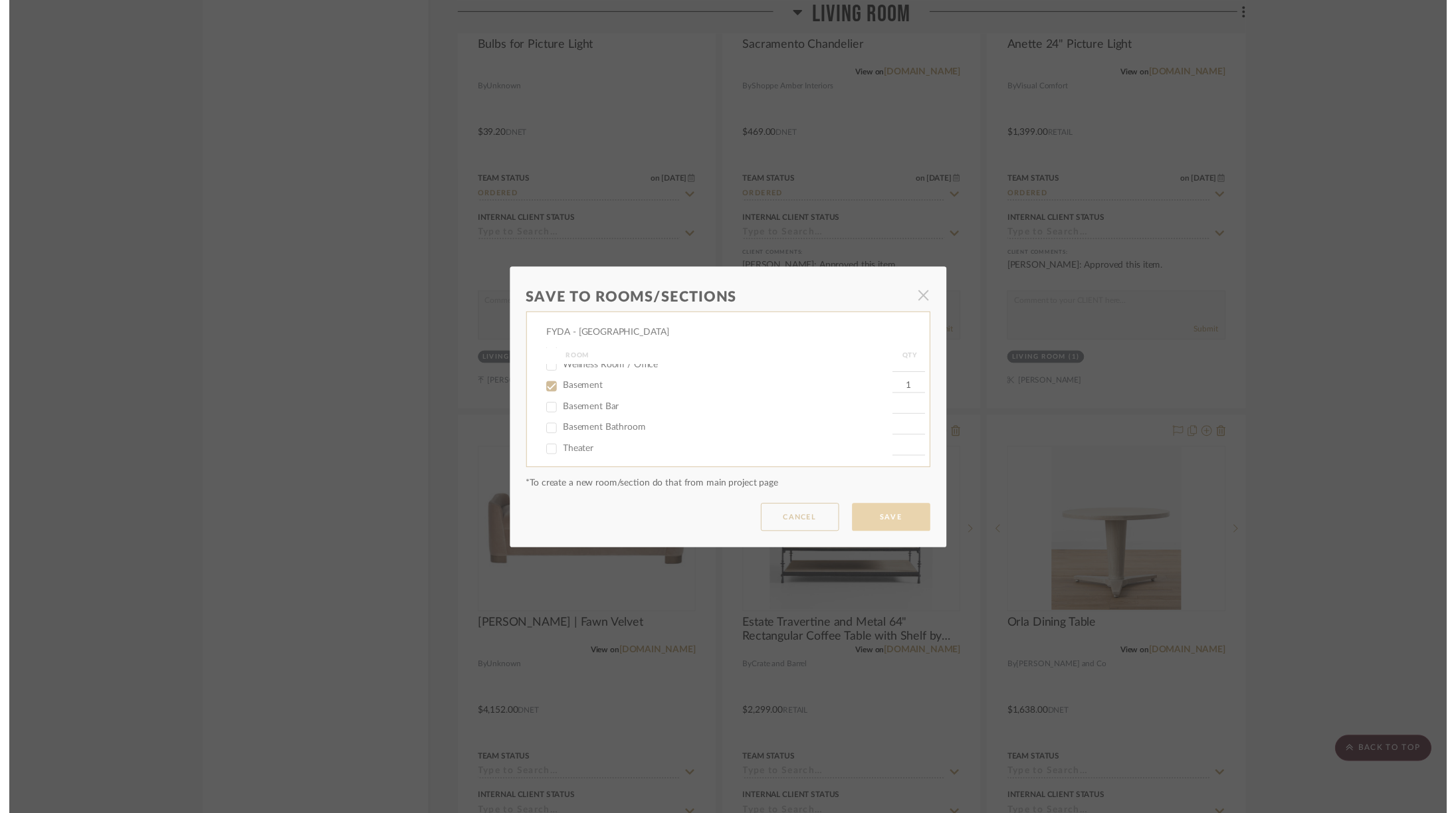
scroll to position [6185, 0]
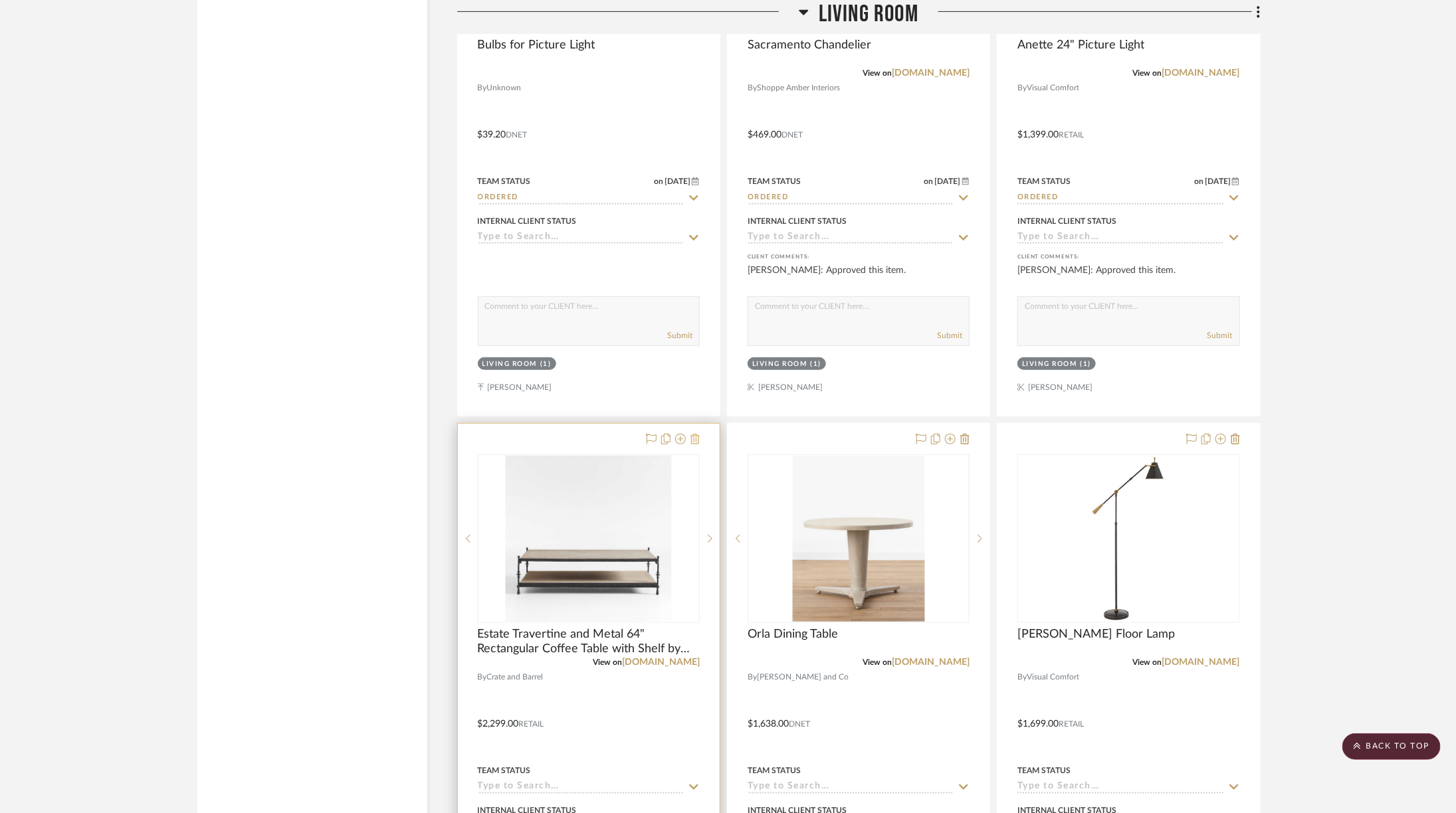
click at [698, 434] on icon at bounding box center [695, 439] width 9 height 11
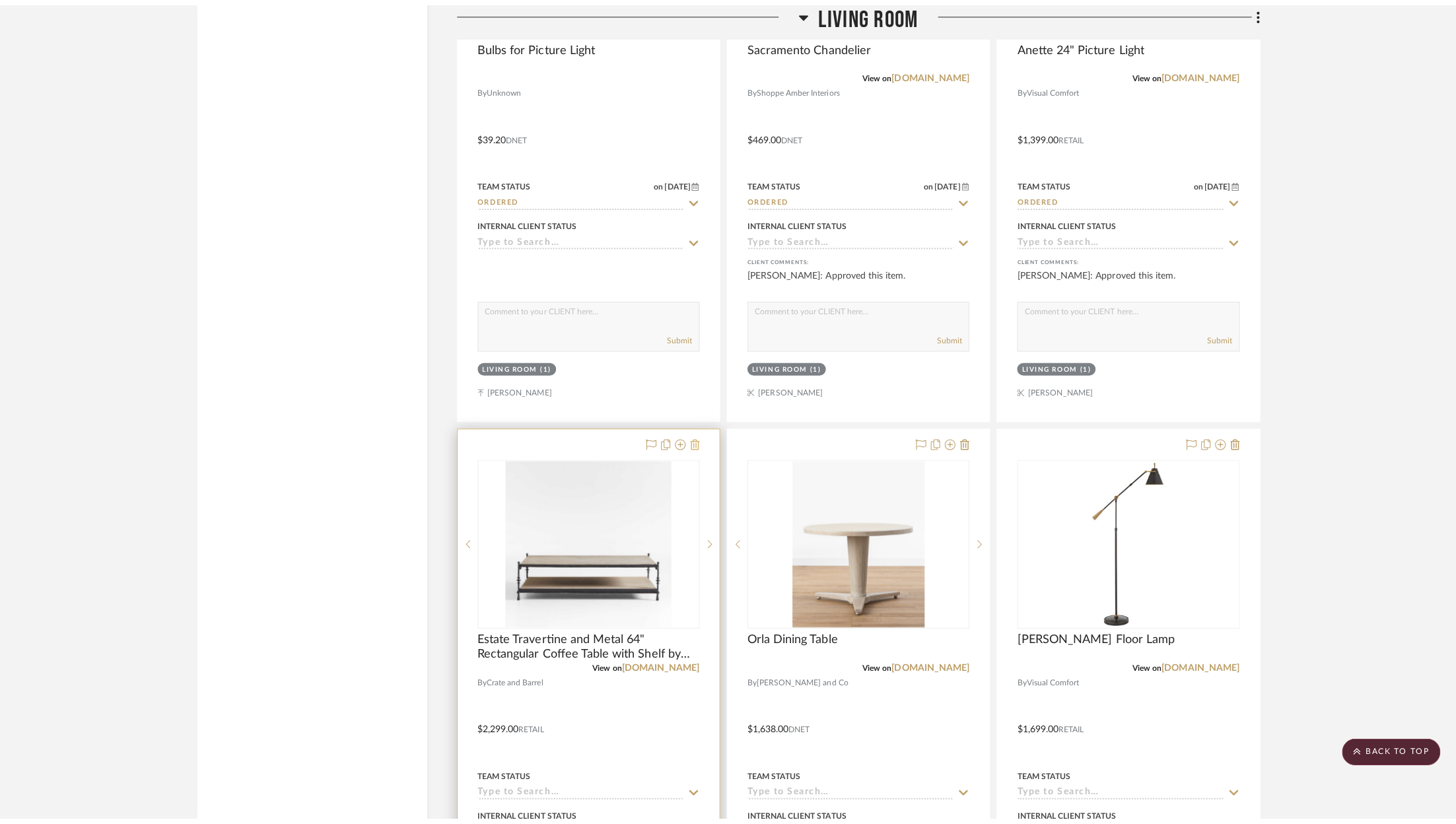
scroll to position [0, 0]
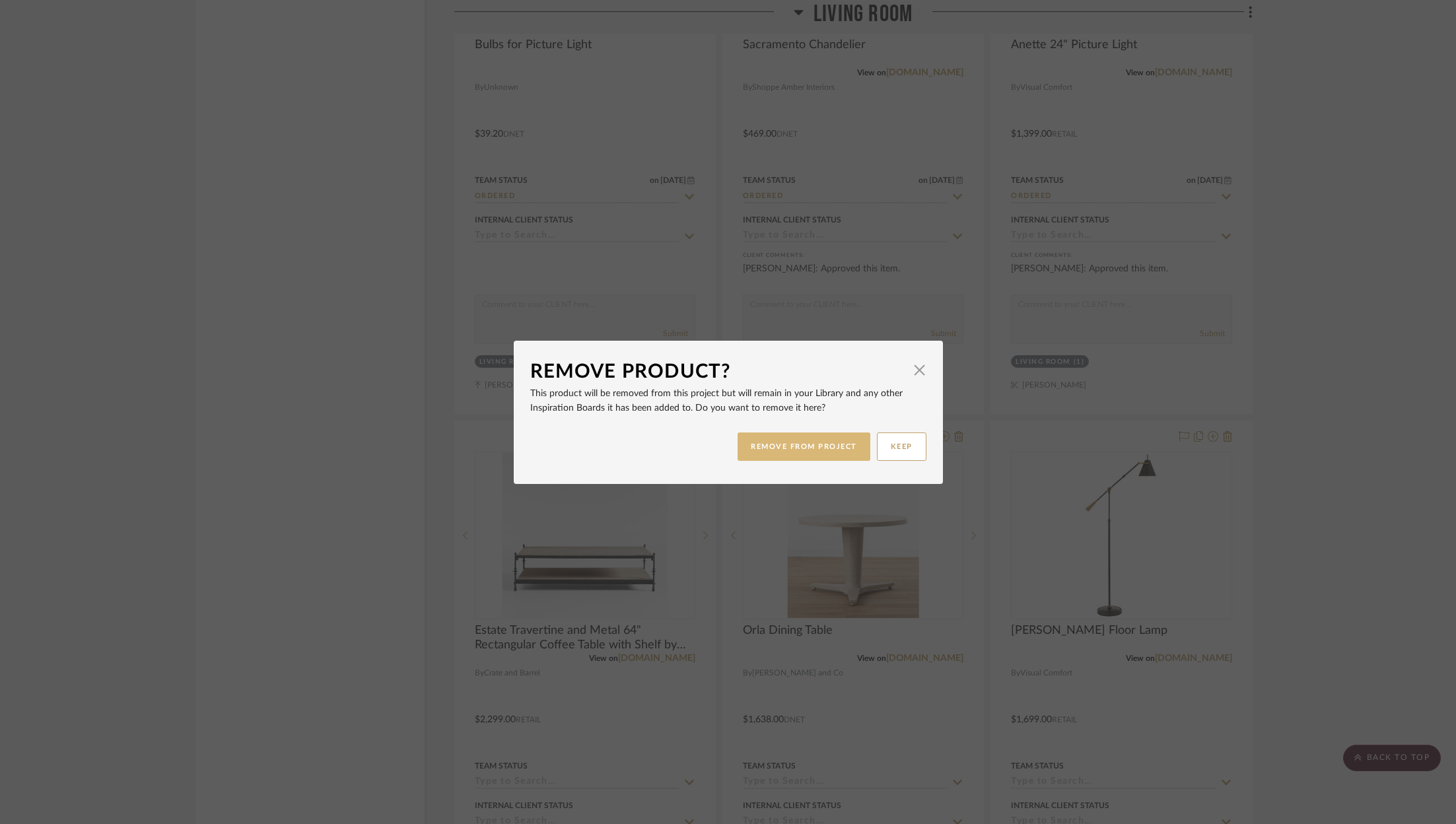
click at [773, 445] on button "REMOVE FROM PROJECT" at bounding box center [804, 446] width 133 height 28
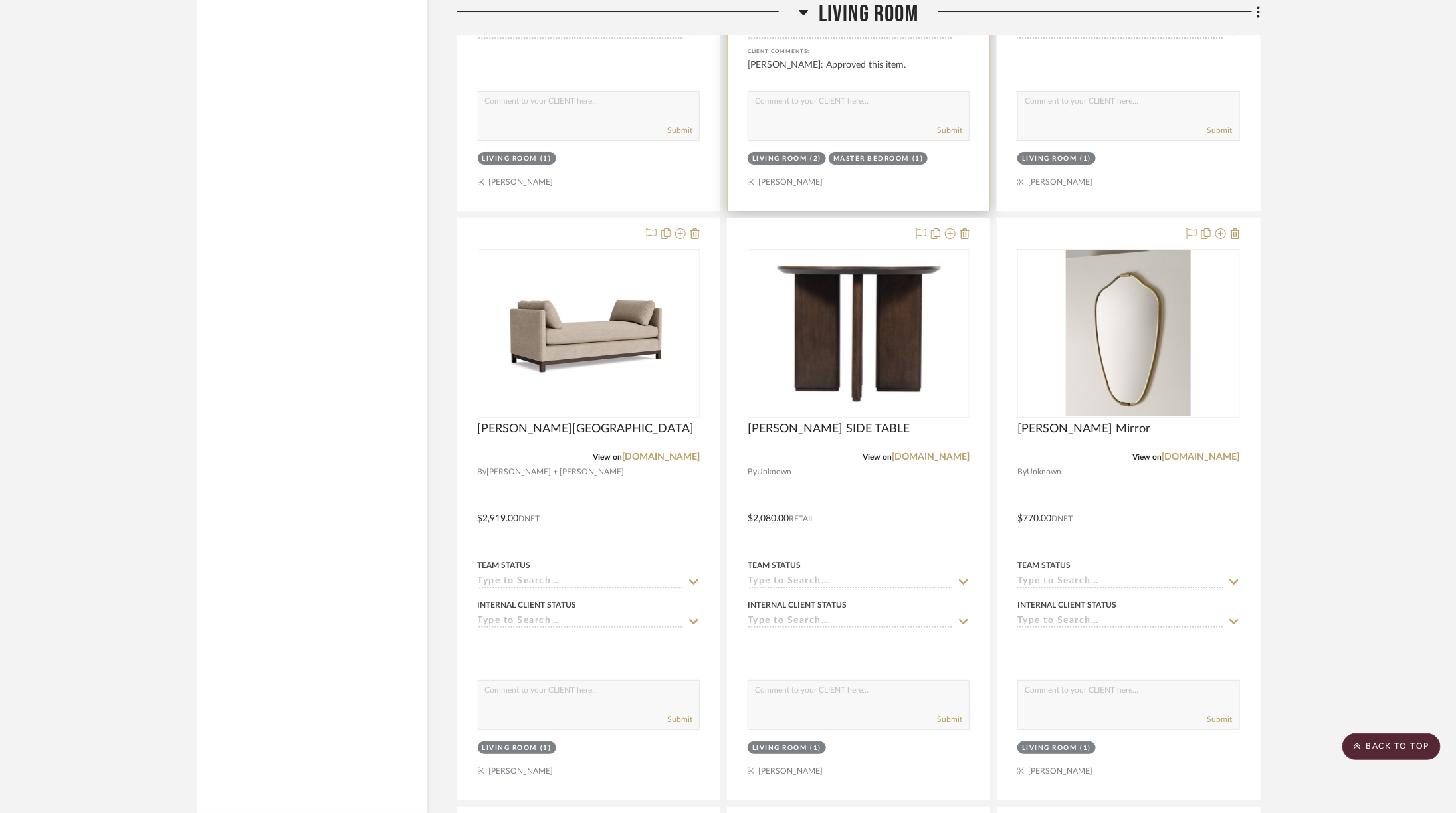
scroll to position [2790, 0]
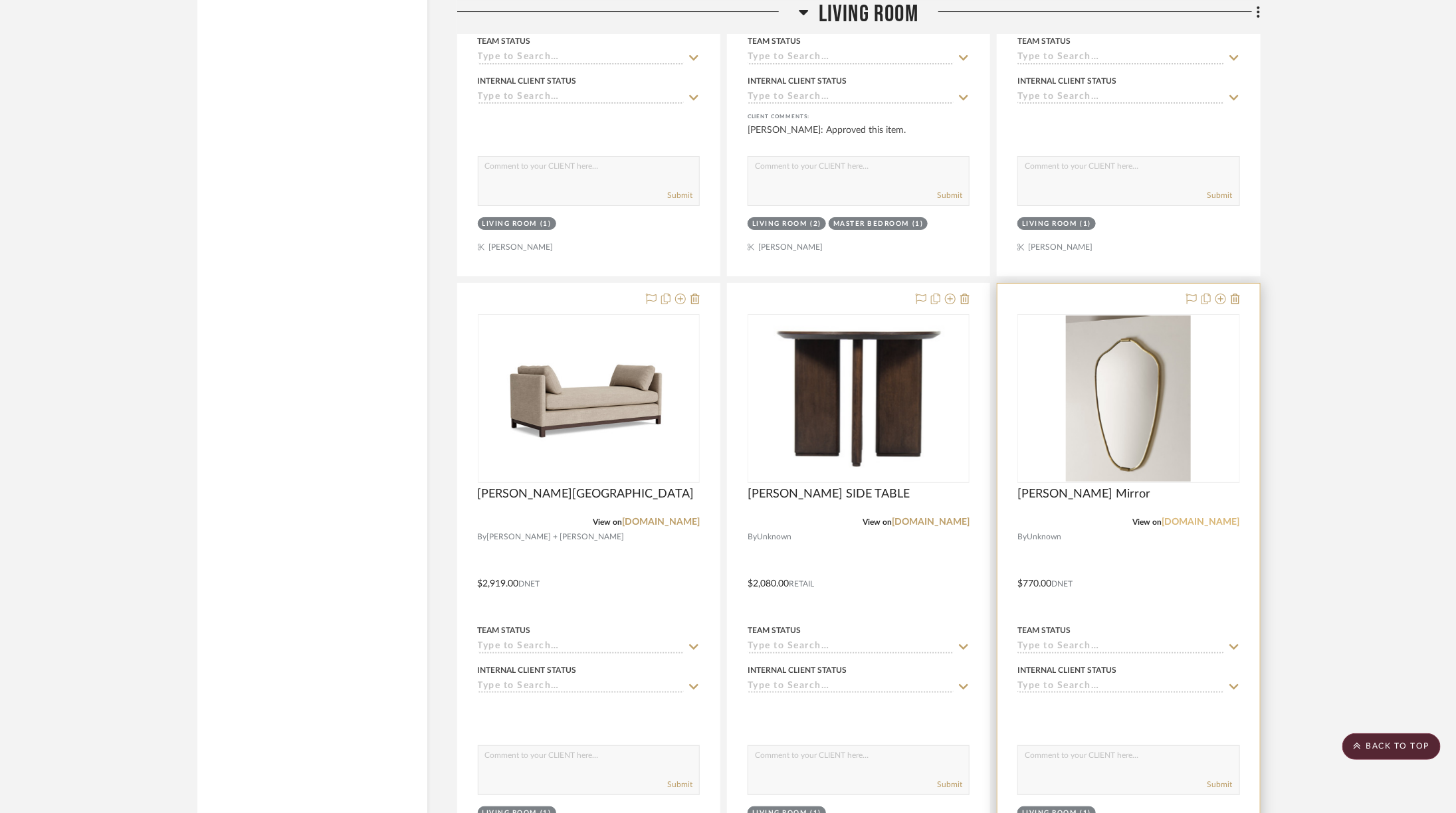
click at [1208, 518] on link "racheldonath.com" at bounding box center [1201, 522] width 78 height 9
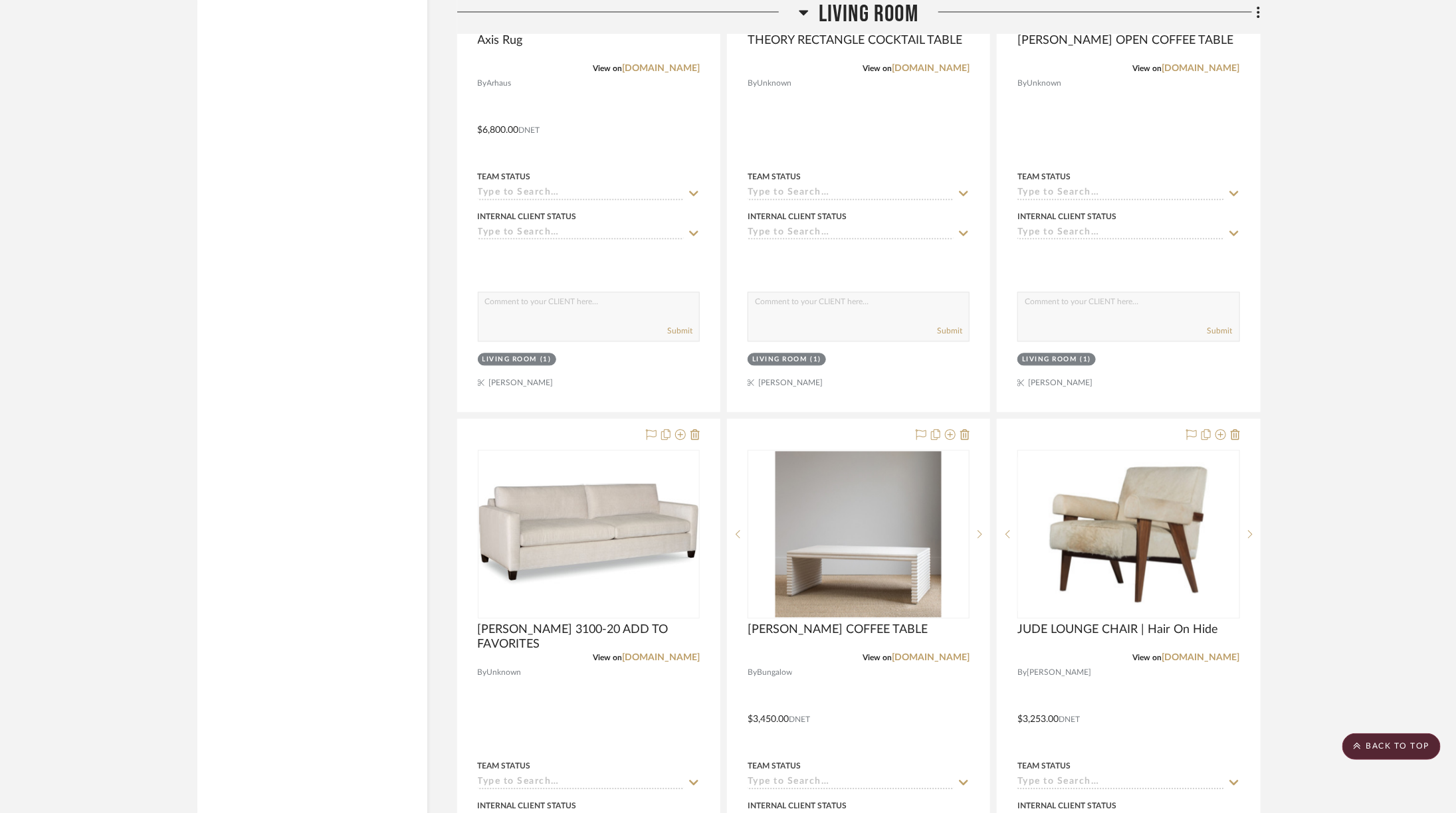
scroll to position [4352, 0]
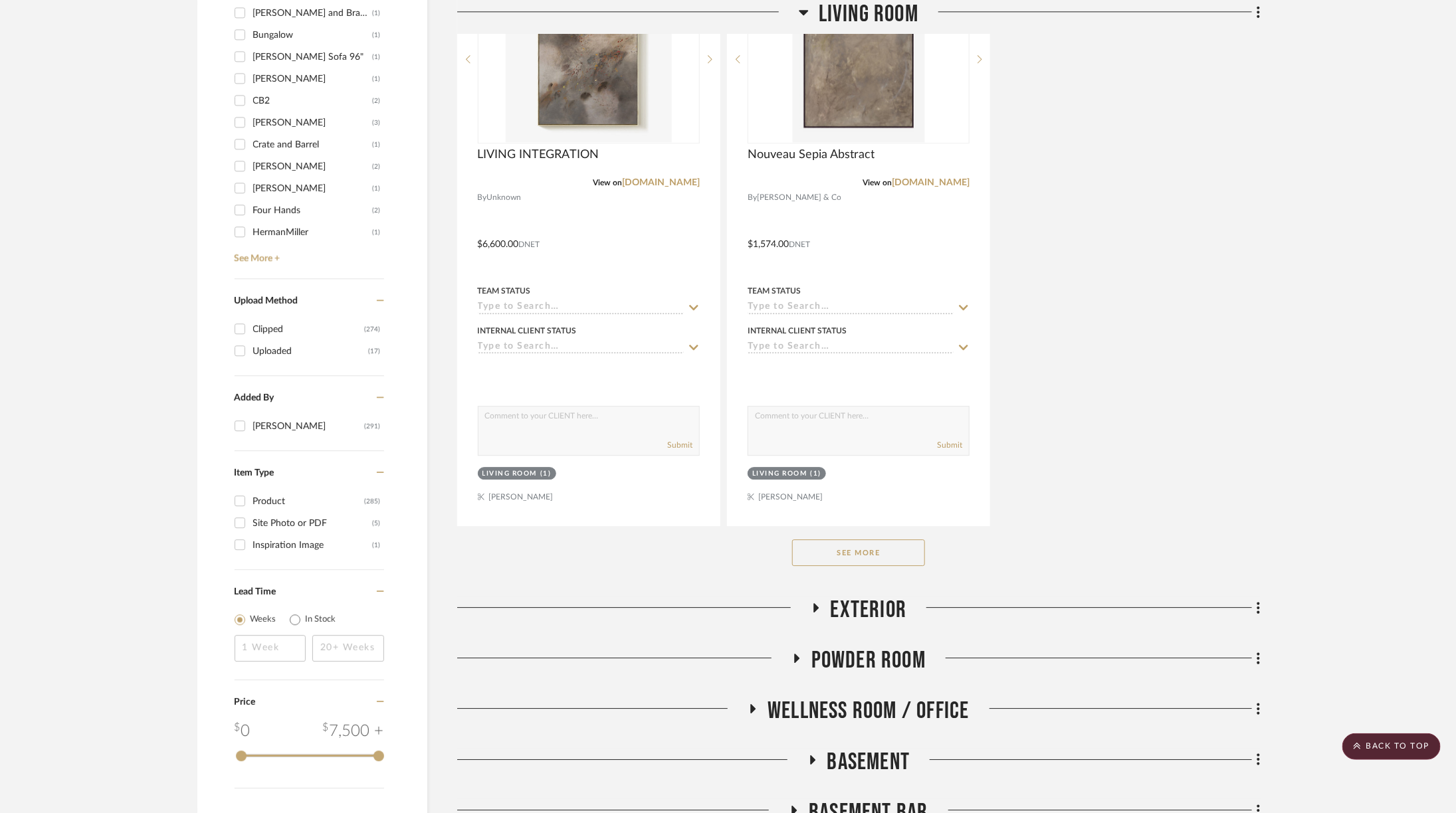
click at [851, 544] on button "See More" at bounding box center [859, 552] width 133 height 27
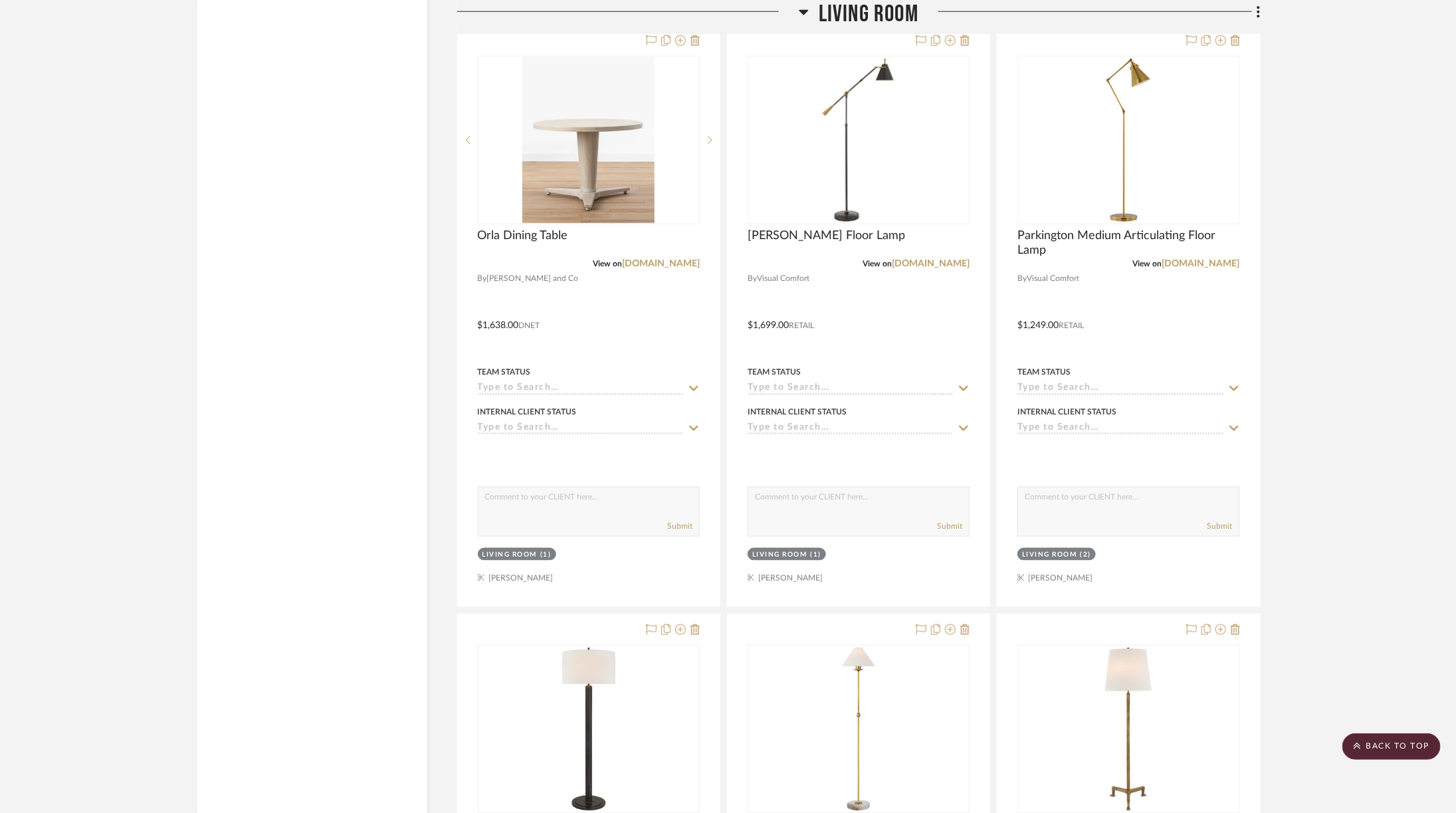
scroll to position [6544, 3]
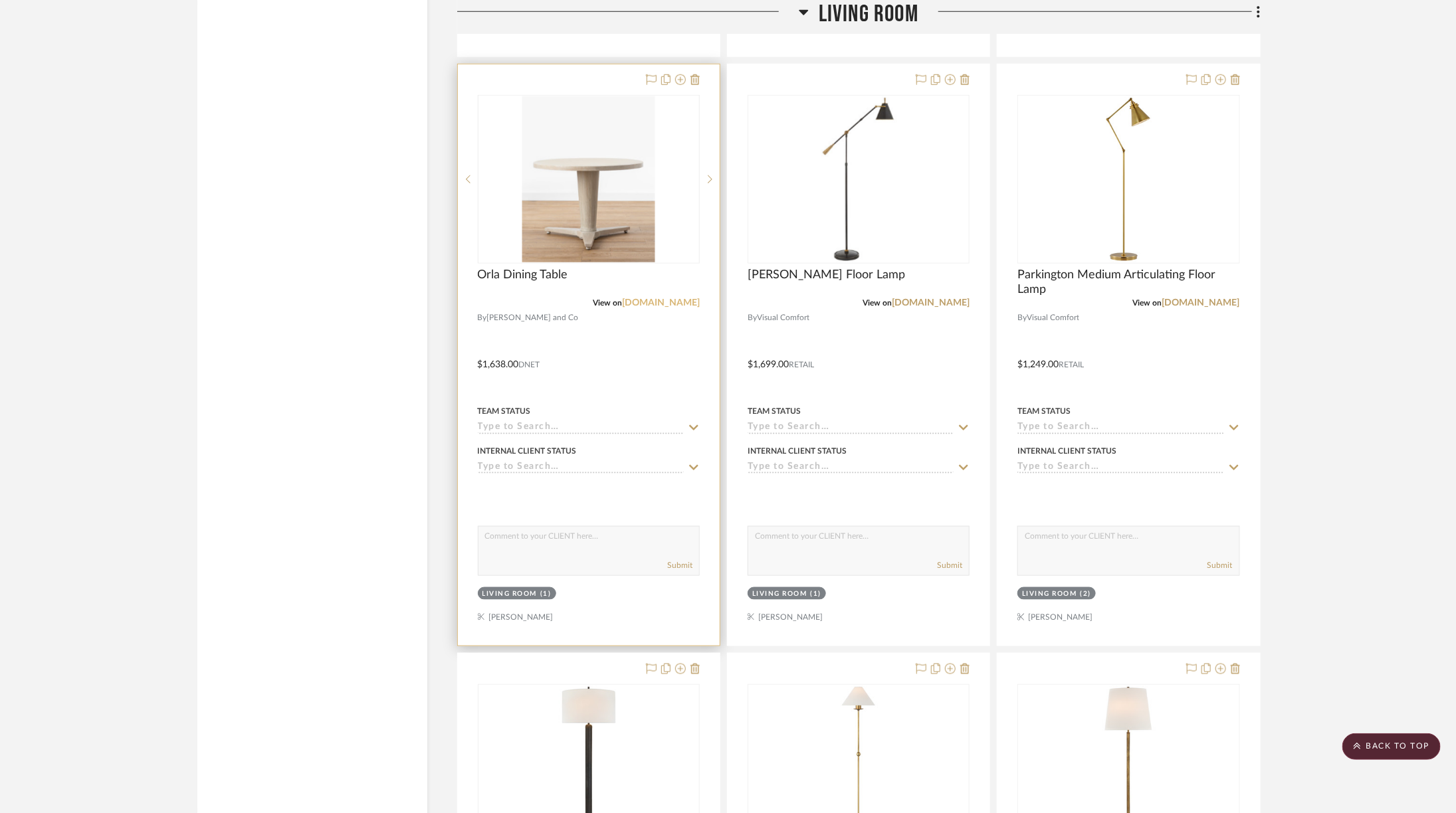
click at [651, 298] on link "mcgeeandco.com" at bounding box center [661, 303] width 78 height 9
click at [698, 65] on div at bounding box center [589, 355] width 262 height 581
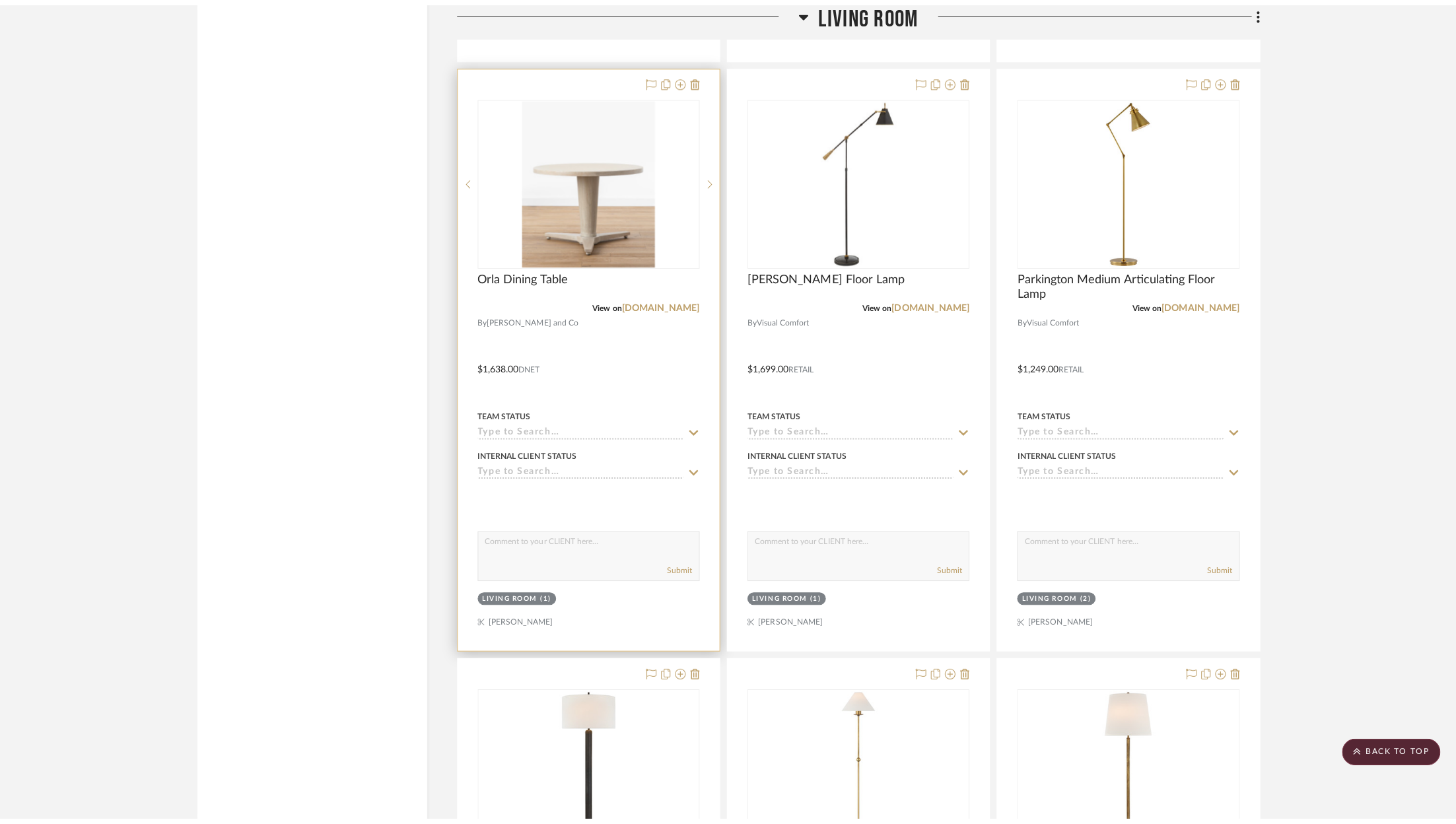
scroll to position [0, 0]
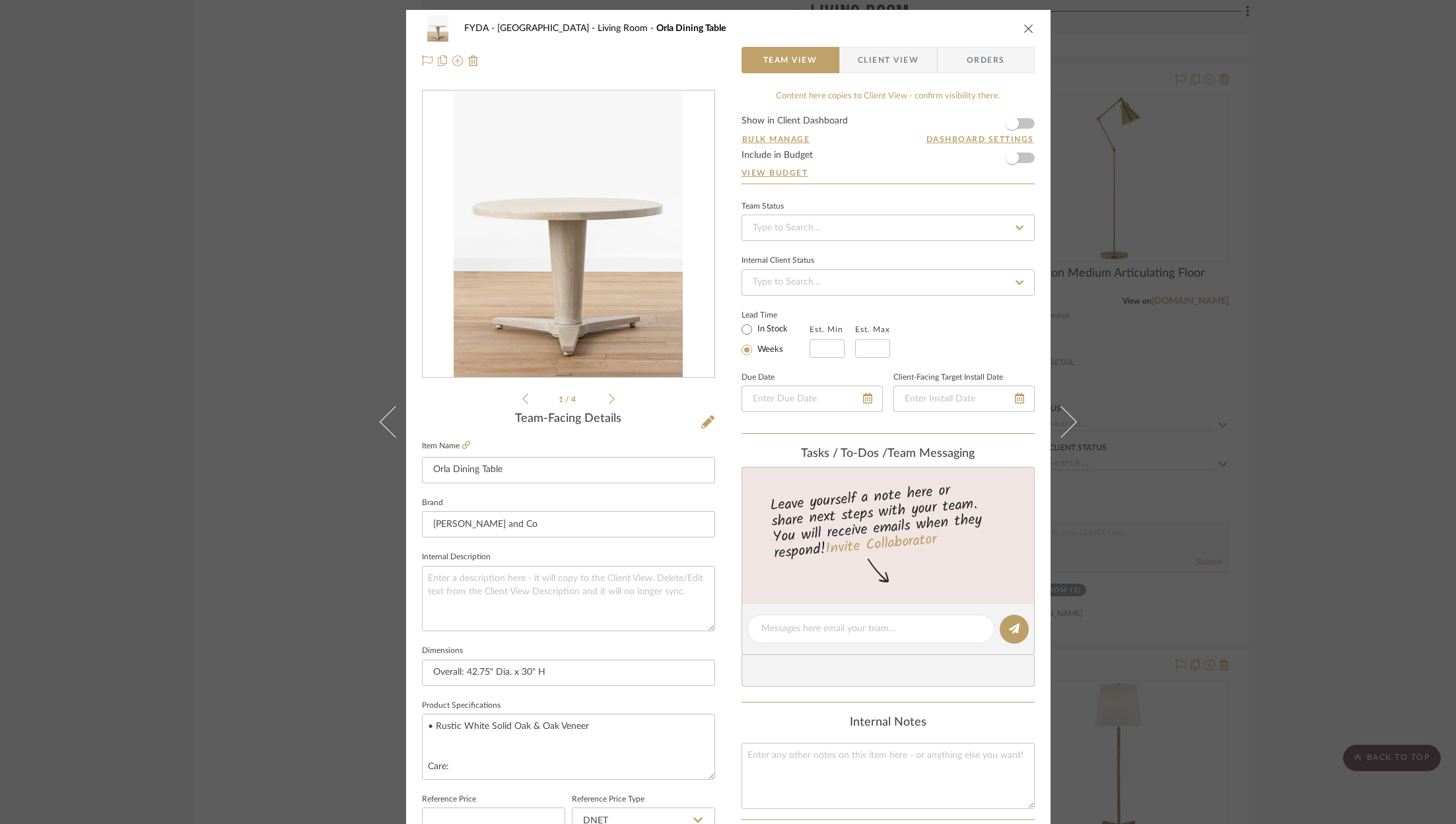
click at [1026, 32] on icon "close" at bounding box center [1028, 28] width 11 height 11
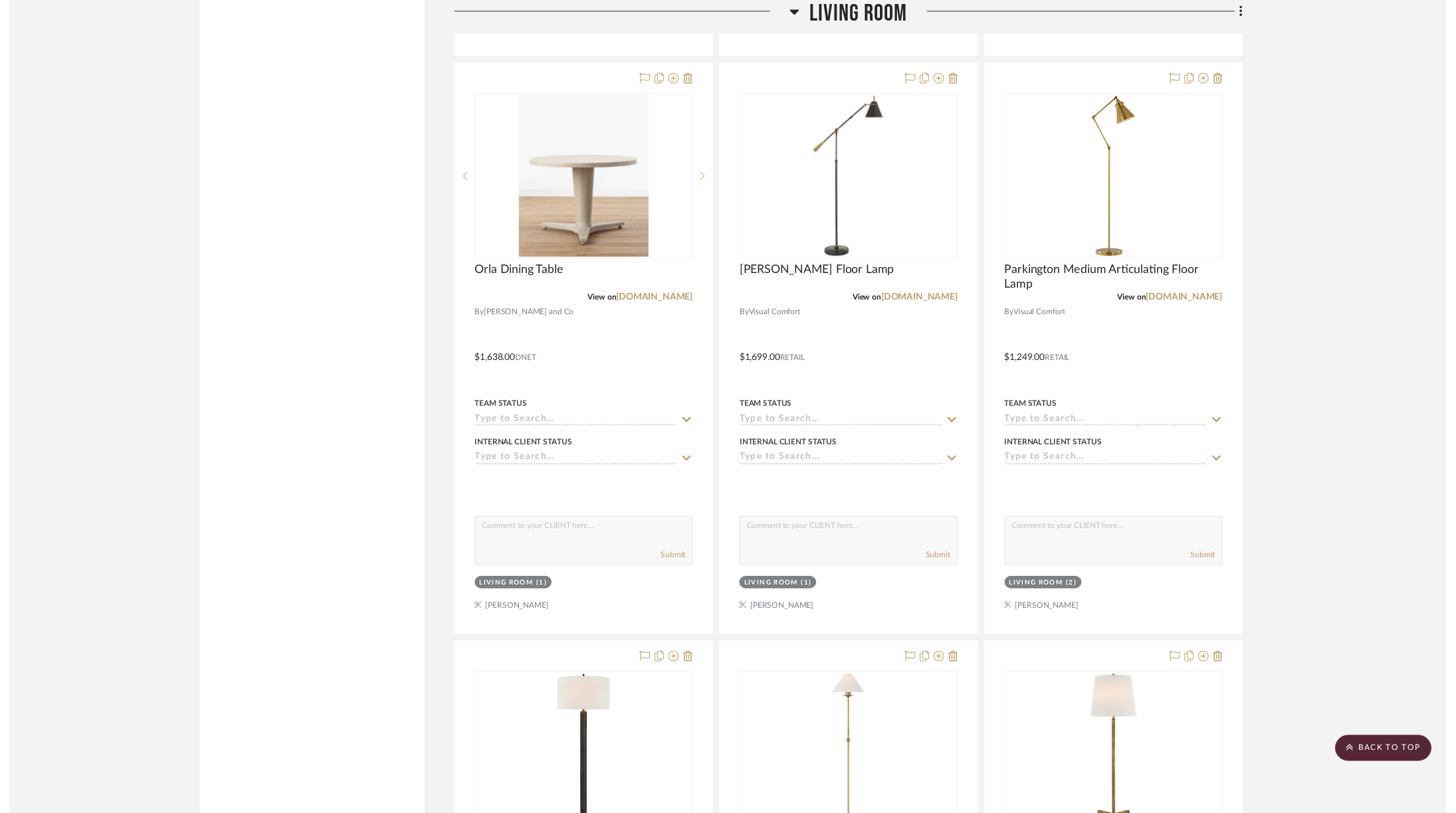
scroll to position [6544, 3]
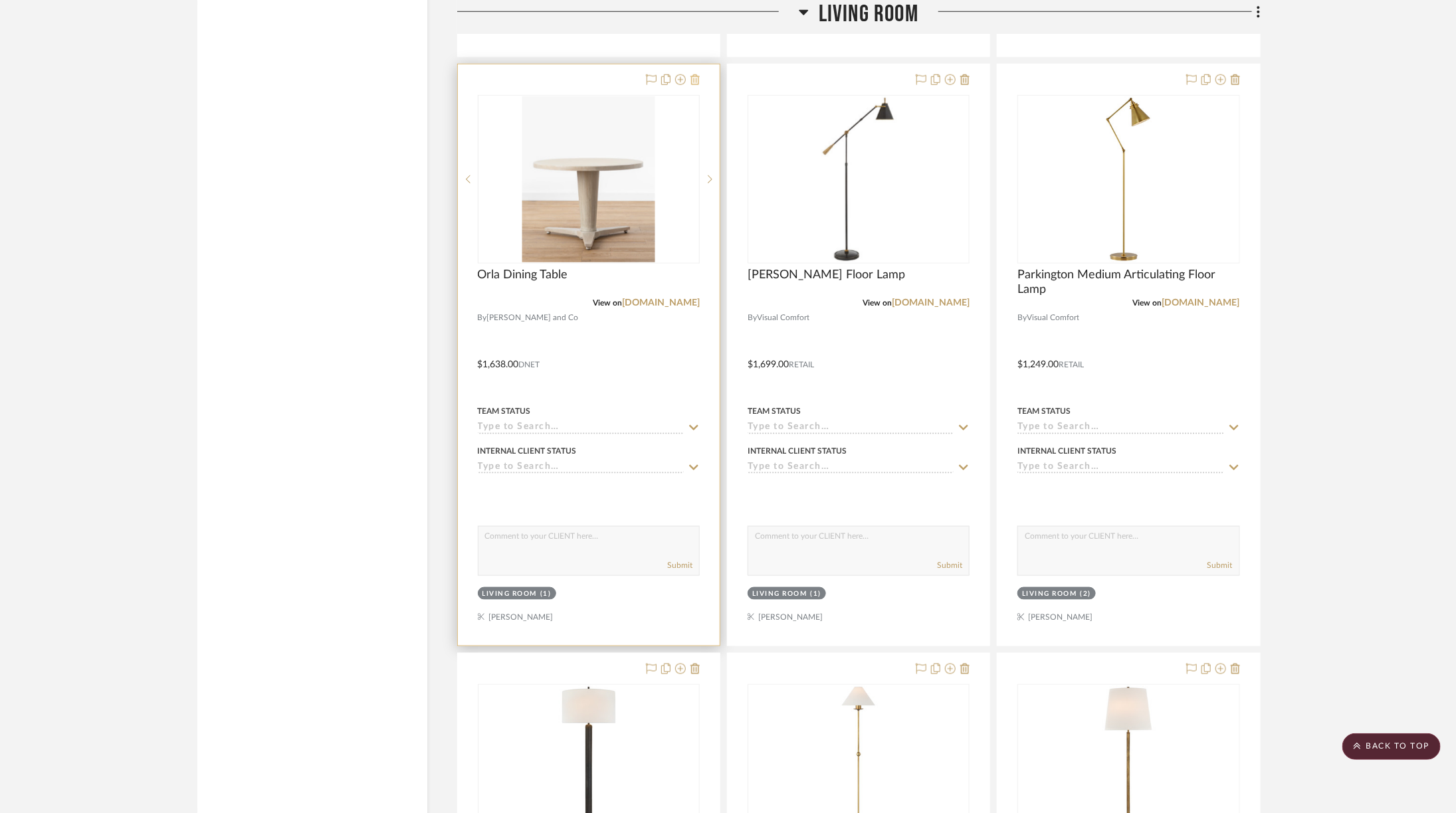
click at [694, 75] on icon at bounding box center [695, 80] width 9 height 11
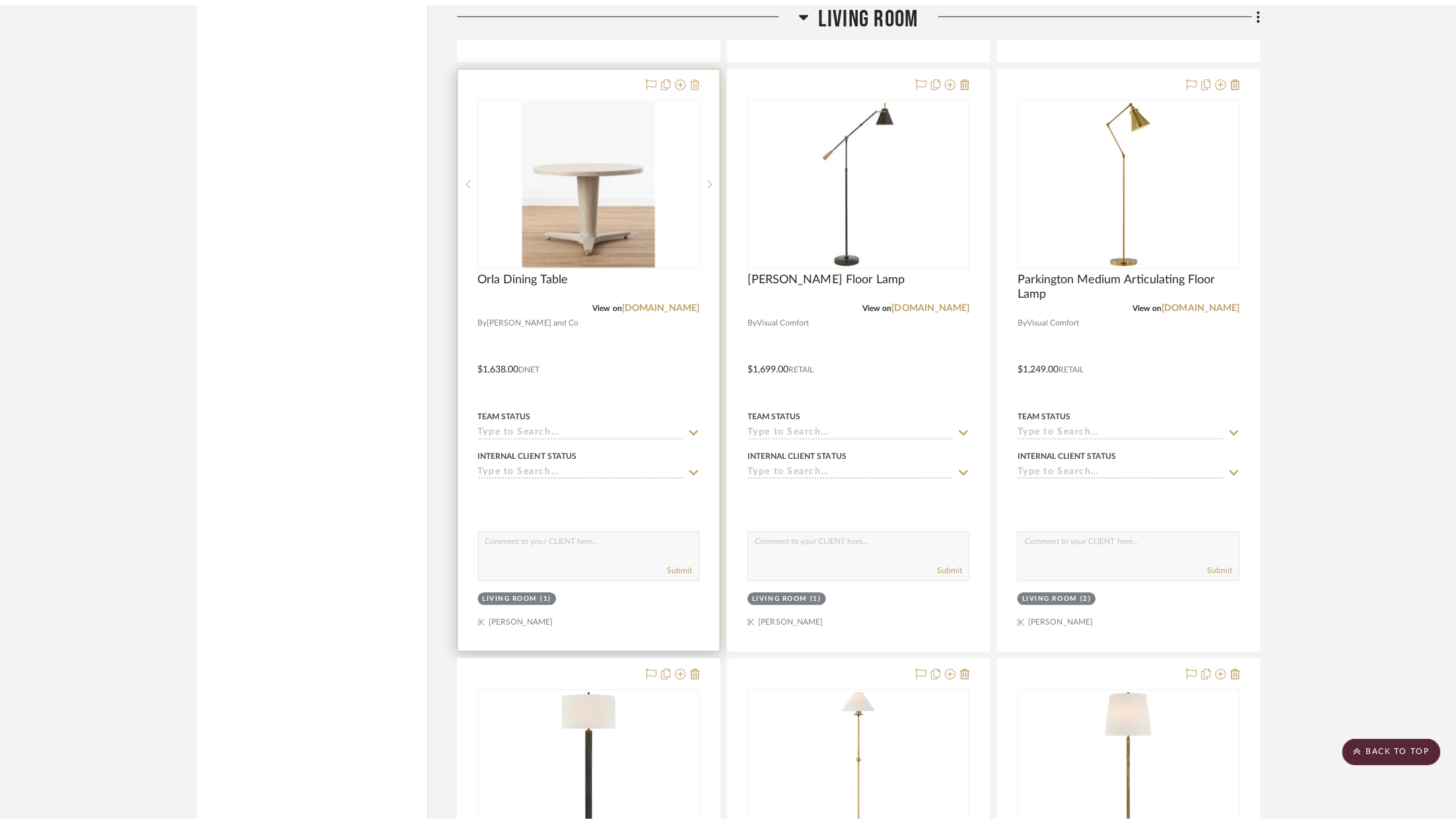
scroll to position [0, 0]
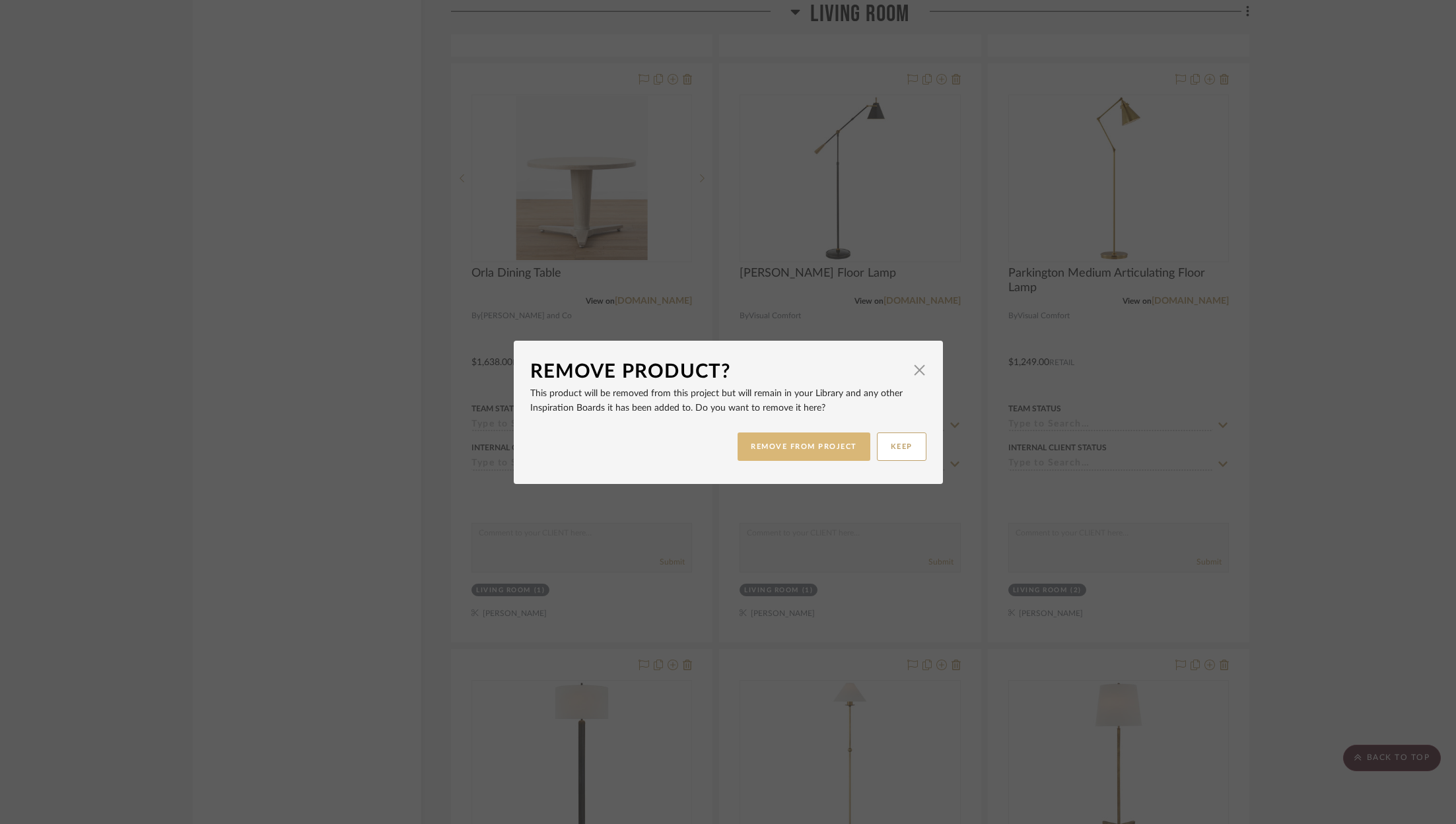
click at [757, 444] on button "REMOVE FROM PROJECT" at bounding box center [804, 446] width 133 height 28
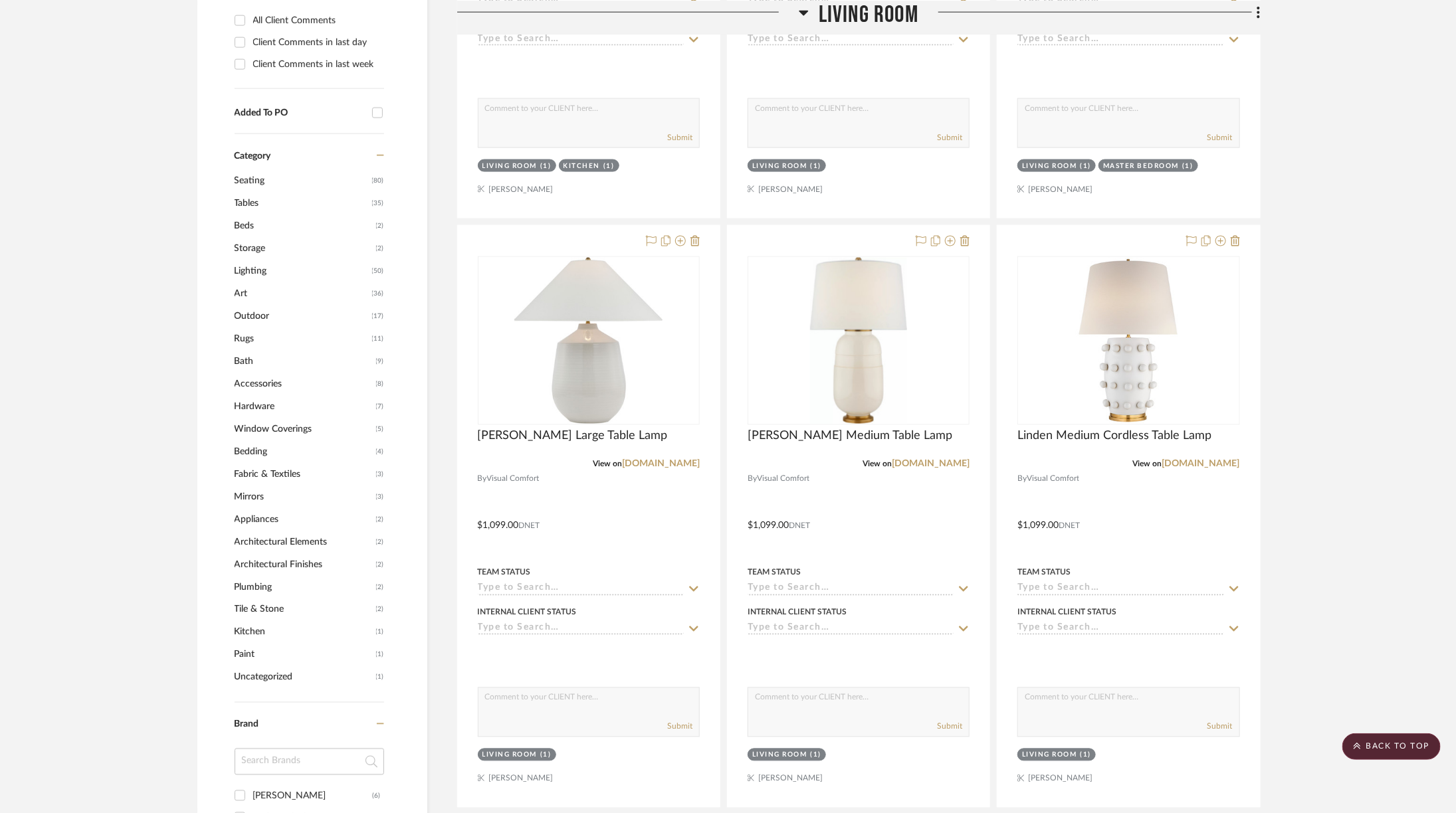
scroll to position [1022, 3]
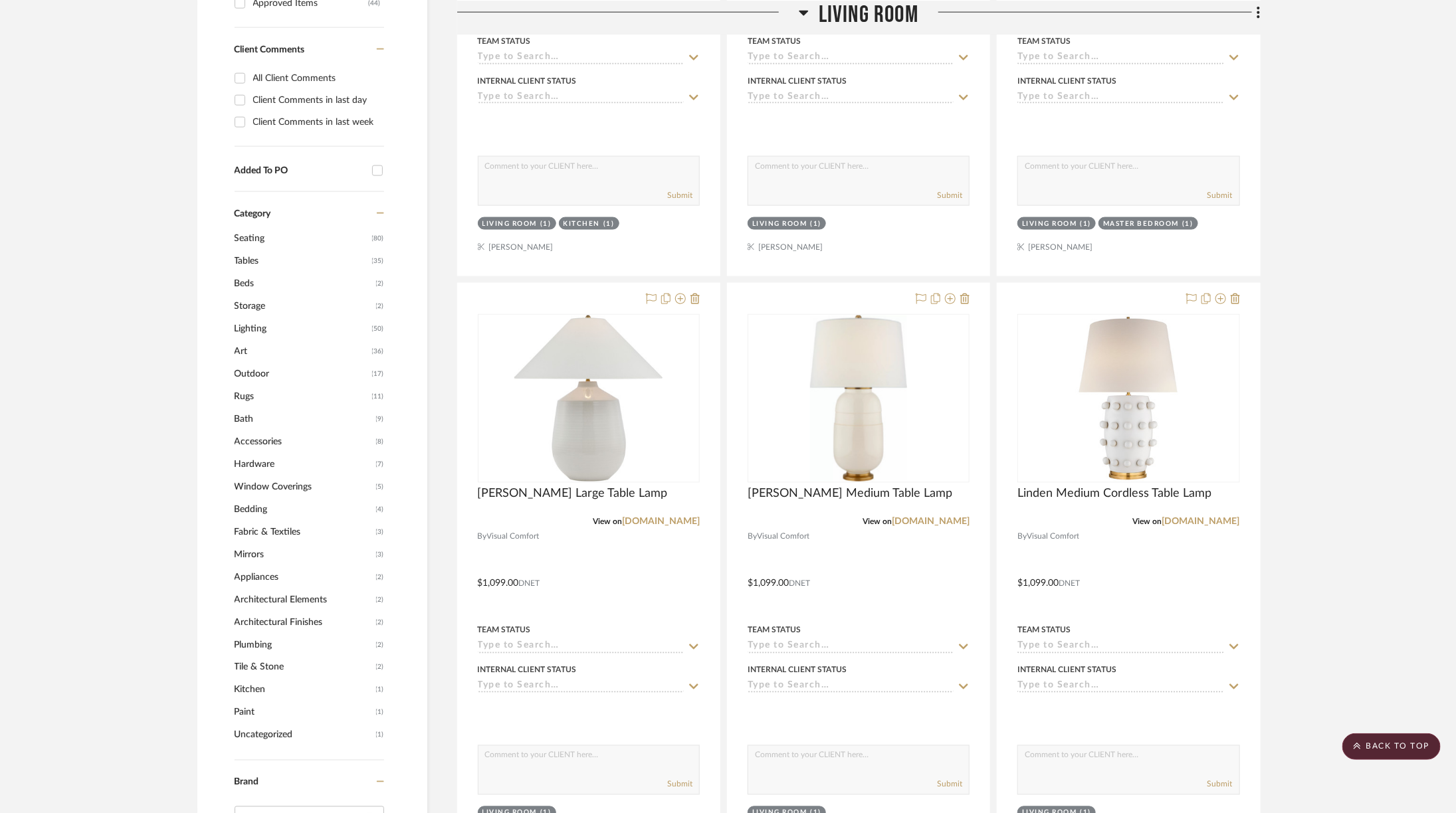
click at [838, 19] on span "Living Room" at bounding box center [869, 14] width 100 height 29
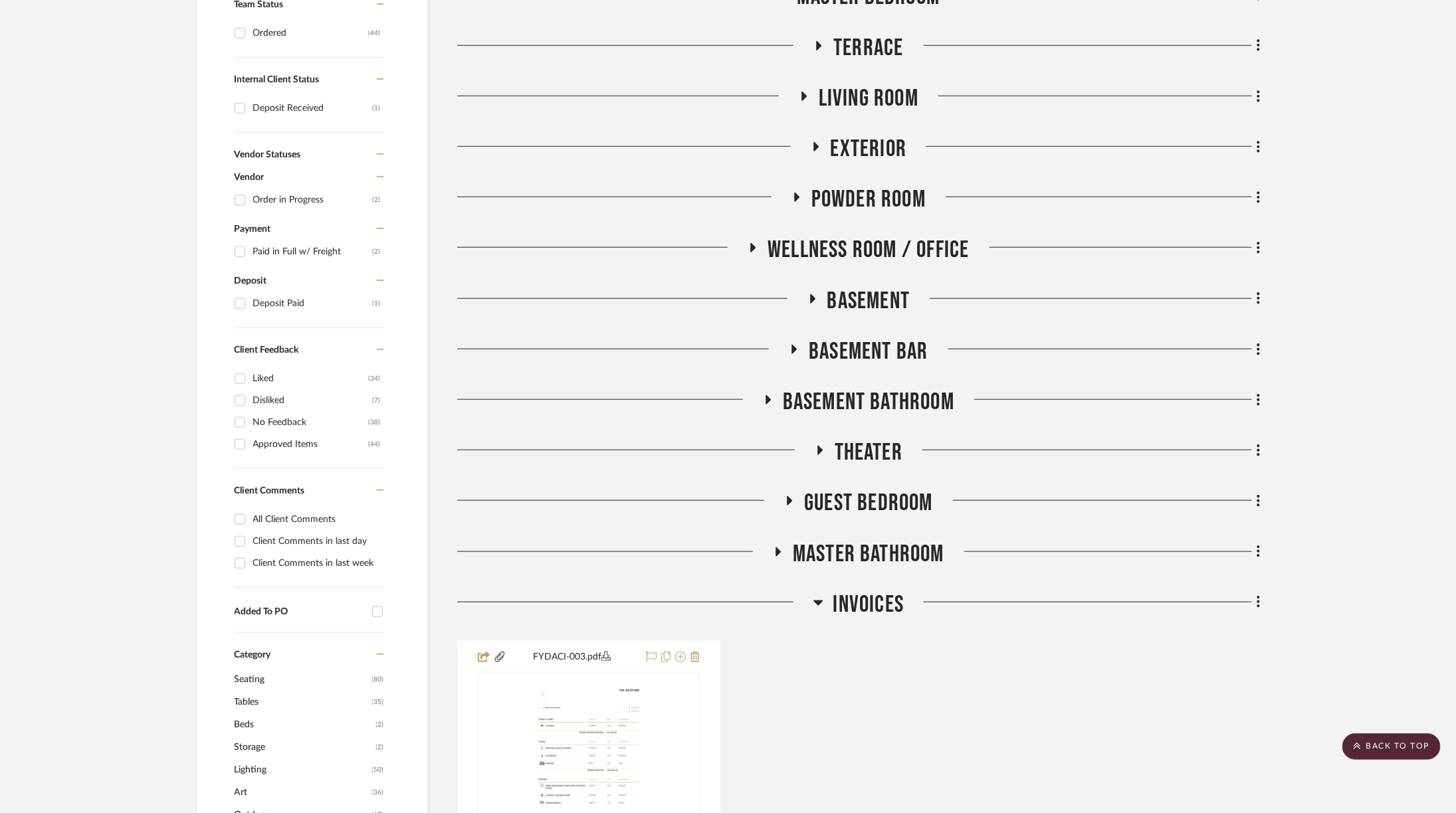
scroll to position [532, 3]
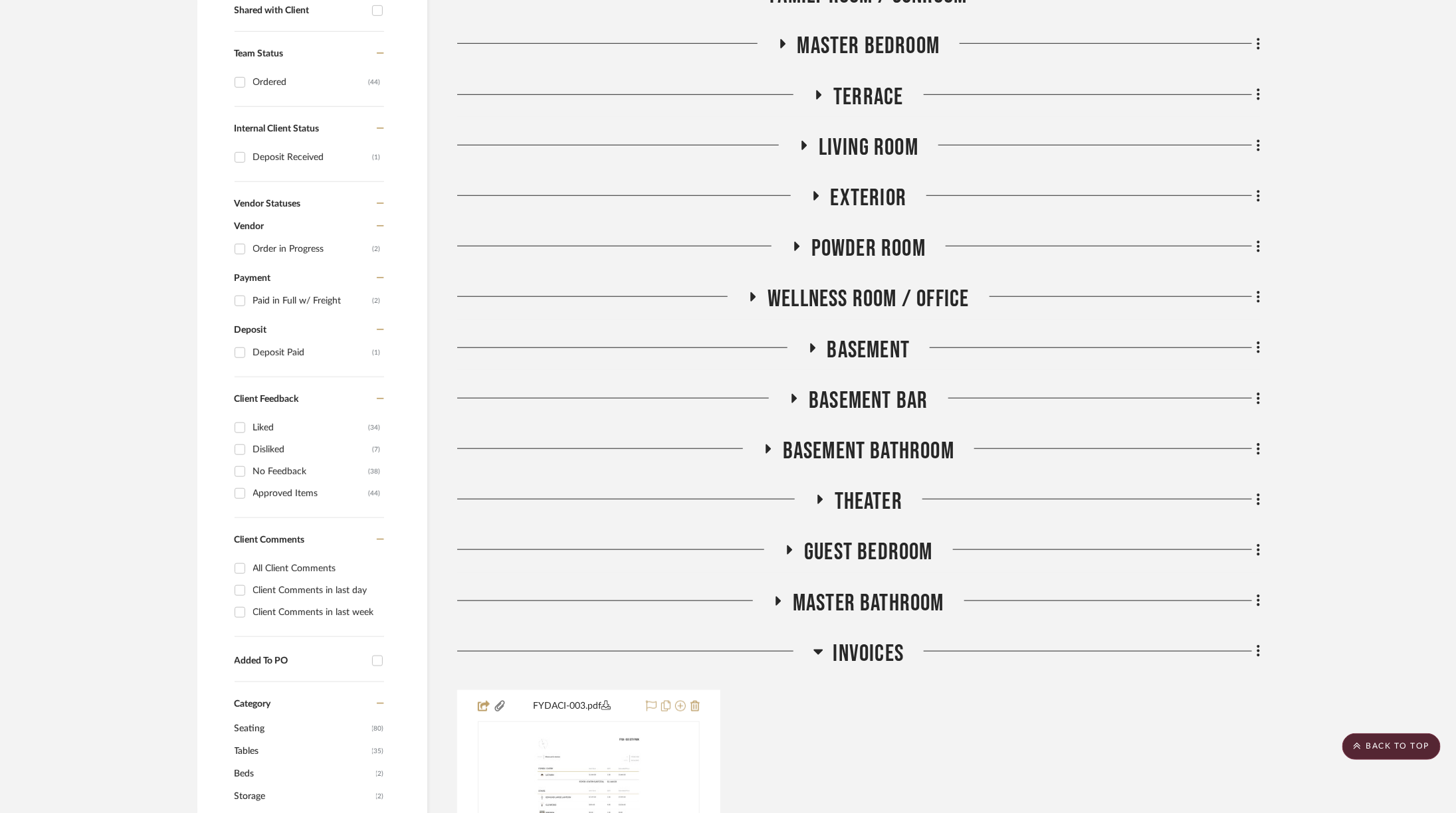
click at [849, 146] on span "Living Room" at bounding box center [869, 148] width 100 height 29
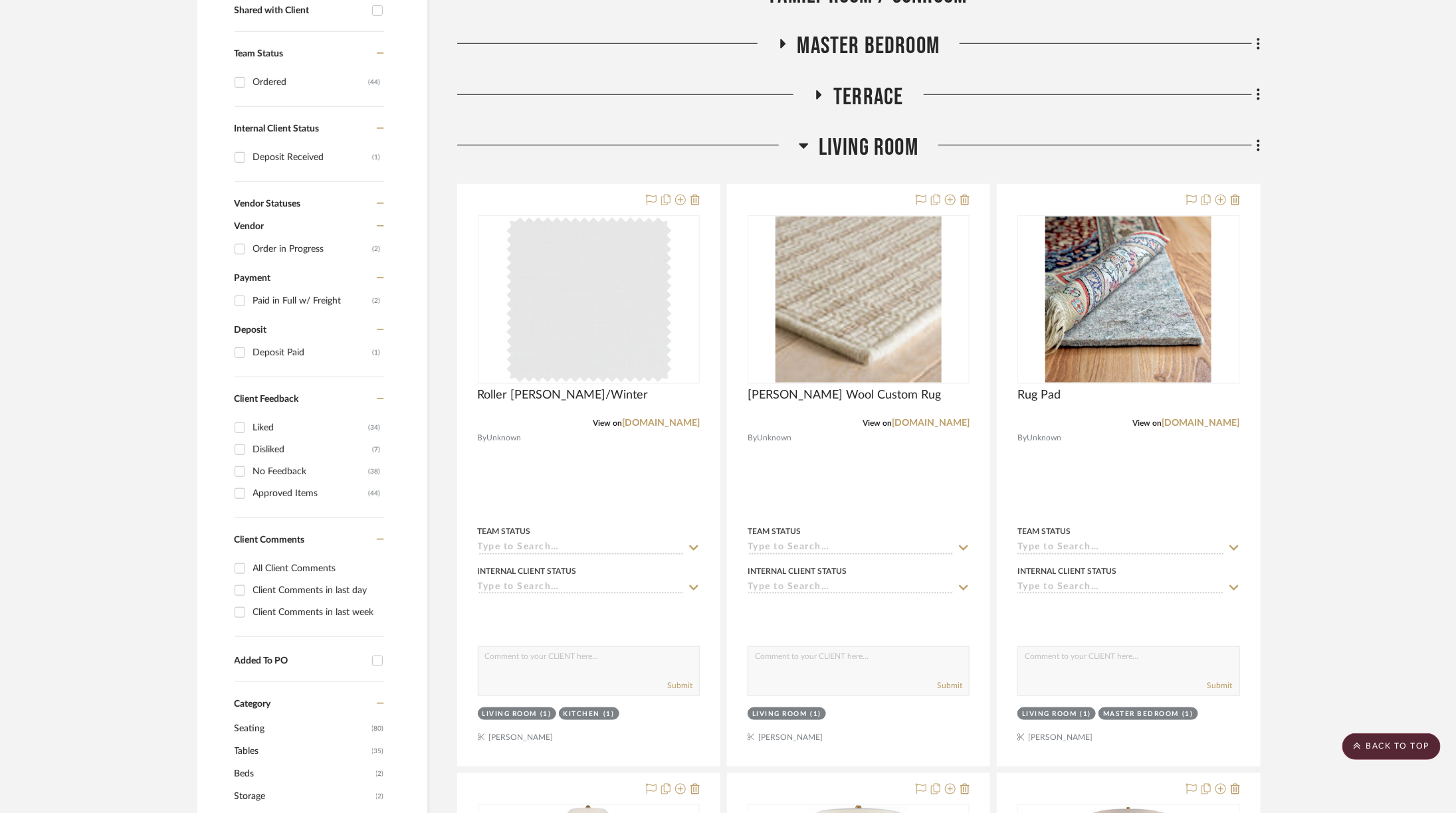
click at [849, 144] on span "Living Room" at bounding box center [869, 148] width 100 height 29
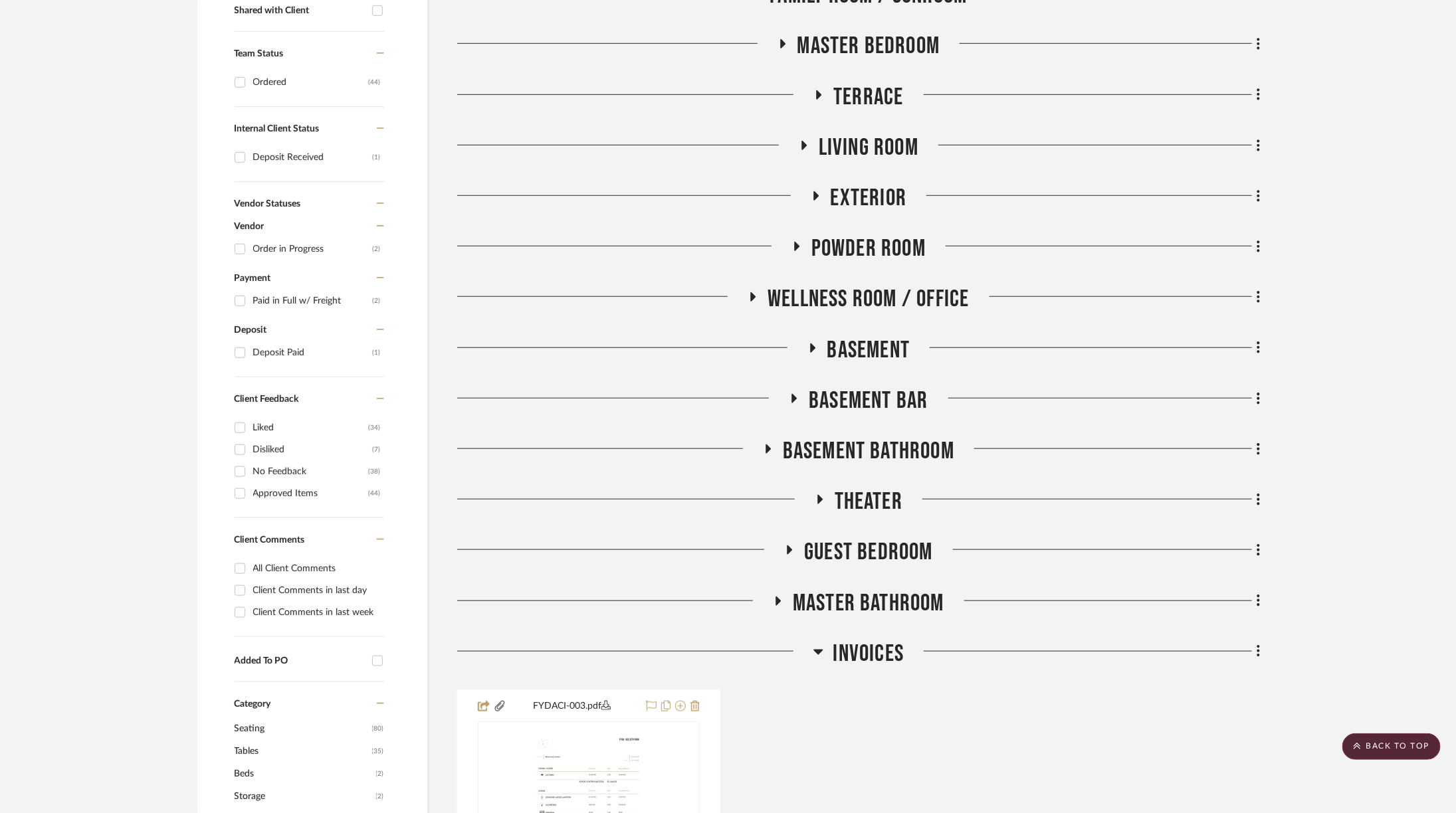
click at [854, 197] on span "Exterior" at bounding box center [869, 197] width 77 height 29
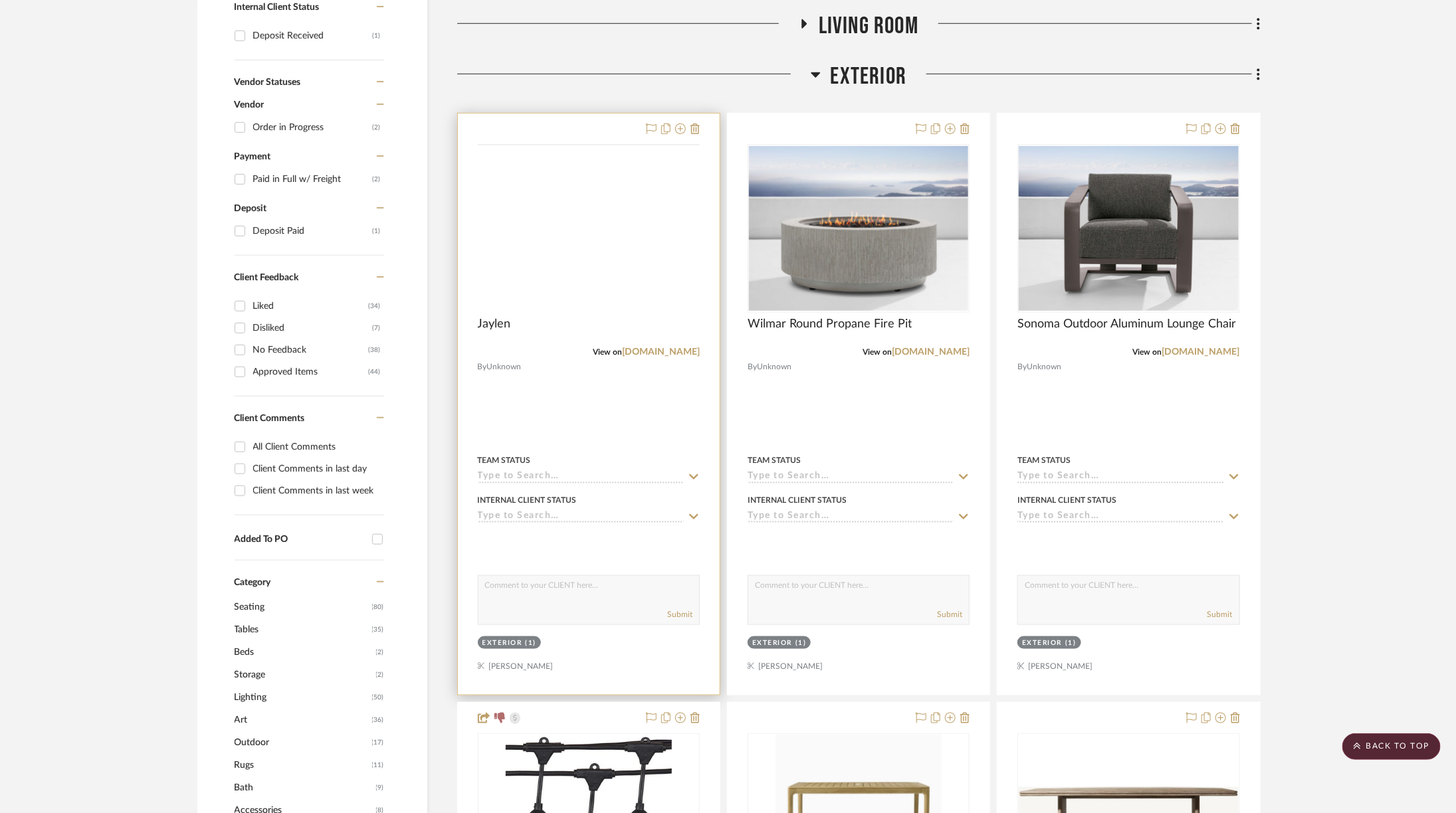
scroll to position [553, 3]
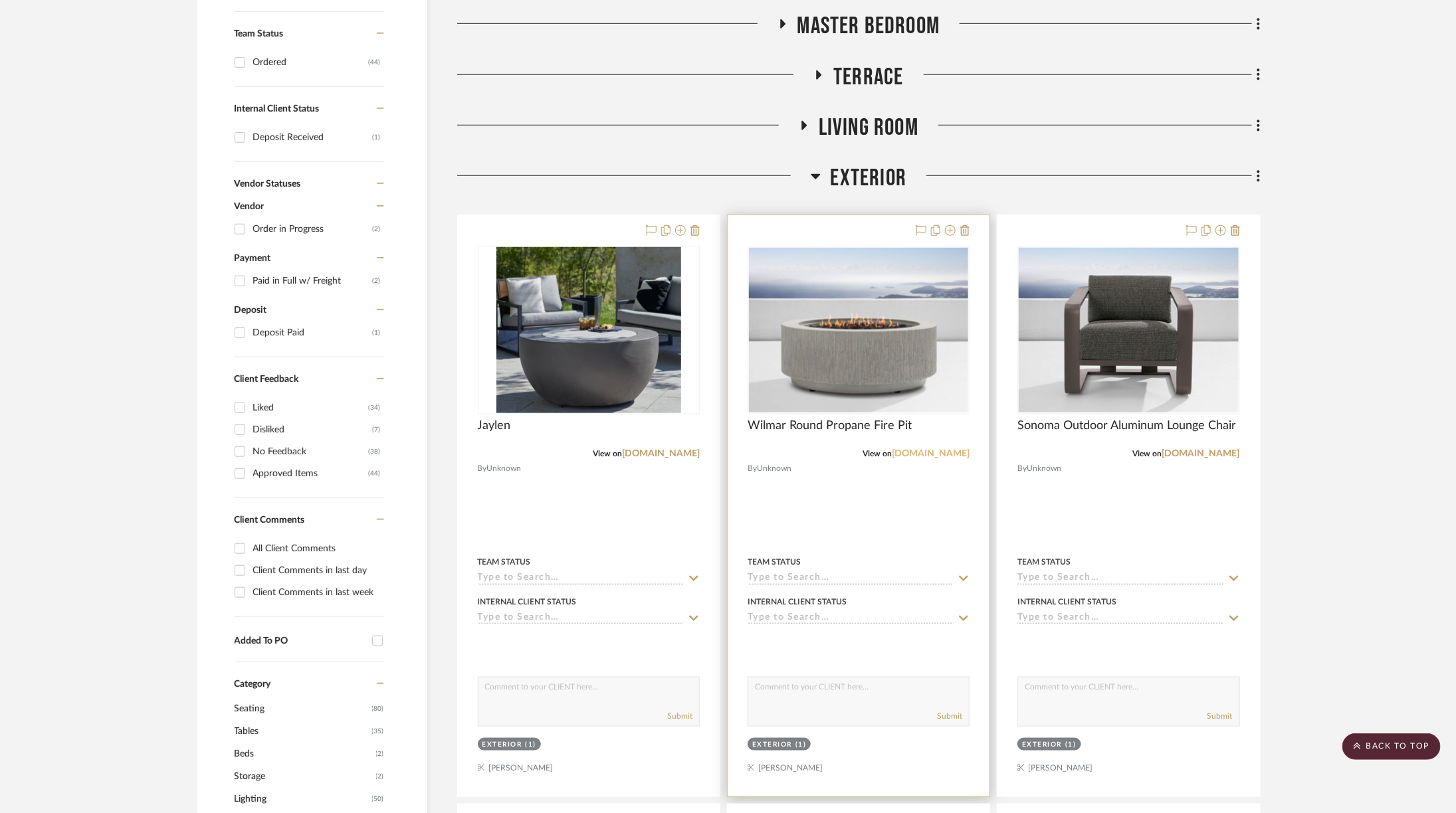
click at [943, 449] on link "[DOMAIN_NAME]" at bounding box center [931, 454] width 78 height 9
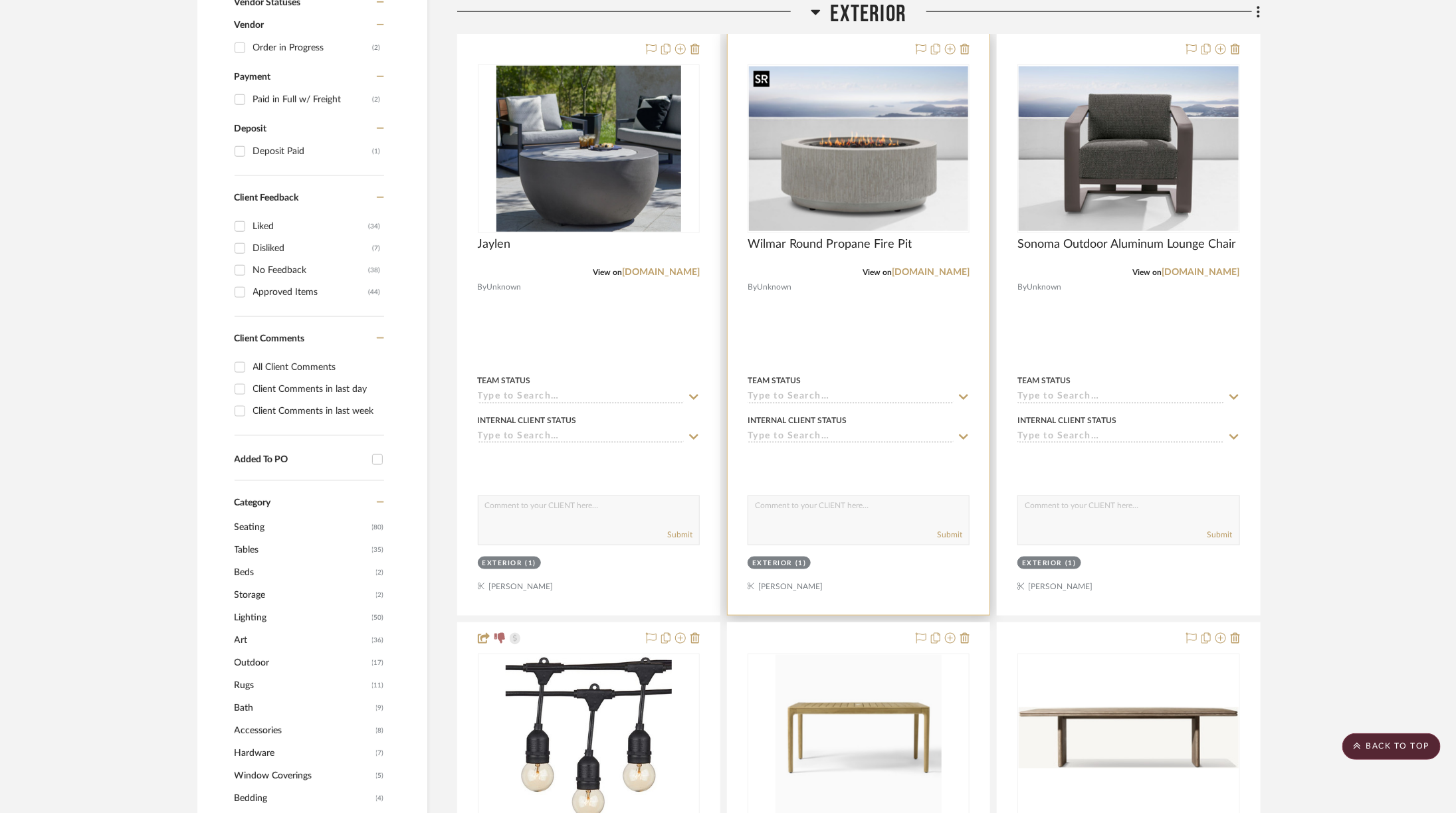
scroll to position [720, 3]
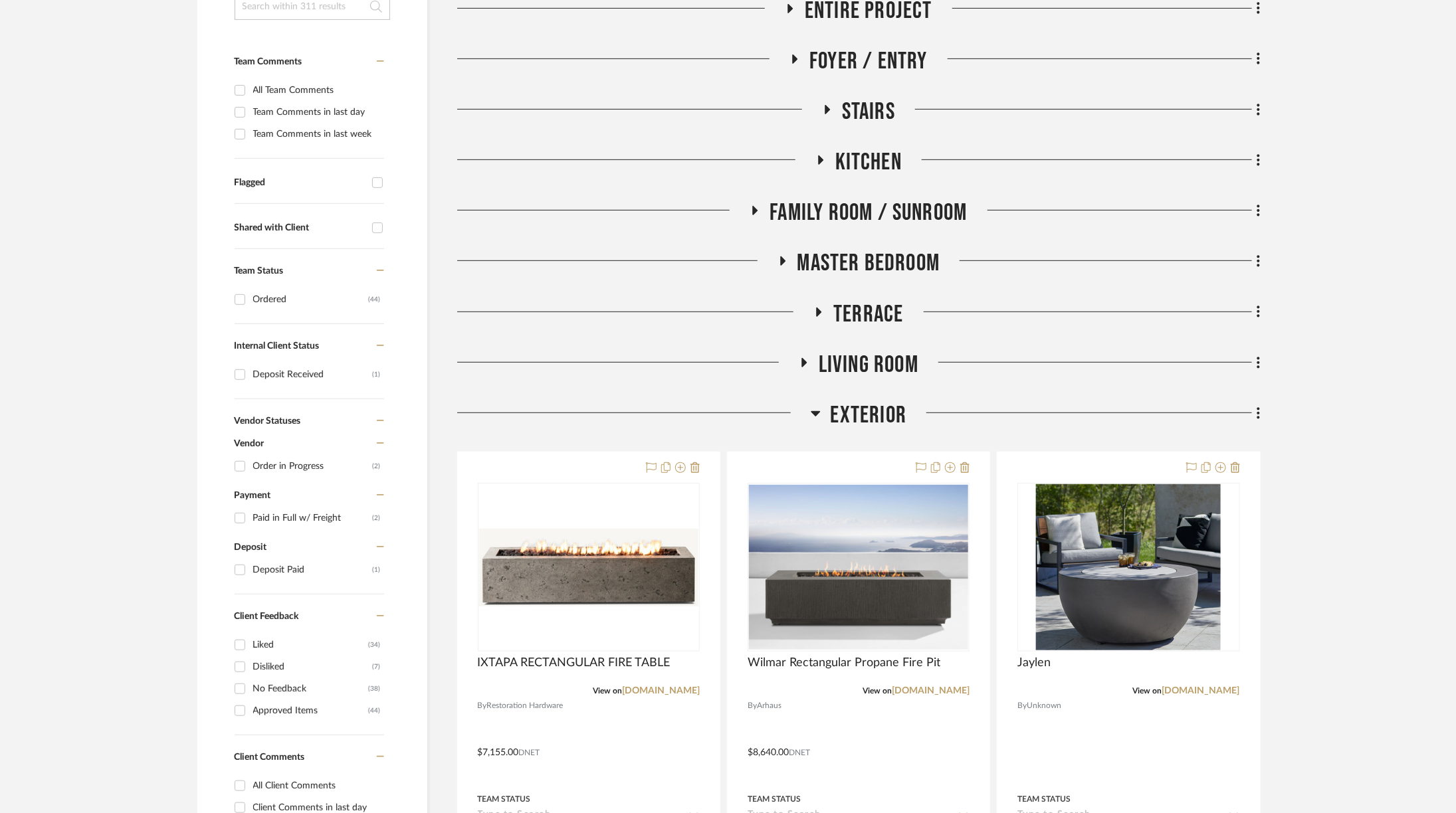
scroll to position [502, 0]
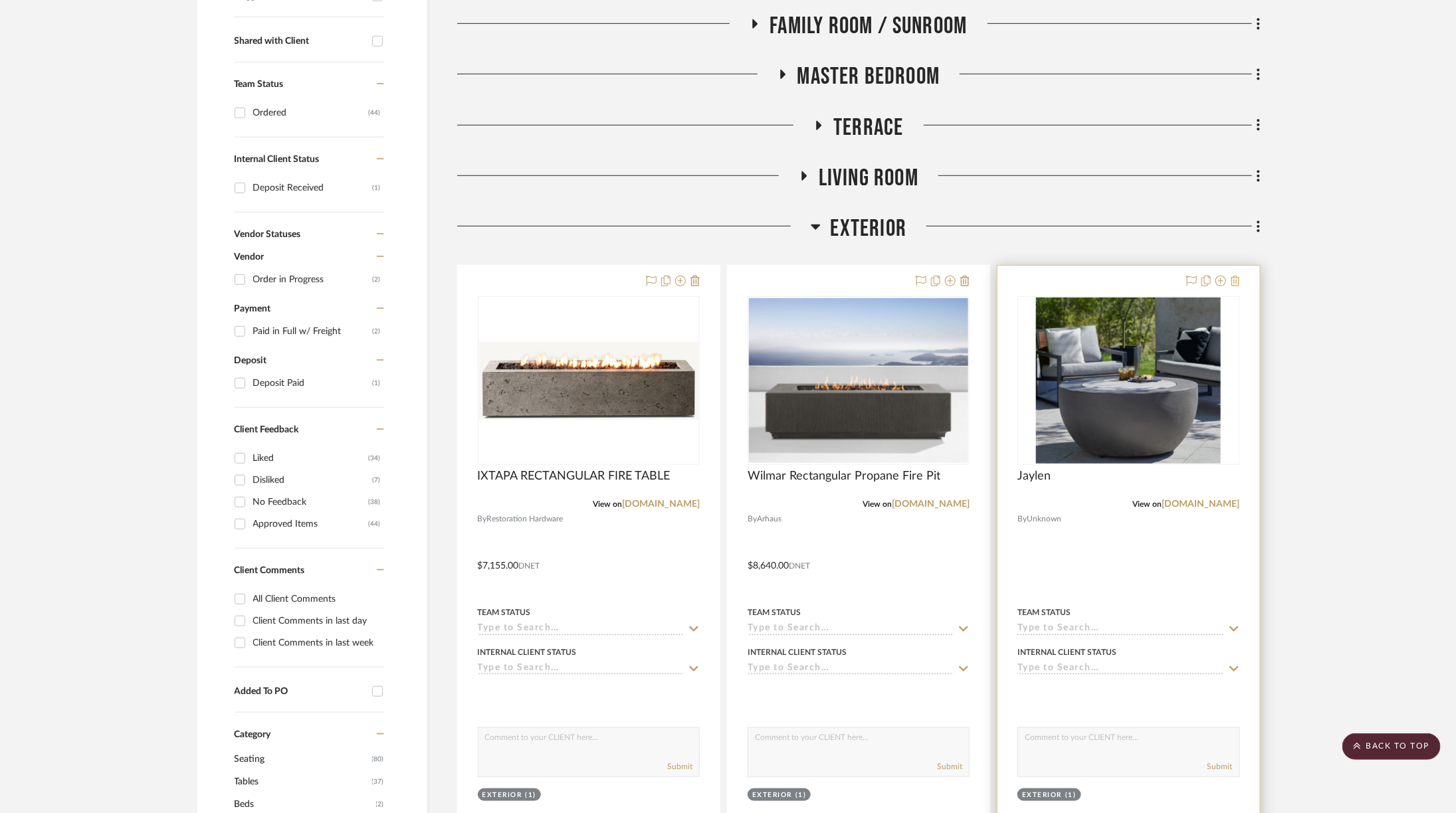
click at [1239, 276] on fa-icon at bounding box center [1235, 281] width 9 height 11
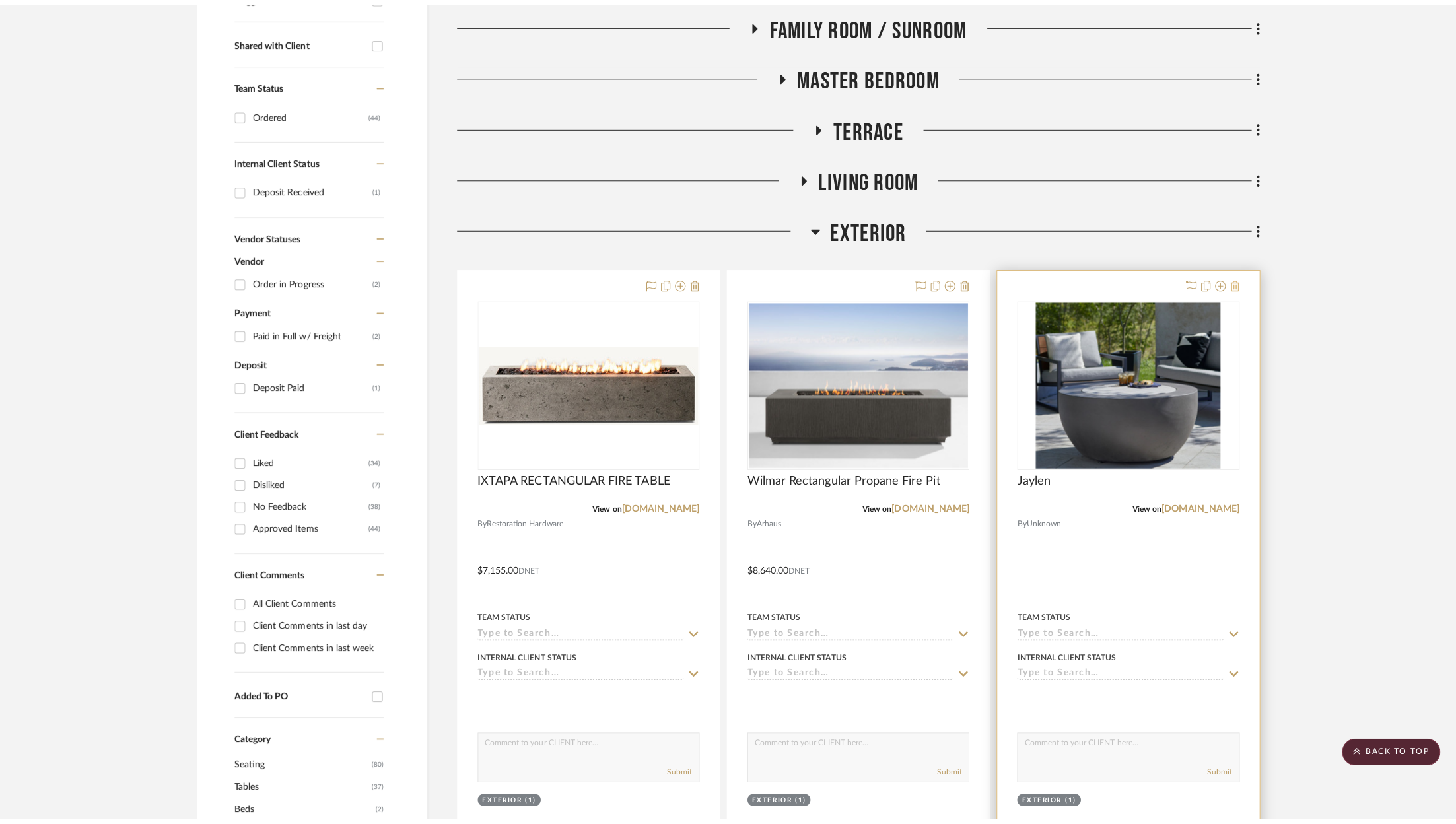
scroll to position [0, 0]
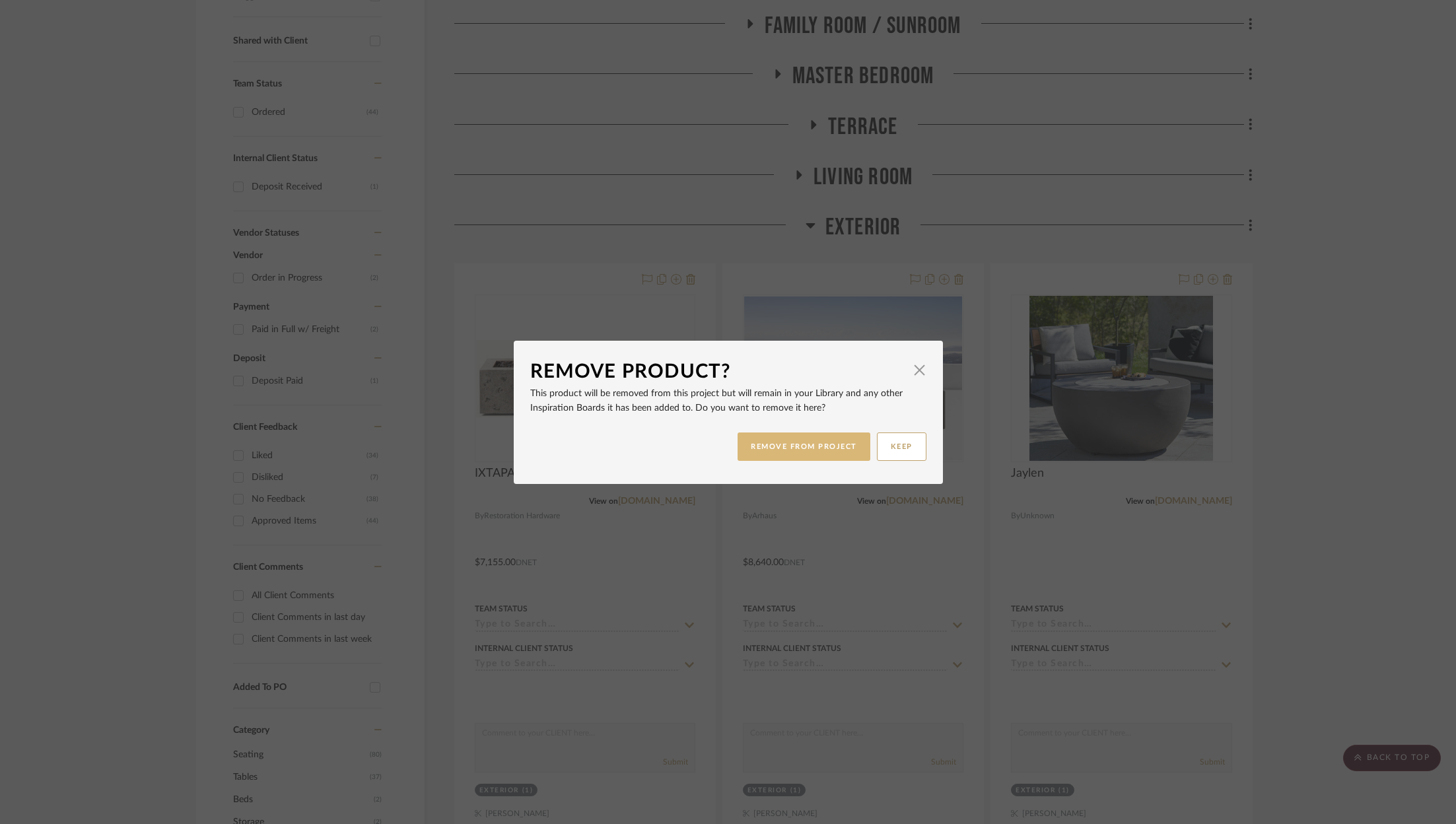
click at [785, 454] on button "REMOVE FROM PROJECT" at bounding box center [804, 446] width 133 height 28
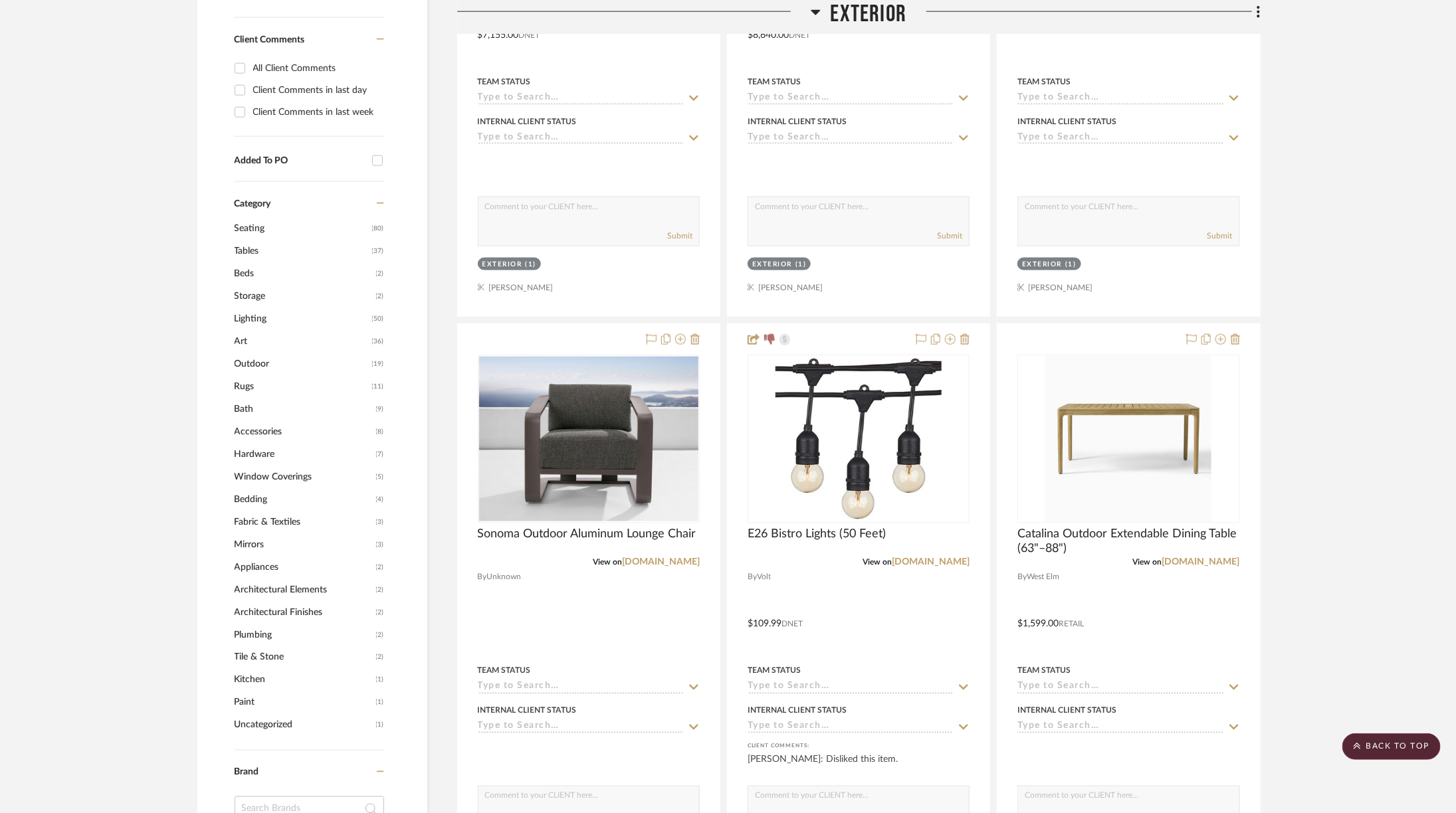
scroll to position [1216, 0]
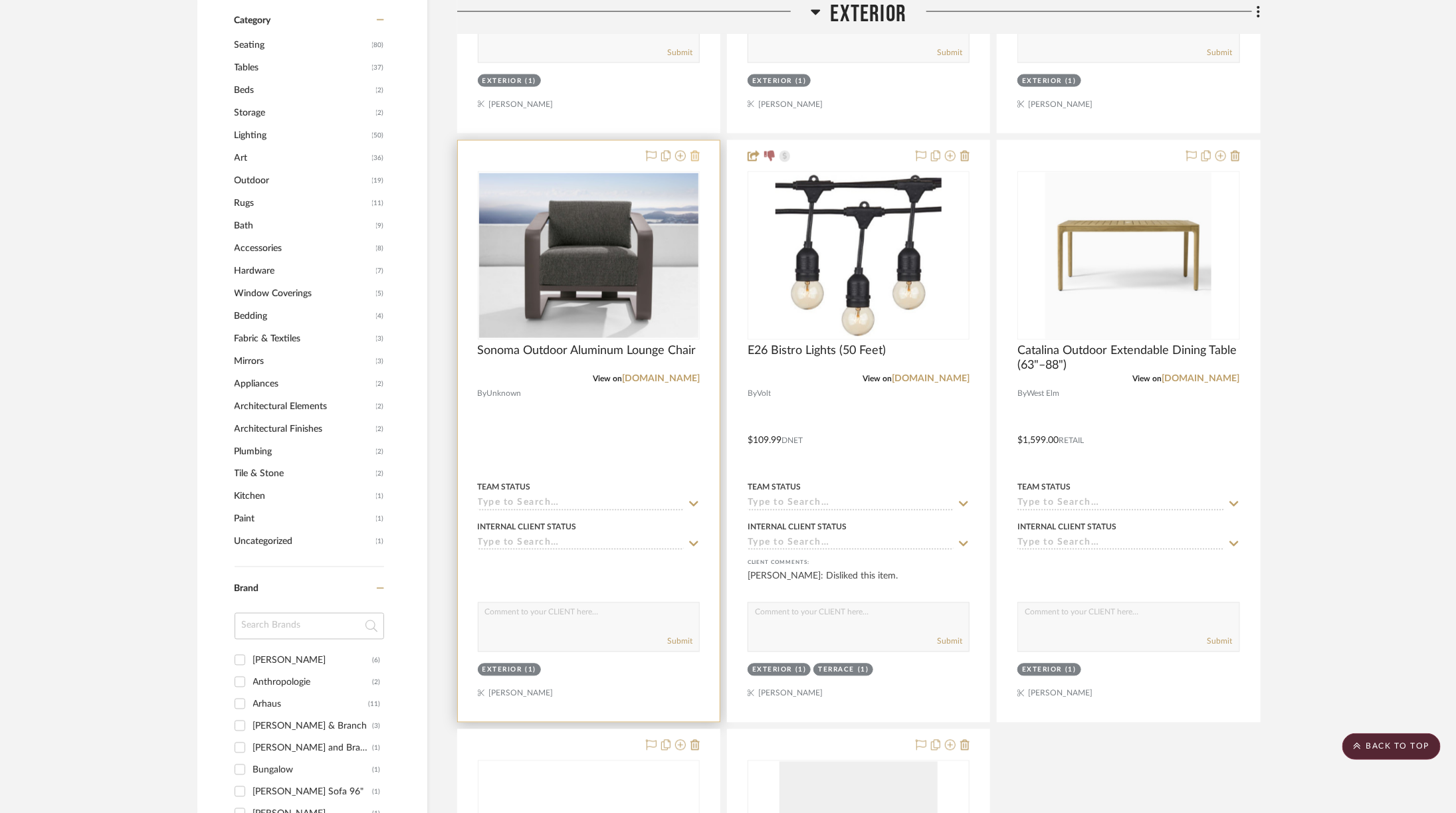
click at [696, 151] on icon at bounding box center [695, 156] width 9 height 11
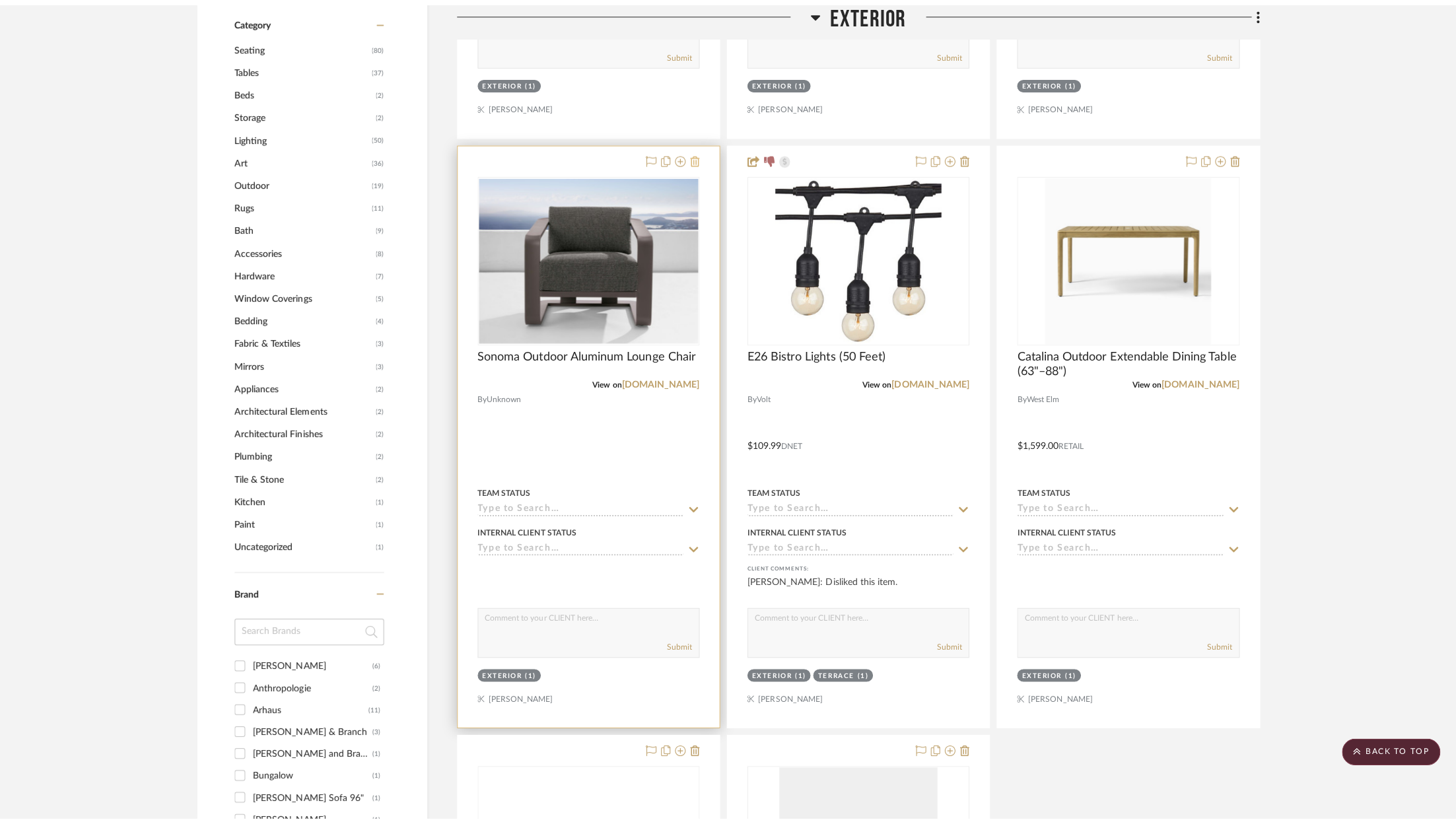
scroll to position [0, 0]
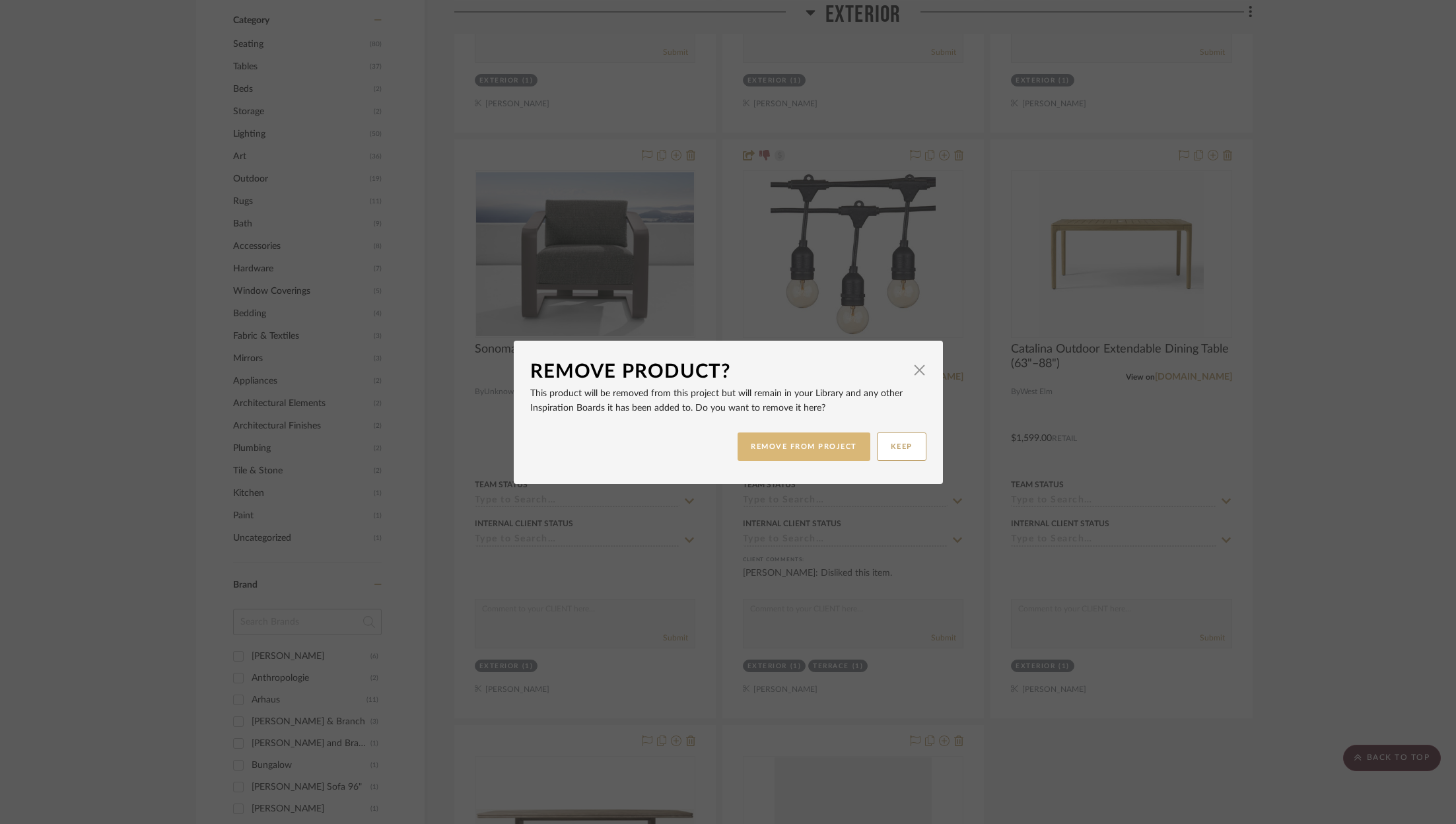
click at [807, 447] on button "REMOVE FROM PROJECT" at bounding box center [804, 446] width 133 height 28
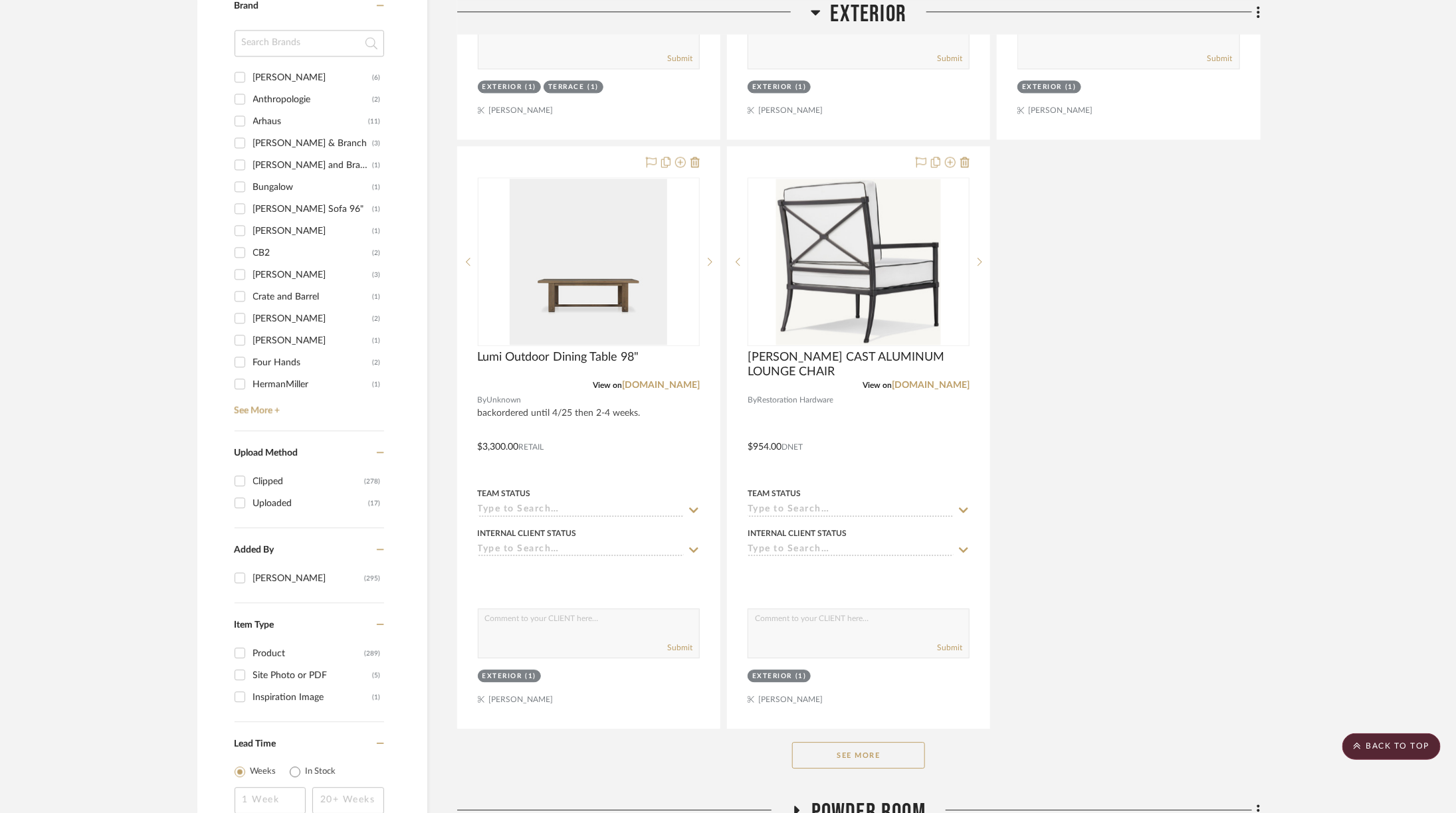
scroll to position [1908, 0]
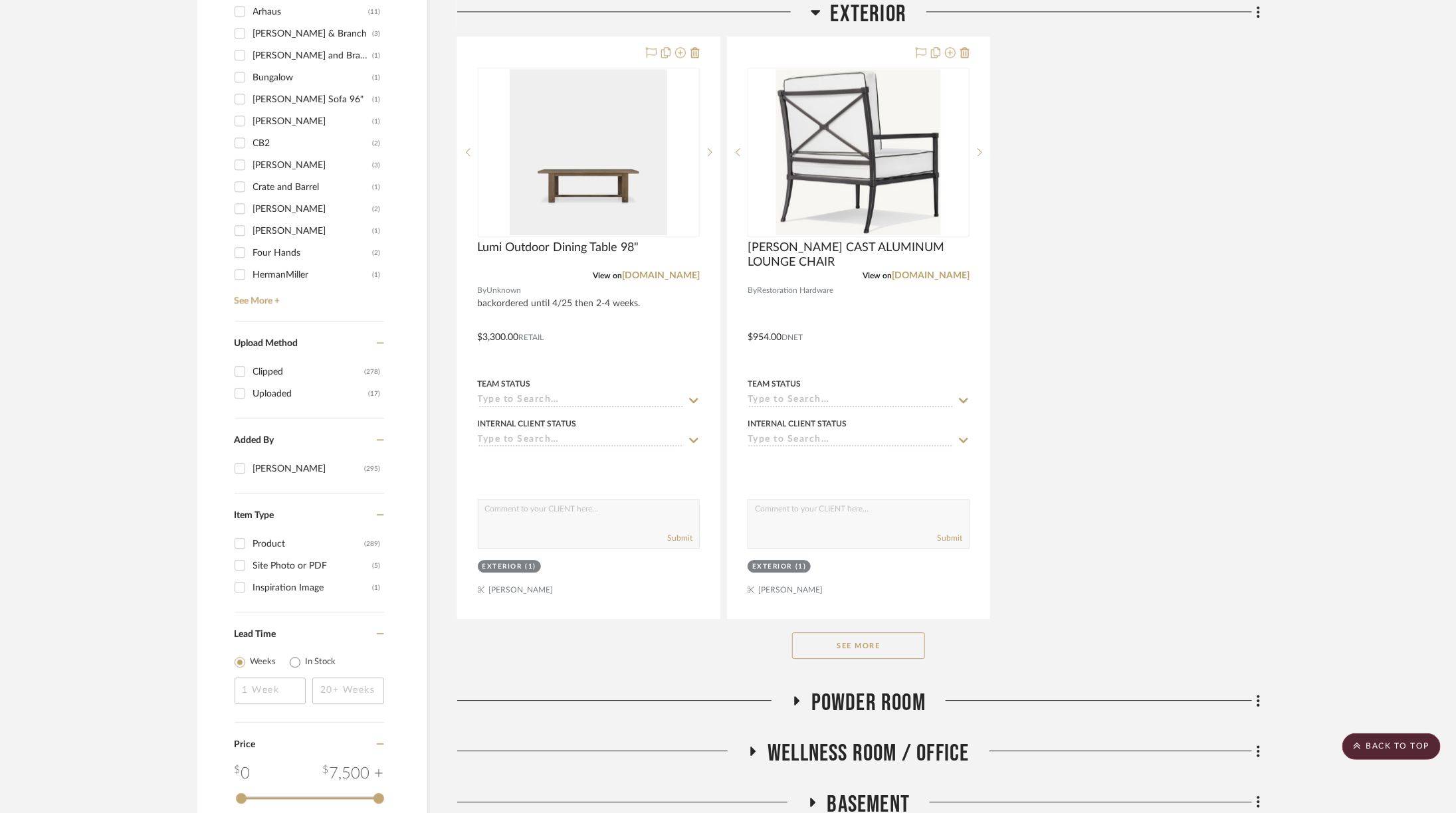
click at [858, 632] on button "See More" at bounding box center [859, 645] width 133 height 27
click at [860, 640] on button "See Less" at bounding box center [859, 645] width 133 height 27
click at [860, 640] on button "See More" at bounding box center [859, 645] width 133 height 27
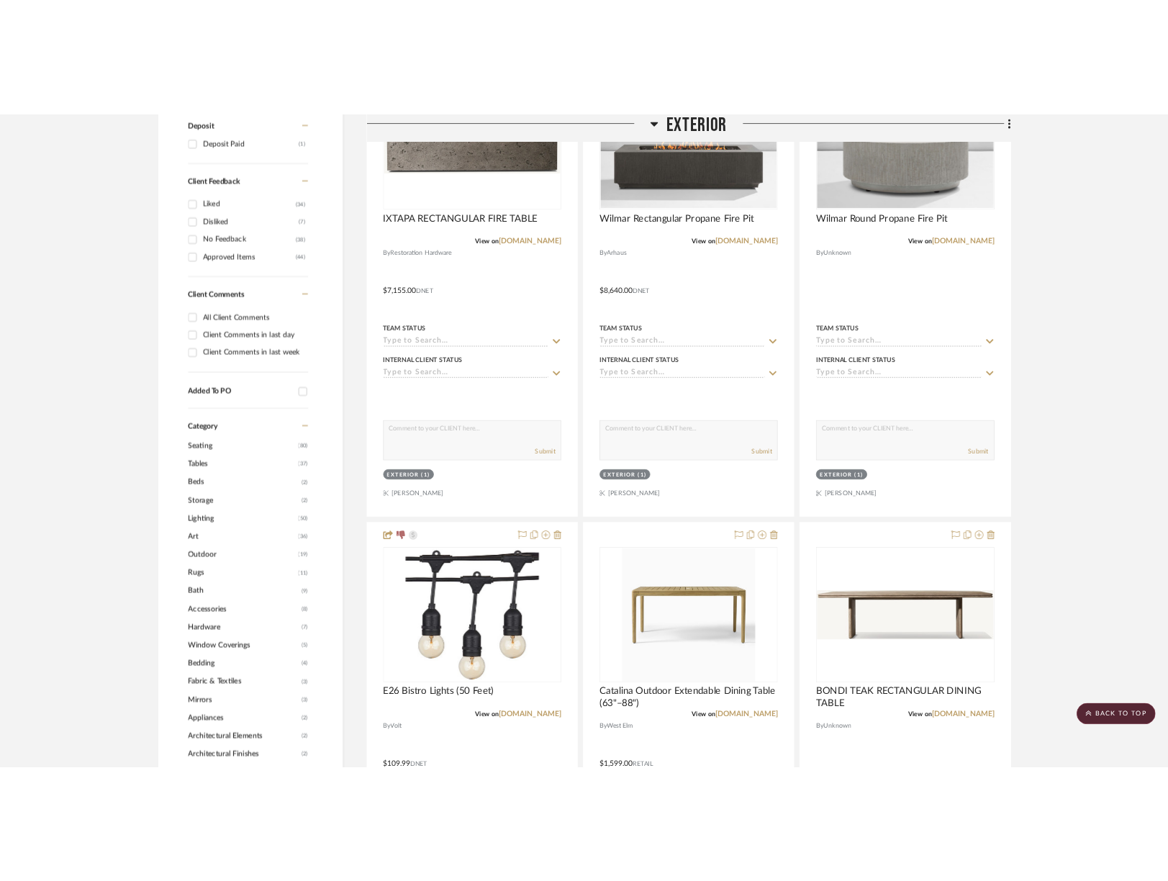
scroll to position [512, 0]
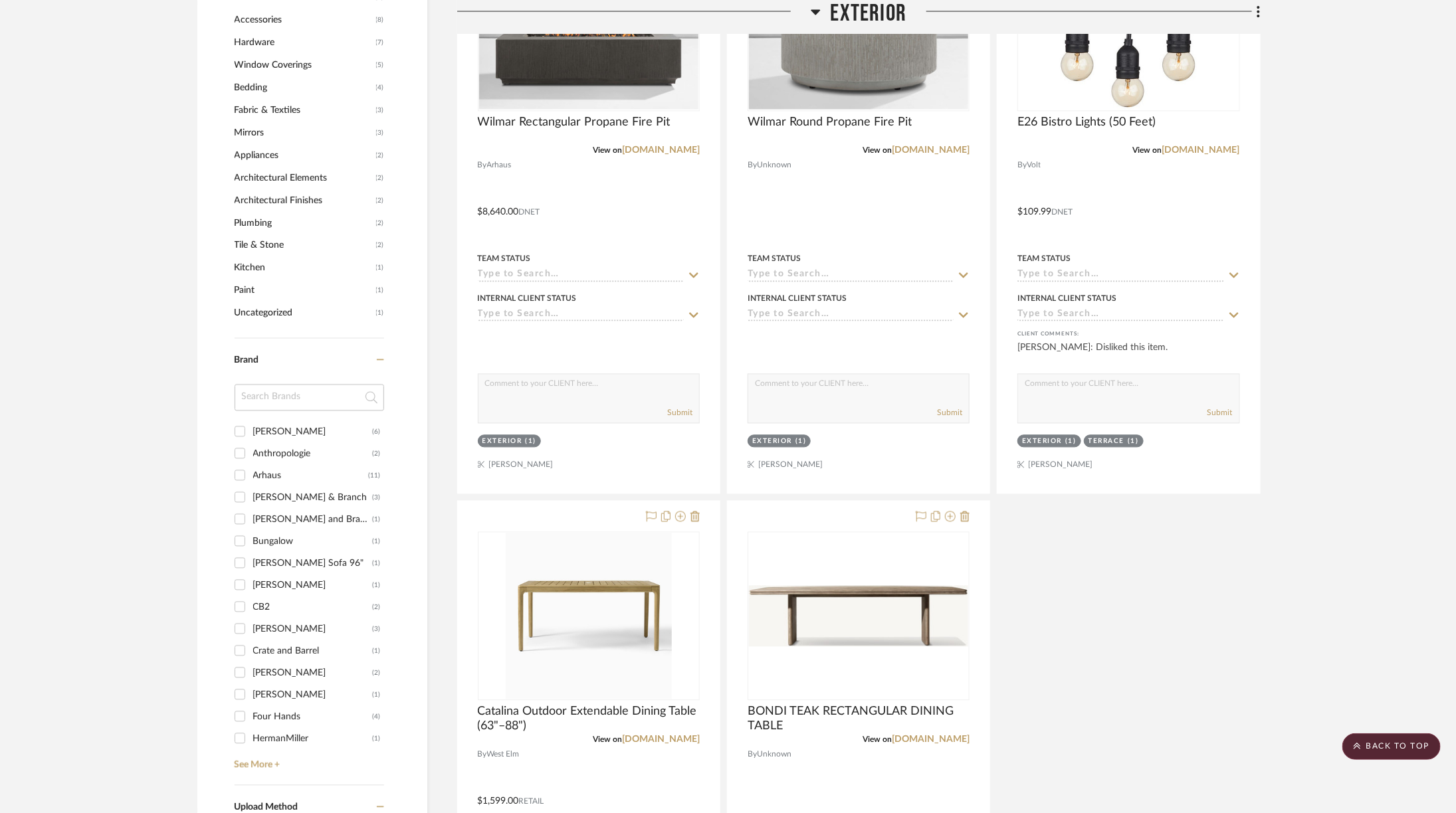
scroll to position [1581, 0]
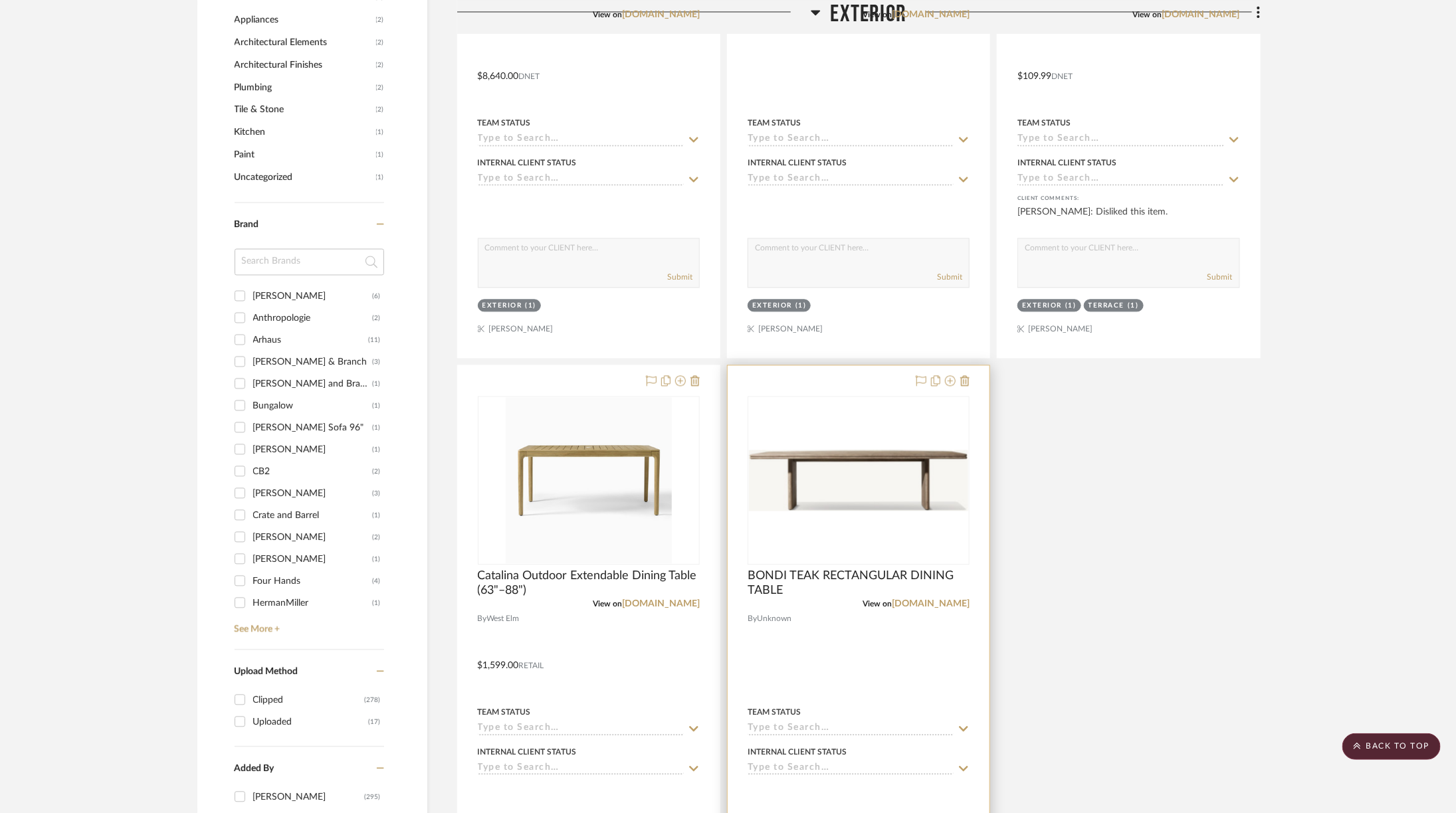
click at [943, 484] on img "0" at bounding box center [858, 480] width 219 height 61
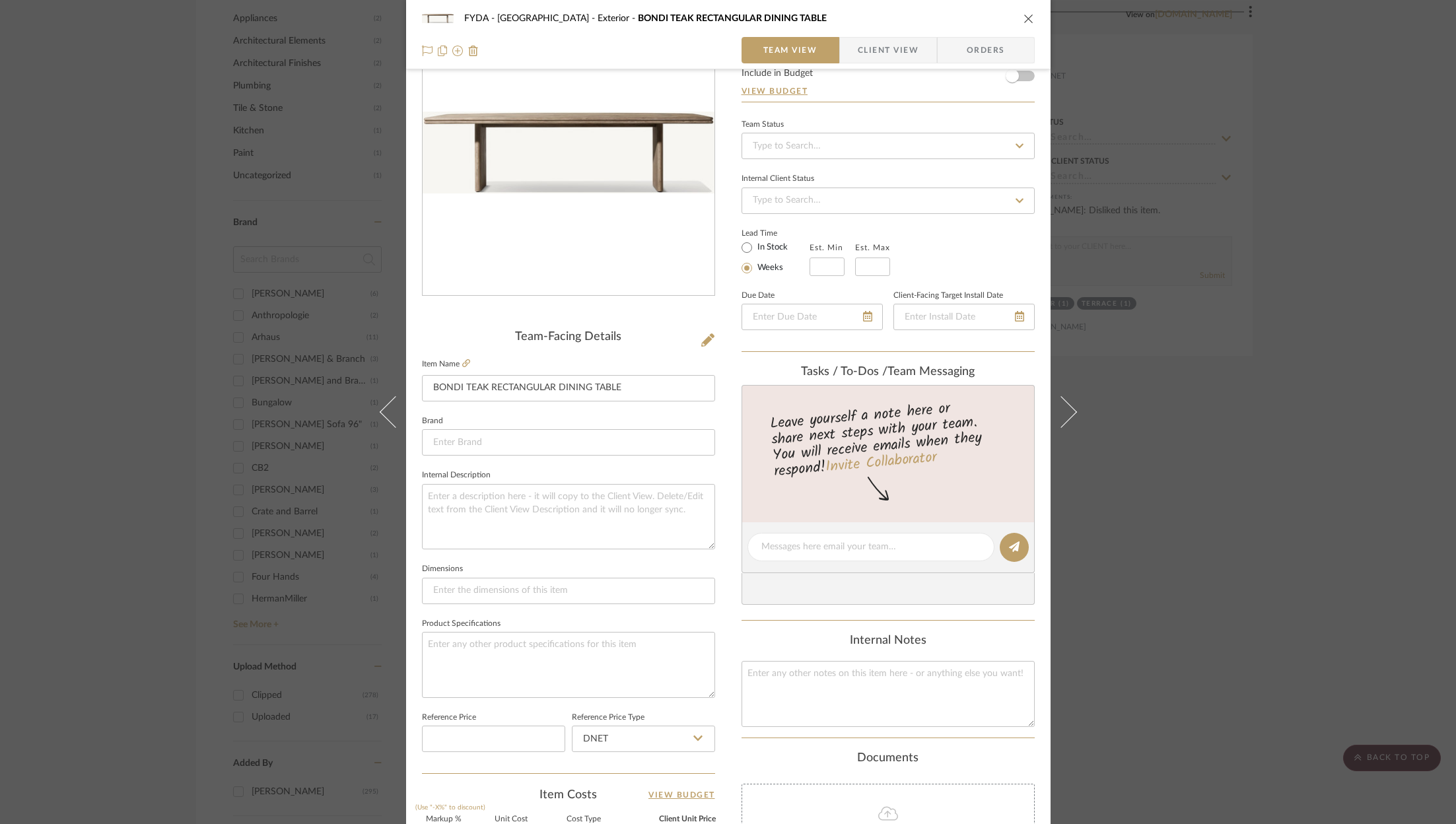
scroll to position [26, 0]
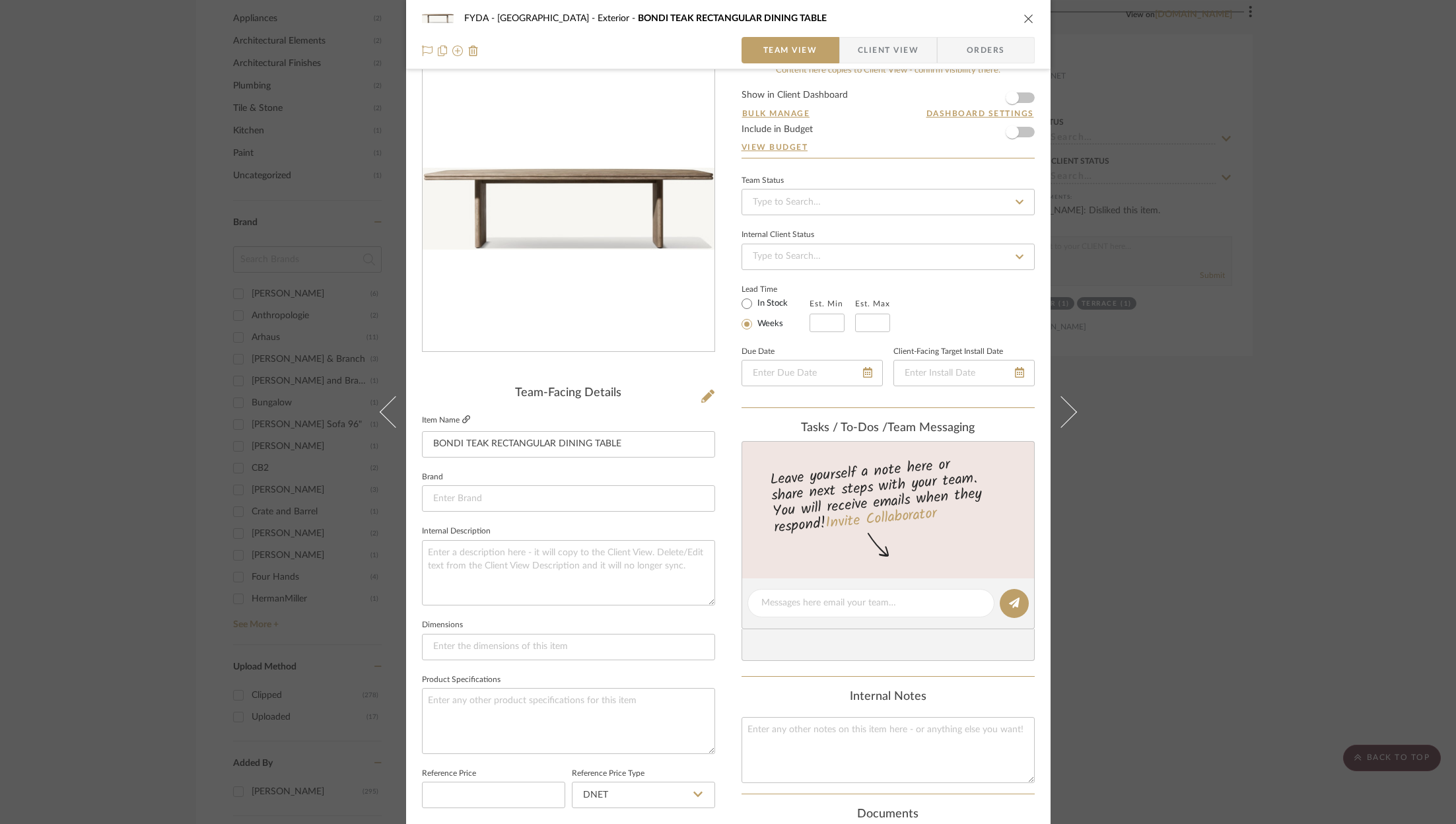
click at [462, 418] on icon at bounding box center [466, 419] width 8 height 8
click at [1023, 12] on div "FYDA - 655 City Park Exterior BONDI TEAK RECTANGULAR DINING TABLE" at bounding box center [728, 18] width 613 height 27
click at [1028, 15] on icon "close" at bounding box center [1028, 18] width 11 height 11
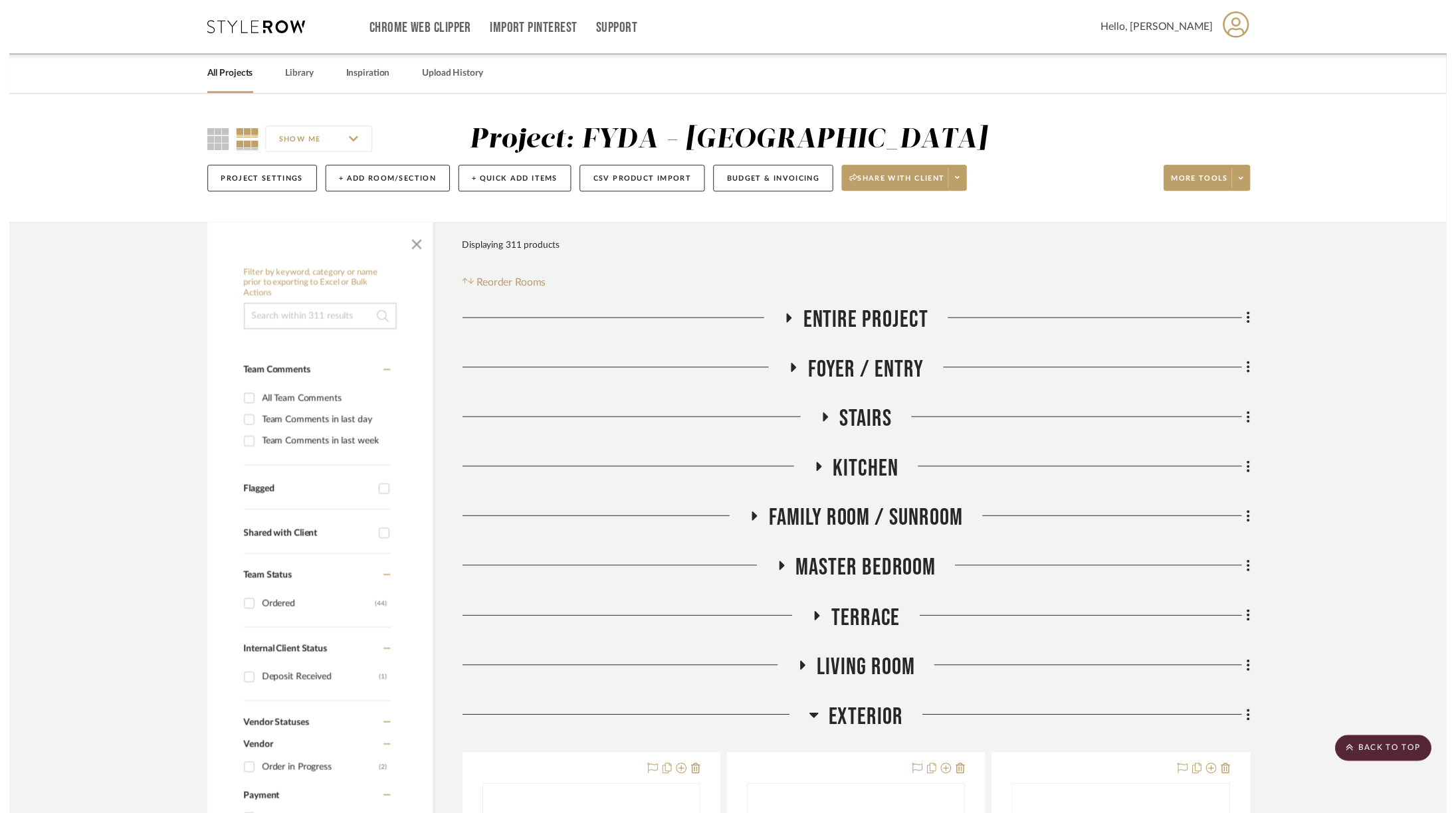
scroll to position [1581, 0]
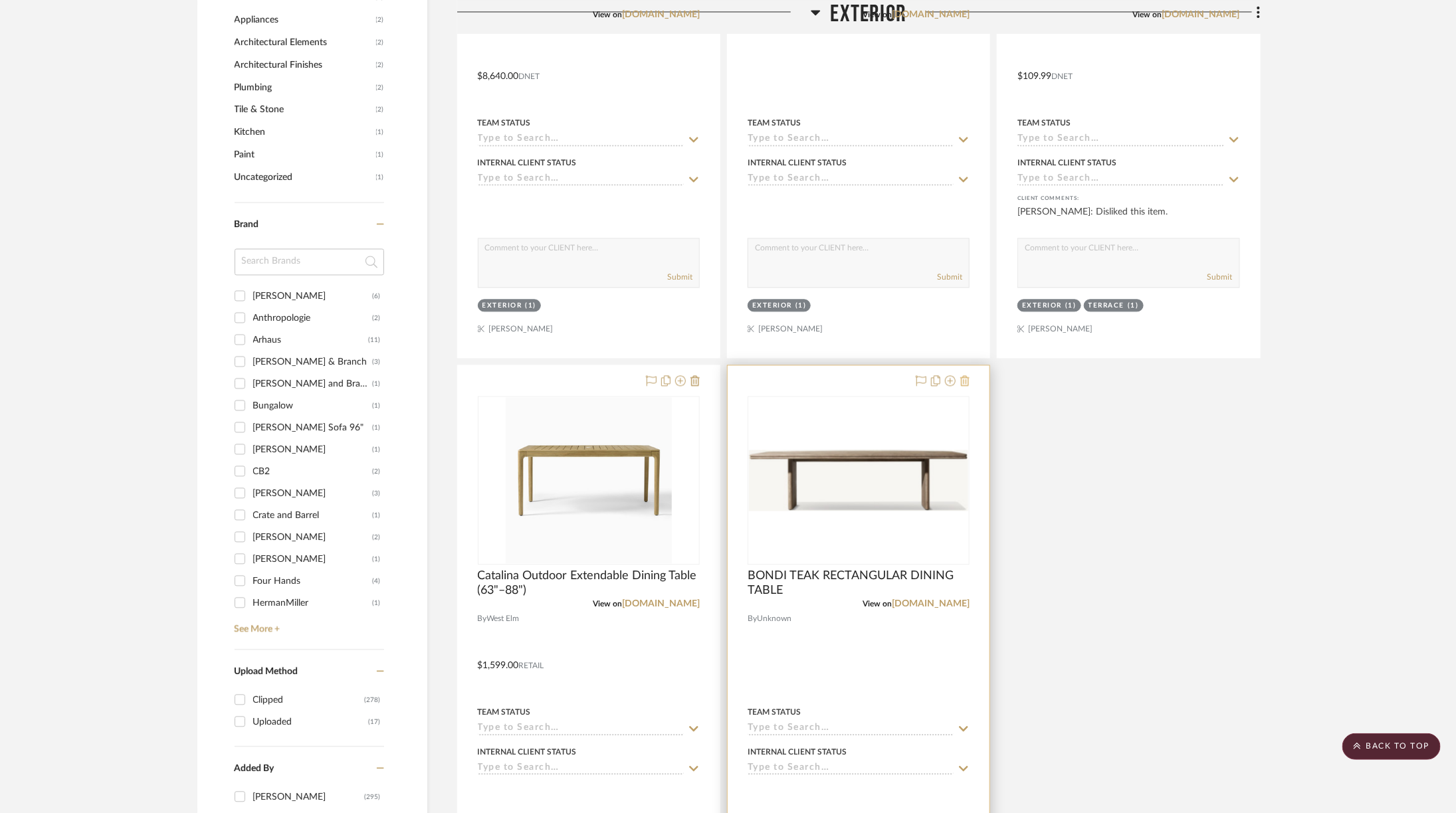
click at [968, 376] on icon at bounding box center [965, 381] width 9 height 11
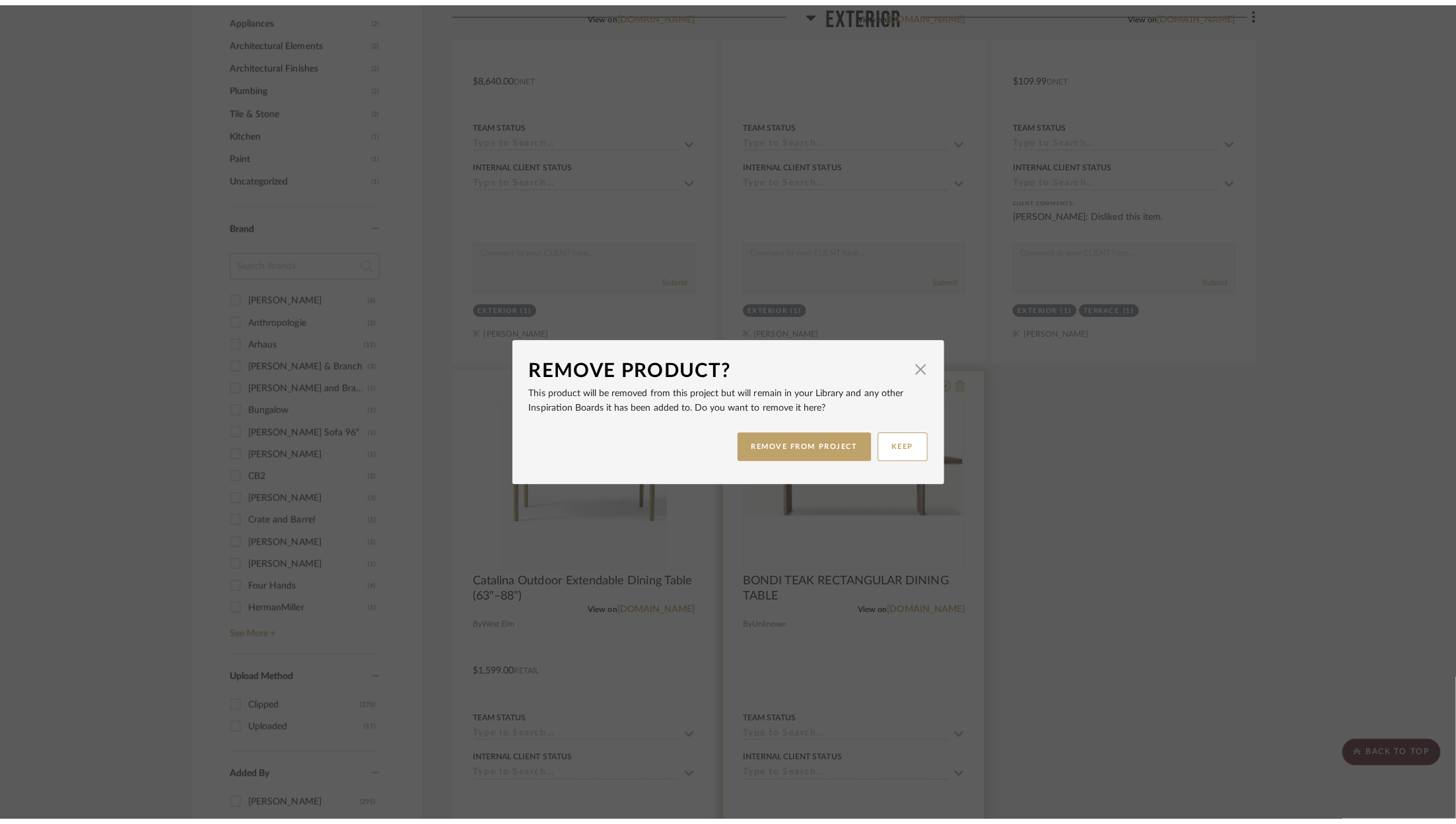
scroll to position [0, 0]
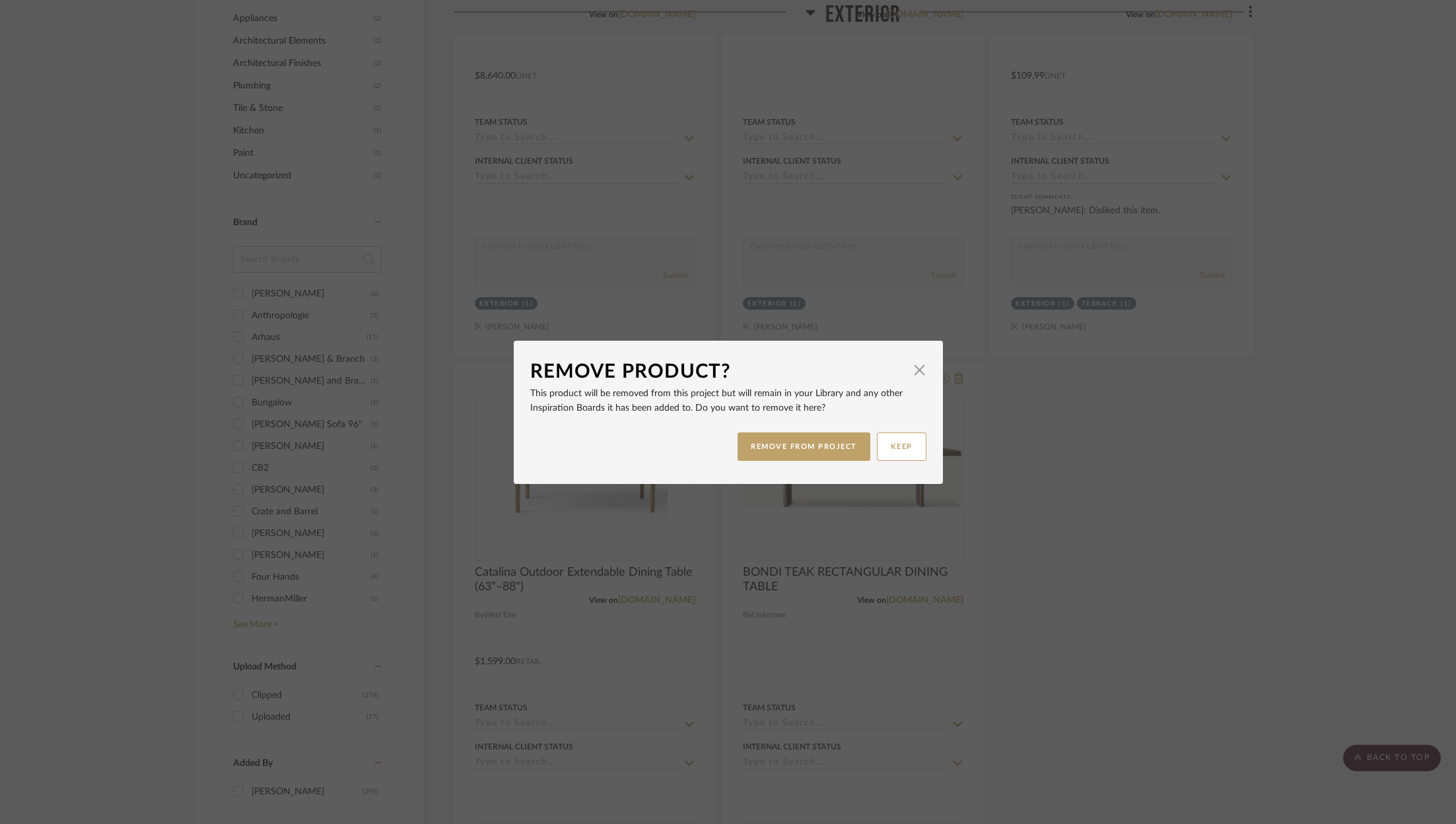
click at [791, 462] on div "REMOVE FROM PROJECT KEEP" at bounding box center [728, 446] width 396 height 41
click at [792, 455] on button "REMOVE FROM PROJECT" at bounding box center [804, 446] width 133 height 28
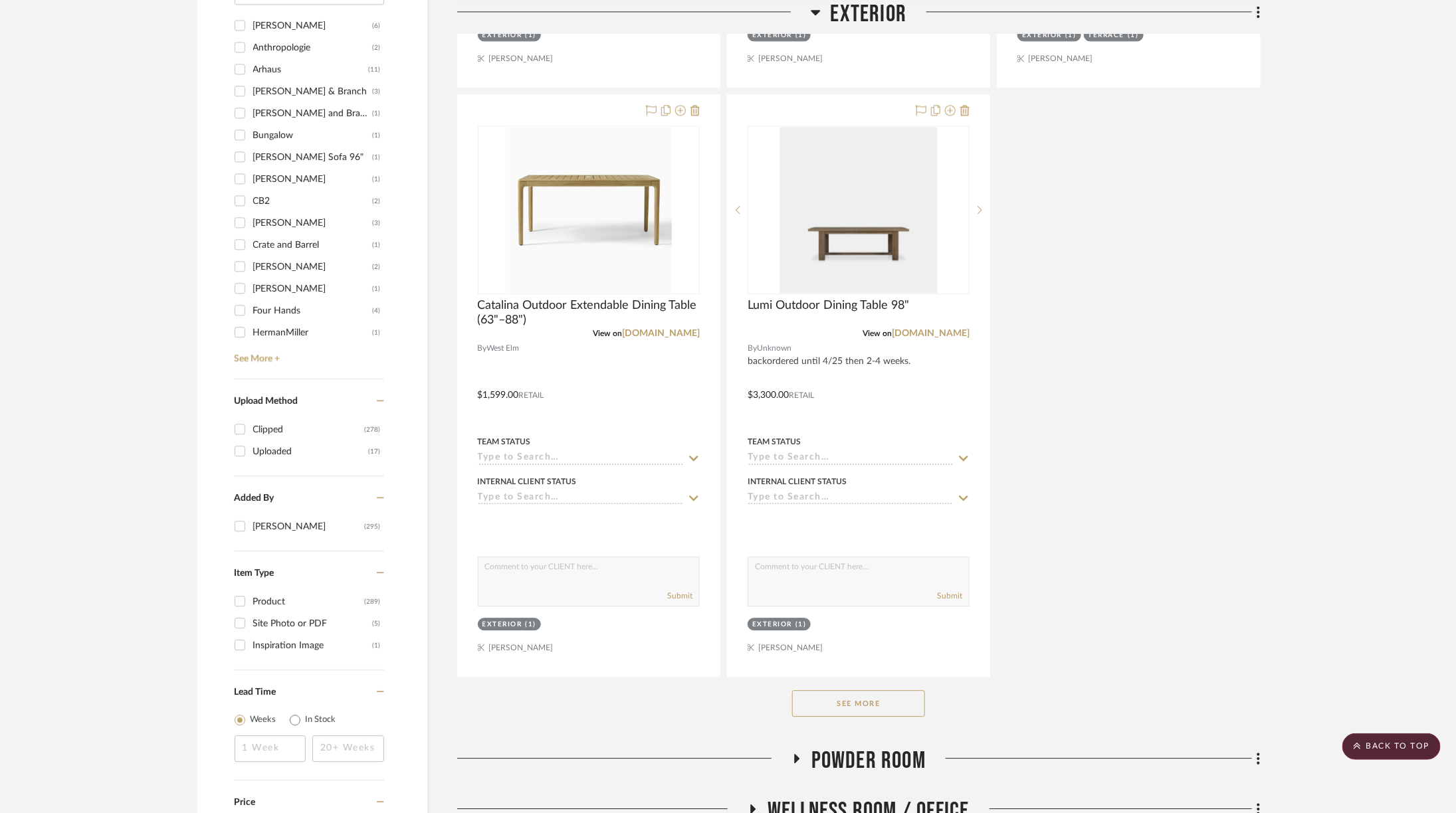
scroll to position [1859, 0]
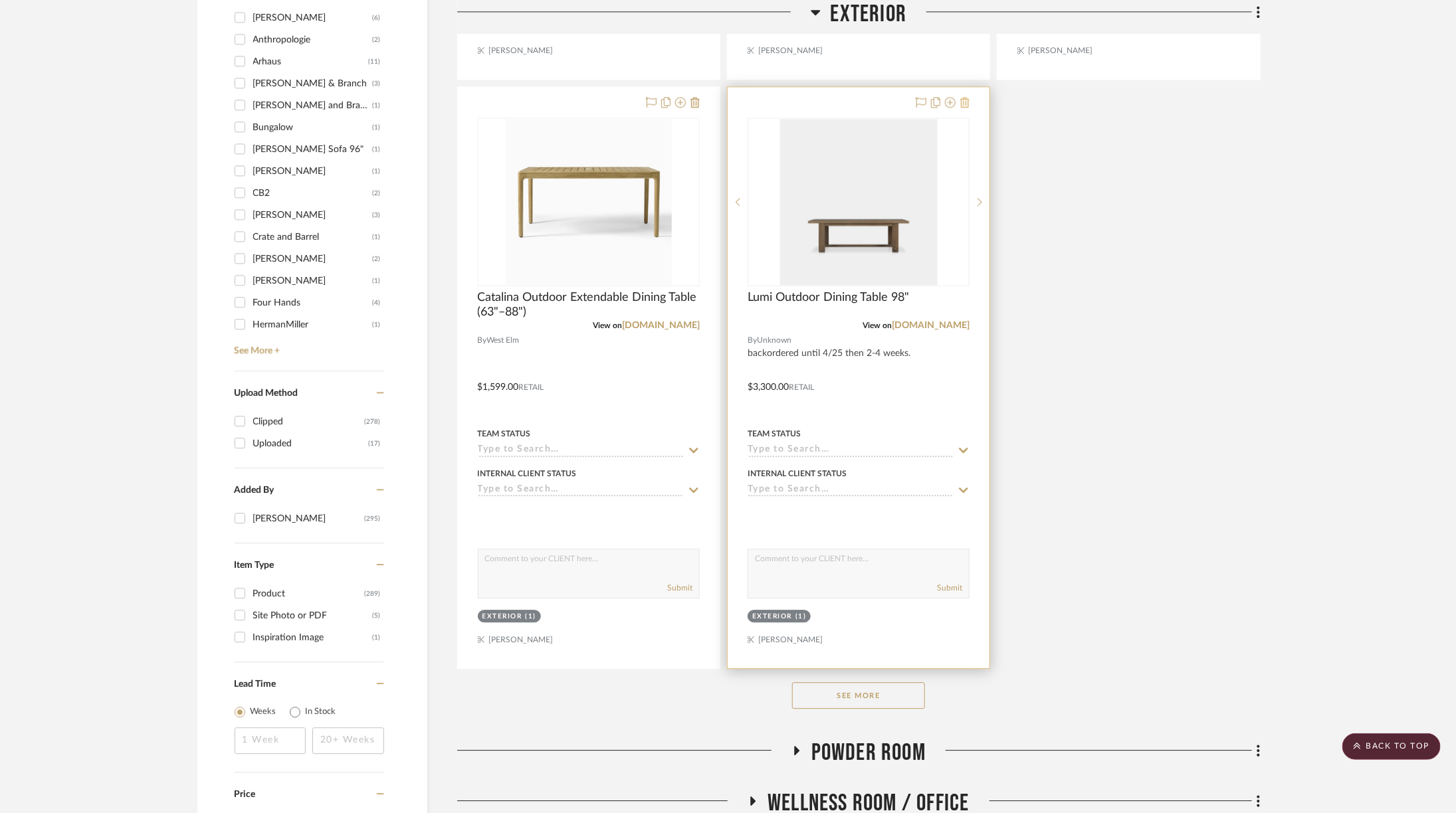
click at [964, 99] on icon at bounding box center [965, 102] width 9 height 11
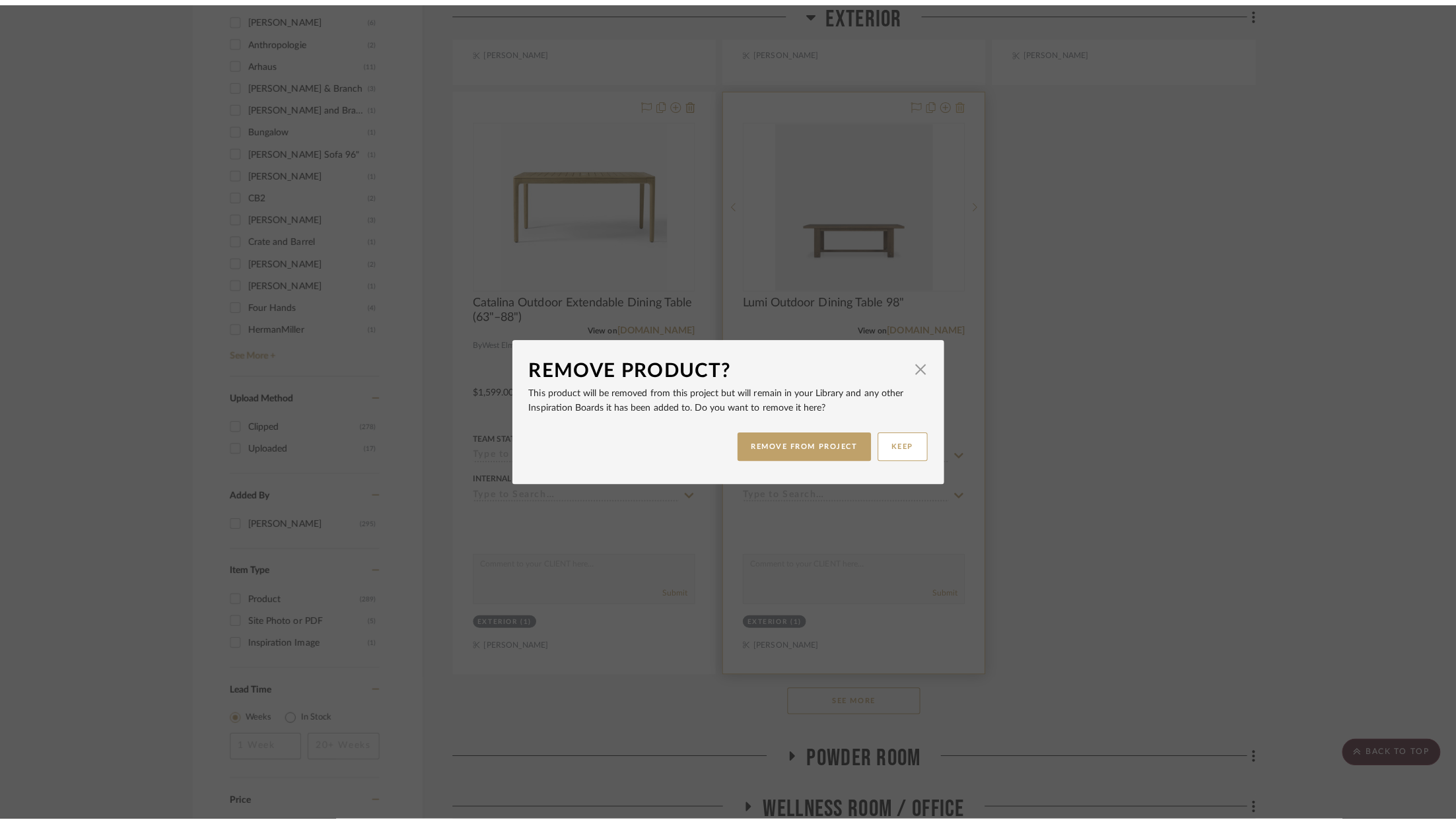
scroll to position [0, 0]
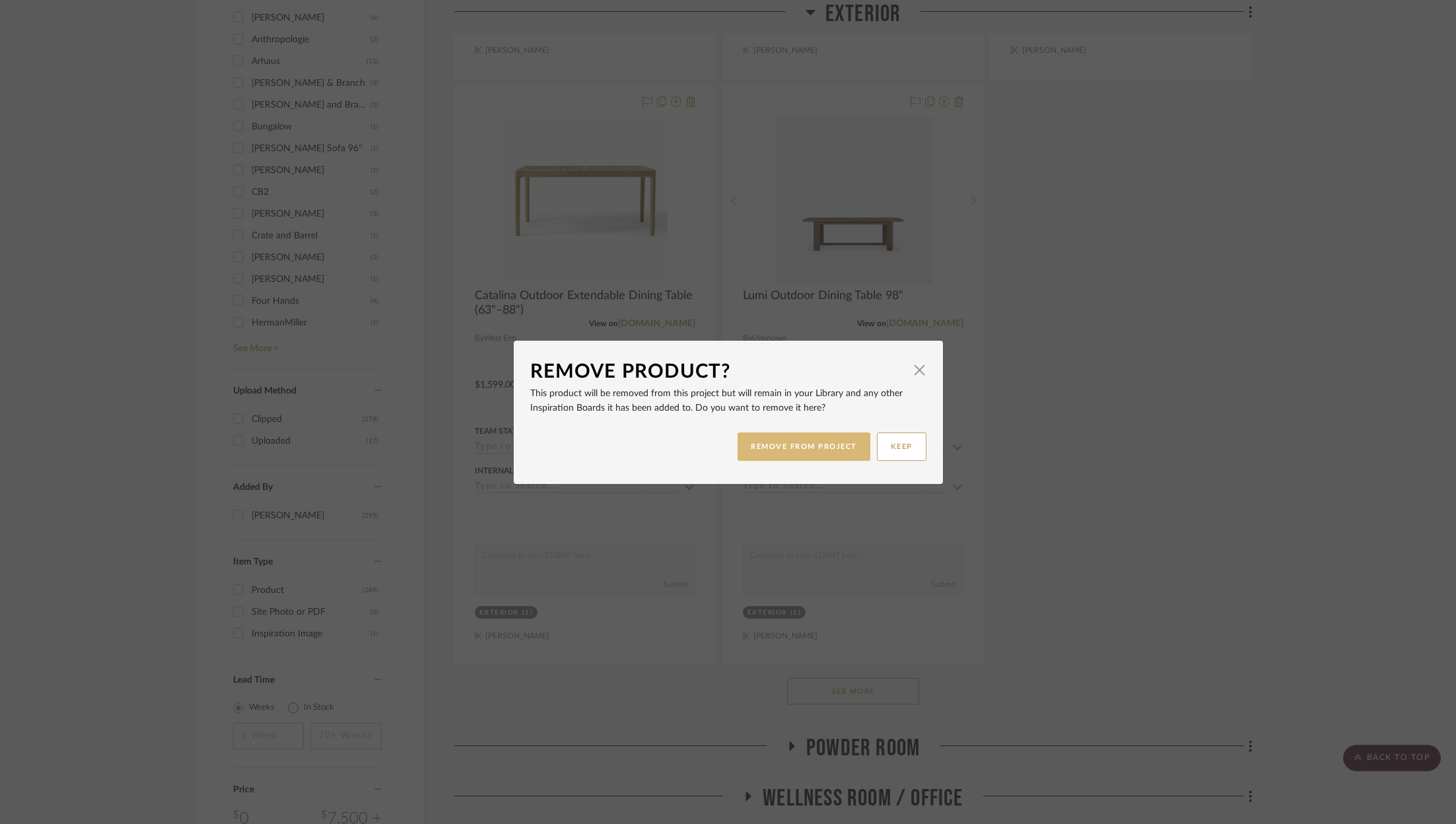
click at [806, 445] on button "REMOVE FROM PROJECT" at bounding box center [804, 446] width 133 height 28
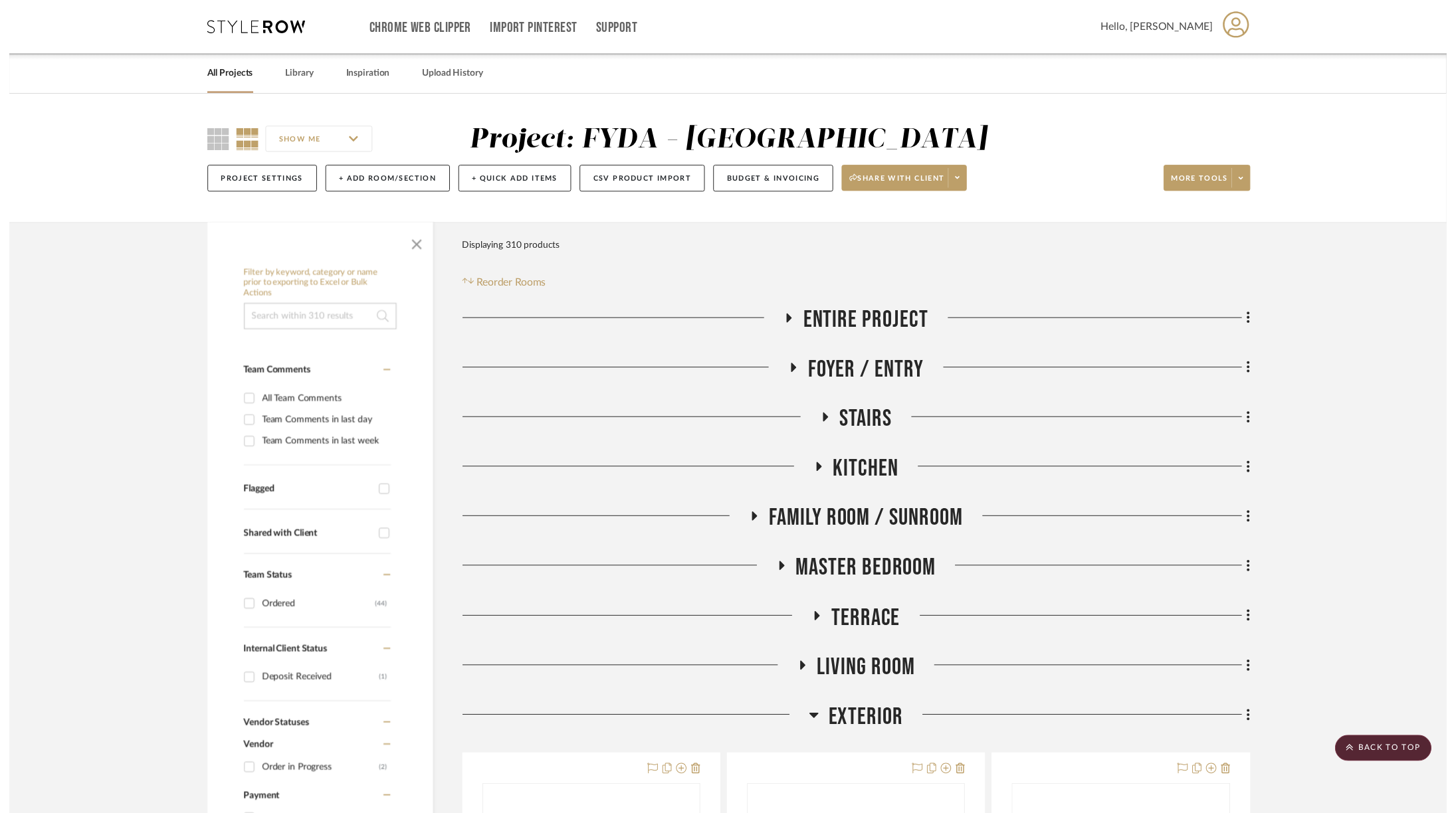
scroll to position [1859, 0]
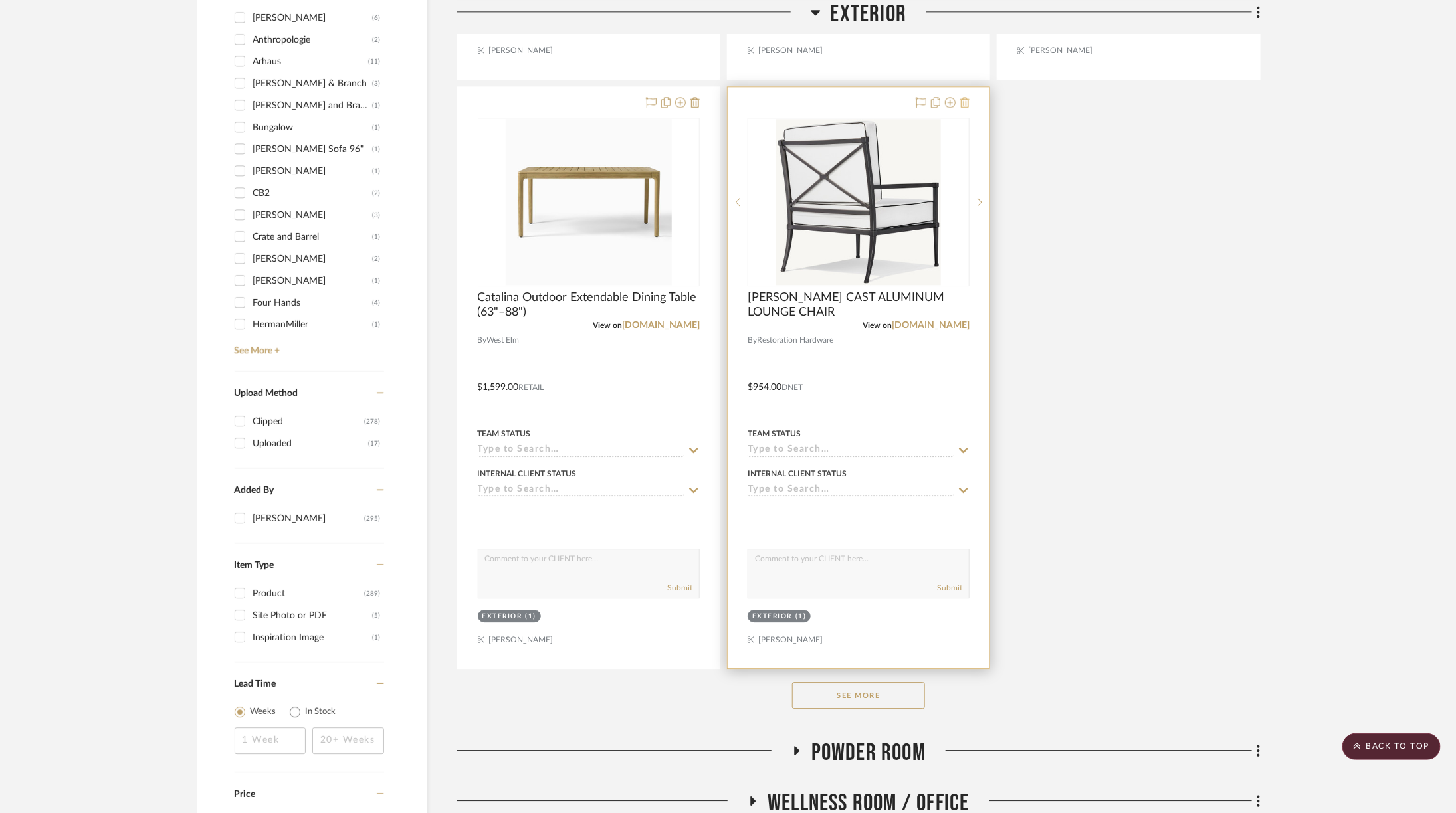
click at [961, 102] on icon at bounding box center [965, 102] width 9 height 11
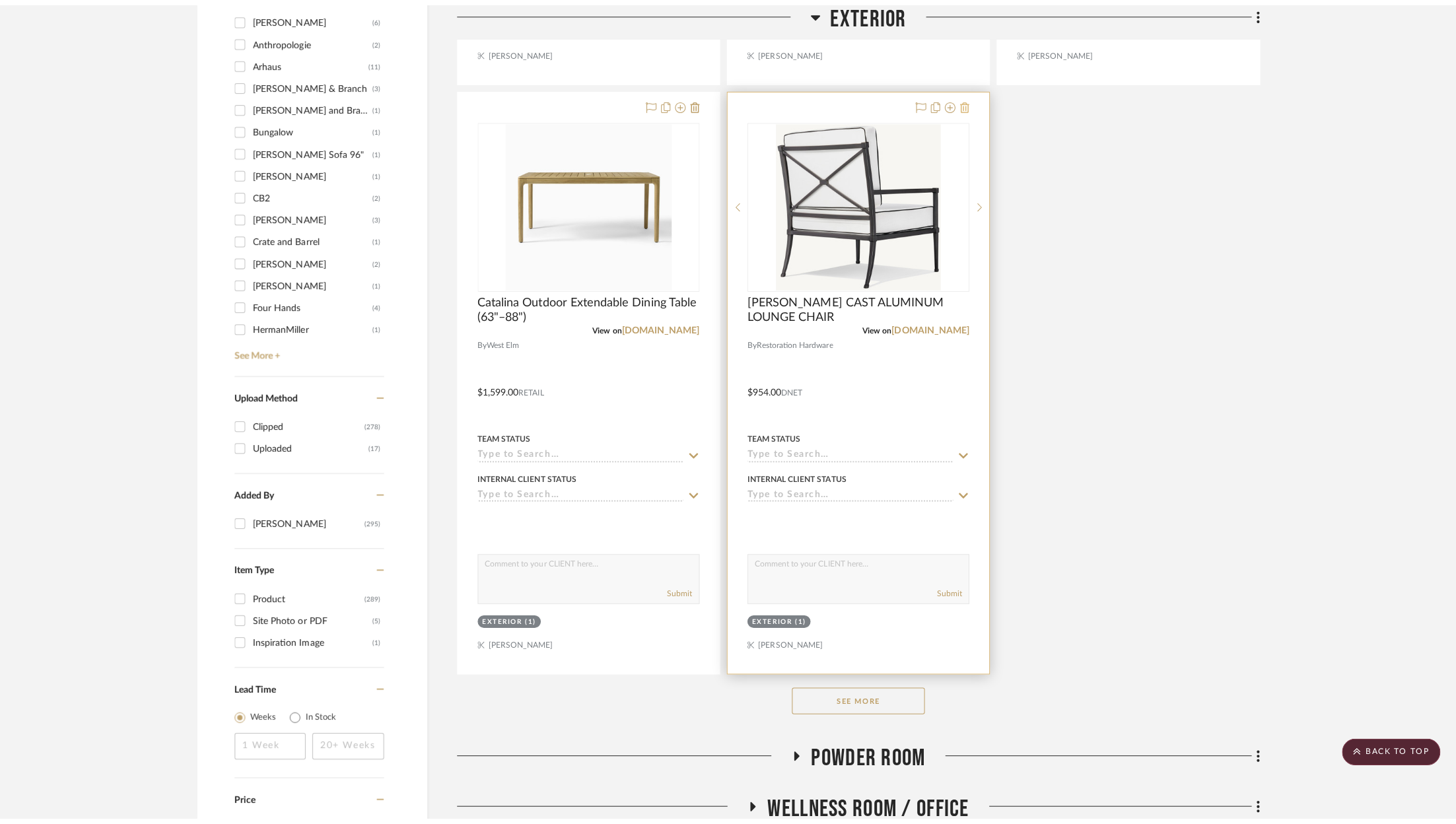
scroll to position [0, 0]
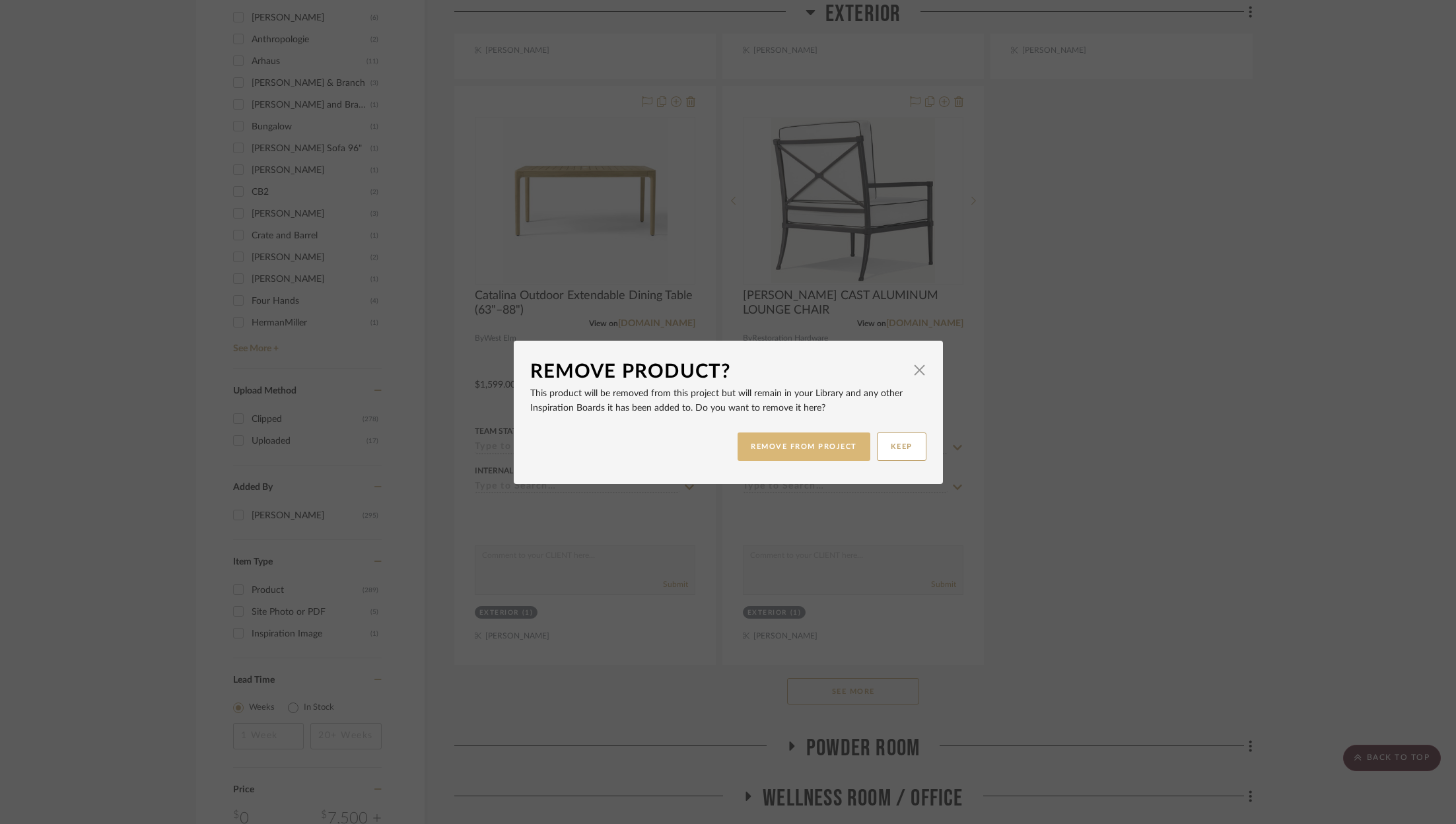
click at [803, 441] on button "REMOVE FROM PROJECT" at bounding box center [804, 446] width 133 height 28
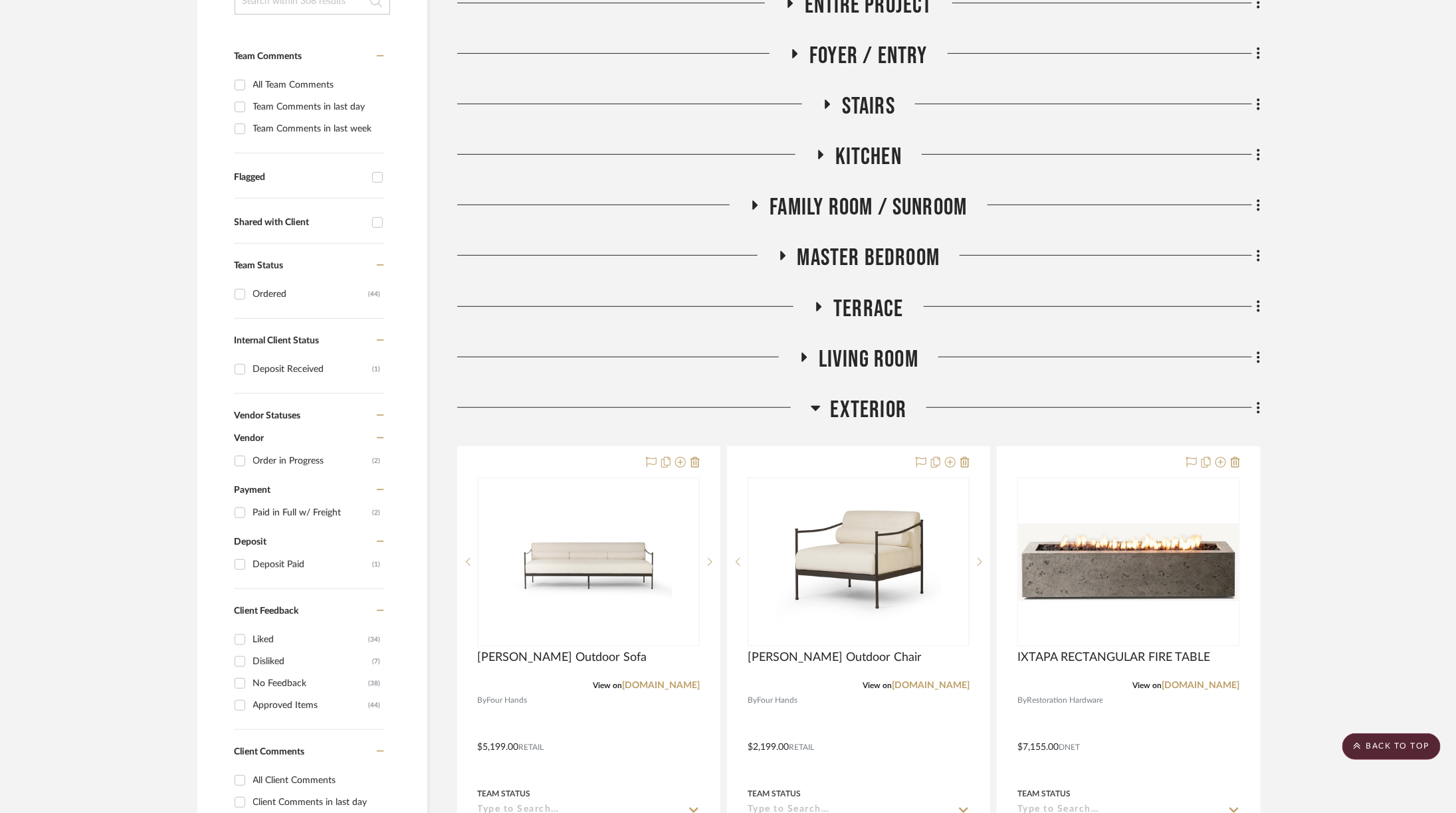
scroll to position [318, 0]
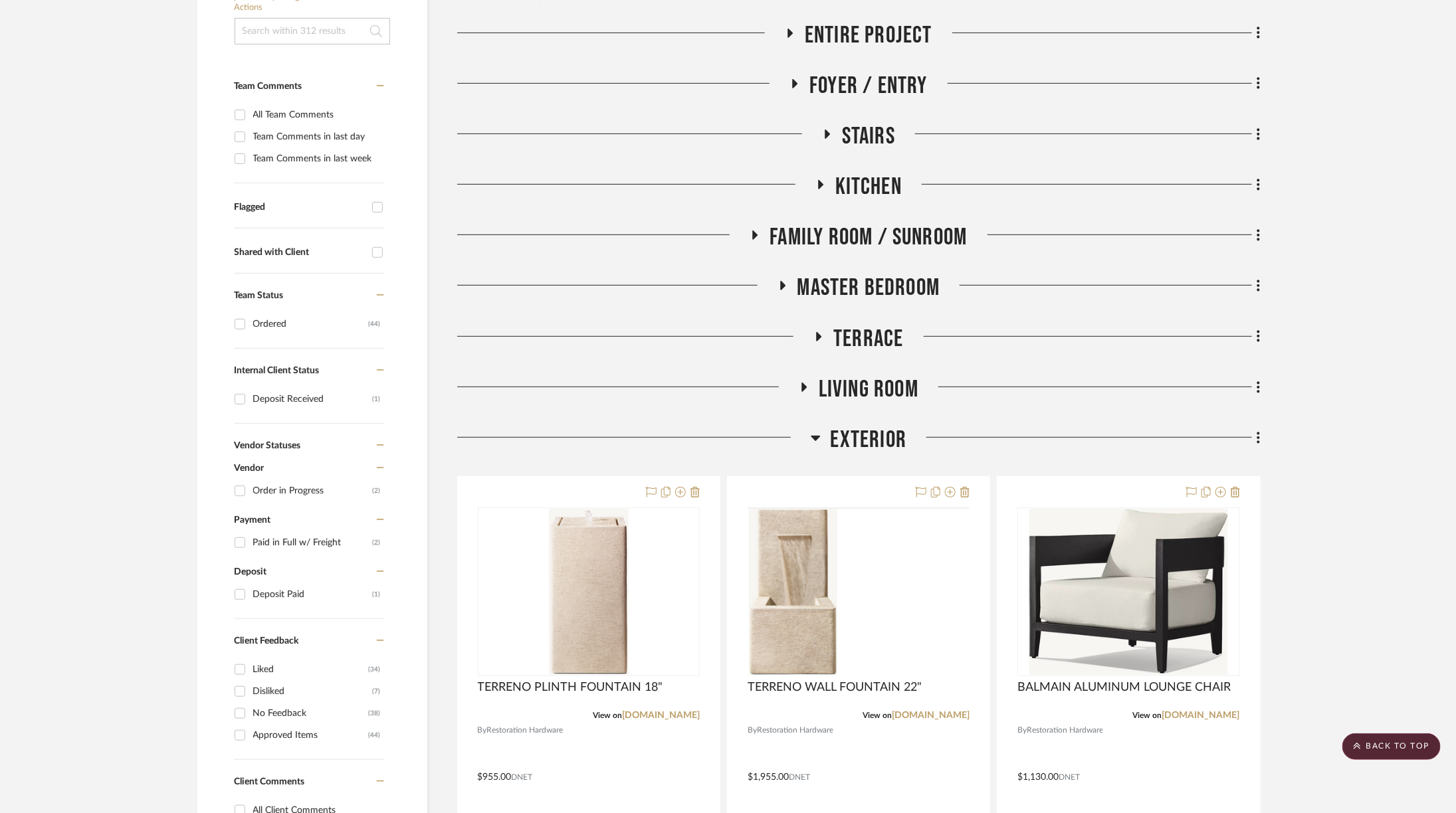
scroll to position [312, 0]
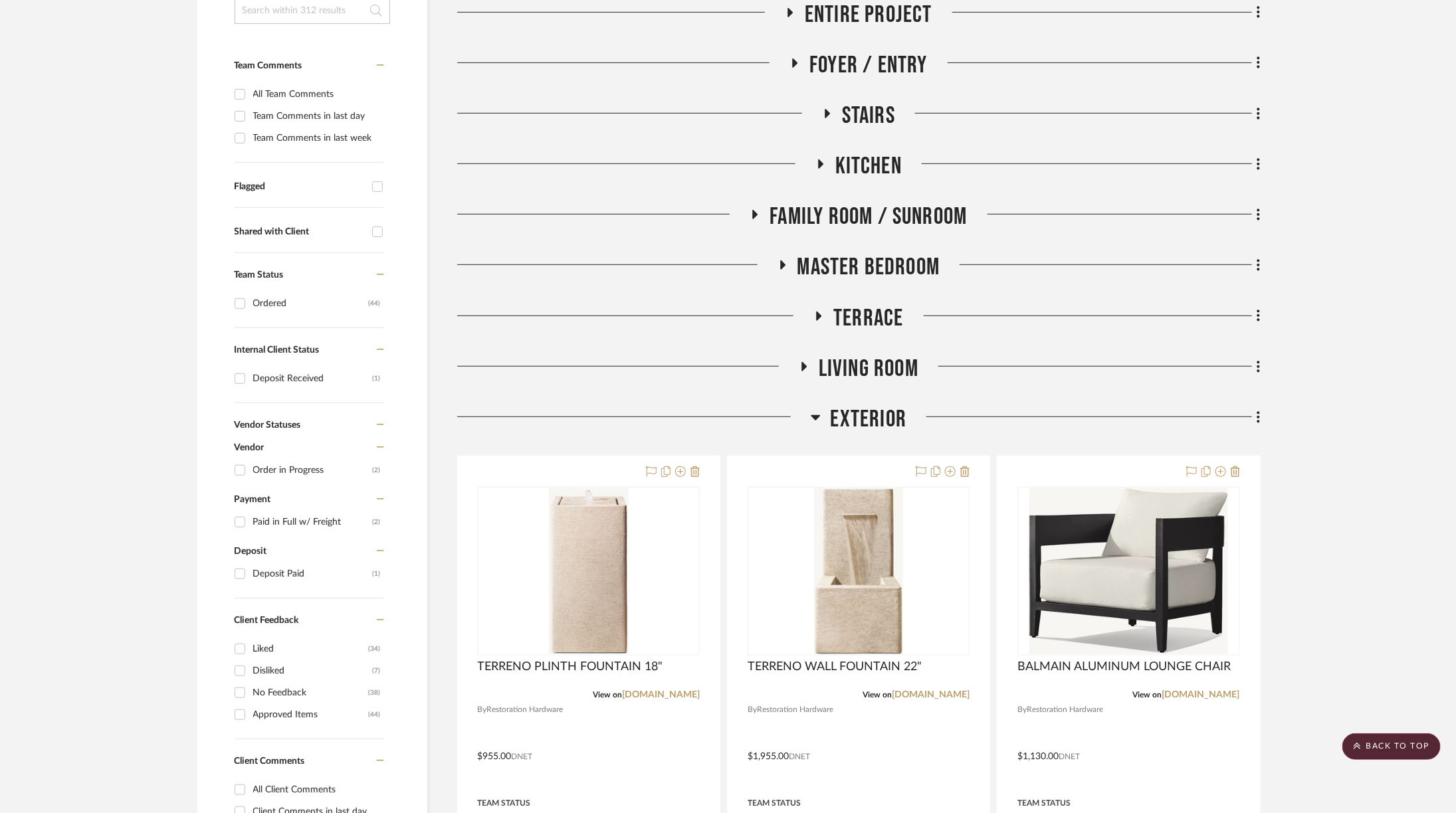
click at [887, 373] on span "Living Room" at bounding box center [869, 368] width 100 height 29
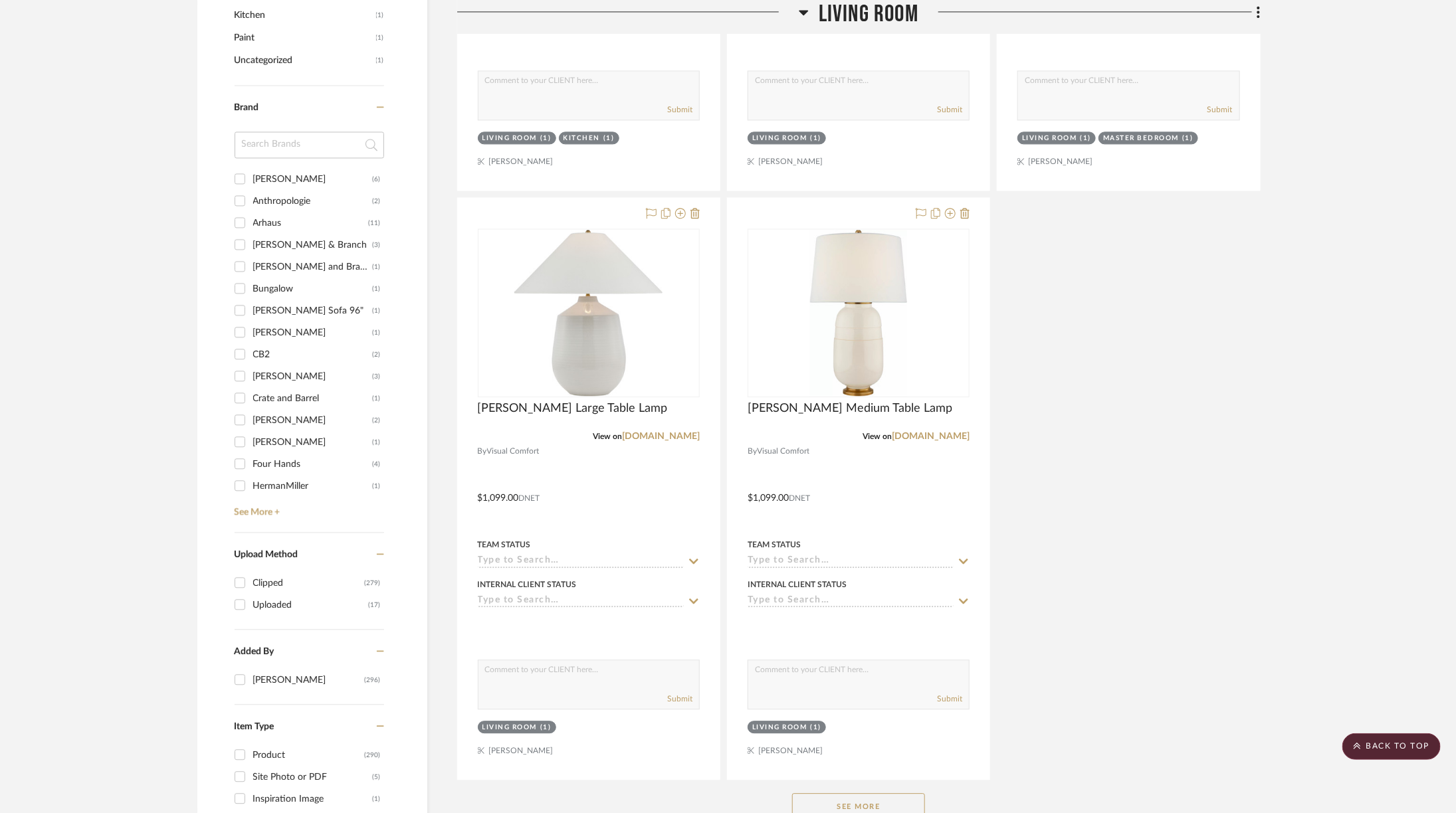
scroll to position [2069, 0]
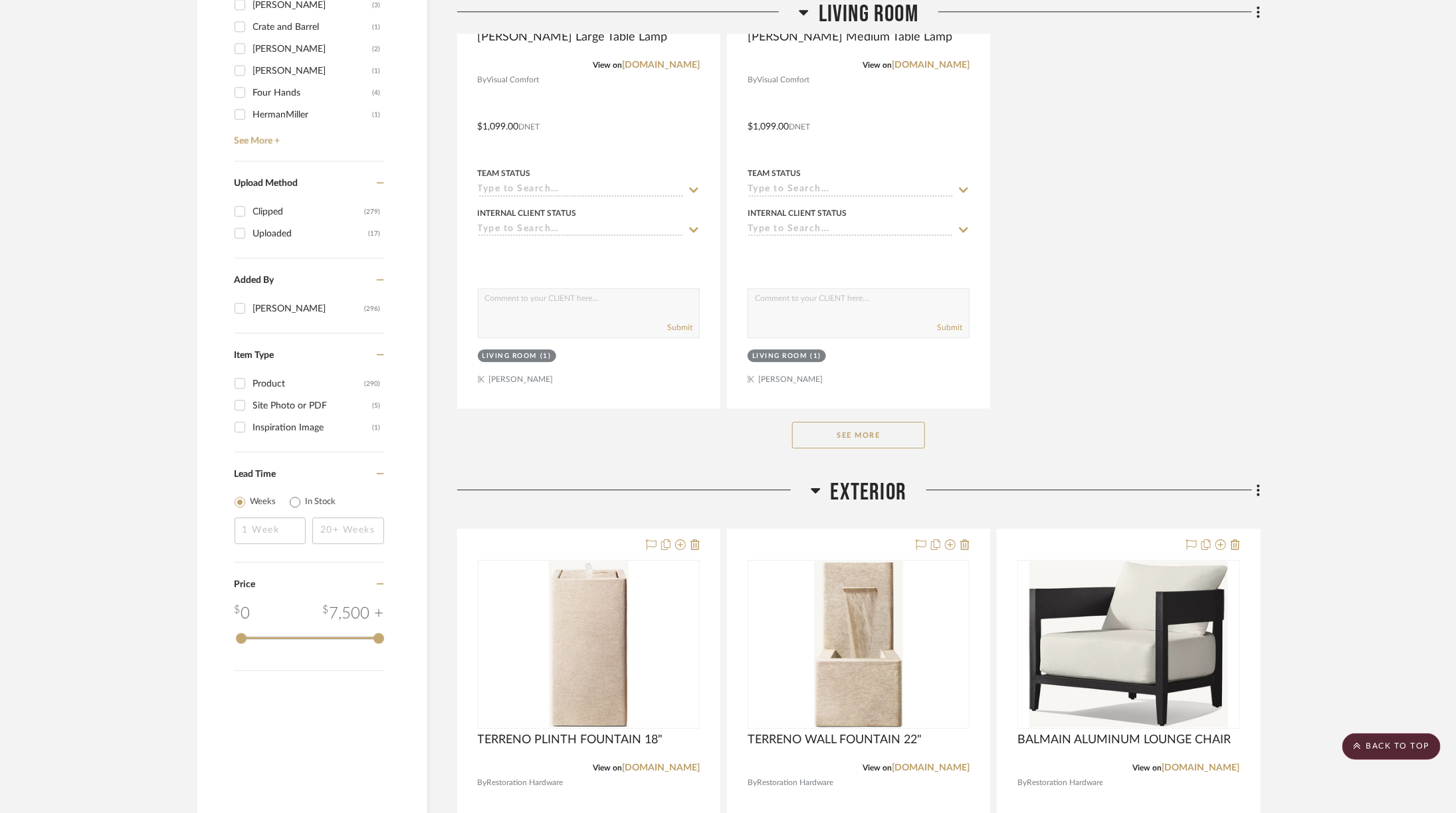
click at [869, 430] on button "See More" at bounding box center [859, 435] width 133 height 27
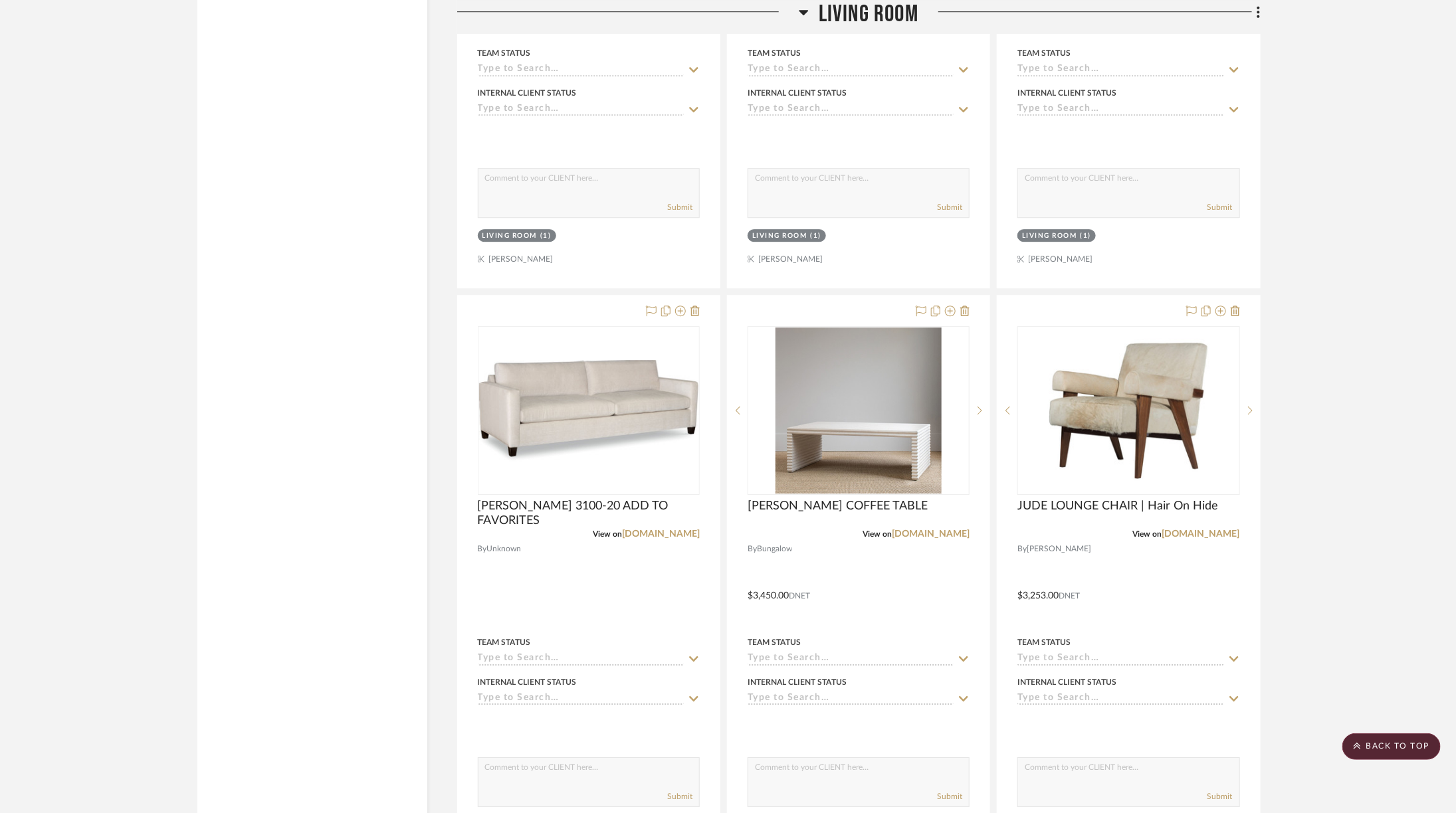
scroll to position [5157, 0]
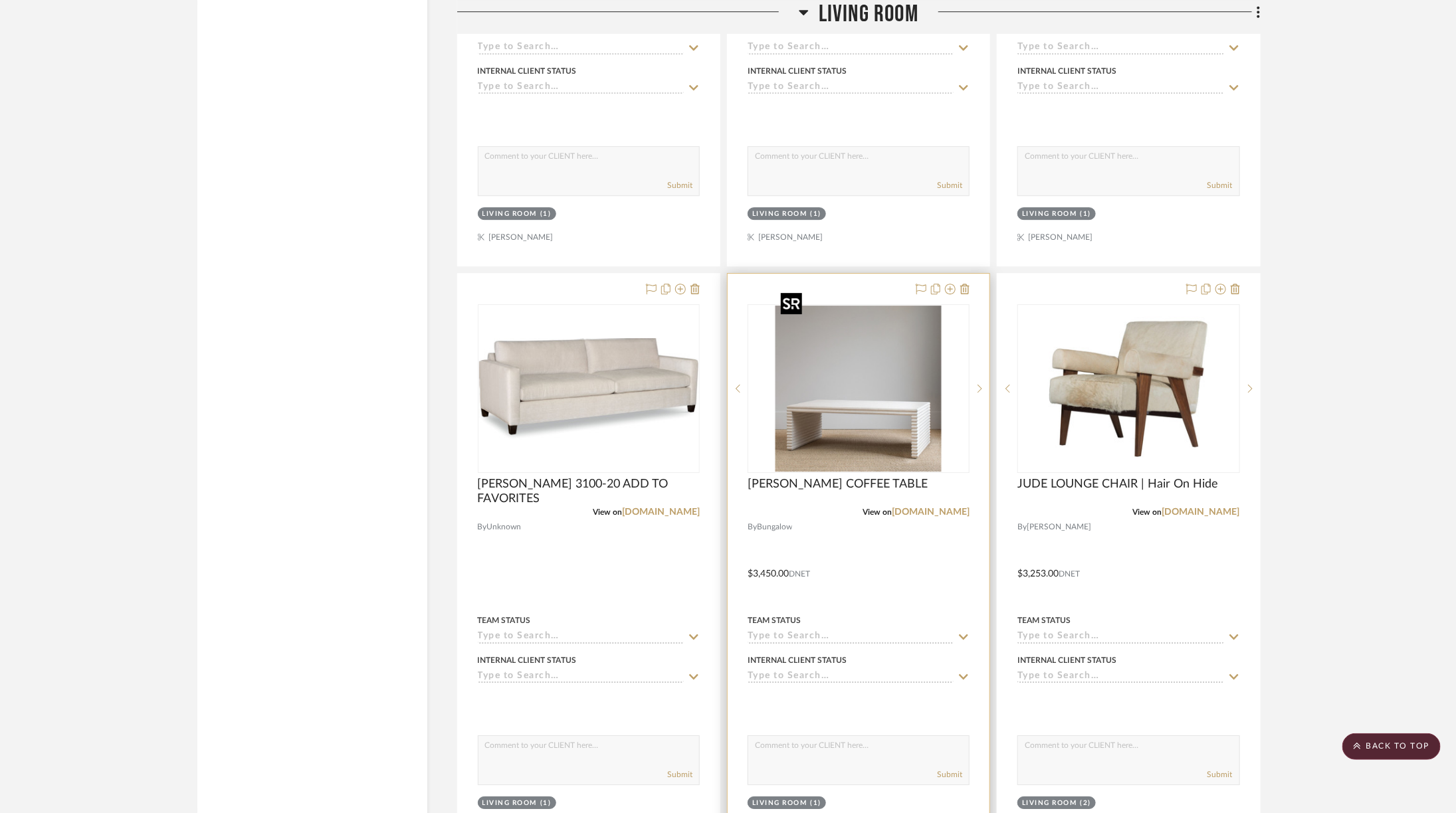
click at [0, 0] on img at bounding box center [0, 0] width 0 height 0
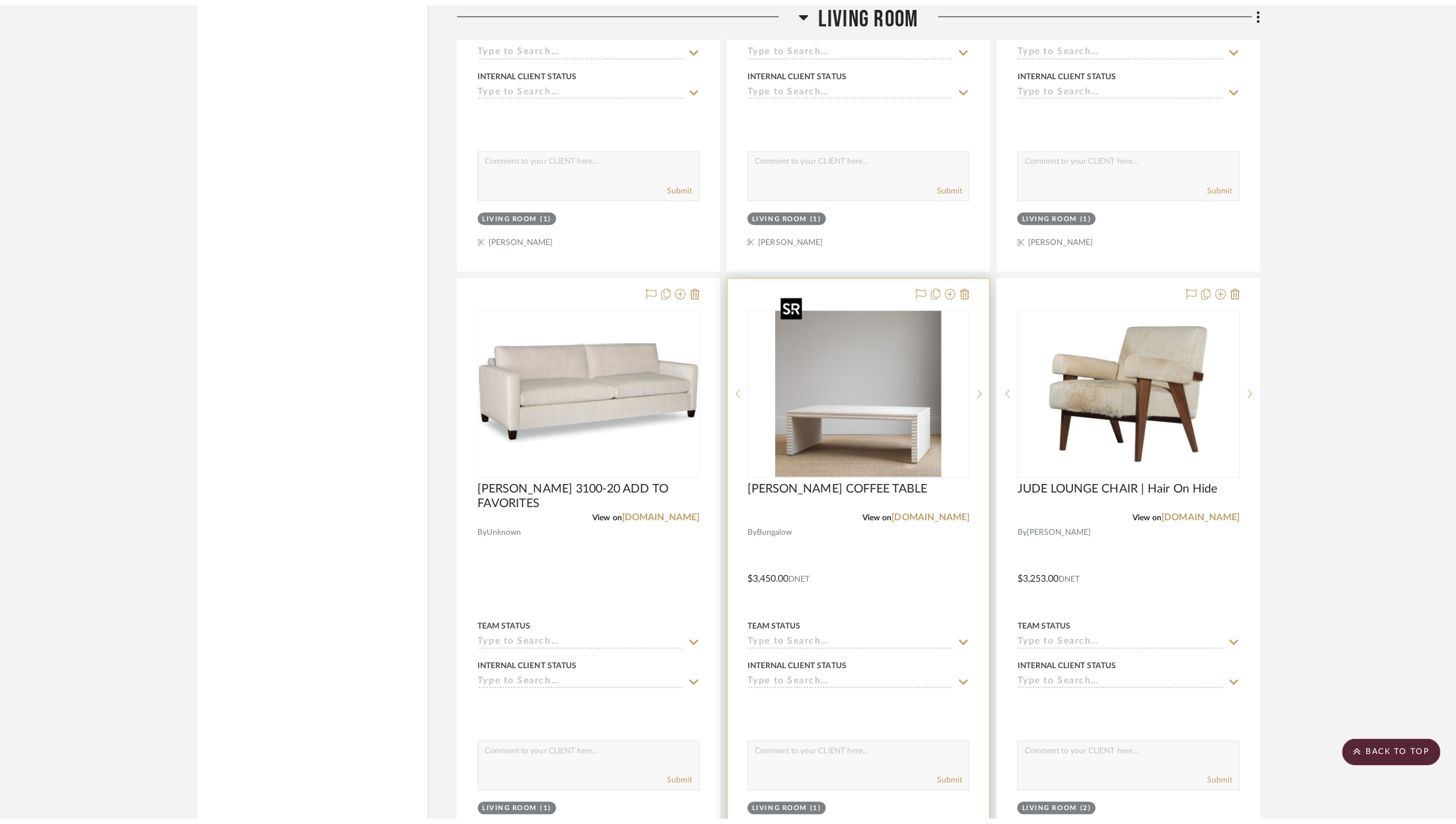
scroll to position [0, 0]
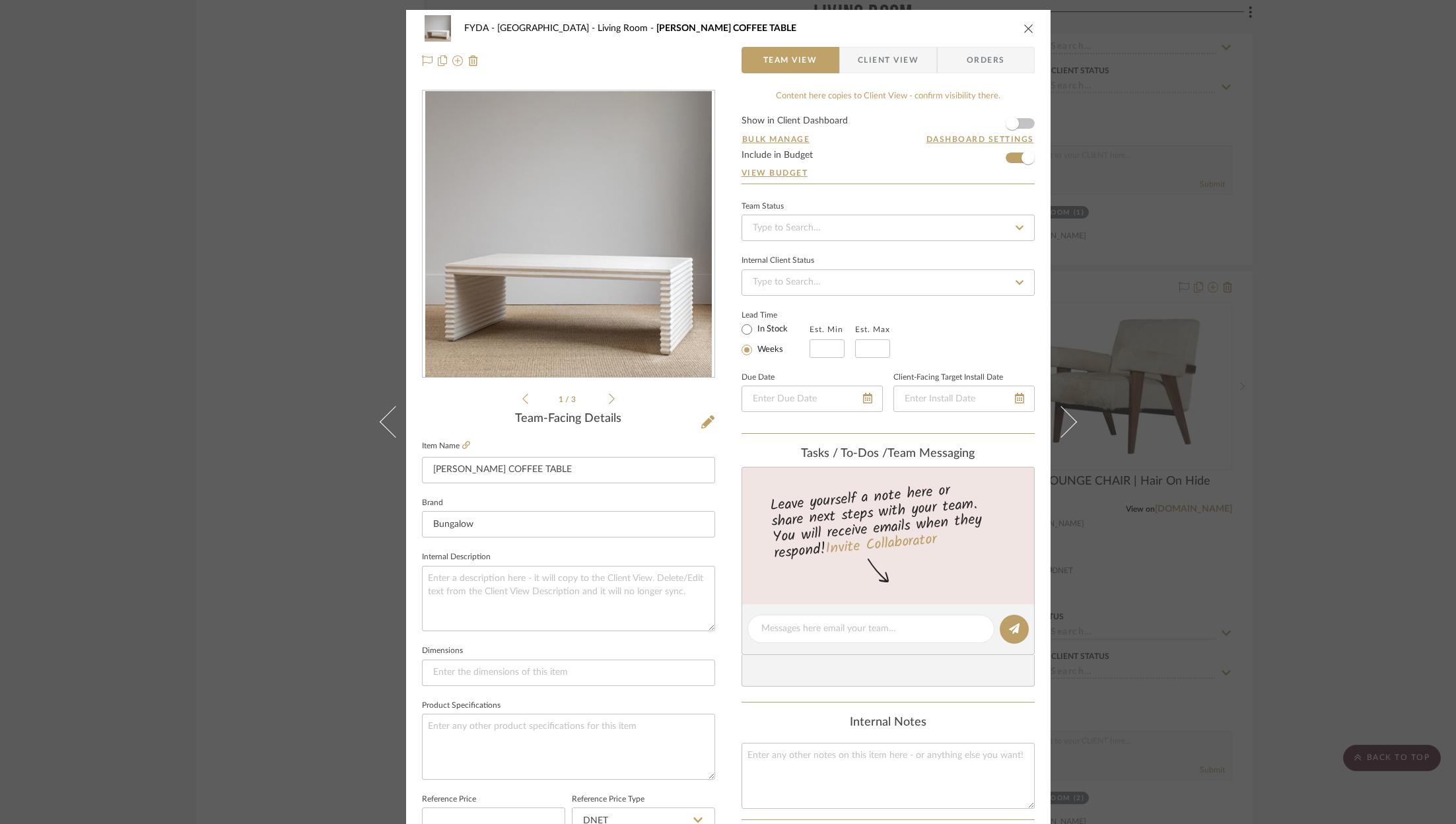
click at [1023, 28] on icon "close" at bounding box center [1028, 28] width 11 height 11
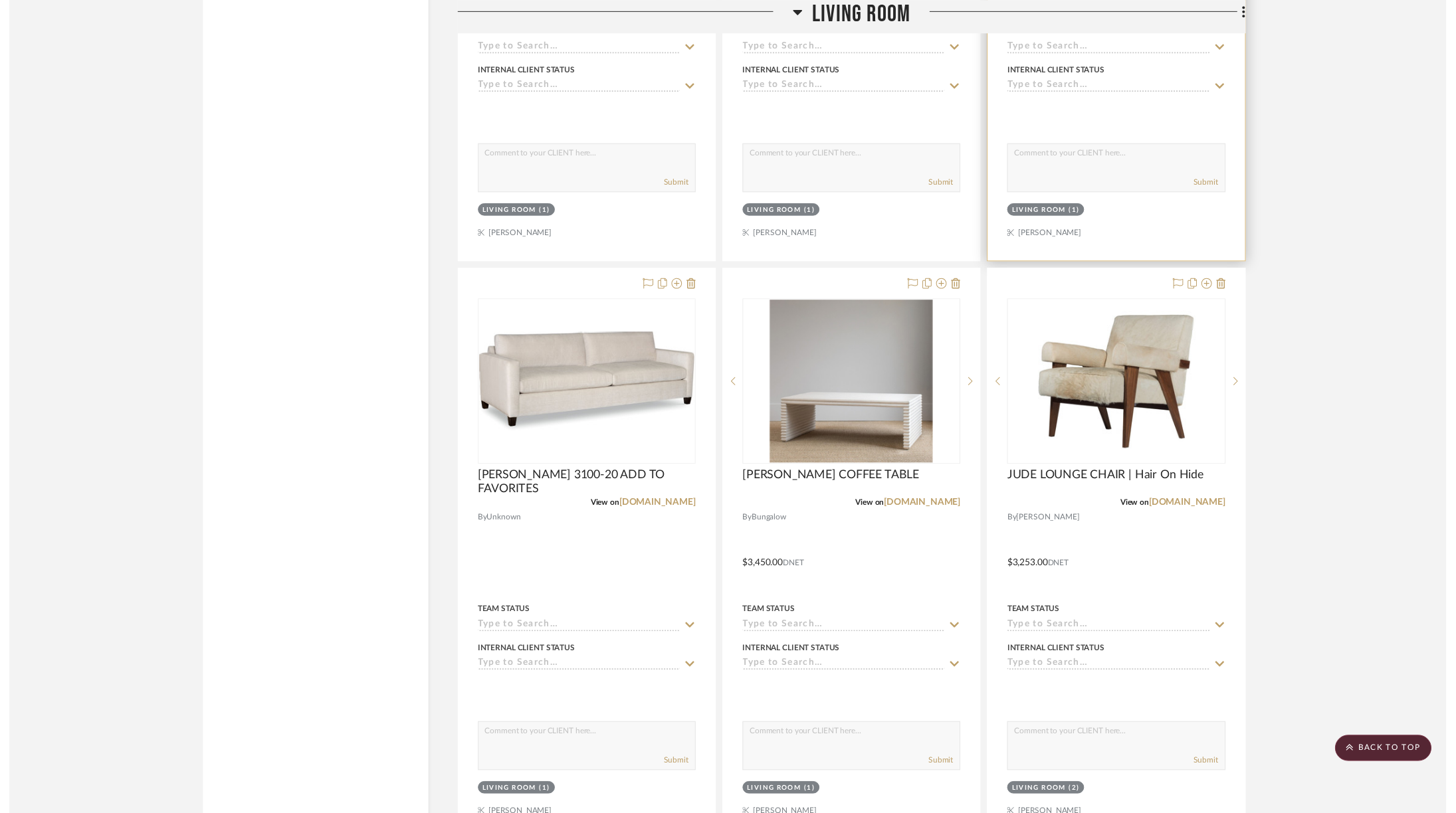
scroll to position [5157, 0]
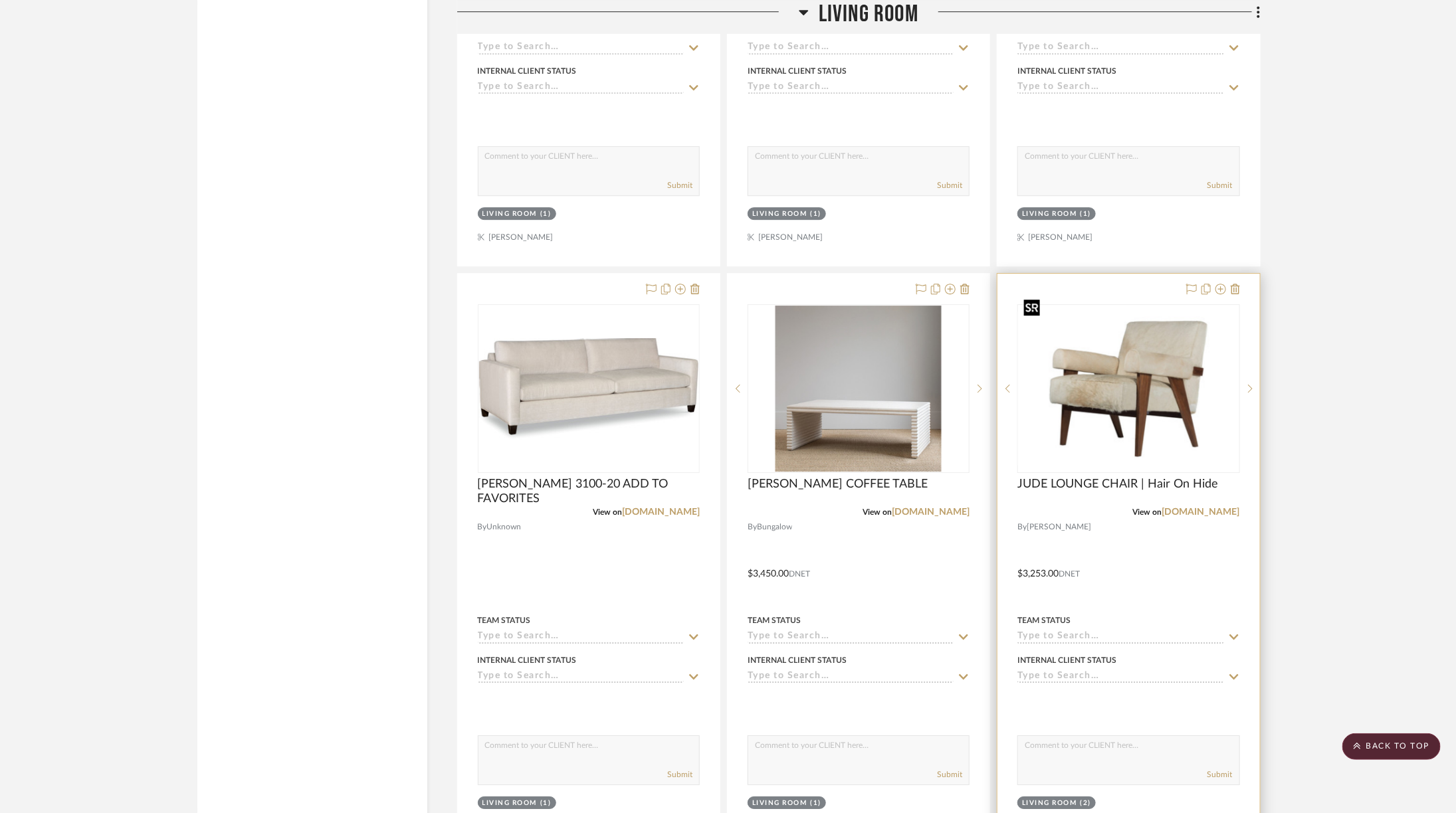
click at [0, 0] on img at bounding box center [0, 0] width 0 height 0
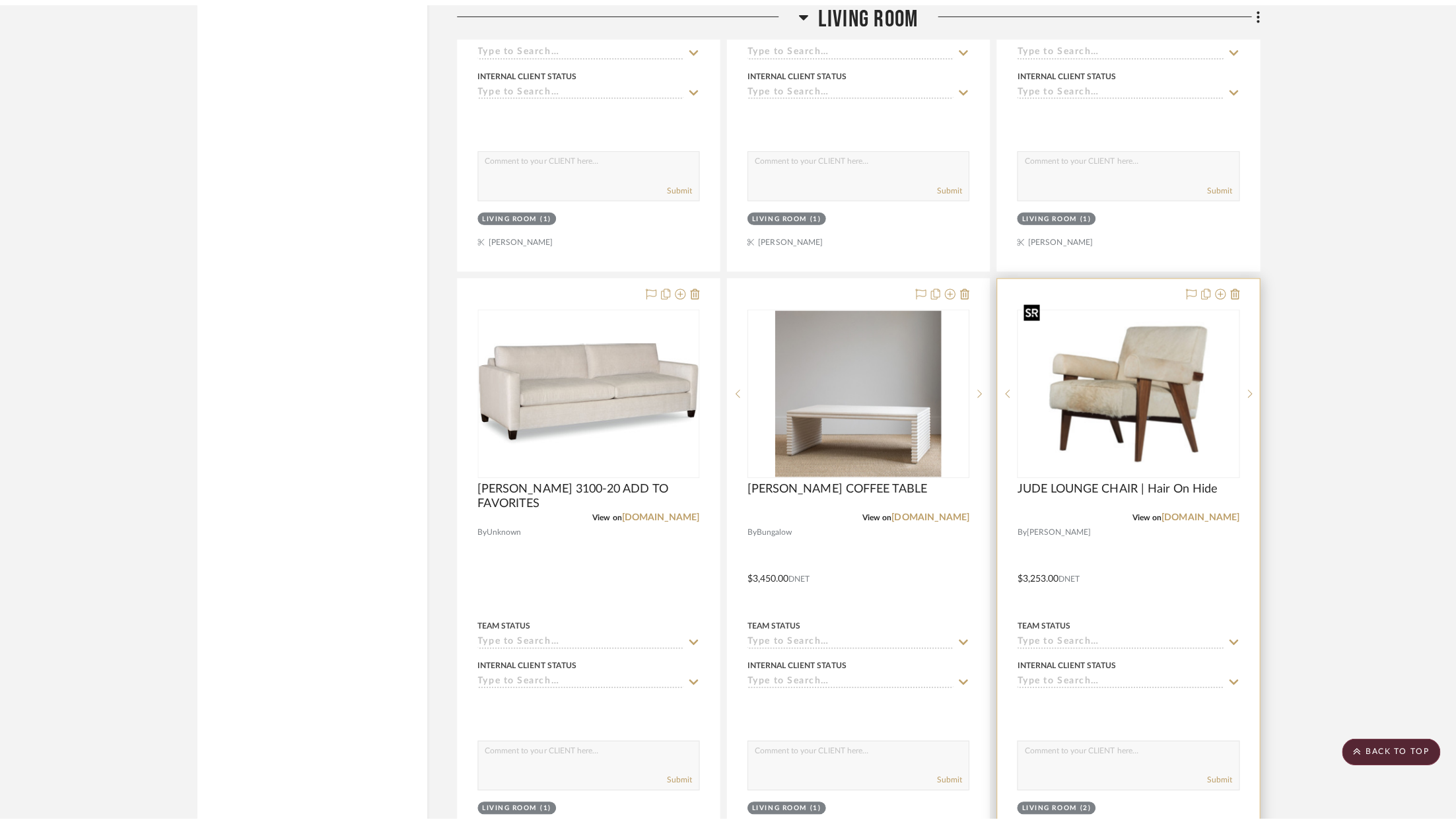
scroll to position [0, 0]
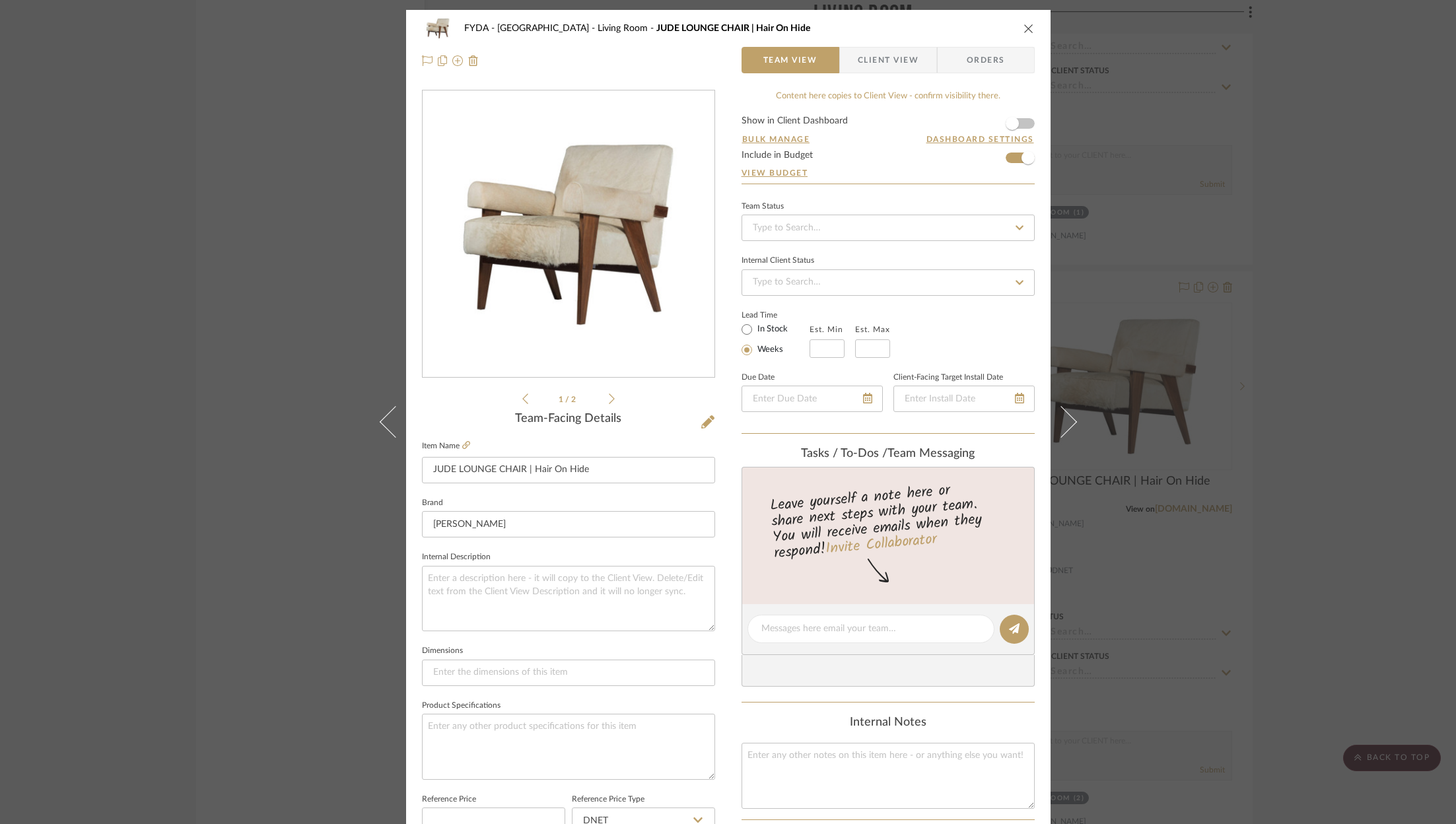
click at [1025, 26] on icon "close" at bounding box center [1028, 28] width 11 height 11
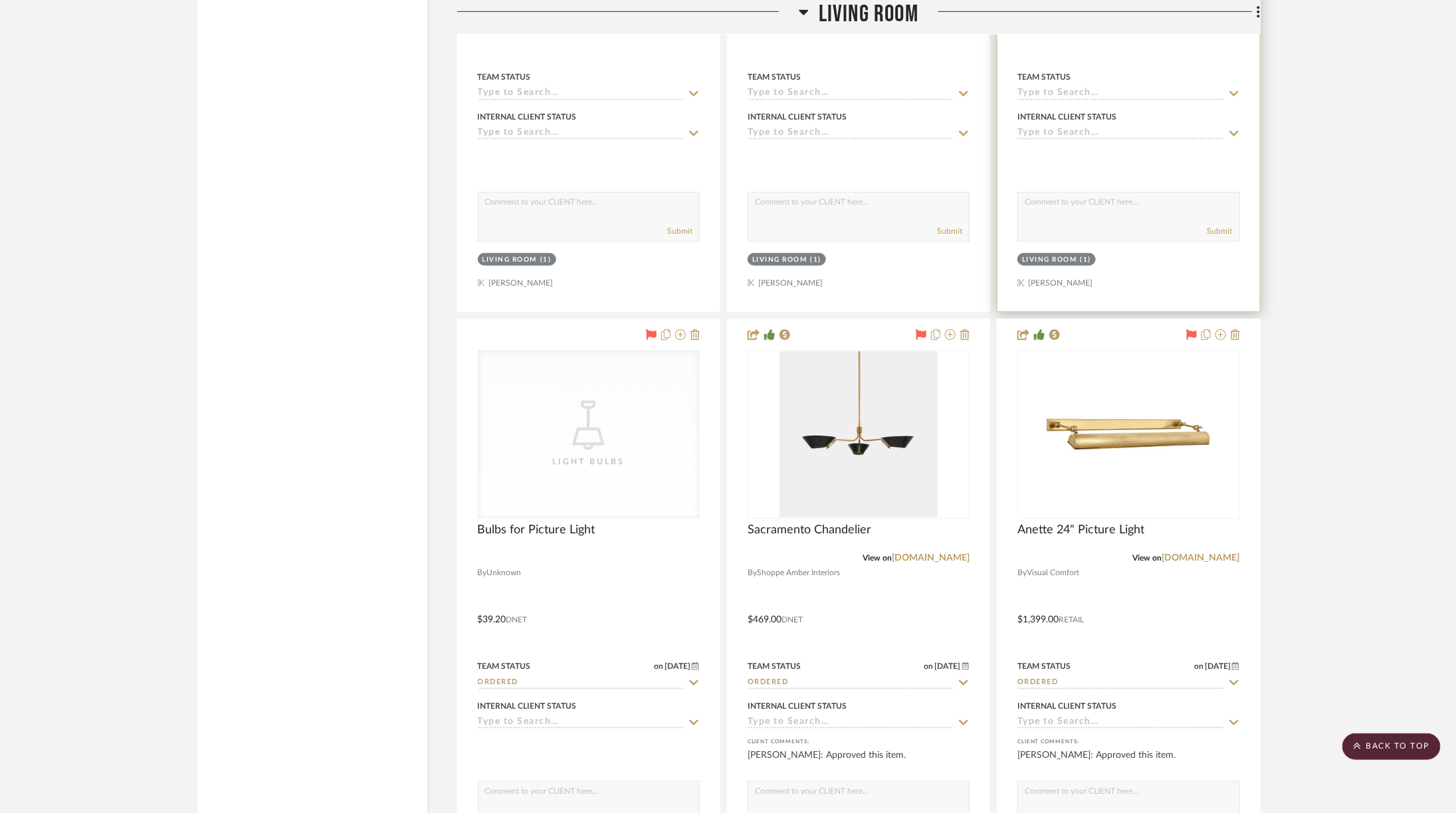
scroll to position [6290, 0]
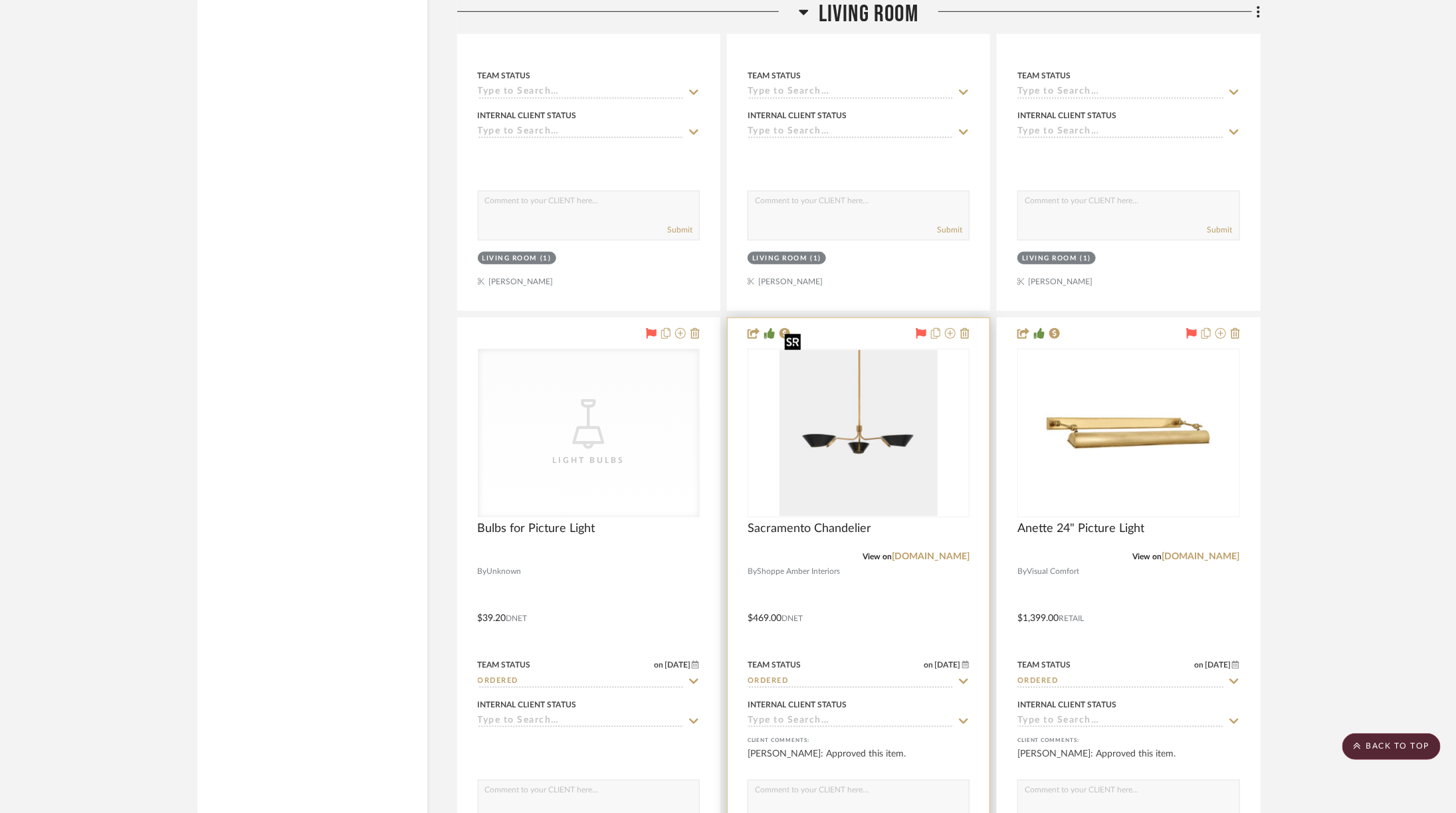
click at [921, 399] on div at bounding box center [859, 433] width 222 height 169
click at [920, 398] on img "0" at bounding box center [858, 433] width 158 height 166
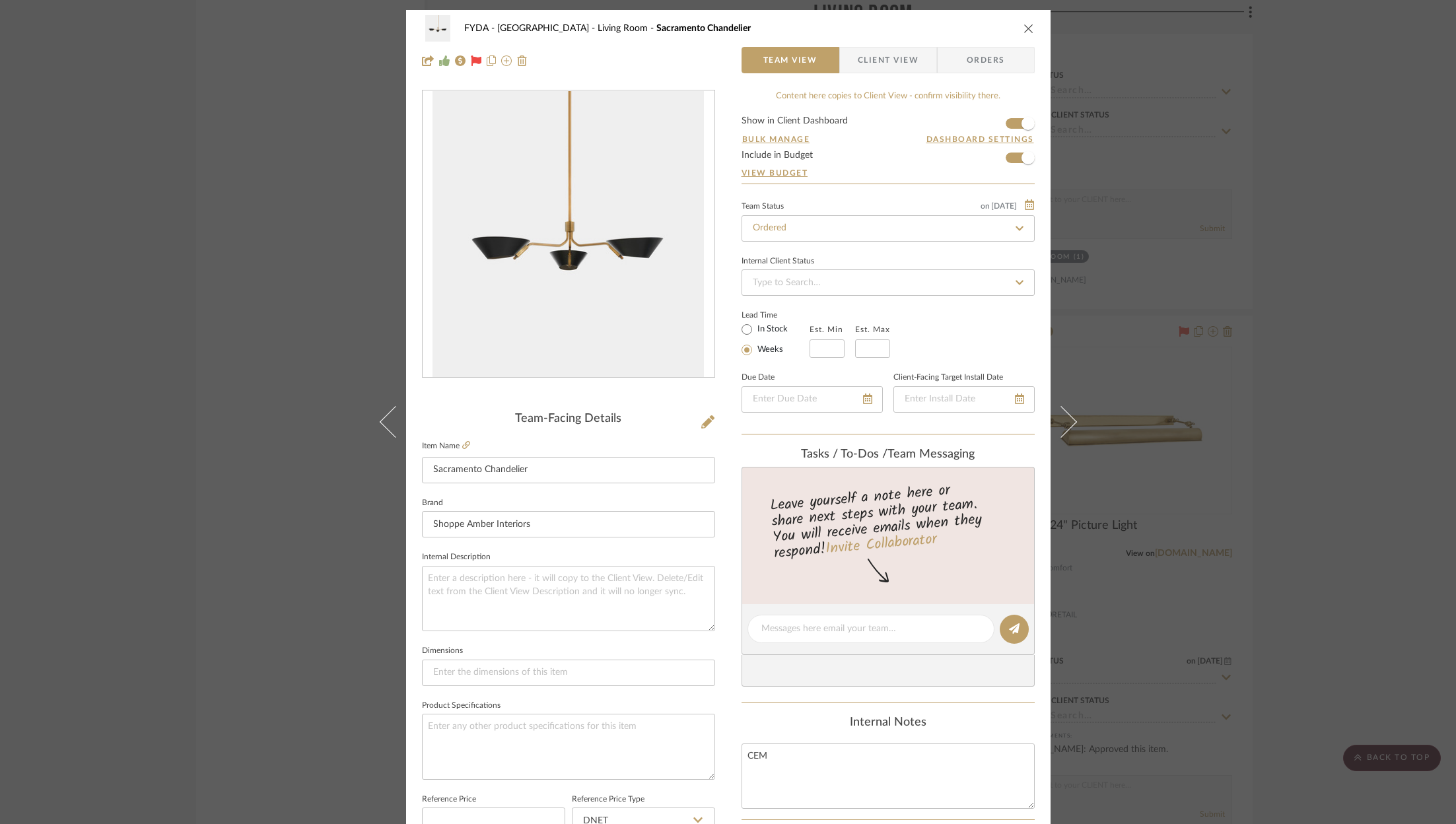
click at [1023, 27] on icon "close" at bounding box center [1028, 28] width 11 height 11
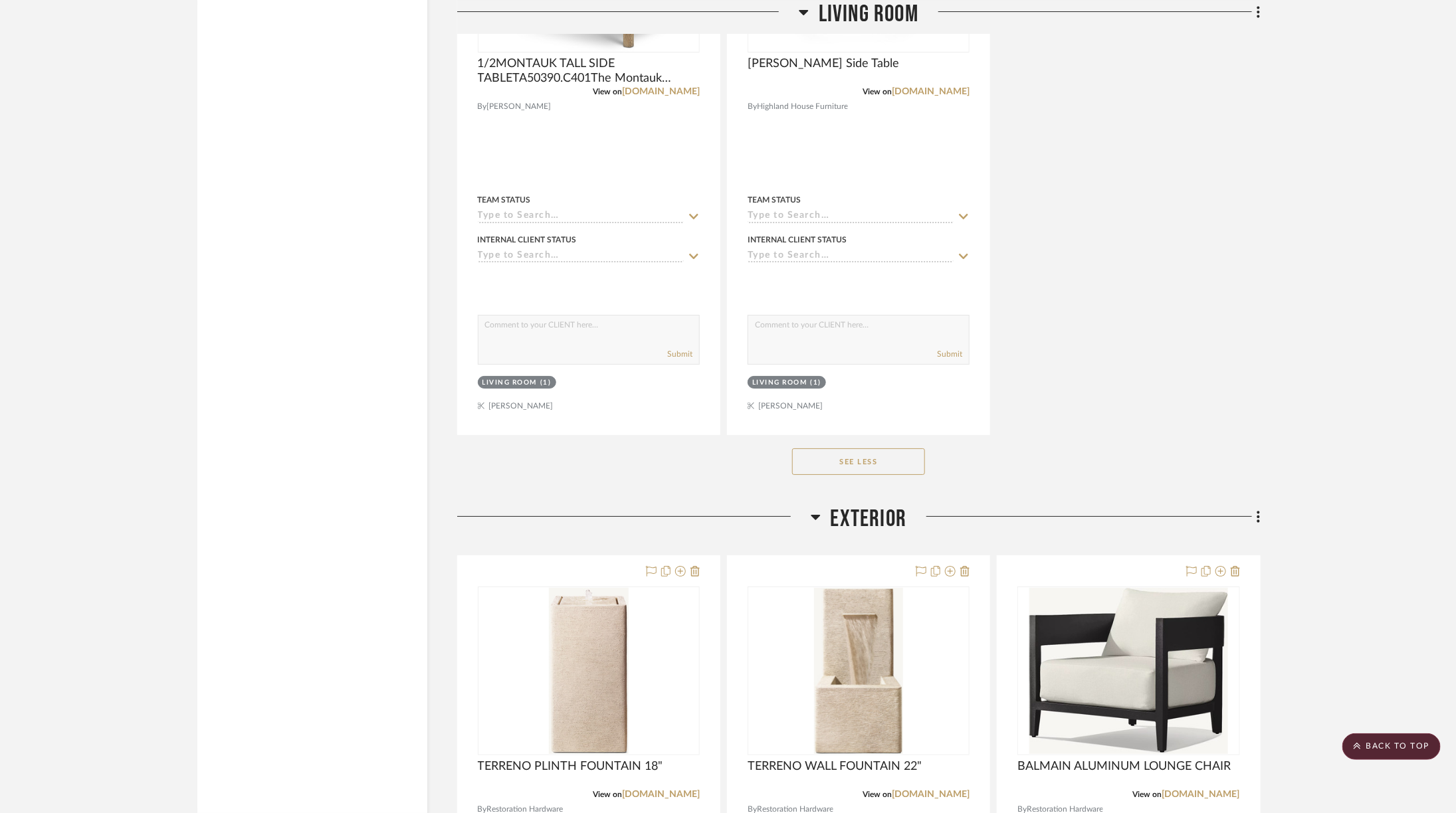
scroll to position [8542, 0]
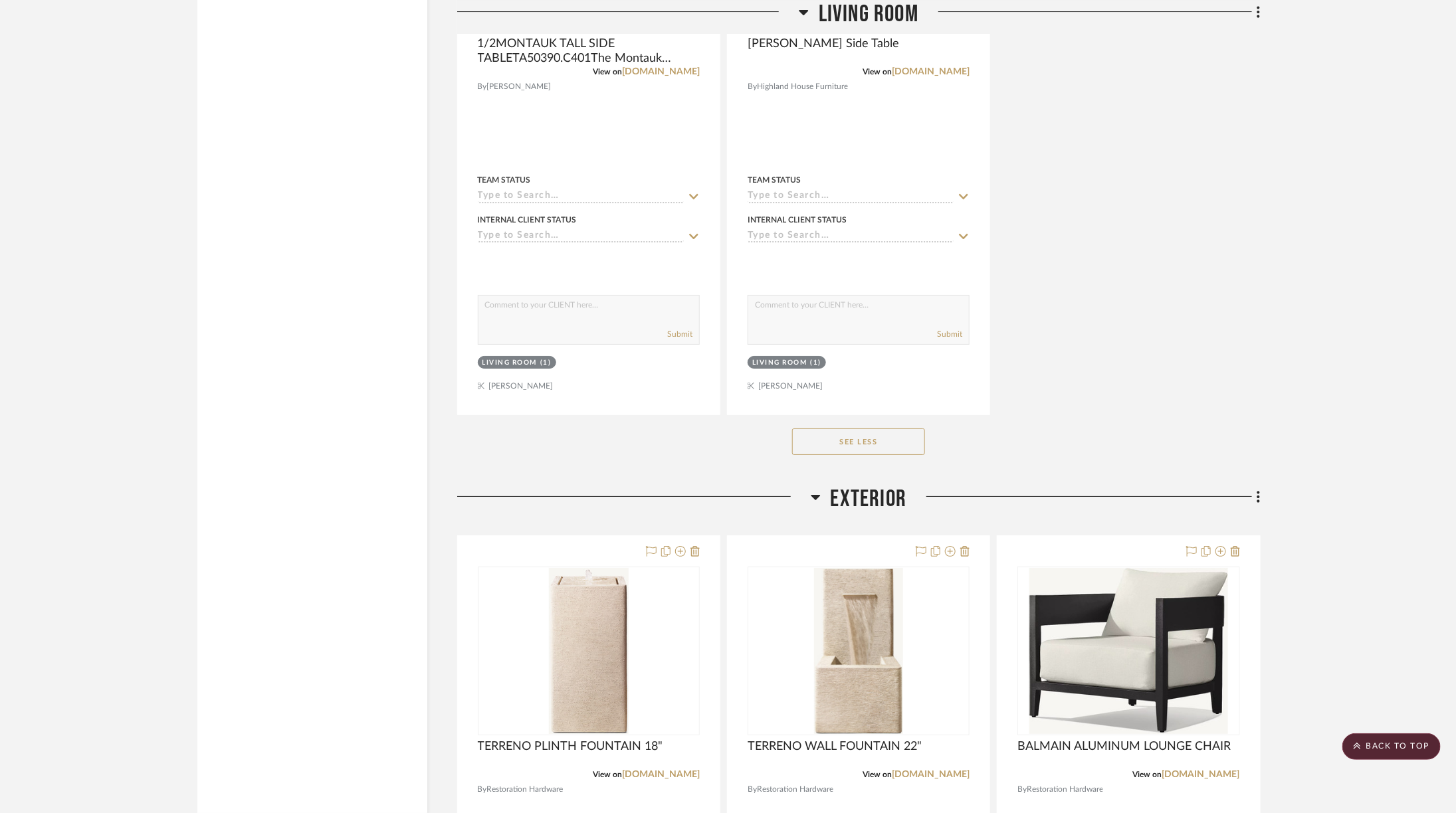
click at [849, 15] on span "Living Room" at bounding box center [869, 14] width 100 height 29
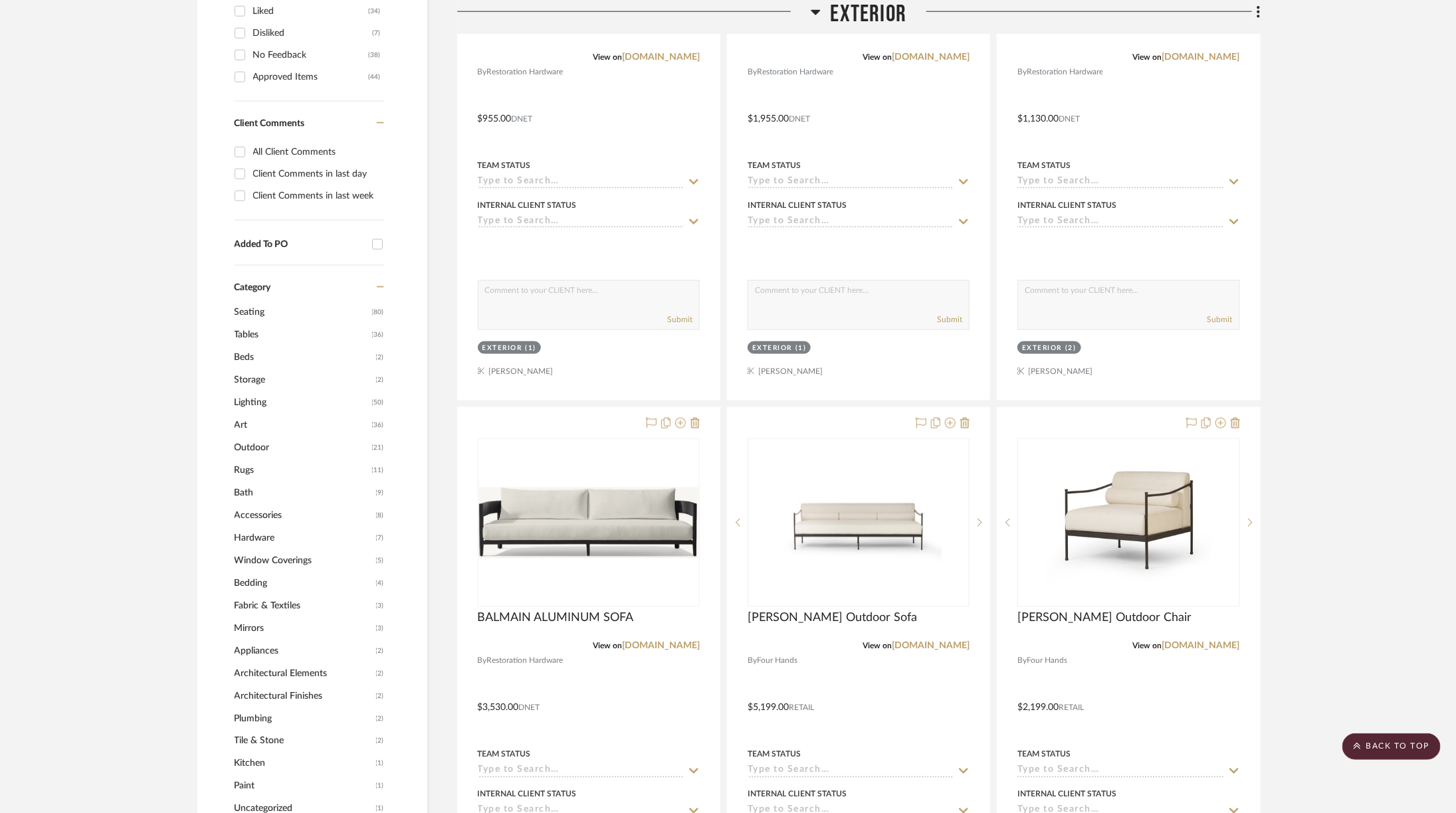
scroll to position [923, 0]
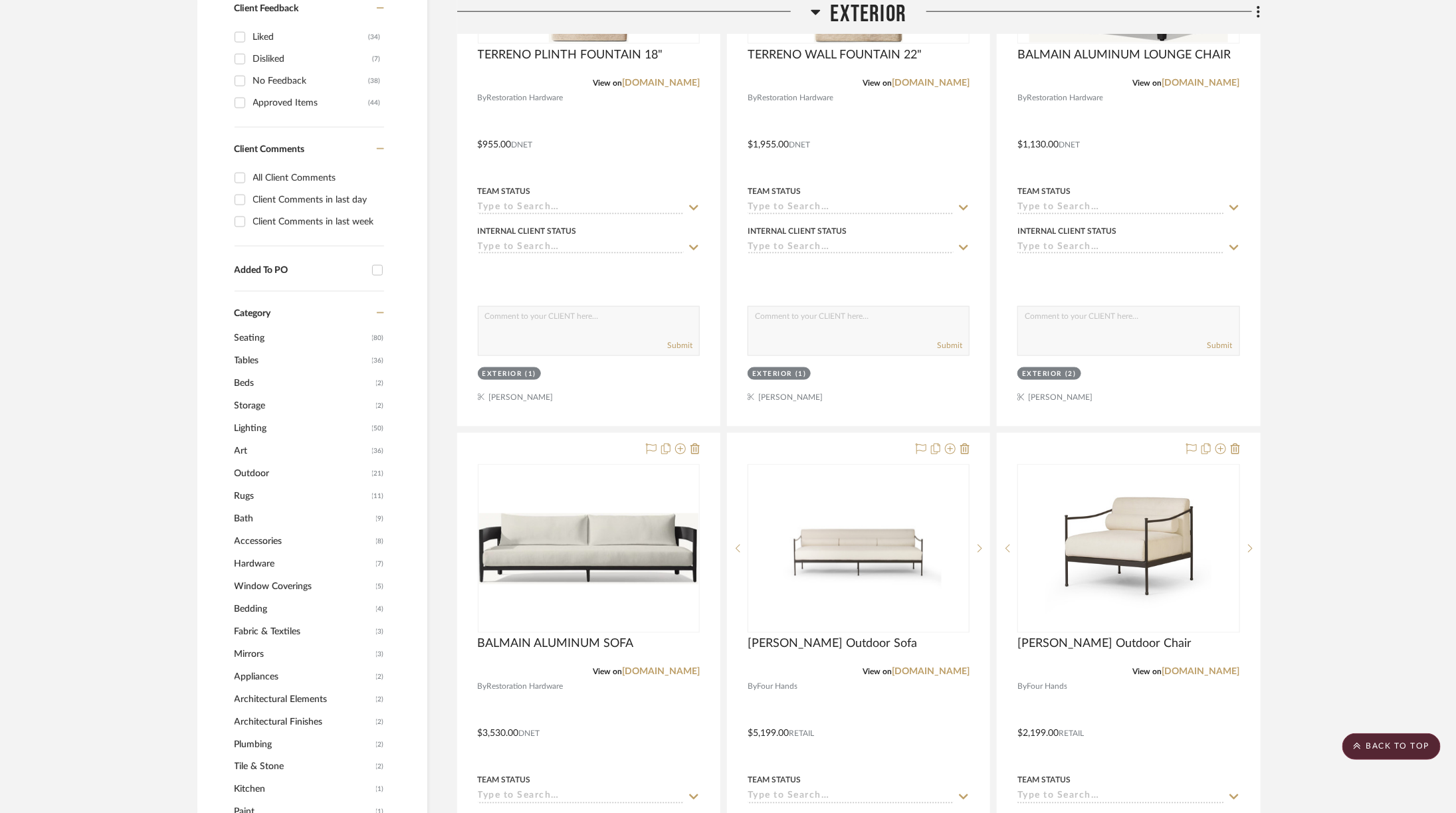
click at [855, 15] on span "Exterior" at bounding box center [869, 14] width 77 height 29
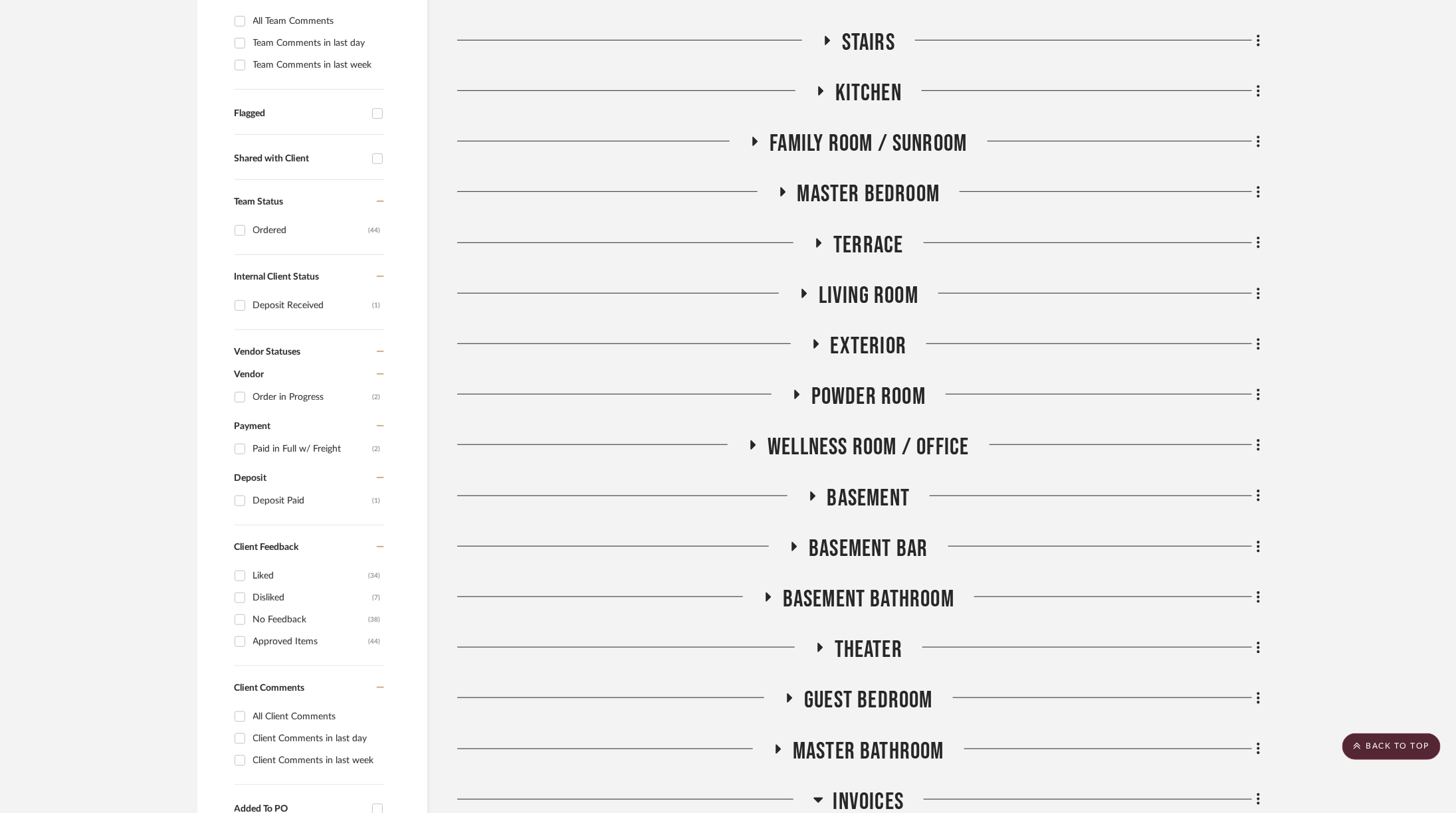
scroll to position [274, 0]
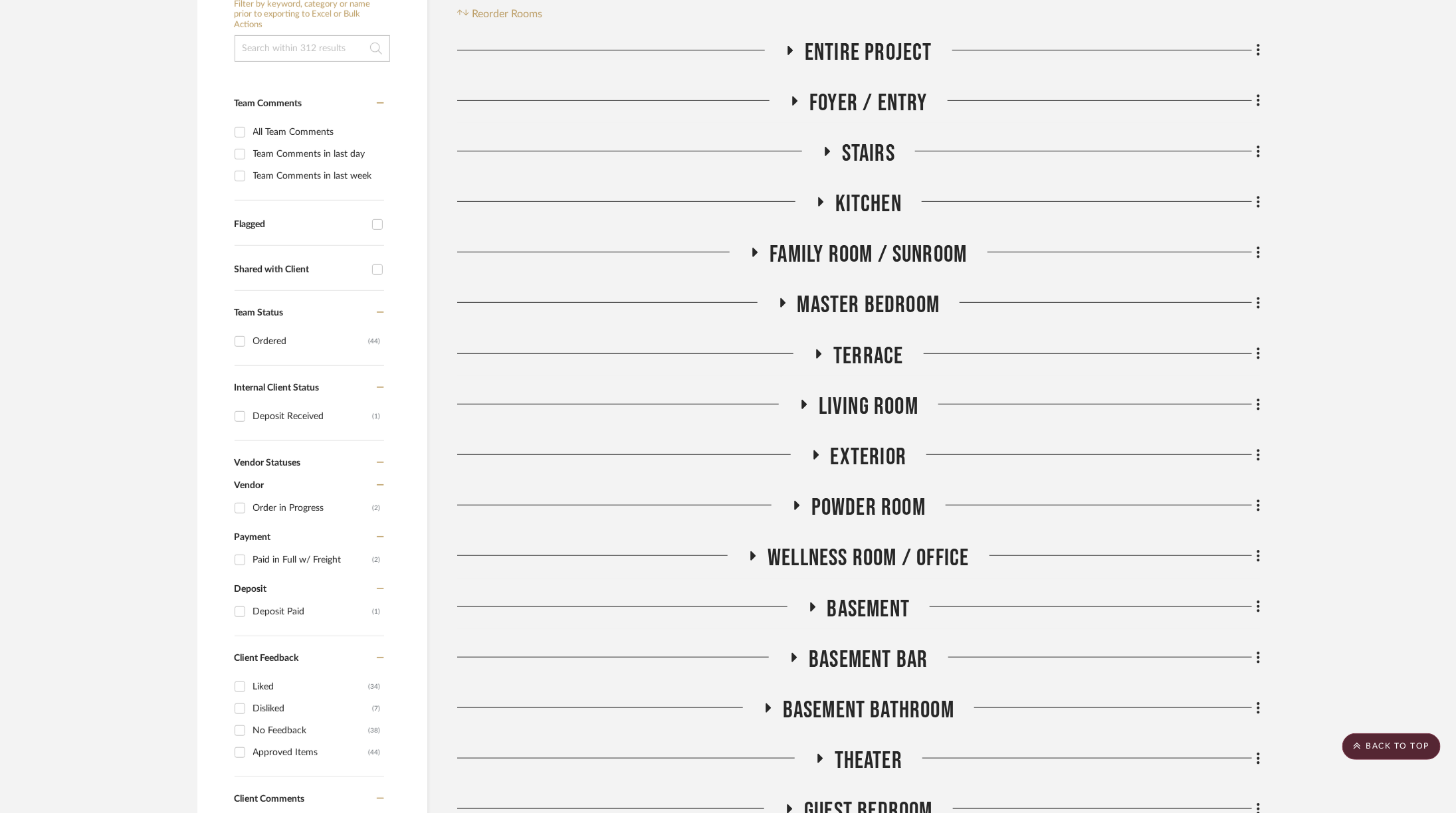
click at [889, 458] on span "Exterior" at bounding box center [869, 457] width 77 height 29
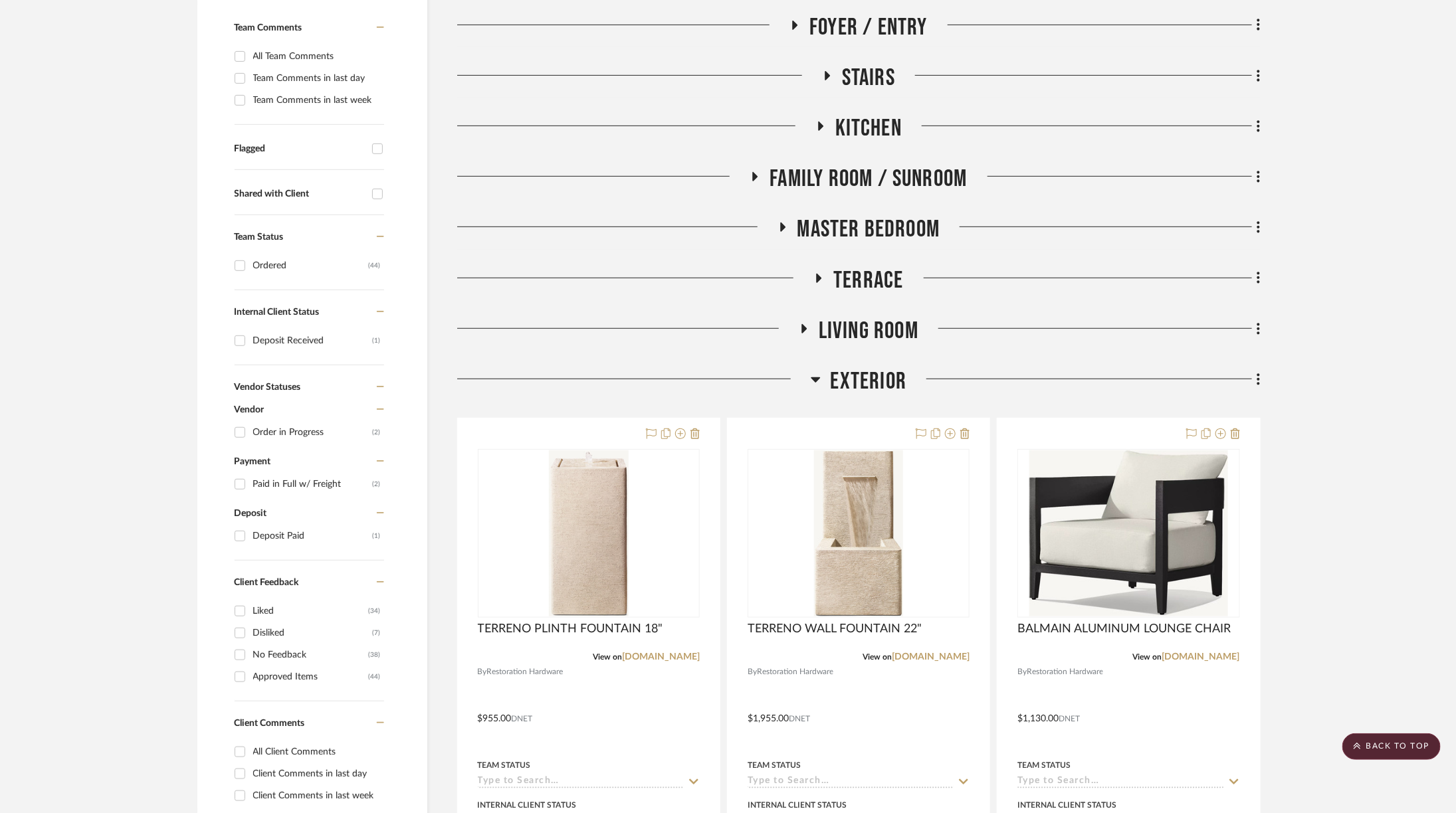
scroll to position [367, 0]
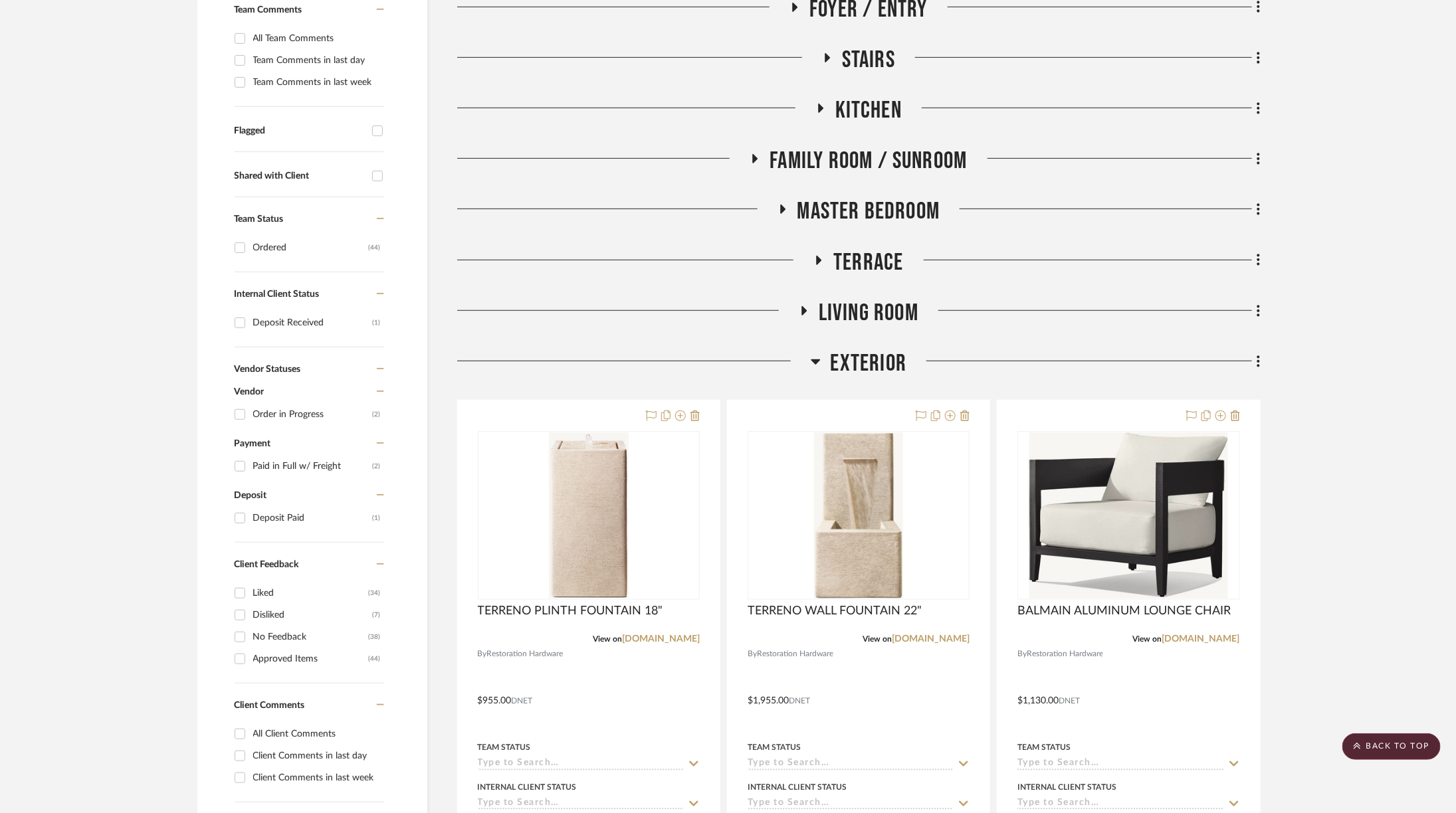
click at [871, 365] on span "Exterior" at bounding box center [869, 364] width 77 height 29
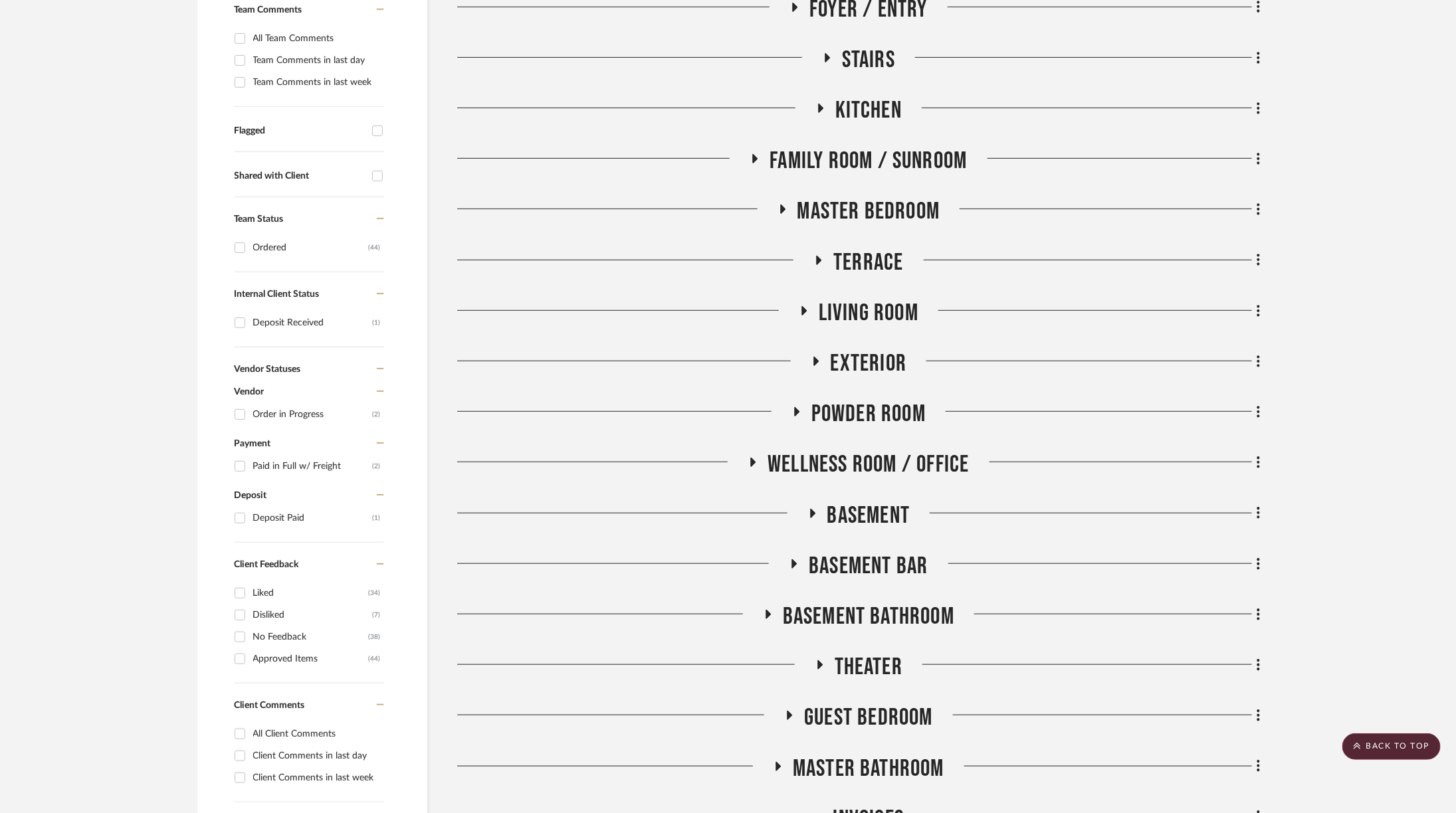
scroll to position [403, 0]
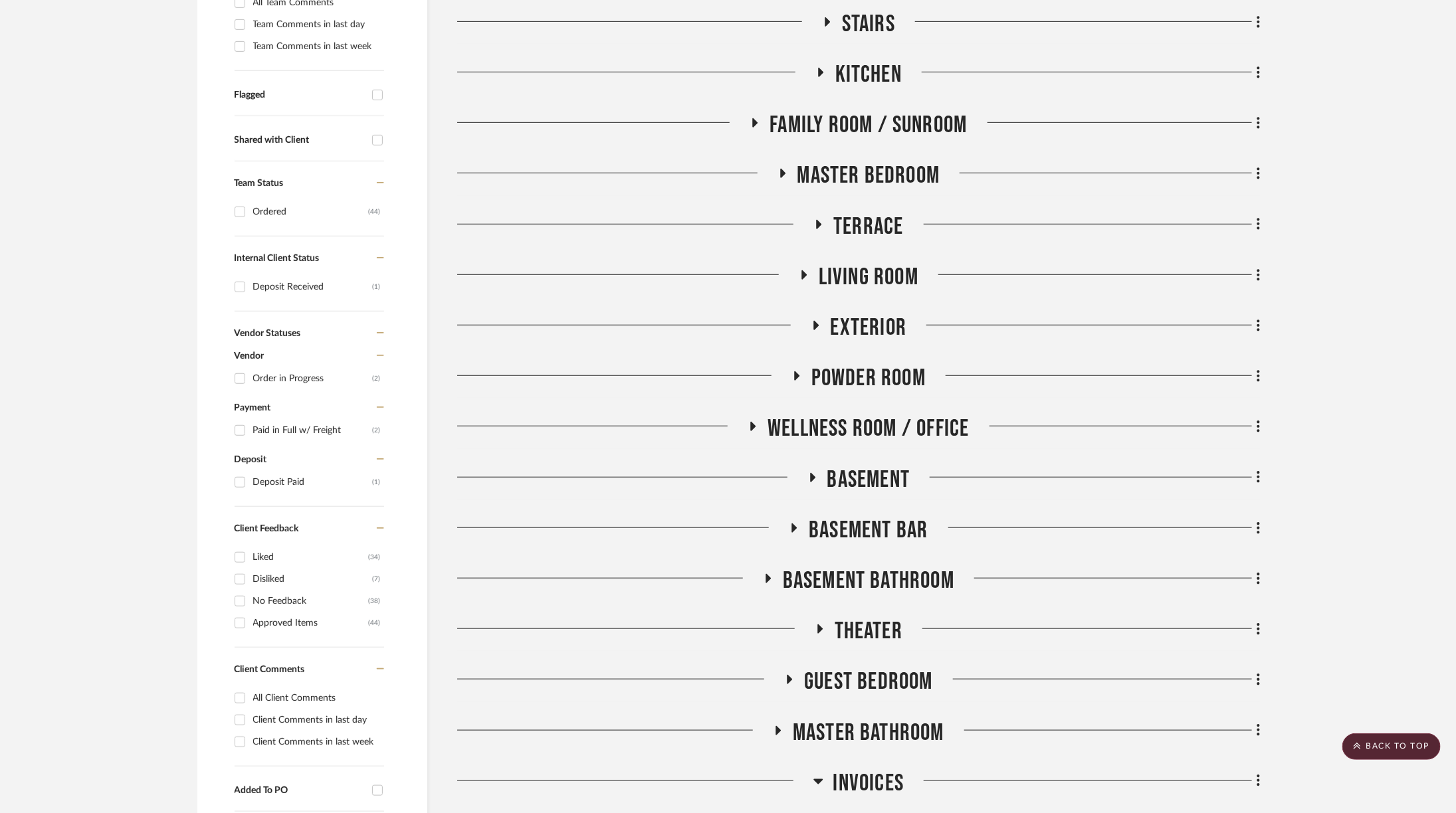
click at [861, 367] on span "Powder Room" at bounding box center [869, 377] width 114 height 29
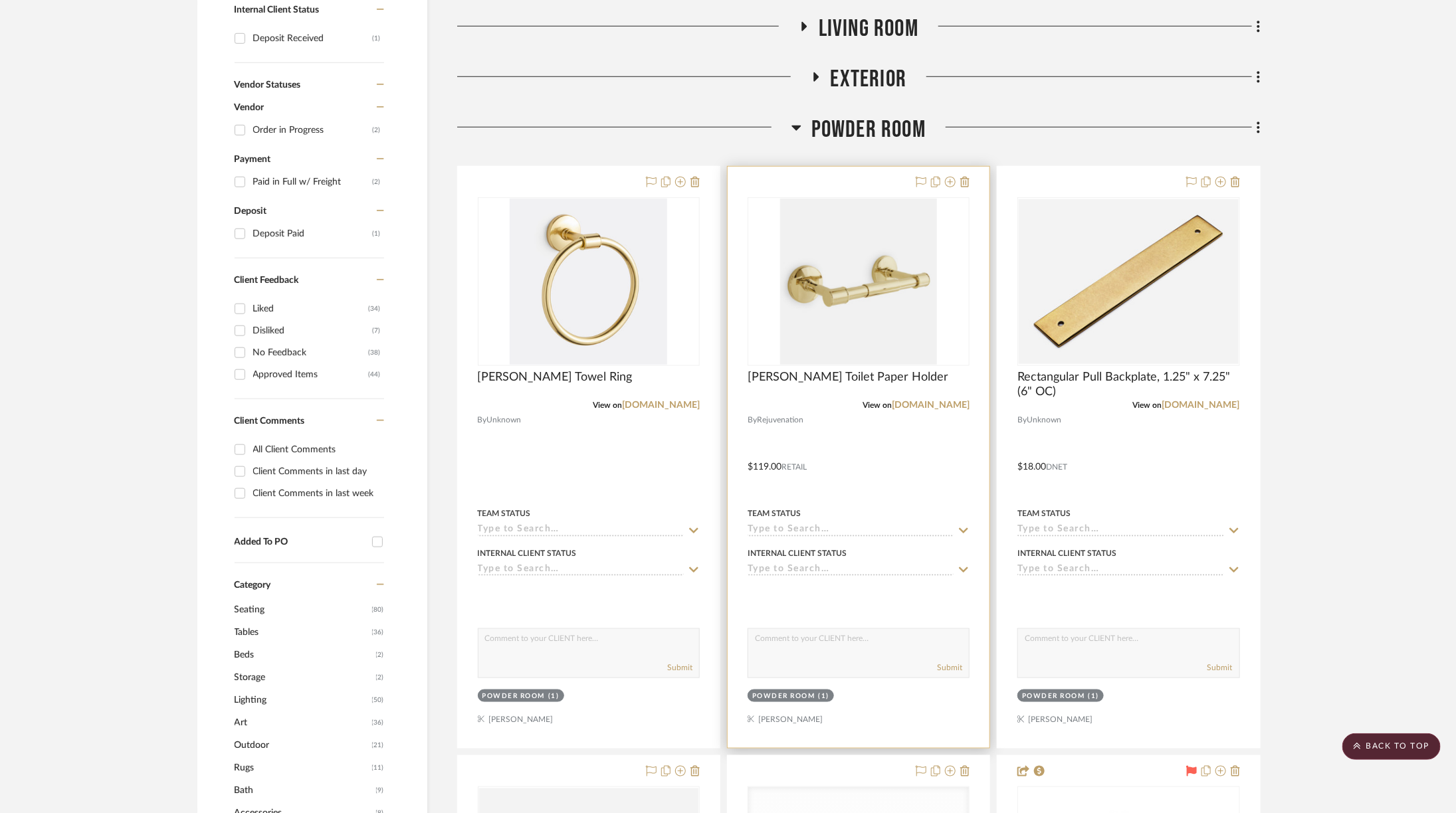
scroll to position [529, 0]
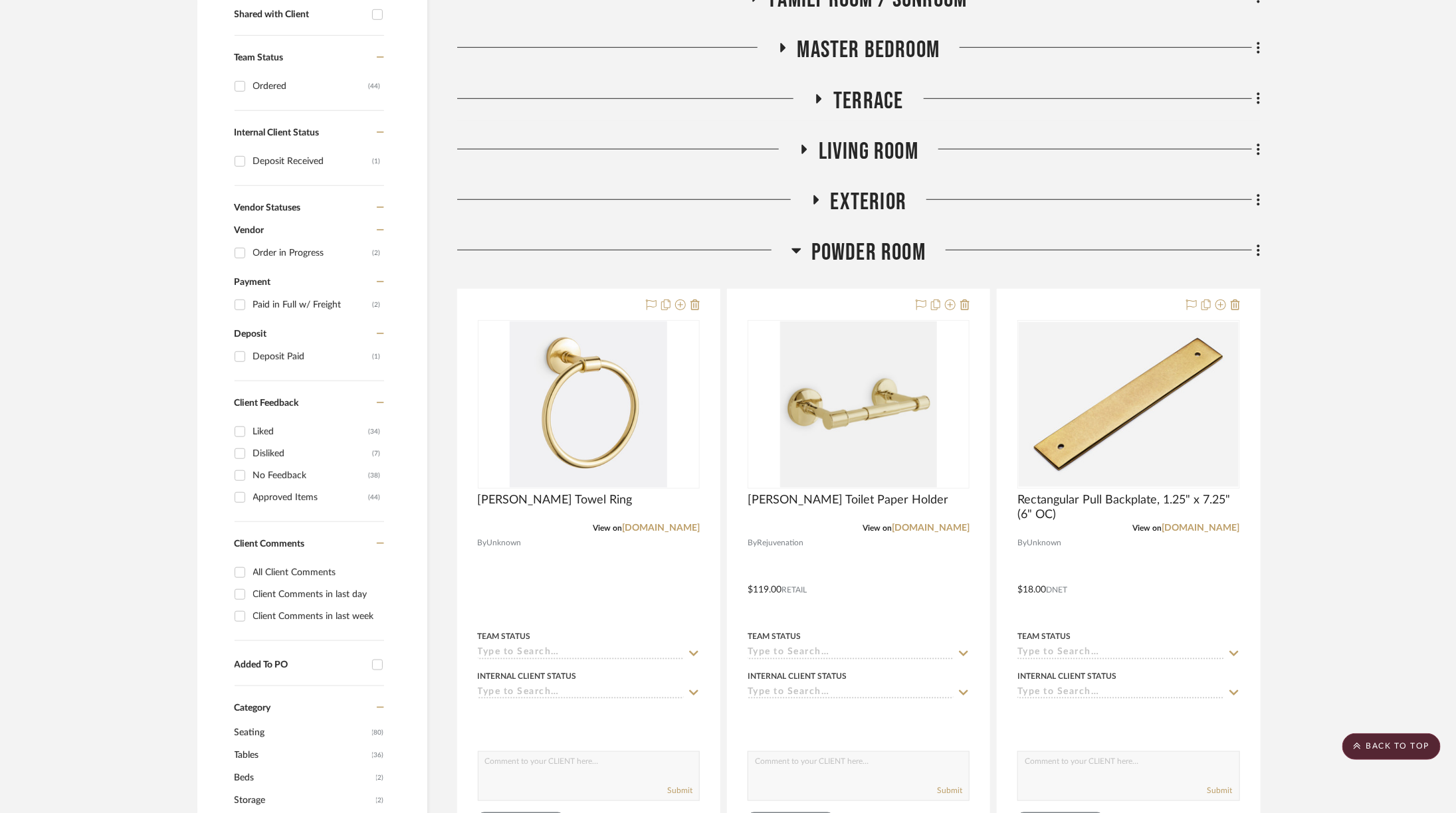
click at [901, 252] on span "Powder Room" at bounding box center [869, 252] width 114 height 29
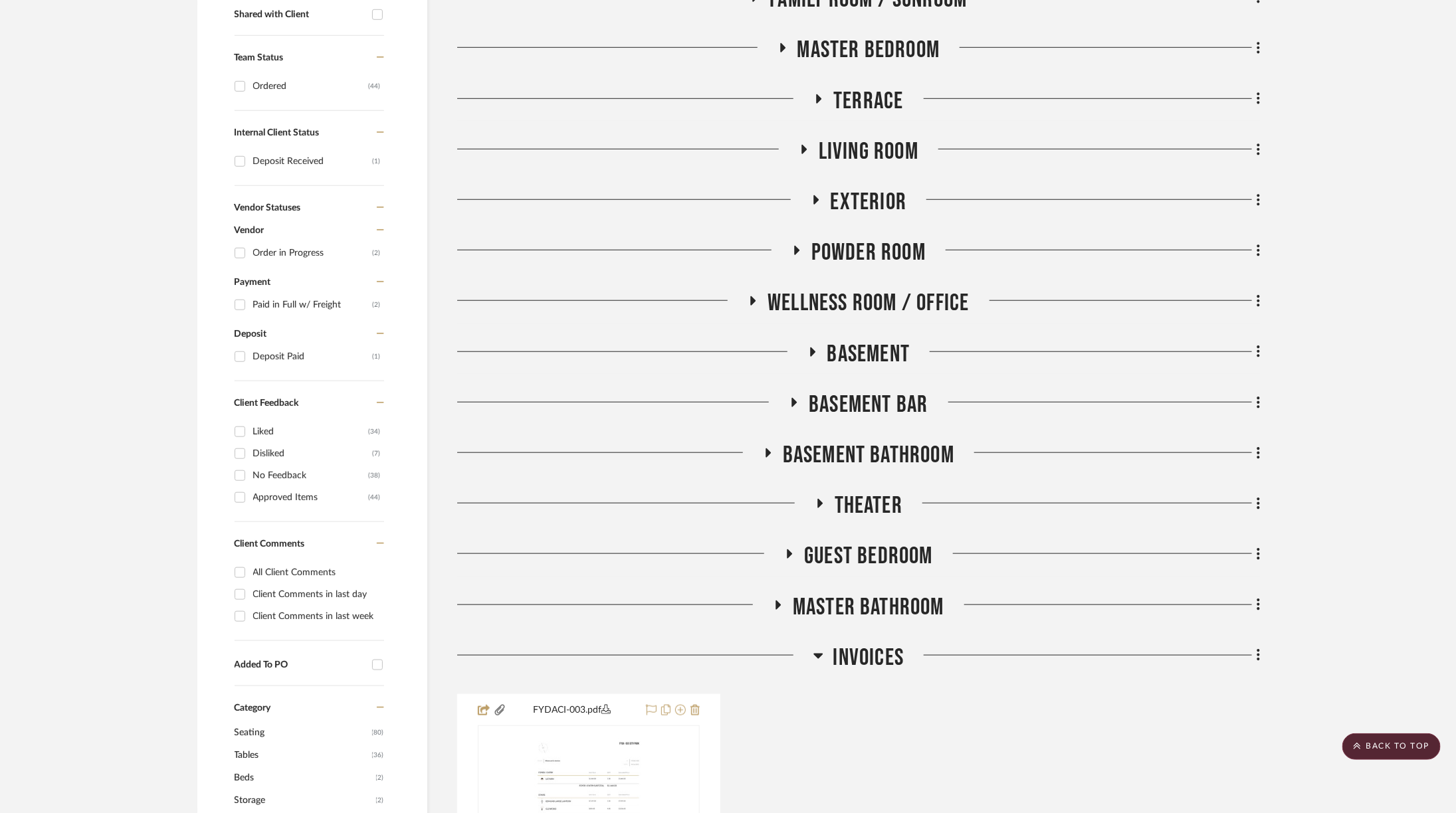
click at [900, 310] on span "Wellness Room / Office" at bounding box center [868, 303] width 201 height 29
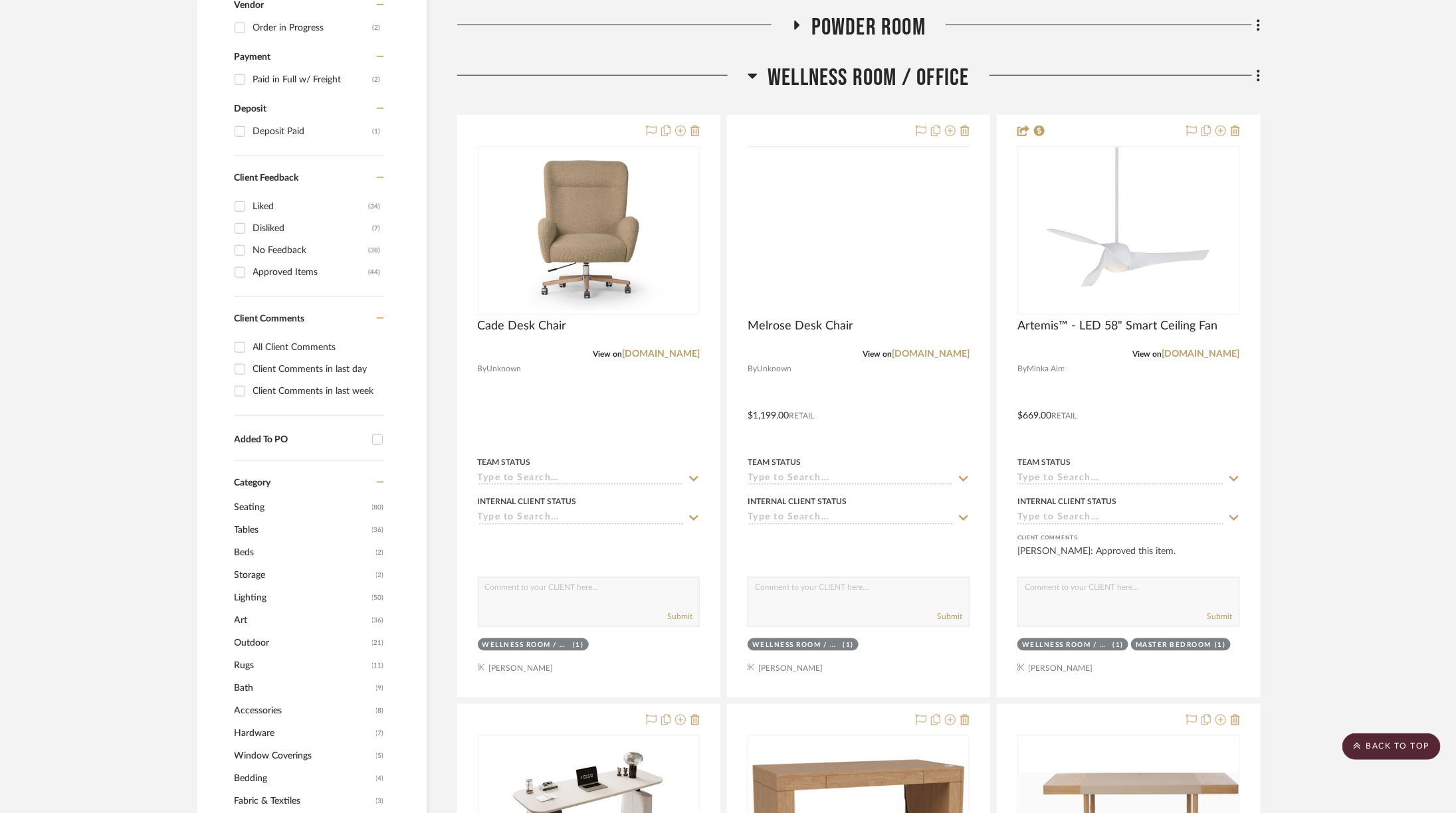
scroll to position [759, 0]
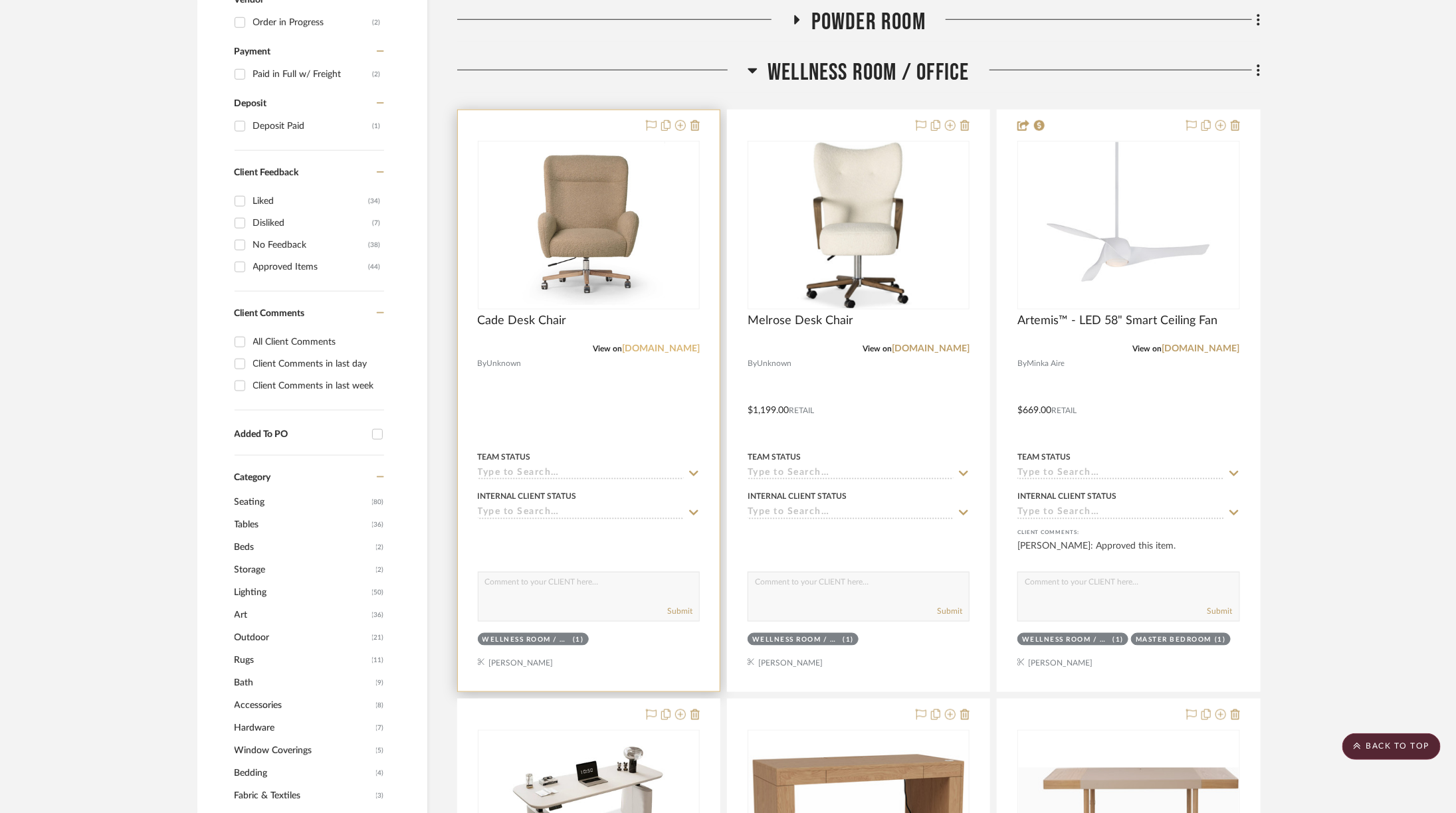
click at [666, 345] on link "fourhands.com" at bounding box center [661, 349] width 78 height 9
click at [0, 0] on img at bounding box center [0, 0] width 0 height 0
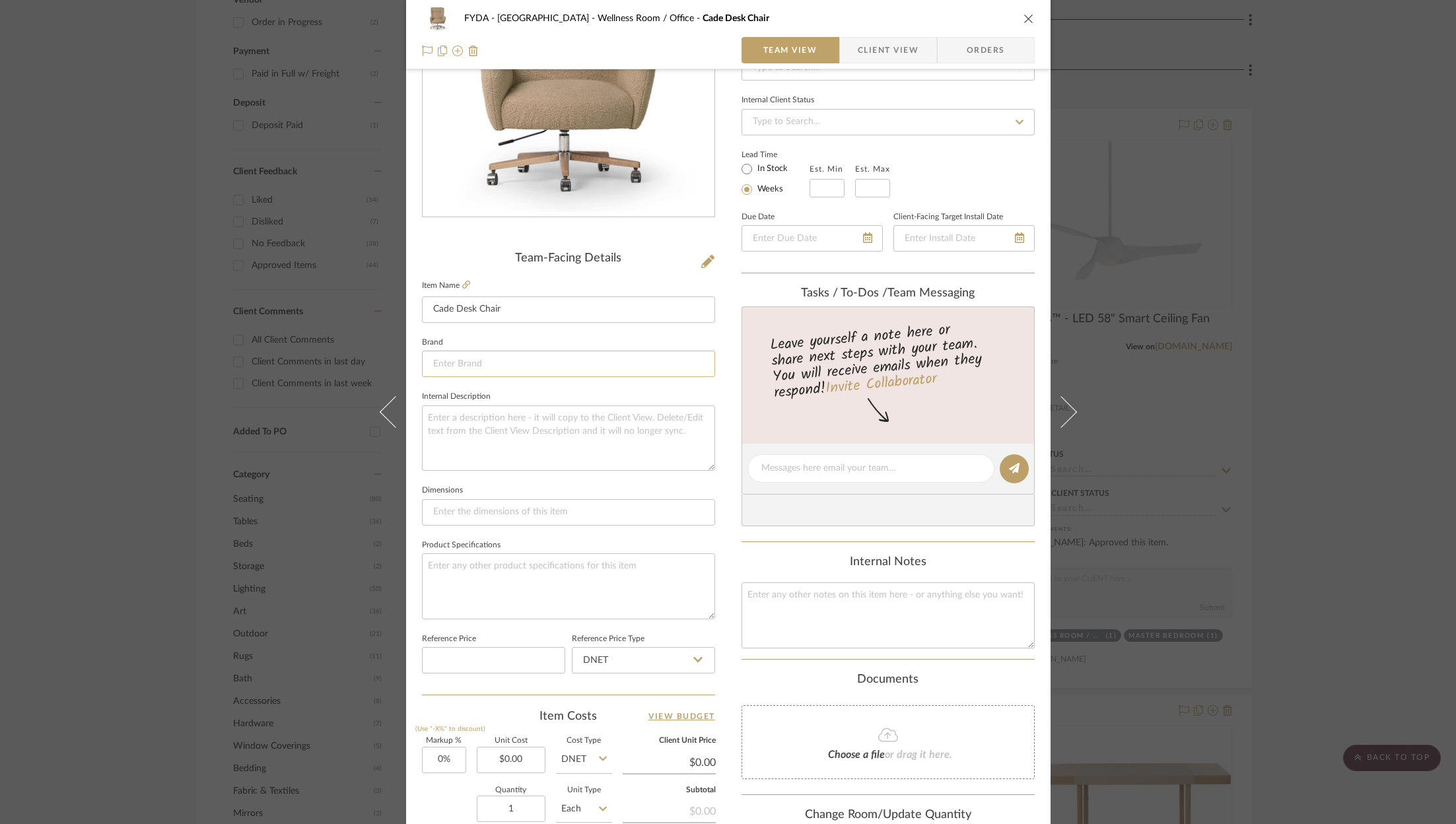
scroll to position [401, 0]
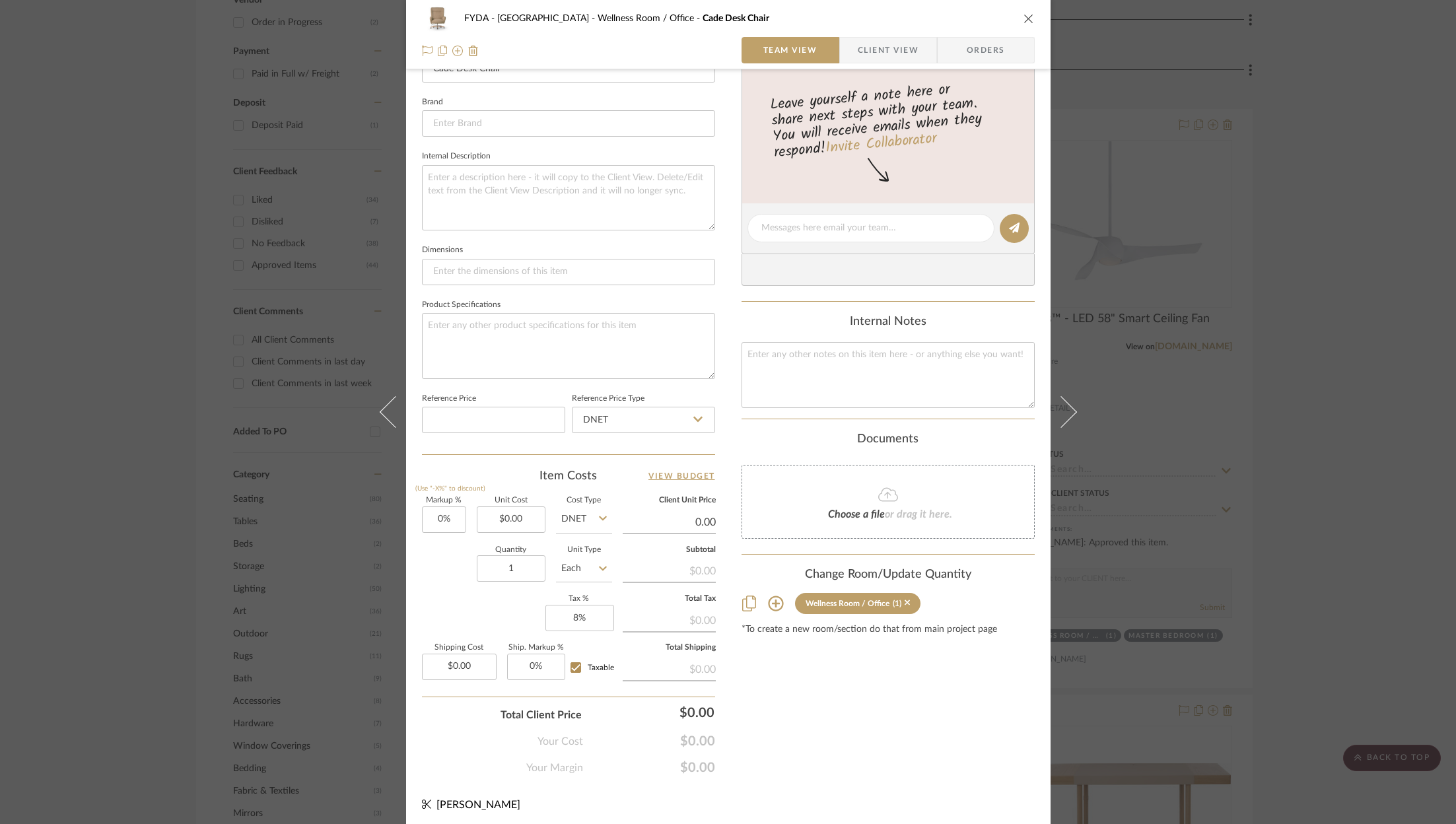
click at [694, 516] on input "0.00" at bounding box center [669, 522] width 93 height 20
type input "1399"
type input "$1,399.00"
click at [906, 740] on div "Content here copies to Client View - confirm visibility there. Show in Client D…" at bounding box center [888, 232] width 294 height 1087
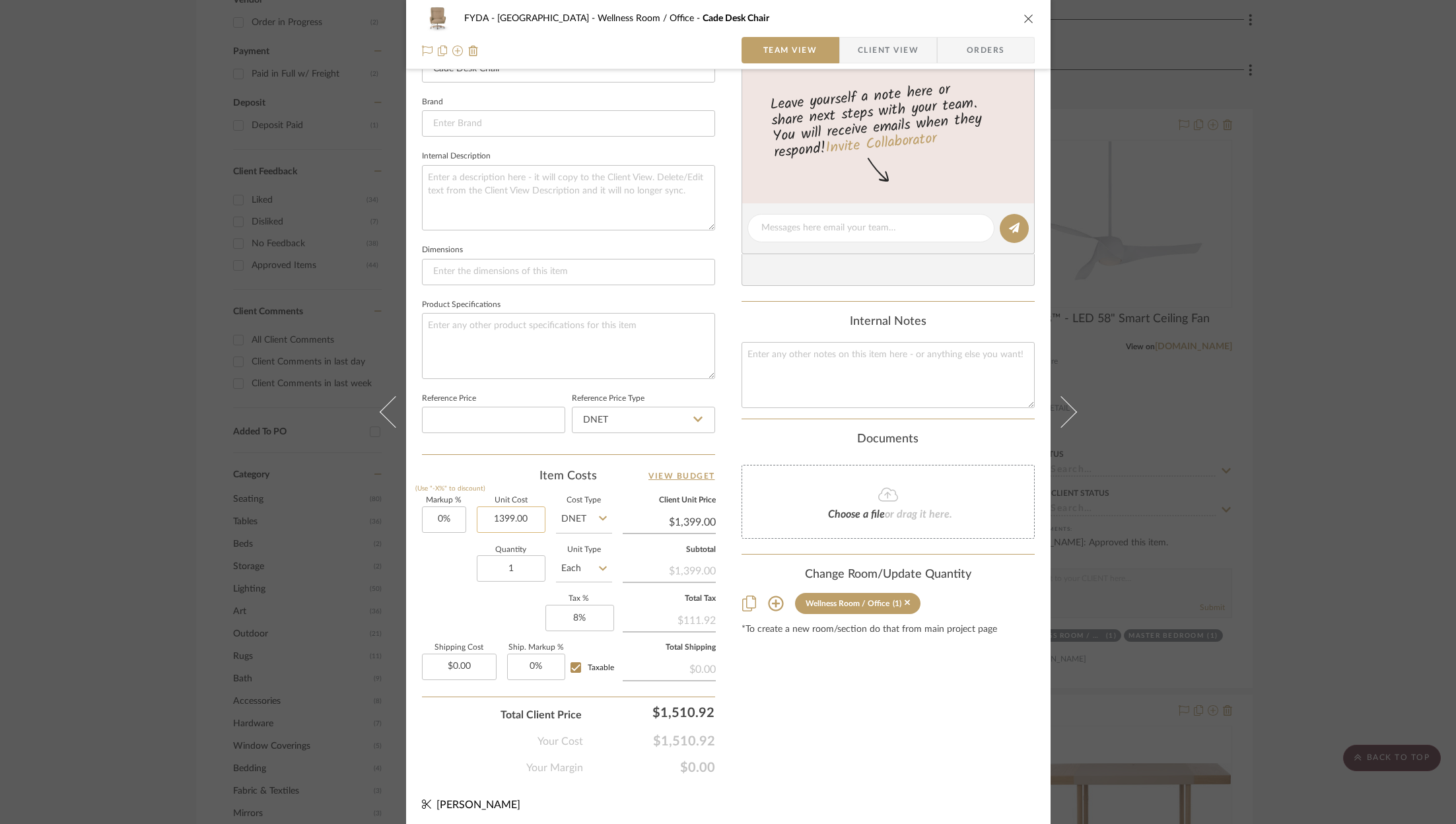
click at [518, 510] on input "1399.00" at bounding box center [511, 519] width 69 height 27
click at [519, 512] on input "1399.00" at bounding box center [511, 519] width 69 height 27
type input "$923.34"
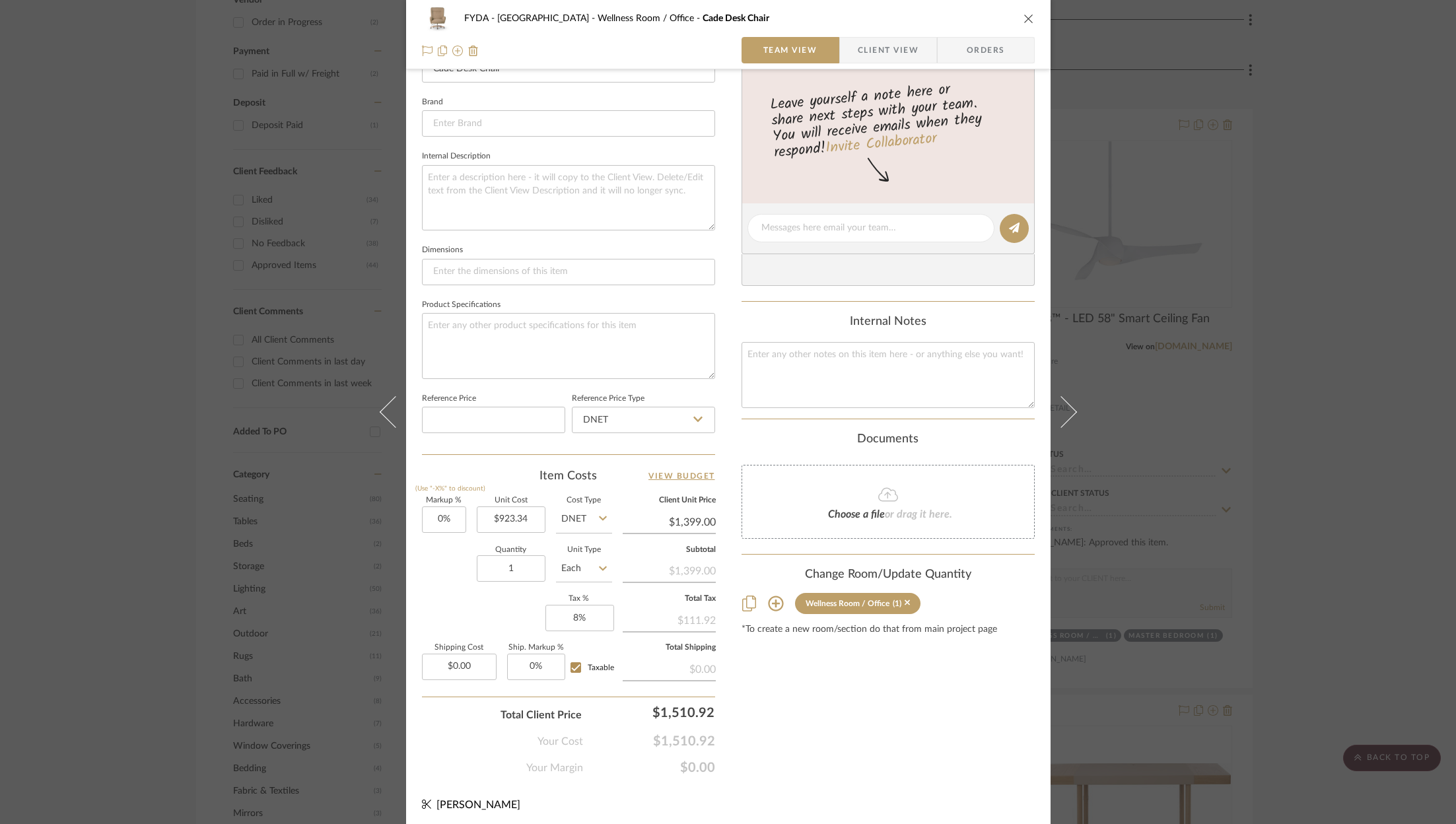
click at [876, 707] on div "Content here copies to Client View - confirm visibility there. Show in Client D…" at bounding box center [888, 232] width 294 height 1087
type input "$923.34"
click at [702, 524] on input "923.34" at bounding box center [669, 522] width 93 height 20
type input "14"
type input "-98.48%"
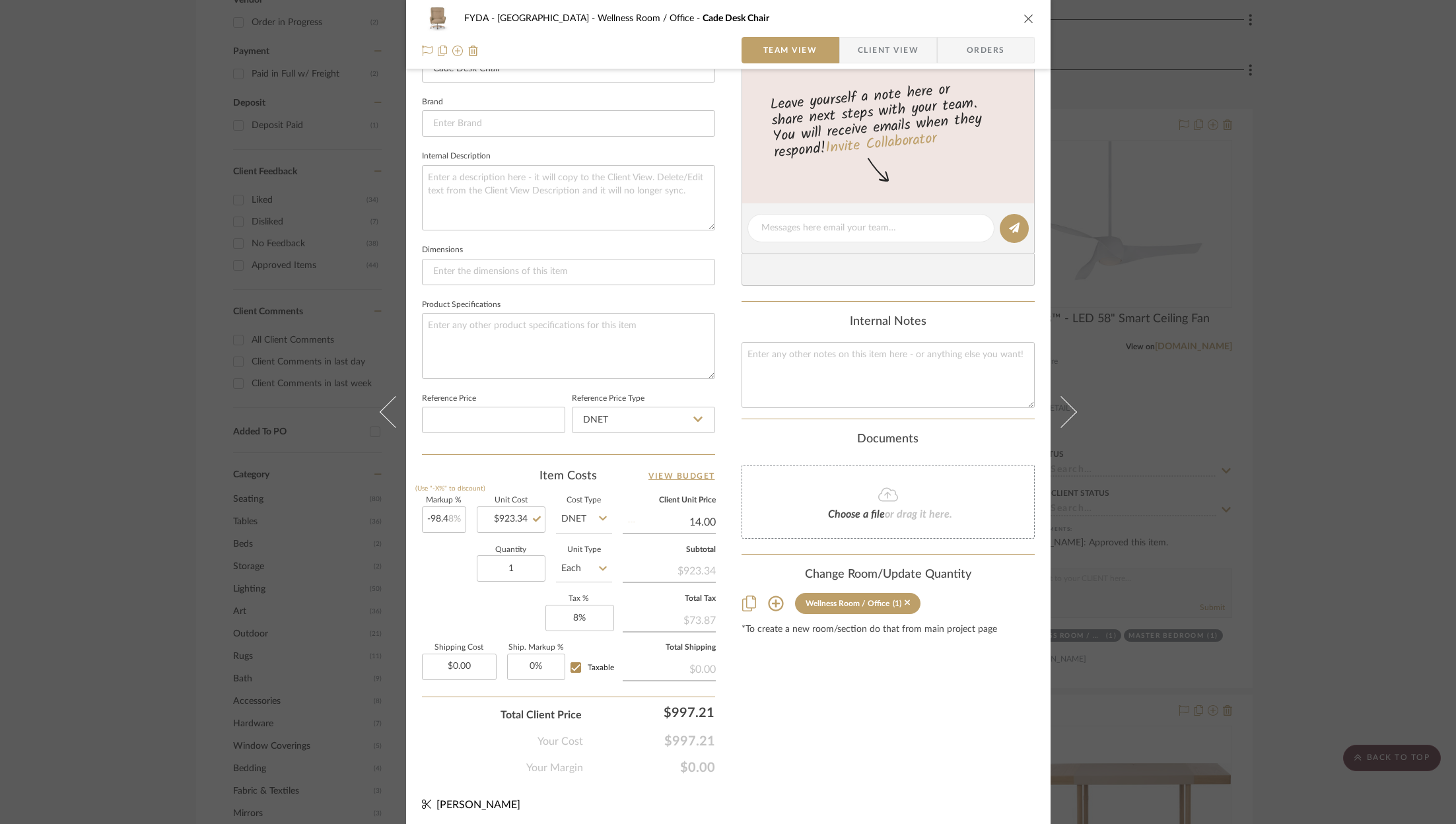
type input "$14.00"
click at [865, 823] on div "FYDA - 655 City Park Wellness Room / Office Cade Desk Chair Team View Client Vi…" at bounding box center [728, 218] width 644 height 1219
click at [699, 519] on input "14.00" at bounding box center [669, 522] width 93 height 20
type input "1399"
type input "51.52%"
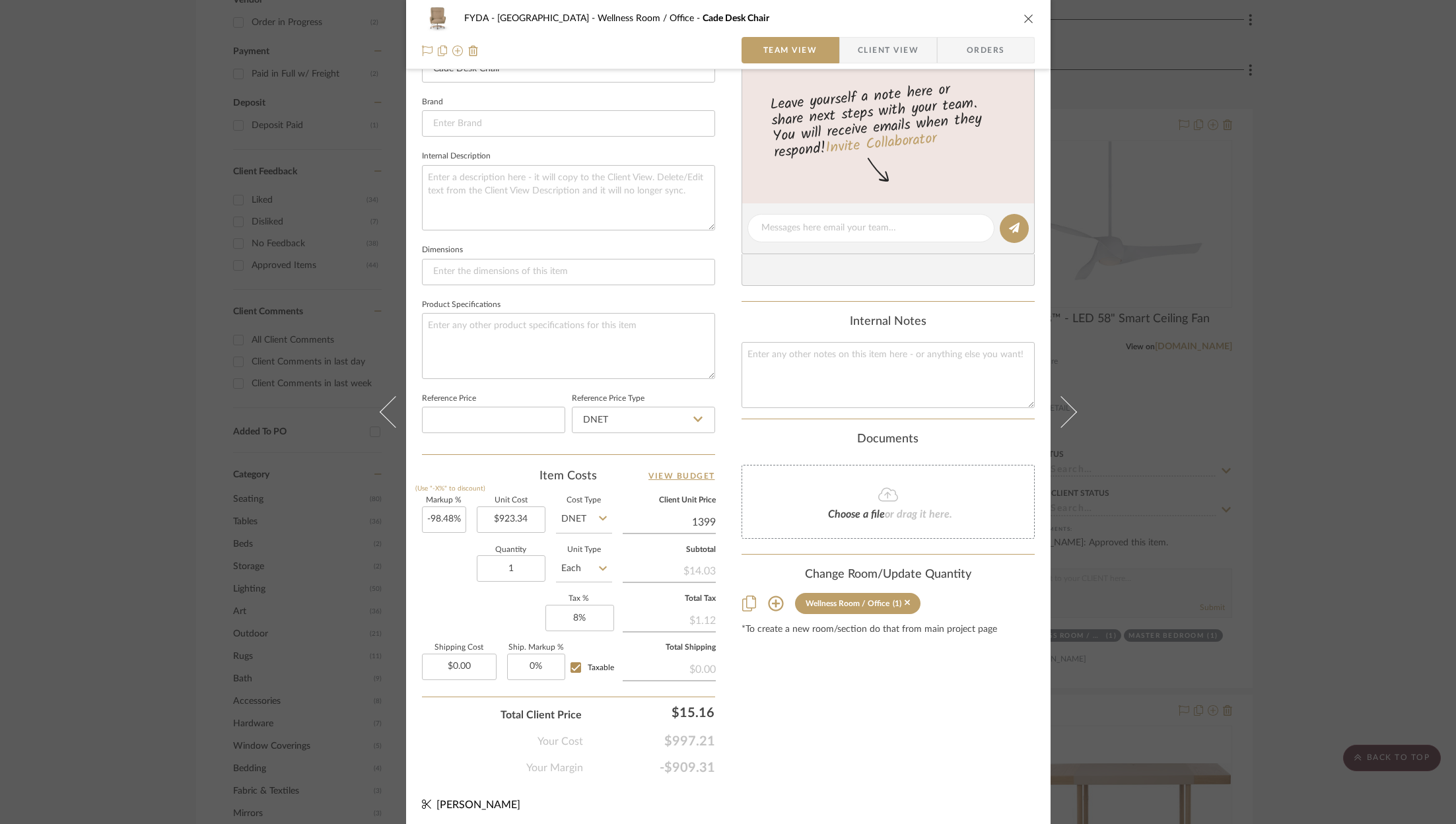
type input "$1,399.00"
click at [827, 734] on div "Content here copies to Client View - confirm visibility there. Show in Client D…" at bounding box center [888, 232] width 294 height 1087
type input "$1,399.04"
click at [710, 512] on input "1399.04" at bounding box center [669, 522] width 93 height 20
click at [706, 515] on input "1399.04" at bounding box center [669, 522] width 93 height 20
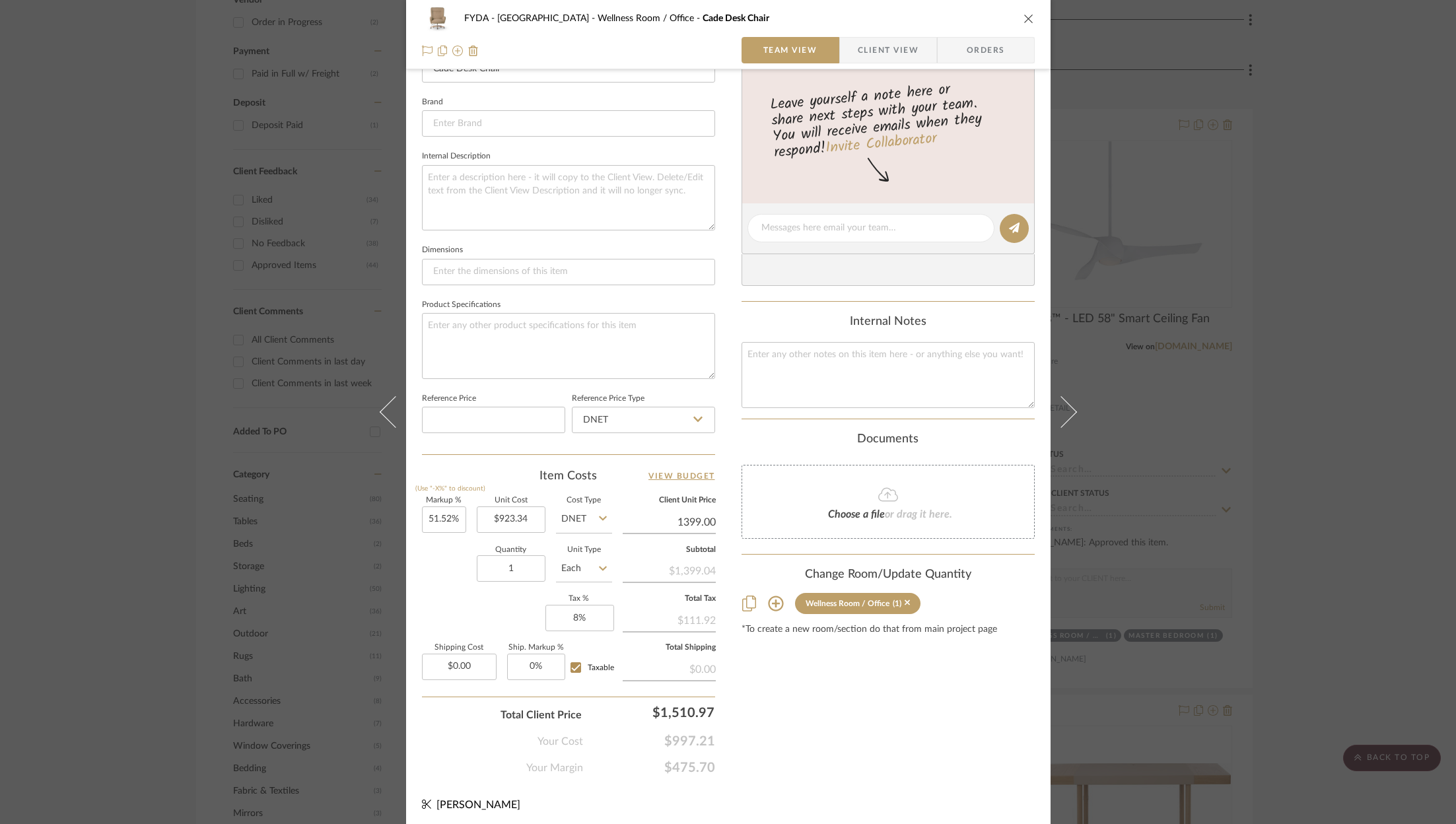
type input "$1,399.00"
click at [887, 755] on div "Content here copies to Client View - confirm visibility there. Show in Client D…" at bounding box center [888, 232] width 294 height 1087
click at [902, 700] on div "Content here copies to Client View - confirm visibility there. Show in Client D…" at bounding box center [888, 232] width 294 height 1087
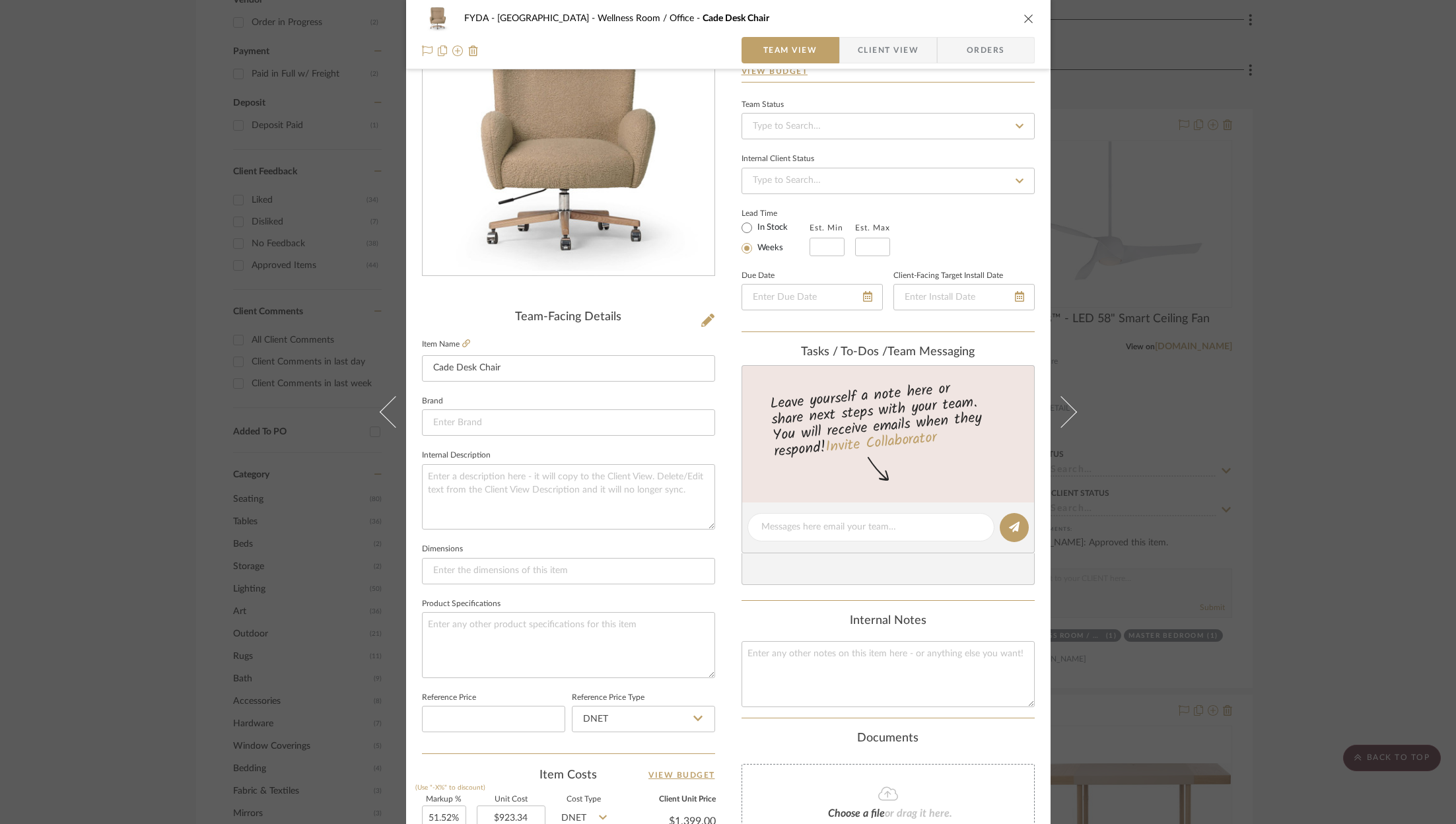
scroll to position [0, 0]
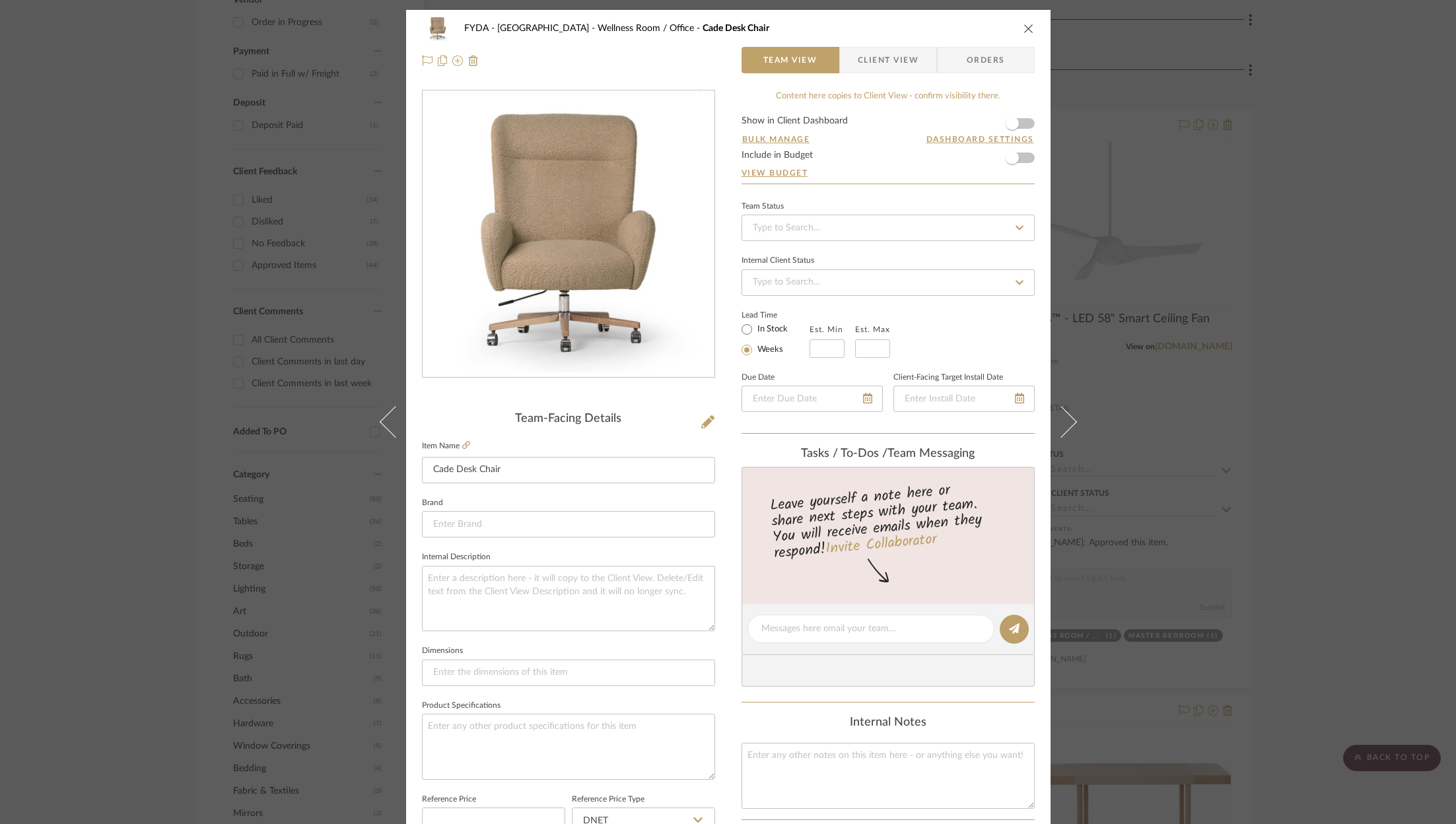
click at [1022, 159] on form "Show in Client Dashboard Bulk Manage Dashboard Settings Include in Budget View …" at bounding box center [888, 150] width 294 height 67
click at [1021, 161] on span "button" at bounding box center [1012, 158] width 29 height 29
type input "$1,399.04"
click at [1028, 26] on icon "close" at bounding box center [1028, 28] width 11 height 11
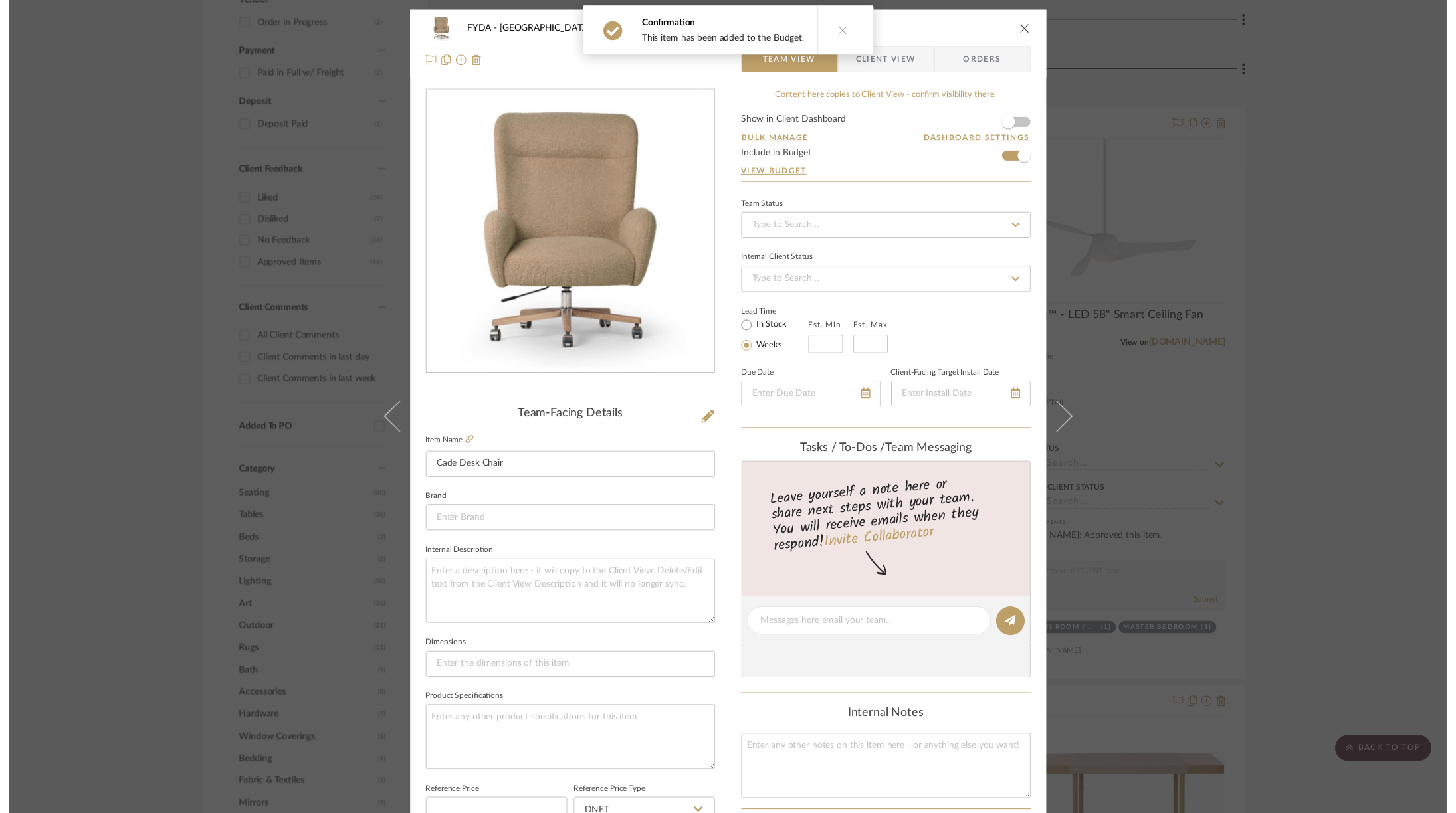
scroll to position [759, 0]
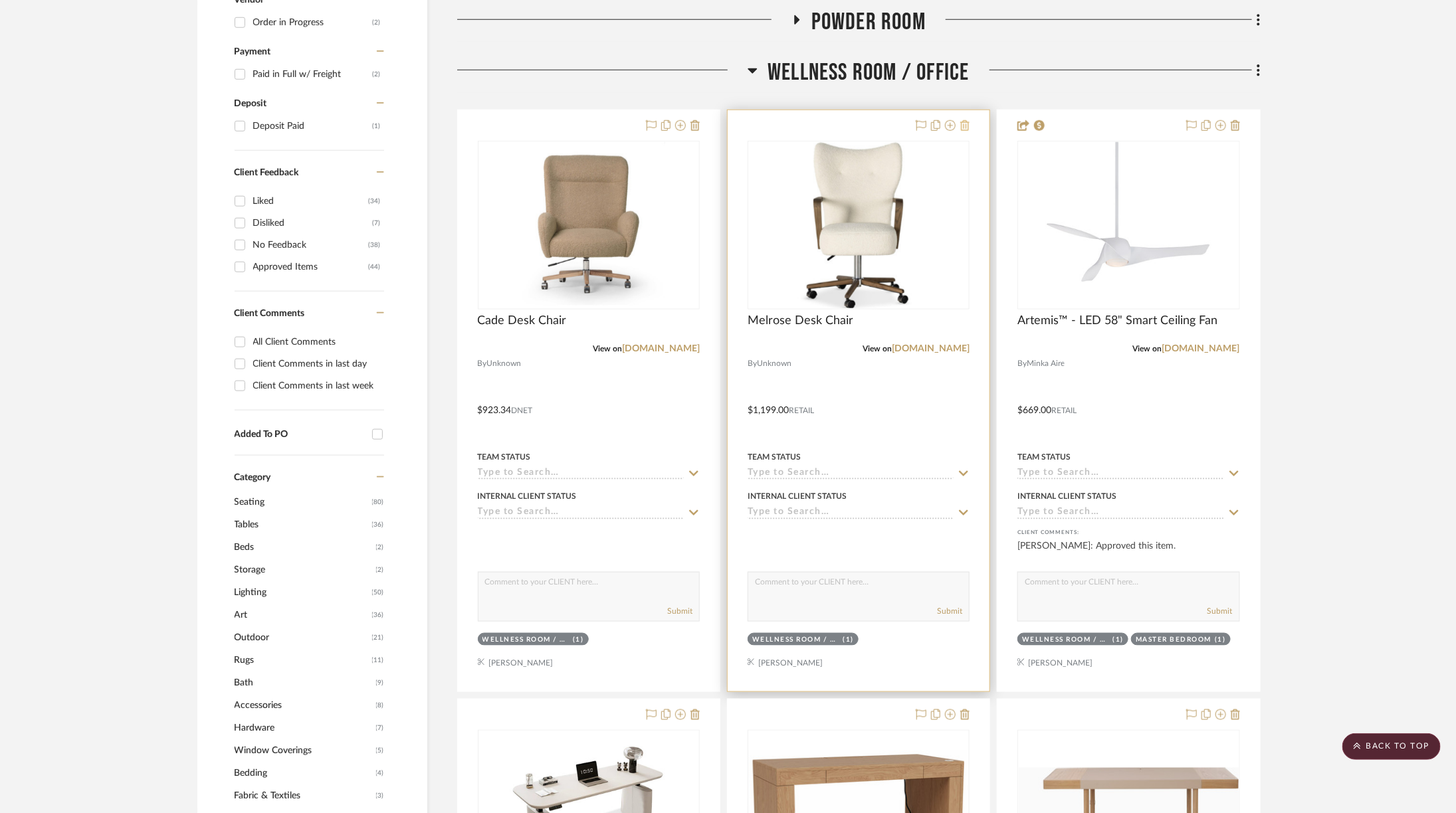
click at [969, 126] on icon at bounding box center [965, 126] width 9 height 11
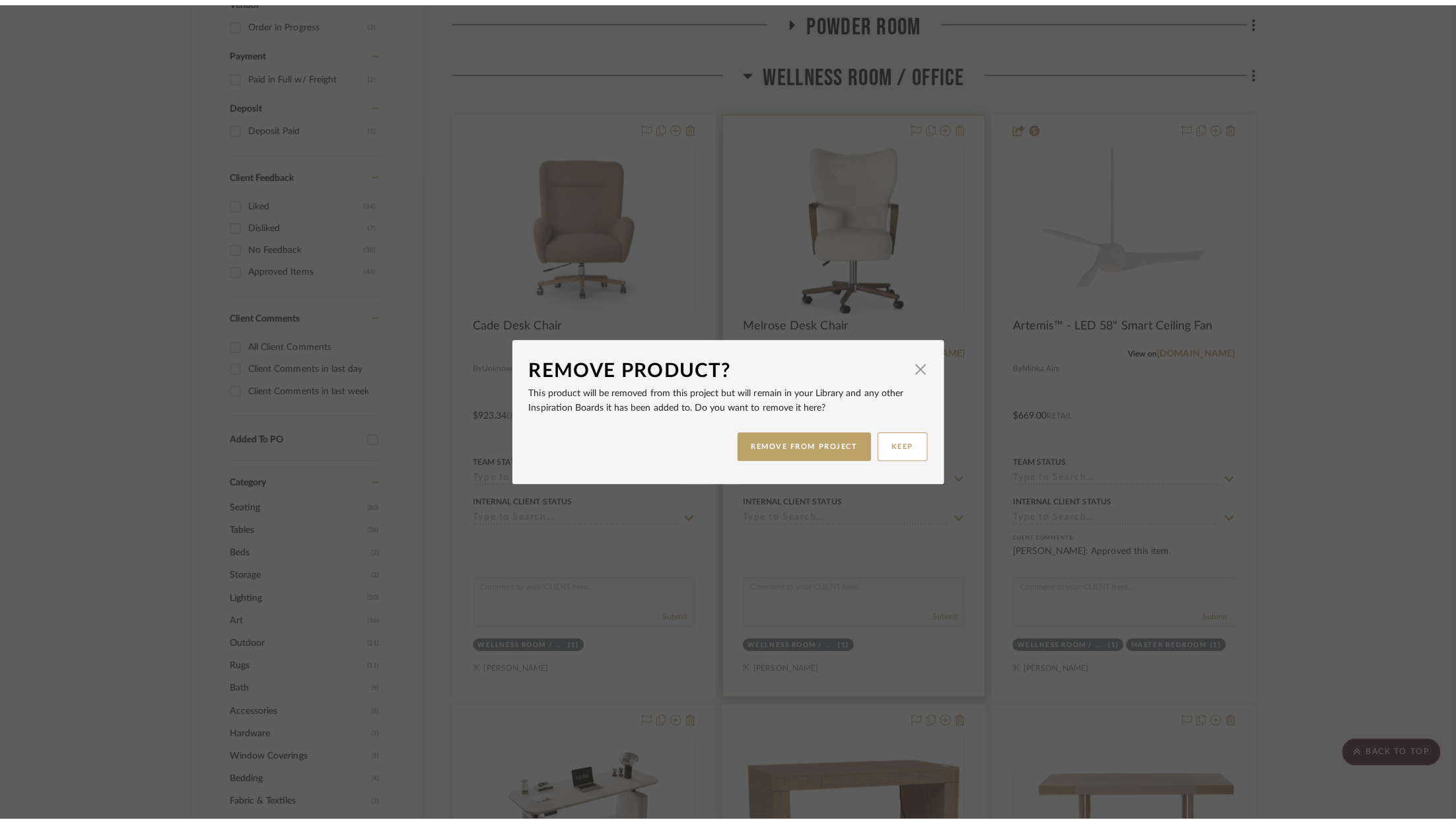
scroll to position [0, 0]
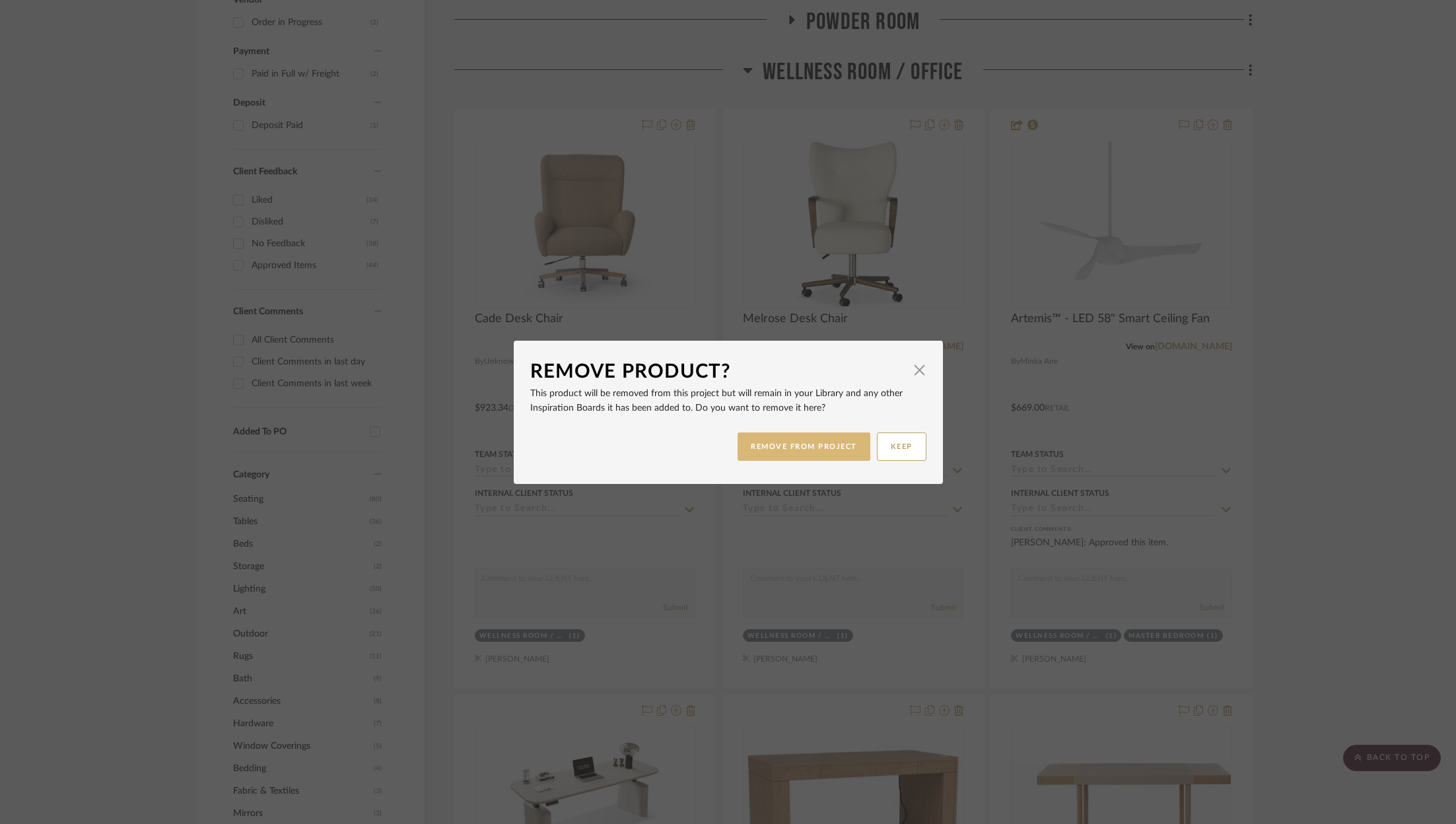
click at [823, 440] on button "REMOVE FROM PROJECT" at bounding box center [804, 446] width 133 height 28
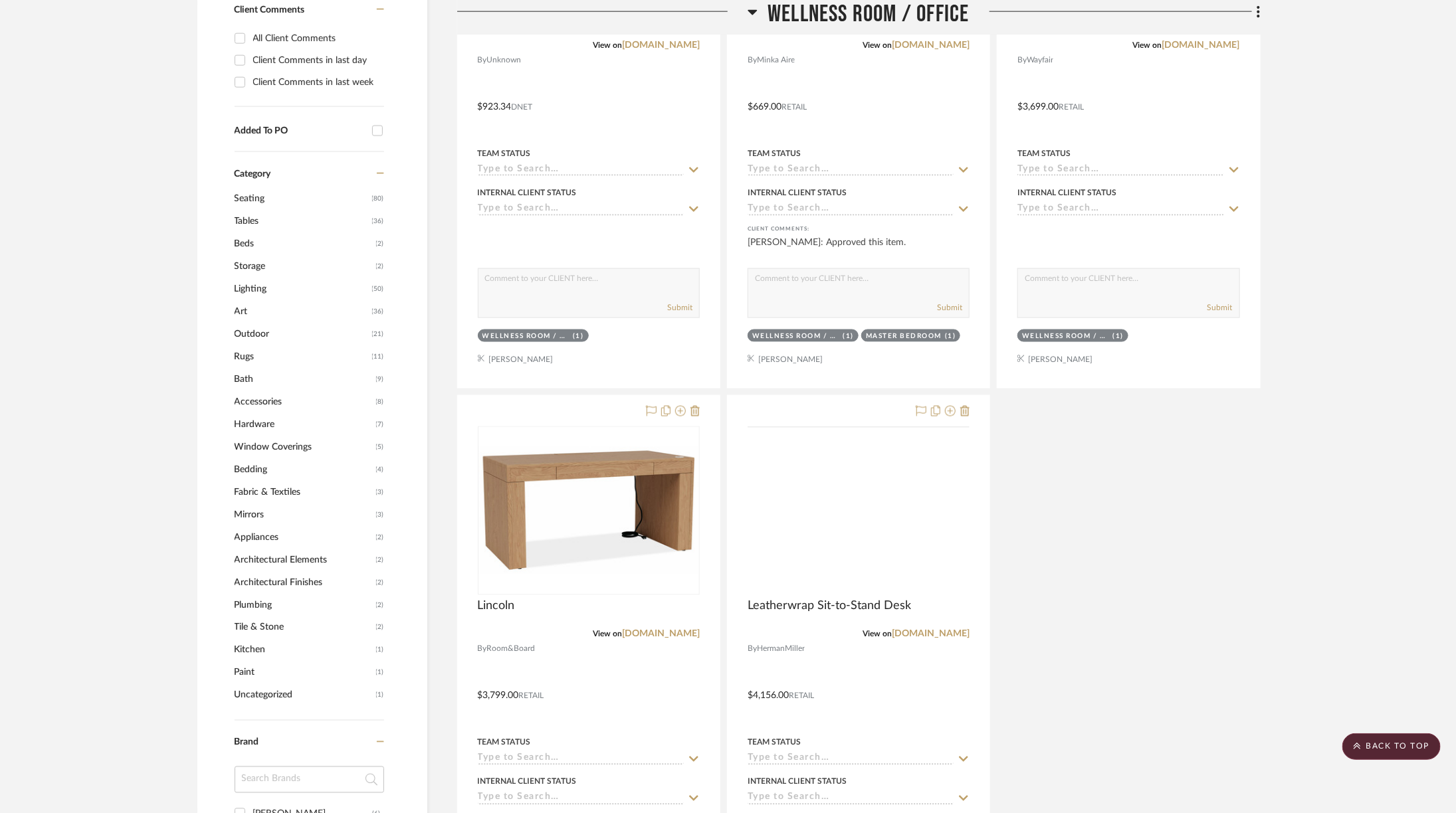
scroll to position [1141, 0]
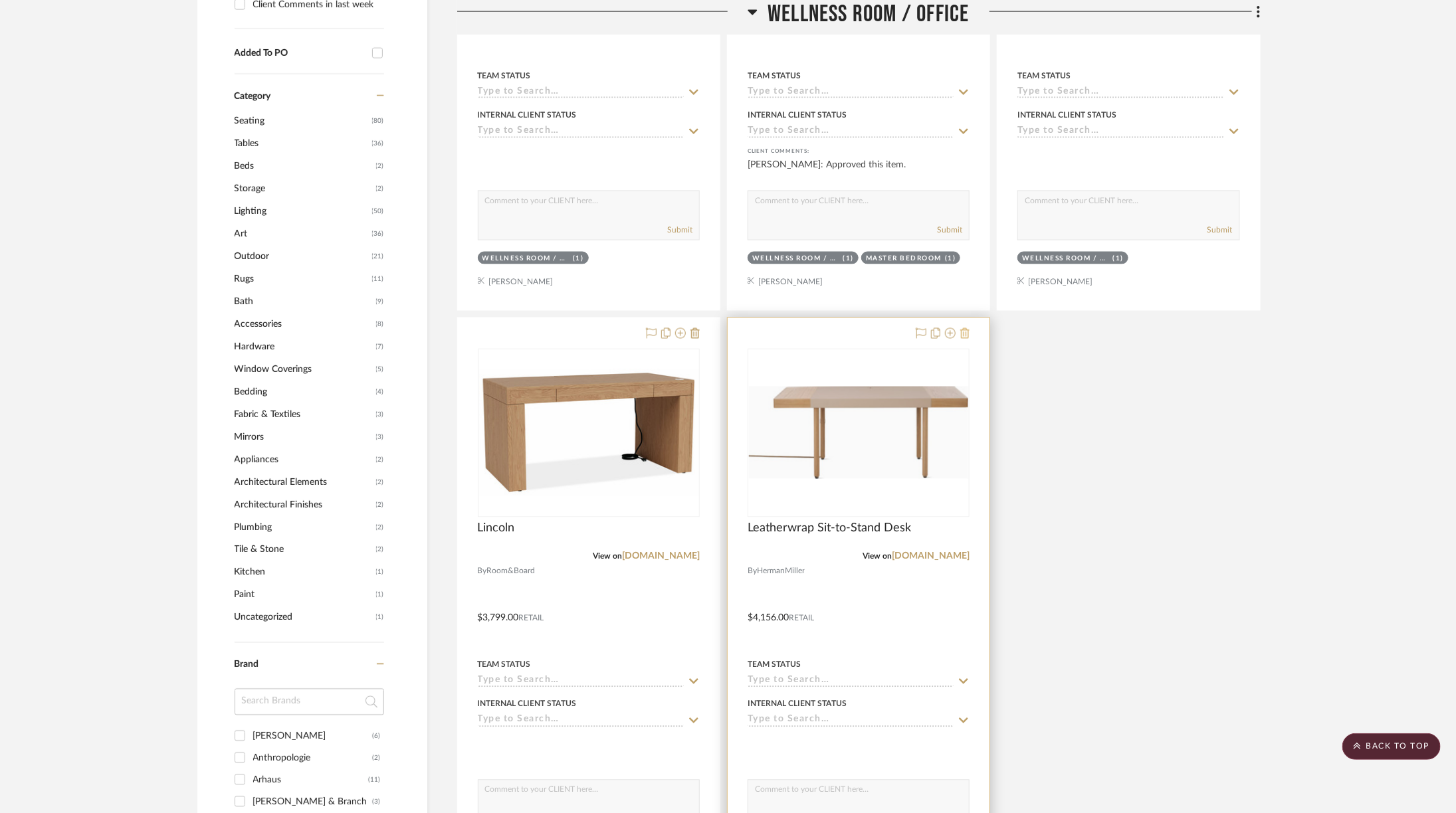
click at [965, 329] on icon at bounding box center [965, 334] width 9 height 11
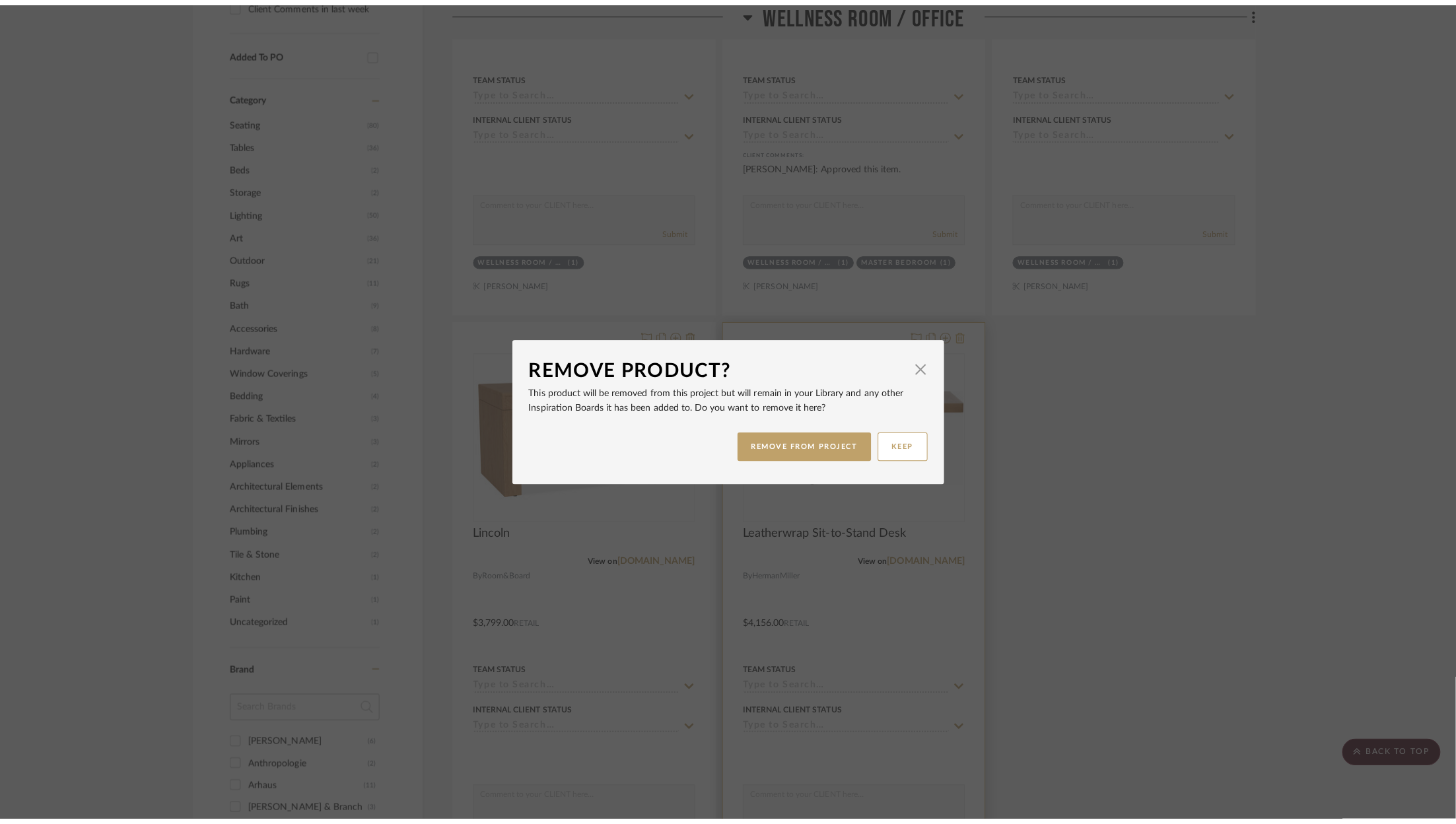
scroll to position [0, 0]
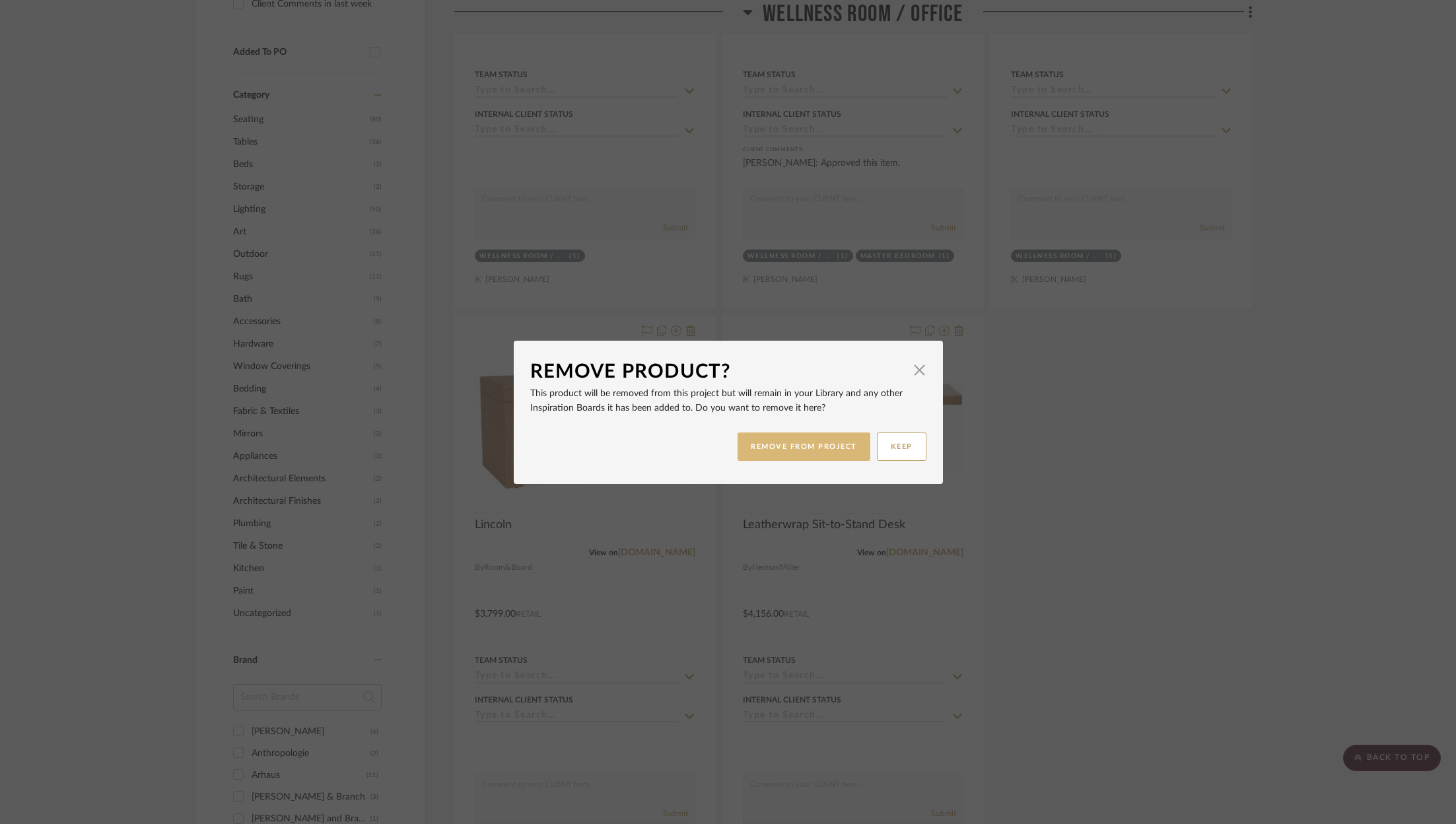
click at [800, 442] on button "REMOVE FROM PROJECT" at bounding box center [804, 446] width 133 height 28
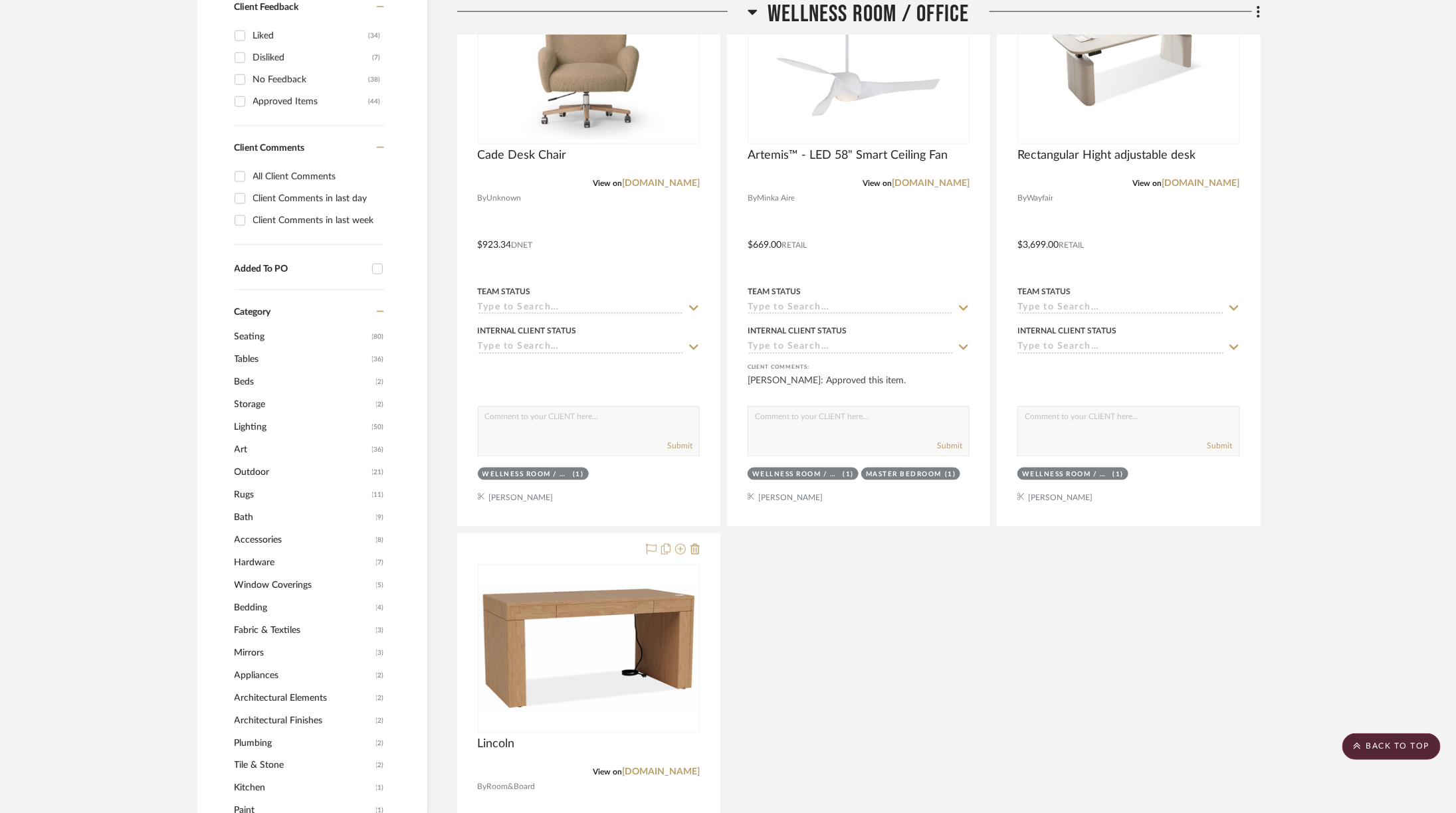
scroll to position [815, 0]
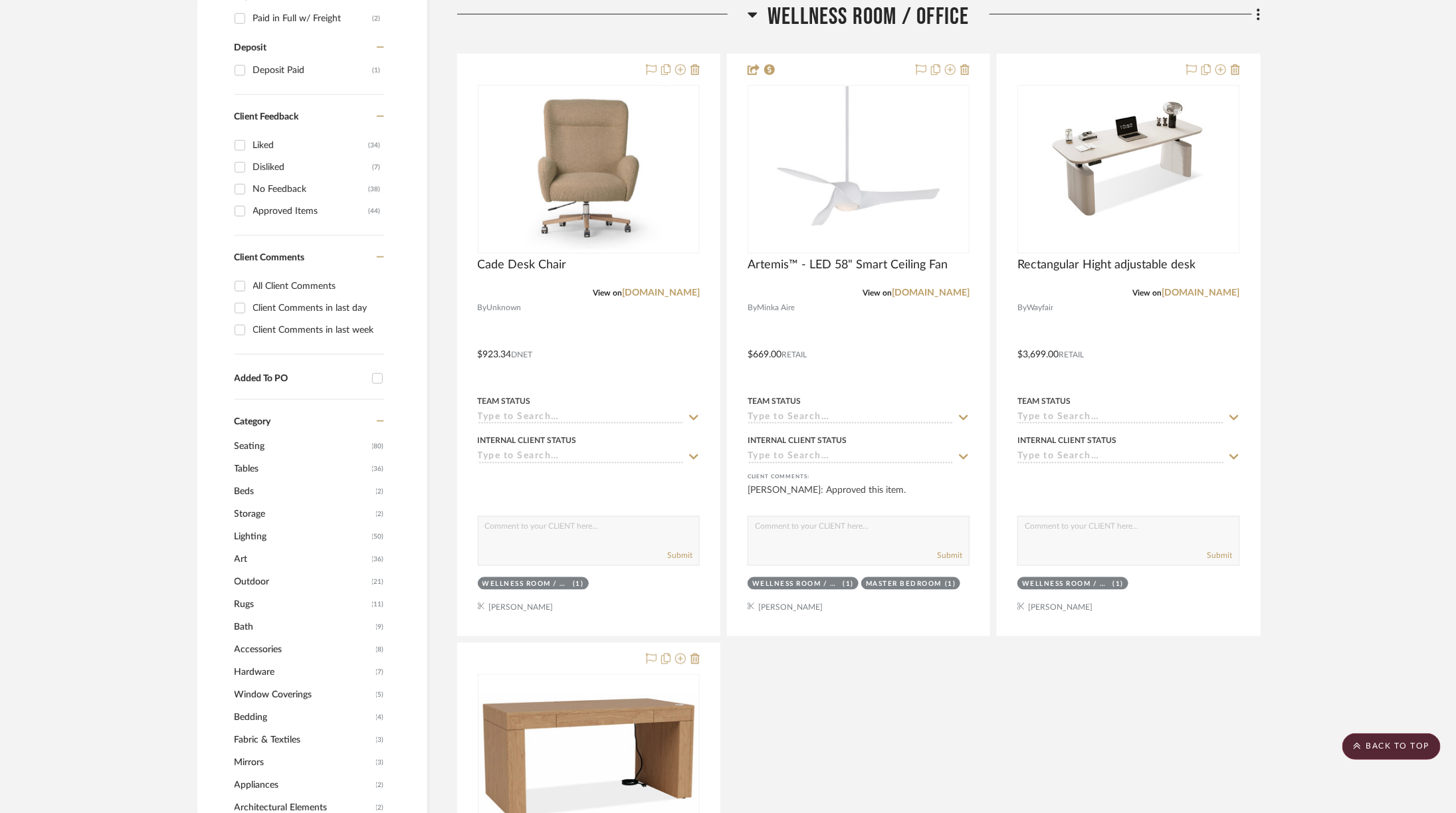
click at [886, 21] on span "Wellness Room / Office" at bounding box center [868, 17] width 201 height 29
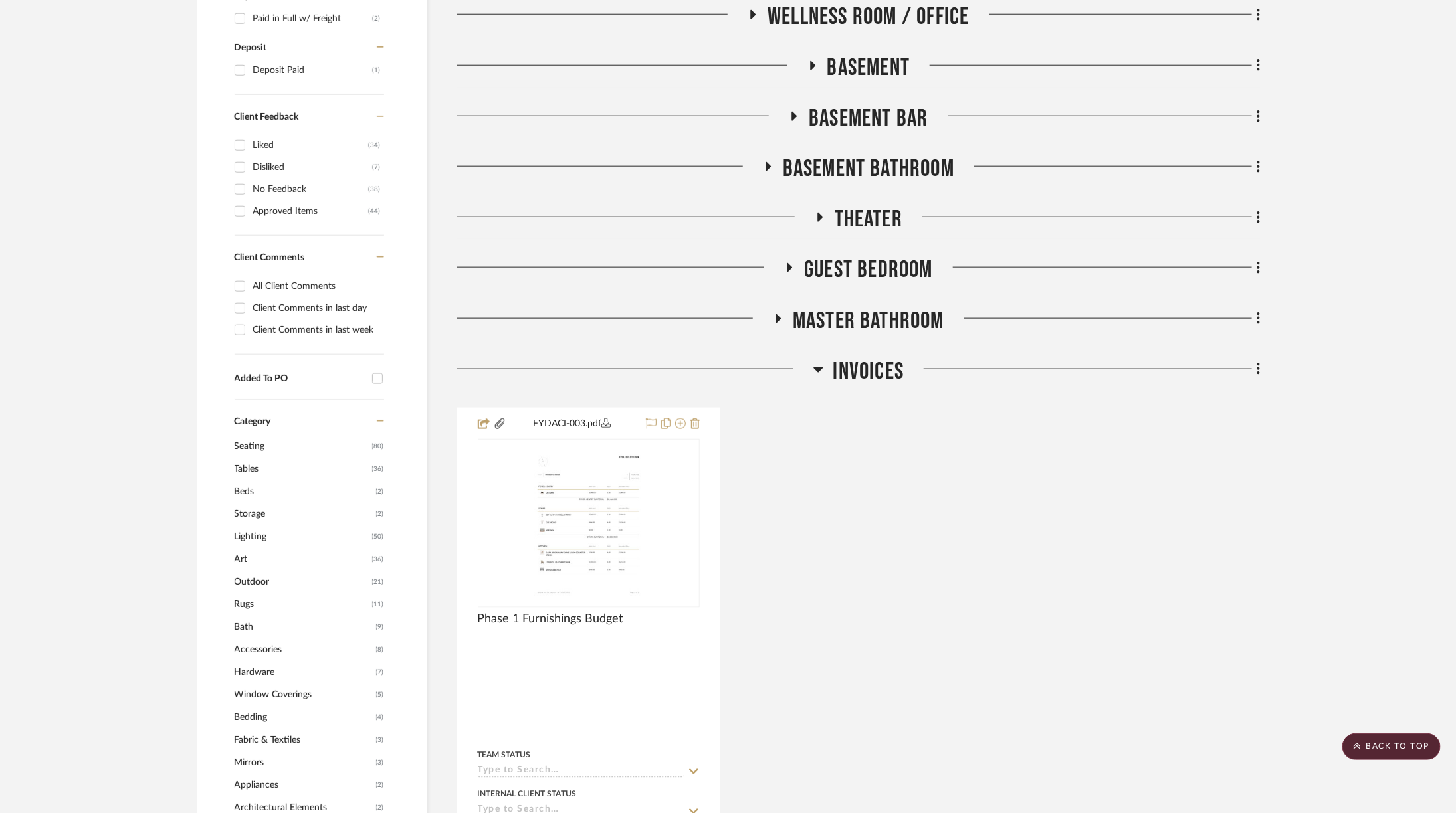
click at [864, 60] on span "Basement" at bounding box center [869, 67] width 83 height 29
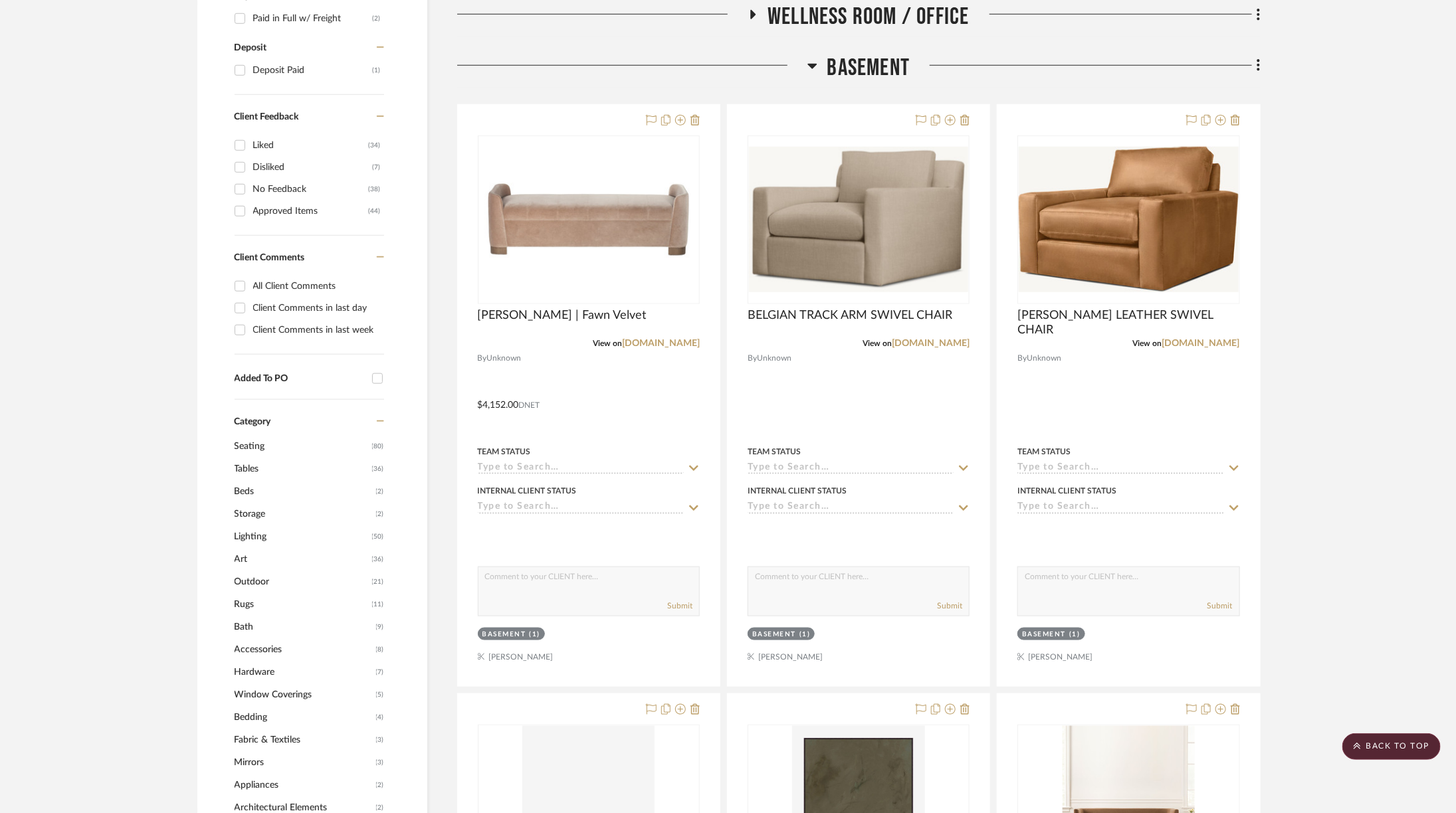
click at [868, 75] on span "Basement" at bounding box center [869, 67] width 83 height 29
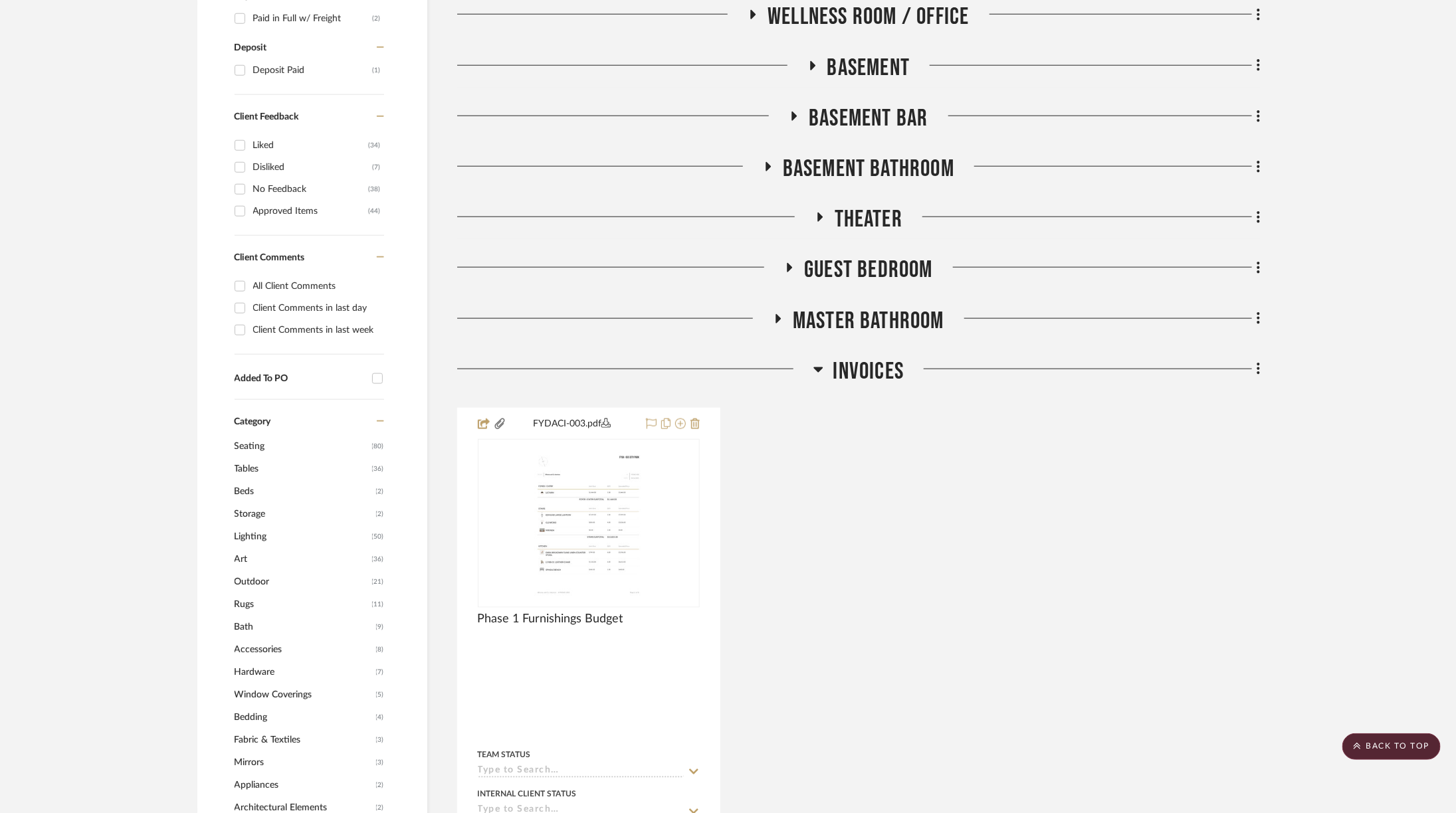
click at [880, 120] on span "Basement Bar" at bounding box center [868, 118] width 119 height 29
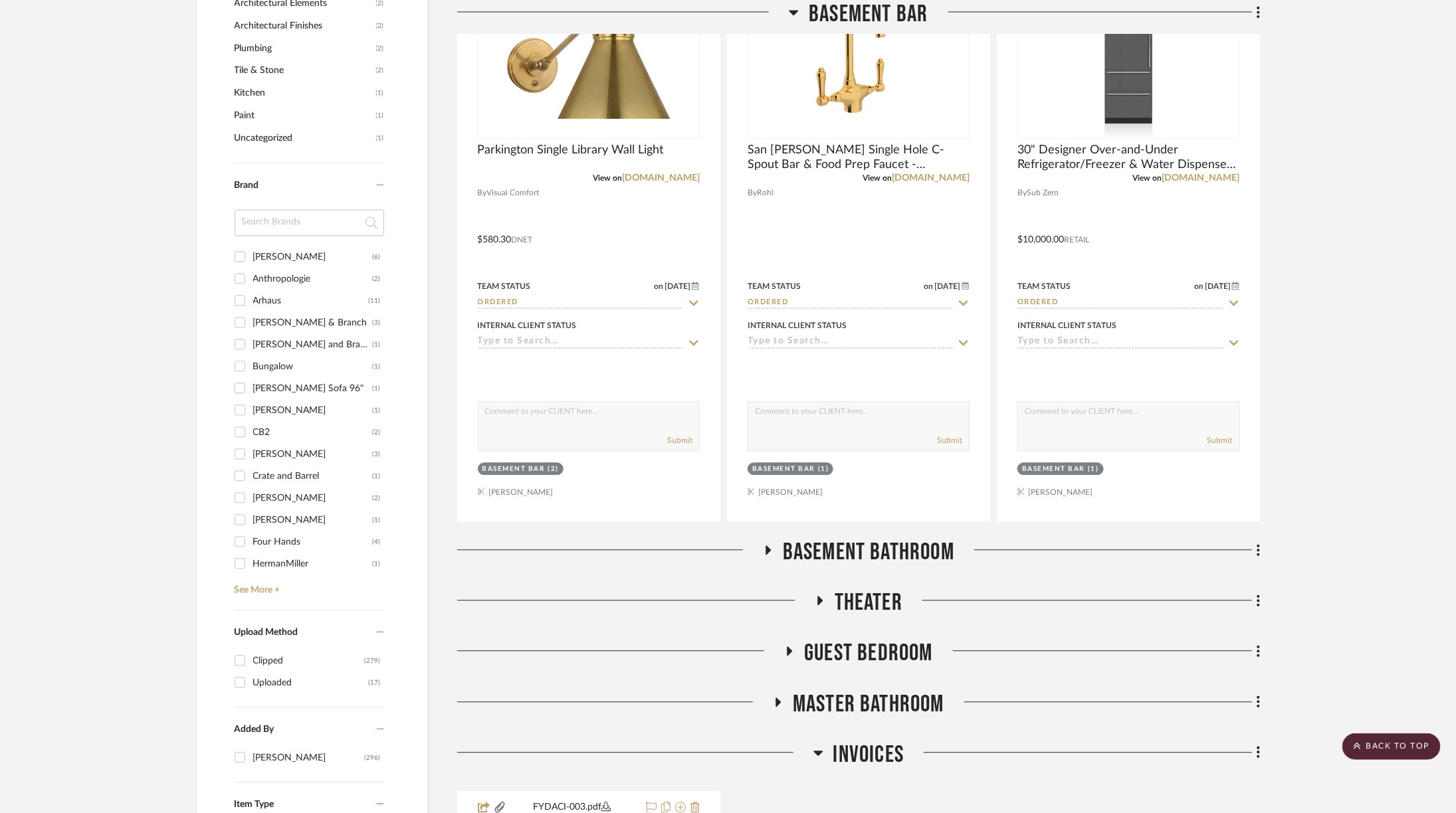
scroll to position [1500, 0]
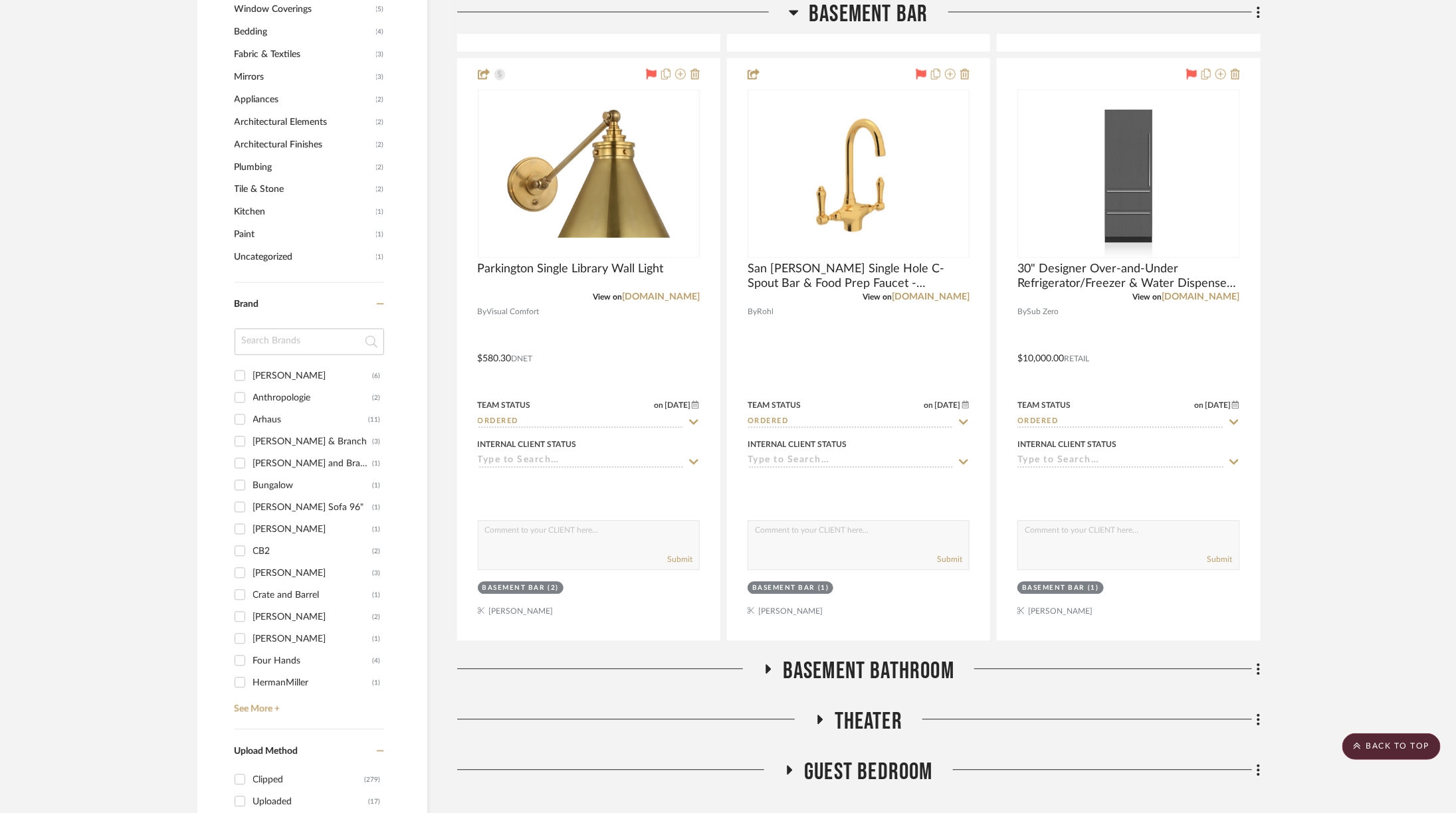
click at [824, 20] on span "Basement Bar" at bounding box center [868, 14] width 119 height 29
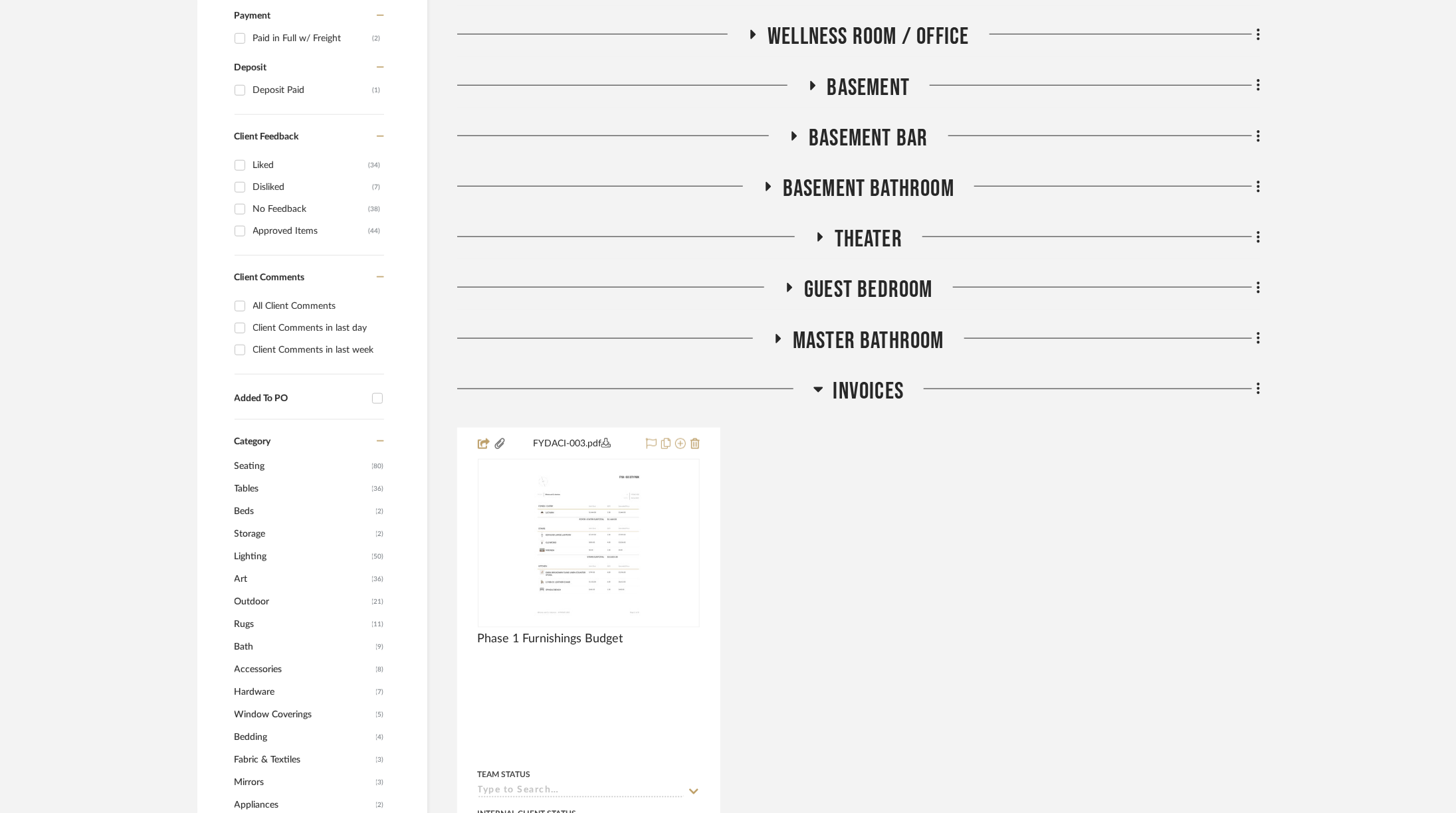
scroll to position [833, 0]
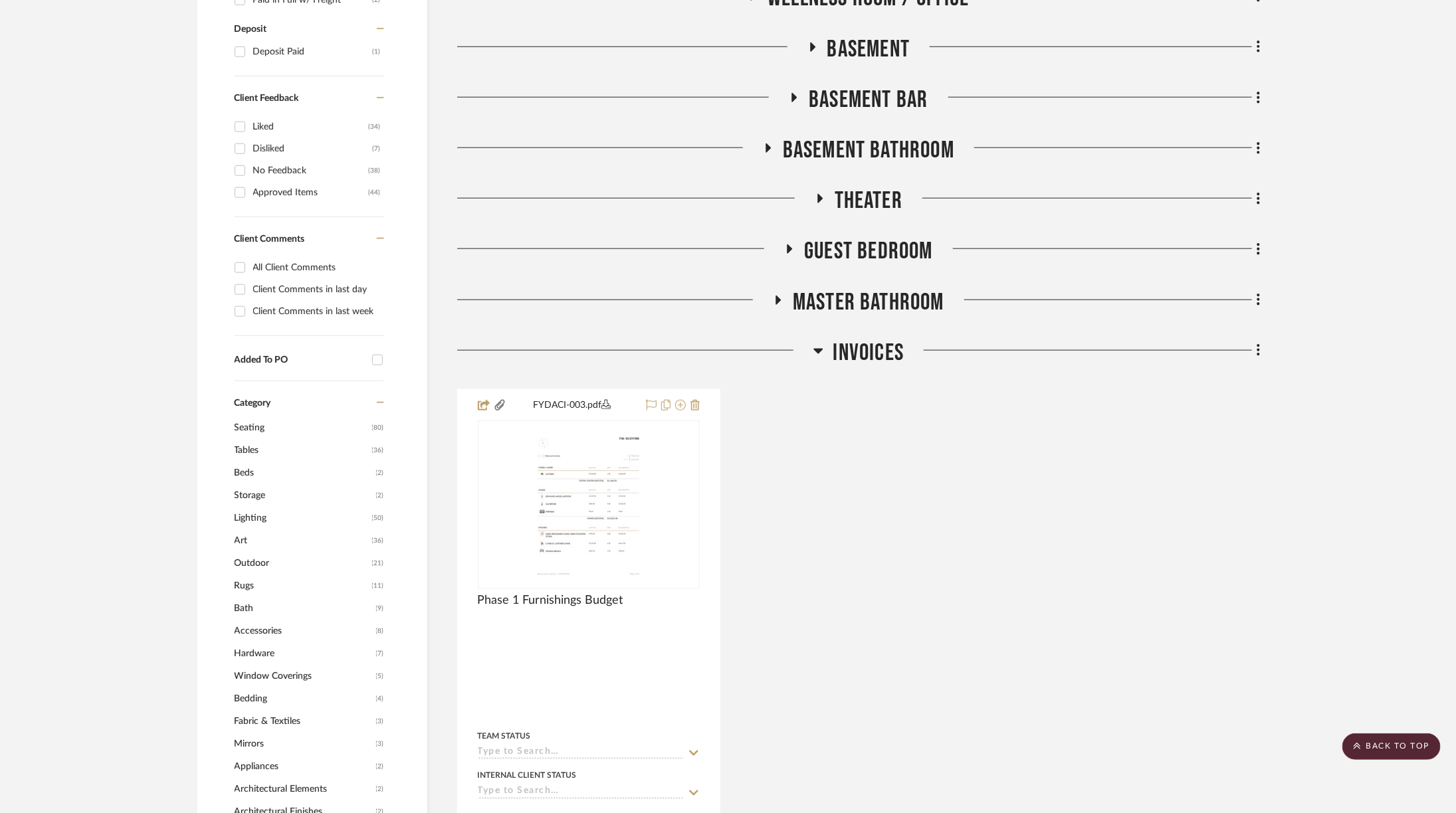
click at [902, 153] on span "Basement Bathroom" at bounding box center [869, 150] width 172 height 29
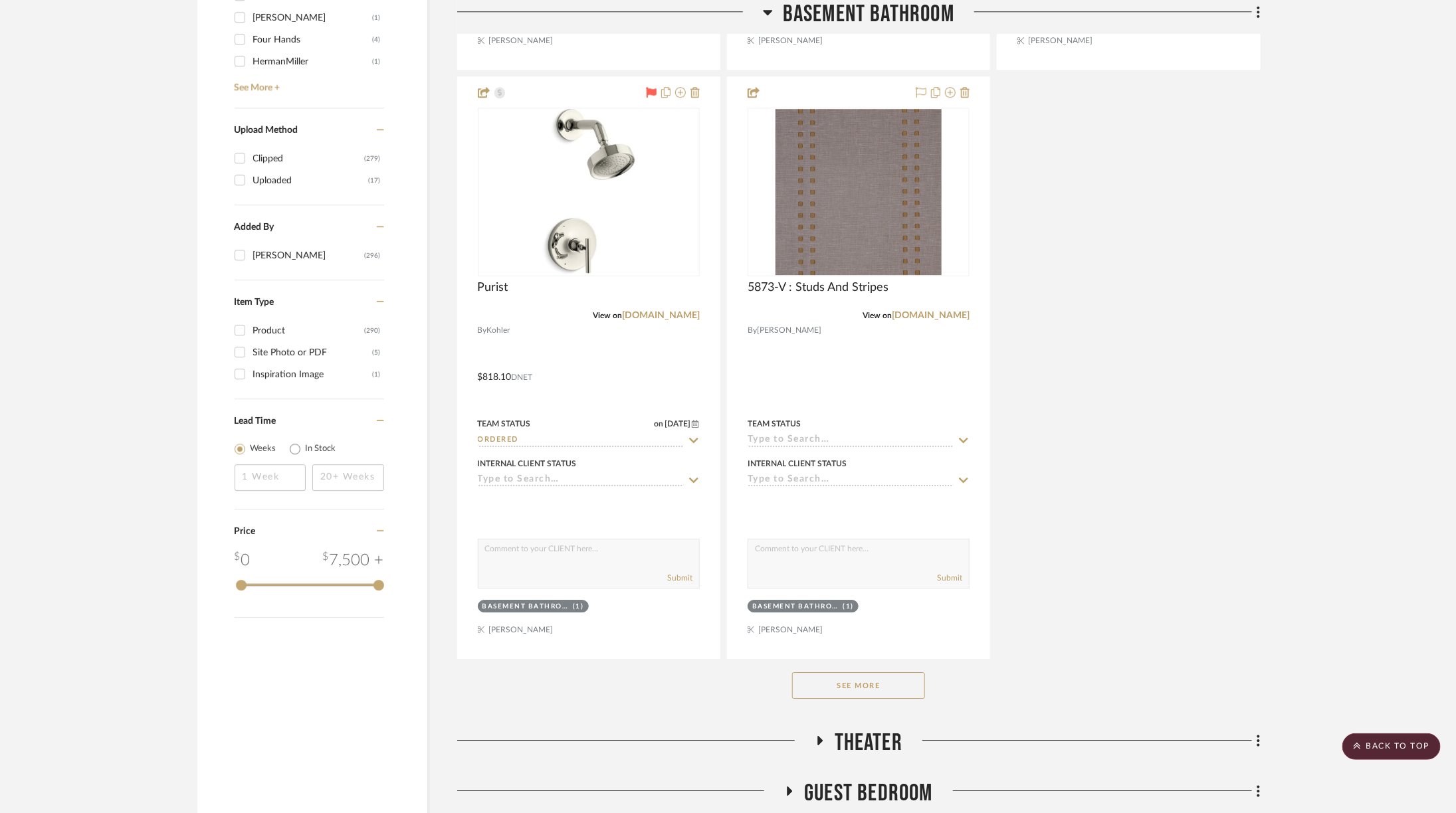
scroll to position [2190, 0]
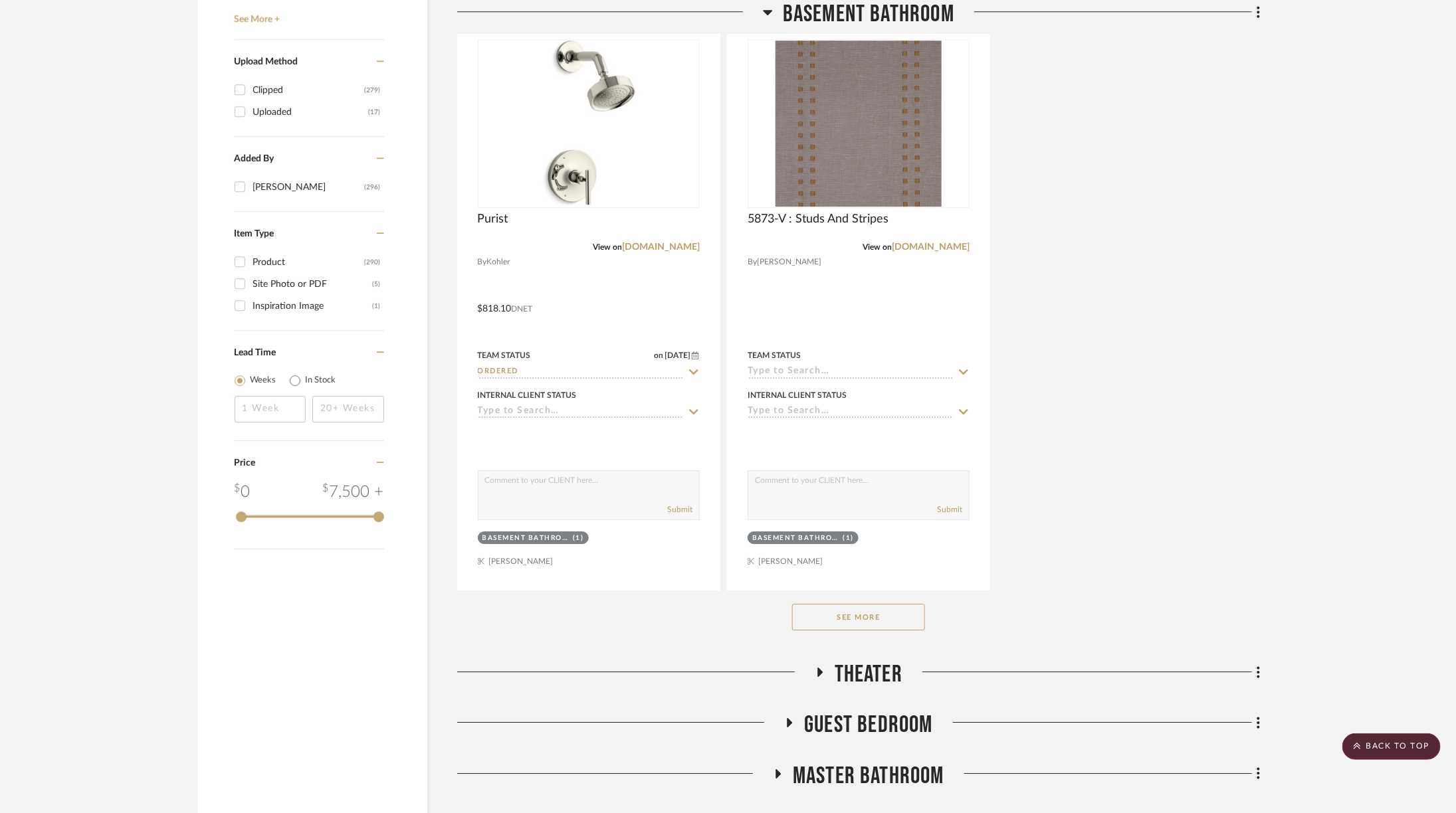
click at [892, 621] on button "See More" at bounding box center [859, 616] width 133 height 27
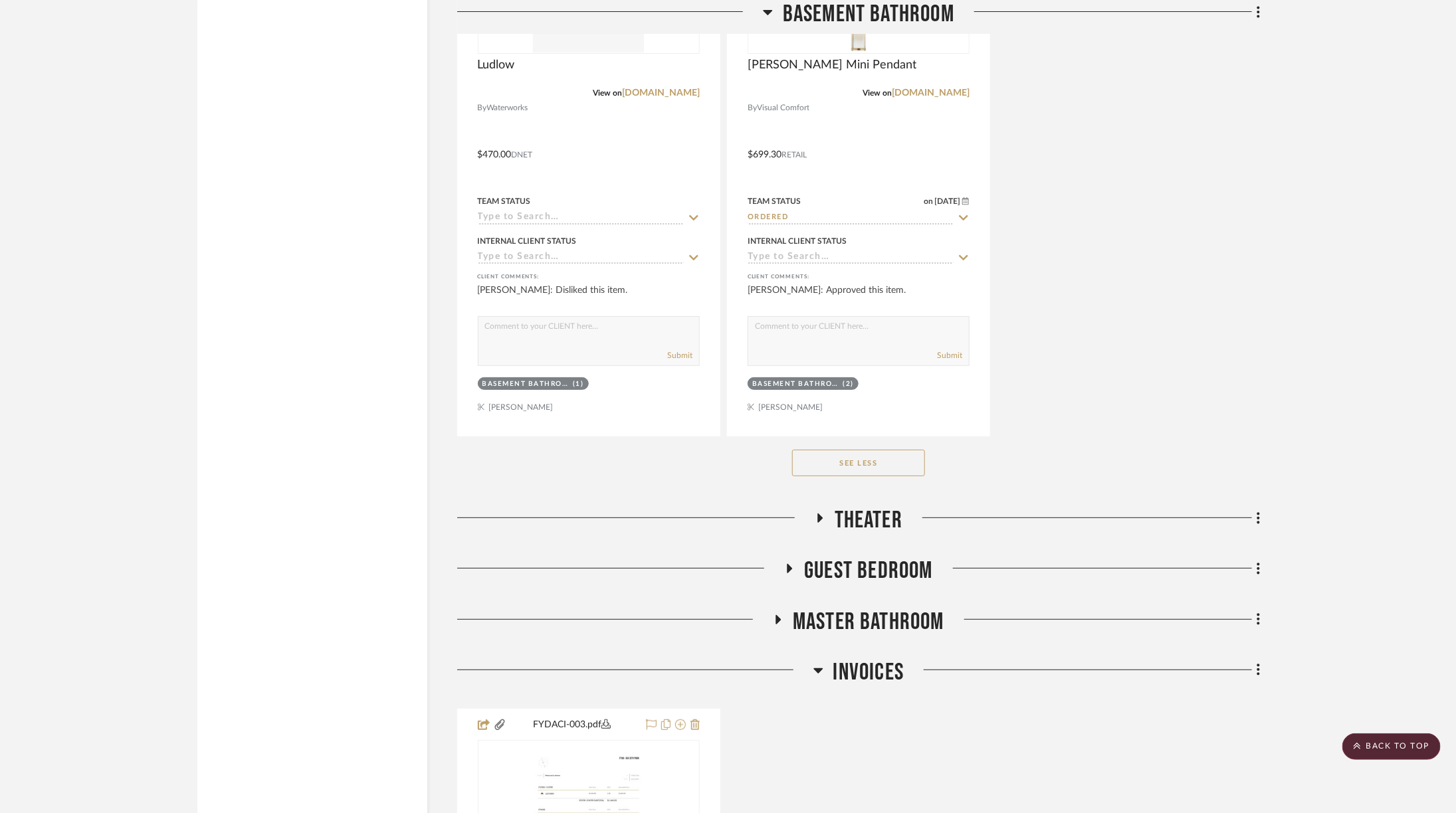
scroll to position [3170, 0]
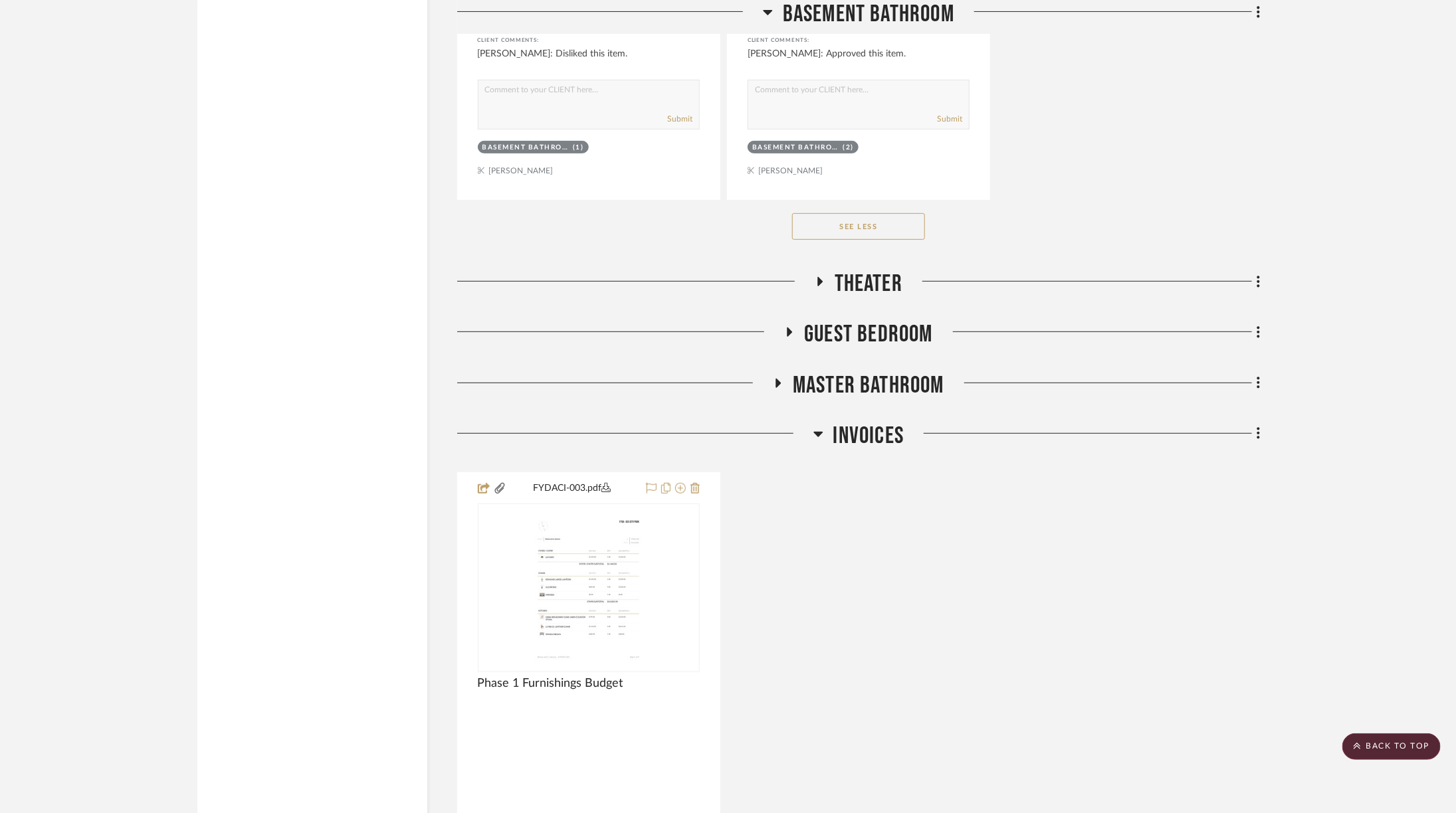
click at [867, 278] on span "Theater" at bounding box center [868, 283] width 67 height 29
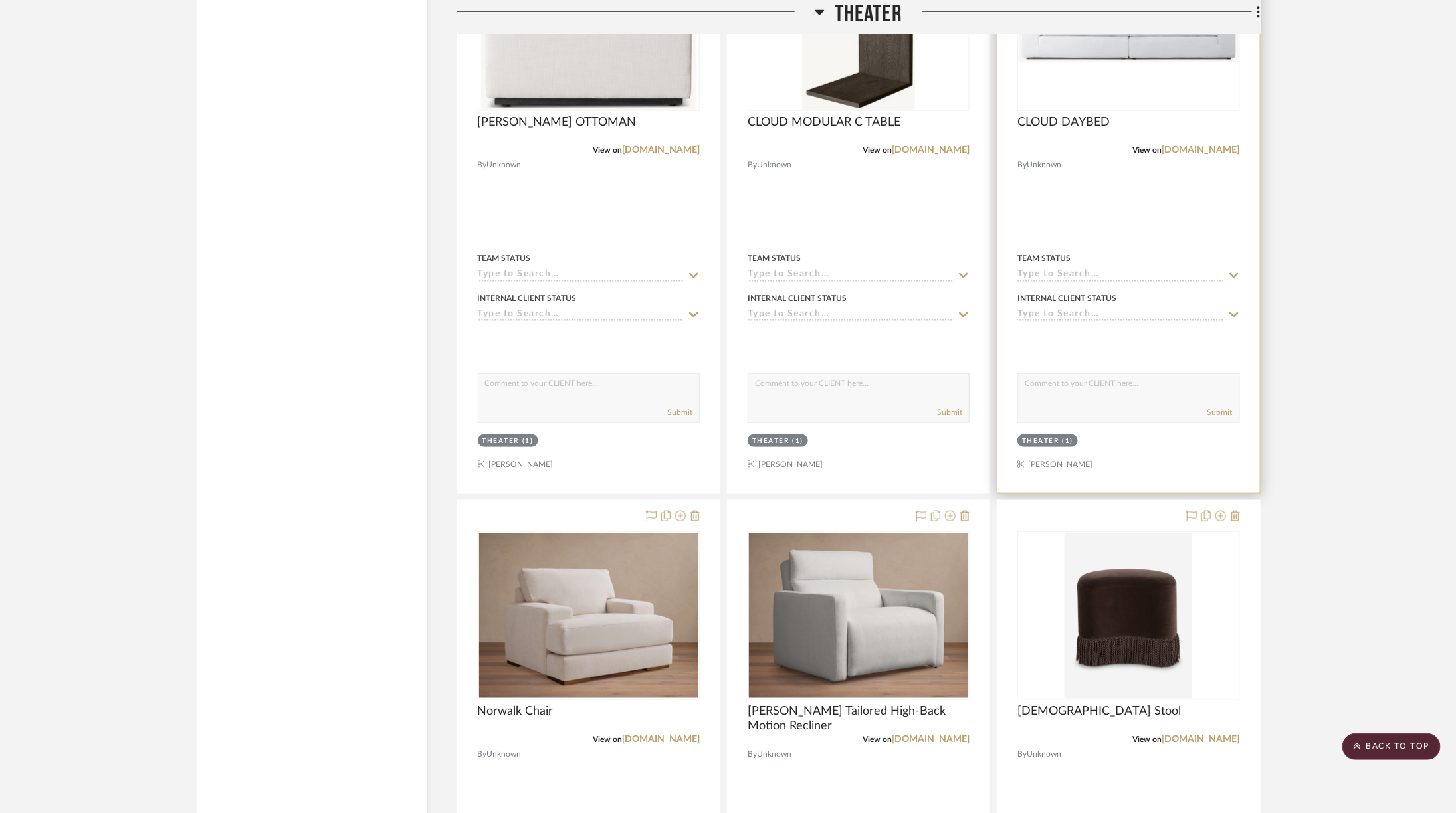
scroll to position [3264, 2]
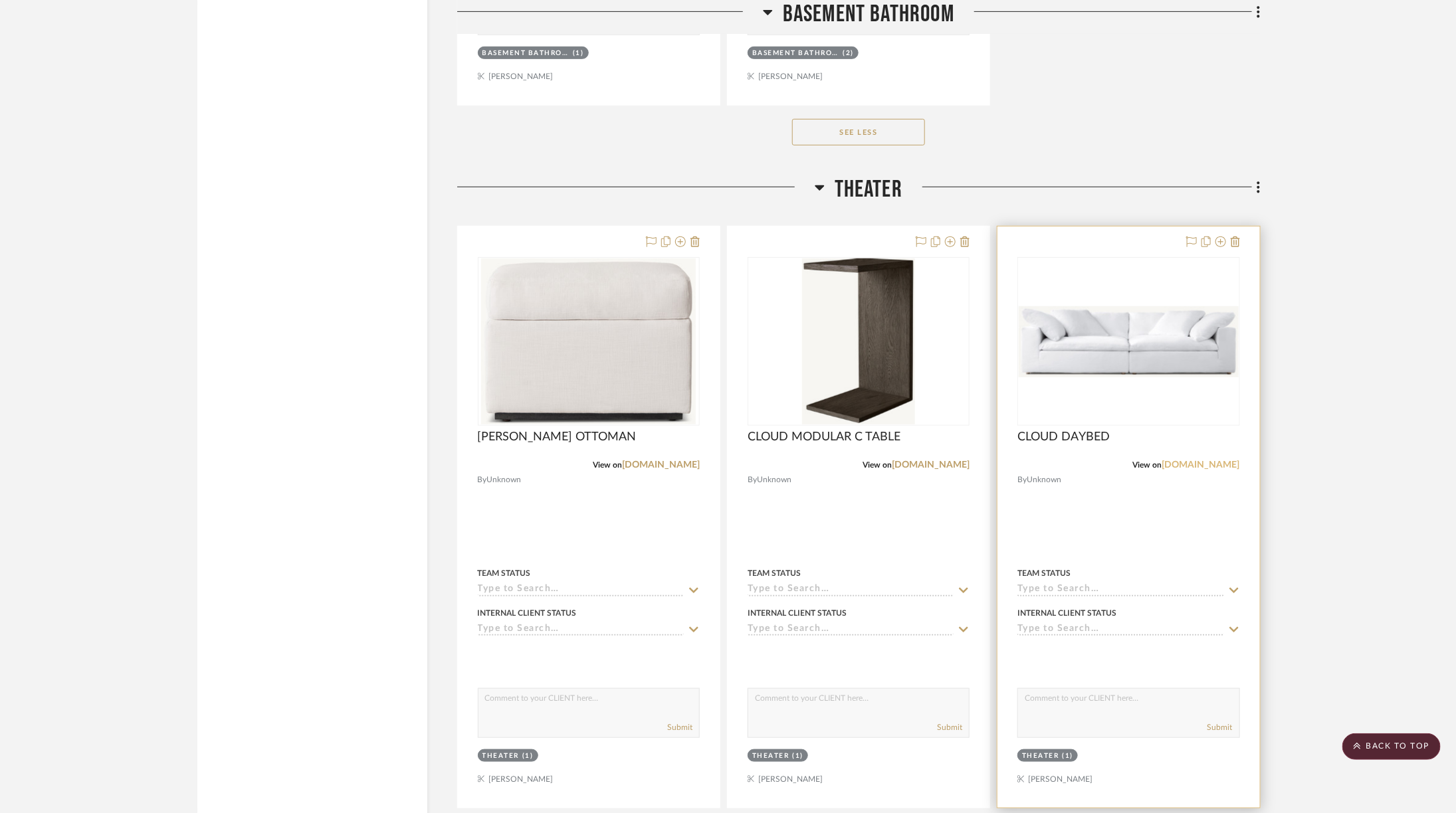
click at [1219, 460] on link "[DOMAIN_NAME]" at bounding box center [1201, 465] width 78 height 9
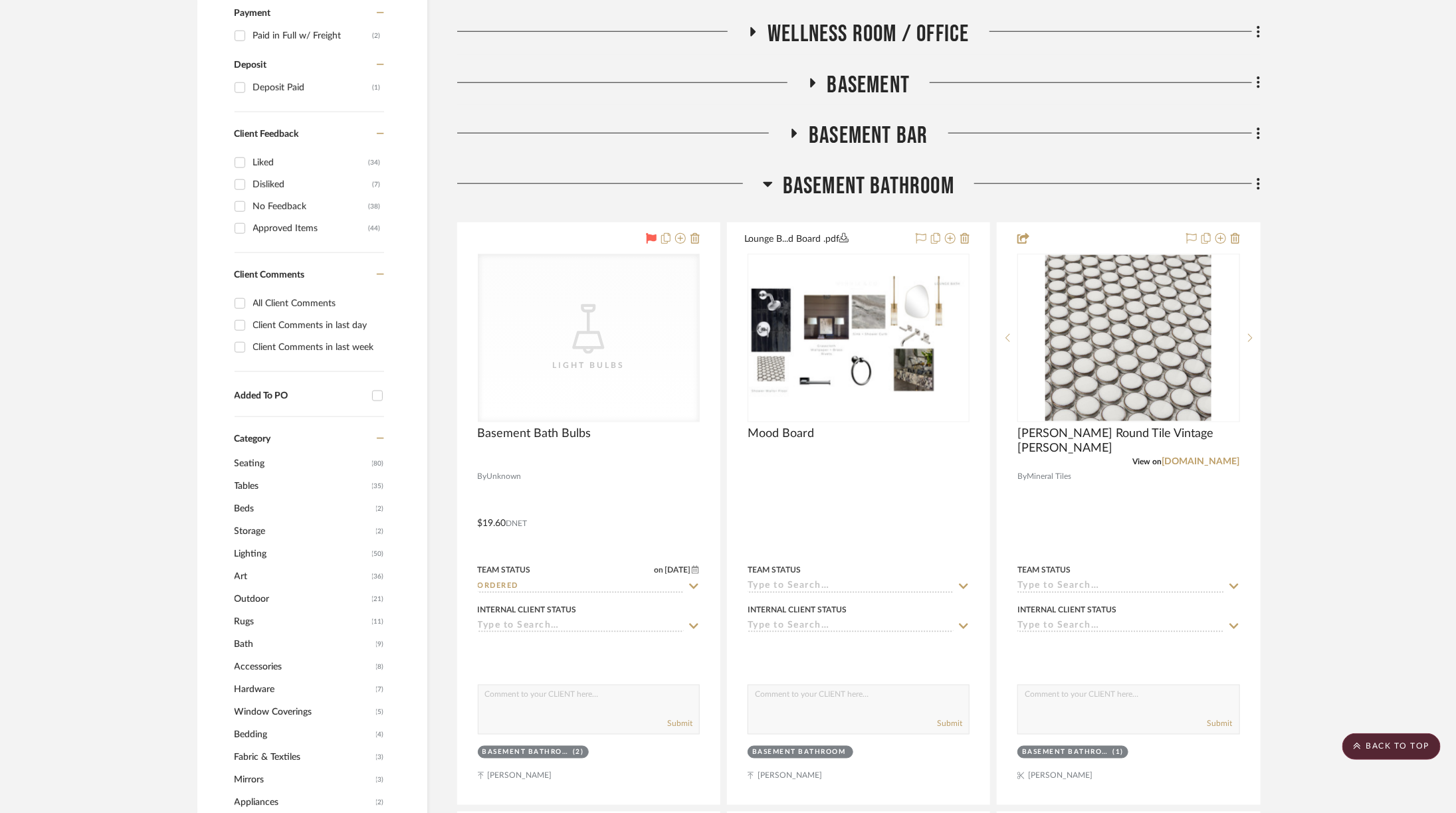
scroll to position [715, 0]
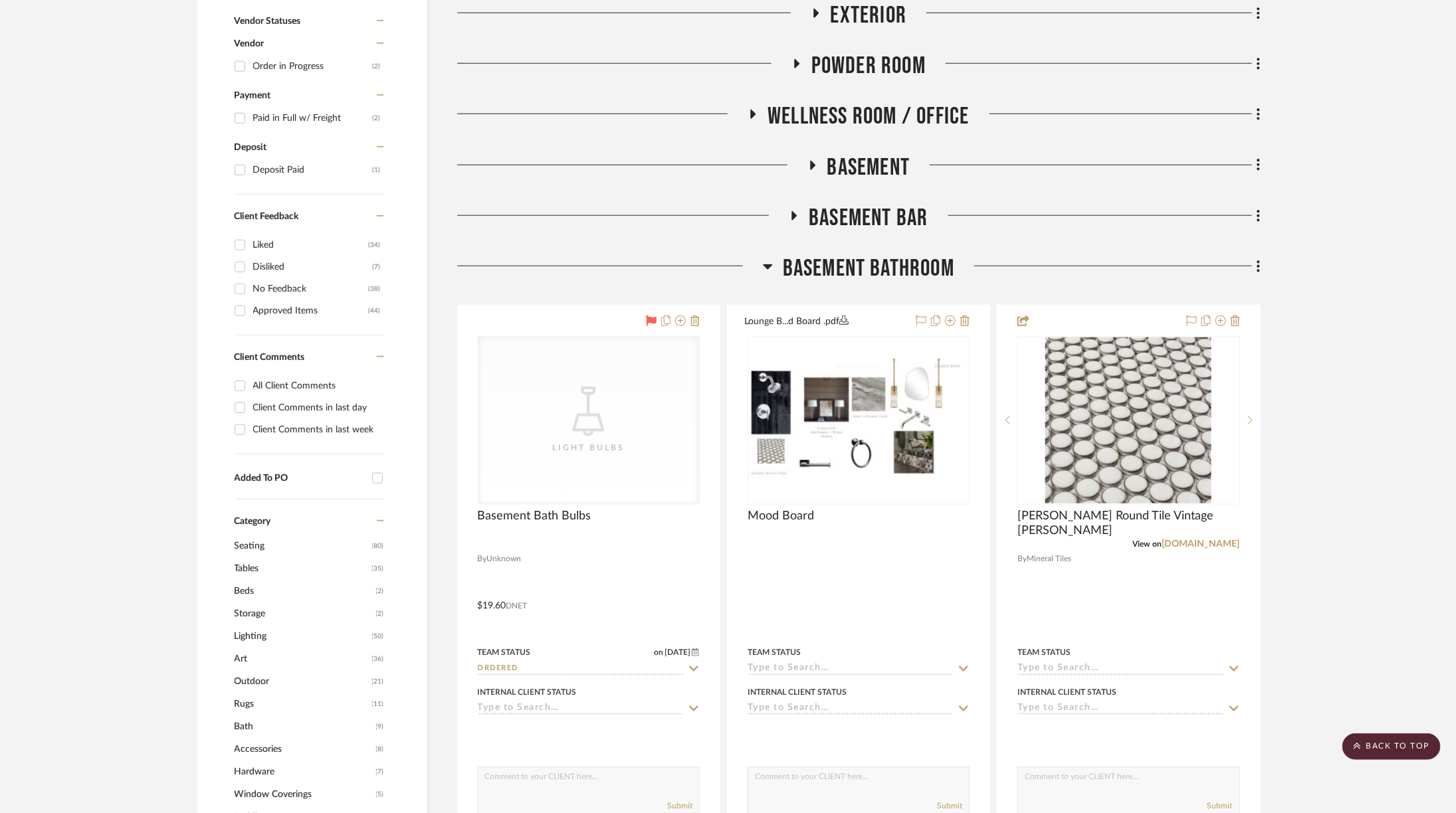
click at [897, 271] on span "Basement Bathroom" at bounding box center [869, 269] width 172 height 29
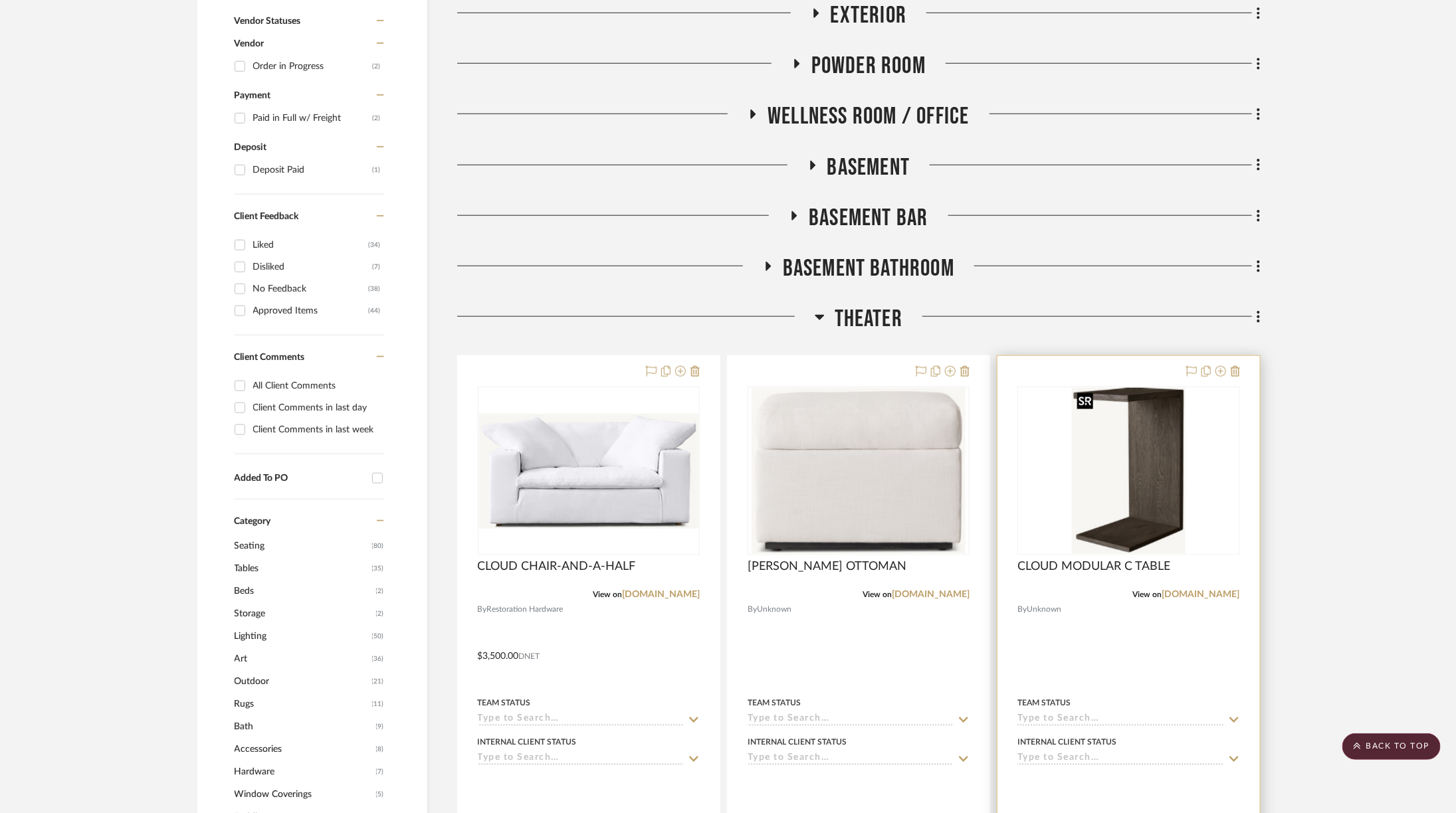
click at [1129, 513] on img "0" at bounding box center [1128, 471] width 114 height 166
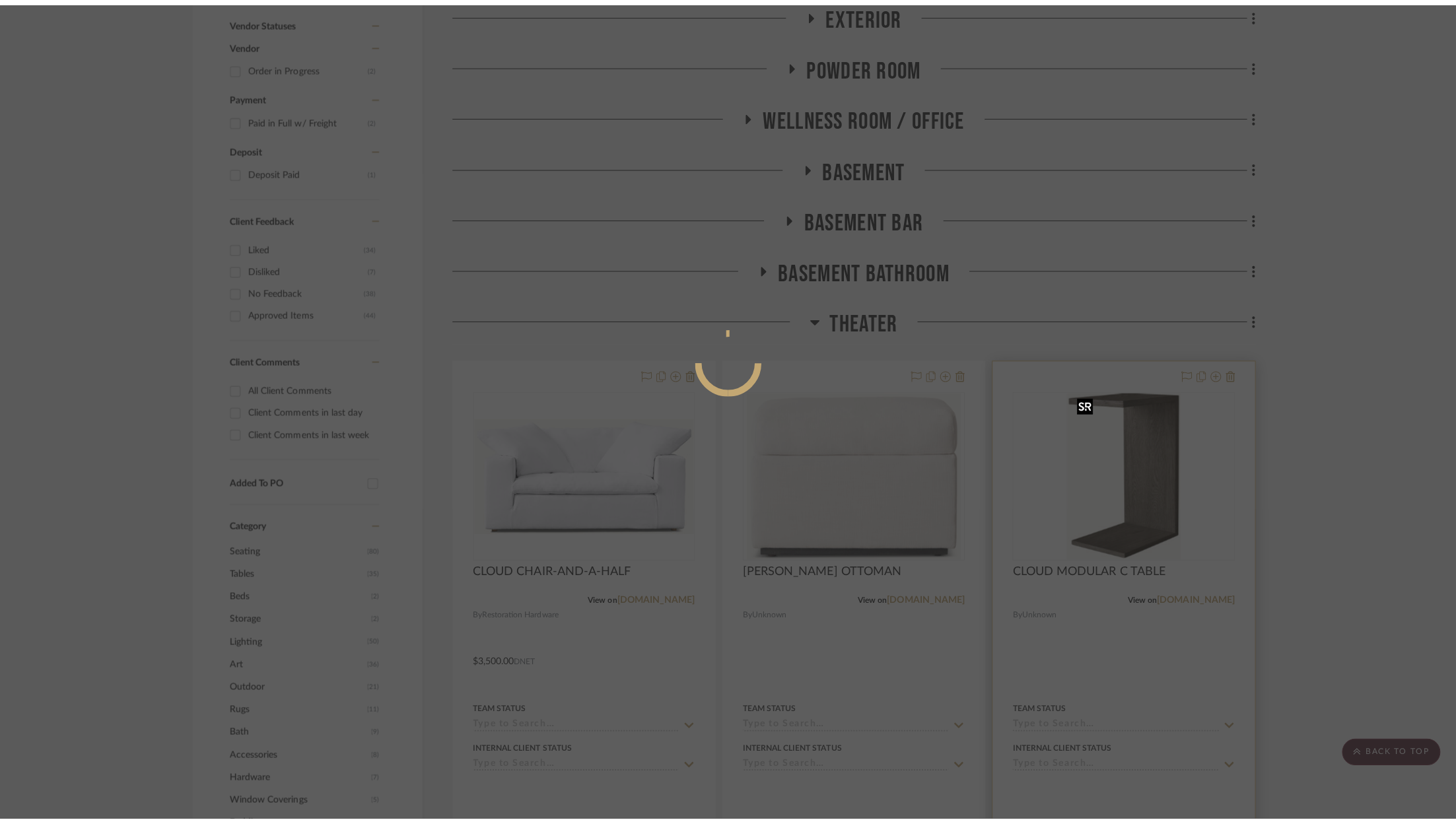
scroll to position [0, 0]
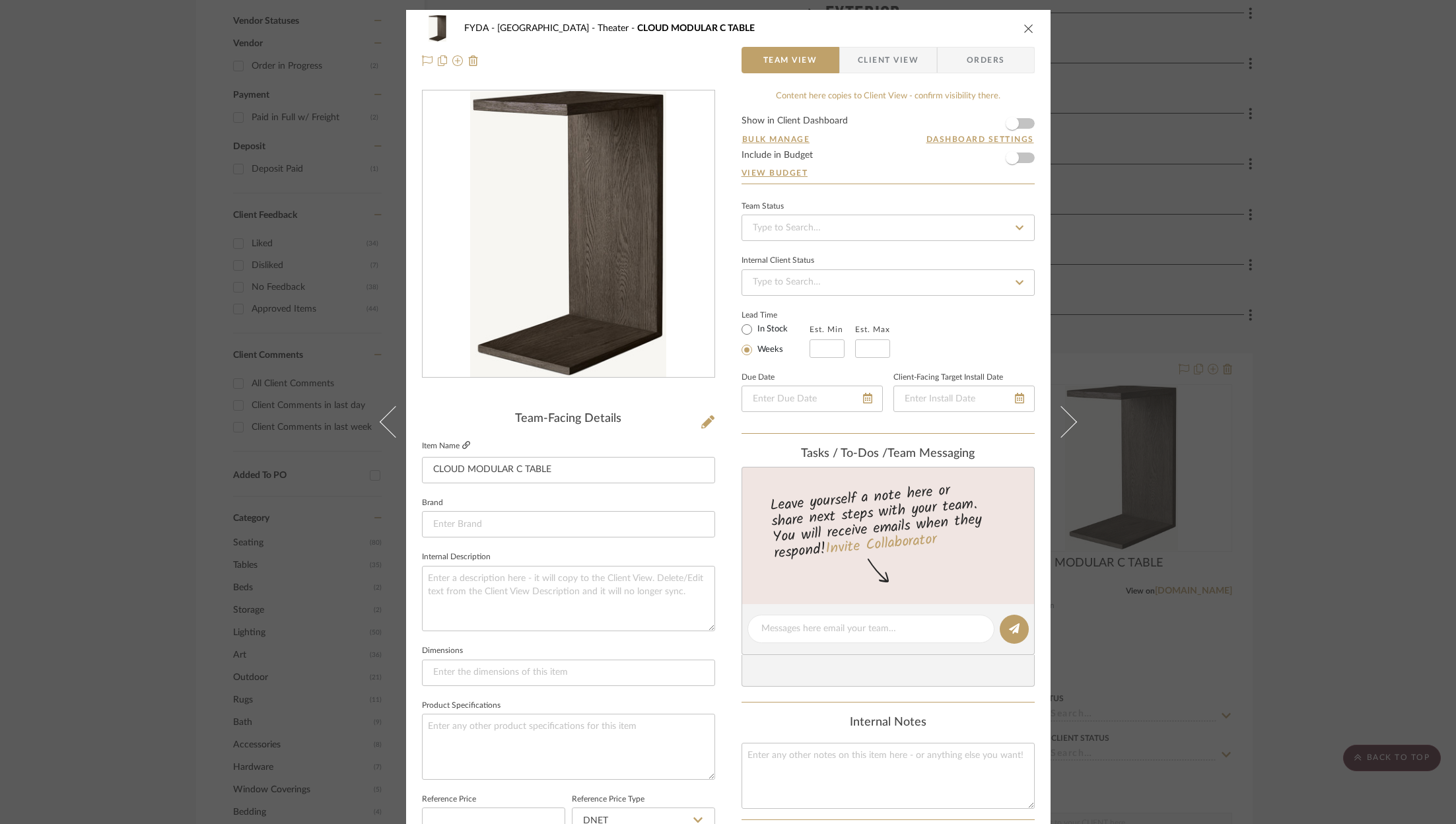
click at [465, 441] on icon at bounding box center [466, 445] width 8 height 8
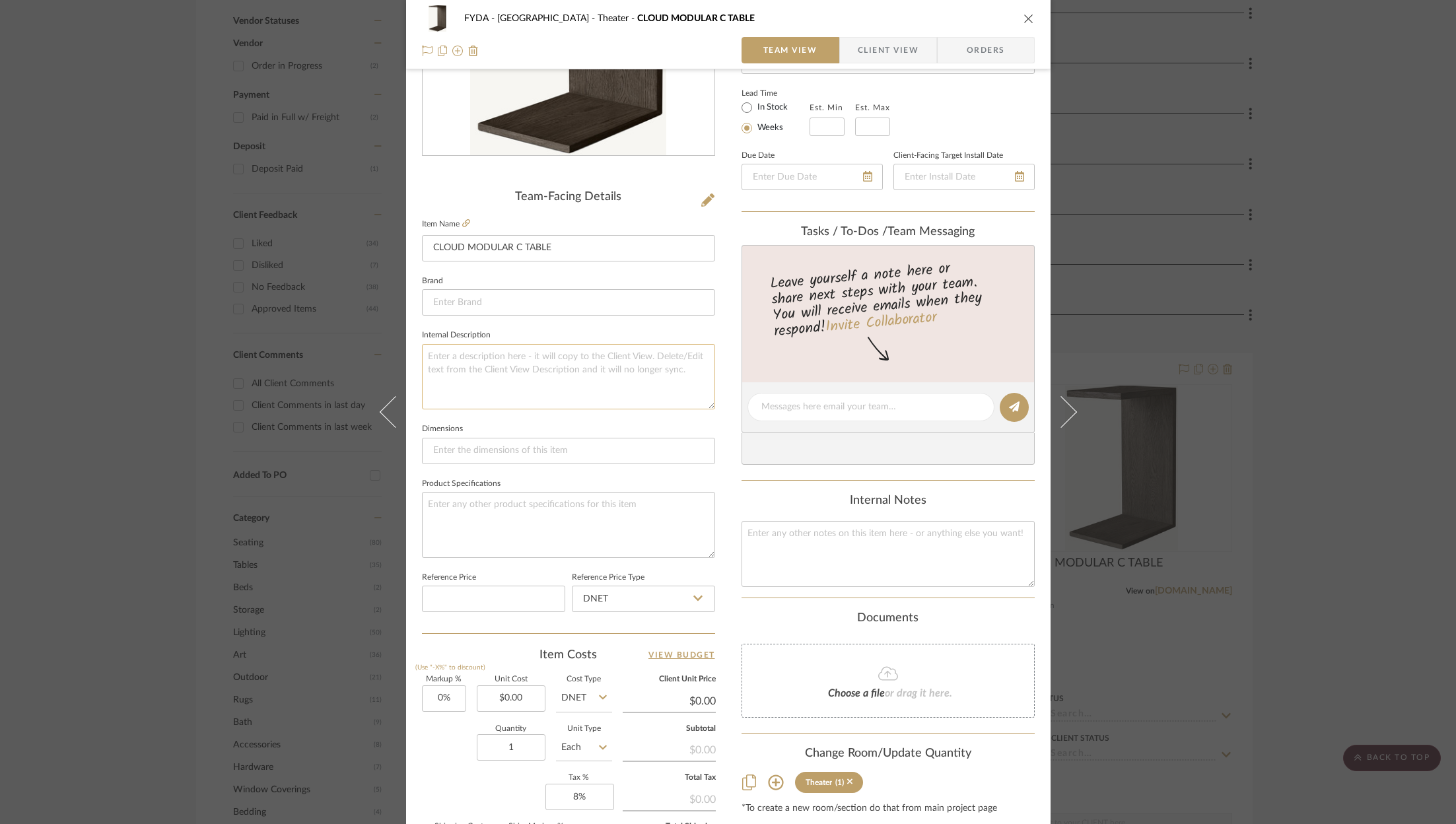
scroll to position [227, 0]
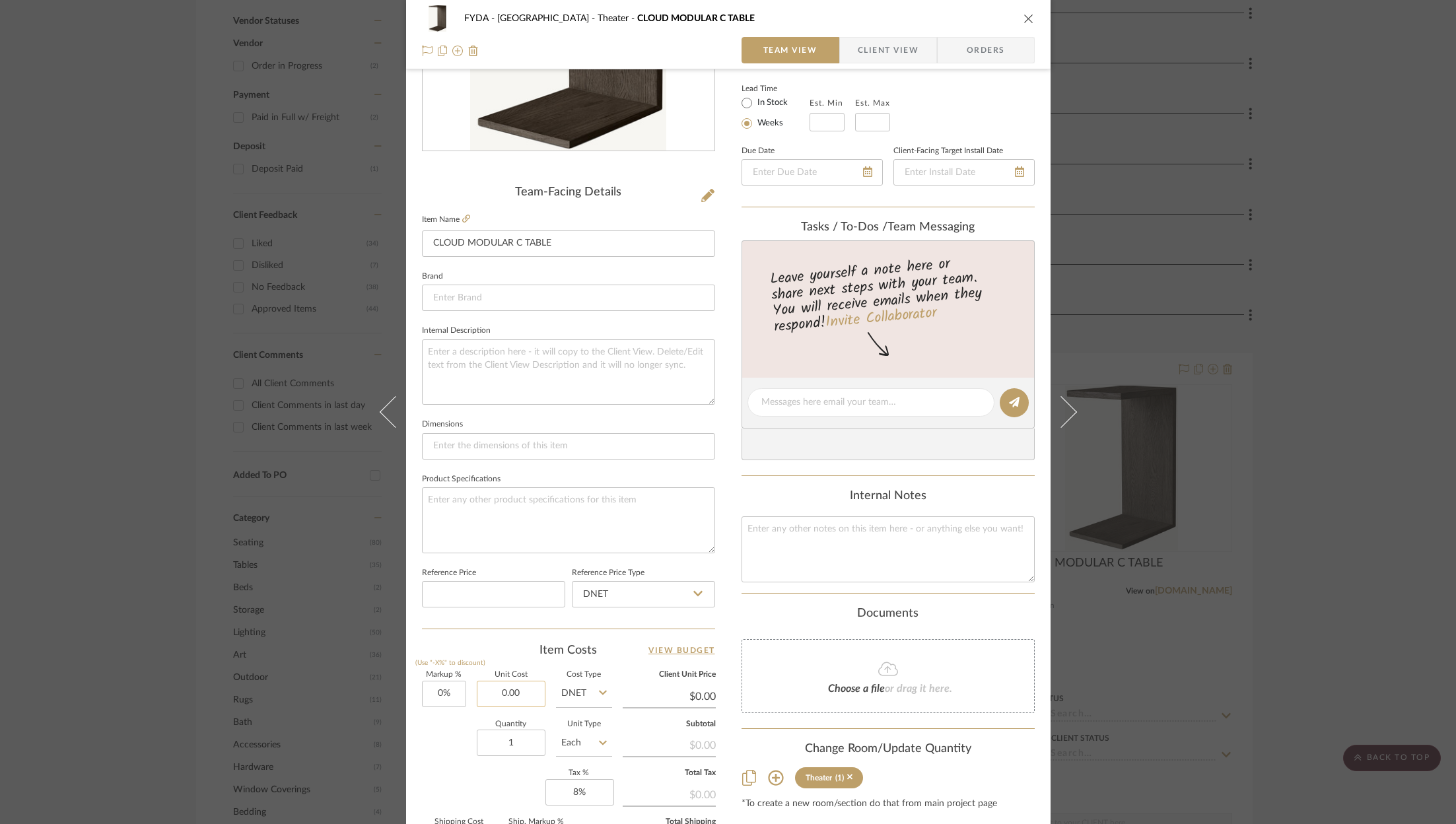
click at [517, 692] on input "0.00" at bounding box center [511, 694] width 69 height 27
type input "$420.00"
click at [467, 782] on div "Markup % (Use "-X%" to discount) 0% Unit Cost $420.00 Cost Type DNET Client Uni…" at bounding box center [569, 768] width 294 height 193
type input "$420.00"
click at [526, 299] on input at bounding box center [569, 297] width 294 height 27
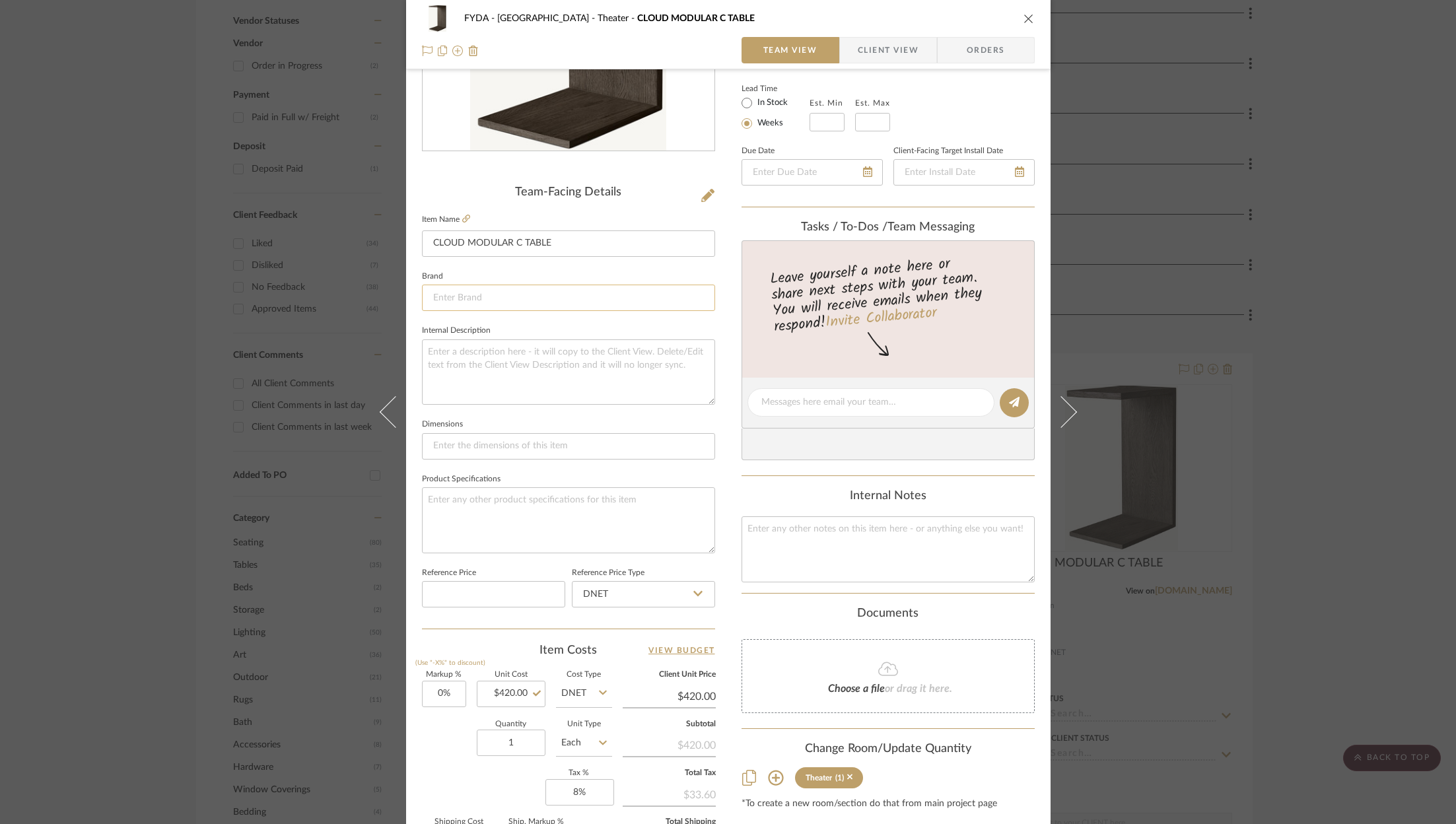
click at [519, 288] on input at bounding box center [569, 297] width 294 height 27
click at [472, 303] on input at bounding box center [569, 297] width 294 height 27
click at [462, 298] on input at bounding box center [569, 297] width 294 height 27
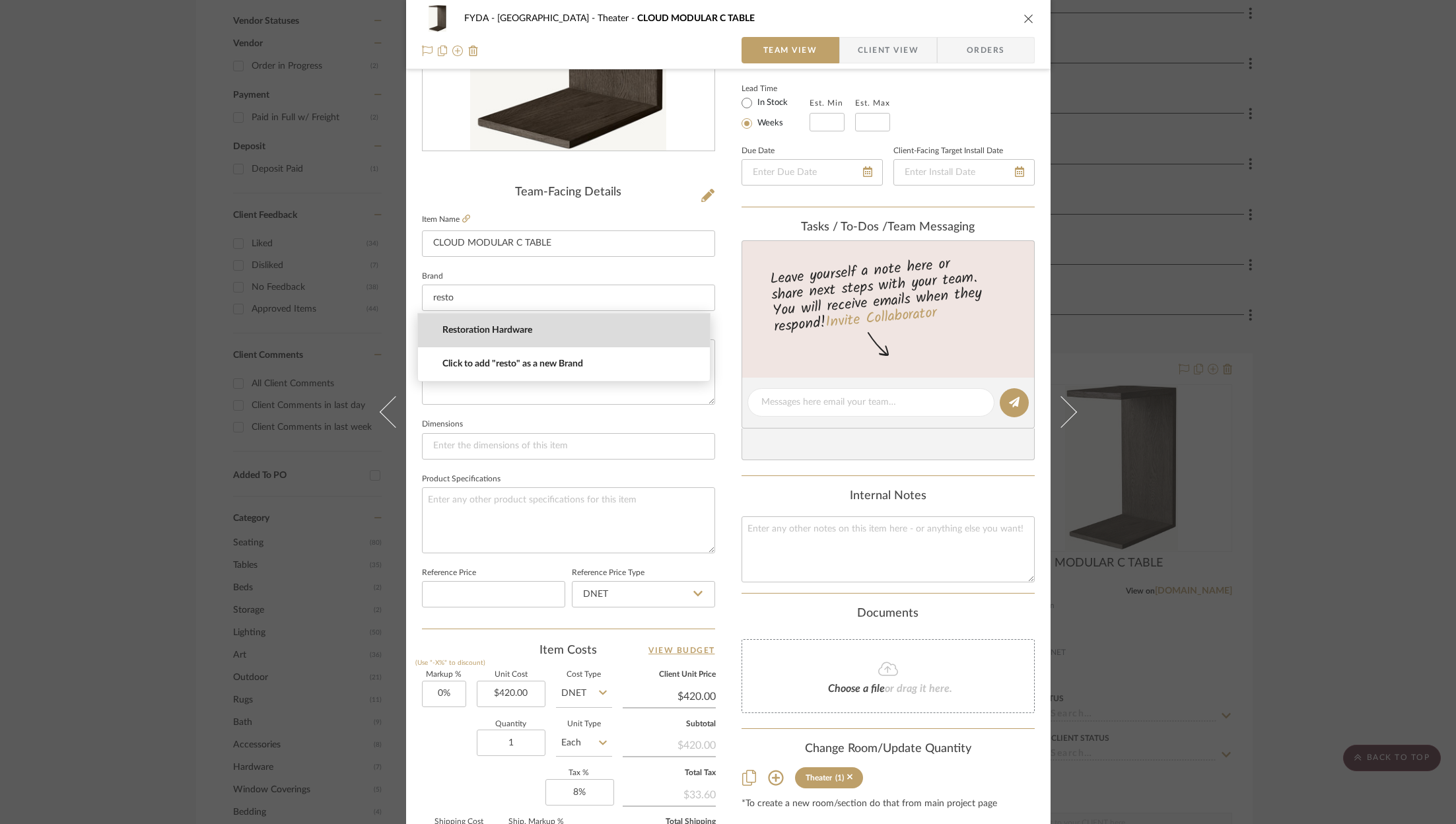
click at [553, 325] on span "Restoration Hardware" at bounding box center [569, 330] width 253 height 11
type input "Restoration Hardware"
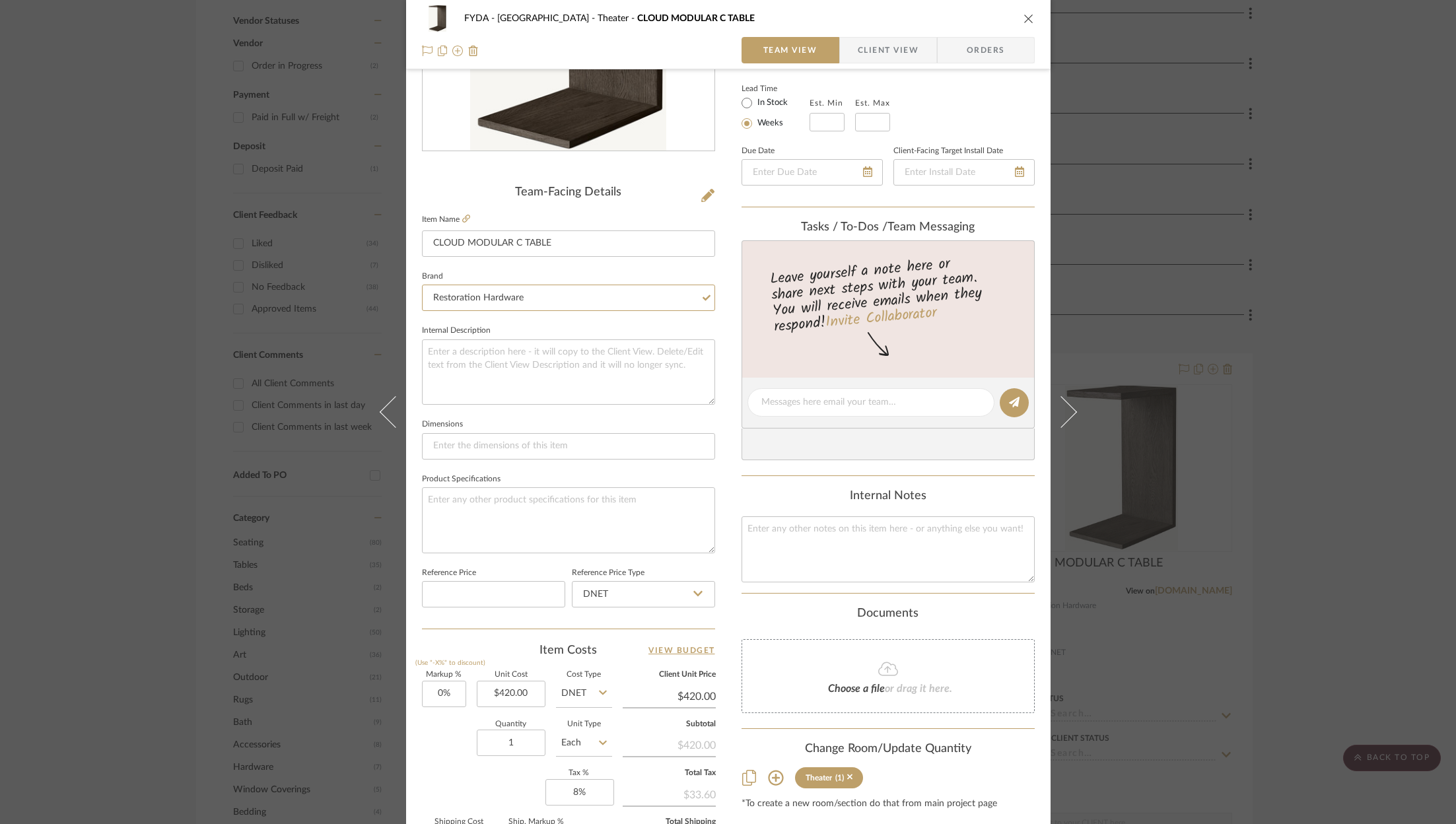
scroll to position [0, 0]
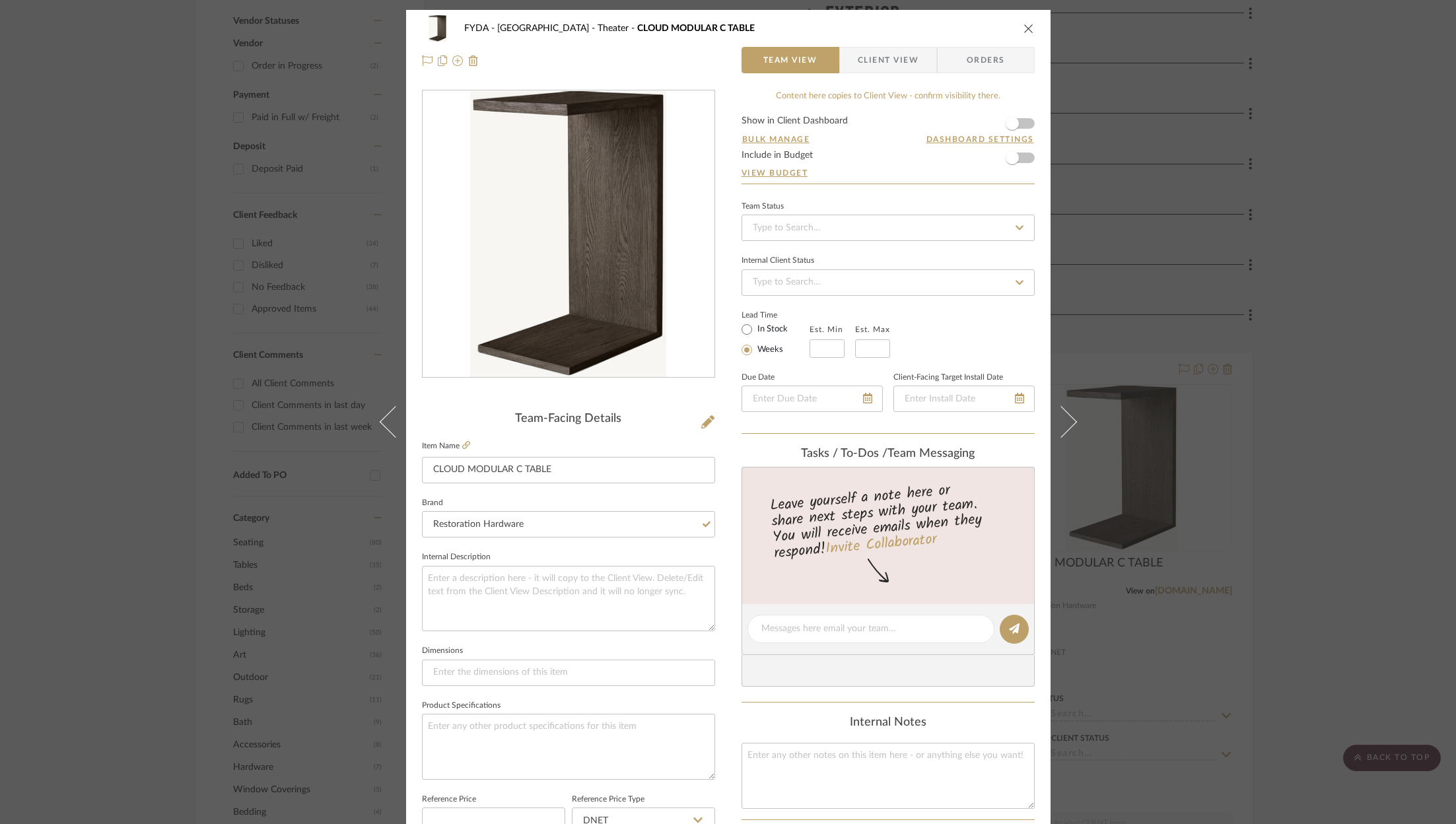
click at [1026, 157] on form "Show in Client Dashboard Bulk Manage Dashboard Settings Include in Budget View …" at bounding box center [888, 150] width 294 height 67
click at [1018, 160] on span "button" at bounding box center [1012, 158] width 29 height 29
click at [1027, 25] on icon "close" at bounding box center [1028, 28] width 11 height 11
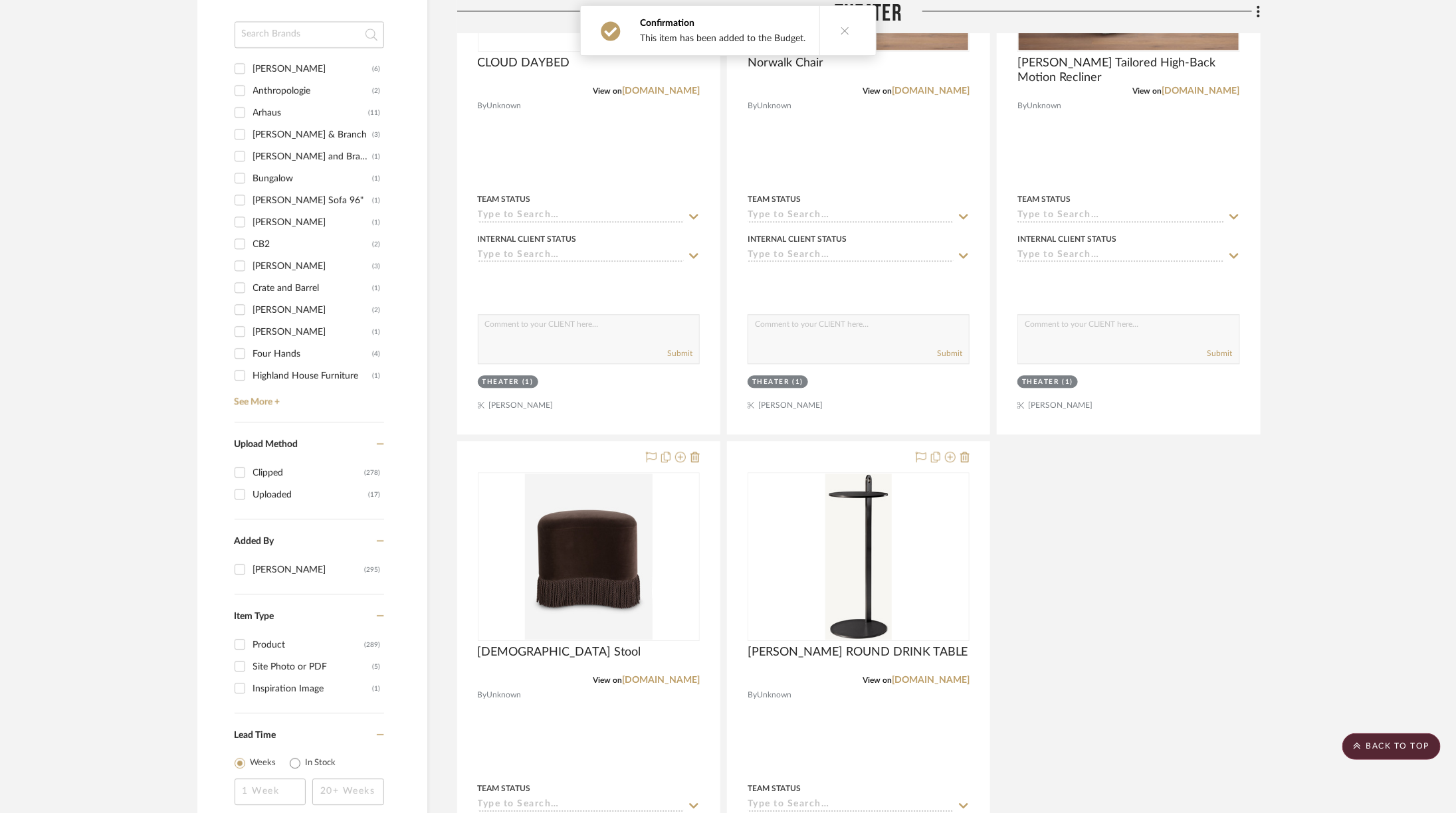
scroll to position [1885, 0]
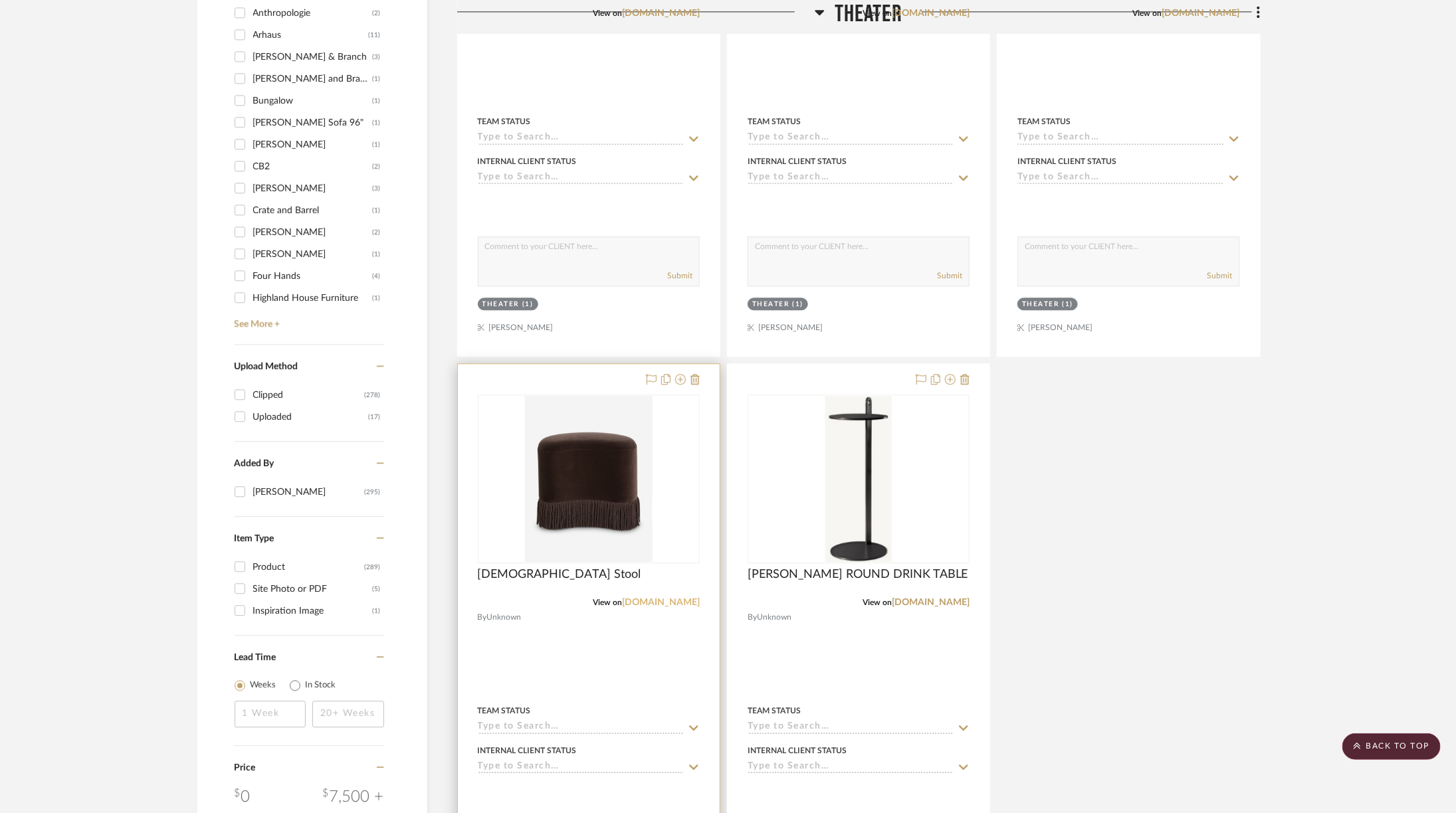
click at [668, 598] on link "[DOMAIN_NAME]" at bounding box center [661, 603] width 78 height 9
click at [617, 439] on img at bounding box center [589, 479] width 127 height 166
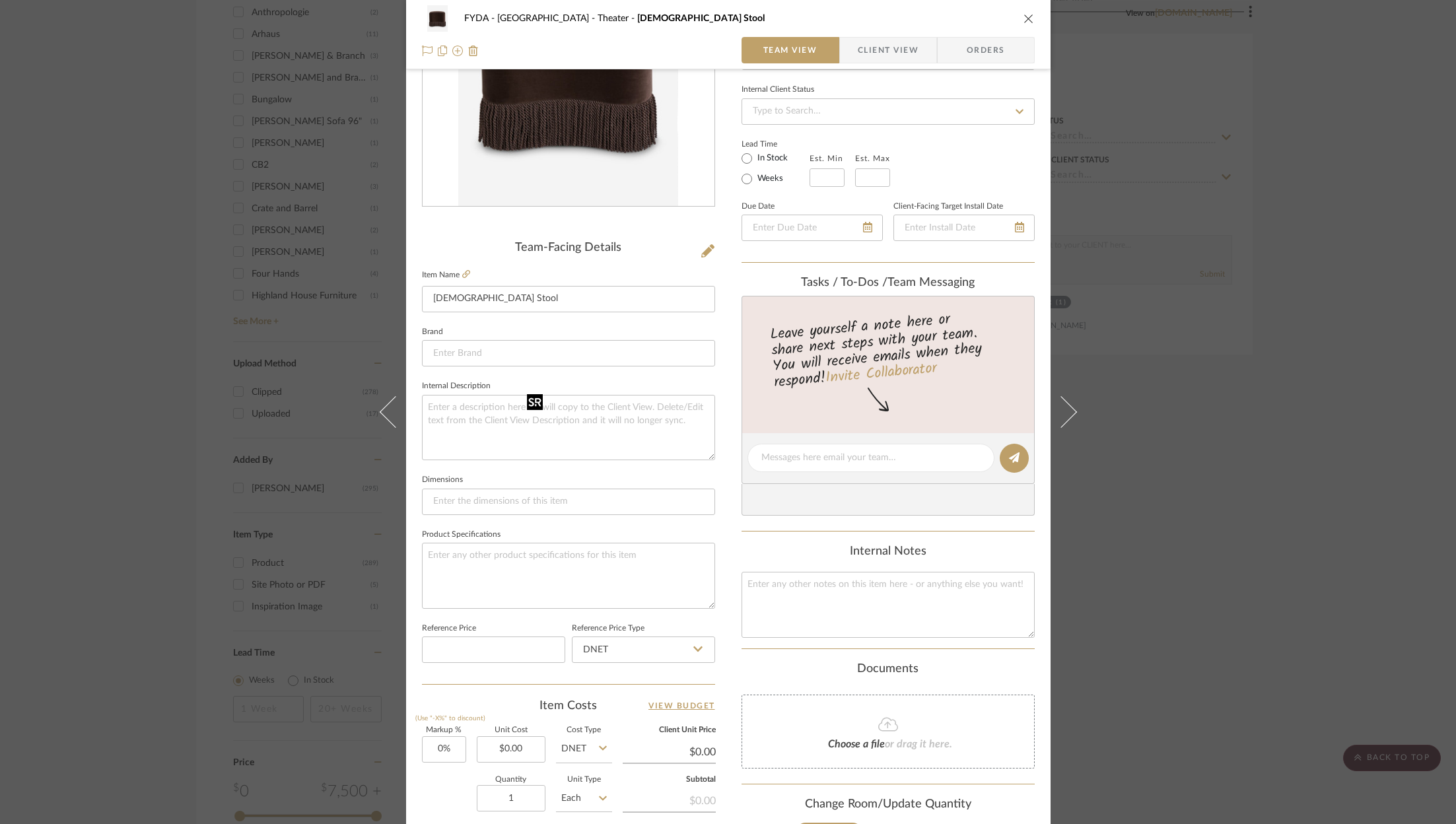
scroll to position [237, 0]
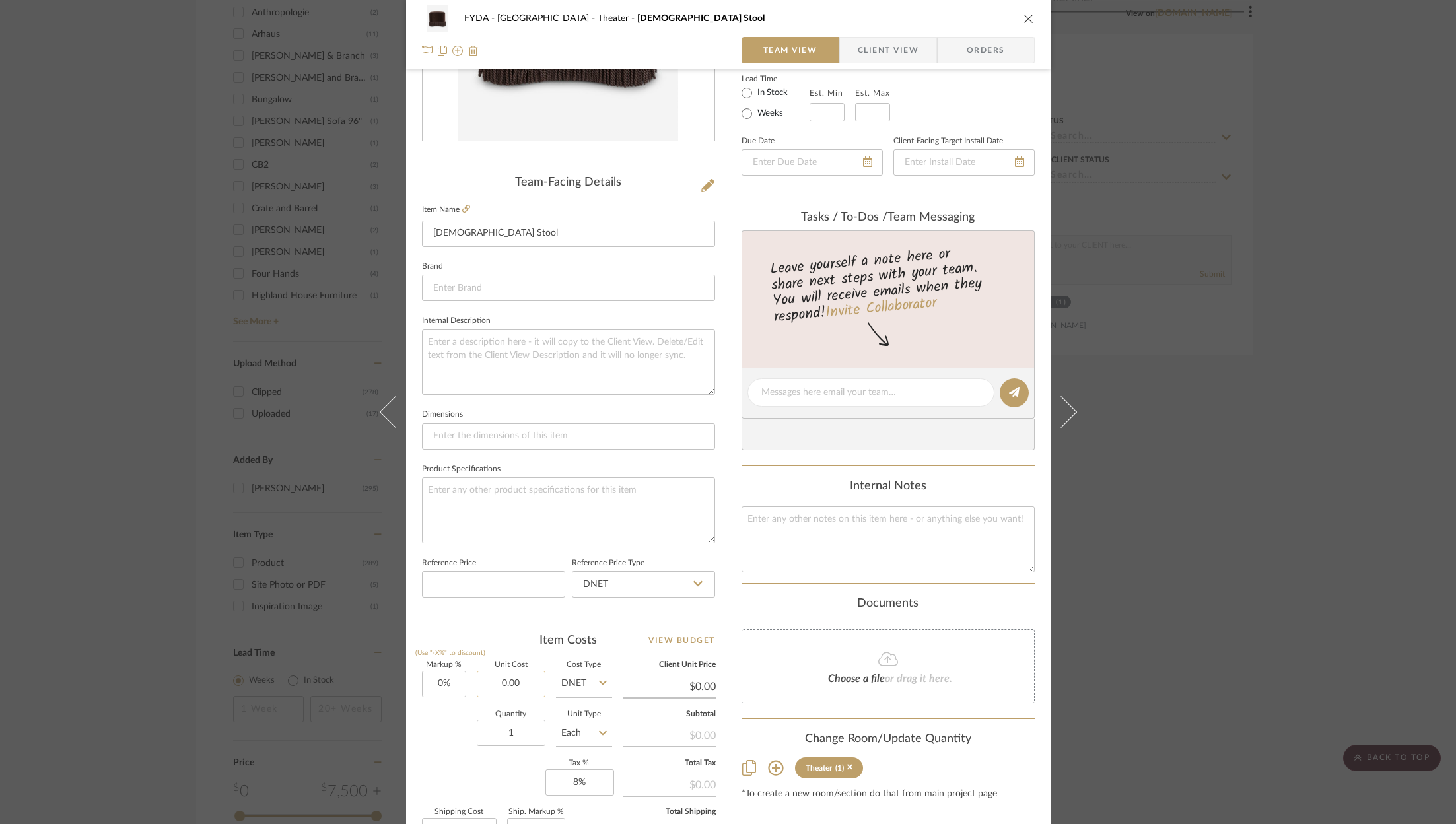
click at [529, 675] on input "0.00" at bounding box center [511, 684] width 69 height 27
type input "$398.00"
click at [505, 755] on div "Markup % (Use "-X%" to discount) 0% Unit Cost $398.00 Cost Type DNET Client Uni…" at bounding box center [569, 758] width 294 height 193
type input "$398.00"
click at [534, 282] on input at bounding box center [569, 287] width 294 height 27
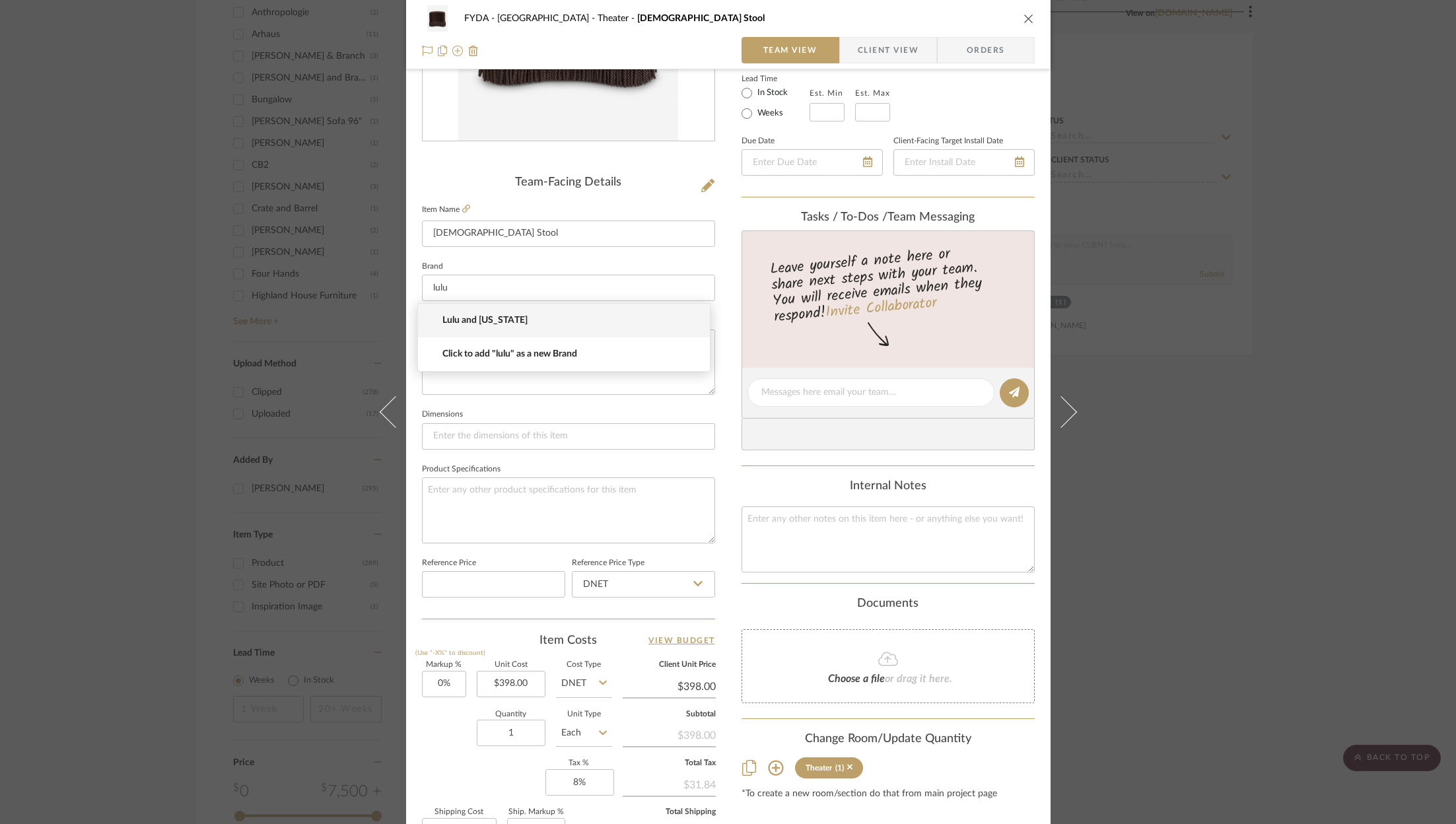
click at [541, 317] on span "Lulu and [US_STATE]" at bounding box center [569, 320] width 253 height 11
type input "Lulu and [US_STATE]"
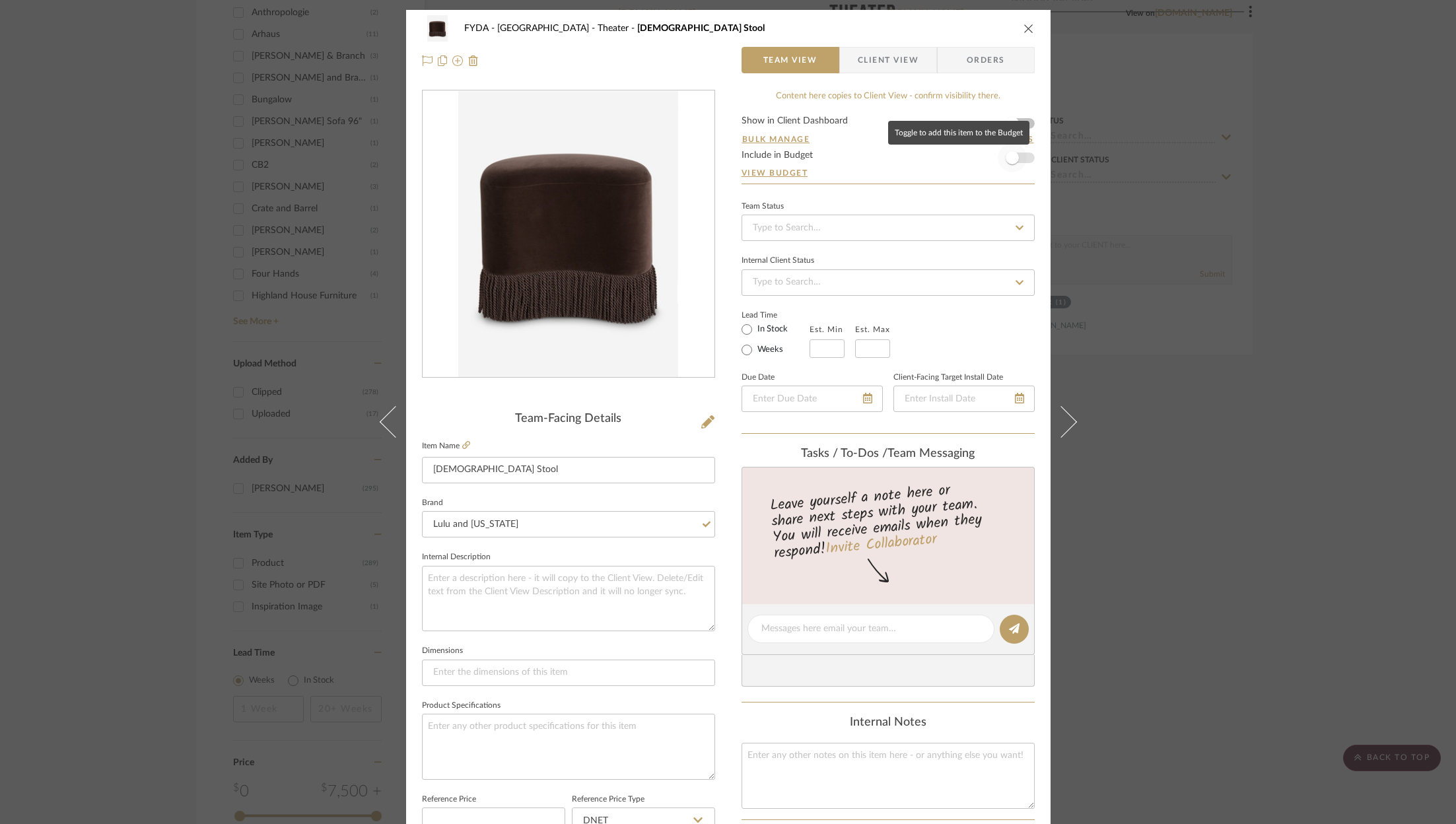
click at [1017, 162] on span "button" at bounding box center [1012, 158] width 29 height 29
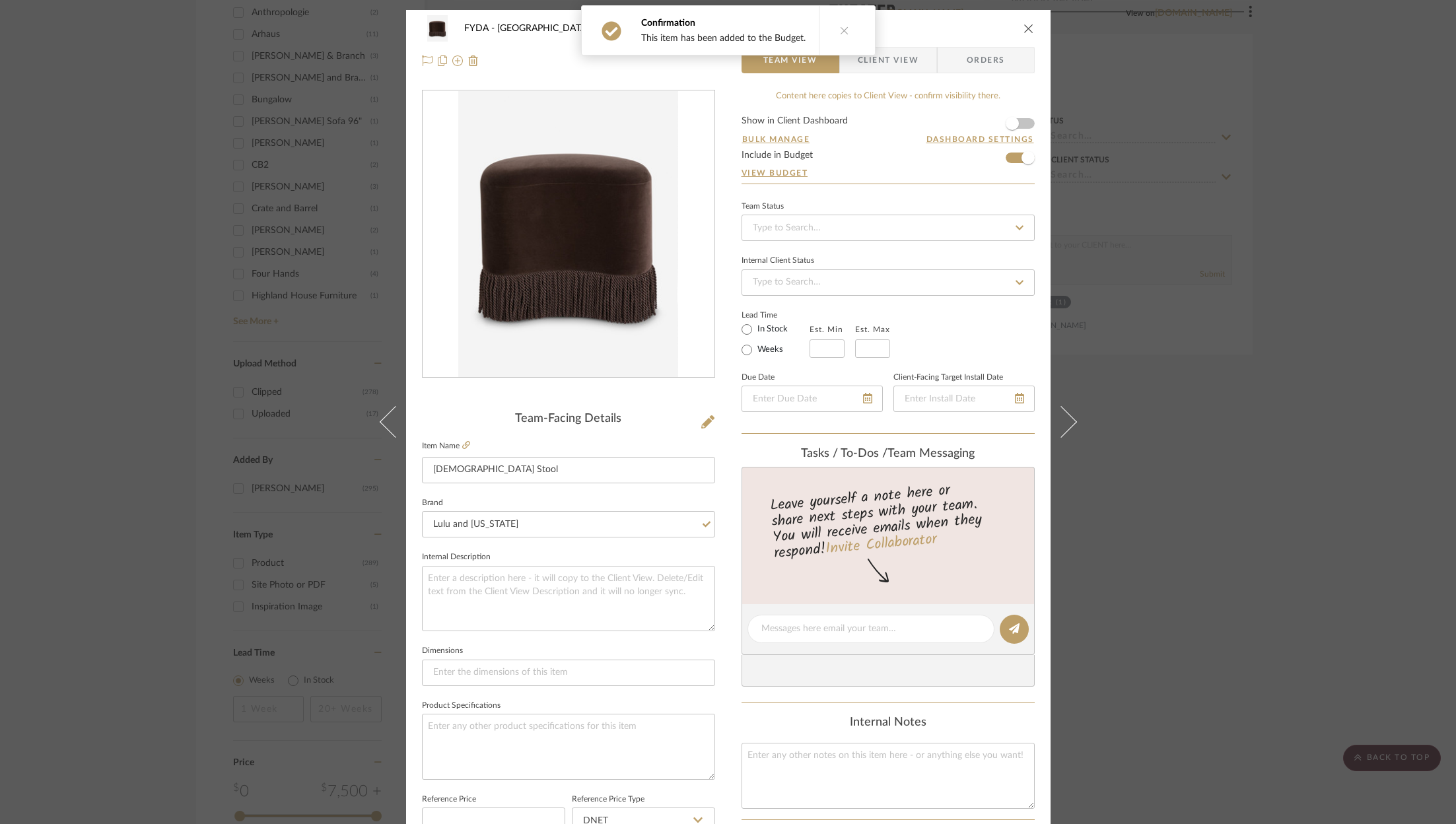
click at [1023, 28] on icon "close" at bounding box center [1028, 28] width 11 height 11
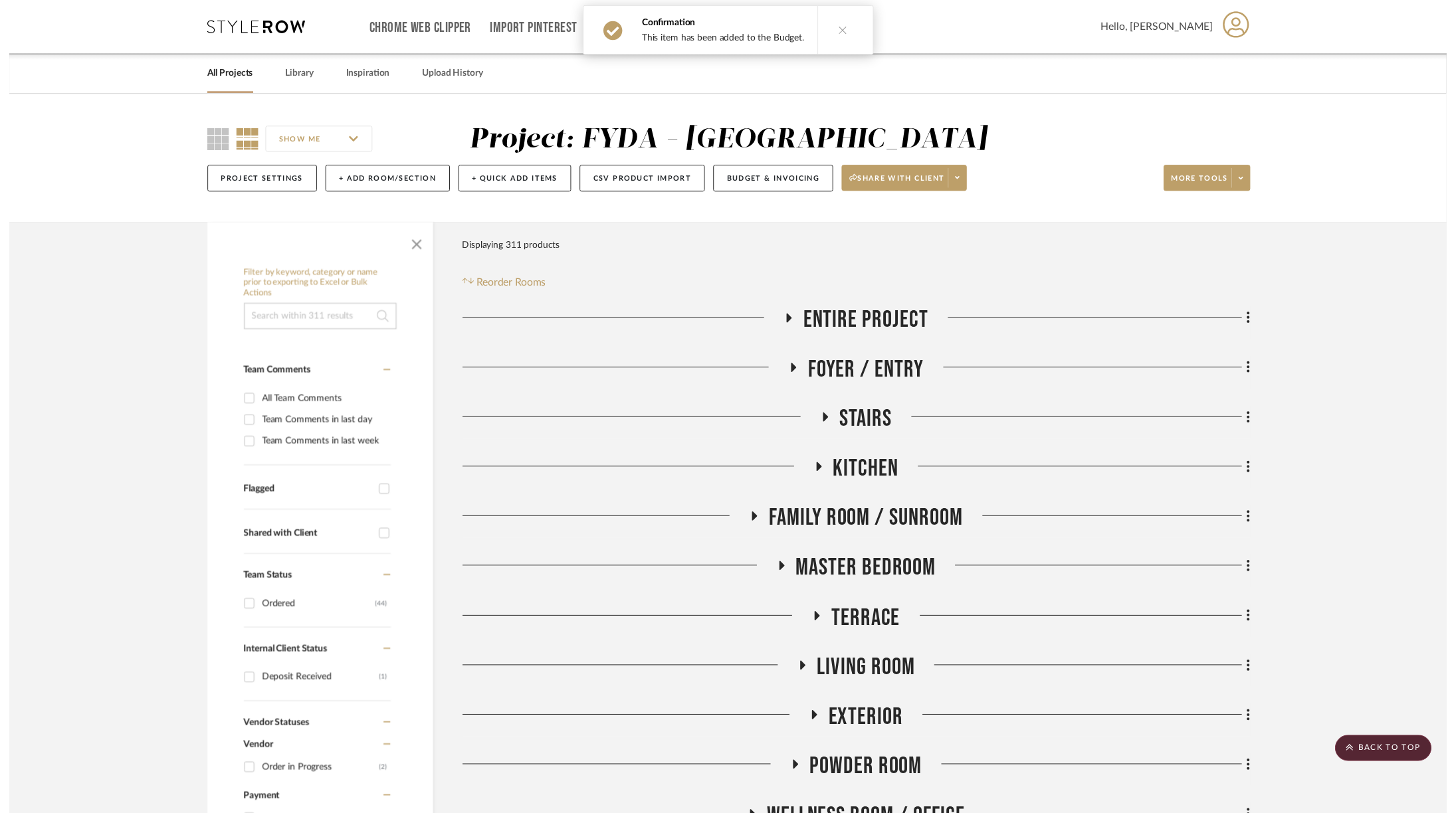
scroll to position [1885, 0]
